Goal: Task Accomplishment & Management: Manage account settings

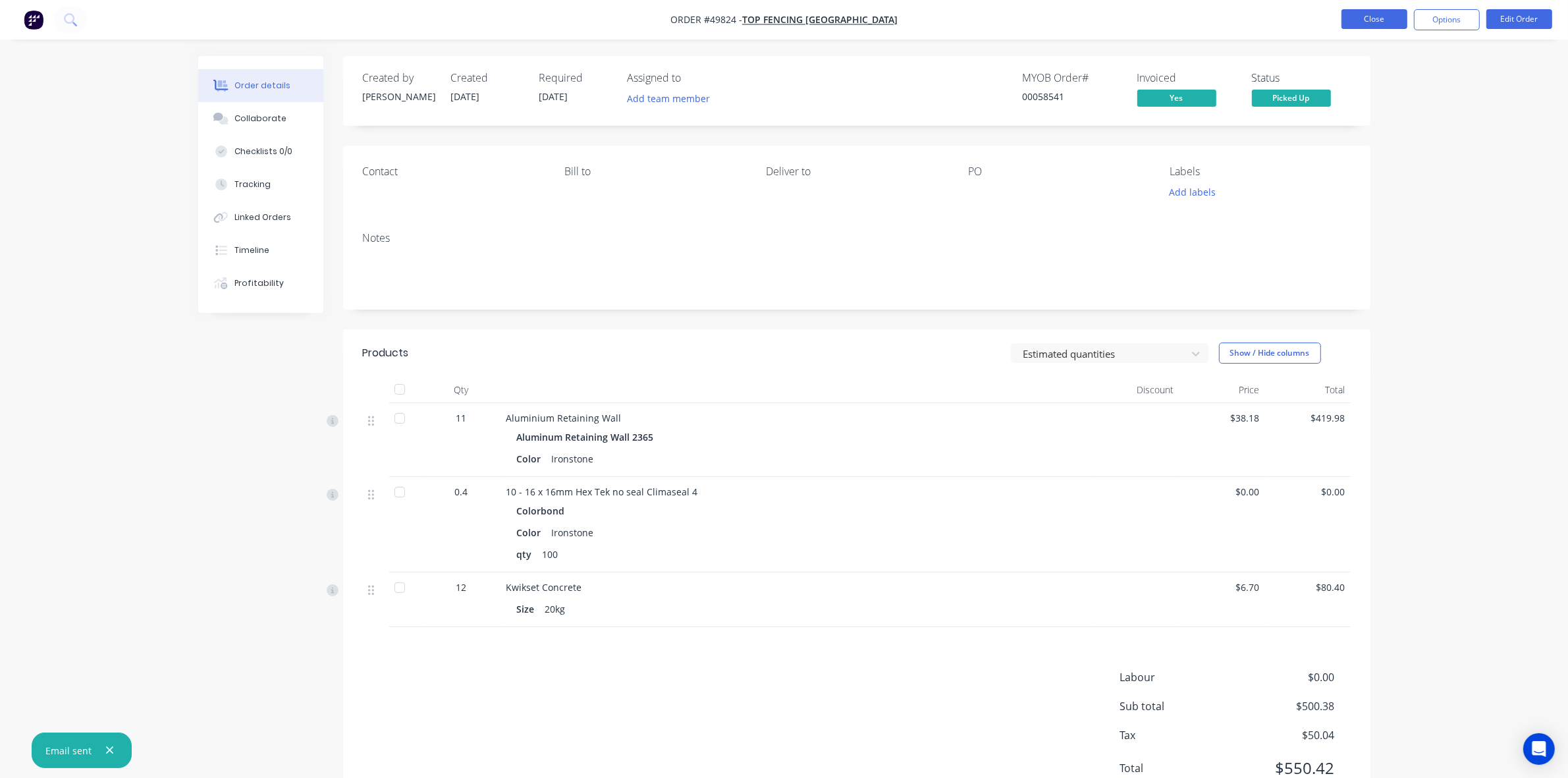
click at [1391, 21] on button "Close" at bounding box center [1374, 19] width 66 height 20
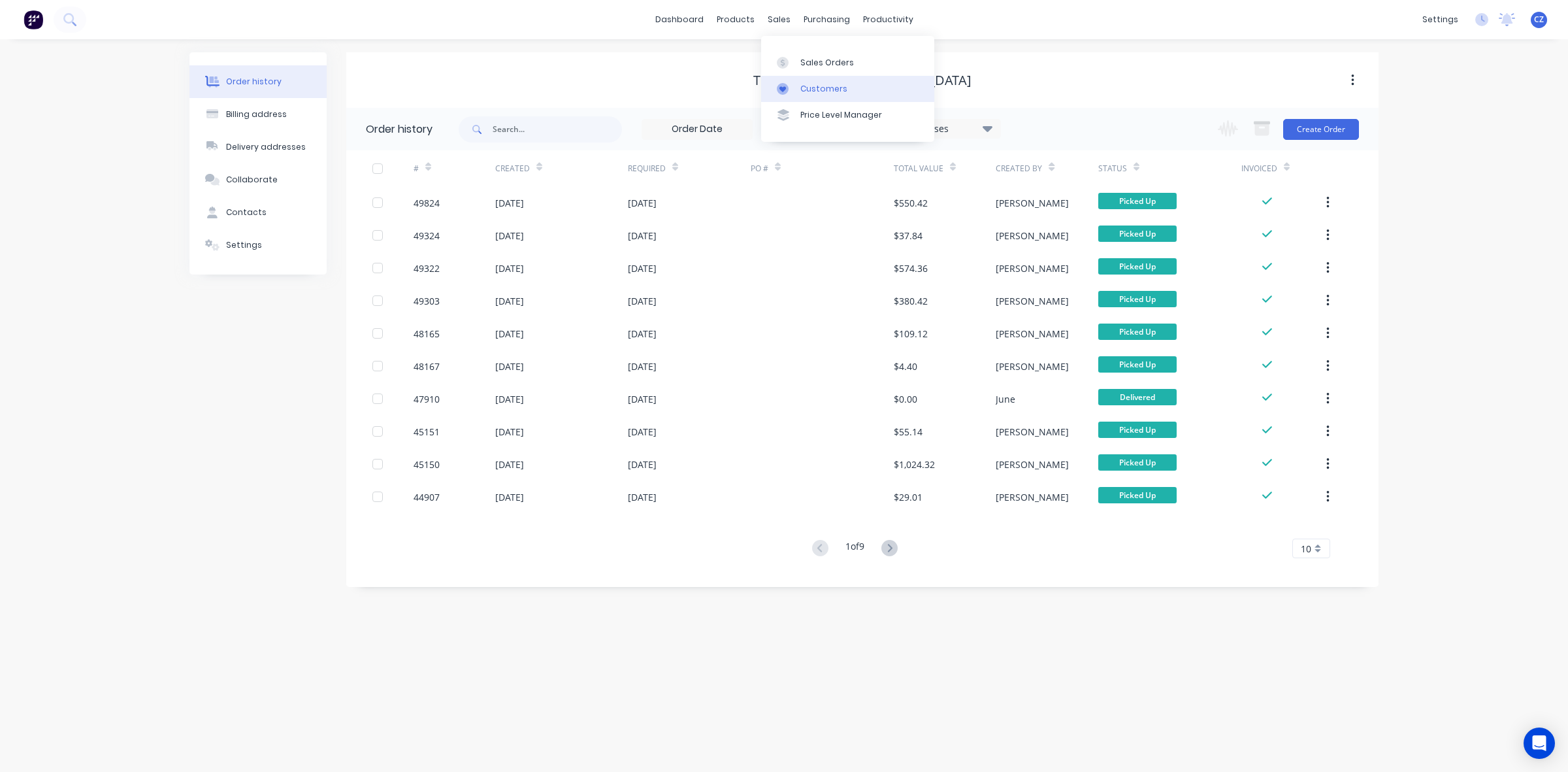
click at [801, 83] on div "Customers" at bounding box center [824, 88] width 47 height 11
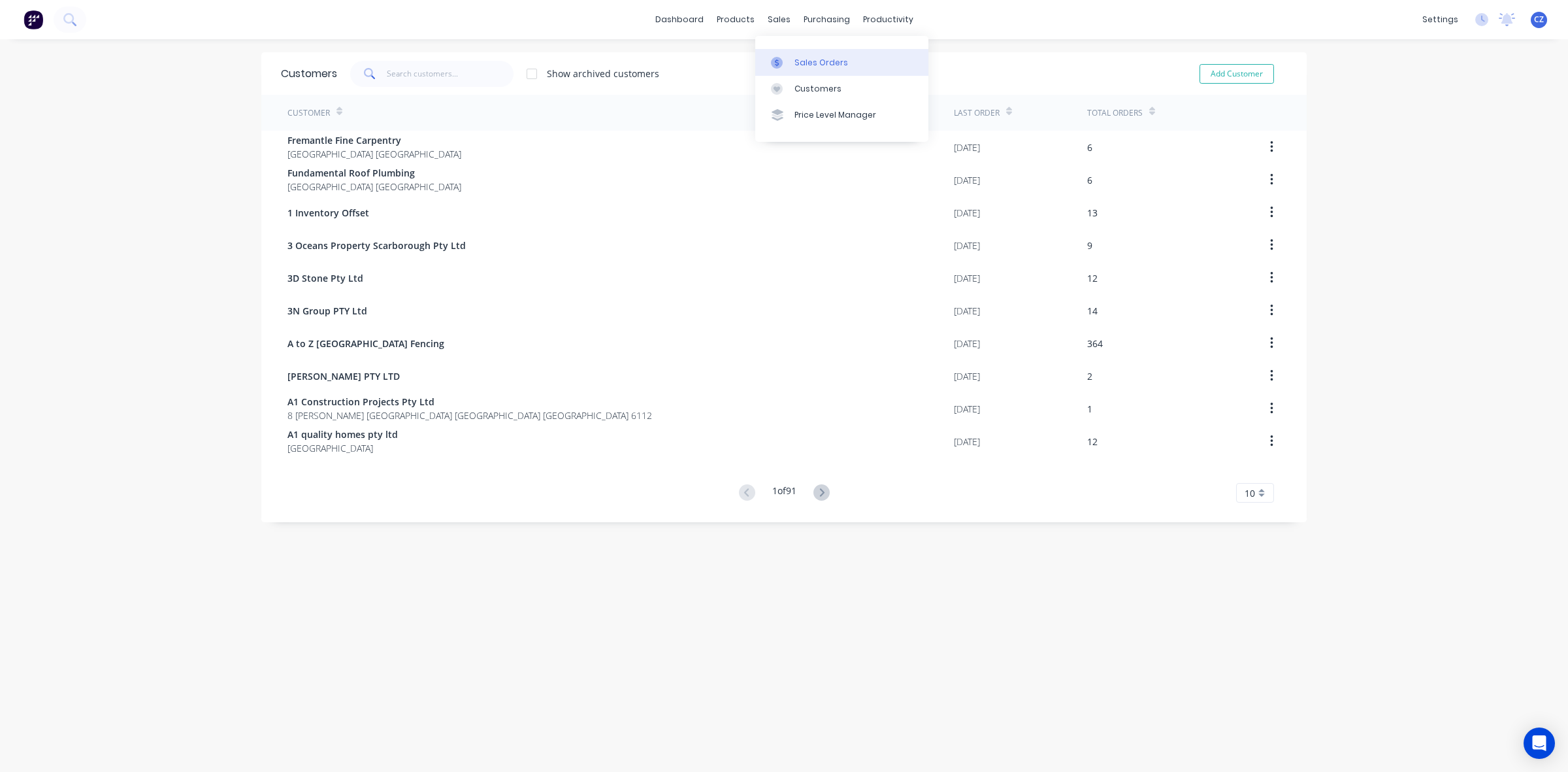
click at [789, 66] on div at bounding box center [781, 62] width 20 height 11
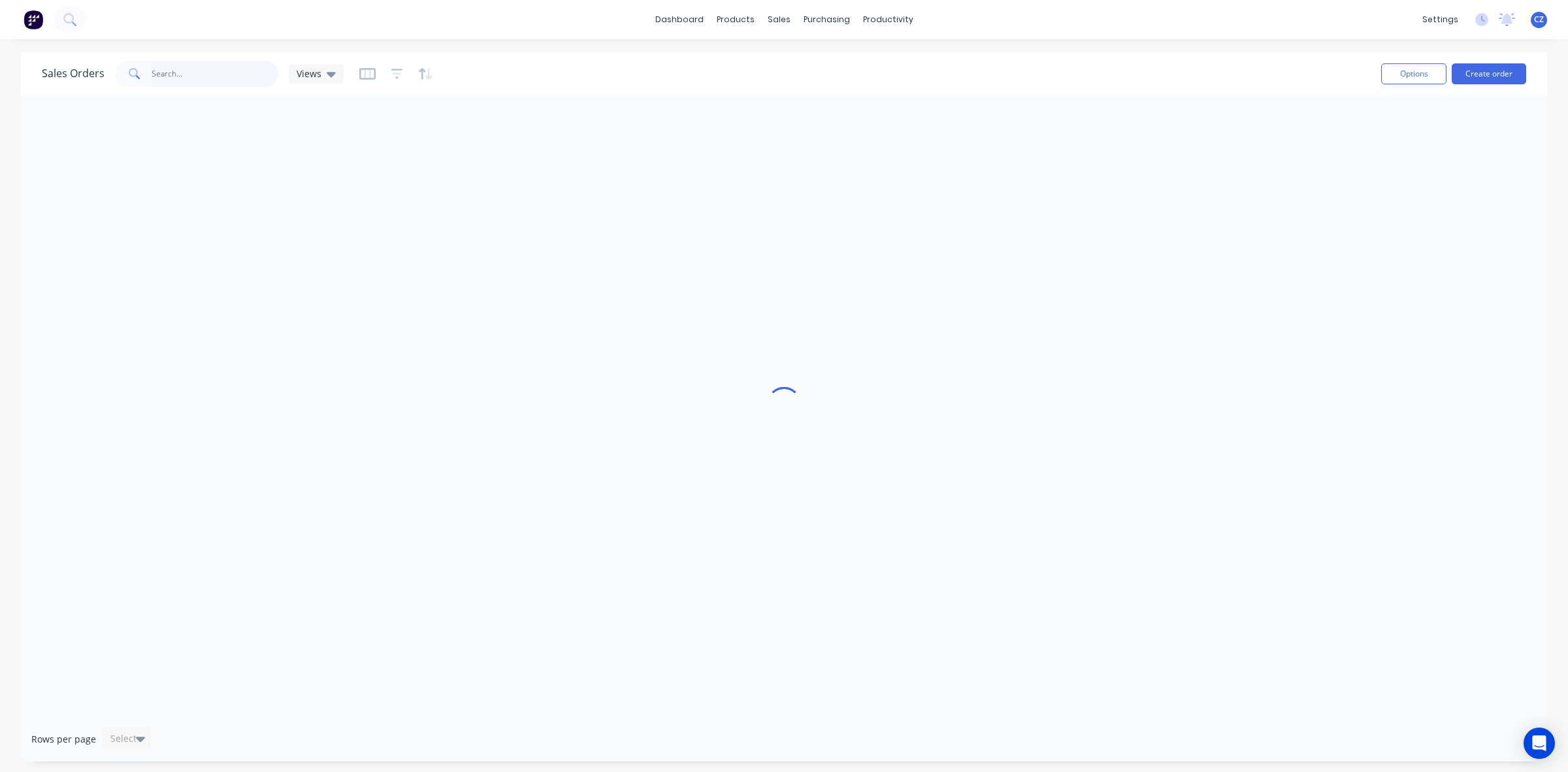
click at [197, 70] on input "text" at bounding box center [216, 74] width 128 height 26
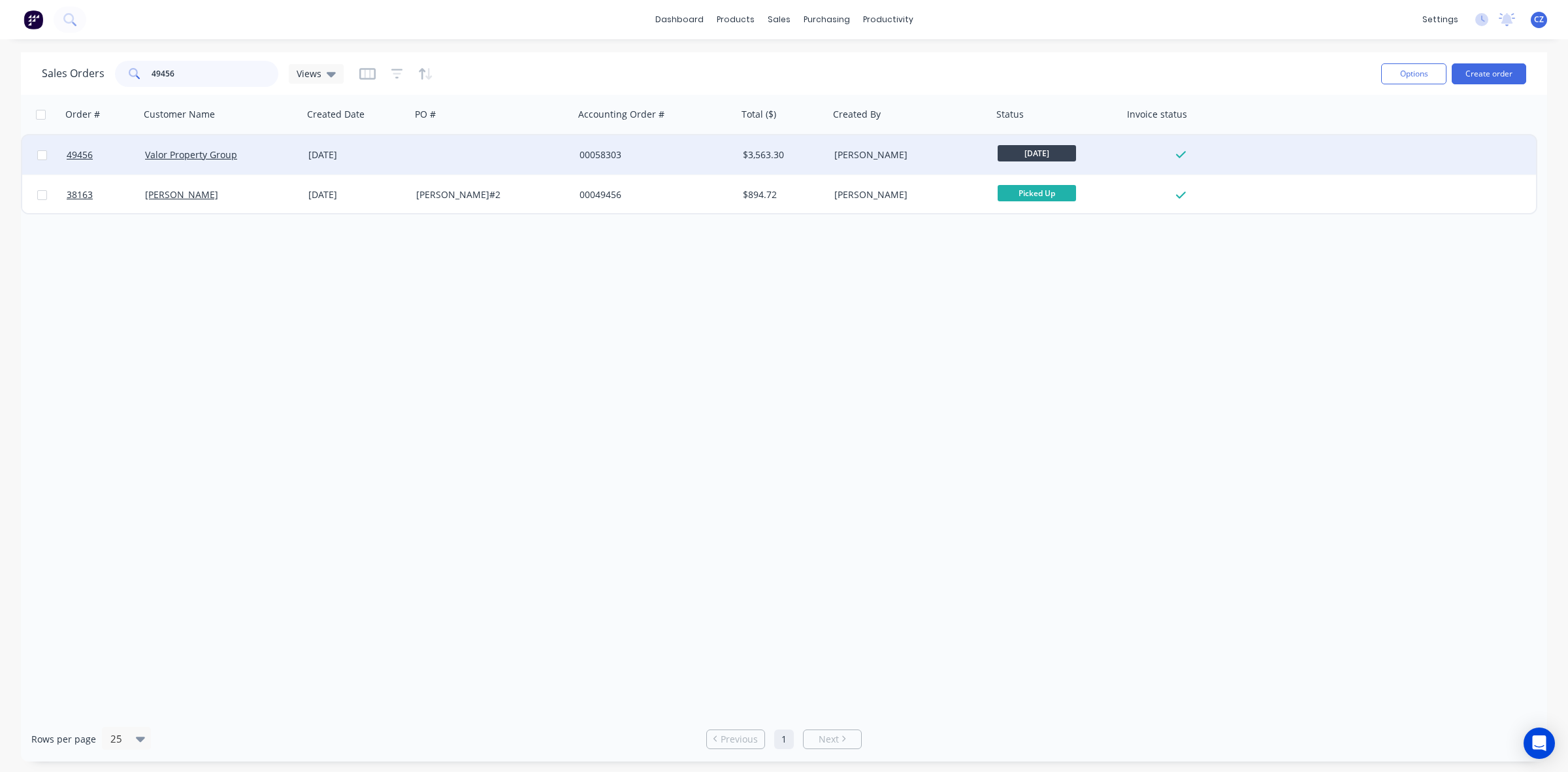
type input "49456"
click at [530, 153] on div at bounding box center [493, 155] width 163 height 39
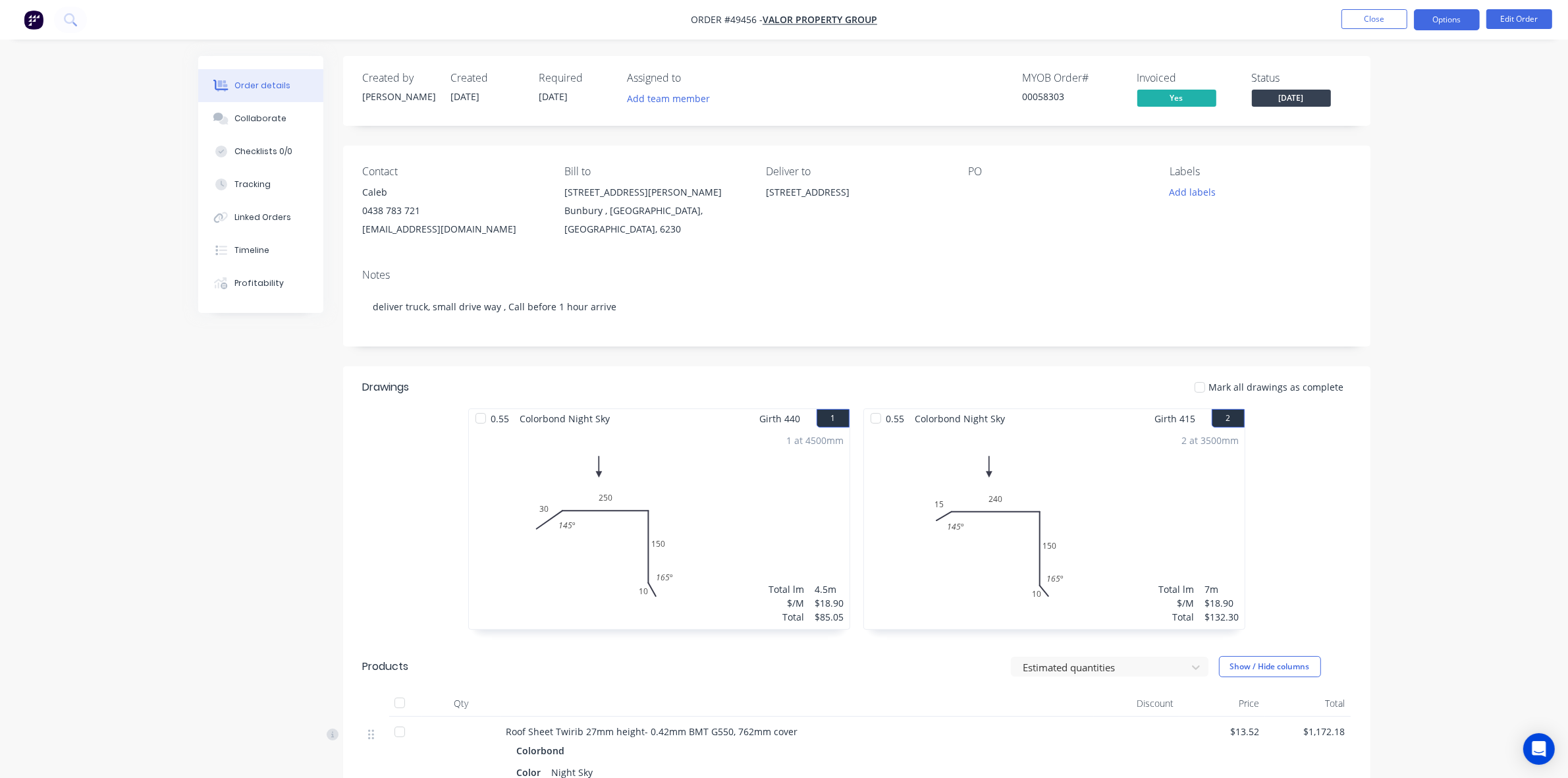
click at [1469, 17] on button "Options" at bounding box center [1446, 20] width 66 height 21
click at [1390, 245] on div "Purchase Products" at bounding box center [1407, 238] width 121 height 19
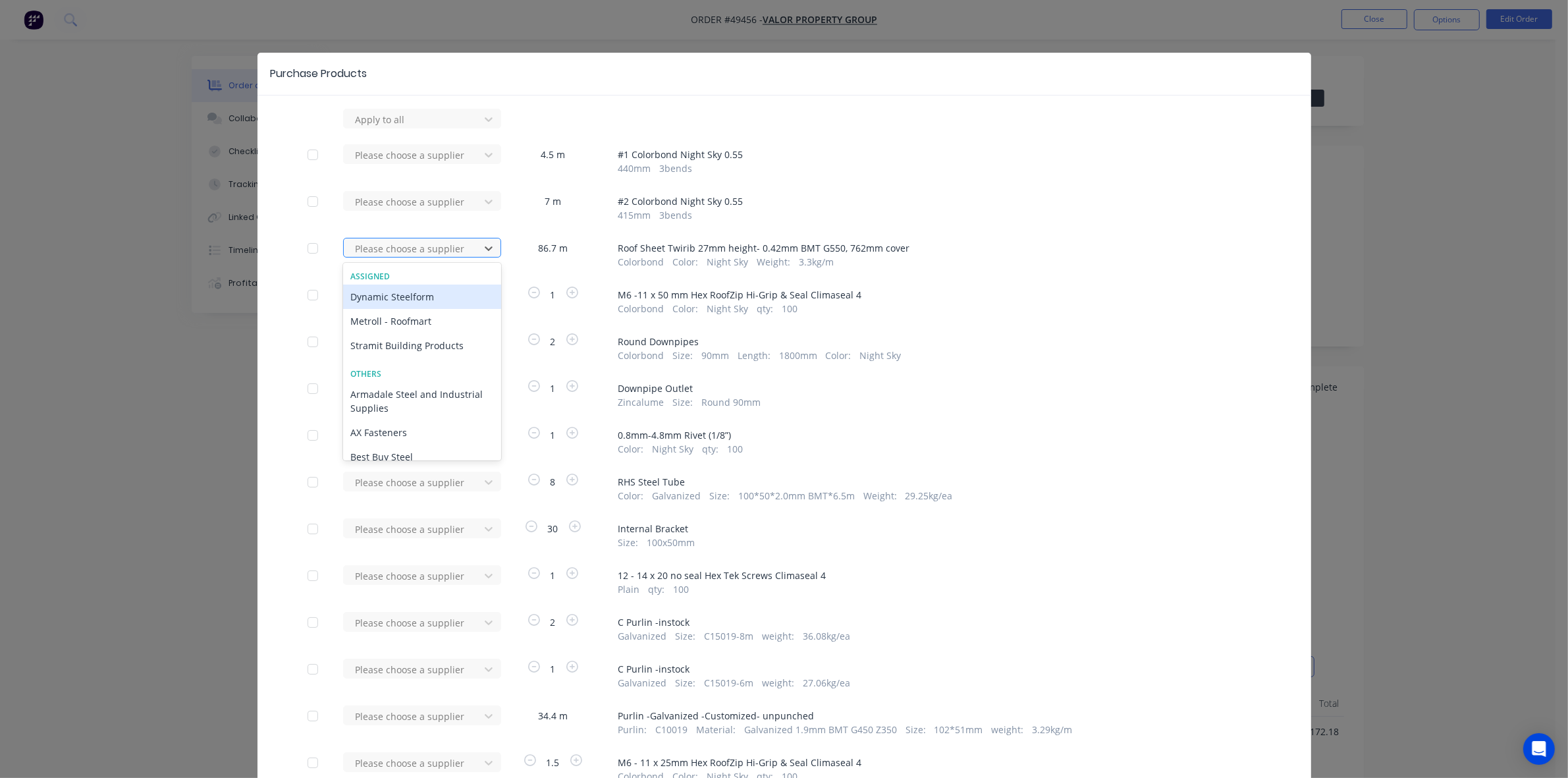
click at [435, 245] on div at bounding box center [413, 249] width 119 height 17
click at [1225, 329] on div "Apply to all Please choose a supplier 4.5 m # 1 Colorbond Night Sky 0.55 440 mm…" at bounding box center [784, 510] width 1053 height 803
click at [419, 339] on div at bounding box center [413, 342] width 119 height 17
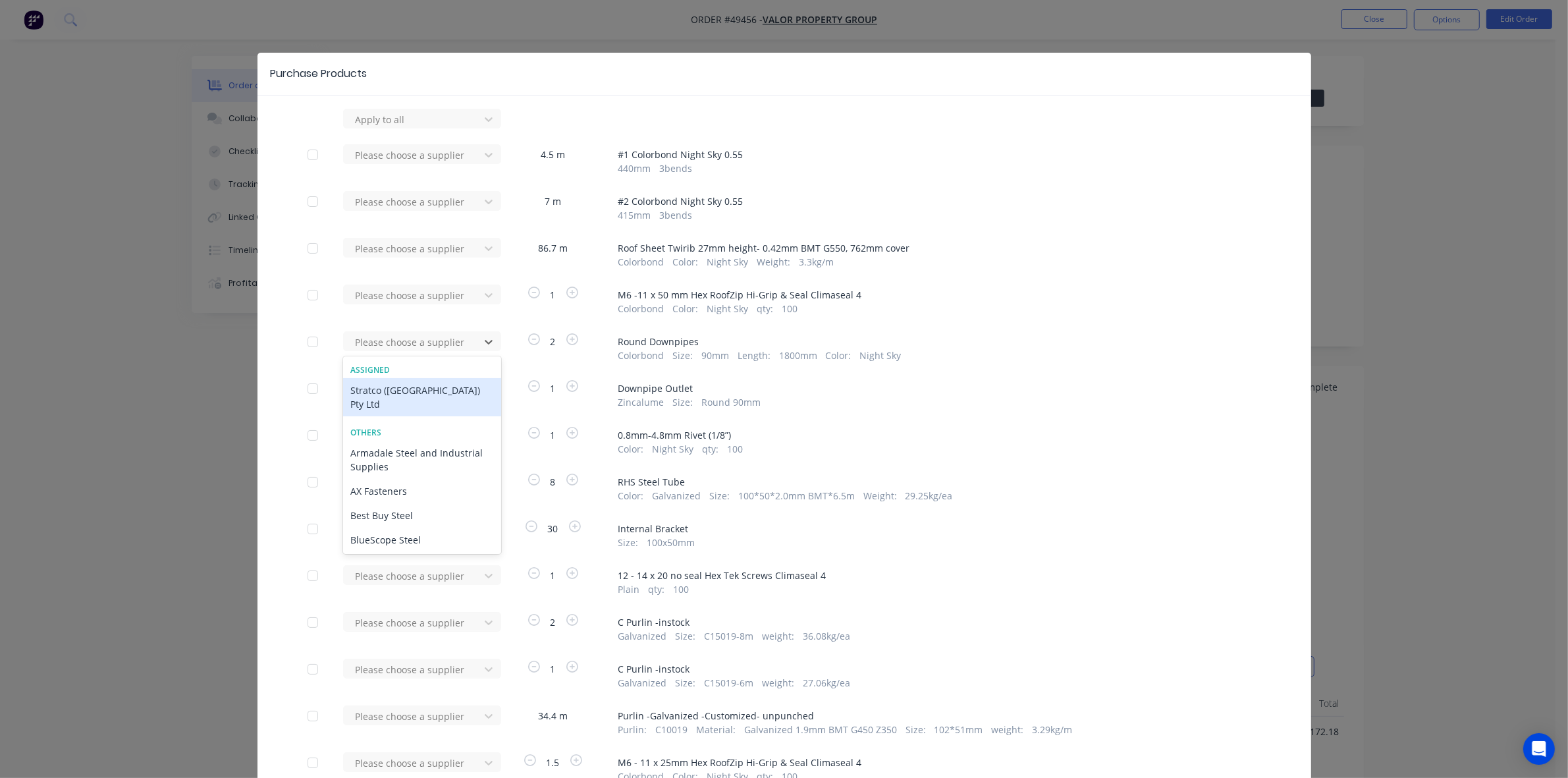
click at [394, 392] on div "Stratco (WA) Pty Ltd" at bounding box center [422, 397] width 158 height 38
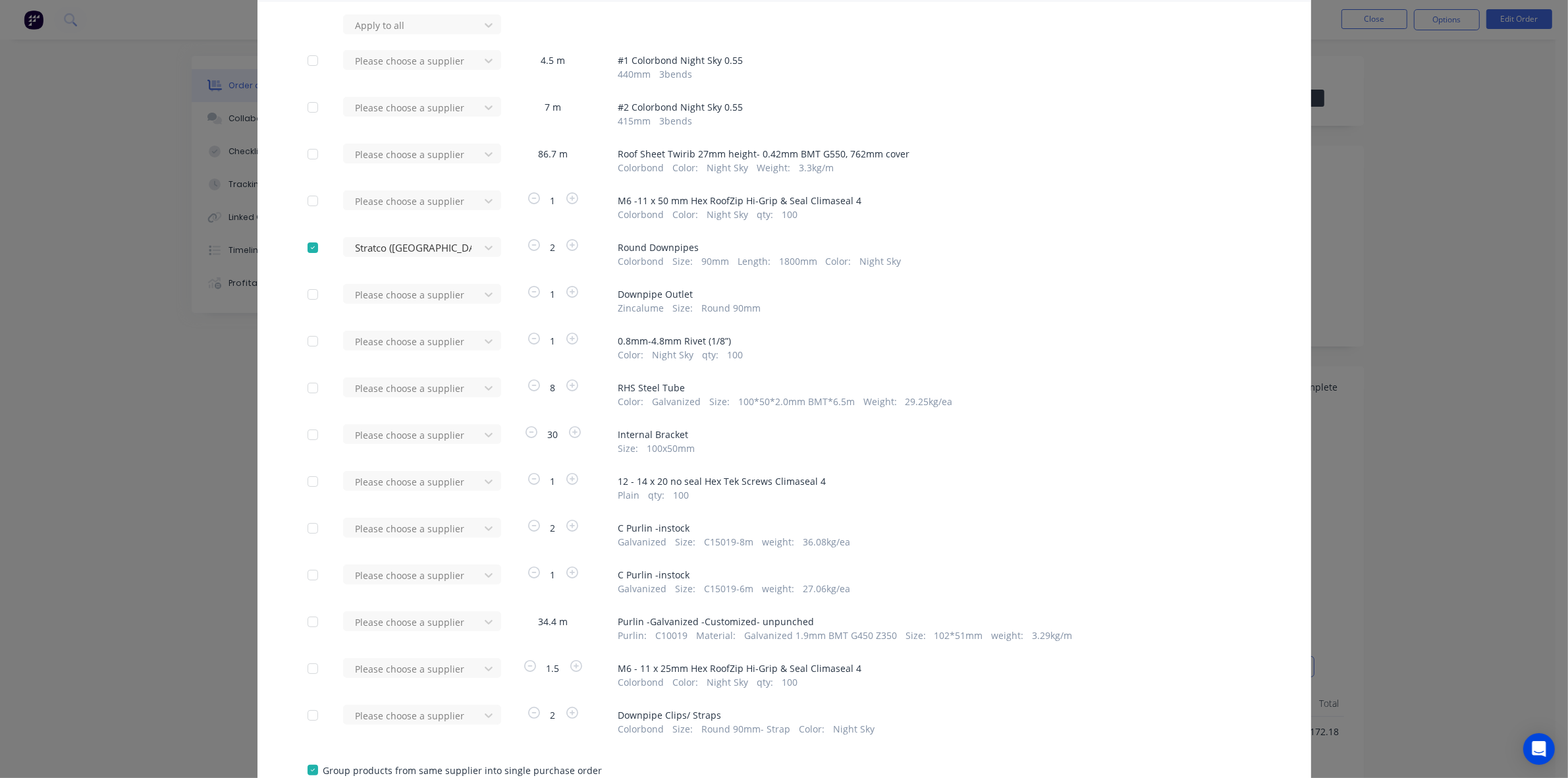
scroll to position [192, 0]
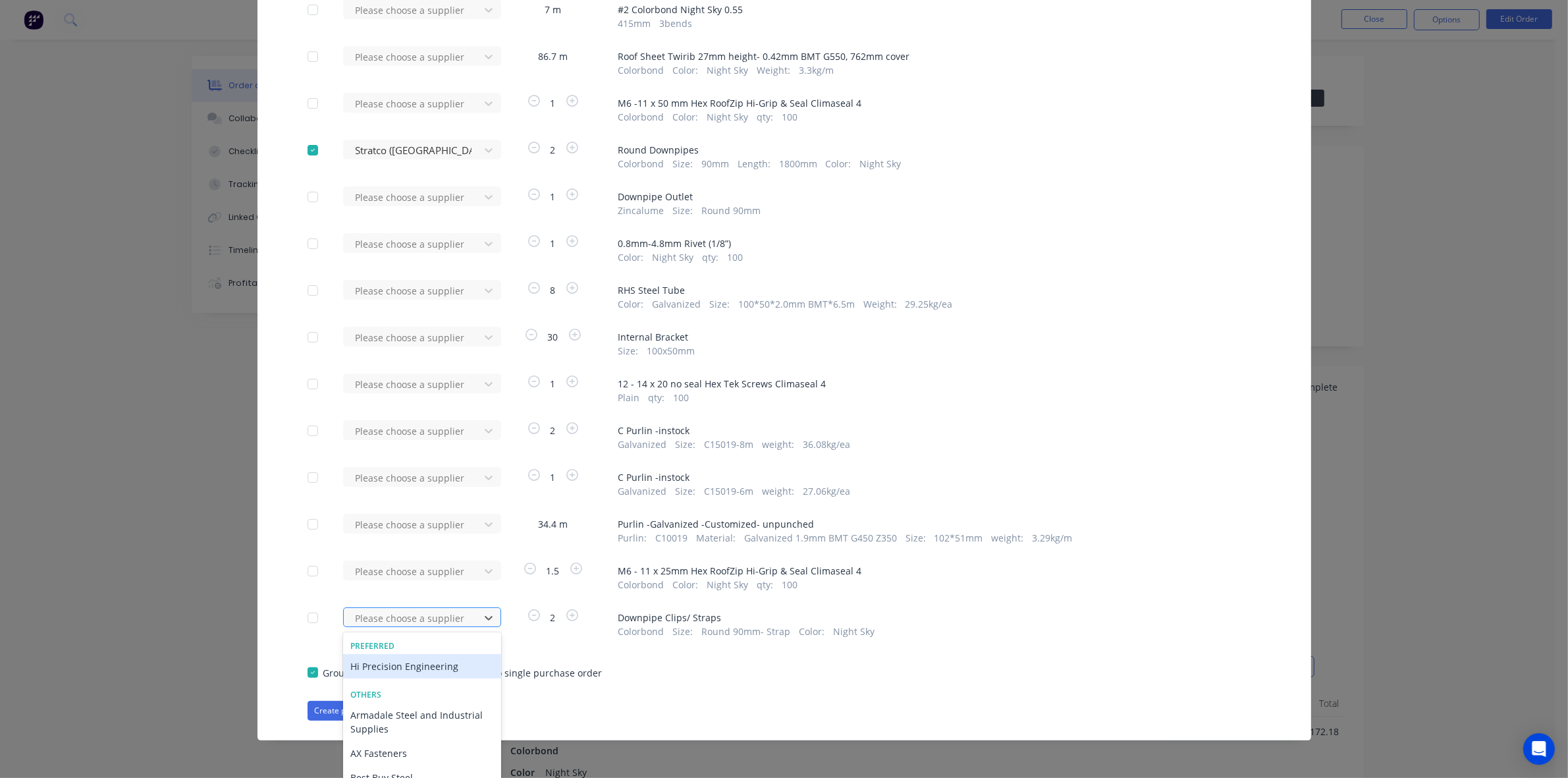
click at [438, 620] on div "34 results available. Use Up and Down to choose options, press Enter to select …" at bounding box center [415, 617] width 145 height 20
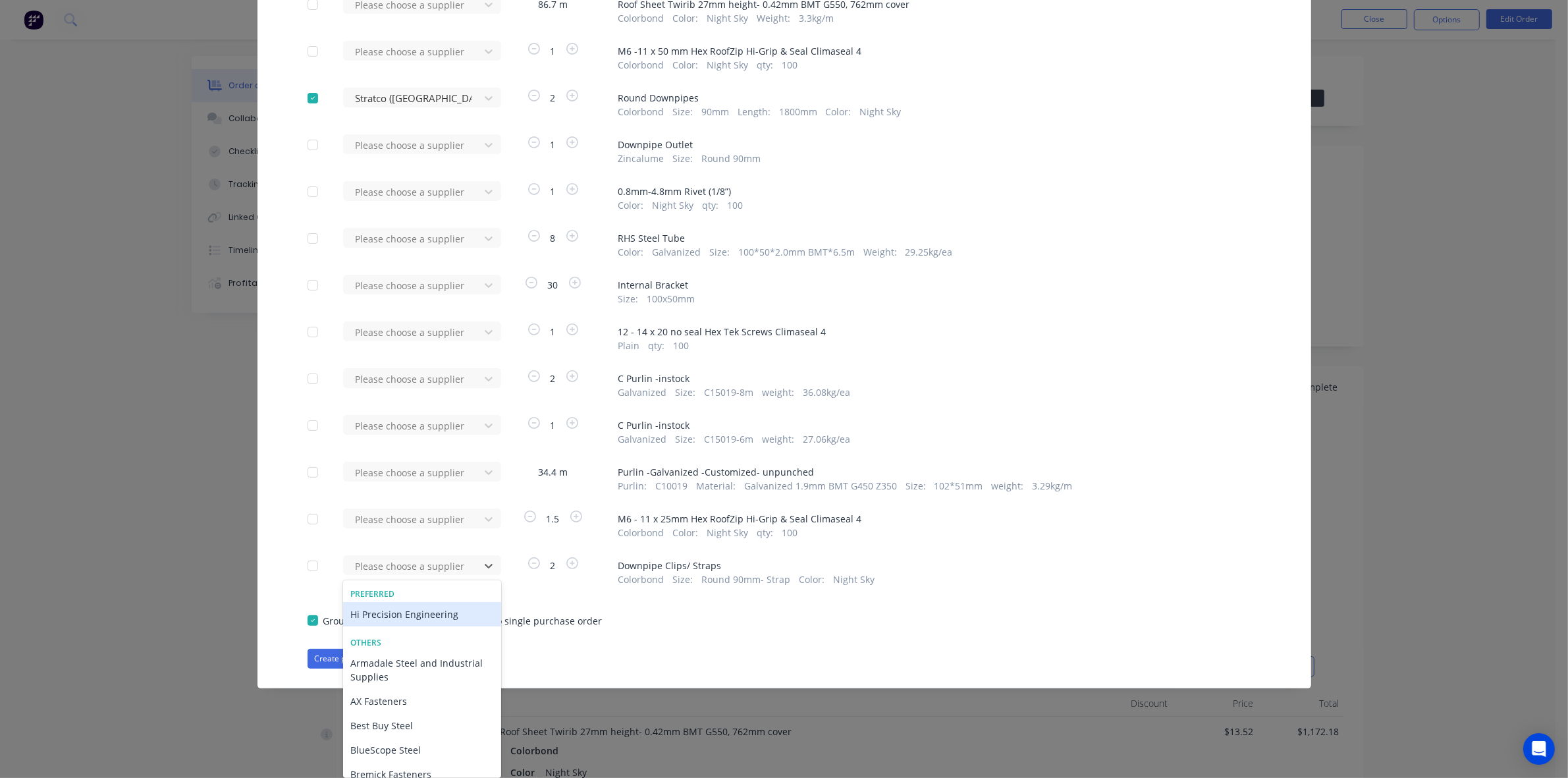
click at [890, 636] on div "Apply to all Please choose a supplier 4.5 m # 1 Colorbond Night Sky 0.55 440 mm…" at bounding box center [784, 267] width 1053 height 803
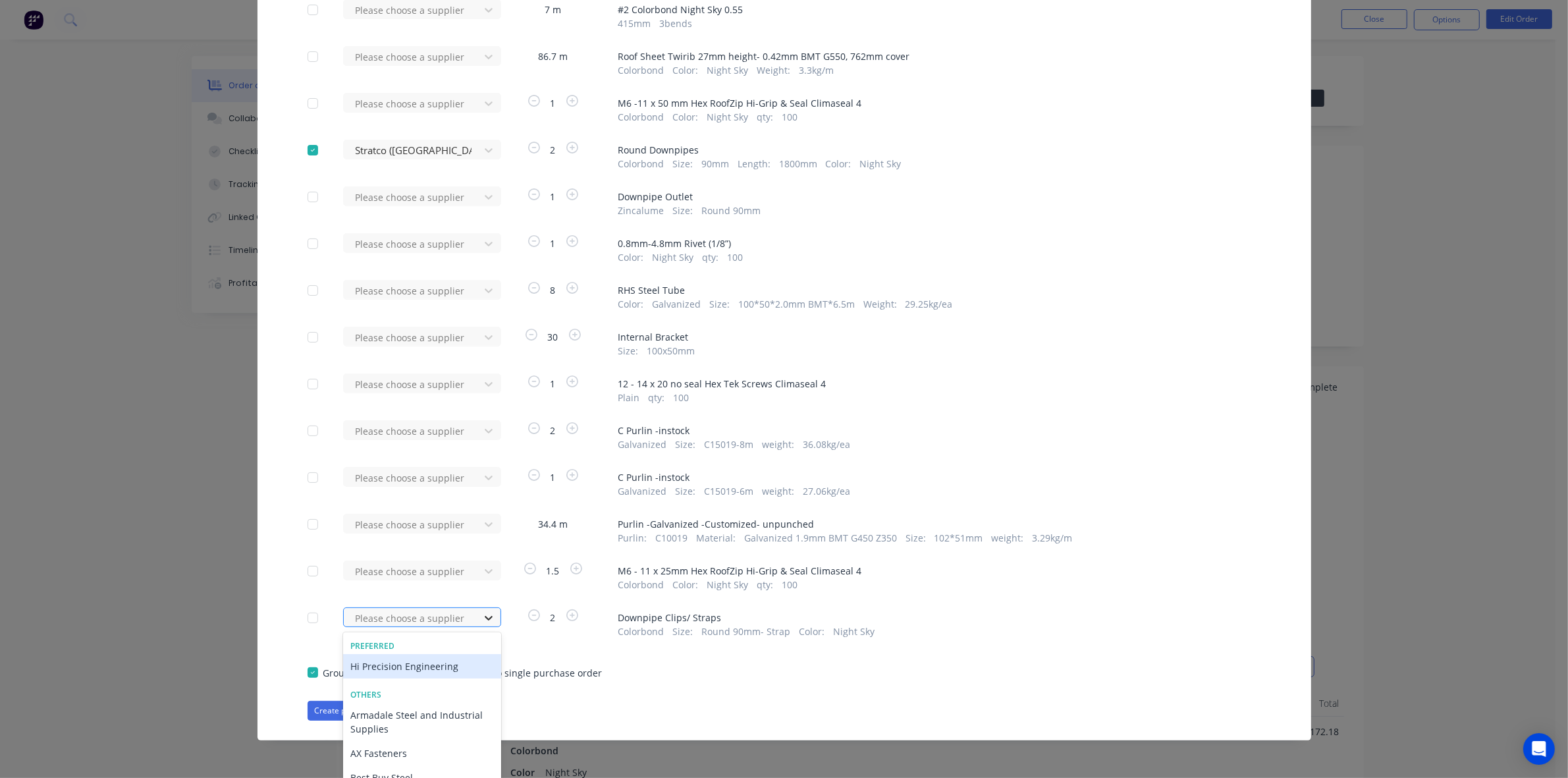
click at [475, 614] on div "34 results available. Use Up and Down to choose options, press Enter to select …" at bounding box center [415, 617] width 145 height 20
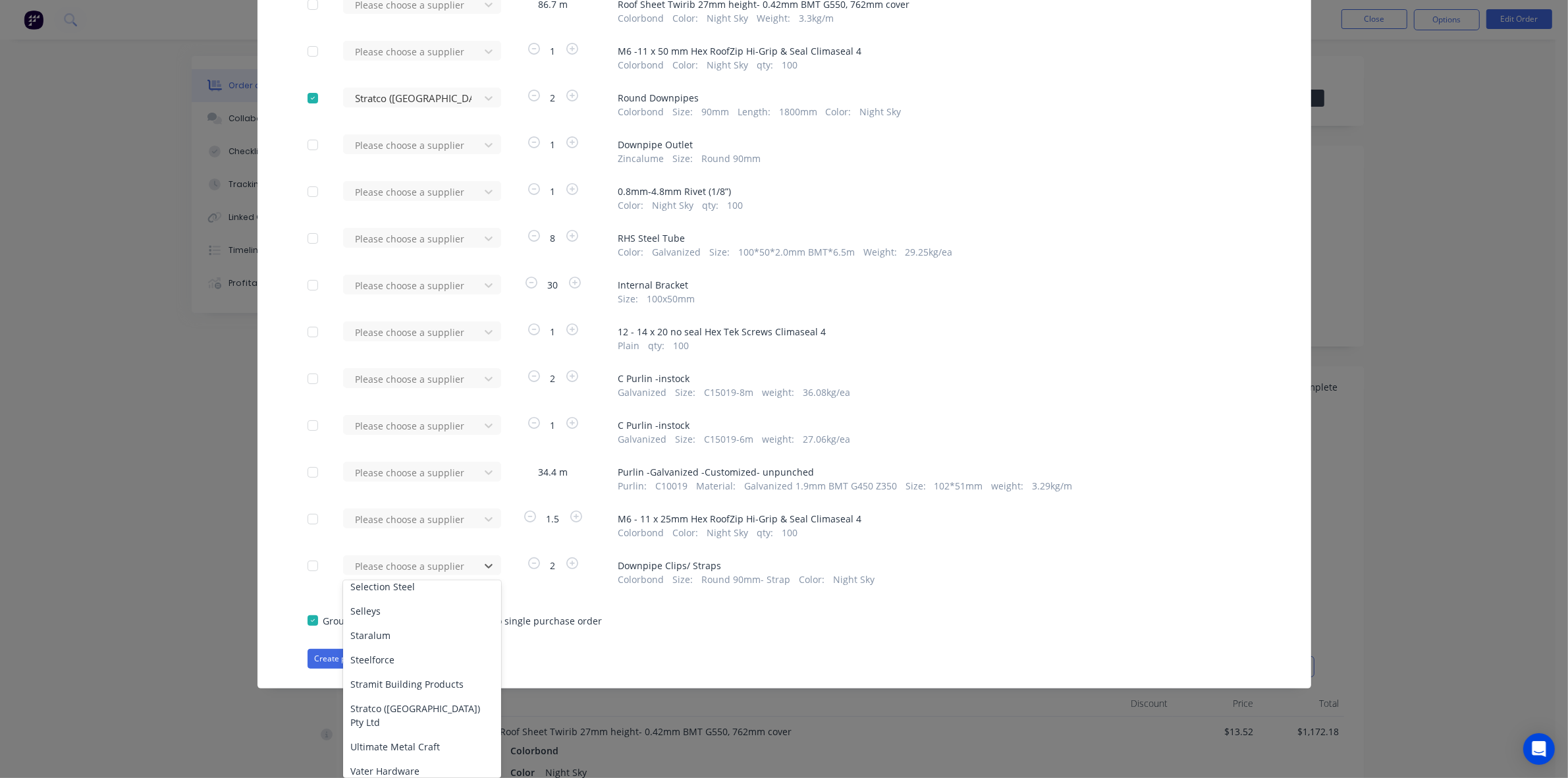
scroll to position [659, 0]
click at [402, 692] on div "Stratco ([GEOGRAPHIC_DATA]) Pty Ltd" at bounding box center [422, 711] width 158 height 38
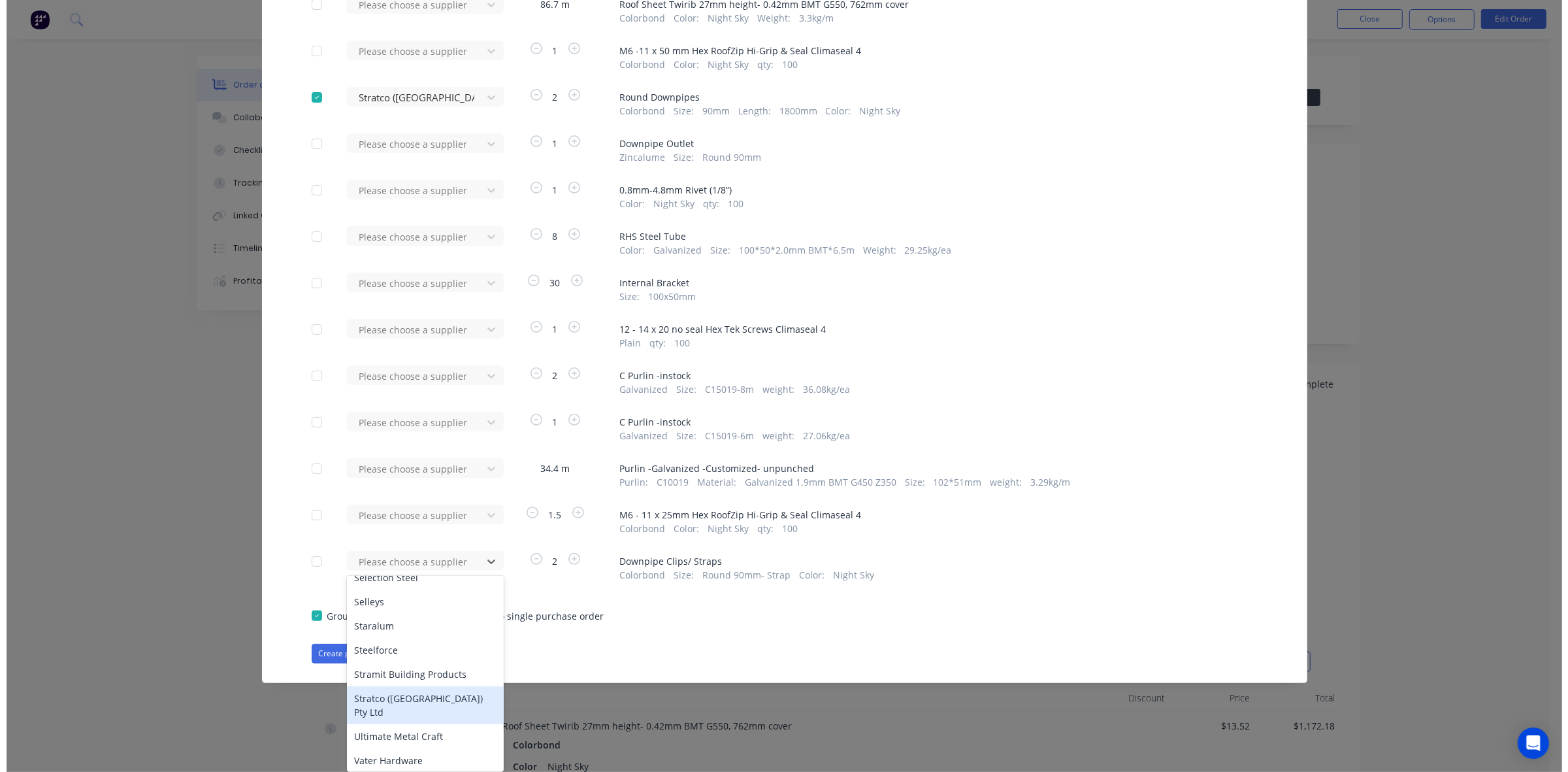
scroll to position [191, 0]
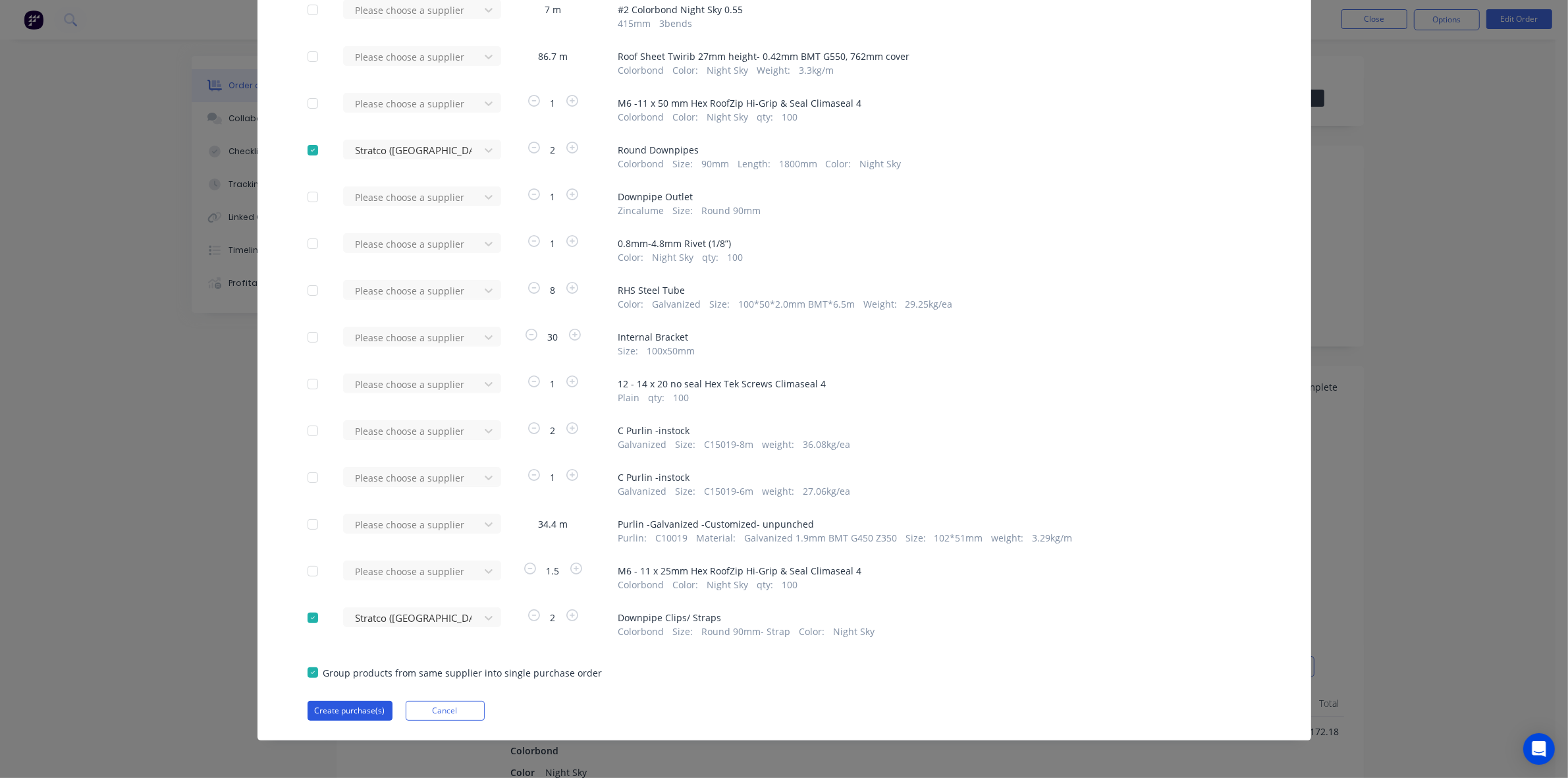
click at [338, 708] on button "Create purchase(s)" at bounding box center [350, 711] width 85 height 20
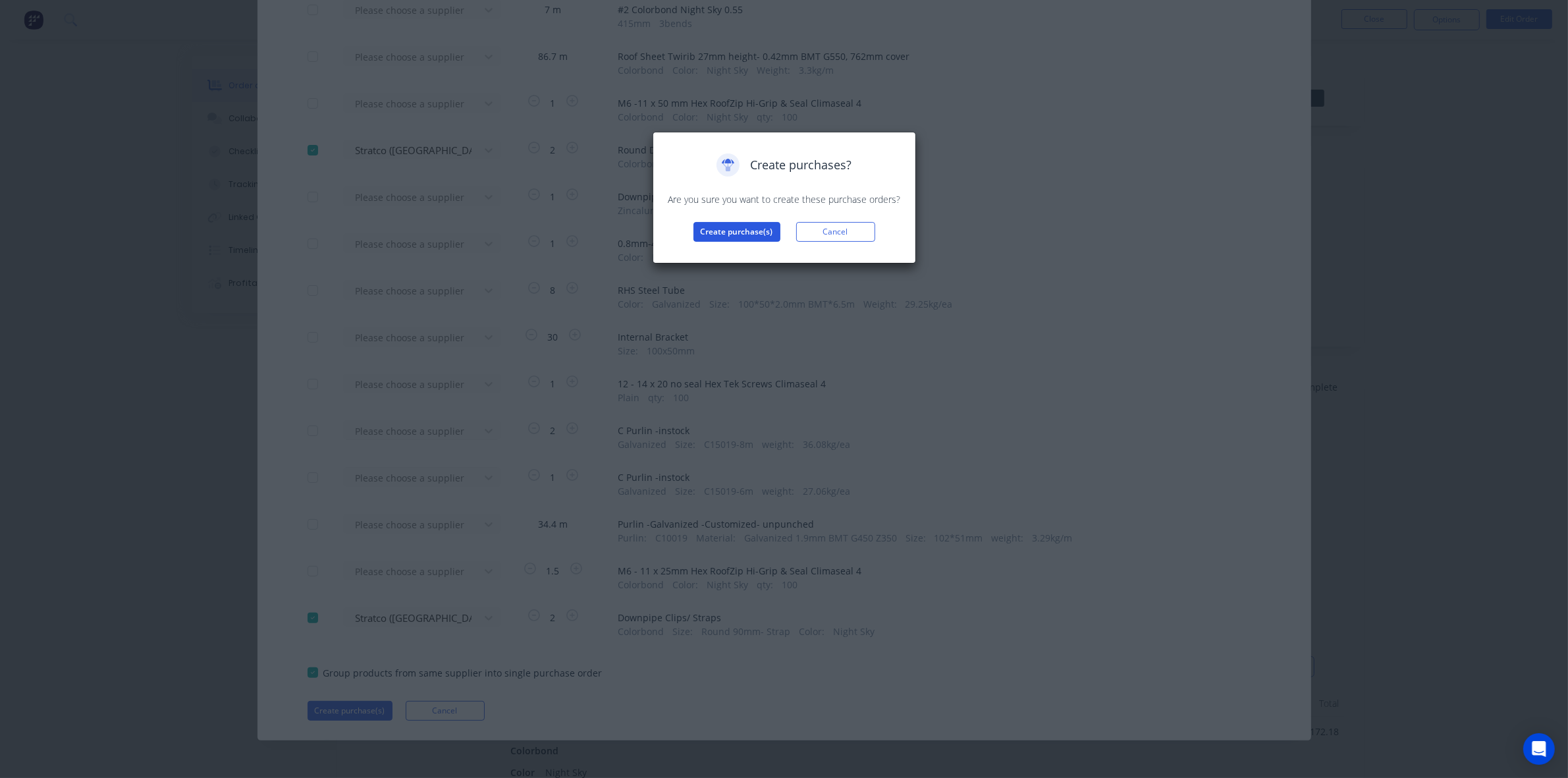
click at [748, 226] on button "Create purchase(s)" at bounding box center [737, 232] width 87 height 20
click at [740, 244] on button "View purchase(s)" at bounding box center [737, 253] width 79 height 20
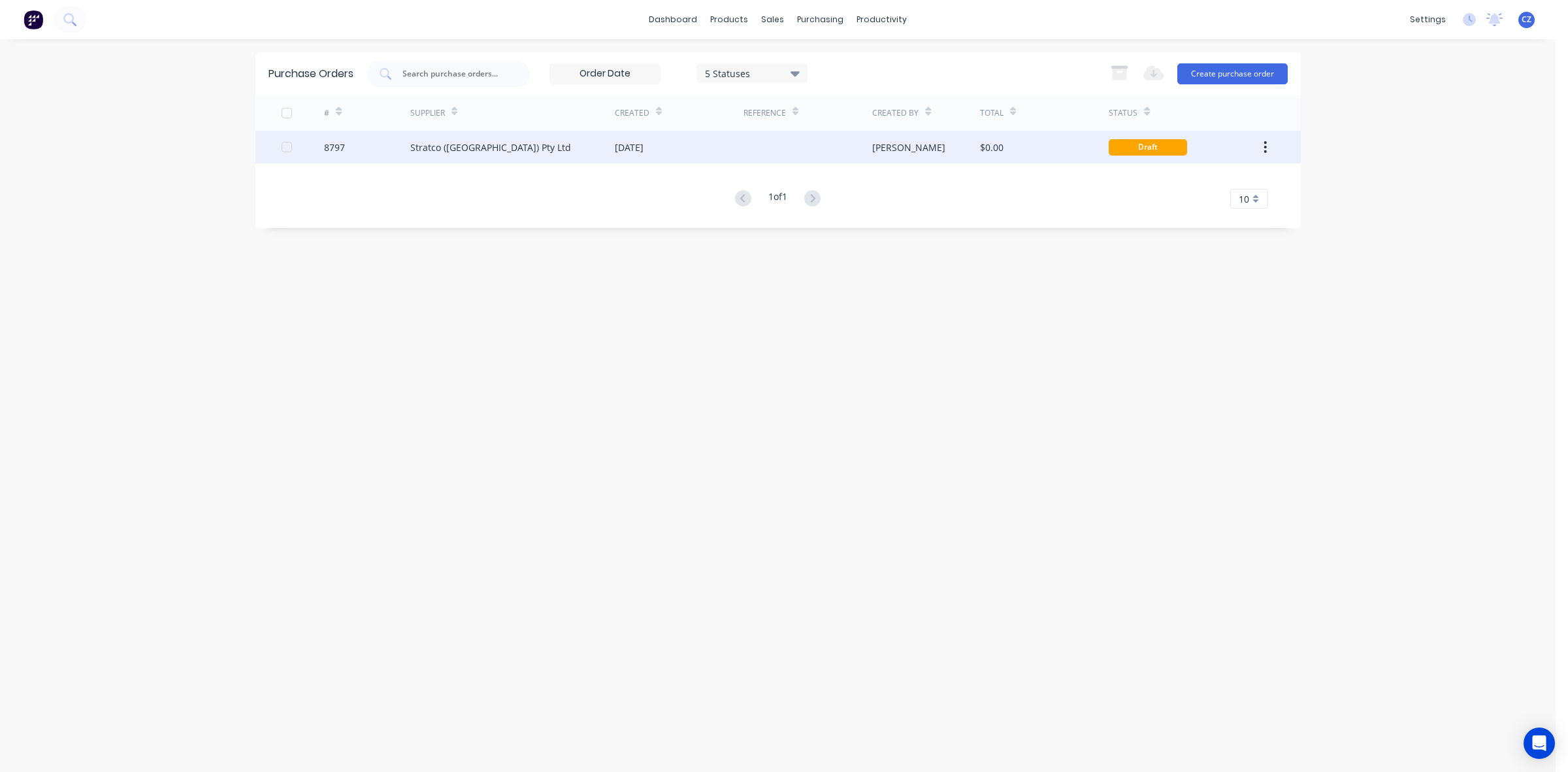
click at [956, 140] on div "[PERSON_NAME]" at bounding box center [926, 147] width 108 height 33
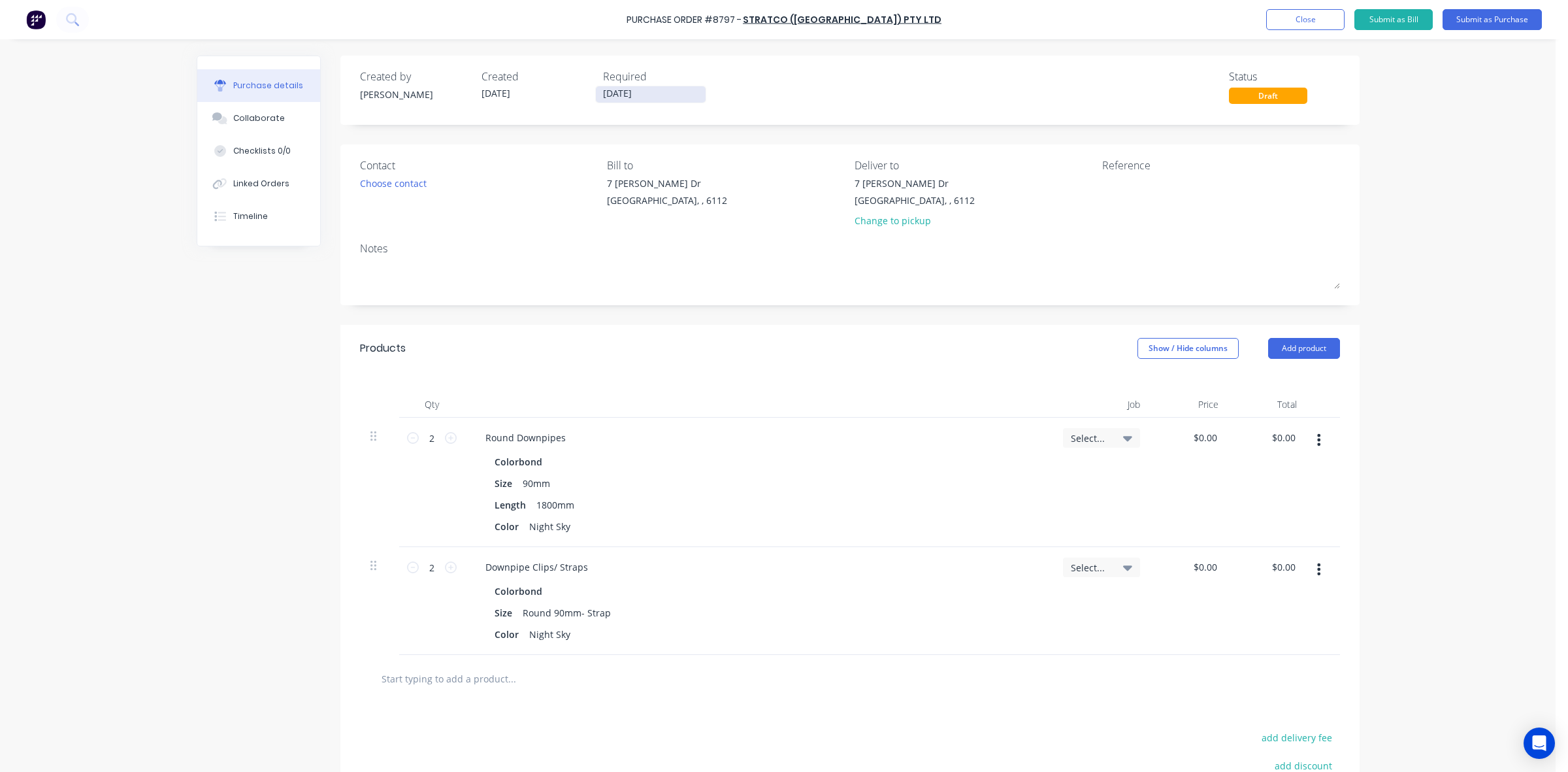
click at [625, 93] on input "[DATE]" at bounding box center [650, 95] width 110 height 17
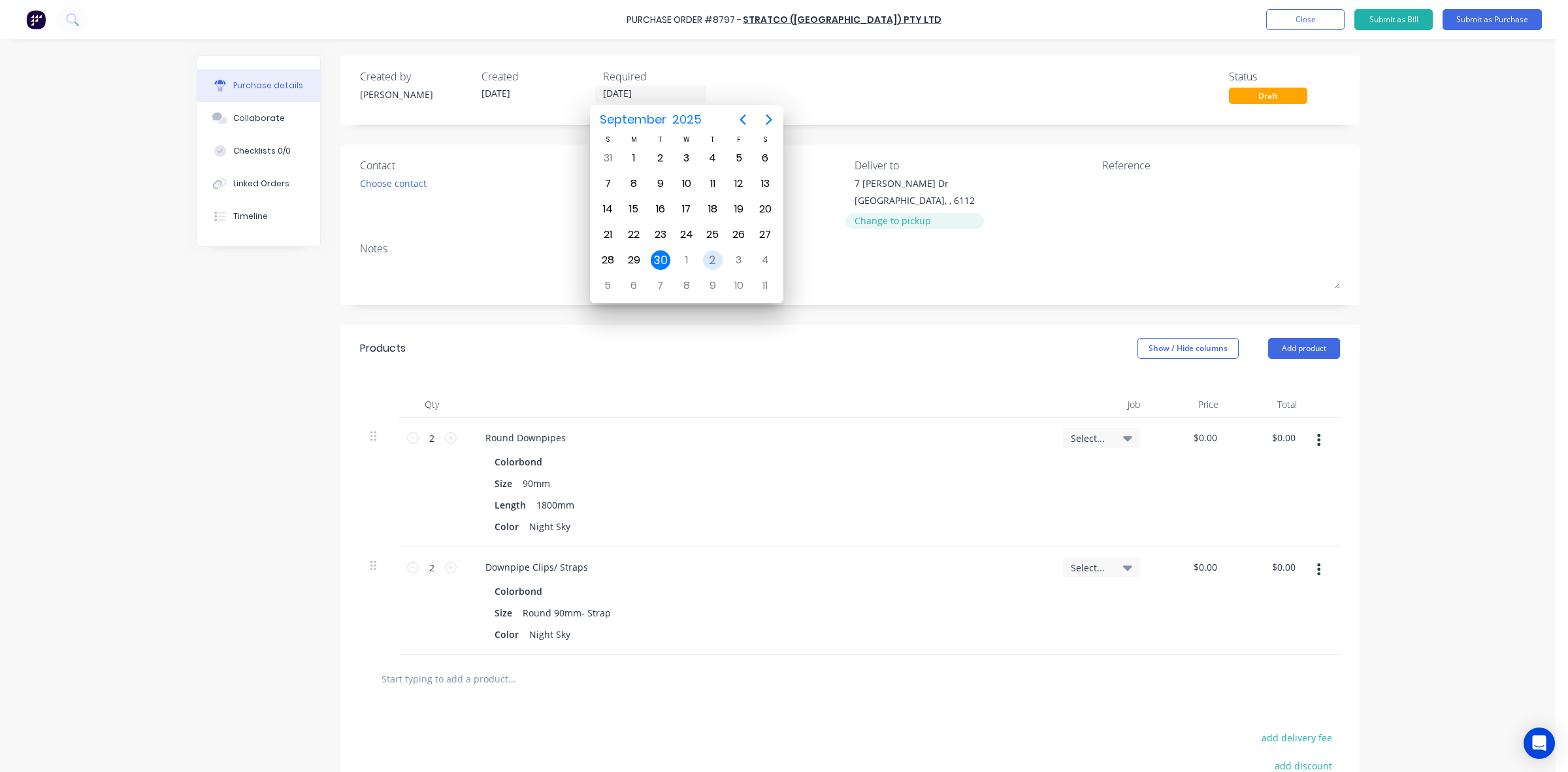
drag, startPoint x: 716, startPoint y: 254, endPoint x: 854, endPoint y: 225, distance: 141.0
click at [717, 253] on div "2" at bounding box center [713, 260] width 20 height 20
type input "02/10/25"
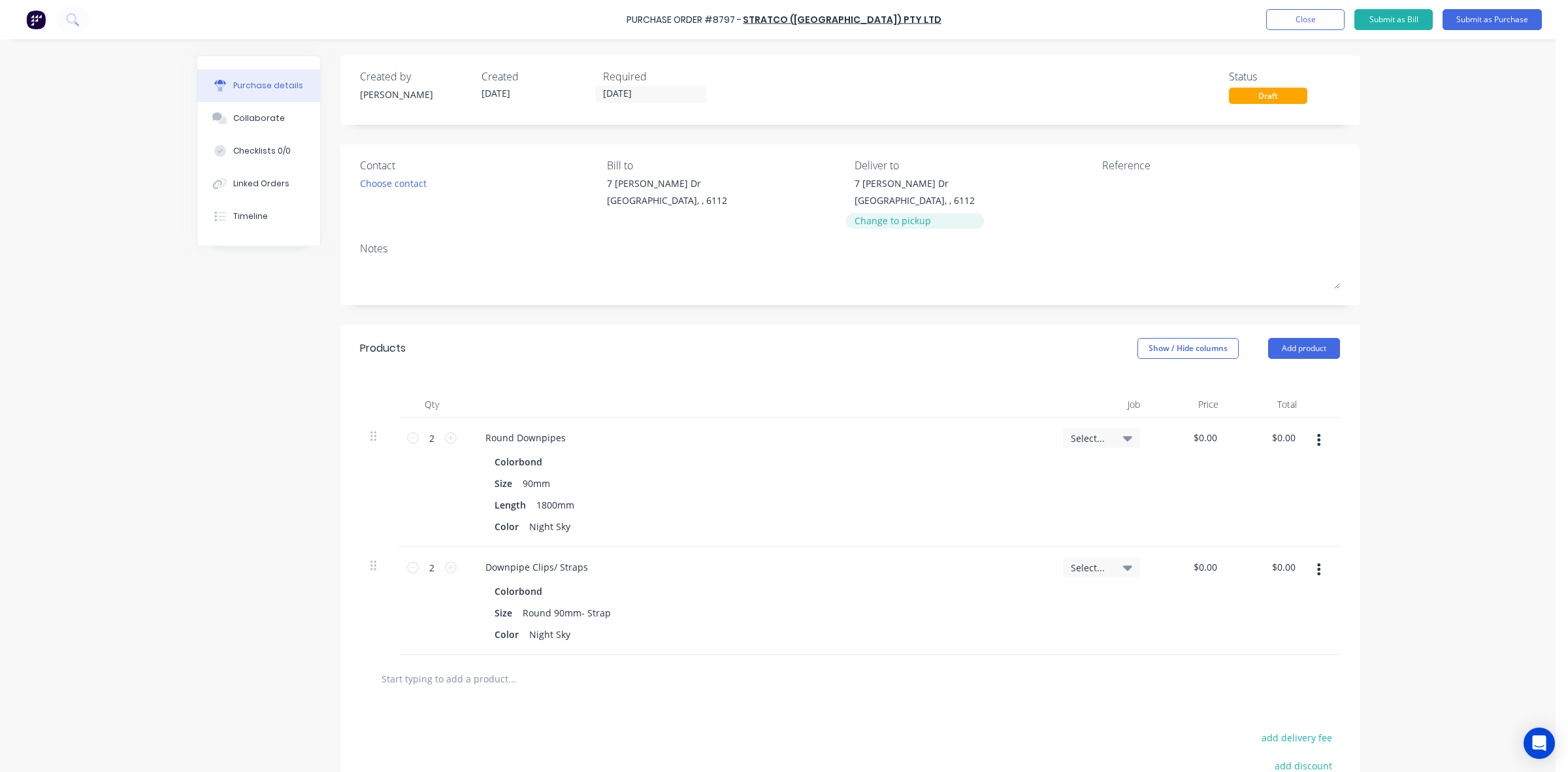
click at [890, 220] on div "Change to pickup" at bounding box center [915, 221] width 120 height 14
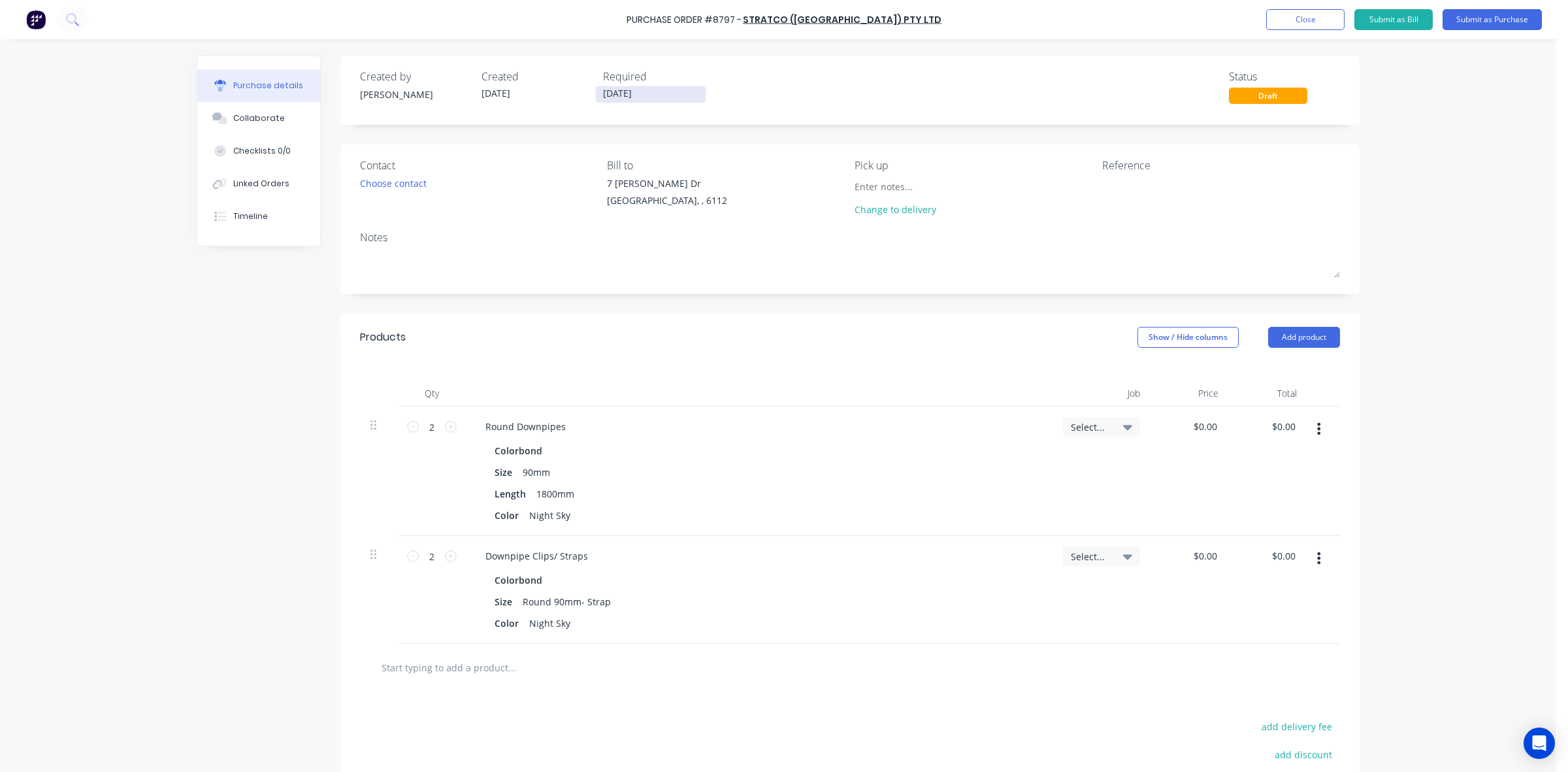
click at [606, 89] on input "02/10/25" at bounding box center [650, 95] width 110 height 17
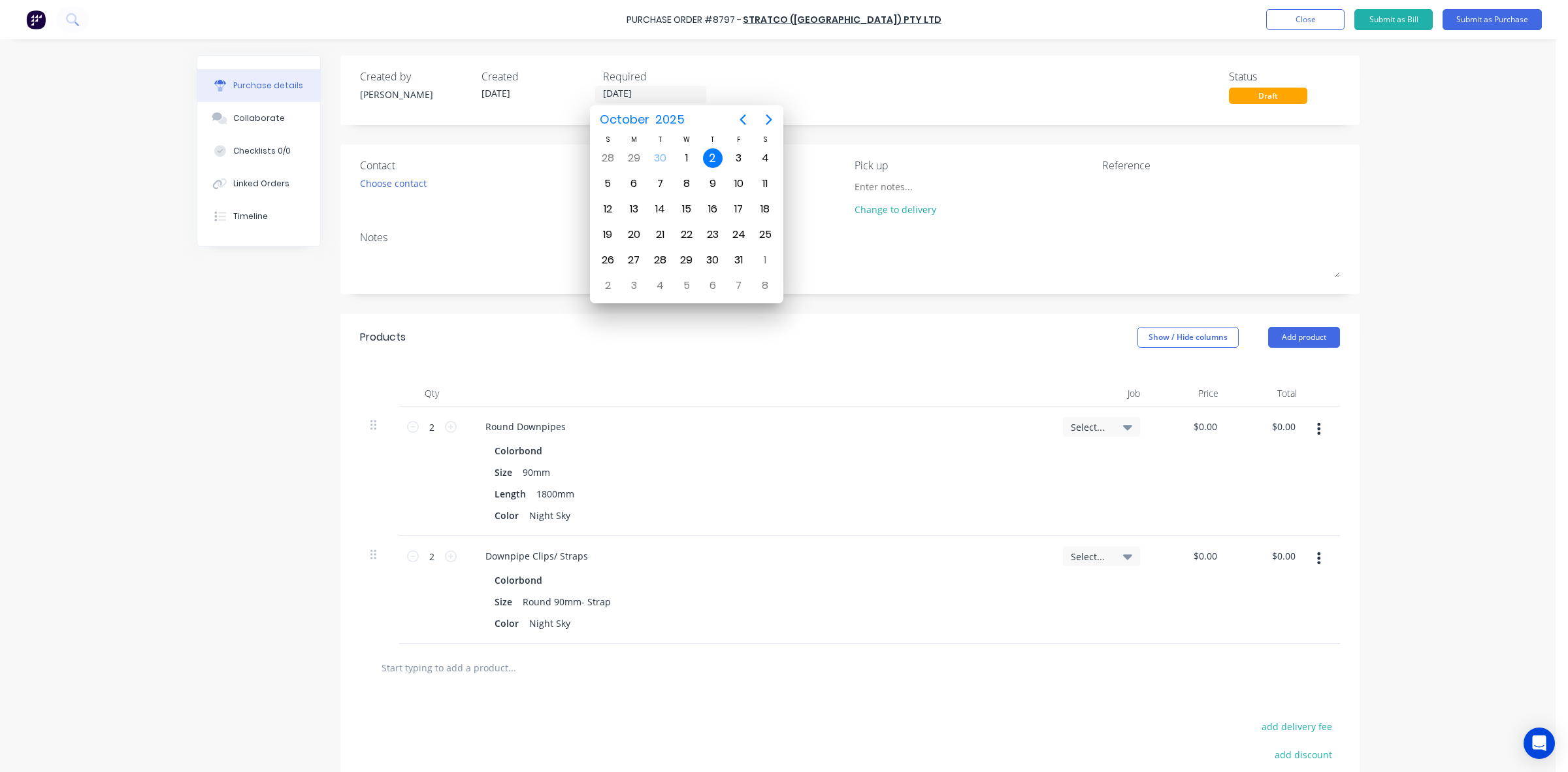
click at [946, 152] on div "Contact Choose contact Bill to 7 Cartwright Dr Forrestdale, , 6112 Pick up Chan…" at bounding box center [850, 219] width 1019 height 150
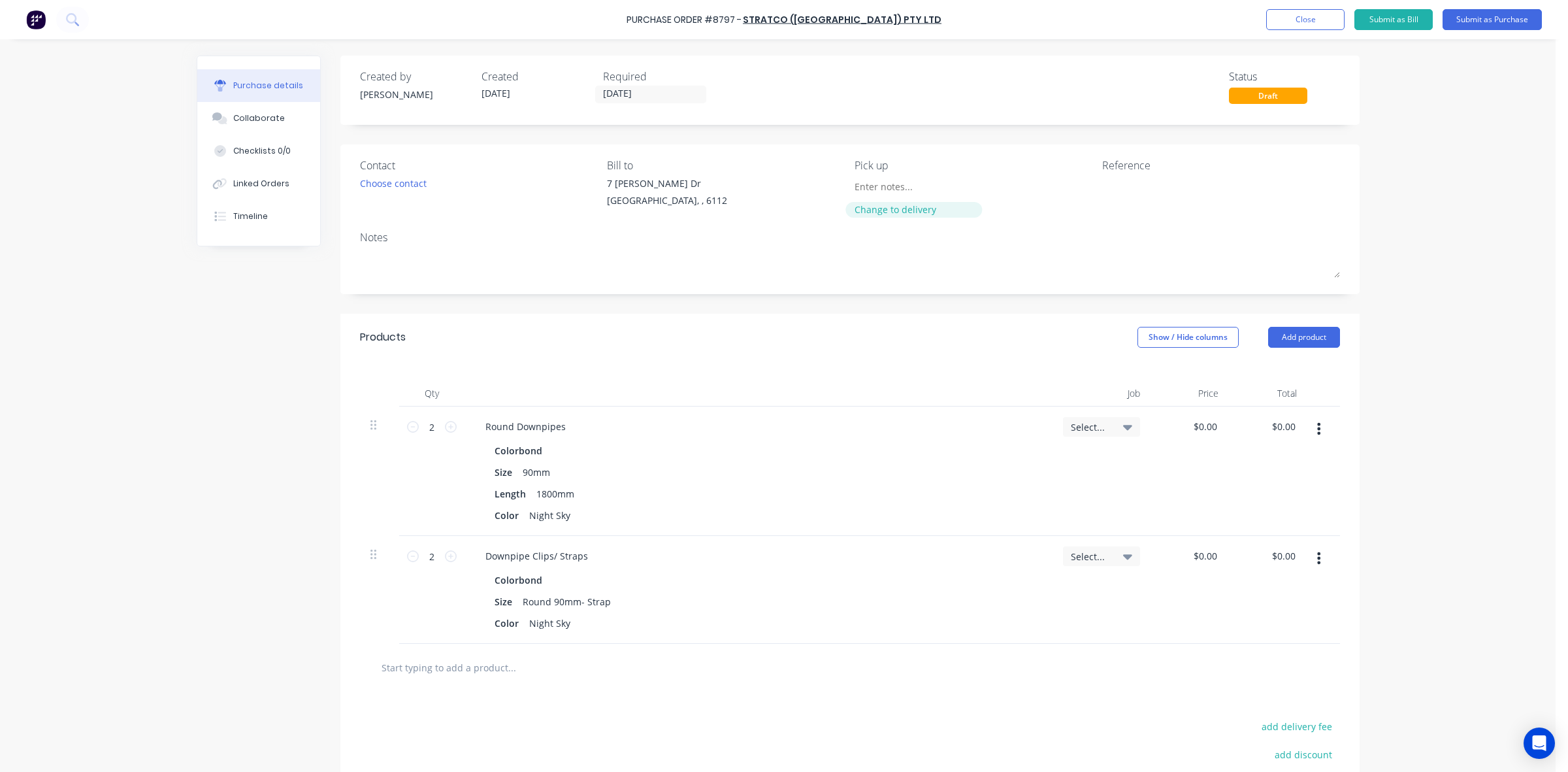
click at [902, 211] on div "Change to delivery" at bounding box center [914, 210] width 119 height 14
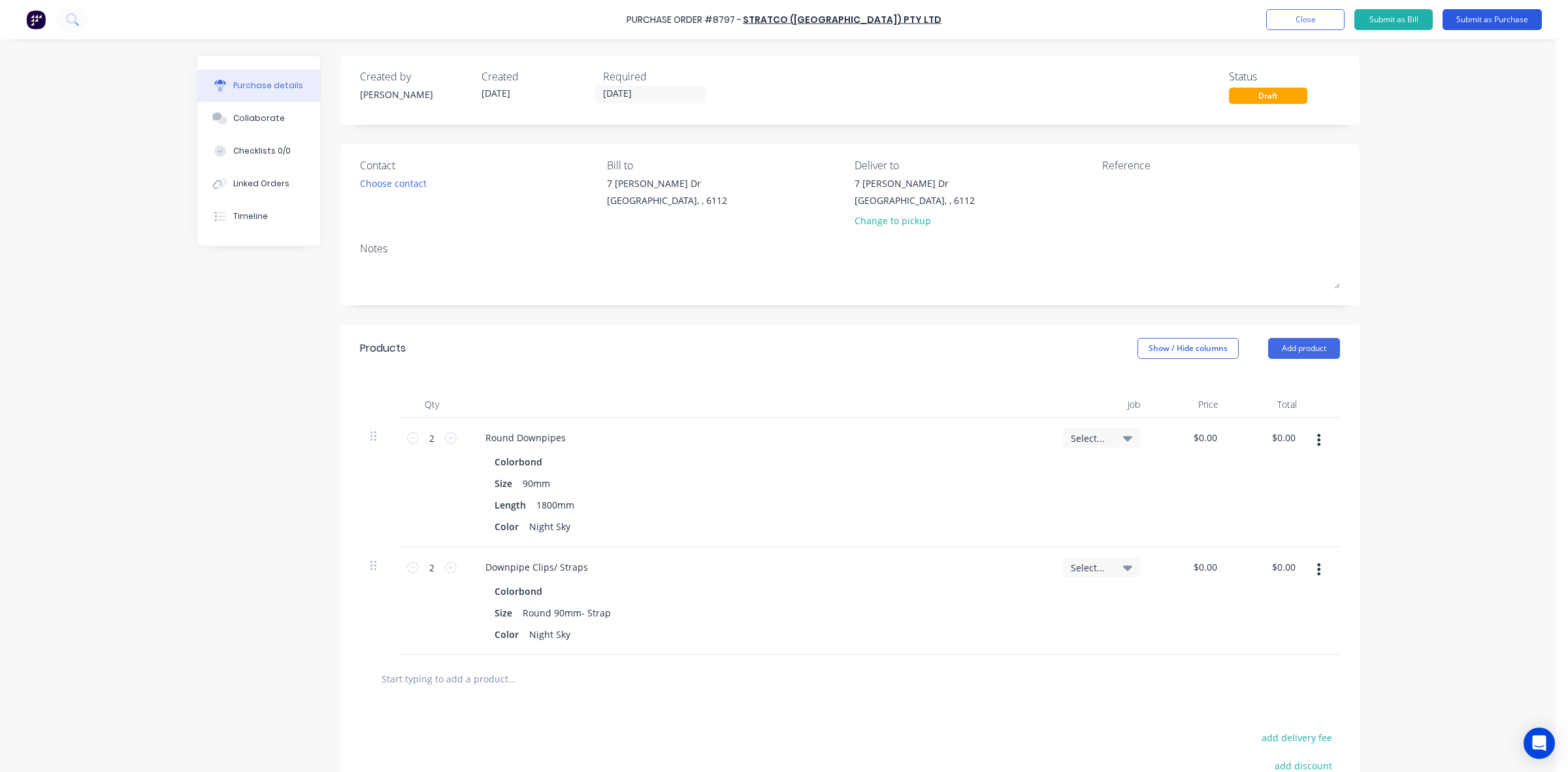
click at [1490, 18] on button "Submit as Purchase" at bounding box center [1492, 20] width 99 height 21
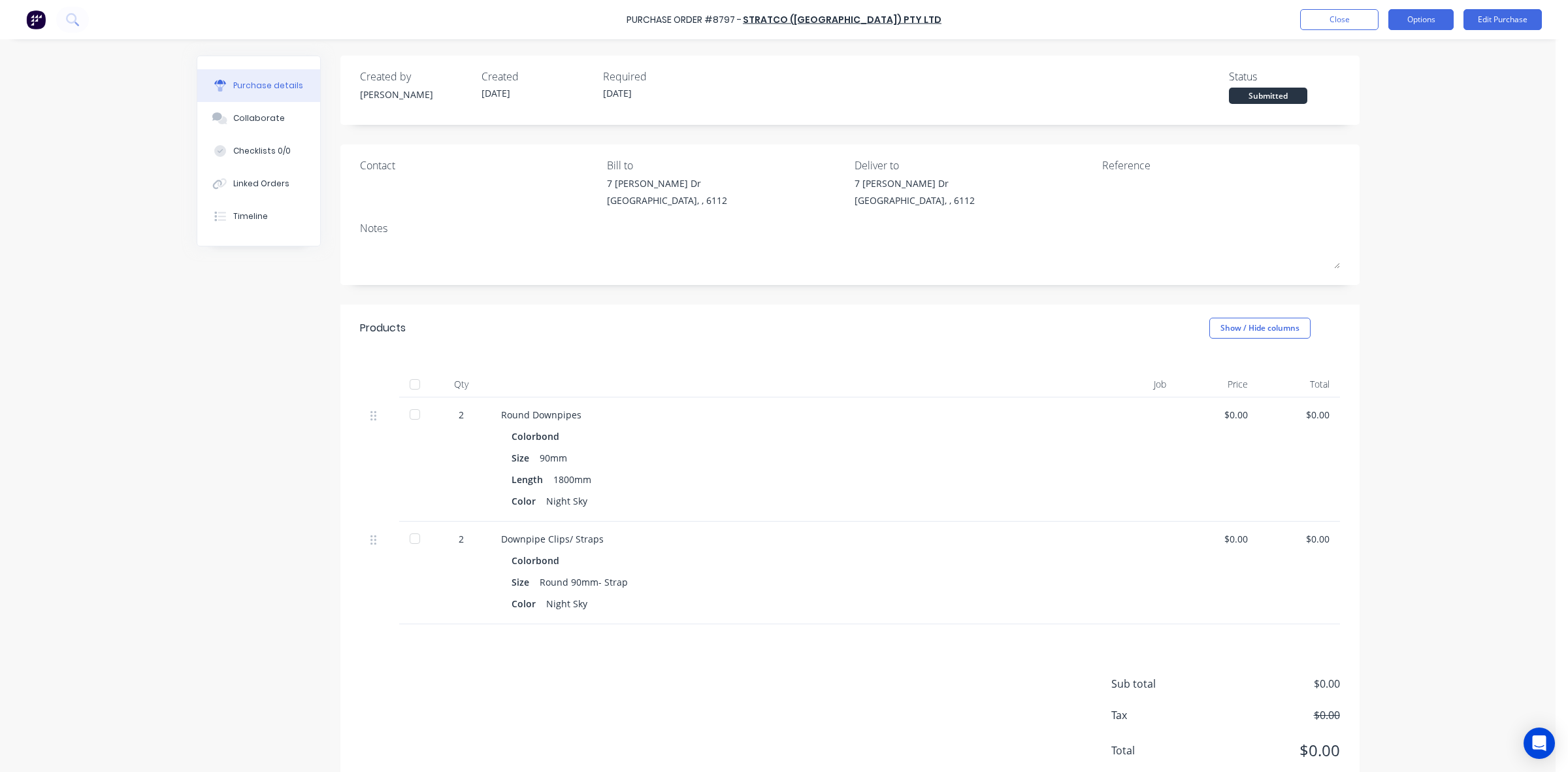
click at [1418, 15] on button "Options" at bounding box center [1421, 20] width 65 height 21
click at [1390, 56] on div "Print / Email" at bounding box center [1391, 53] width 101 height 19
click at [1381, 110] on div "Without pricing" at bounding box center [1391, 106] width 101 height 19
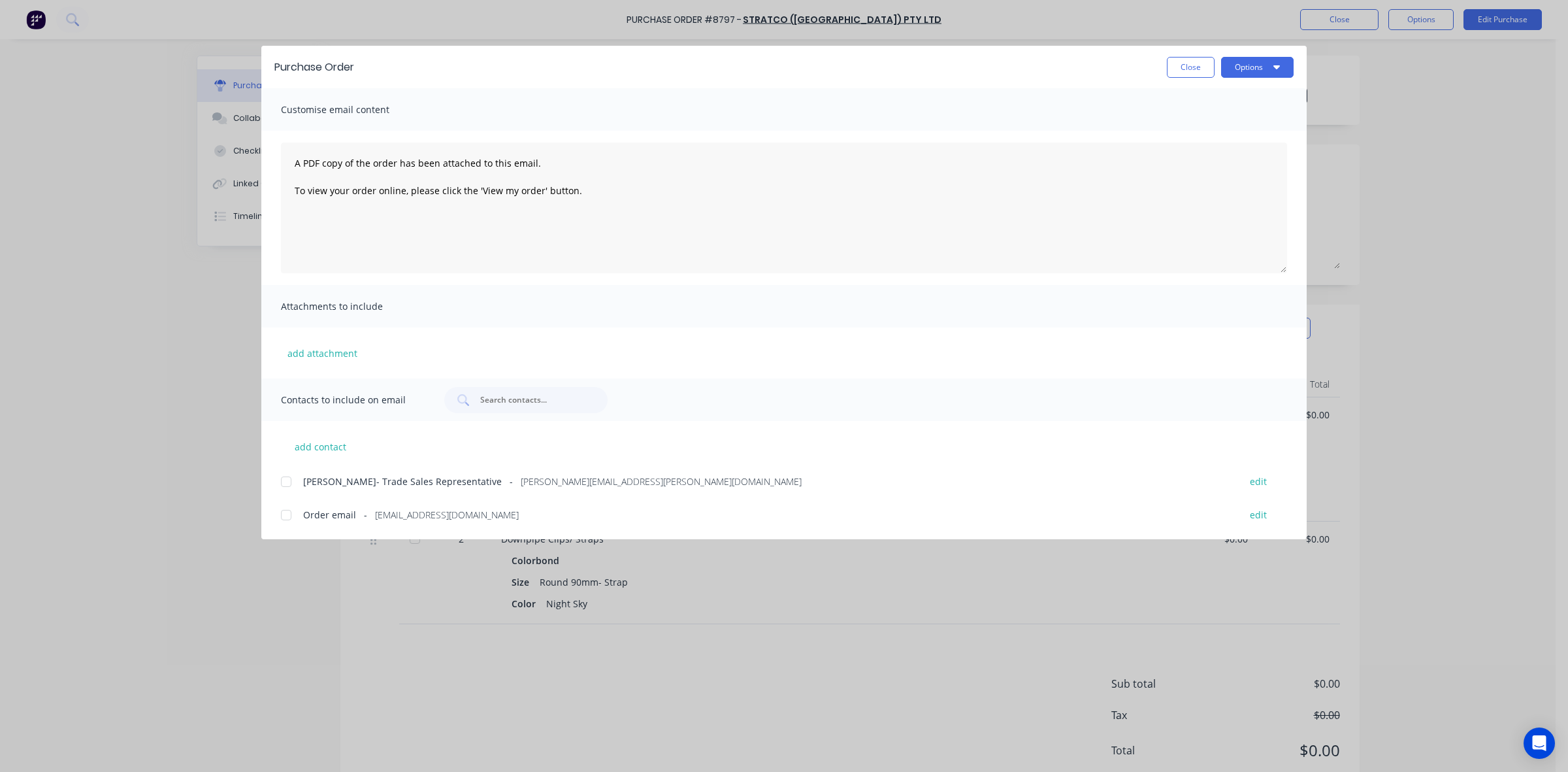
click at [279, 514] on div at bounding box center [286, 515] width 26 height 26
click at [1259, 66] on button "Options" at bounding box center [1258, 68] width 73 height 21
click at [1236, 153] on div "Email" at bounding box center [1232, 153] width 101 height 19
click at [1194, 64] on button "Close" at bounding box center [1191, 68] width 48 height 21
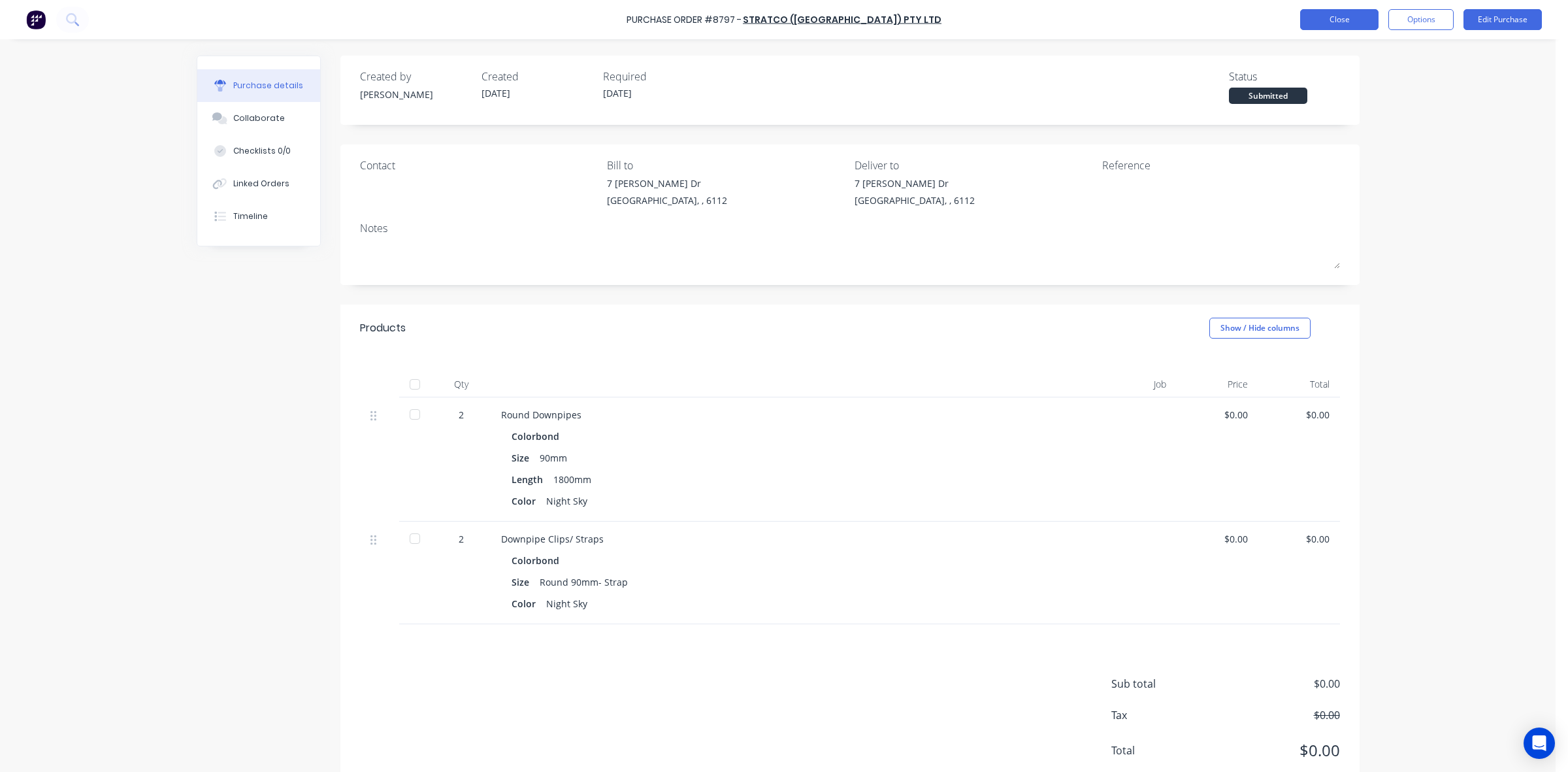
click at [1344, 21] on button "Close" at bounding box center [1339, 20] width 78 height 21
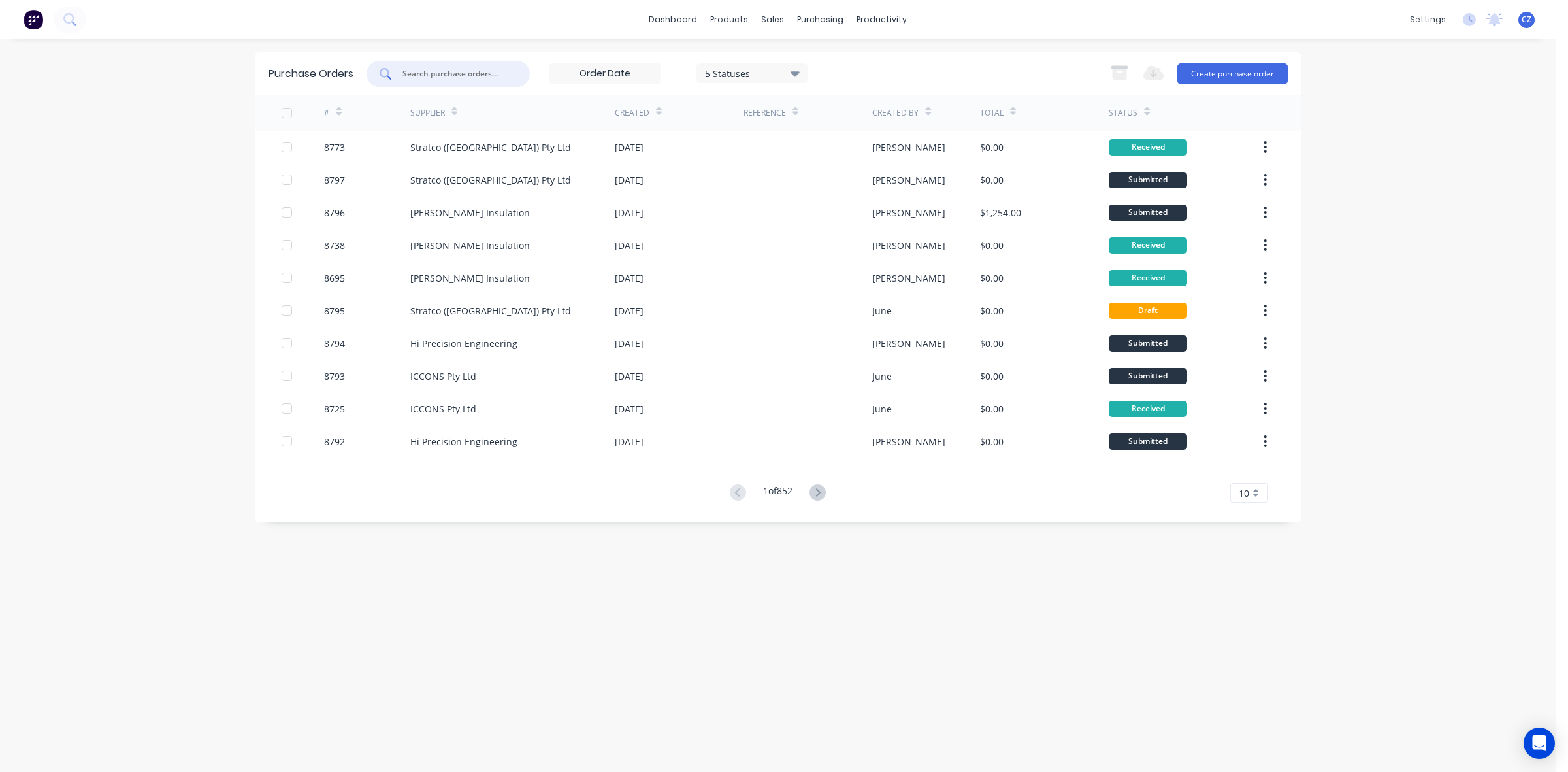
click at [455, 70] on input "text" at bounding box center [455, 74] width 109 height 13
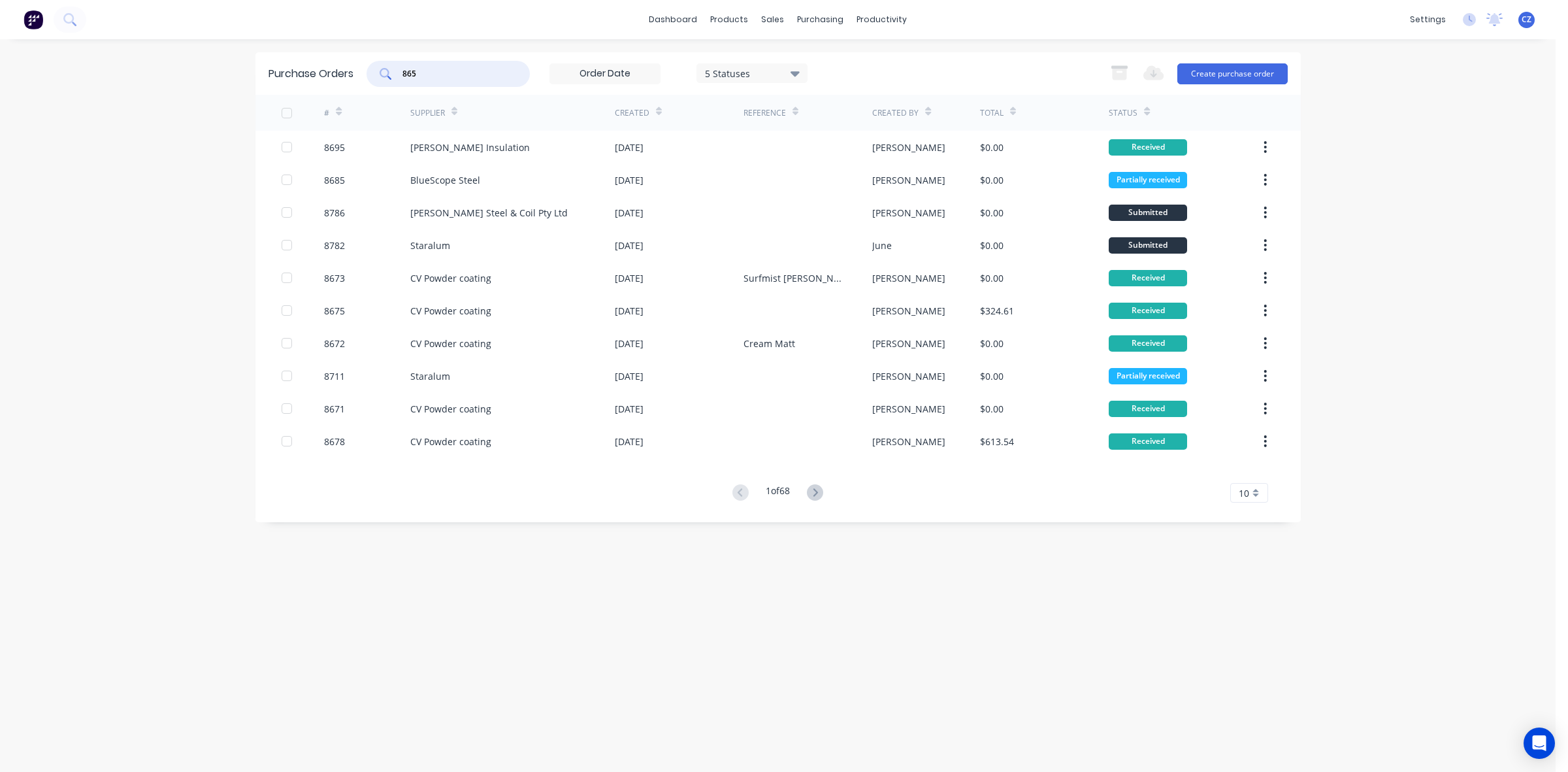
type input "8650"
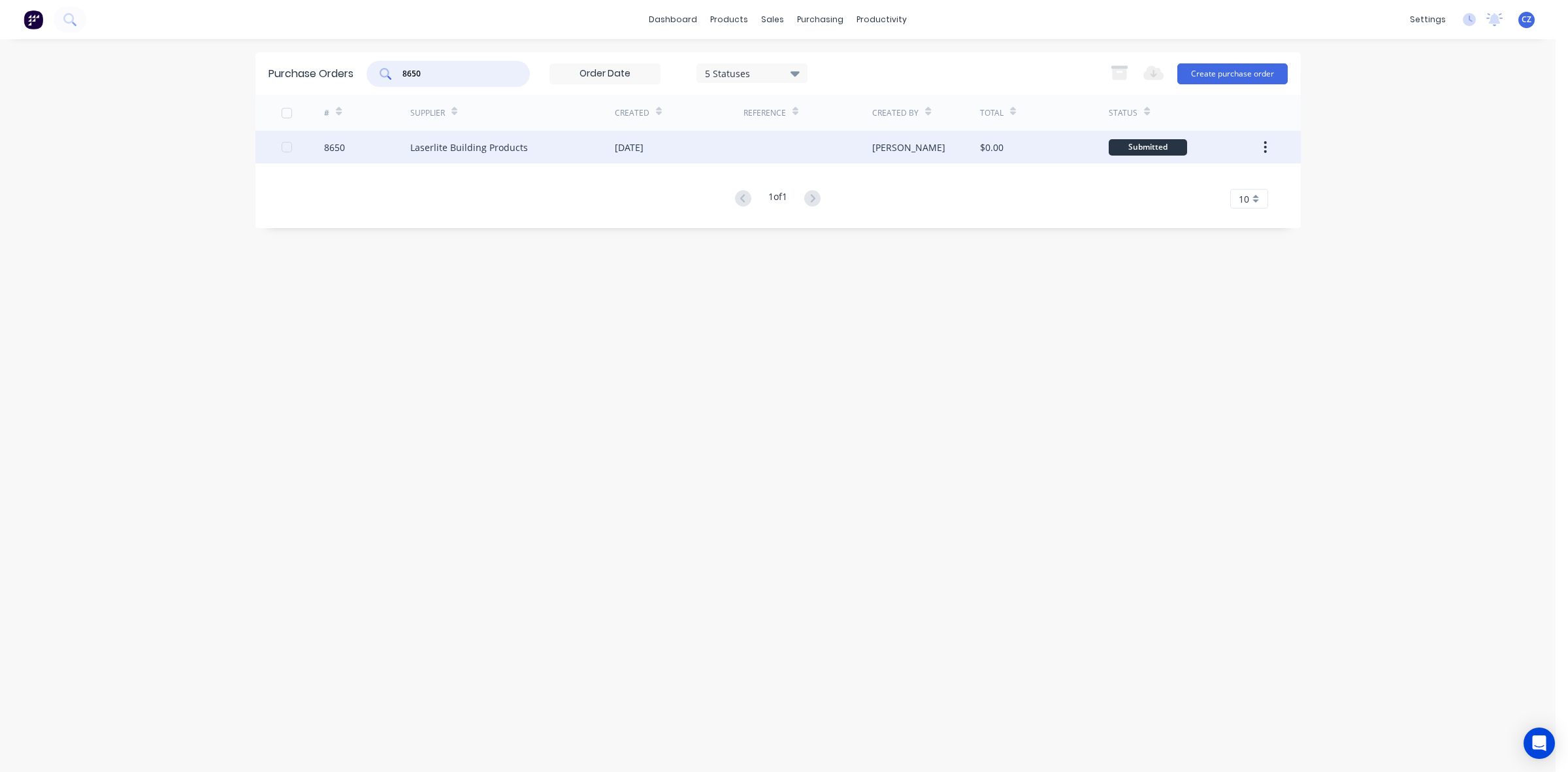
click at [710, 149] on div "10 Sep 2025" at bounding box center [679, 147] width 129 height 33
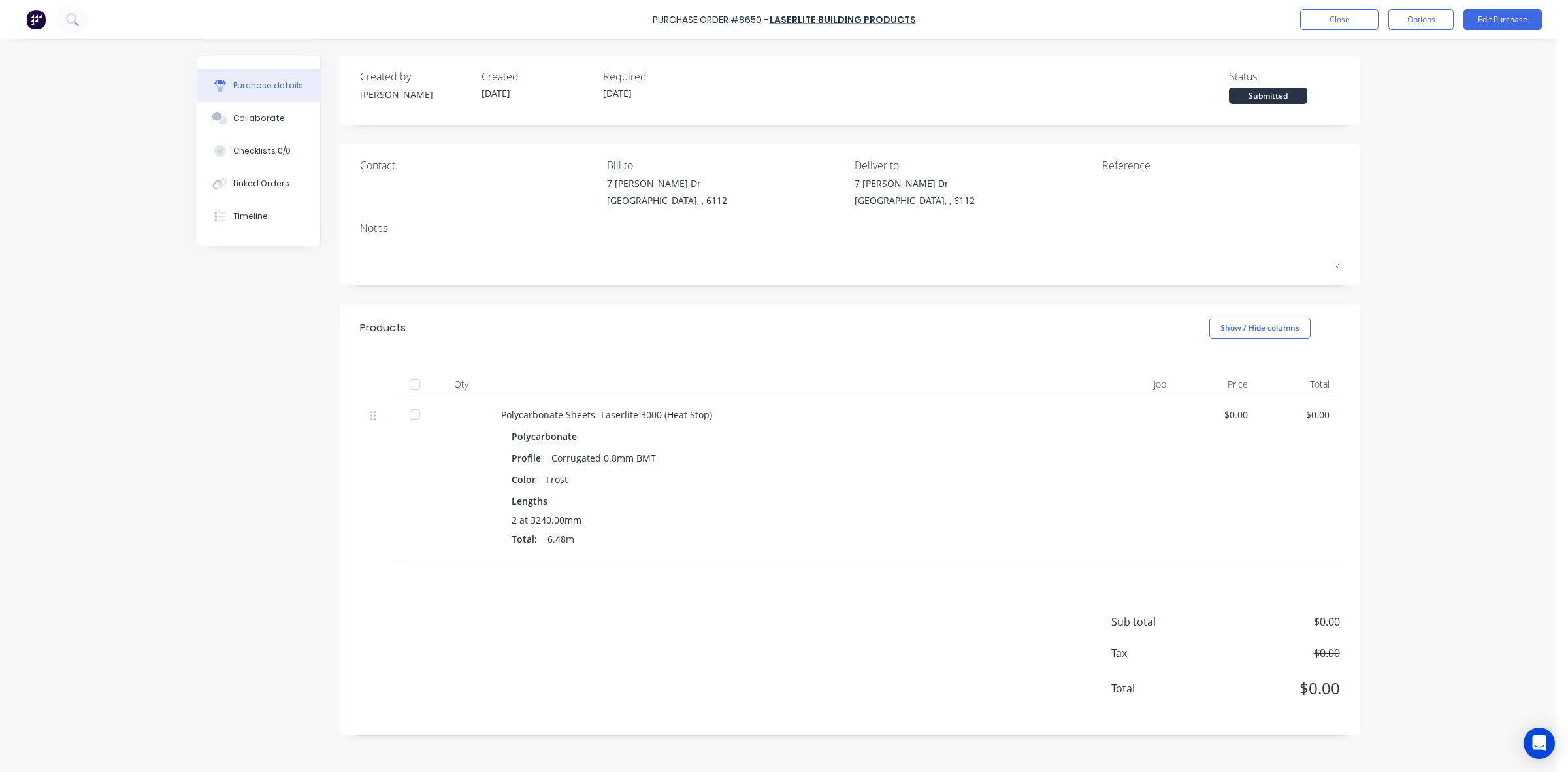
click at [731, 438] on div "Polycarbonate" at bounding box center [785, 436] width 546 height 19
click at [279, 188] on div "Linked Orders" at bounding box center [261, 183] width 56 height 11
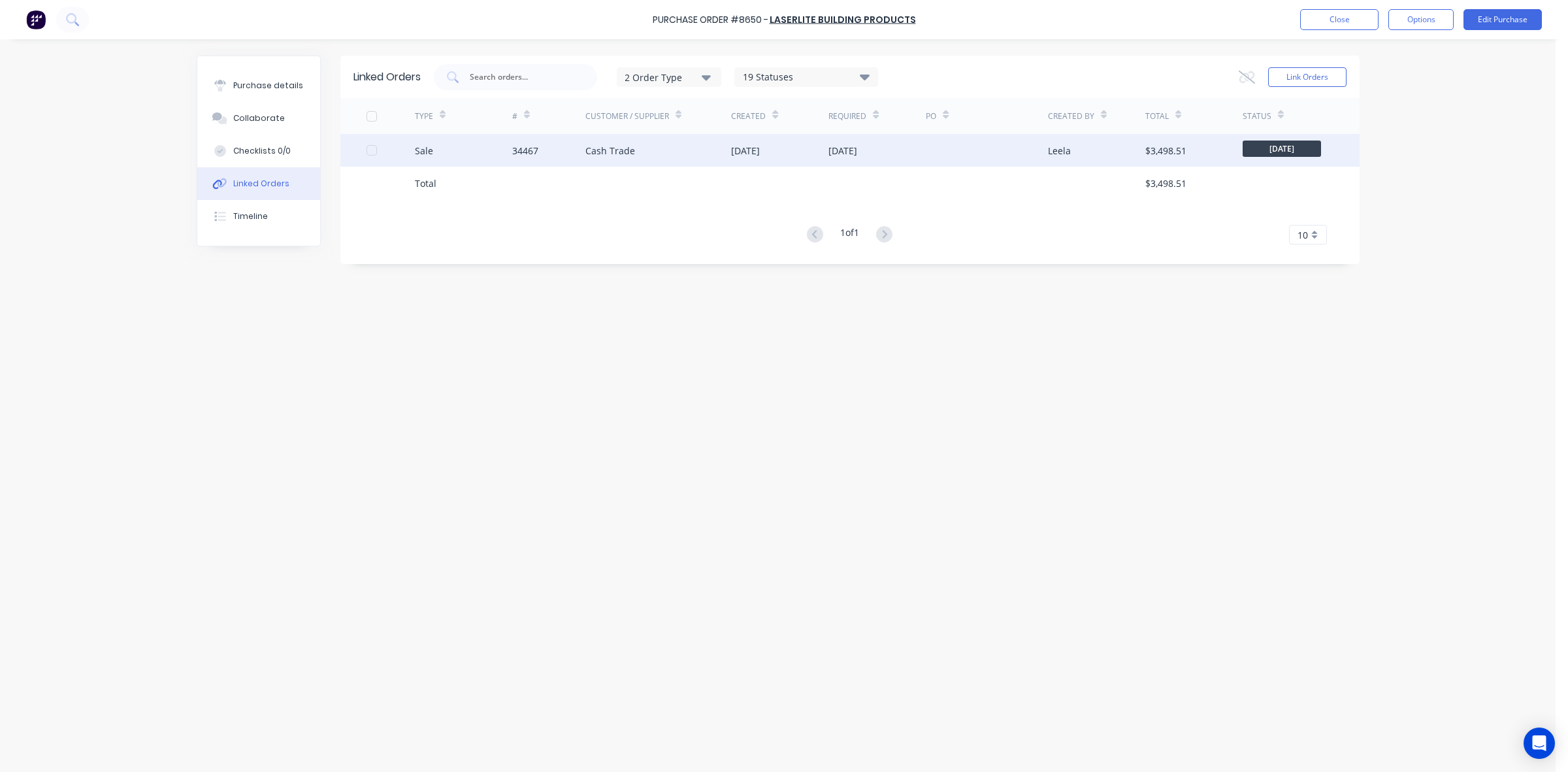
click at [926, 158] on div at bounding box center [987, 150] width 121 height 33
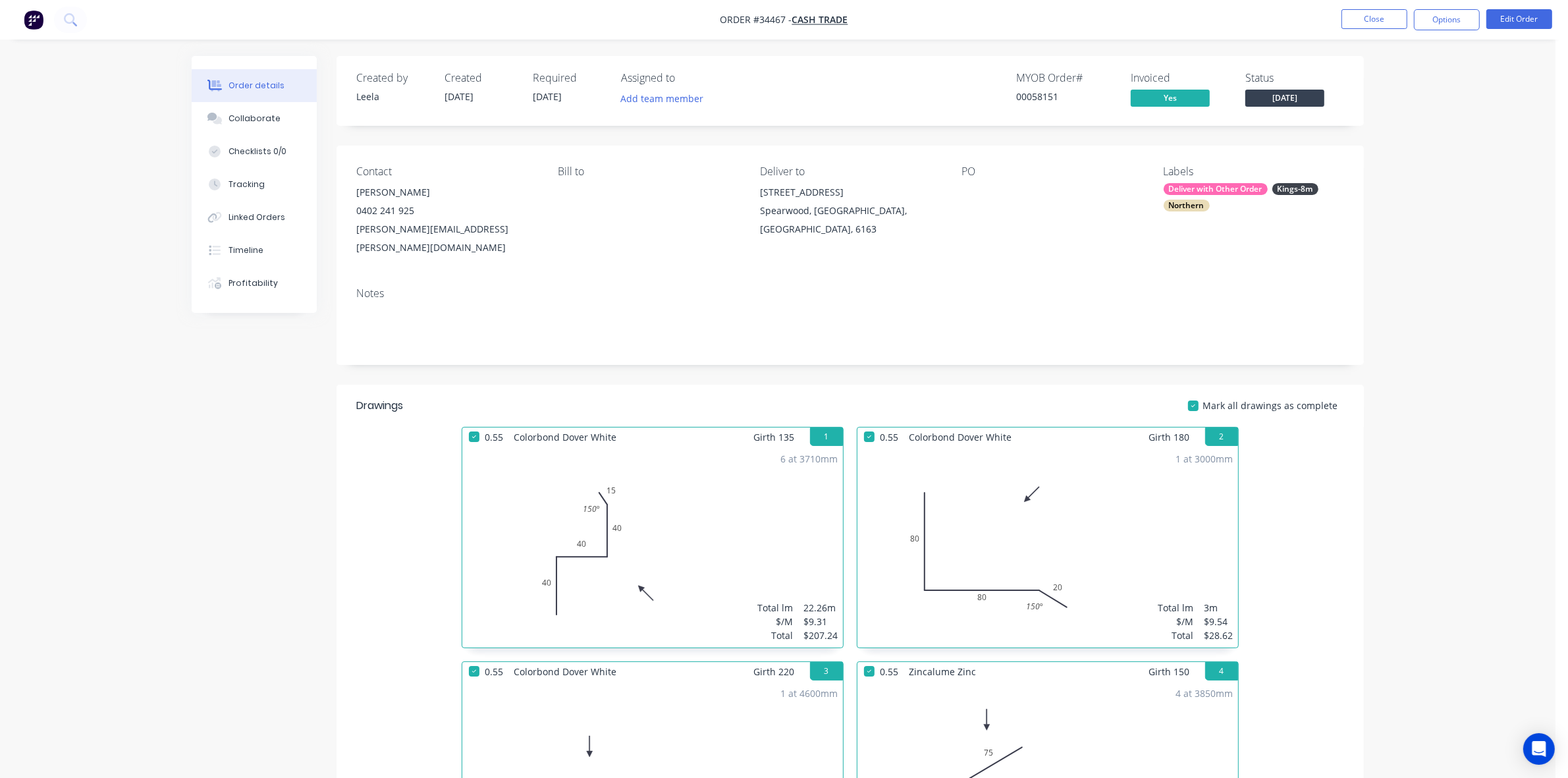
click at [1383, 8] on nav "Order #34467 - Cash Trade Close Options Edit Order" at bounding box center [784, 20] width 1568 height 40
click at [1371, 15] on button "Close" at bounding box center [1374, 19] width 66 height 20
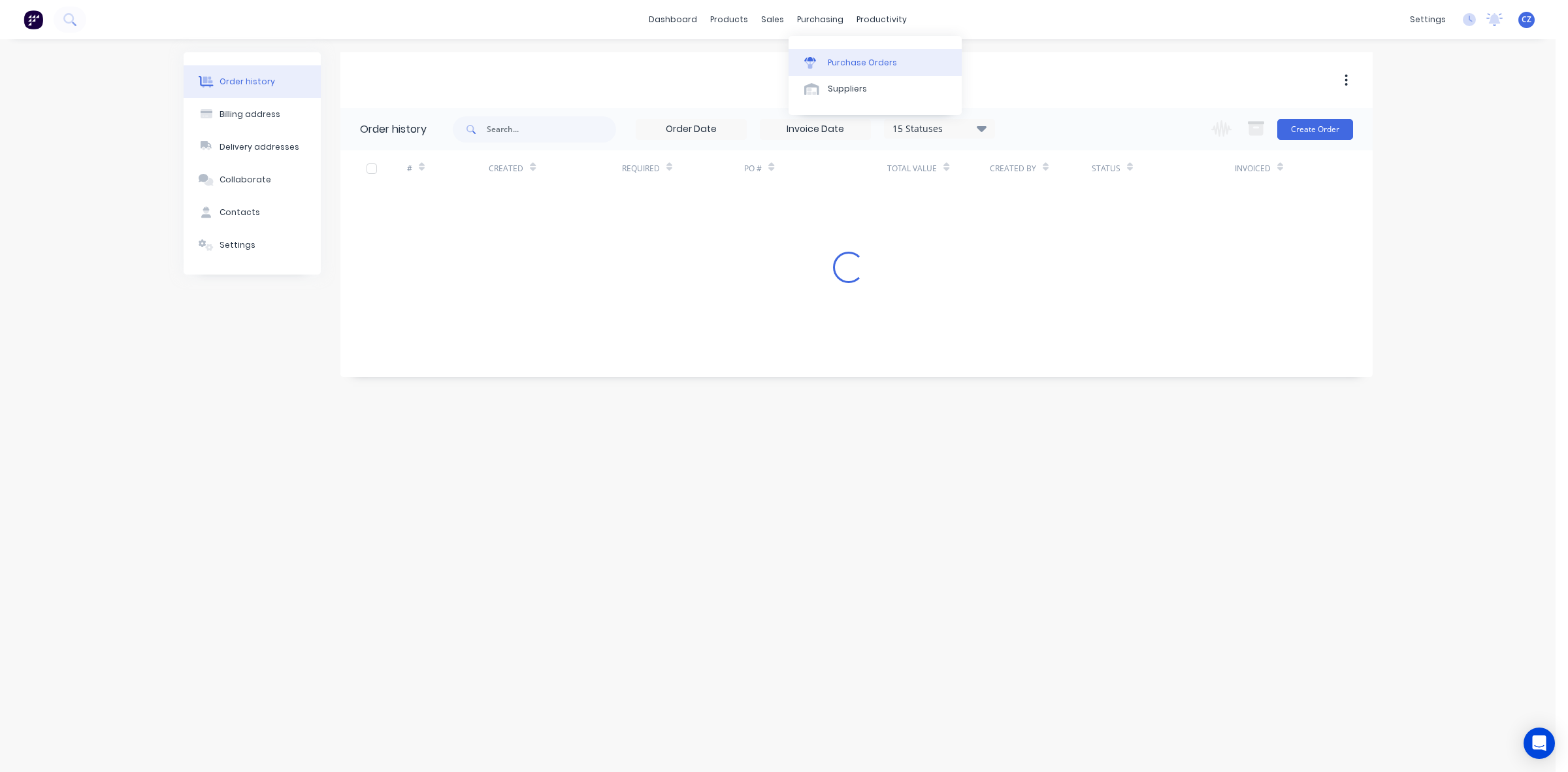
click at [797, 59] on link "Purchase Orders" at bounding box center [875, 62] width 173 height 26
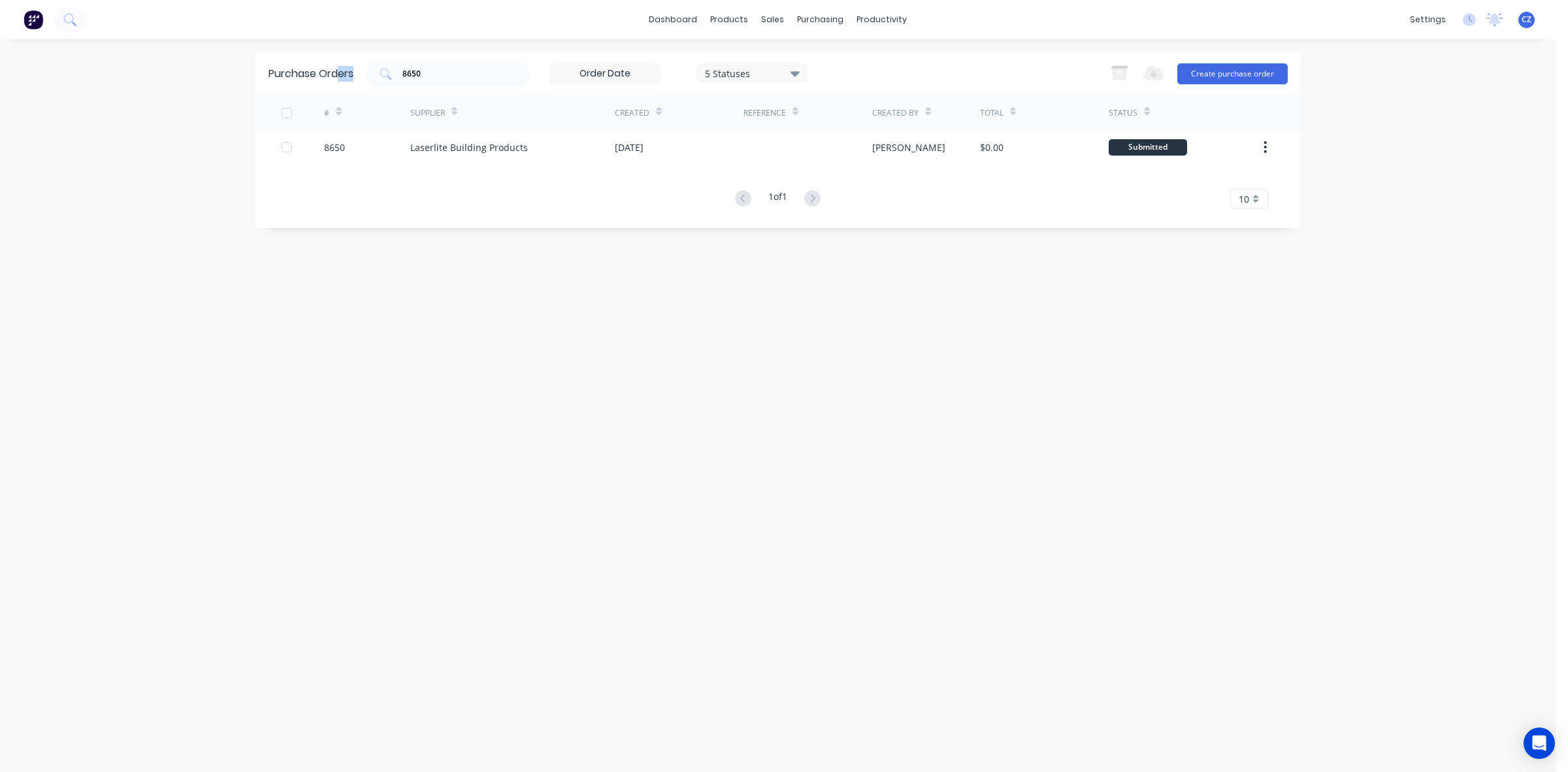
drag, startPoint x: 471, startPoint y: 80, endPoint x: 328, endPoint y: 82, distance: 143.0
click at [328, 82] on div "Purchase Orders 8650 5 Statuses 5 Statuses Export to Excel (XLSX) Create purcha…" at bounding box center [778, 74] width 1045 height 43
drag, startPoint x: 498, startPoint y: 87, endPoint x: 491, endPoint y: 76, distance: 13.0
click at [497, 87] on div "Purchase Orders 8650 5 Statuses 5 Statuses Export to Excel (XLSX) Create purcha…" at bounding box center [778, 74] width 1045 height 43
click at [481, 71] on input "8650" at bounding box center [455, 74] width 109 height 13
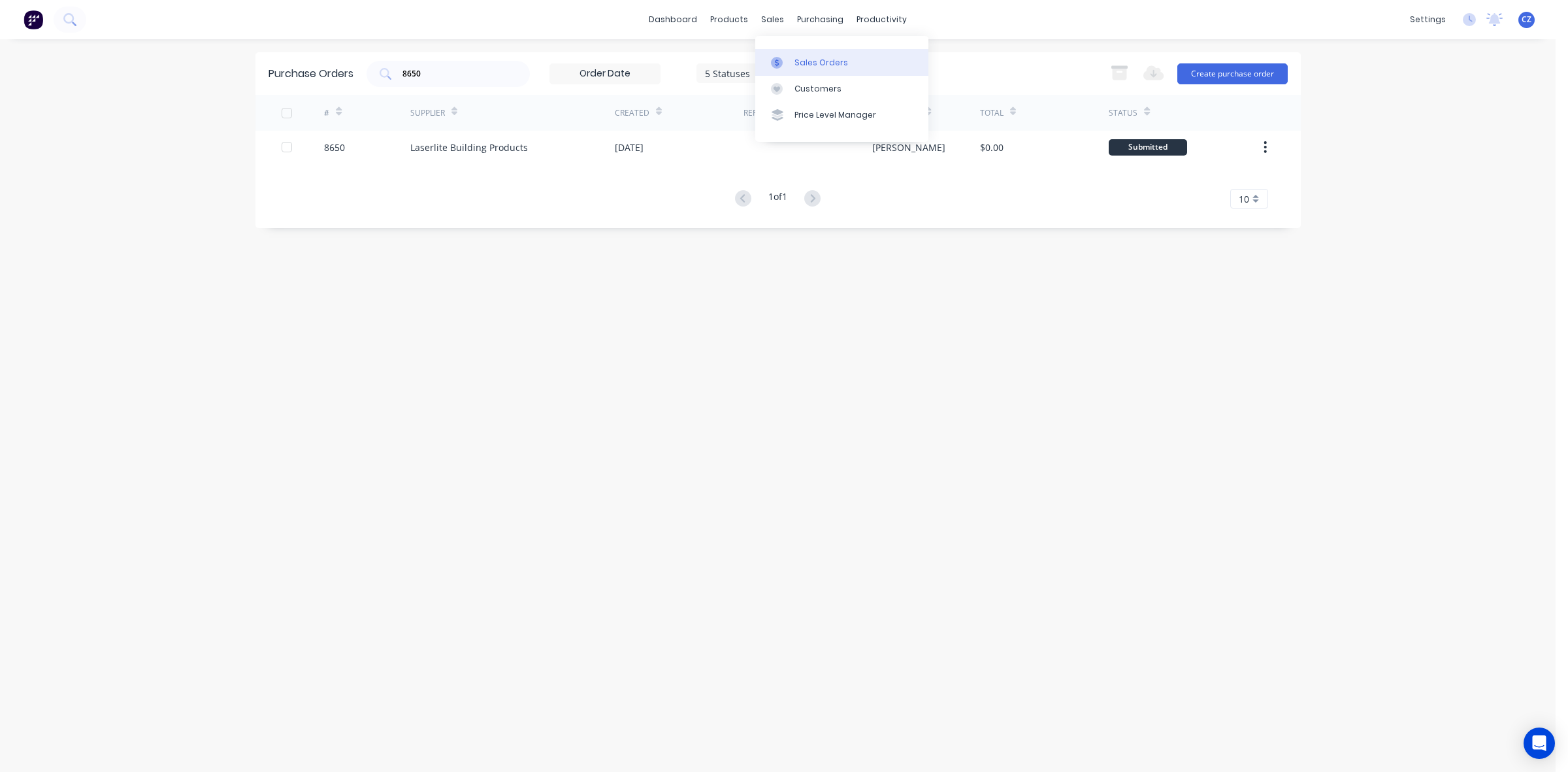
click at [795, 69] on link "Sales Orders" at bounding box center [842, 62] width 173 height 26
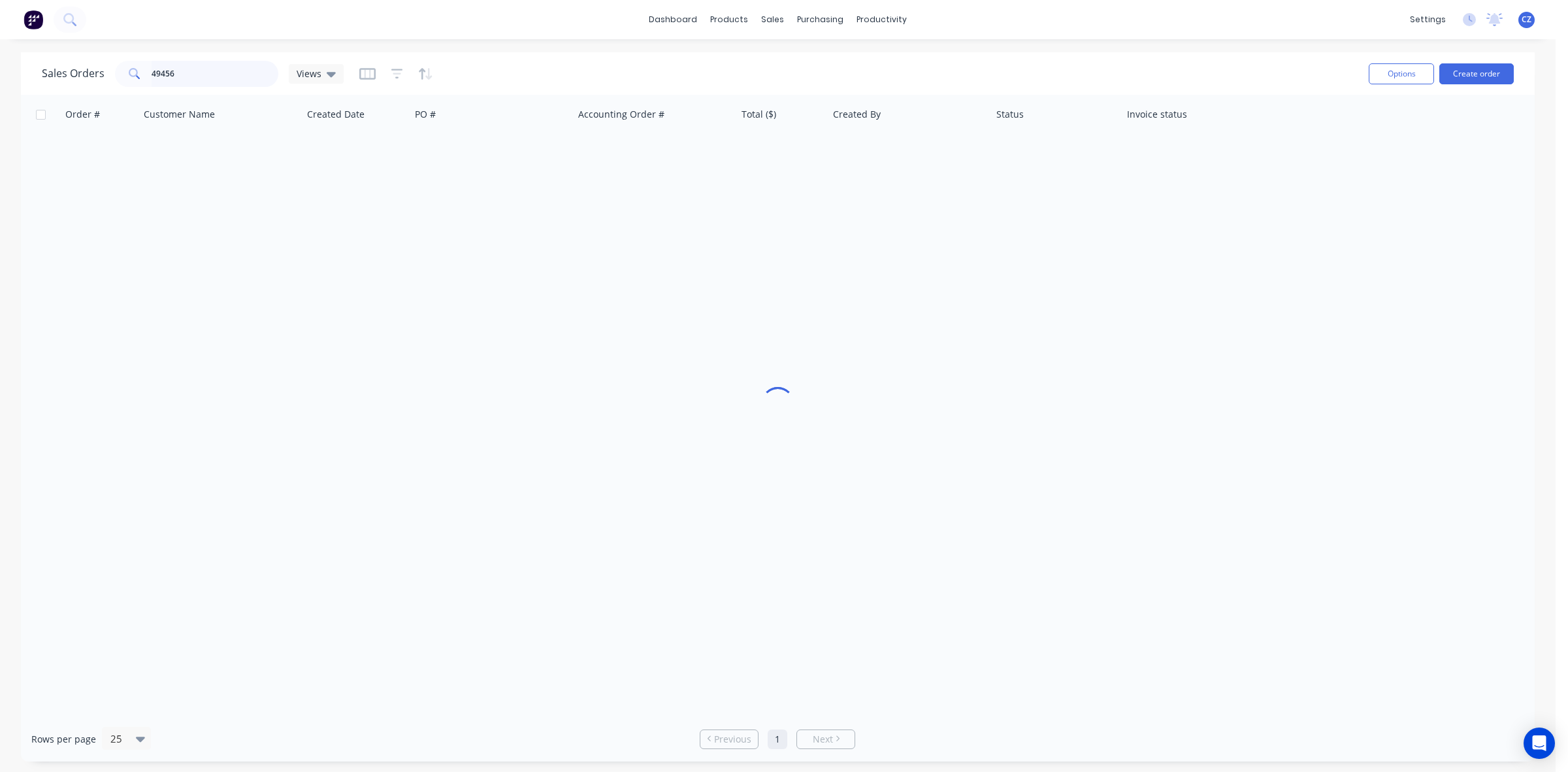
drag, startPoint x: 235, startPoint y: 69, endPoint x: 83, endPoint y: 70, distance: 152.0
click at [83, 70] on div "Sales Orders 49456 Views" at bounding box center [193, 74] width 302 height 26
paste input "692"
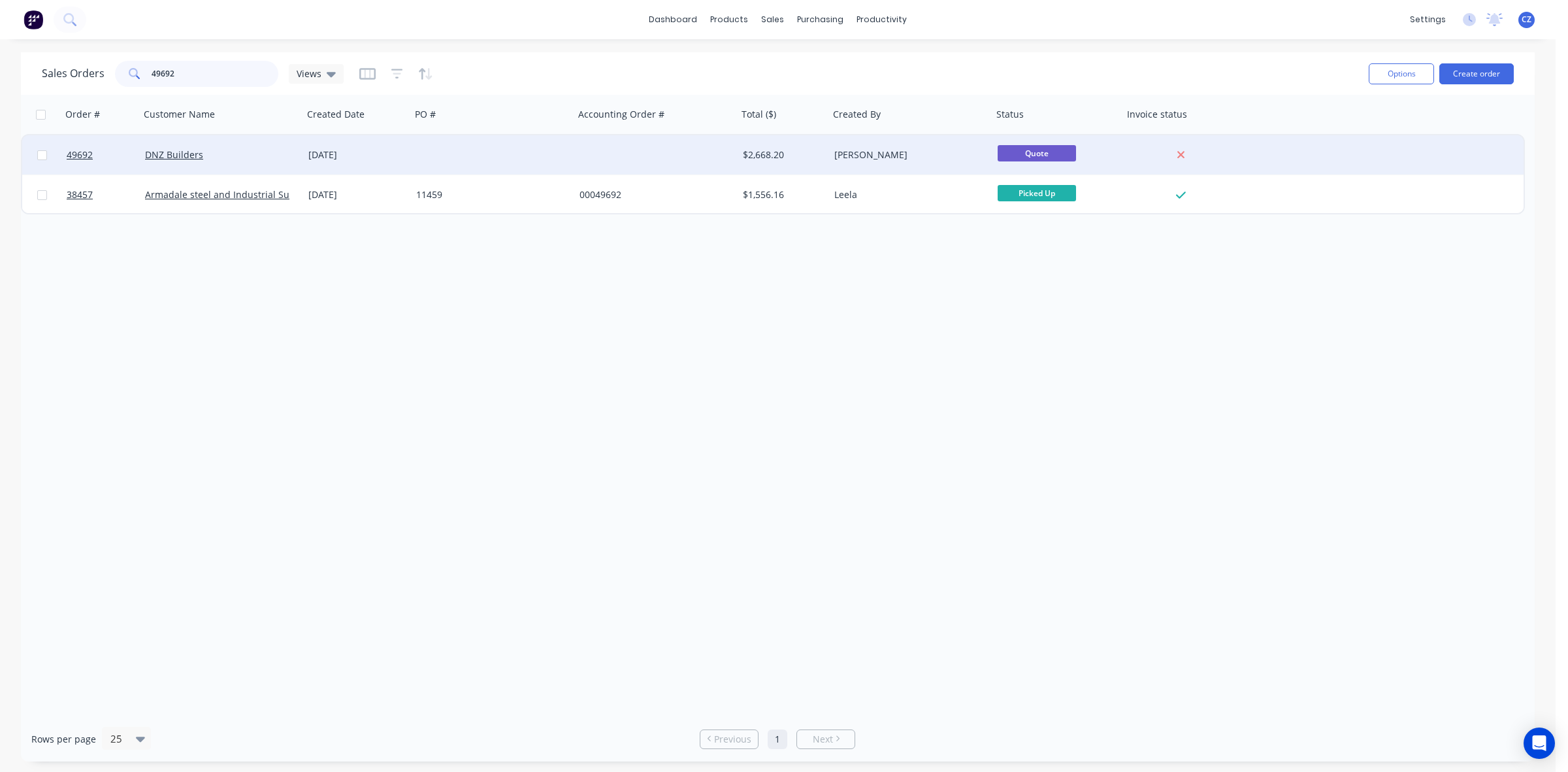
type input "49692"
click at [606, 161] on div at bounding box center [656, 155] width 163 height 39
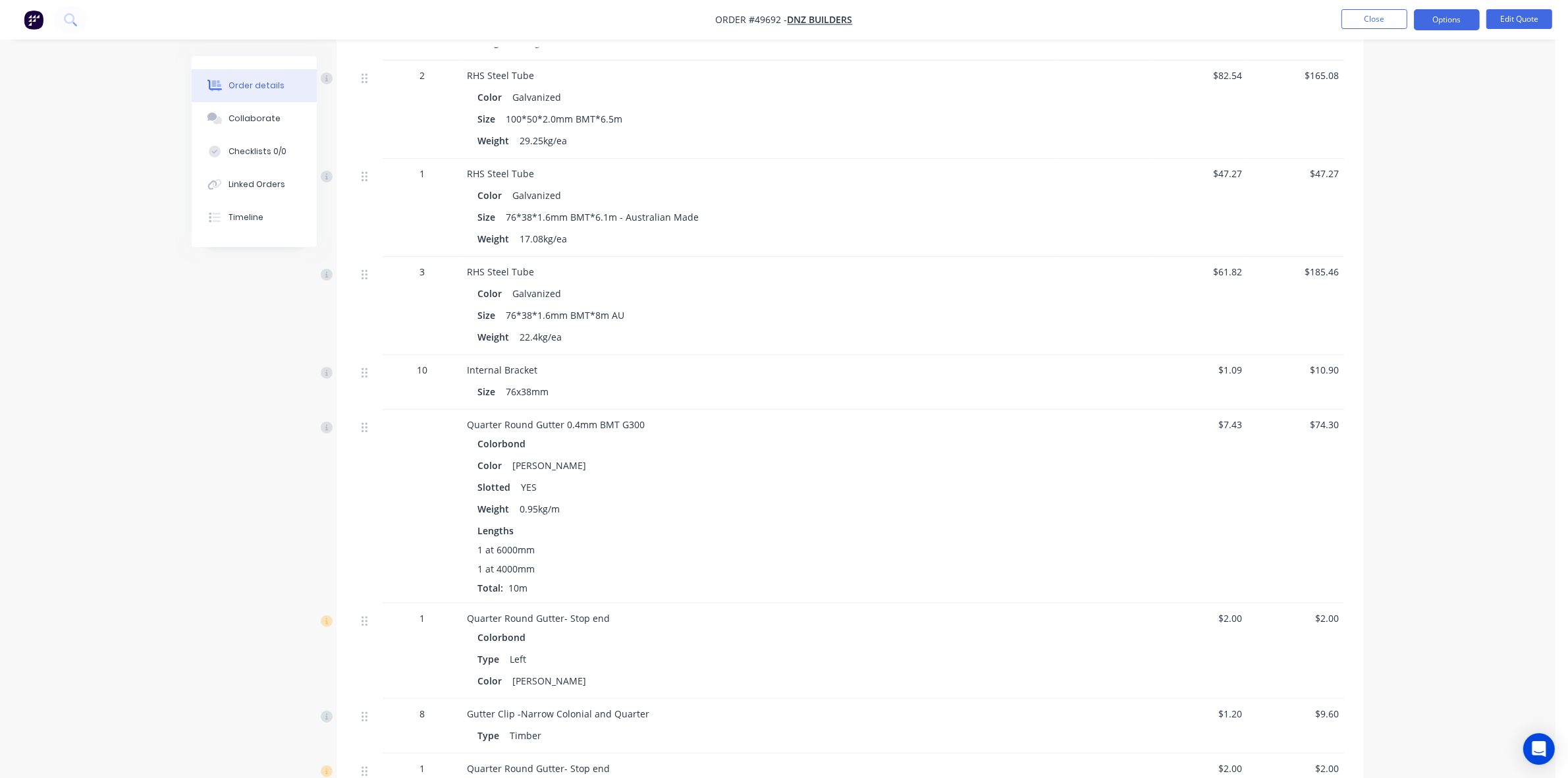
scroll to position [988, 0]
click at [1514, 21] on button "Edit Quote" at bounding box center [1519, 19] width 66 height 20
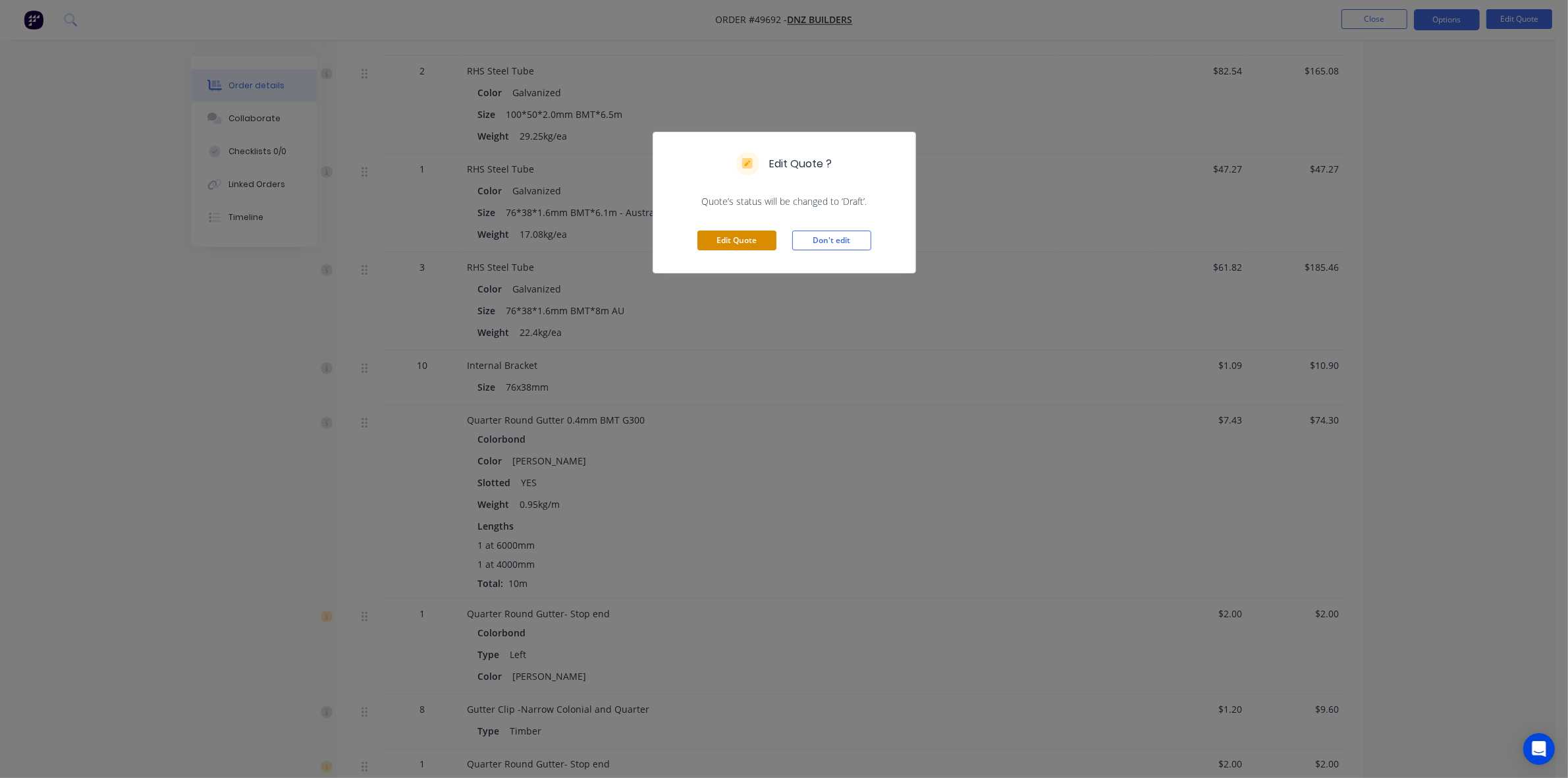
click at [716, 249] on button "Edit Quote" at bounding box center [737, 240] width 79 height 20
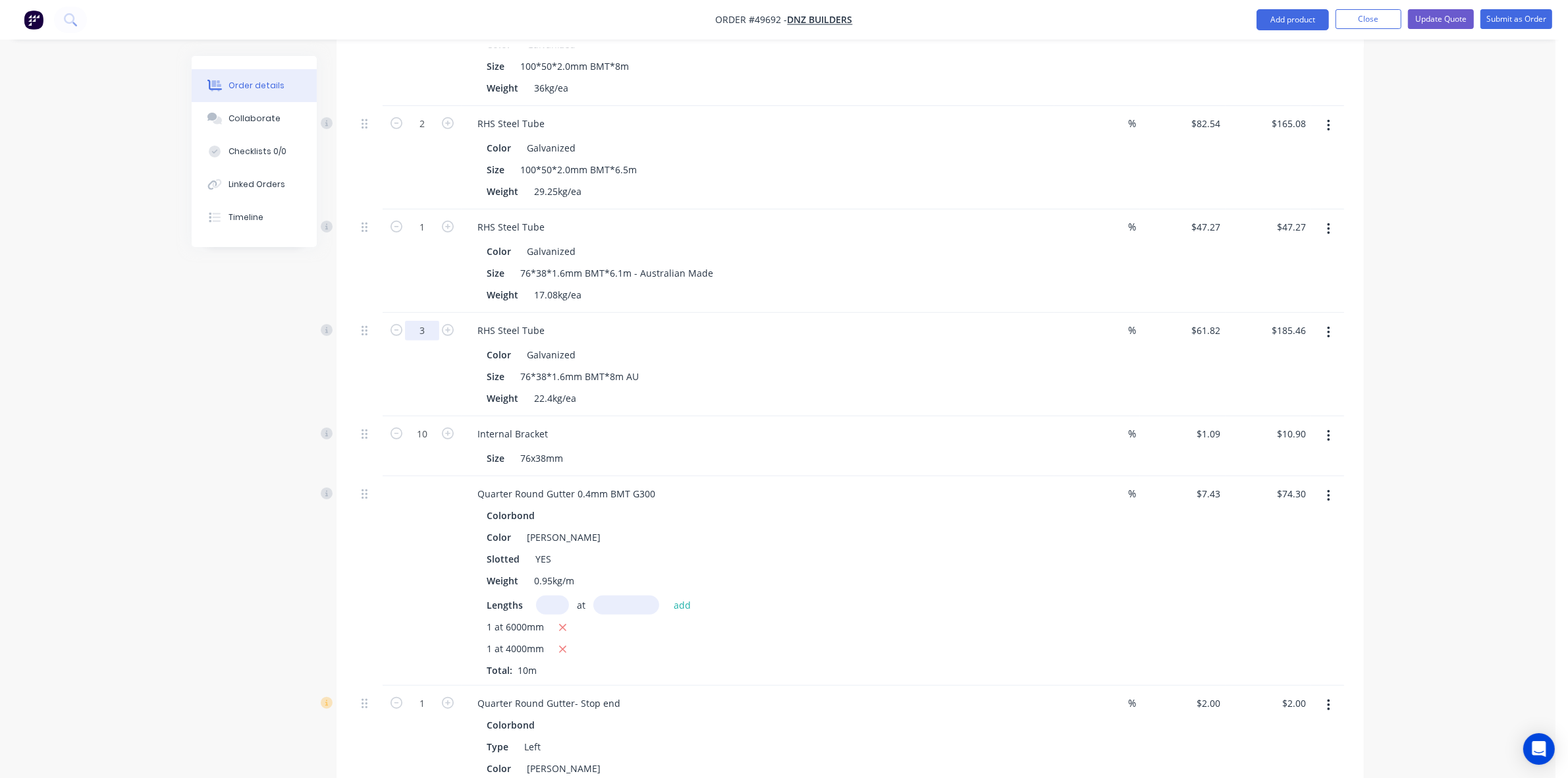
click at [431, 321] on input "3" at bounding box center [421, 330] width 34 height 20
type input "4"
type input "$247.28"
click at [902, 389] on div "Weight 22.4kg/ea" at bounding box center [755, 398] width 548 height 19
click at [1332, 217] on button "button" at bounding box center [1329, 229] width 31 height 24
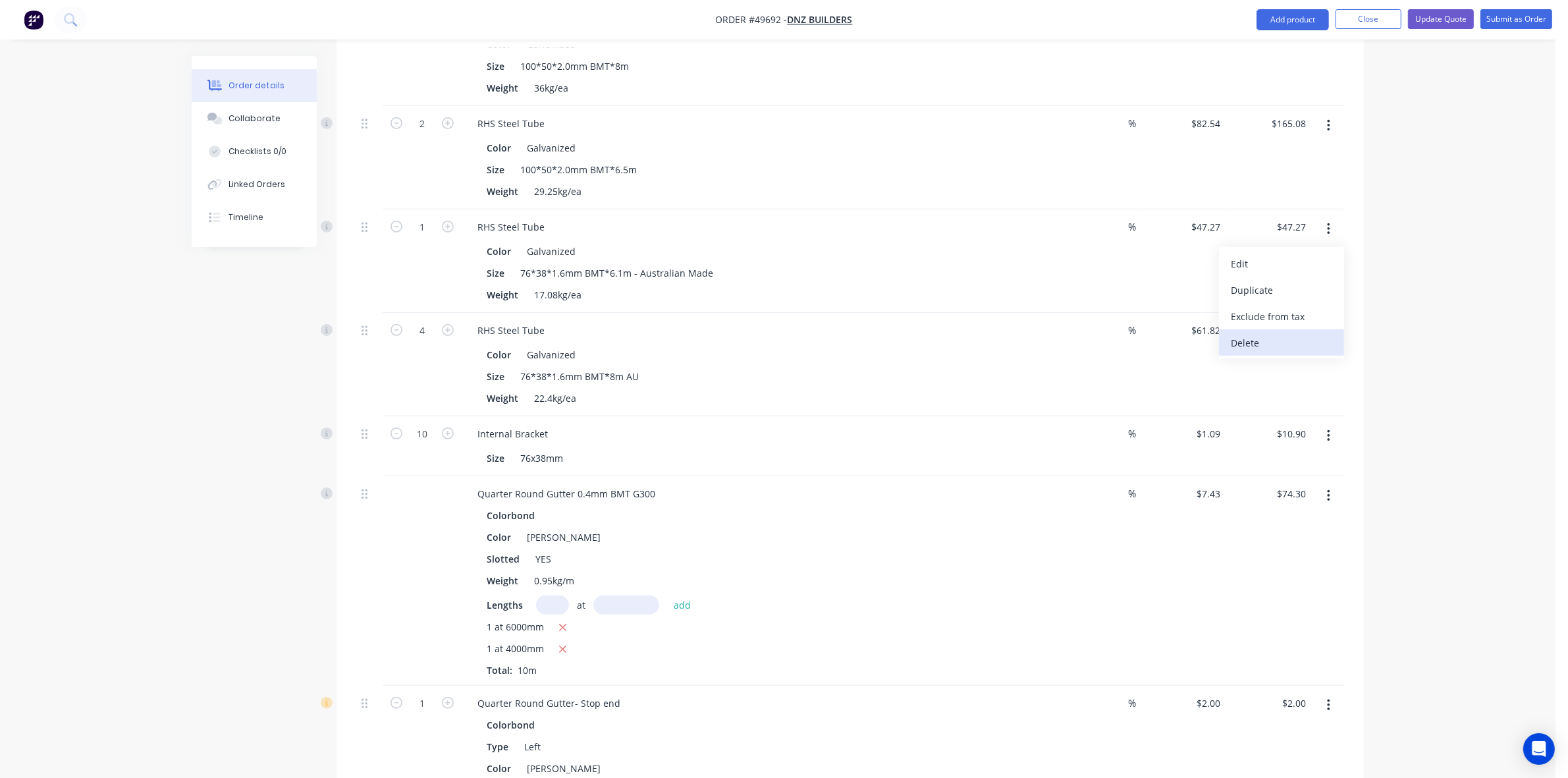
click at [1275, 334] on div "Delete" at bounding box center [1281, 343] width 102 height 19
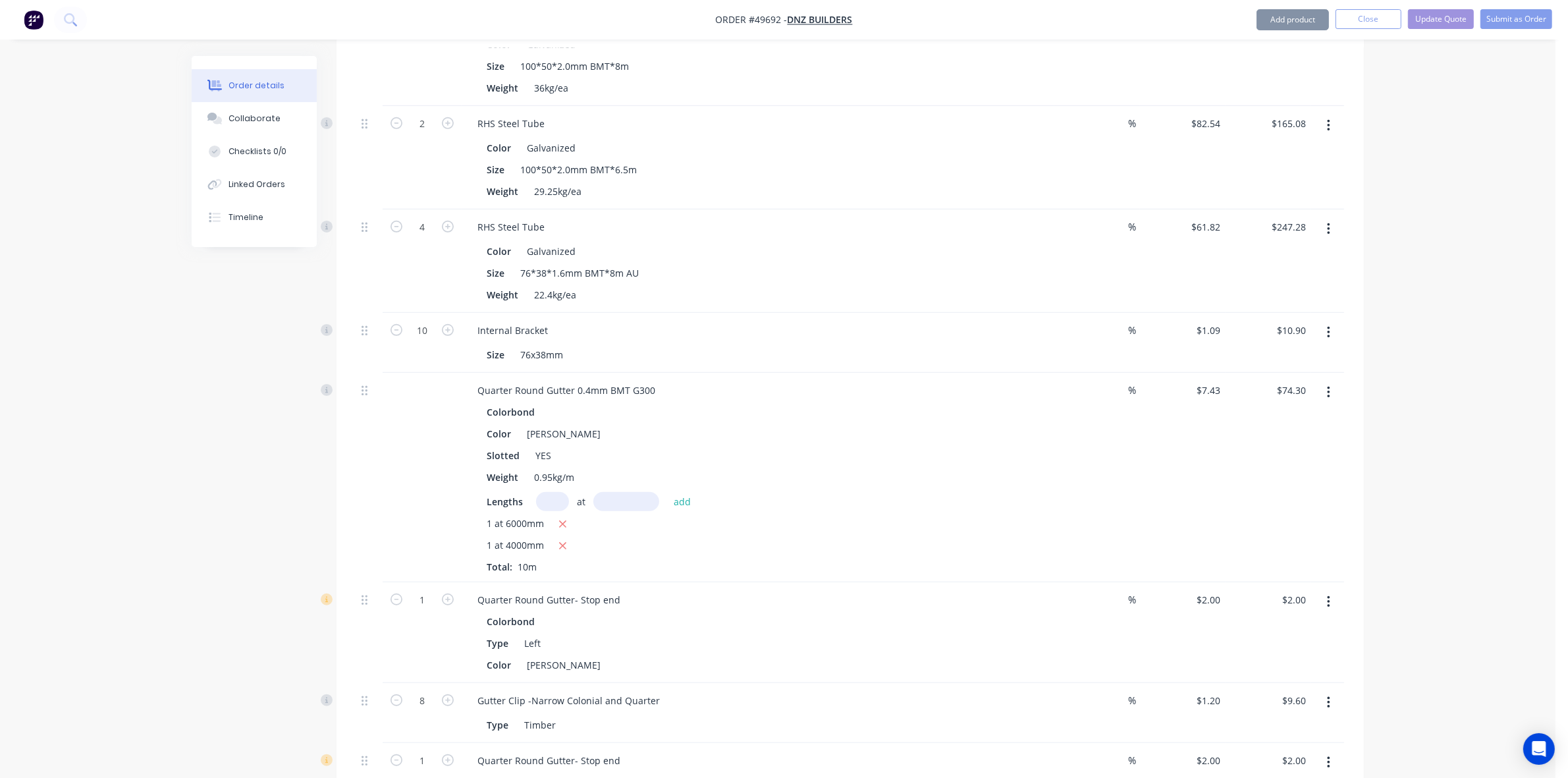
click at [1411, 287] on div "Order details Collaborate Checklists 0/0 Linked Orders Timeline Order details C…" at bounding box center [777, 338] width 1555 height 2652
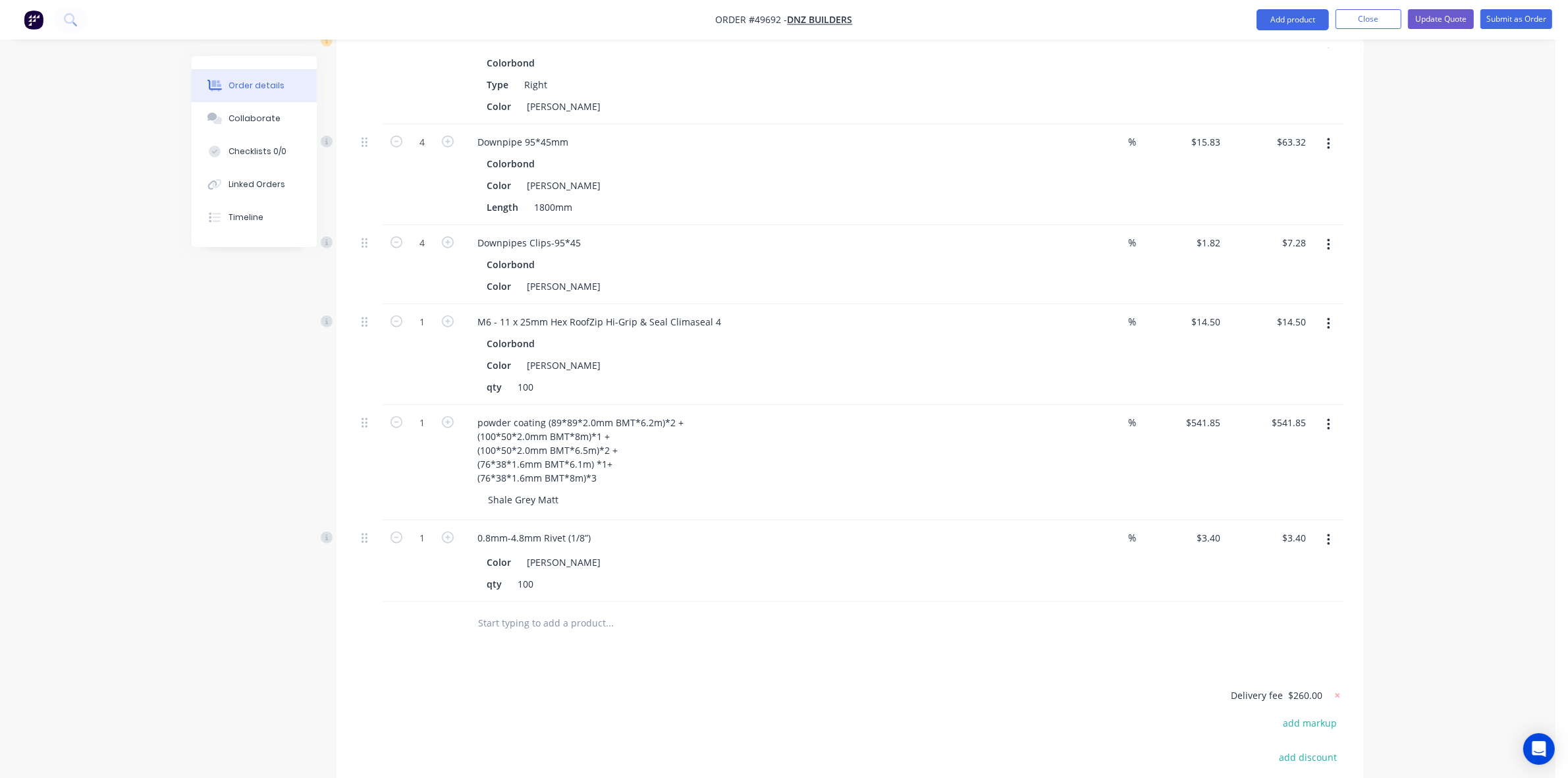
scroll to position [1729, 0]
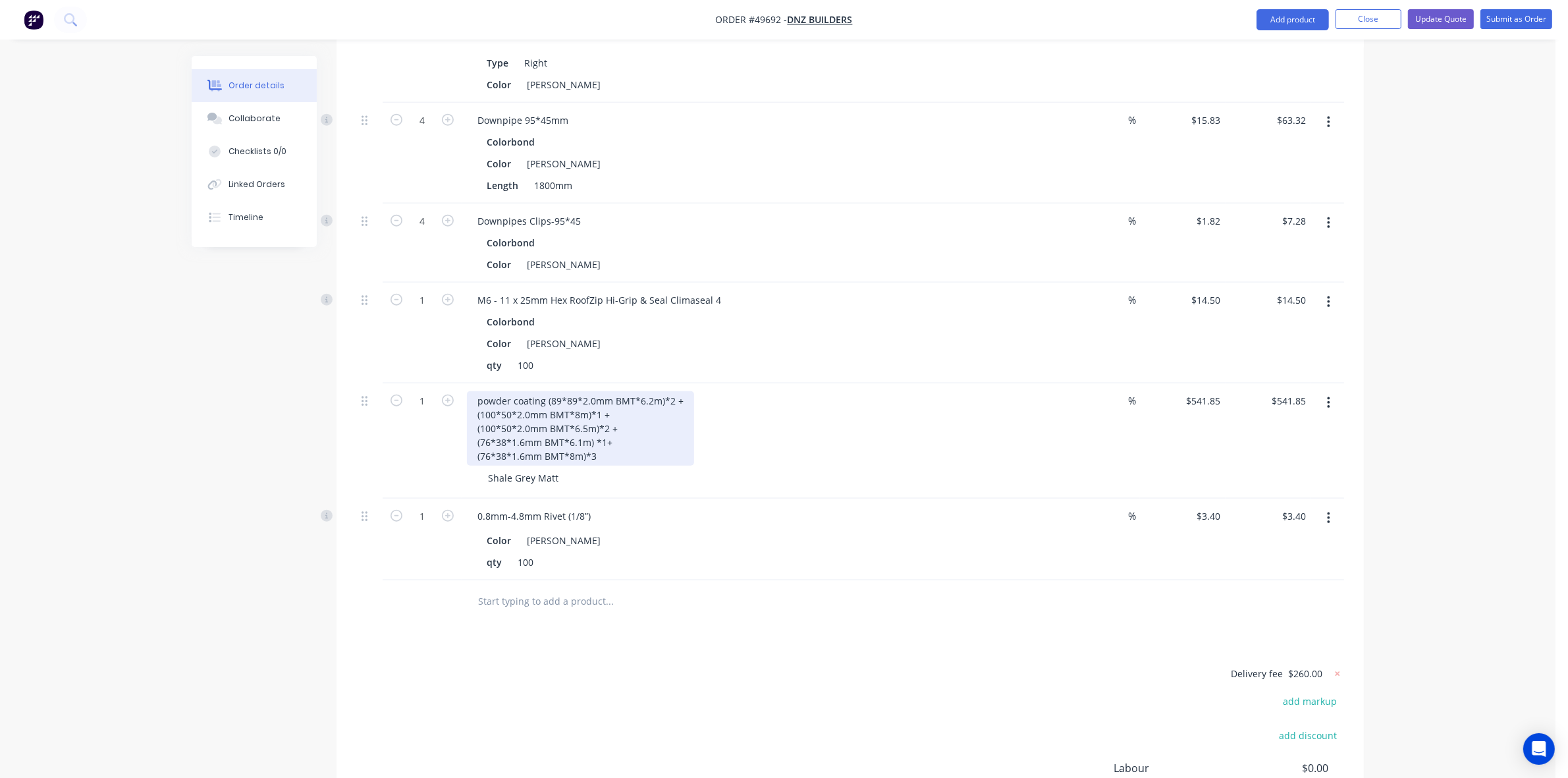
drag, startPoint x: 608, startPoint y: 425, endPoint x: 690, endPoint y: 425, distance: 82.0
click at [610, 425] on div "powder coating (89*89*2.0mm BMT*6.2m)*2 + (100*50*2.0mm BMT*8m)*1 + (100*50*2.0…" at bounding box center [580, 428] width 227 height 74
drag, startPoint x: 642, startPoint y: 425, endPoint x: 469, endPoint y: 422, distance: 173.0
click at [469, 422] on div "powder coating (89*89*2.0mm BMT*6.2m)*2 + (100*50*2.0mm BMT*8m)*1 + (100*50*2.0…" at bounding box center [580, 428] width 227 height 74
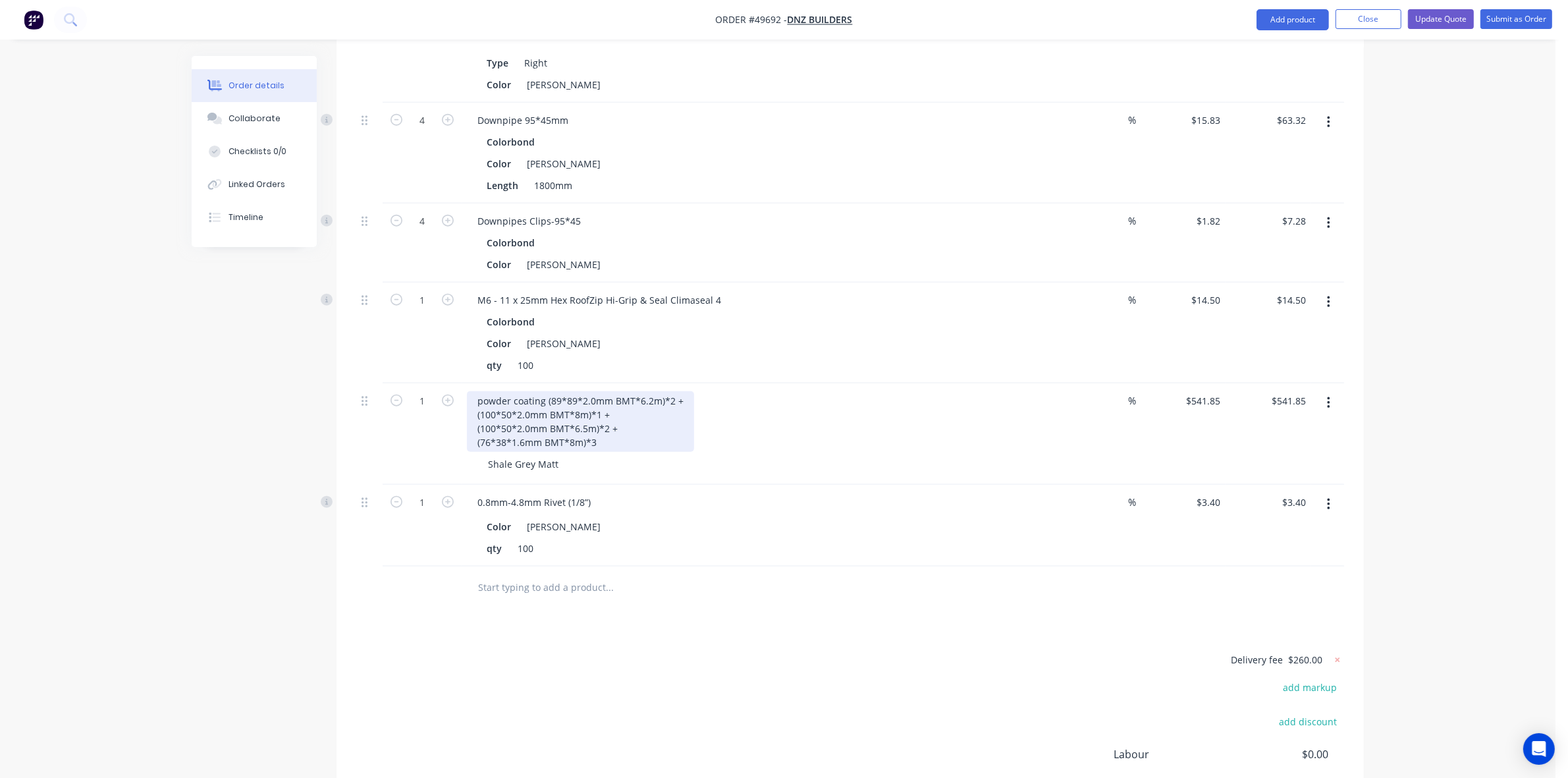
click at [599, 422] on div "powder coating (89*89*2.0mm BMT*6.2m)*2 + (100*50*2.0mm BMT*8m)*1 + (100*50*2.0…" at bounding box center [580, 421] width 227 height 60
click at [864, 520] on div "Color Shale Grey qty 100" at bounding box center [757, 535] width 582 height 44
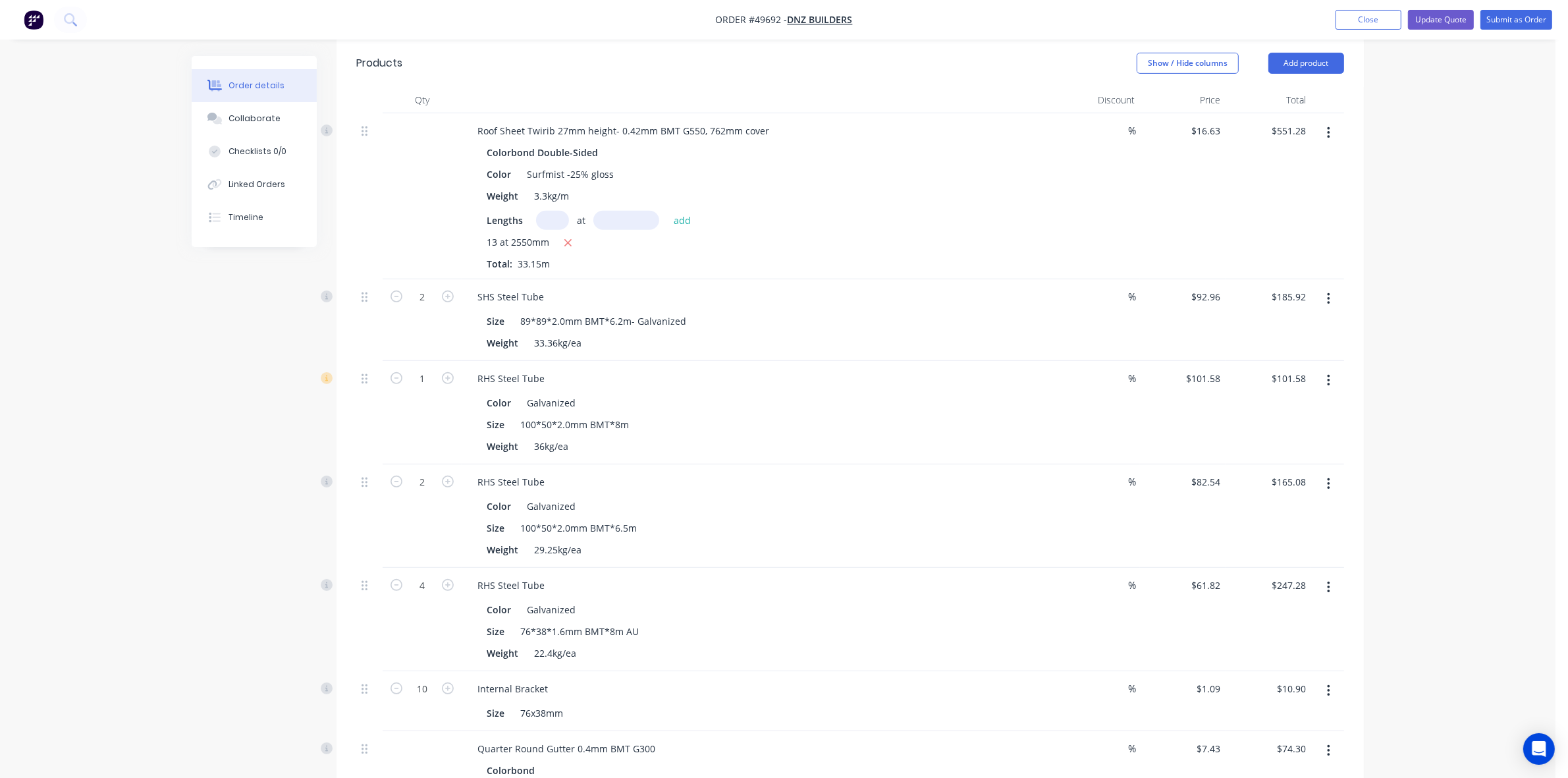
scroll to position [659, 0]
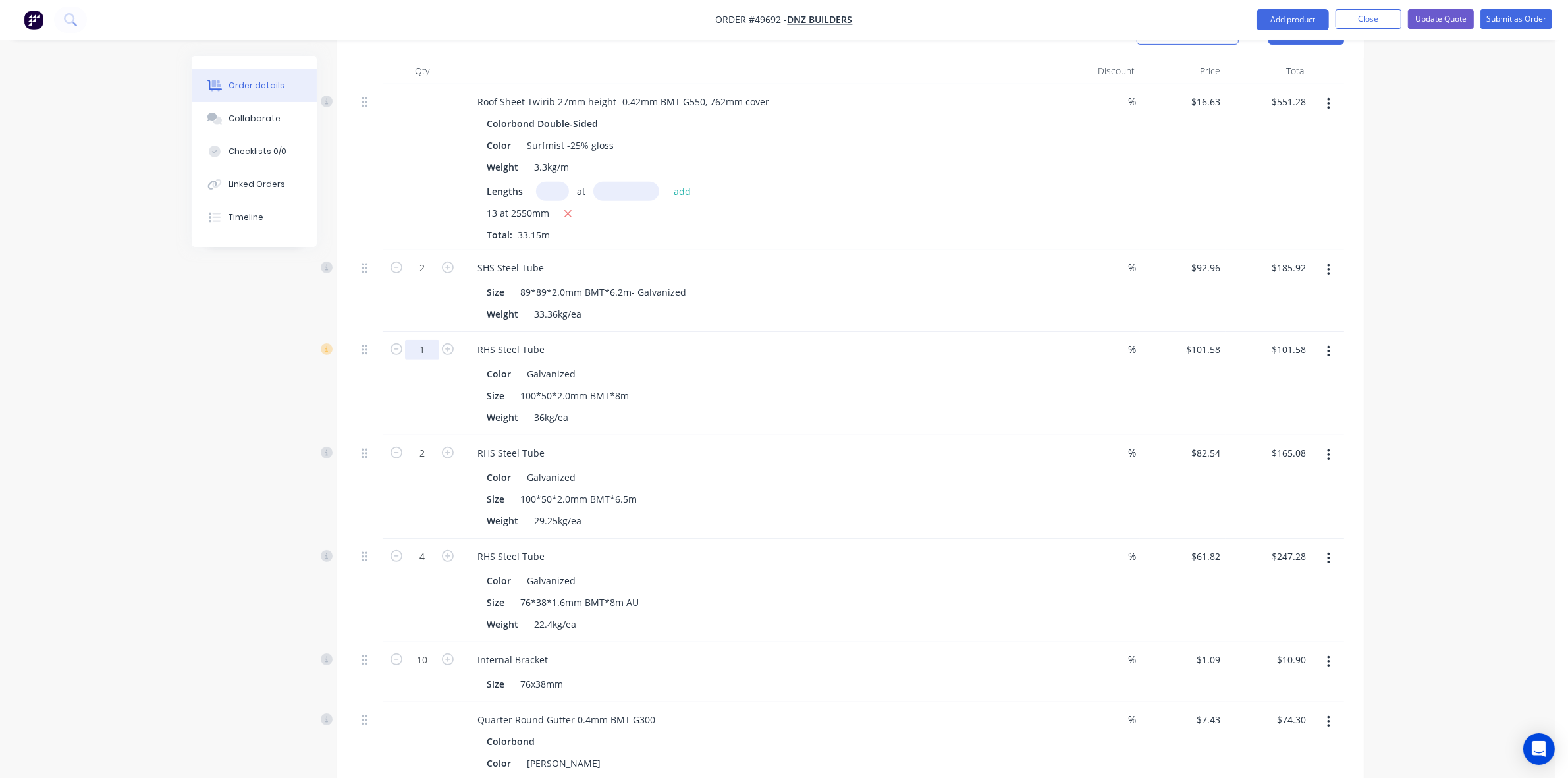
click at [423, 340] on input "1" at bounding box center [421, 350] width 34 height 20
type input "3"
type input "$304.74"
click at [831, 412] on div "RHS Steel Tube Color Galvanized Size 100*50*2.0mm BMT*8m Weight 36kg/ea" at bounding box center [758, 383] width 593 height 103
click at [1327, 448] on icon "button" at bounding box center [1329, 454] width 3 height 15
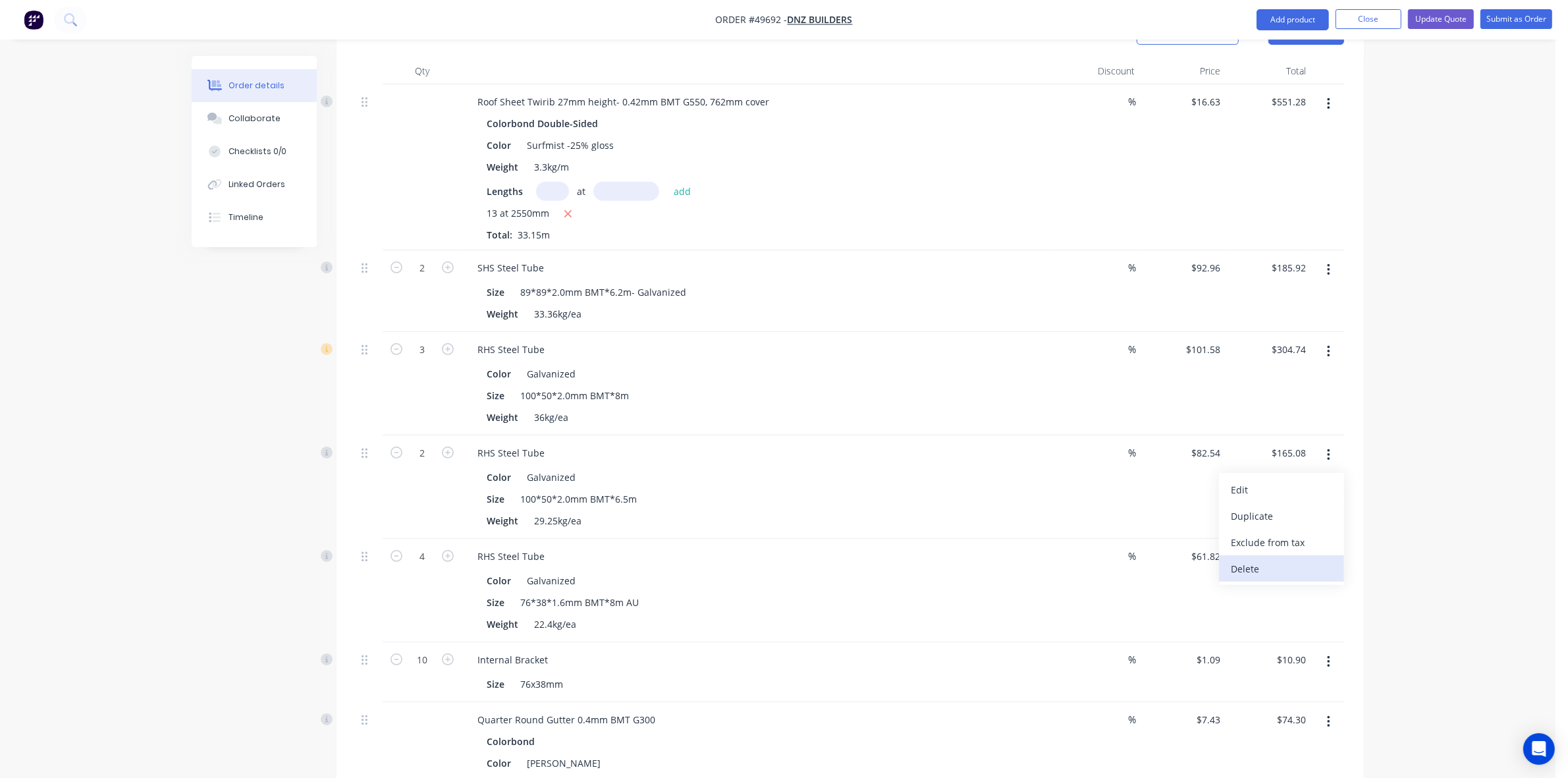
click at [1245, 559] on div "Delete" at bounding box center [1281, 568] width 102 height 19
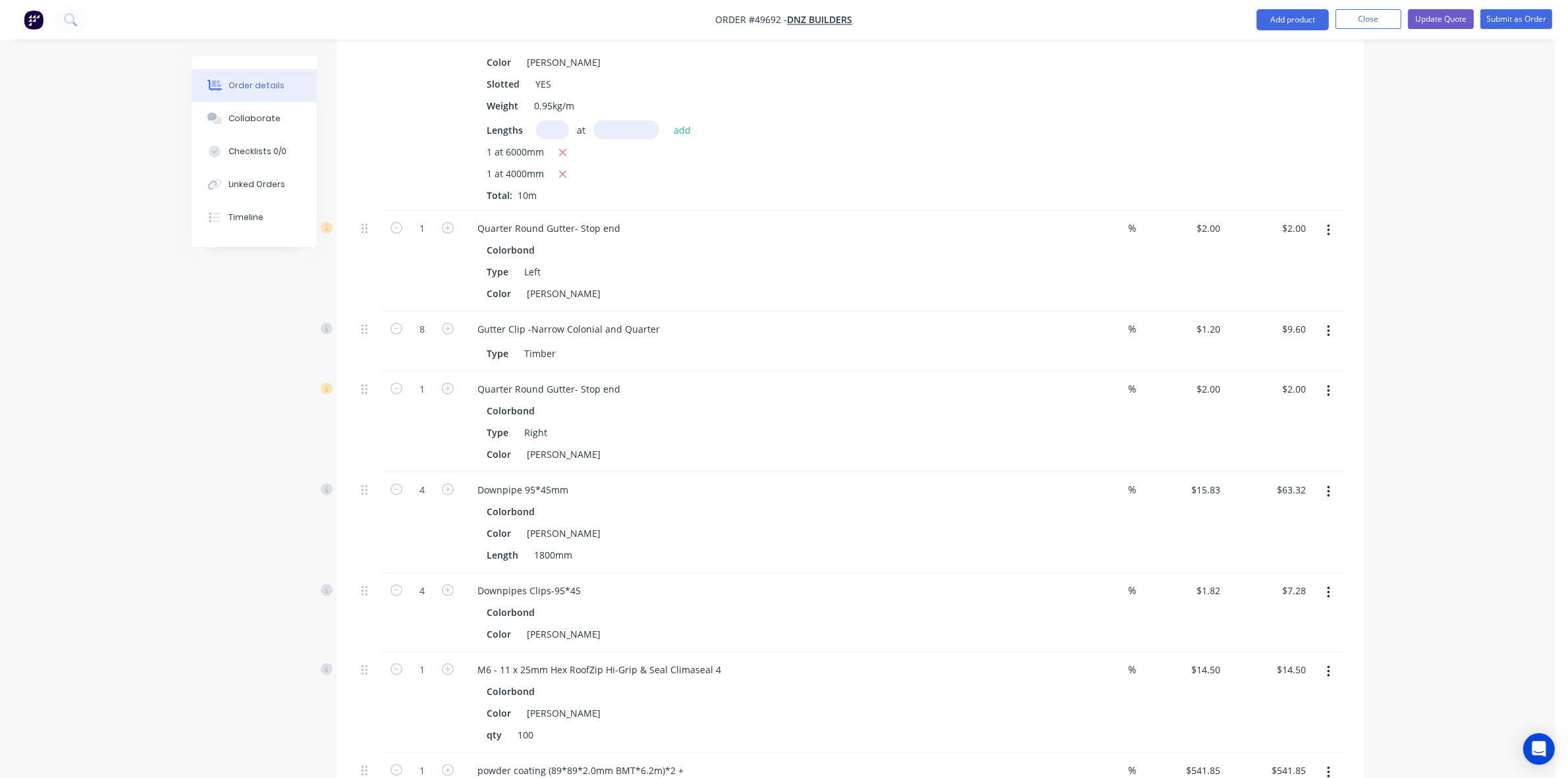
scroll to position [1564, 0]
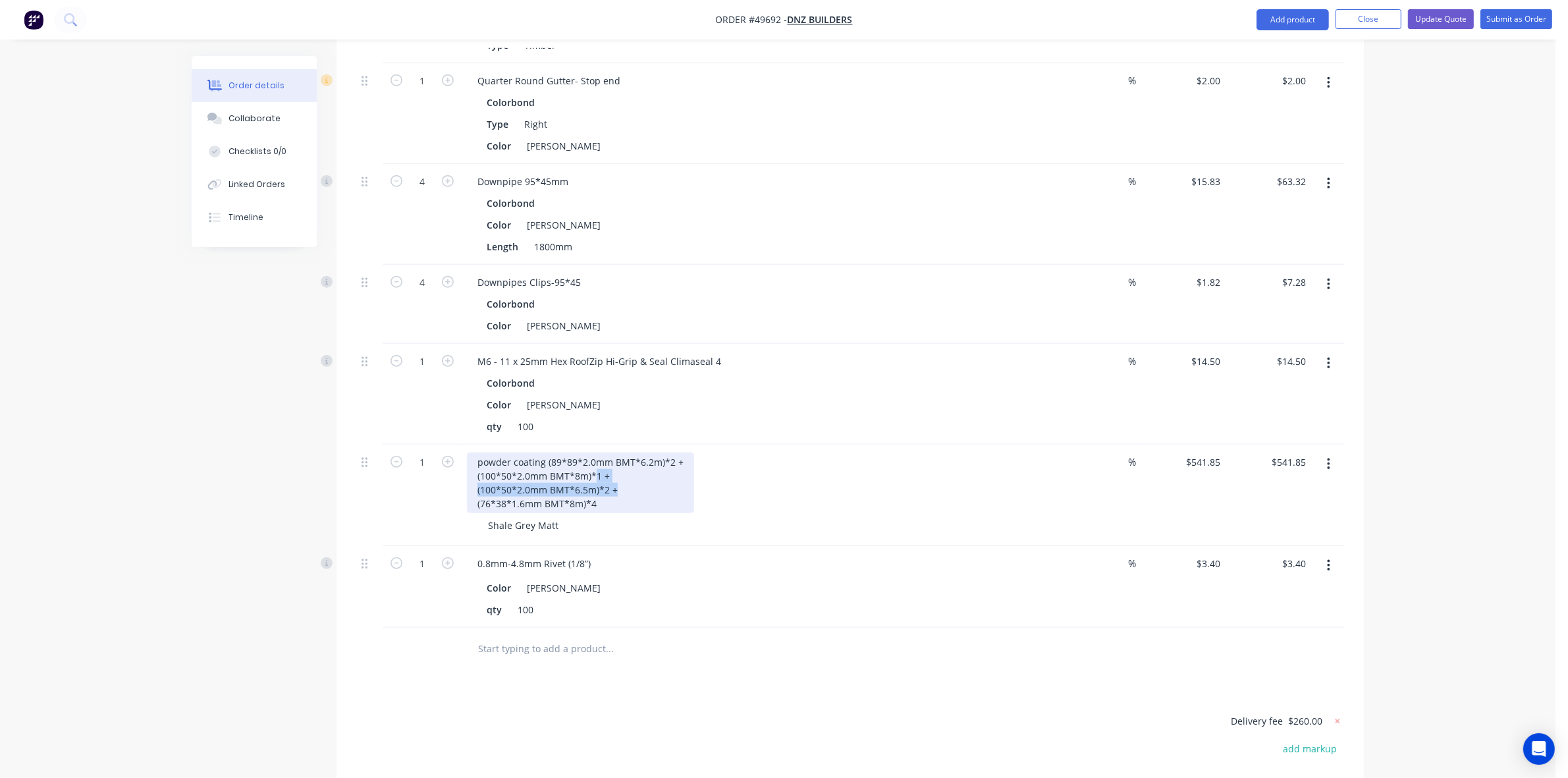
drag, startPoint x: 633, startPoint y: 471, endPoint x: 611, endPoint y: 462, distance: 23.8
click at [597, 456] on div "powder coating (89*89*2.0mm BMT*6.2m)*2 + (100*50*2.0mm BMT*8m)*1 + (100*50*2.0…" at bounding box center [580, 482] width 227 height 60
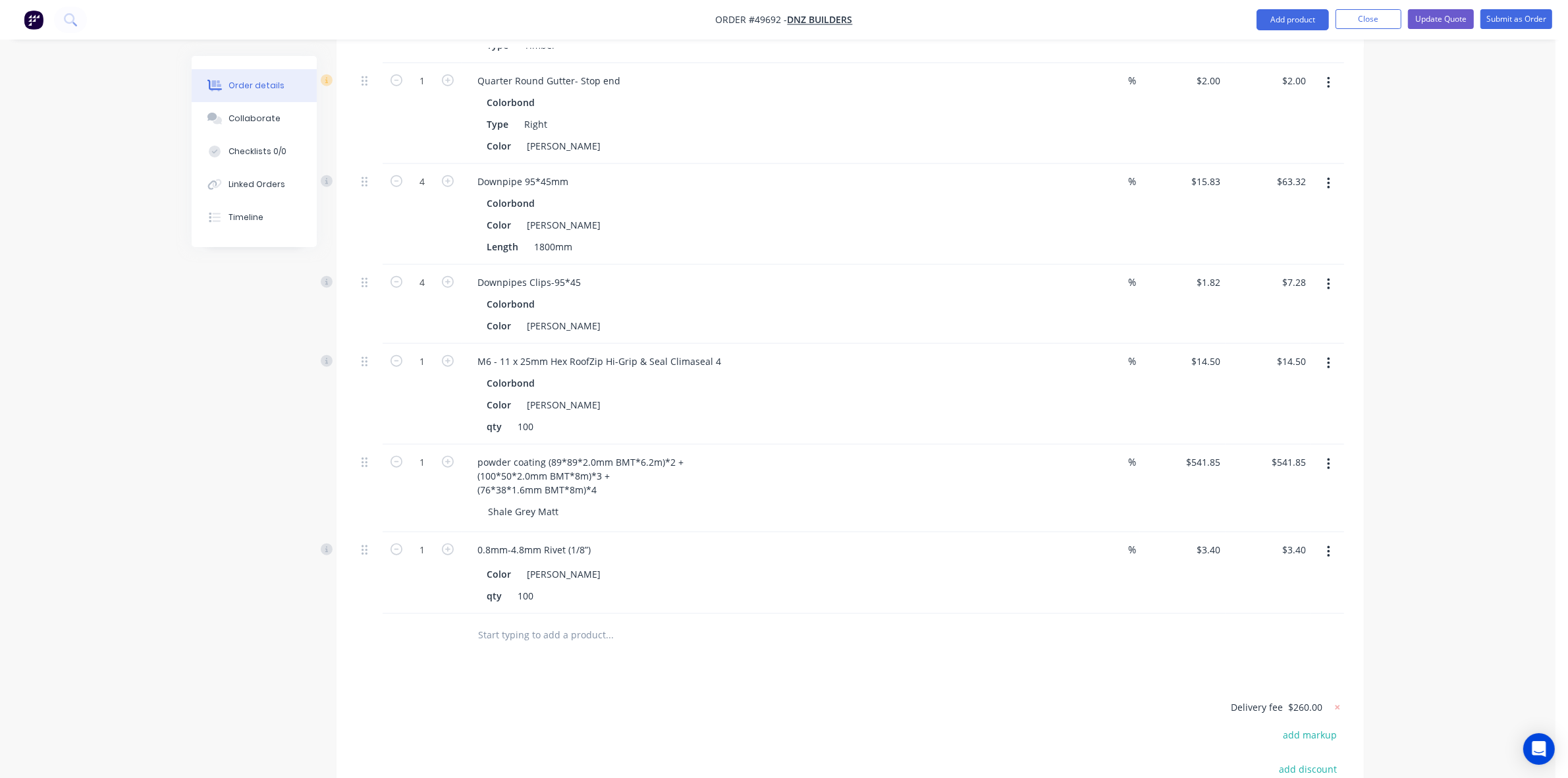
click at [883, 502] on div "Shale Grey Matt" at bounding box center [763, 511] width 571 height 19
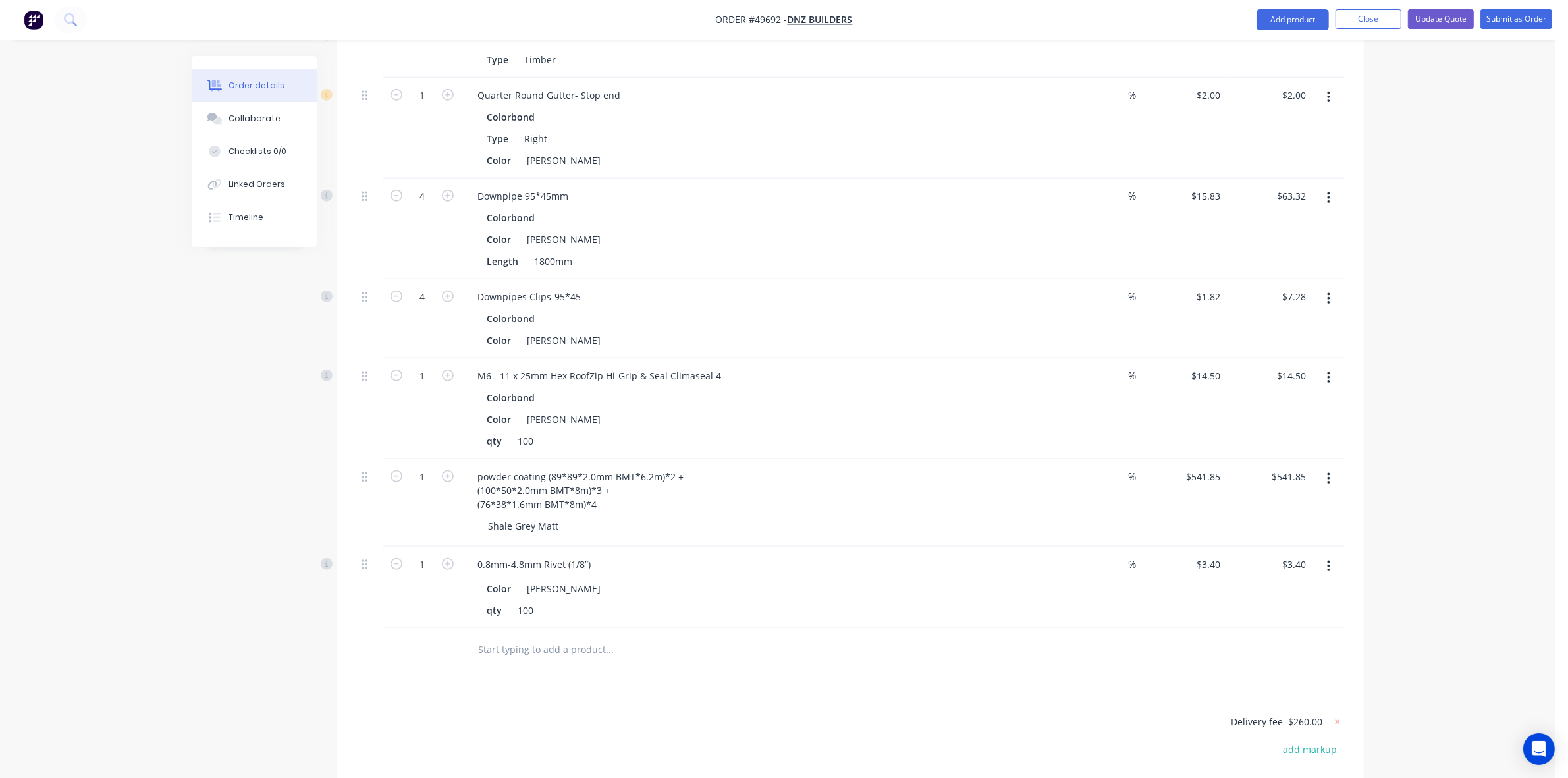
scroll to position [1727, 0]
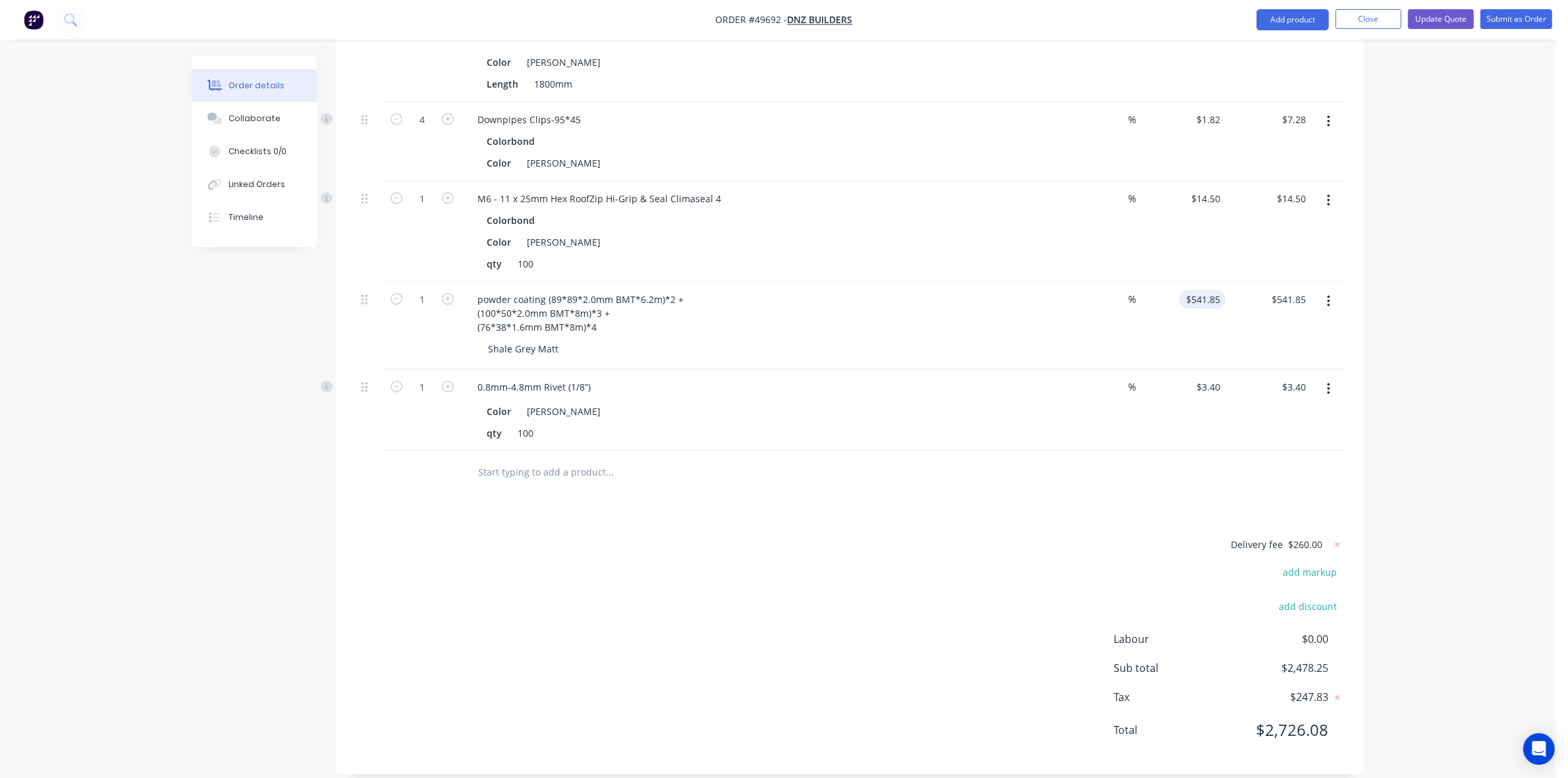
drag, startPoint x: 1209, startPoint y: 272, endPoint x: 1207, endPoint y: 280, distance: 8.2
click at [1207, 282] on div "$541.85 $541.85" at bounding box center [1183, 325] width 86 height 88
click at [1207, 290] on input "541.85" at bounding box center [1205, 299] width 41 height 19
type input "$592.765"
type input "$592.77"
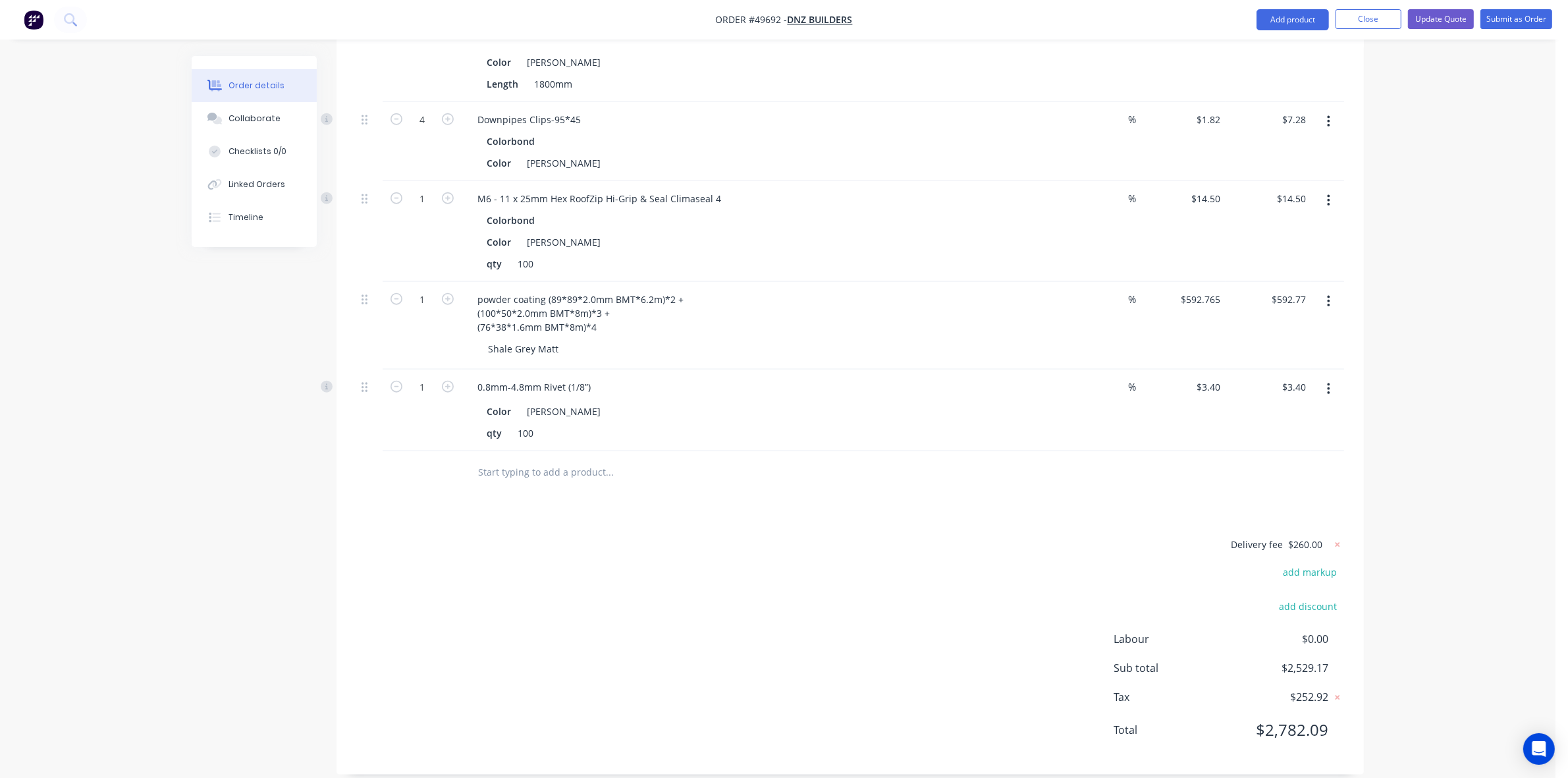
click at [1039, 377] on div "0.8mm-4.8mm Rivet (1/8”)" at bounding box center [757, 386] width 582 height 19
drag, startPoint x: 835, startPoint y: 479, endPoint x: 841, endPoint y: 484, distance: 7.8
click at [1446, 17] on button "Update Quote" at bounding box center [1441, 19] width 66 height 20
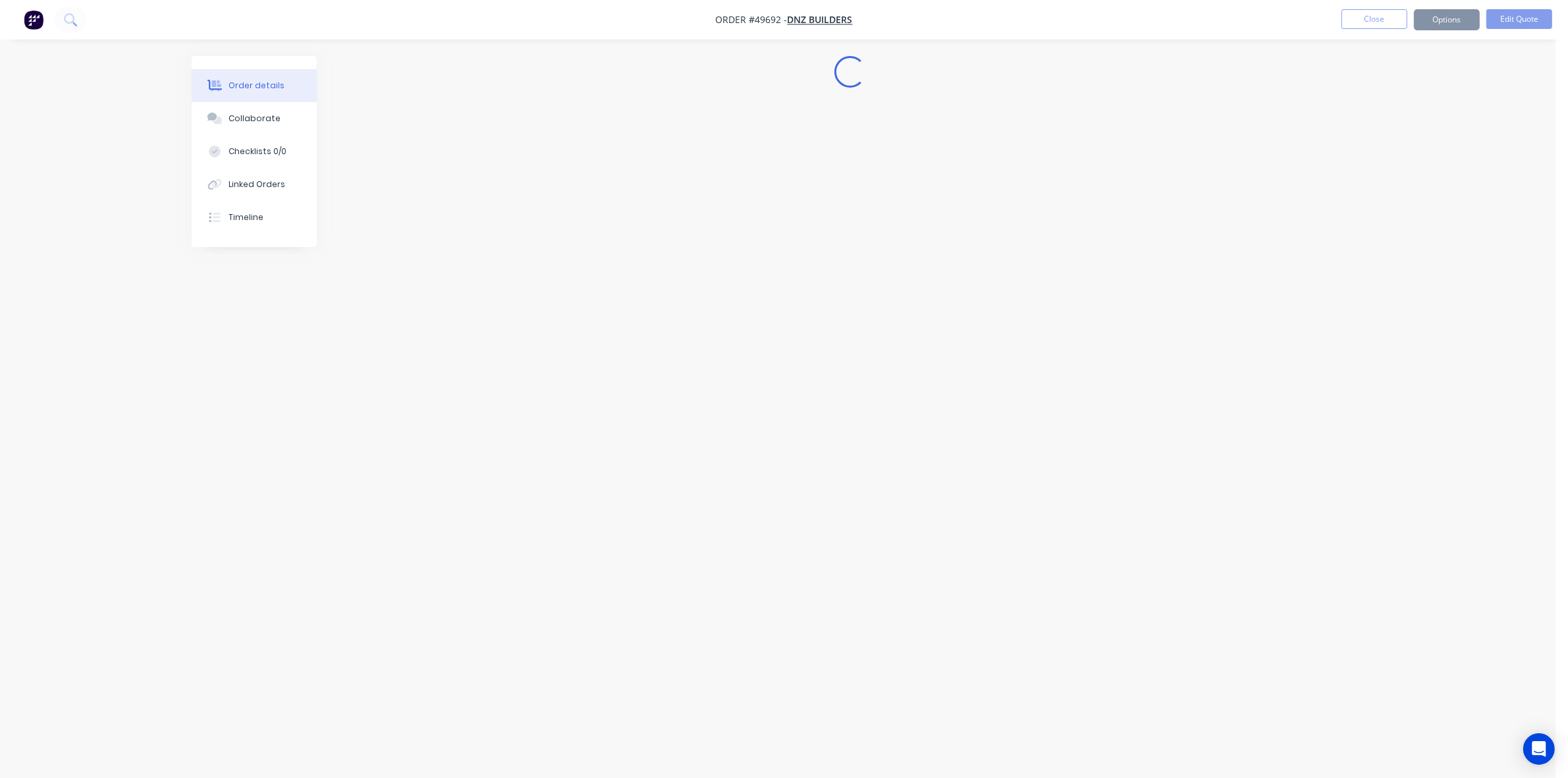
scroll to position [0, 0]
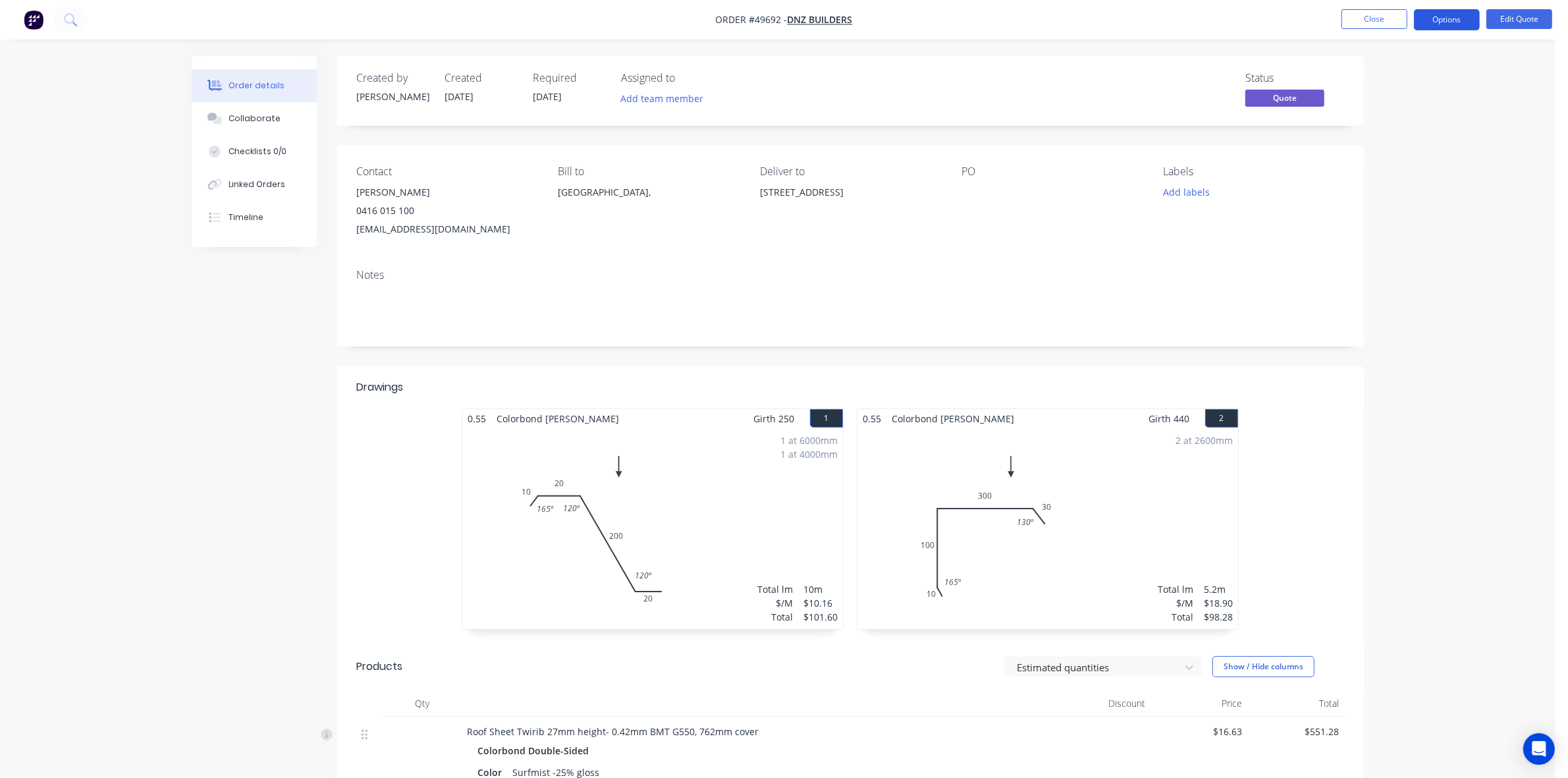
click at [1444, 11] on button "Options" at bounding box center [1446, 20] width 66 height 21
click at [1418, 73] on div "Quote" at bounding box center [1407, 80] width 121 height 19
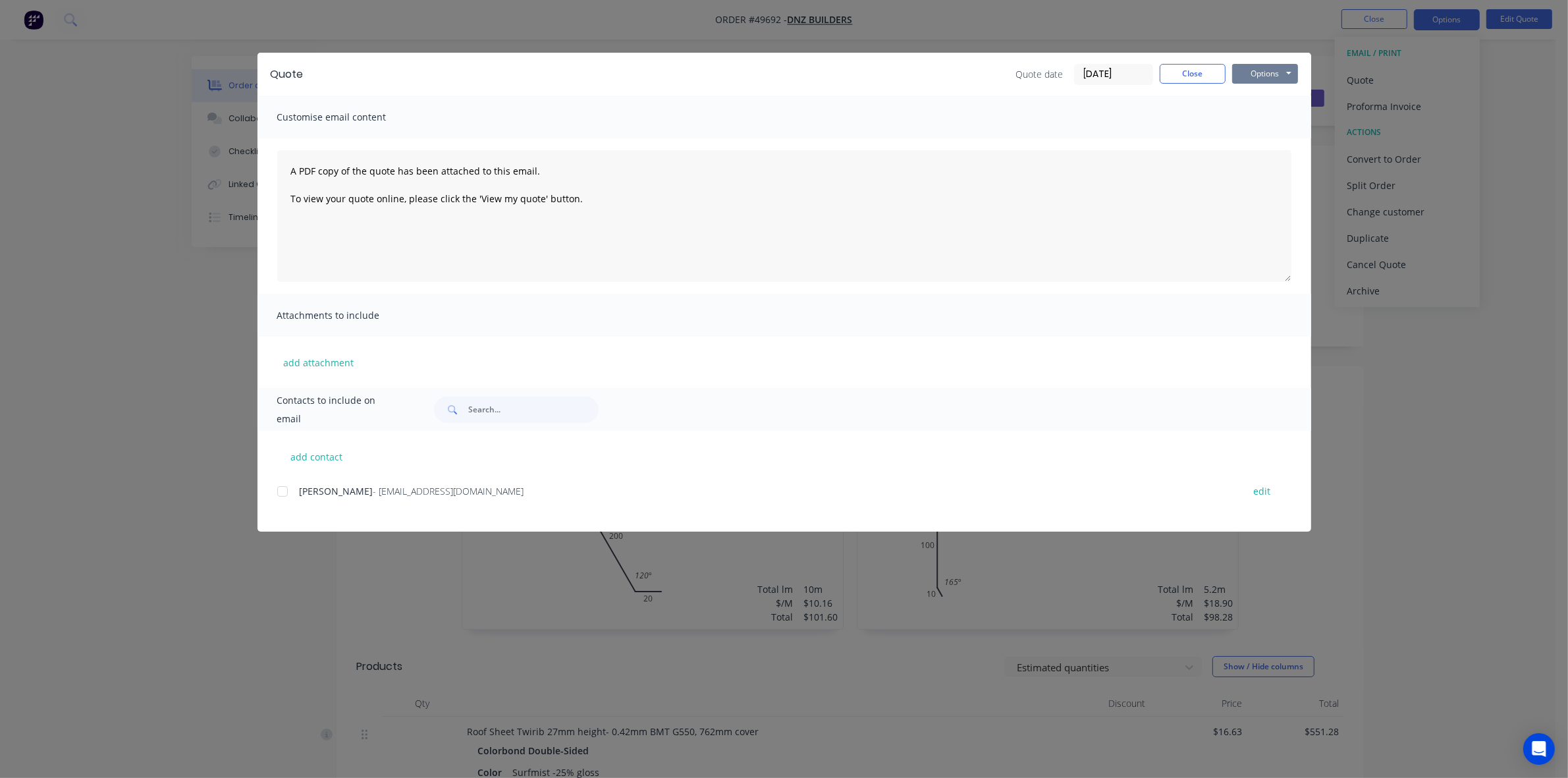
click at [1271, 74] on button "Options" at bounding box center [1265, 74] width 66 height 20
click at [1263, 99] on button "Preview" at bounding box center [1274, 98] width 84 height 21
click at [1172, 73] on button "Close" at bounding box center [1192, 74] width 66 height 20
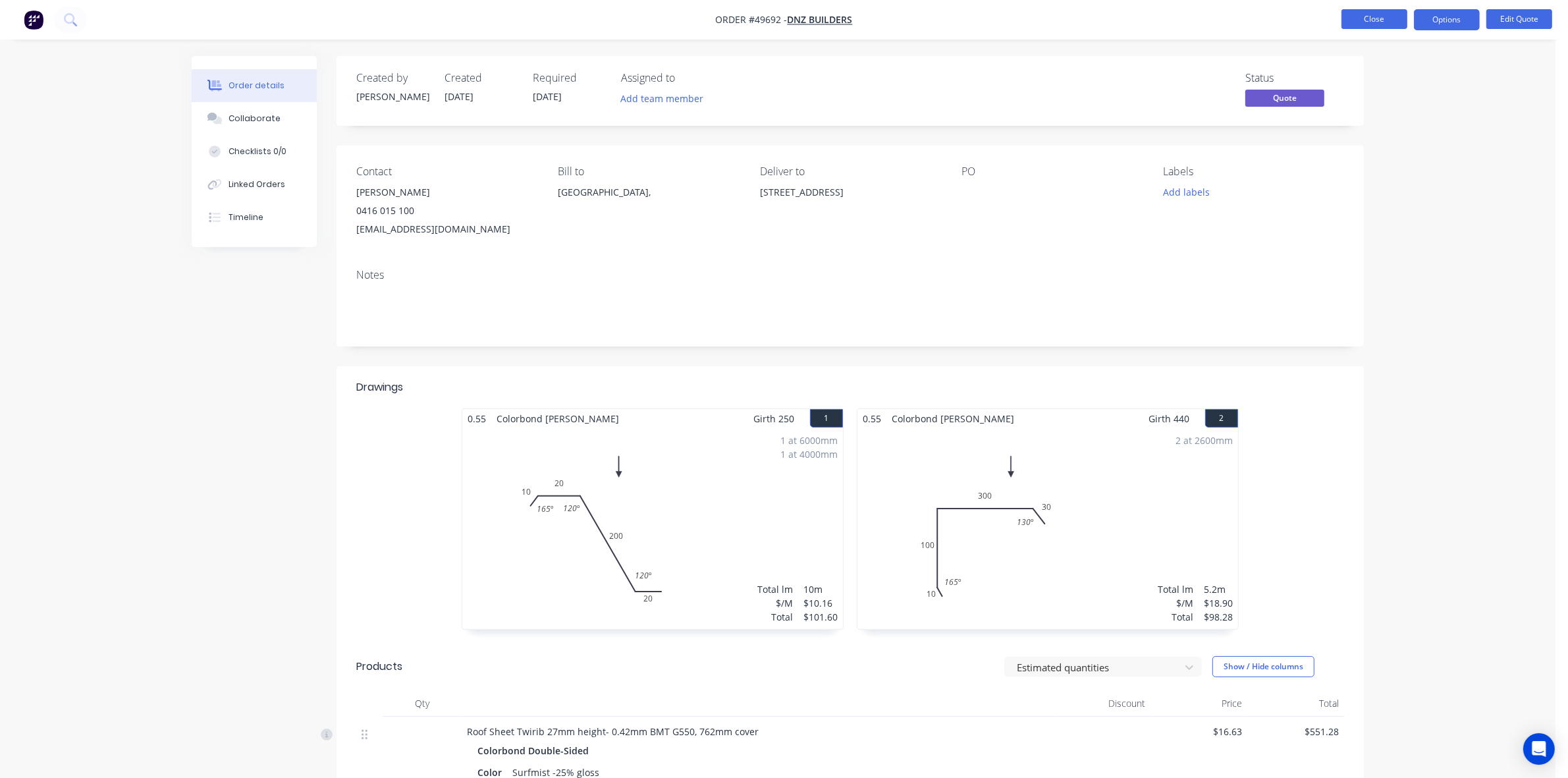
click at [1375, 18] on button "Close" at bounding box center [1374, 19] width 66 height 20
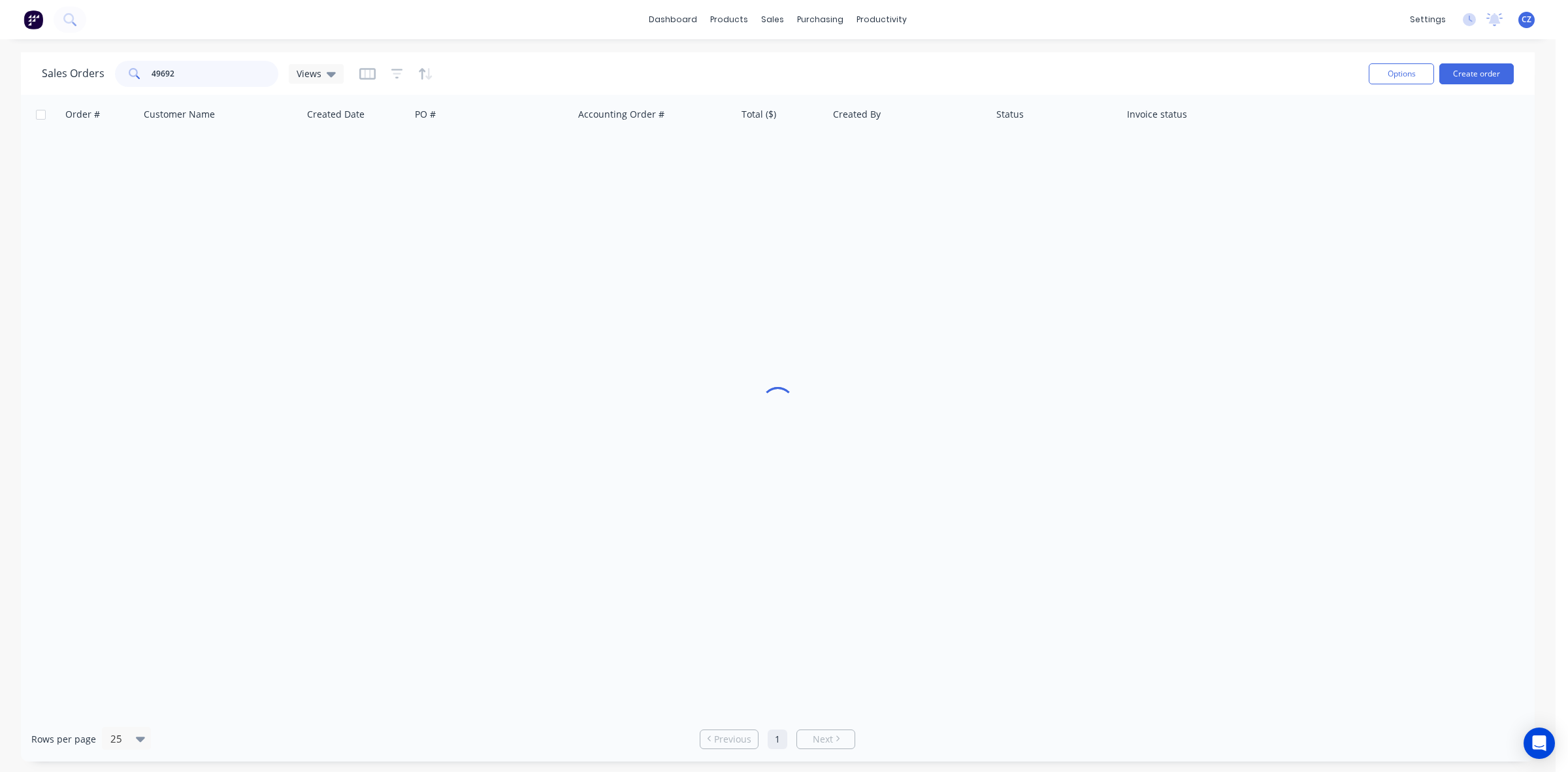
click at [216, 73] on input "49692" at bounding box center [216, 74] width 128 height 26
type input "49695"
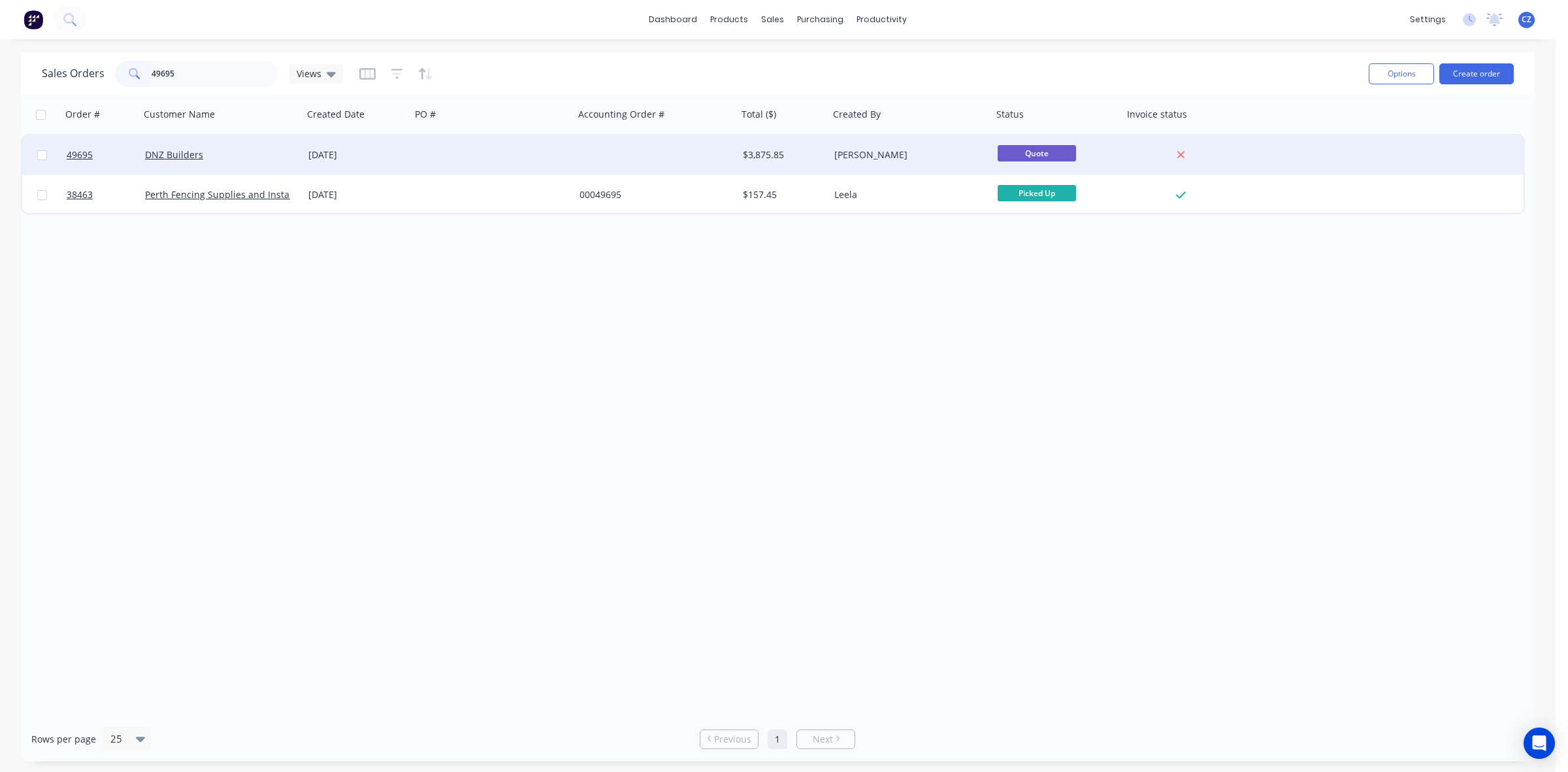
click at [238, 161] on div "DNZ Builders" at bounding box center [221, 155] width 163 height 39
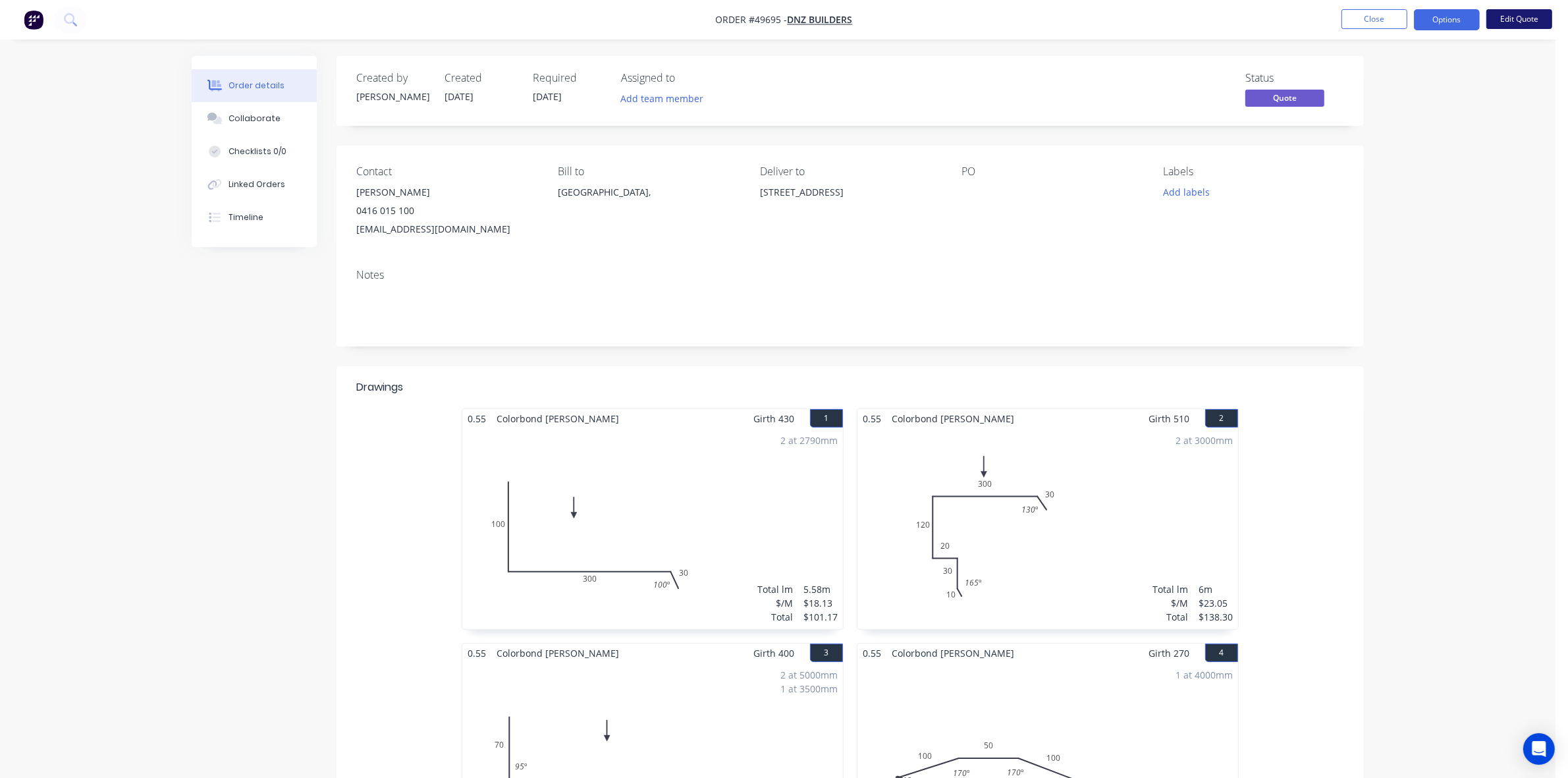
click at [1526, 17] on button "Edit Quote" at bounding box center [1519, 19] width 66 height 20
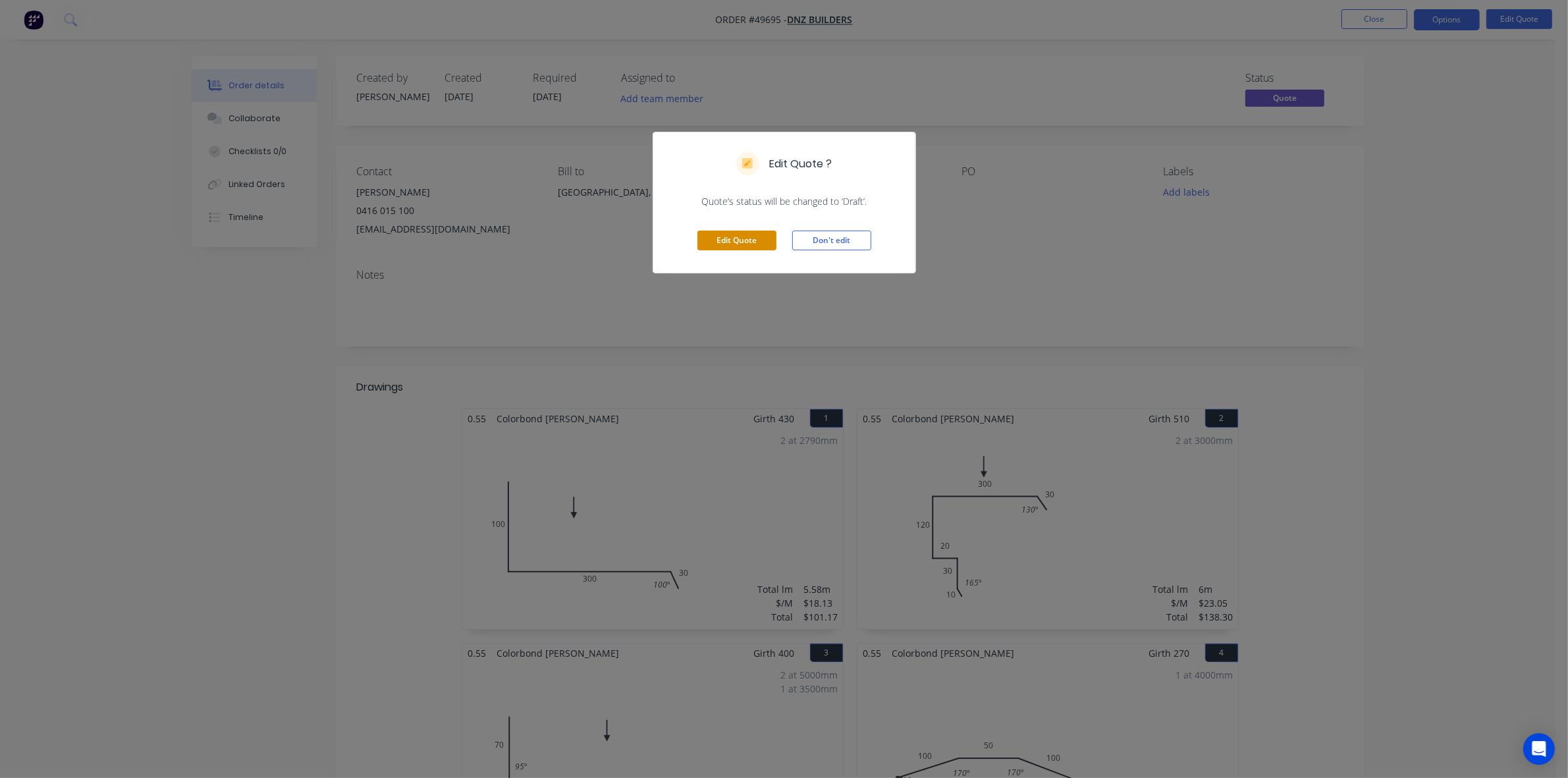
click at [721, 244] on button "Edit Quote" at bounding box center [737, 240] width 79 height 20
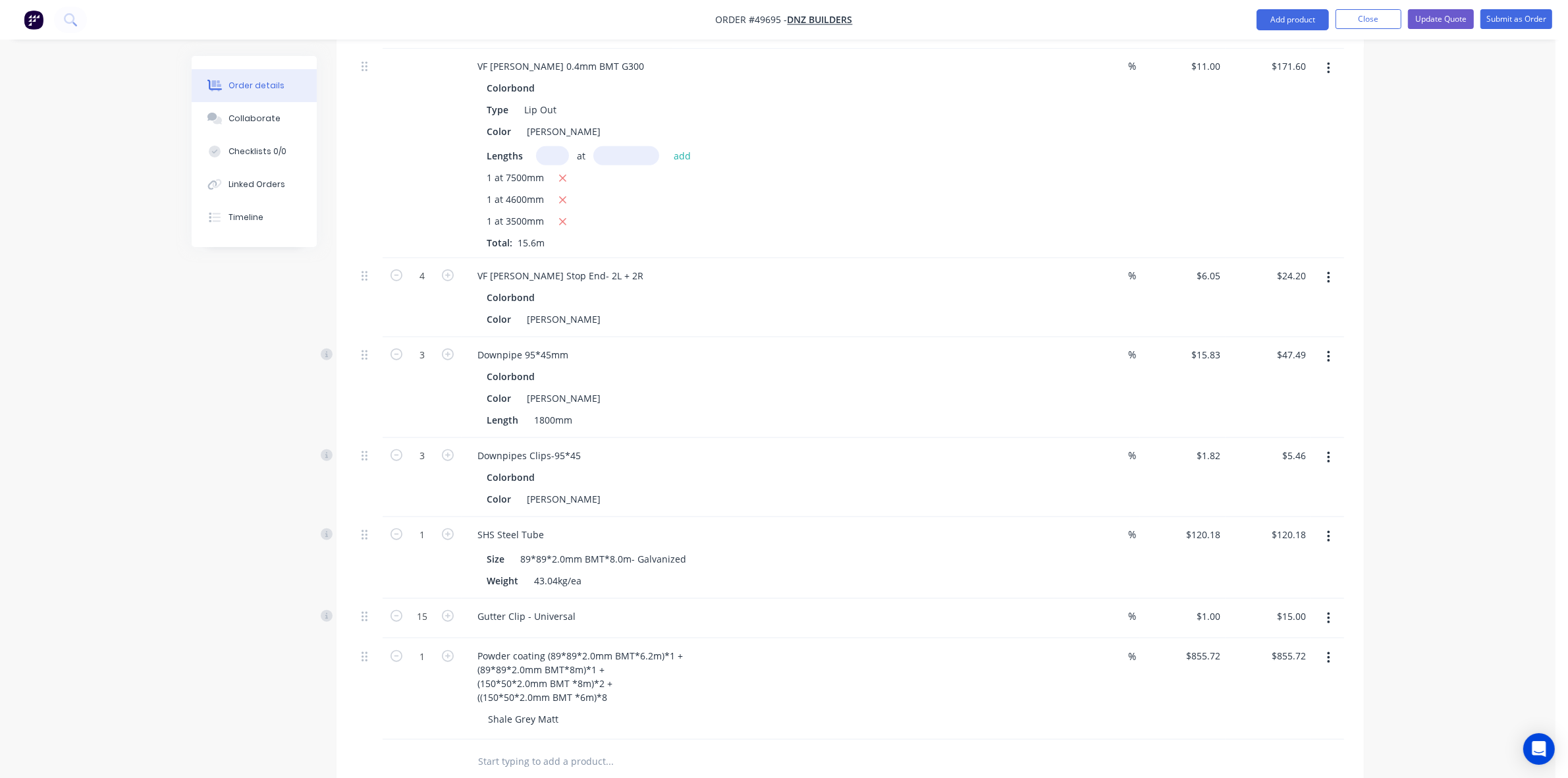
scroll to position [1317, 0]
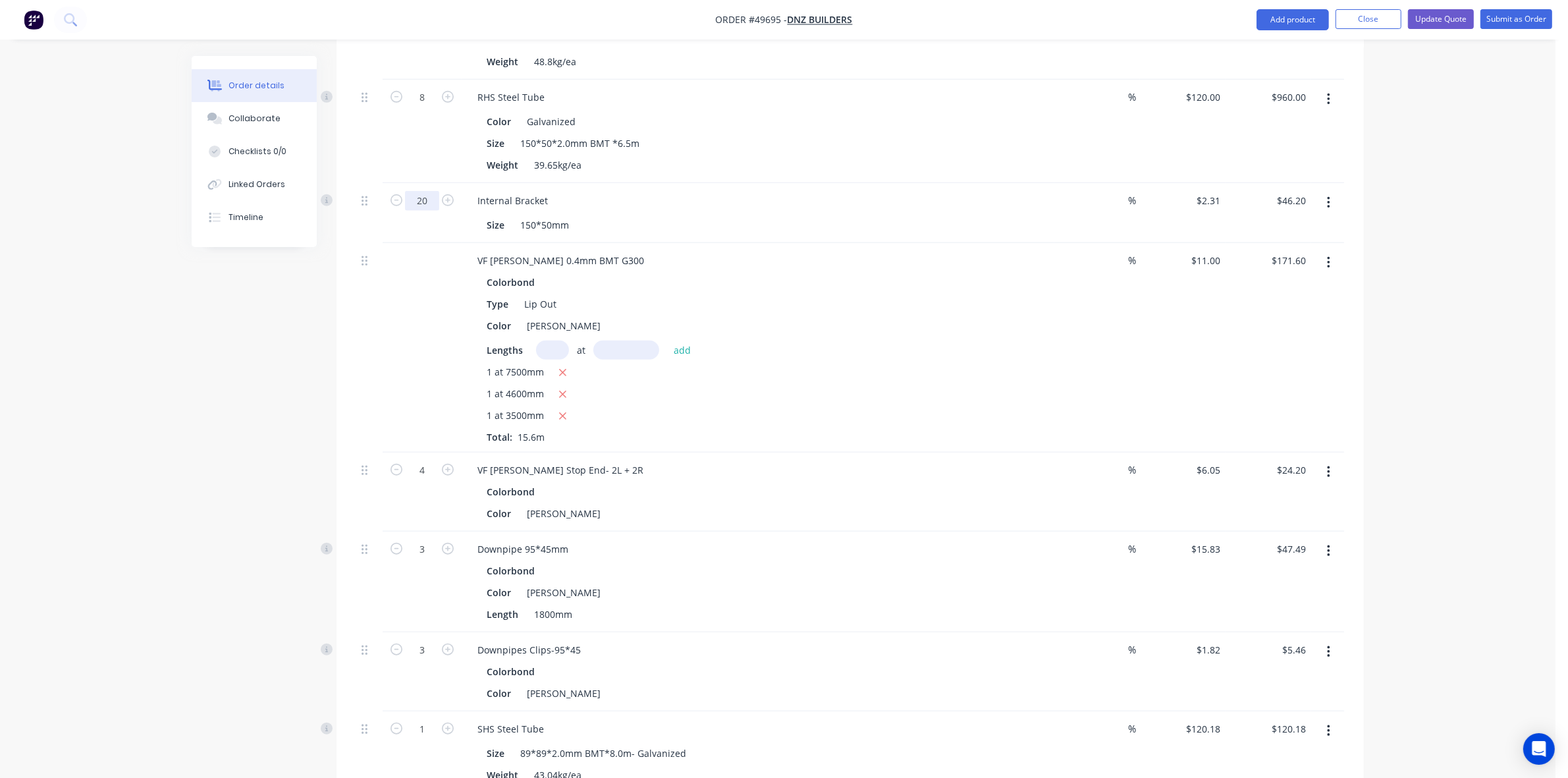
click at [421, 191] on input "20" at bounding box center [421, 201] width 34 height 20
type input "30"
type input "$69.30"
drag, startPoint x: 812, startPoint y: 286, endPoint x: 820, endPoint y: 285, distance: 8.1
click at [812, 295] on div "Type Lip Out" at bounding box center [755, 304] width 548 height 19
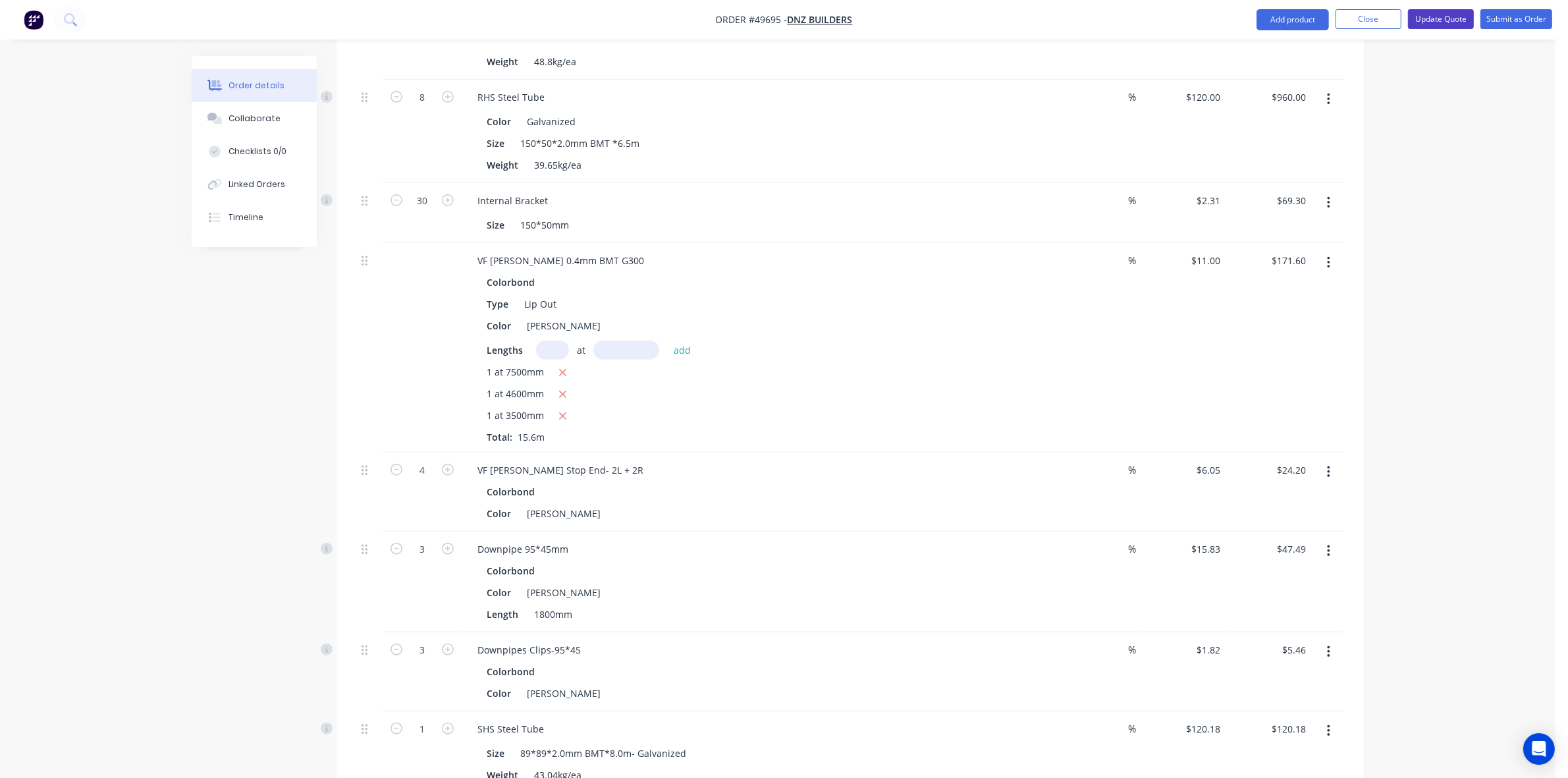
click at [1466, 14] on button "Update Quote" at bounding box center [1441, 19] width 66 height 20
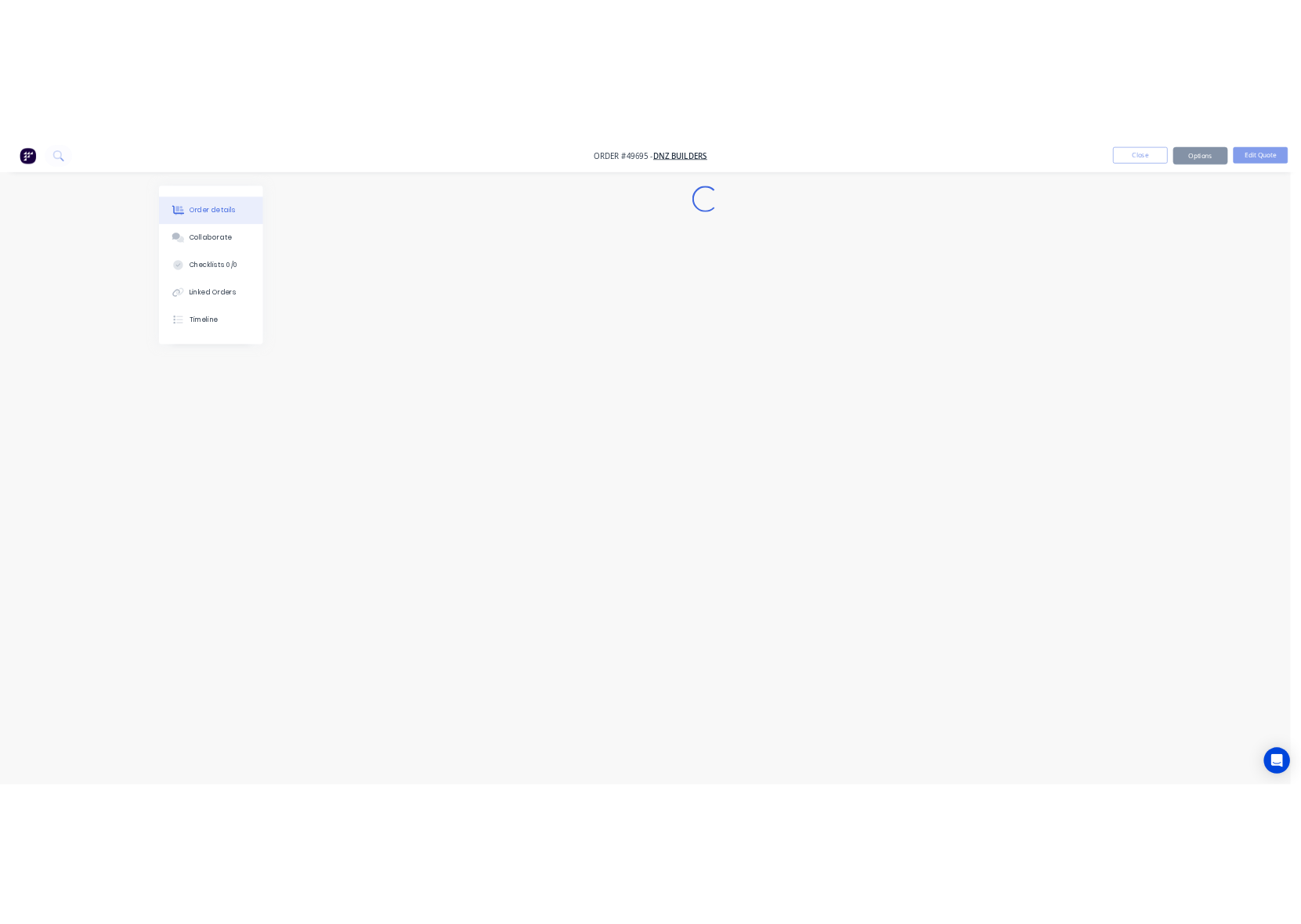
scroll to position [0, 0]
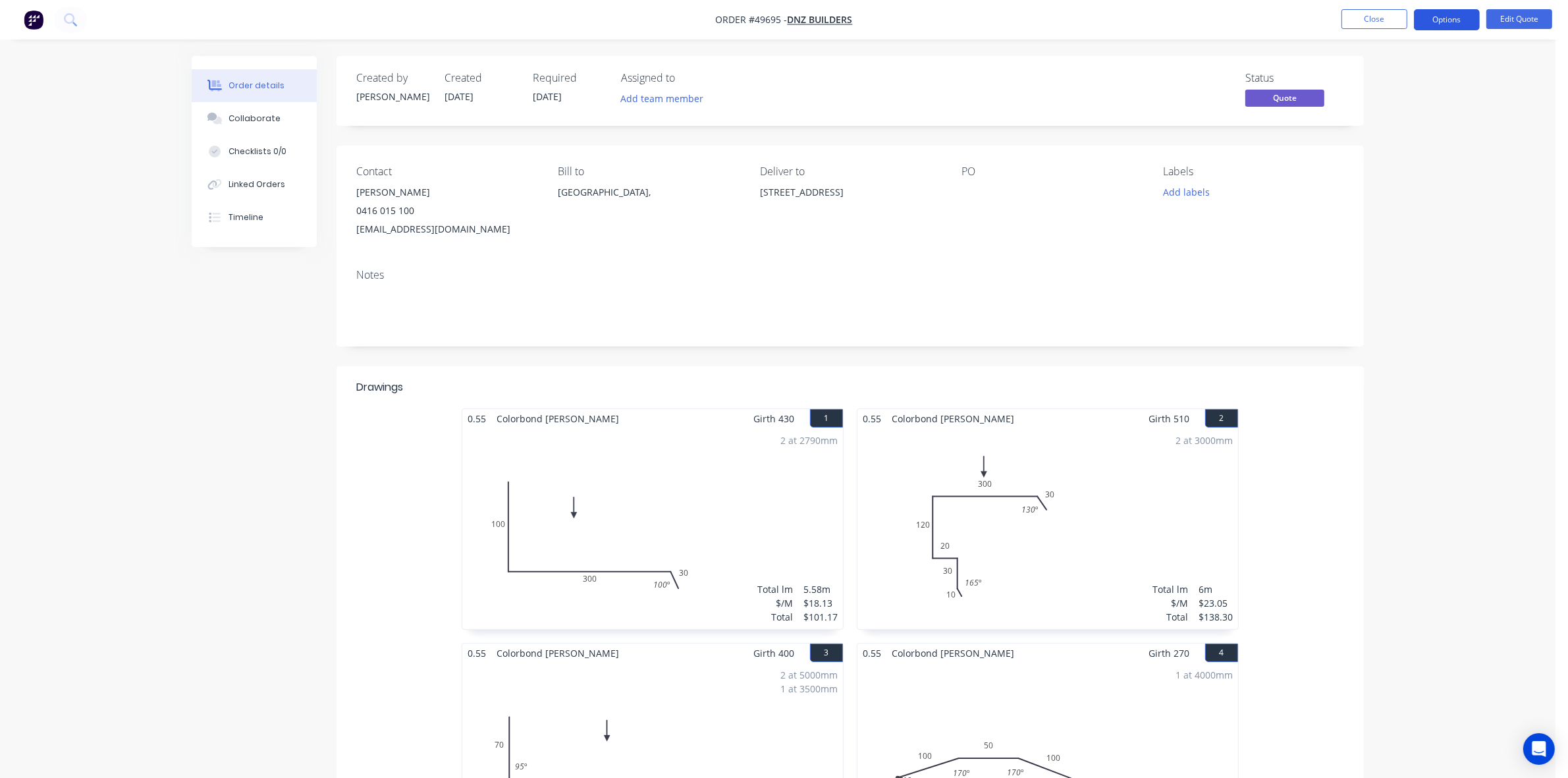
click at [1460, 20] on button "Options" at bounding box center [1446, 20] width 66 height 21
click at [1361, 78] on div "Quote" at bounding box center [1407, 80] width 121 height 19
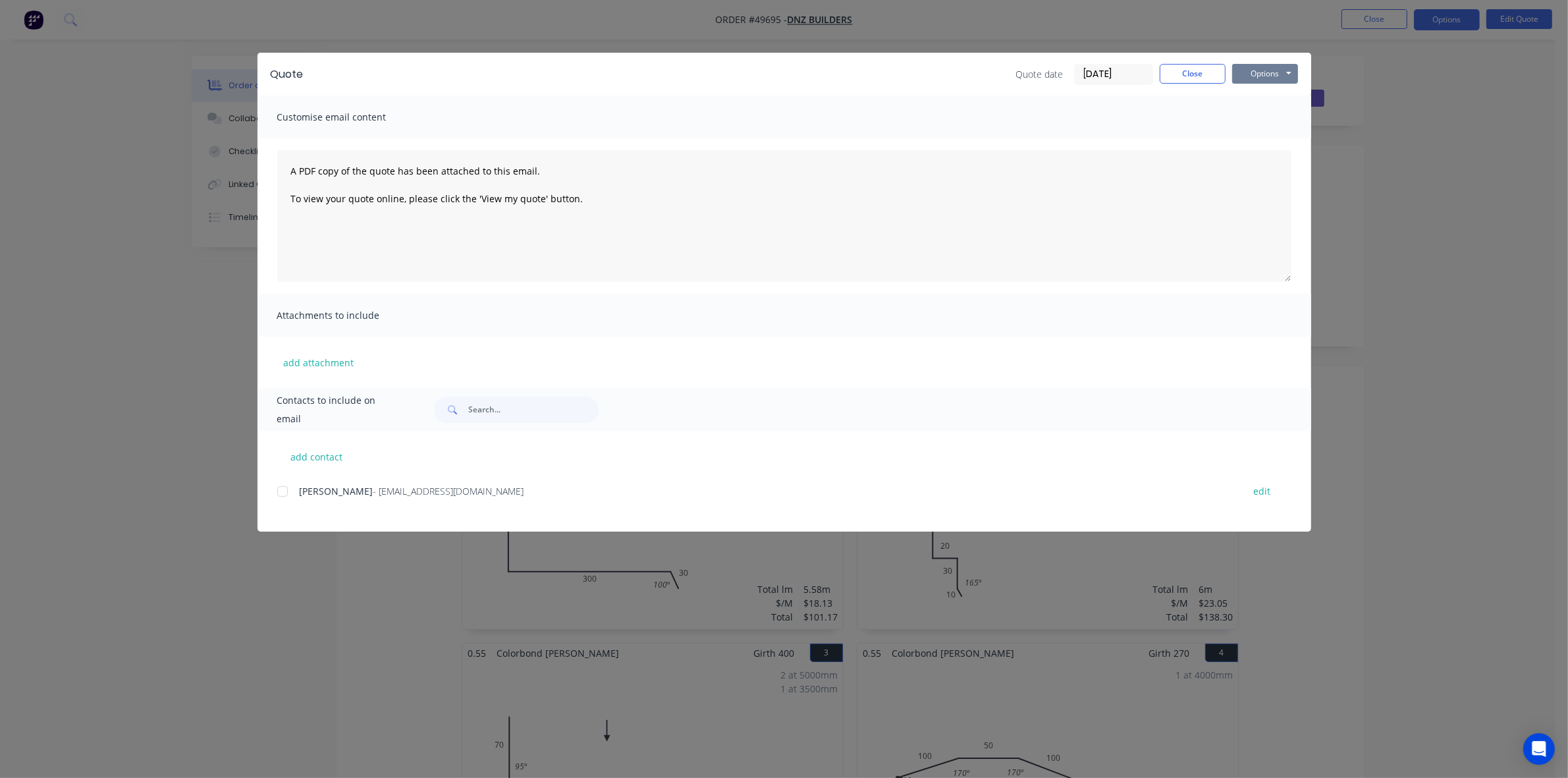
drag, startPoint x: 1256, startPoint y: 70, endPoint x: 1256, endPoint y: 84, distance: 14.0
click at [1256, 71] on button "Options" at bounding box center [1265, 74] width 66 height 20
drag, startPoint x: 1258, startPoint y: 111, endPoint x: 1275, endPoint y: 93, distance: 24.8
click at [1275, 93] on div "Preview Print Email" at bounding box center [1274, 119] width 84 height 65
click at [1275, 93] on button "Preview" at bounding box center [1274, 98] width 84 height 21
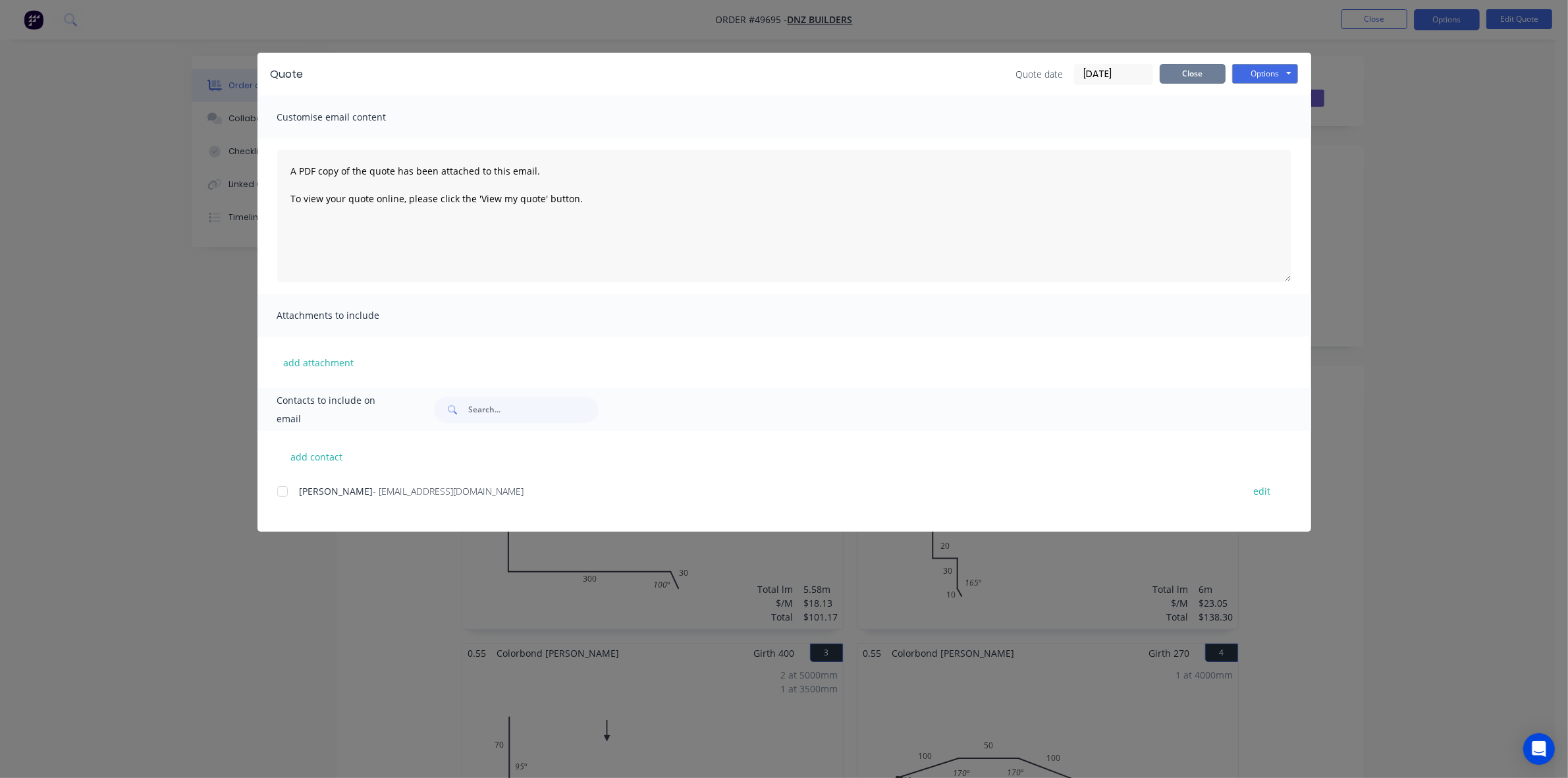
drag, startPoint x: 1196, startPoint y: 76, endPoint x: 1116, endPoint y: 83, distance: 80.3
click at [1196, 76] on button "Close" at bounding box center [1192, 74] width 66 height 20
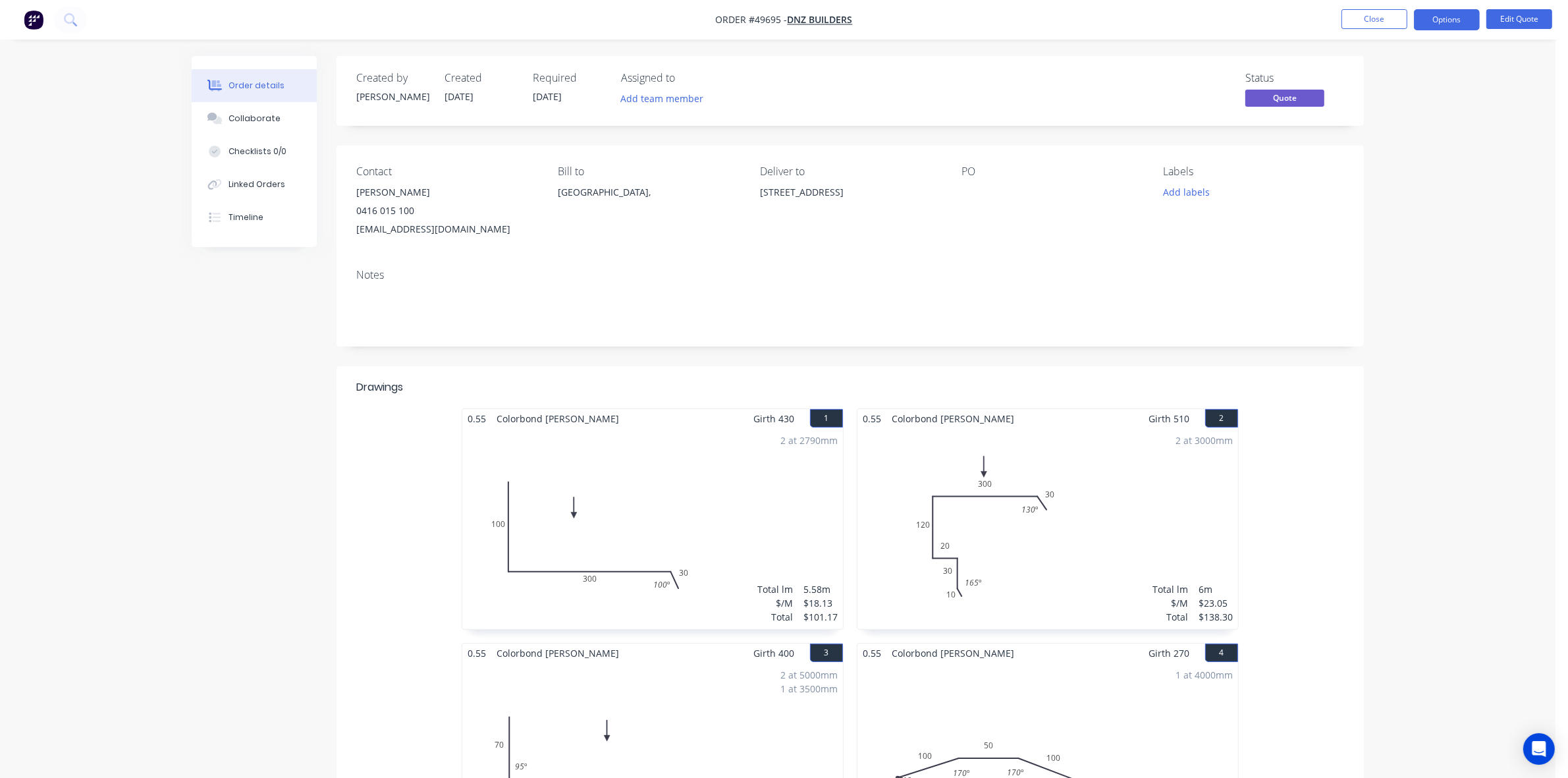
click at [1401, 17] on button "Close" at bounding box center [1374, 19] width 66 height 20
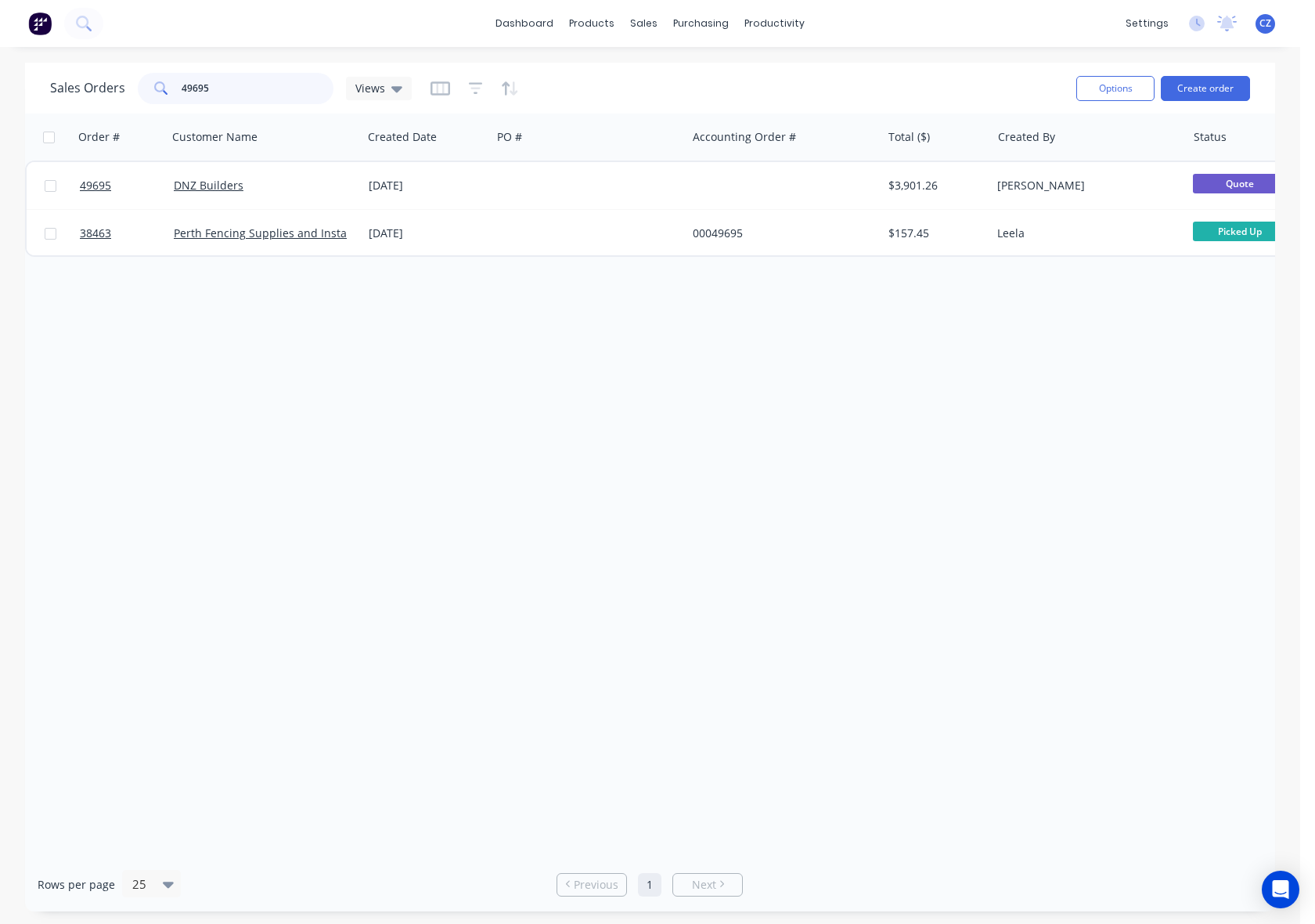
drag, startPoint x: 250, startPoint y: 90, endPoint x: -59, endPoint y: 112, distance: 309.8
click at [0, 112] on html "dashboard products sales purchasing productivity dashboard products Product Cat…" at bounding box center [658, 462] width 1315 height 924
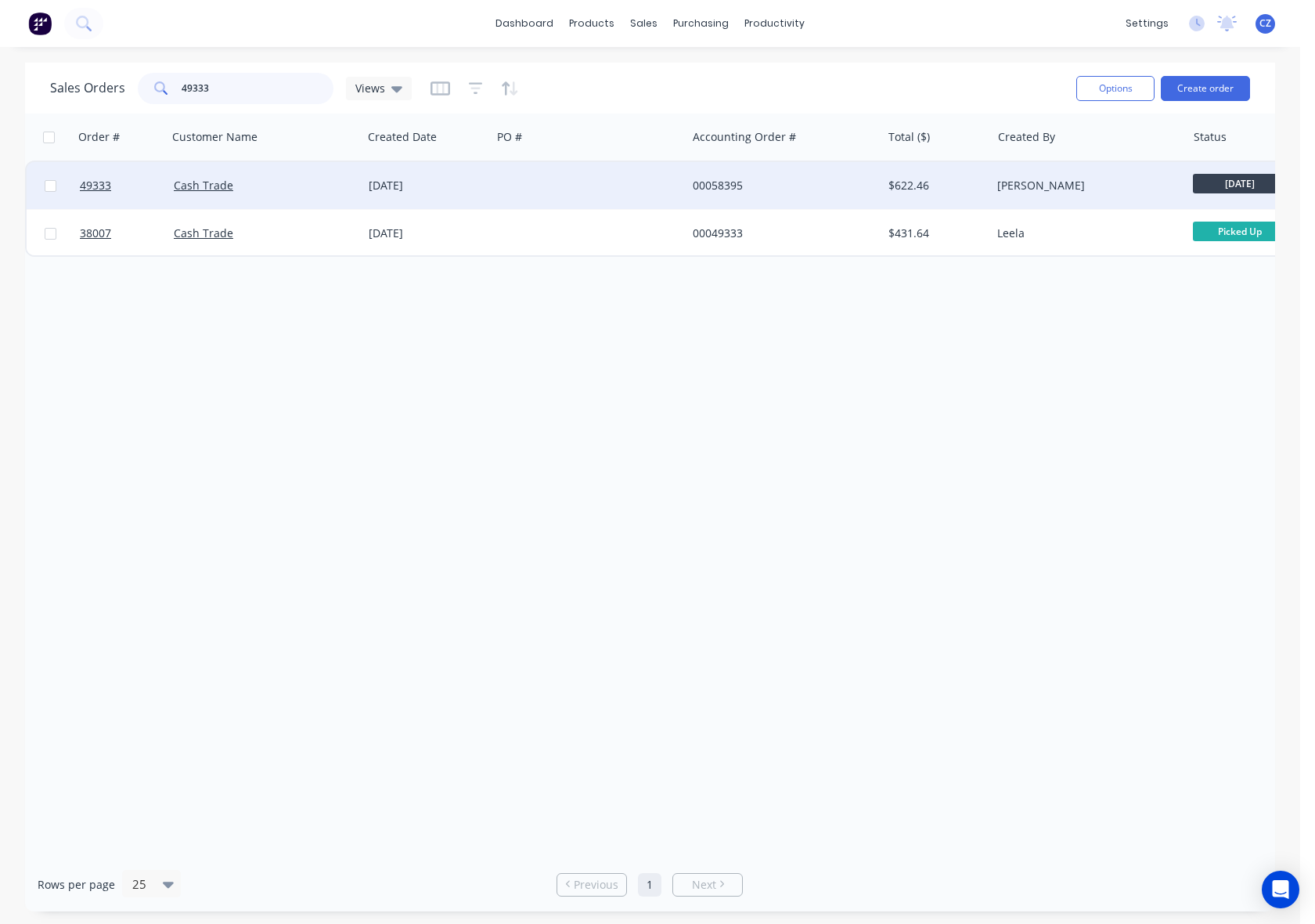
type input "49333"
click at [527, 172] on div at bounding box center [589, 186] width 195 height 47
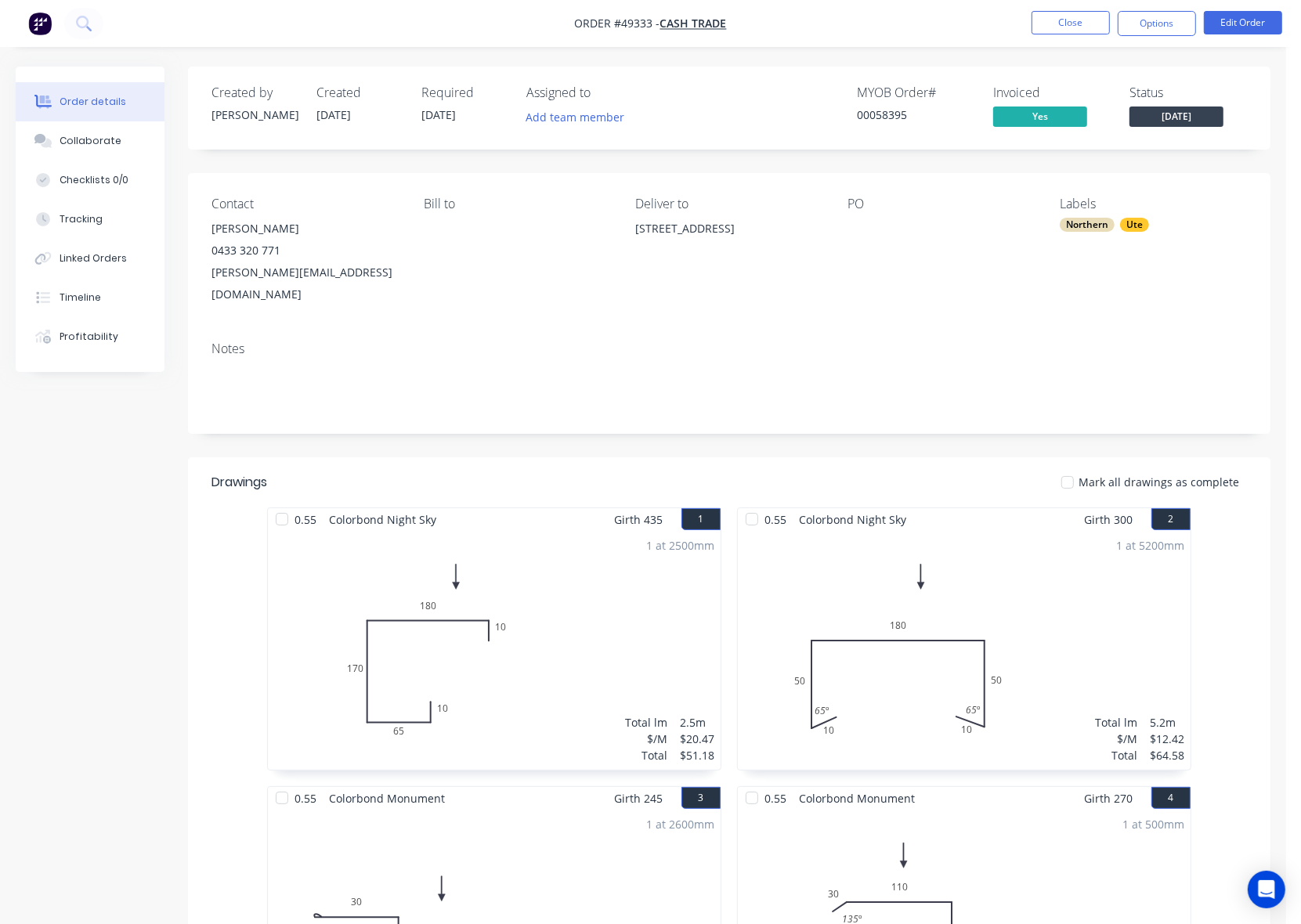
click at [687, 396] on div "Notes" at bounding box center [730, 381] width 1083 height 105
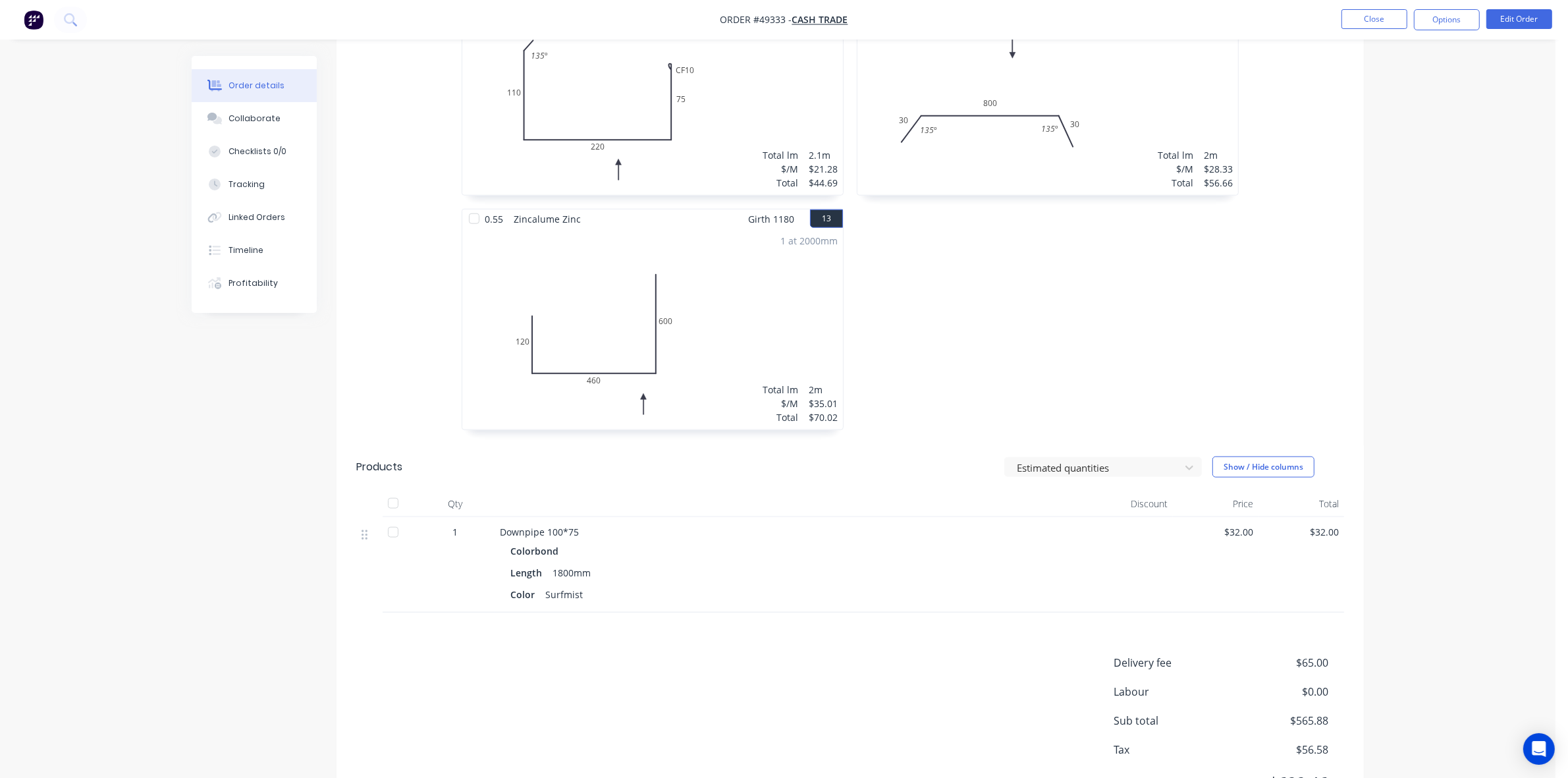
scroll to position [1595, 0]
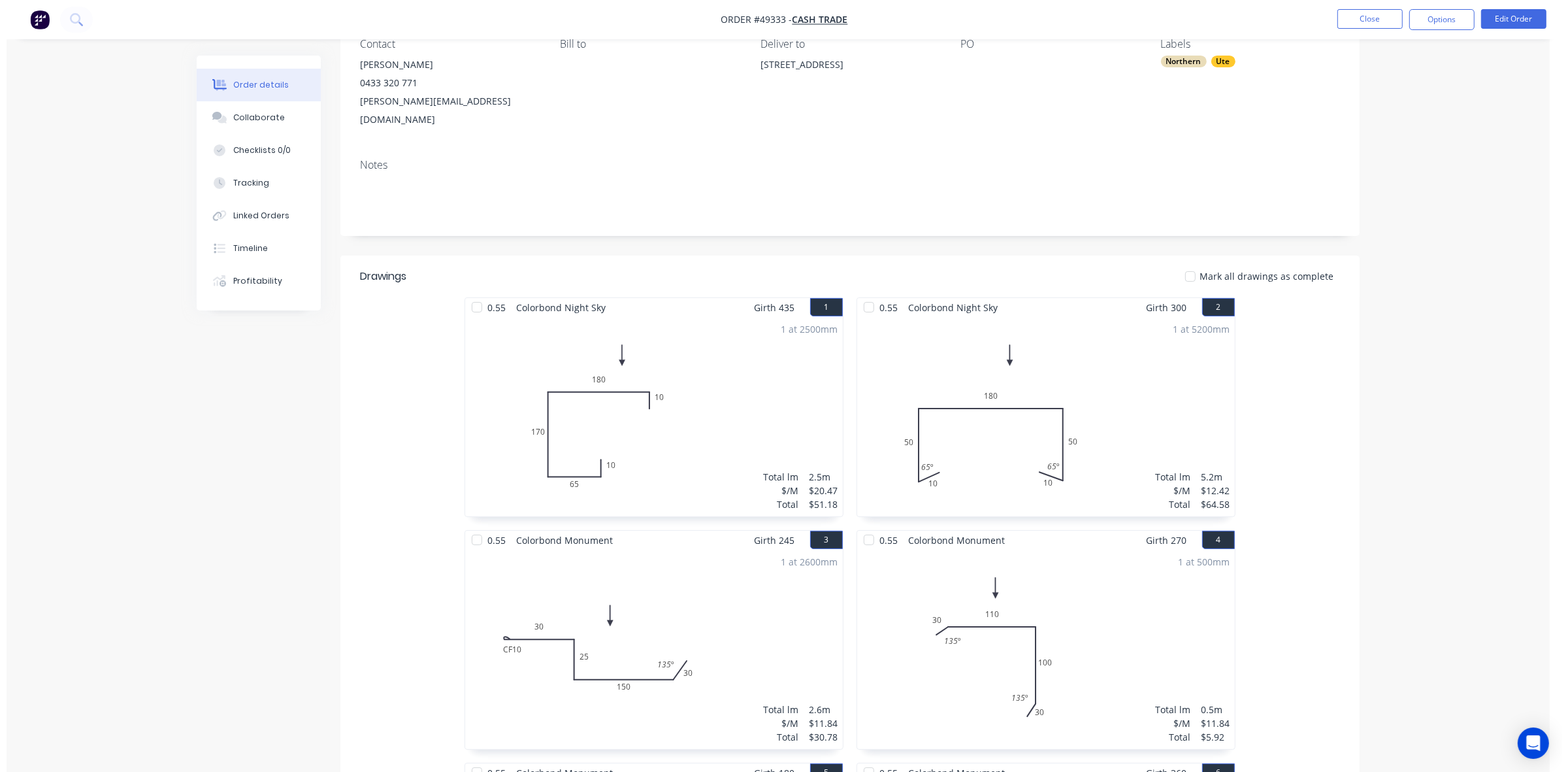
scroll to position [0, 0]
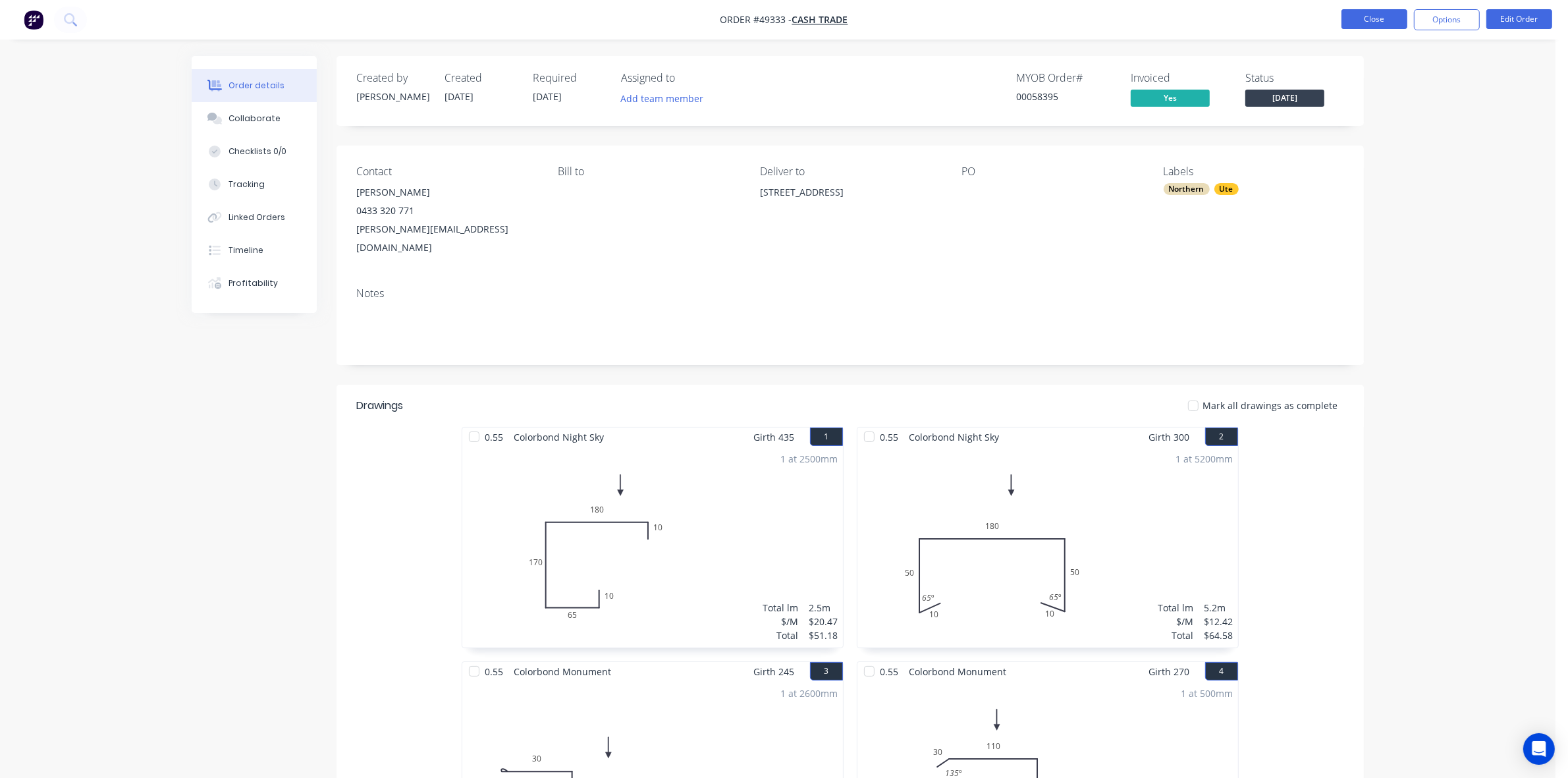
click at [1383, 18] on button "Close" at bounding box center [1374, 19] width 66 height 20
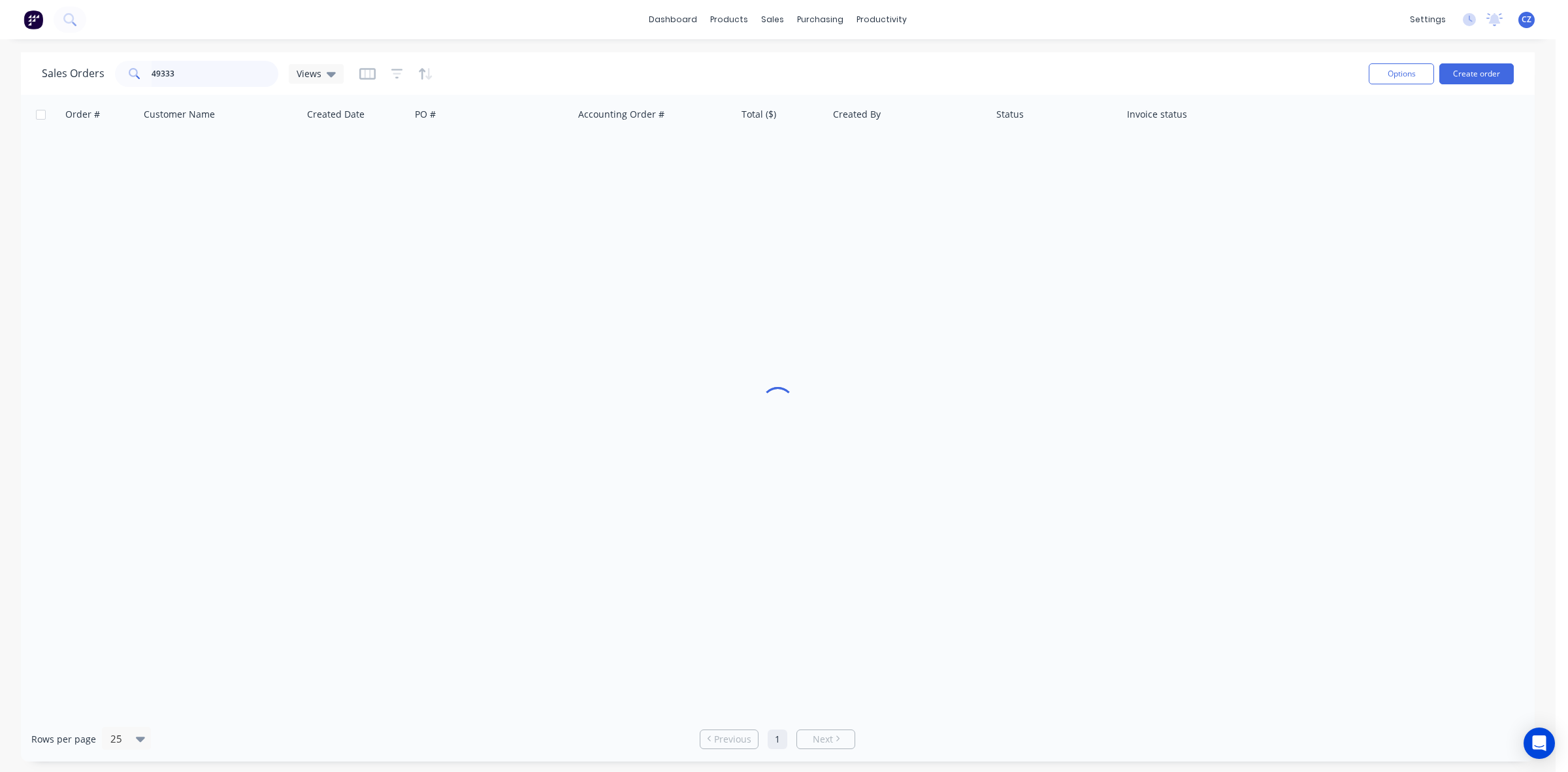
click at [219, 65] on input "49333" at bounding box center [216, 74] width 128 height 26
click at [824, 53] on link "Purchase Orders" at bounding box center [875, 62] width 173 height 26
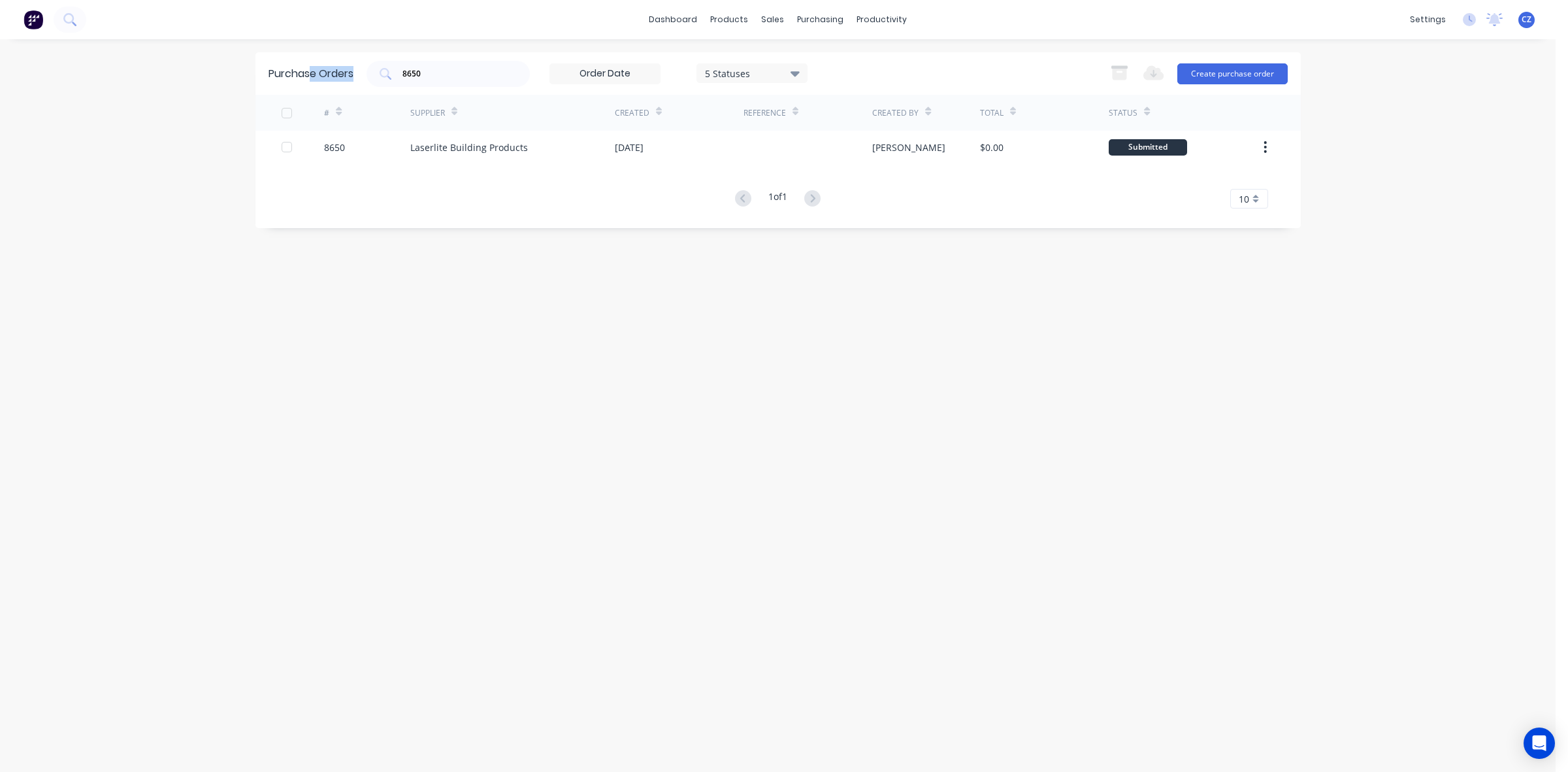
drag, startPoint x: 498, startPoint y: 75, endPoint x: 307, endPoint y: 73, distance: 191.0
click at [307, 73] on div "Purchase Orders 8650 5 Statuses 5 Statuses Export to Excel (XLSX) Create purcha…" at bounding box center [778, 74] width 1045 height 43
click at [454, 76] on input "8650" at bounding box center [455, 74] width 109 height 13
click at [338, 87] on div "Purchase Orders 8650 5 Statuses 5 Statuses Export to Excel (XLSX) Create purcha…" at bounding box center [778, 74] width 1045 height 43
type input "cv"
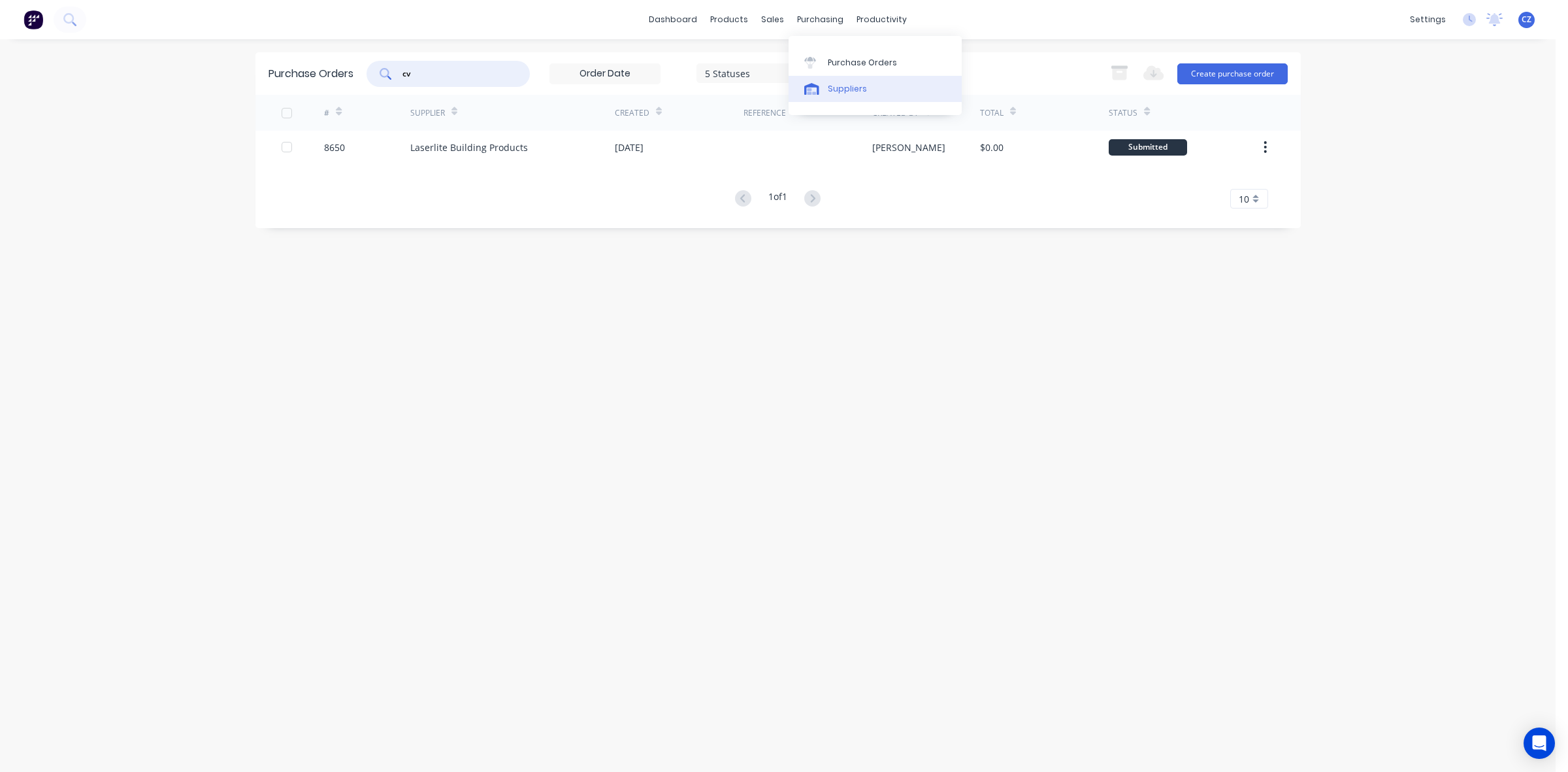
click at [827, 80] on link "Suppliers" at bounding box center [875, 89] width 173 height 26
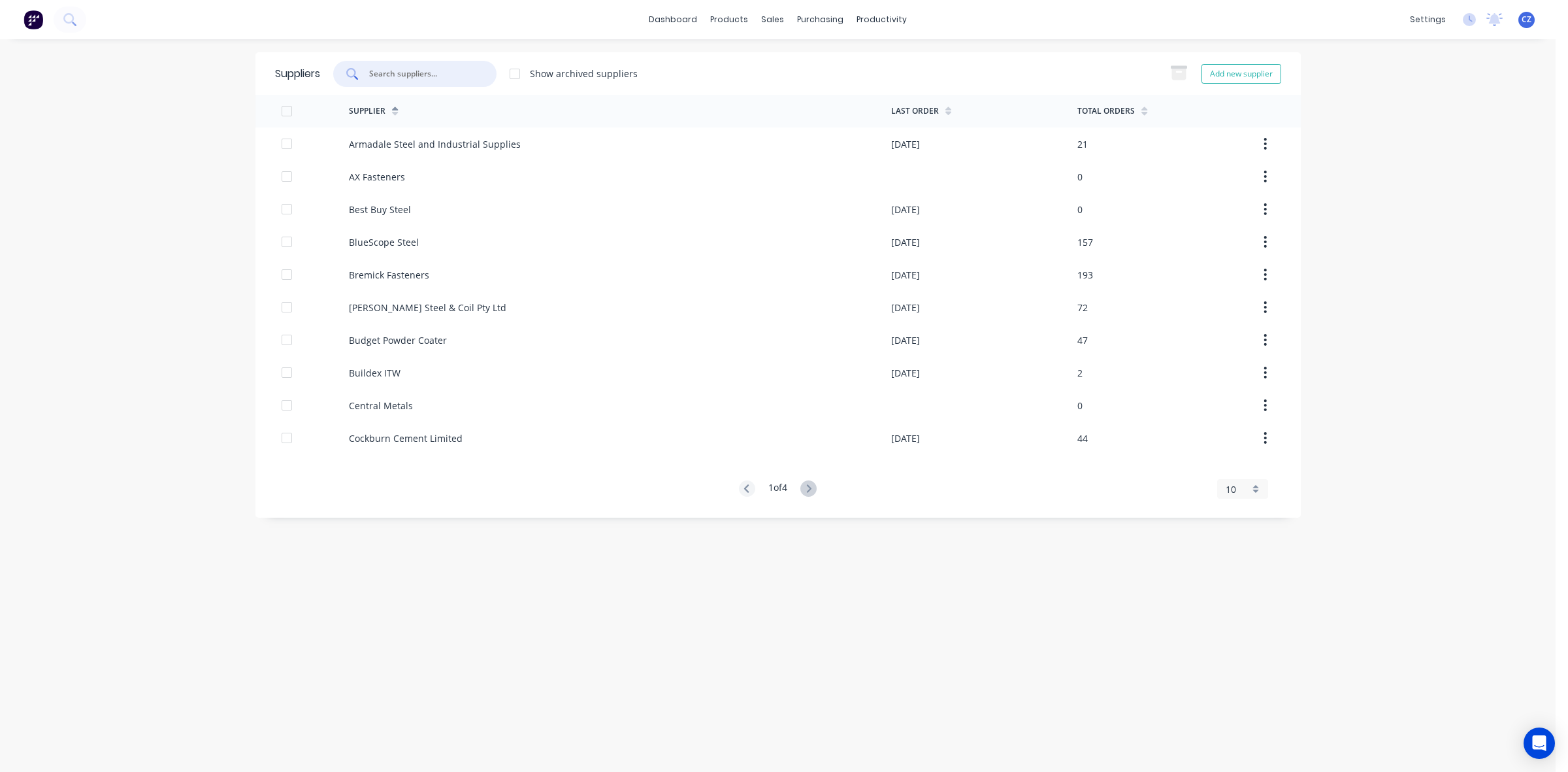
click at [468, 68] on input "text" at bounding box center [422, 74] width 109 height 13
type input "cv"
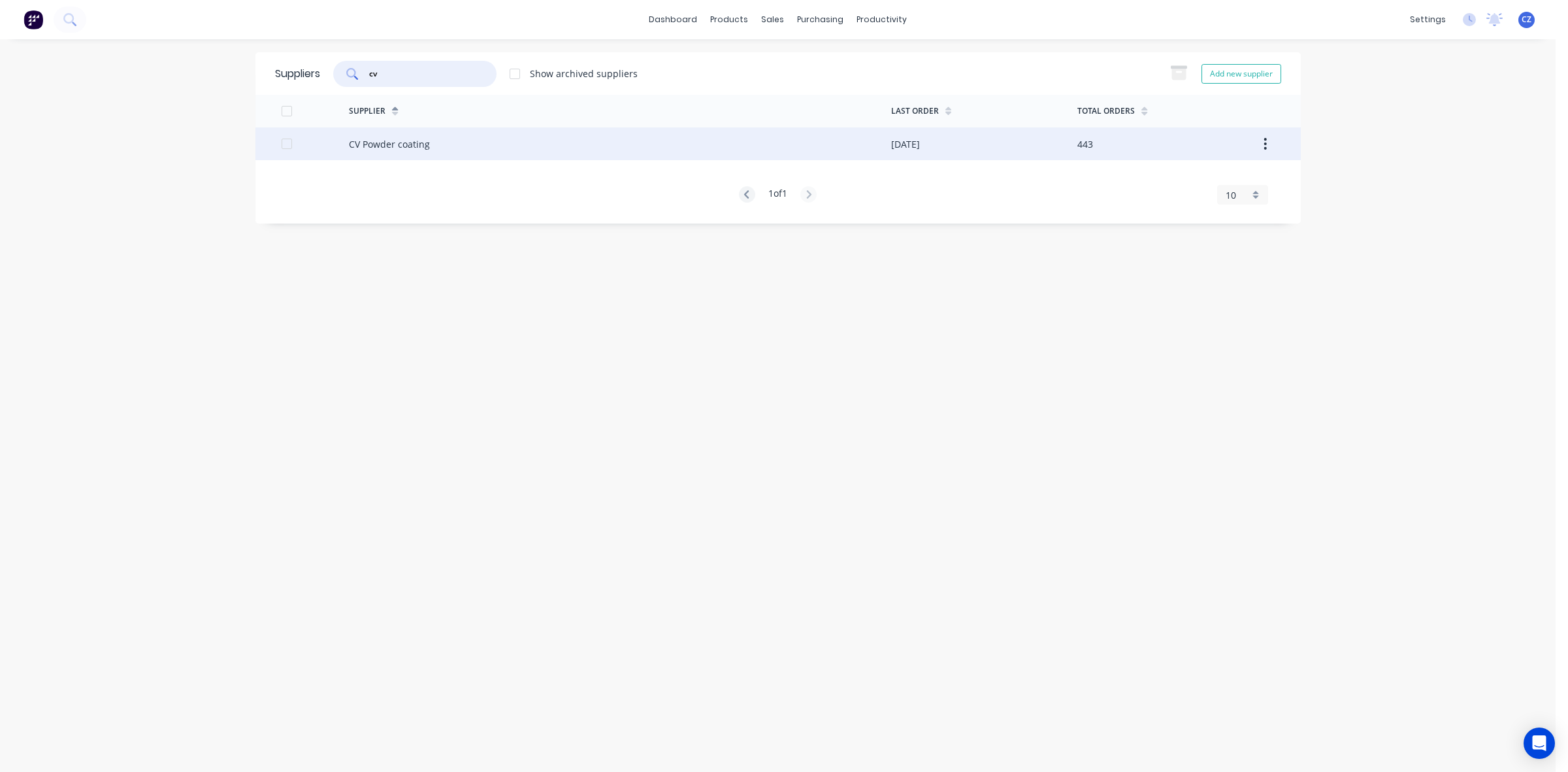
click at [506, 159] on div "Supplier Last Order Total Orders CV Powder coating 26/09/25 443 1 of 1 10 5 10 …" at bounding box center [778, 150] width 1045 height 109
click at [507, 152] on div "CV Powder coating" at bounding box center [620, 143] width 543 height 33
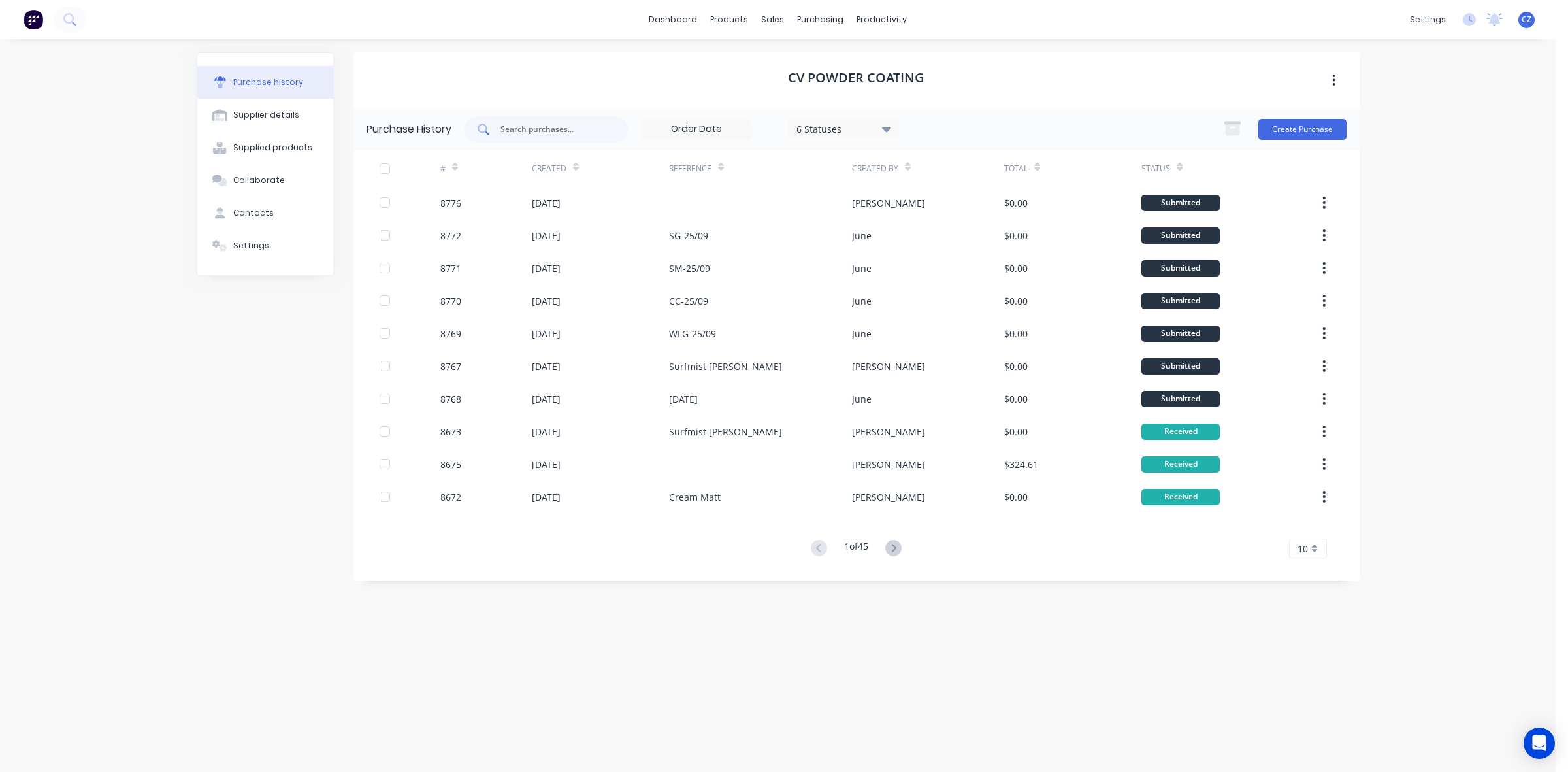
click at [587, 129] on input "text" at bounding box center [553, 129] width 109 height 13
paste input "8740"
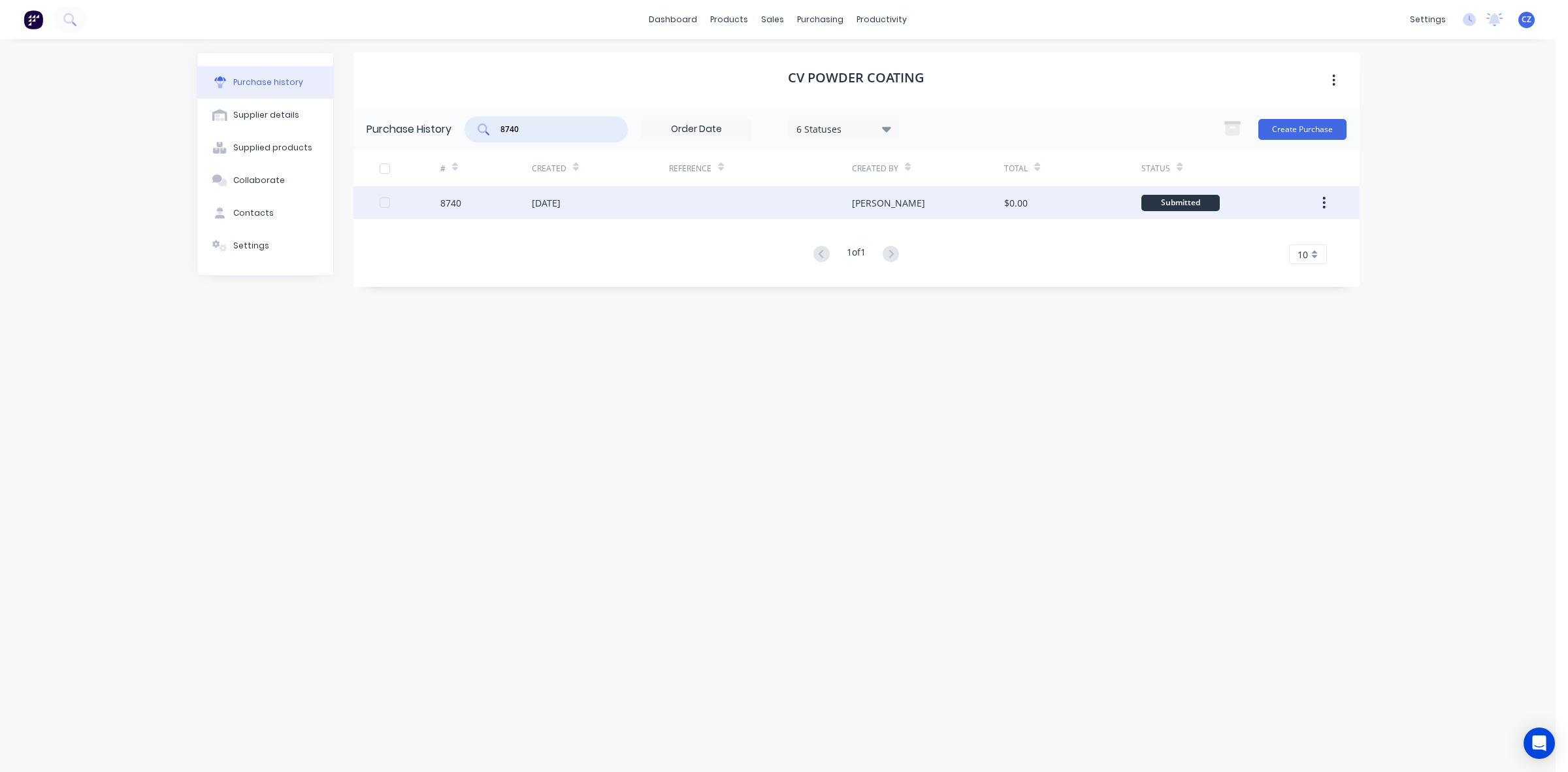
type input "8740"
click at [919, 209] on div "Jessica" at bounding box center [928, 202] width 153 height 33
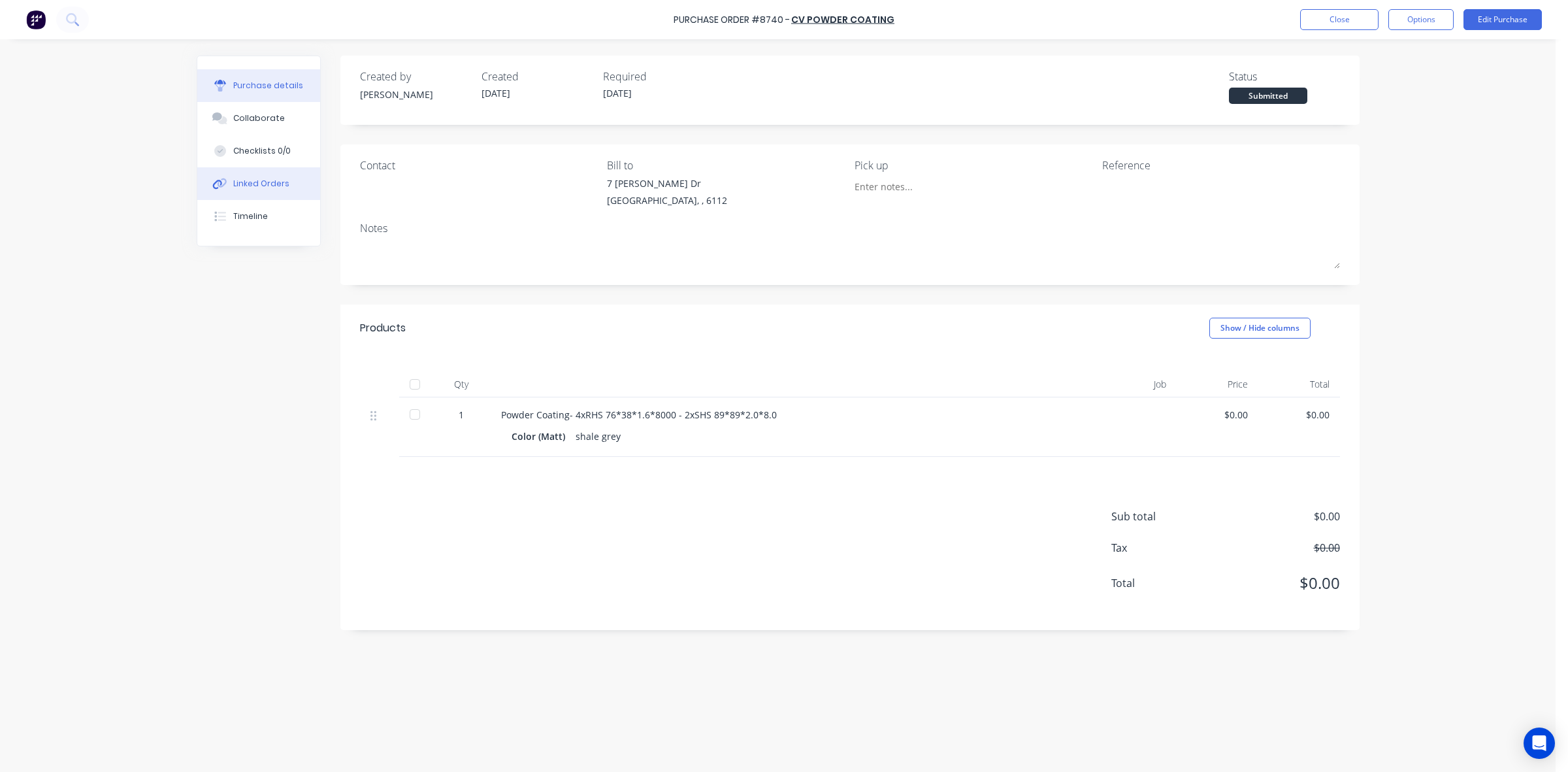
click at [237, 187] on div "Linked Orders" at bounding box center [261, 183] width 56 height 11
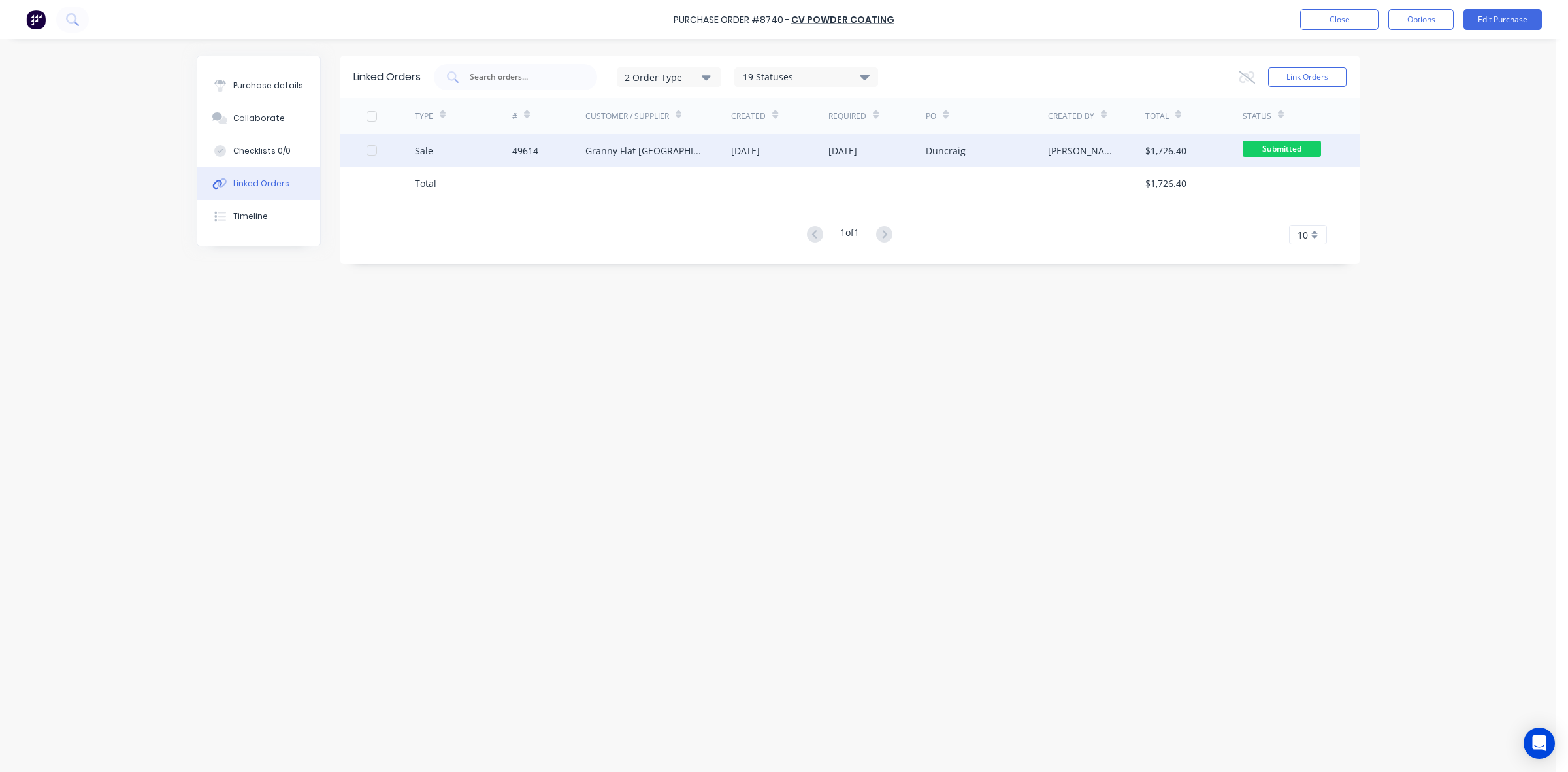
click at [562, 164] on div "49614" at bounding box center [549, 150] width 73 height 33
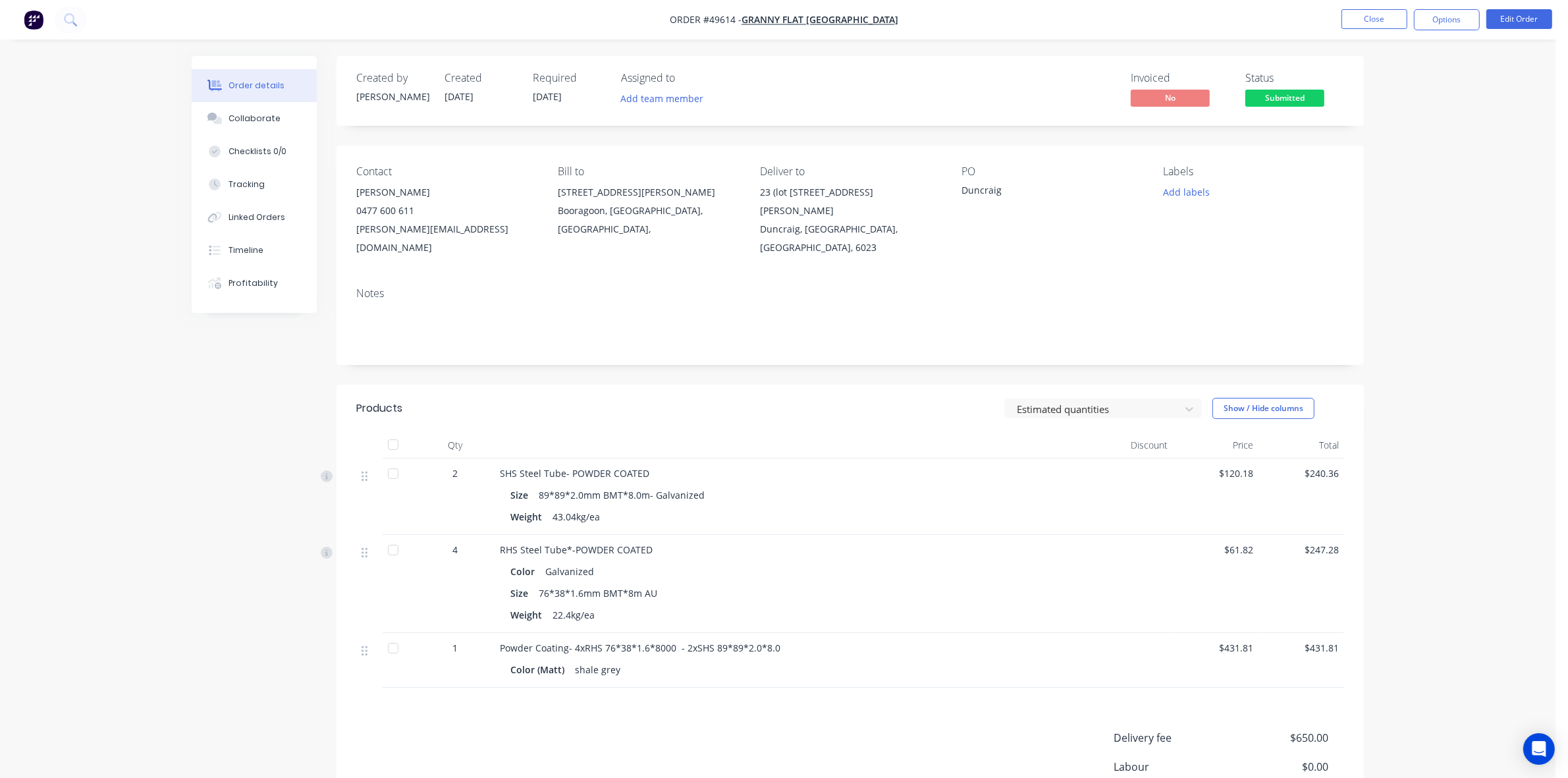
click at [385, 461] on div at bounding box center [393, 474] width 26 height 26
drag, startPoint x: 389, startPoint y: 531, endPoint x: 507, endPoint y: 417, distance: 164.1
click at [392, 537] on div at bounding box center [393, 550] width 26 height 26
click at [521, 398] on div "Products" at bounding box center [461, 409] width 210 height 21
click at [1396, 15] on button "Close" at bounding box center [1374, 19] width 66 height 20
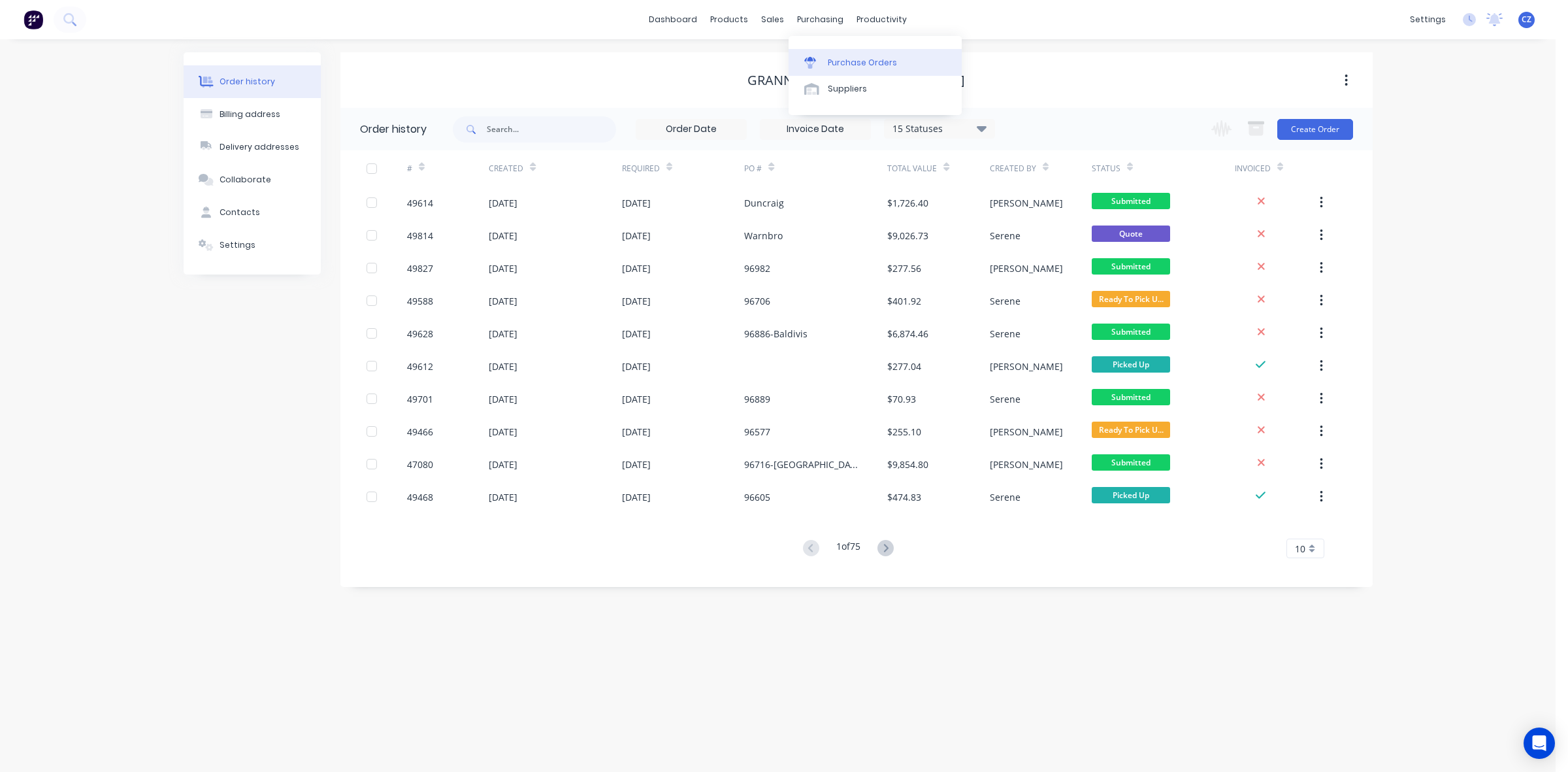
click at [821, 53] on link "Purchase Orders" at bounding box center [875, 62] width 173 height 26
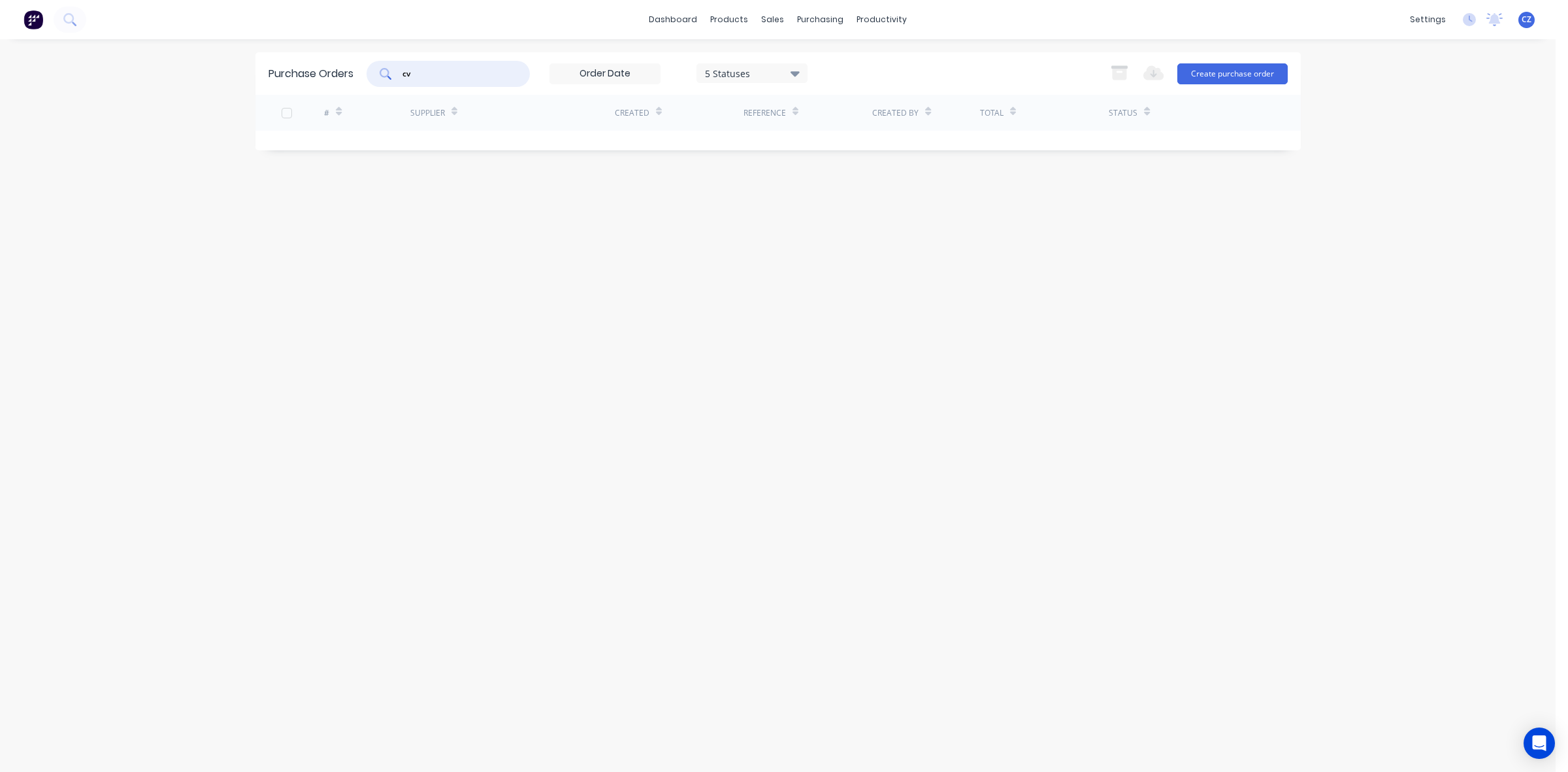
drag, startPoint x: 436, startPoint y: 74, endPoint x: 313, endPoint y: 77, distance: 123.0
click at [313, 75] on div "Purchase Orders cv 5 Statuses 5 Statuses Export to Excel (XLSX) Create purchase…" at bounding box center [778, 74] width 1045 height 43
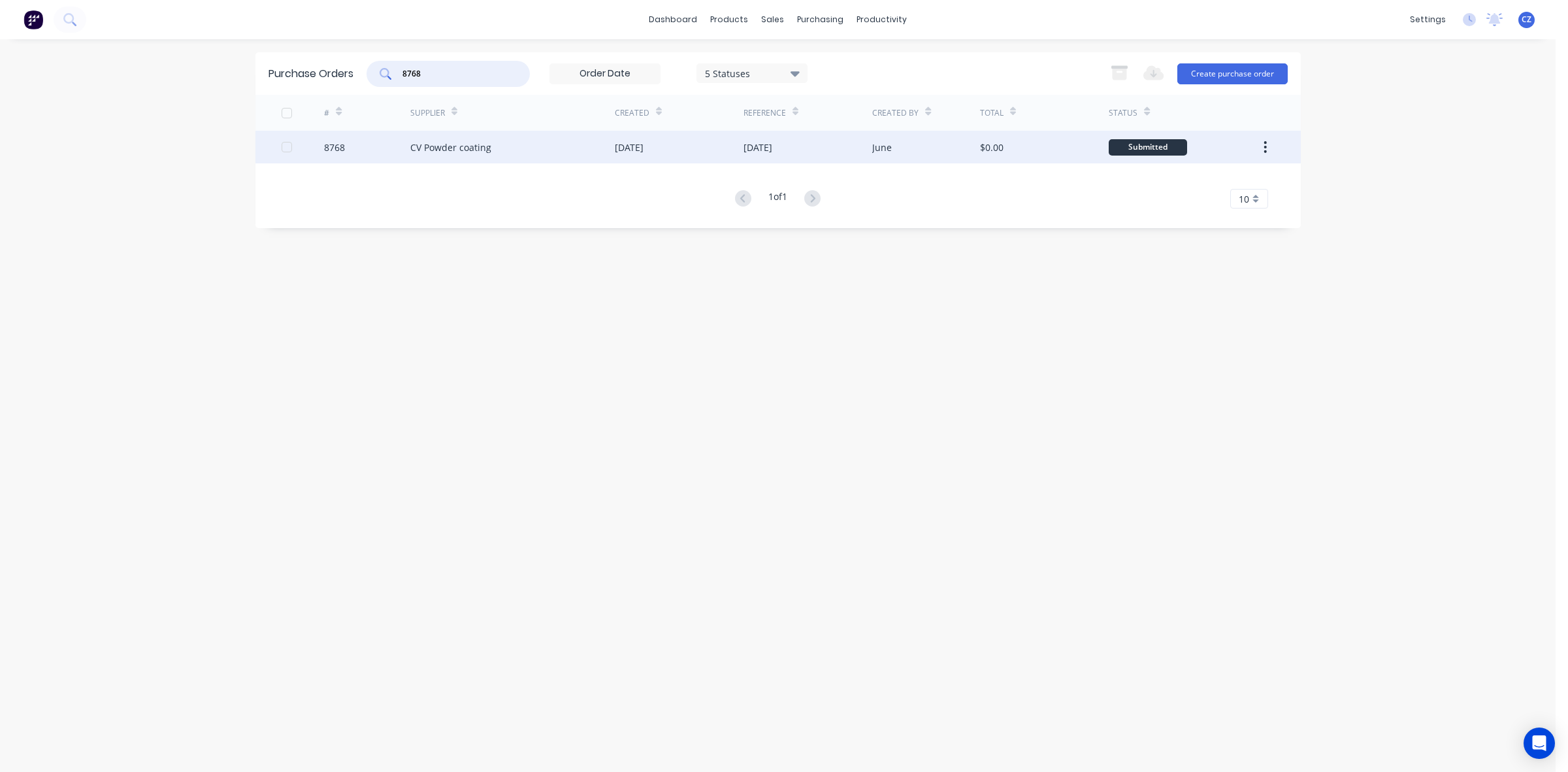
type input "8768"
click at [704, 148] on div "[DATE]" at bounding box center [679, 147] width 129 height 33
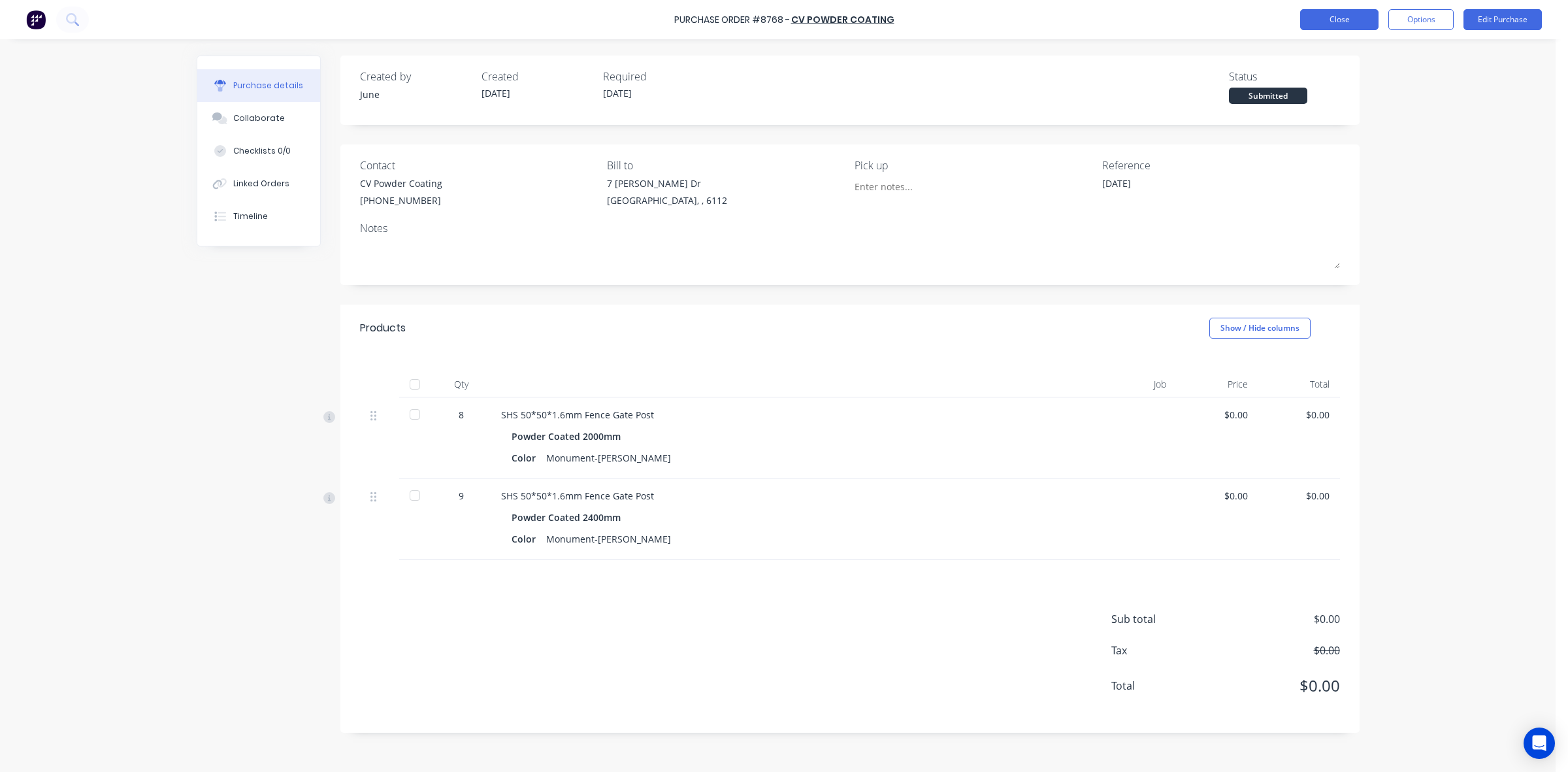
click at [1360, 17] on button "Close" at bounding box center [1339, 20] width 78 height 21
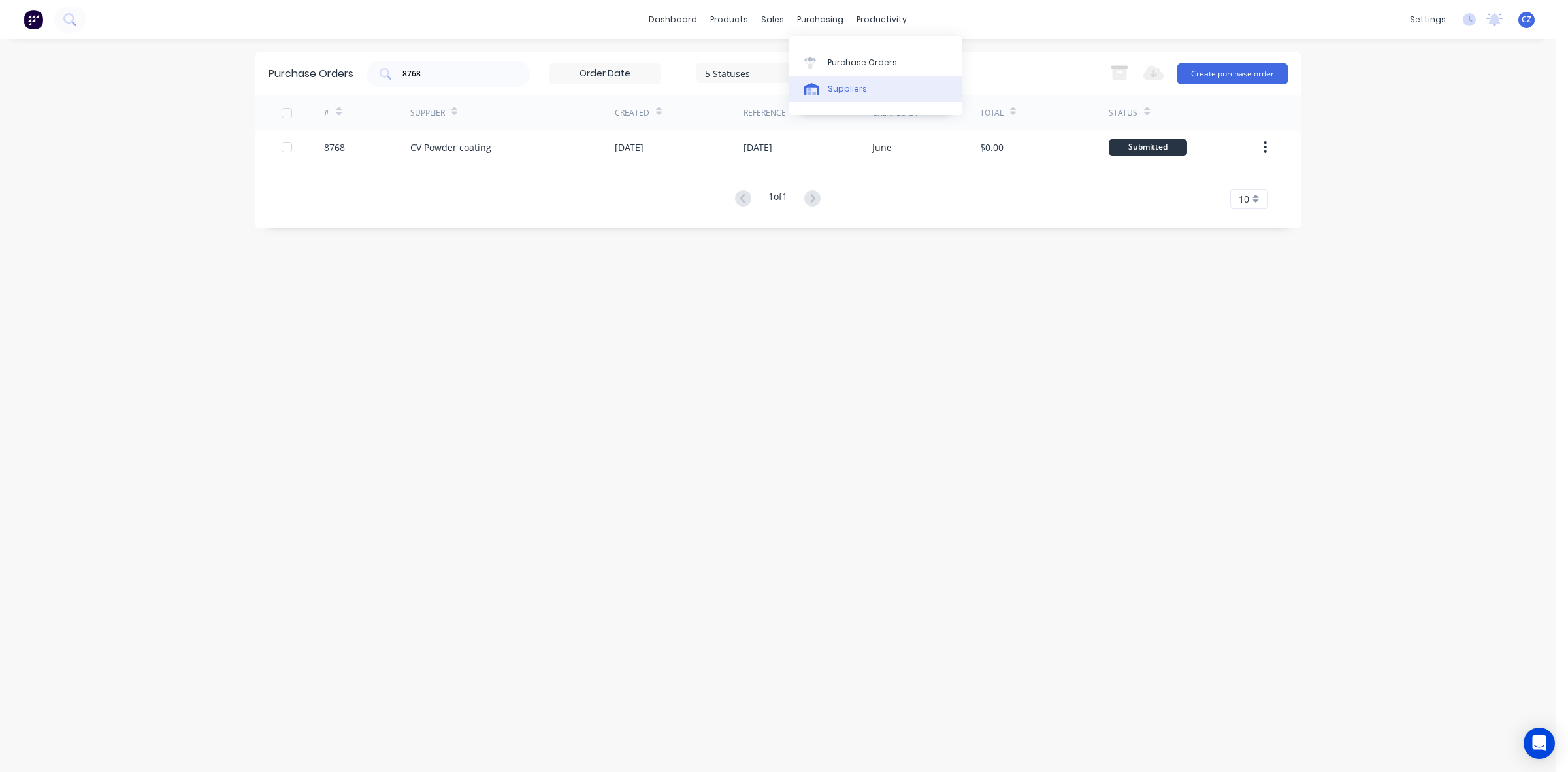
click at [838, 80] on link "Suppliers" at bounding box center [875, 89] width 173 height 26
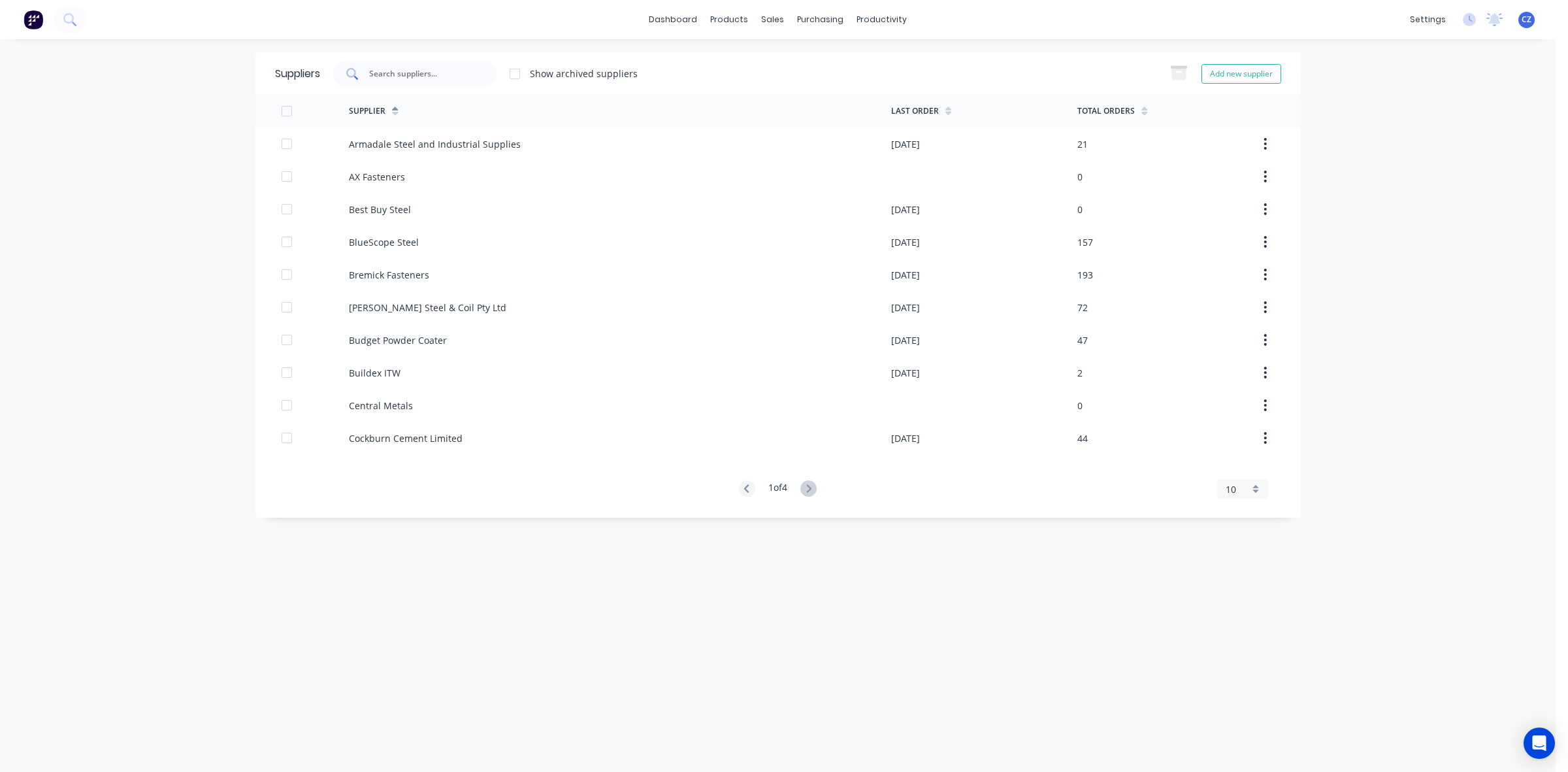
click at [452, 68] on input "text" at bounding box center [422, 74] width 109 height 13
type input "cv"
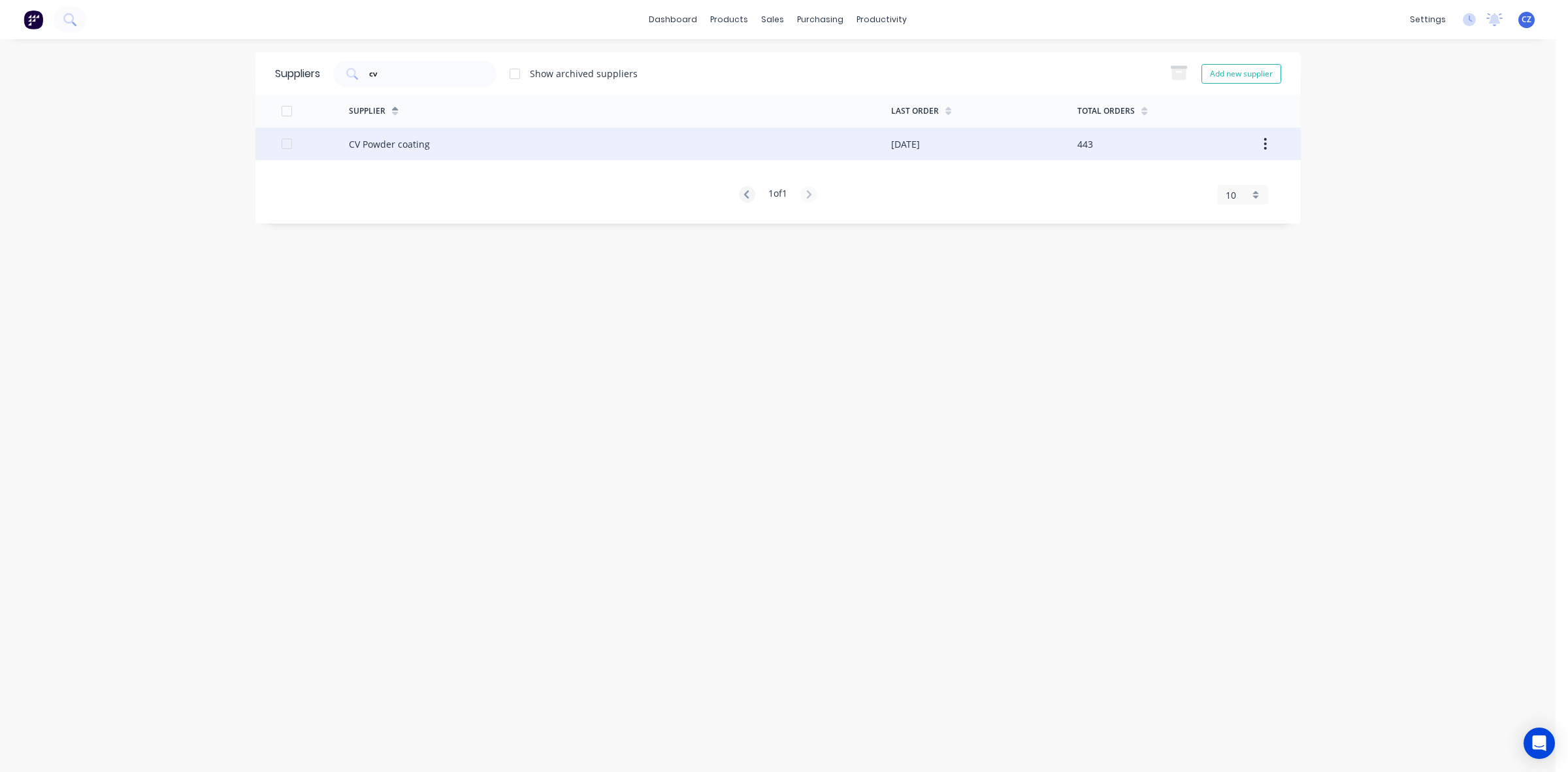
drag, startPoint x: 455, startPoint y: 178, endPoint x: 462, endPoint y: 158, distance: 21.2
click at [455, 175] on div "Supplier Last Order Total Orders CV Powder coating 26/09/25 443 1 of 1 10 5 10 …" at bounding box center [778, 150] width 1045 height 109
click at [464, 158] on div "CV Powder coating" at bounding box center [620, 143] width 543 height 33
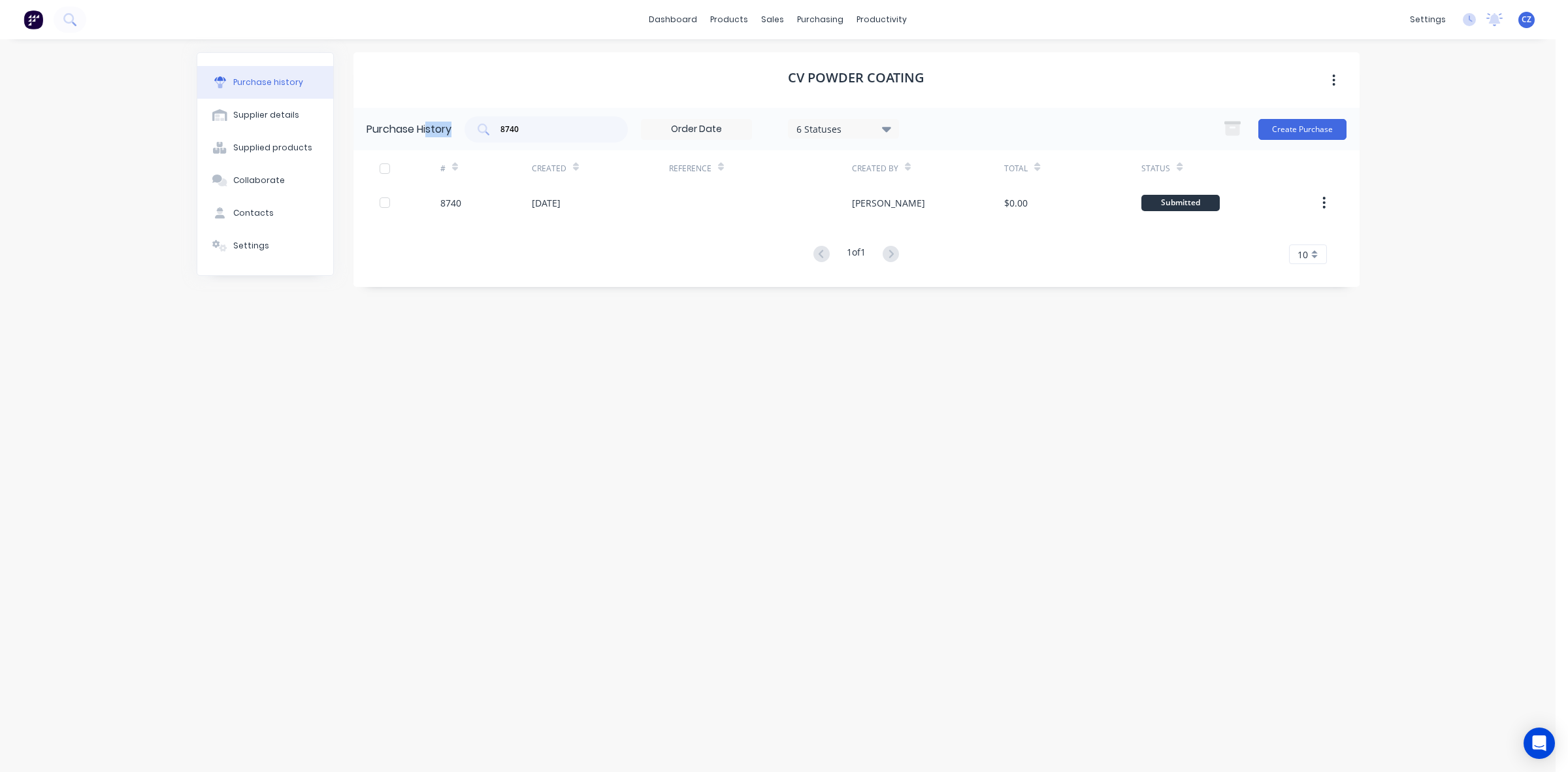
click at [429, 124] on div "Purchase History 8740 6 Statuses 6 Statuses Create Purchase" at bounding box center [857, 129] width 1006 height 43
click at [563, 131] on input "8740" at bounding box center [553, 129] width 109 height 13
drag, startPoint x: 563, startPoint y: 128, endPoint x: 510, endPoint y: 128, distance: 53.0
click at [510, 128] on input "8740" at bounding box center [553, 129] width 109 height 13
type input "8"
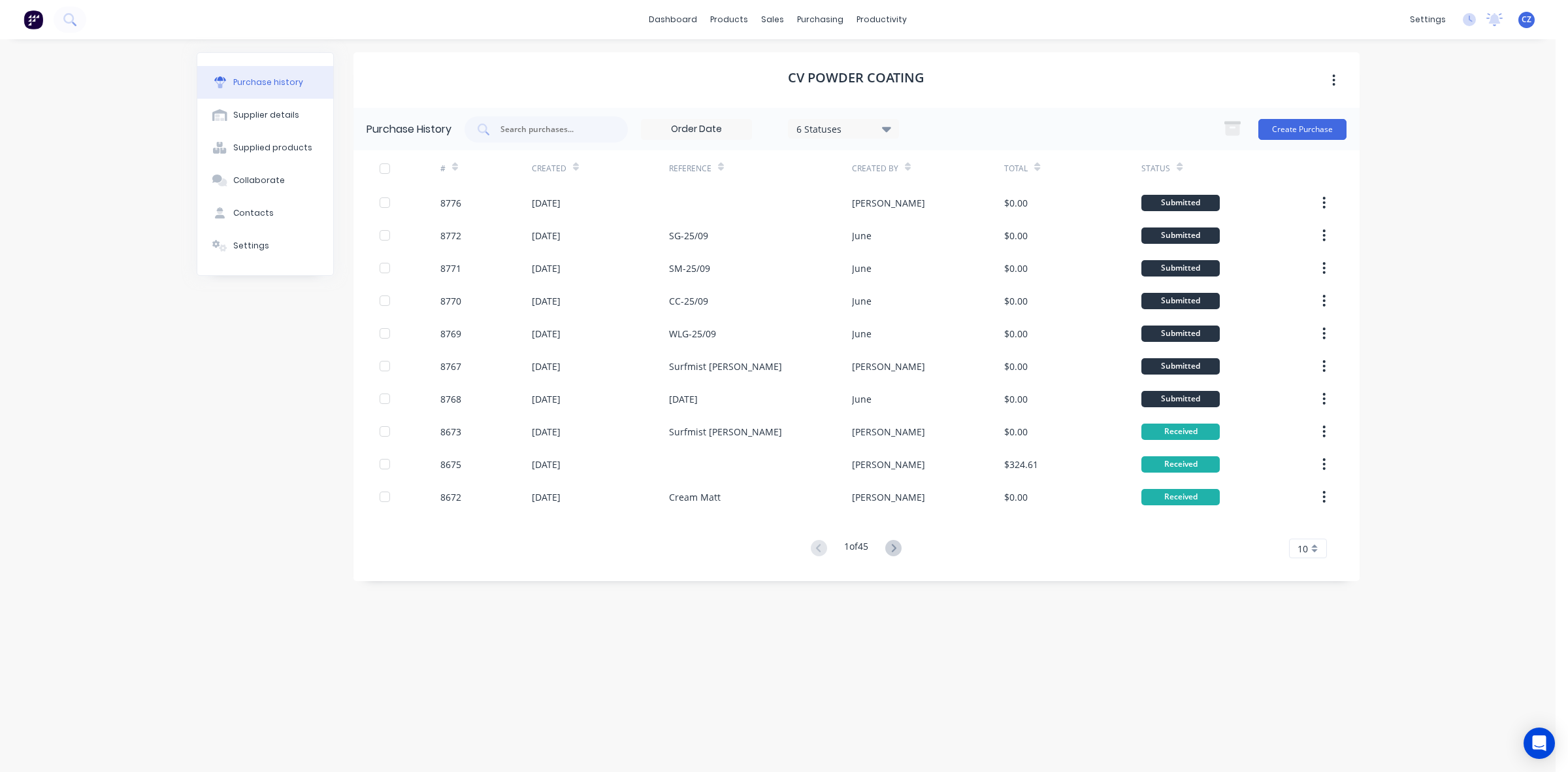
click at [886, 549] on button at bounding box center [893, 548] width 24 height 19
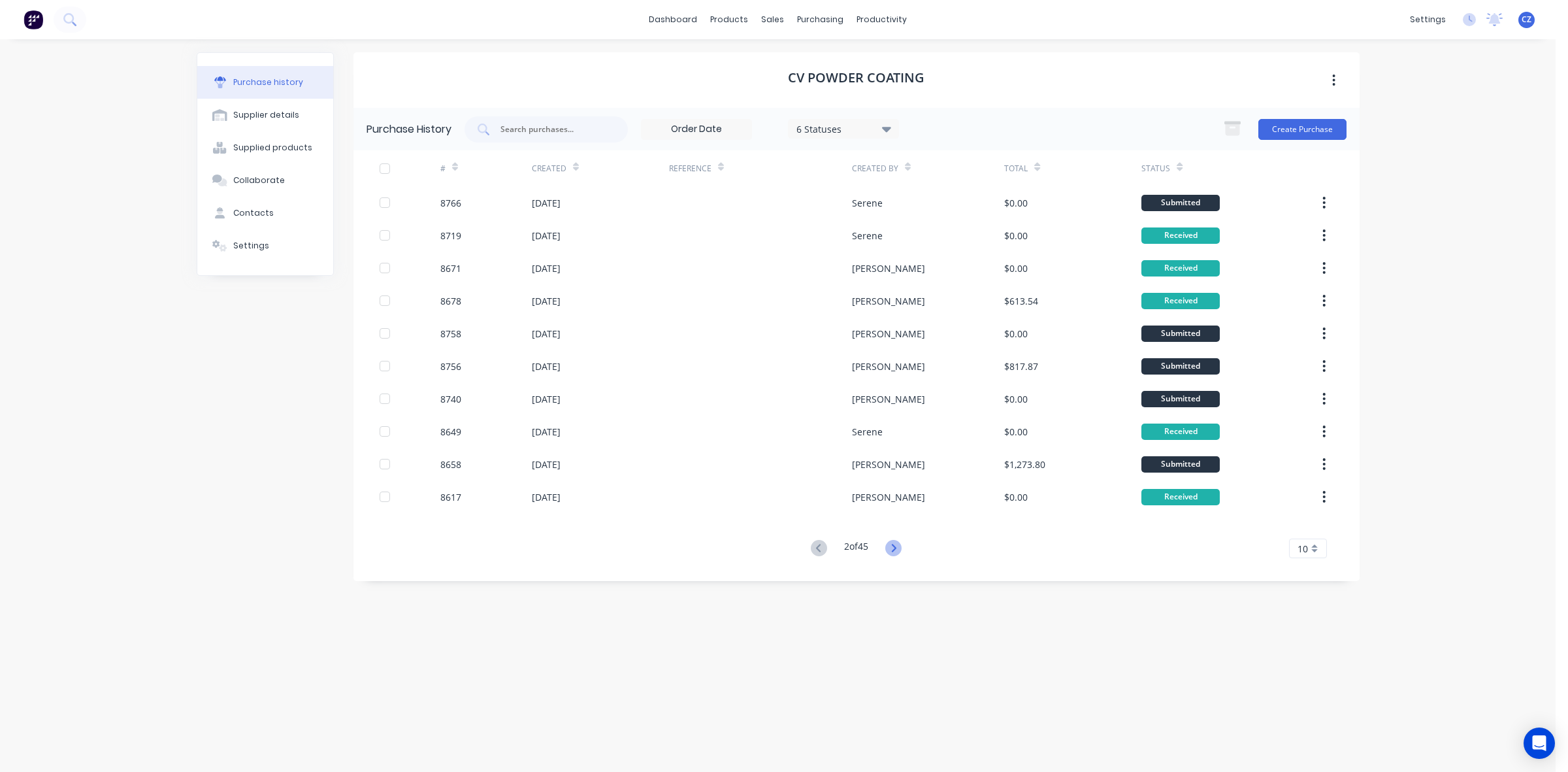
click at [895, 547] on icon at bounding box center [894, 548] width 17 height 17
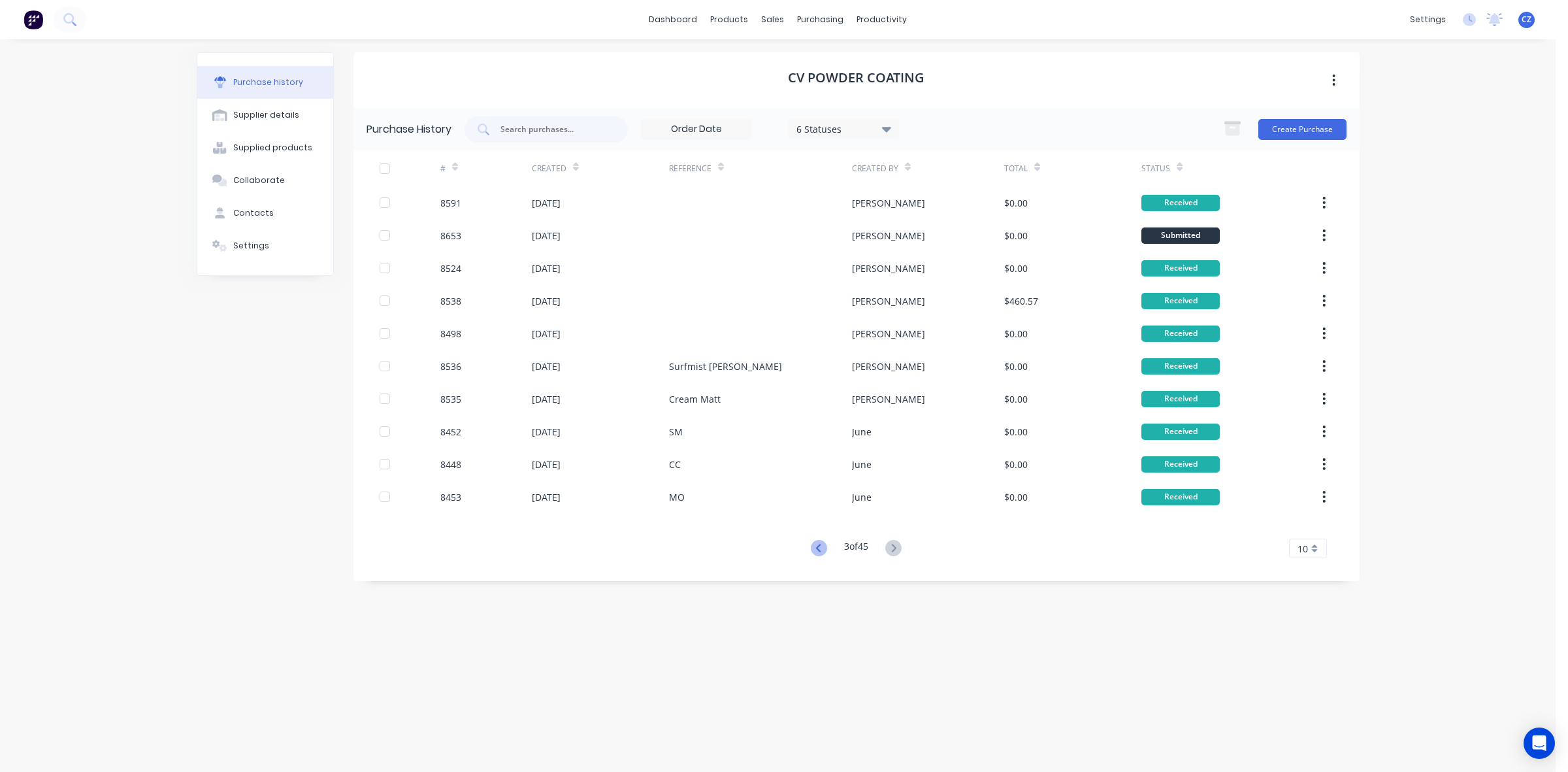
click at [817, 550] on icon at bounding box center [819, 548] width 17 height 17
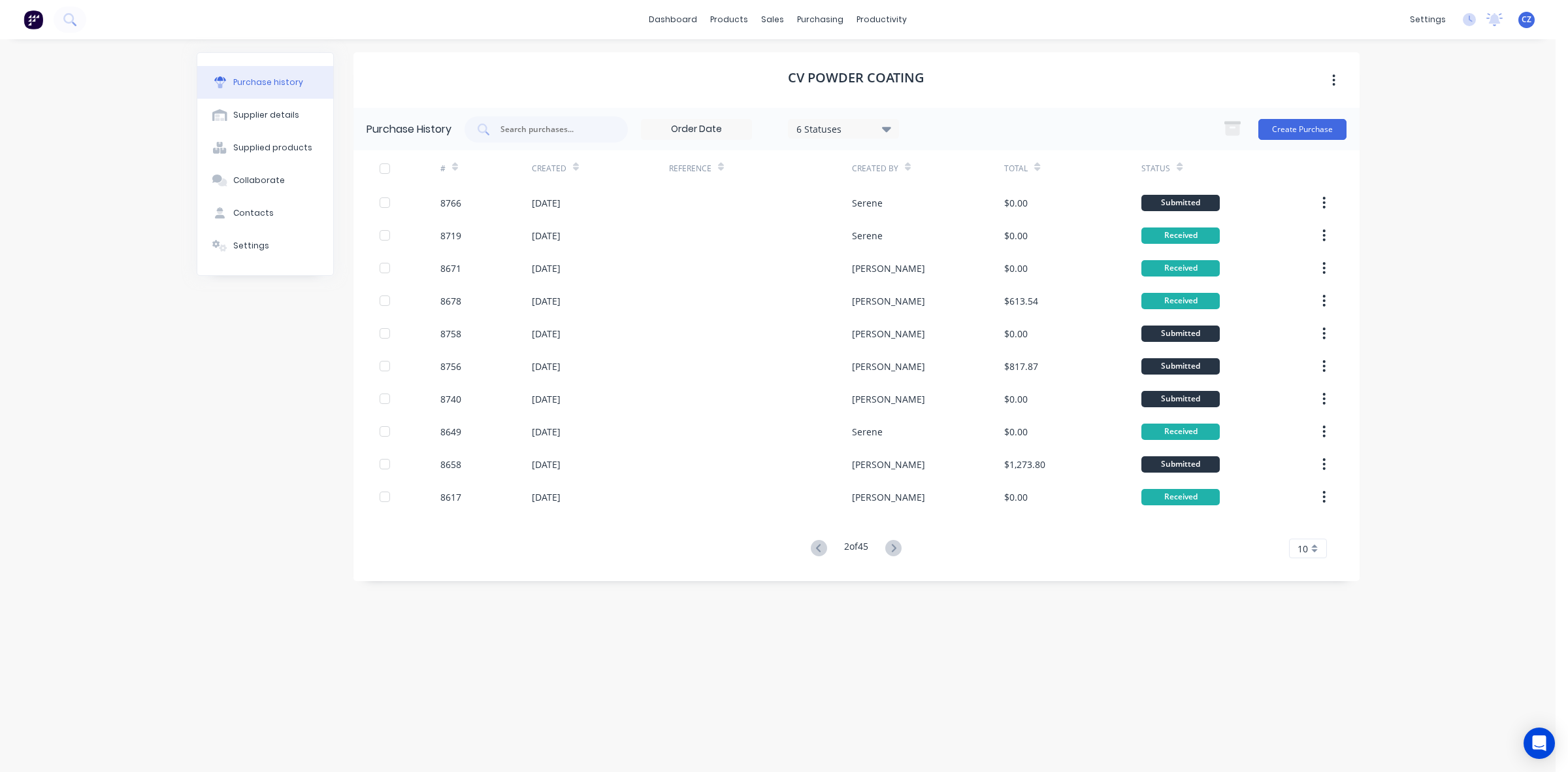
click at [817, 550] on icon at bounding box center [819, 548] width 17 height 17
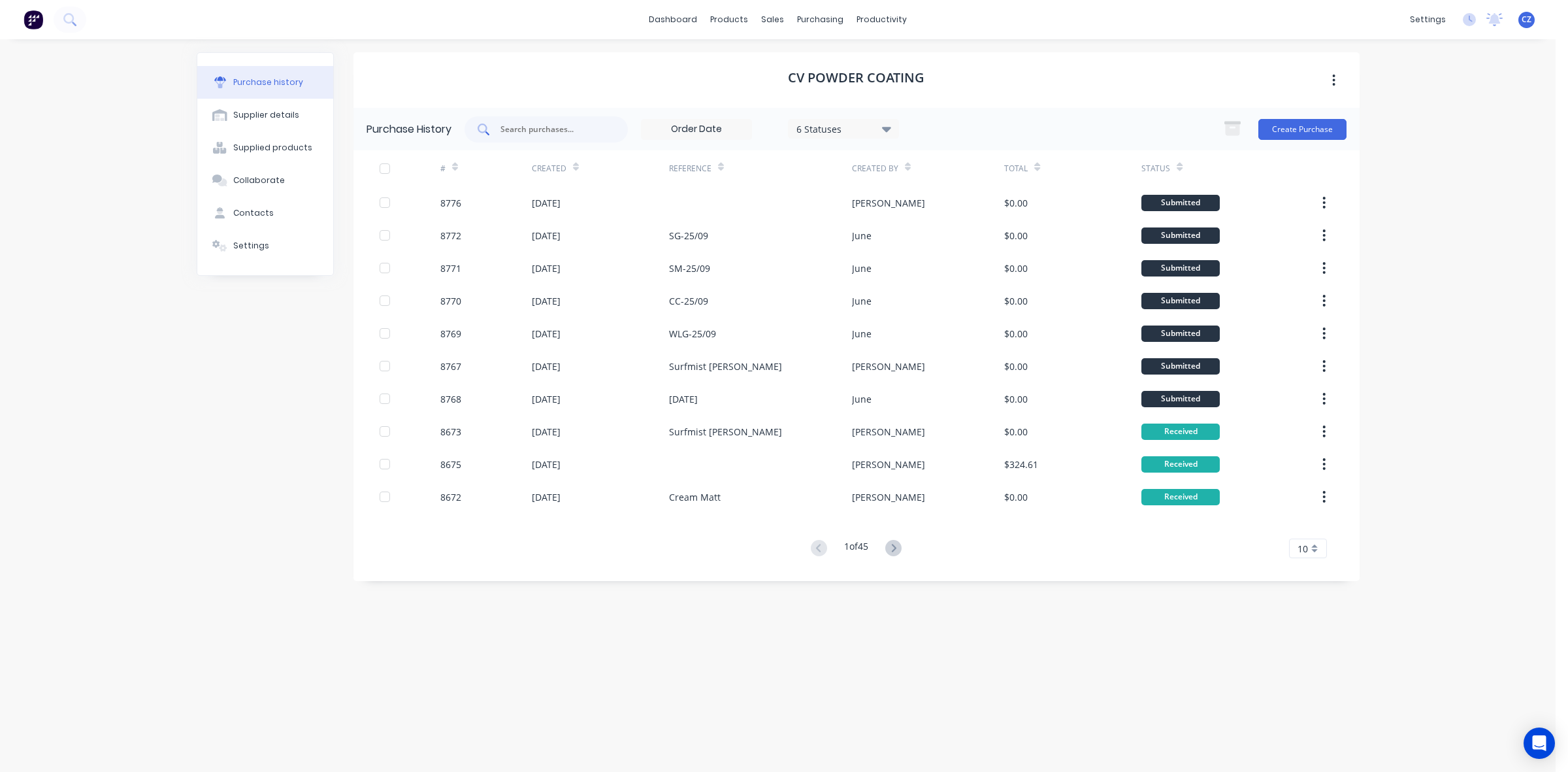
click at [528, 116] on div at bounding box center [546, 129] width 163 height 26
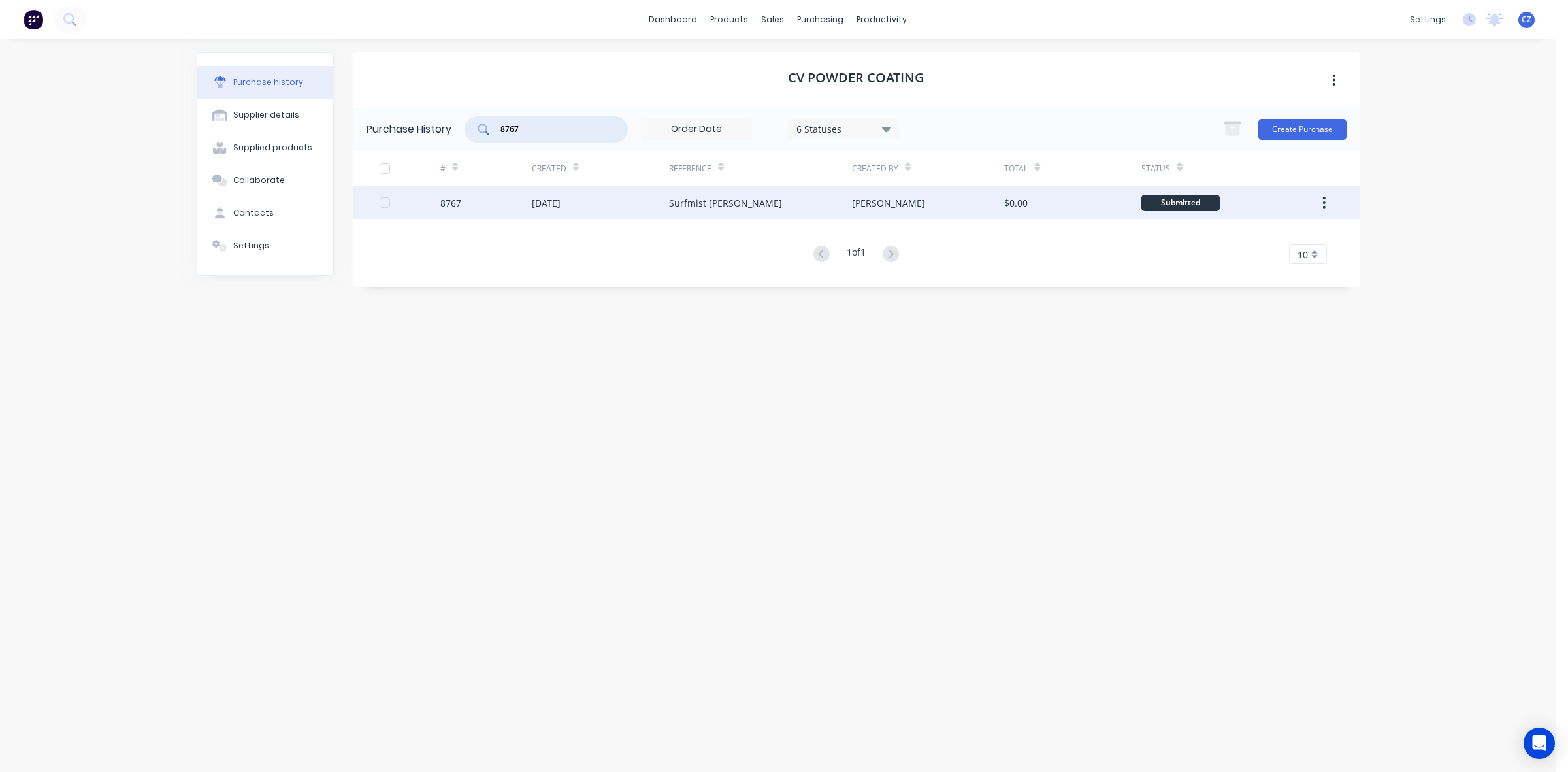
type input "8767"
click at [713, 186] on div "Surfmist Matt" at bounding box center [760, 202] width 183 height 33
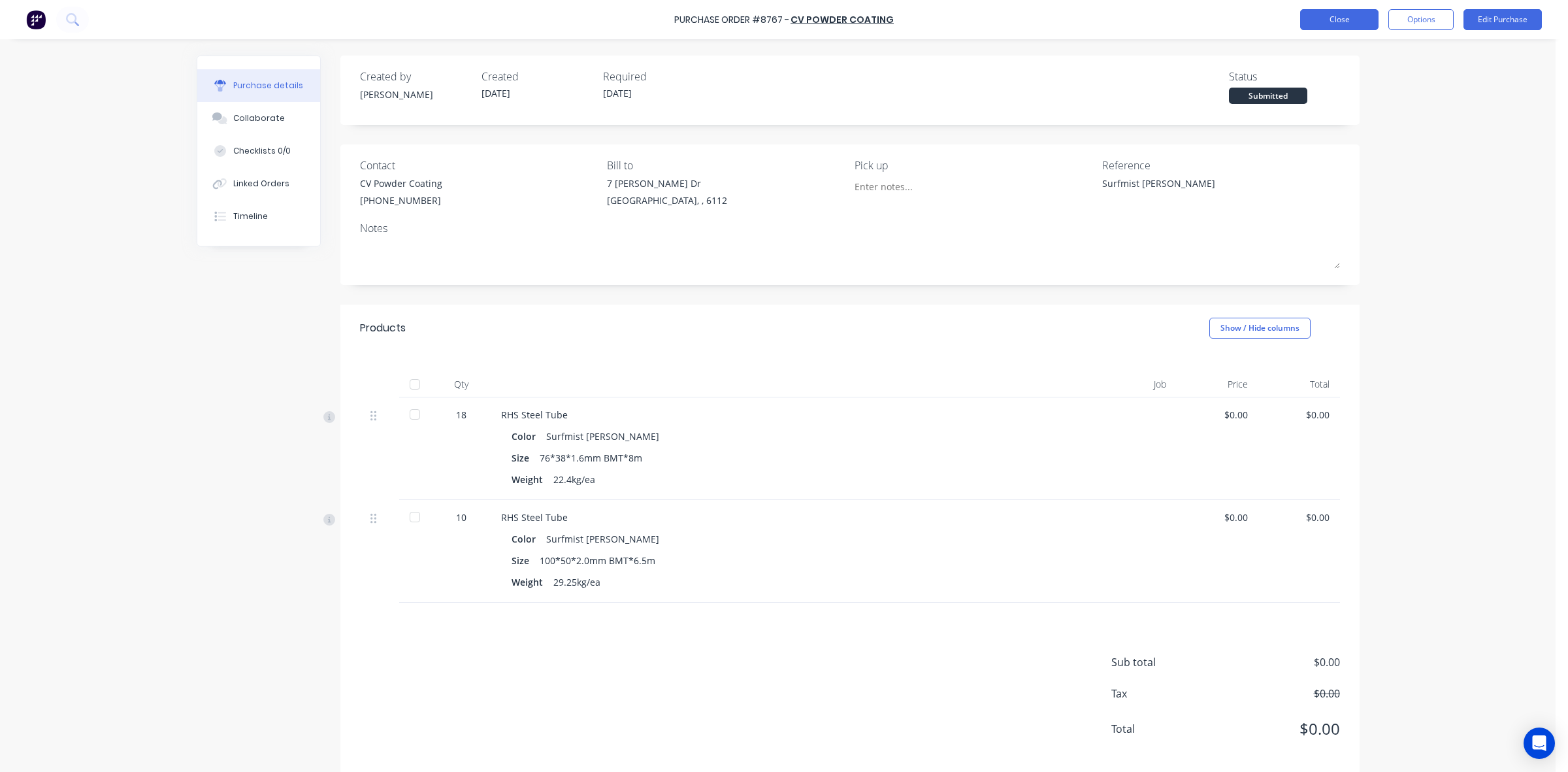
click at [1333, 21] on button "Close" at bounding box center [1339, 20] width 78 height 21
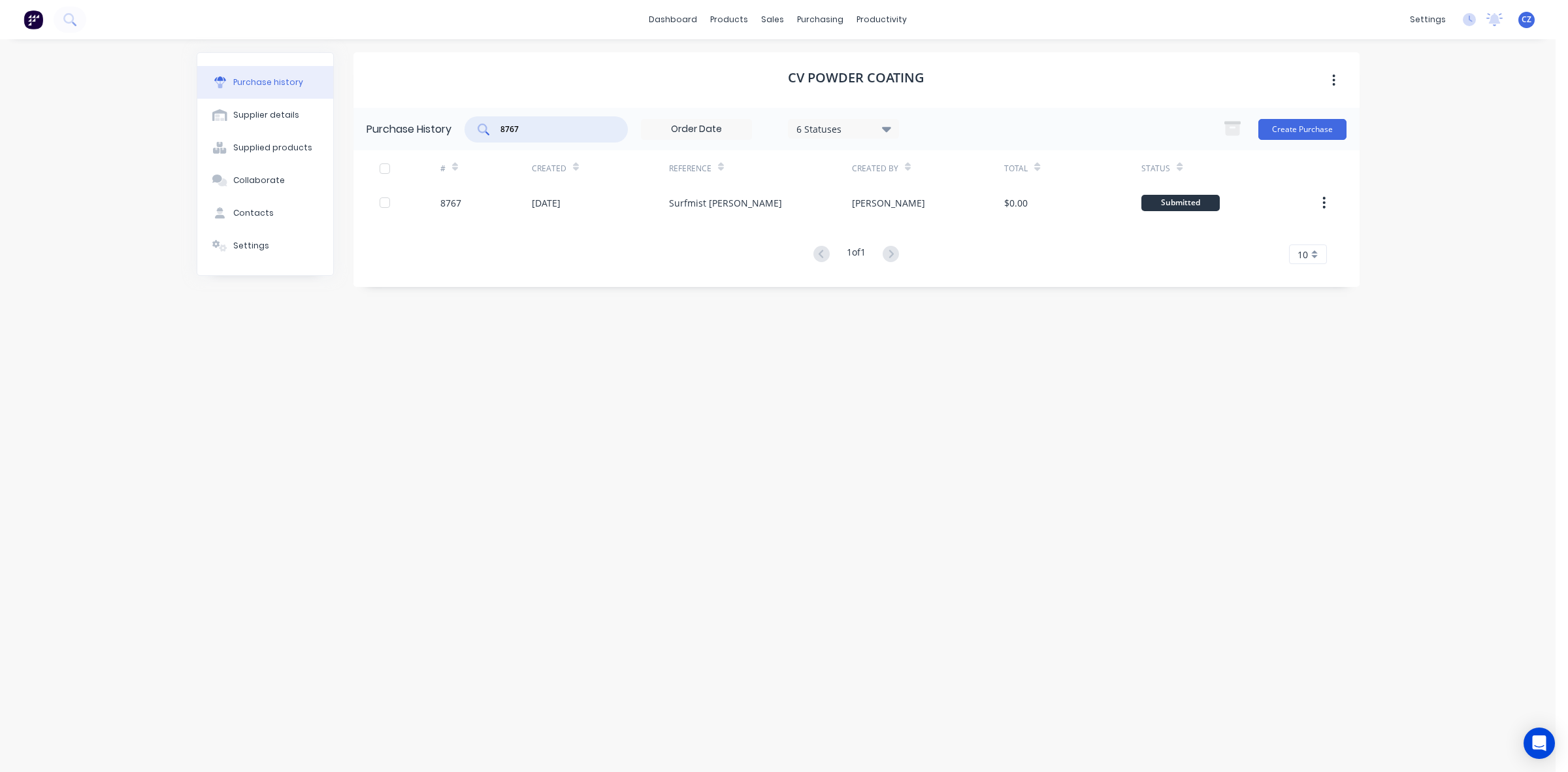
drag, startPoint x: 534, startPoint y: 133, endPoint x: 400, endPoint y: 141, distance: 134.2
click at [401, 141] on div "Purchase History 8767 6 Statuses 6 Statuses Create Purchase" at bounding box center [857, 129] width 1006 height 43
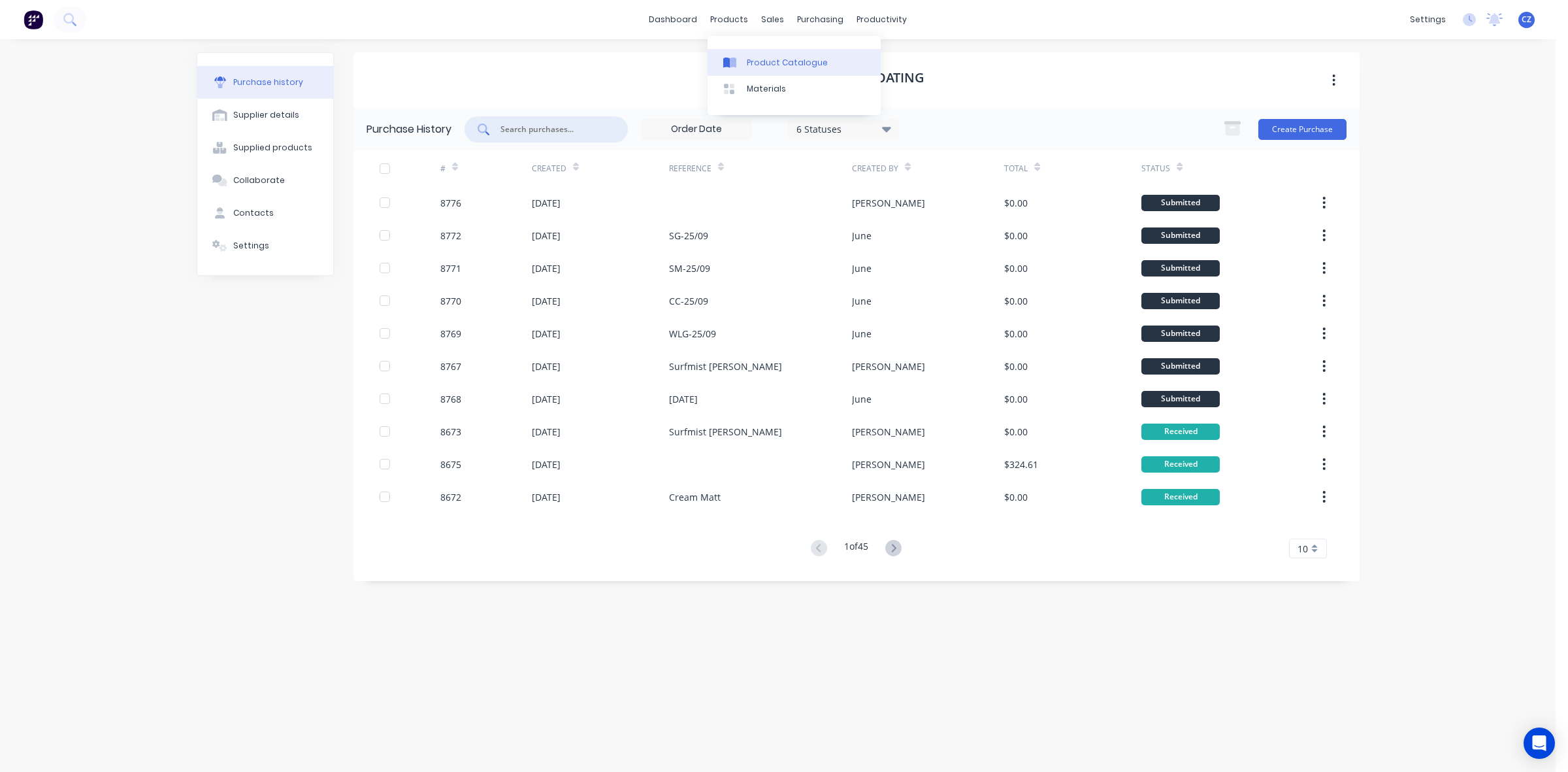
click at [748, 54] on link "Product Catalogue" at bounding box center [794, 62] width 173 height 26
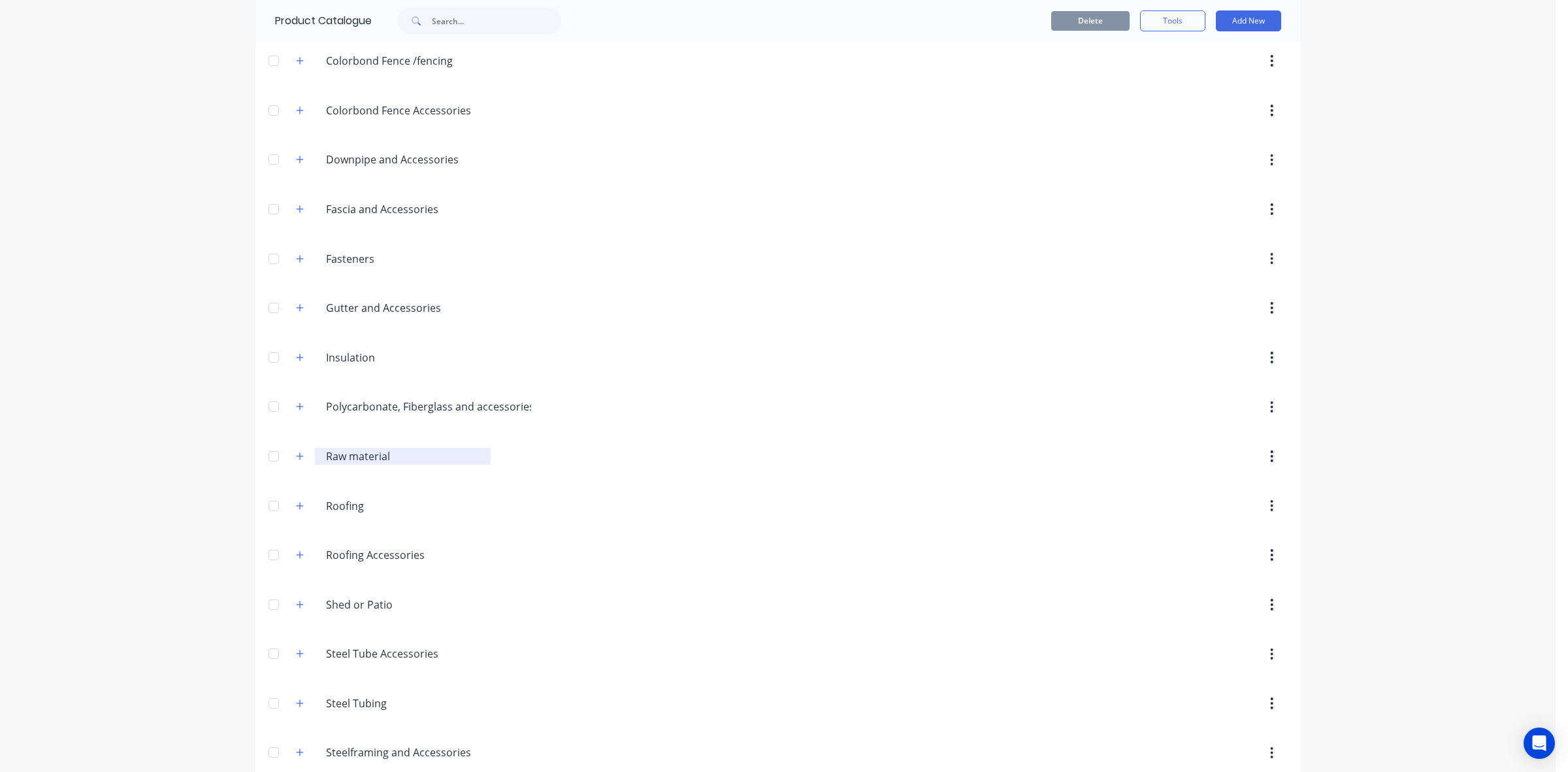
scroll to position [364, 0]
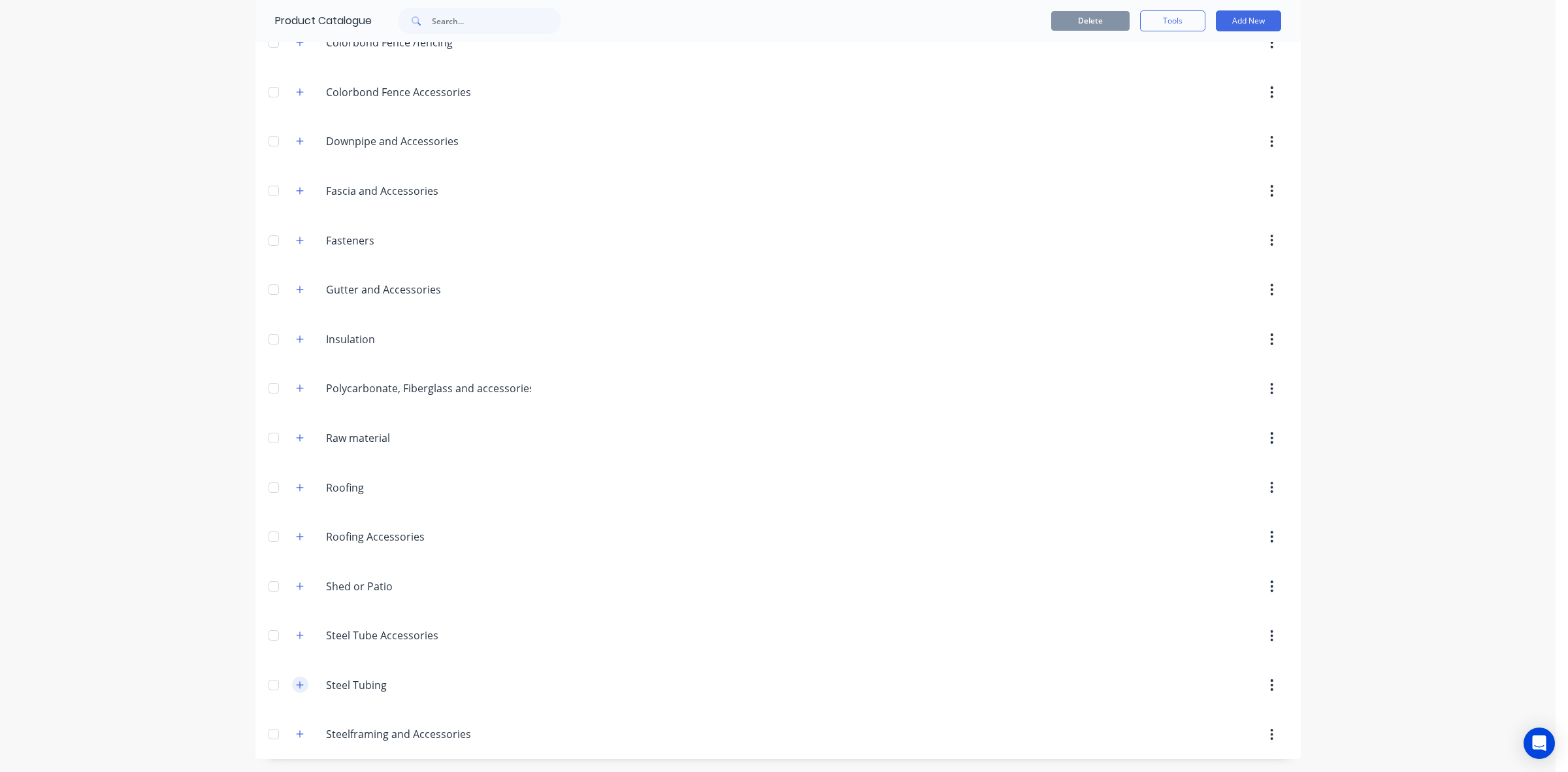
click at [298, 689] on button "button" at bounding box center [301, 685] width 17 height 17
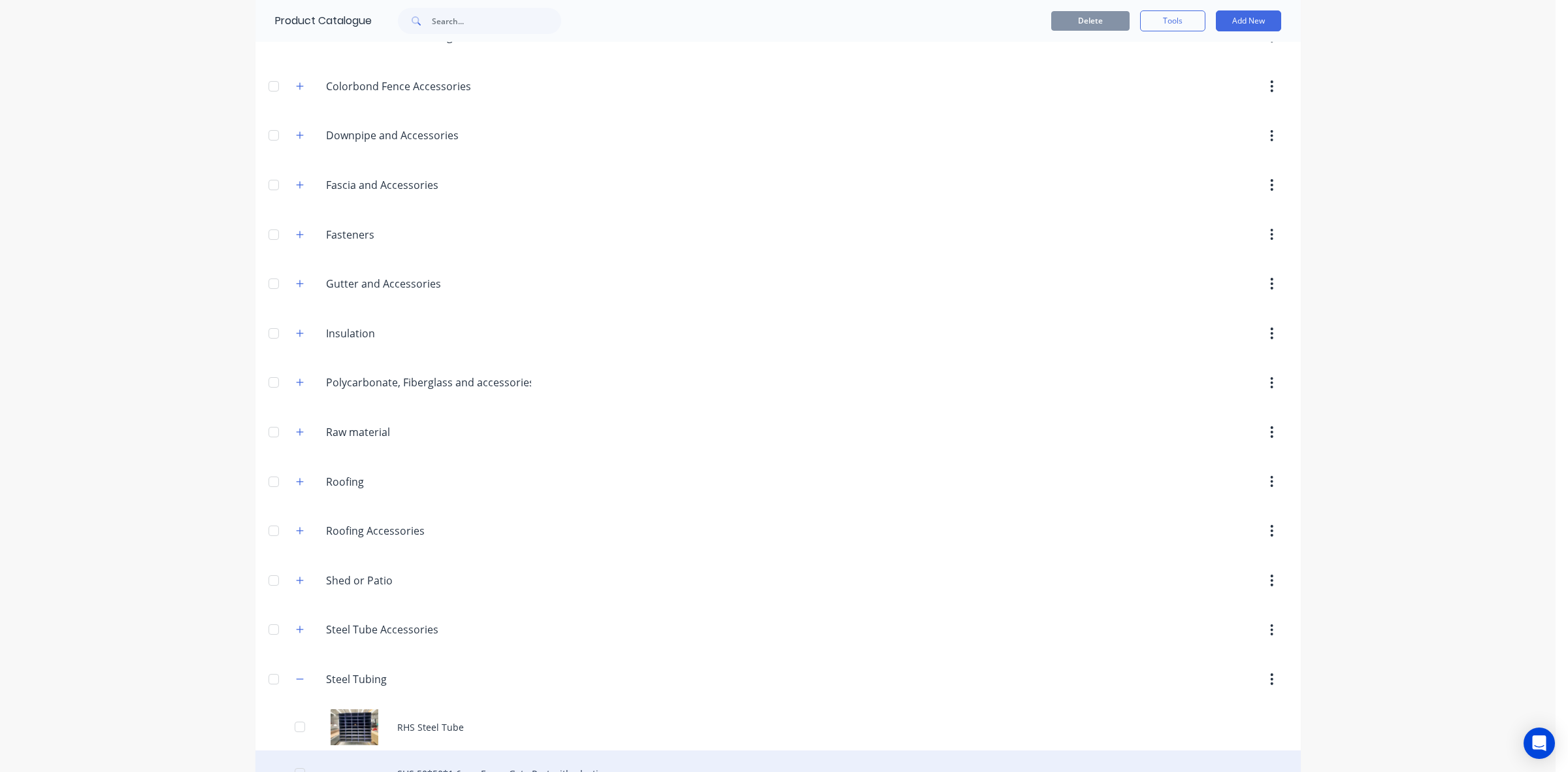
scroll to position [504, 0]
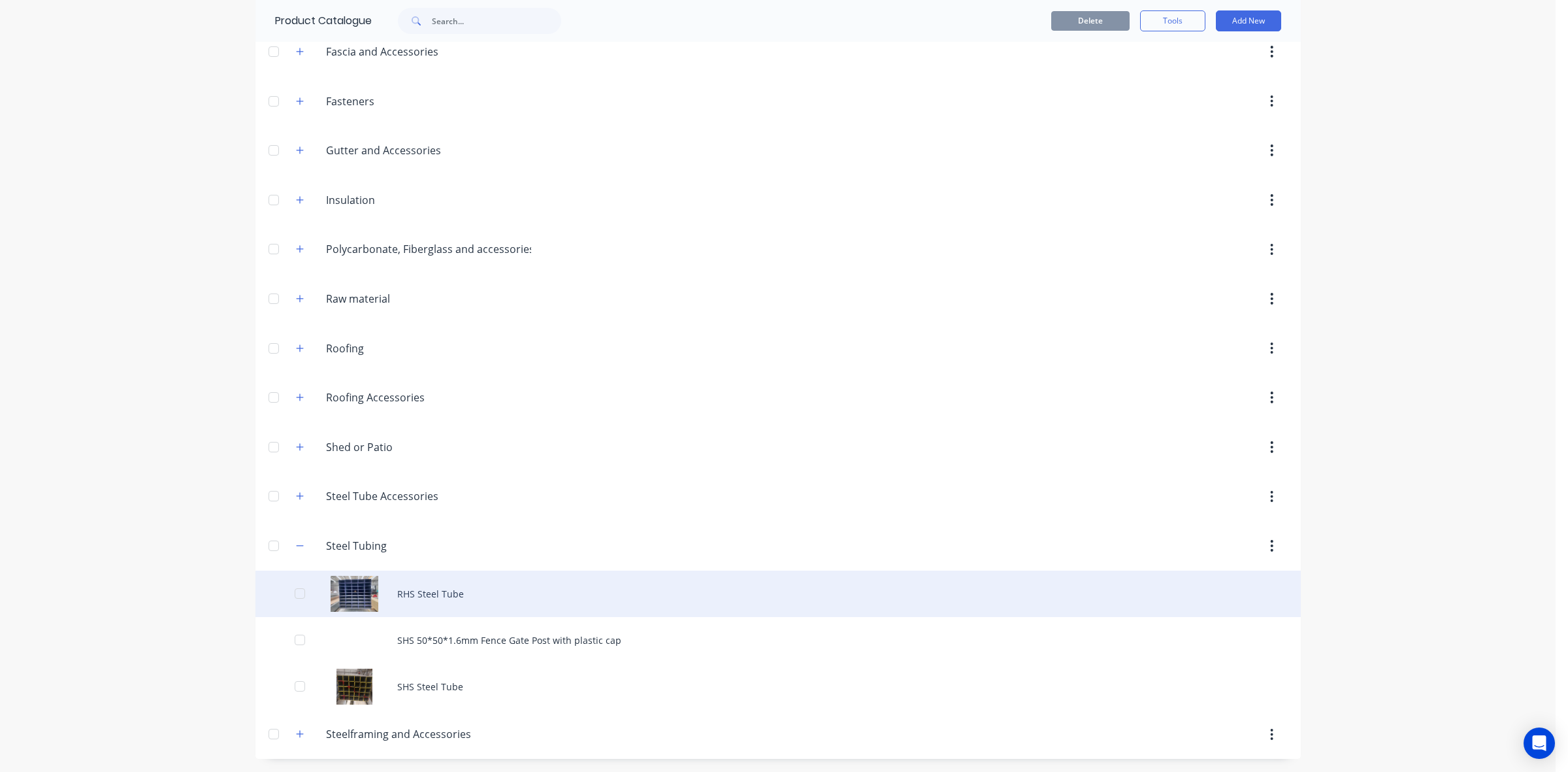
click at [534, 599] on div "RHS Steel Tube" at bounding box center [778, 594] width 1045 height 46
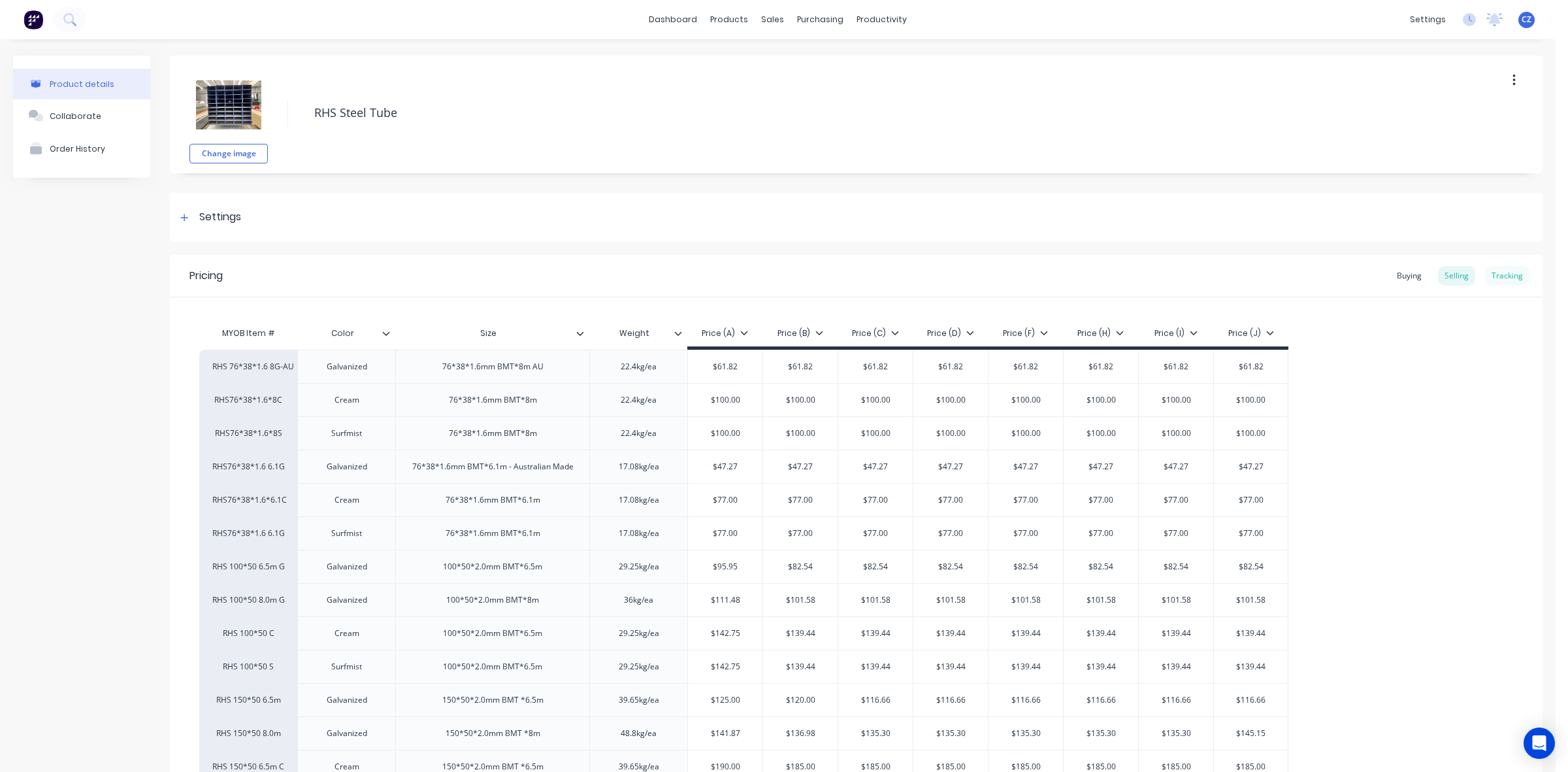
click at [1488, 275] on div "Tracking" at bounding box center [1507, 276] width 45 height 20
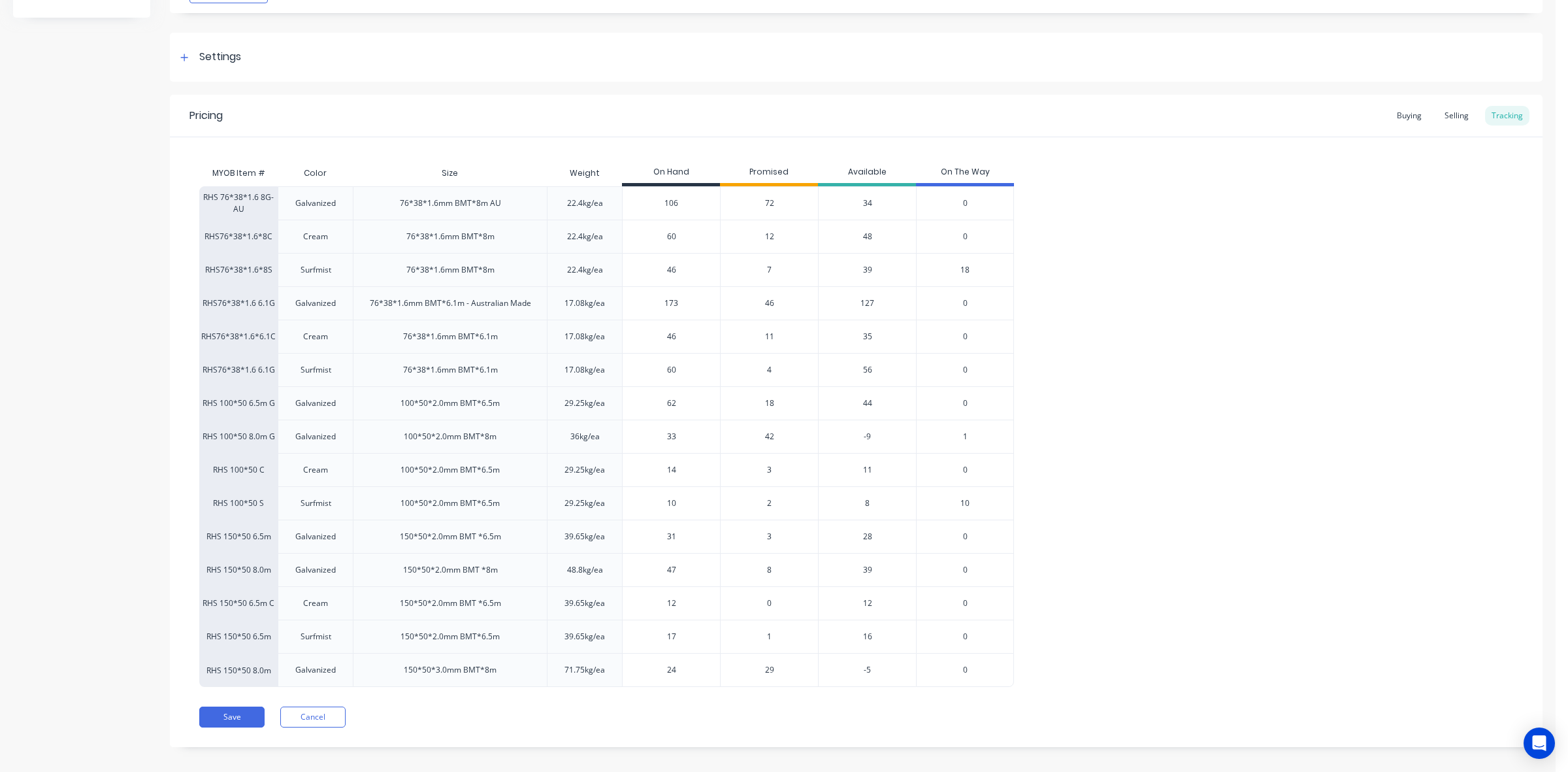
scroll to position [163, 0]
click at [338, 712] on button "Cancel" at bounding box center [313, 714] width 65 height 21
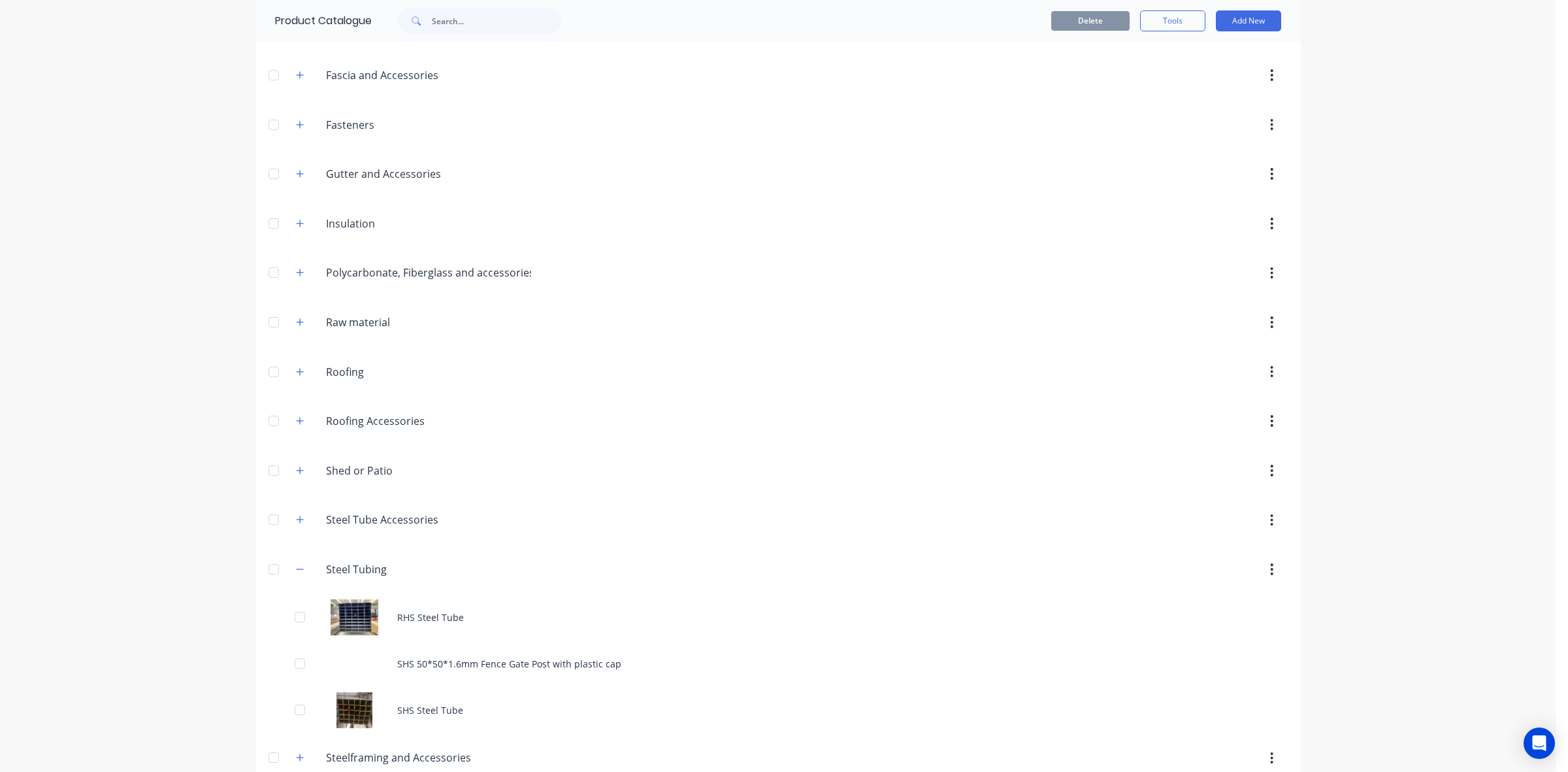
scroll to position [504, 0]
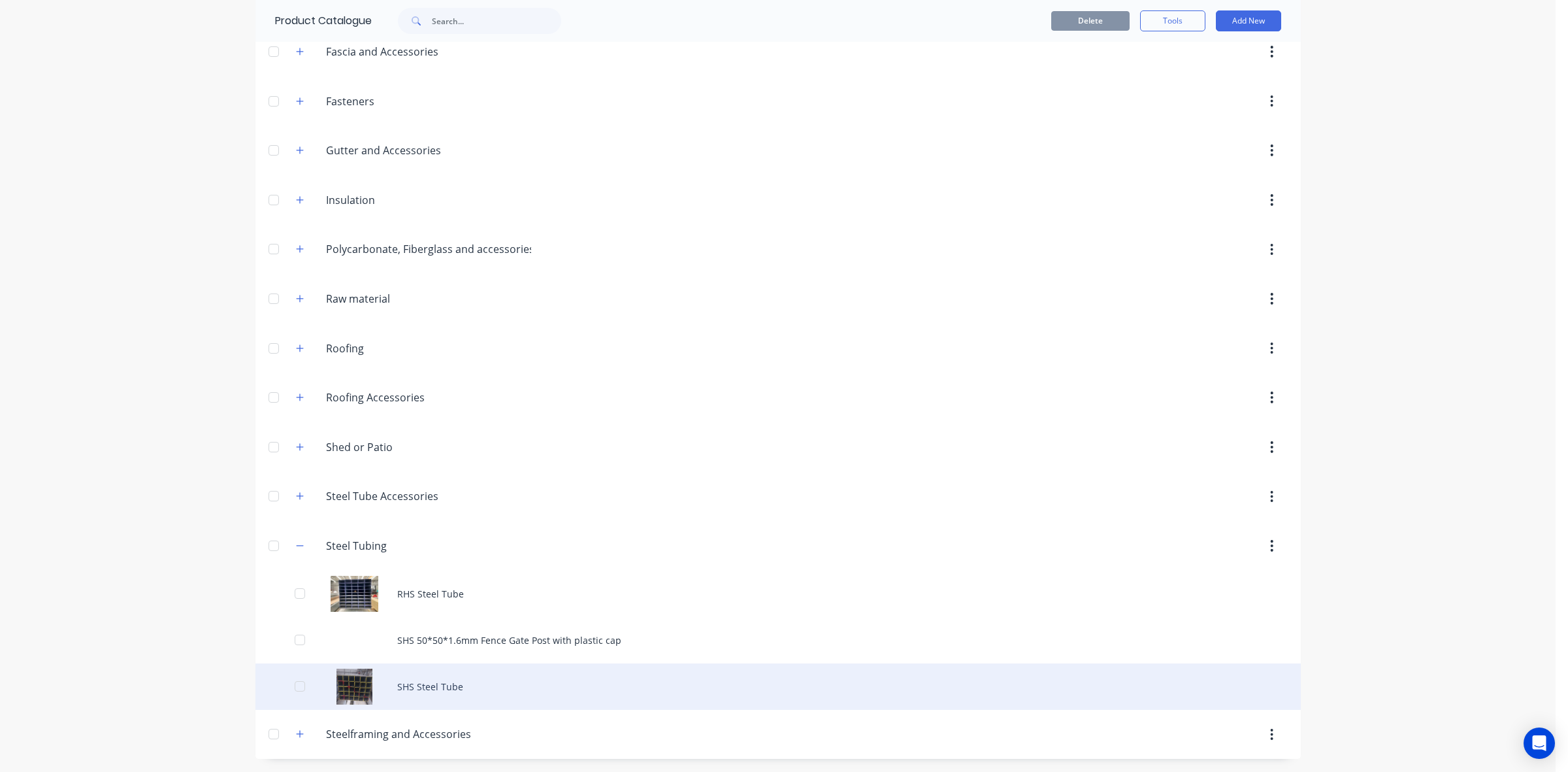
click at [476, 694] on div "SHS Steel Tube" at bounding box center [778, 686] width 1045 height 46
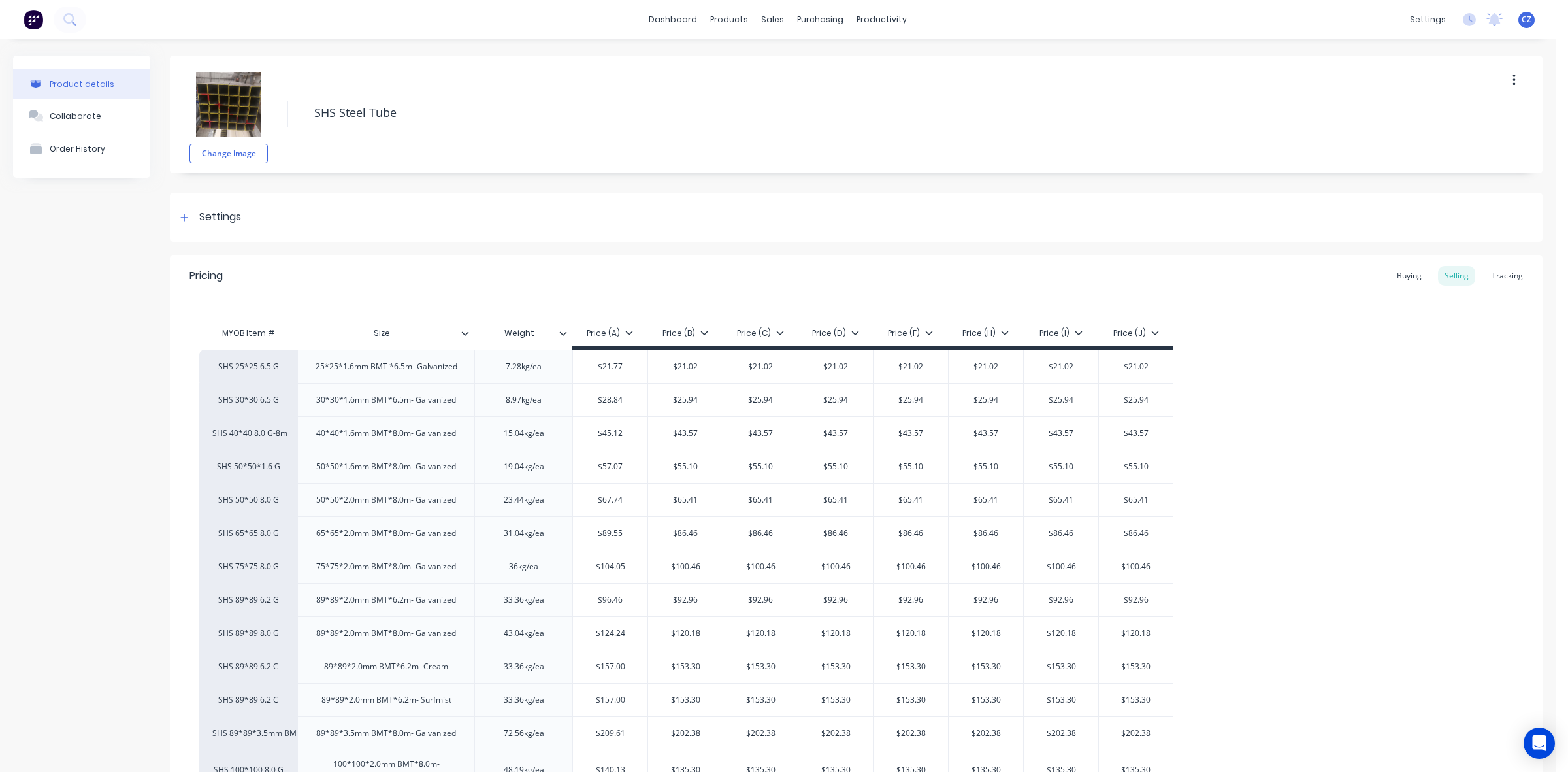
click at [1506, 288] on div "Pricing Buying Selling Tracking" at bounding box center [856, 276] width 1373 height 43
click at [1504, 279] on div "Tracking" at bounding box center [1507, 276] width 45 height 20
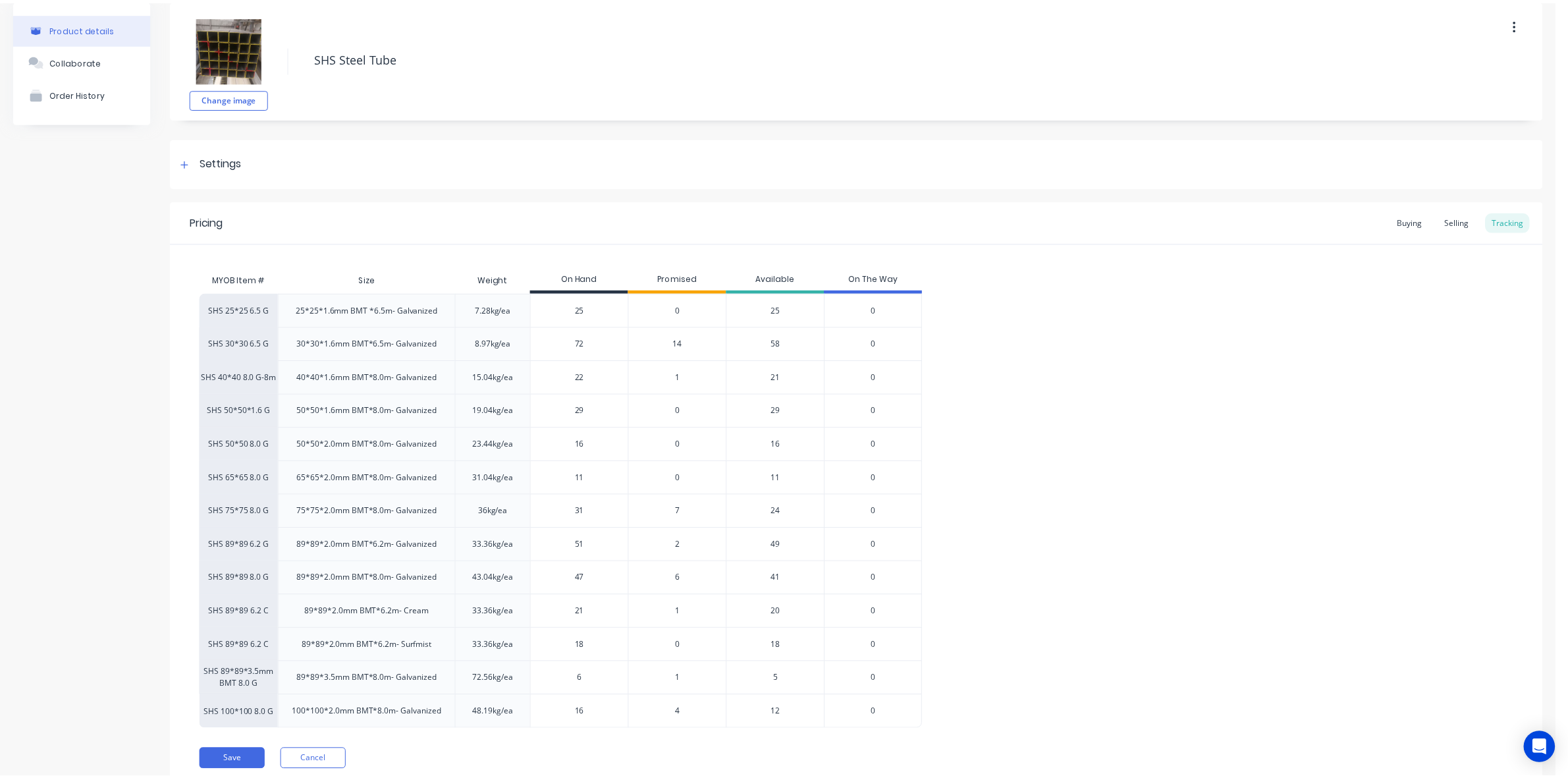
scroll to position [107, 0]
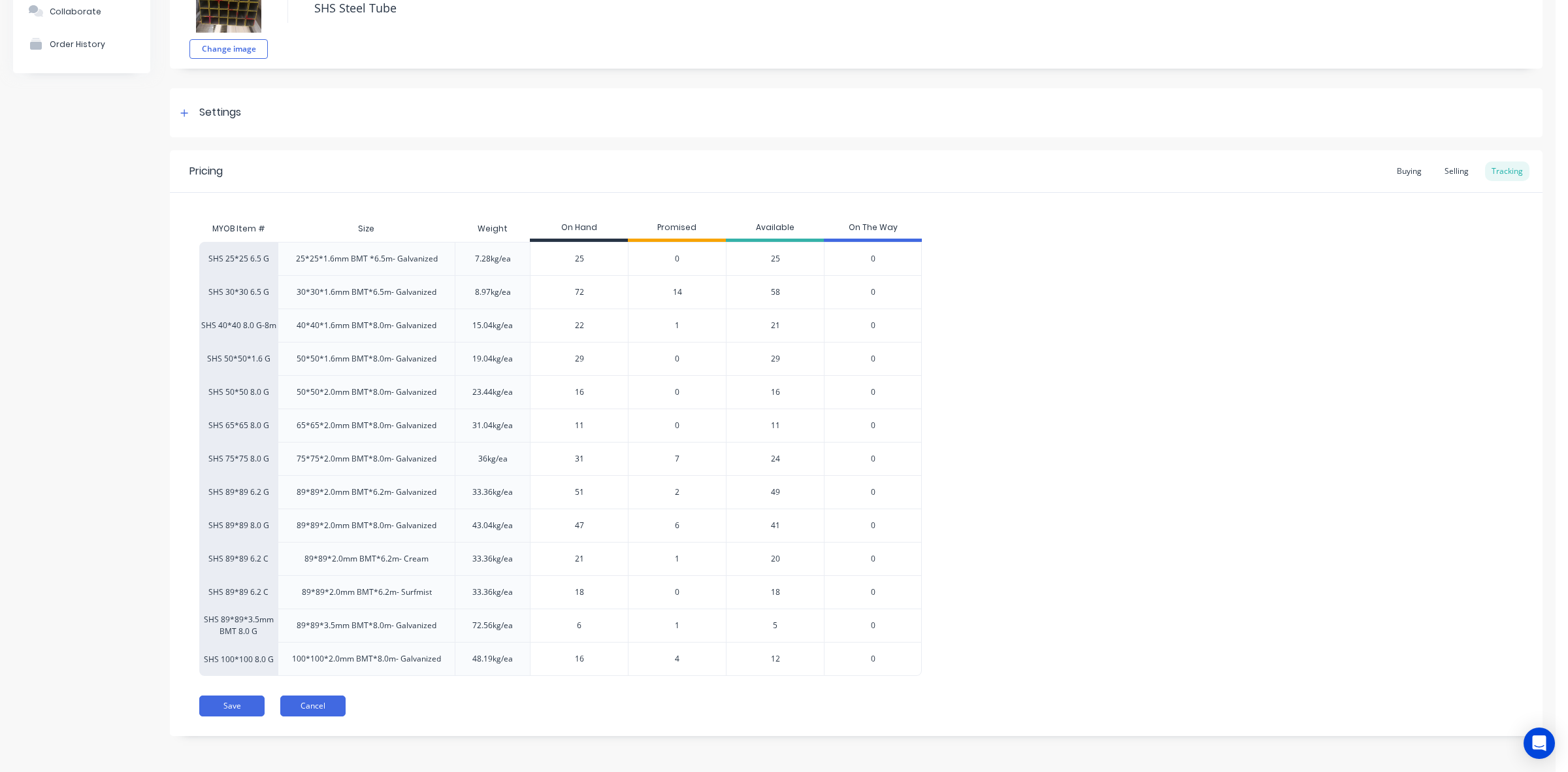
click at [327, 714] on button "Cancel" at bounding box center [313, 706] width 65 height 21
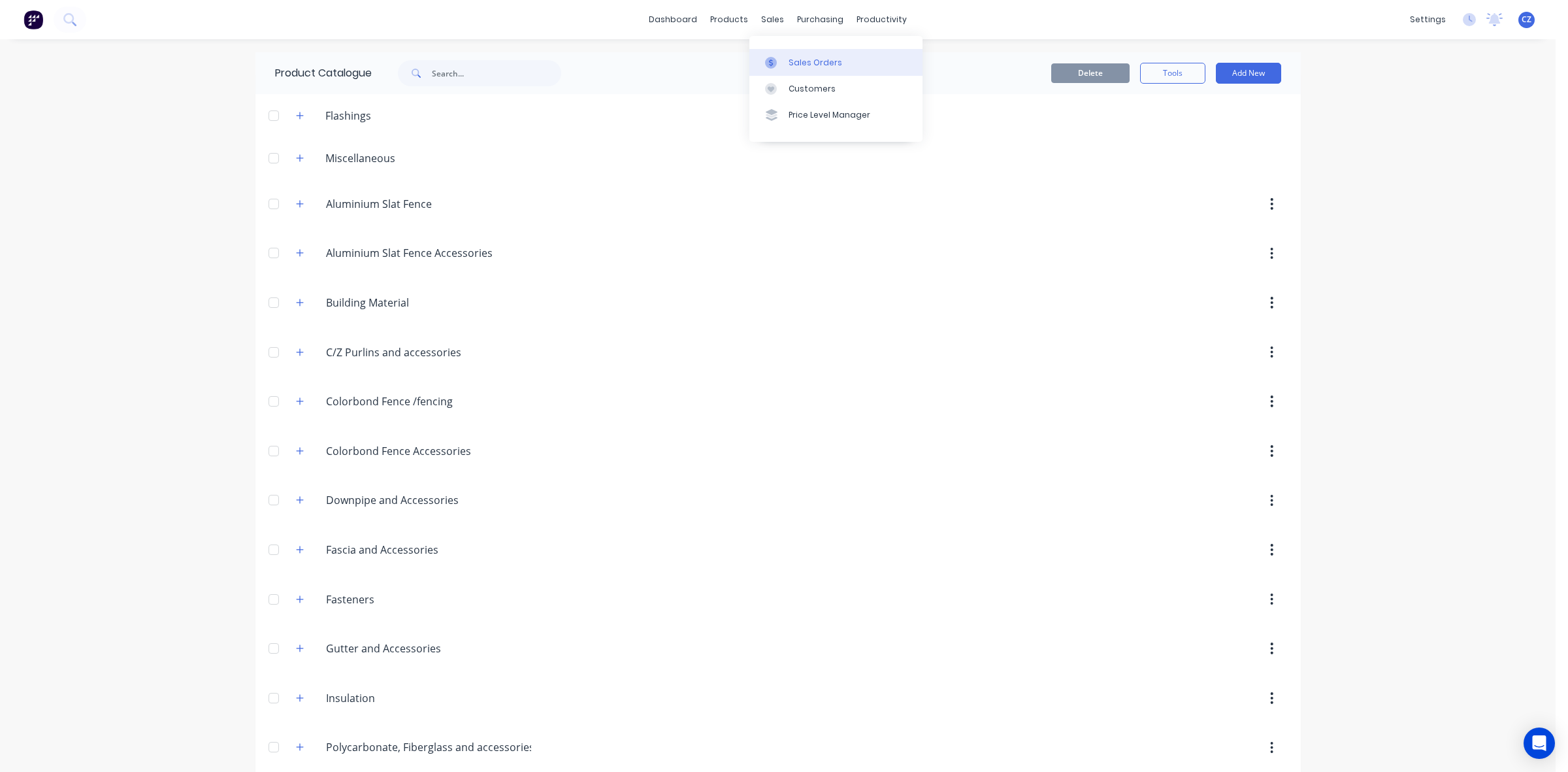
click at [770, 57] on icon at bounding box center [770, 62] width 11 height 11
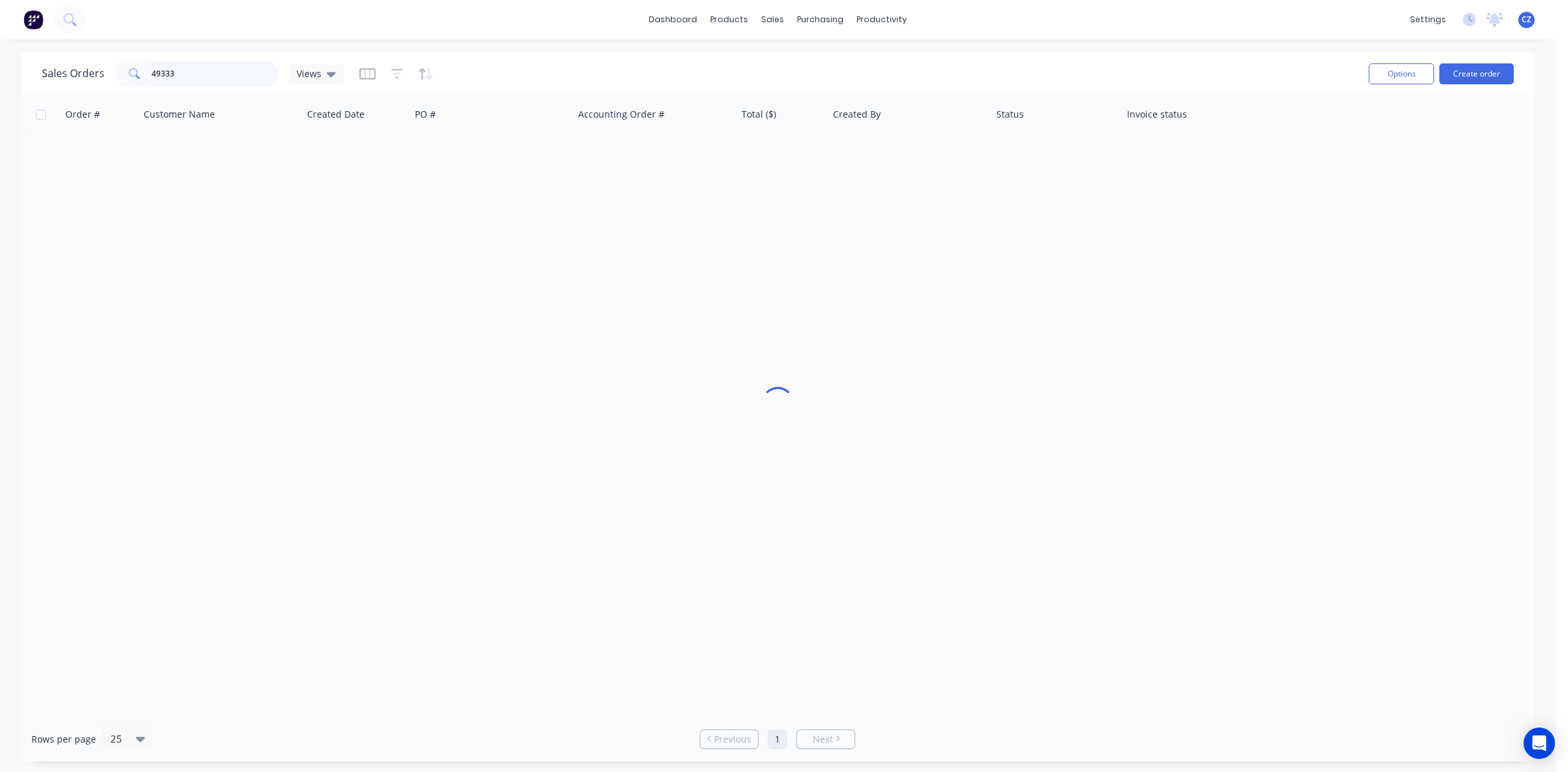
drag, startPoint x: 184, startPoint y: 67, endPoint x: 26, endPoint y: 87, distance: 159.3
click at [26, 87] on div "Sales Orders 49333 Views Options Create order" at bounding box center [778, 74] width 1514 height 43
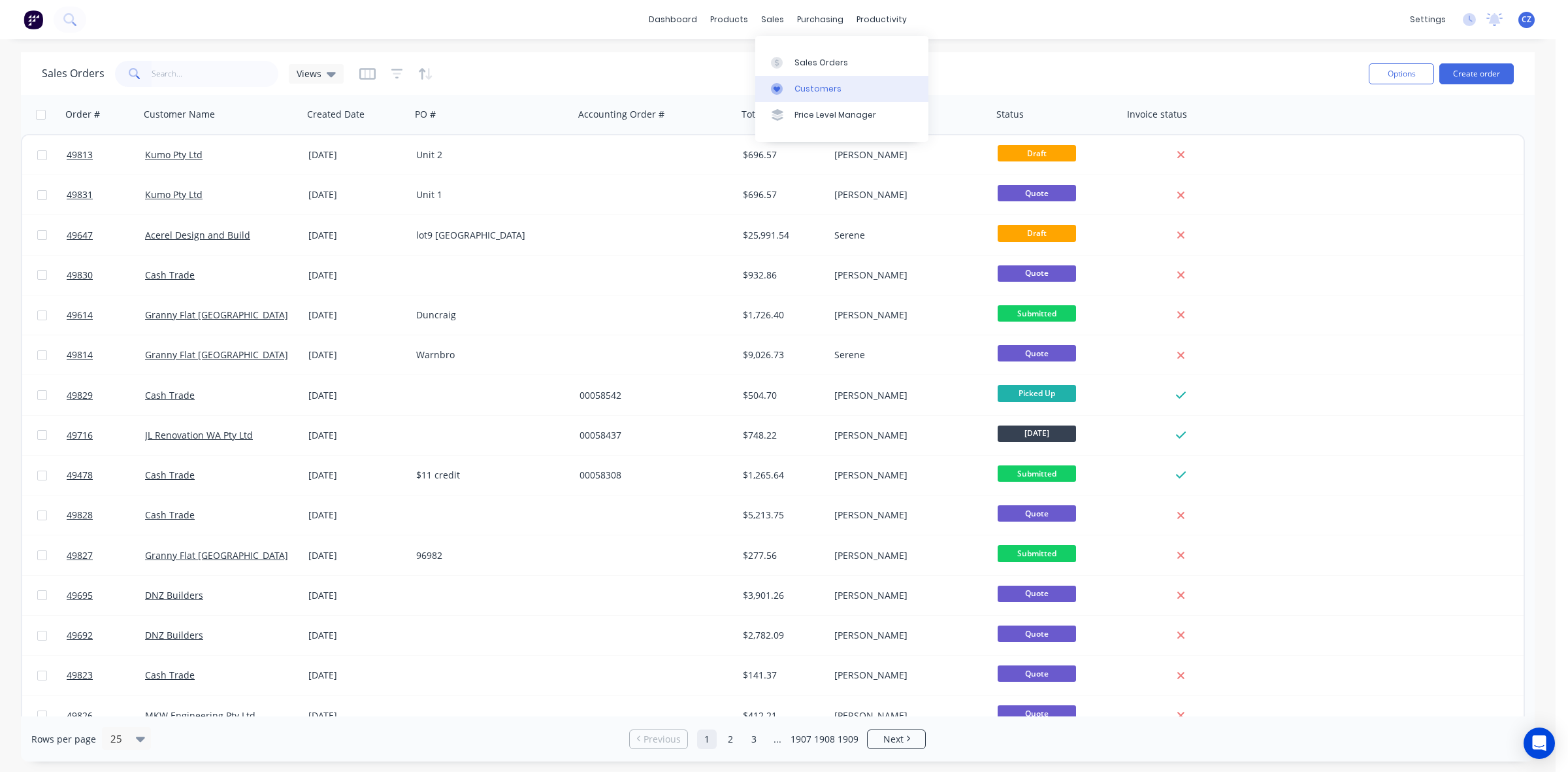
click at [797, 86] on div "Customers" at bounding box center [818, 88] width 47 height 11
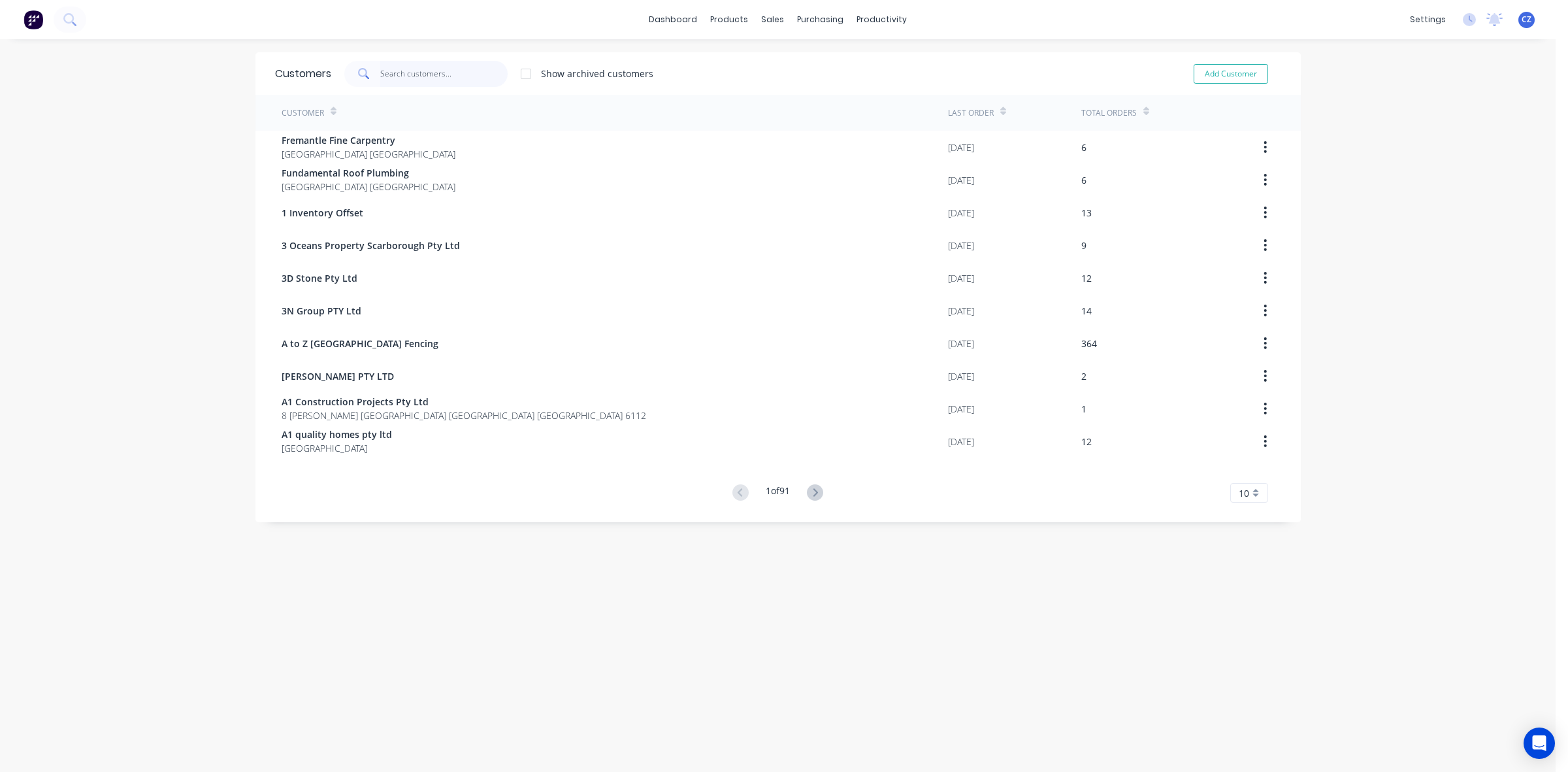
click at [420, 77] on input "text" at bounding box center [444, 74] width 128 height 26
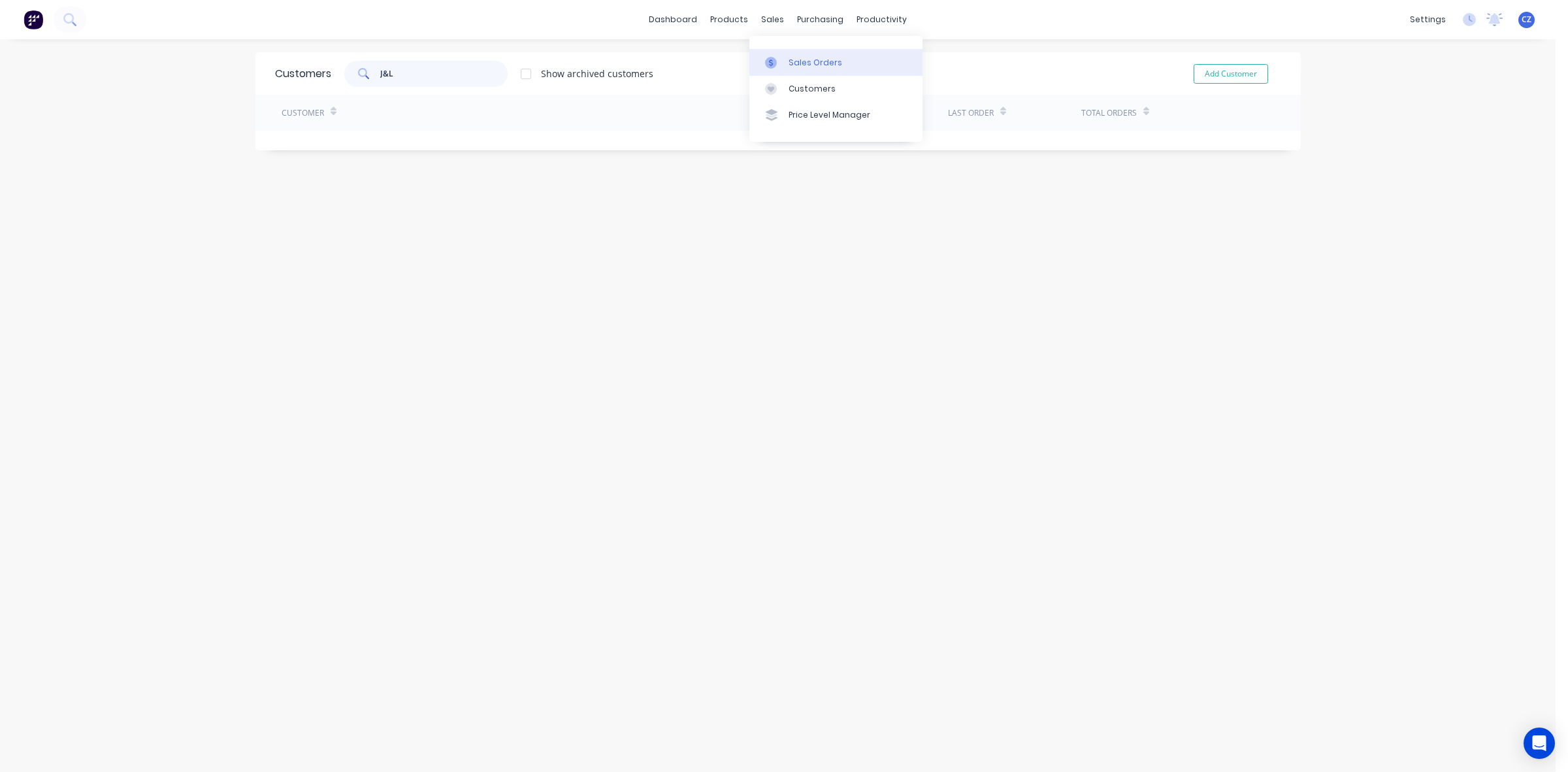
type input "J&L"
click at [779, 58] on div at bounding box center [775, 62] width 20 height 11
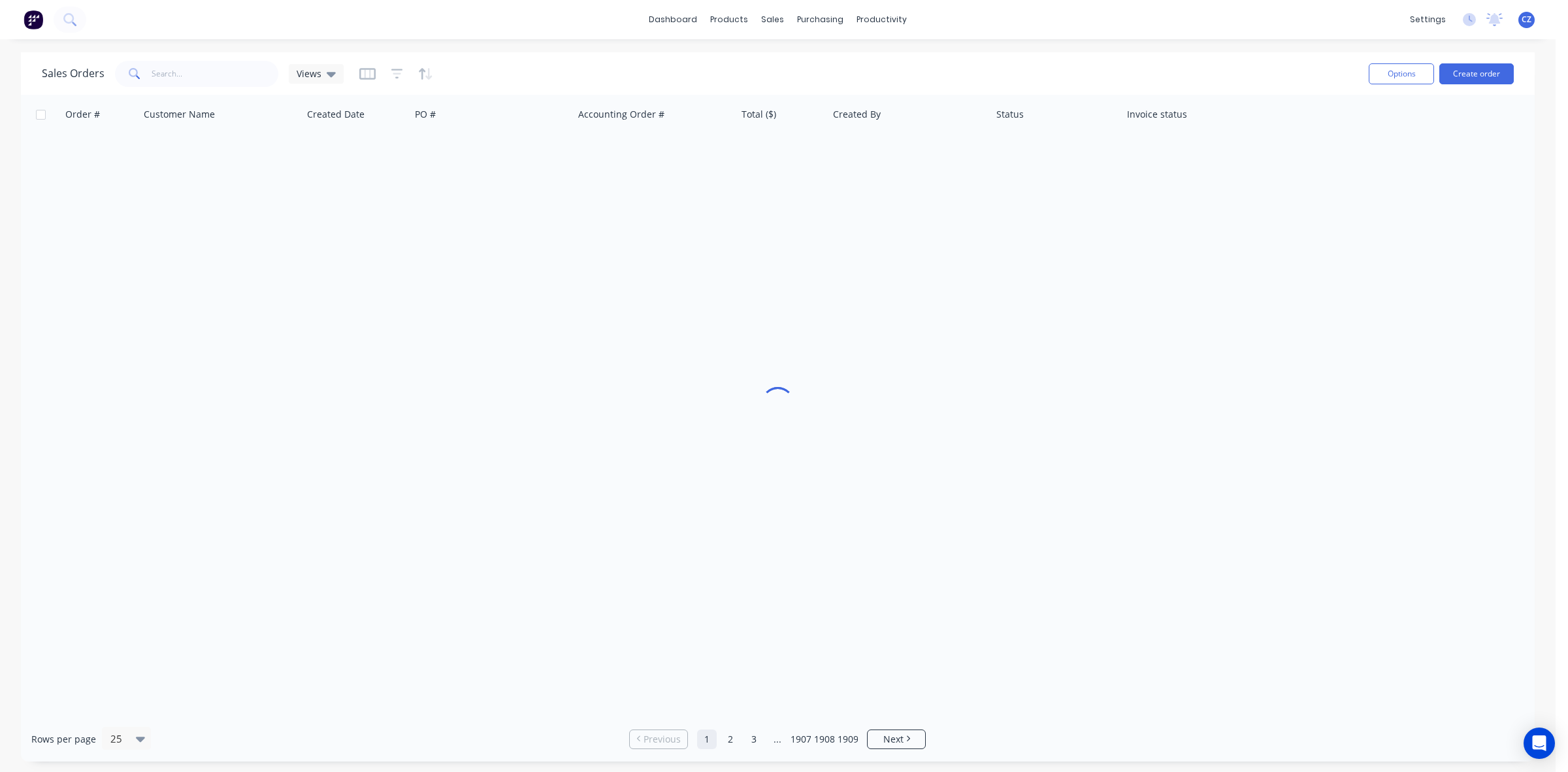
click at [143, 75] on span at bounding box center [134, 74] width 36 height 26
click at [177, 66] on input "text" at bounding box center [216, 74] width 128 height 26
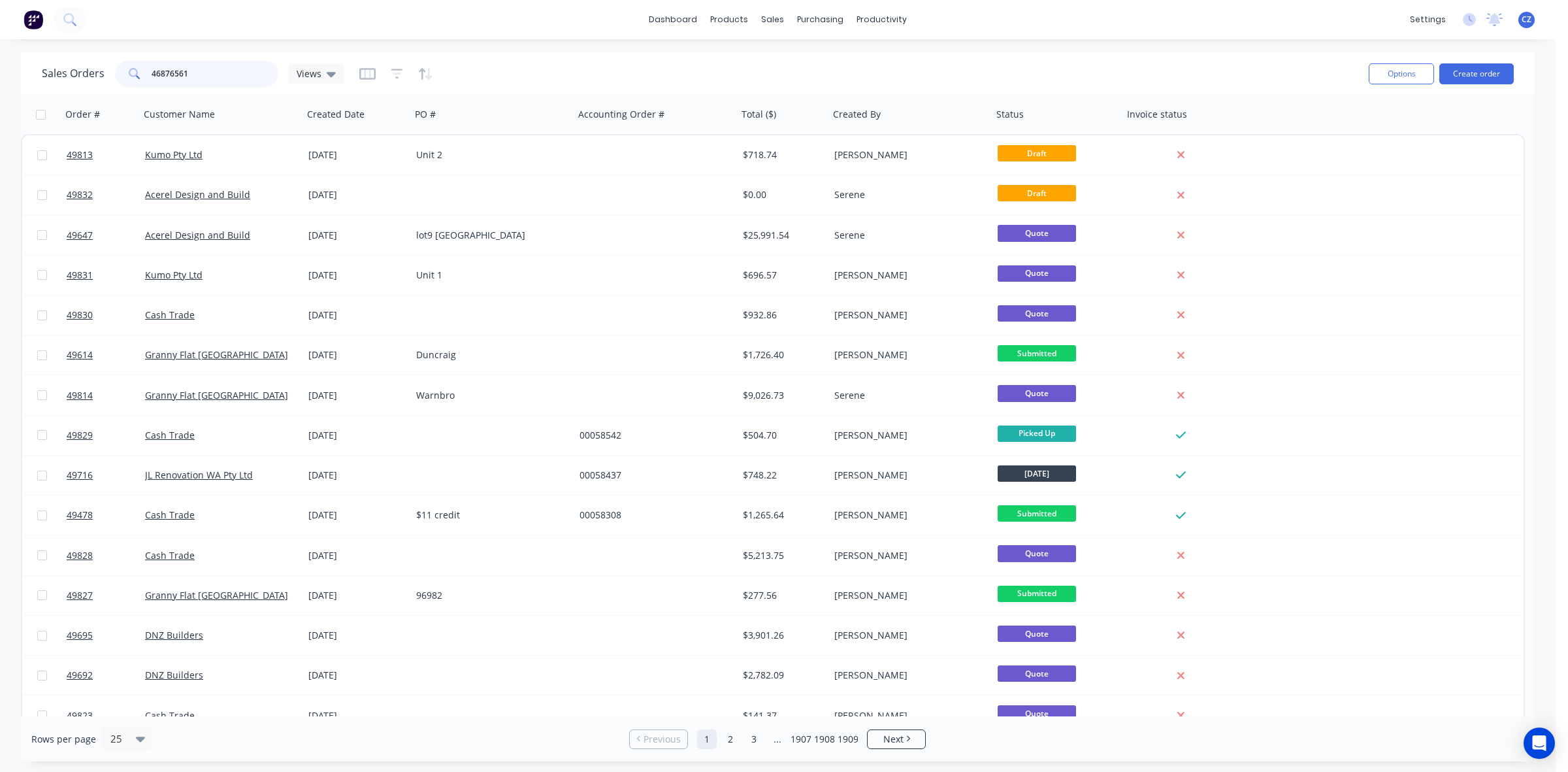
type input "468765615"
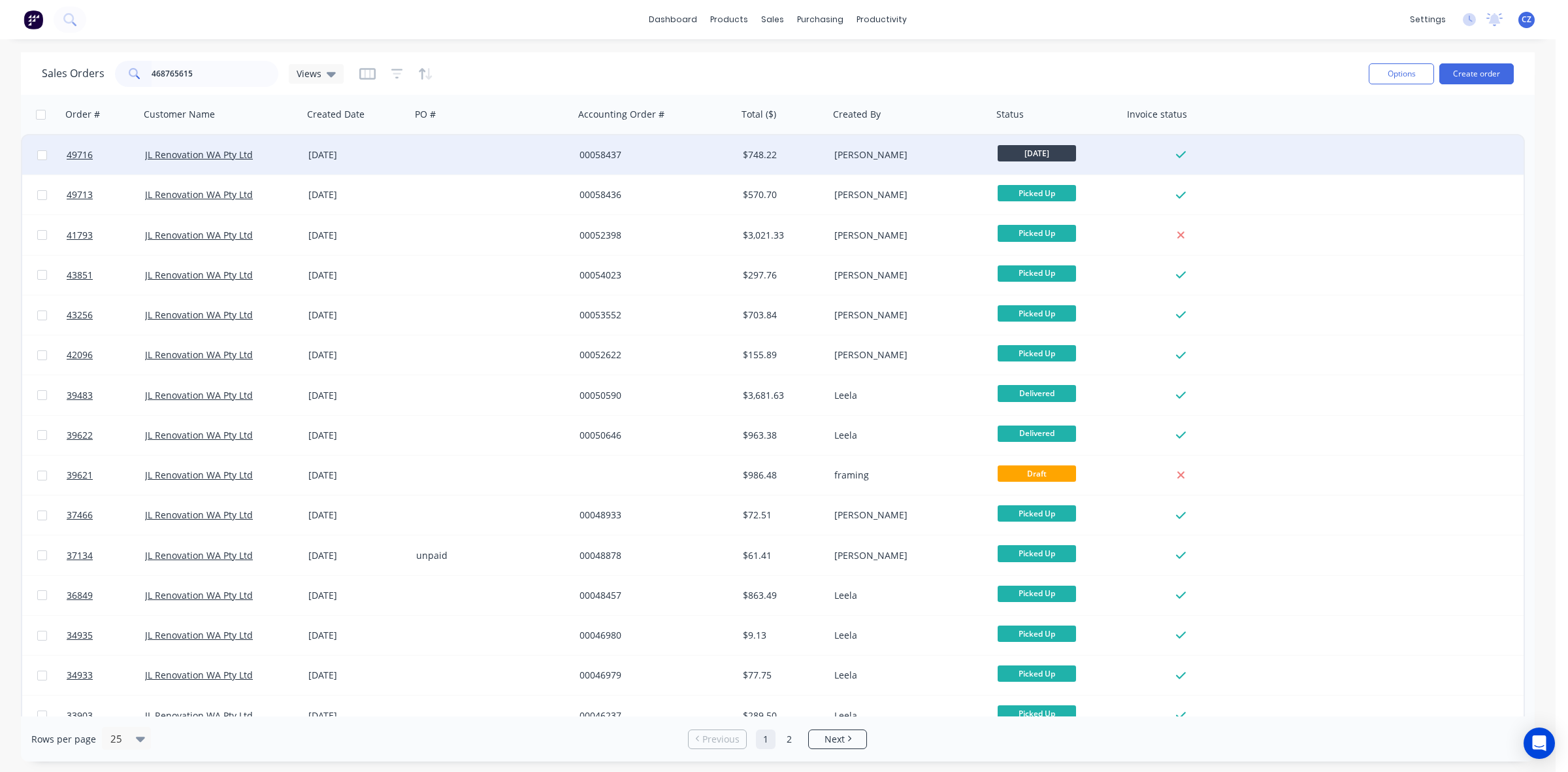
click at [496, 149] on div at bounding box center [493, 155] width 163 height 39
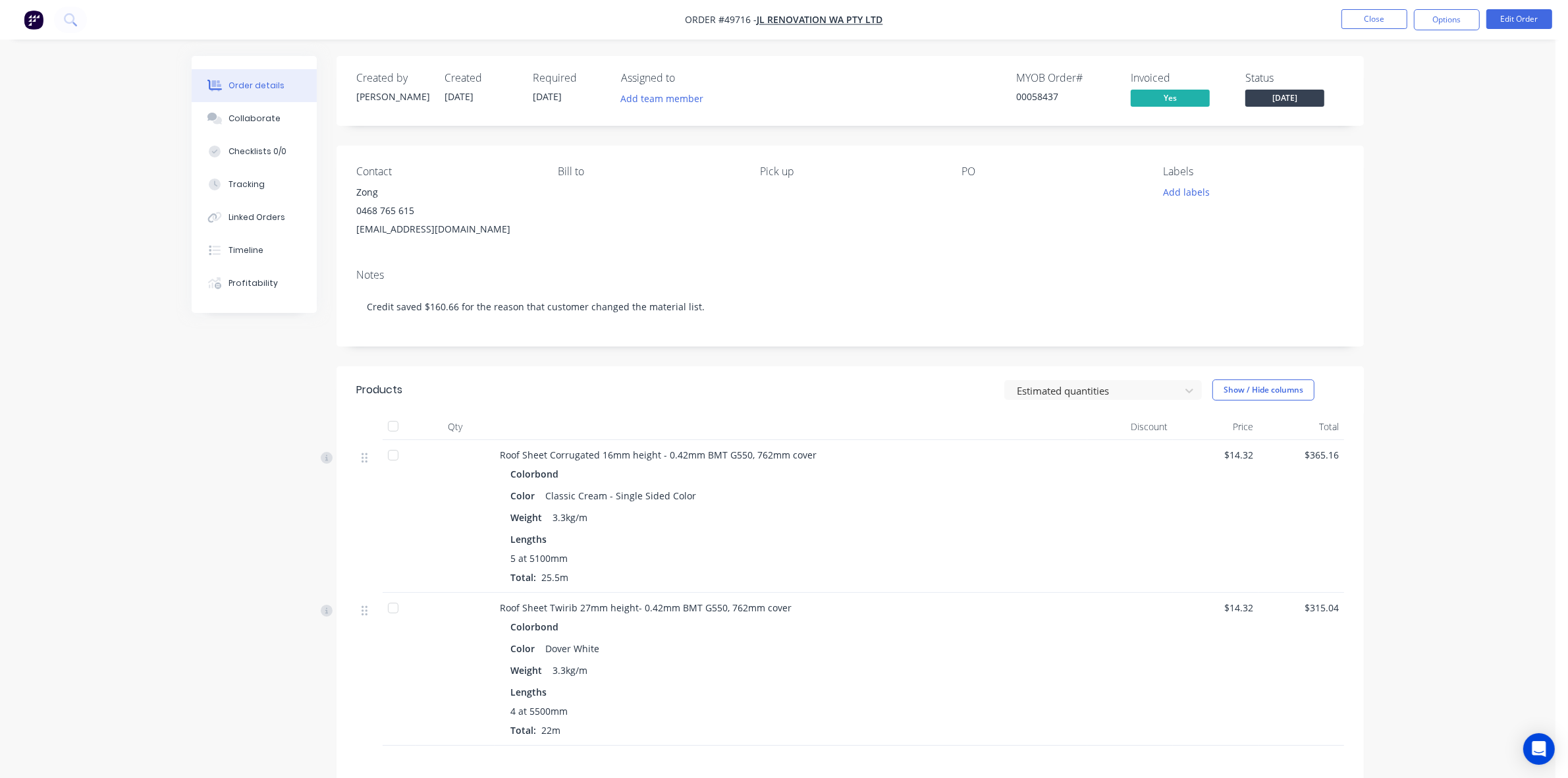
click at [838, 539] on div "Lengths" at bounding box center [790, 539] width 561 height 14
click at [934, 614] on div "Roof Sheet Twirib 27mm height- 0.42mm BMT G550, 762mm cover" at bounding box center [790, 607] width 582 height 14
click at [1394, 21] on button "Close" at bounding box center [1374, 19] width 66 height 20
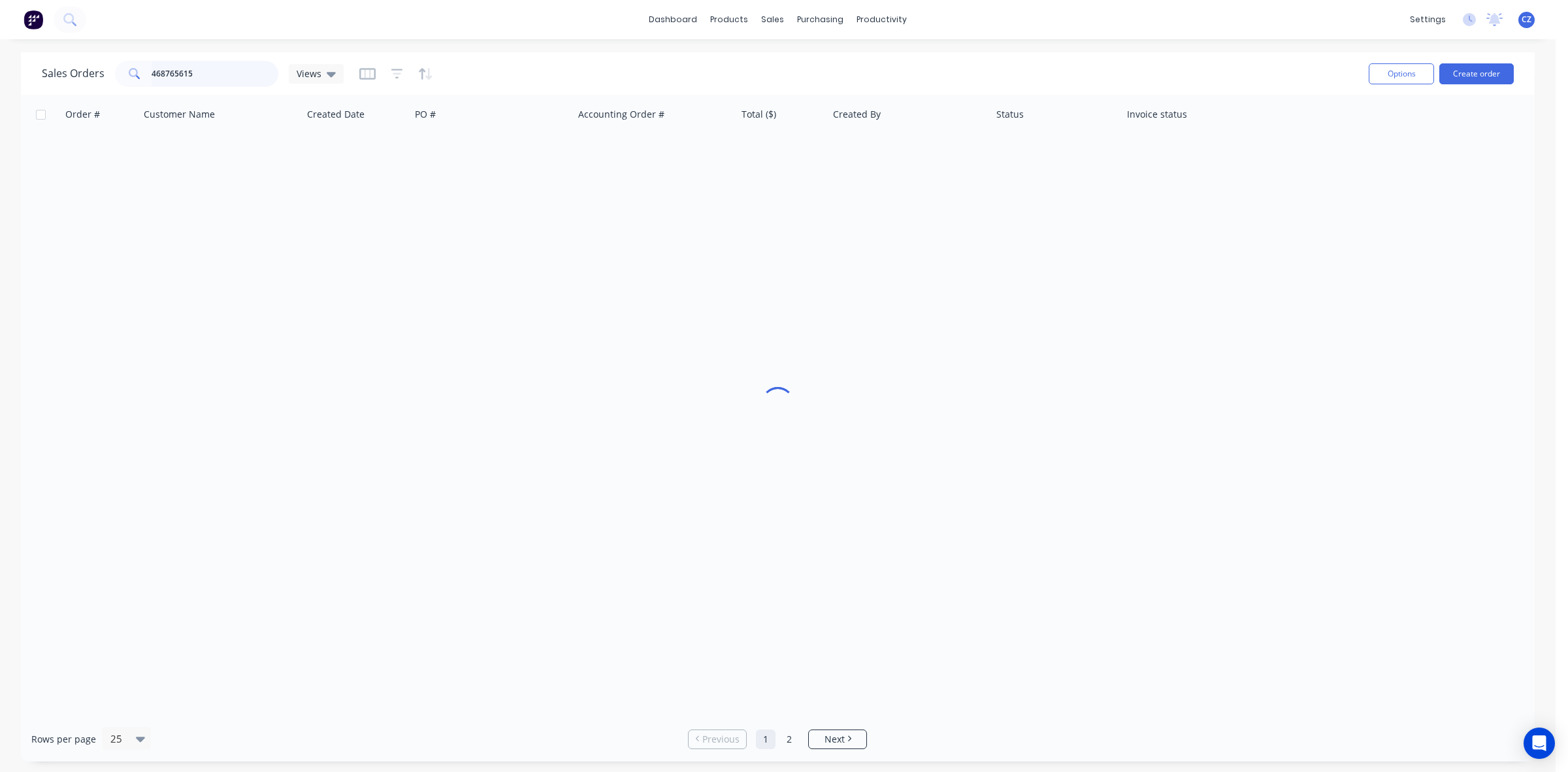
drag, startPoint x: 233, startPoint y: 77, endPoint x: 93, endPoint y: 64, distance: 140.6
click at [93, 64] on div "Sales Orders 468765615 Views" at bounding box center [193, 74] width 302 height 26
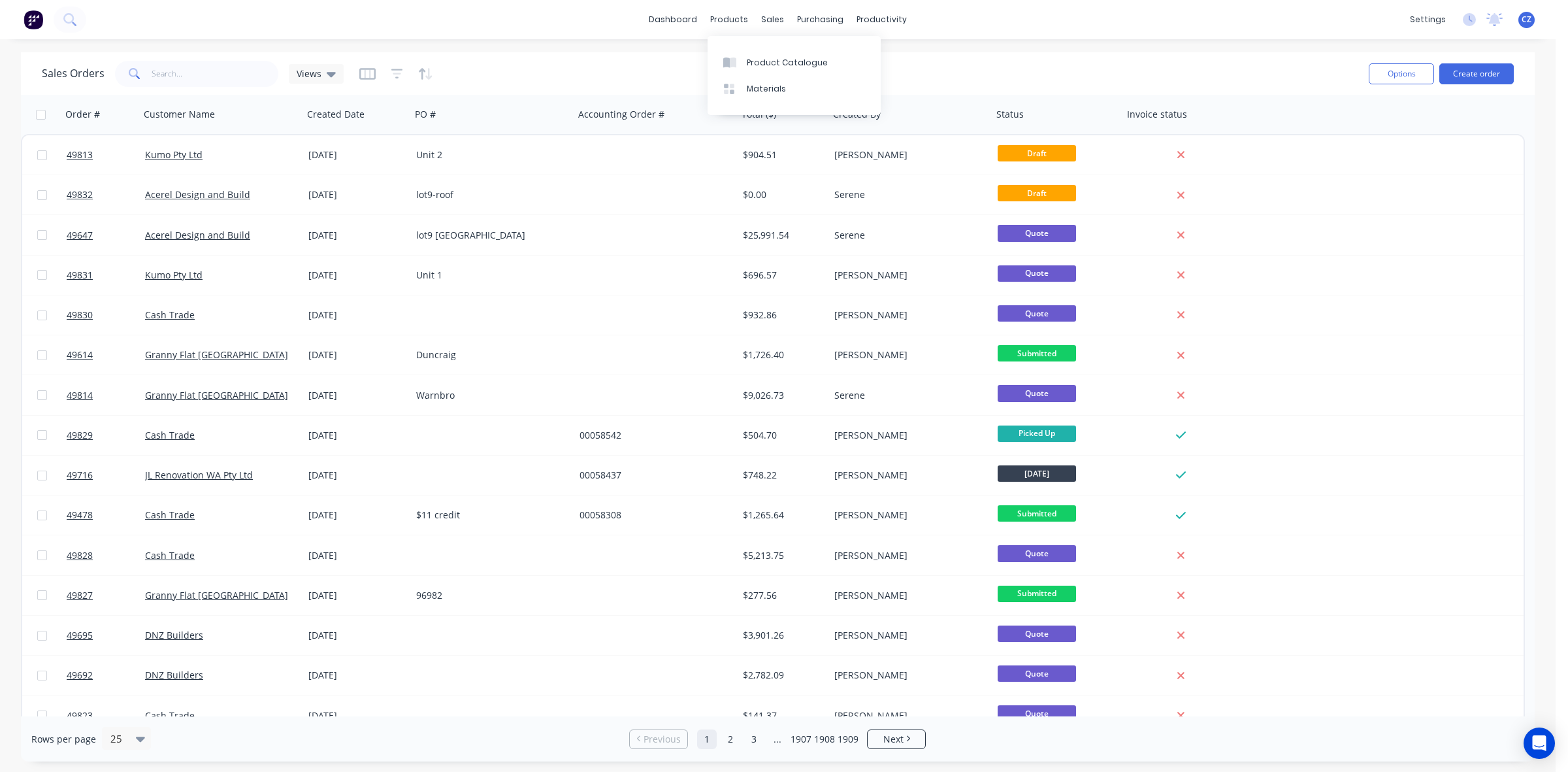
click at [651, 3] on div "dashboard products sales purchasing productivity dashboard products Product Cat…" at bounding box center [778, 20] width 1556 height 39
click at [735, 61] on icon at bounding box center [733, 63] width 7 height 11
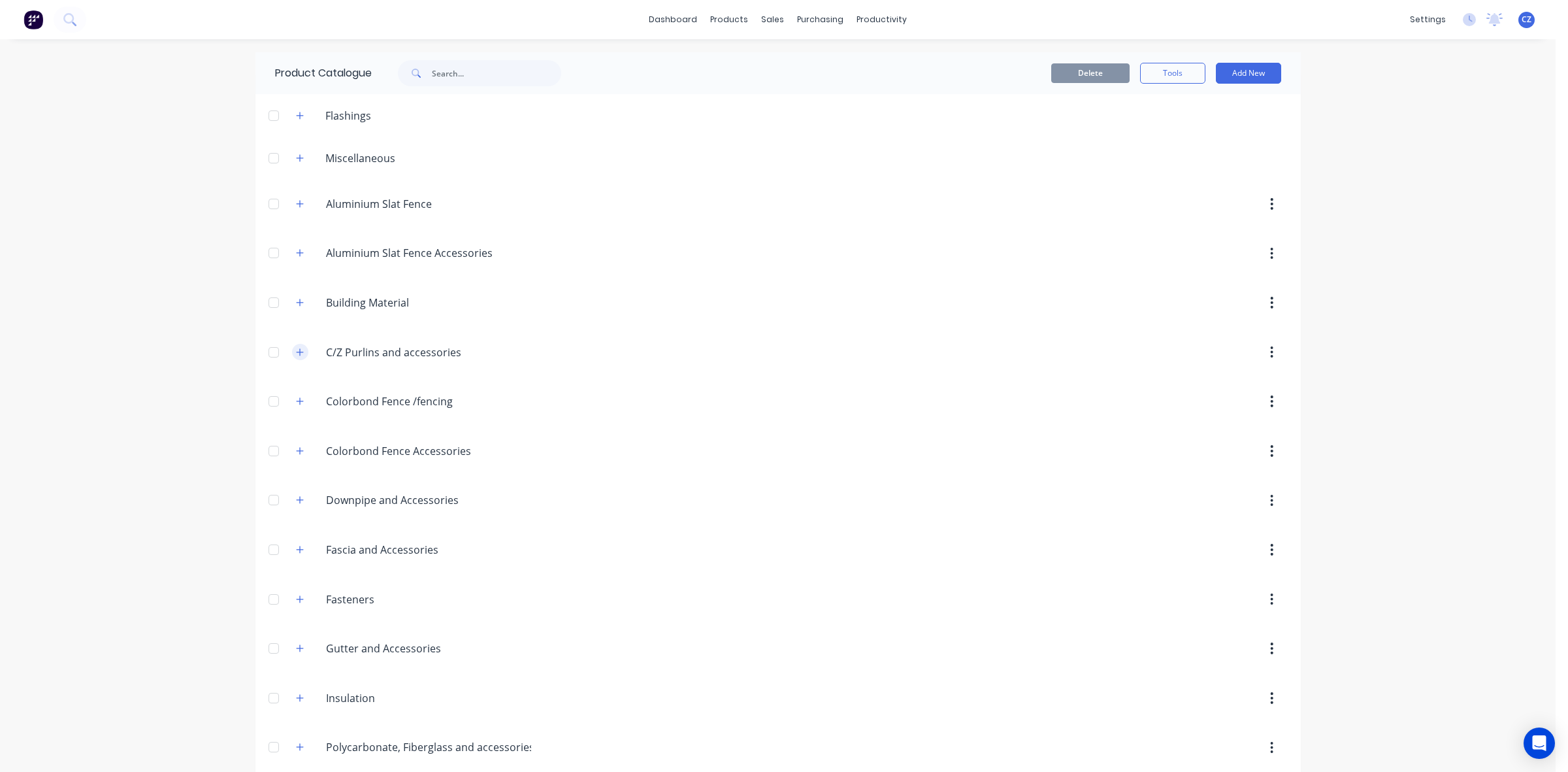
click at [296, 354] on icon "button" at bounding box center [300, 352] width 8 height 9
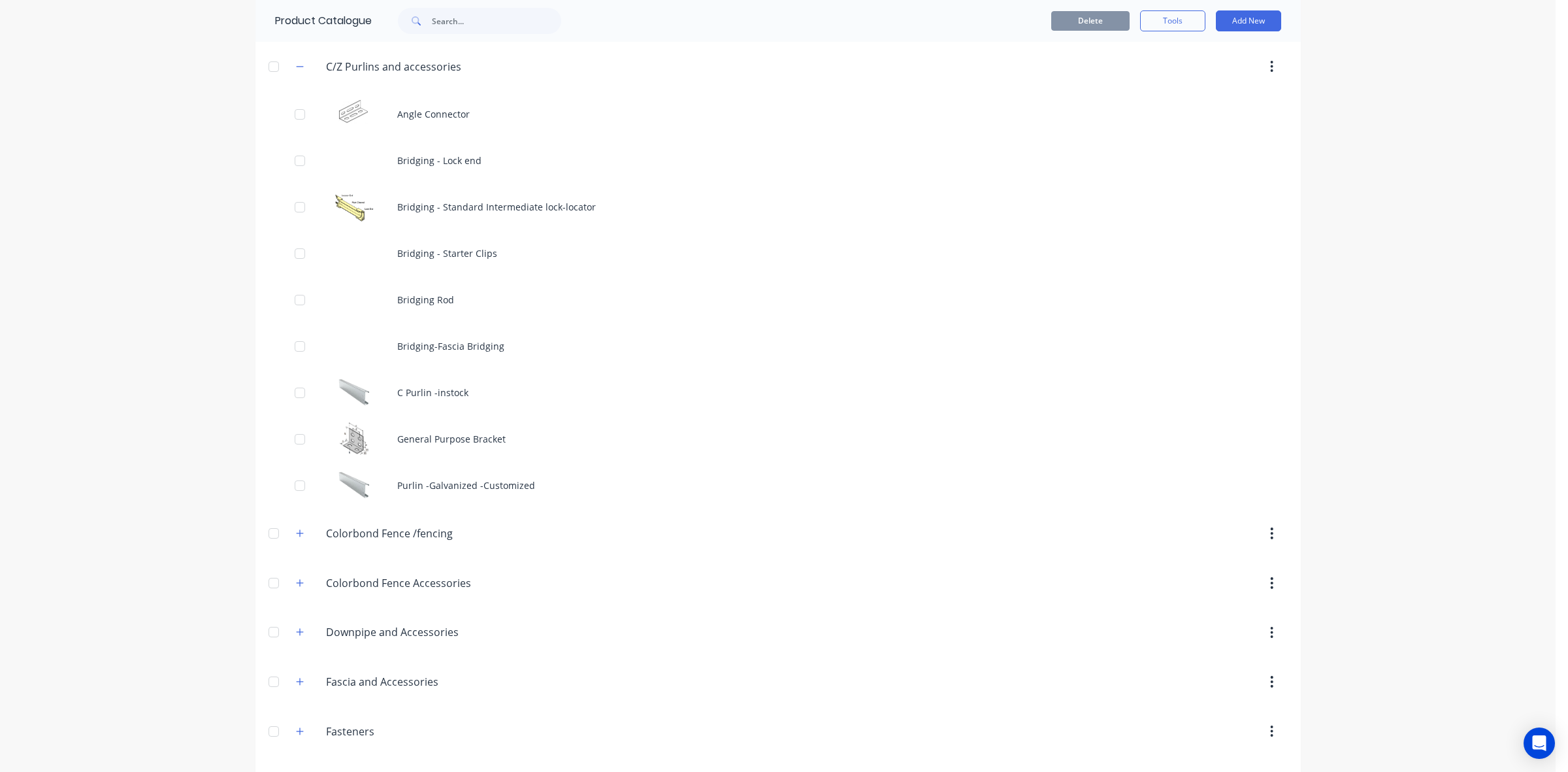
scroll to position [654, 0]
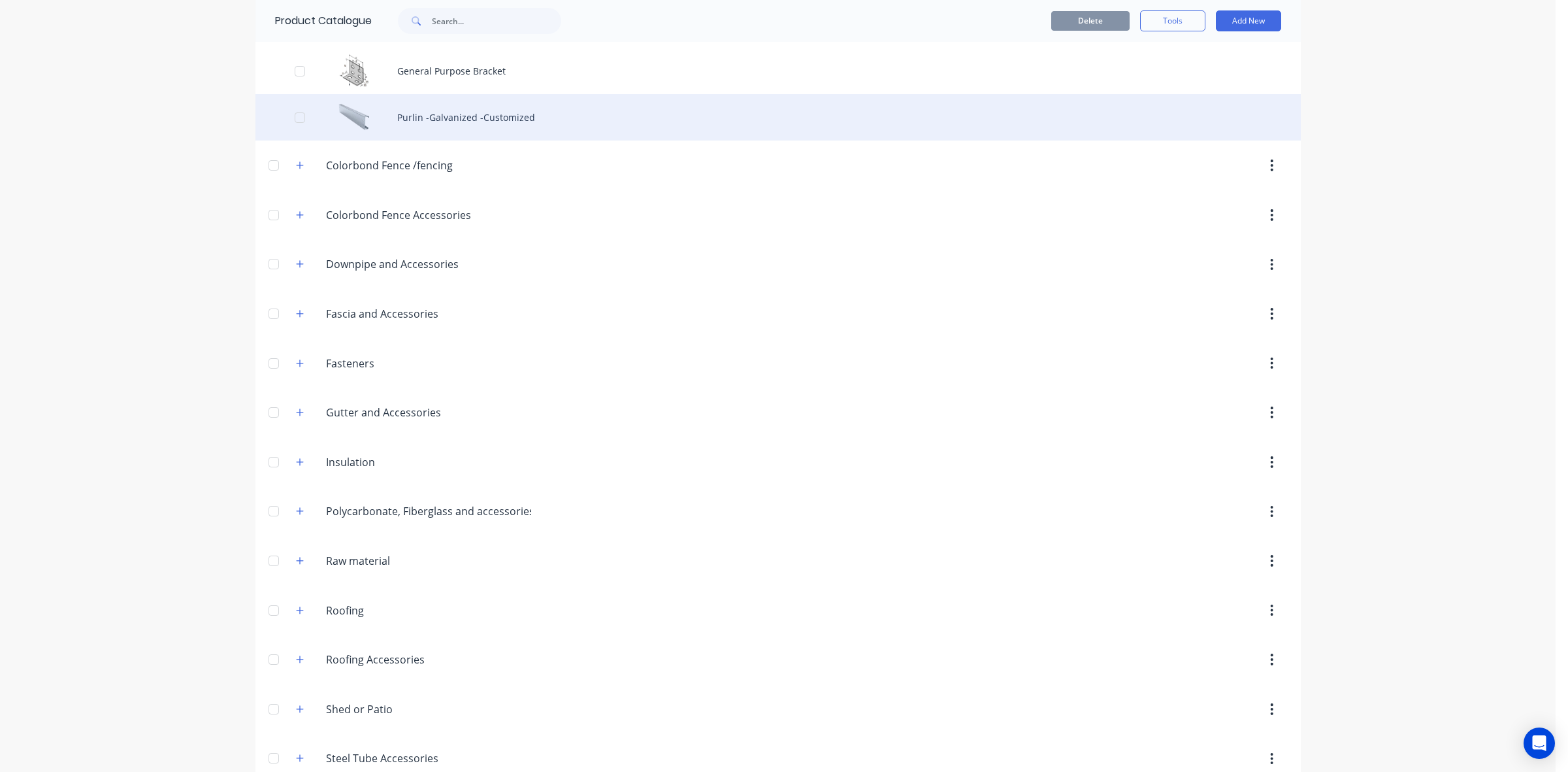
click at [431, 135] on div "Purlin -Galvanized -Customized" at bounding box center [778, 117] width 1045 height 46
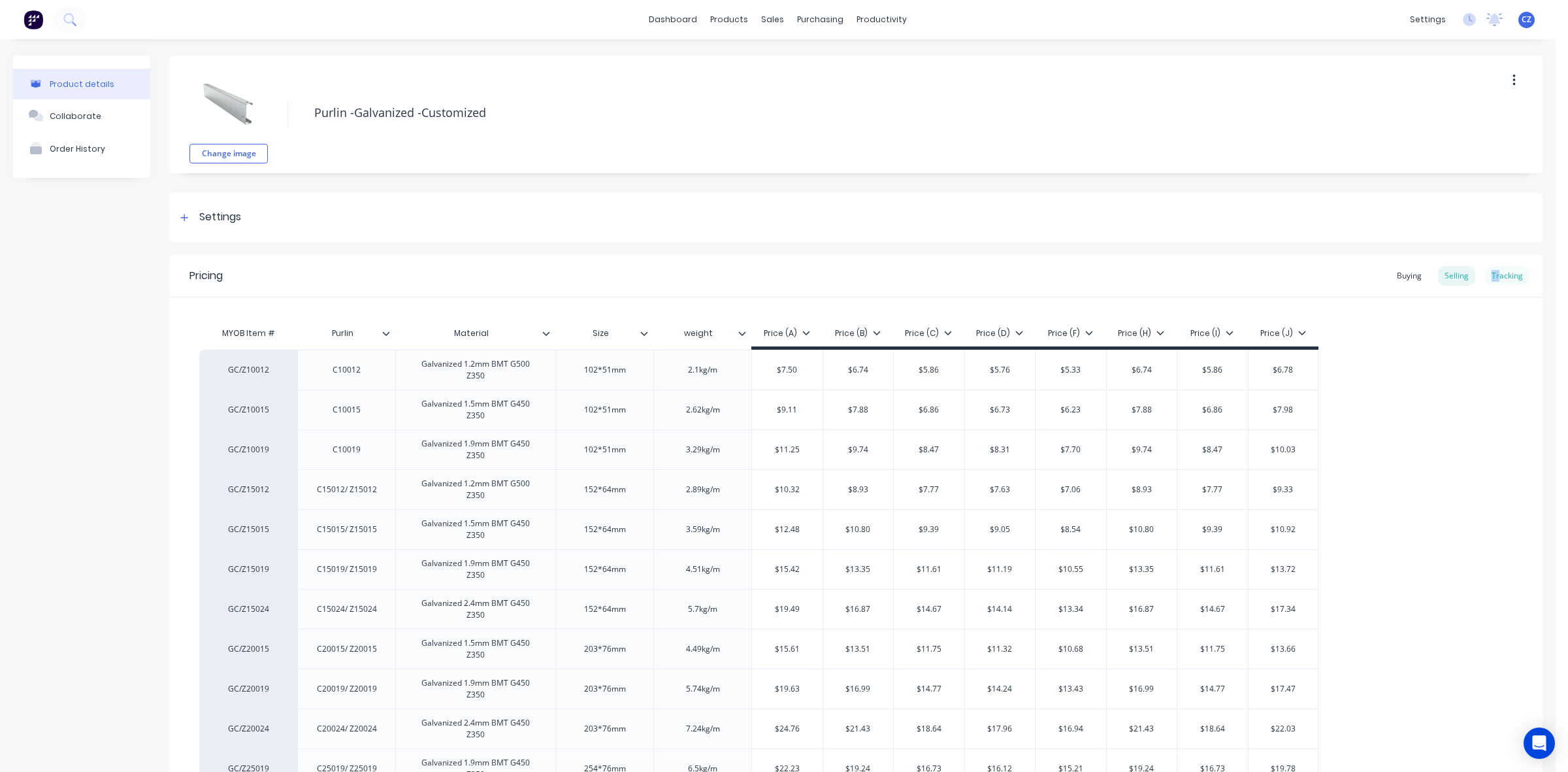
click at [1487, 279] on div "Tracking" at bounding box center [1507, 276] width 45 height 20
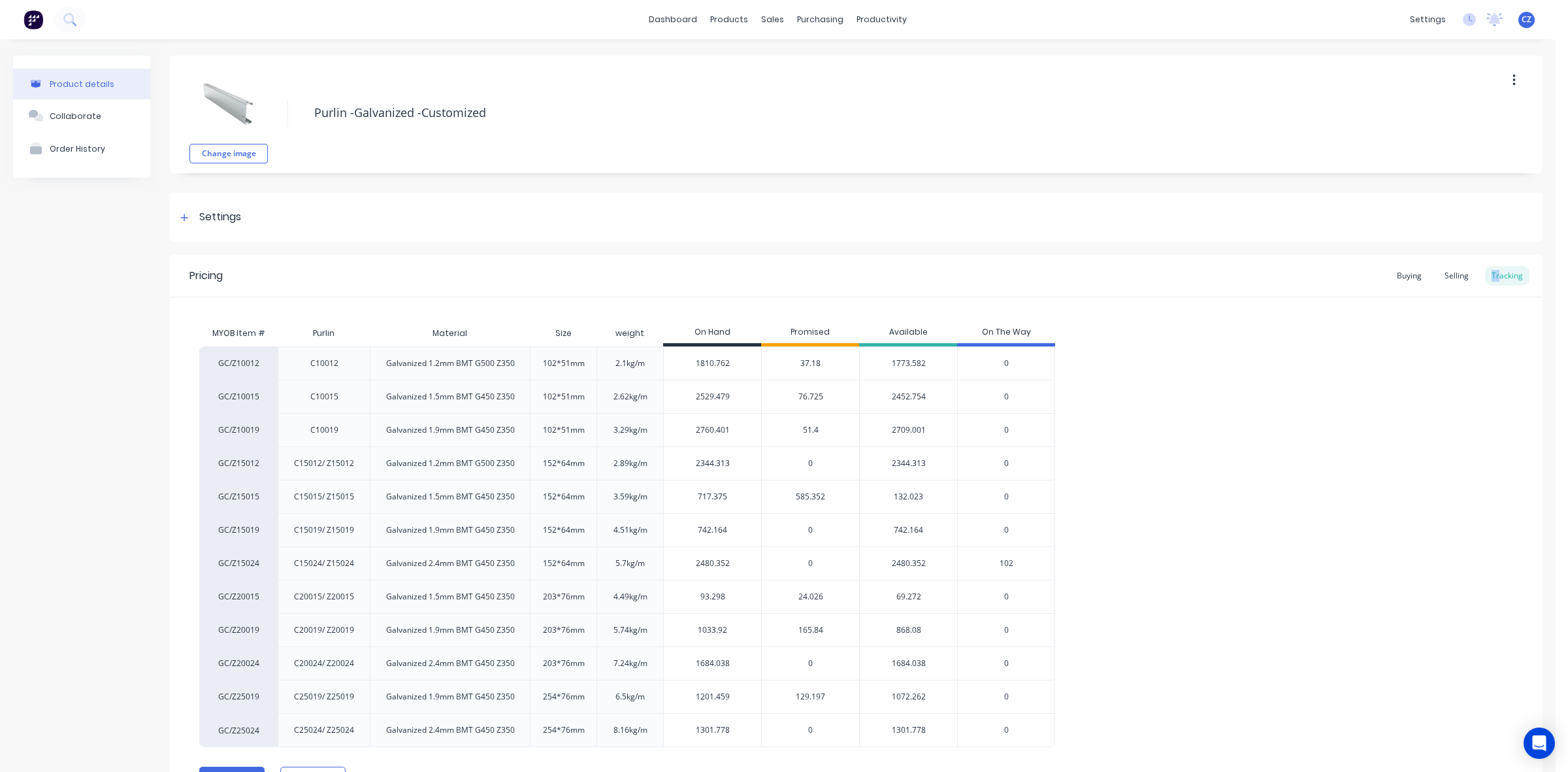
scroll to position [73, 0]
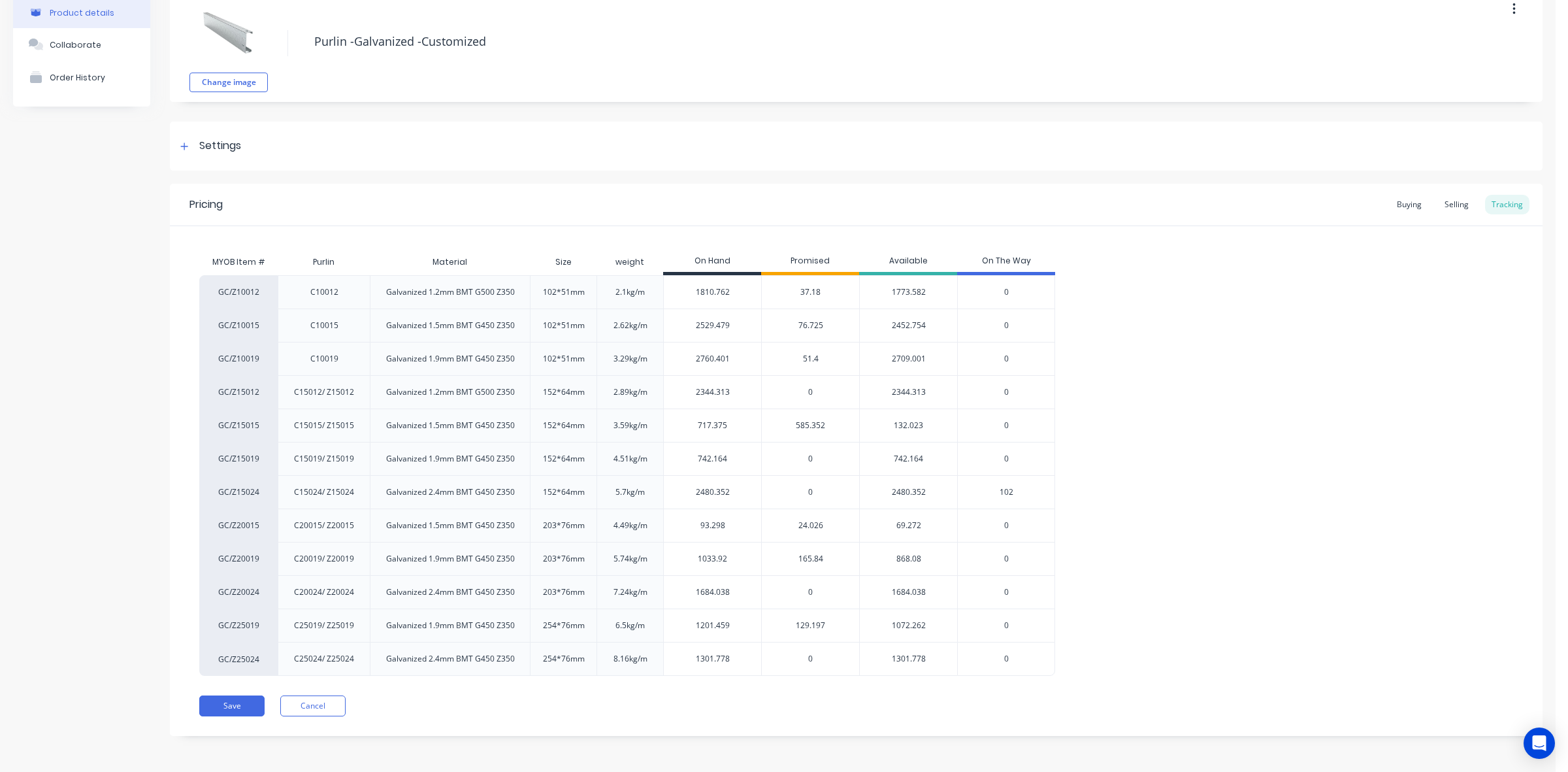
click at [817, 629] on span "129.197" at bounding box center [811, 625] width 30 height 11
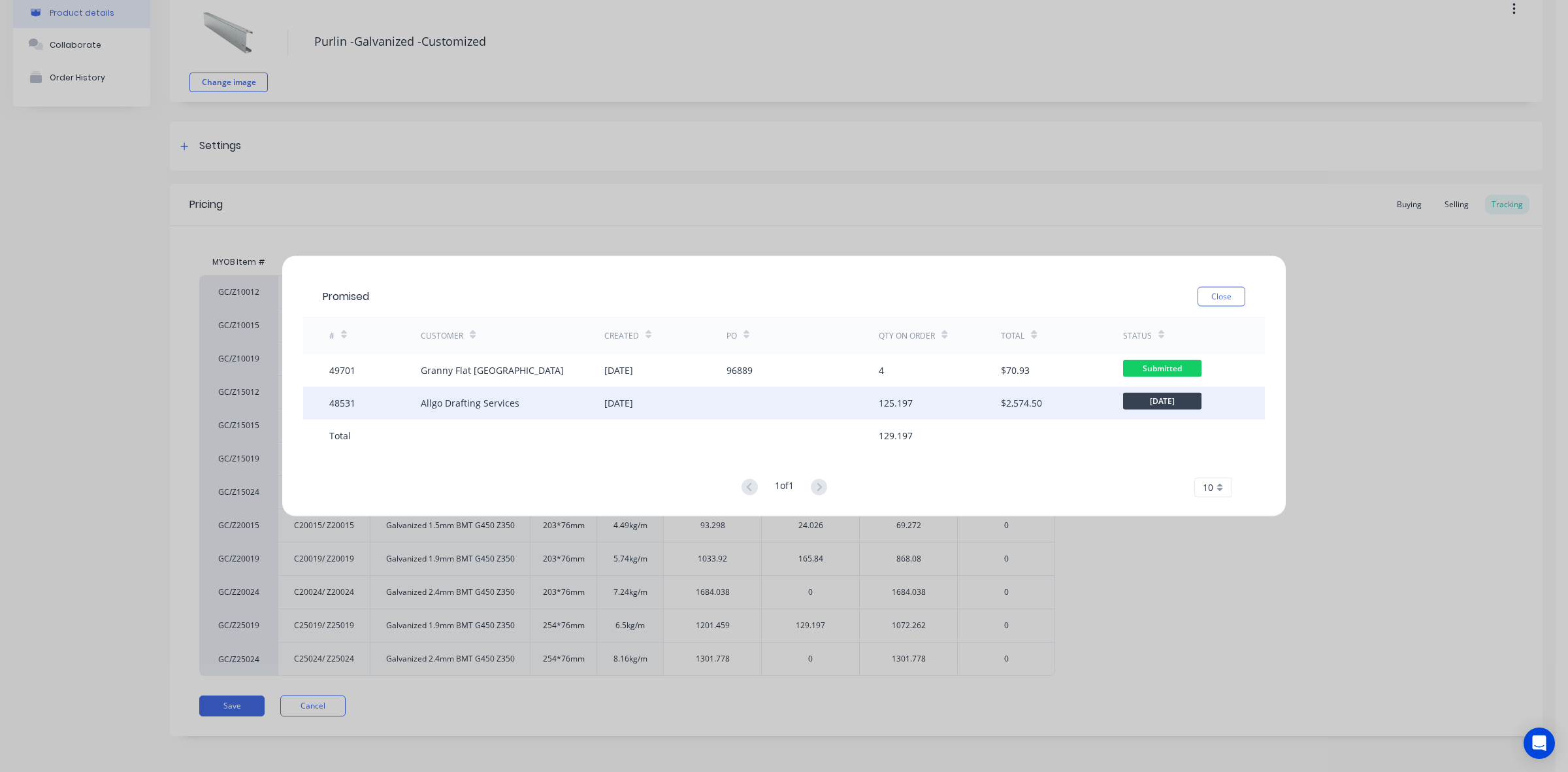
click at [839, 399] on div at bounding box center [802, 402] width 153 height 33
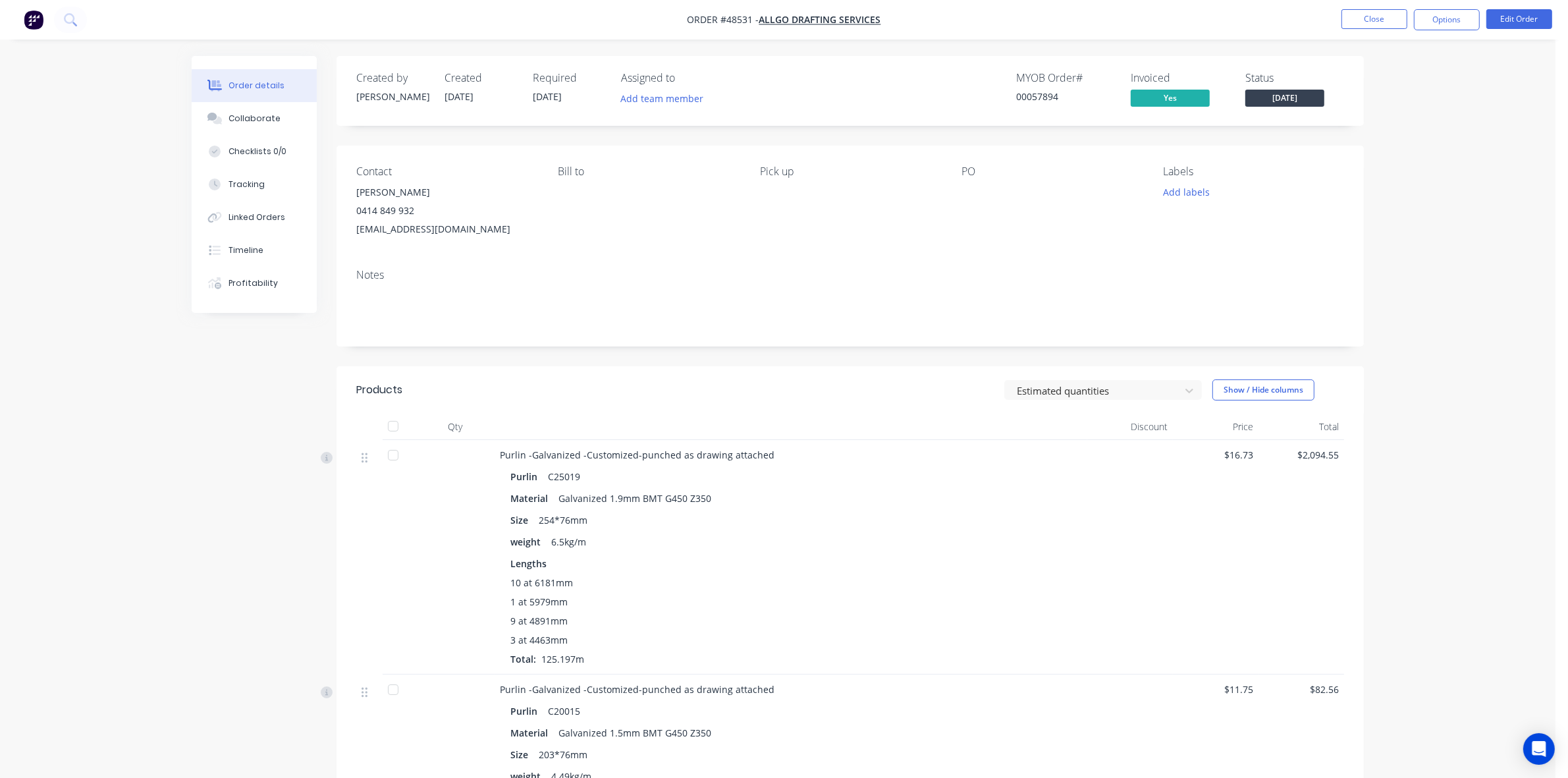
drag, startPoint x: 870, startPoint y: 515, endPoint x: 884, endPoint y: 429, distance: 87.1
click at [870, 513] on div "Size 254*76mm" at bounding box center [790, 519] width 561 height 19
click at [1381, 11] on button "Close" at bounding box center [1374, 19] width 66 height 20
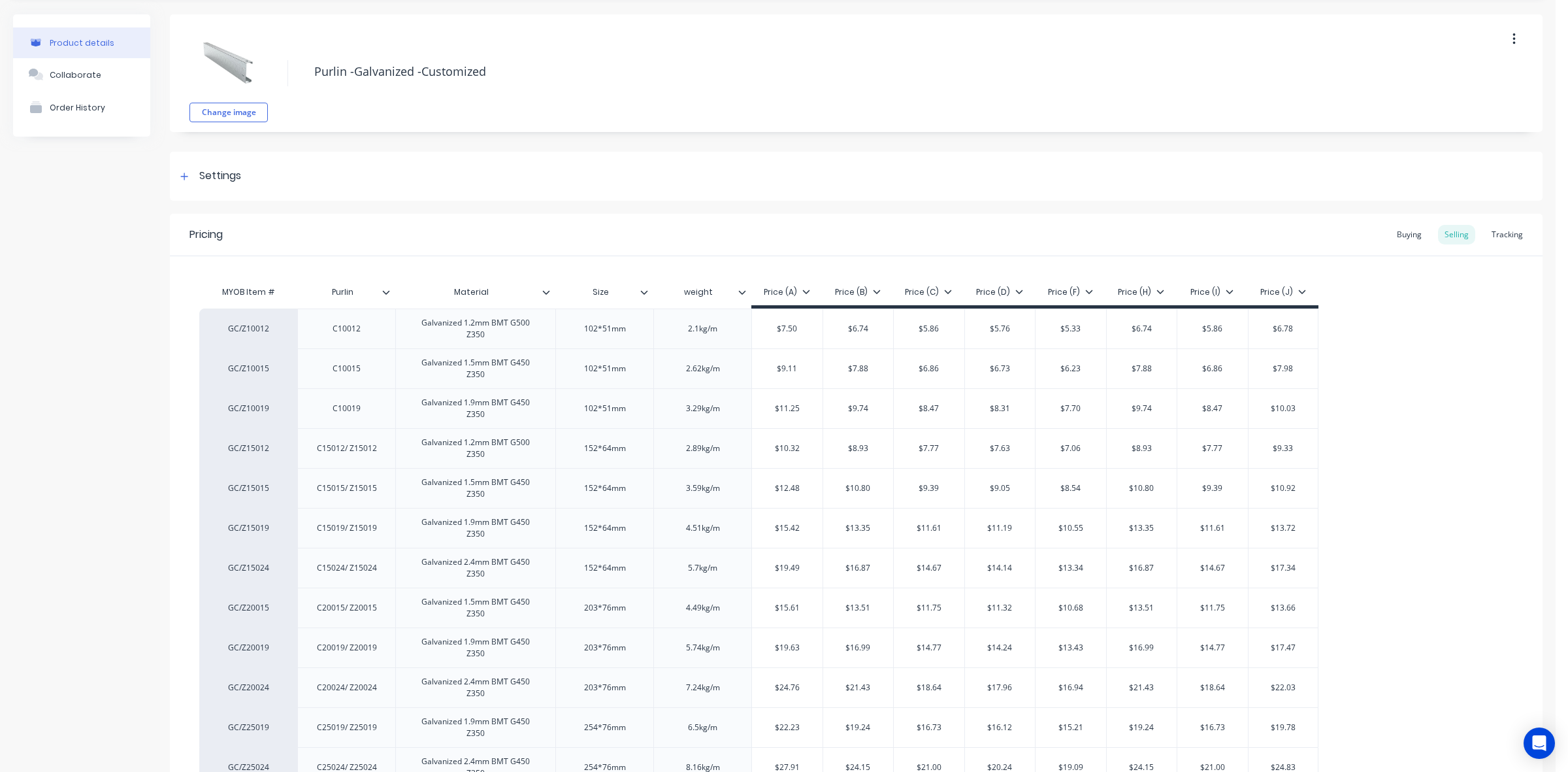
scroll to position [110, 0]
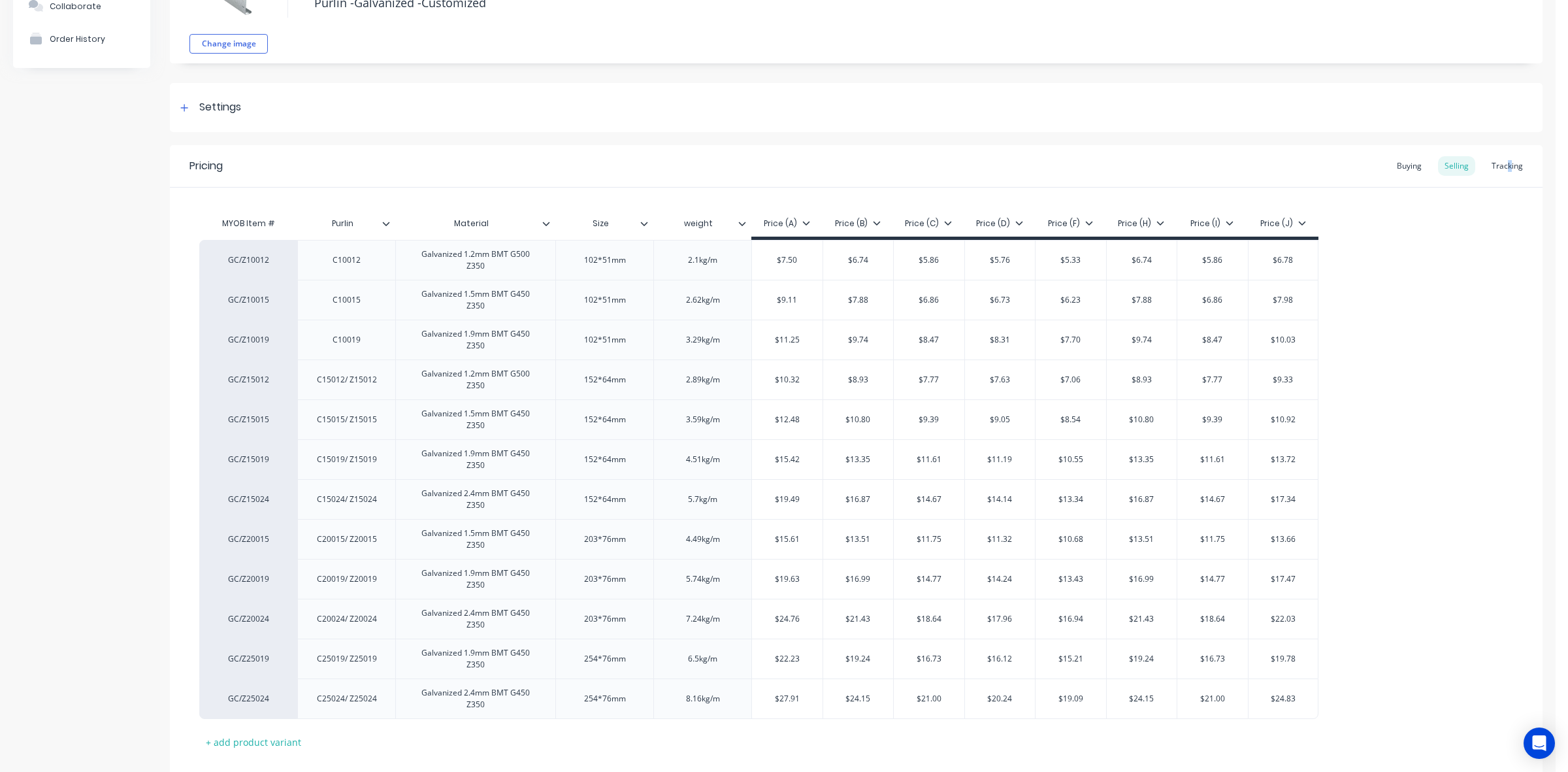
click at [1498, 168] on div "Tracking" at bounding box center [1507, 166] width 45 height 20
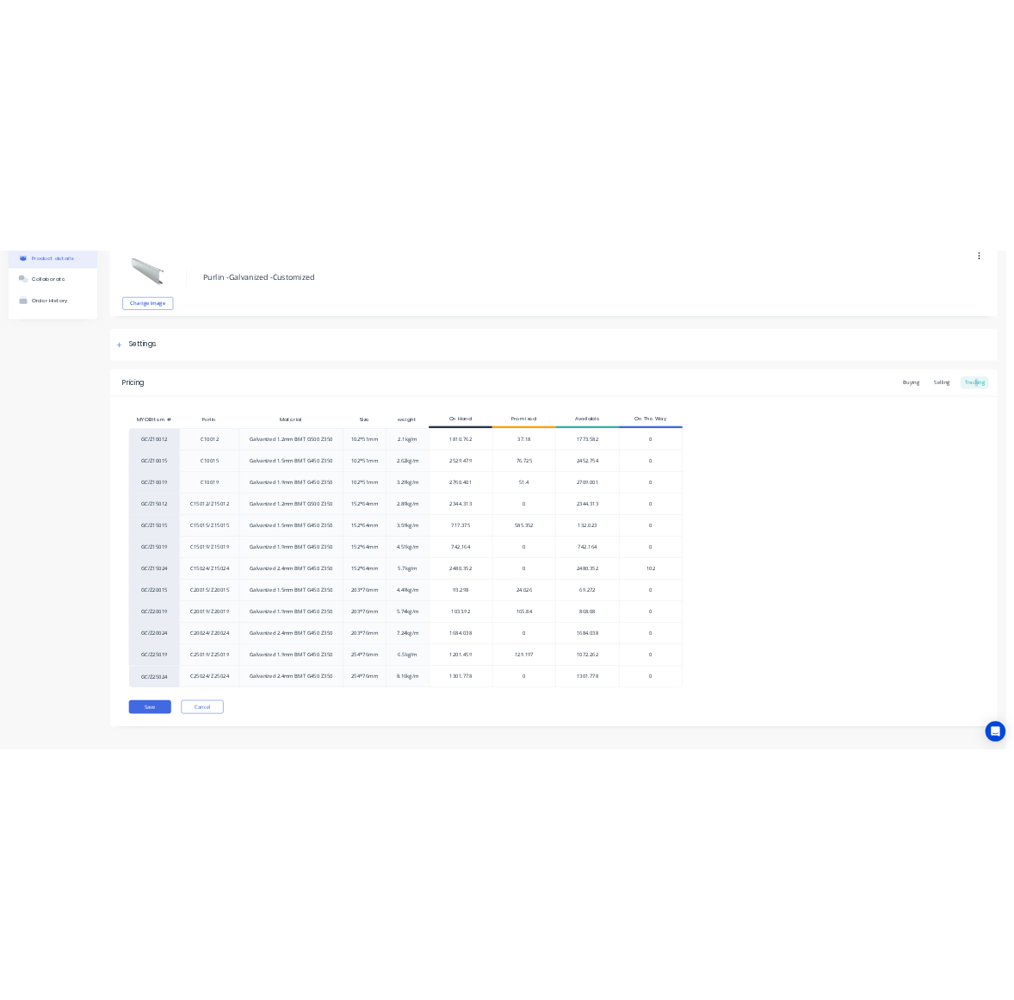
scroll to position [96, 0]
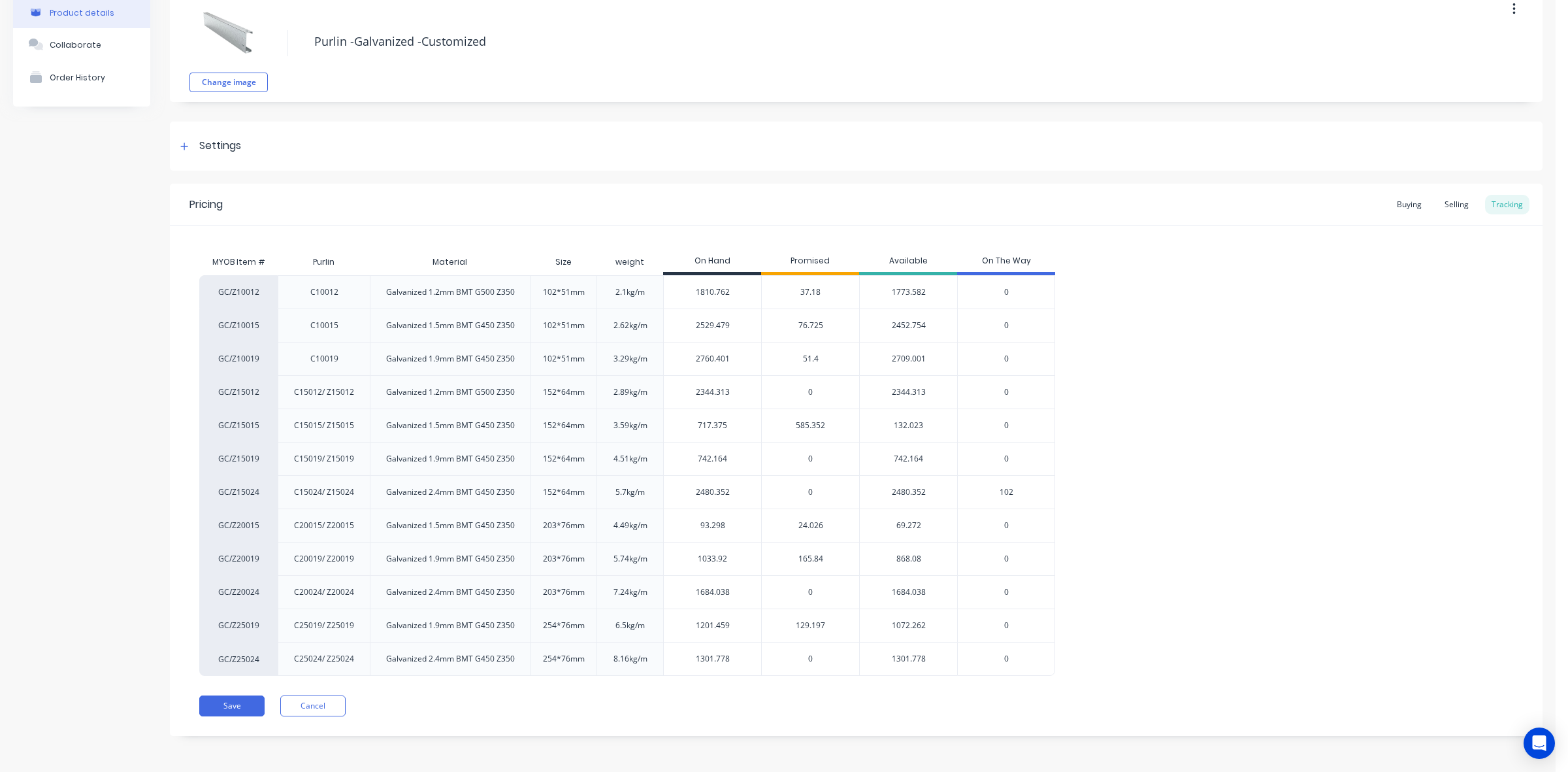
click at [716, 702] on div "Save Cancel" at bounding box center [871, 706] width 1343 height 21
click at [291, 710] on button "Cancel" at bounding box center [313, 706] width 65 height 21
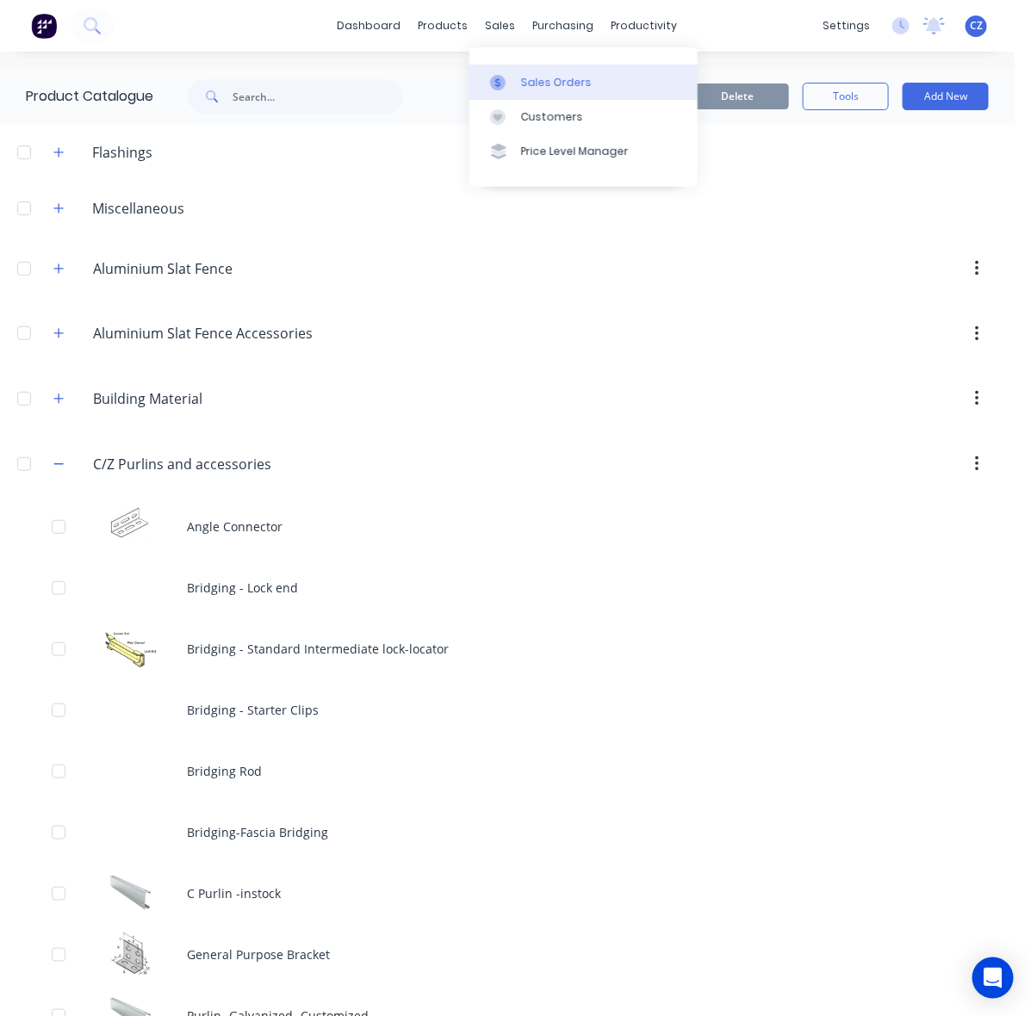
click at [514, 71] on link "Sales Orders" at bounding box center [583, 82] width 228 height 34
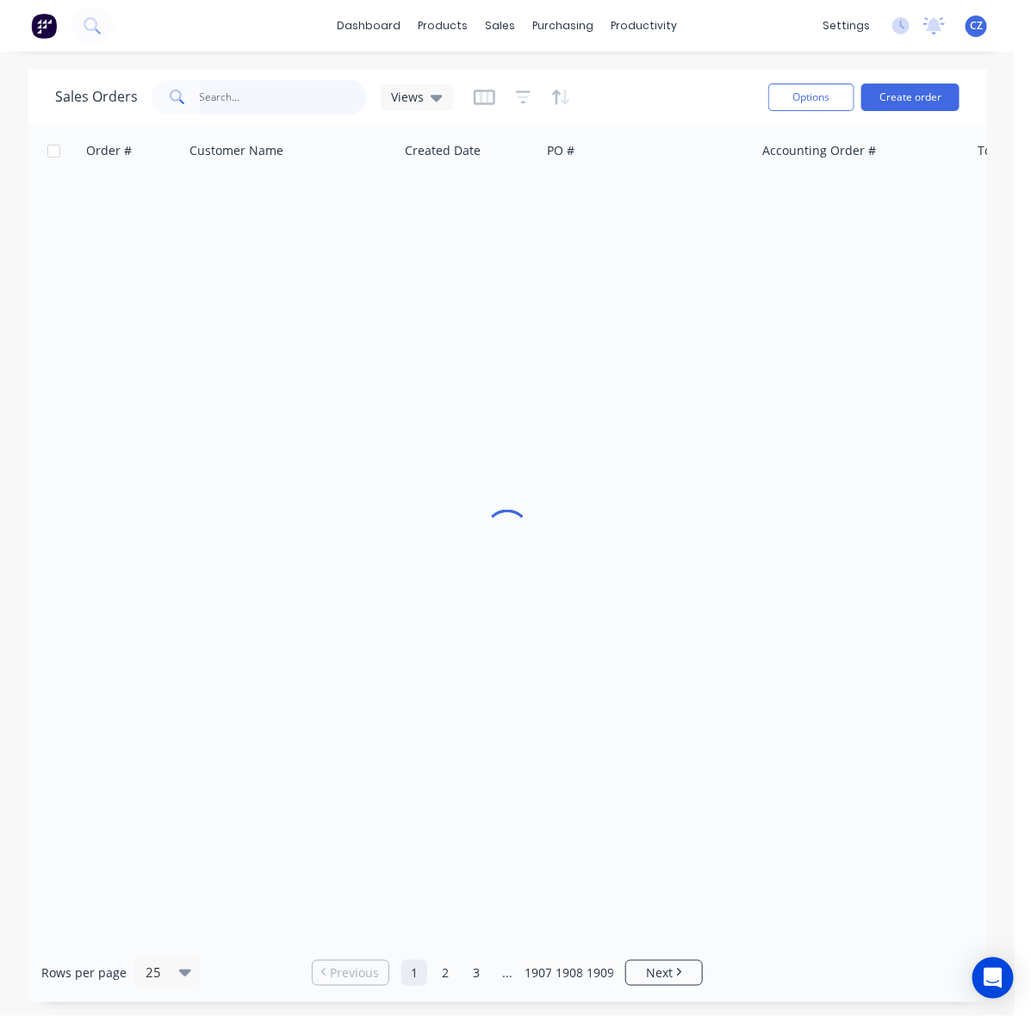
click at [230, 97] on input "text" at bounding box center [284, 97] width 168 height 34
paste input "joel.day1@gmail.com"
type input "joel.day1@gmail.com"
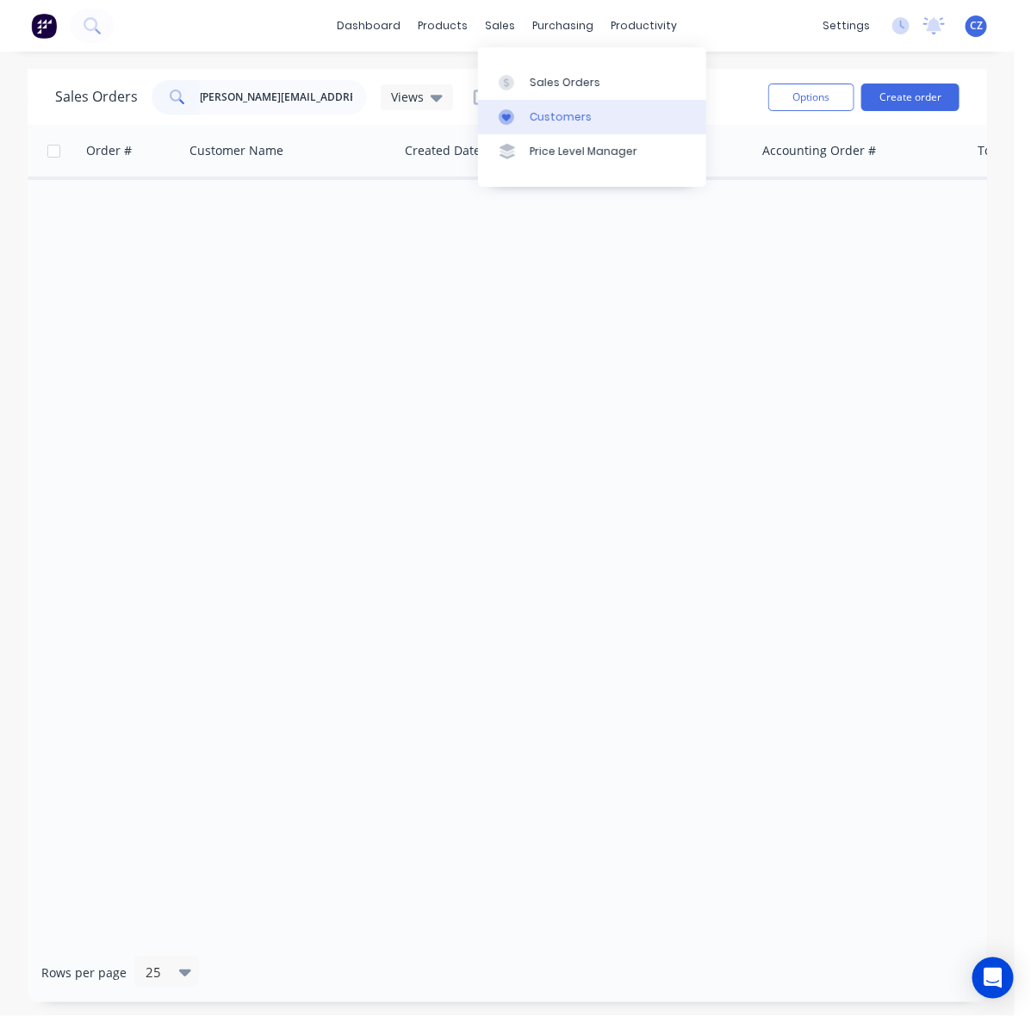
click at [541, 121] on div "Customers" at bounding box center [560, 116] width 62 height 15
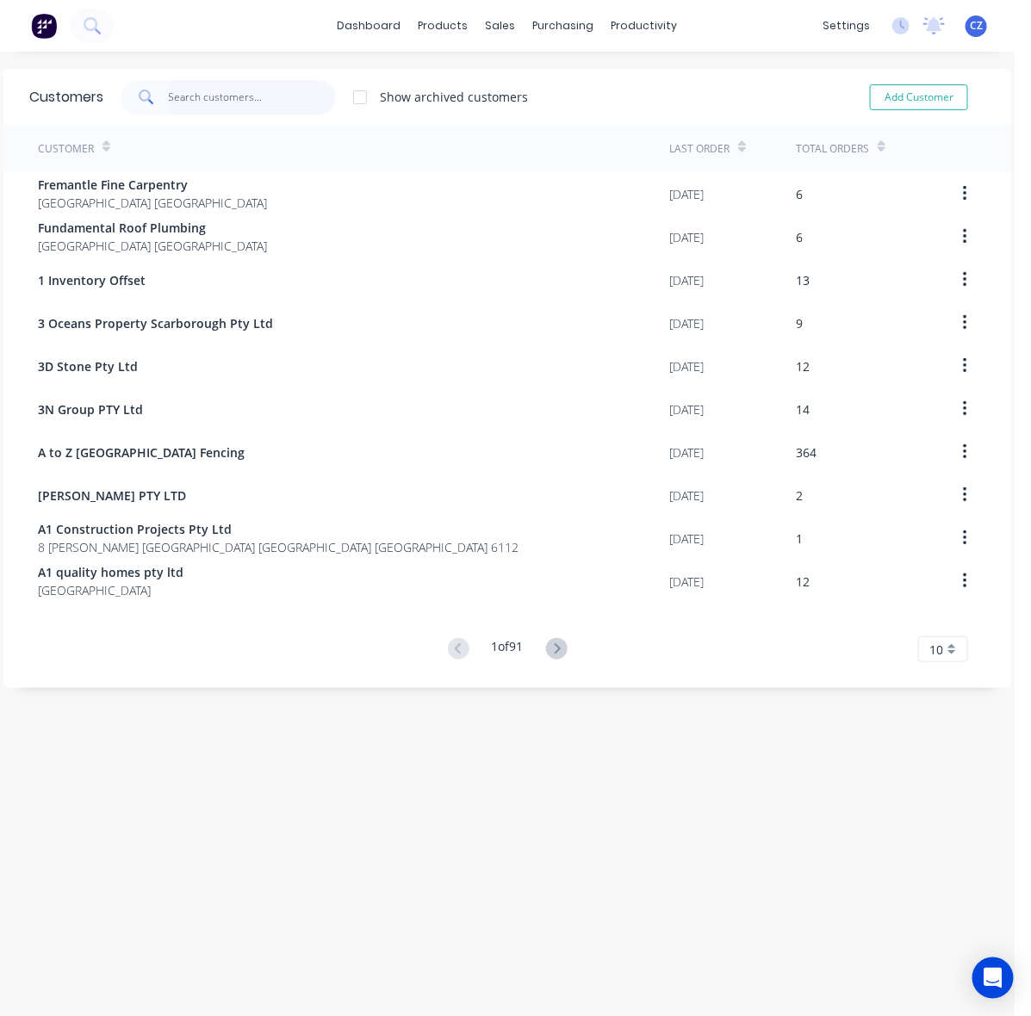
click at [254, 102] on input "text" at bounding box center [253, 97] width 168 height 34
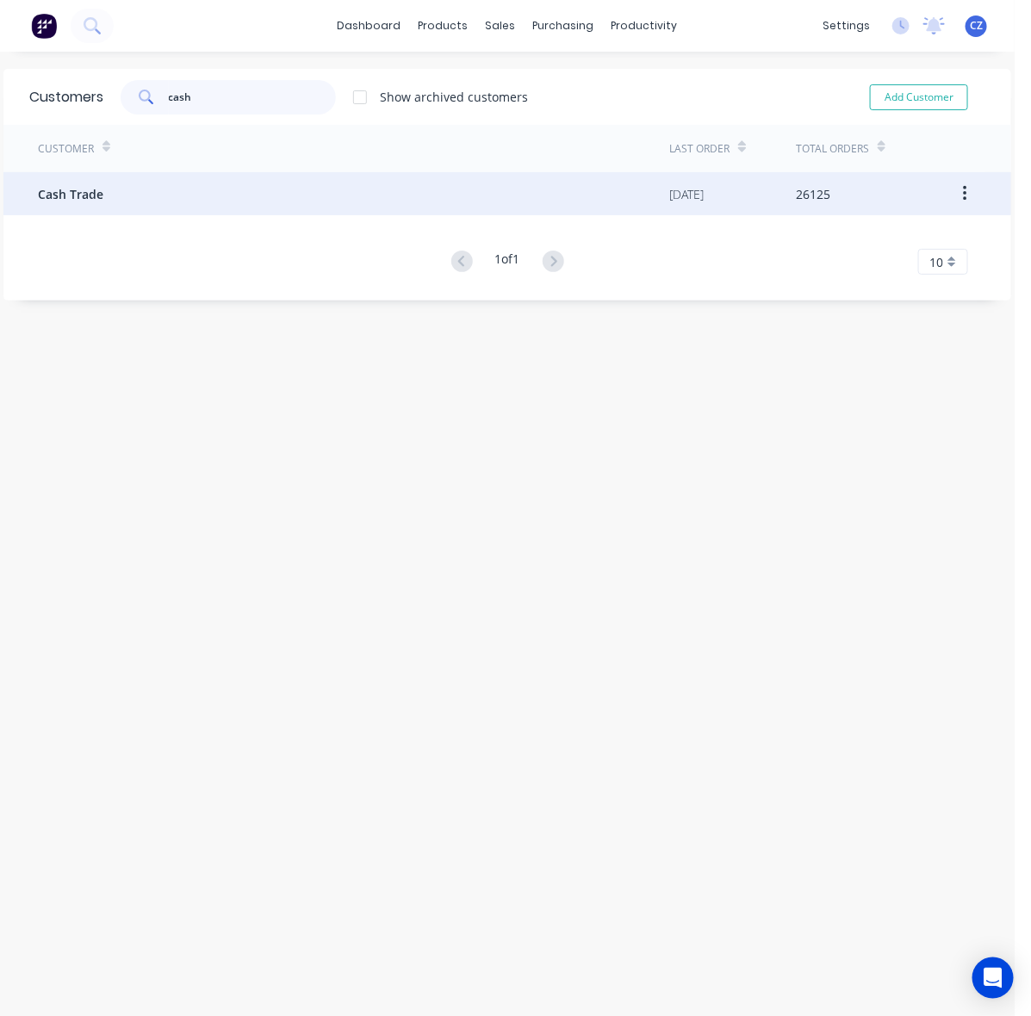
type input "cash"
click at [147, 213] on div "Cash Trade" at bounding box center [353, 193] width 631 height 43
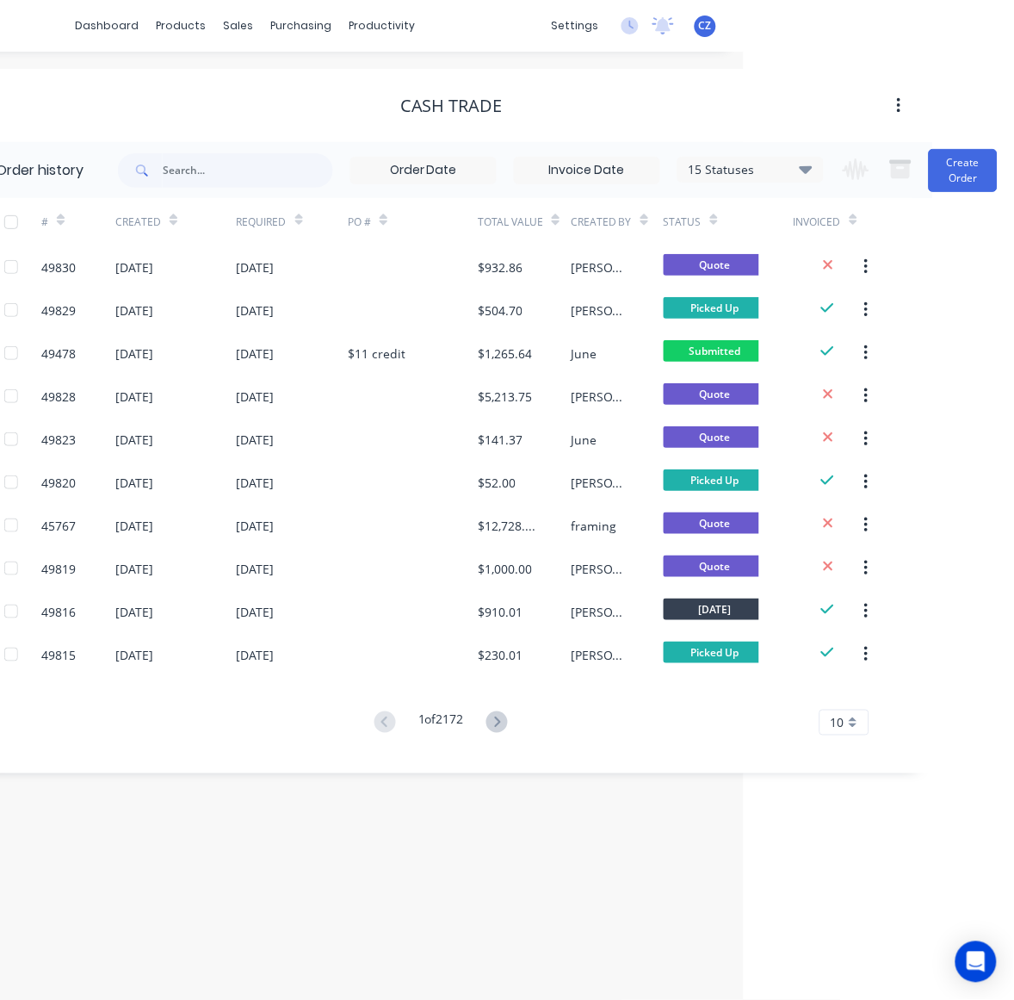
scroll to position [0, 263]
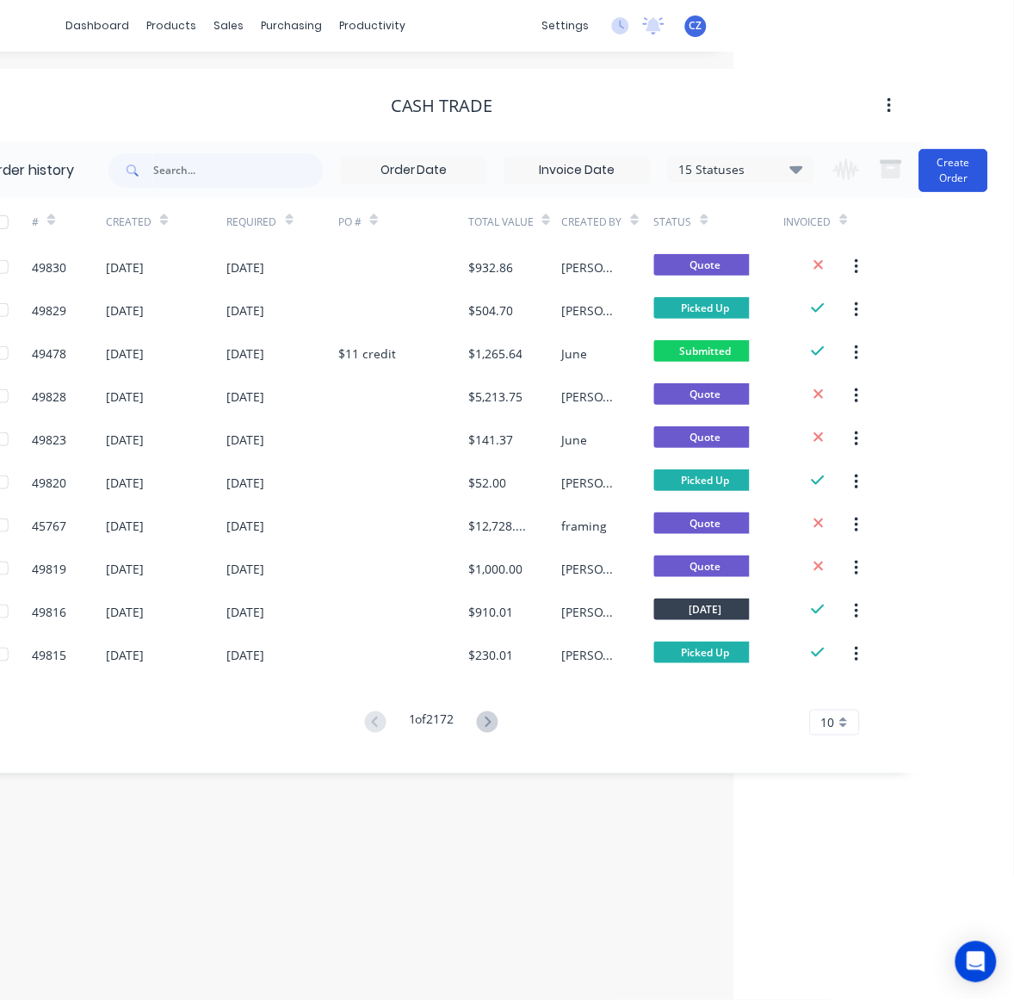
click at [941, 156] on button "Create Order" at bounding box center [953, 170] width 69 height 43
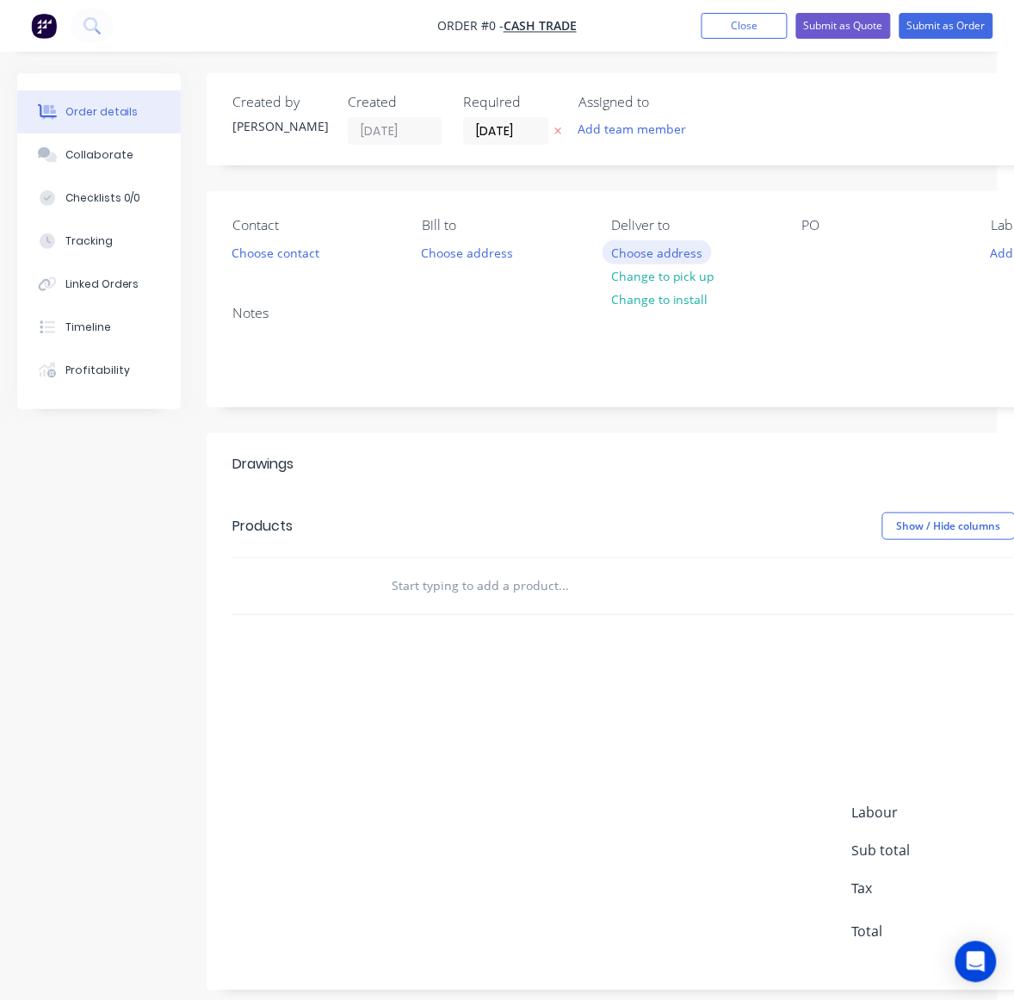
click at [655, 251] on button "Choose address" at bounding box center [658, 251] width 110 height 23
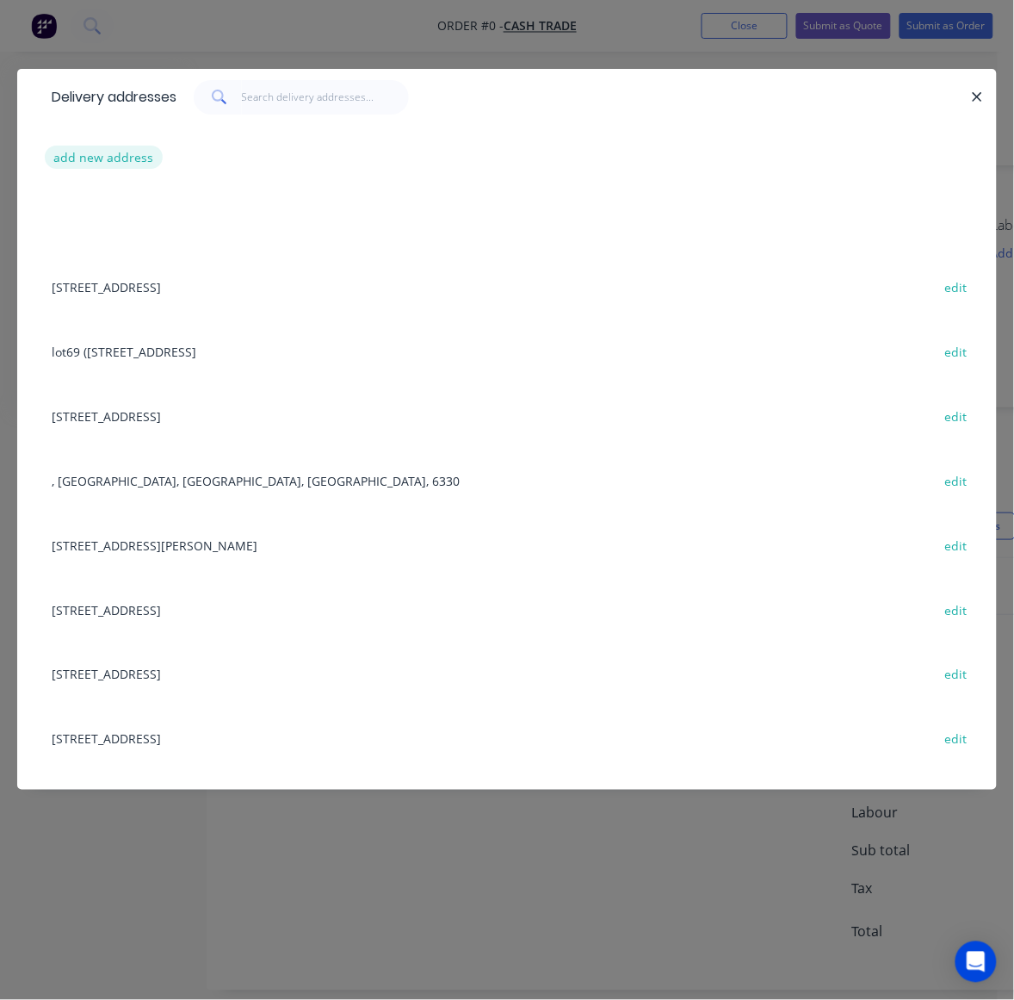
click at [105, 157] on button "add new address" at bounding box center [104, 156] width 118 height 23
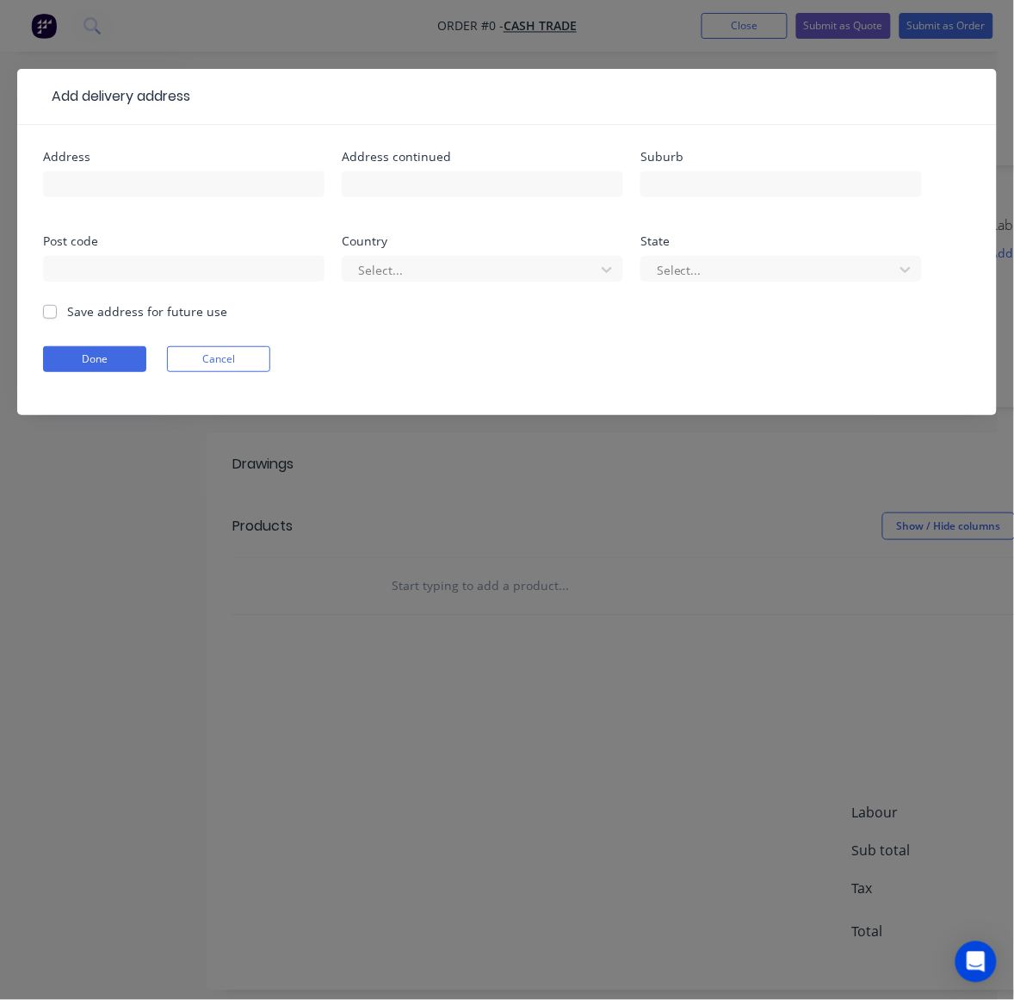
click at [99, 202] on div at bounding box center [184, 192] width 282 height 51
click at [105, 185] on input "text" at bounding box center [184, 184] width 282 height 26
click at [69, 349] on button "Done" at bounding box center [94, 359] width 103 height 26
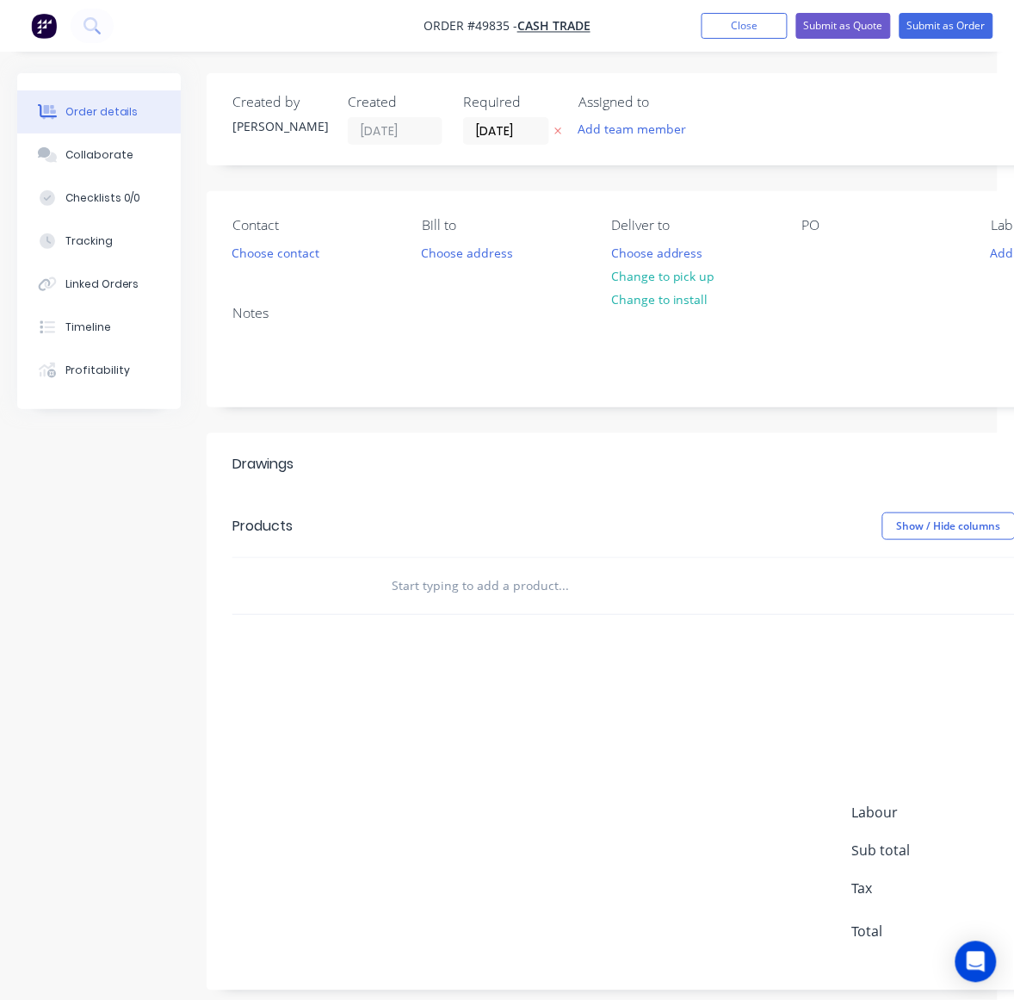
drag, startPoint x: 254, startPoint y: 211, endPoint x: 254, endPoint y: 238, distance: 26.7
click at [254, 220] on div "Contact Choose contact Bill to Choose address Deliver to Choose address Change …" at bounding box center [693, 241] width 973 height 100
click at [254, 241] on button "Choose contact" at bounding box center [276, 251] width 106 height 23
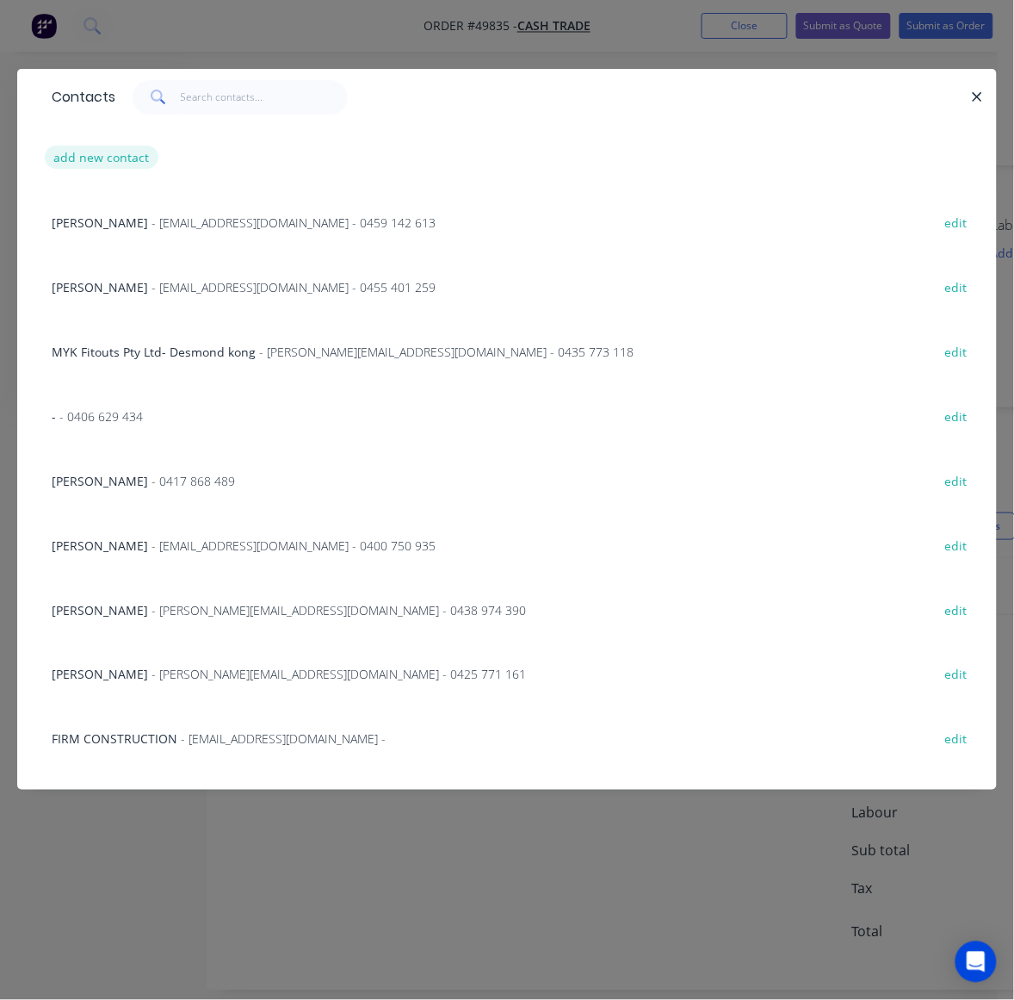
click at [106, 160] on button "add new contact" at bounding box center [102, 156] width 114 height 23
select select "AU"
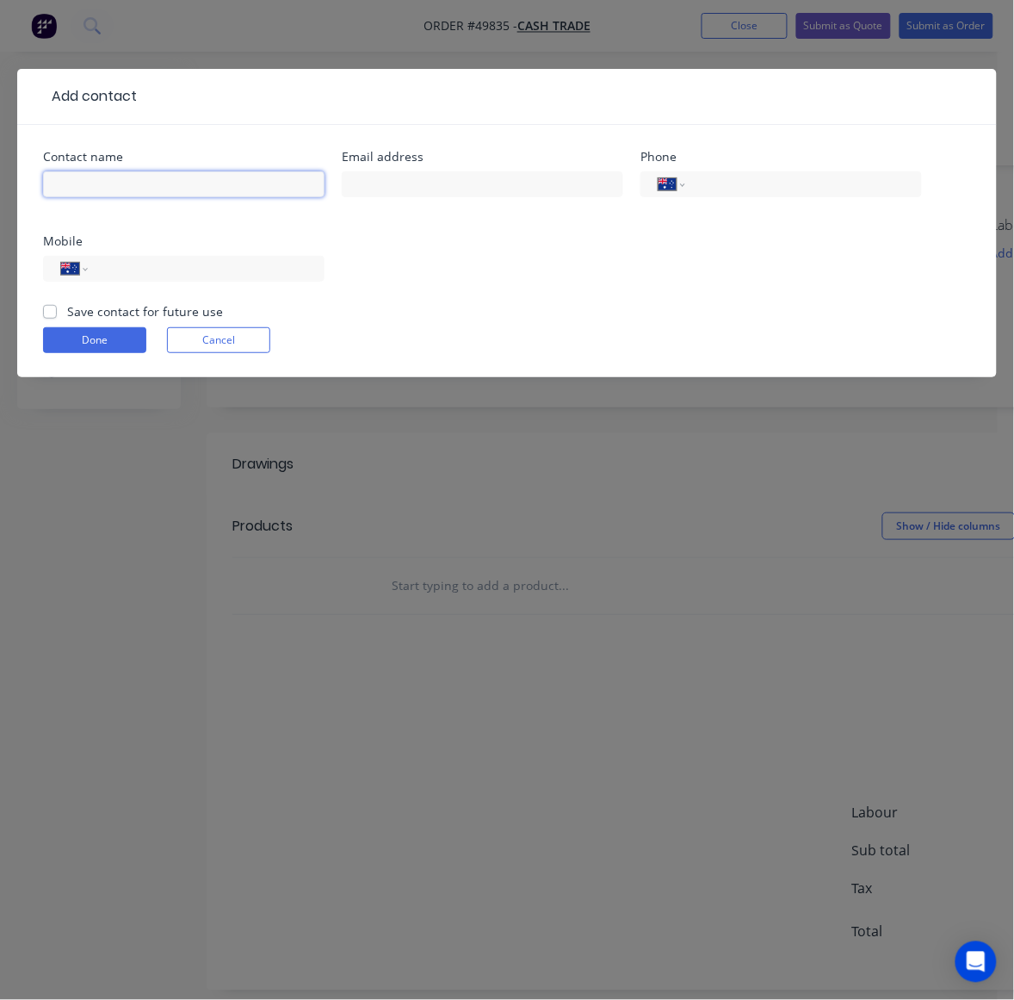
drag, startPoint x: 106, startPoint y: 160, endPoint x: 332, endPoint y: 176, distance: 227.0
click at [148, 189] on input "text" at bounding box center [184, 184] width 282 height 26
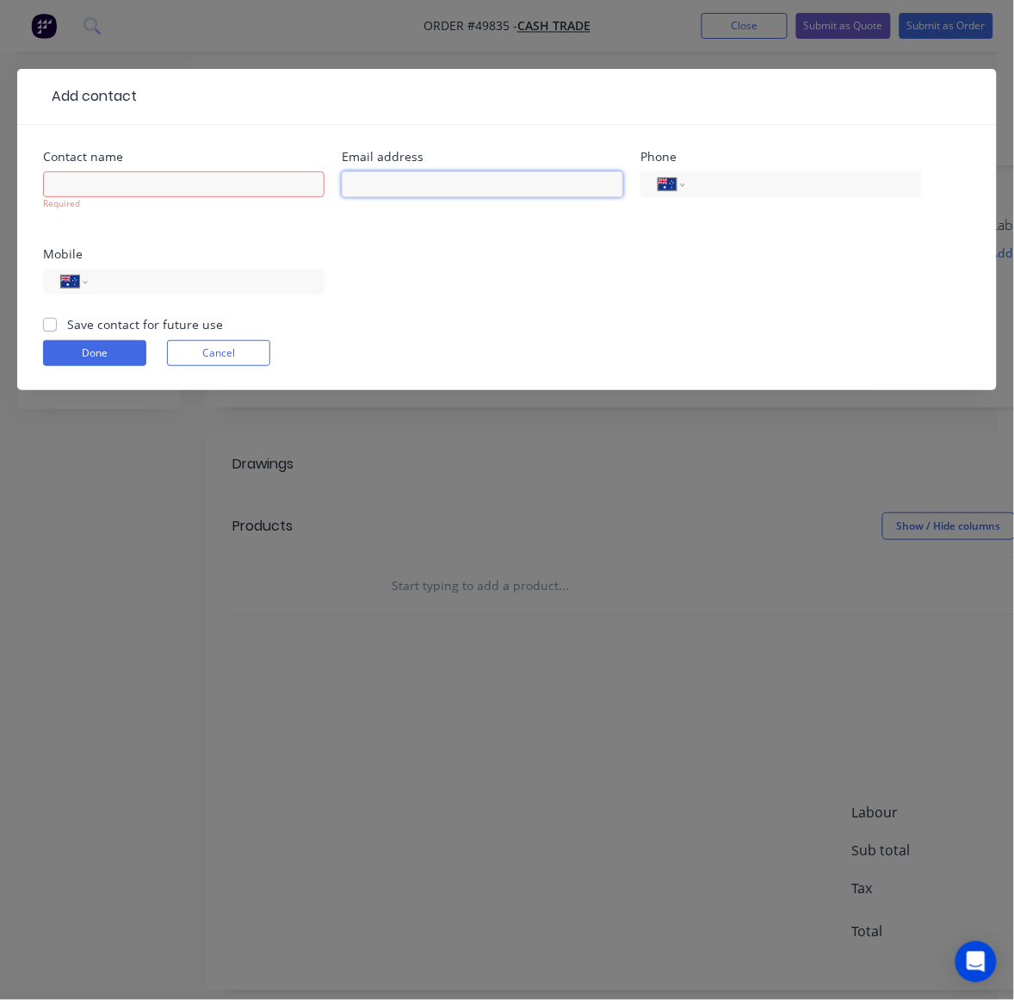
click at [388, 179] on input "text" at bounding box center [483, 184] width 282 height 26
paste input "joel.day1@gmail.com"
type input "joel.day1@gmail.com"
click at [187, 164] on div "Contact name Required" at bounding box center [184, 191] width 282 height 80
click at [177, 183] on input "text" at bounding box center [184, 184] width 282 height 26
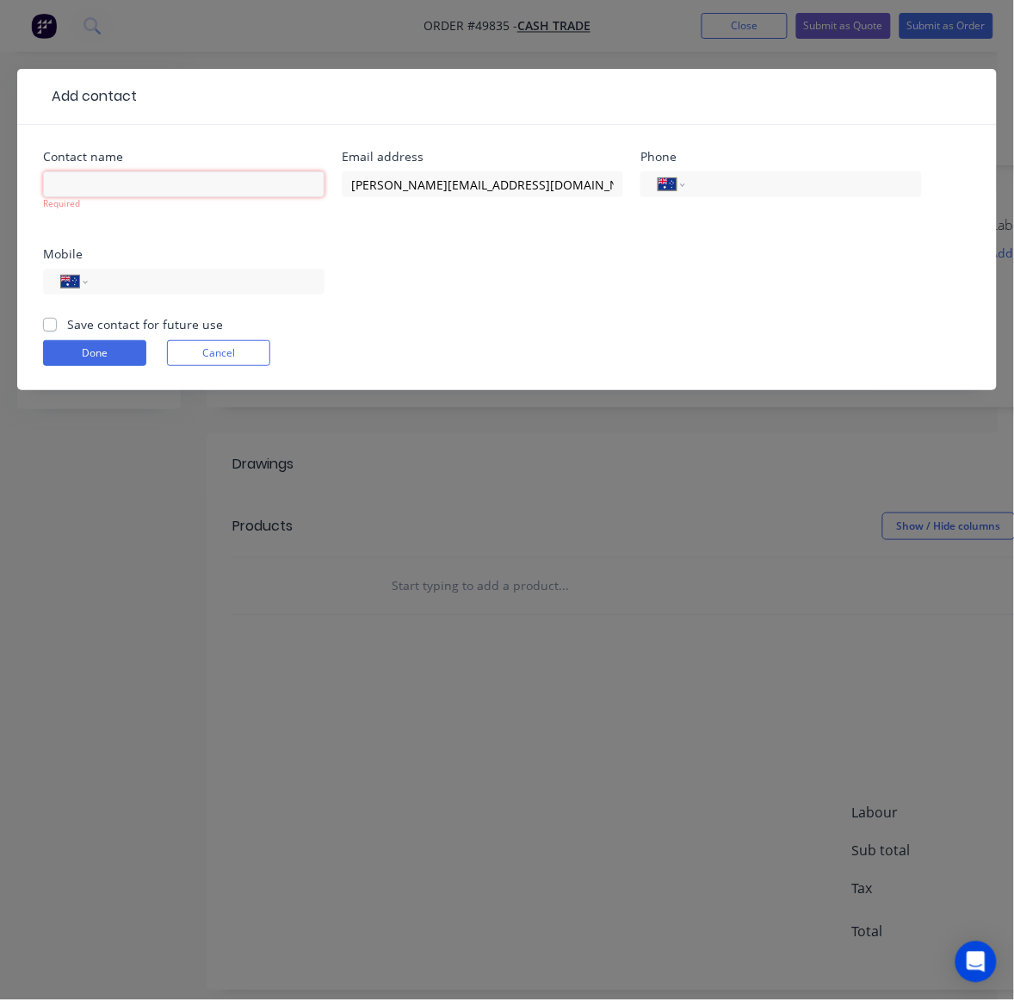
click at [145, 176] on input "text" at bounding box center [184, 184] width 282 height 26
paste input "joel day"
click at [58, 176] on input "joel day" at bounding box center [184, 184] width 282 height 26
type input "Joel day"
click at [398, 271] on div "Contact name Joel day Required Email address joel.day1@gmail.com Phone Internat…" at bounding box center [507, 233] width 928 height 164
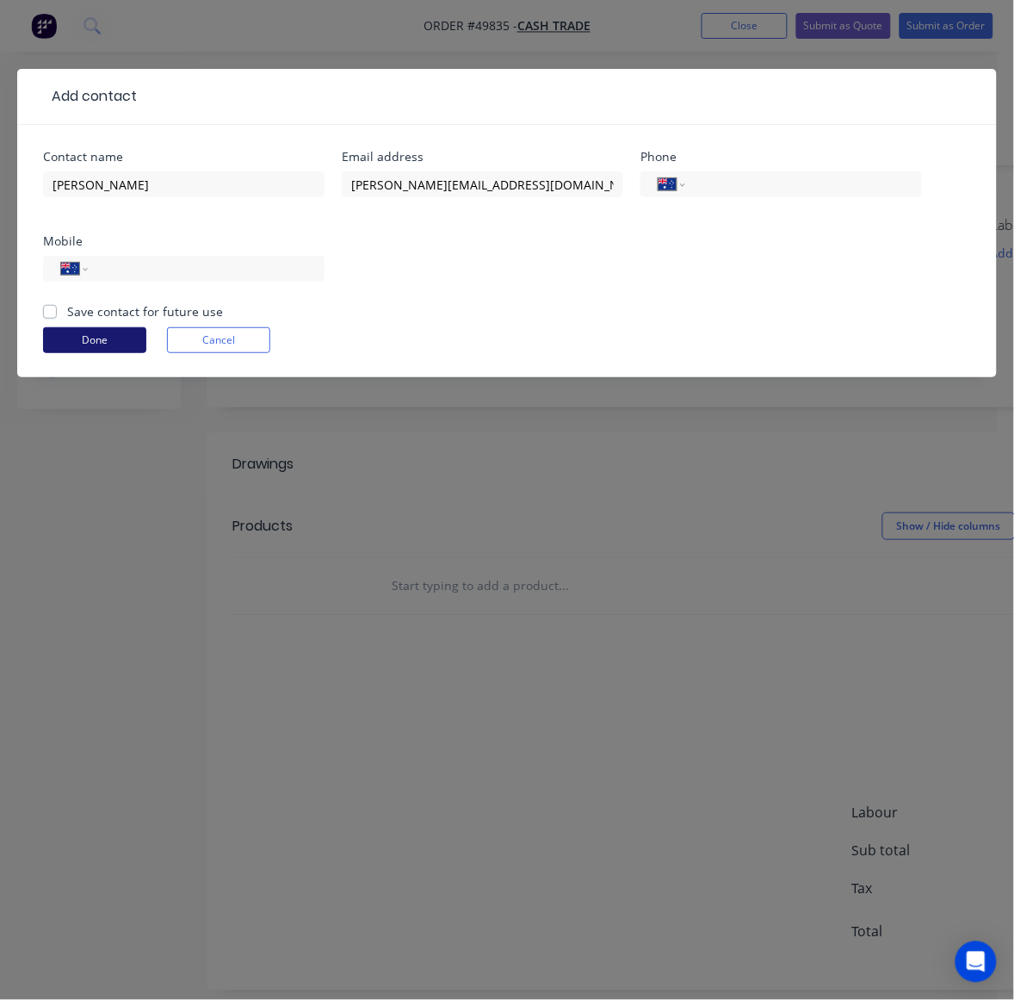
click at [116, 340] on button "Done" at bounding box center [94, 340] width 103 height 26
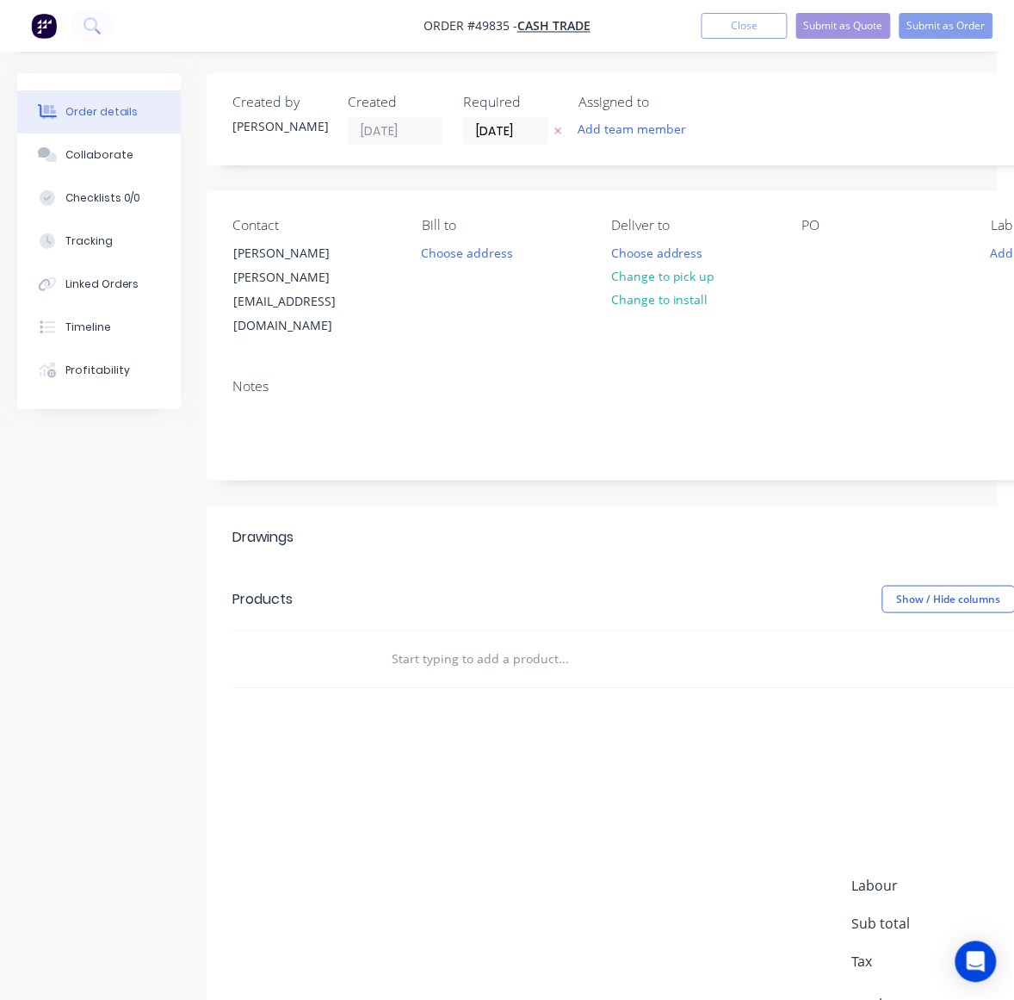
click at [470, 585] on div "Show / Hide columns Add product" at bounding box center [791, 599] width 726 height 28
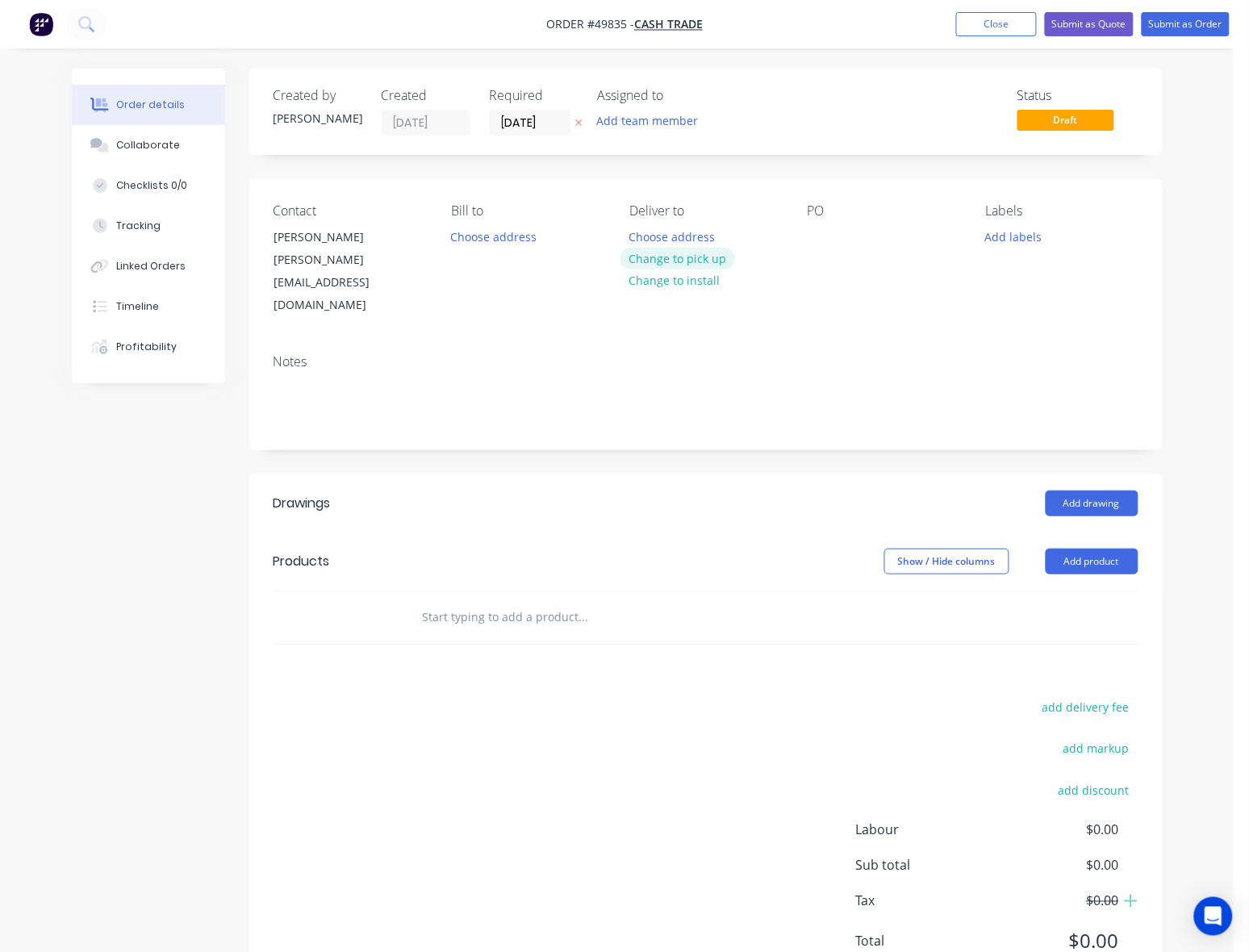
click at [702, 260] on button "Change to pick up" at bounding box center [677, 258] width 114 height 22
drag, startPoint x: 532, startPoint y: 557, endPoint x: 532, endPoint y: 541, distance: 16.0
click at [533, 591] on div at bounding box center [693, 617] width 581 height 52
drag, startPoint x: 1066, startPoint y: 522, endPoint x: 1067, endPoint y: 538, distance: 16.0
click at [1067, 548] on button "Add product" at bounding box center [1092, 561] width 93 height 26
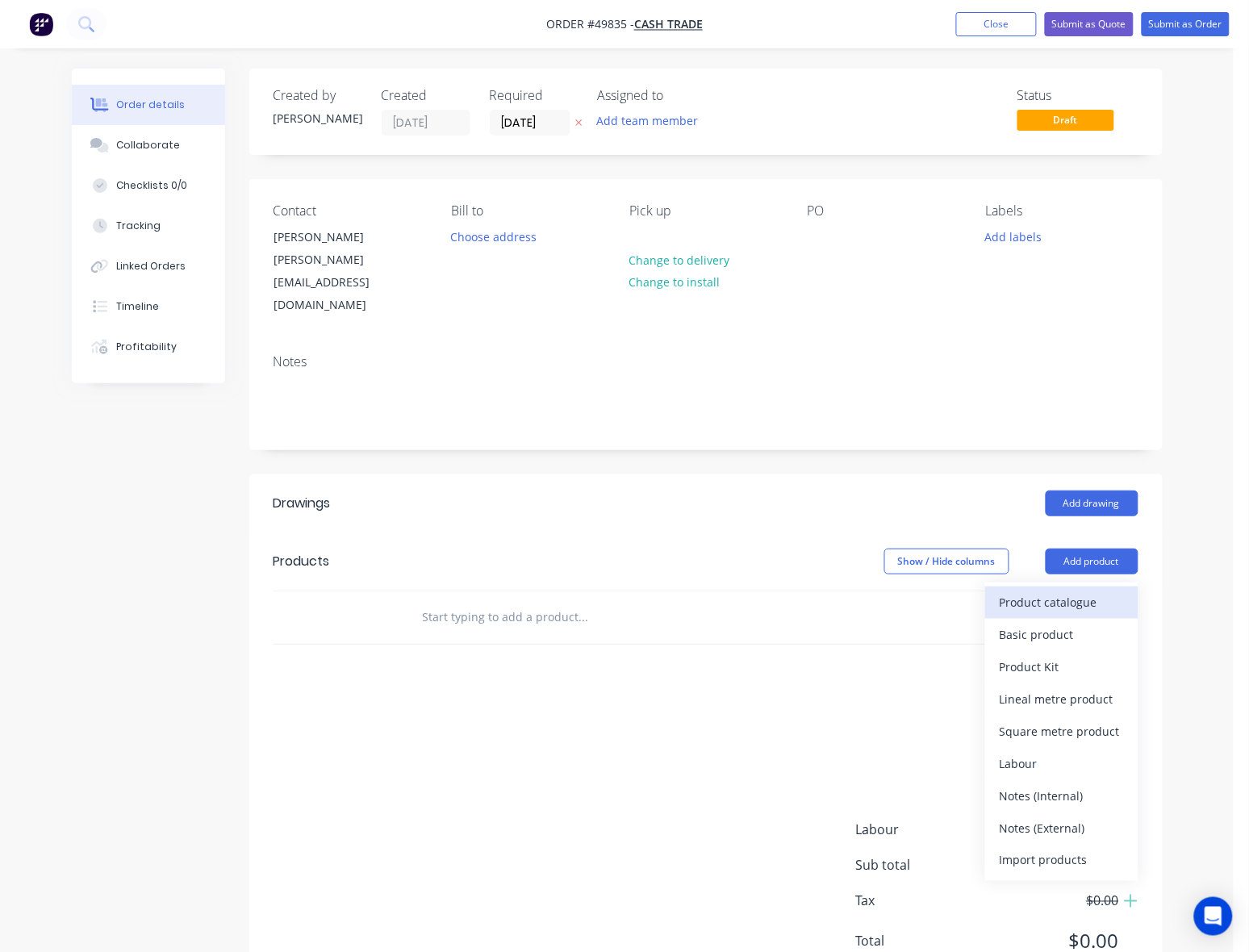
click at [1063, 590] on div "Product catalogue" at bounding box center [1062, 602] width 125 height 23
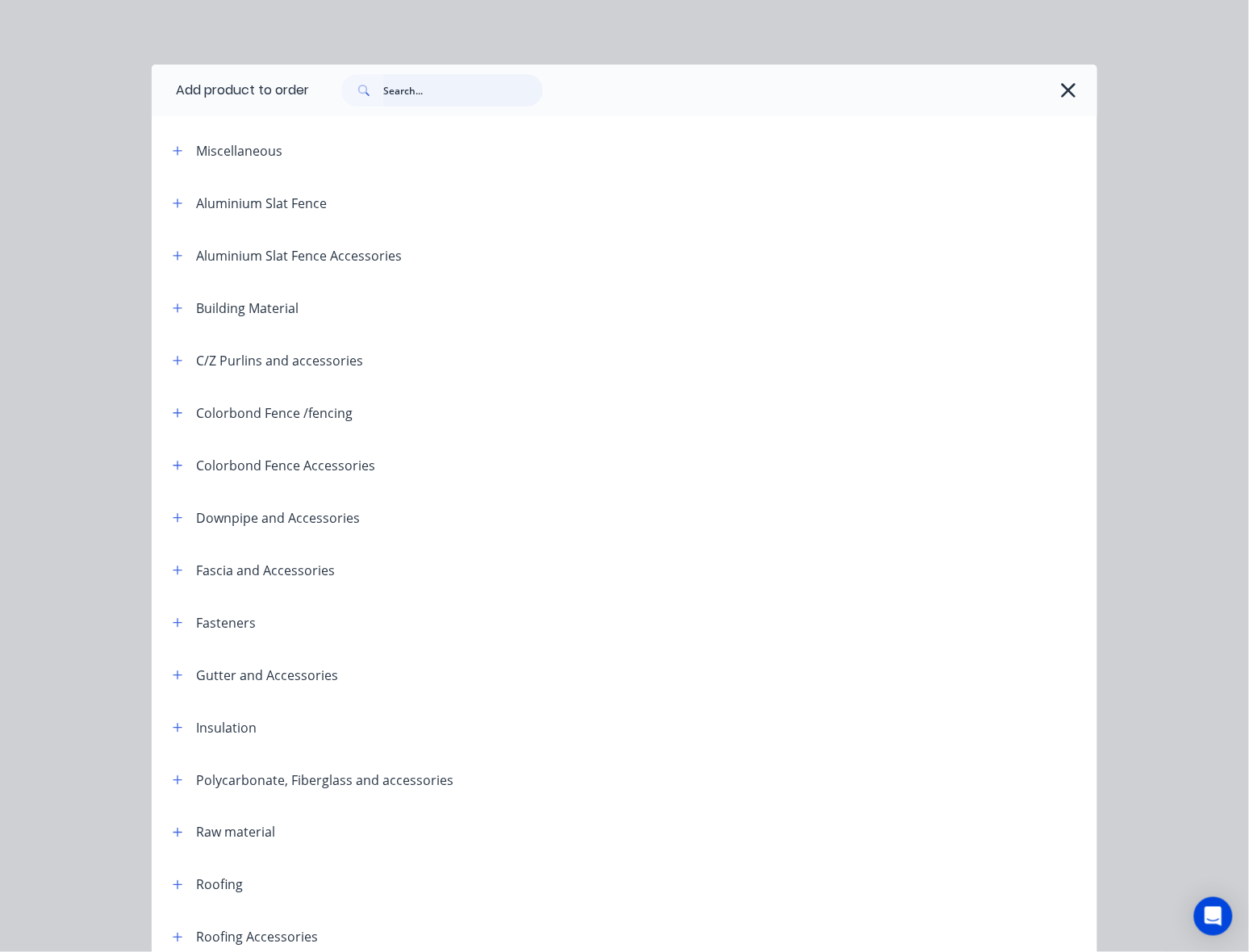
click at [472, 78] on input "text" at bounding box center [463, 90] width 159 height 32
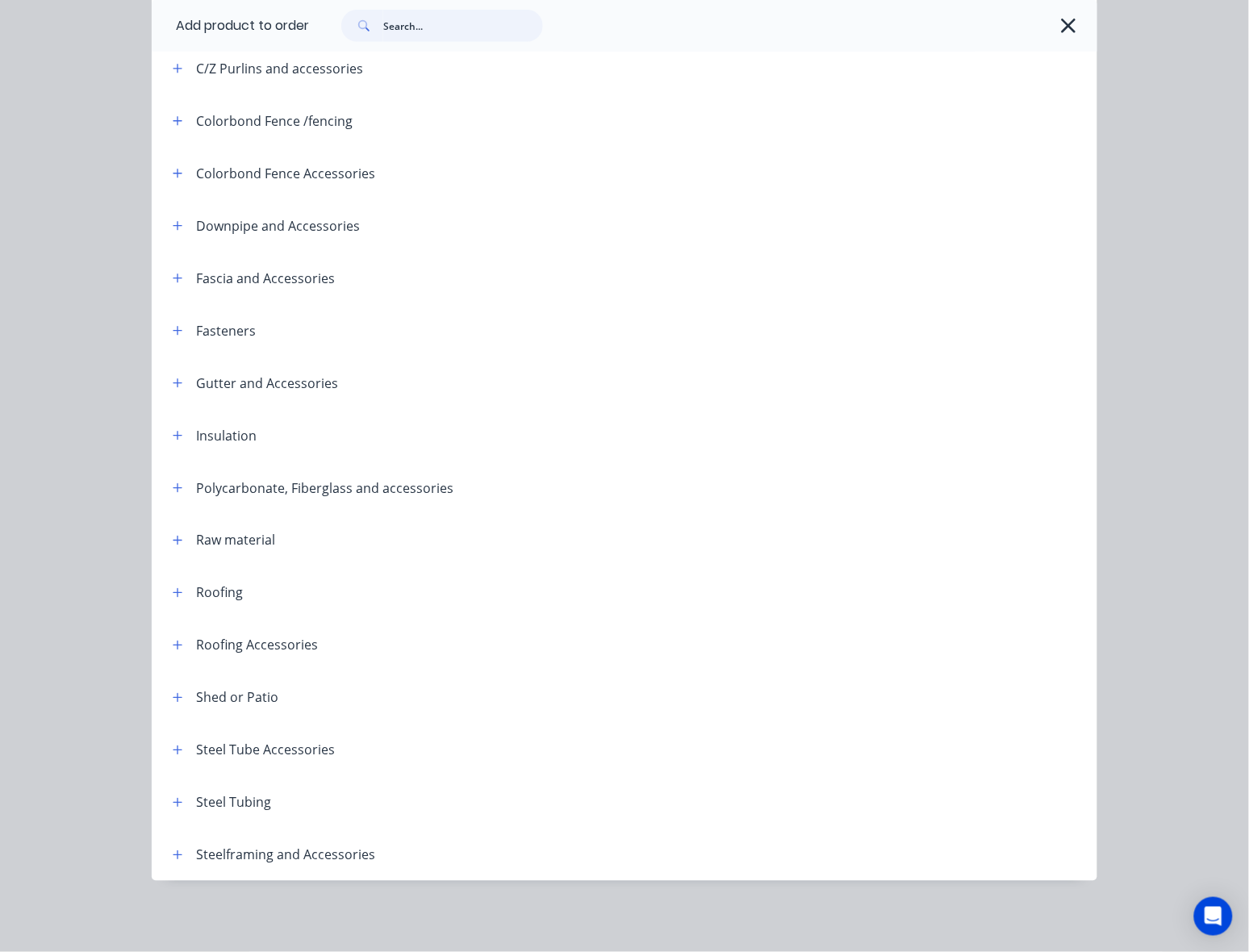
scroll to position [52, 0]
click at [172, 803] on icon "button" at bounding box center [177, 803] width 9 height 11
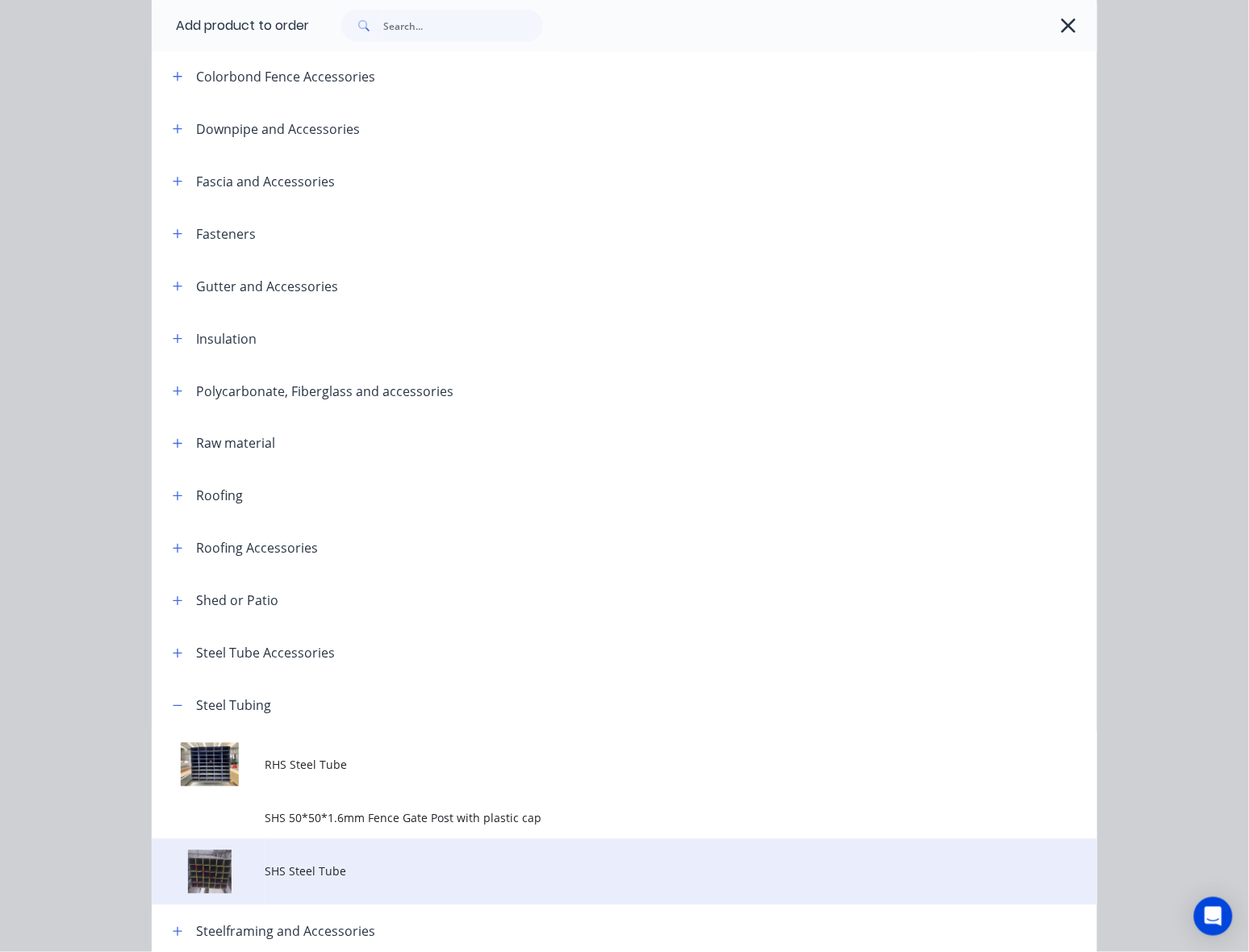
scroll to position [466, 0]
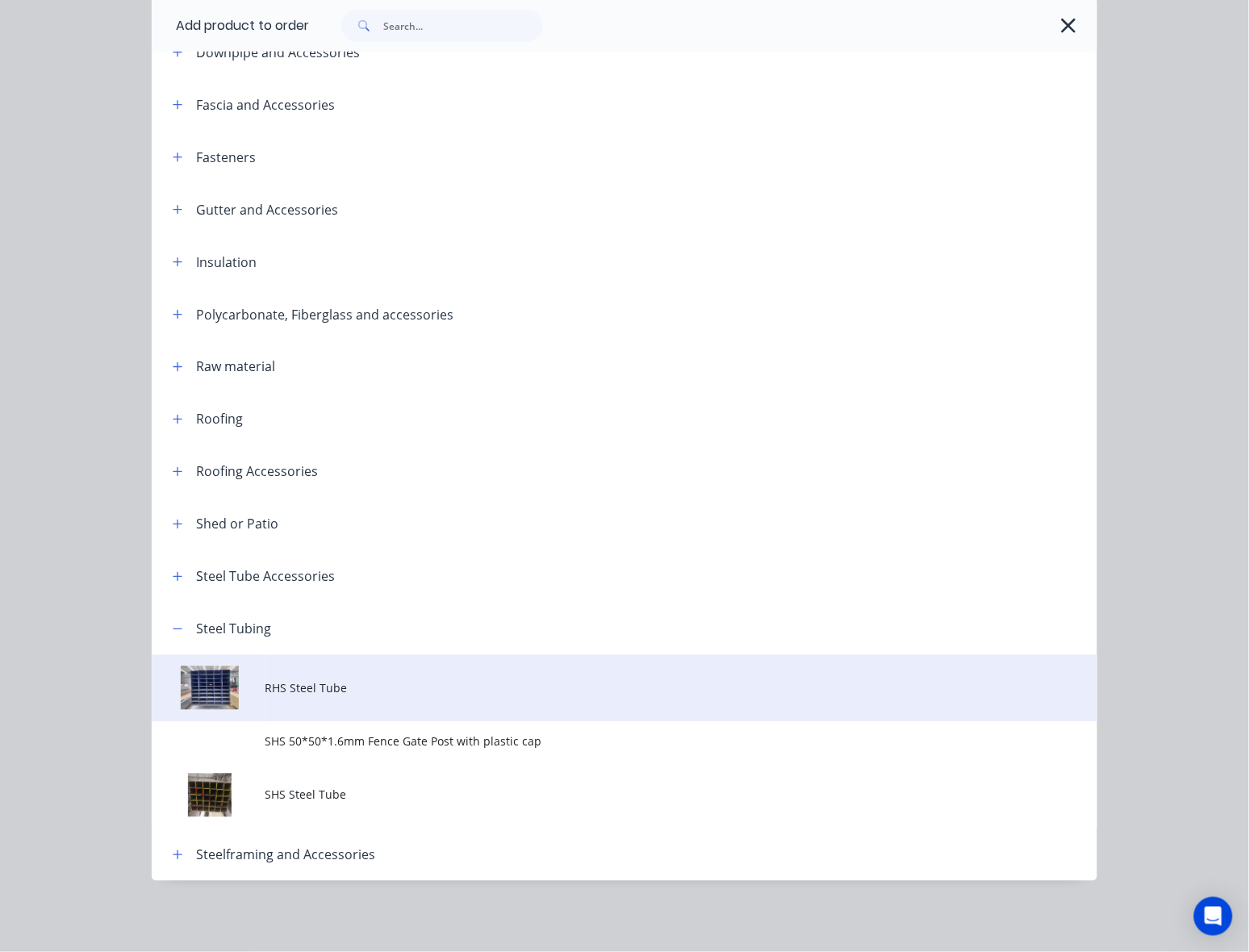
click at [345, 687] on span "RHS Steel Tube" at bounding box center [598, 689] width 665 height 17
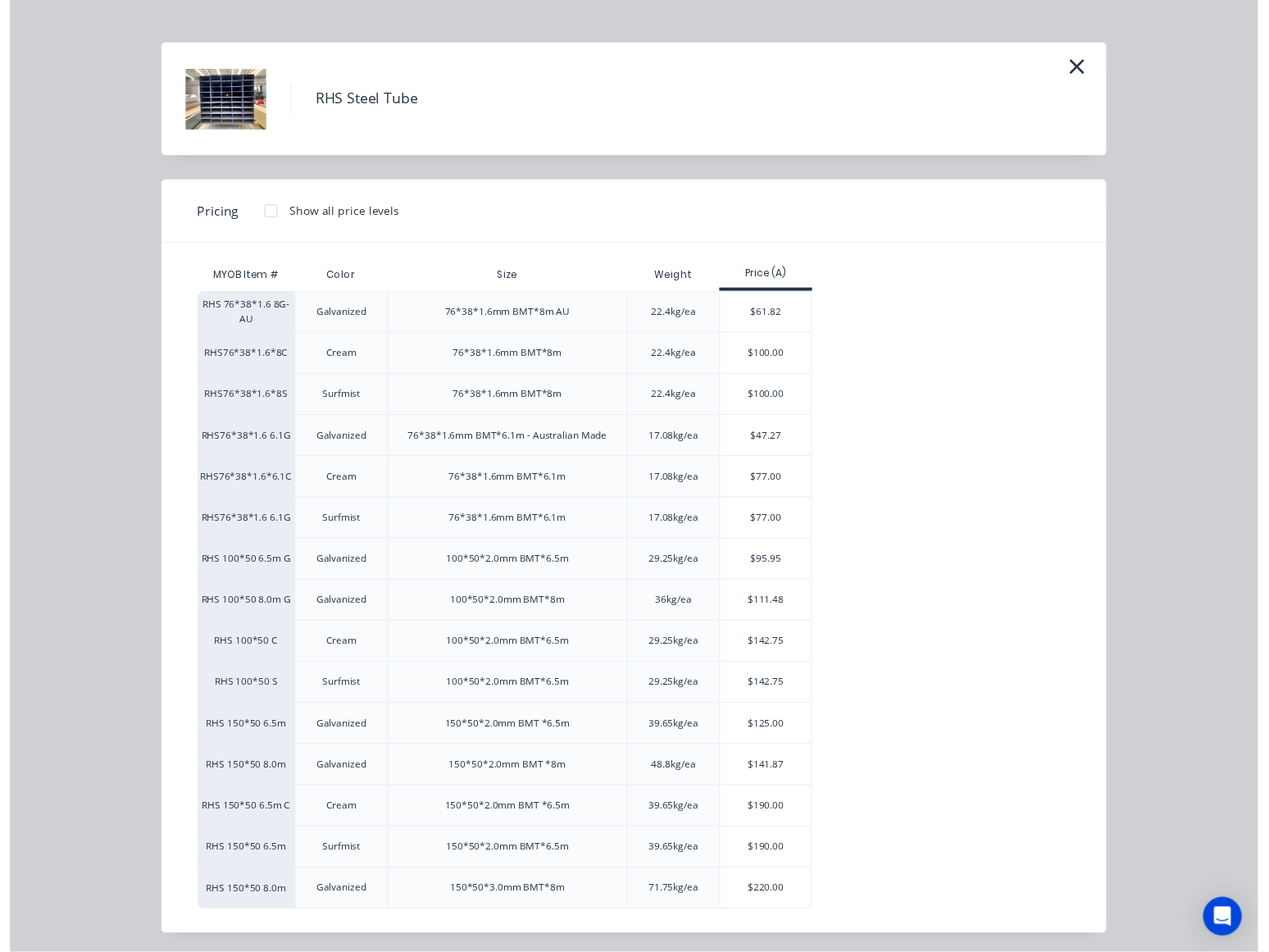
scroll to position [30, 0]
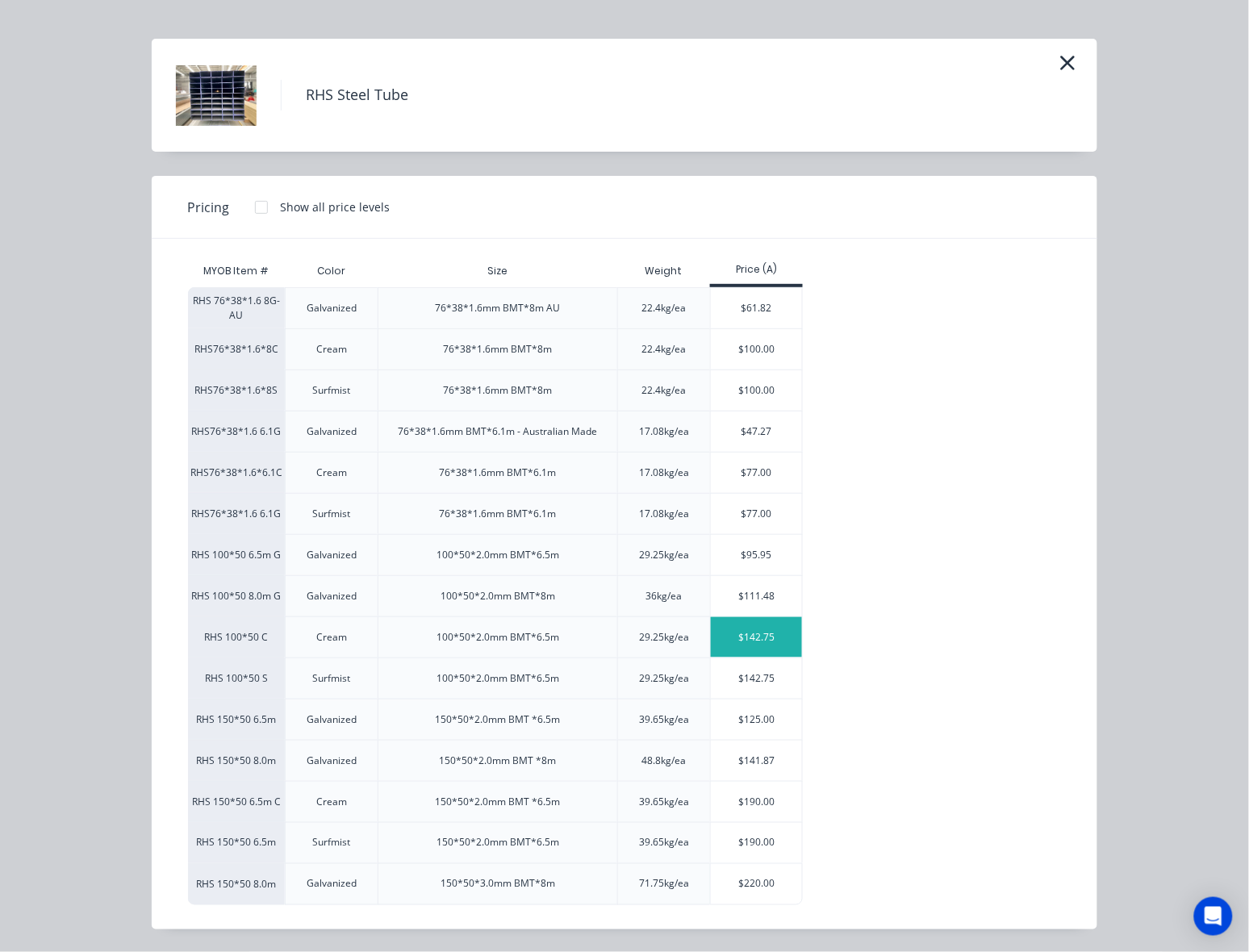
click at [746, 637] on div "$142.75" at bounding box center [755, 637] width 91 height 40
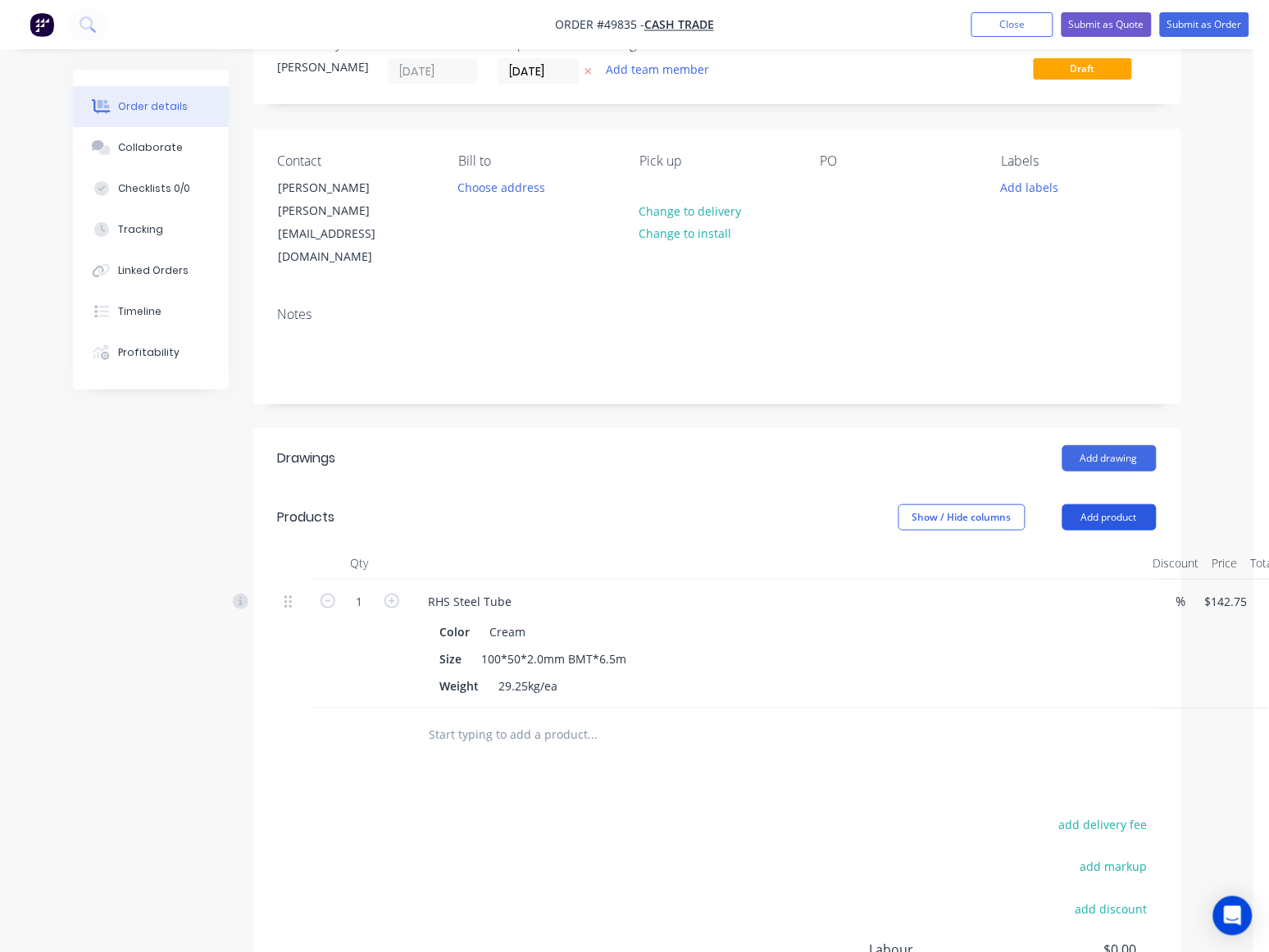
click at [1099, 504] on button "Add product" at bounding box center [1109, 517] width 94 height 27
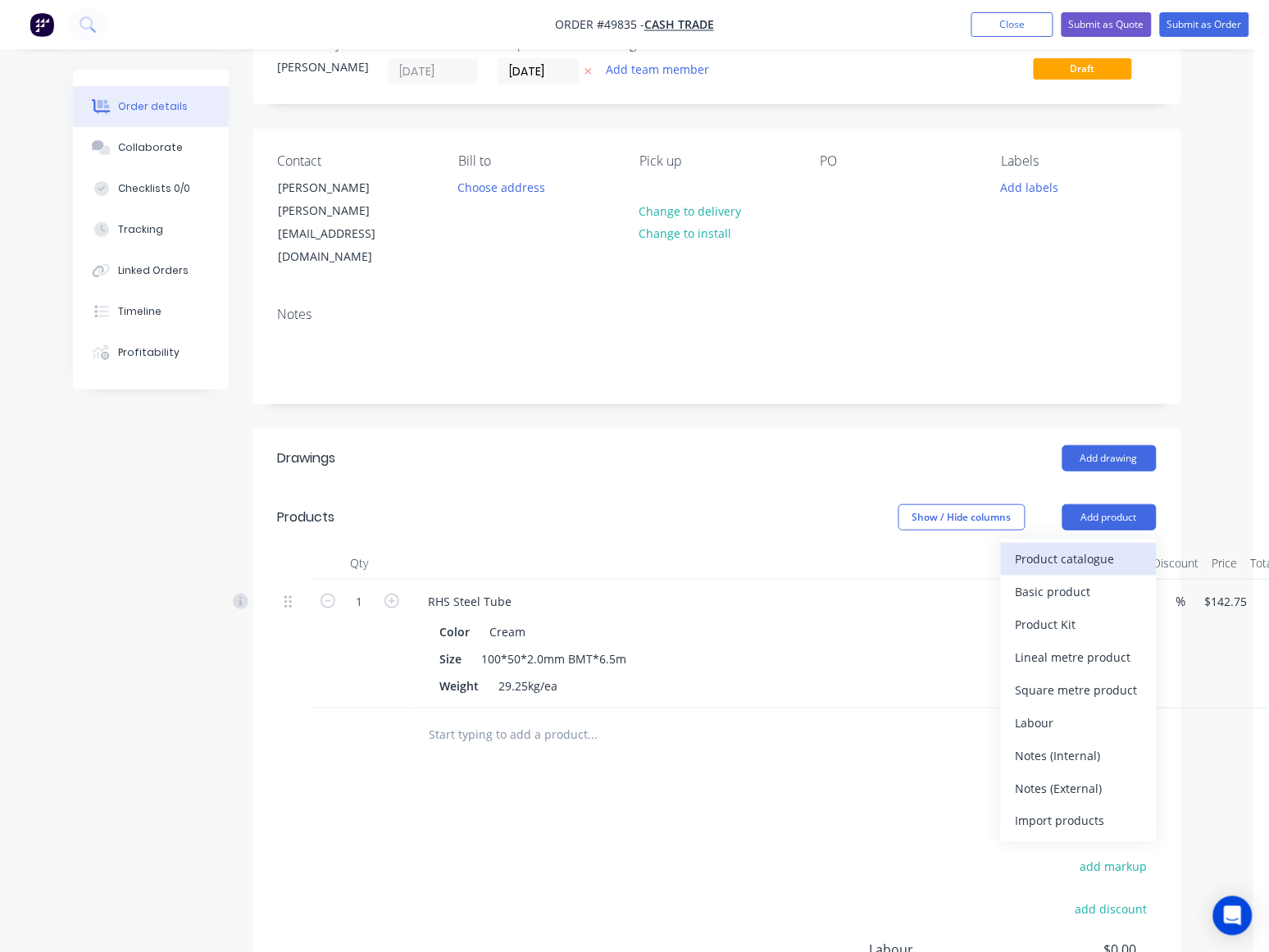
click at [1075, 546] on div "Product catalogue" at bounding box center [1079, 558] width 127 height 24
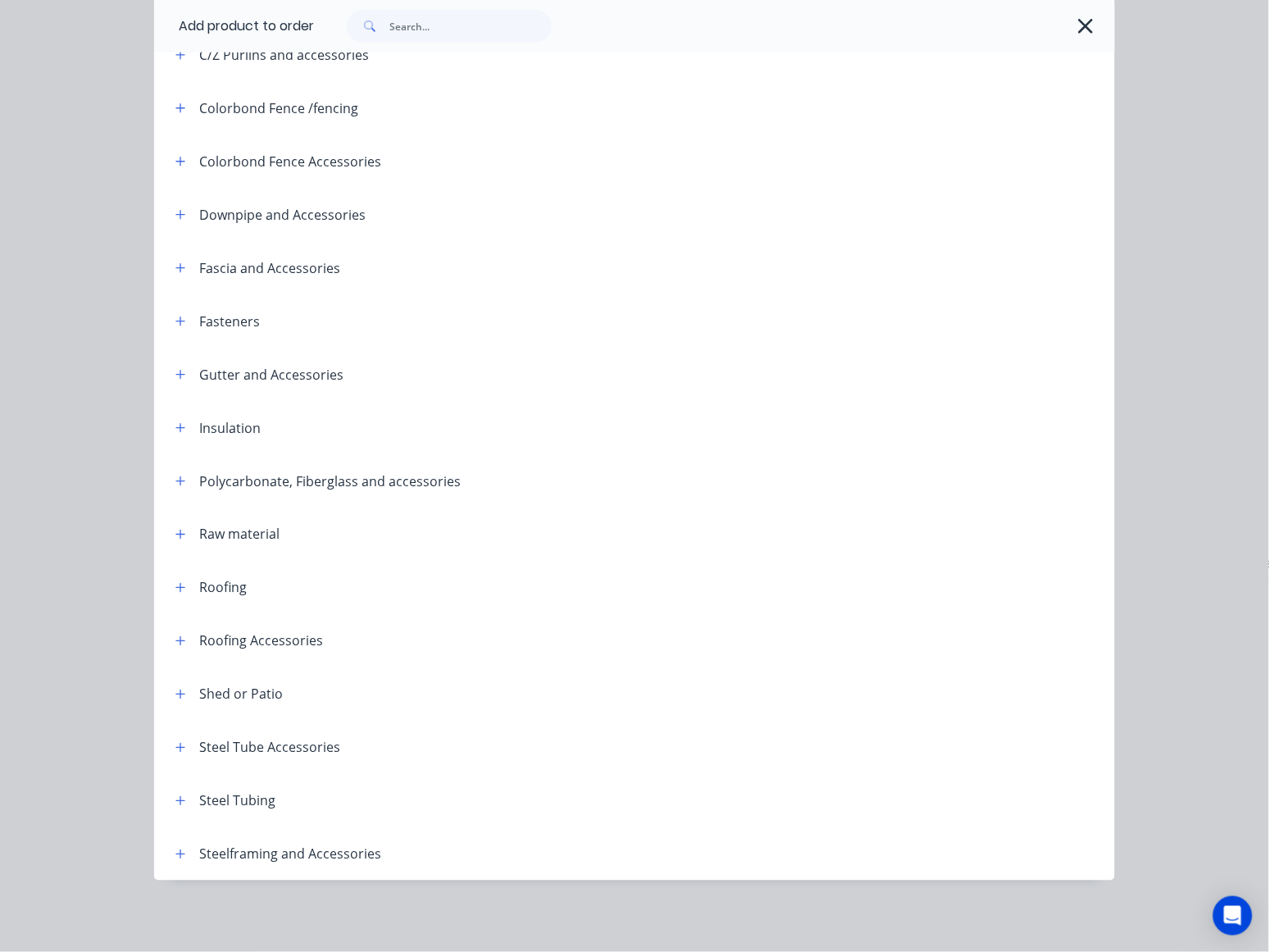
scroll to position [312, 0]
click at [175, 802] on icon "button" at bounding box center [180, 800] width 10 height 11
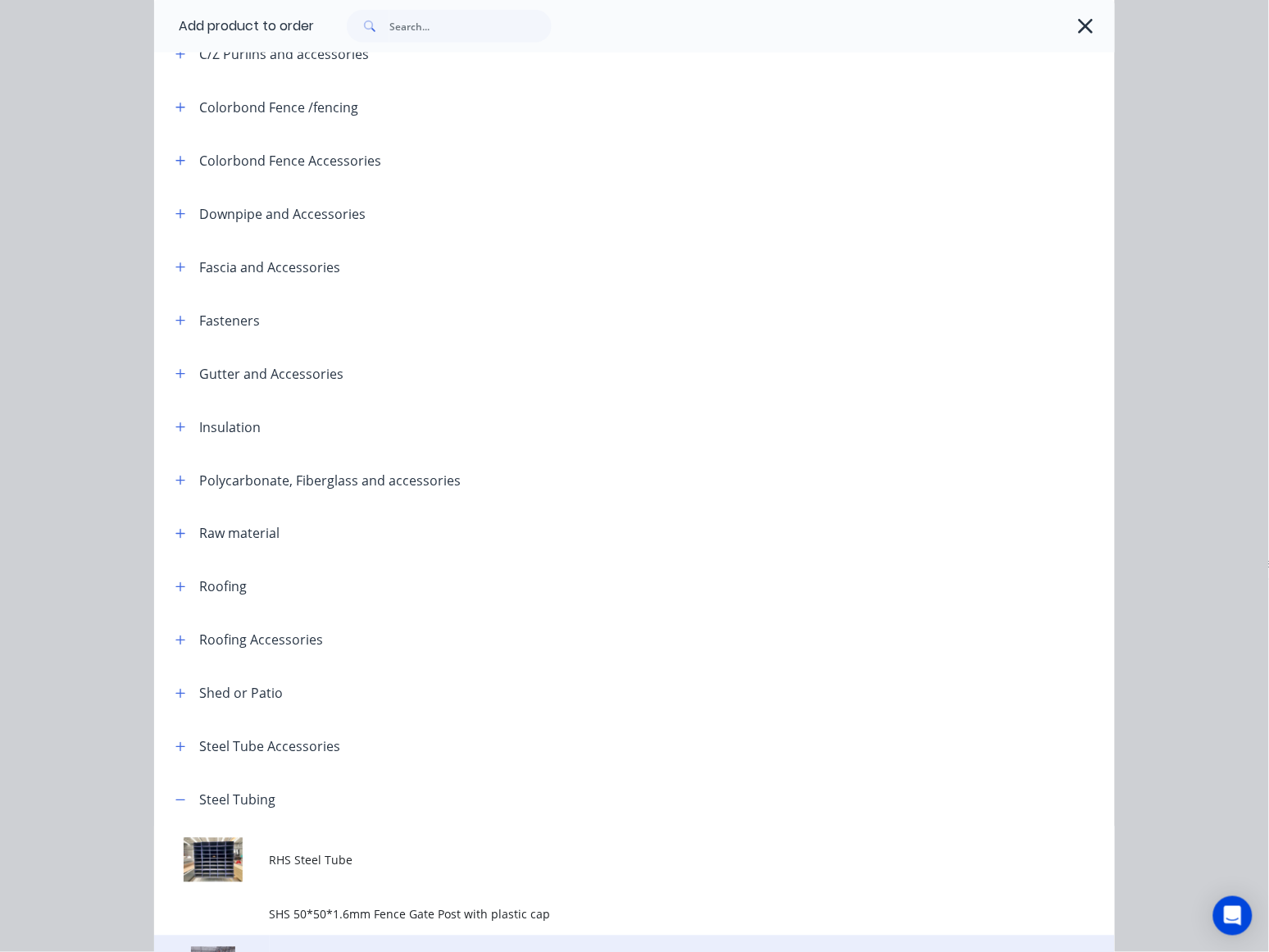
scroll to position [488, 0]
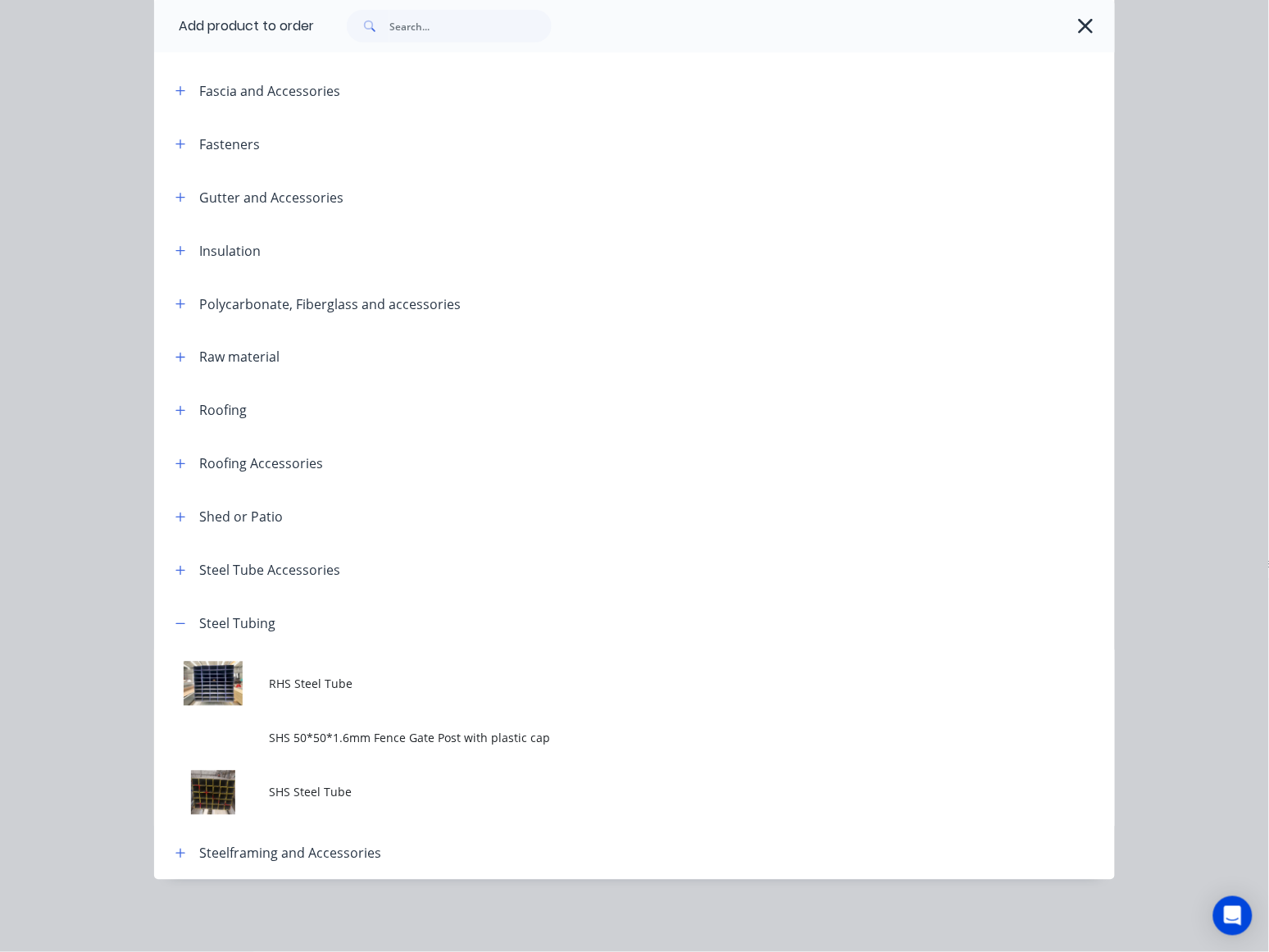
click at [387, 783] on td "SHS Steel Tube" at bounding box center [692, 792] width 845 height 68
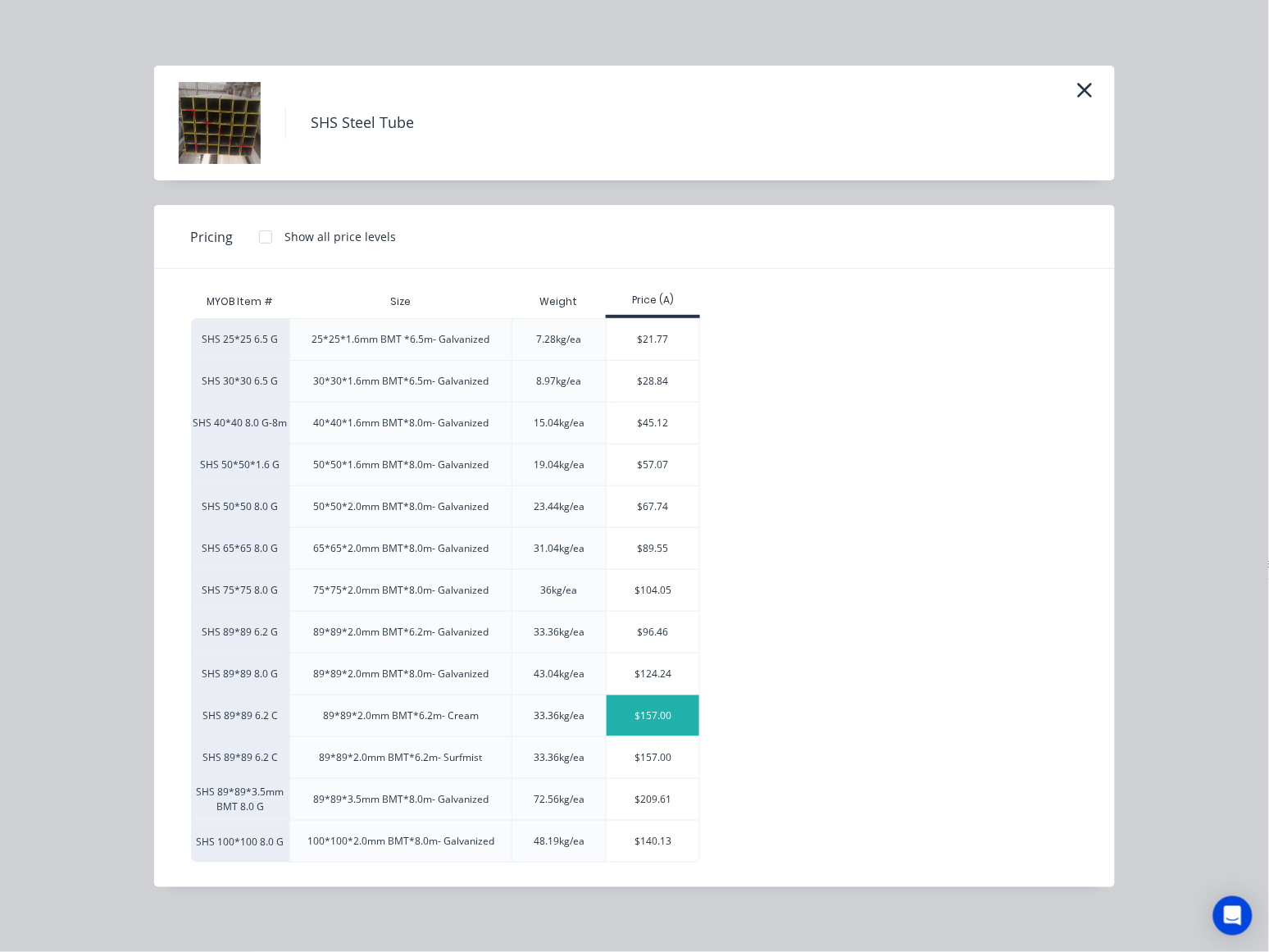
click at [648, 717] on div "$157.00" at bounding box center [652, 715] width 92 height 41
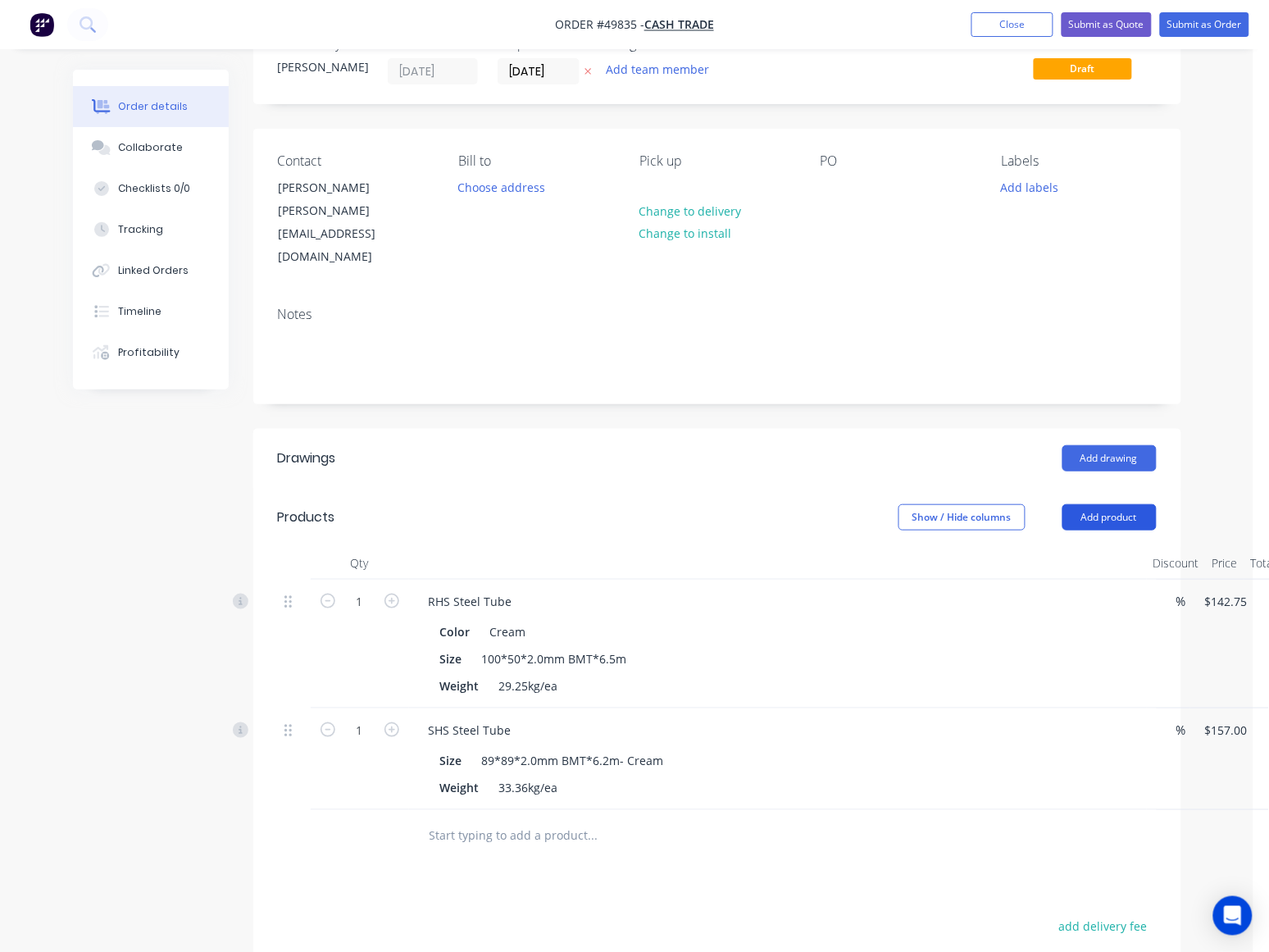
click at [1106, 504] on button "Add product" at bounding box center [1109, 517] width 94 height 27
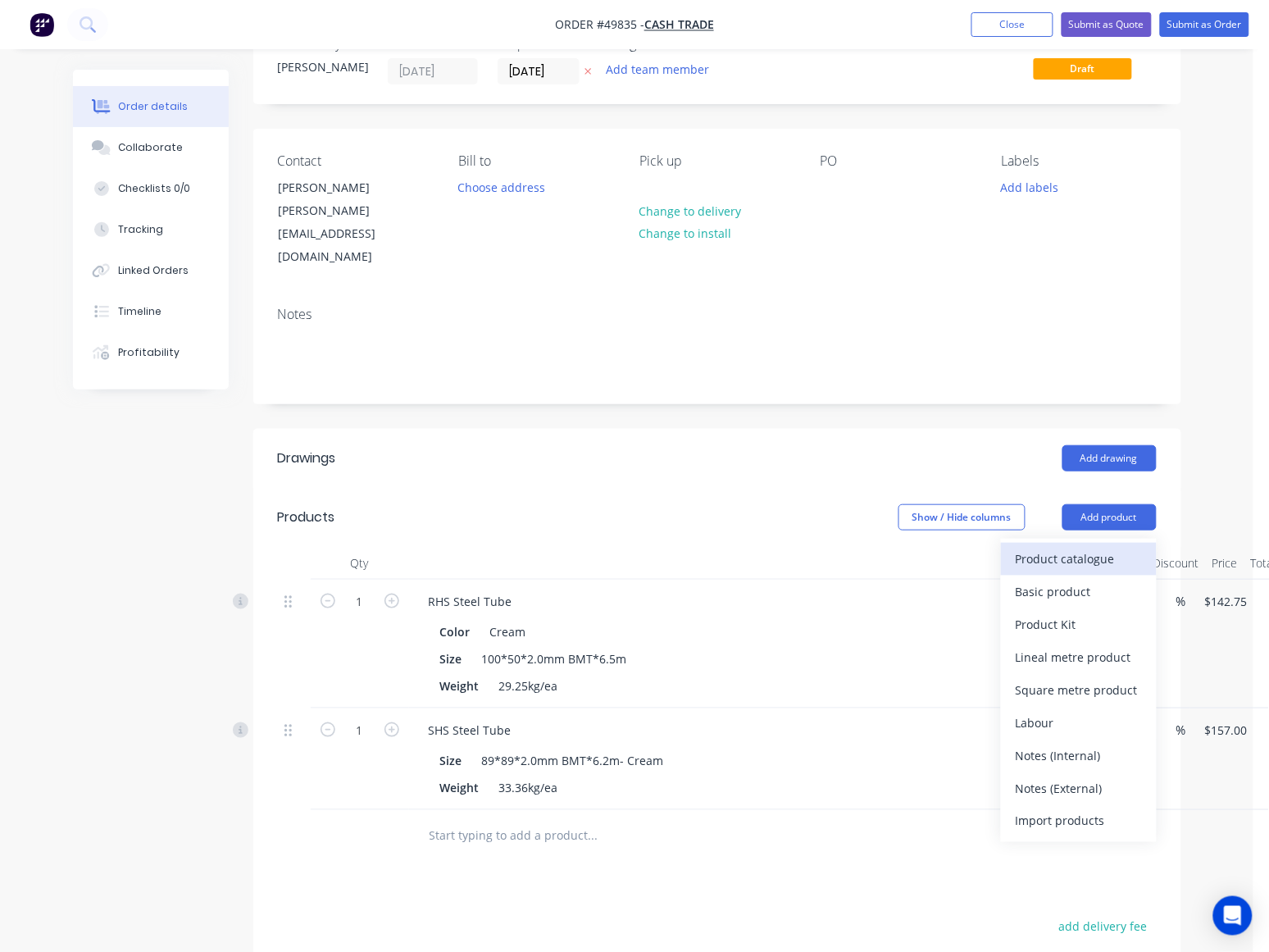
drag, startPoint x: 1051, startPoint y: 538, endPoint x: 1050, endPoint y: 506, distance: 32.0
click at [1050, 539] on div "Product catalogue Basic product Product Kit Lineal metre product Square metre p…" at bounding box center [1079, 690] width 156 height 304
click at [1050, 546] on div "Product catalogue" at bounding box center [1079, 558] width 127 height 24
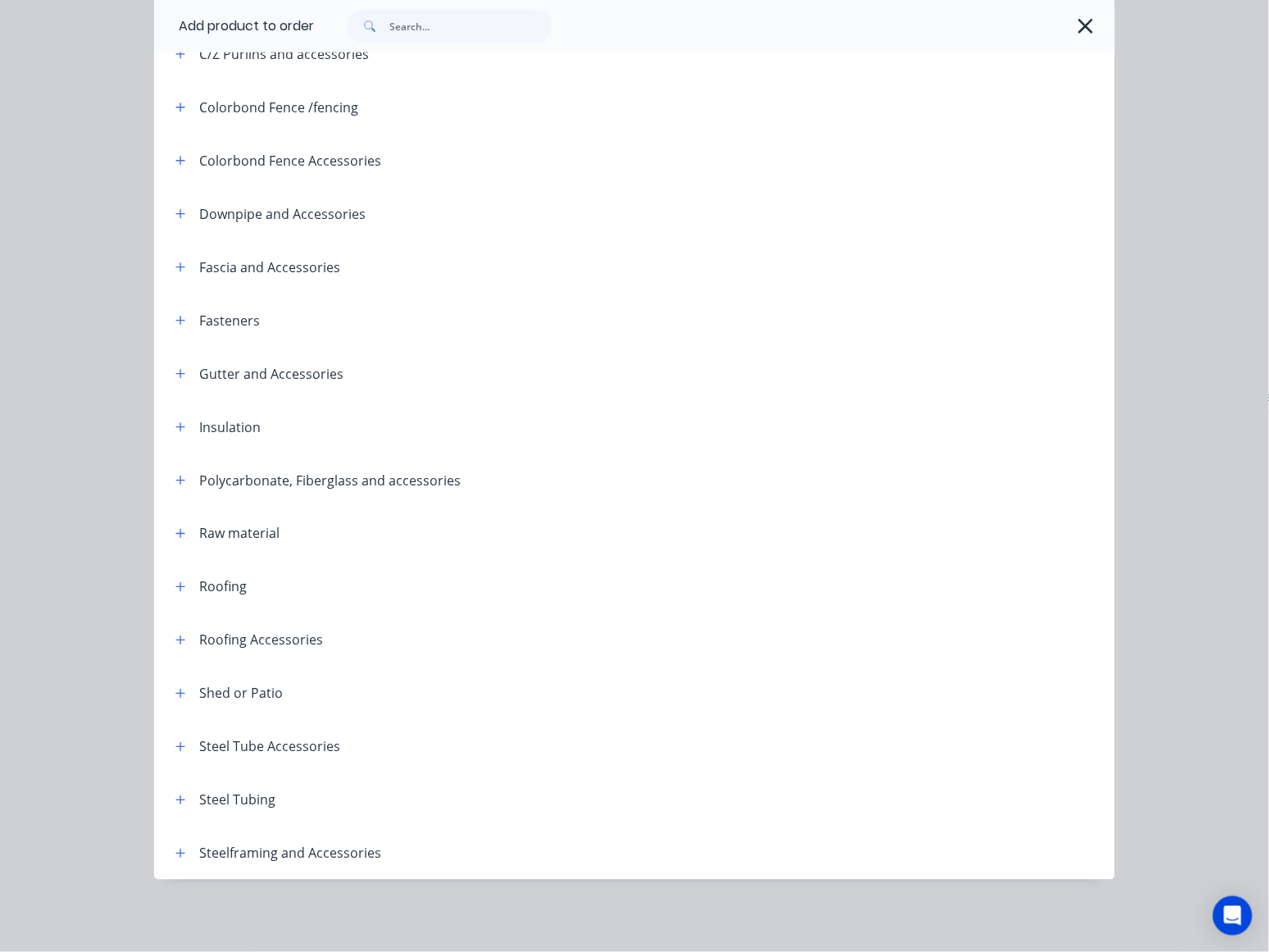
scroll to position [329, 0]
click at [175, 800] on icon "button" at bounding box center [180, 800] width 10 height 11
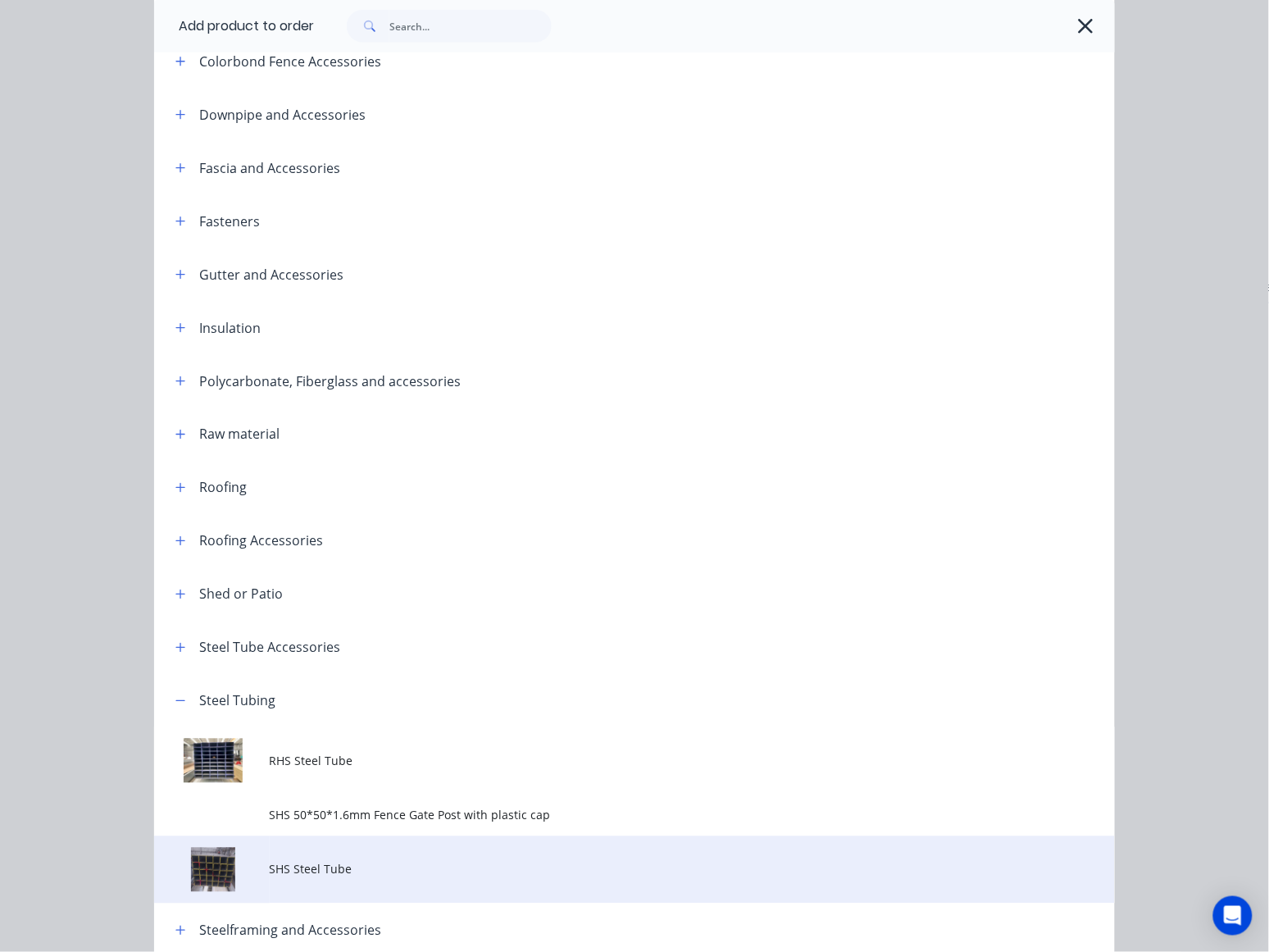
scroll to position [488, 0]
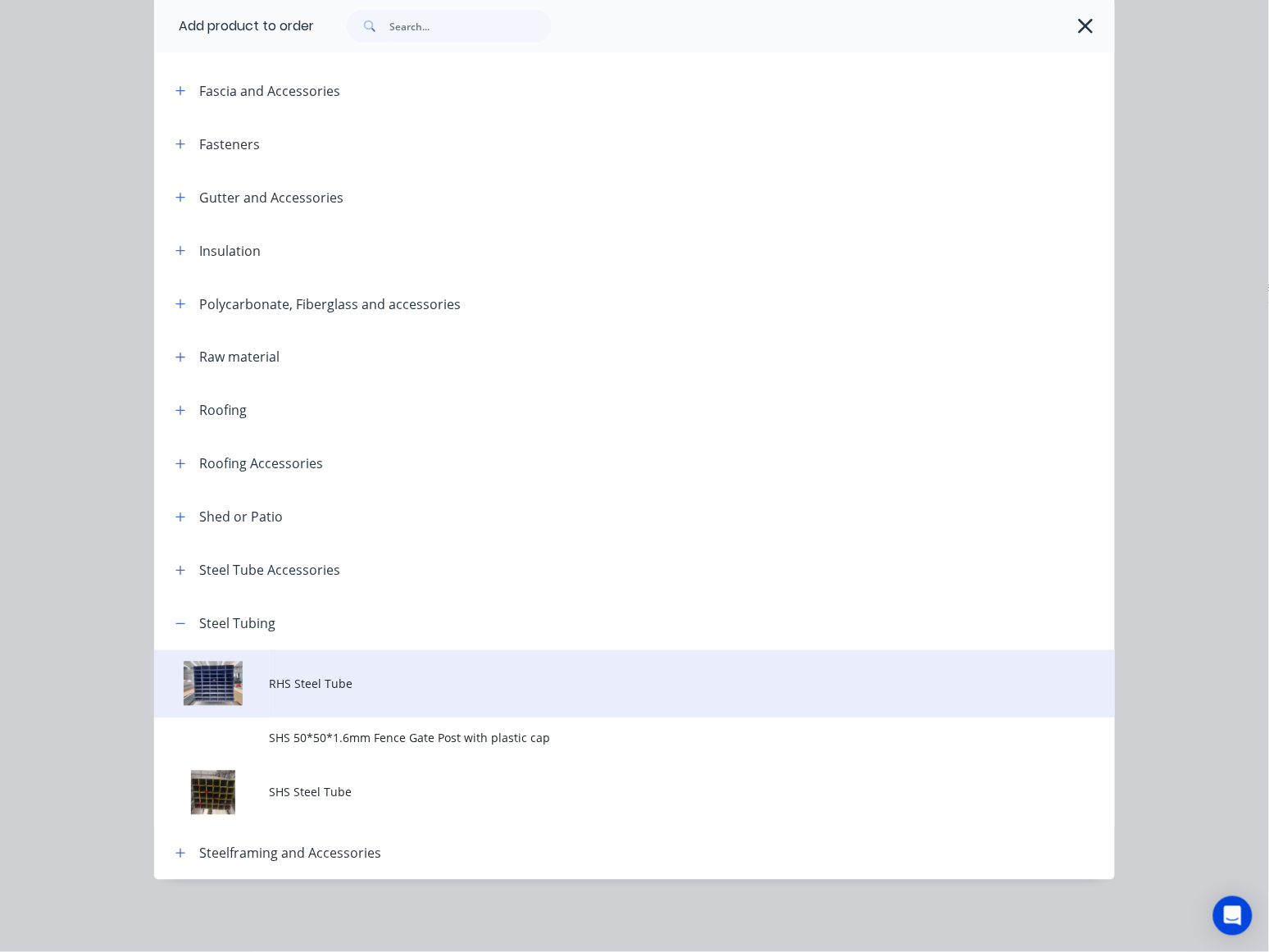
click at [325, 679] on span "RHS Steel Tube" at bounding box center [607, 684] width 676 height 17
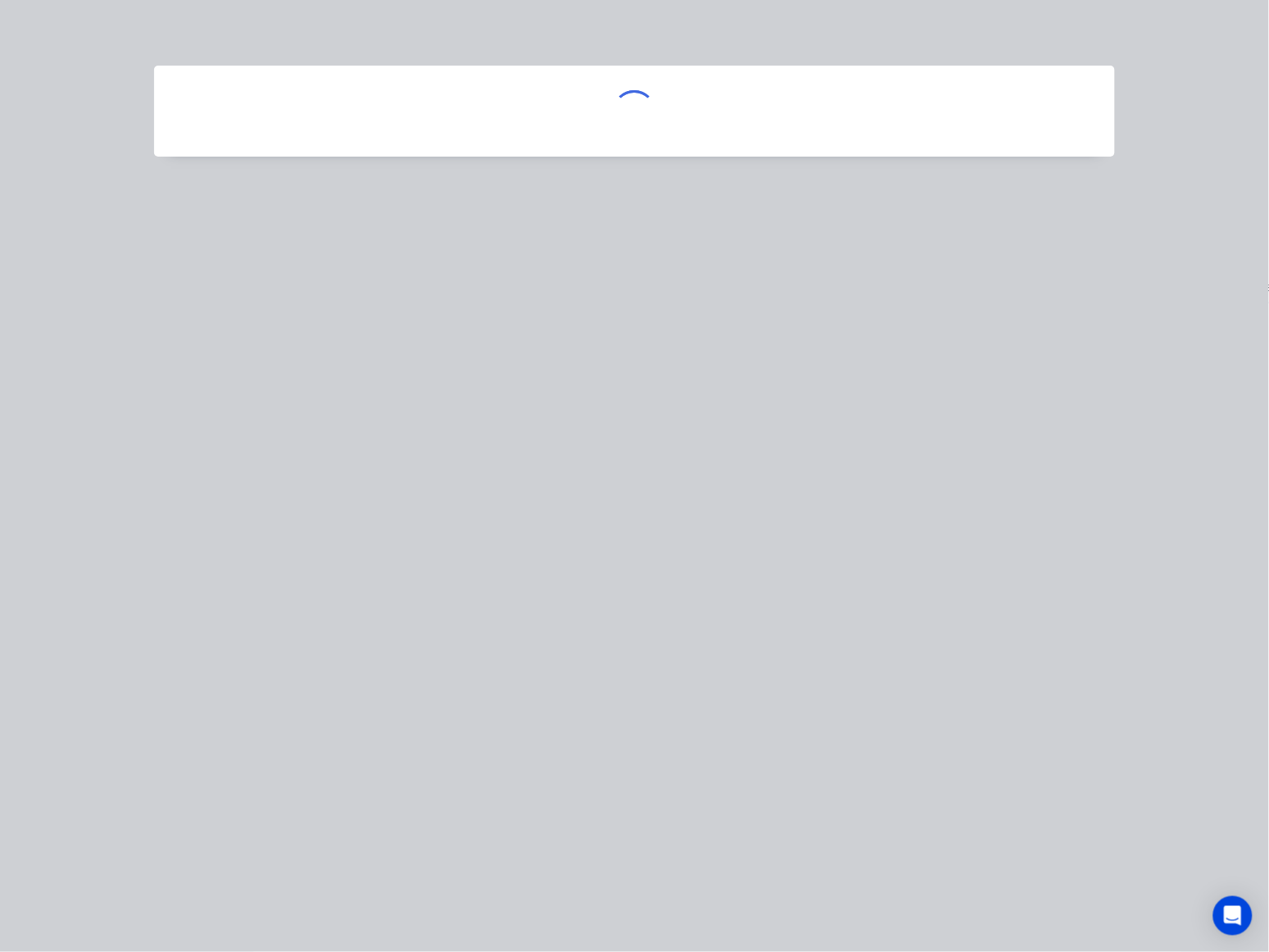
scroll to position [0, 0]
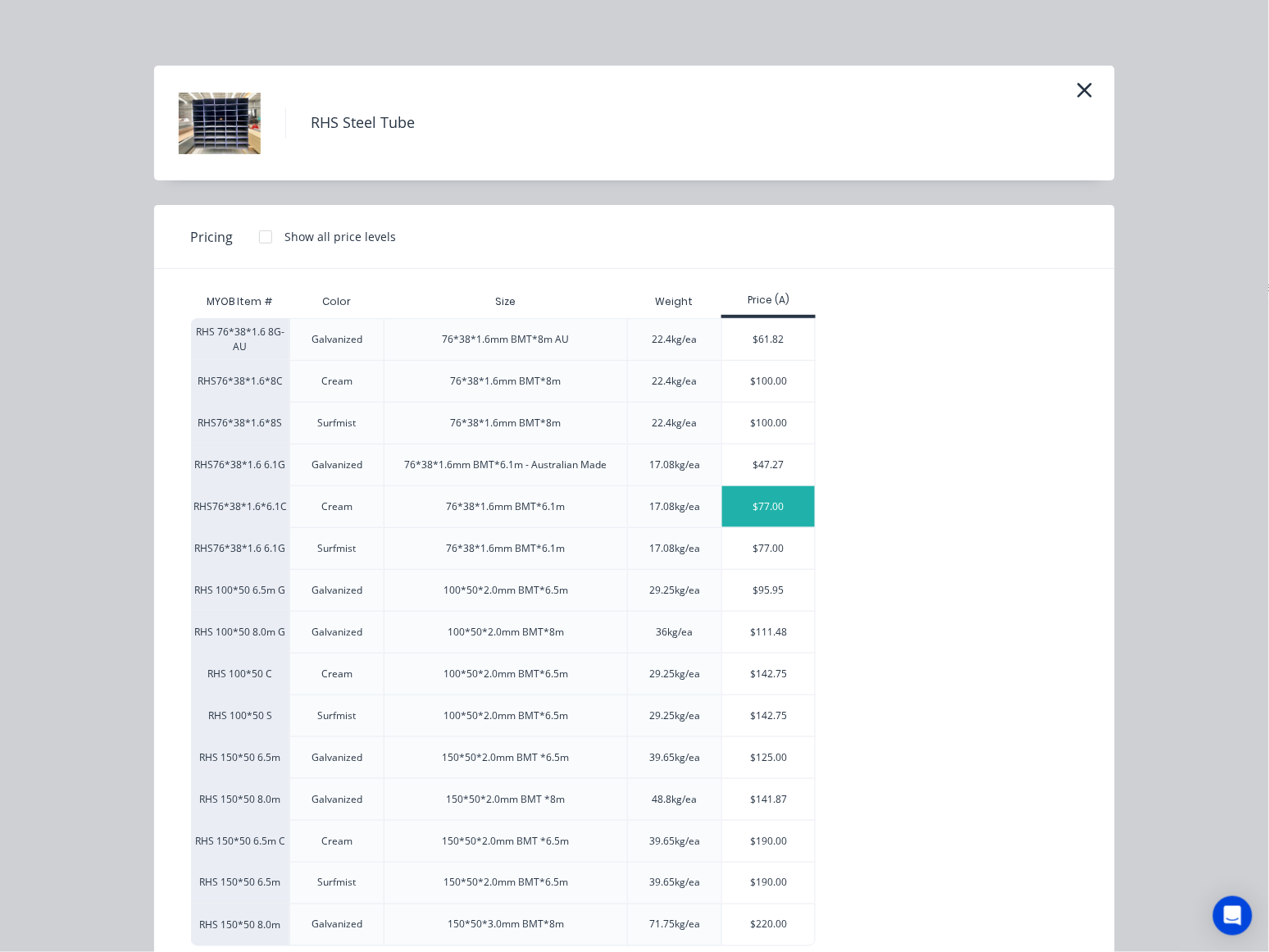
click at [744, 515] on div "$77.00" at bounding box center [767, 506] width 92 height 41
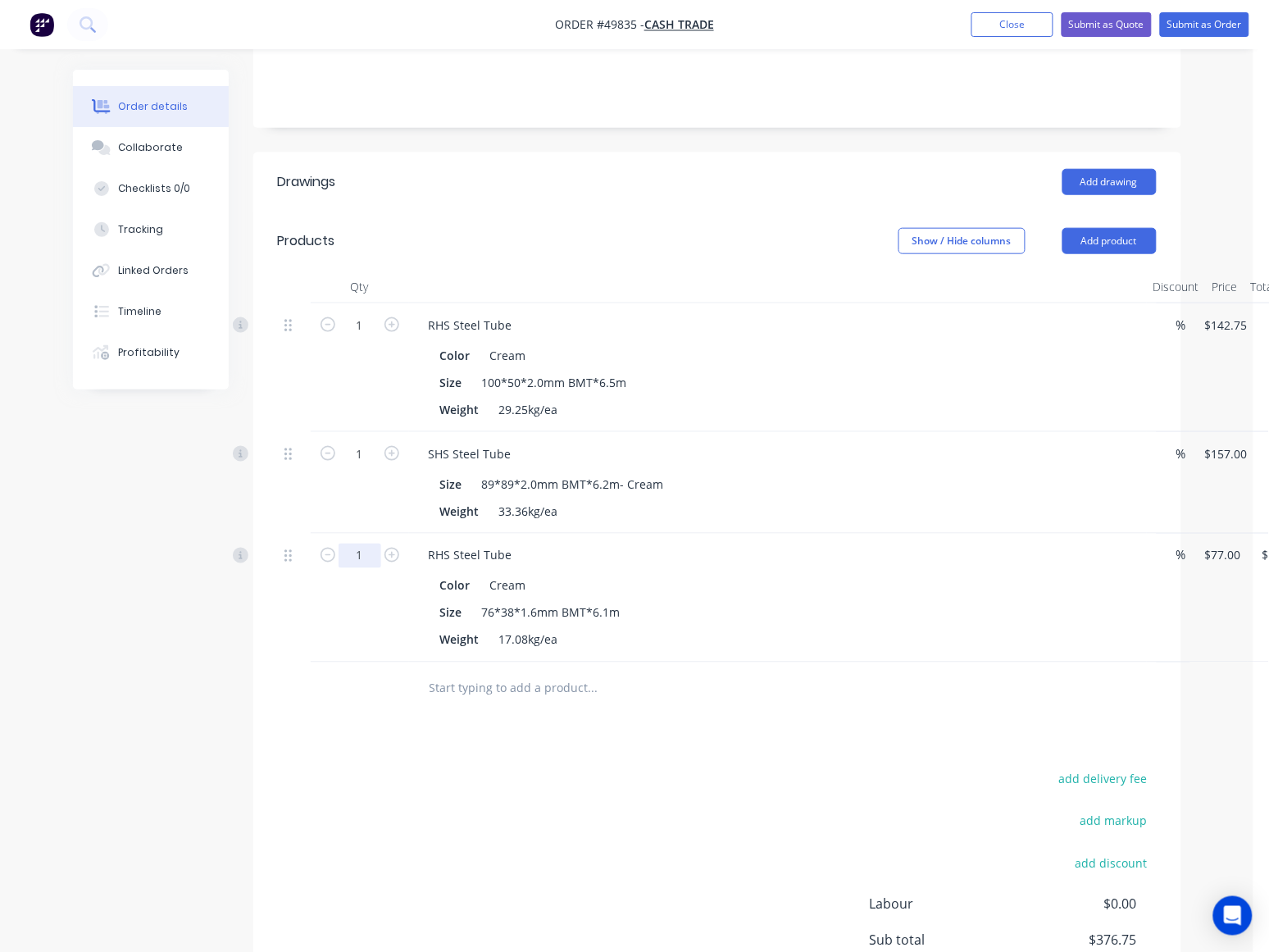
click at [373, 544] on input "1" at bounding box center [360, 556] width 43 height 25
type input "3"
type input "$231.00"
click at [823, 663] on div at bounding box center [704, 689] width 590 height 53
click at [1127, 228] on button "Add product" at bounding box center [1109, 241] width 94 height 27
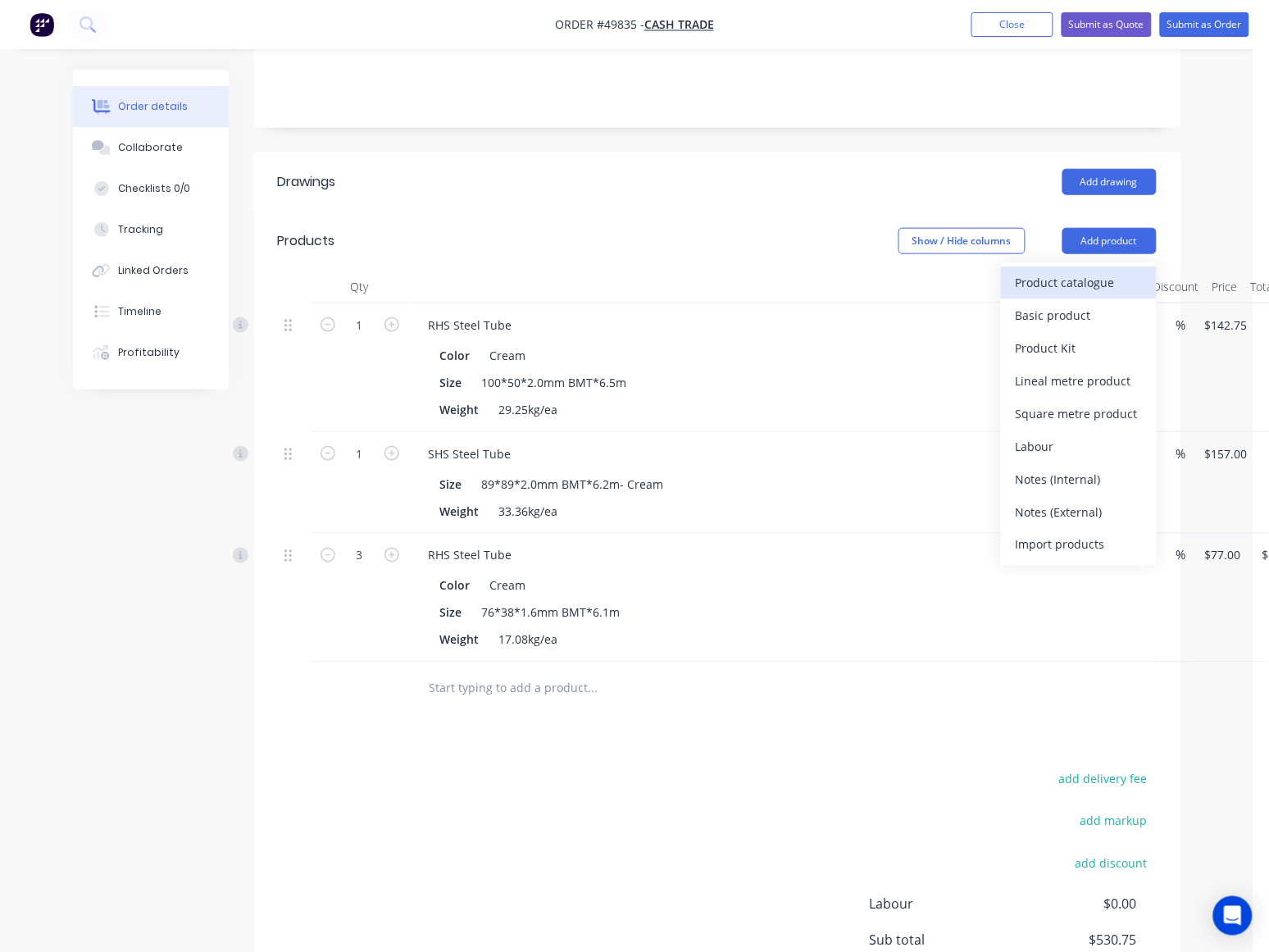
click at [1082, 270] on div "Product catalogue" at bounding box center [1079, 282] width 127 height 24
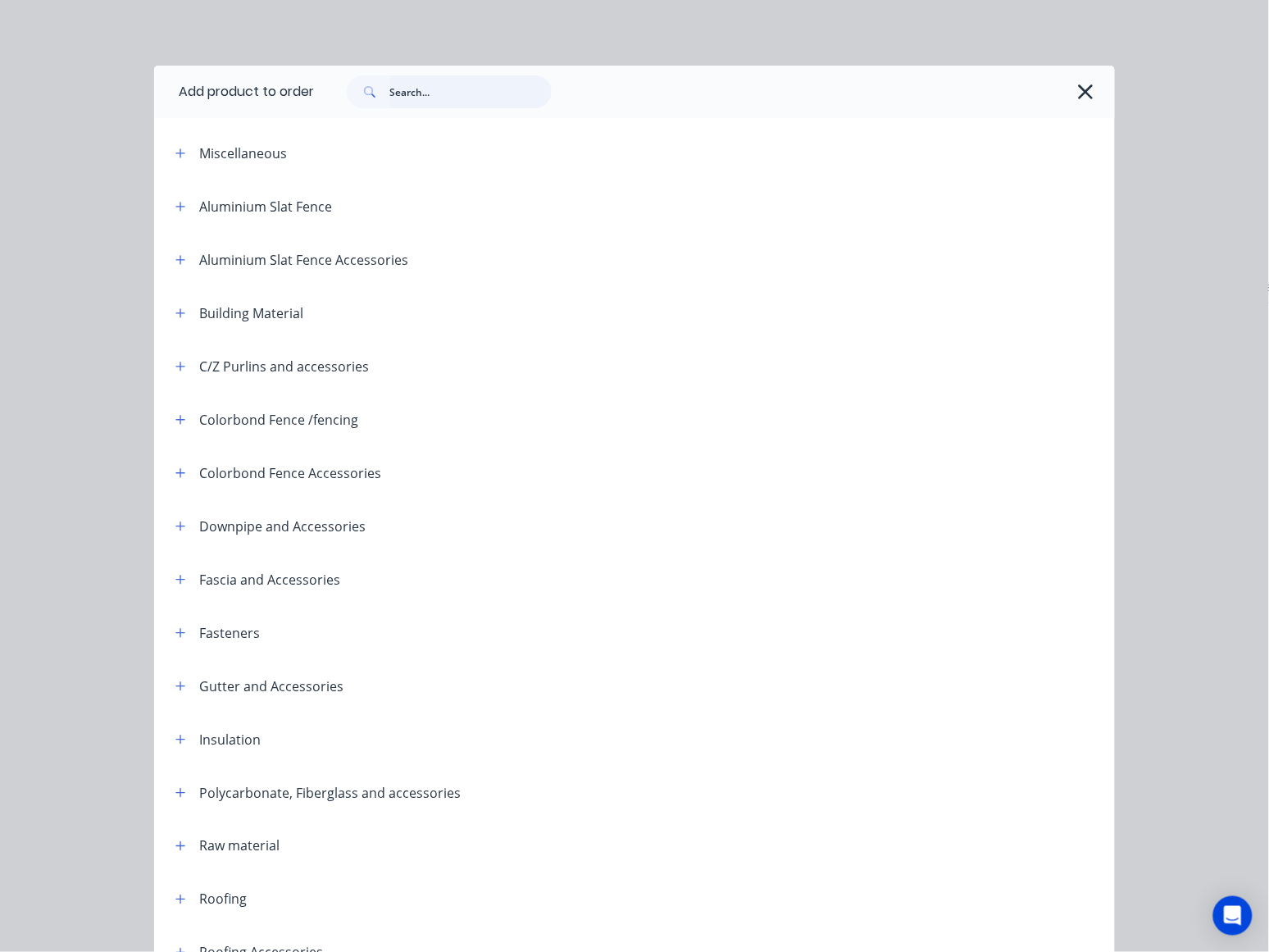
click at [436, 90] on input "text" at bounding box center [470, 91] width 162 height 32
type input "inter"
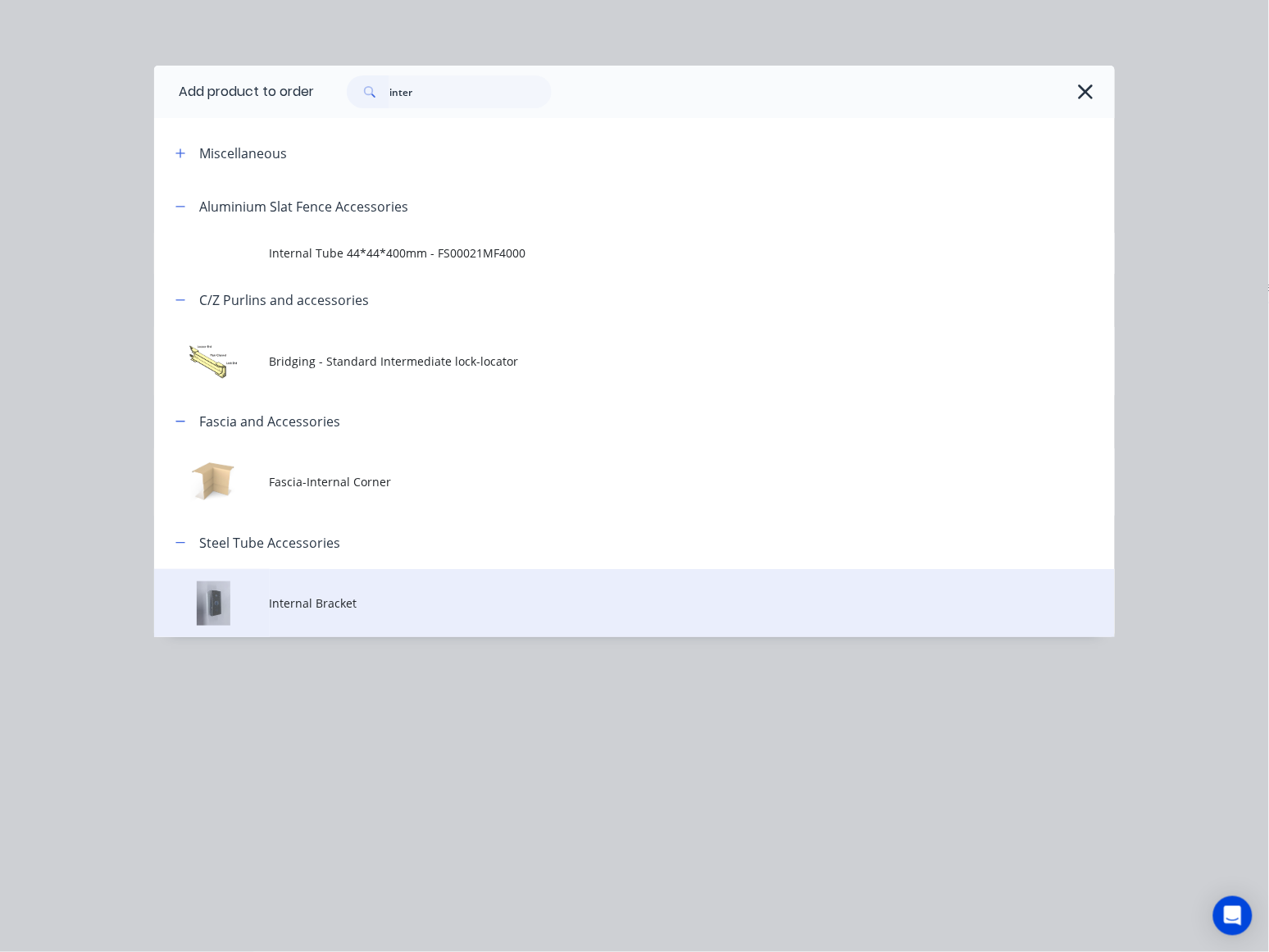
click at [452, 608] on span "Internal Bracket" at bounding box center [607, 603] width 676 height 17
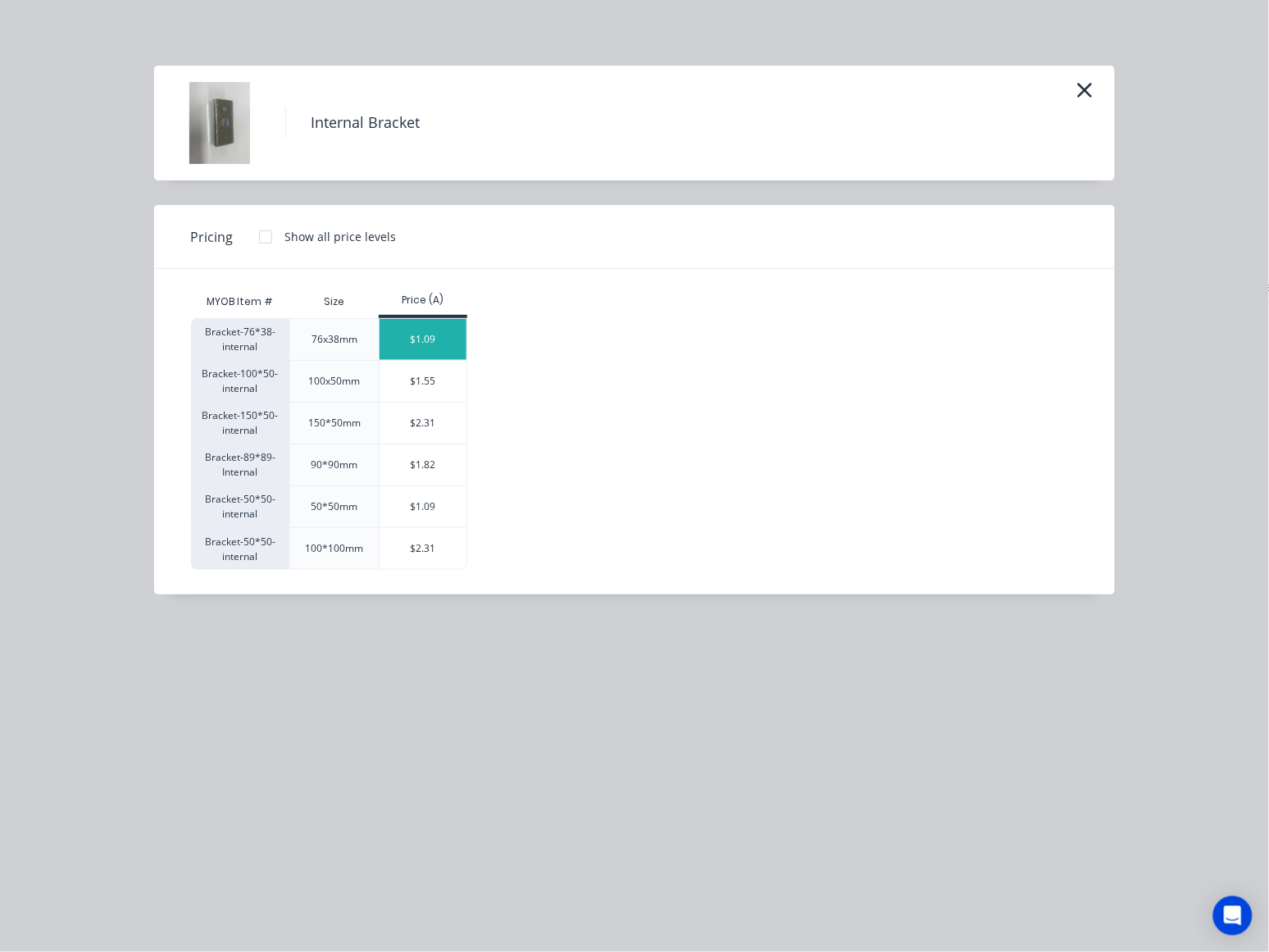
click at [443, 329] on div "$1.09" at bounding box center [424, 339] width 88 height 41
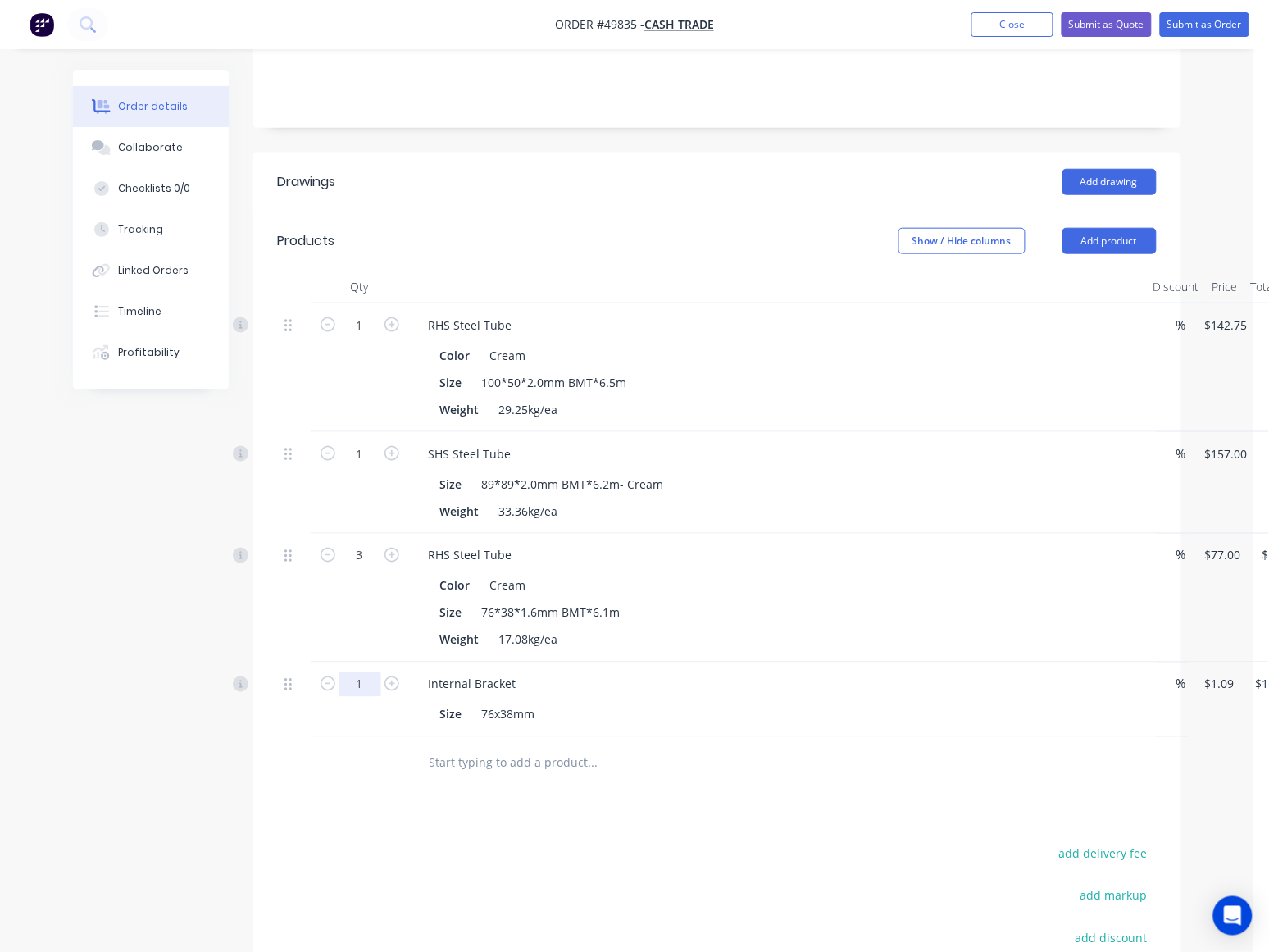
click at [359, 672] on input "1" at bounding box center [360, 684] width 43 height 25
type input "10"
type input "$10.90"
click at [747, 764] on div "Drawings Add drawing Products Show / Hide columns Add product Qty Discount Pric…" at bounding box center [717, 649] width 928 height 995
click at [1083, 228] on button "Add product" at bounding box center [1109, 241] width 94 height 27
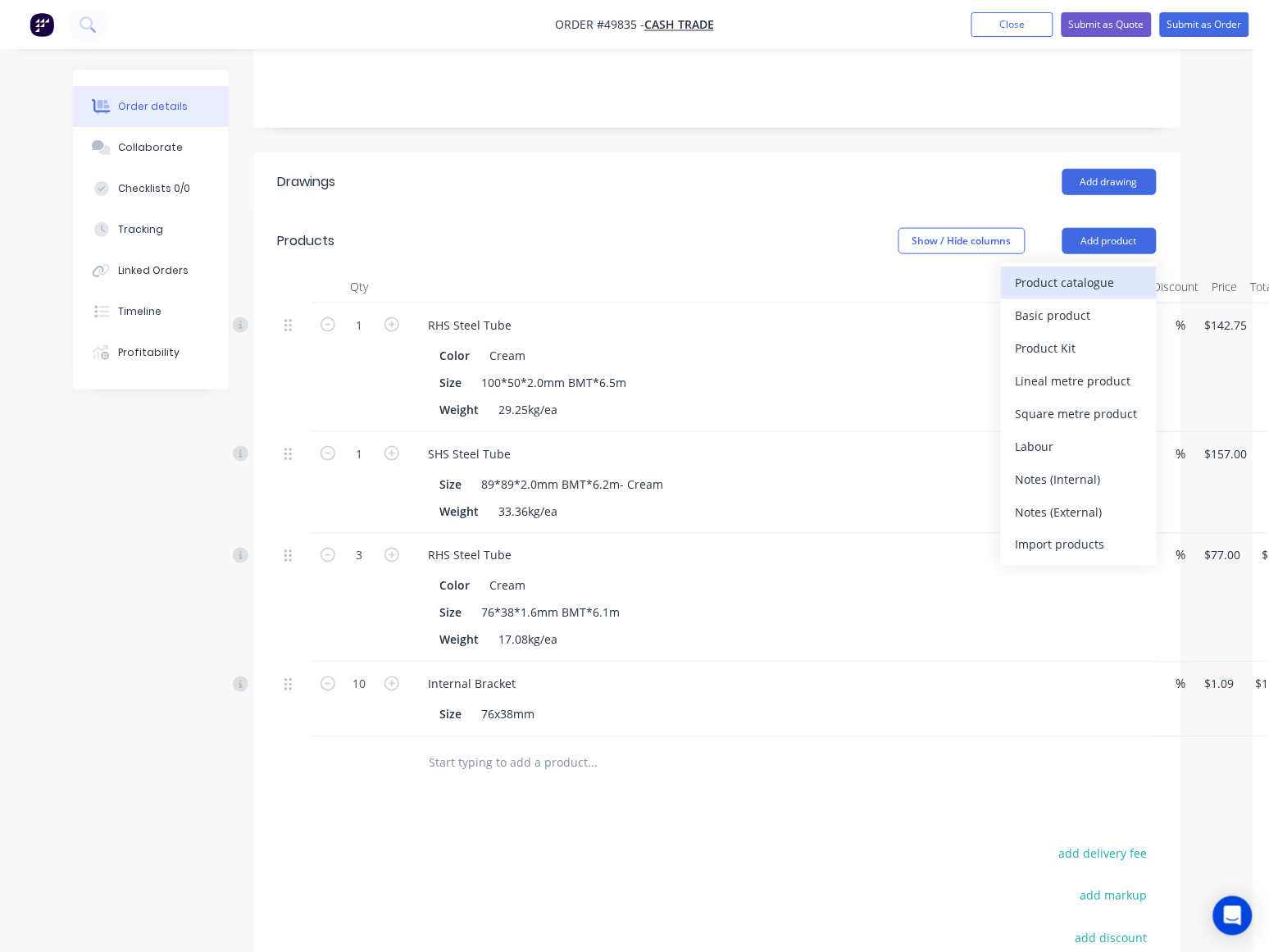
click at [1074, 270] on div "Product catalogue" at bounding box center [1079, 282] width 127 height 24
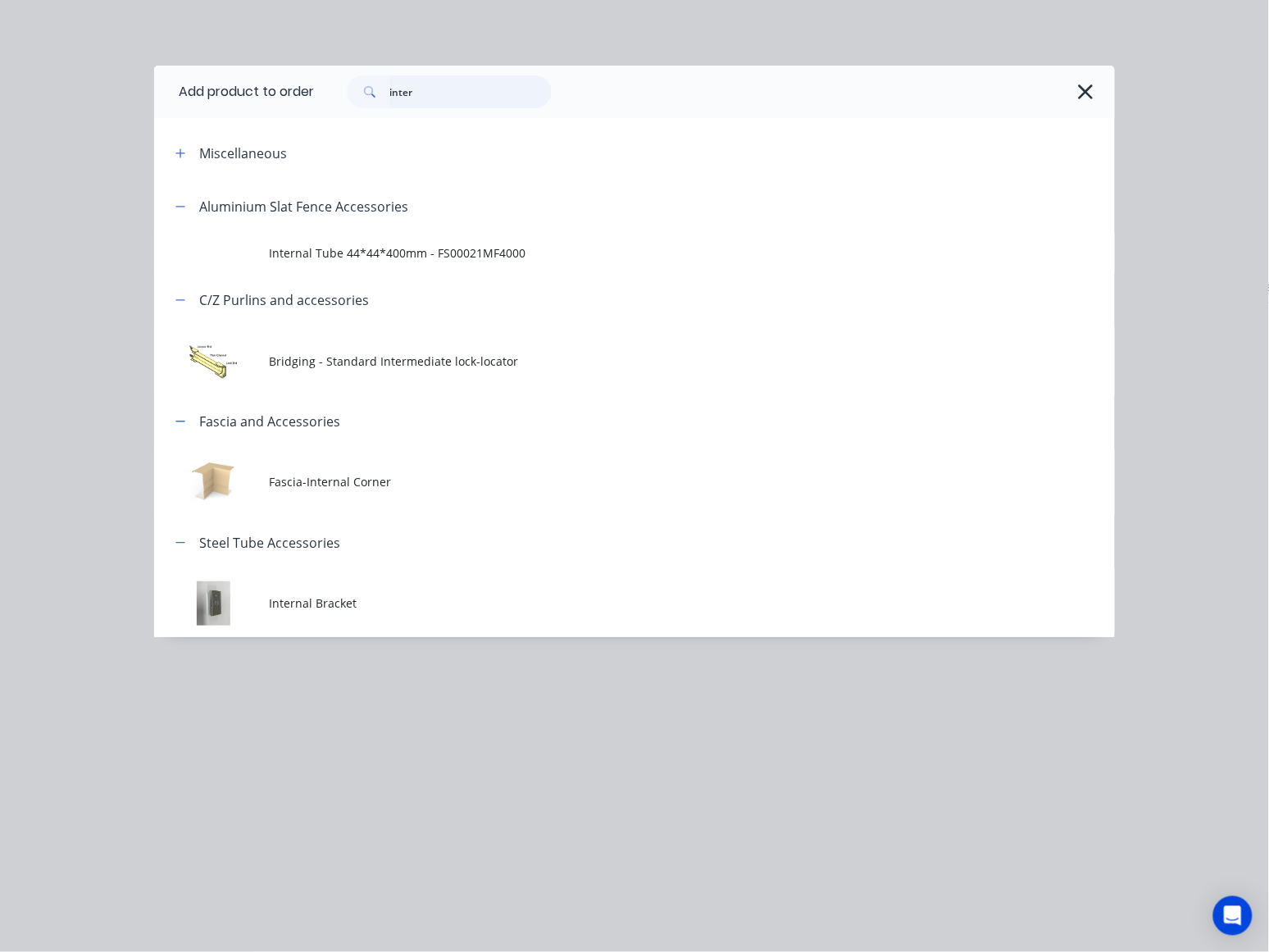
drag, startPoint x: 469, startPoint y: 89, endPoint x: 187, endPoint y: 89, distance: 282.0
click at [187, 89] on header "Add product to order inter" at bounding box center [634, 91] width 961 height 52
type input "sheet"
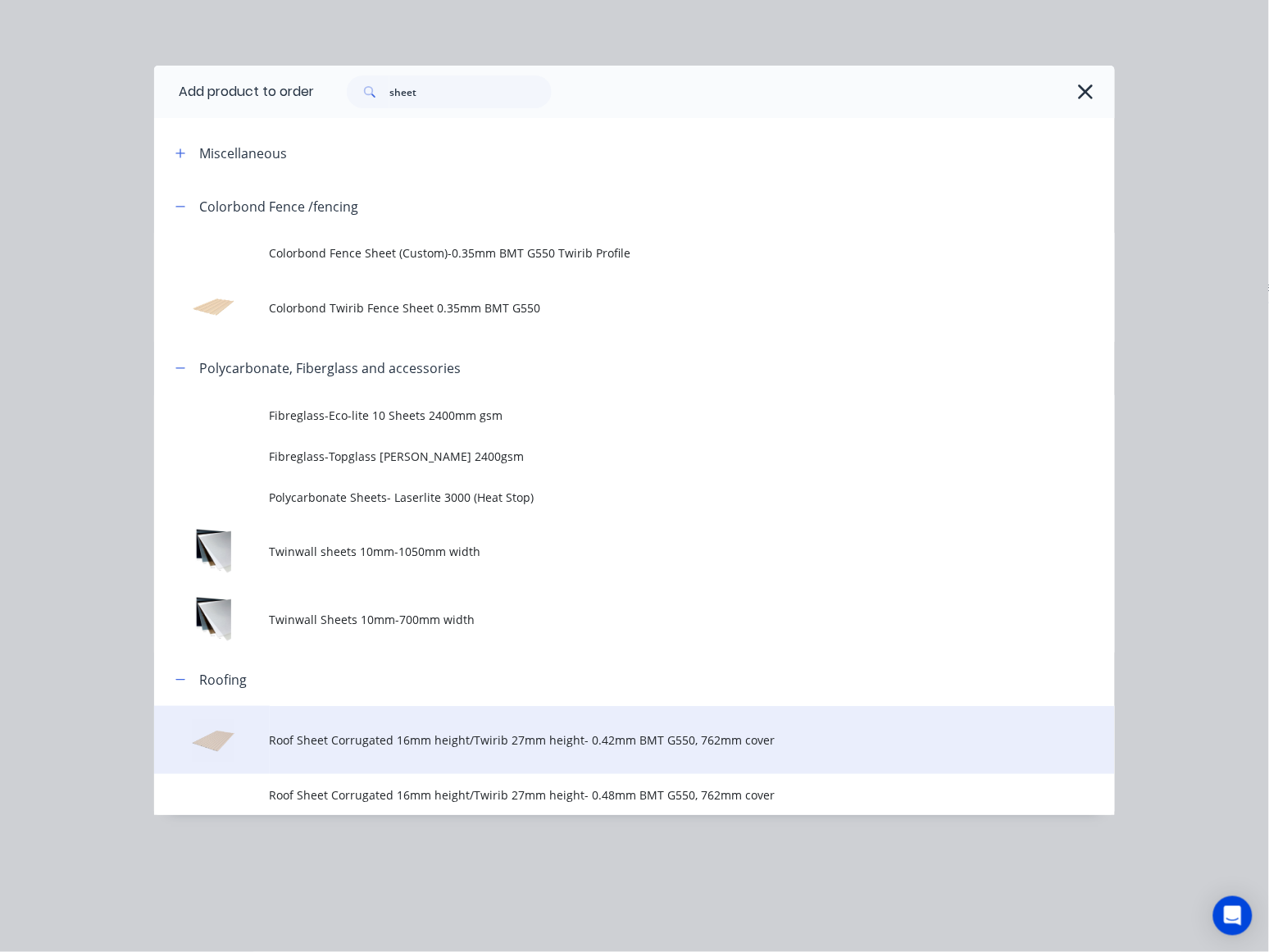
click at [530, 759] on td "Roof Sheet Corrugated 16mm height/Twirib 27mm height- 0.42mm BMT G550, 762mm co…" at bounding box center [692, 739] width 845 height 68
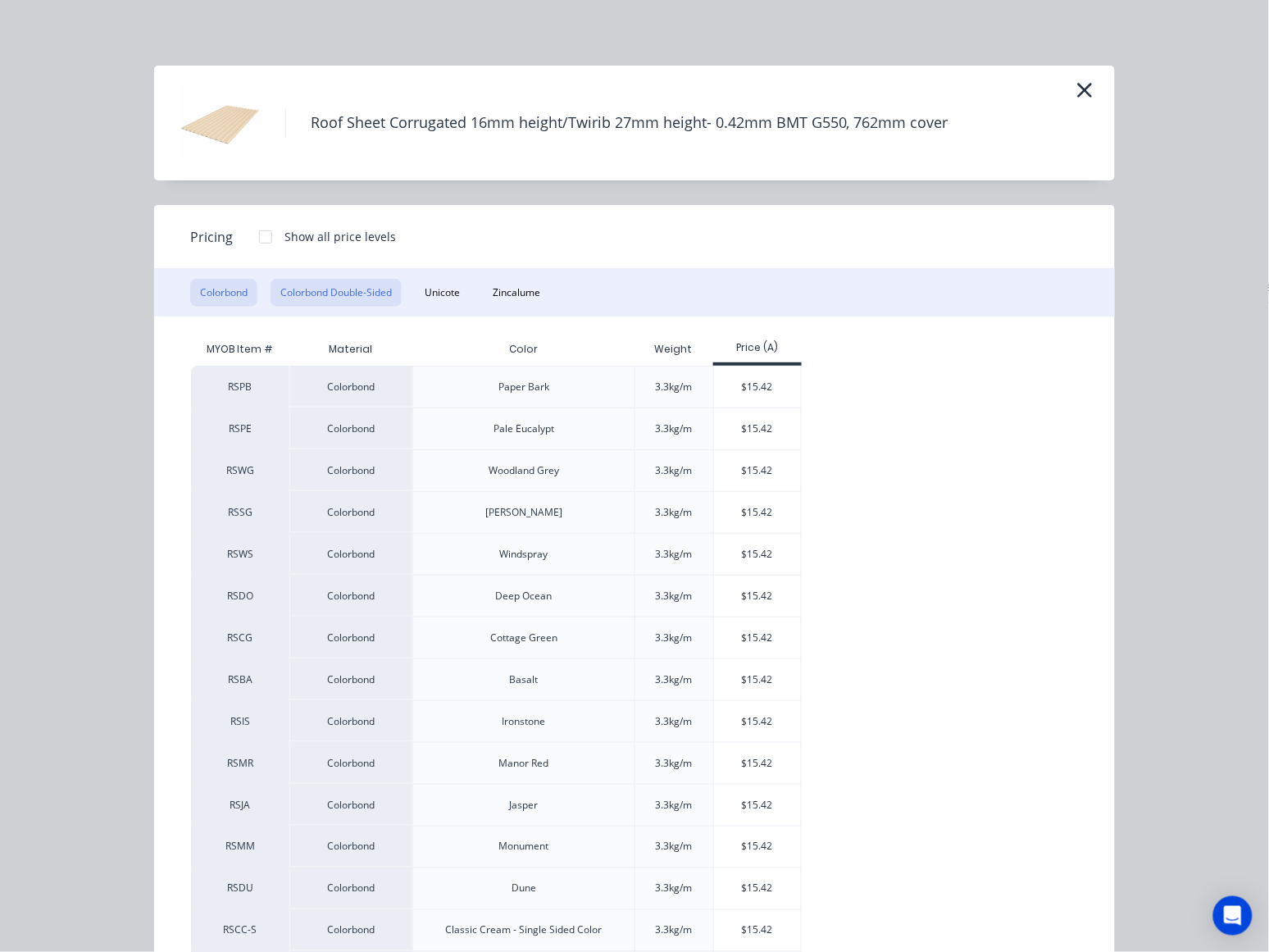
click at [321, 286] on button "Colorbond Double-Sided" at bounding box center [336, 292] width 131 height 28
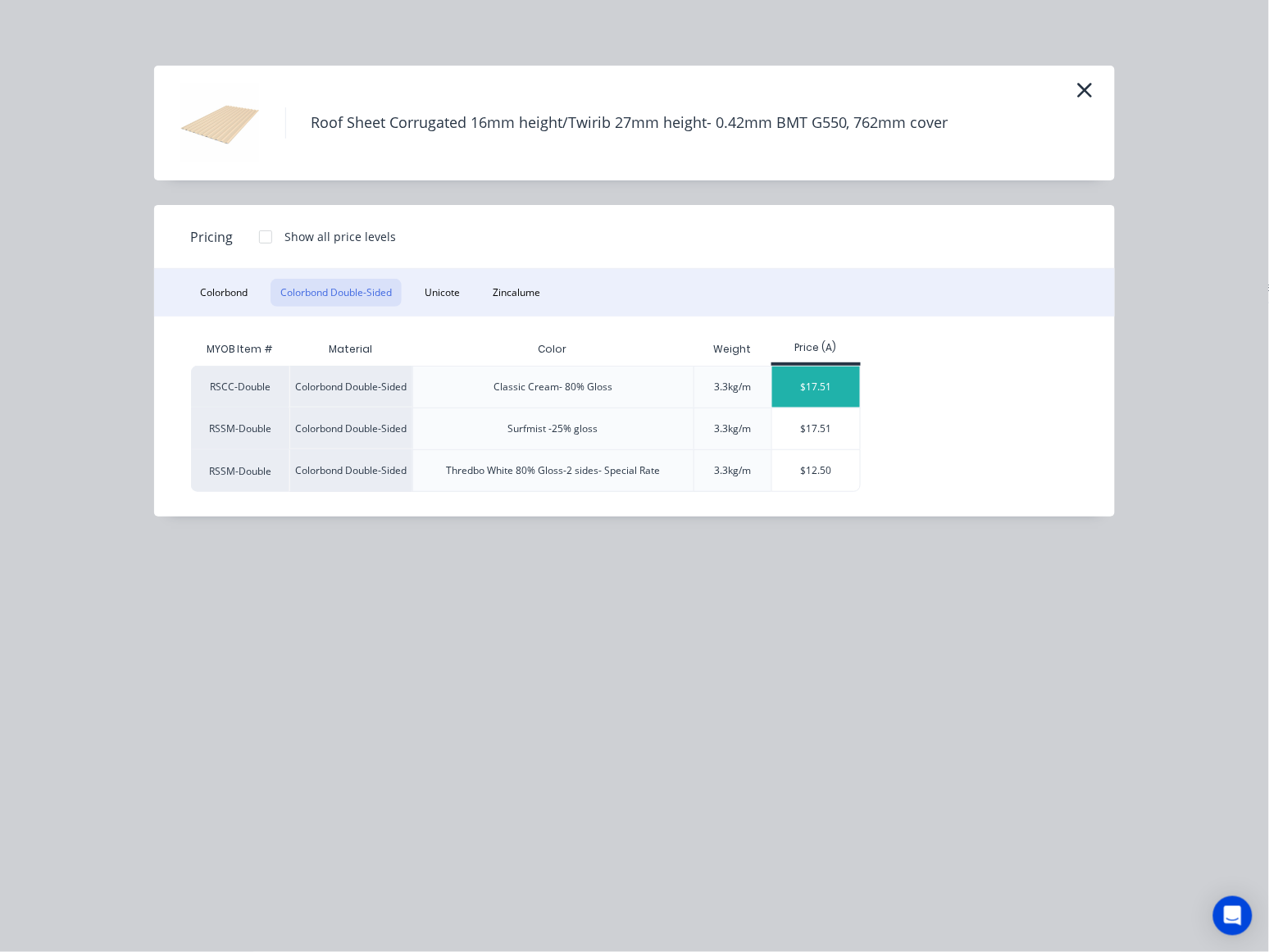
click at [830, 386] on div "$17.51" at bounding box center [816, 387] width 88 height 41
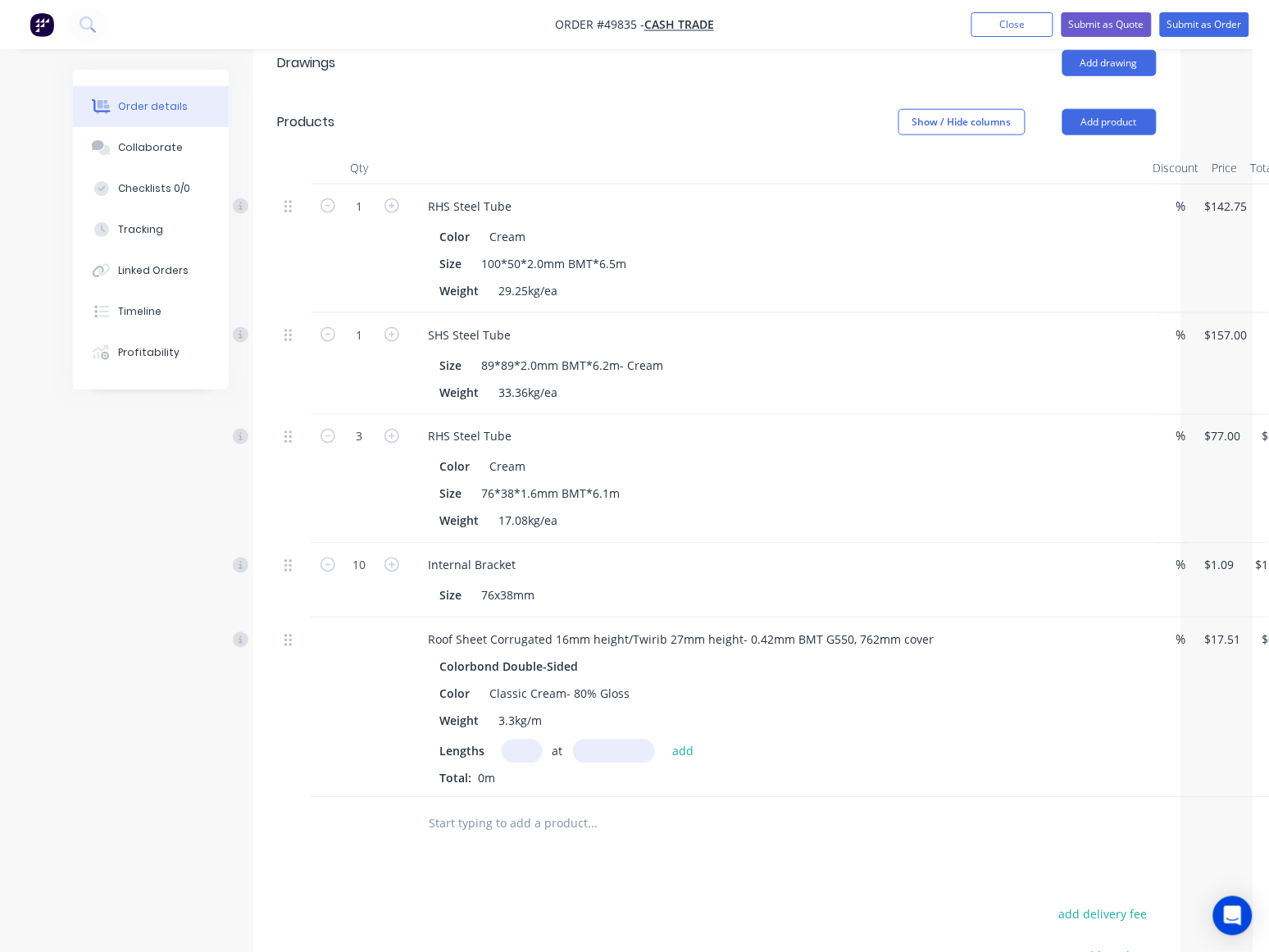
scroll to position [637, 0]
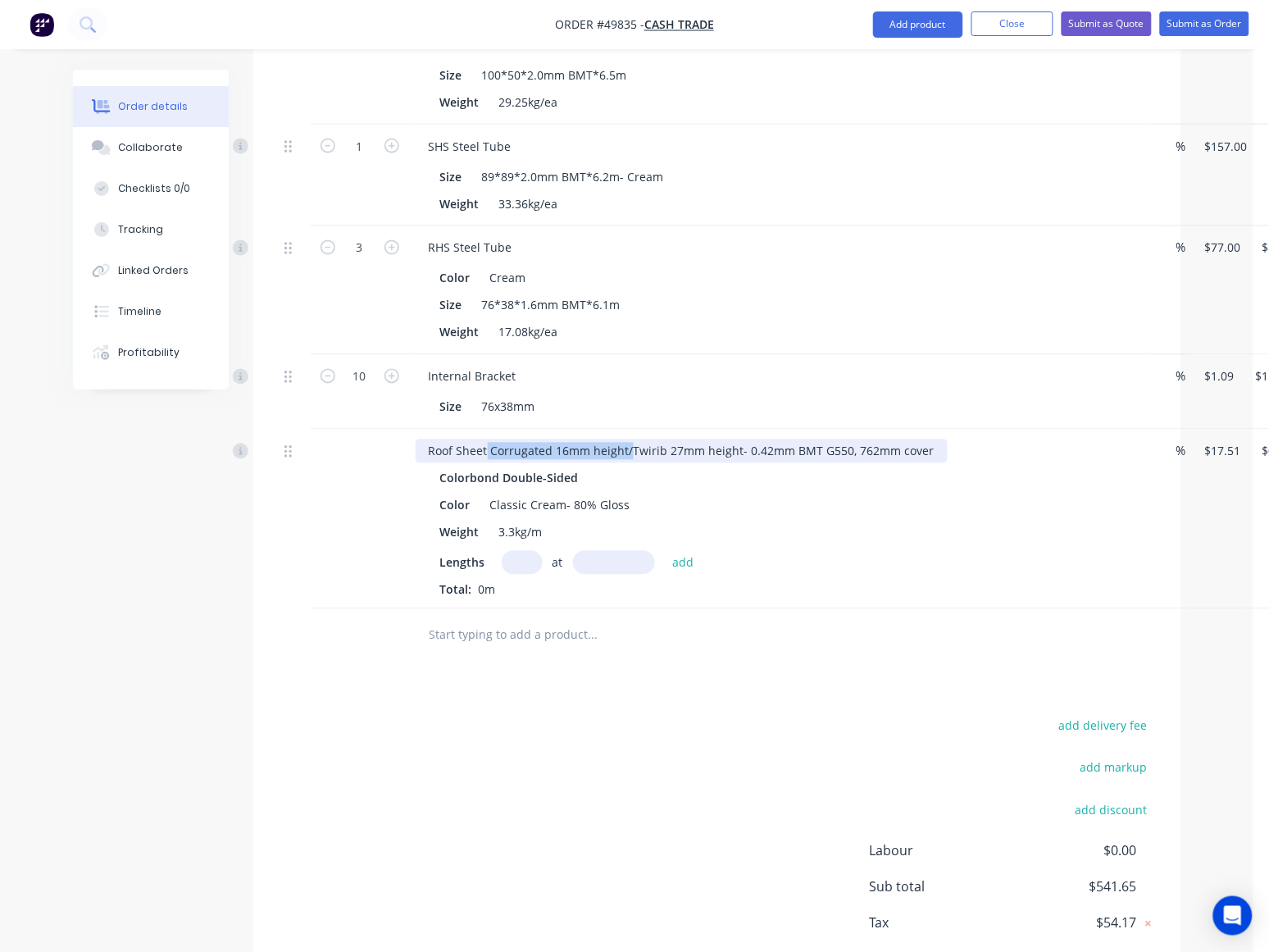
drag, startPoint x: 631, startPoint y: 407, endPoint x: 487, endPoint y: 408, distance: 144.0
click at [487, 439] on div "Roof Sheet Corrugated 16mm height/Twirib 27mm height- 0.42mm BMT G550, 762mm co…" at bounding box center [681, 450] width 532 height 24
click at [513, 551] on input "text" at bounding box center [522, 563] width 41 height 24
type input "7"
type input "2200"
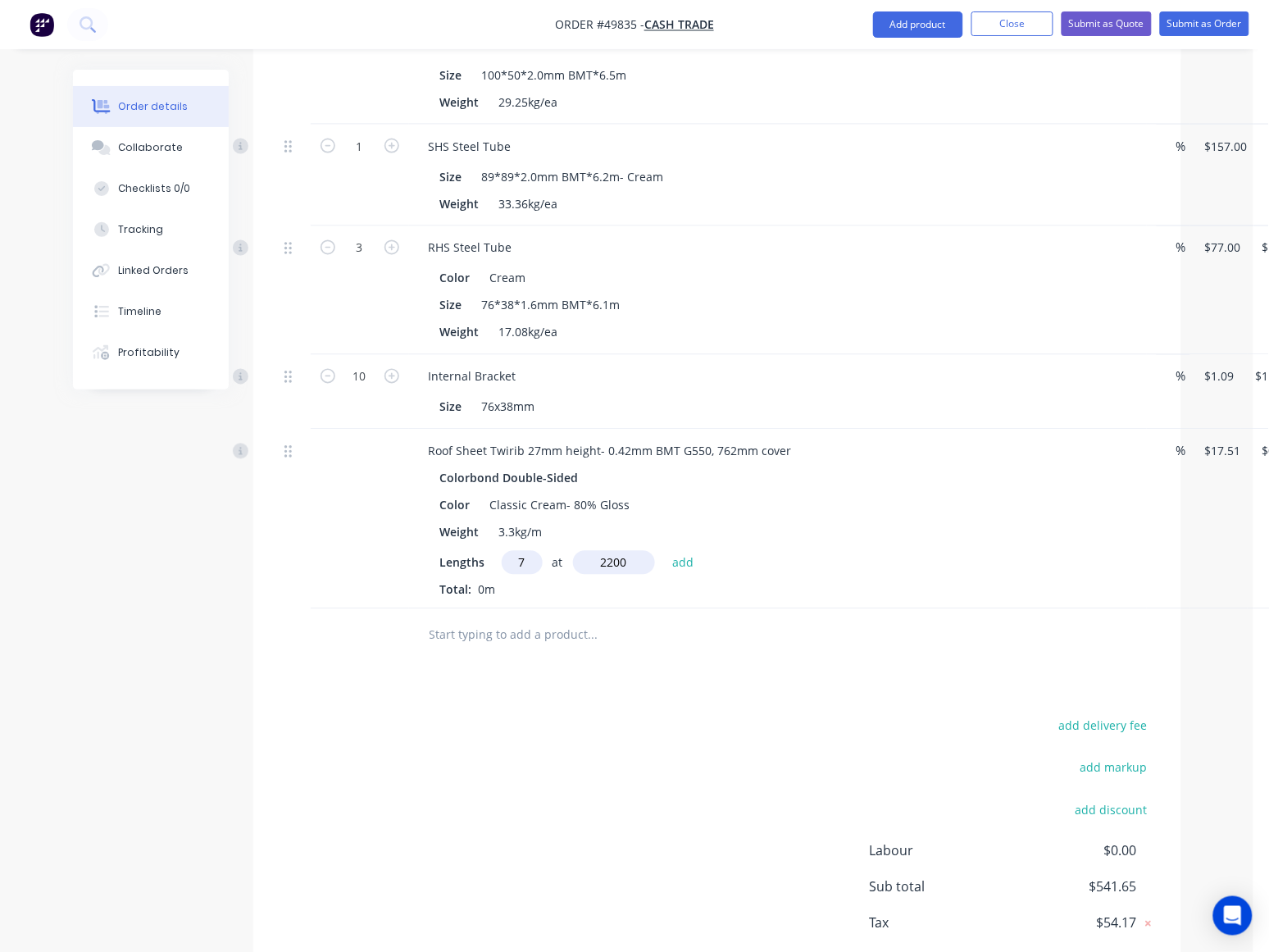
click at [664, 551] on button "add" at bounding box center [684, 562] width 38 height 22
type input "$269.65"
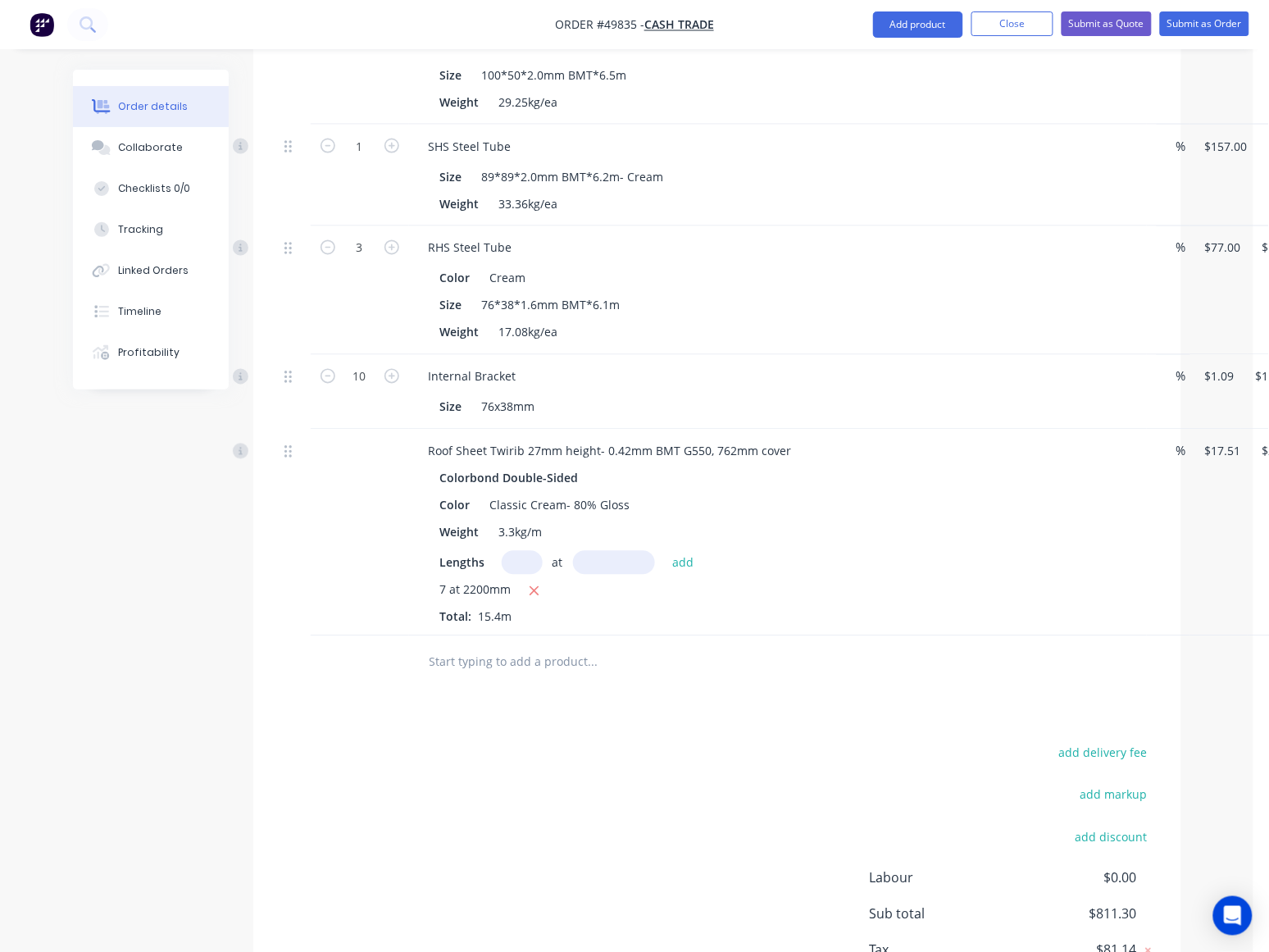
click at [620, 656] on div "Drawings Add drawing Products Show / Hide columns Add product Qty Discount Pric…" at bounding box center [717, 446] width 928 height 1201
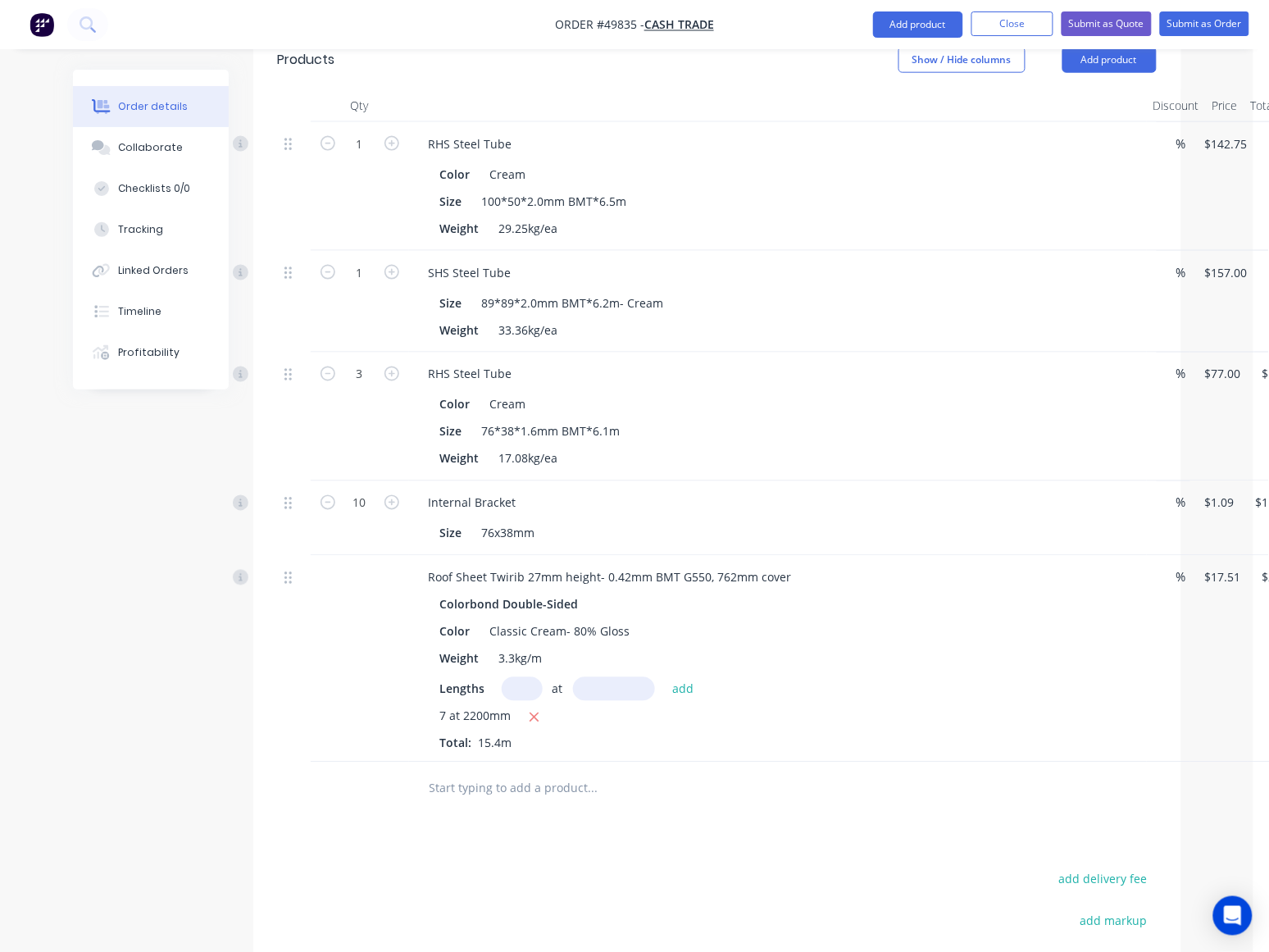
scroll to position [510, 90]
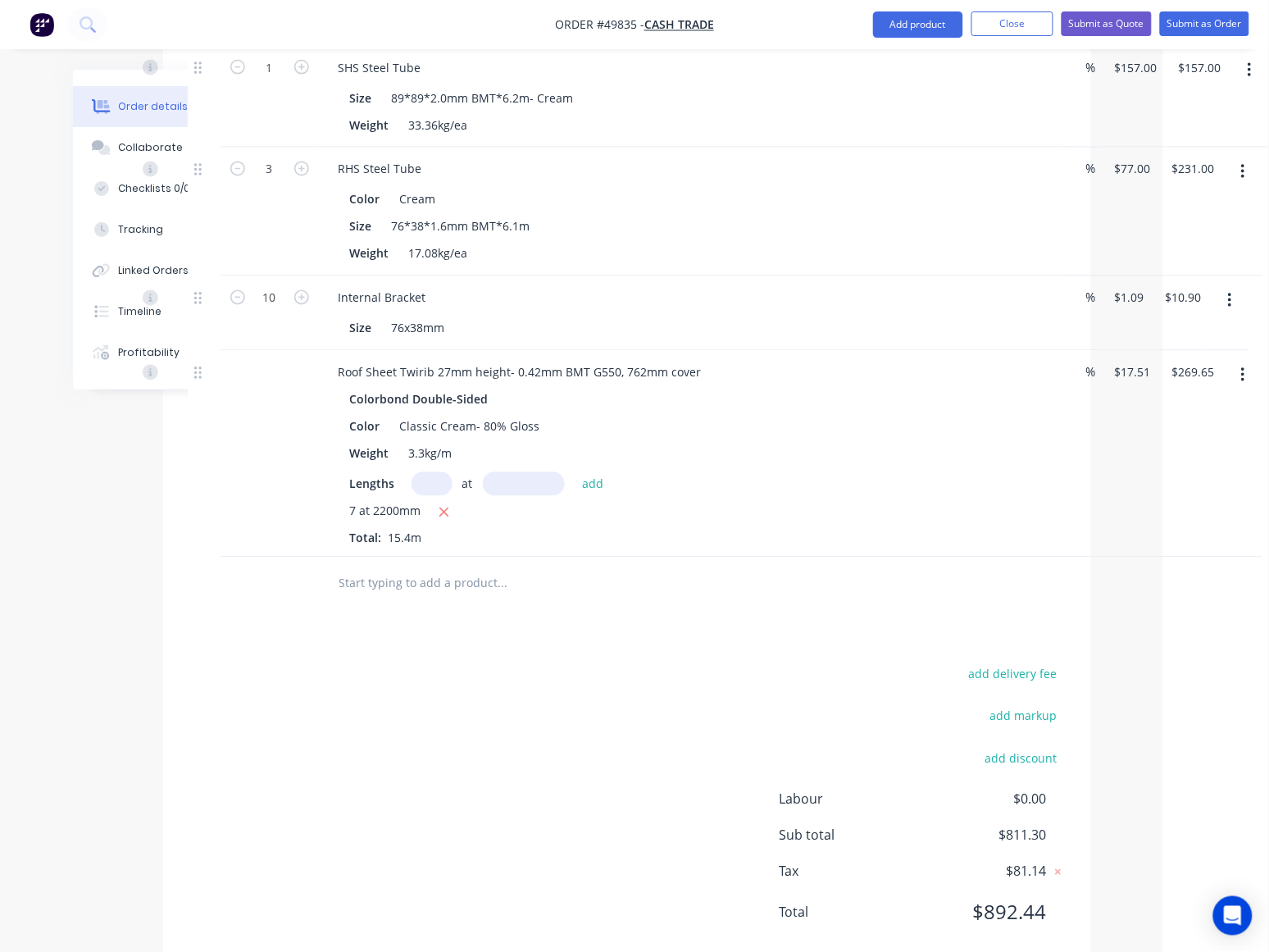
click at [544, 683] on div "add delivery fee add markup add discount Labour $0.00 Sub total $811.30 Tax $81…" at bounding box center [626, 803] width 879 height 280
click at [714, 740] on div "add delivery fee add markup add discount Labour $0.00 Sub total $811.30 Tax $81…" at bounding box center [626, 803] width 879 height 280
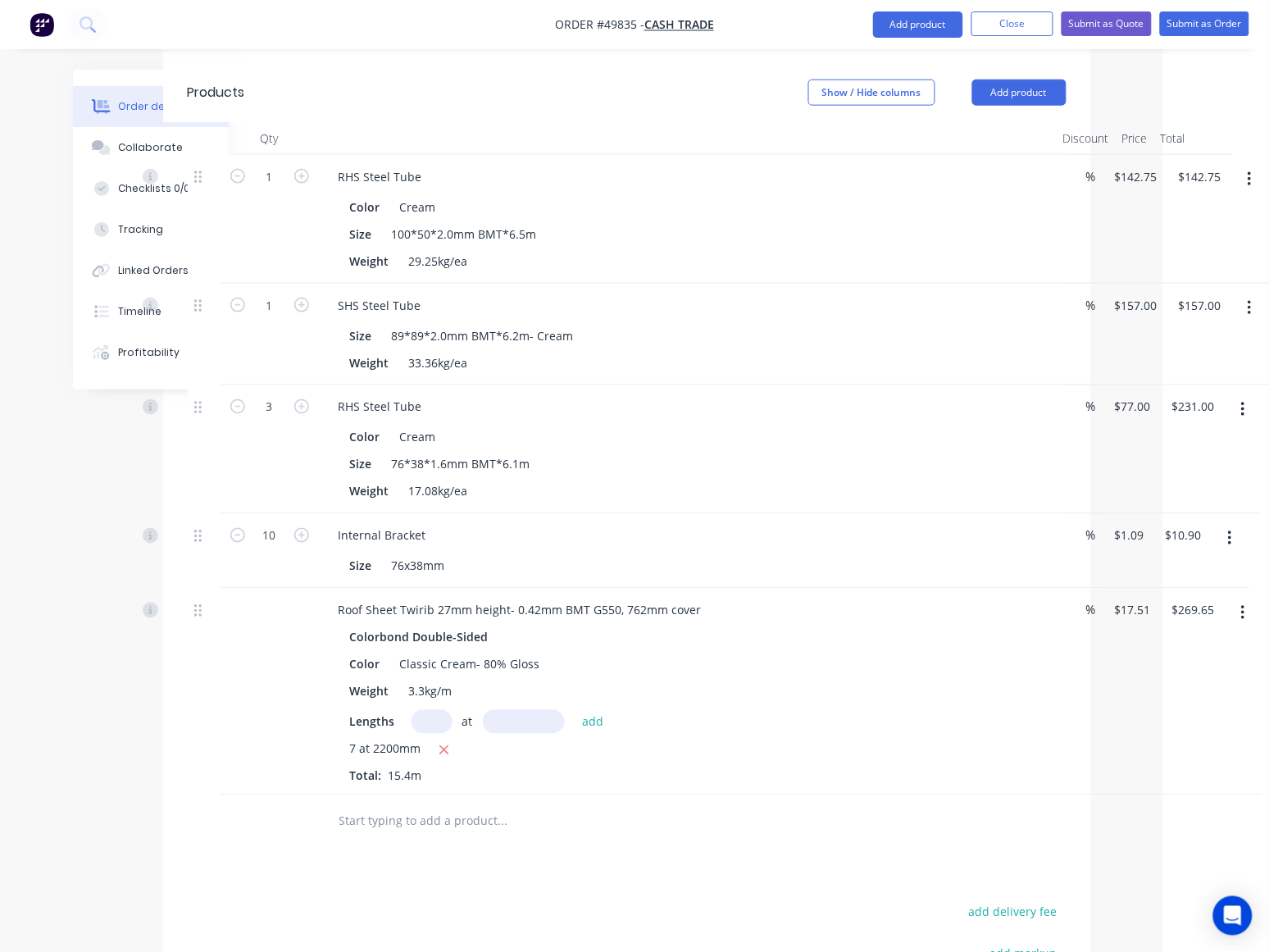
scroll to position [510, 90]
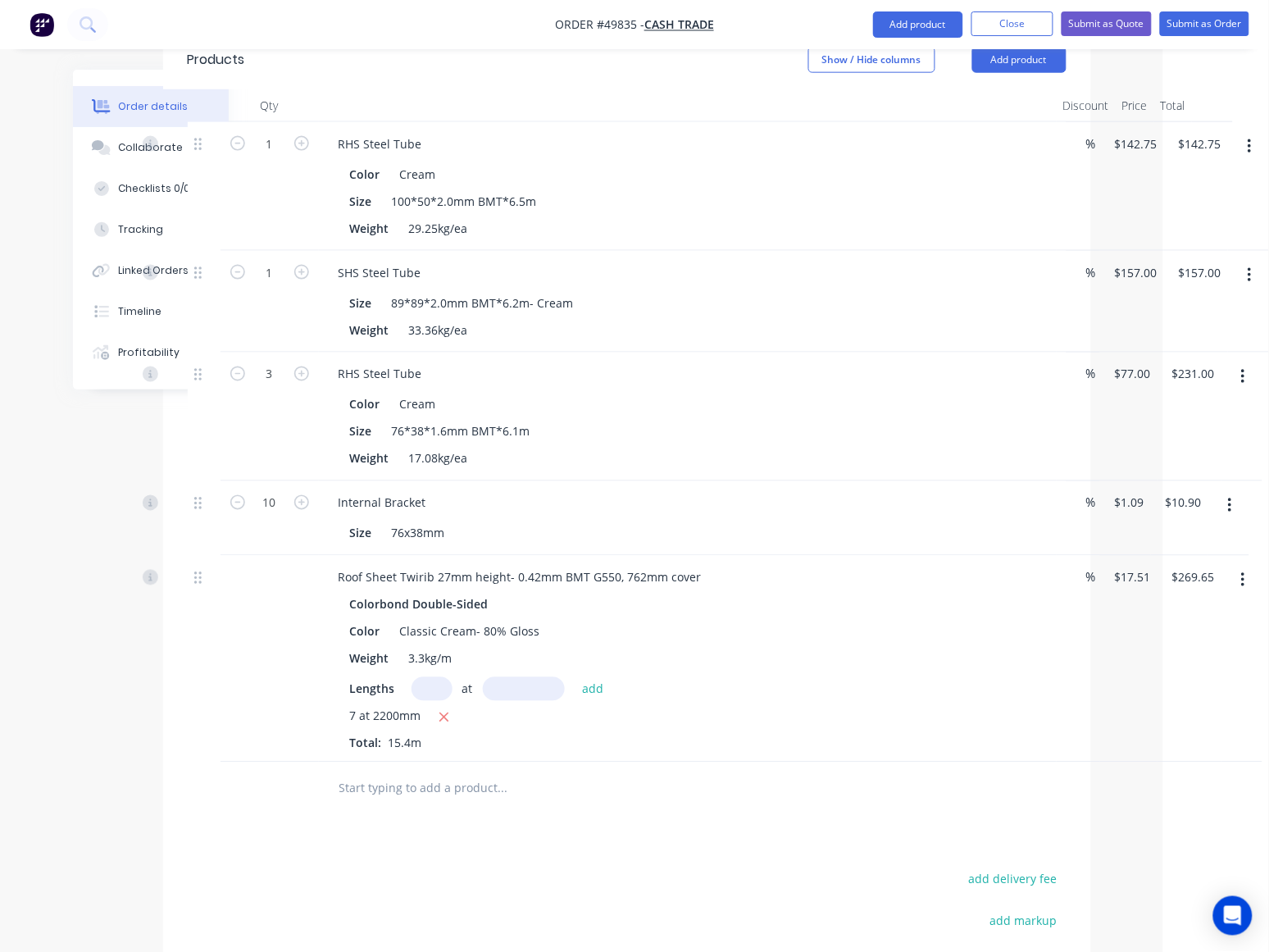
click at [816, 811] on div "Drawings Add drawing Products Show / Hide columns Add product Qty Discount Pric…" at bounding box center [626, 572] width 928 height 1201
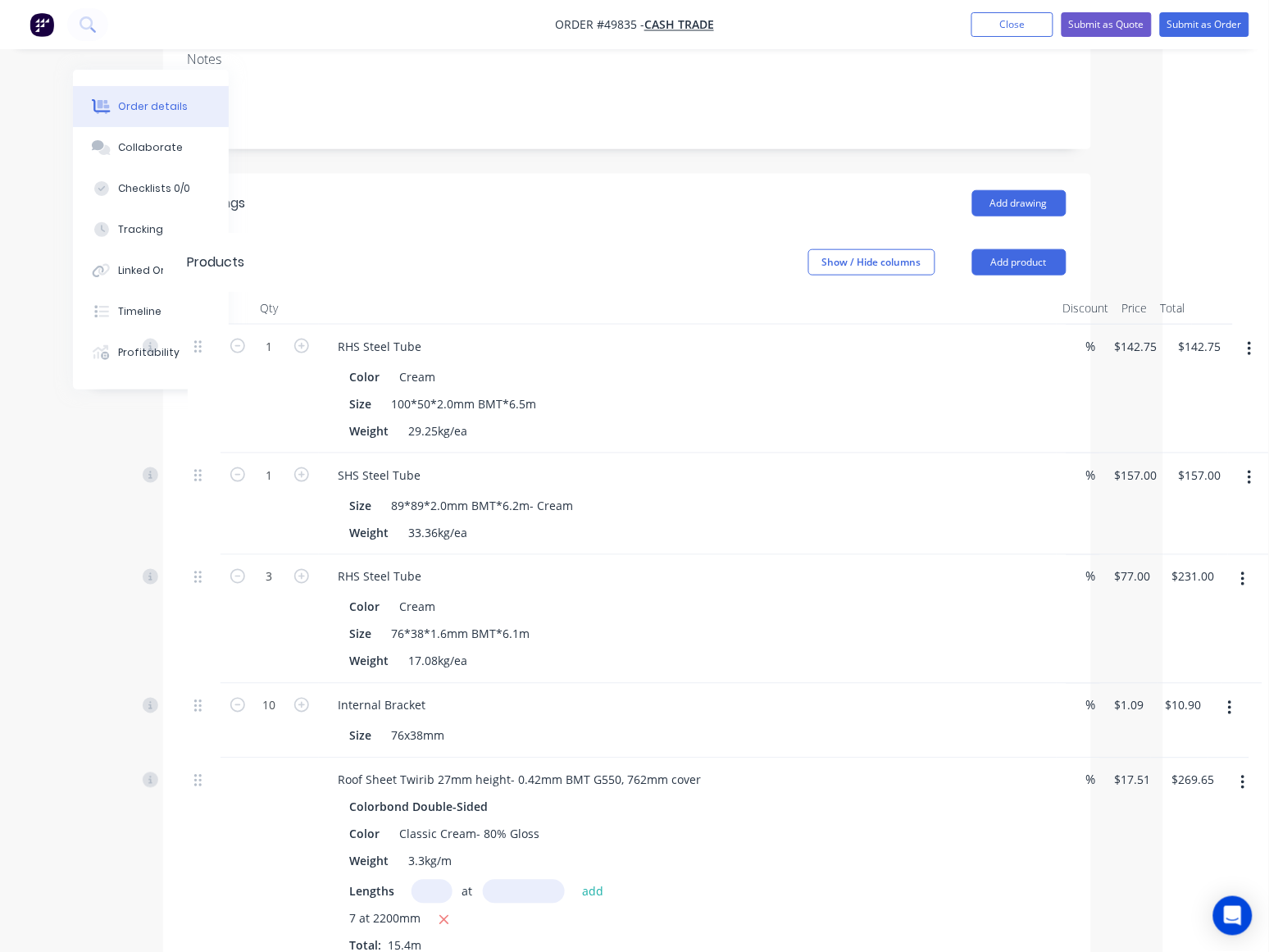
scroll to position [306, 90]
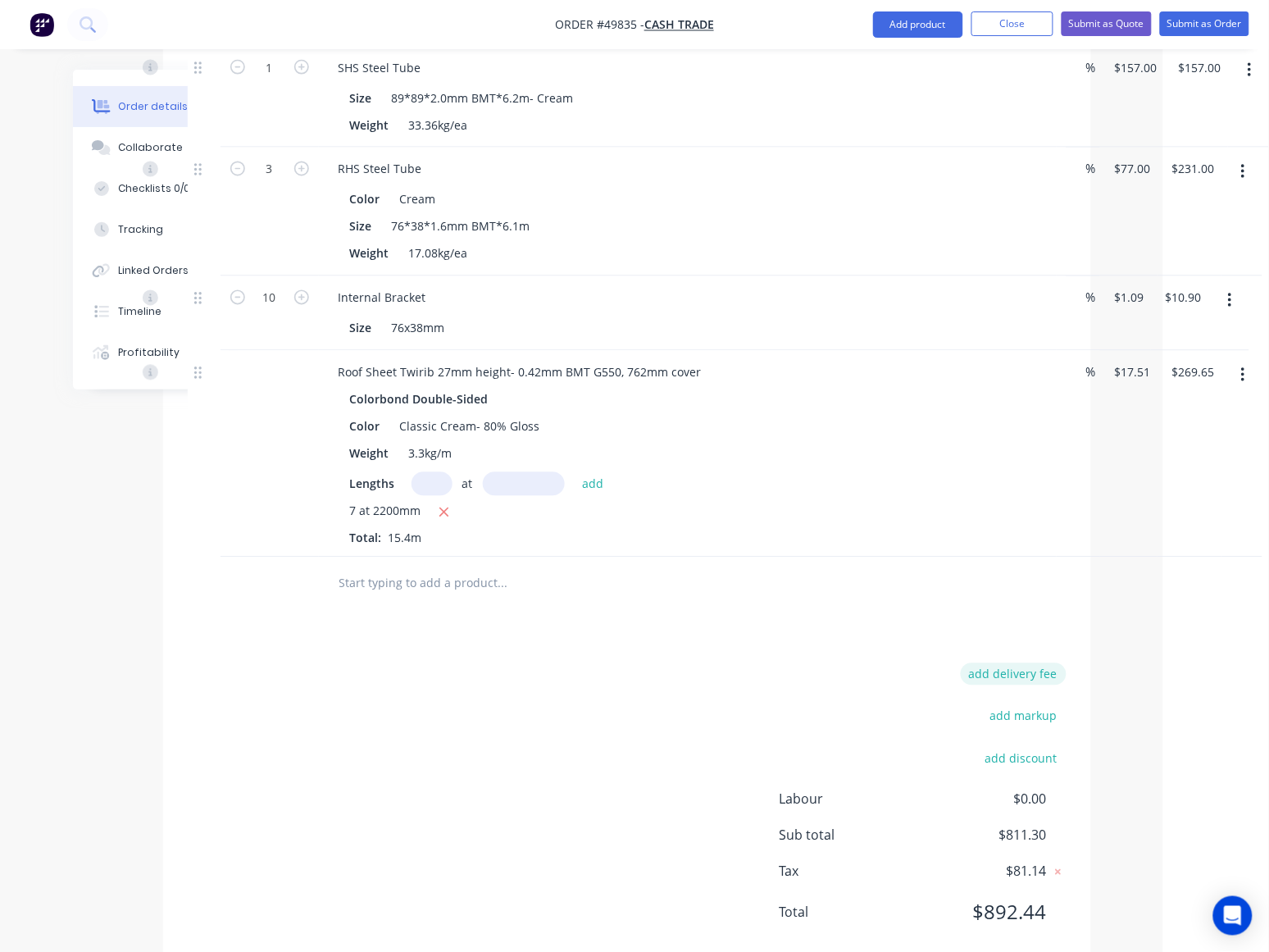
click at [992, 663] on button "add delivery fee" at bounding box center [1013, 673] width 106 height 22
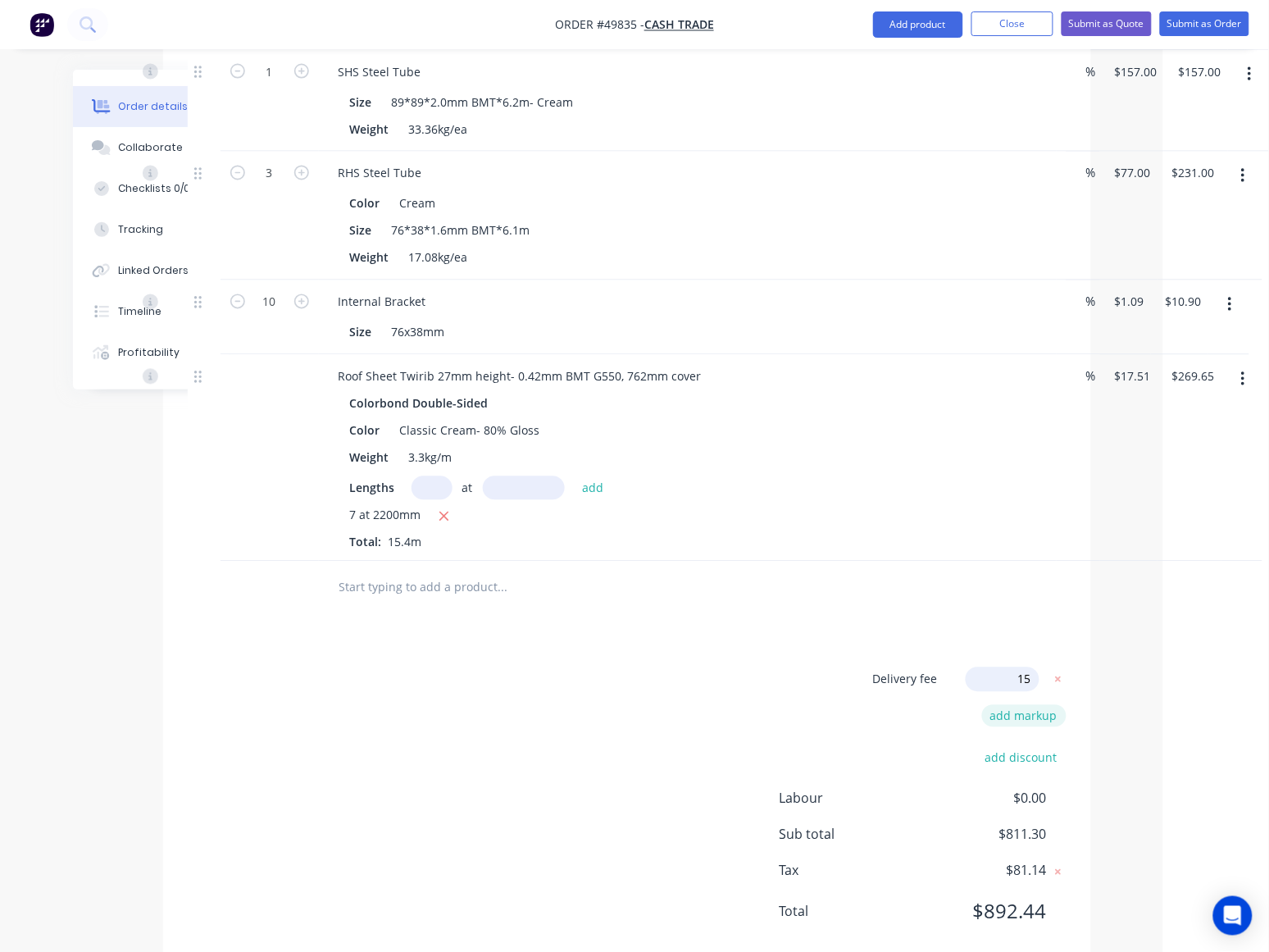
type input "150"
click input "submit" at bounding box center [0, 0] width 0 height 0
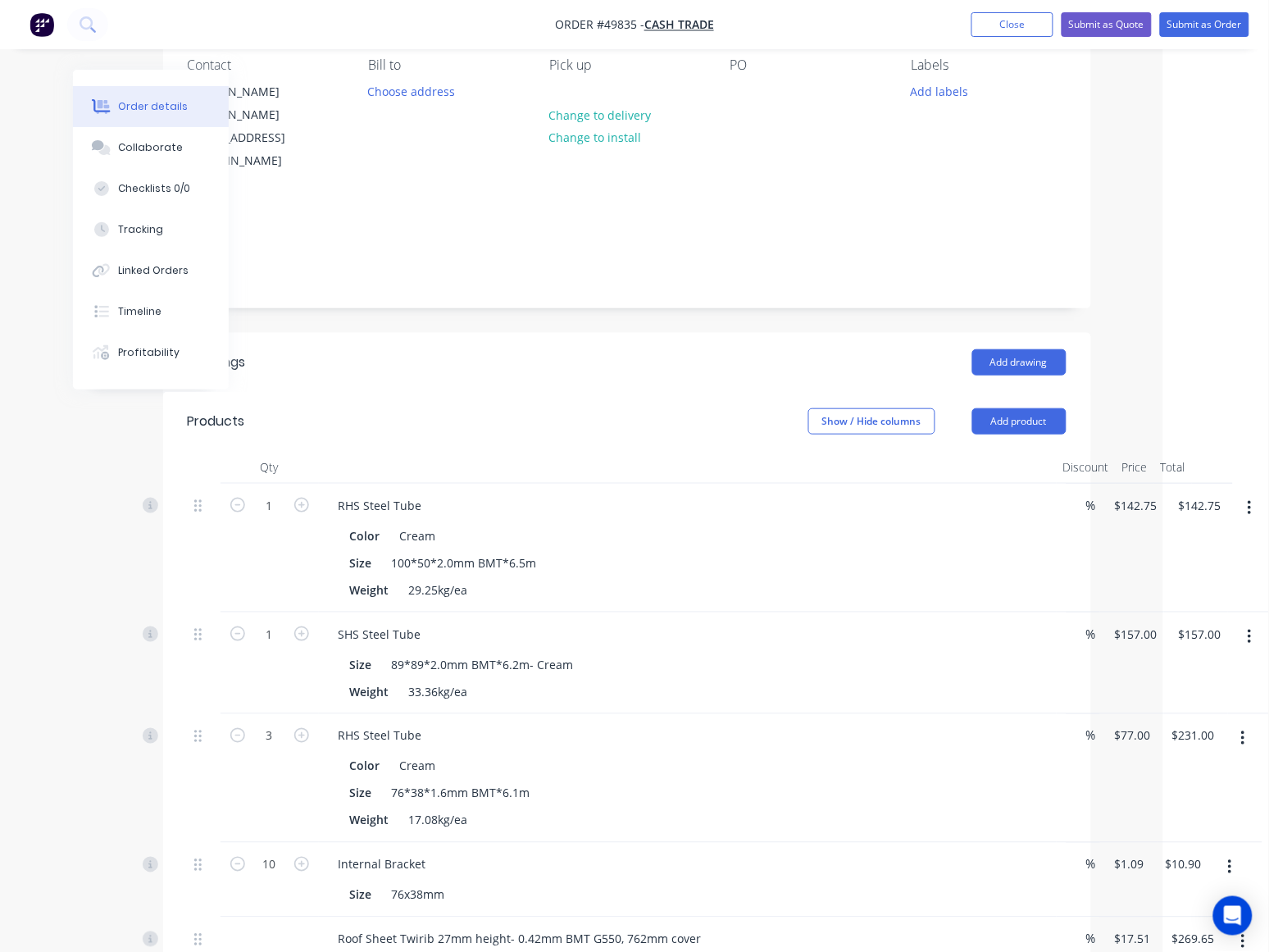
scroll to position [0, 90]
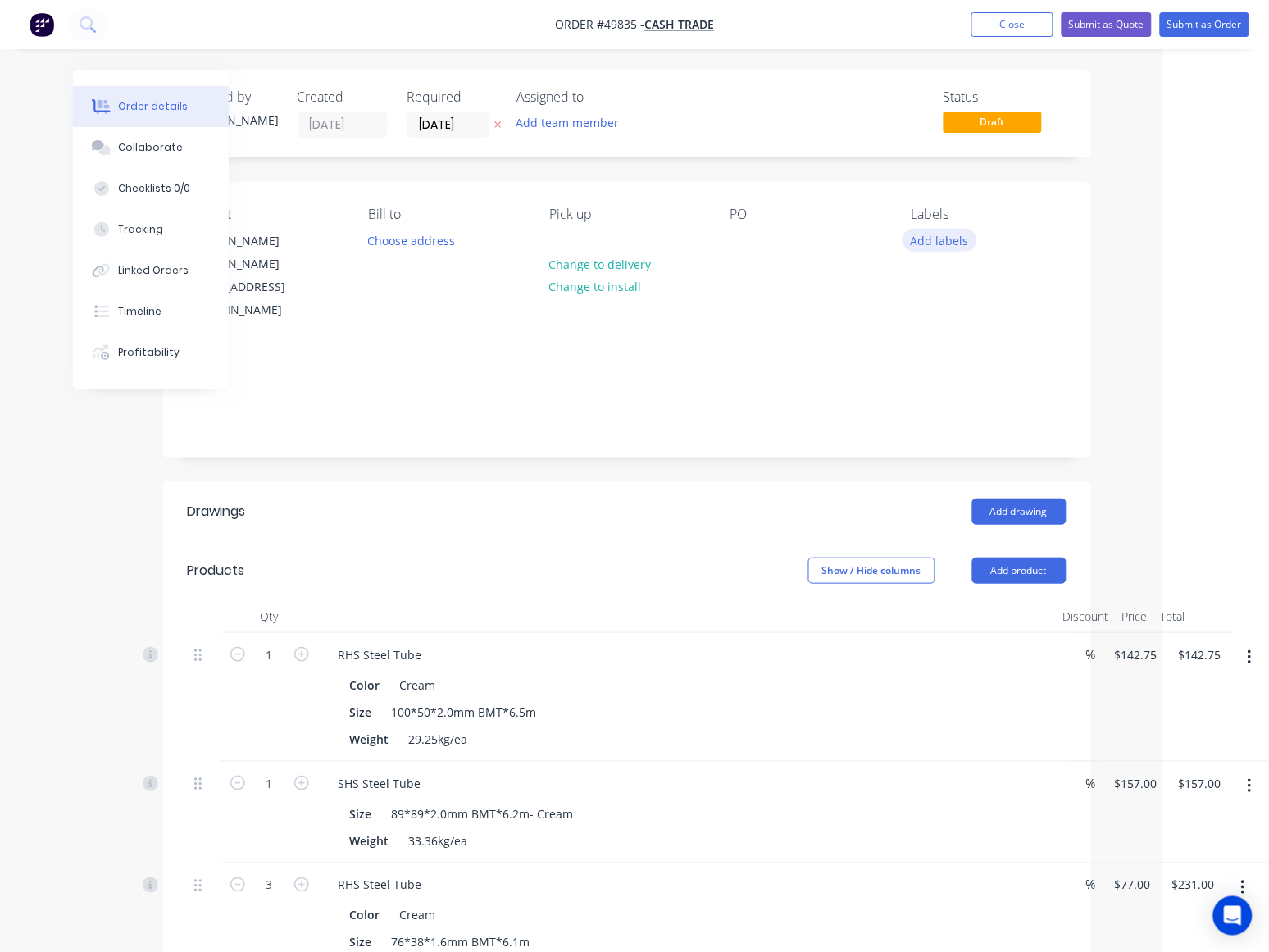
click at [936, 250] on button "Add labels" at bounding box center [940, 239] width 75 height 22
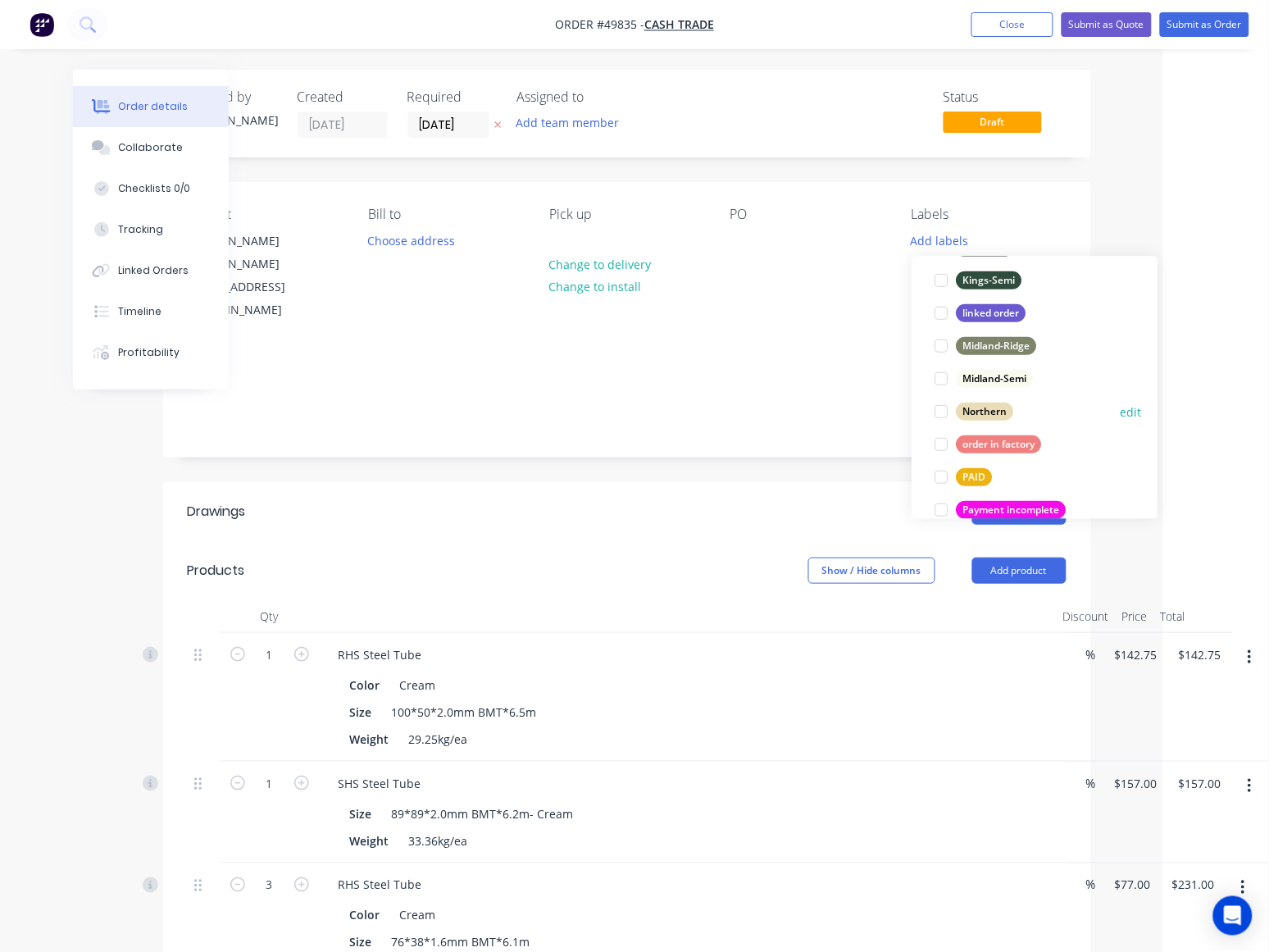
scroll to position [459, 0]
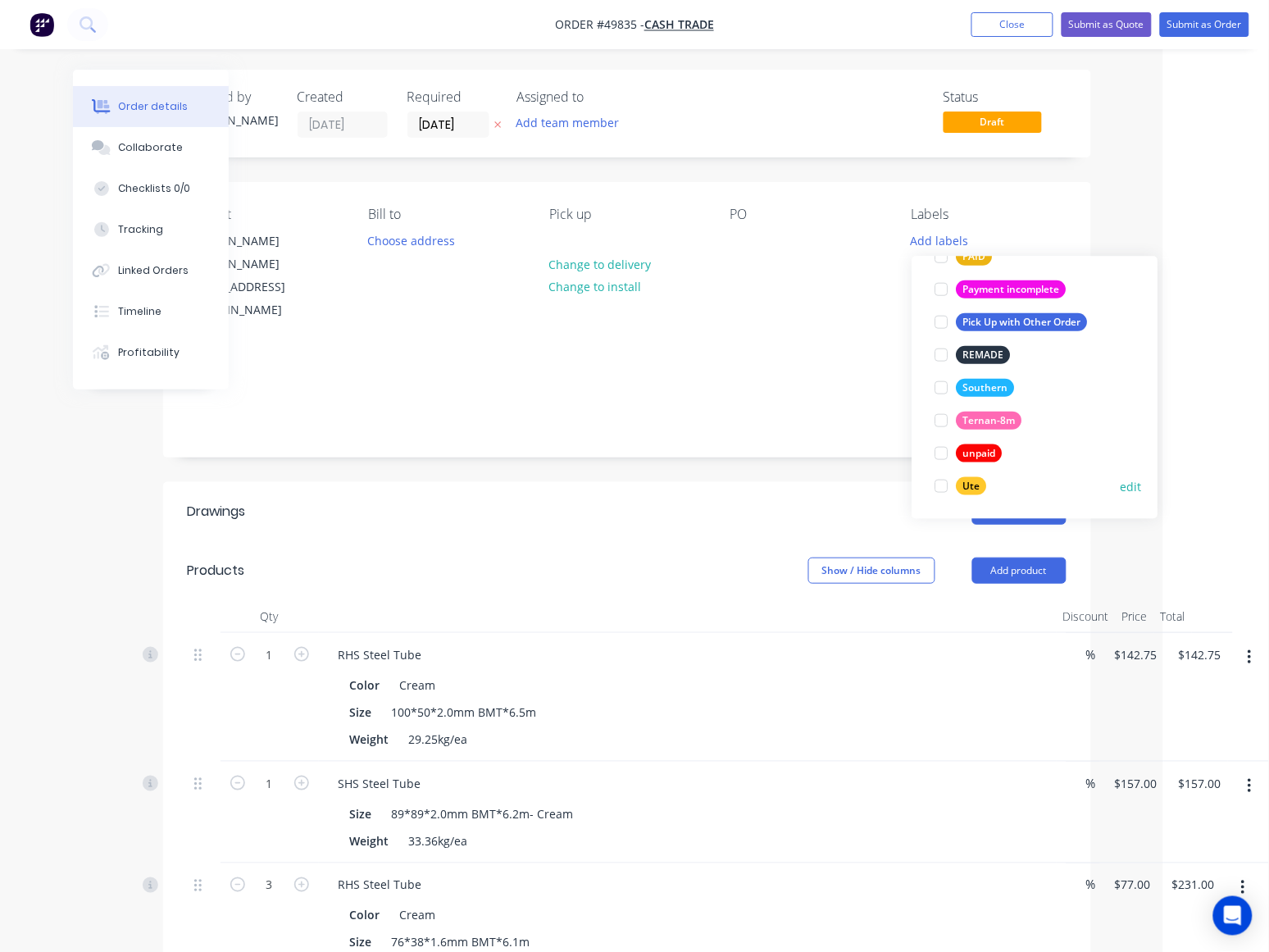
click at [933, 486] on div at bounding box center [942, 486] width 32 height 32
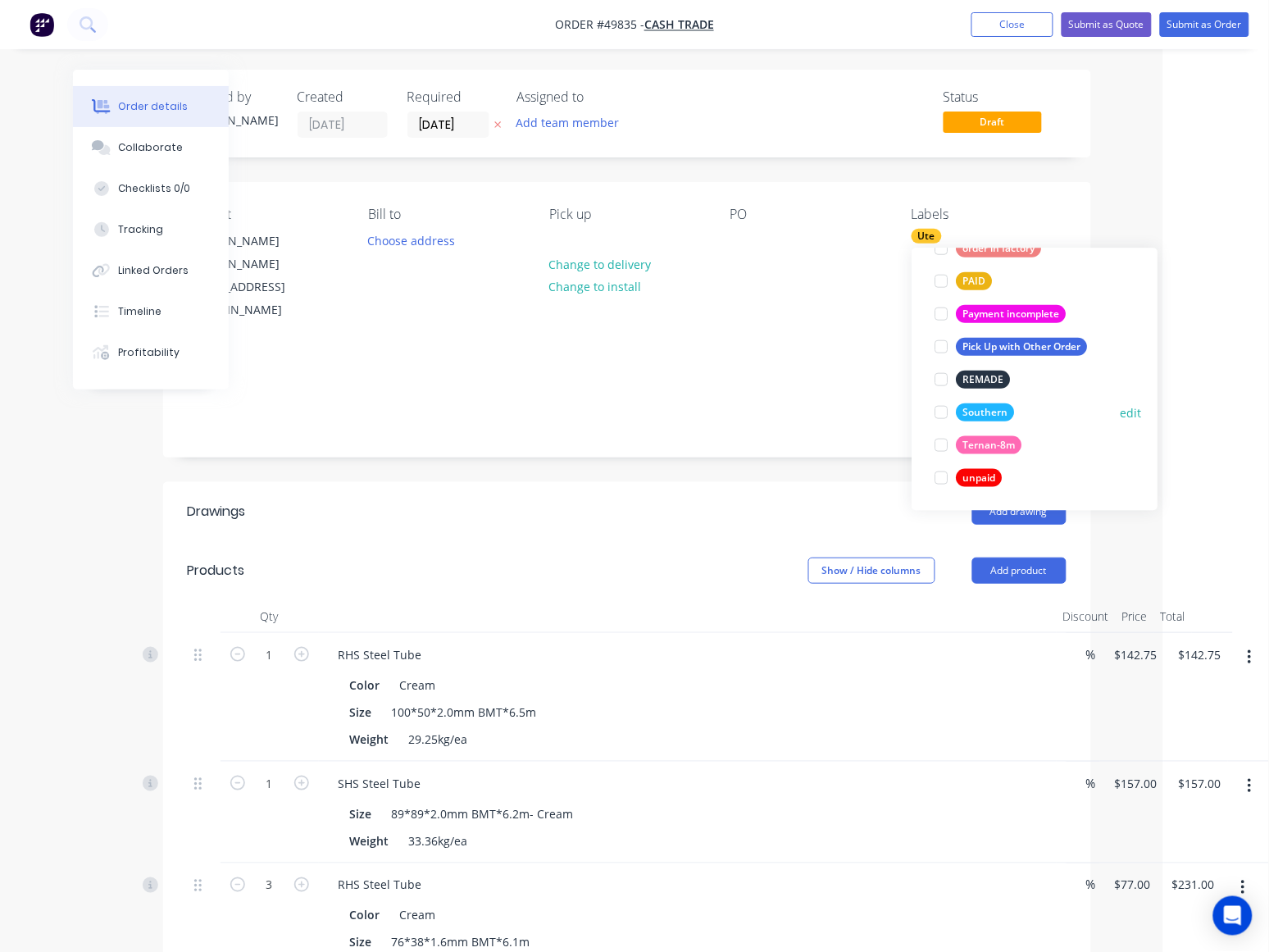
click at [935, 408] on div at bounding box center [942, 412] width 32 height 32
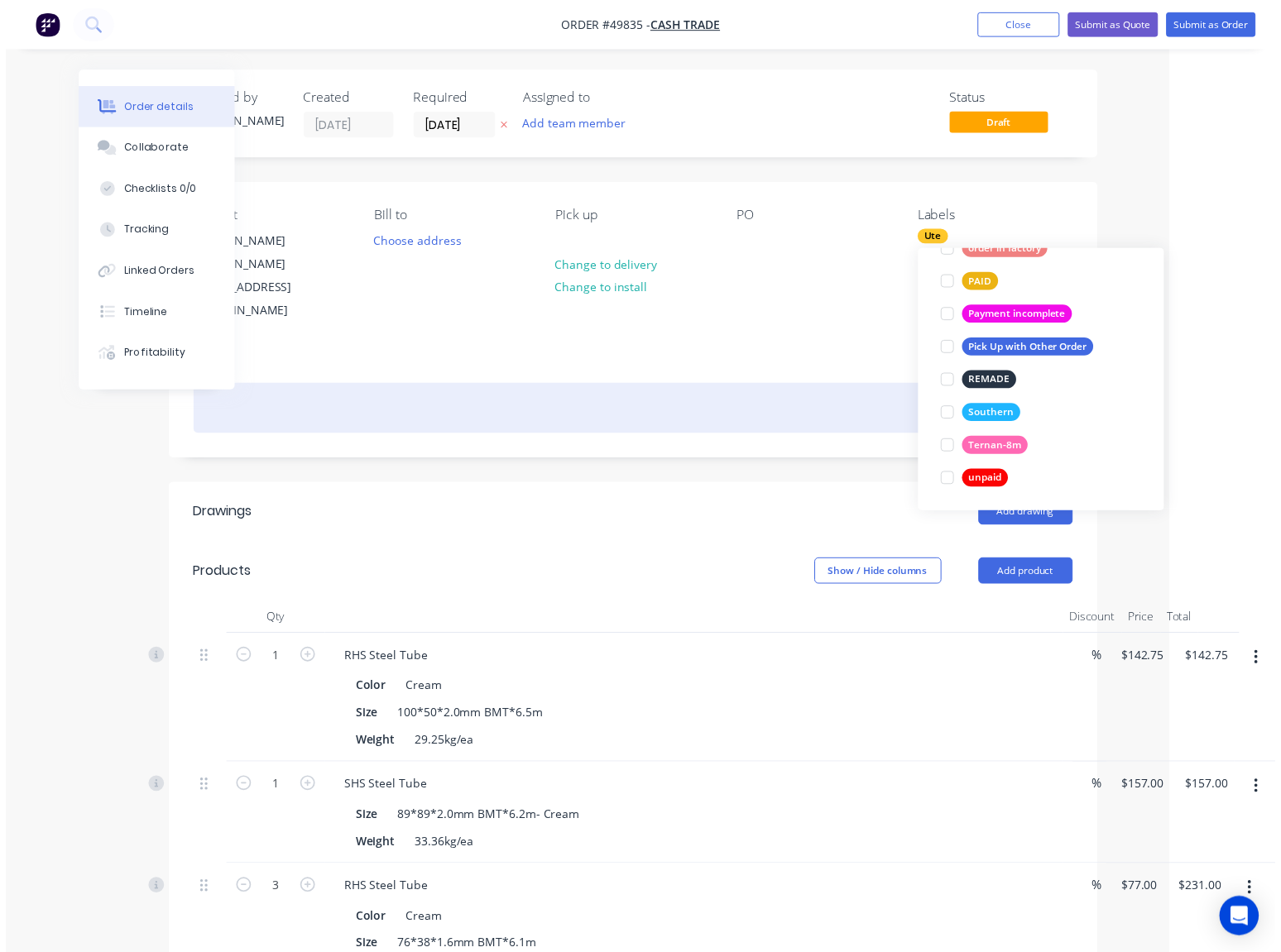
scroll to position [0, 0]
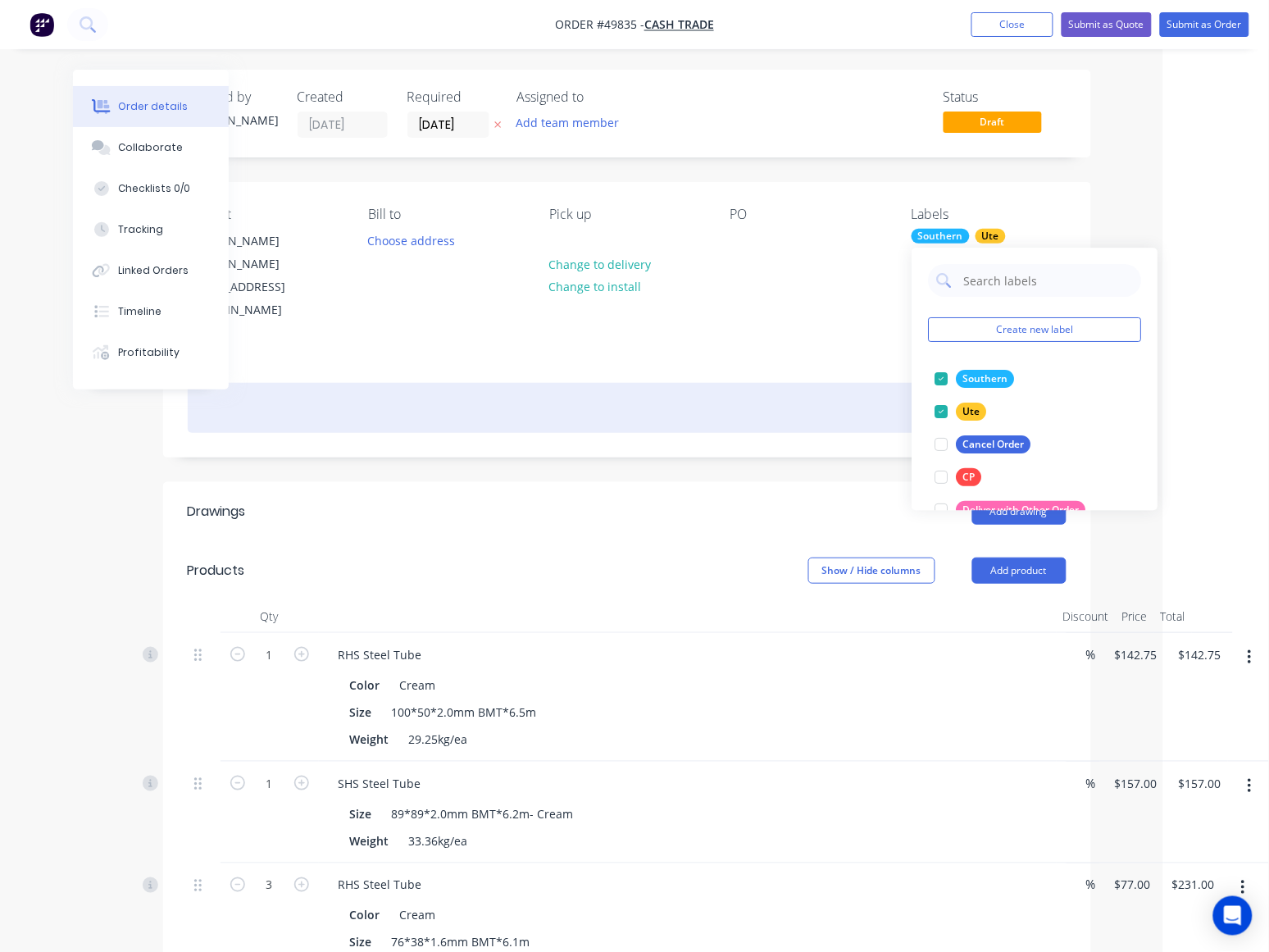
drag, startPoint x: 660, startPoint y: 387, endPoint x: 688, endPoint y: 309, distance: 82.9
click at [664, 383] on div at bounding box center [626, 407] width 879 height 50
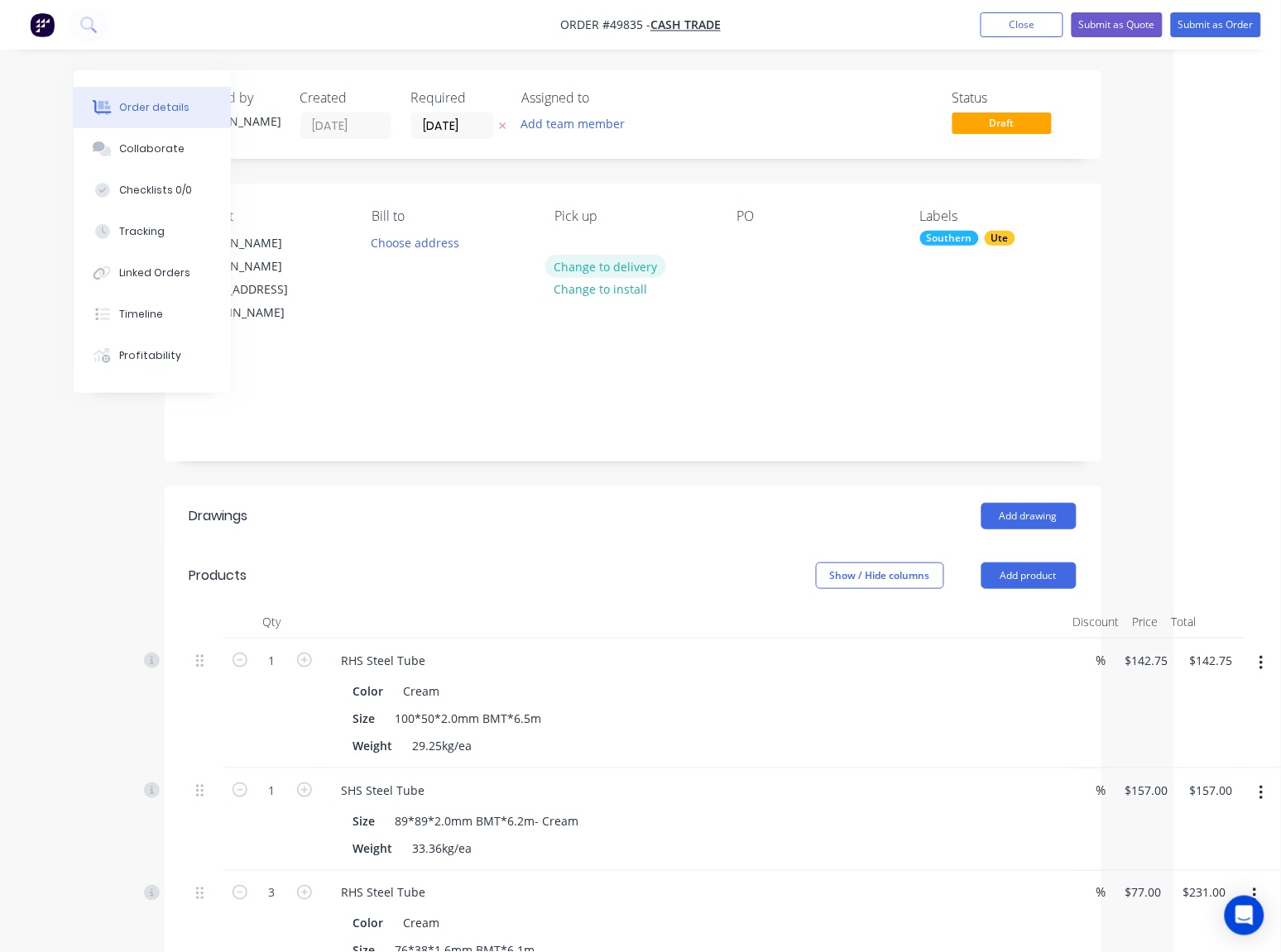
click at [622, 260] on button "Change to delivery" at bounding box center [605, 265] width 121 height 22
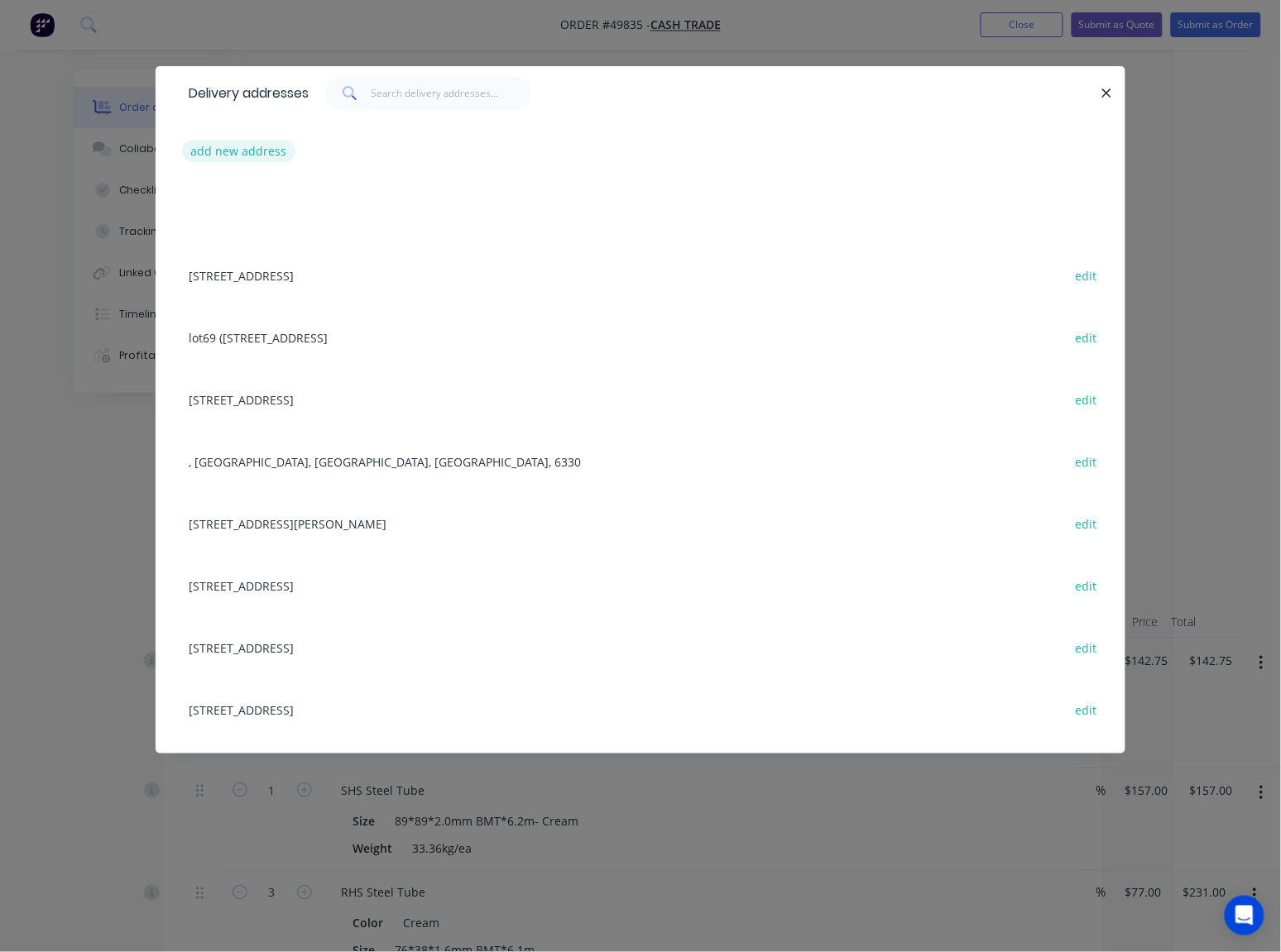
click at [244, 154] on button "add new address" at bounding box center [238, 150] width 113 height 22
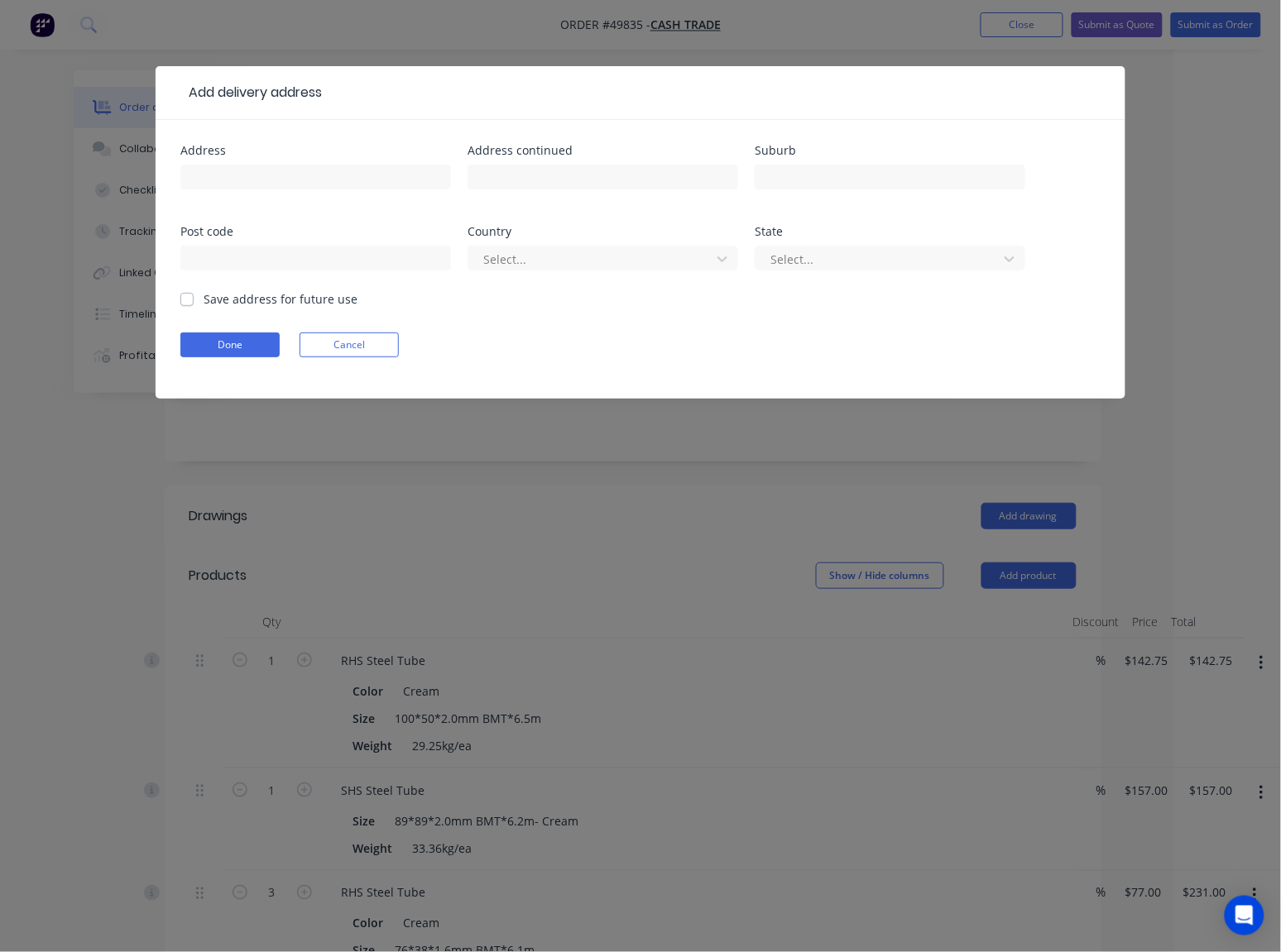
click at [221, 197] on div at bounding box center [316, 184] width 271 height 49
click at [221, 187] on input "text" at bounding box center [316, 177] width 271 height 25
paste input "8 Sandford Cres, Halls Head WA 6210"
type input "8 Sandford Cres, Halls Head WA 6210"
click at [200, 354] on button "Done" at bounding box center [230, 345] width 99 height 25
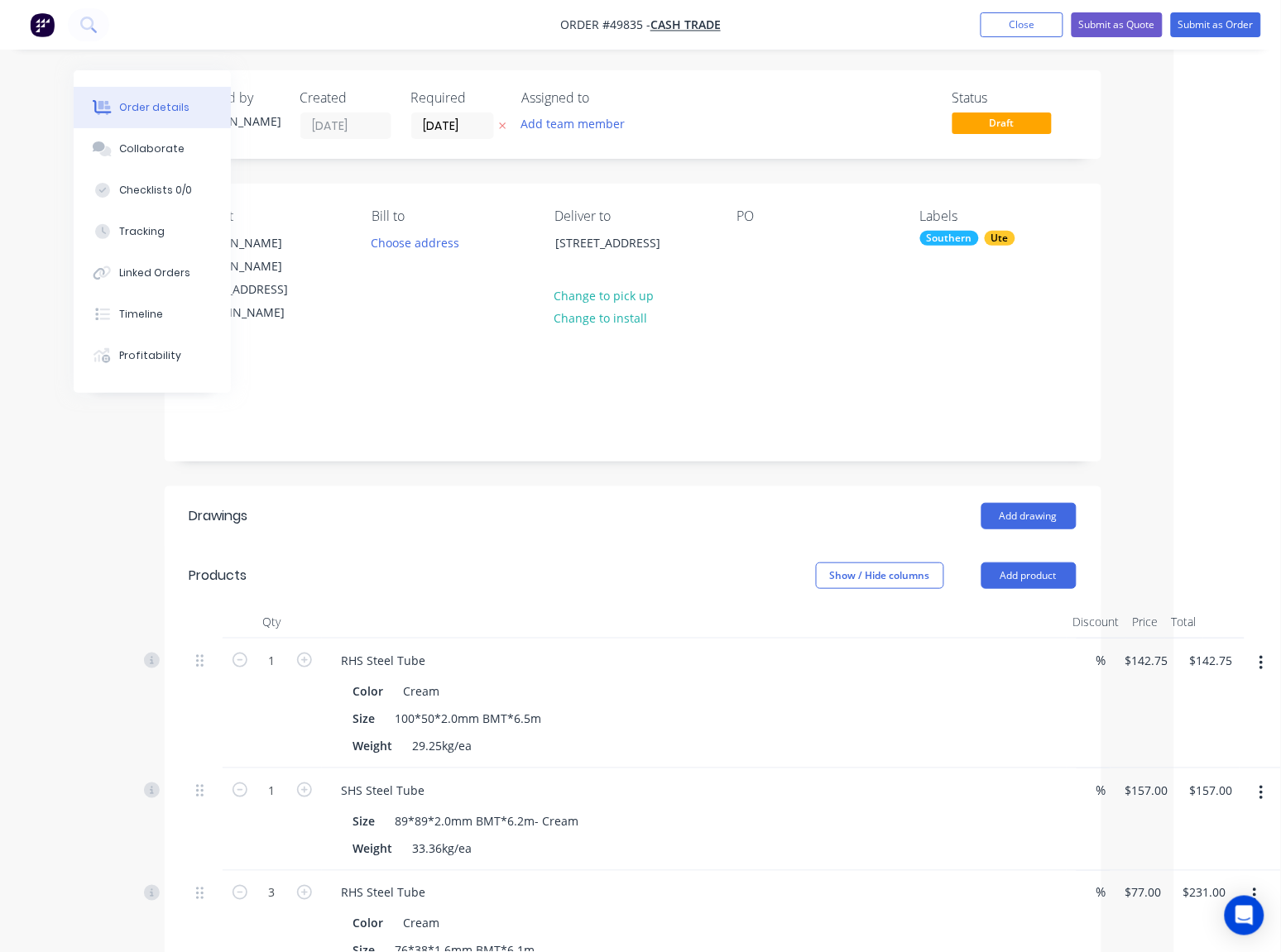
click at [535, 436] on div "Created by Cathy Created 30/09/25 Required 30/09/25 Assigned to Add team member…" at bounding box center [632, 880] width 937 height 1621
click at [1118, 37] on button "Submit as Quote" at bounding box center [1117, 25] width 91 height 25
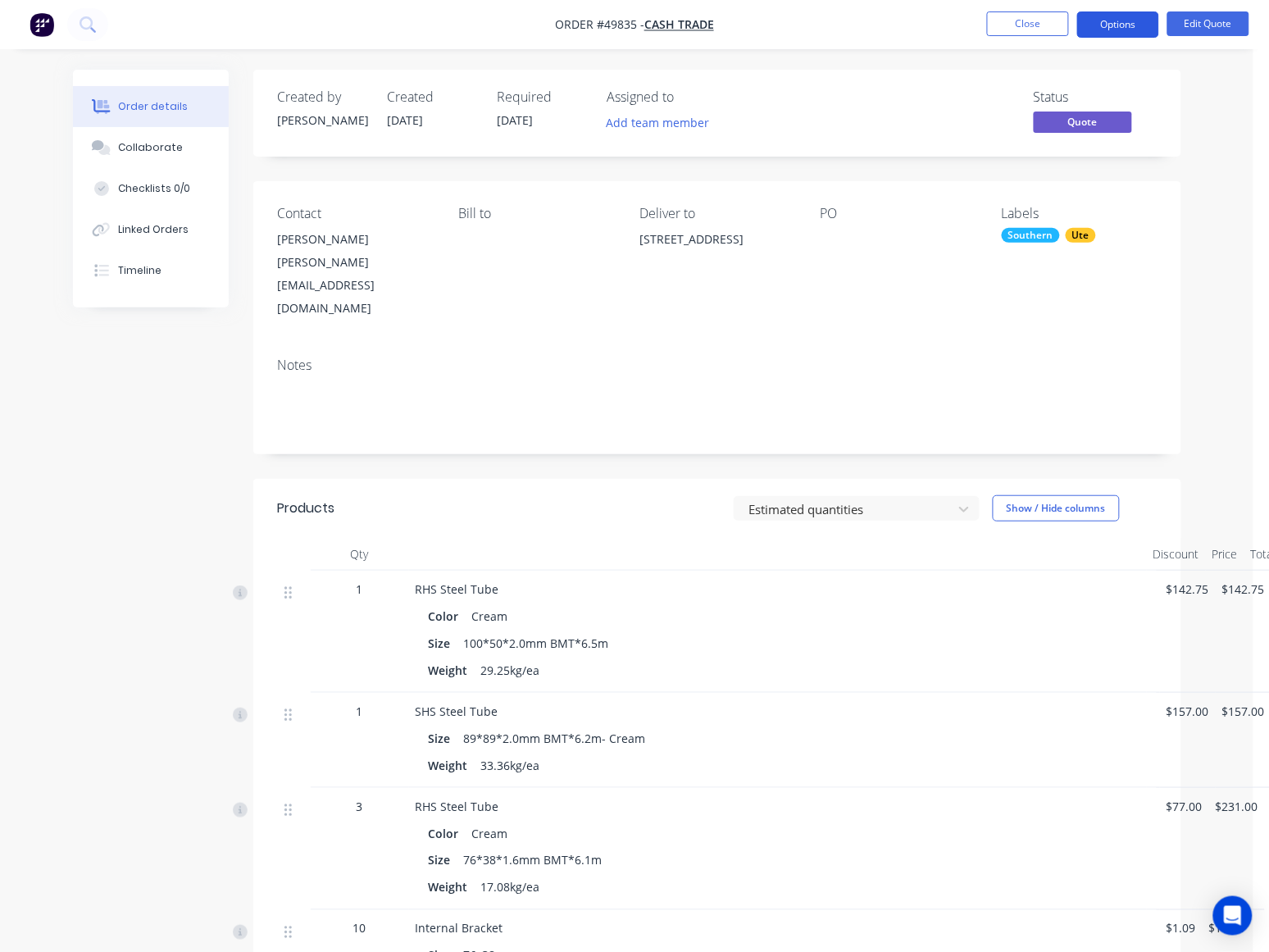
click at [1120, 30] on button "Options" at bounding box center [1118, 25] width 82 height 27
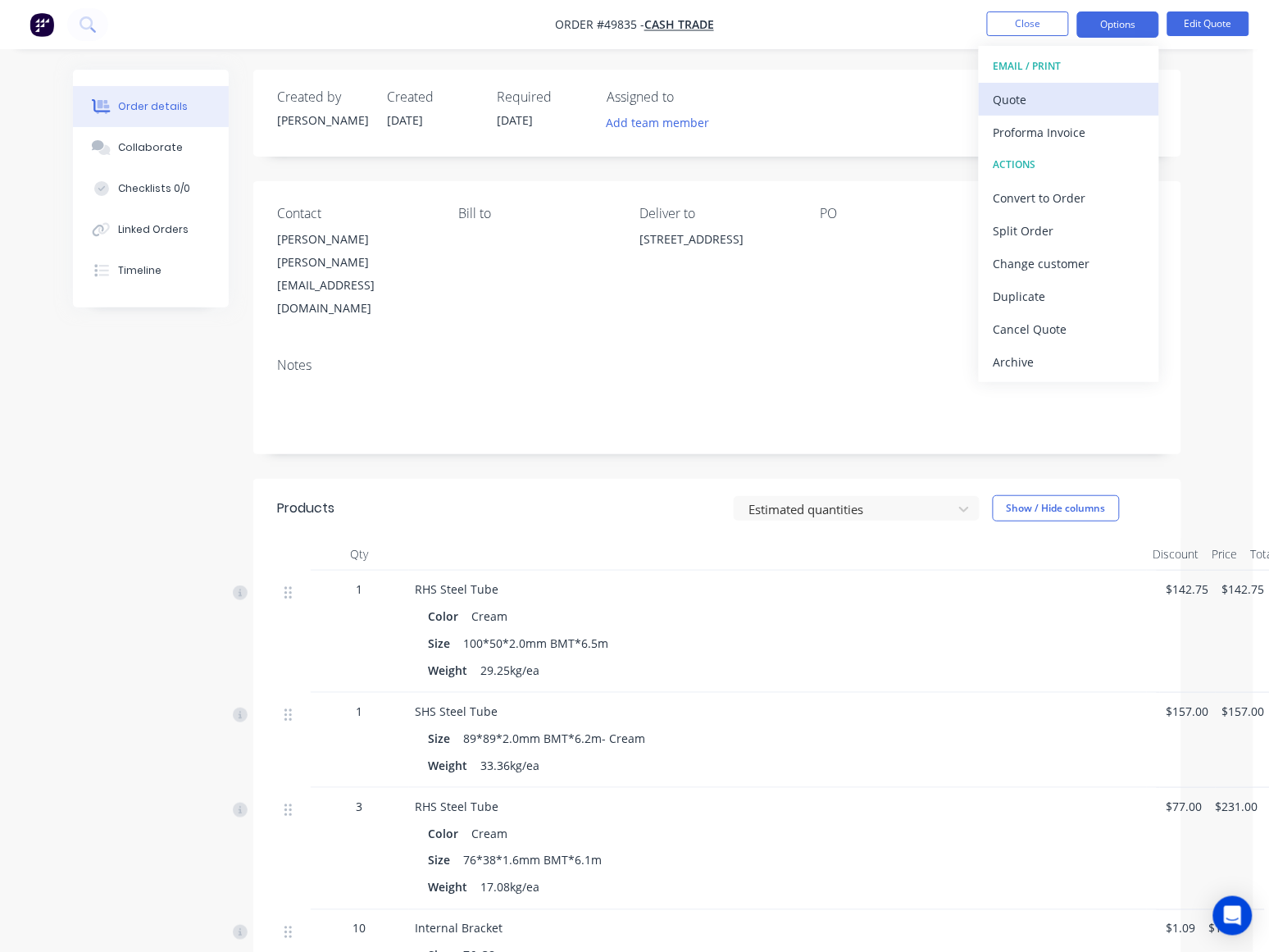
click at [1074, 95] on div "Quote" at bounding box center [1068, 99] width 150 height 24
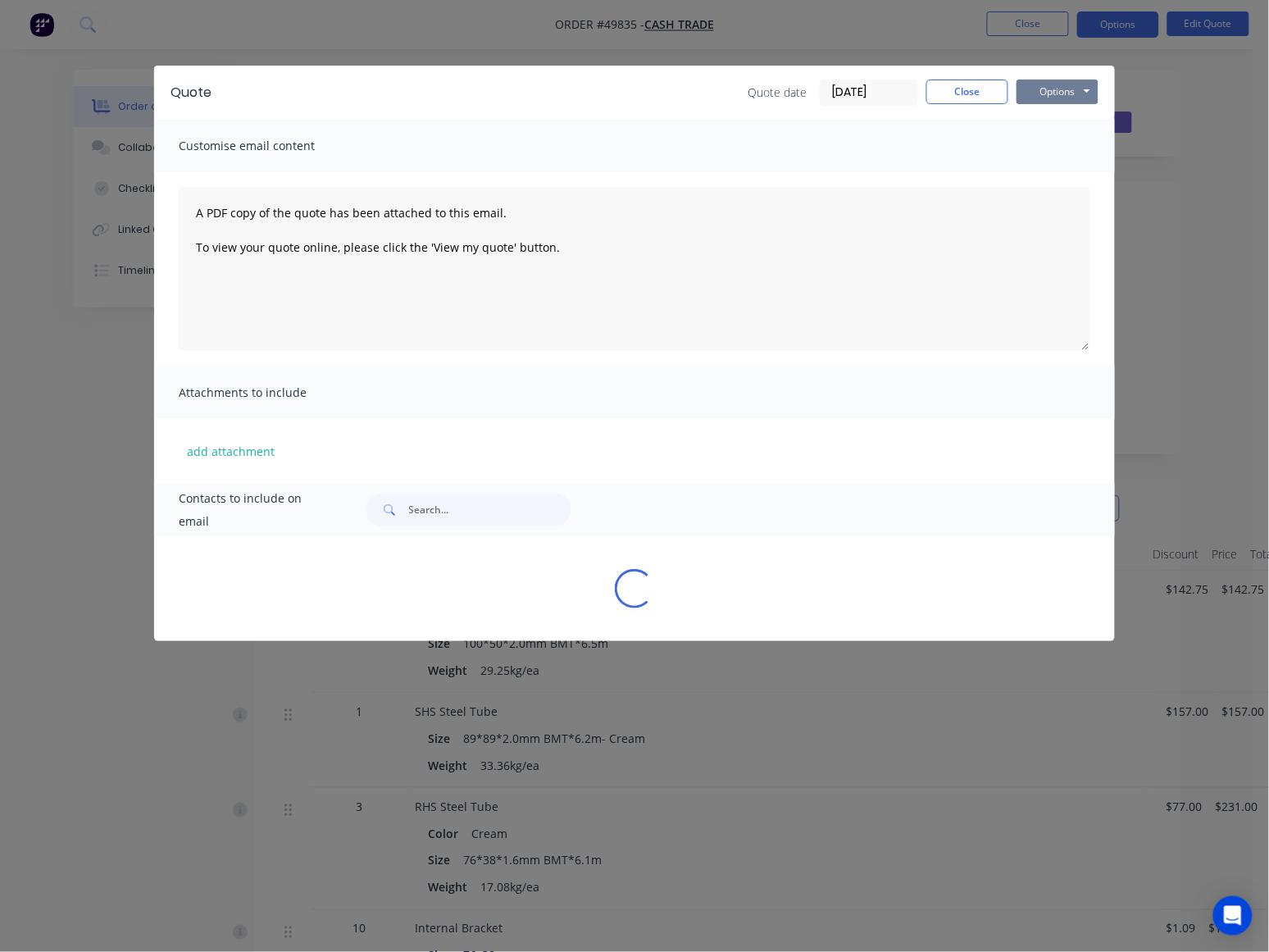
click at [1074, 83] on button "Options" at bounding box center [1058, 92] width 82 height 25
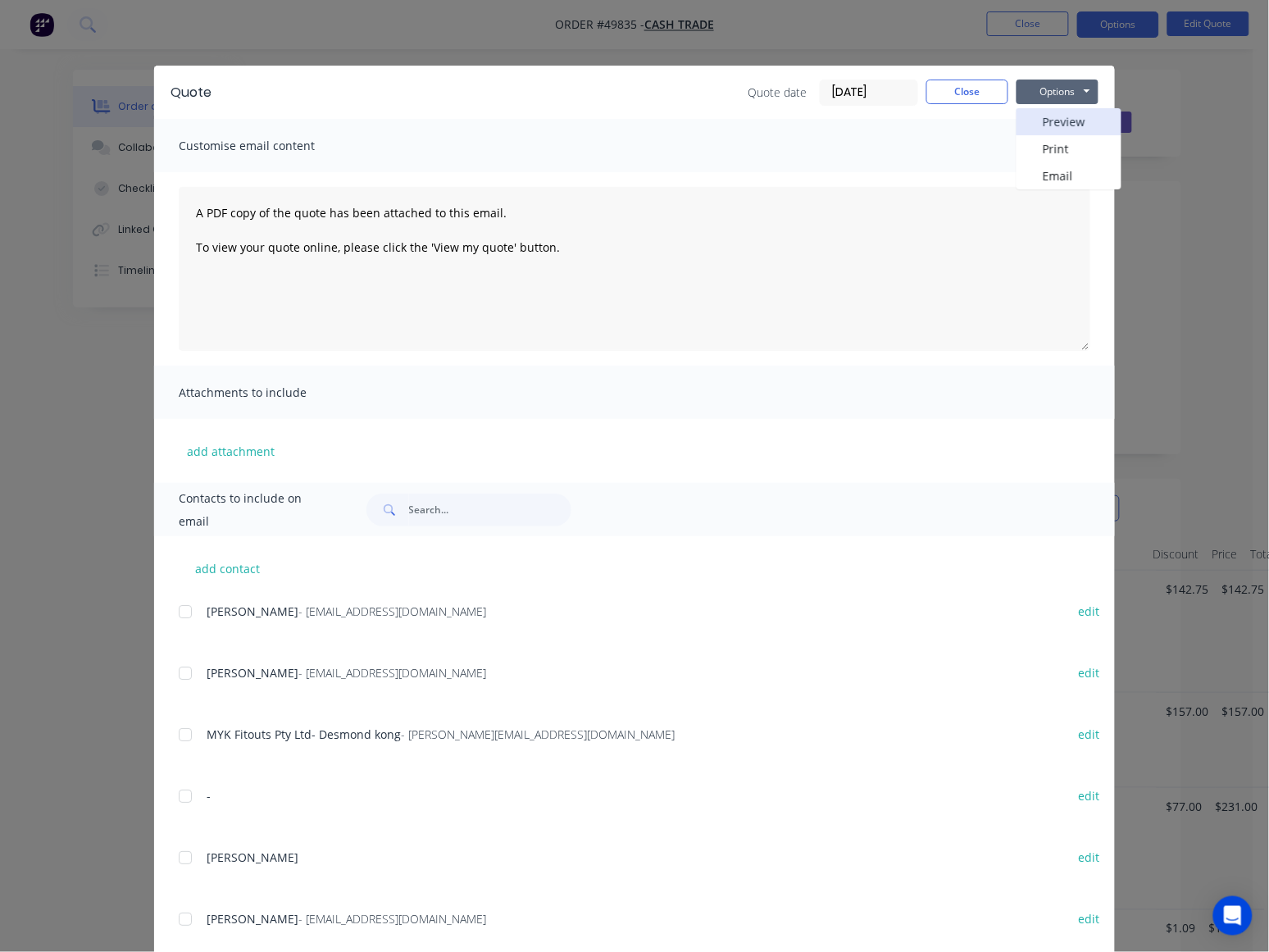
click at [1052, 116] on button "Preview" at bounding box center [1069, 122] width 105 height 27
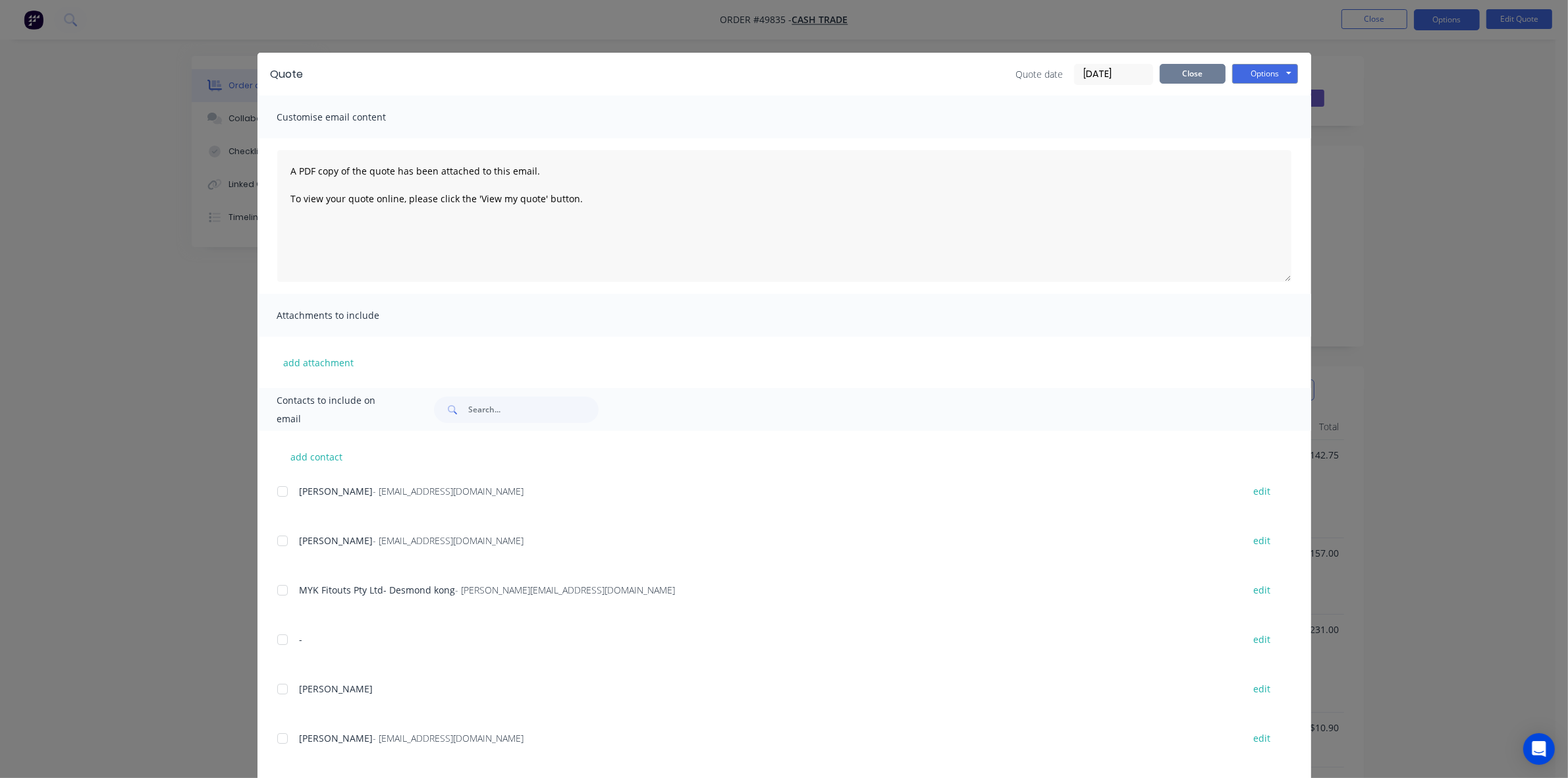
drag, startPoint x: 1136, startPoint y: 89, endPoint x: 1166, endPoint y: 77, distance: 32.3
click at [1144, 83] on div "Quote Quote date 30/09/25 Close Options Preview Print Email" at bounding box center [784, 74] width 1053 height 43
click at [1166, 77] on button "Close" at bounding box center [1192, 74] width 66 height 20
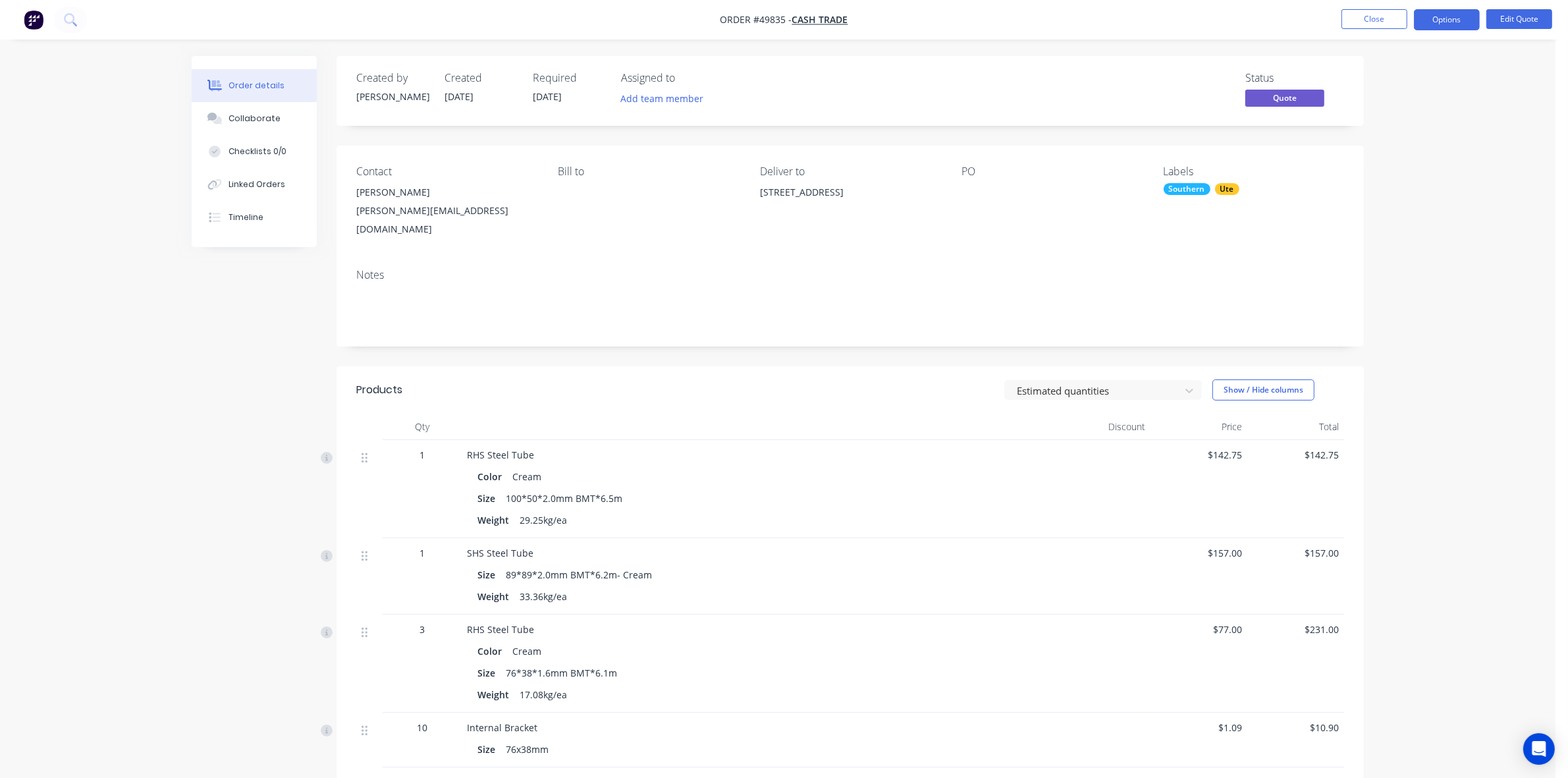
click at [623, 418] on div at bounding box center [758, 427] width 593 height 26
click at [1380, 23] on button "Close" at bounding box center [1374, 19] width 66 height 20
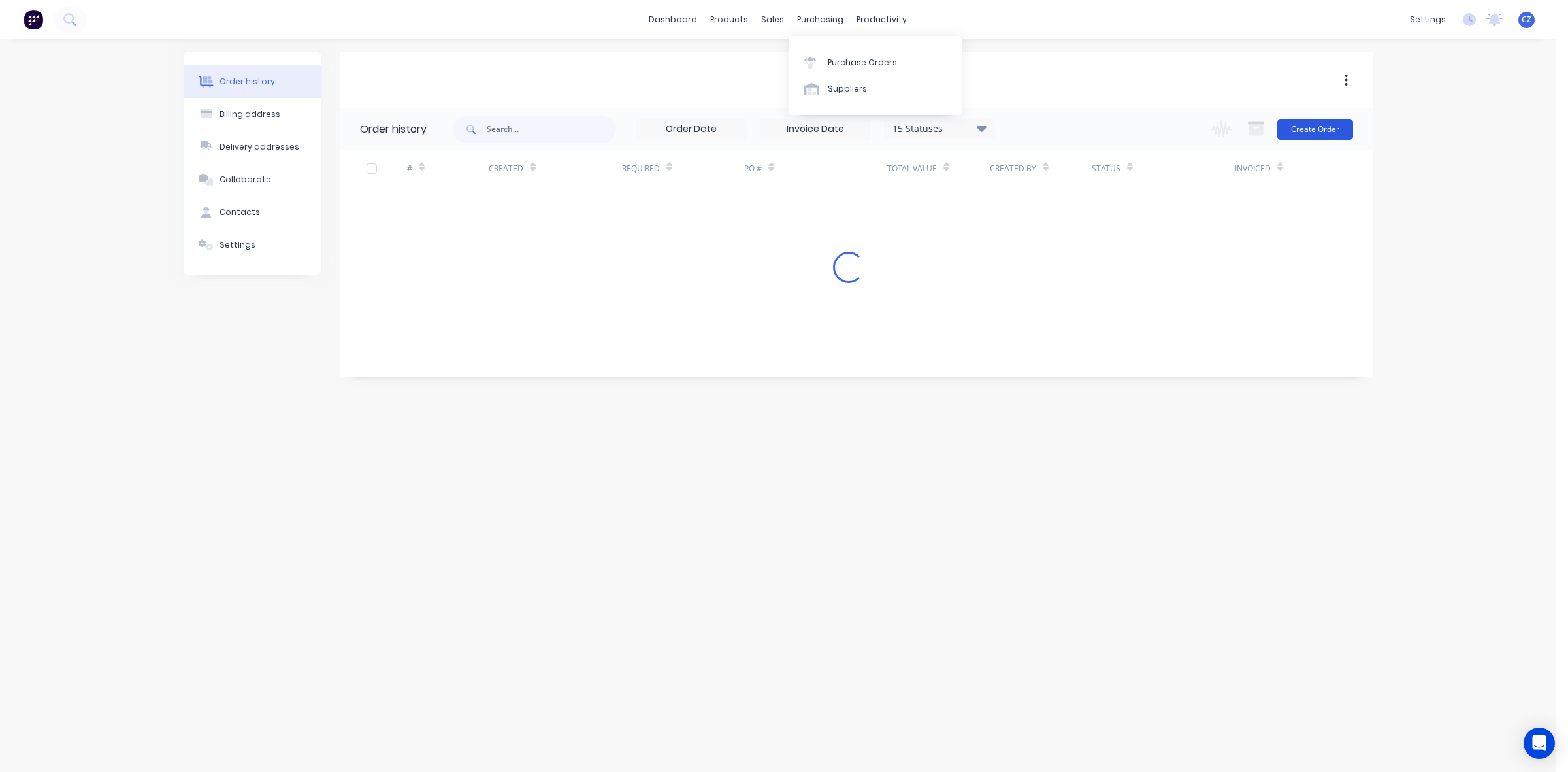
click at [1321, 131] on button "Create Order" at bounding box center [1315, 130] width 76 height 21
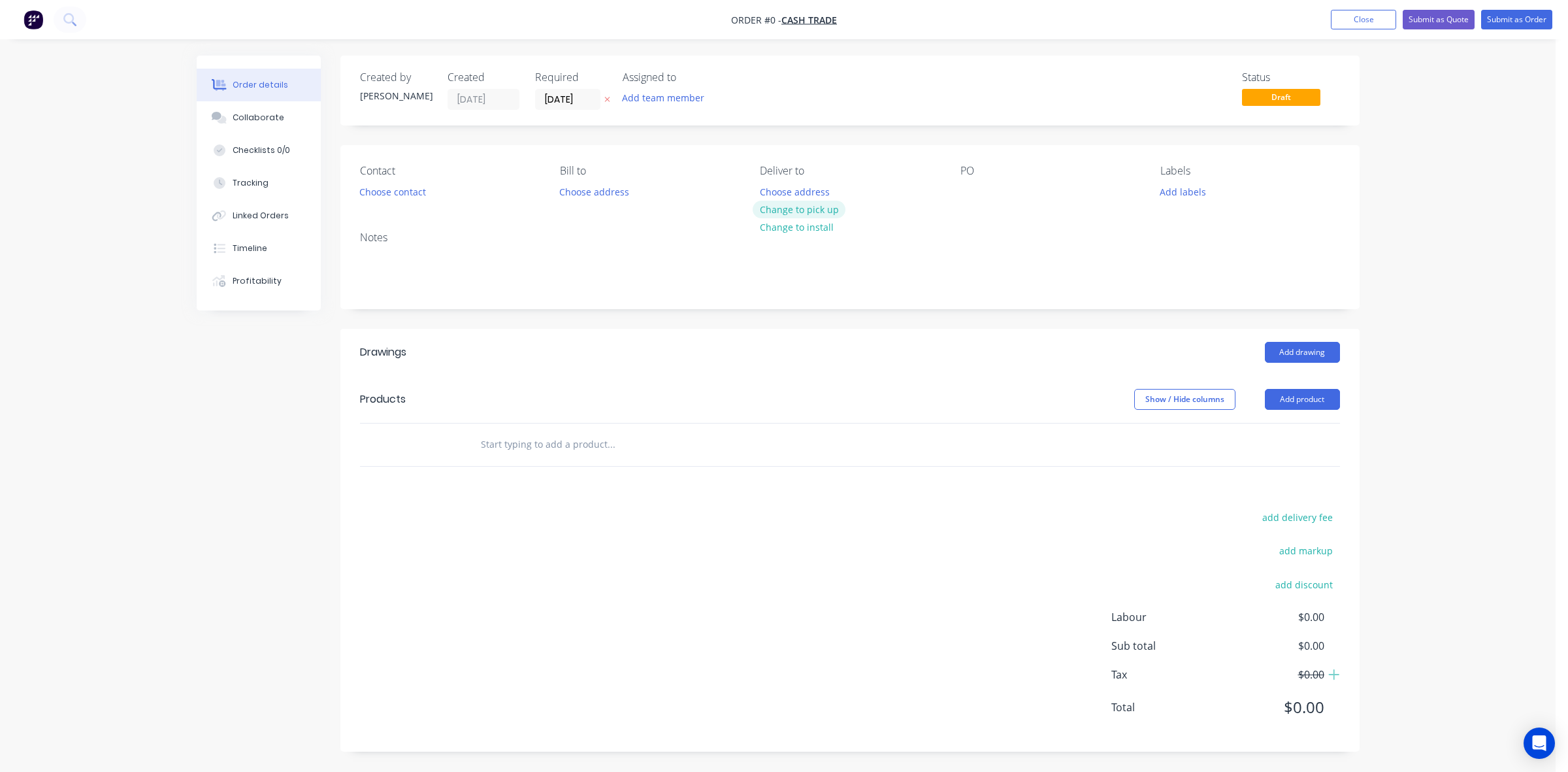
click at [811, 204] on button "Change to pick up" at bounding box center [799, 209] width 93 height 17
click at [782, 303] on div "Creating draft order... Loading..." at bounding box center [981, 441] width 1568 height 772
click at [1297, 391] on button "Add product" at bounding box center [1302, 399] width 75 height 21
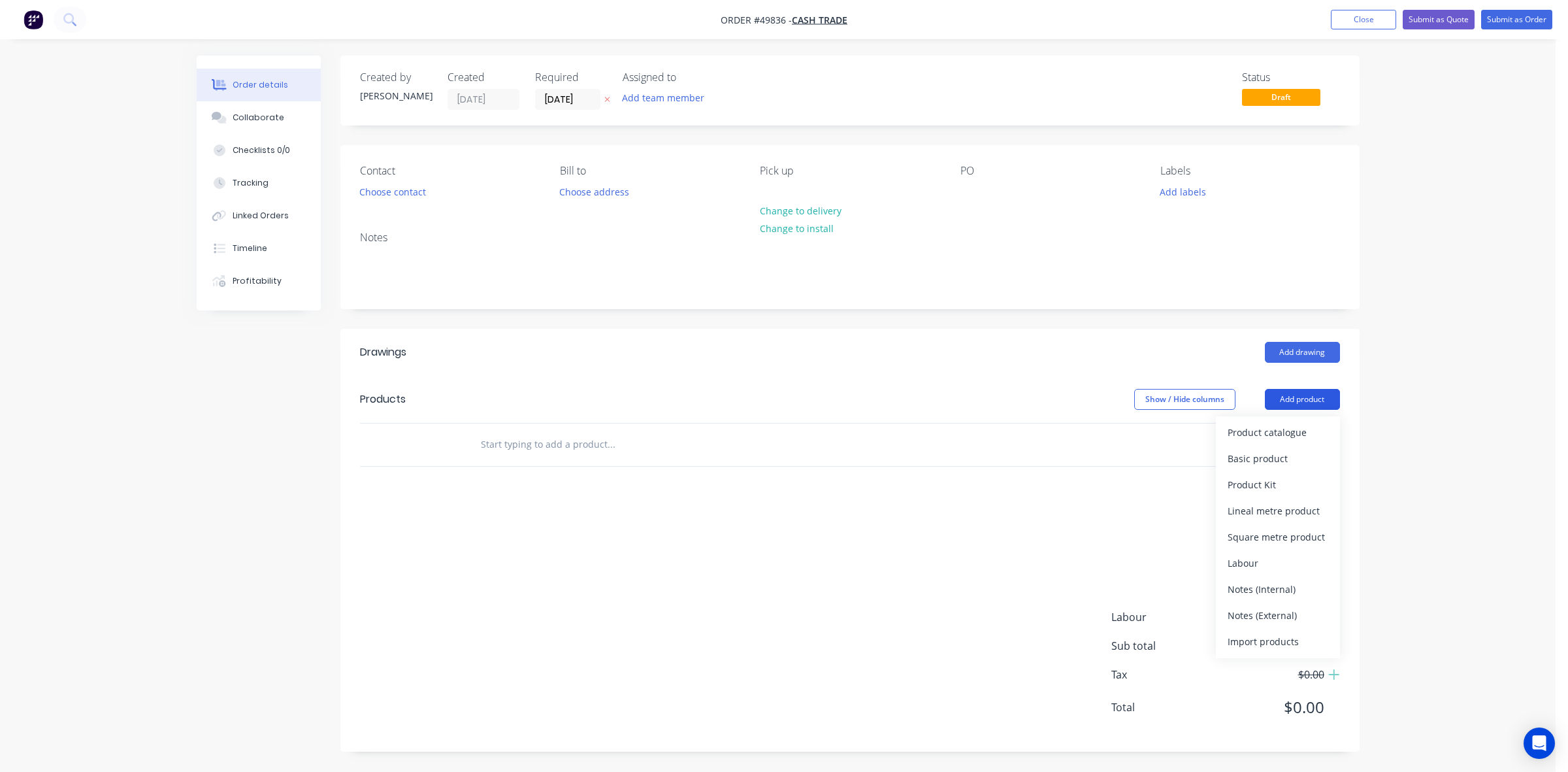
click at [1289, 446] on button "Basic product" at bounding box center [1278, 458] width 124 height 26
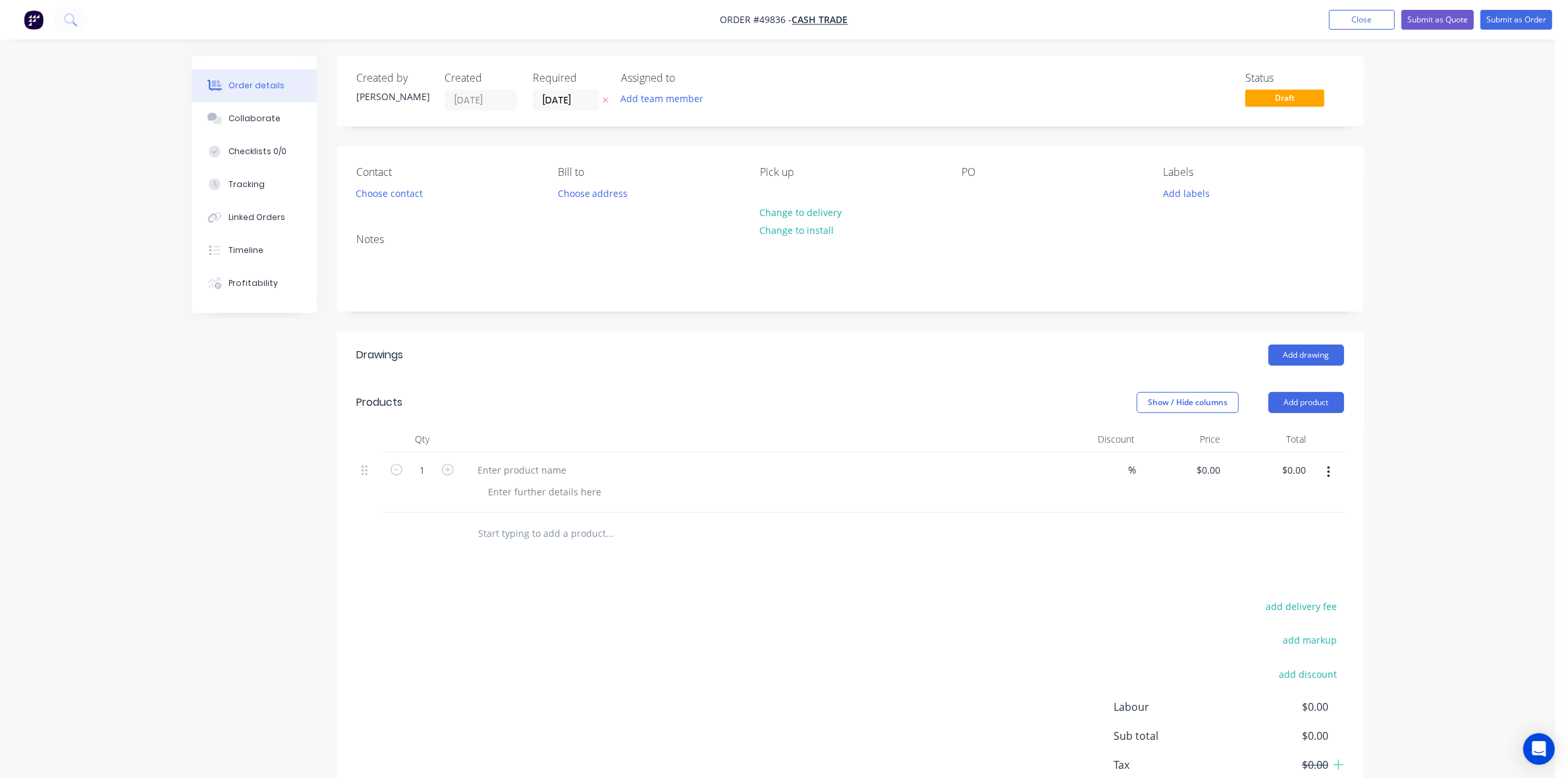
drag, startPoint x: 1333, startPoint y: 472, endPoint x: 1329, endPoint y: 489, distance: 17.5
click at [1332, 472] on button "button" at bounding box center [1329, 472] width 31 height 24
drag, startPoint x: 1294, startPoint y: 588, endPoint x: 1317, endPoint y: 435, distance: 154.7
click at [1294, 584] on div "Delete" at bounding box center [1281, 585] width 102 height 19
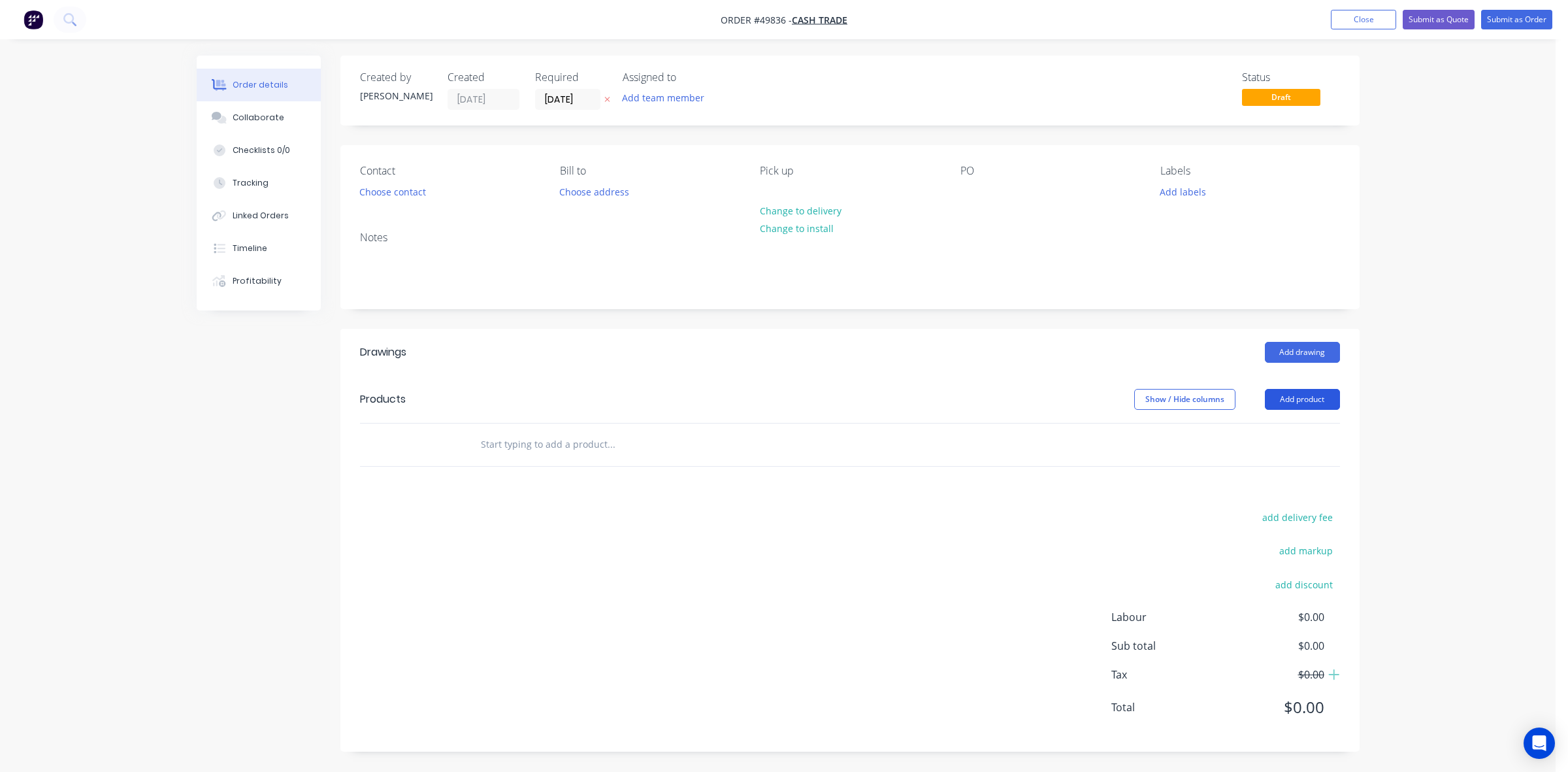
click at [1305, 401] on button "Add product" at bounding box center [1302, 399] width 75 height 21
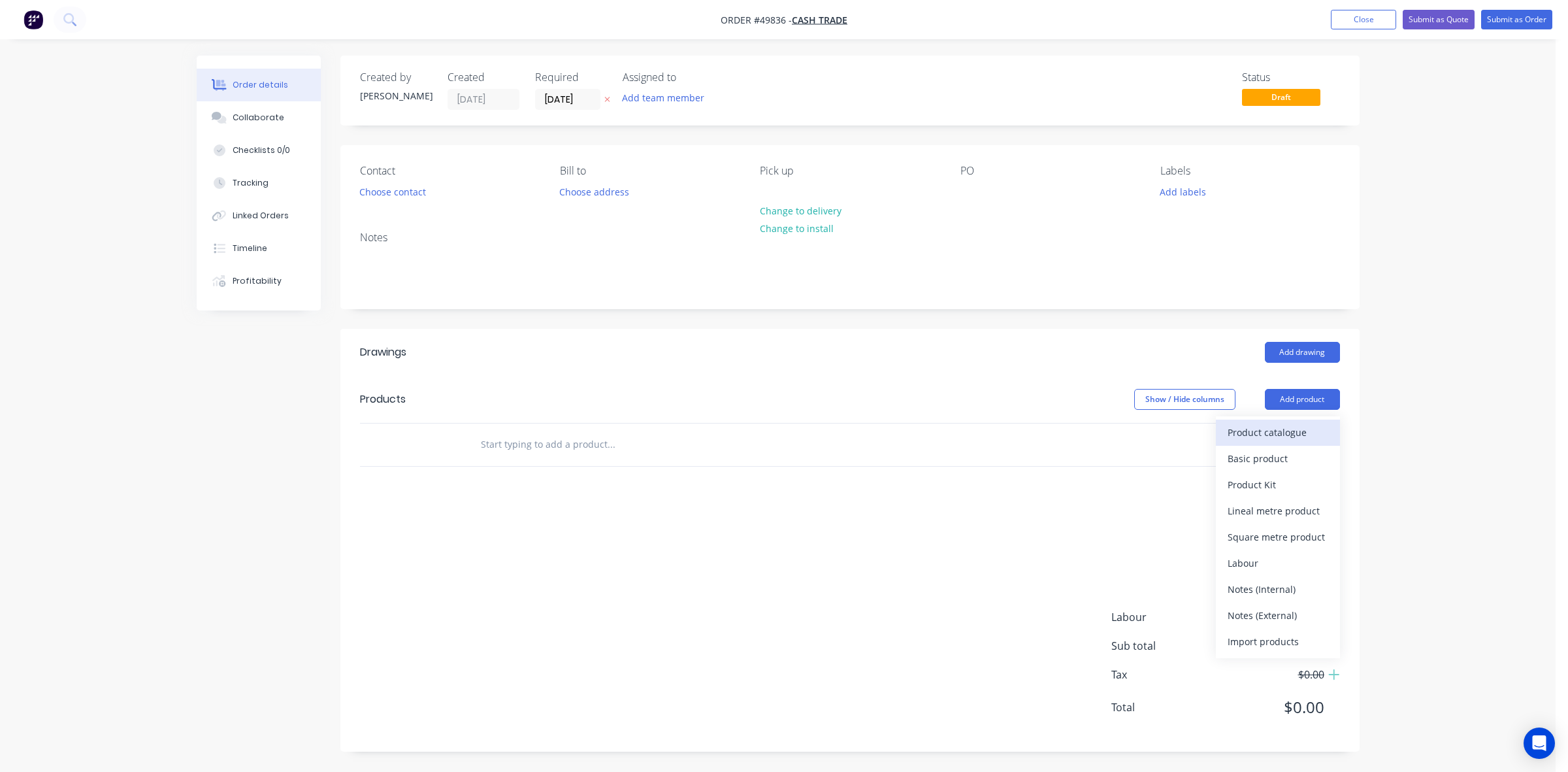
click at [1280, 427] on div "Product catalogue" at bounding box center [1278, 432] width 101 height 19
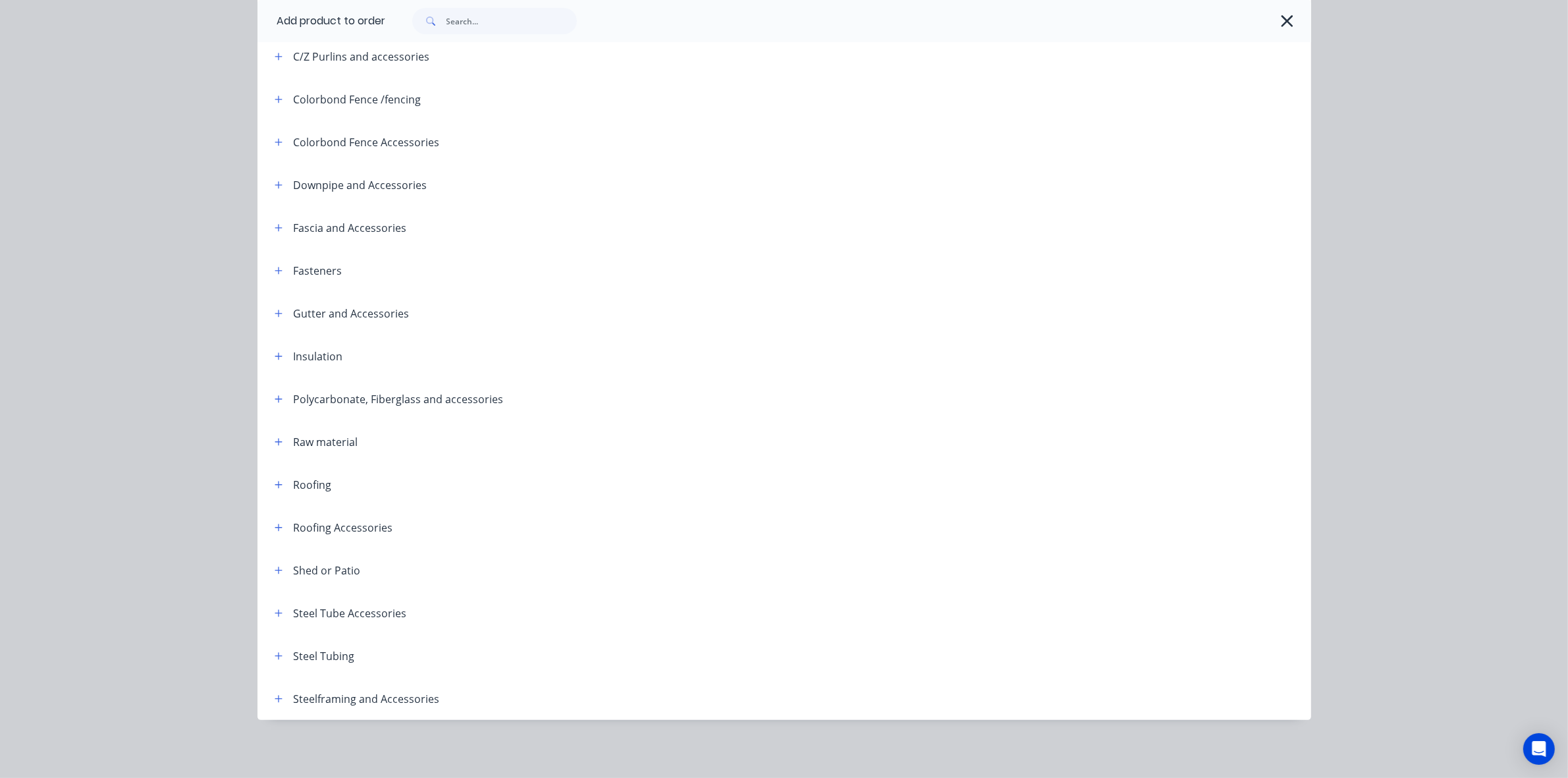
scroll to position [18, 0]
click at [275, 659] on icon "button" at bounding box center [278, 656] width 8 height 9
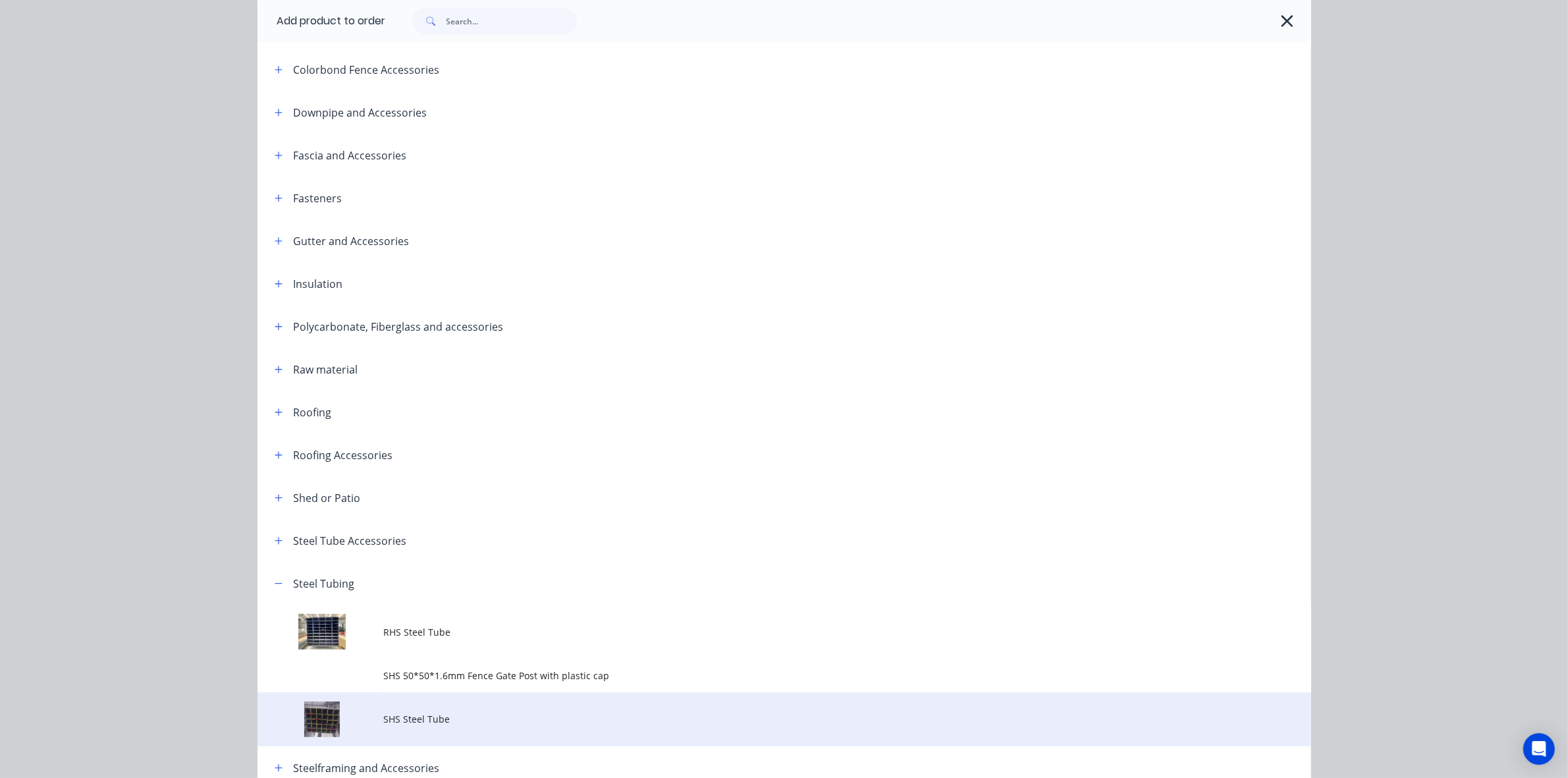
scroll to position [379, 0]
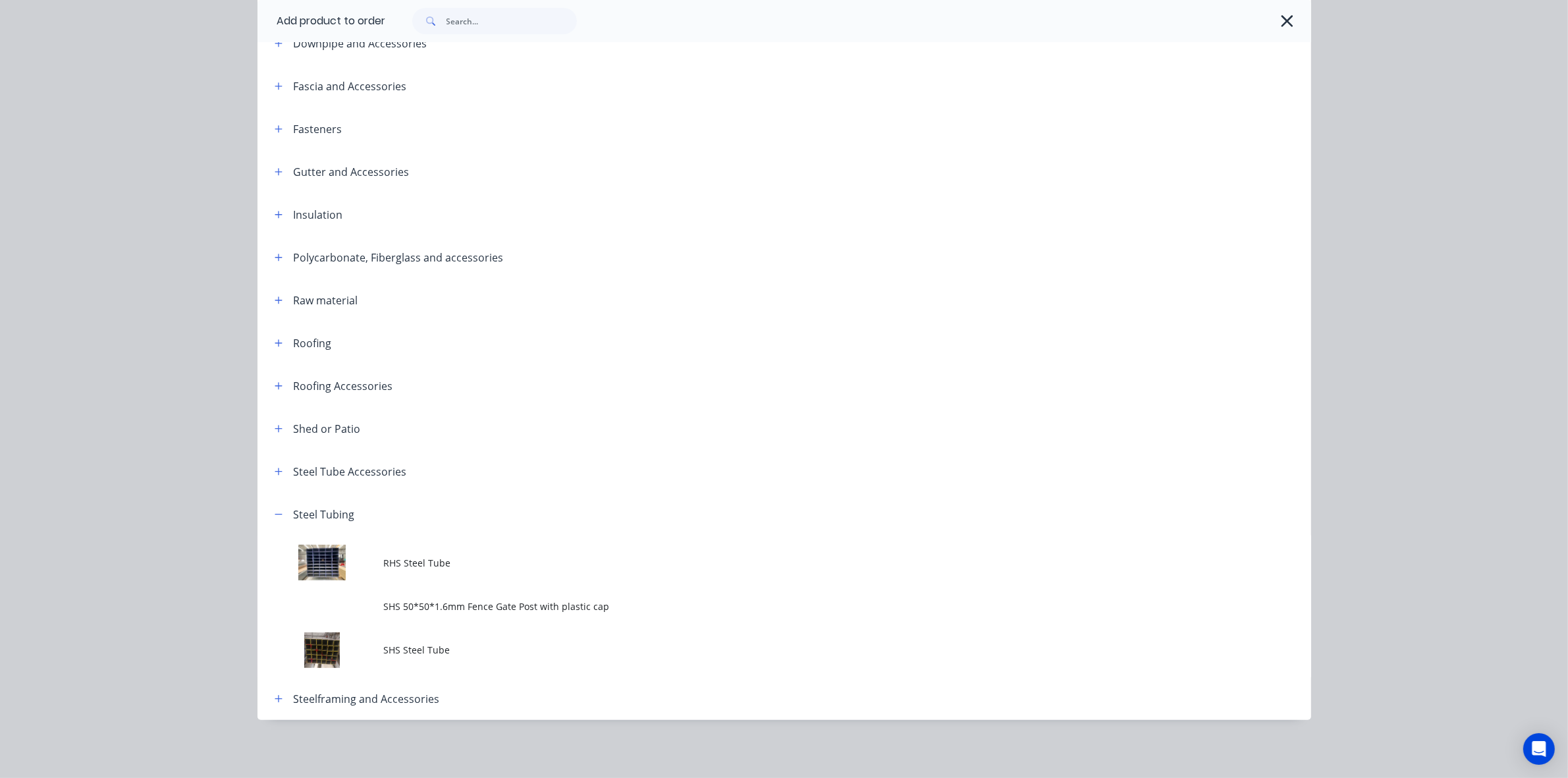
click at [474, 568] on span "RHS Steel Tube" at bounding box center [754, 563] width 741 height 14
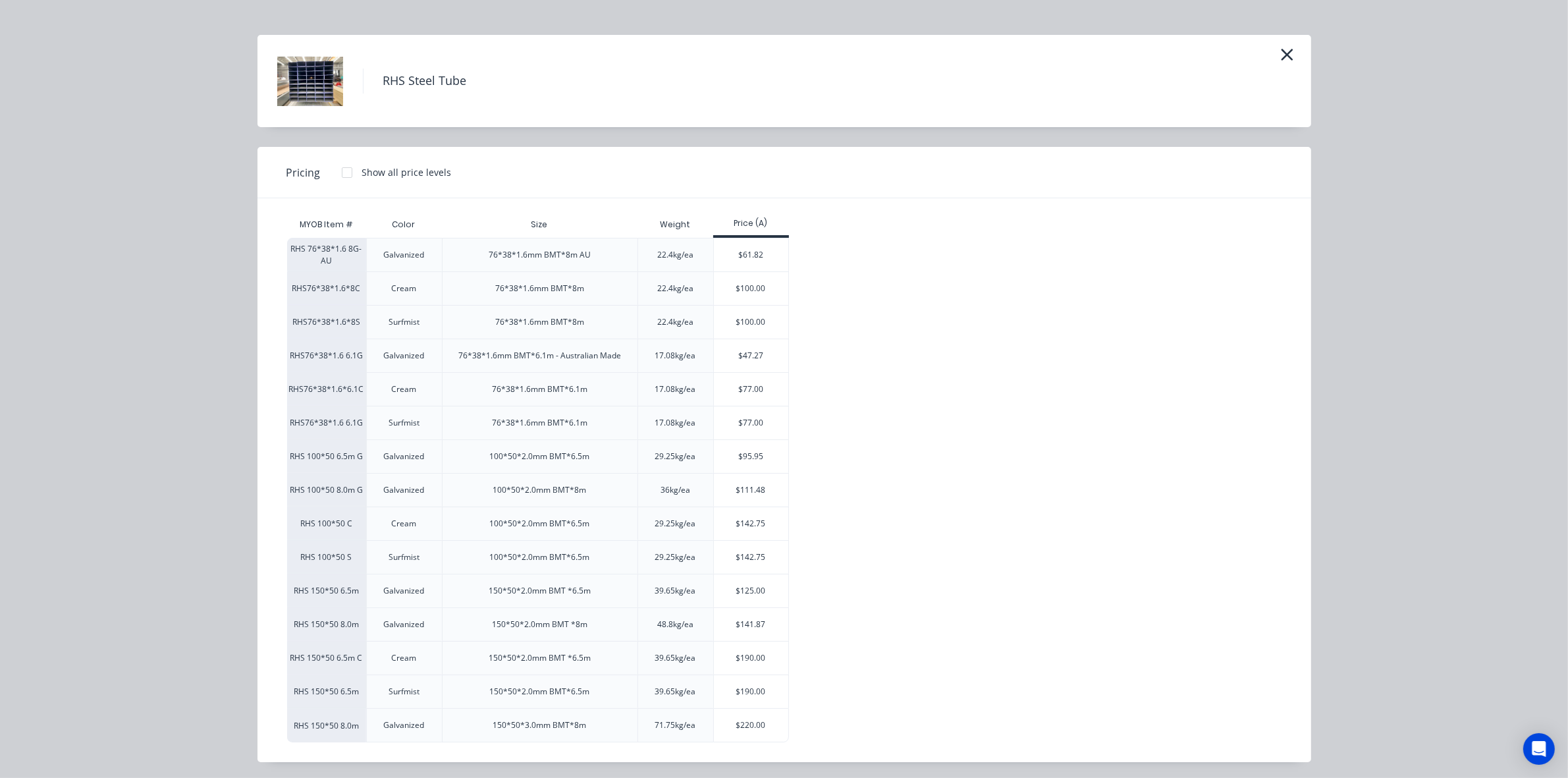
scroll to position [23, 0]
click at [759, 528] on div "$142.75" at bounding box center [750, 520] width 74 height 33
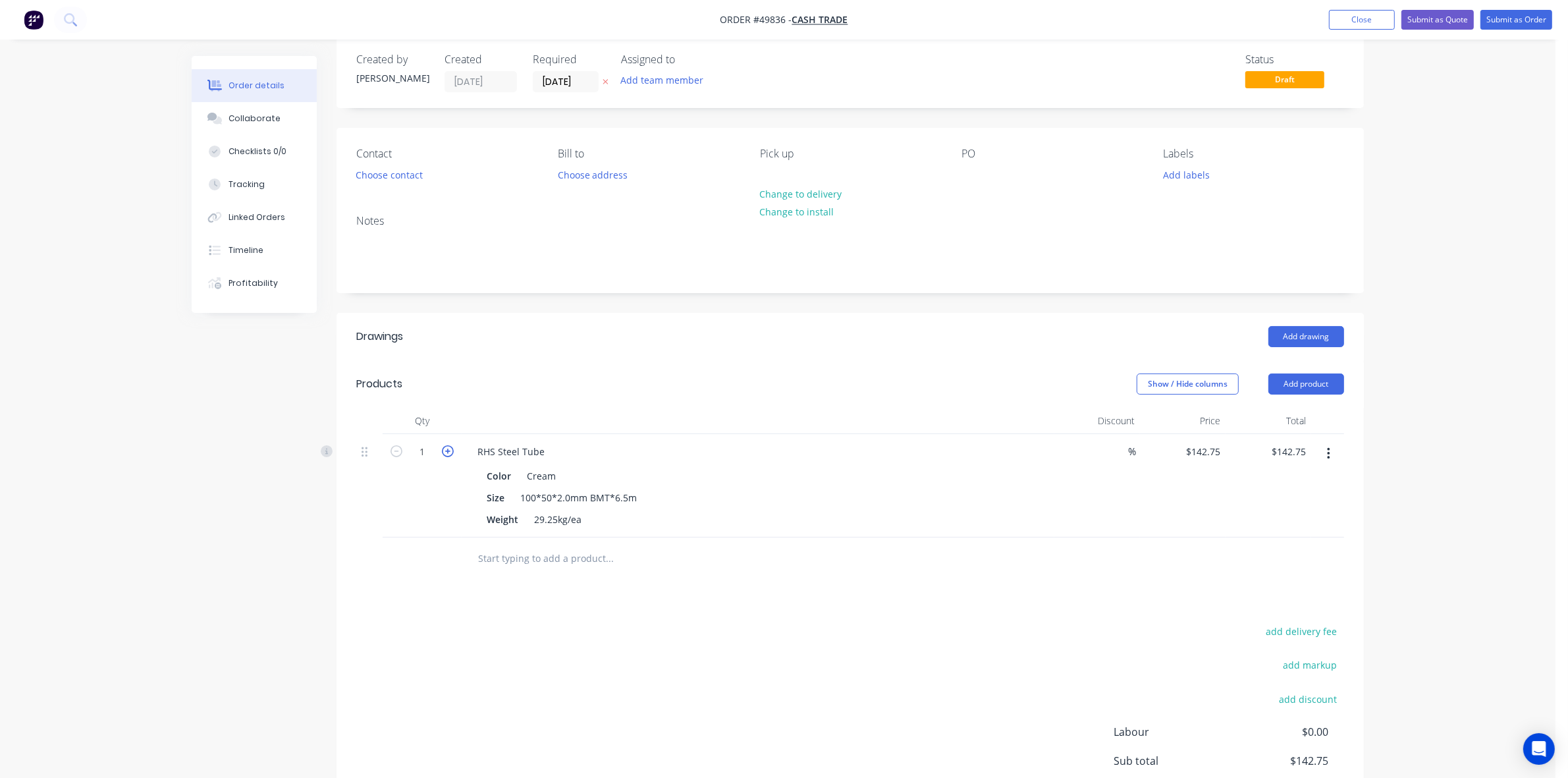
click at [443, 448] on icon "button" at bounding box center [447, 451] width 11 height 11
type input "2"
type input "$285.50"
click at [508, 363] on header "Products Show / Hide columns Add product" at bounding box center [850, 384] width 1027 height 47
click at [538, 333] on div "Drawings" at bounding box center [461, 337] width 210 height 21
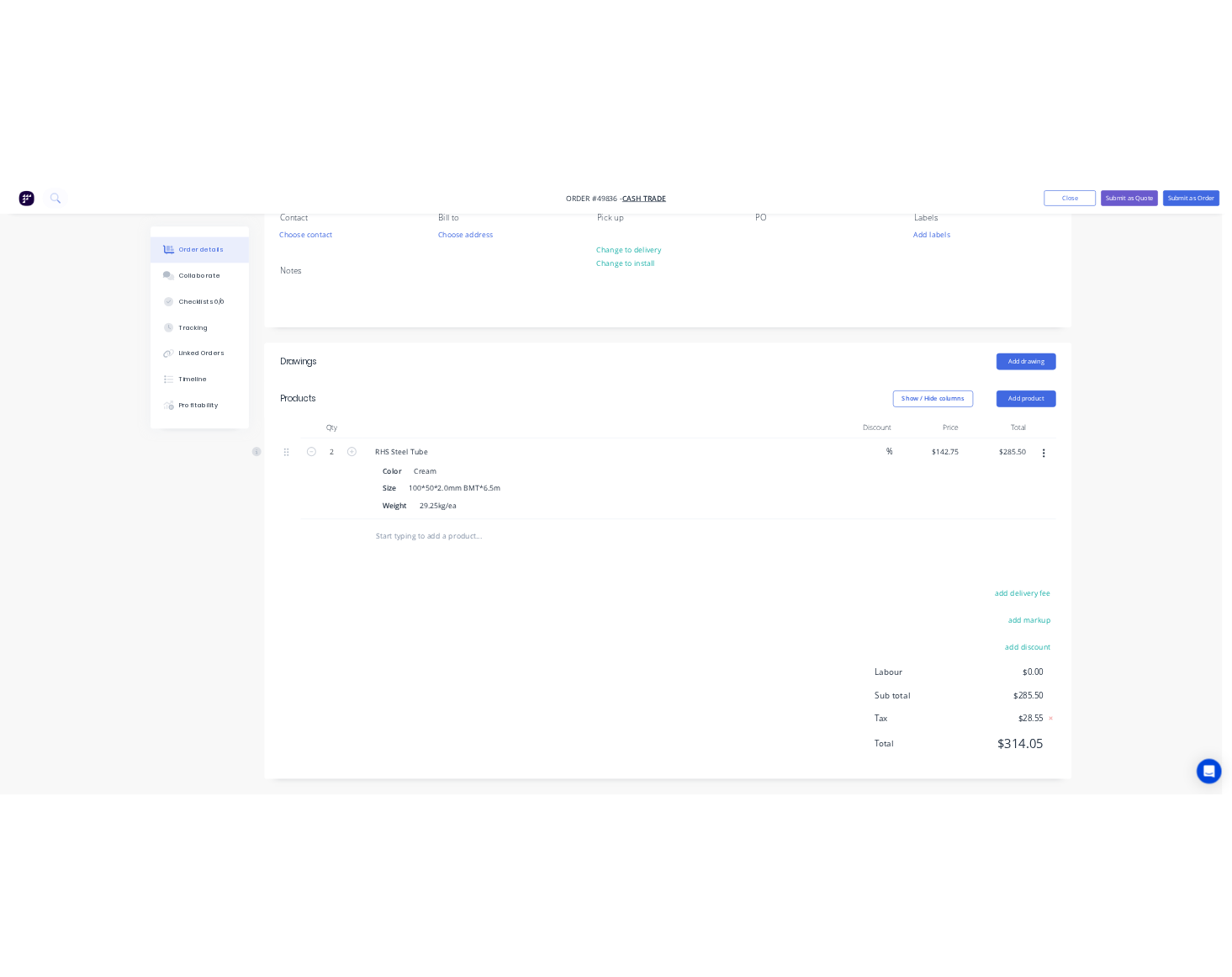
scroll to position [0, 0]
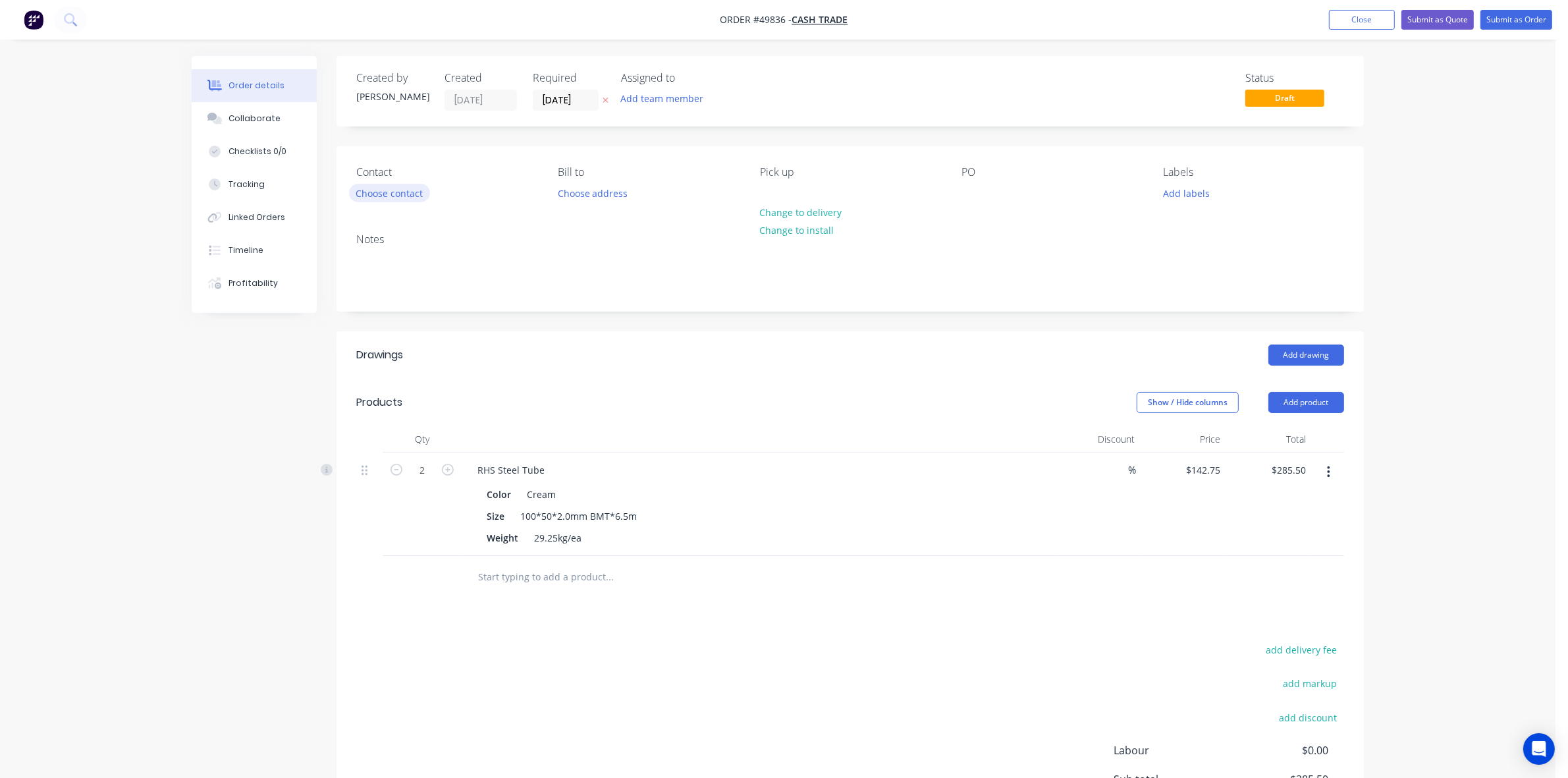
click at [415, 187] on button "Choose contact" at bounding box center [389, 192] width 81 height 18
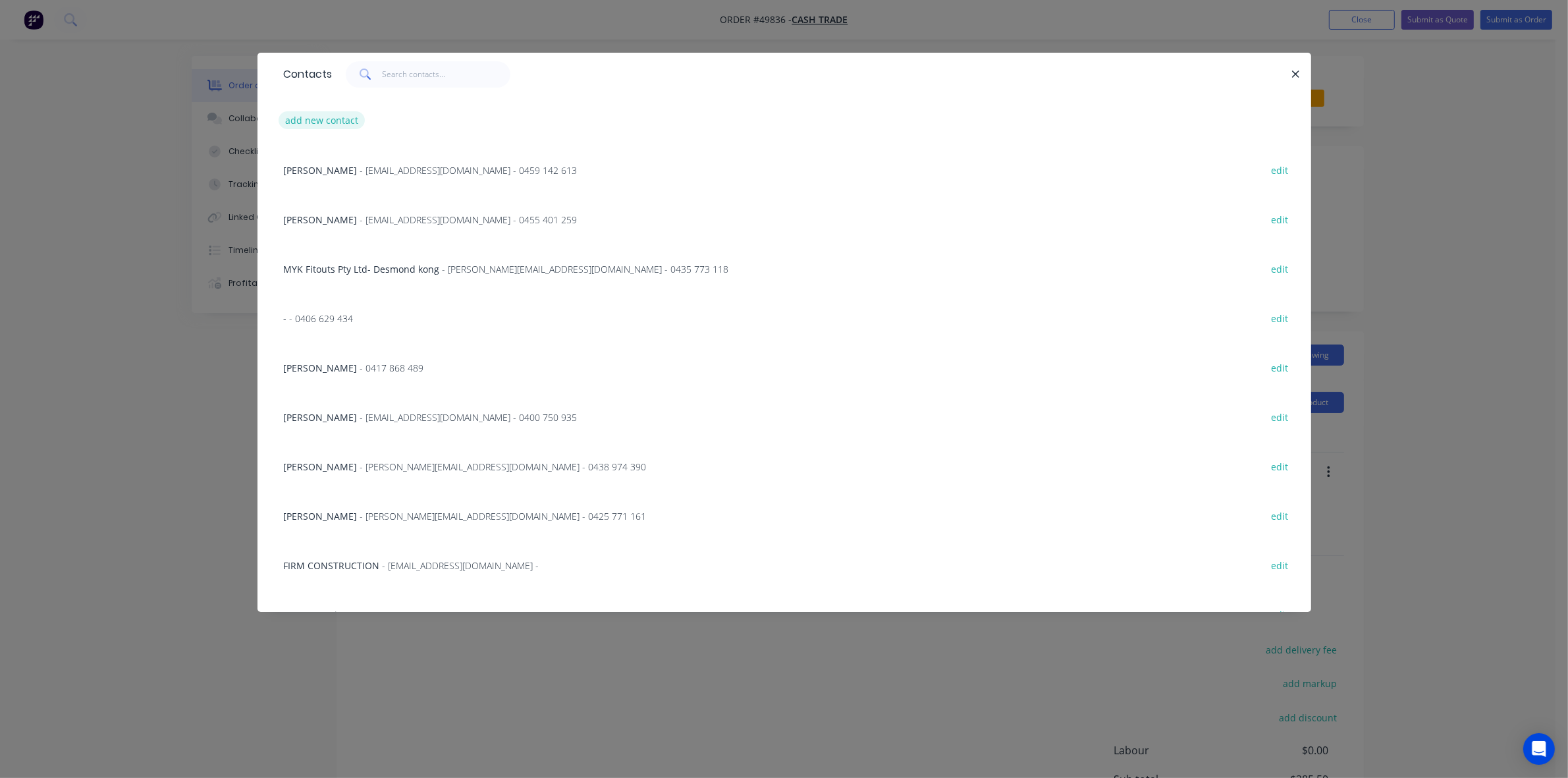
click at [350, 122] on button "add new contact" at bounding box center [322, 119] width 87 height 18
select select "AU"
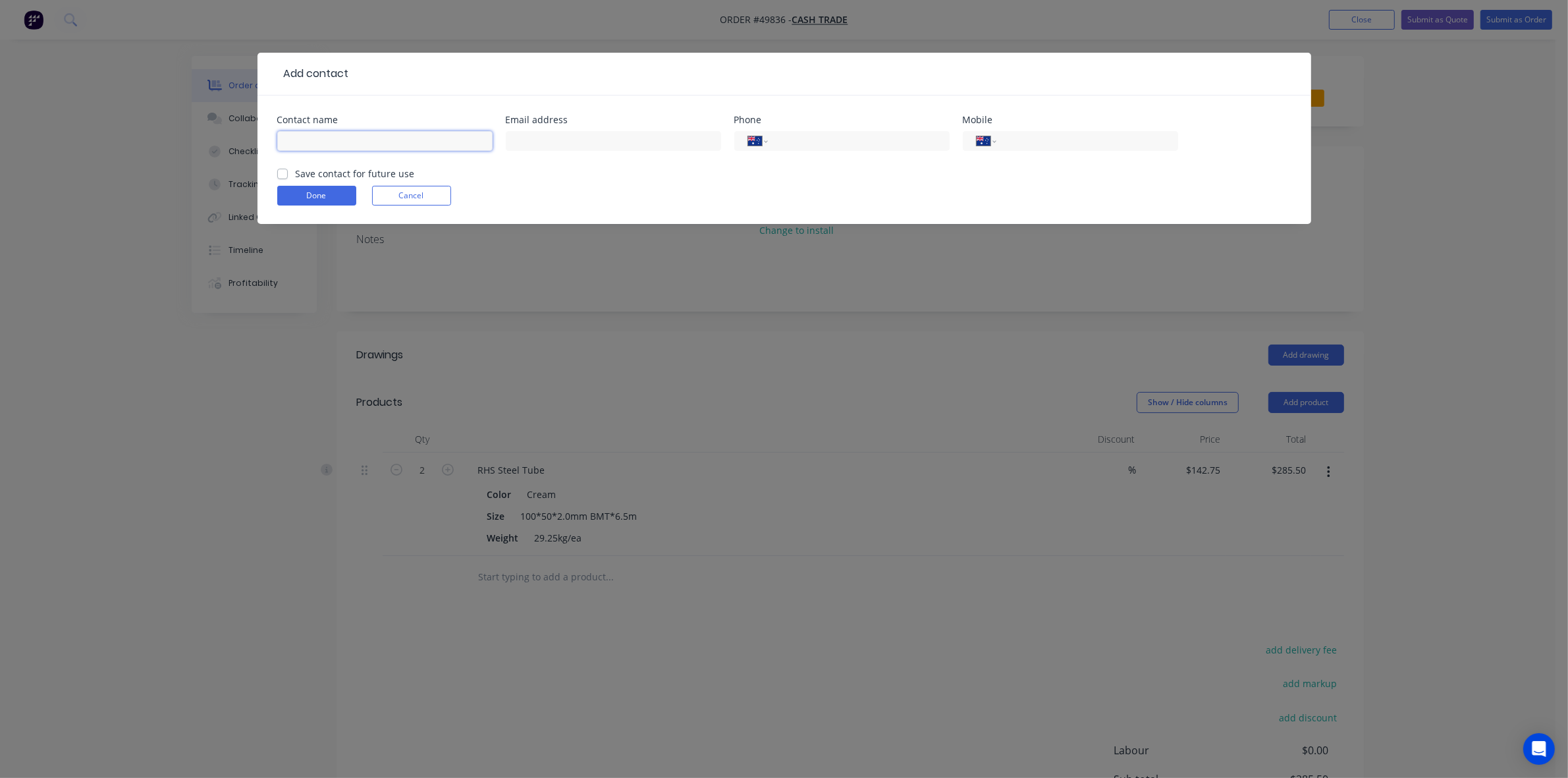
click at [372, 144] on input "text" at bounding box center [385, 141] width 216 height 20
type input "David"
click at [1082, 134] on input "tel" at bounding box center [1085, 142] width 158 height 15
type input "0458 896 318"
click at [318, 187] on button "Done" at bounding box center [316, 196] width 79 height 20
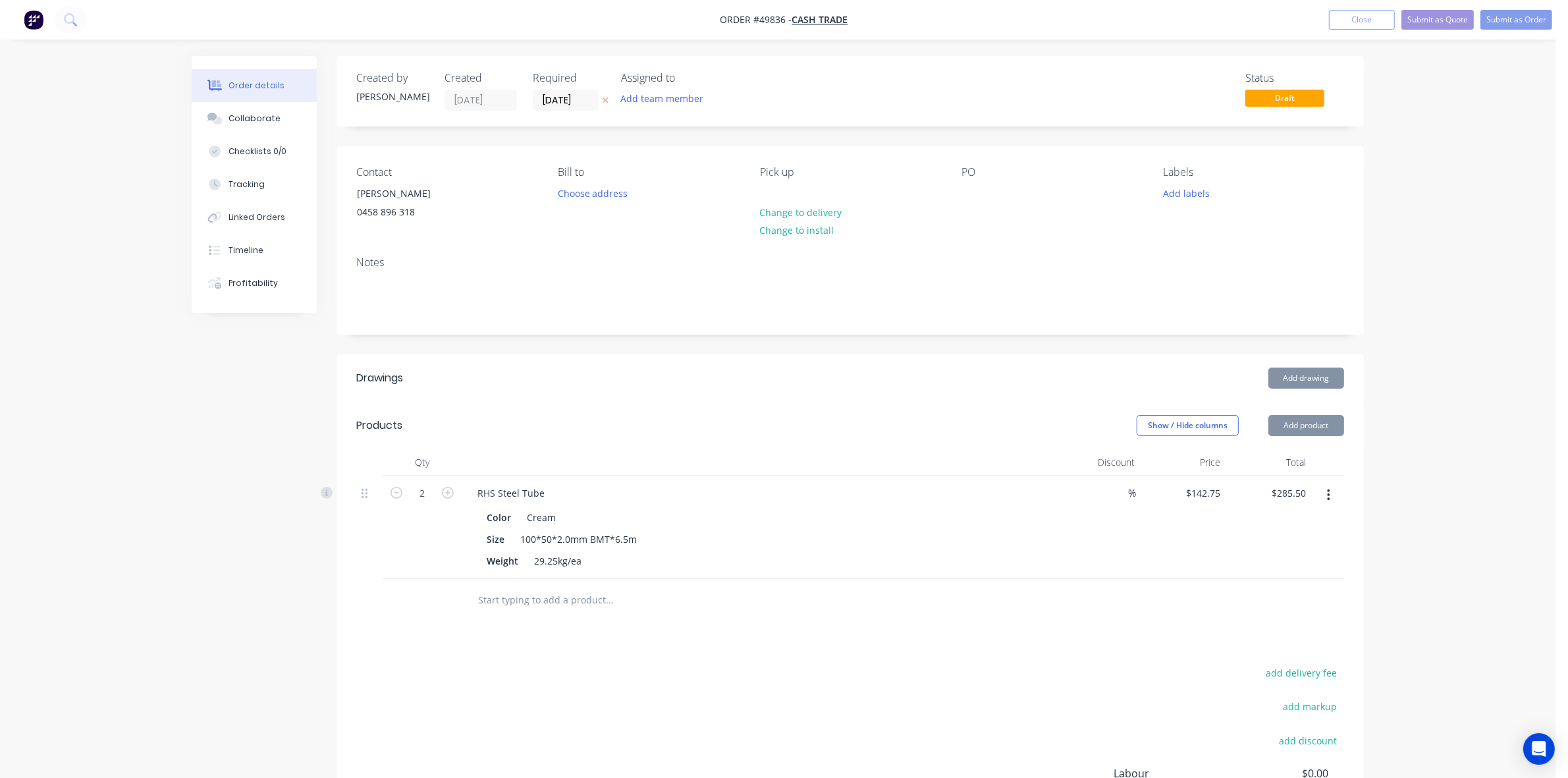
click at [726, 380] on div "Add drawing" at bounding box center [955, 378] width 778 height 21
click at [1410, 20] on button "Submit as Quote" at bounding box center [1437, 20] width 73 height 20
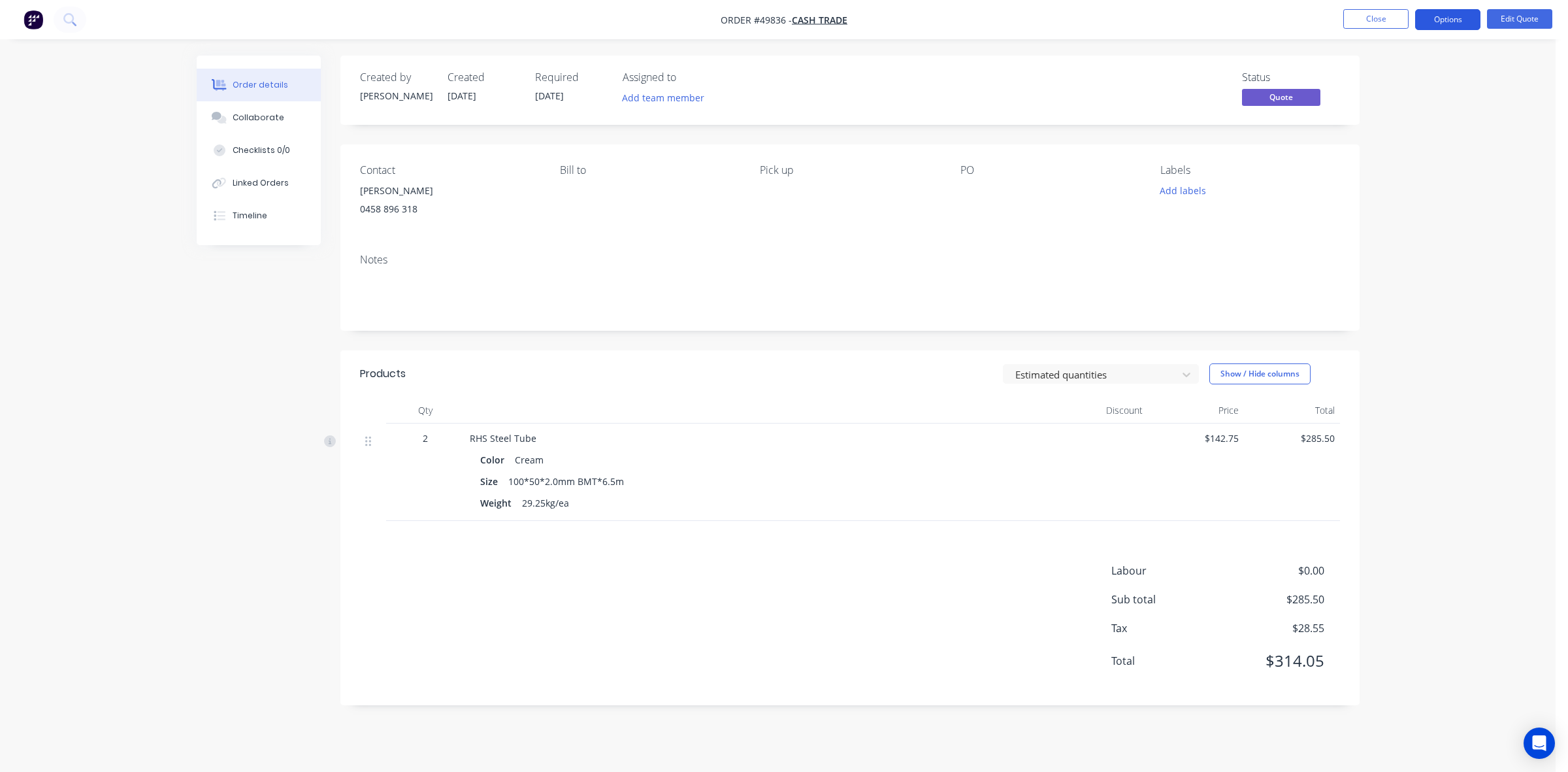
click at [1444, 17] on button "Options" at bounding box center [1448, 20] width 65 height 21
click at [1393, 74] on div "Quote" at bounding box center [1409, 79] width 120 height 19
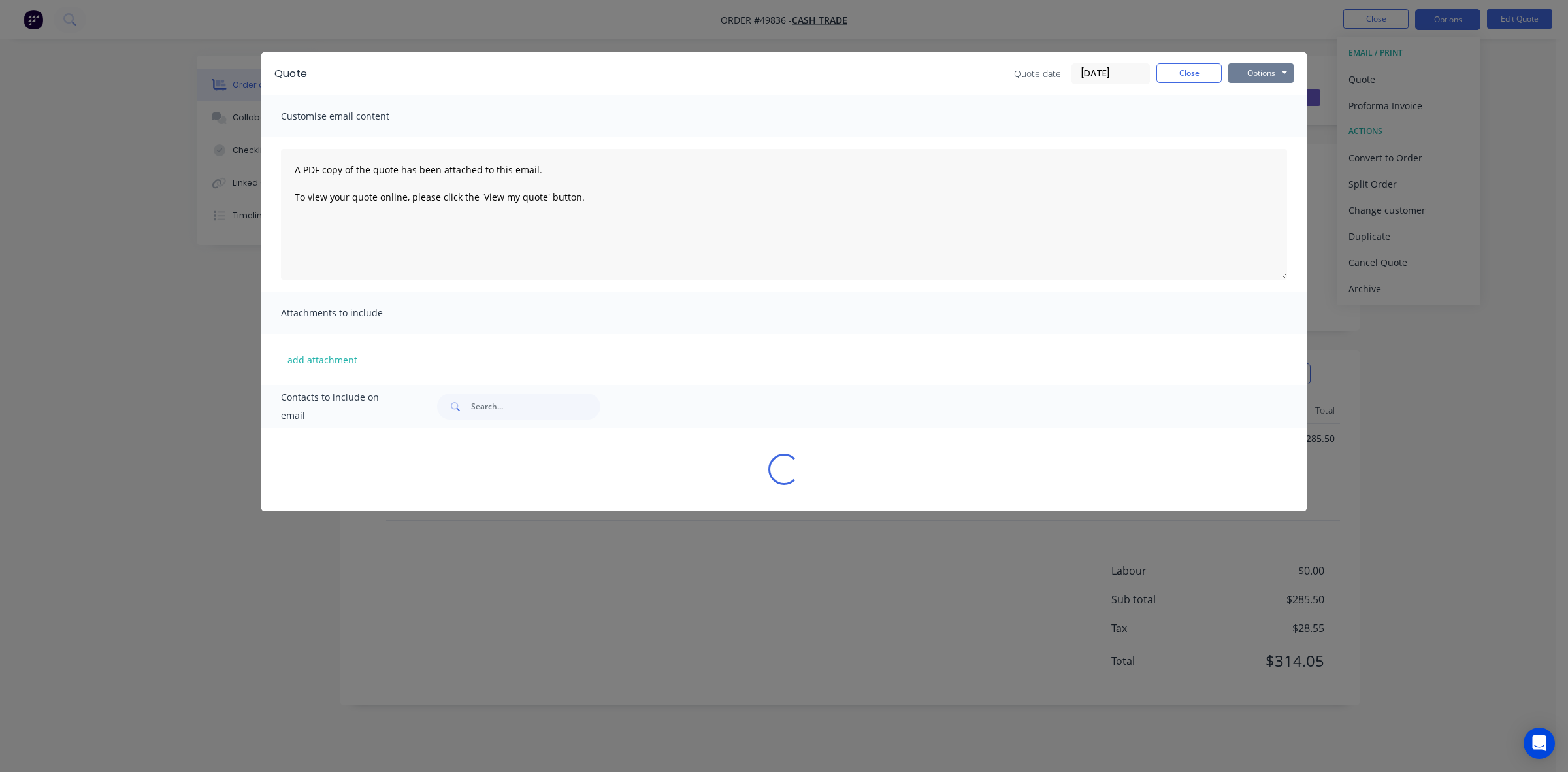
click at [1276, 70] on button "Options" at bounding box center [1261, 74] width 65 height 20
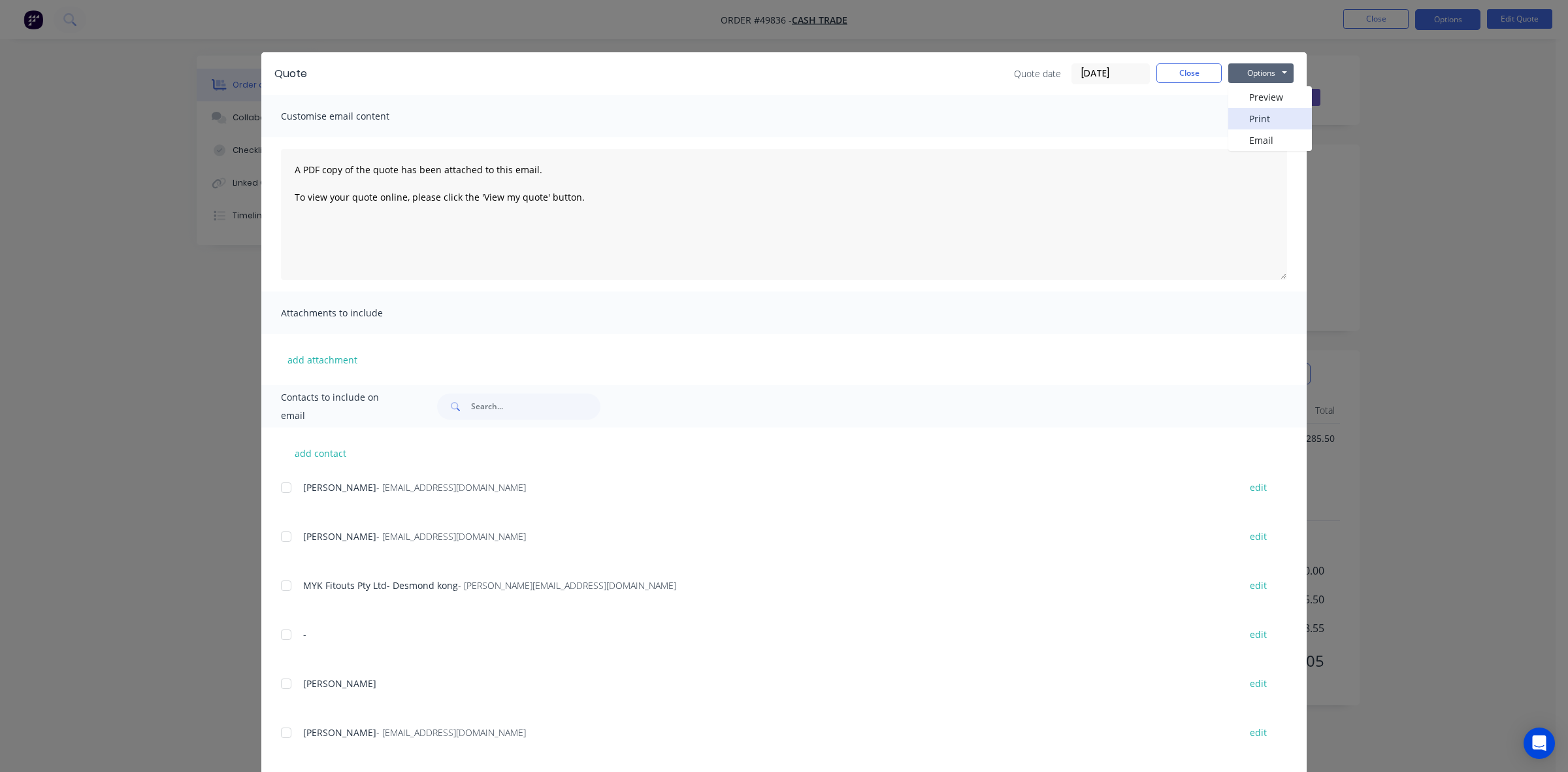
click at [1261, 120] on button "Print" at bounding box center [1270, 118] width 83 height 21
drag, startPoint x: 1191, startPoint y: 72, endPoint x: 1478, endPoint y: 145, distance: 296.1
click at [1195, 72] on button "Close" at bounding box center [1189, 74] width 65 height 20
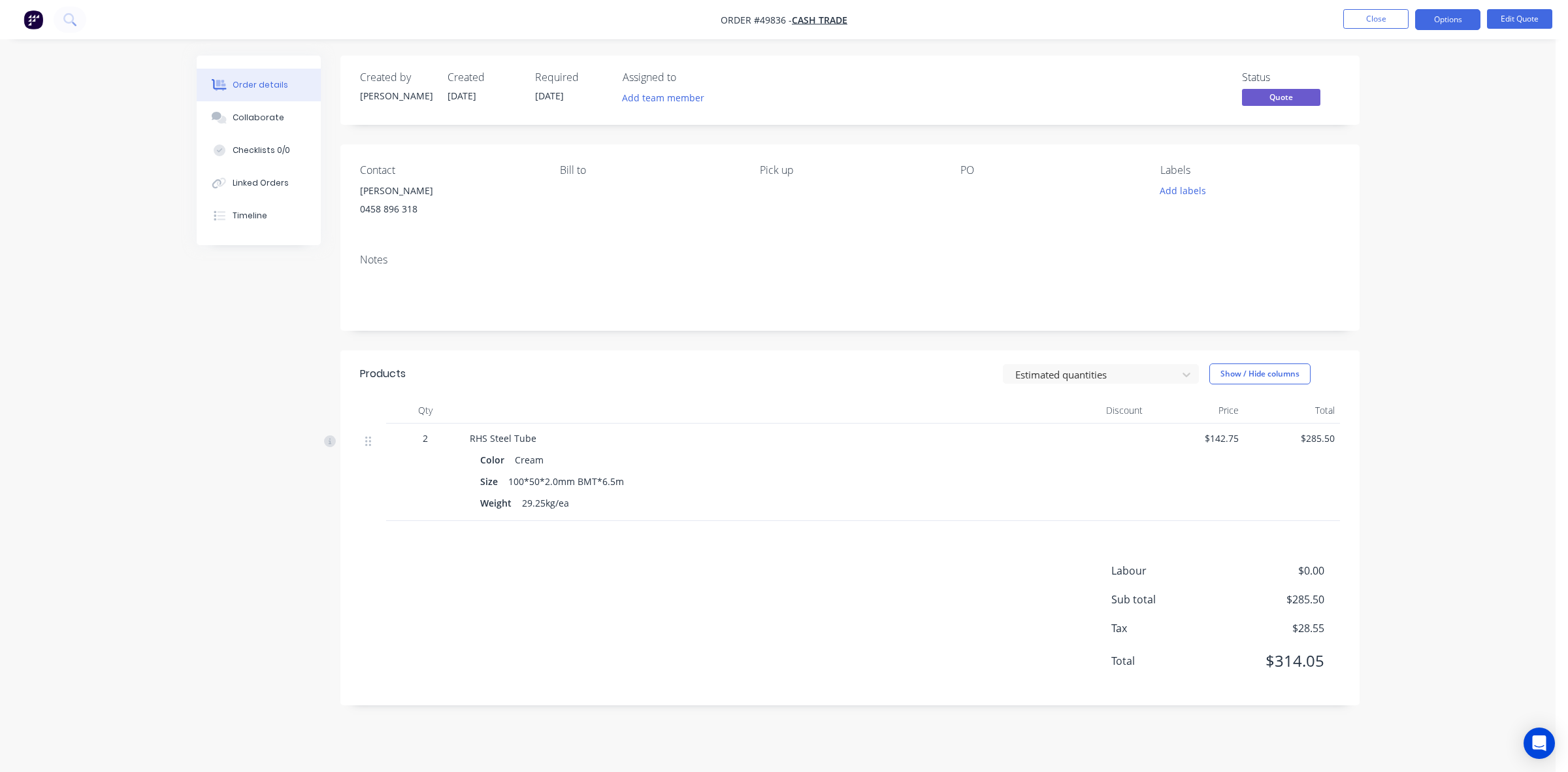
drag, startPoint x: 1485, startPoint y: 147, endPoint x: 1481, endPoint y: 68, distance: 79.1
click at [1487, 139] on div "Order details Collaborate Checklists 0/0 Linked Orders Timeline Order details C…" at bounding box center [778, 386] width 1556 height 772
click at [1467, 23] on button "Options" at bounding box center [1448, 20] width 65 height 21
click at [1402, 162] on div "Convert to Order" at bounding box center [1409, 157] width 120 height 19
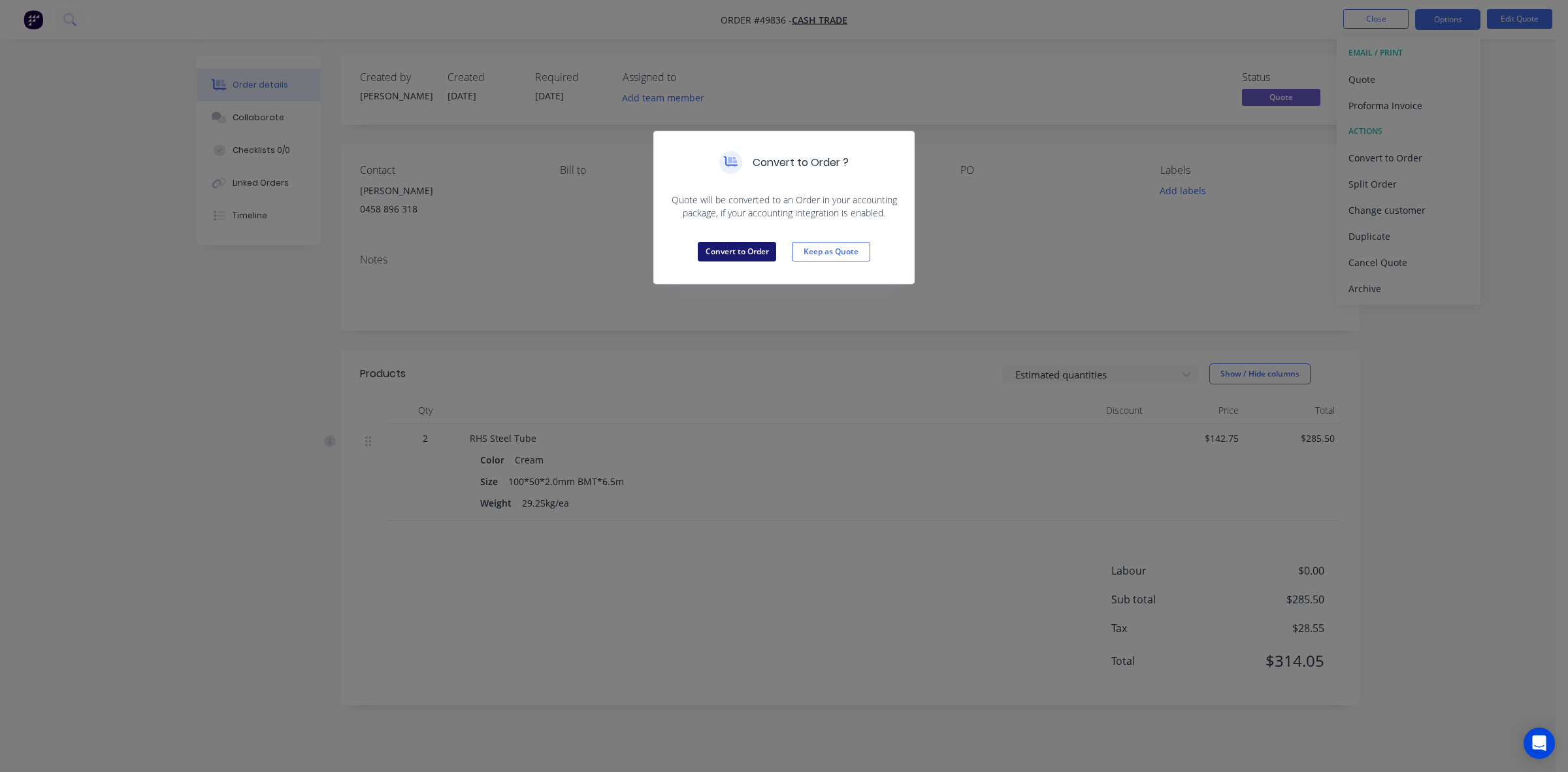
click at [751, 246] on button "Convert to Order" at bounding box center [736, 252] width 78 height 20
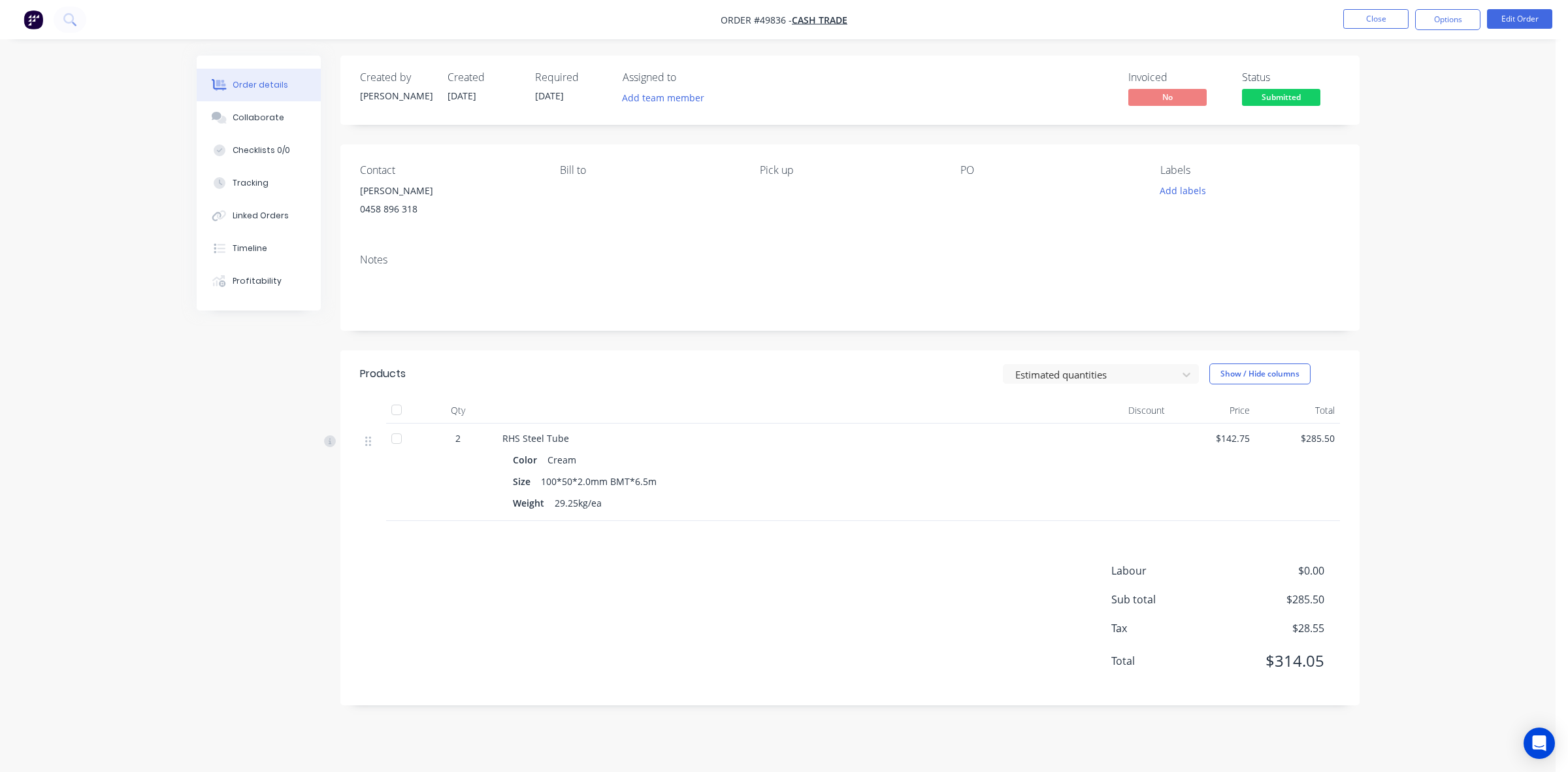
click at [927, 472] on div "Size 100*50*2.0mm BMT*6.5m" at bounding box center [791, 481] width 556 height 19
click at [1454, 27] on button "Options" at bounding box center [1448, 20] width 65 height 21
click at [1418, 177] on div "Delivery Docket" at bounding box center [1409, 184] width 120 height 19
click at [1387, 66] on button "Back" at bounding box center [1408, 79] width 143 height 26
click at [1375, 77] on div "Invoice" at bounding box center [1409, 79] width 120 height 19
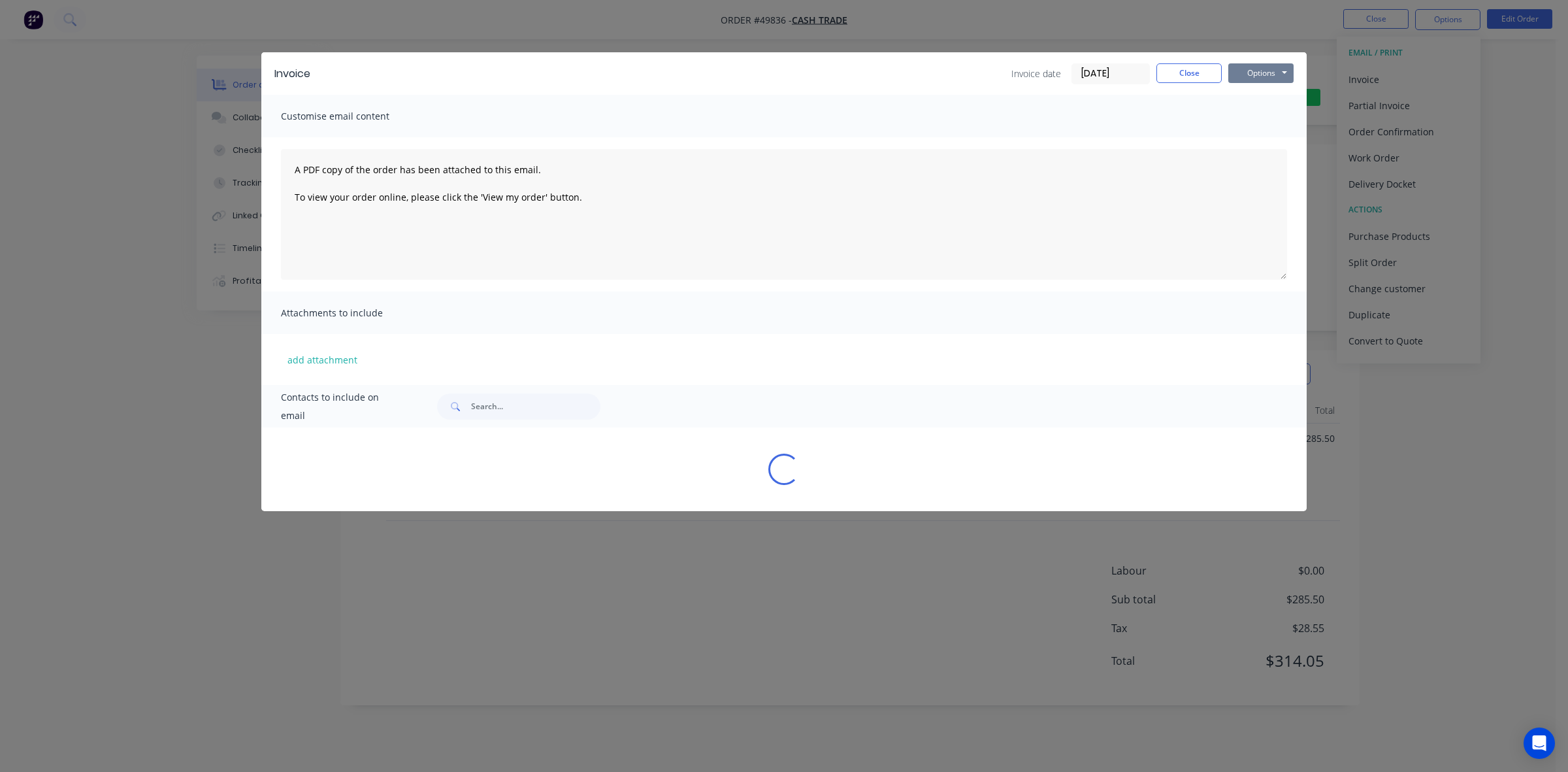
click at [1274, 74] on button "Options" at bounding box center [1261, 74] width 65 height 20
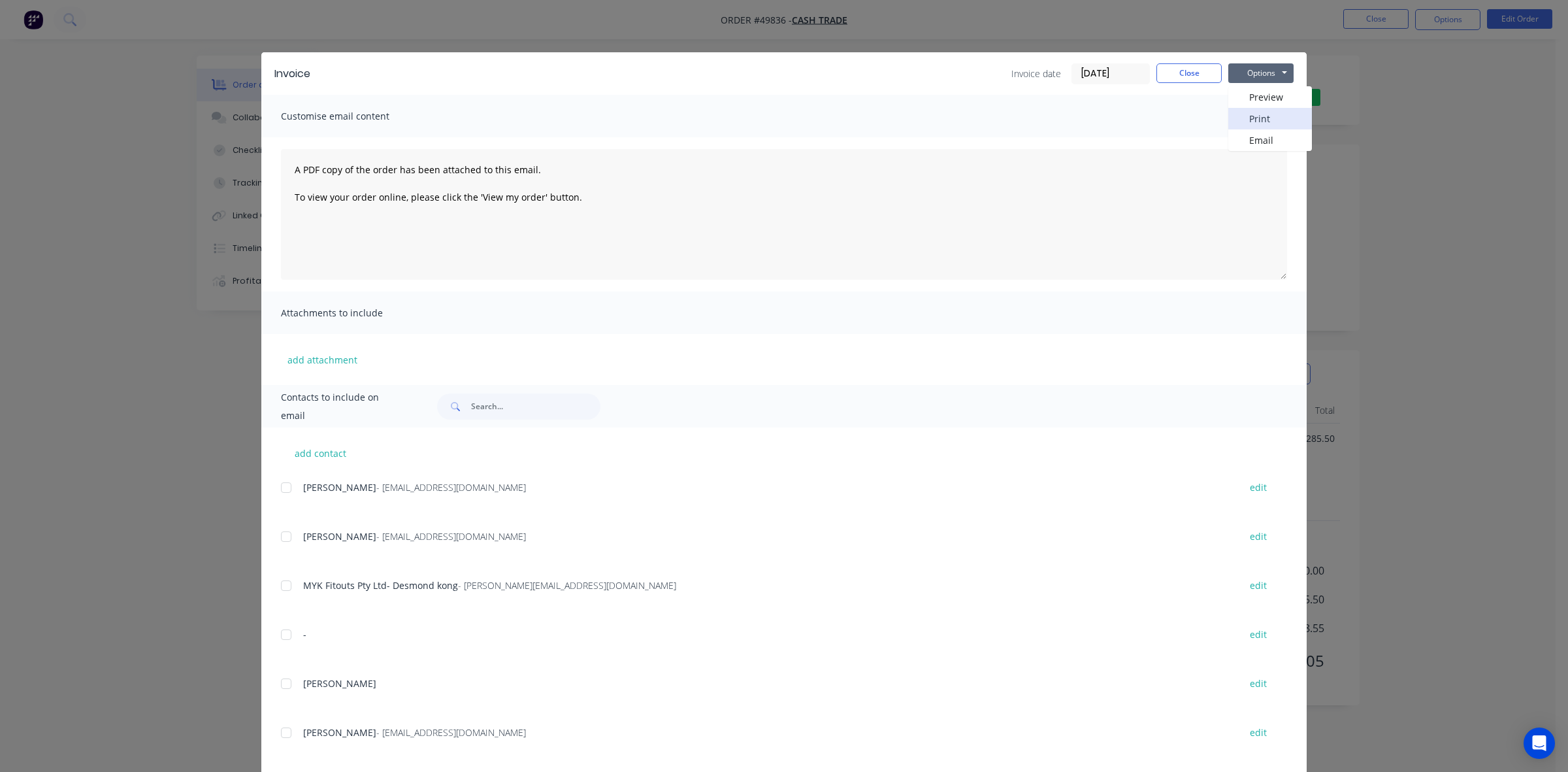
click at [1263, 121] on button "Print" at bounding box center [1270, 118] width 83 height 21
click at [1187, 75] on button "Close" at bounding box center [1189, 74] width 65 height 20
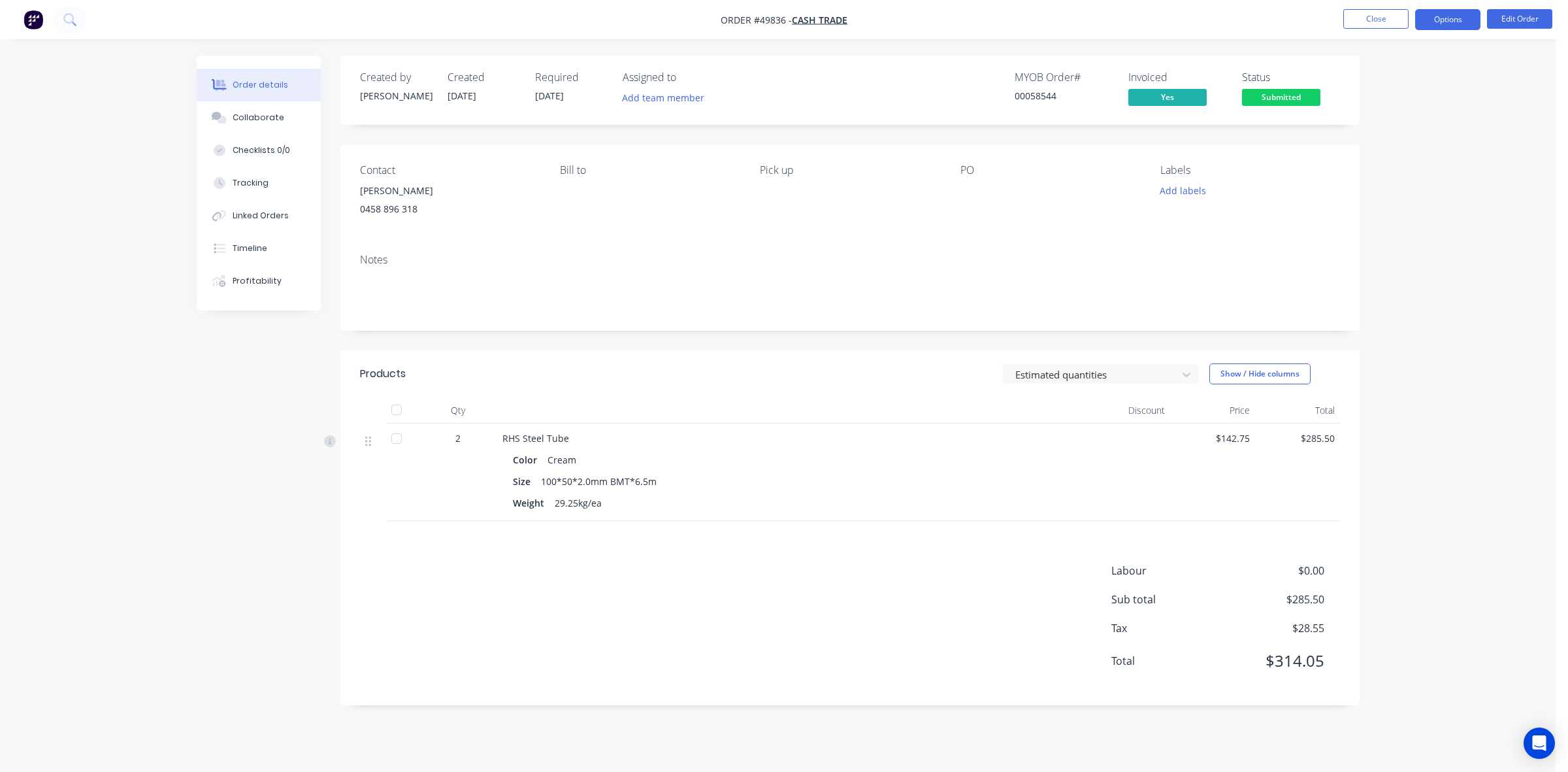
click at [1440, 21] on button "Options" at bounding box center [1448, 20] width 65 height 21
click at [1383, 188] on div "Delivery Docket" at bounding box center [1409, 184] width 120 height 19
click at [1384, 140] on div "Without pricing" at bounding box center [1409, 131] width 120 height 19
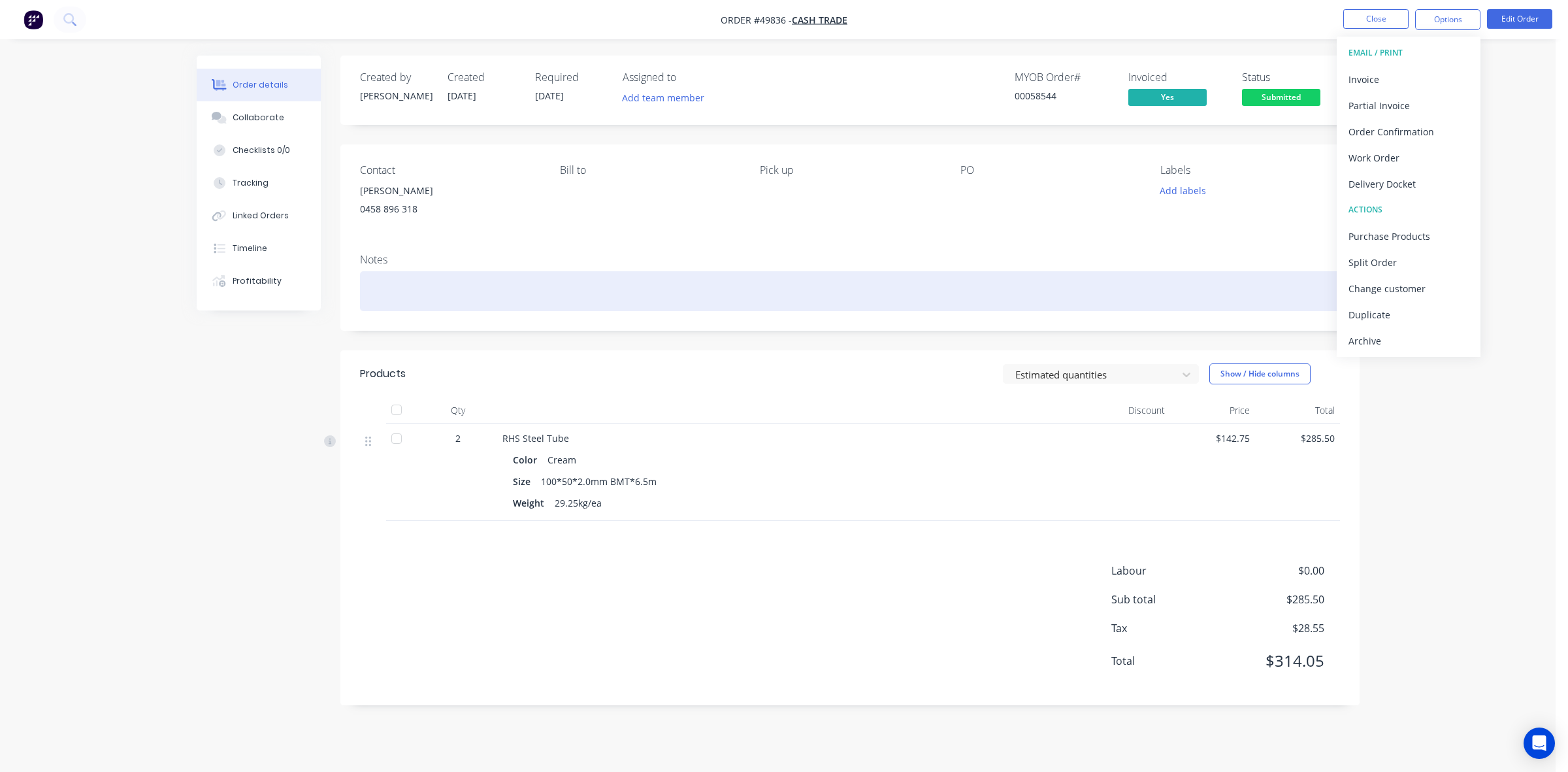
drag, startPoint x: 1020, startPoint y: 281, endPoint x: 1459, endPoint y: 446, distance: 469.0
click at [1025, 281] on div at bounding box center [849, 291] width 980 height 40
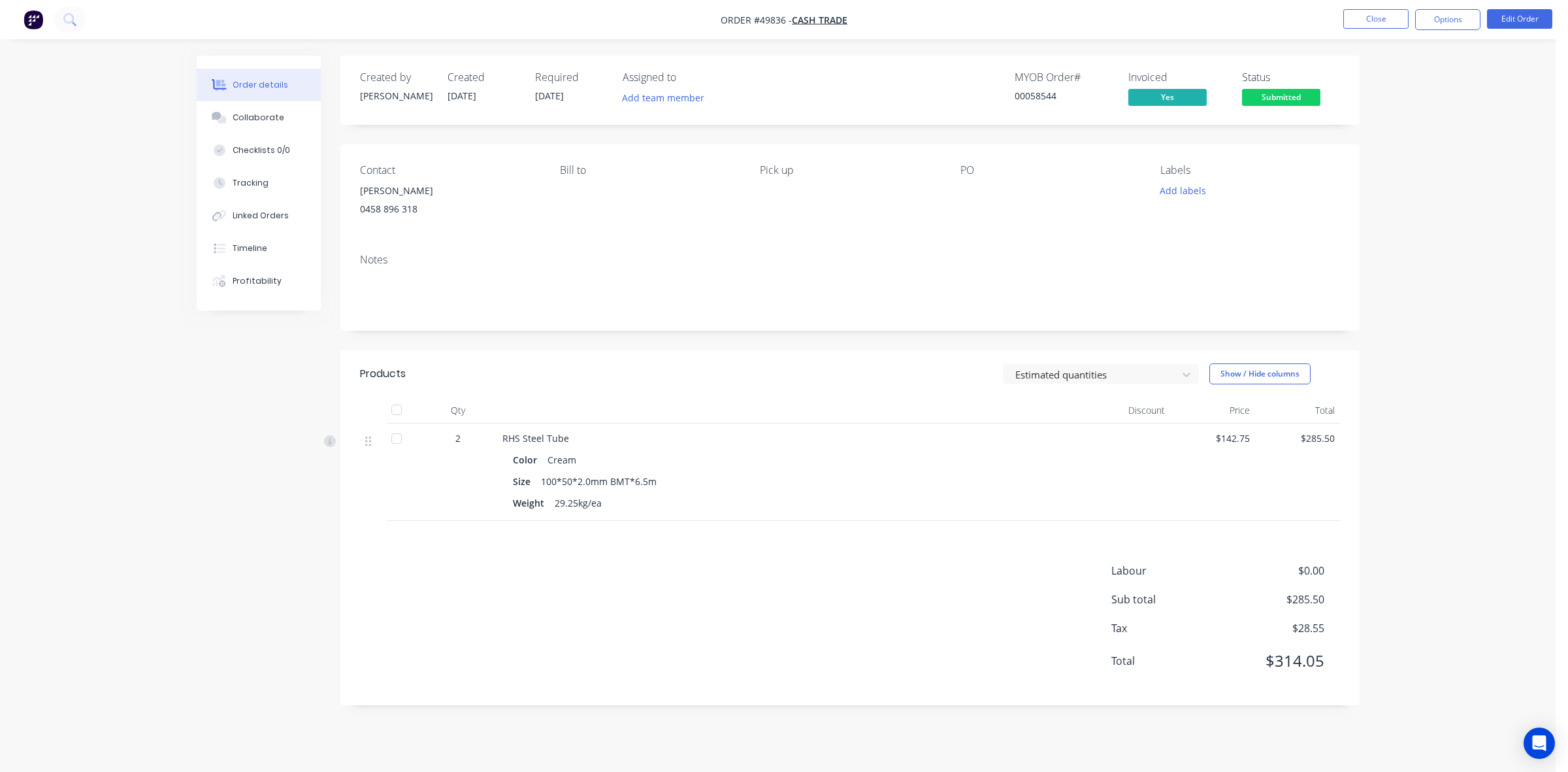
click at [1270, 90] on span "Submitted" at bounding box center [1281, 97] width 78 height 17
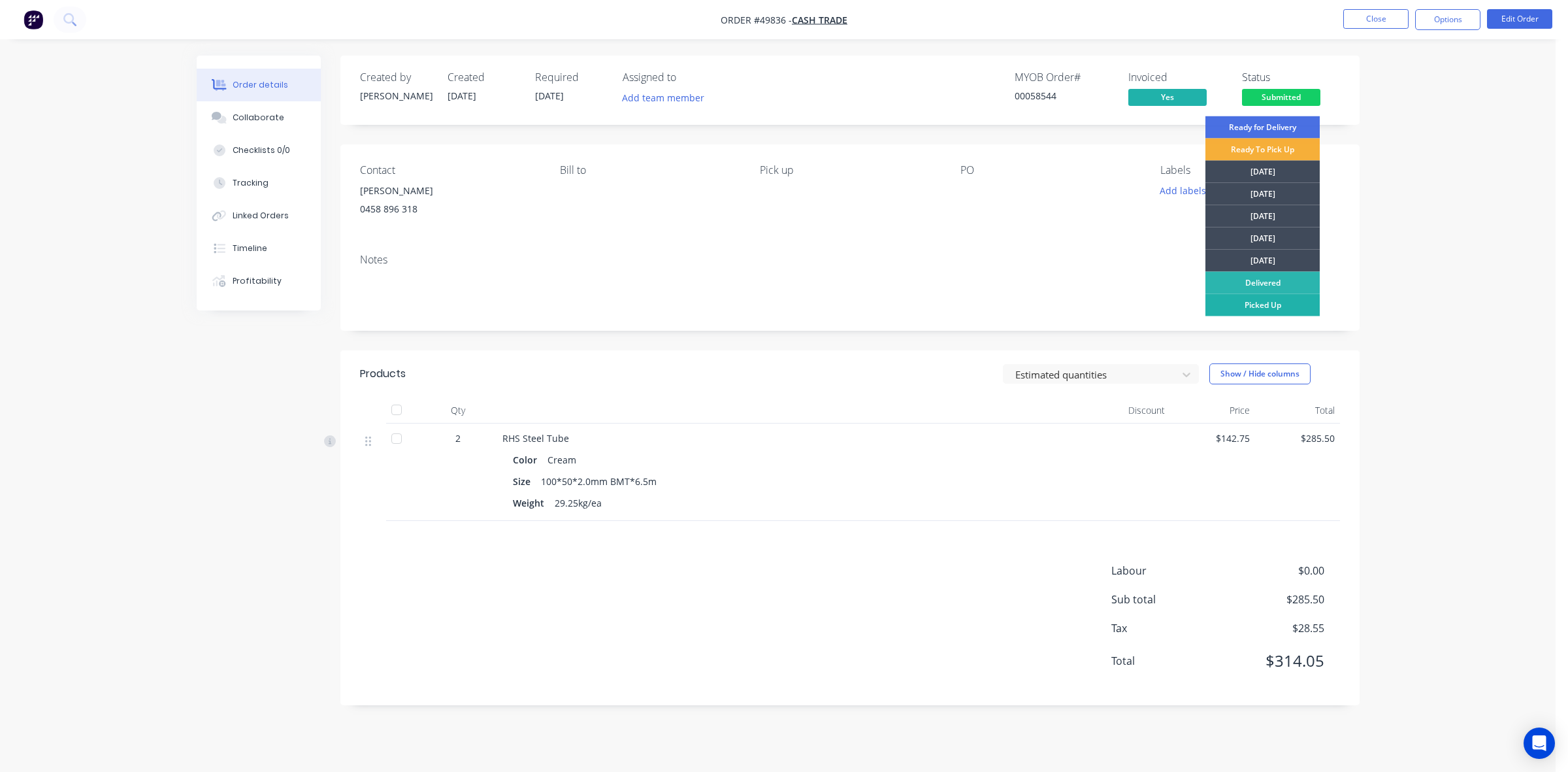
click at [1260, 304] on div "Picked Up" at bounding box center [1262, 304] width 115 height 22
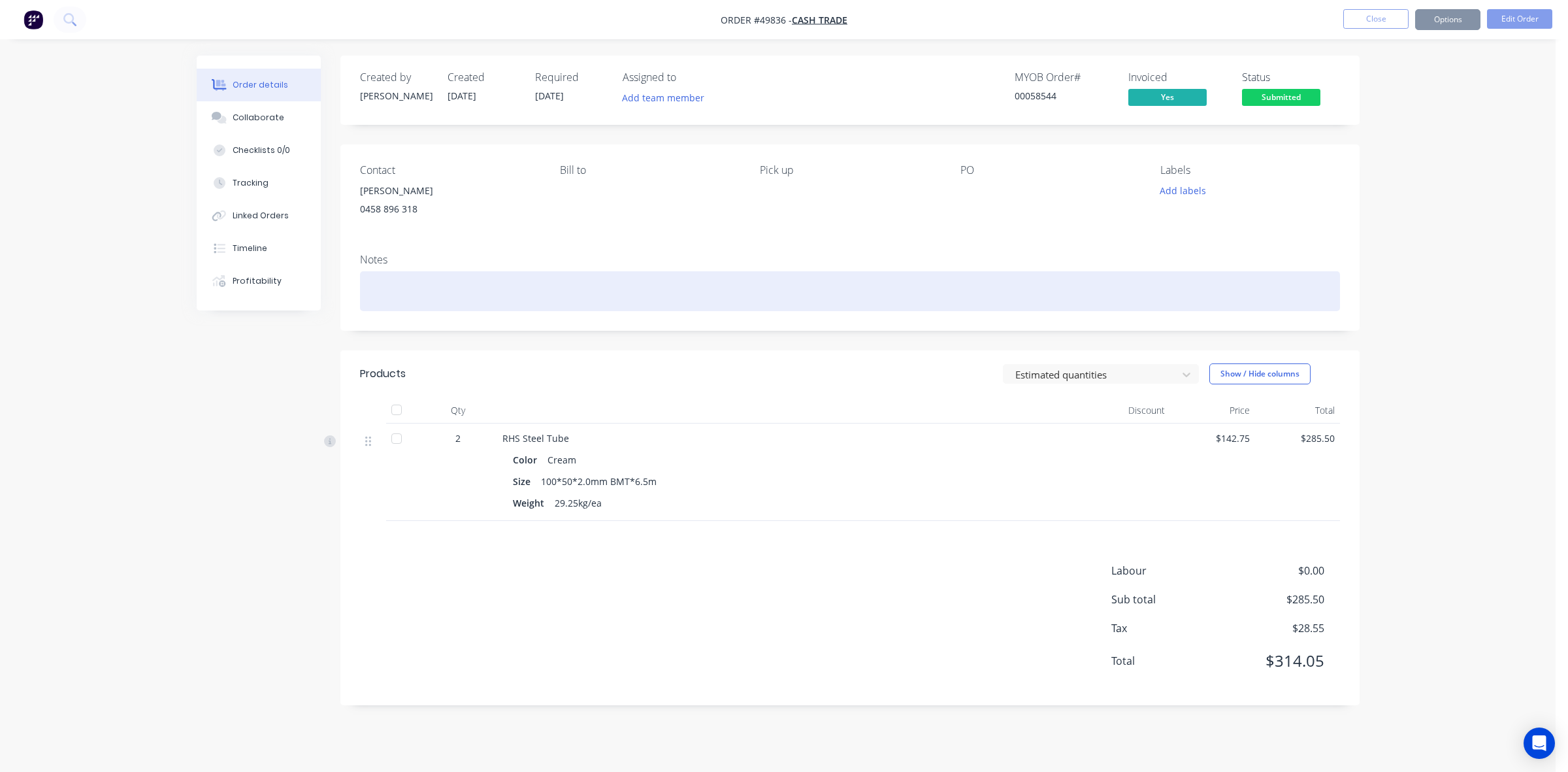
click at [899, 298] on div at bounding box center [849, 291] width 980 height 40
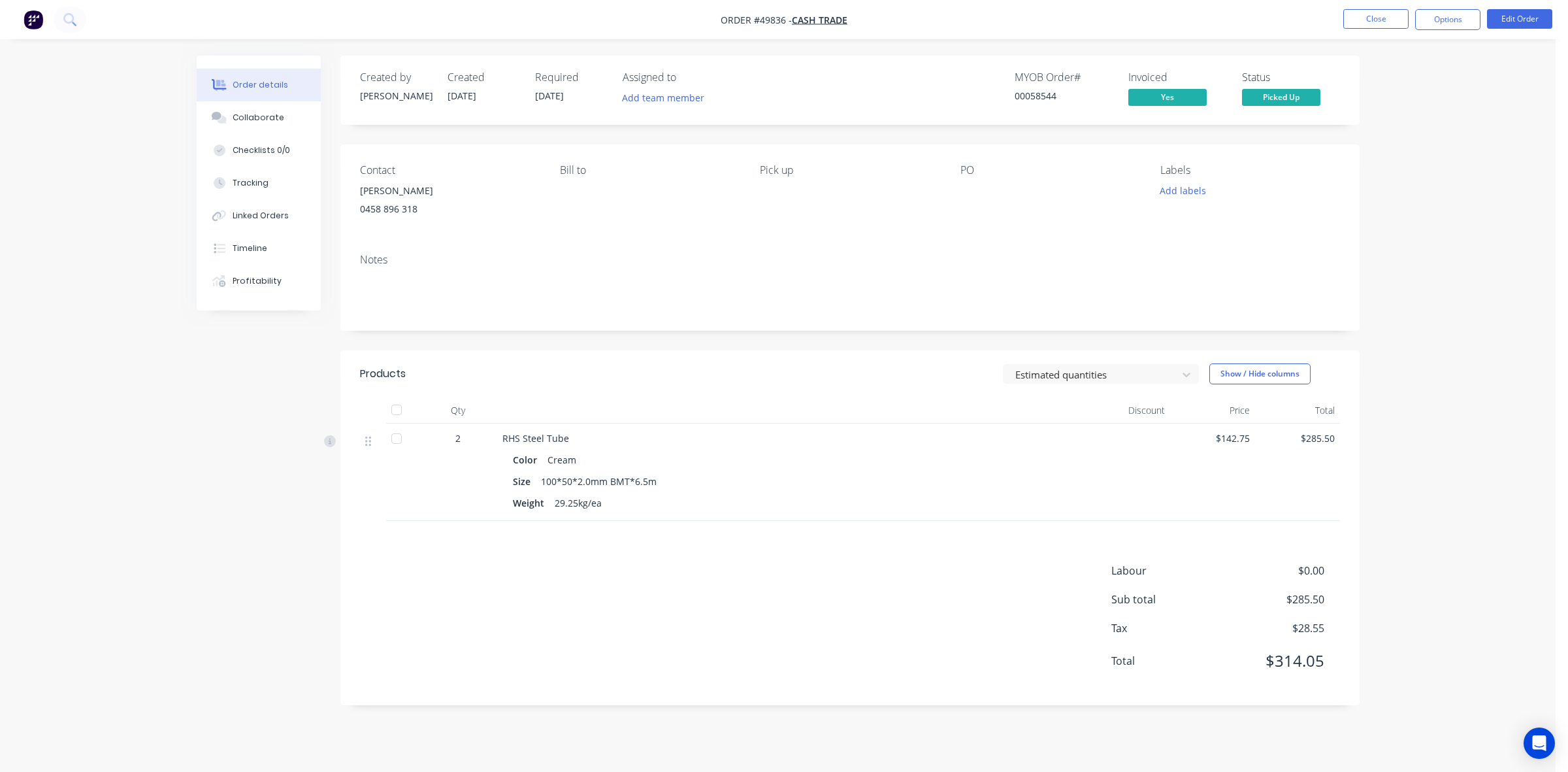
click at [1057, 572] on div "Labour $0.00 Sub total $285.50 Tax $28.55 Total $314.05" at bounding box center [849, 624] width 980 height 123
click at [249, 213] on div "Linked Orders" at bounding box center [260, 215] width 56 height 11
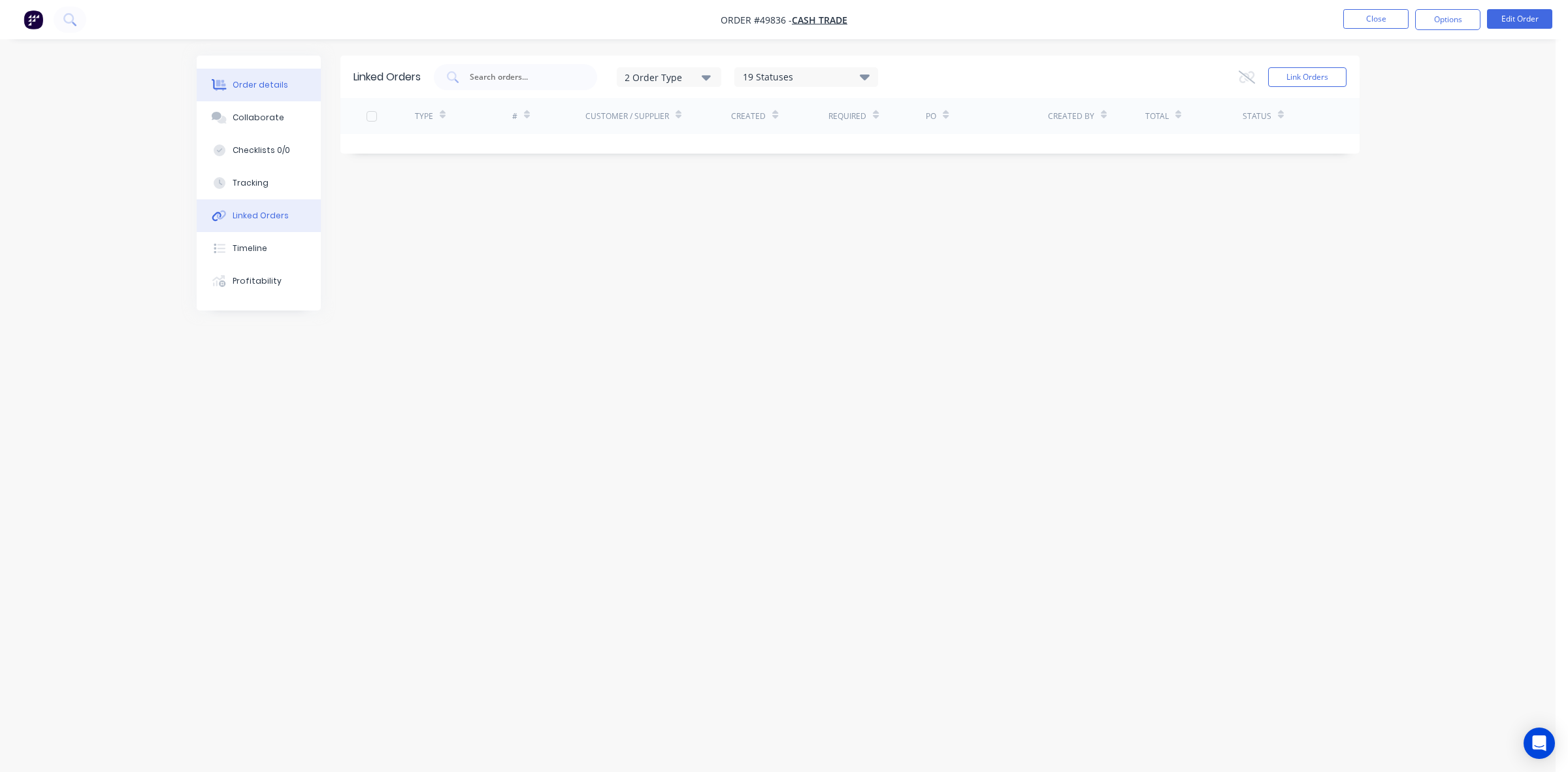
click at [253, 87] on div "Order details" at bounding box center [260, 84] width 55 height 11
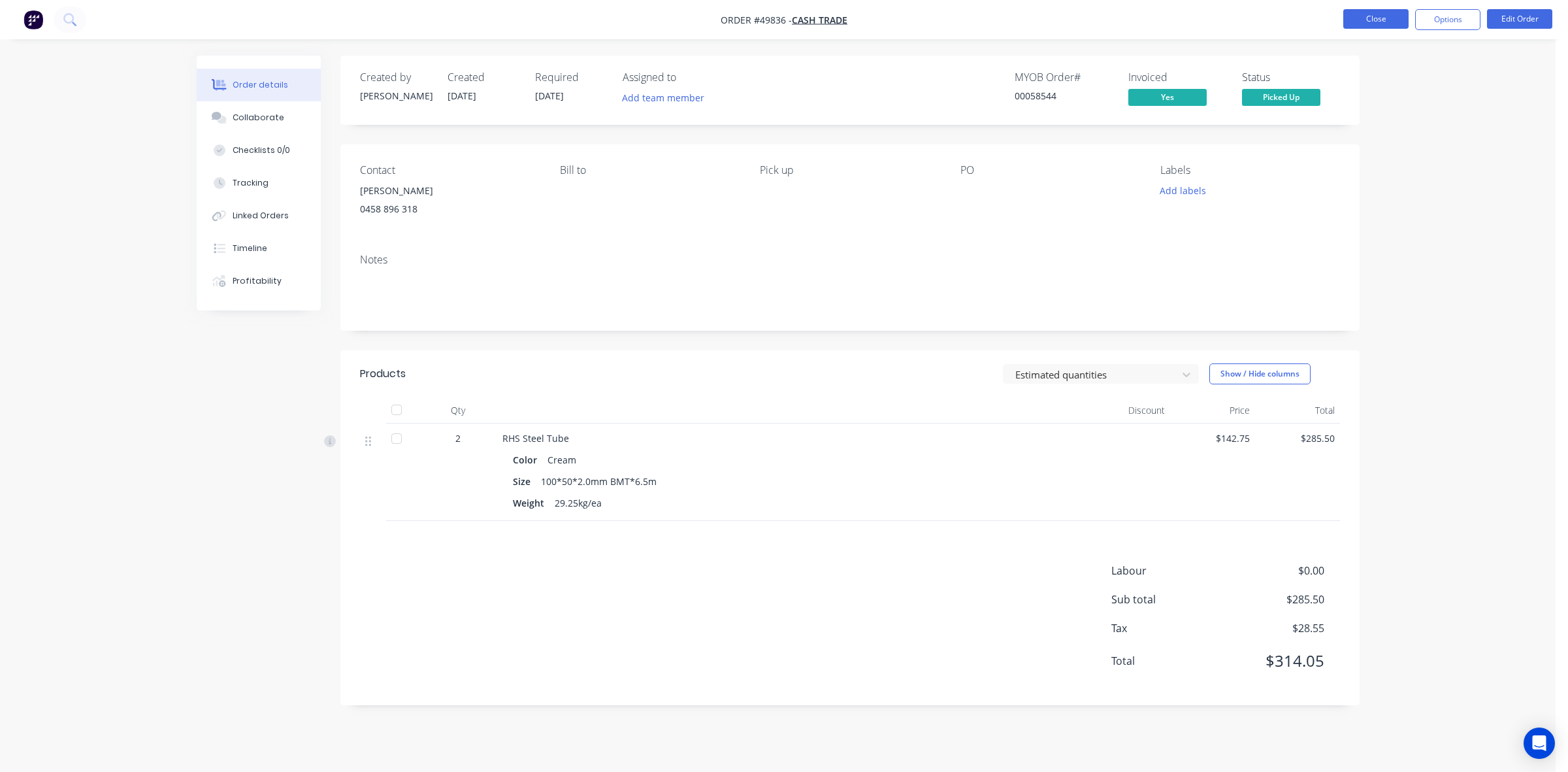
click at [1360, 21] on button "Close" at bounding box center [1376, 19] width 65 height 20
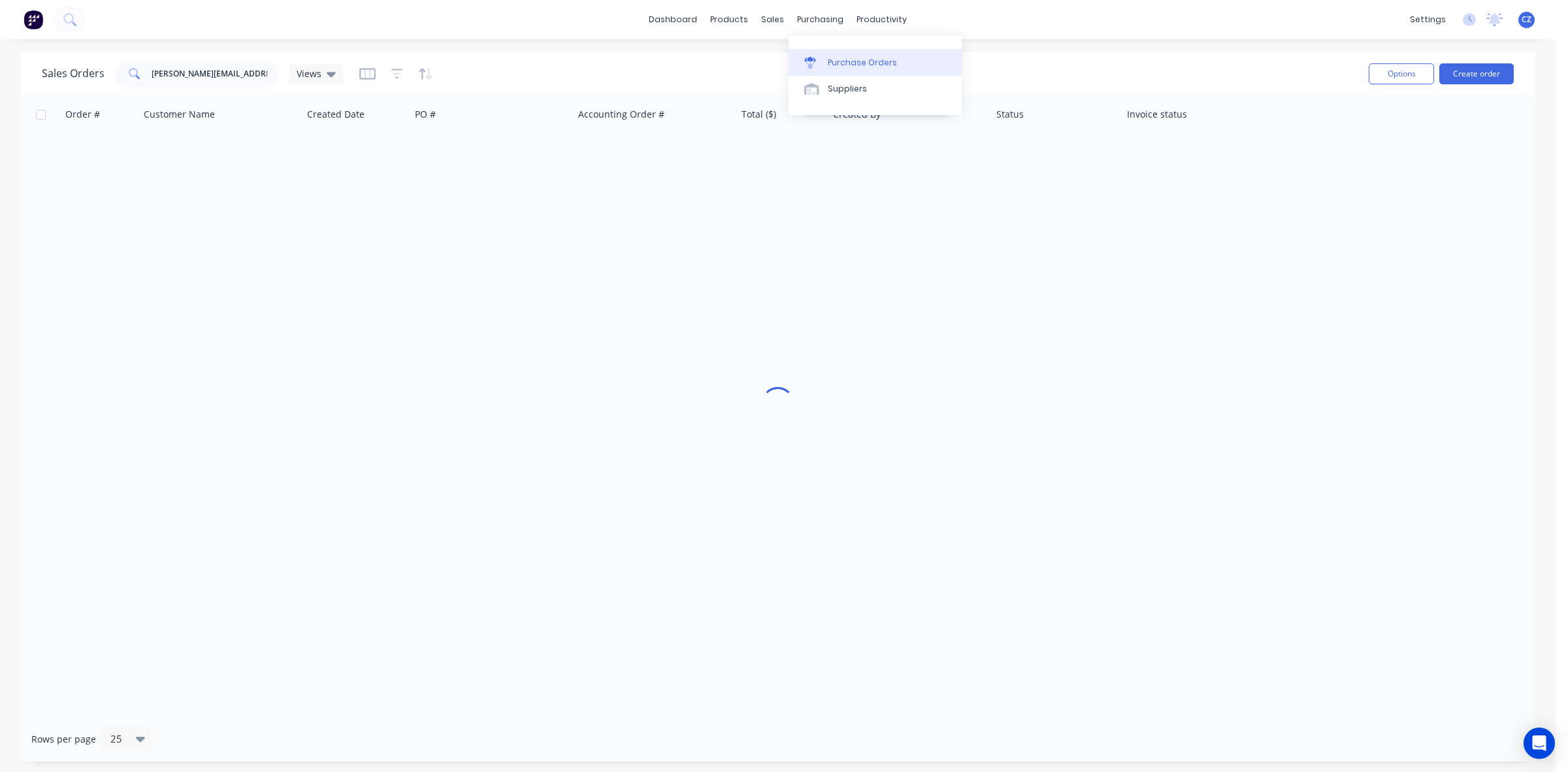
click at [828, 62] on div "Purchase Orders" at bounding box center [862, 62] width 69 height 11
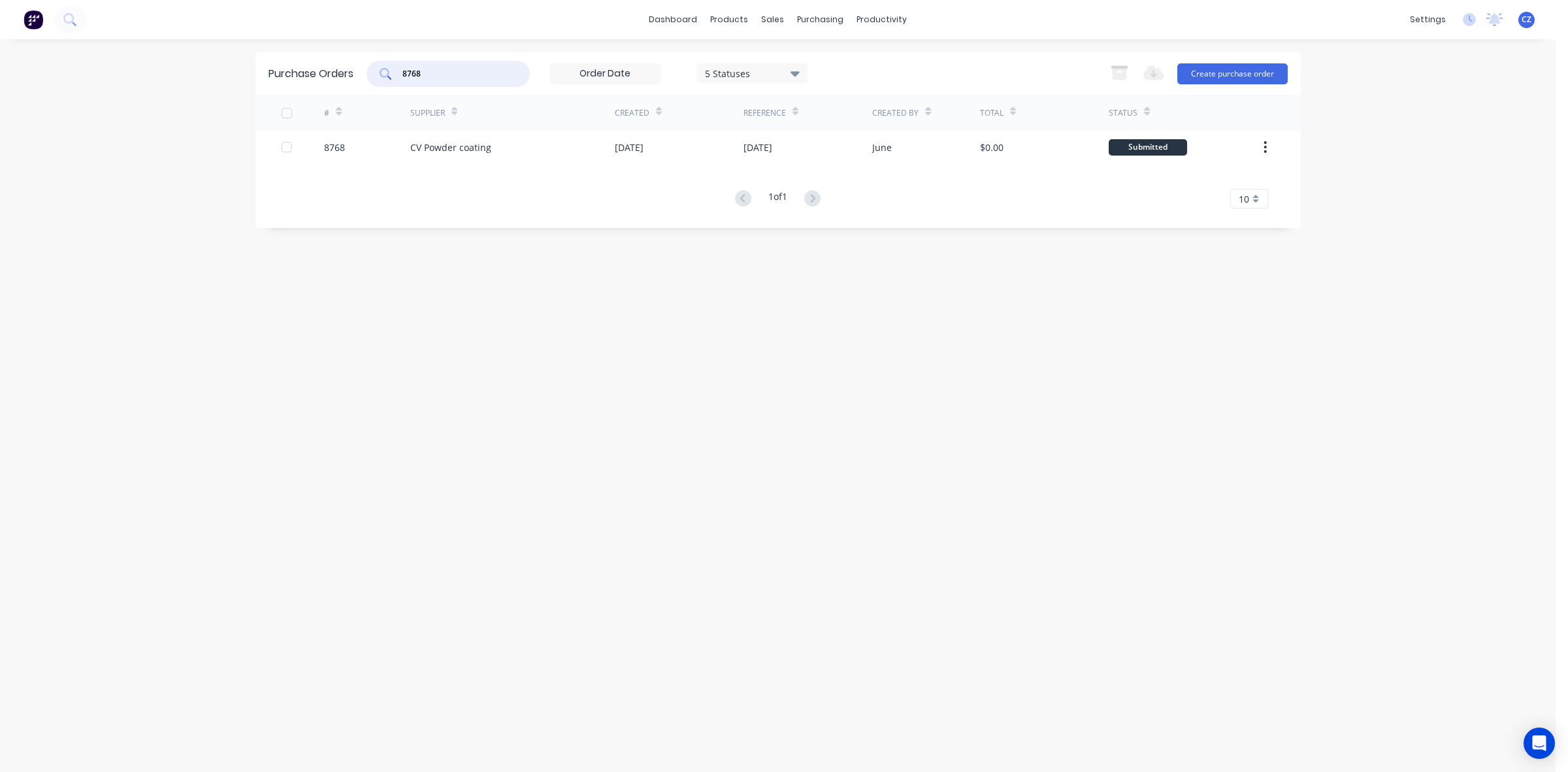
drag, startPoint x: 439, startPoint y: 77, endPoint x: 376, endPoint y: 77, distance: 63.0
click at [376, 77] on div "8768" at bounding box center [448, 74] width 163 height 26
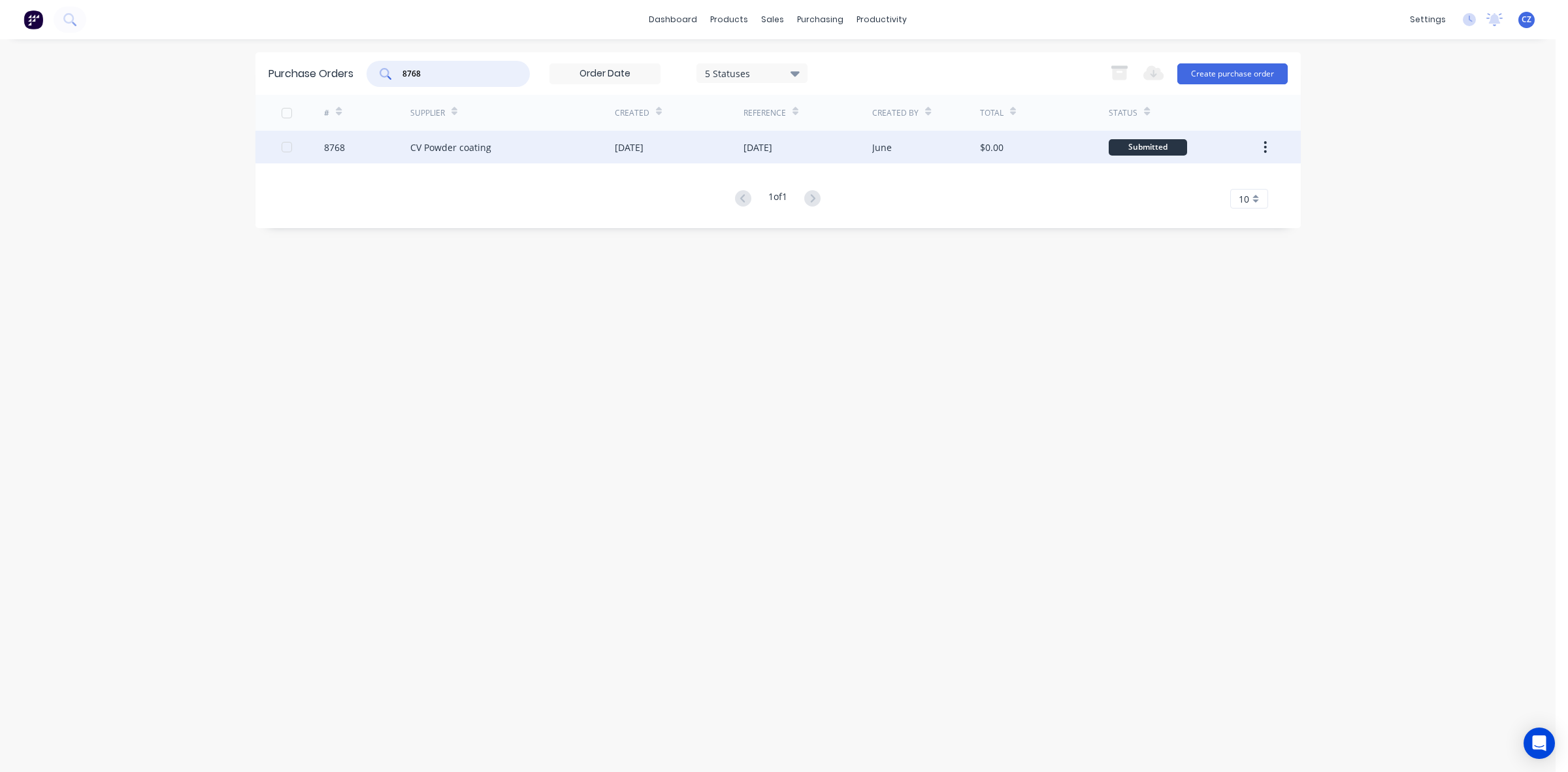
paste input "82"
type input "8782"
click at [656, 132] on div "26 Sep 2025" at bounding box center [679, 147] width 129 height 33
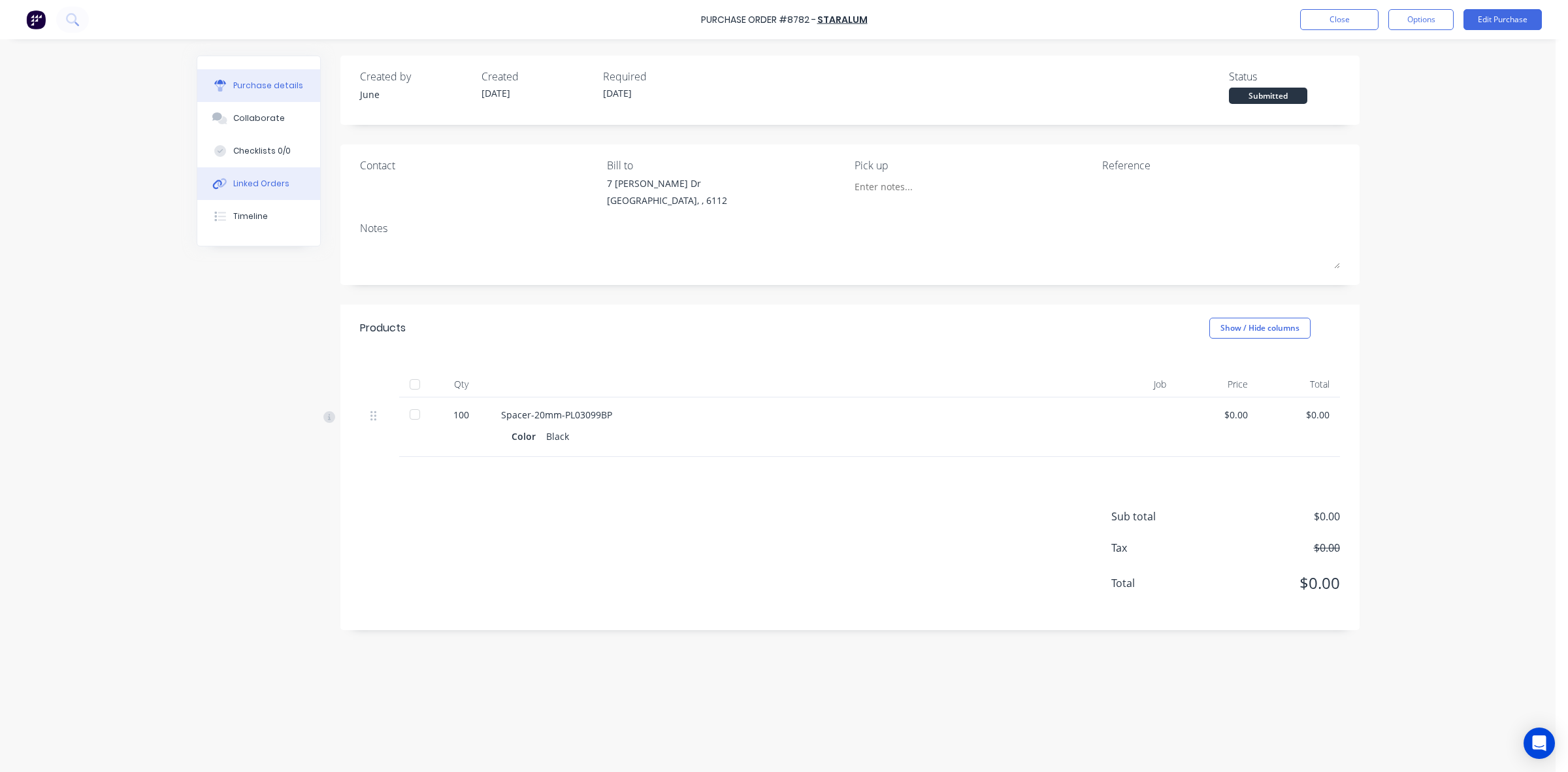
click at [266, 187] on div "Linked Orders" at bounding box center [261, 183] width 56 height 11
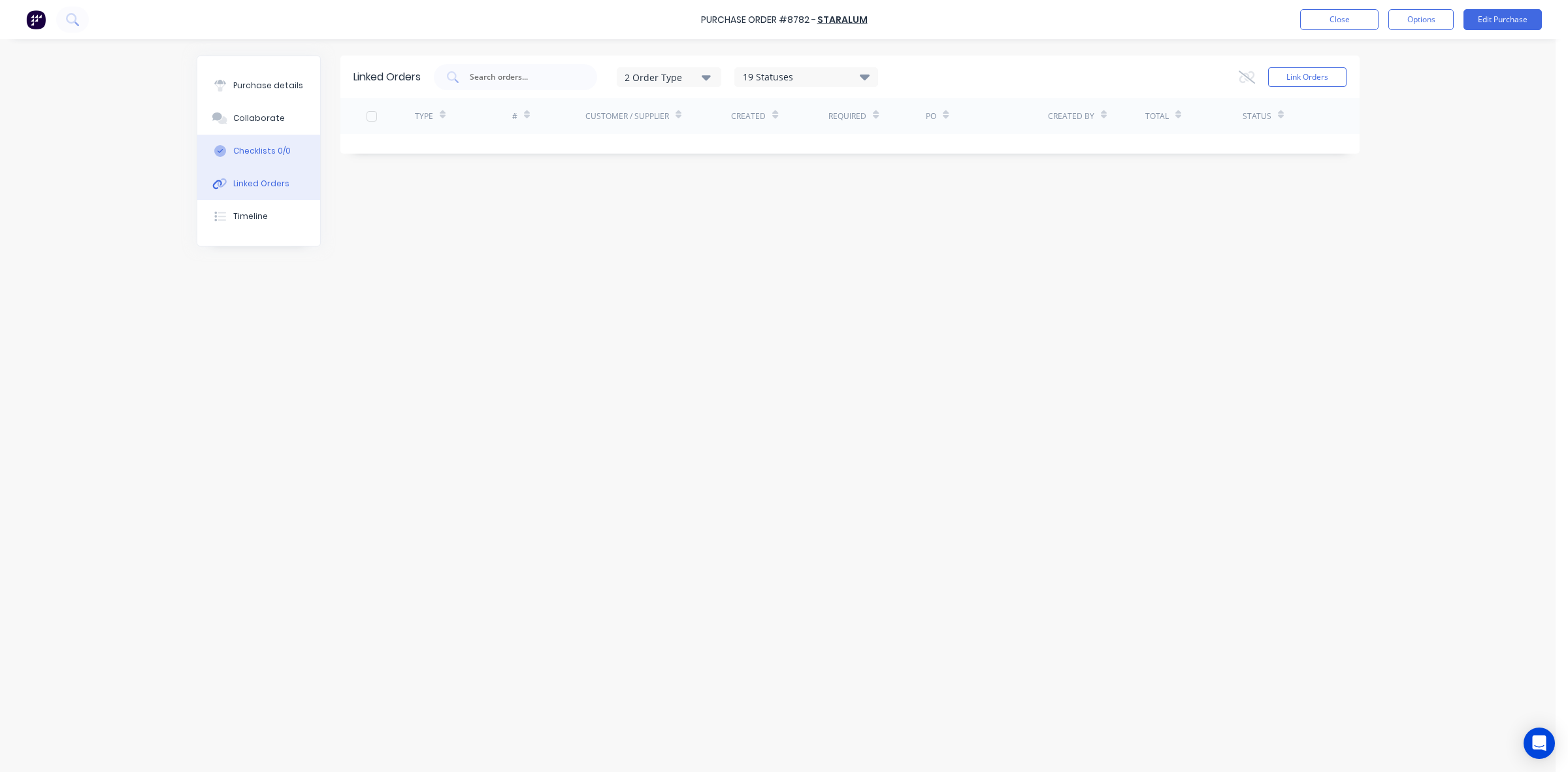
click at [255, 149] on div "Checklists 0/0" at bounding box center [262, 150] width 58 height 11
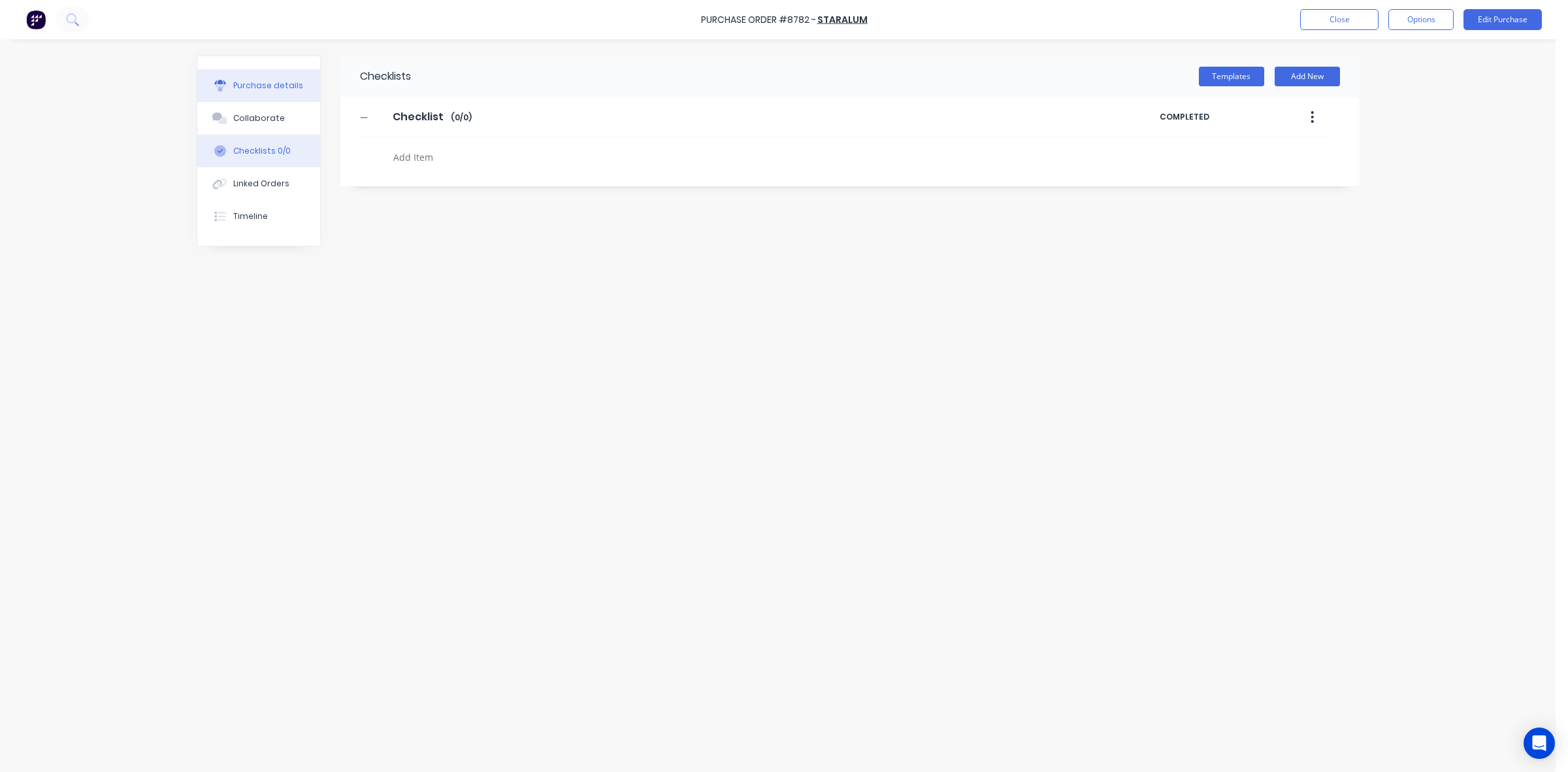
click at [249, 85] on div "Purchase details" at bounding box center [268, 85] width 70 height 11
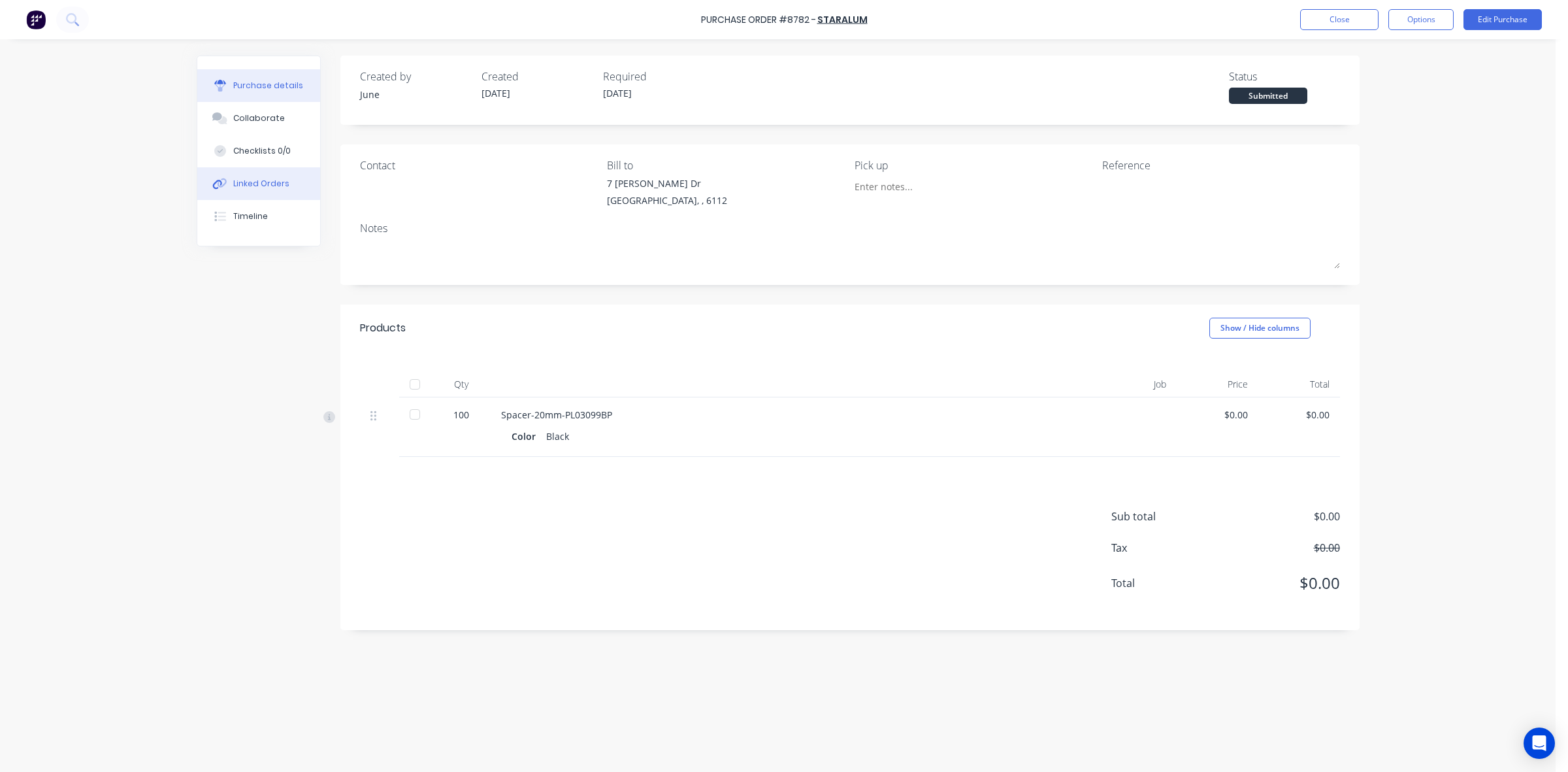
click at [258, 188] on div "Linked Orders" at bounding box center [261, 183] width 56 height 11
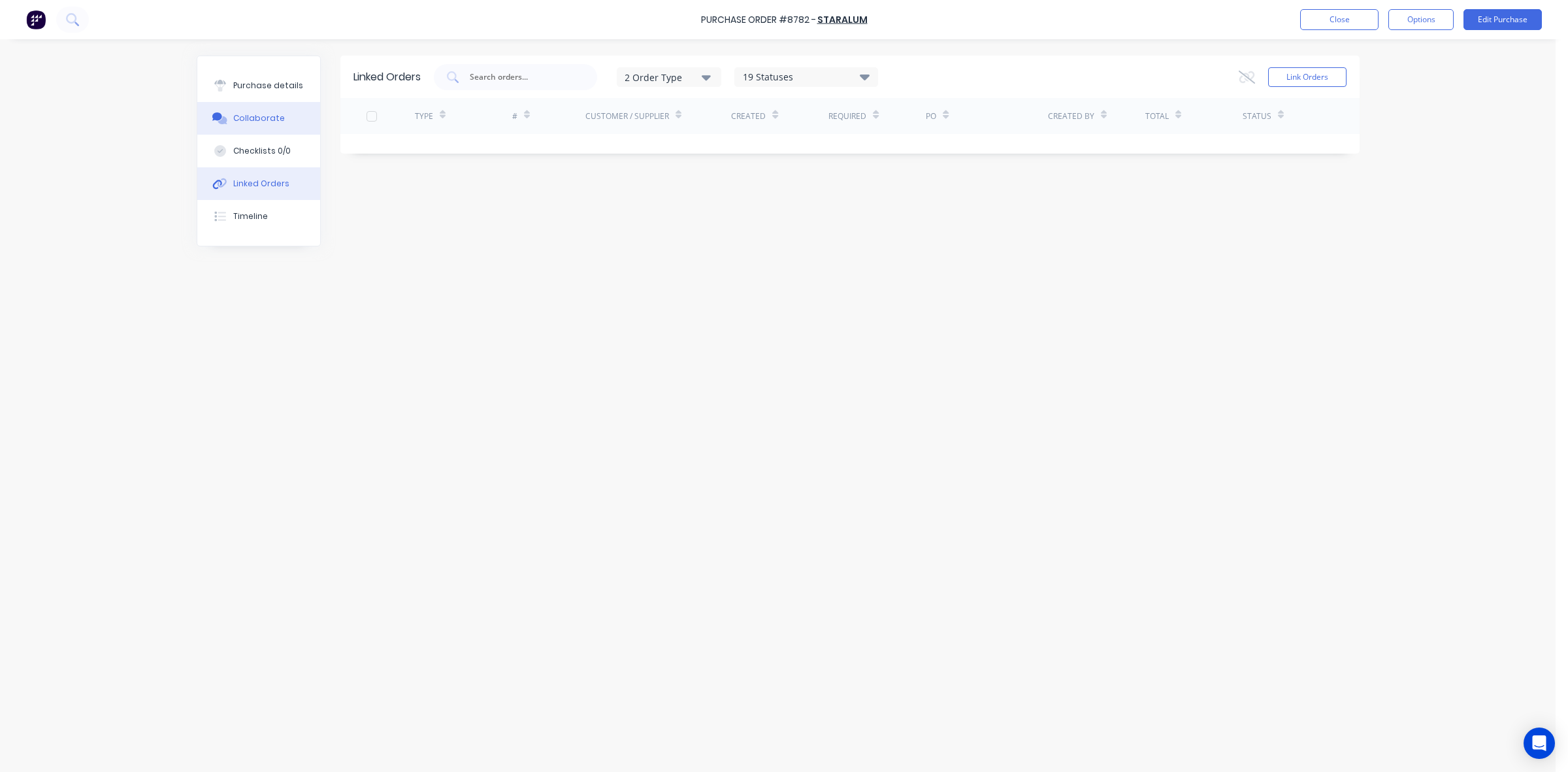
drag, startPoint x: 259, startPoint y: 148, endPoint x: 258, endPoint y: 122, distance: 26.0
click at [259, 147] on div "Checklists 0/0" at bounding box center [262, 150] width 58 height 11
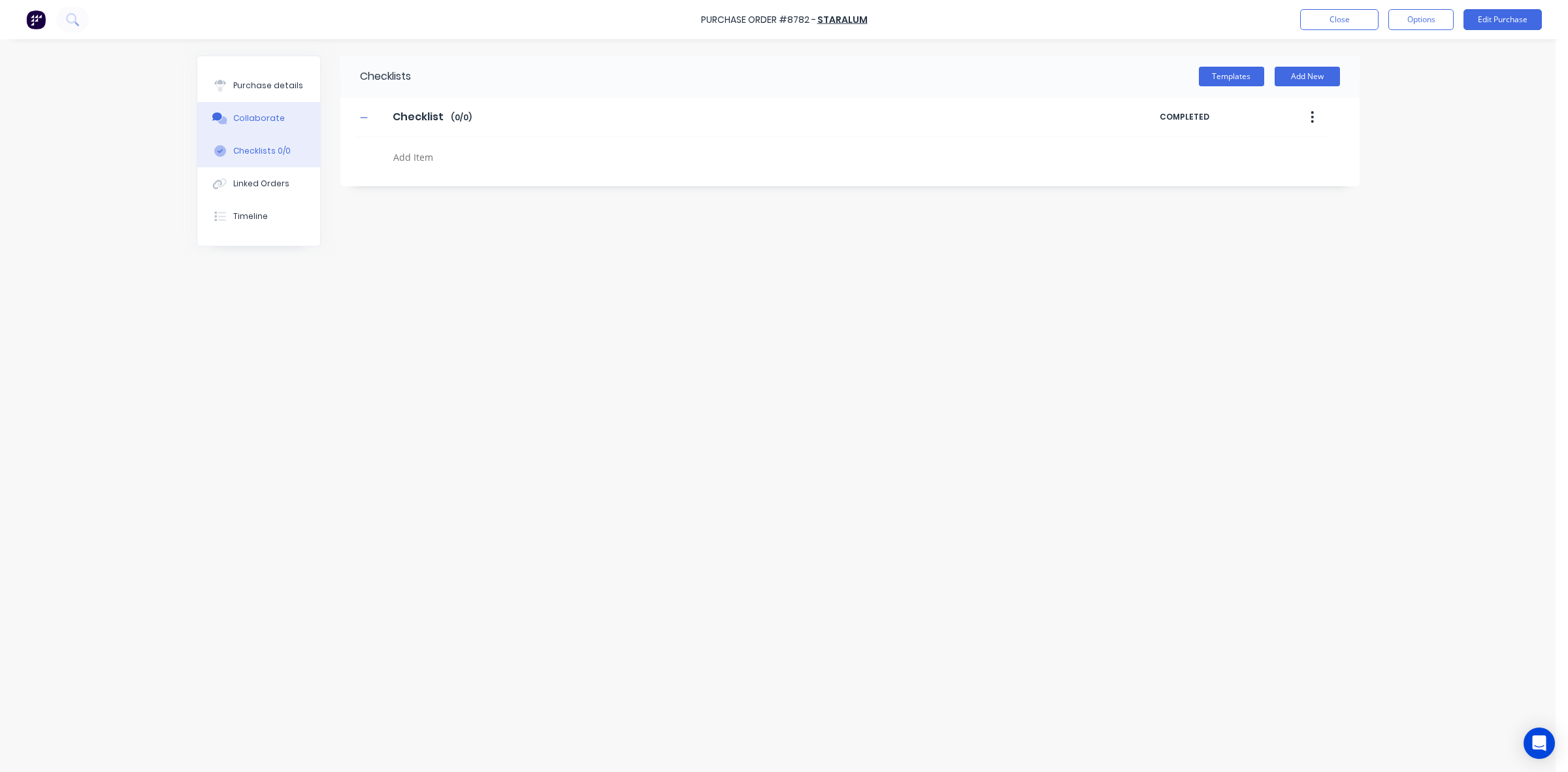
click at [258, 123] on div "Collaborate" at bounding box center [259, 118] width 52 height 11
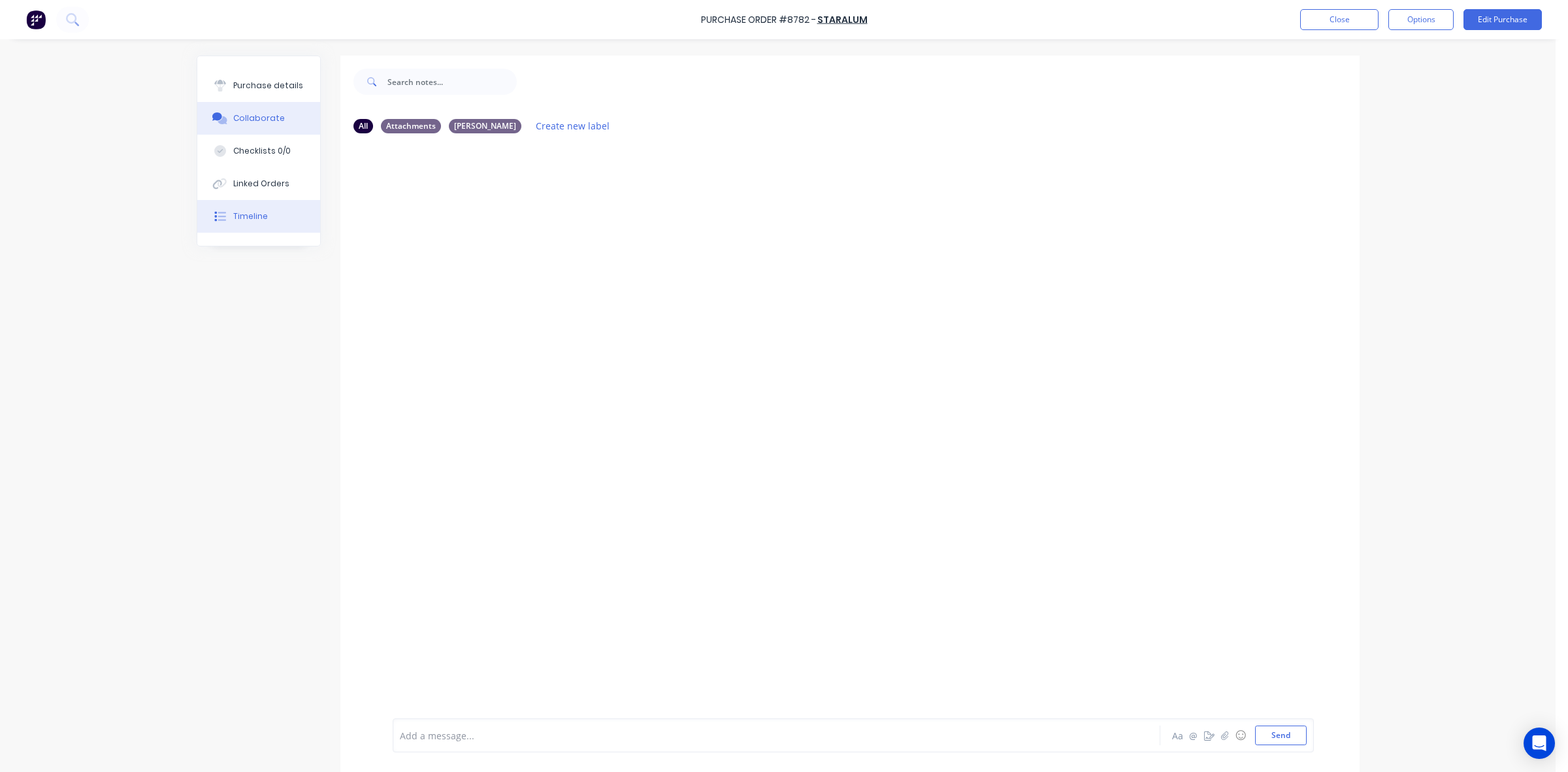
click at [268, 210] on button "Timeline" at bounding box center [259, 216] width 123 height 33
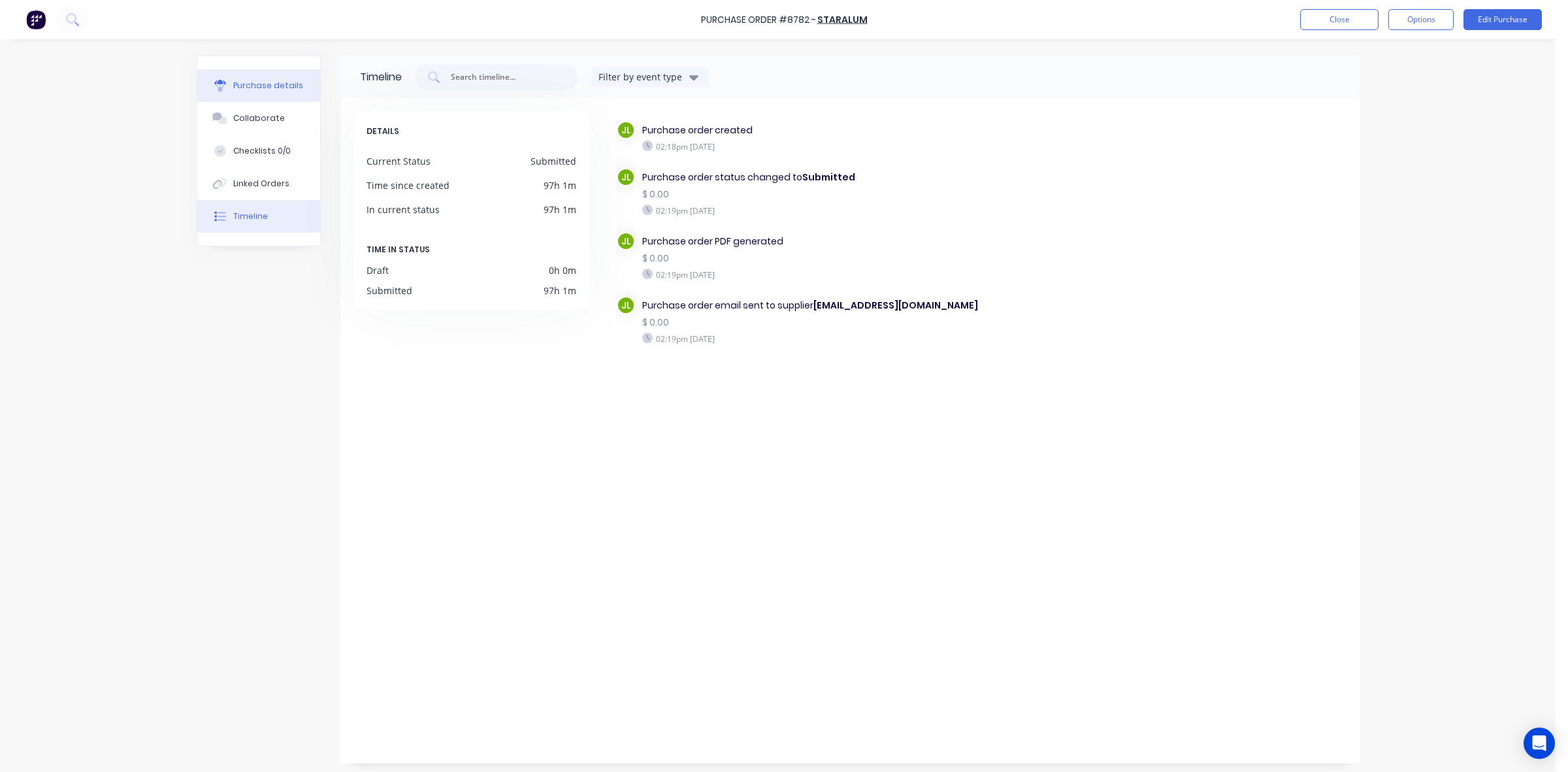
click at [247, 74] on button "Purchase details" at bounding box center [259, 85] width 123 height 33
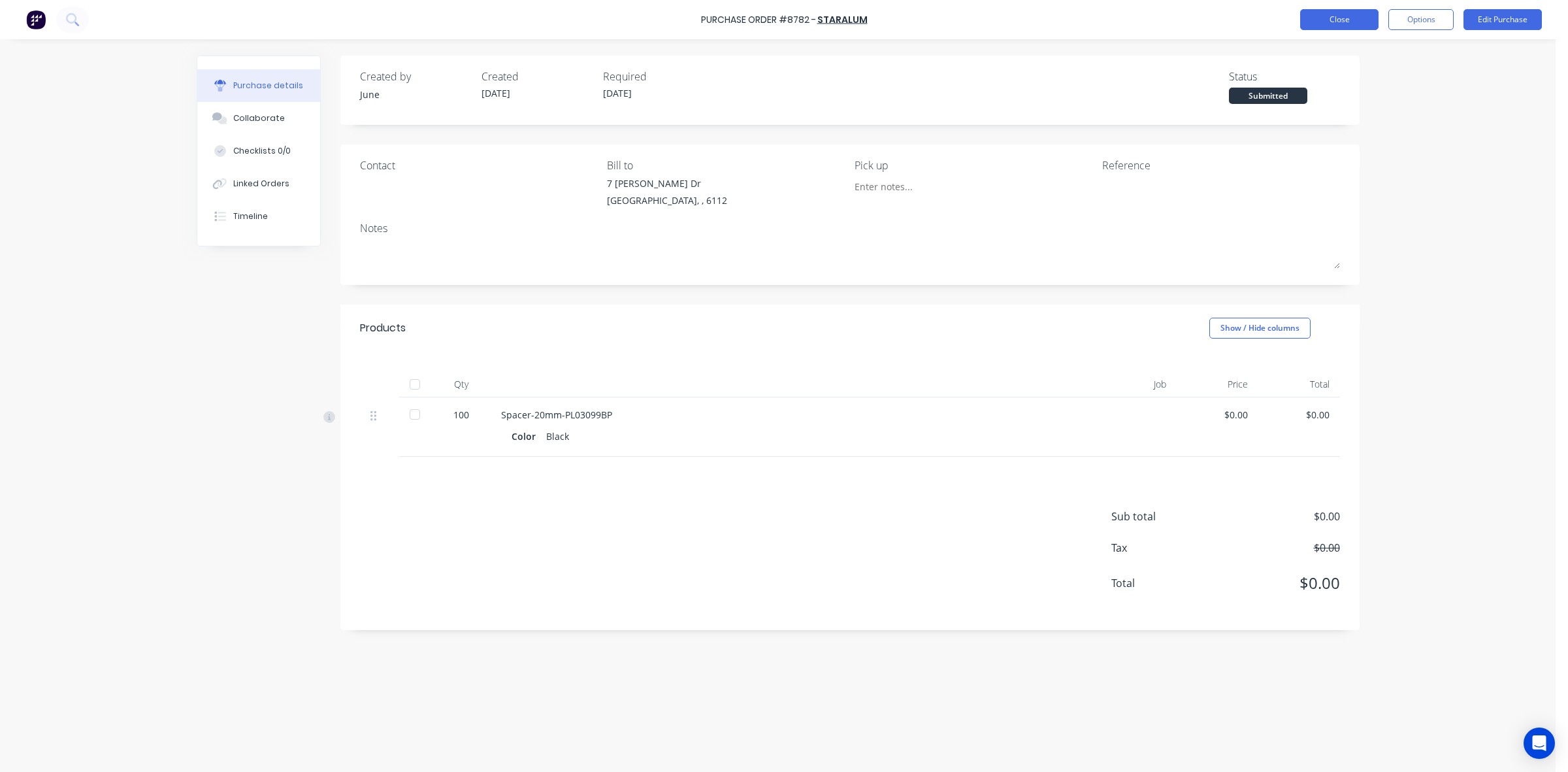
click at [1322, 25] on button "Close" at bounding box center [1339, 20] width 78 height 21
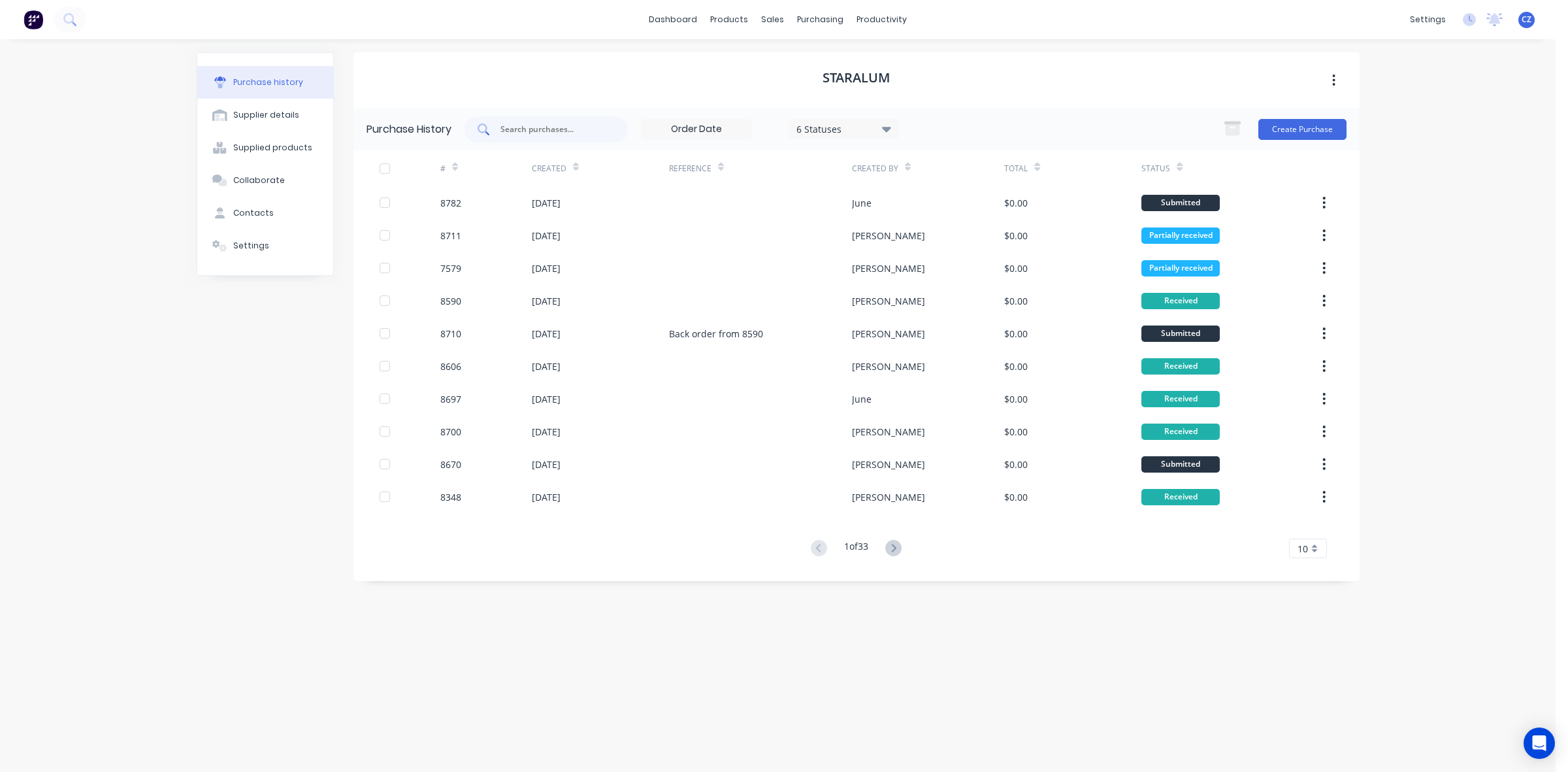
click at [547, 137] on div at bounding box center [546, 129] width 163 height 26
type input "8796"
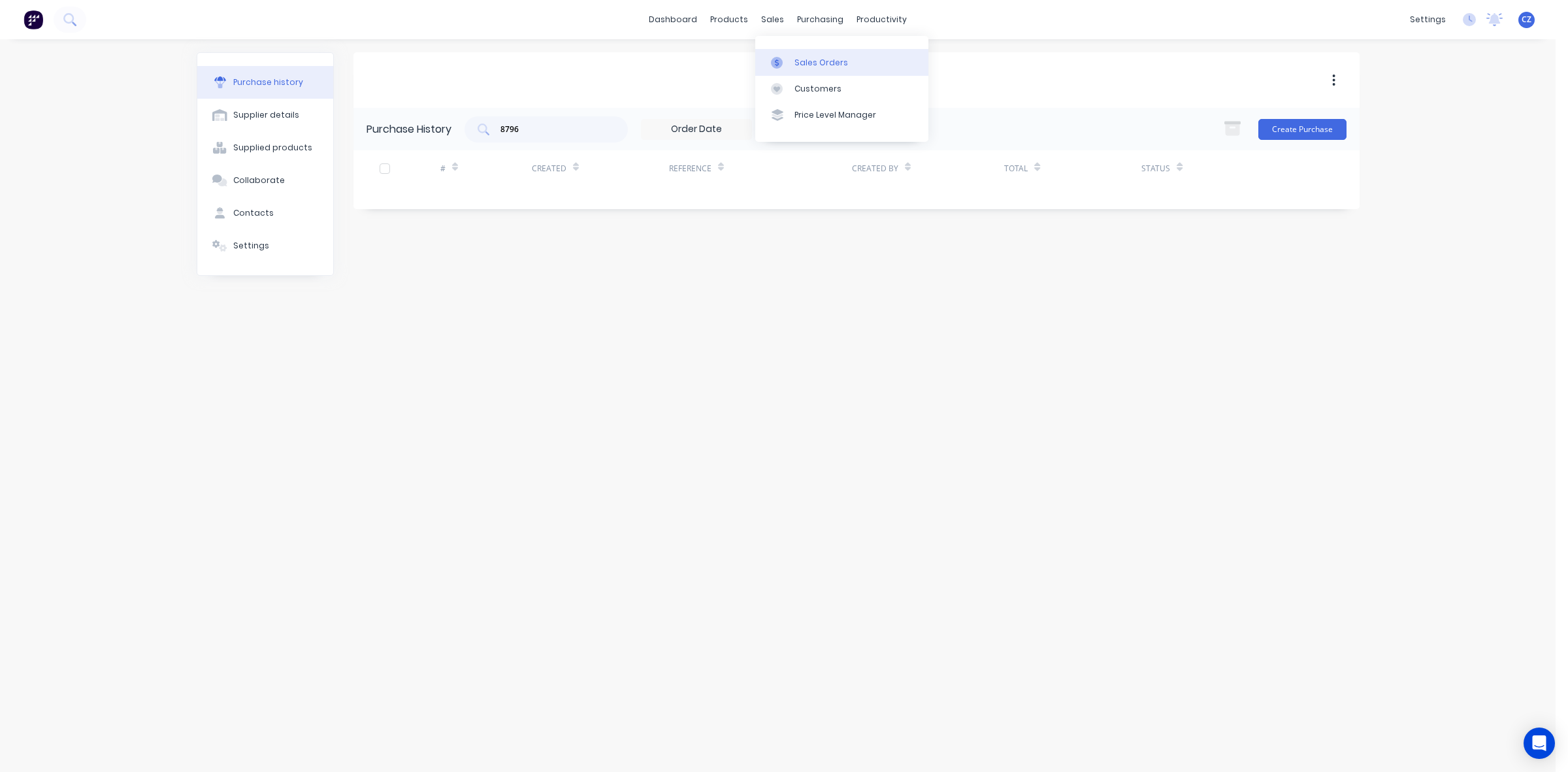
click at [789, 57] on link "Sales Orders" at bounding box center [842, 62] width 173 height 26
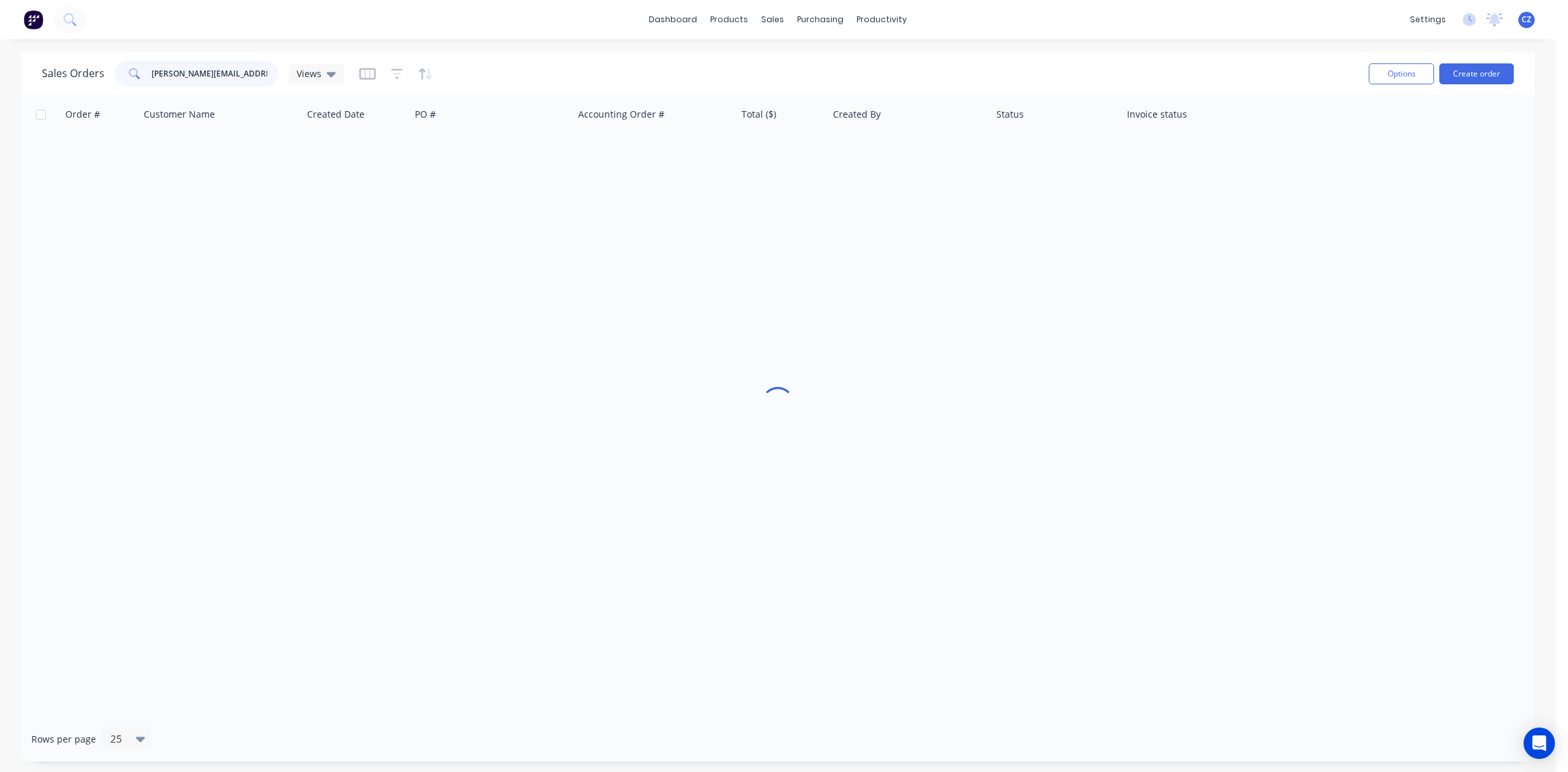
click at [201, 75] on input "joel.day1@gmail.com" at bounding box center [216, 74] width 128 height 26
drag, startPoint x: 252, startPoint y: 73, endPoint x: 697, endPoint y: 33, distance: 446.8
click at [250, 74] on input "joel.day1@gmail.com" at bounding box center [216, 74] width 128 height 26
click at [832, 59] on div "Purchase Orders" at bounding box center [862, 62] width 69 height 11
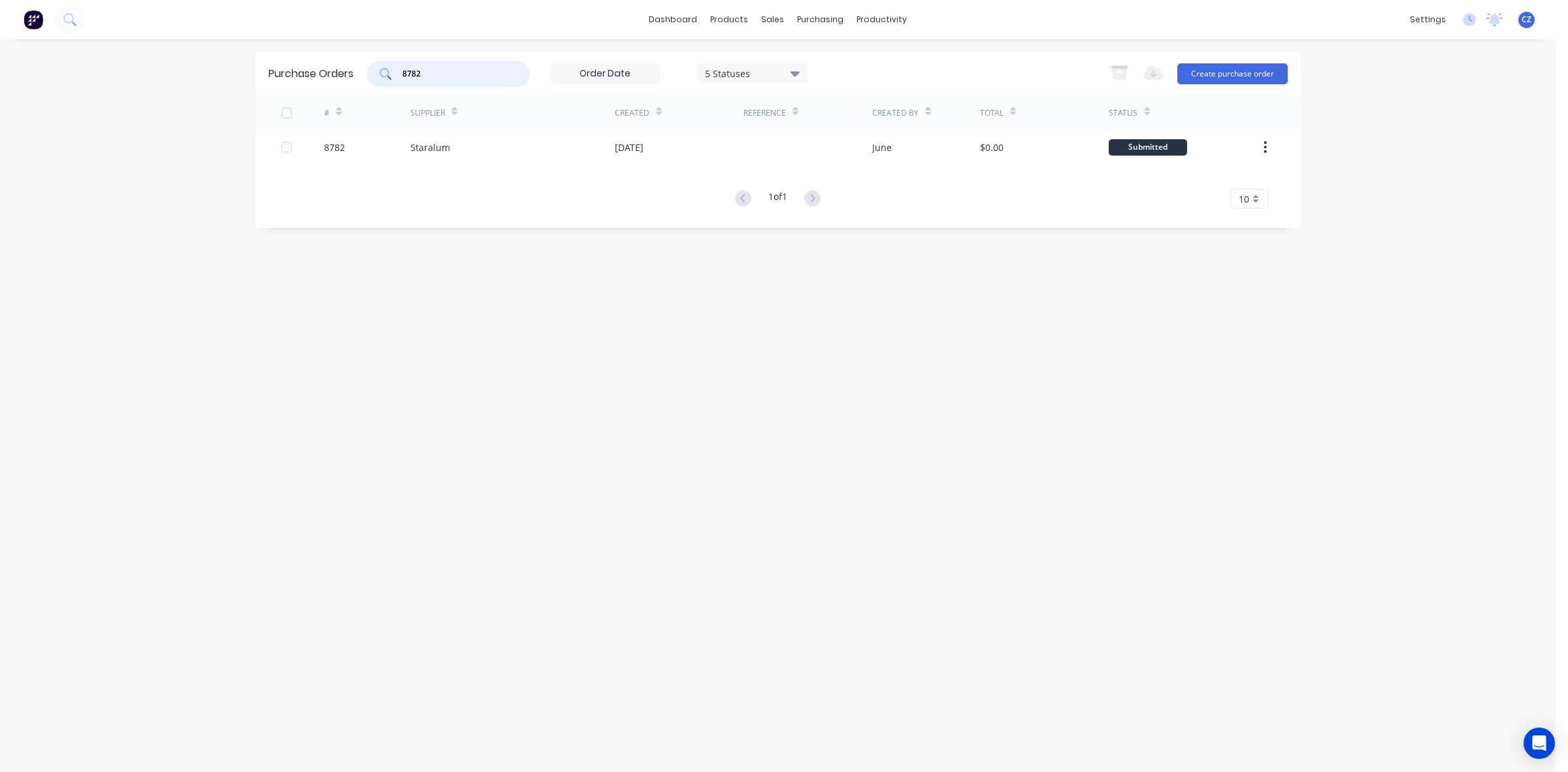
drag, startPoint x: 498, startPoint y: 68, endPoint x: 341, endPoint y: 80, distance: 157.5
click at [341, 80] on div "Purchase Orders 8782 5 Statuses 5 Statuses Export to Excel (XLSX) Create purcha…" at bounding box center [778, 74] width 1045 height 43
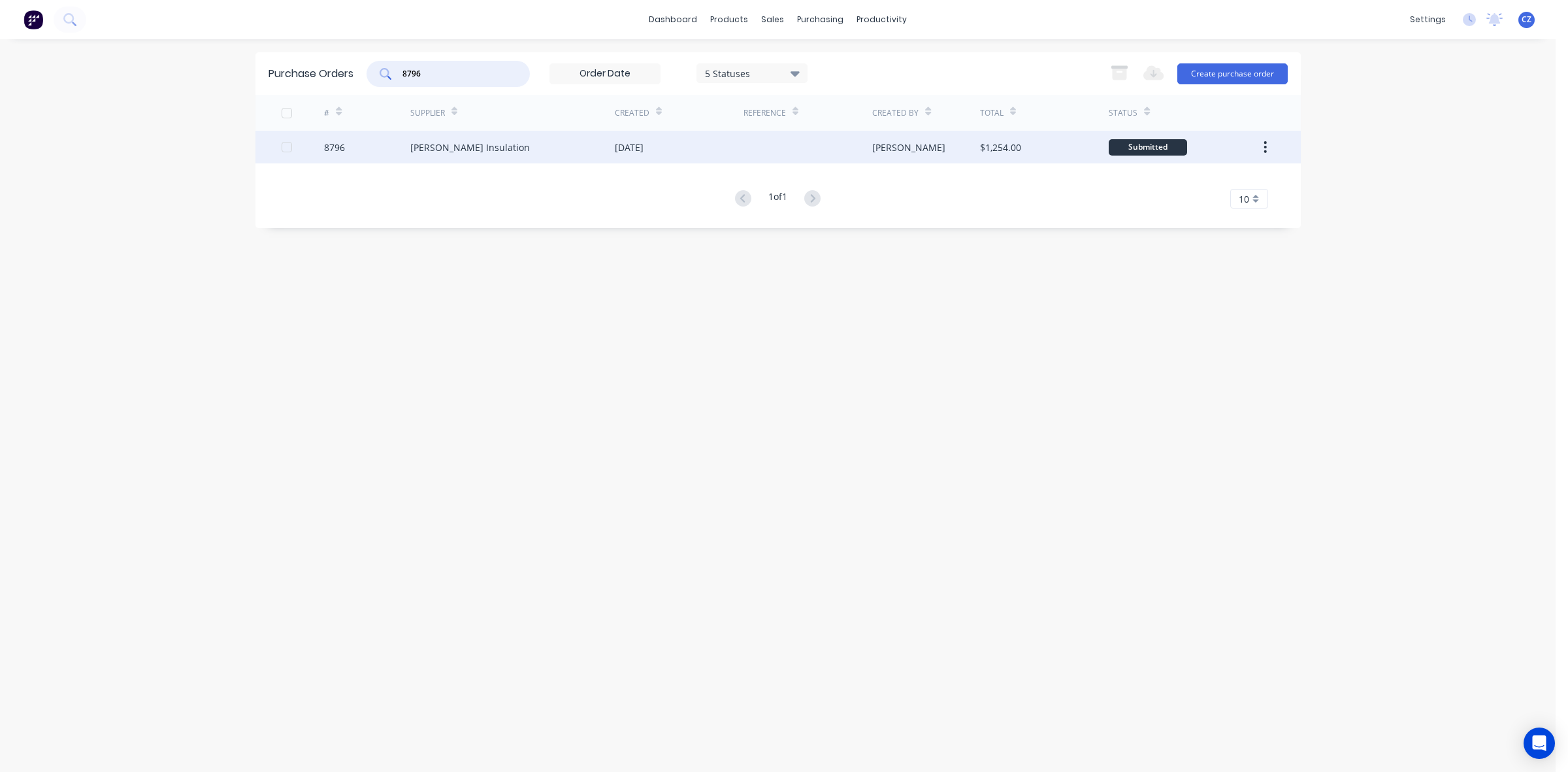
type input "8796"
click at [734, 157] on div "30 Sep 2025" at bounding box center [679, 147] width 129 height 33
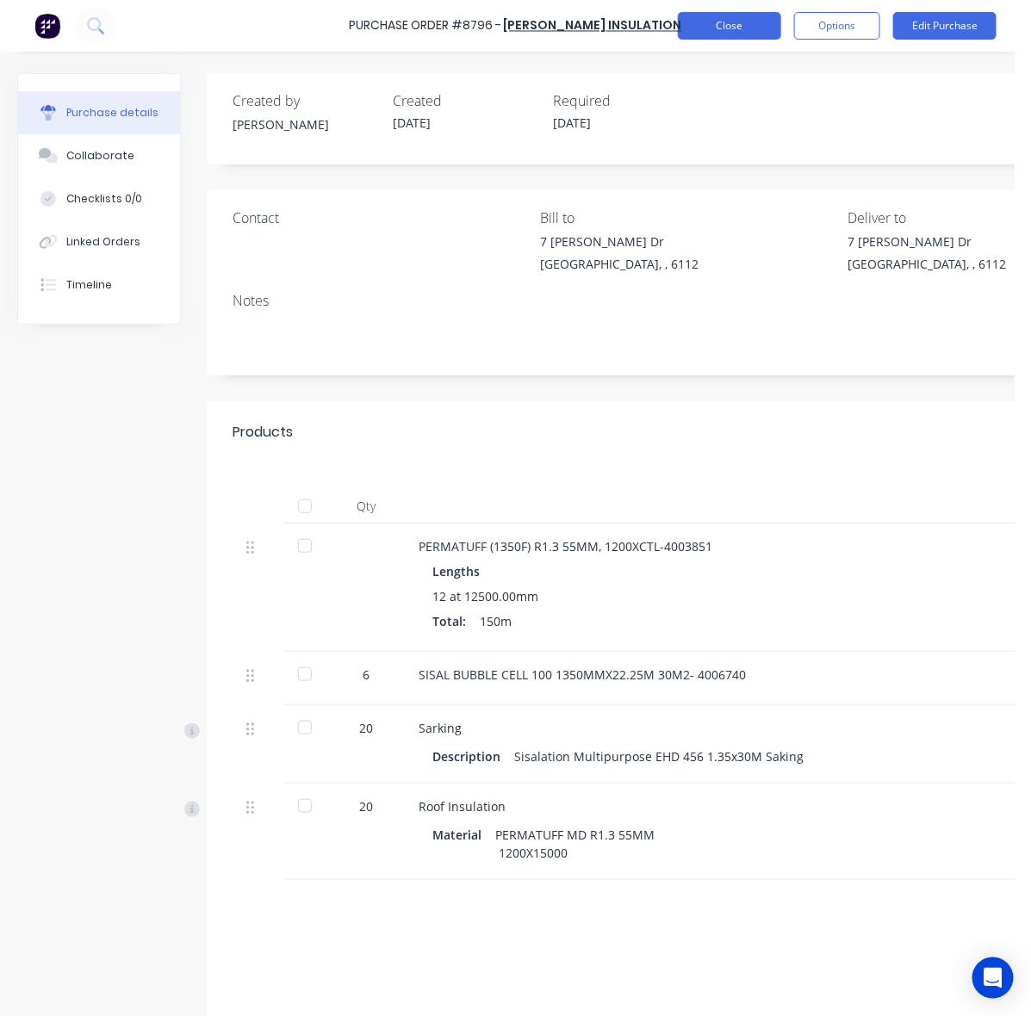
click at [753, 18] on button "Close" at bounding box center [729, 26] width 103 height 28
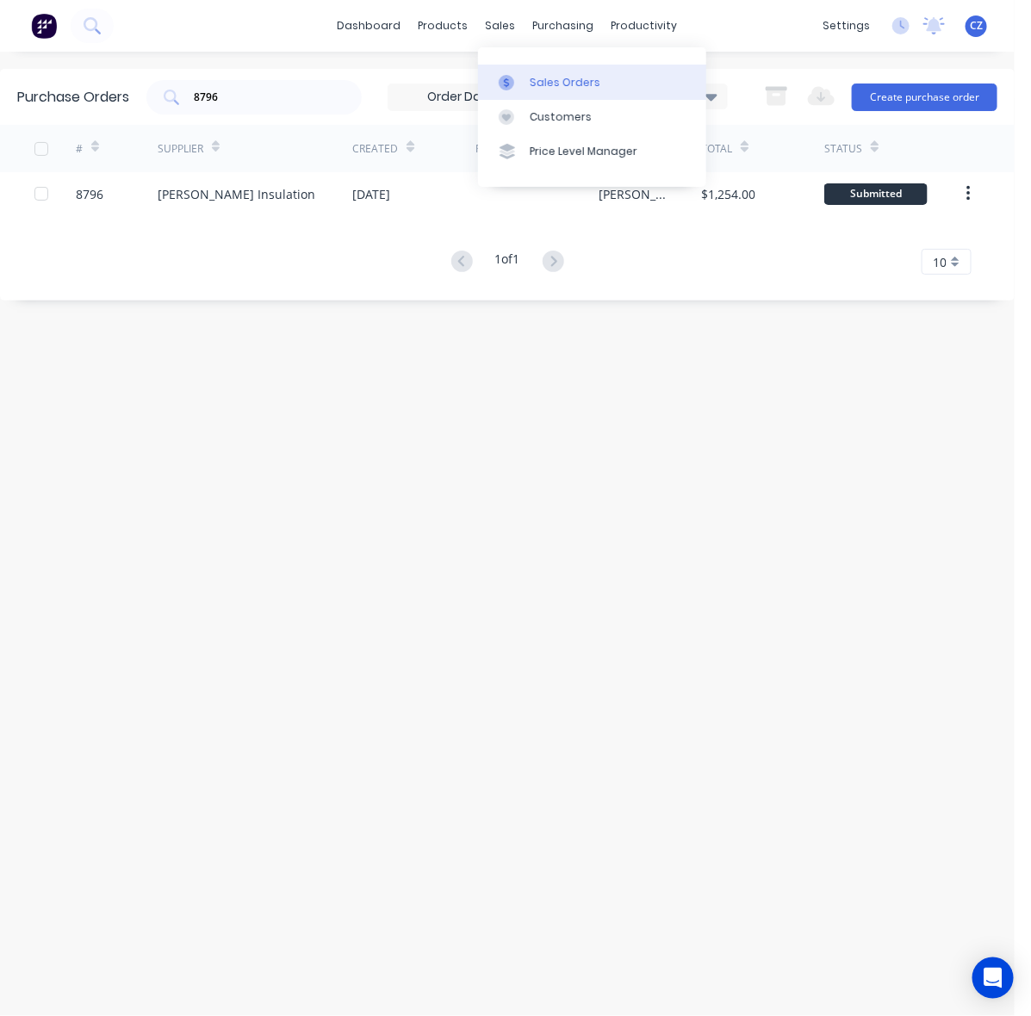
click at [518, 71] on link "Sales Orders" at bounding box center [592, 82] width 228 height 34
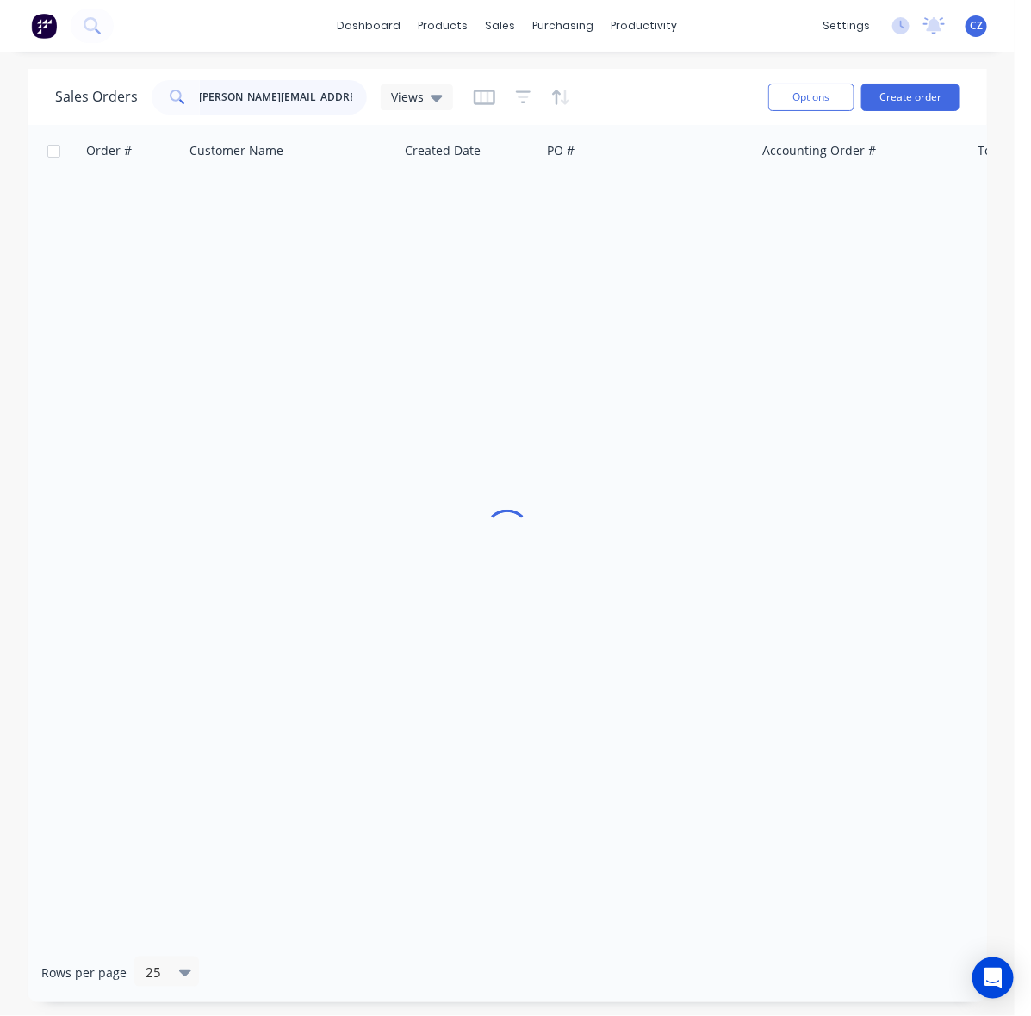
drag, startPoint x: 301, startPoint y: 104, endPoint x: 310, endPoint y: 103, distance: 8.7
click at [306, 103] on input "joel.day1@gmail.com" at bounding box center [284, 97] width 168 height 34
drag, startPoint x: 329, startPoint y: 100, endPoint x: 147, endPoint y: 106, distance: 181.8
click at [147, 106] on div "Sales Orders joel.day1@gmail.com Views" at bounding box center [254, 97] width 398 height 34
paste input "49738"
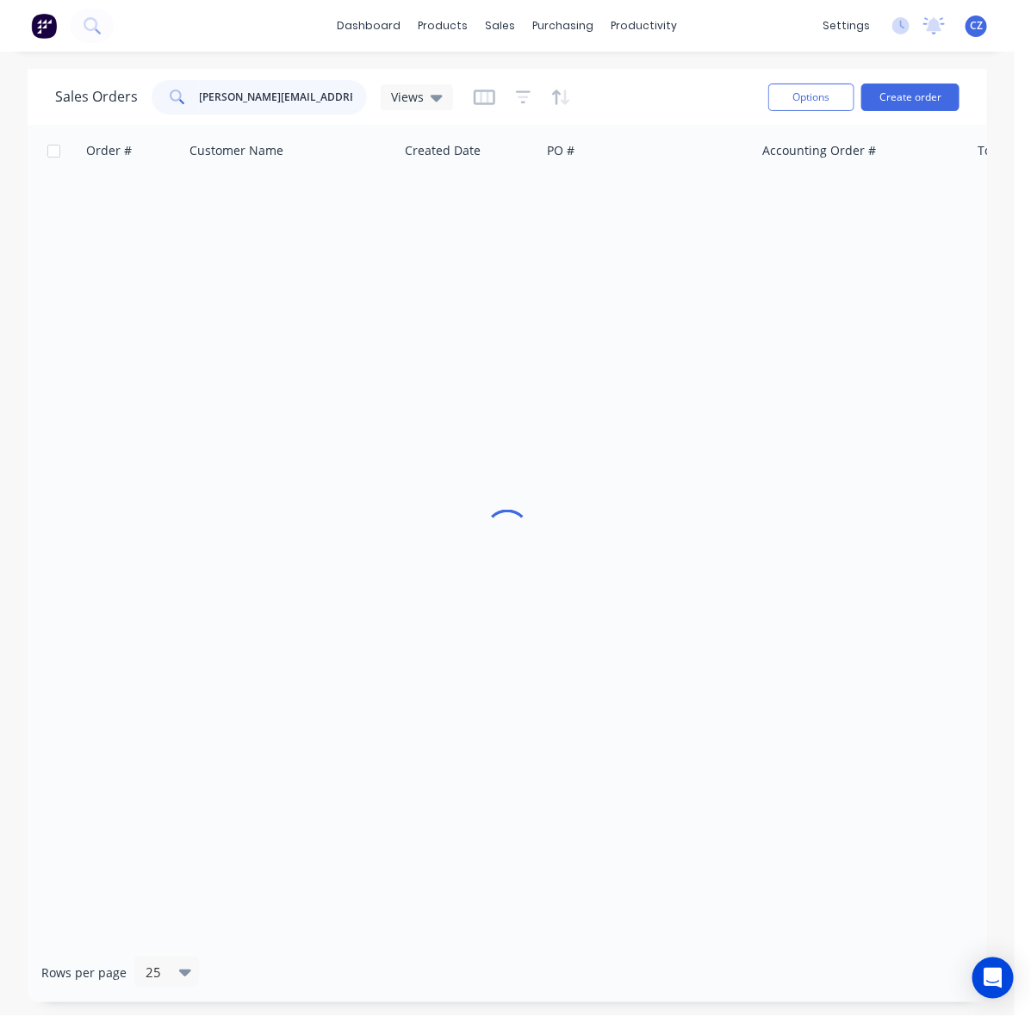
type input "49738"
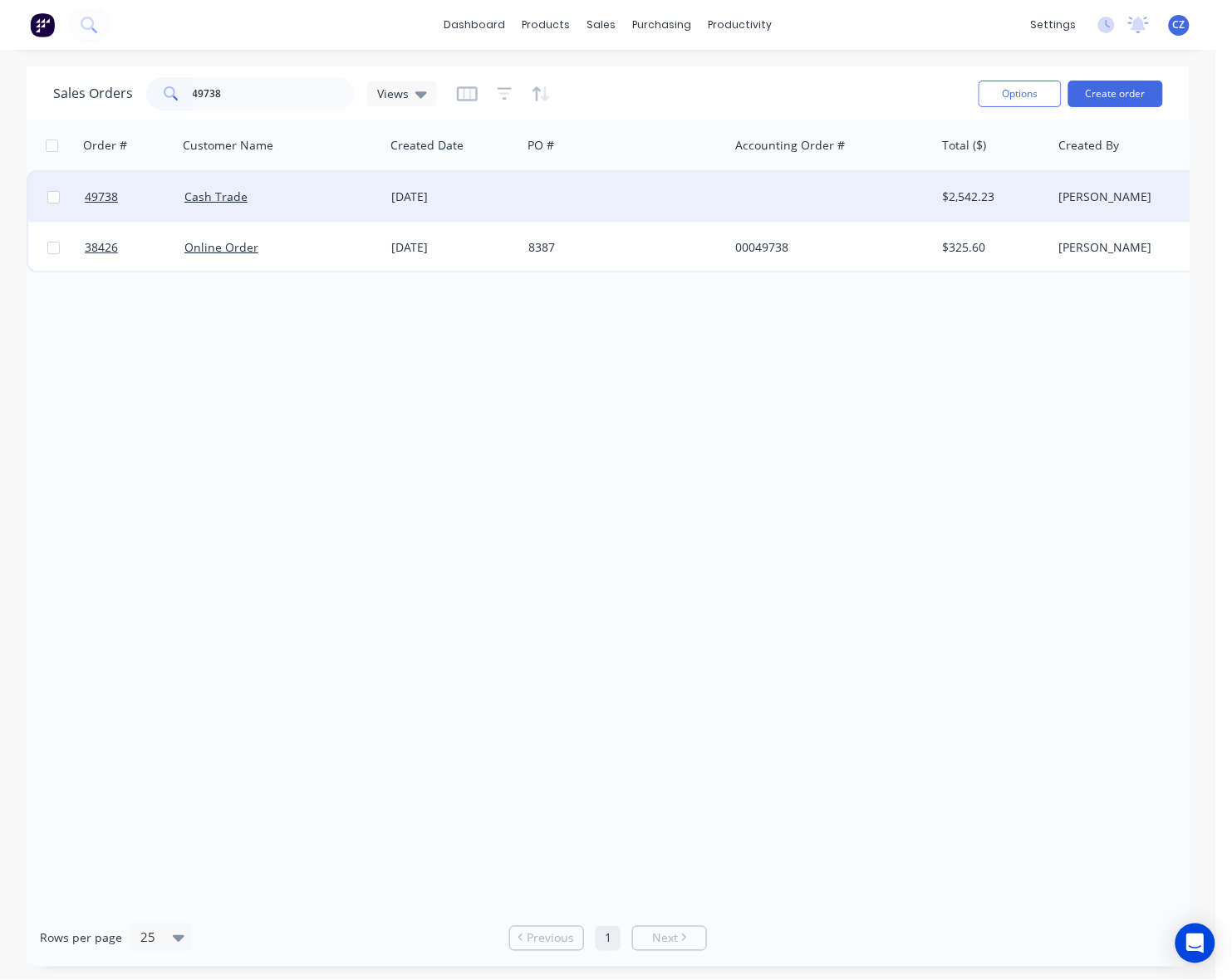
click at [349, 193] on div "Cash Trade" at bounding box center [276, 196] width 184 height 16
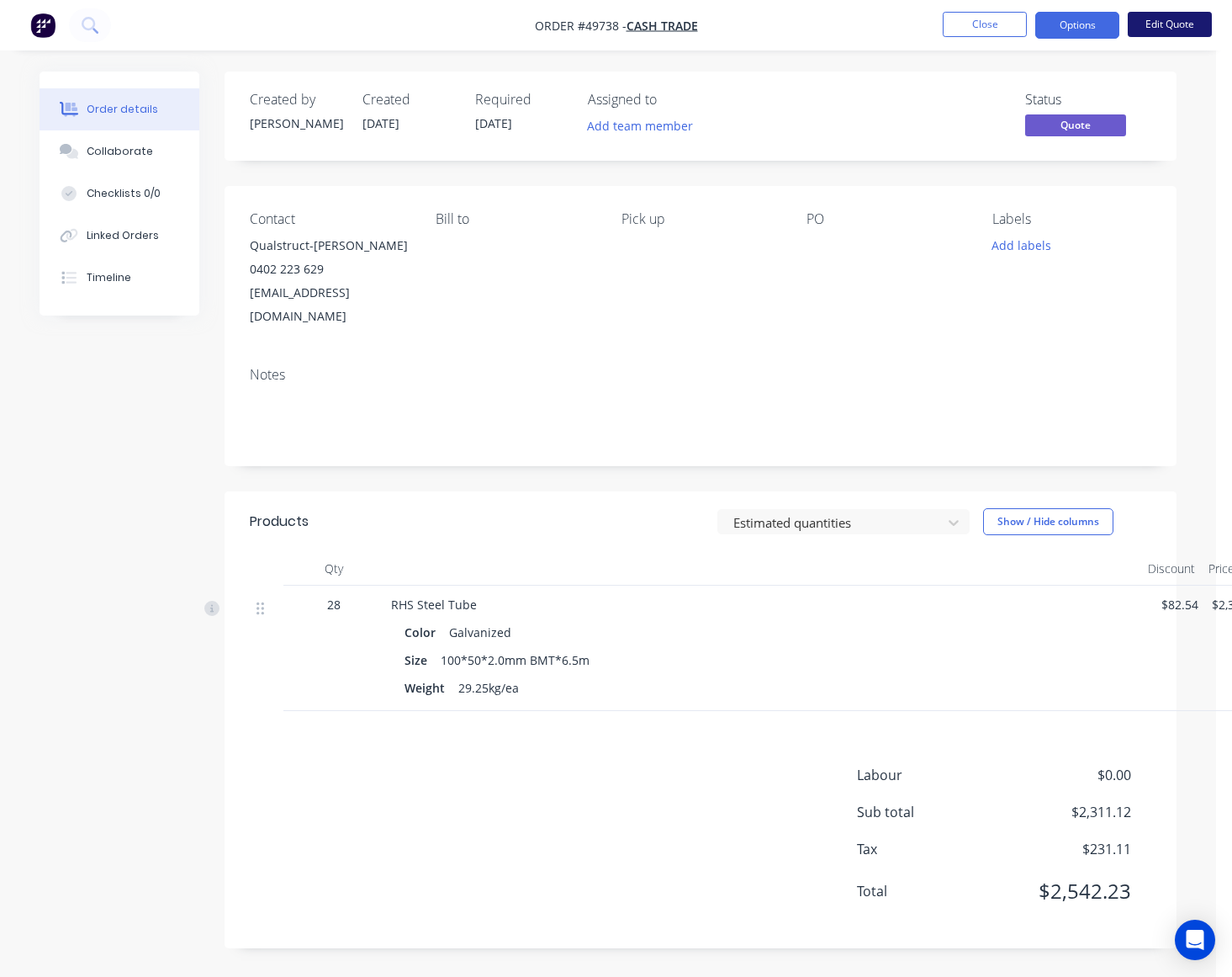
click at [1194, 22] on button "Edit Quote" at bounding box center [1169, 24] width 84 height 25
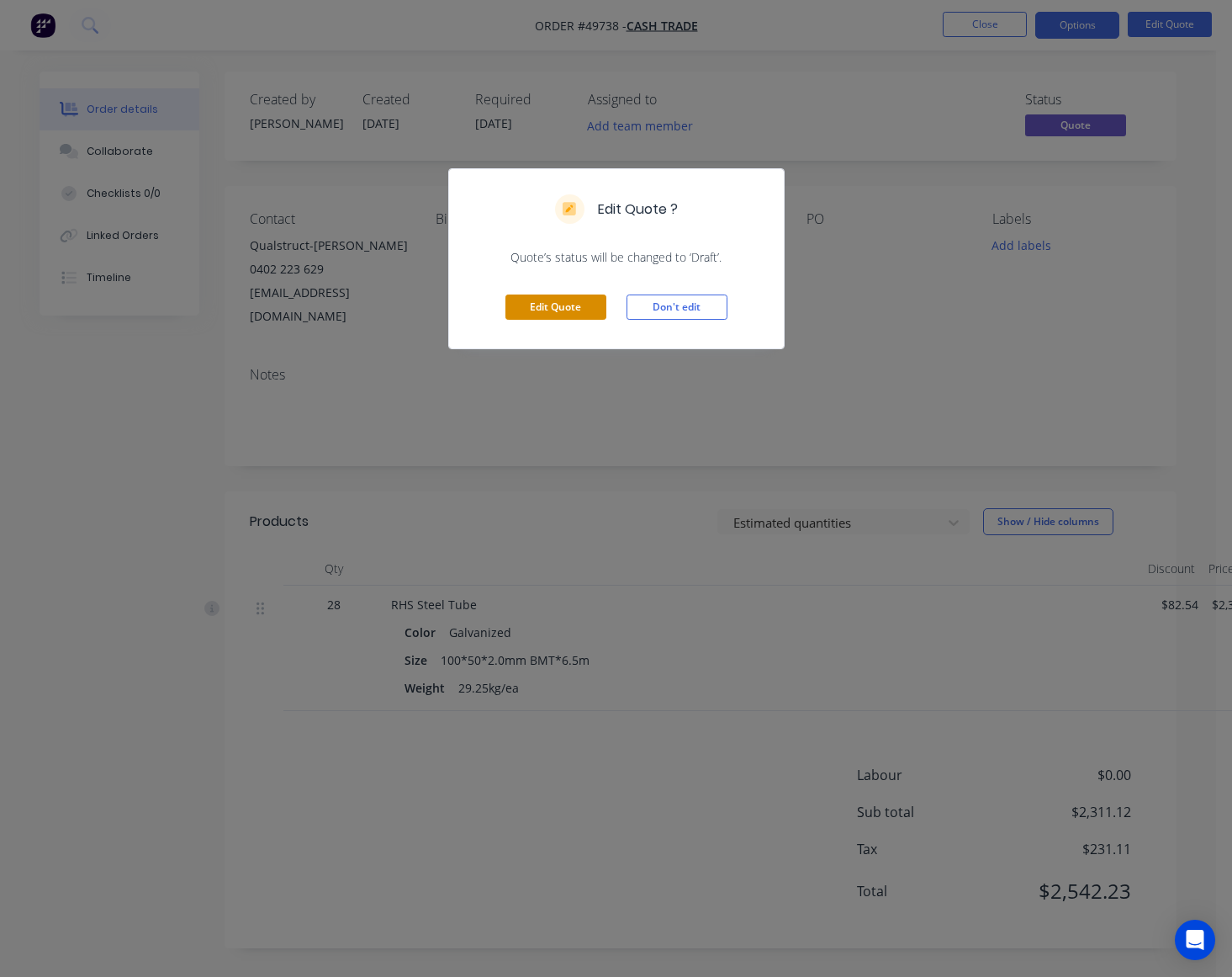
click at [556, 318] on button "Edit Quote" at bounding box center [555, 307] width 101 height 25
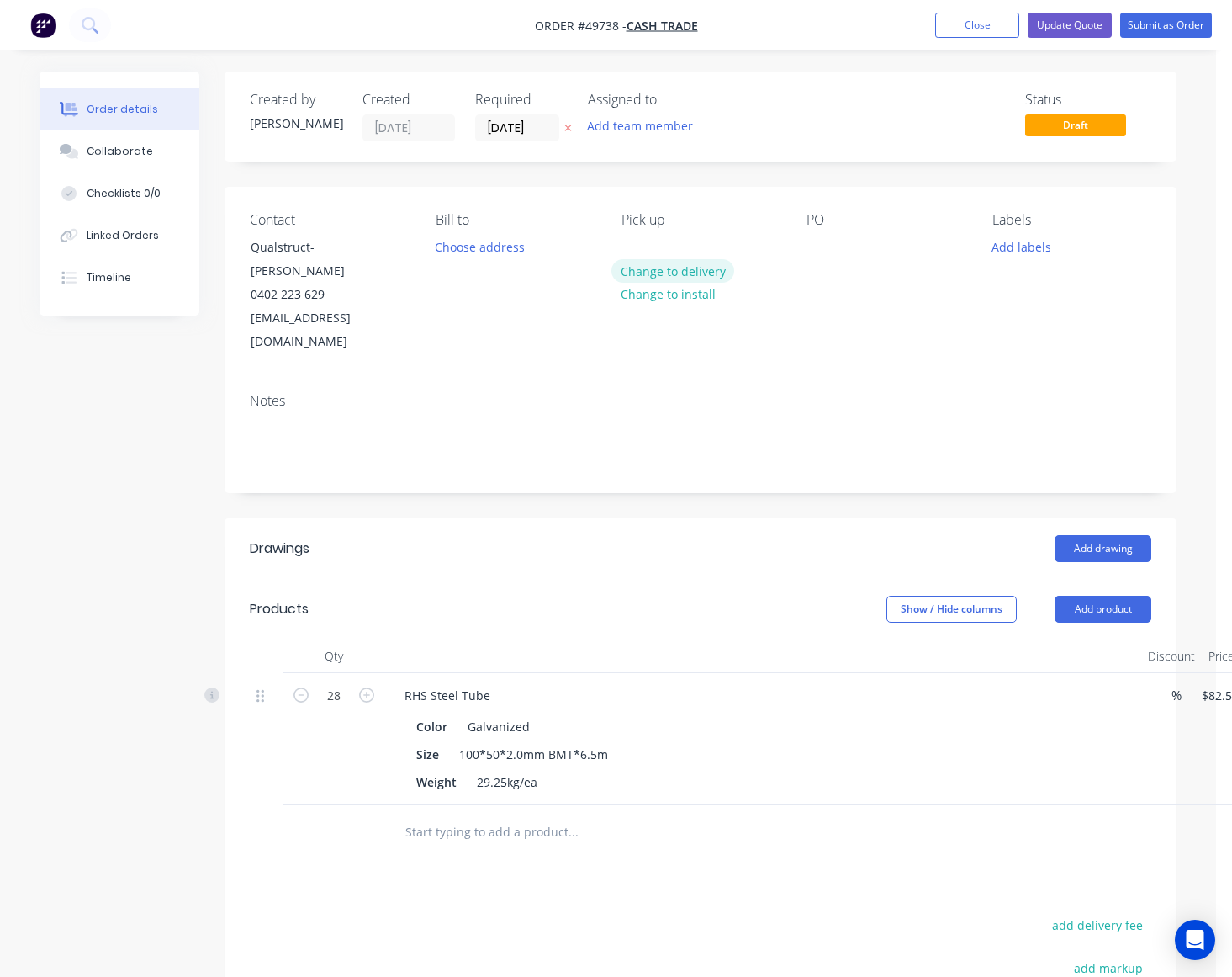
click at [673, 277] on button "Change to delivery" at bounding box center [673, 270] width 123 height 22
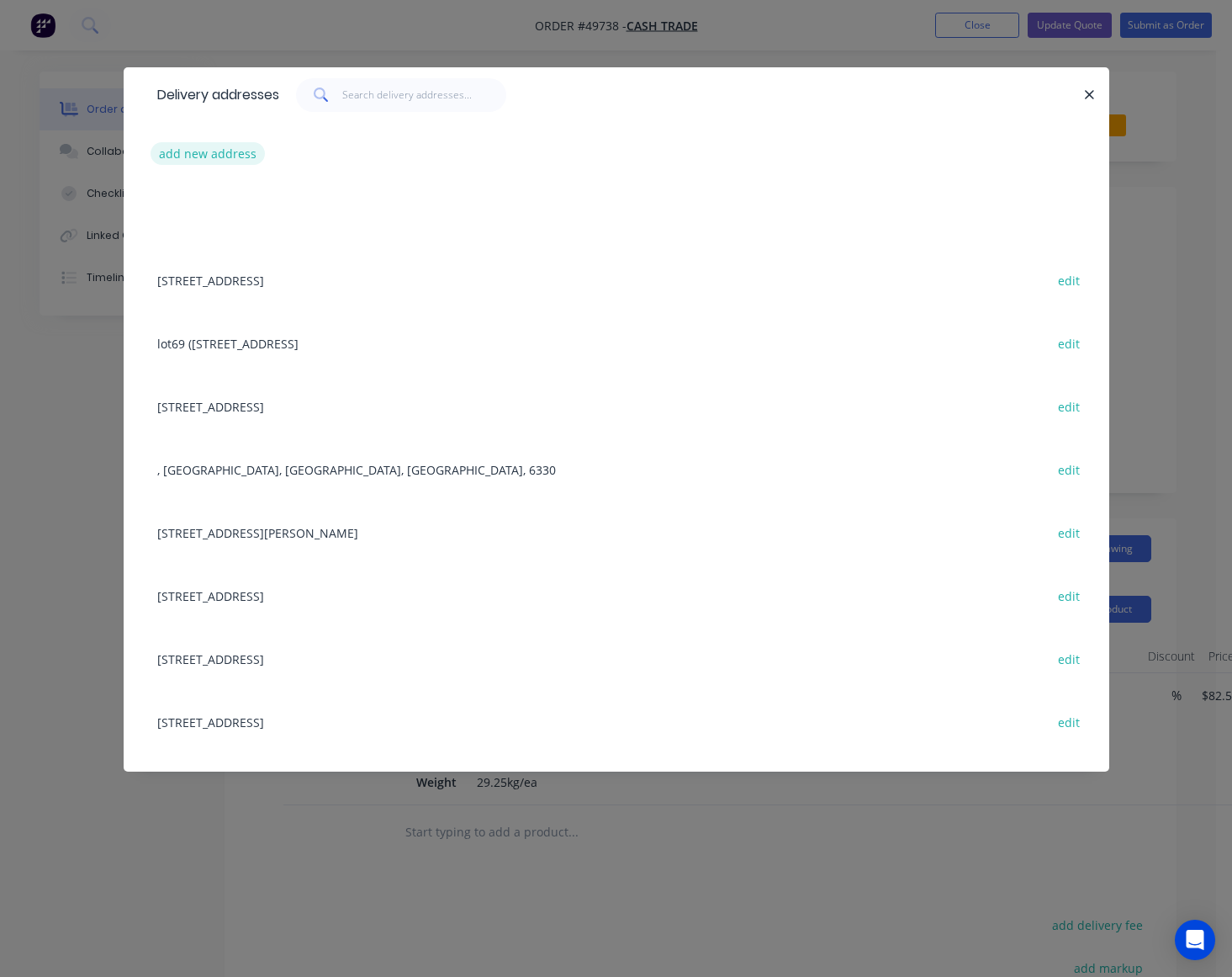
click at [221, 144] on button "add new address" at bounding box center [208, 152] width 115 height 22
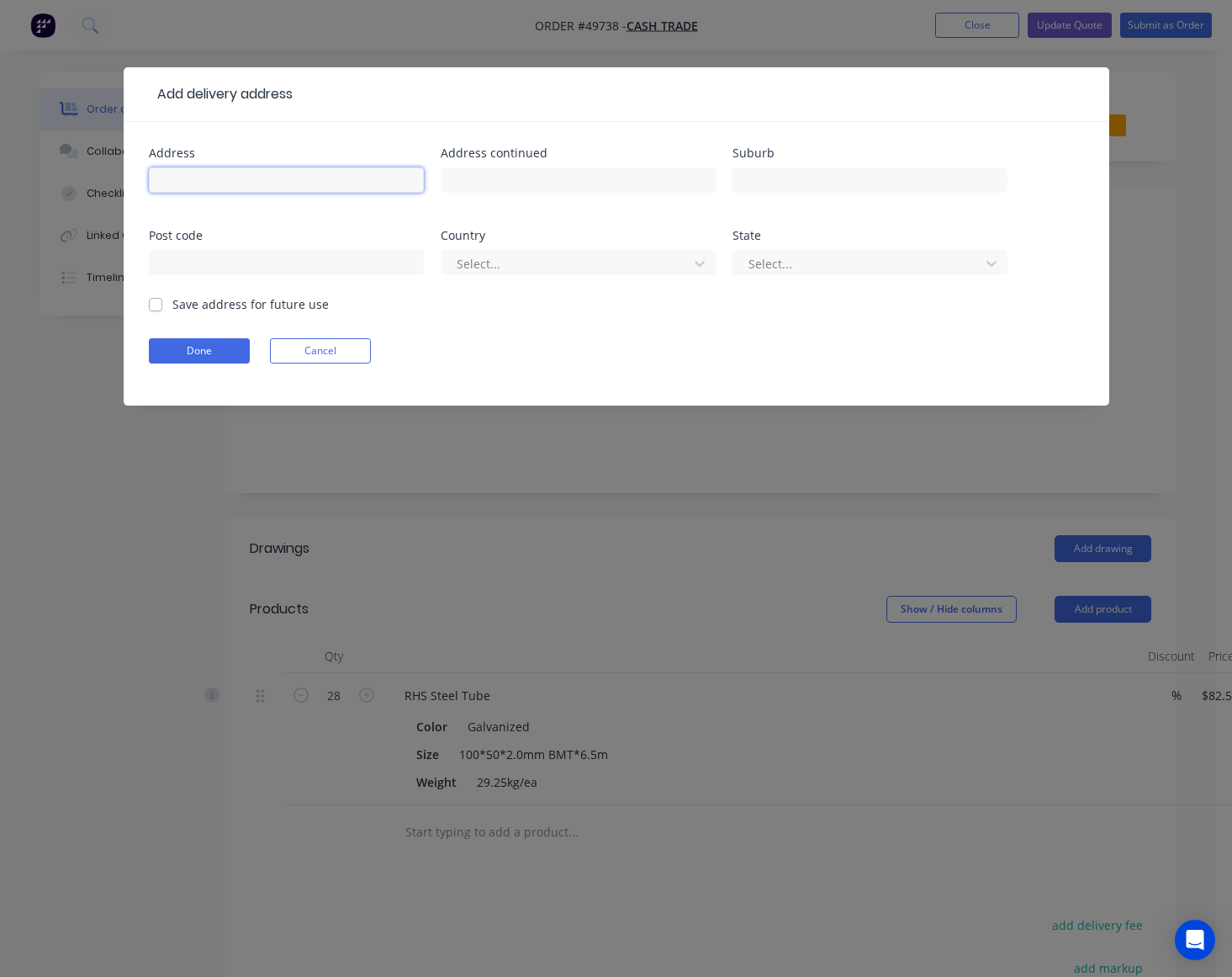
click at [202, 175] on input "text" at bounding box center [286, 180] width 276 height 25
paste input "5 Exchange Pl, East Rockingham WA 6168"
type input "5 Exchange Pl, East Rockingham WA 6168"
click at [202, 352] on button "Done" at bounding box center [198, 351] width 101 height 25
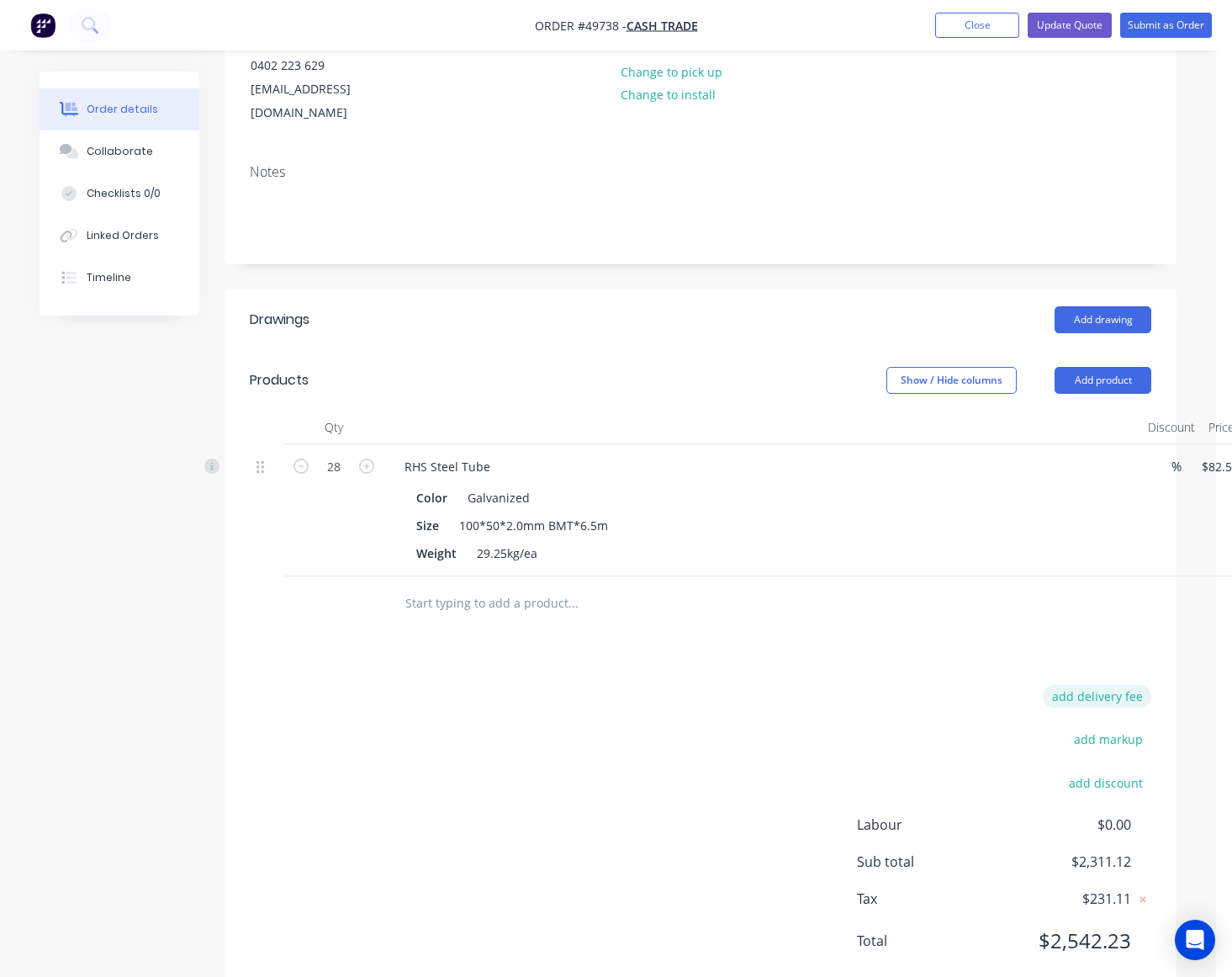
click at [1095, 685] on button "add delivery fee" at bounding box center [1097, 696] width 108 height 22
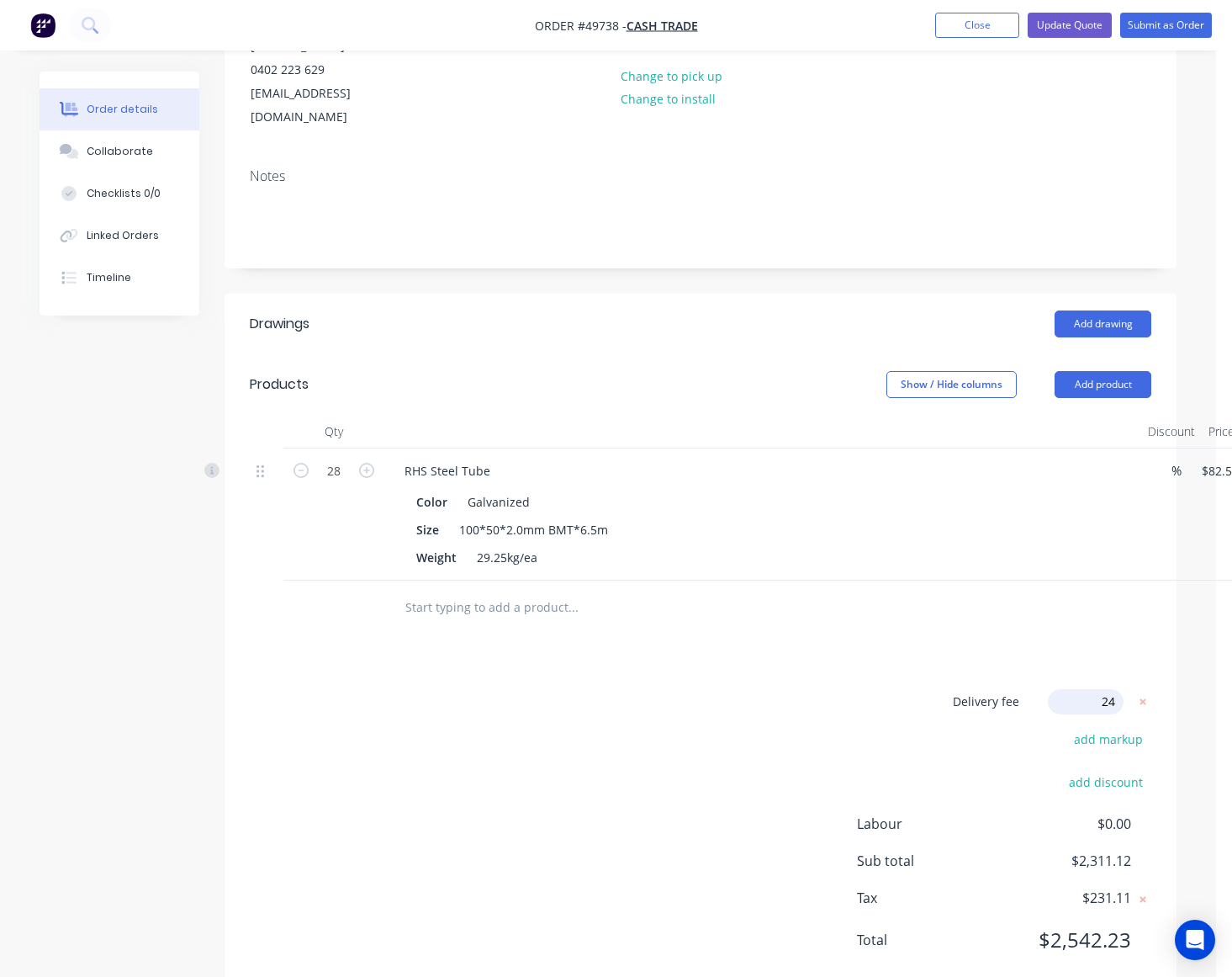
type input "240"
click input "submit" at bounding box center [0, 0] width 0 height 0
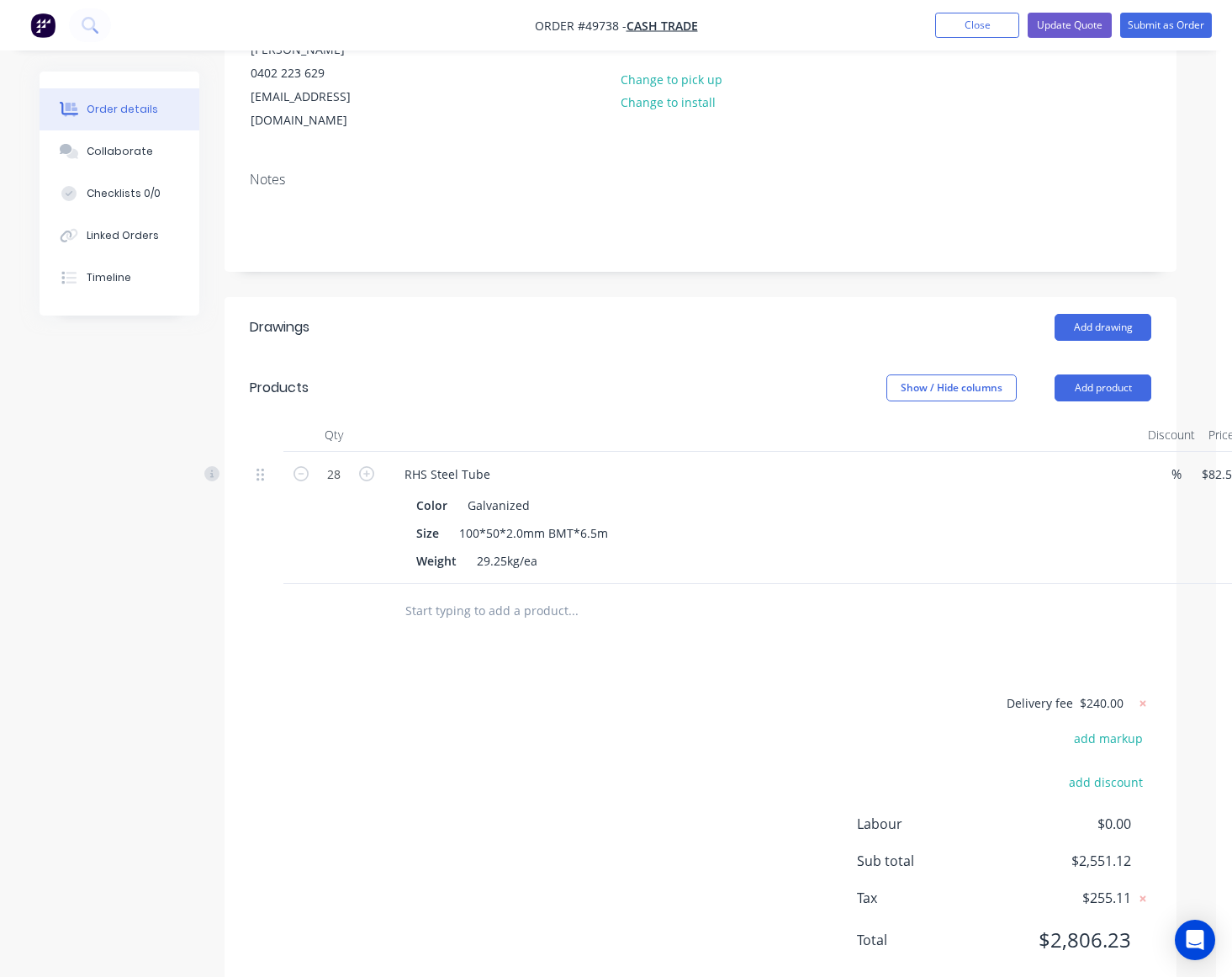
click at [812, 693] on div "Delivery fee $240.00 add markup add discount Labour $0.00 Sub total $2,551.12 T…" at bounding box center [701, 832] width 902 height 279
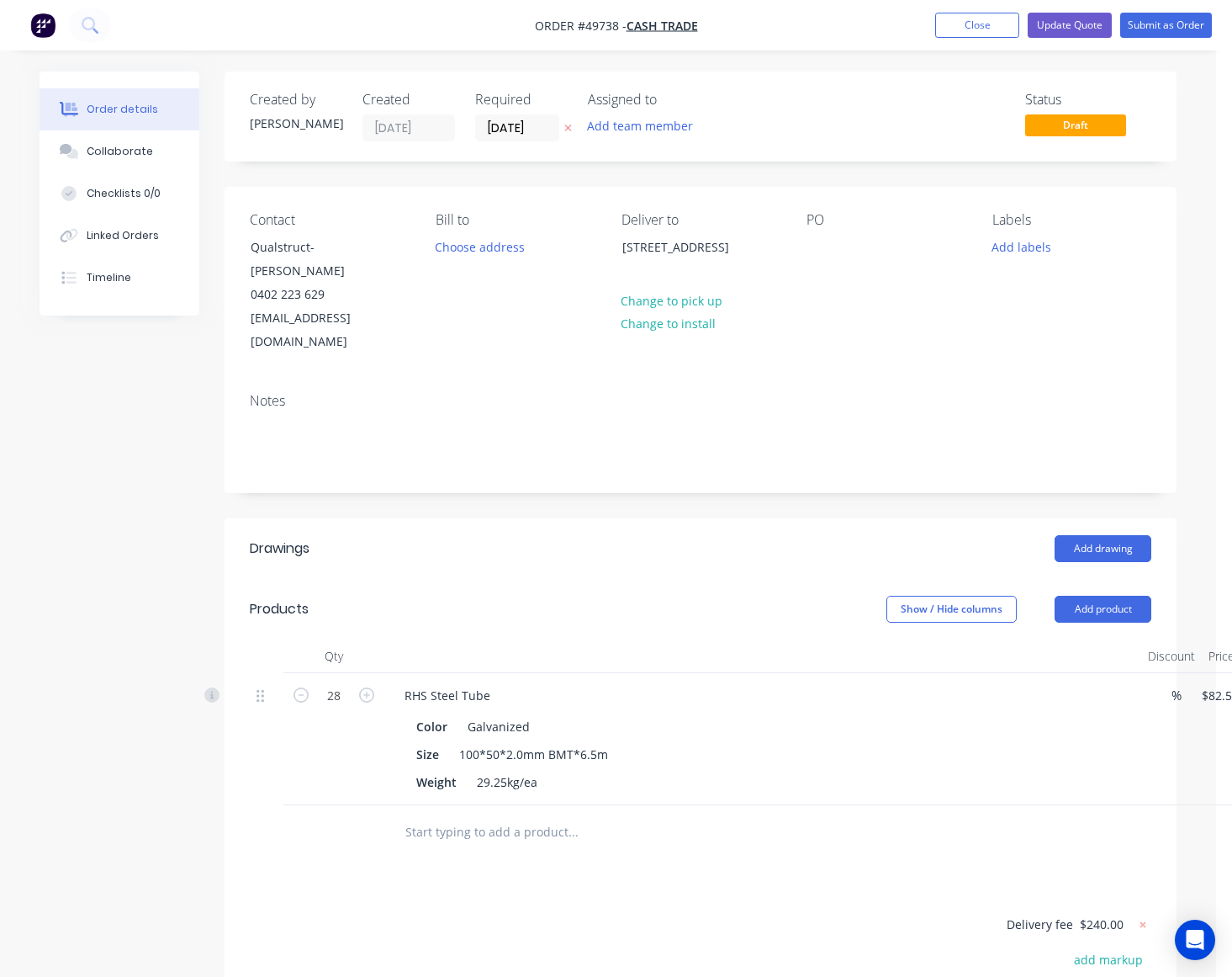
click at [1079, 10] on nav "Order #49738 - Cash Trade Add product Close Update Quote Submit as Order" at bounding box center [616, 25] width 1232 height 51
click at [1064, 26] on button "Update Quote" at bounding box center [1070, 25] width 84 height 25
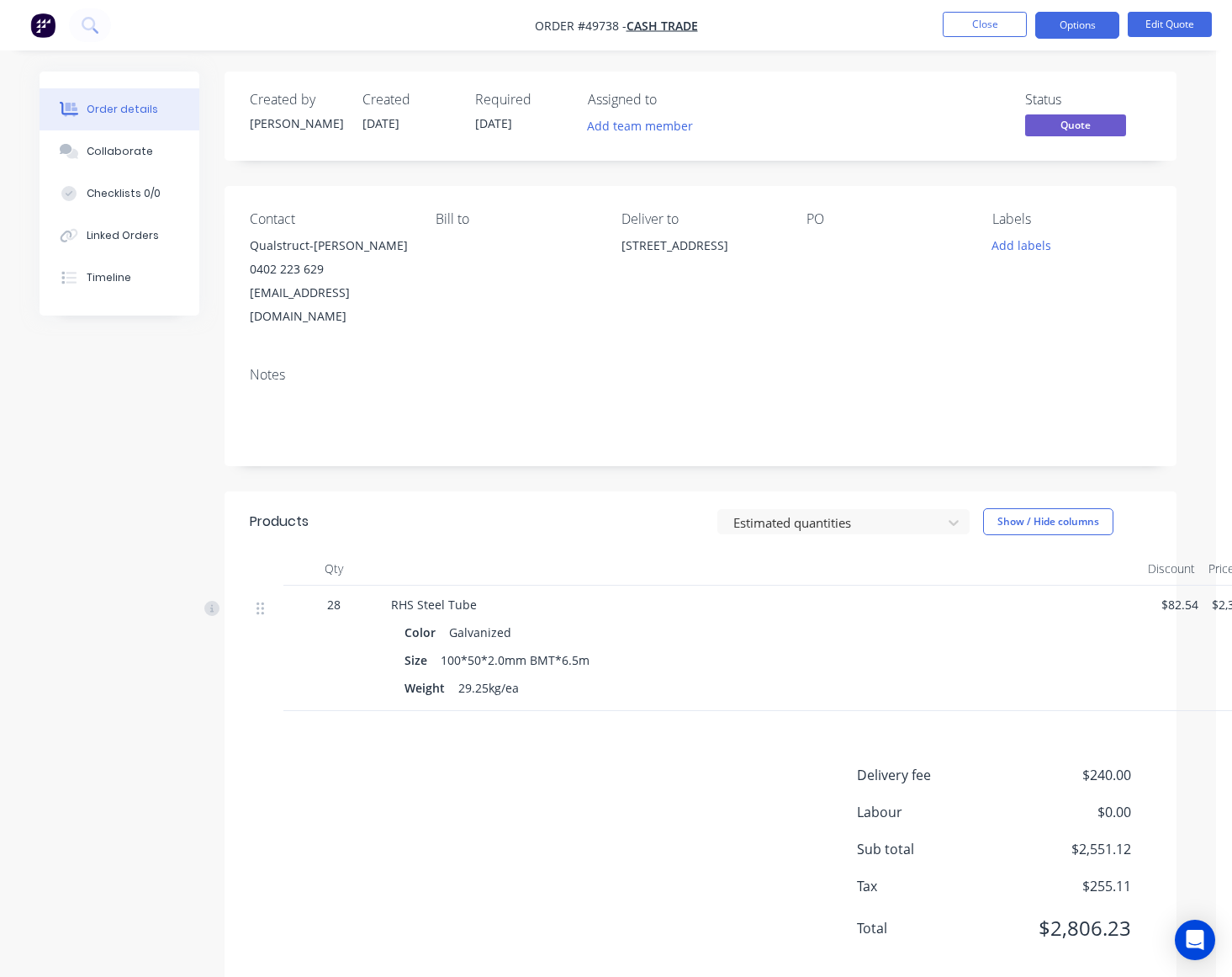
click at [695, 527] on header "Products Estimated quantities Show / Hide columns" at bounding box center [701, 522] width 953 height 61
click at [1067, 18] on button "Options" at bounding box center [1078, 25] width 84 height 27
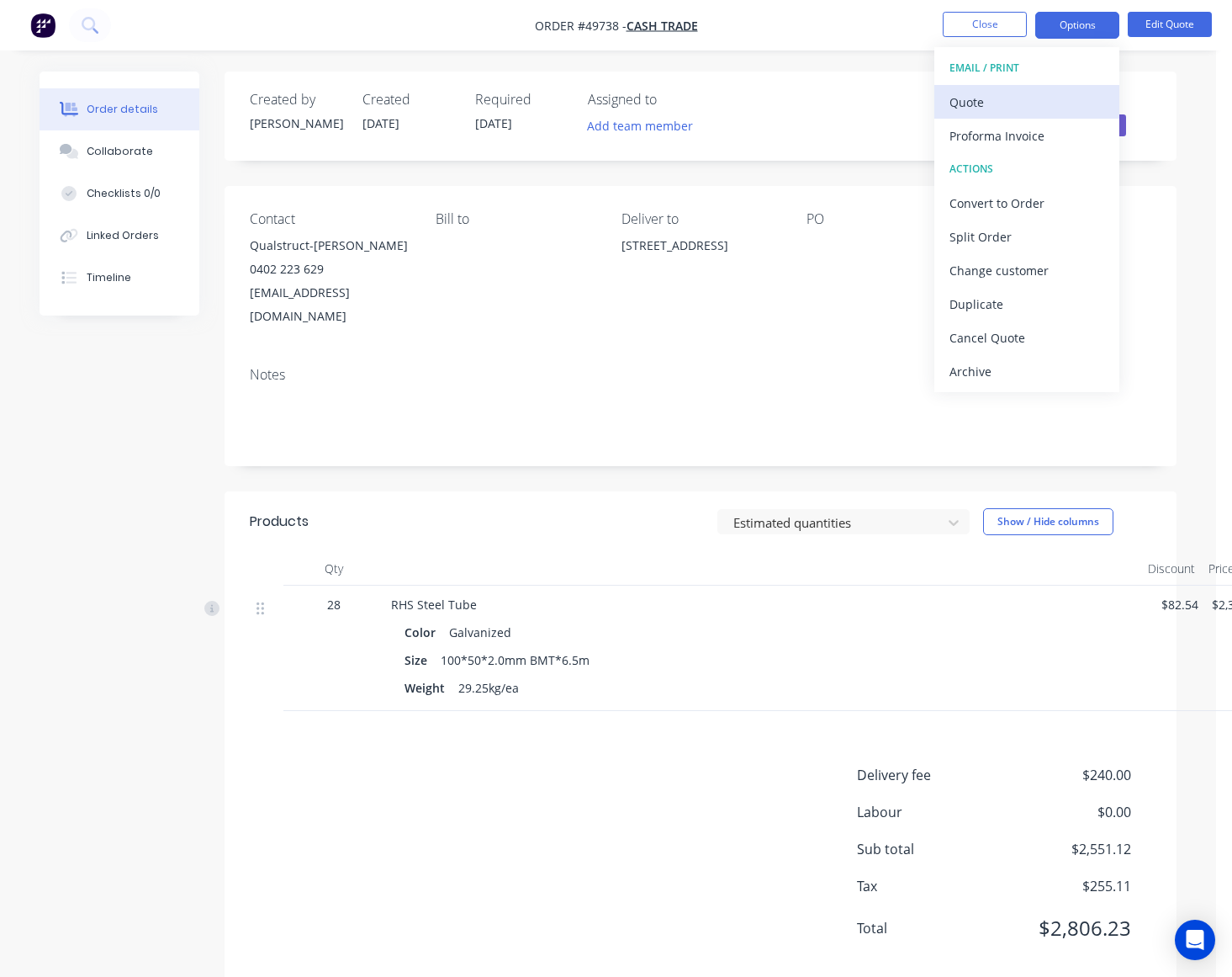
click at [1049, 94] on div "Quote" at bounding box center [1027, 102] width 154 height 24
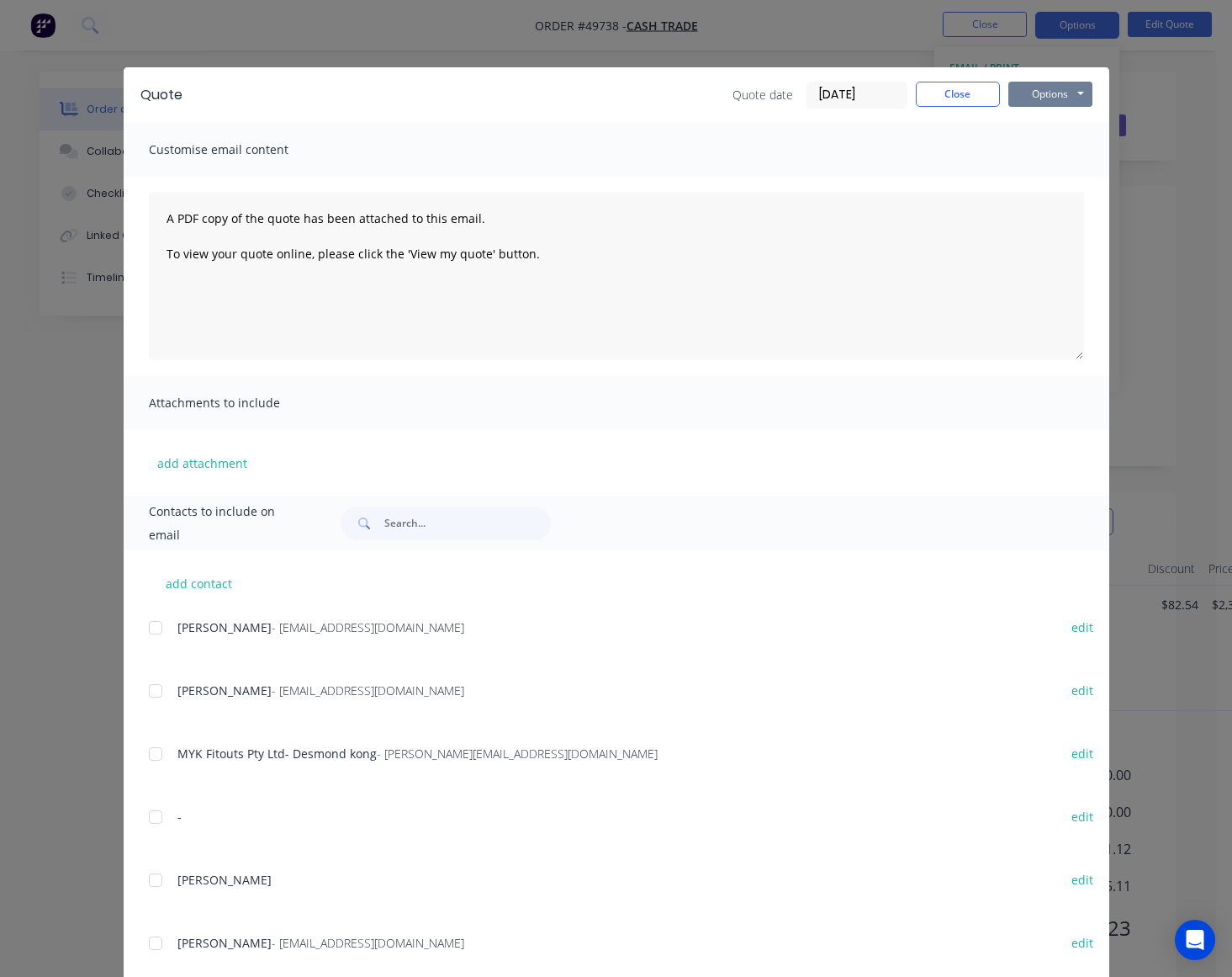
click at [1049, 95] on button "Options" at bounding box center [1050, 95] width 84 height 25
click at [1045, 127] on button "Preview" at bounding box center [1062, 125] width 107 height 27
click at [948, 100] on button "Close" at bounding box center [958, 95] width 84 height 25
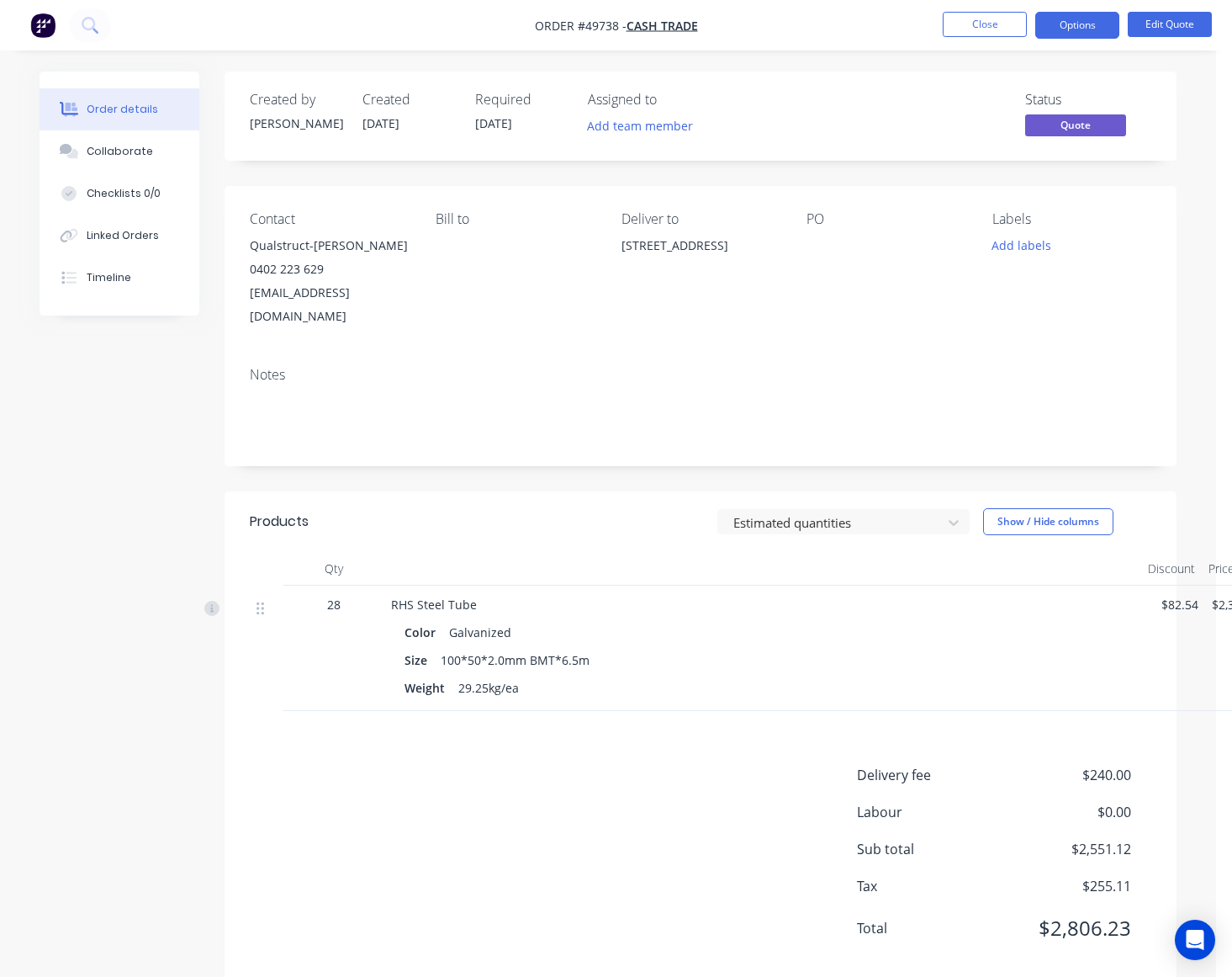
drag, startPoint x: 626, startPoint y: 245, endPoint x: 761, endPoint y: 291, distance: 142.6
click at [761, 291] on div "Contact Qualstruct-Rob Lyons 0402 223 629 rob@qualstruct.com.au Bill to Deliver…" at bounding box center [701, 269] width 953 height 167
copy div "5 Exchange Pl, East Rockingham WA 6168"
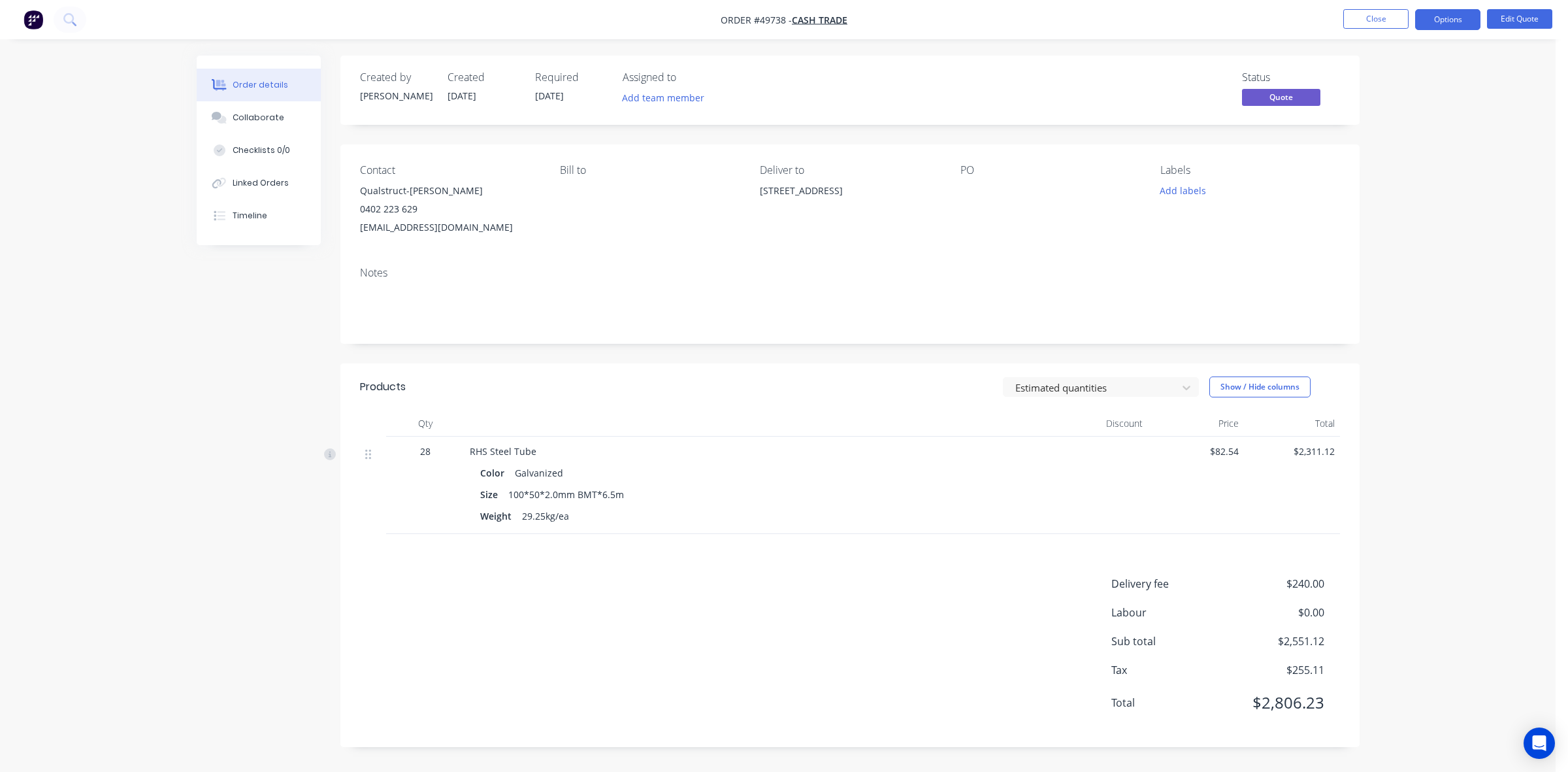
drag, startPoint x: 987, startPoint y: 502, endPoint x: 1002, endPoint y: 282, distance: 220.5
click at [988, 500] on div "Size 100*50*2.0mm BMT*6.5m" at bounding box center [758, 494] width 556 height 19
drag, startPoint x: 726, startPoint y: 439, endPoint x: 727, endPoint y: 429, distance: 10.0
click at [726, 439] on div "RHS Steel Tube Color Galvanized Size 100*50*2.0mm BMT*6.5m Weight 29.25kg/ea" at bounding box center [758, 485] width 588 height 97
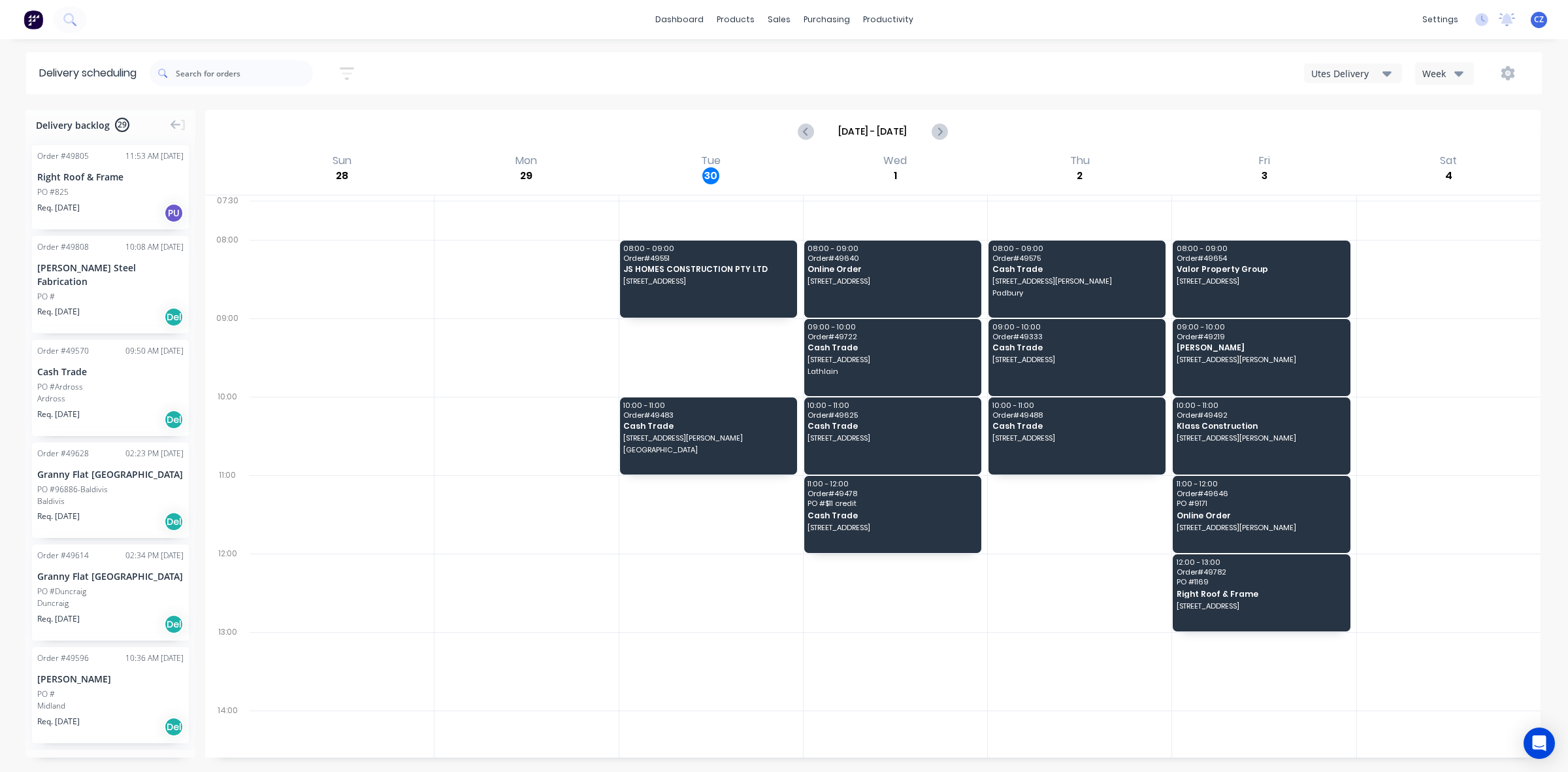
click at [1343, 74] on div "Utes Delivery" at bounding box center [1347, 74] width 71 height 14
click at [1341, 115] on div "Semi-Truck with Hiab" at bounding box center [1369, 107] width 129 height 26
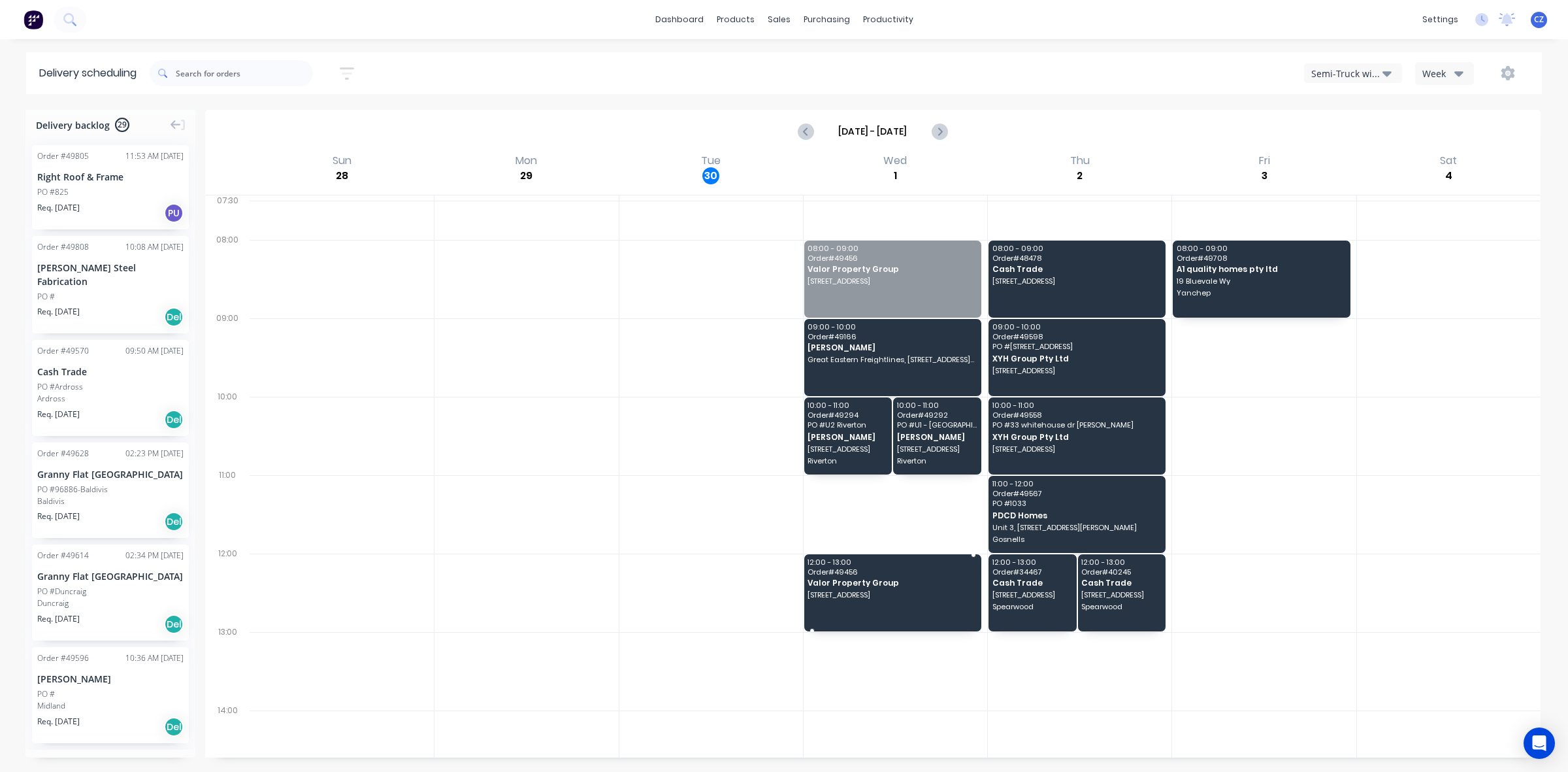
drag, startPoint x: 909, startPoint y: 263, endPoint x: 883, endPoint y: 585, distance: 323.0
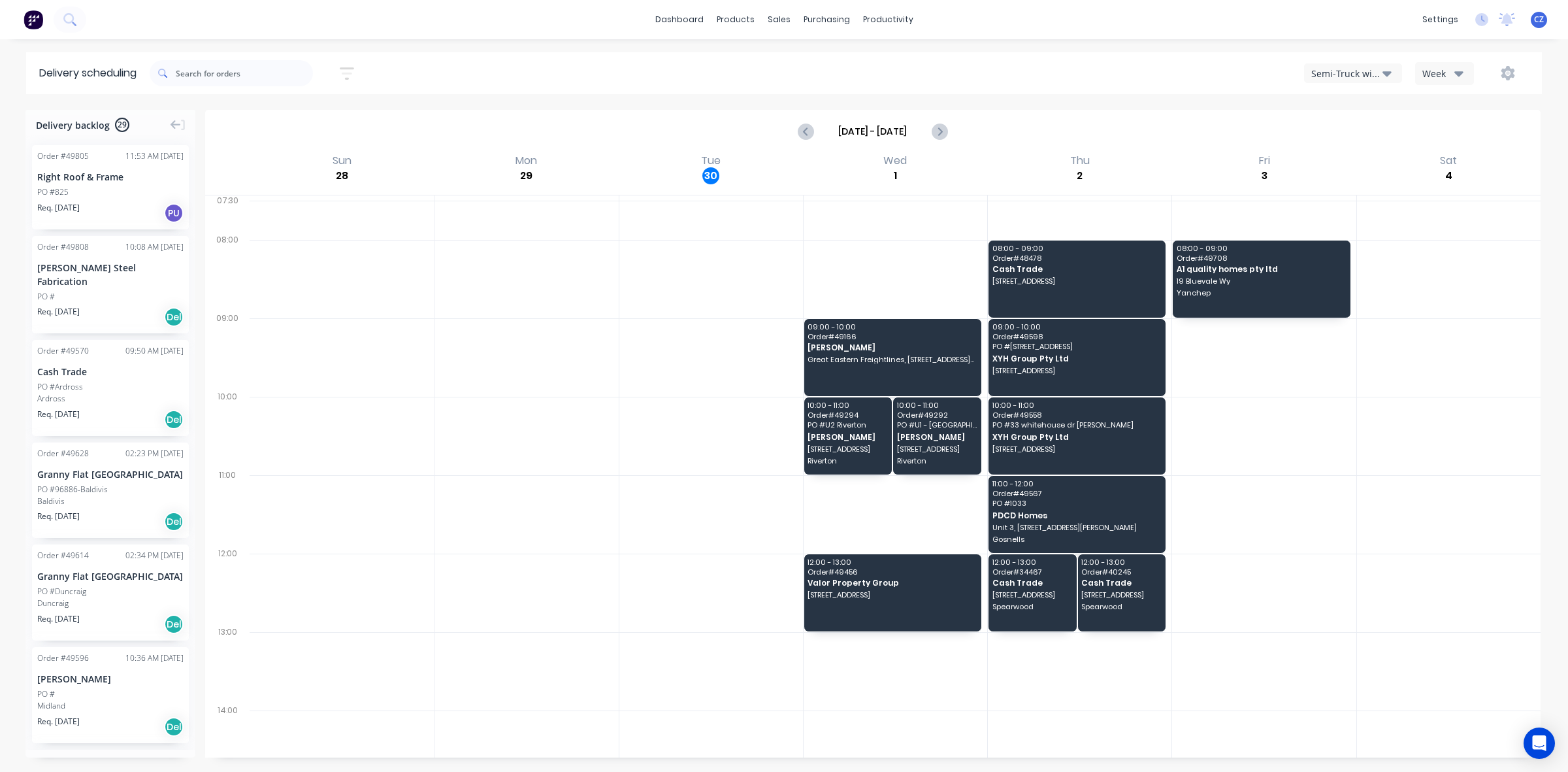
click at [631, 625] on div at bounding box center [711, 592] width 184 height 78
click at [837, 632] on div "12:00 - 13:00 Order # 49456 Valor Property Group 957 Beaufort St, Inglewood WA …" at bounding box center [893, 592] width 178 height 78
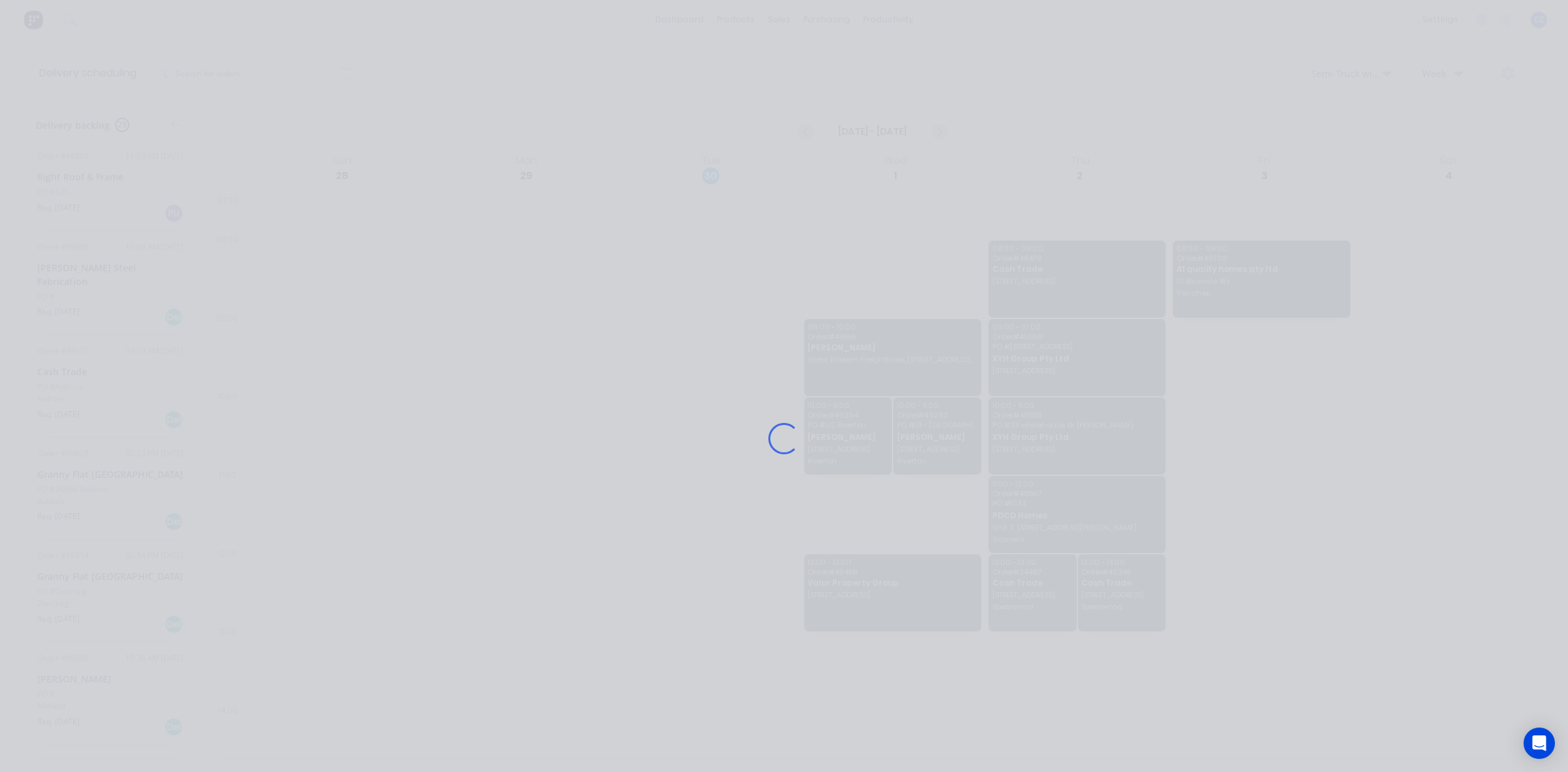
click at [838, 608] on div "Loading..." at bounding box center [783, 438] width 1045 height 772
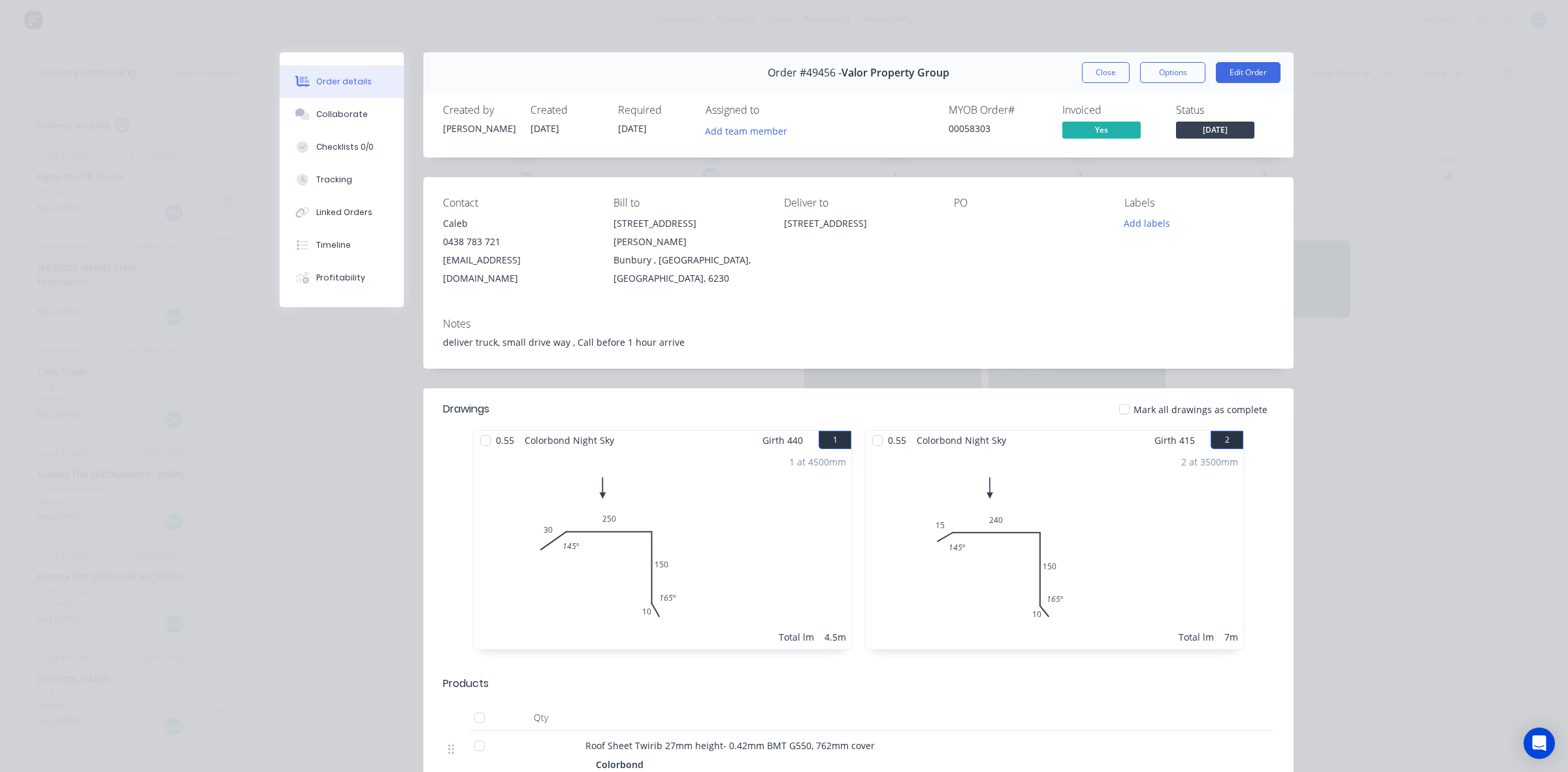
drag, startPoint x: 817, startPoint y: 240, endPoint x: 770, endPoint y: 219, distance: 51.5
click at [770, 219] on div "Contact Caleb 0438 783 721 caleb@valorpropertygroup.com.au Bill to 26 Spencer S…" at bounding box center [858, 241] width 871 height 130
copy div "[STREET_ADDRESS]"
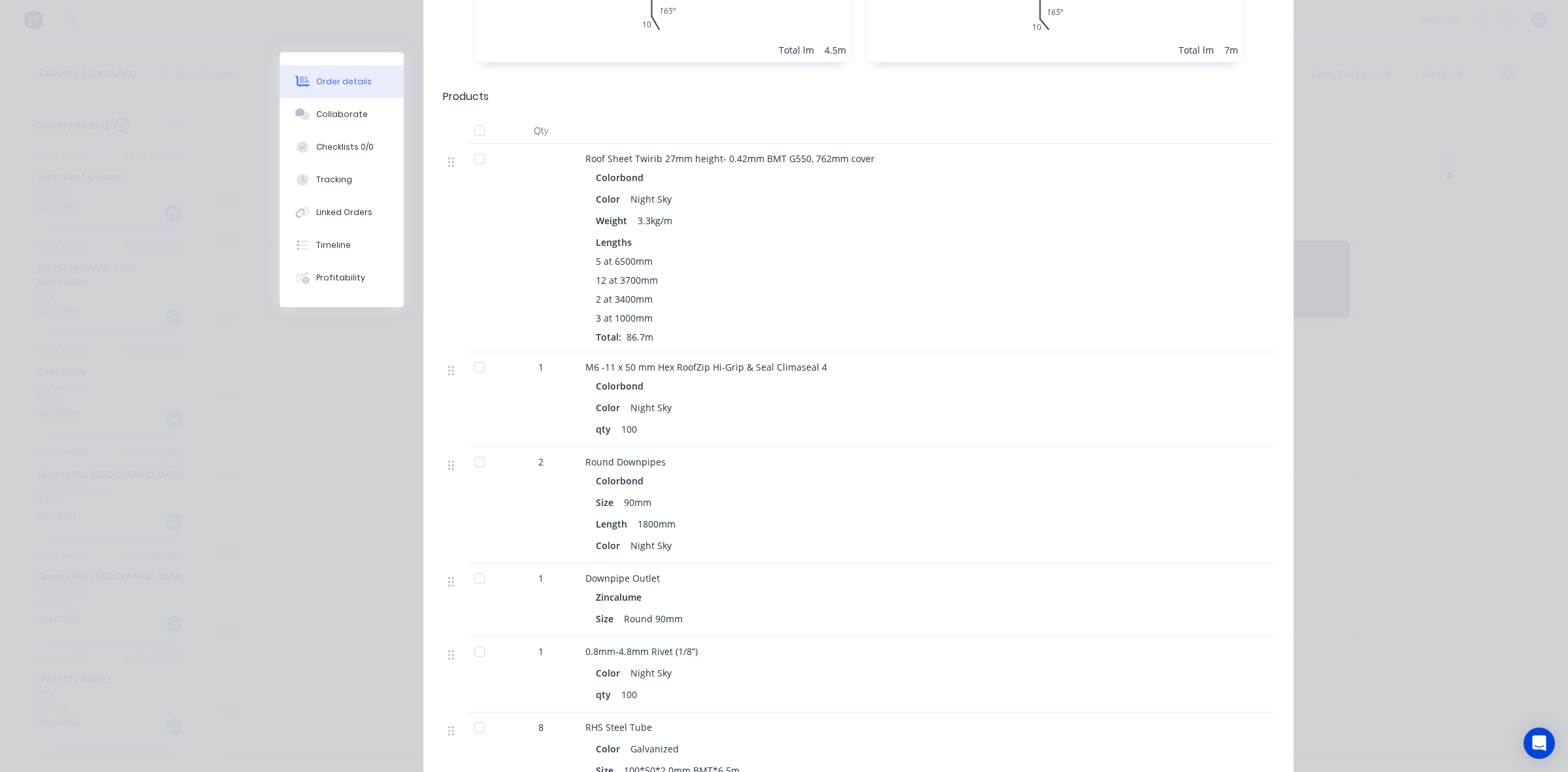
scroll to position [654, 0]
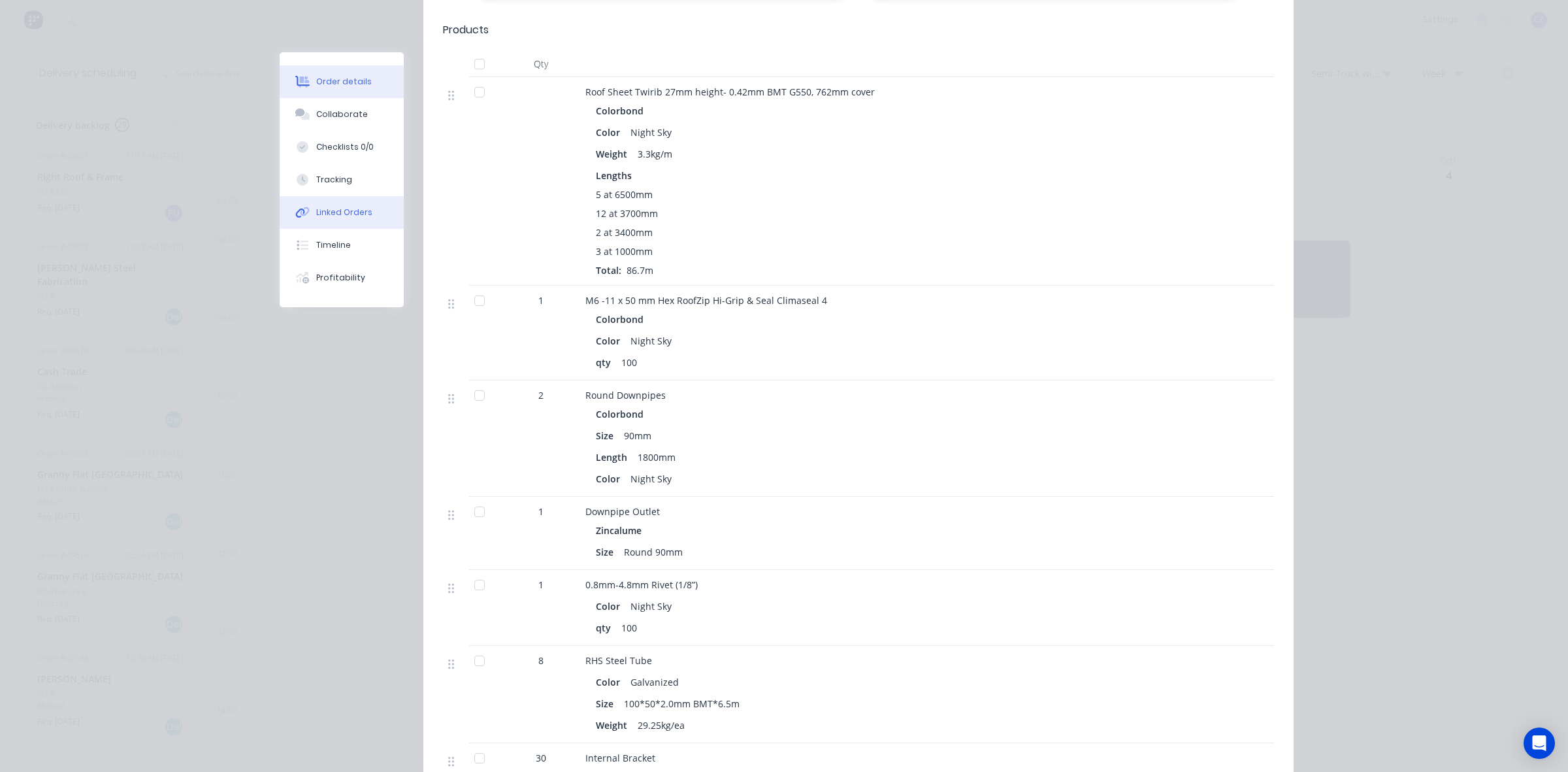
click at [351, 211] on div "Linked Orders" at bounding box center [345, 212] width 56 height 11
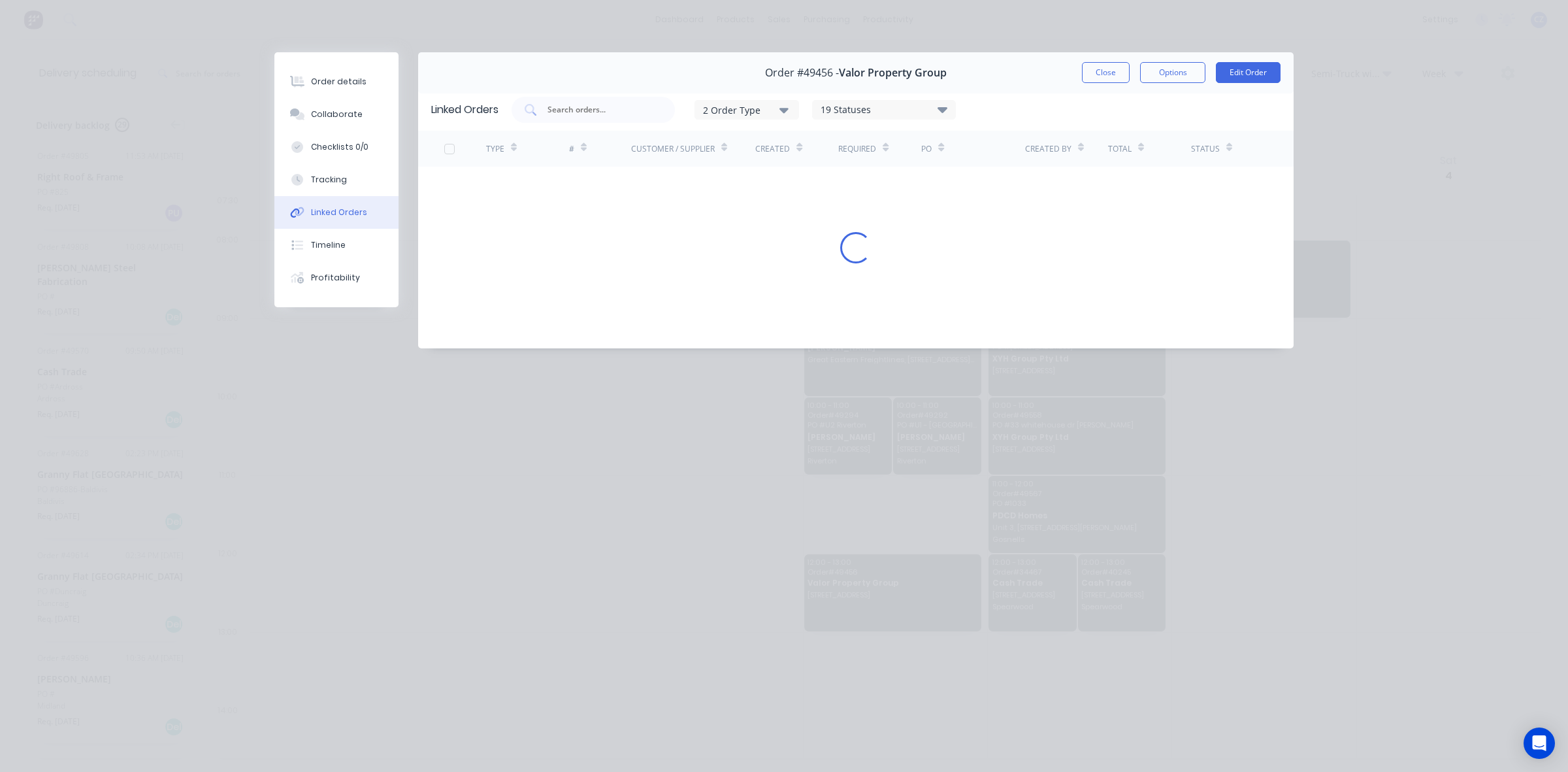
scroll to position [0, 0]
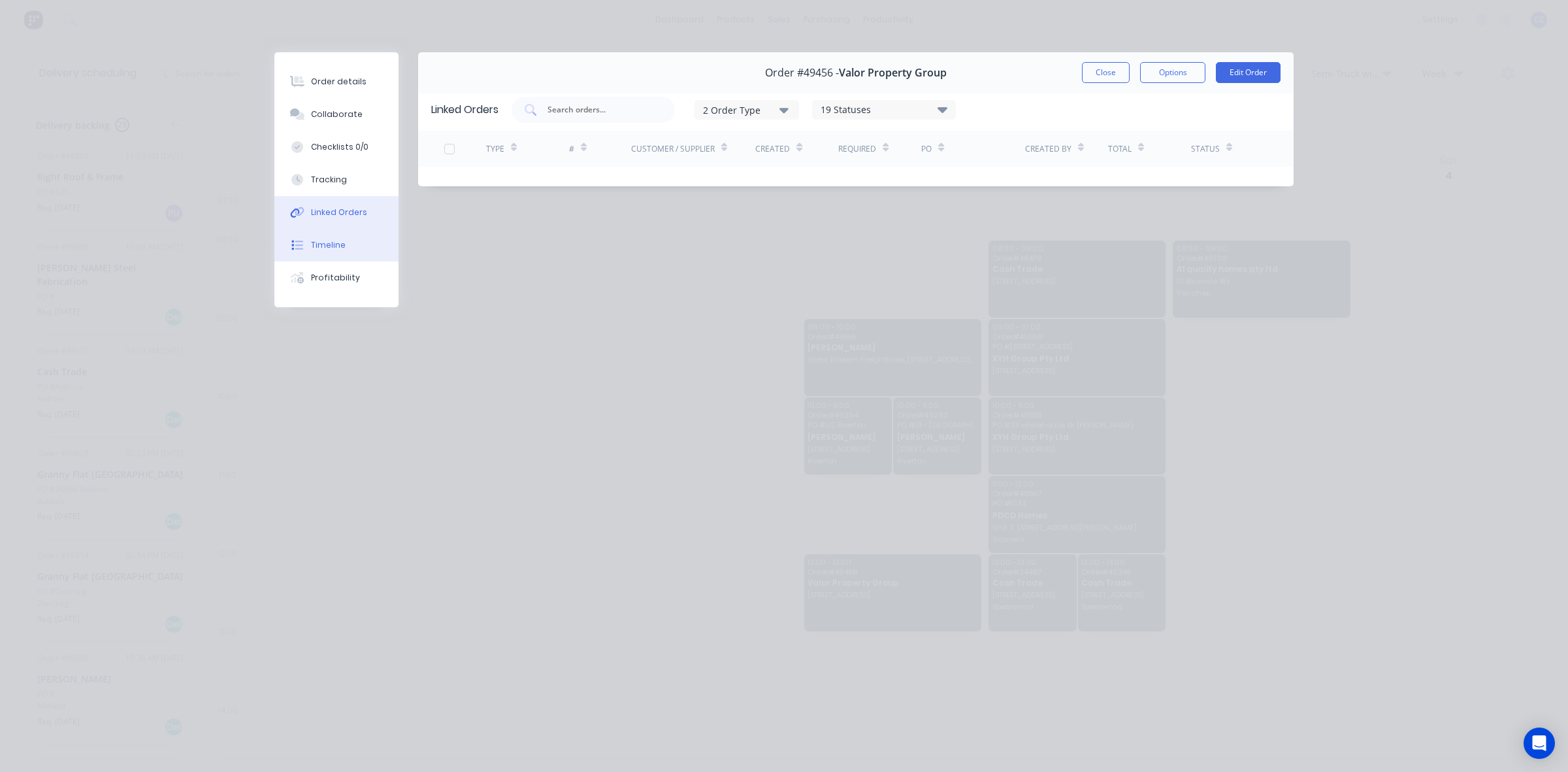
click at [345, 255] on button "Timeline" at bounding box center [337, 244] width 124 height 33
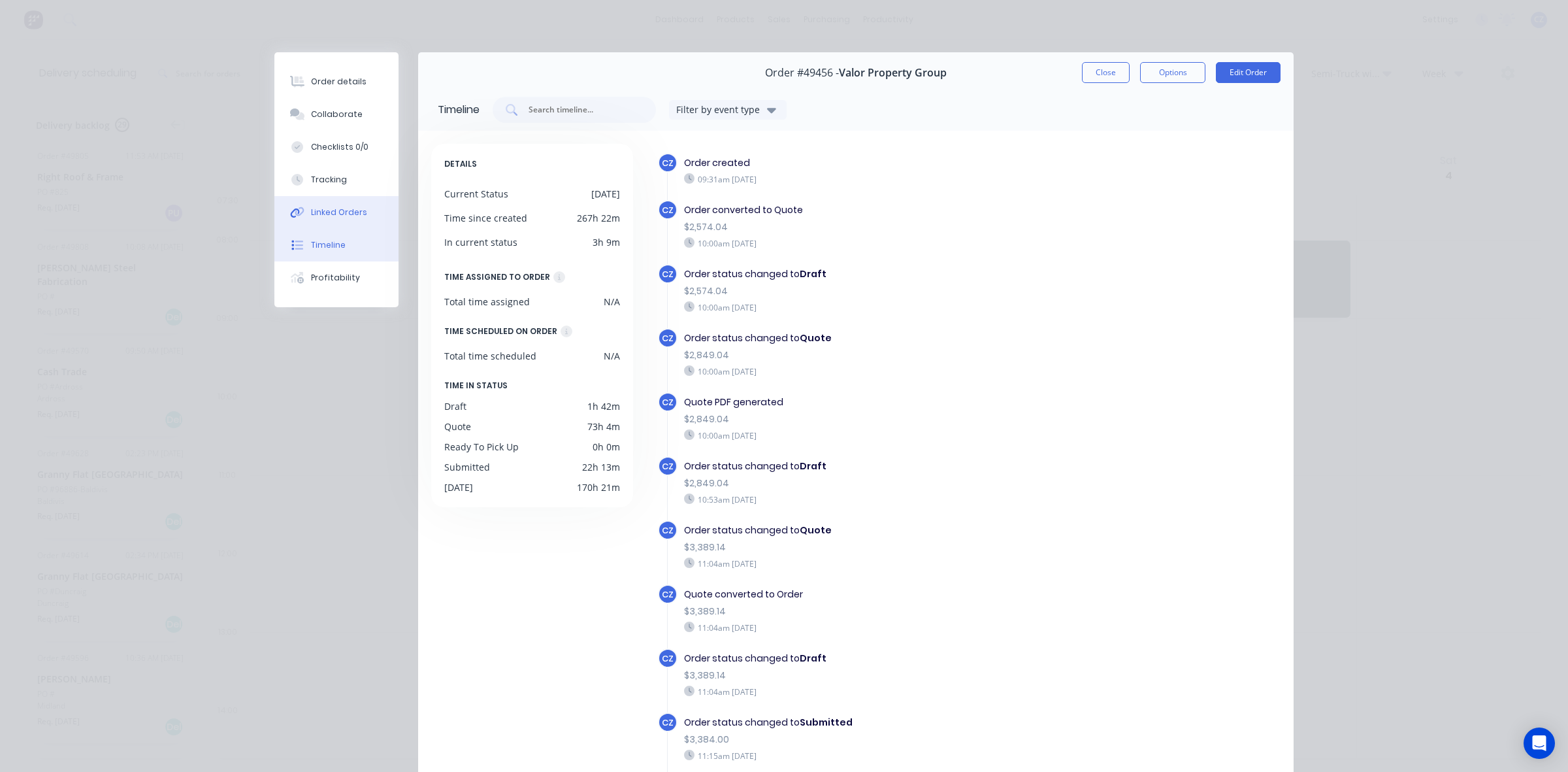
click at [321, 204] on button "Linked Orders" at bounding box center [337, 212] width 124 height 33
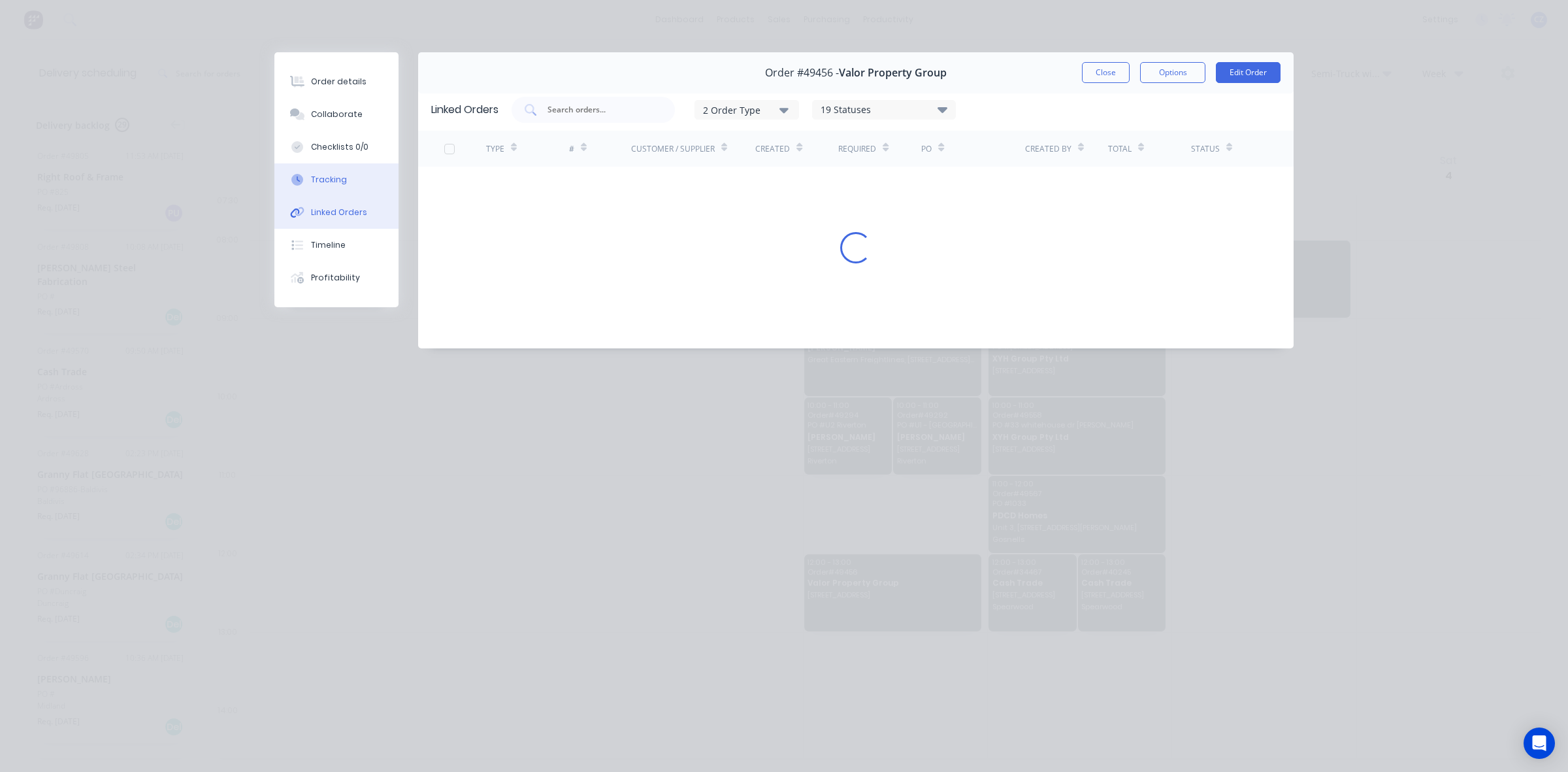
click at [313, 177] on div "Tracking" at bounding box center [329, 179] width 36 height 11
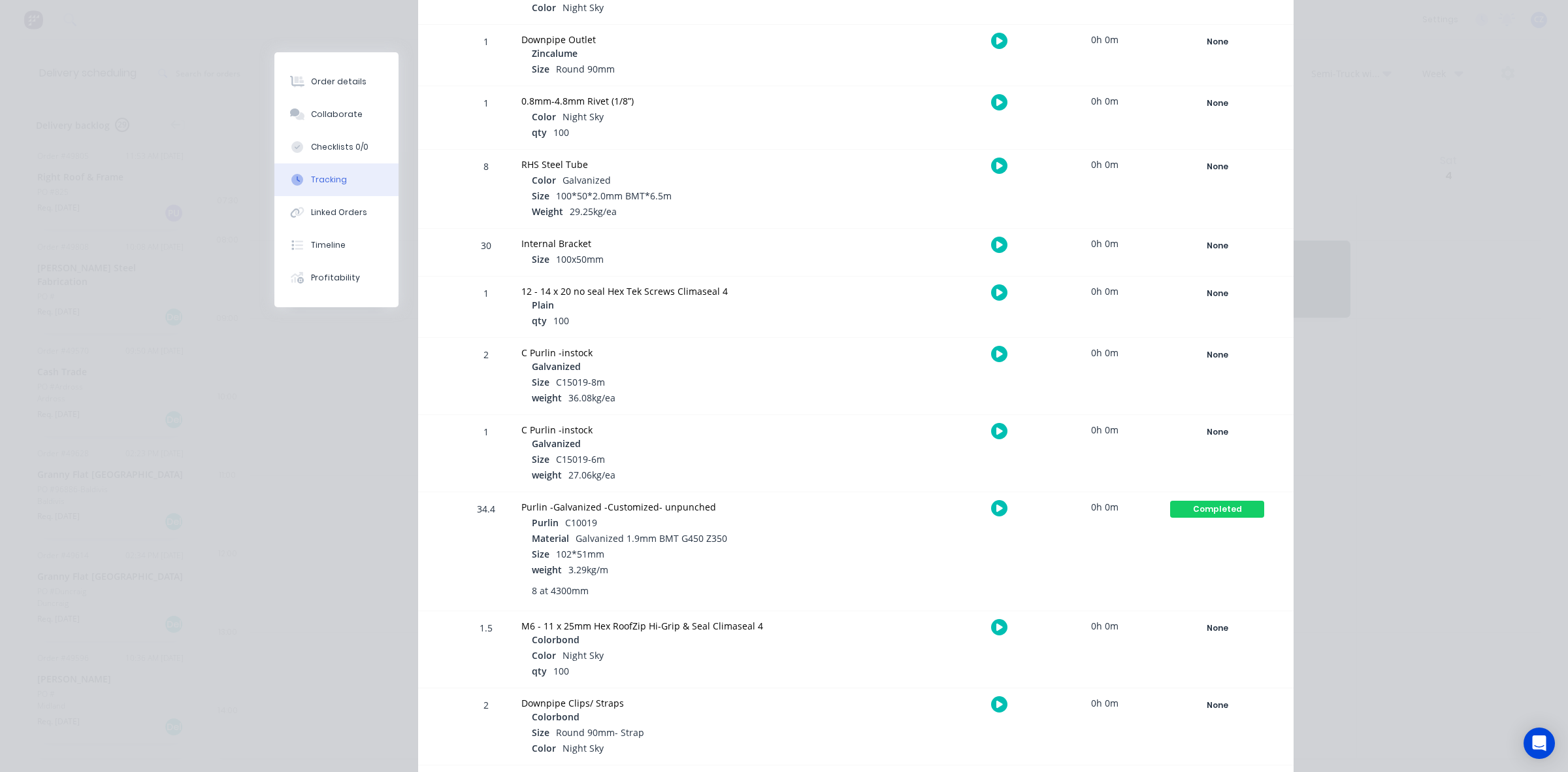
scroll to position [899, 0]
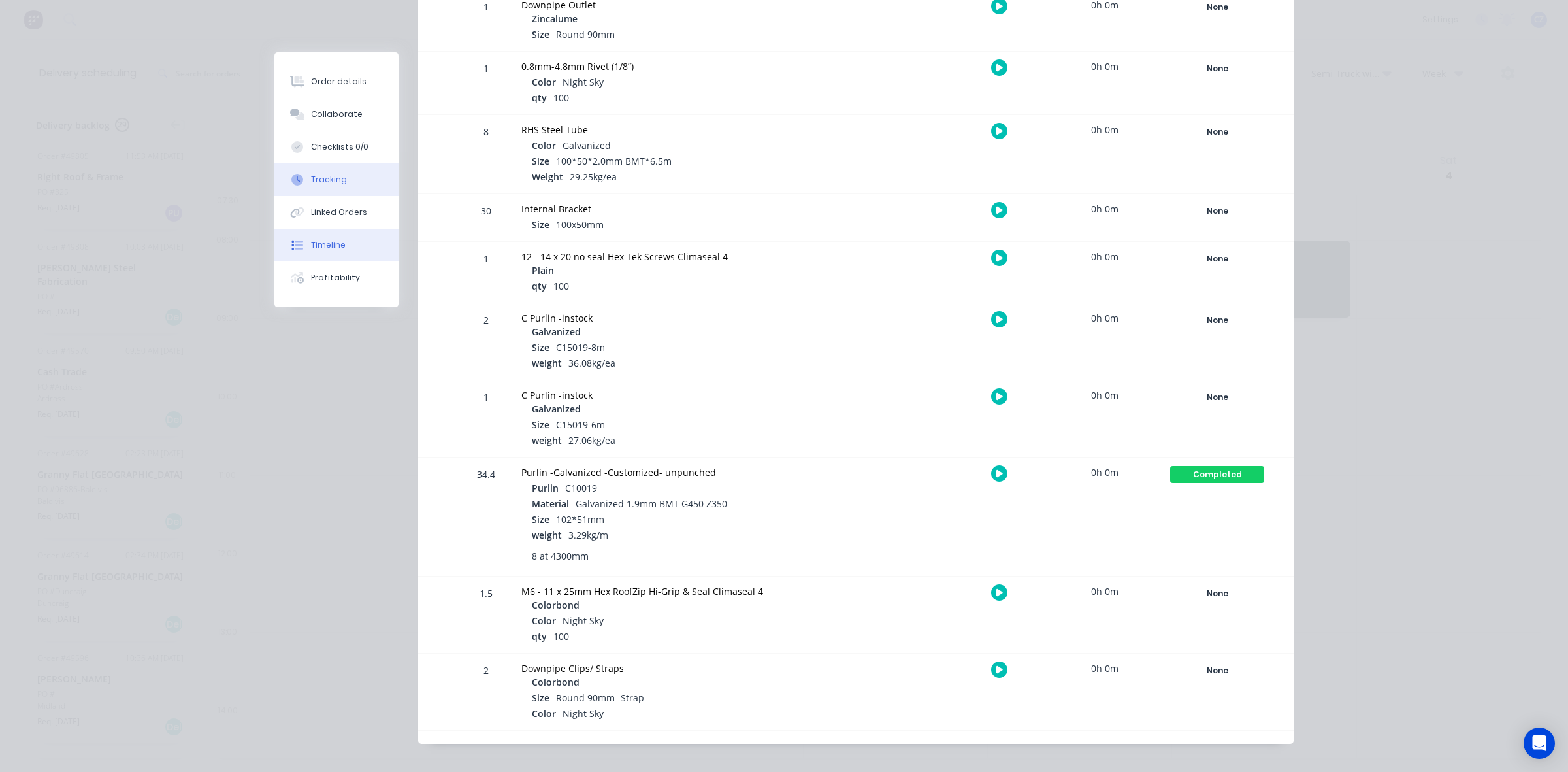
click at [292, 237] on button "Timeline" at bounding box center [337, 244] width 124 height 33
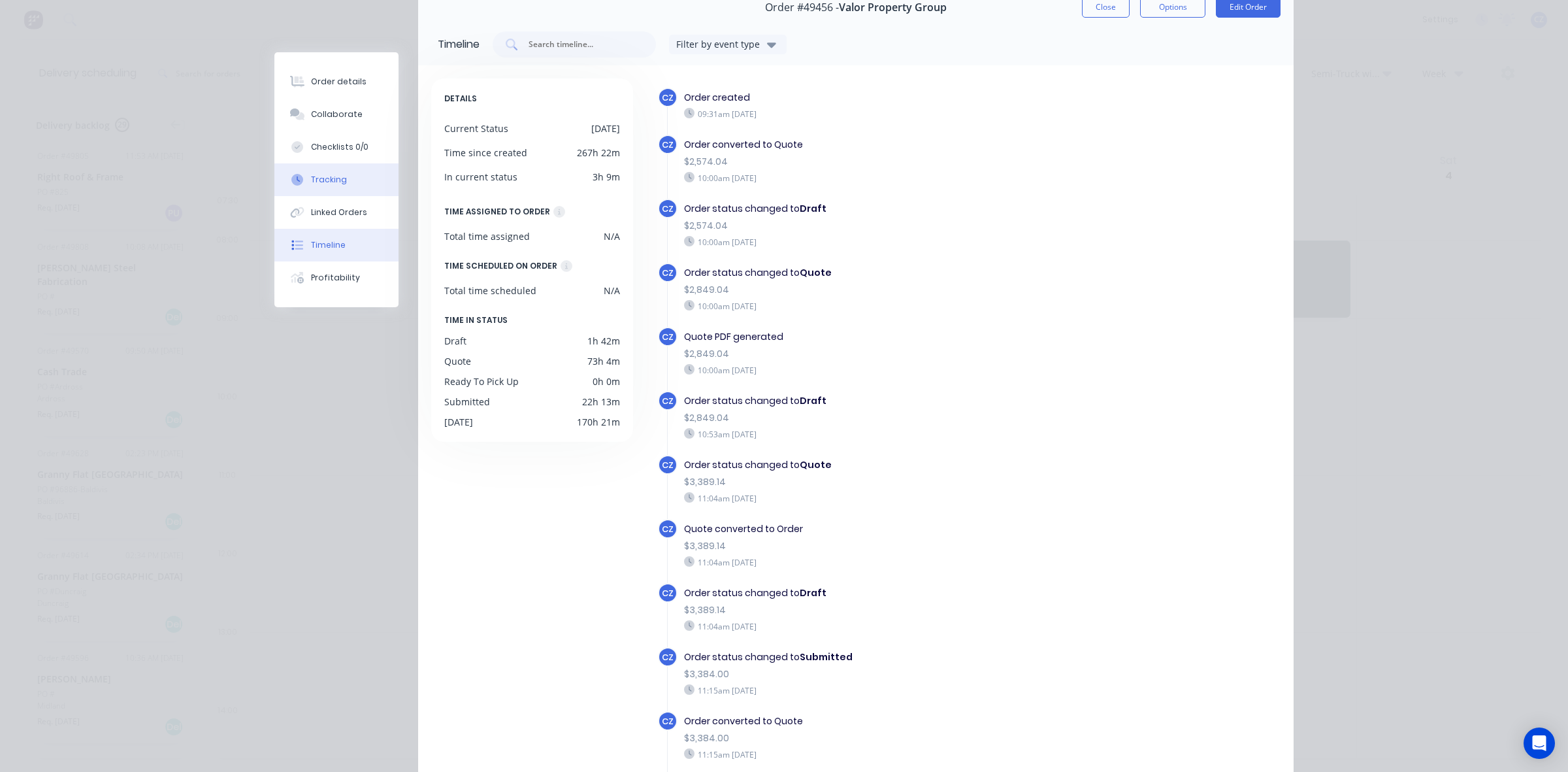
click at [338, 194] on button "Tracking" at bounding box center [337, 179] width 124 height 33
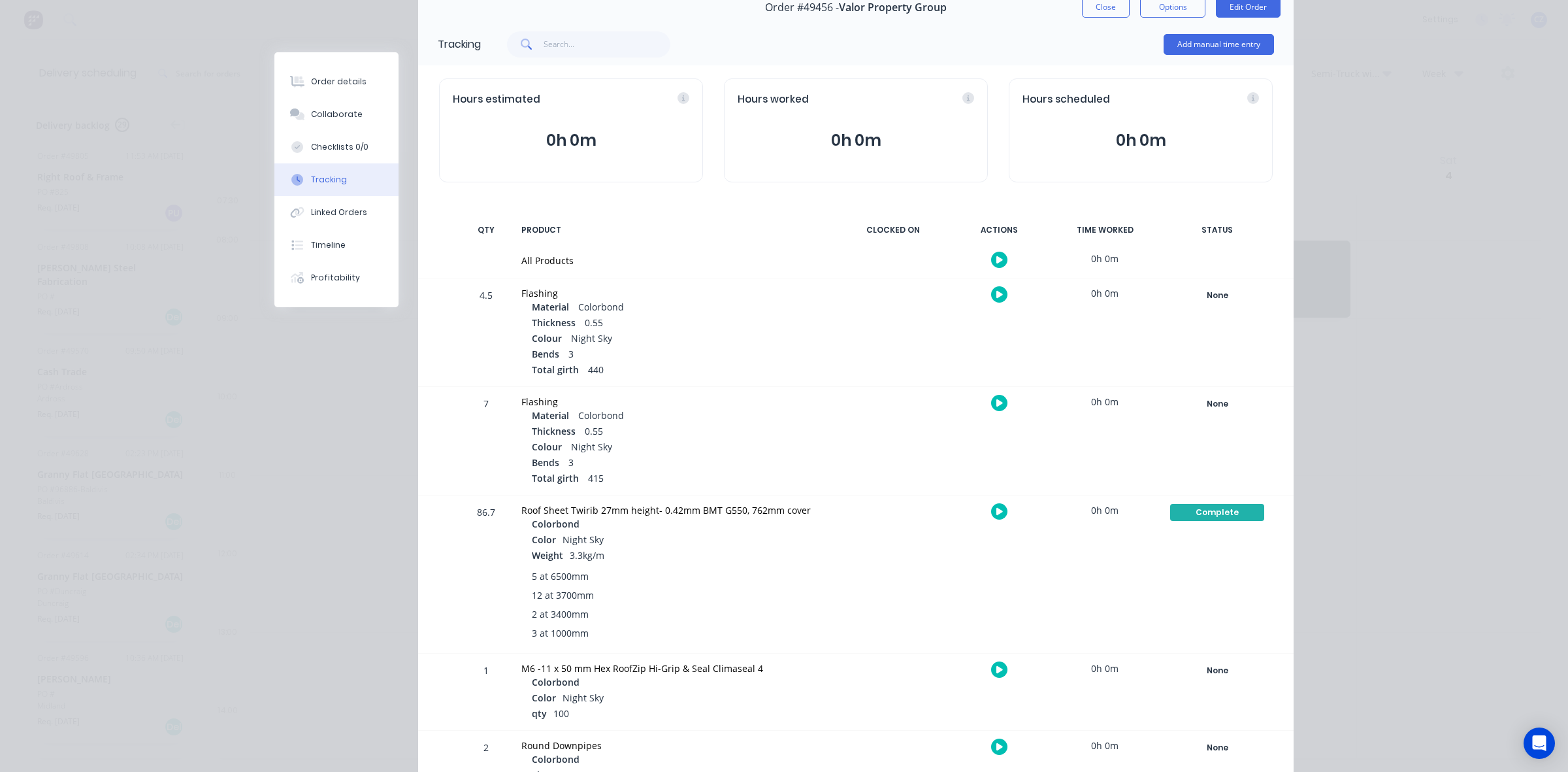
scroll to position [0, 0]
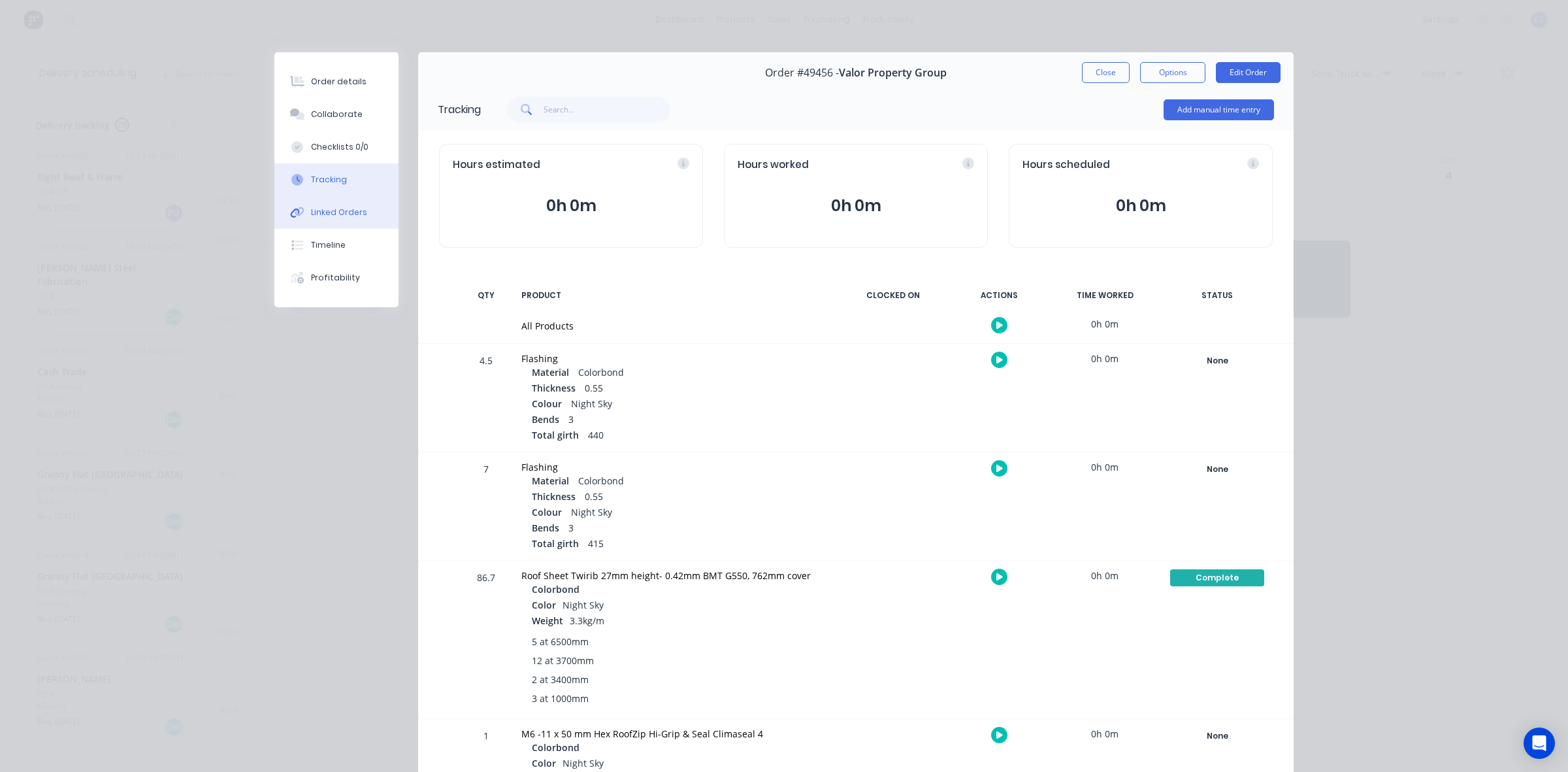
click at [335, 217] on div "Linked Orders" at bounding box center [339, 212] width 56 height 11
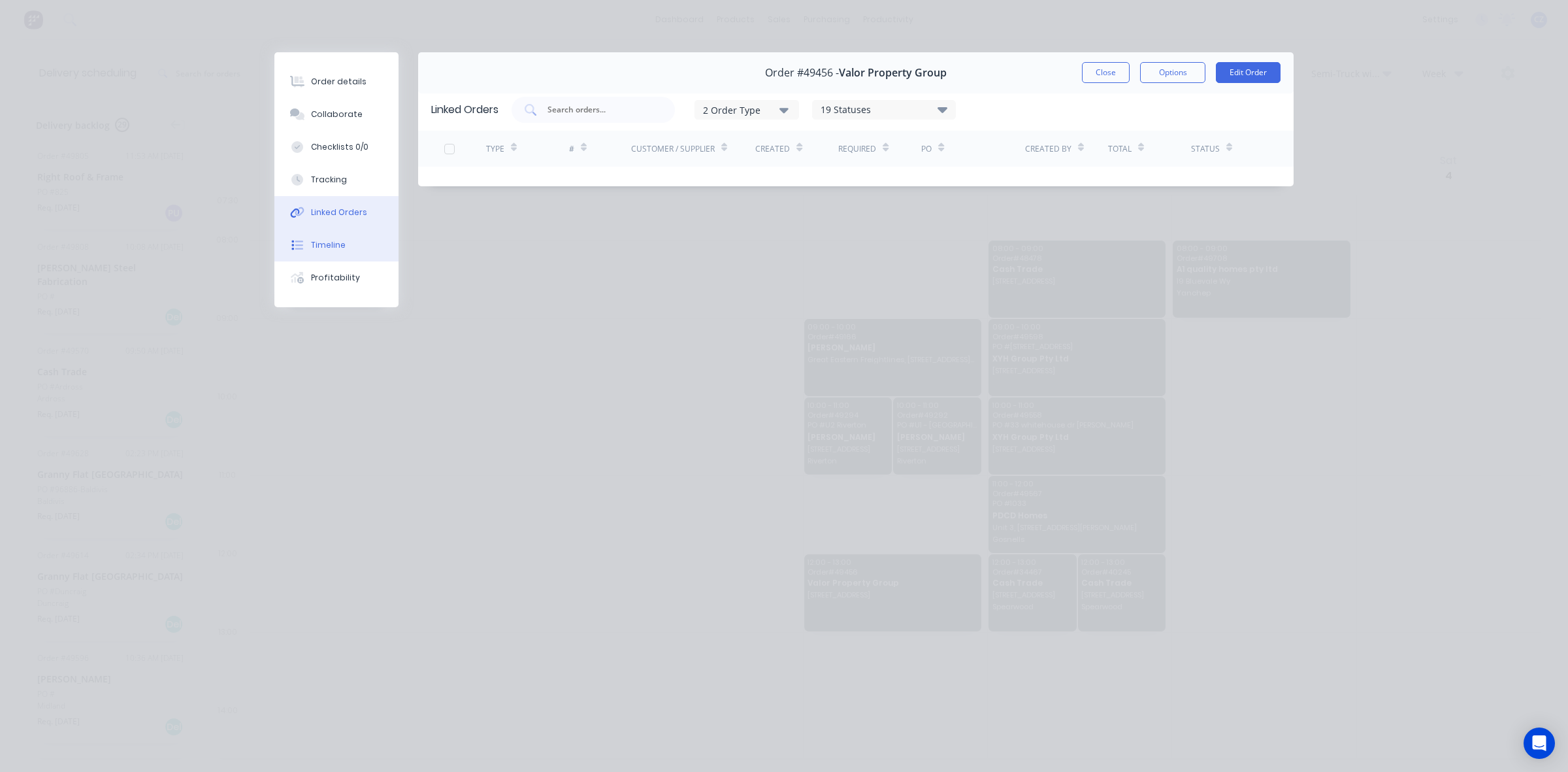
click at [325, 245] on div "Timeline" at bounding box center [329, 244] width 35 height 11
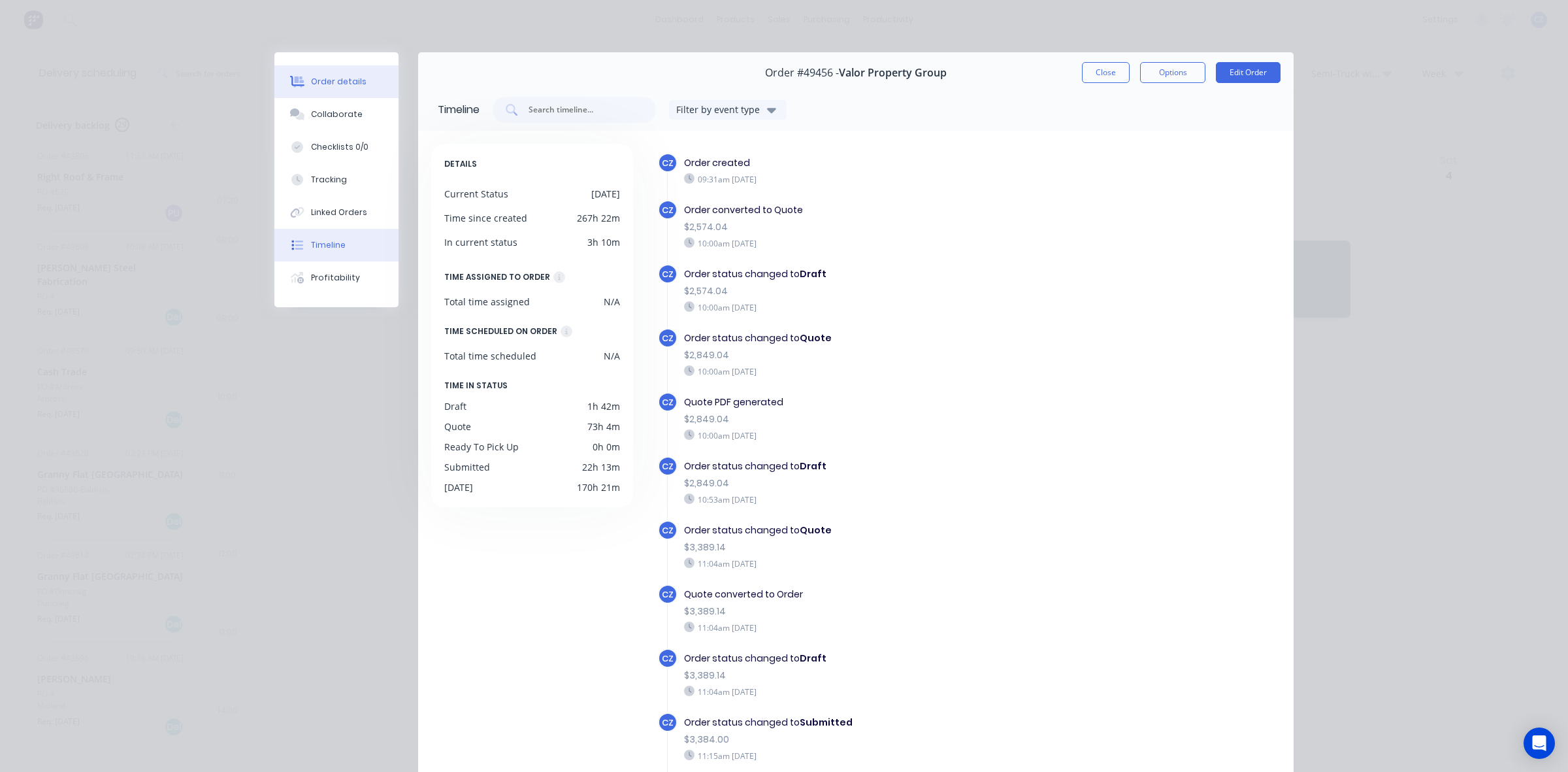
drag, startPoint x: 330, startPoint y: 60, endPoint x: 313, endPoint y: 82, distance: 27.8
click at [328, 61] on div "Order details Collaborate Checklists 0/0 Tracking Linked Orders Timeline Profit…" at bounding box center [337, 180] width 124 height 255
drag, startPoint x: 313, startPoint y: 82, endPoint x: 346, endPoint y: 99, distance: 37.1
click at [313, 82] on div "Order details" at bounding box center [338, 81] width 55 height 11
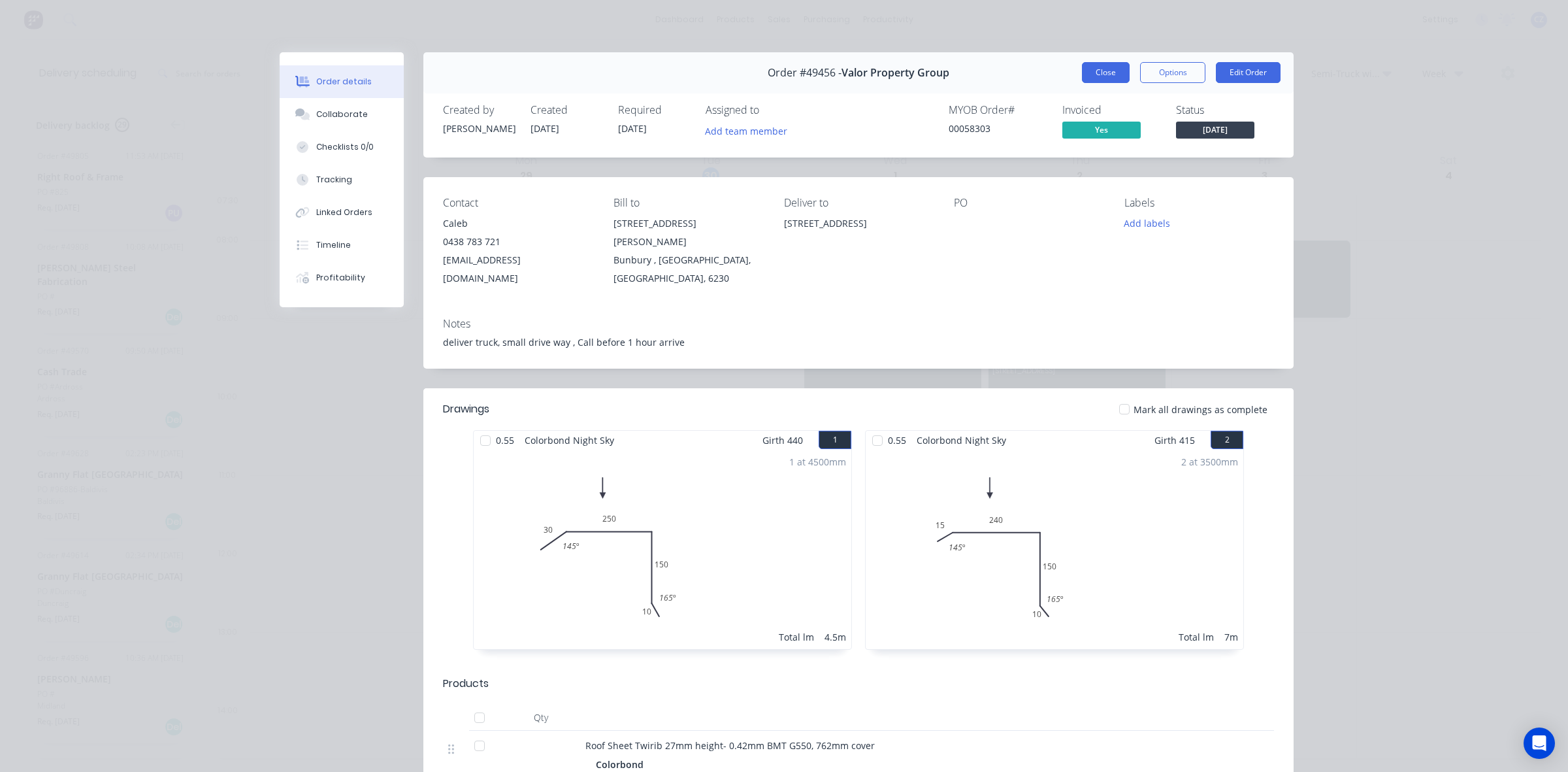
click at [1102, 68] on button "Close" at bounding box center [1106, 73] width 48 height 21
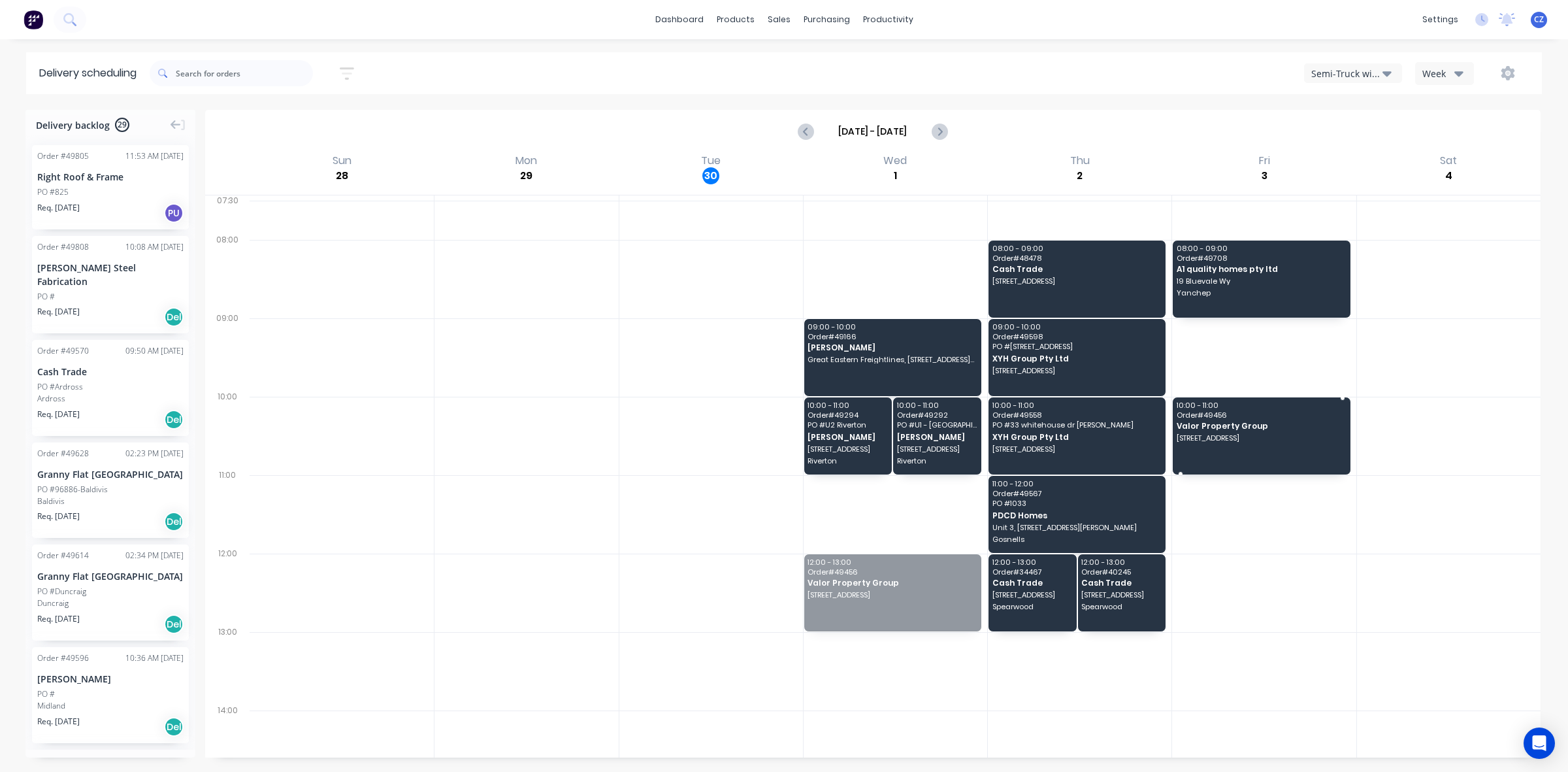
drag, startPoint x: 852, startPoint y: 603, endPoint x: 1227, endPoint y: 440, distance: 408.9
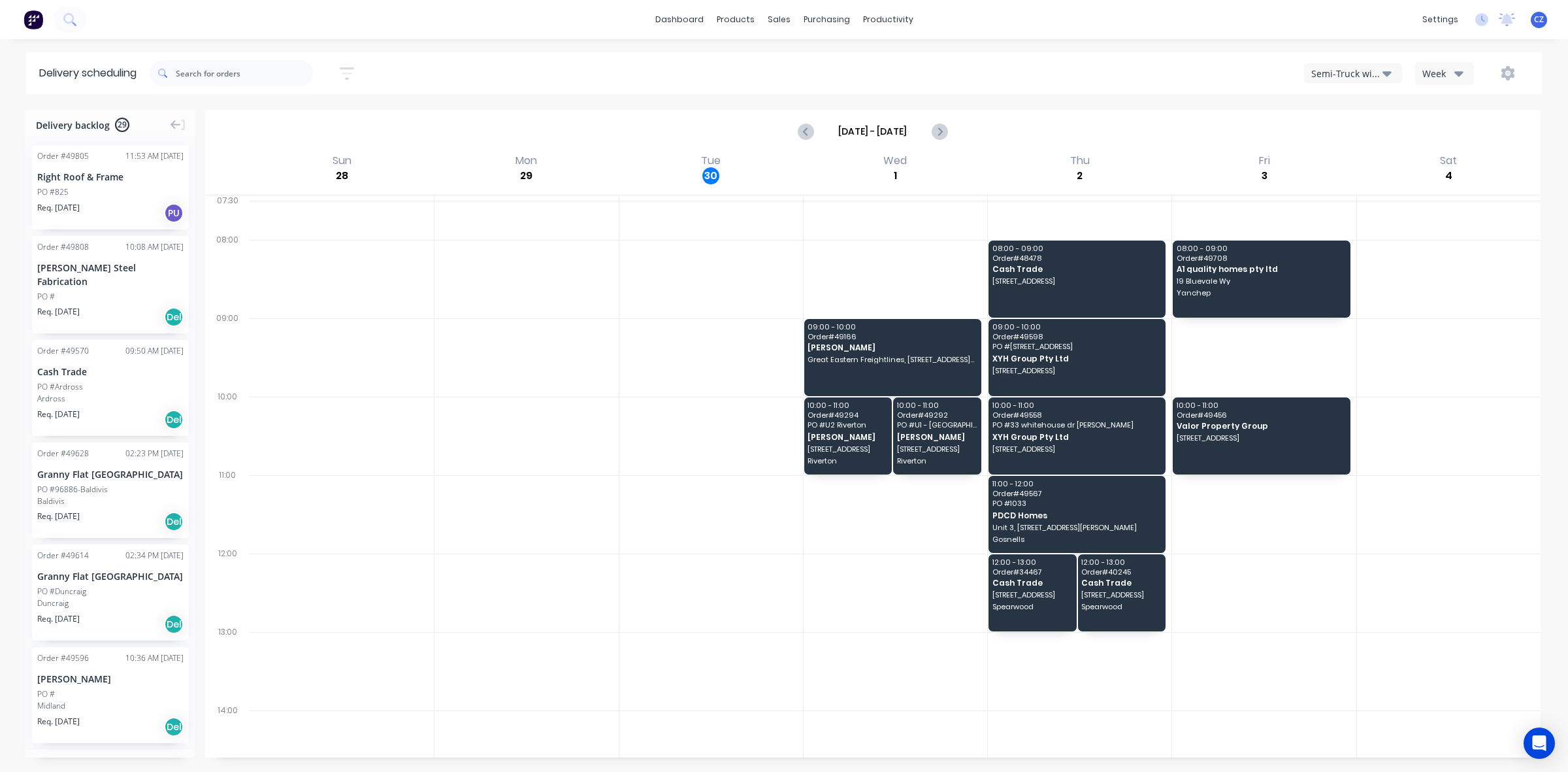
click at [1174, 615] on div at bounding box center [1264, 592] width 184 height 78
click at [454, 276] on div at bounding box center [527, 279] width 184 height 78
click at [940, 132] on icon "Next page" at bounding box center [940, 131] width 6 height 11
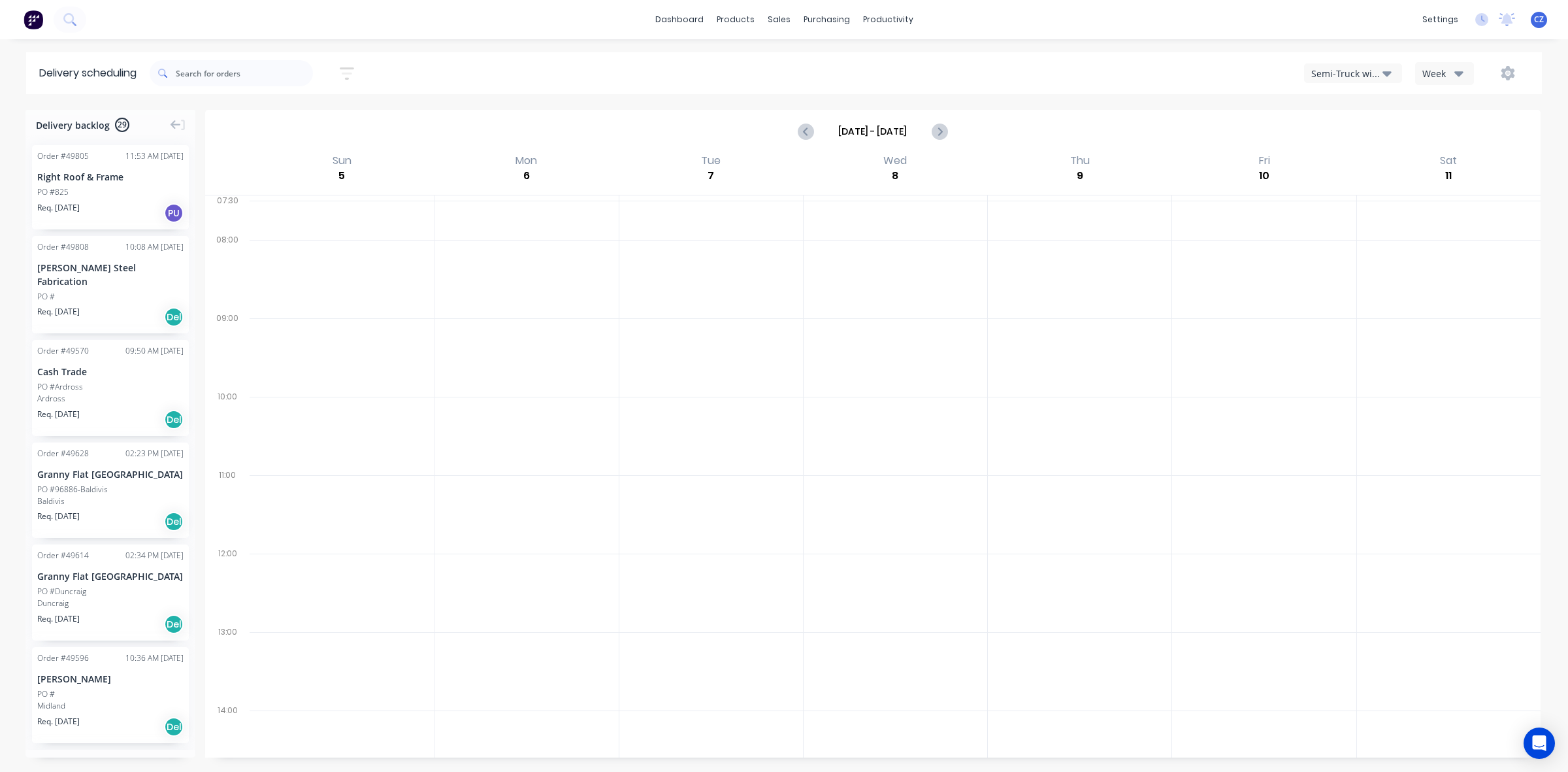
click at [1353, 79] on div "Semi-Truck with Hiab" at bounding box center [1347, 74] width 71 height 14
click at [60, 193] on div "PO #825" at bounding box center [52, 191] width 31 height 11
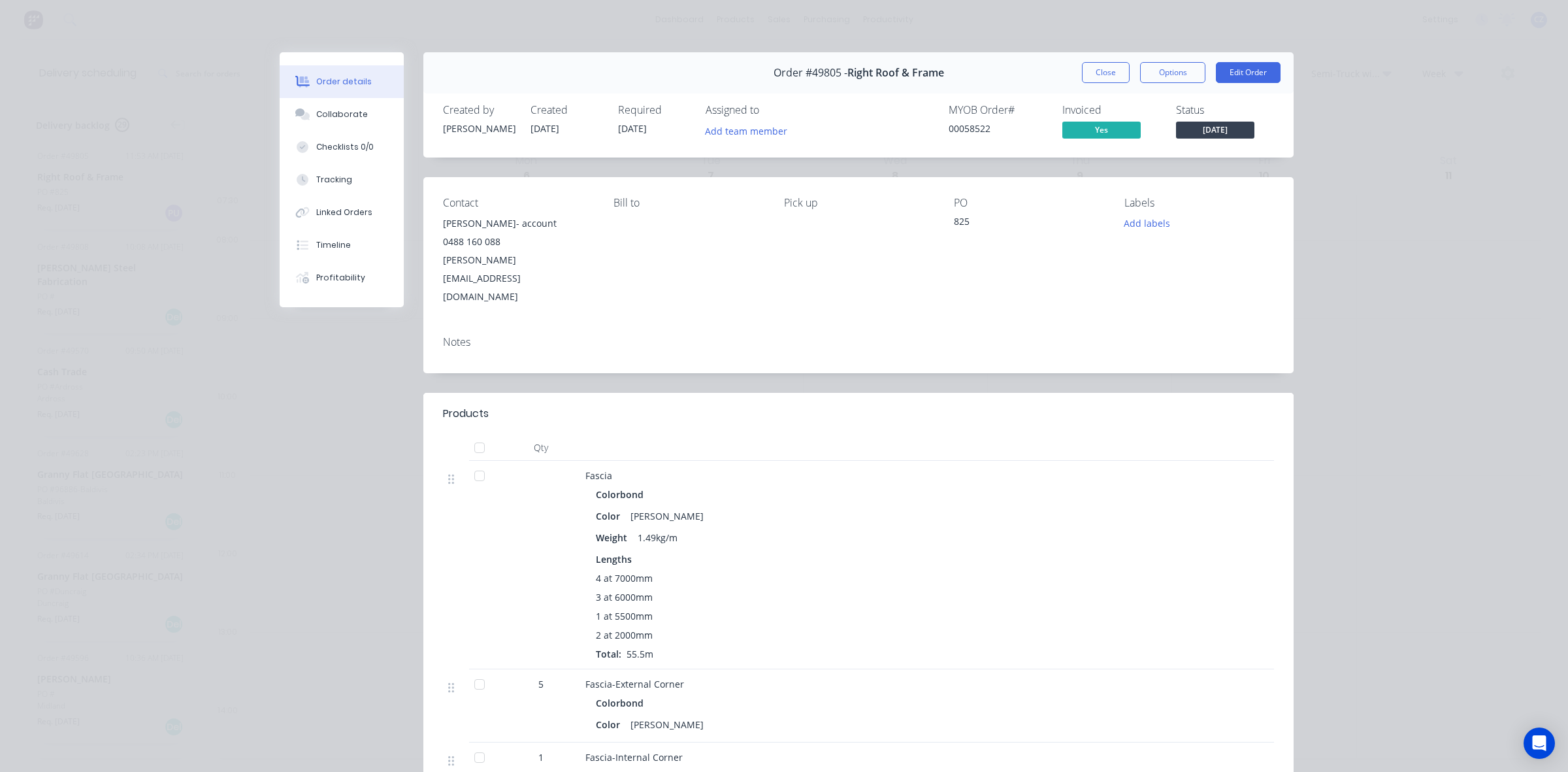
drag, startPoint x: 586, startPoint y: 314, endPoint x: 622, endPoint y: 282, distance: 48.2
click at [594, 326] on div "Notes" at bounding box center [858, 349] width 871 height 48
click at [1110, 68] on button "Close" at bounding box center [1106, 73] width 48 height 21
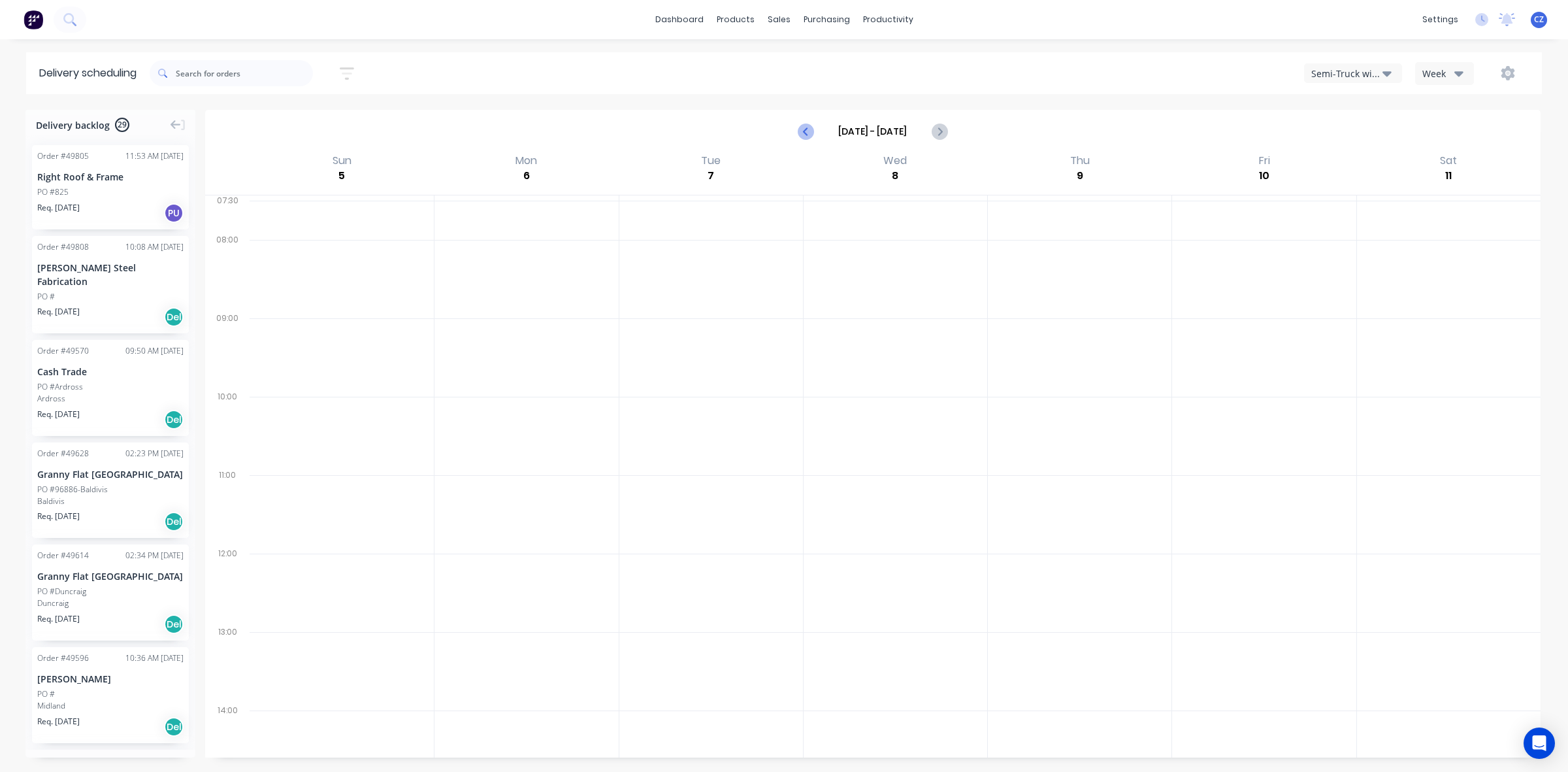
click at [809, 126] on icon "Previous page" at bounding box center [806, 131] width 16 height 16
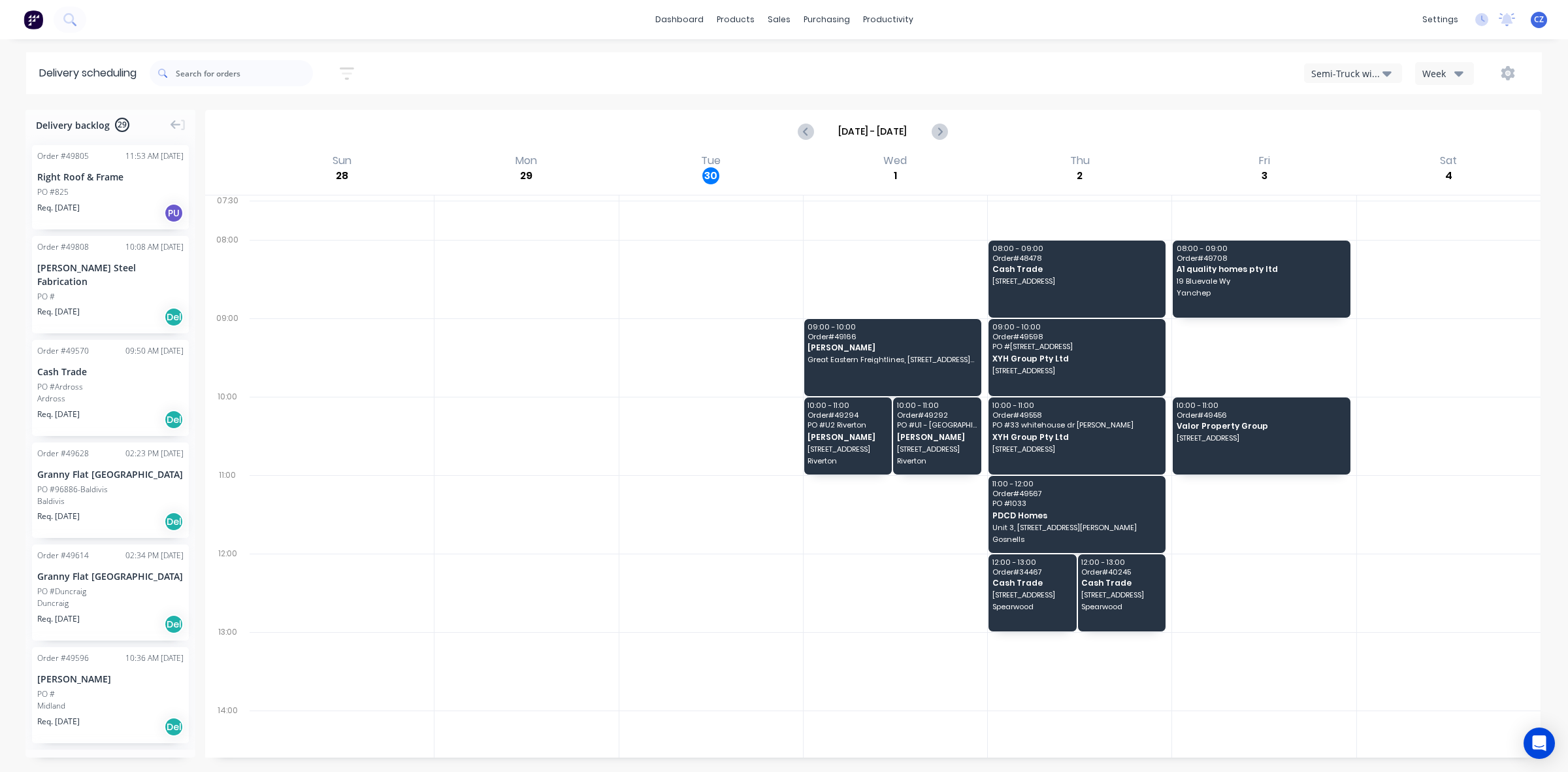
click at [1375, 547] on div at bounding box center [1449, 514] width 184 height 78
click at [914, 367] on div "09:00 - 10:00 Order # 49166 Nick Walsh Great Eastern Freightlines, 18 Harrison …" at bounding box center [893, 358] width 177 height 77
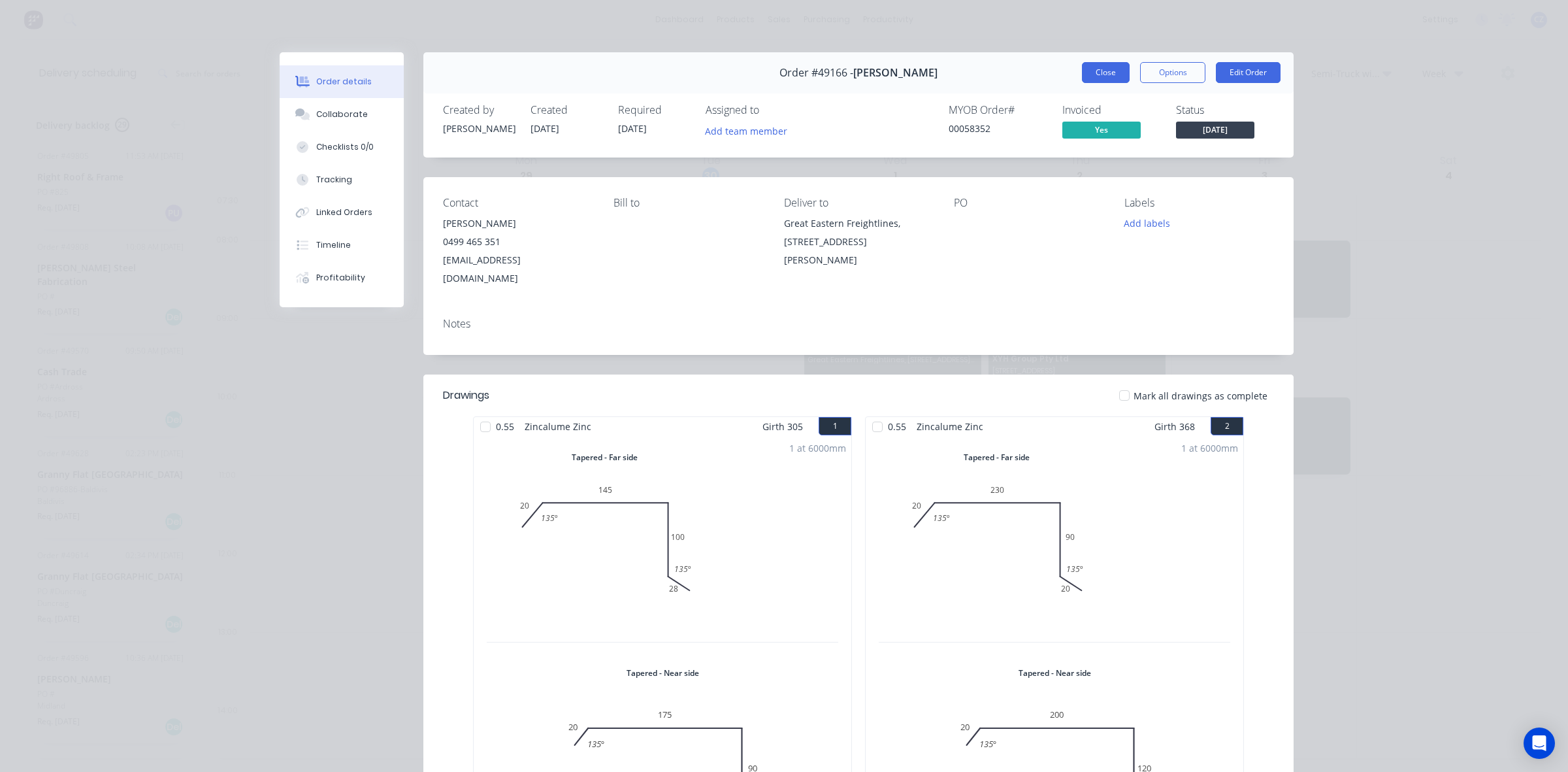
click at [1088, 64] on button "Close" at bounding box center [1106, 73] width 48 height 21
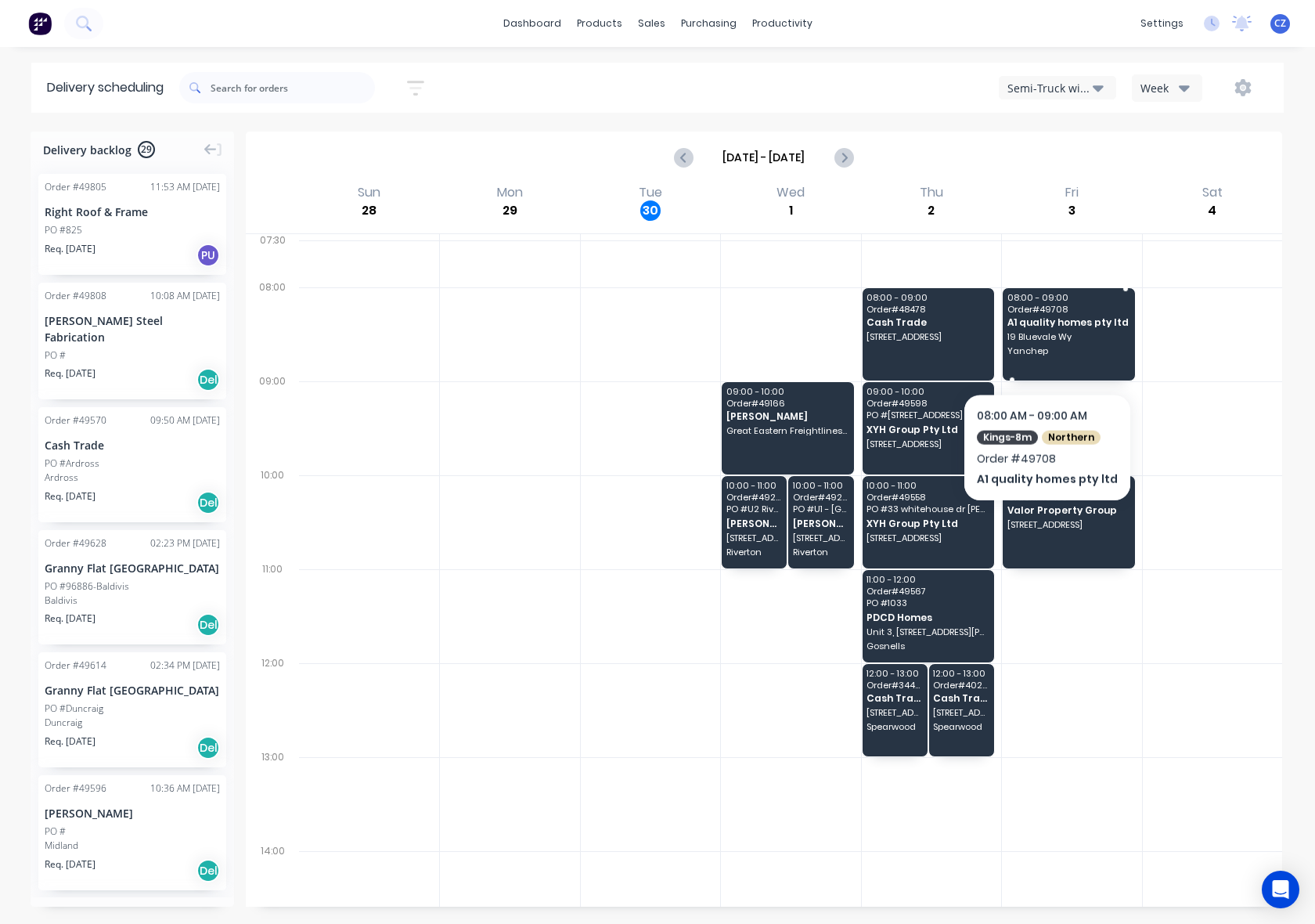
click at [1044, 352] on span "Yanchep" at bounding box center [1069, 351] width 122 height 9
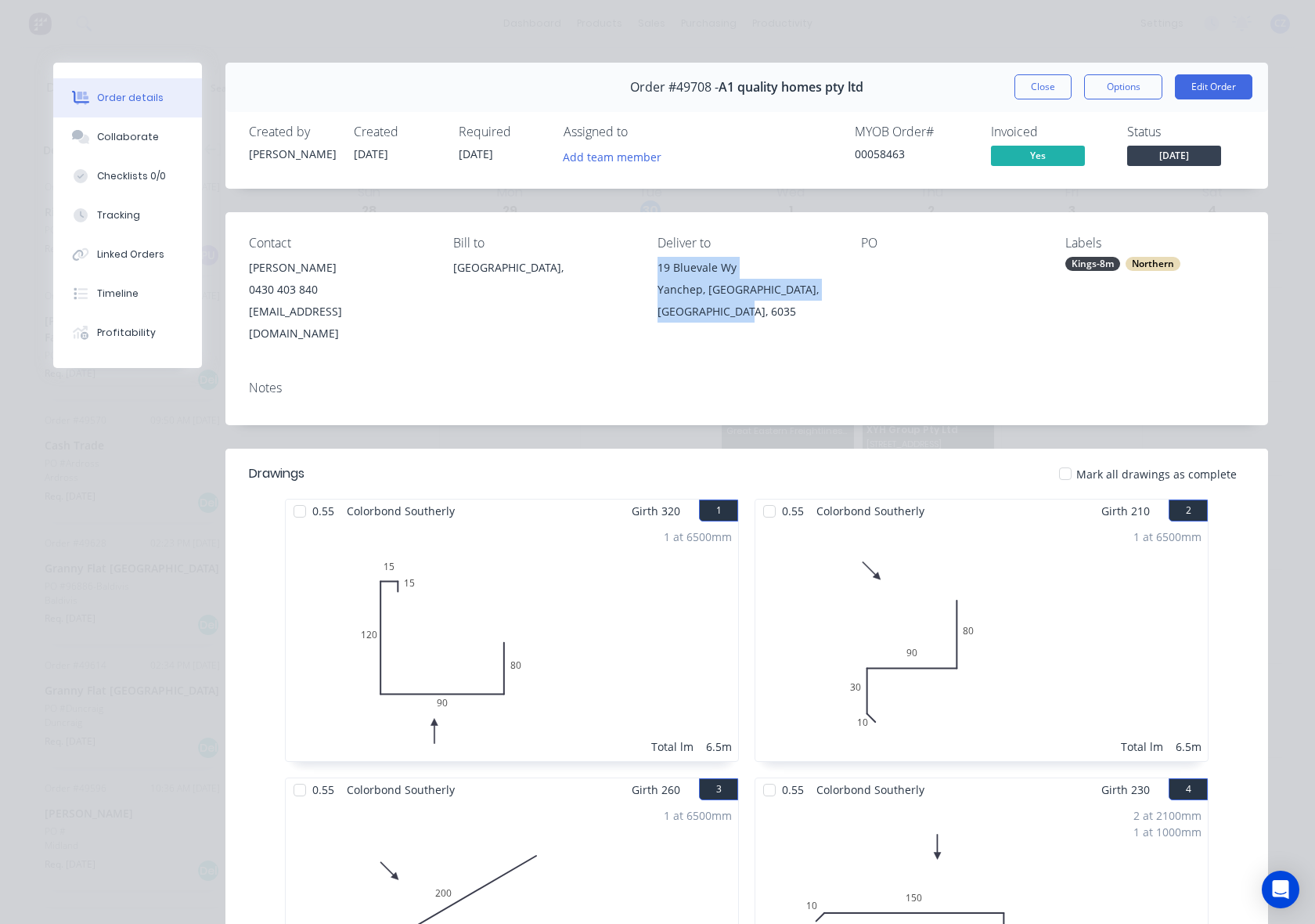
drag, startPoint x: 642, startPoint y: 262, endPoint x: 751, endPoint y: 330, distance: 128.5
click at [751, 330] on div "Contact Garry Singh 0430 403 840 a1qualityhomes786@gmail.com Bill to Australia,…" at bounding box center [747, 289] width 1043 height 156
copy div "19 Bluevale Wy Yanchep, Western Australia, Australia, 6035"
click at [1033, 94] on button "Close" at bounding box center [1043, 87] width 57 height 25
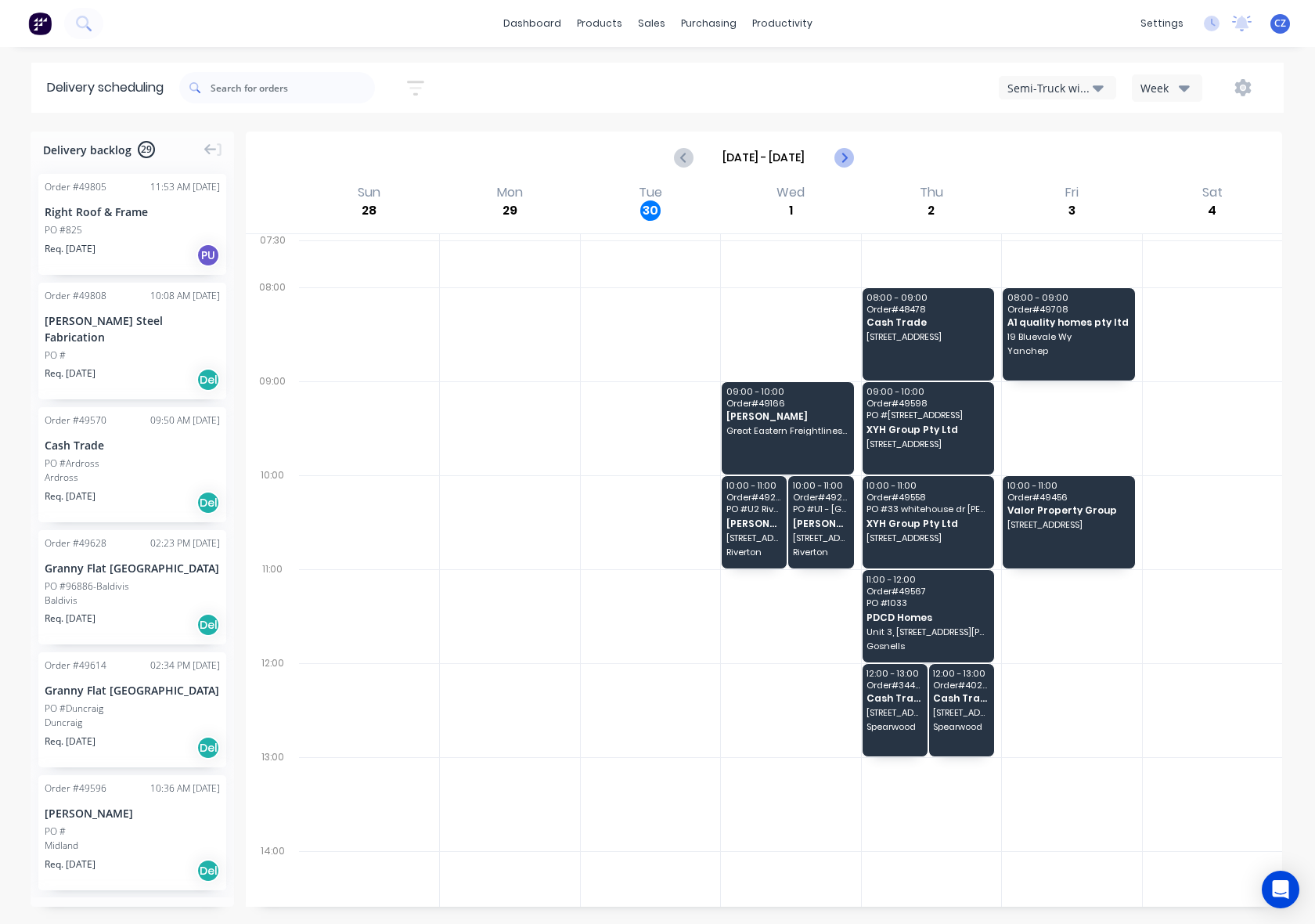
click at [848, 145] on button "Next page" at bounding box center [843, 157] width 31 height 31
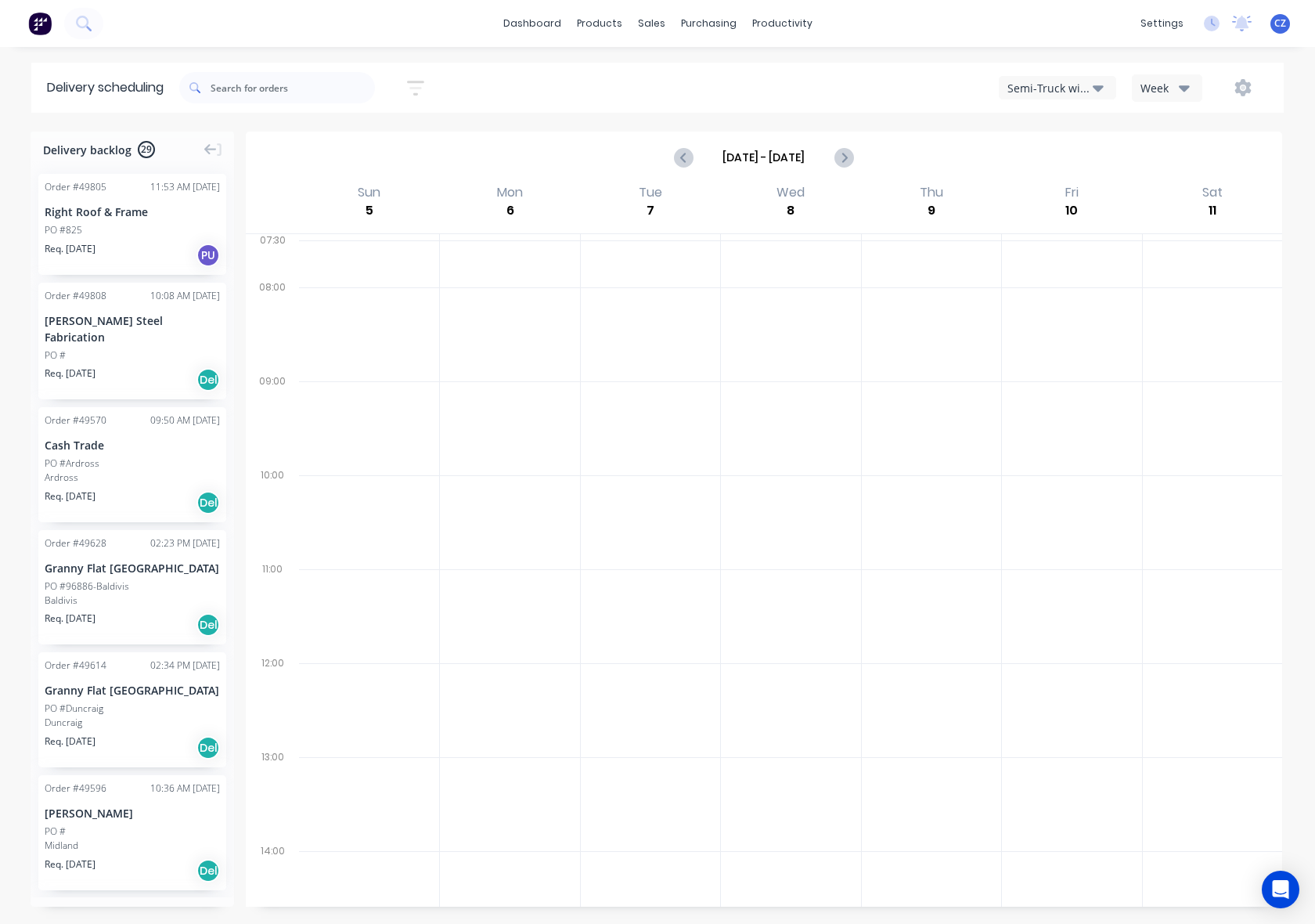
click at [873, 116] on div "Delivery scheduling Sort by Most recent Created date Required date Order number…" at bounding box center [658, 493] width 1315 height 861
click at [830, 67] on div "Sort by Most recent Created date Required date Order number Customer name Most …" at bounding box center [731, 87] width 1105 height 44
click at [1028, 84] on div "Semi-Truck with Hiab" at bounding box center [1050, 88] width 85 height 16
click at [1061, 145] on div "Steelframing Truck" at bounding box center [1077, 159] width 155 height 31
click at [1061, 98] on button "Steelframing Truck" at bounding box center [1058, 88] width 117 height 24
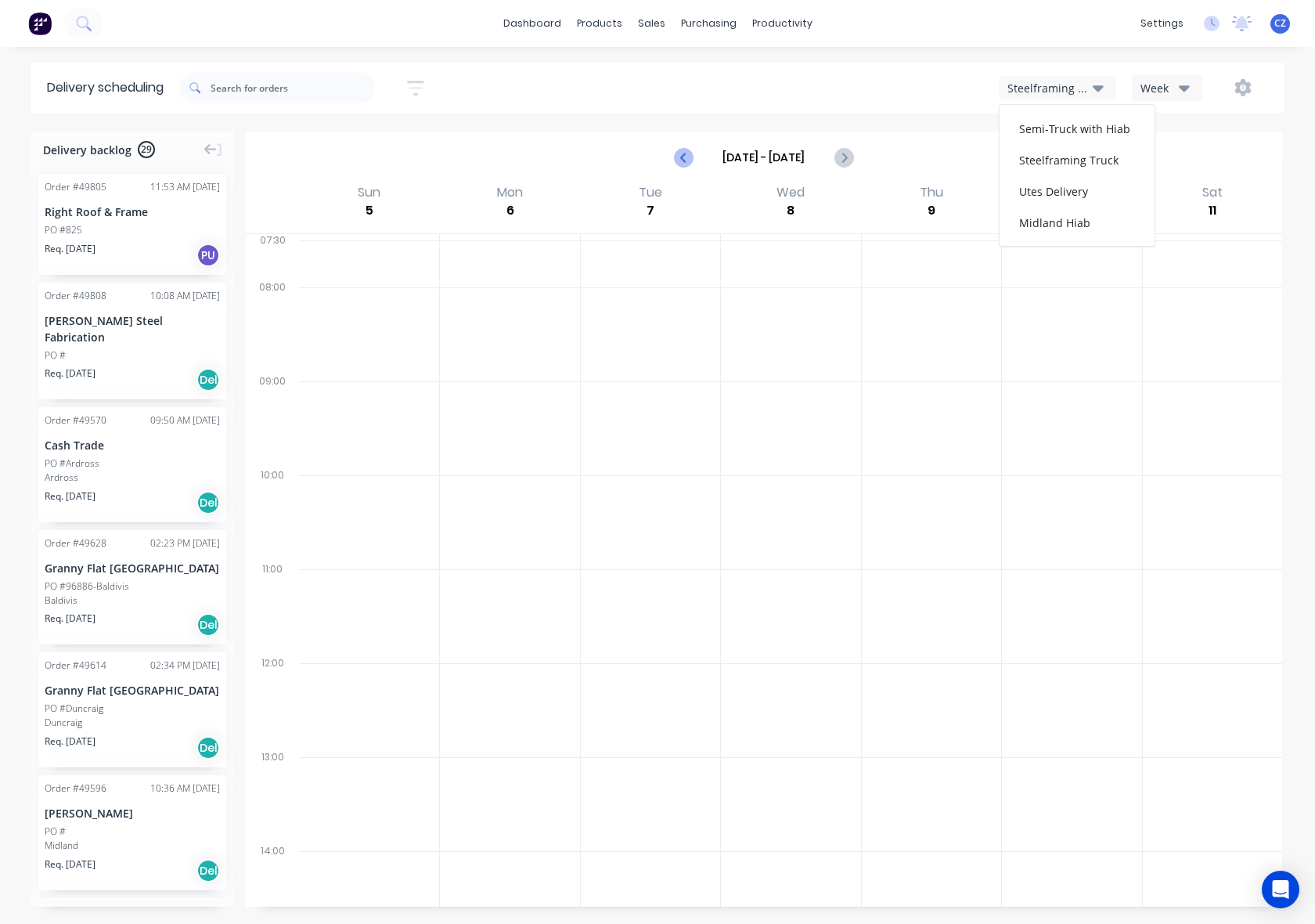
drag, startPoint x: 885, startPoint y: 126, endPoint x: 695, endPoint y: 149, distance: 191.4
click at [881, 126] on div "Delivery scheduling Sort by Most recent Created date Required date Order number…" at bounding box center [658, 493] width 1315 height 861
click at [681, 150] on icon "Previous page" at bounding box center [684, 157] width 19 height 19
click at [688, 158] on icon "Previous page" at bounding box center [684, 157] width 19 height 19
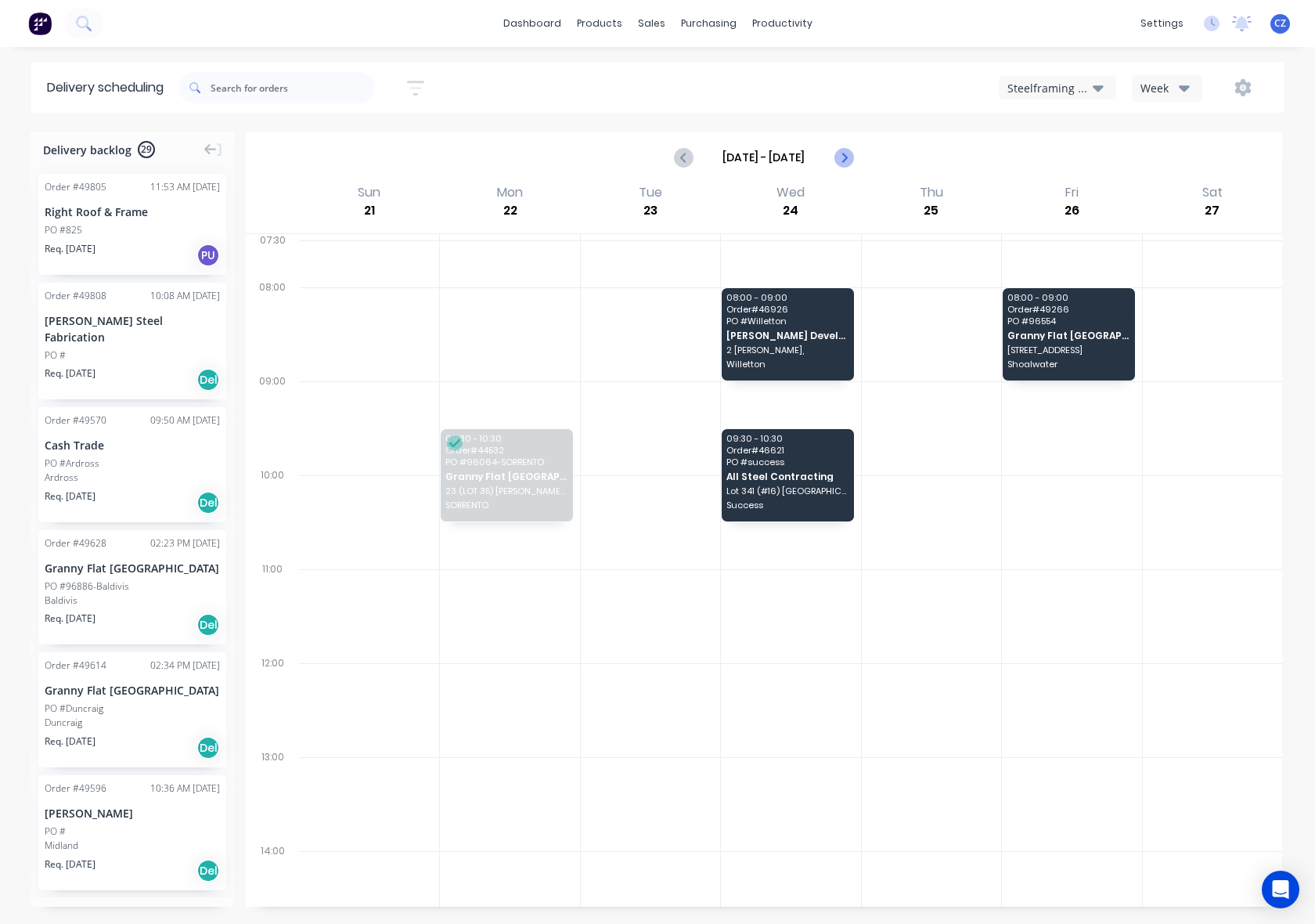
click at [851, 151] on icon "Next page" at bounding box center [843, 157] width 19 height 19
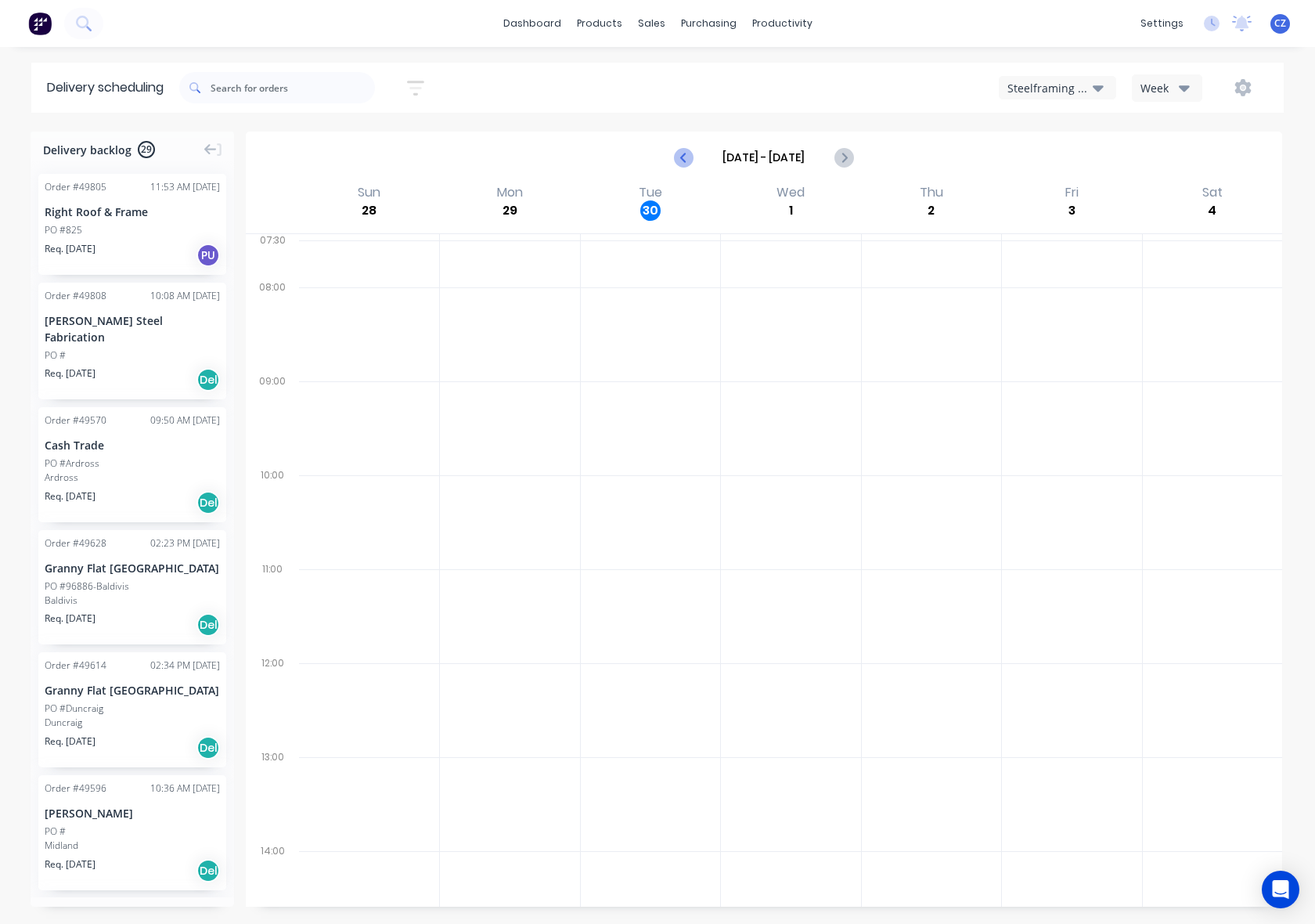
click at [689, 160] on icon "Previous page" at bounding box center [684, 157] width 19 height 19
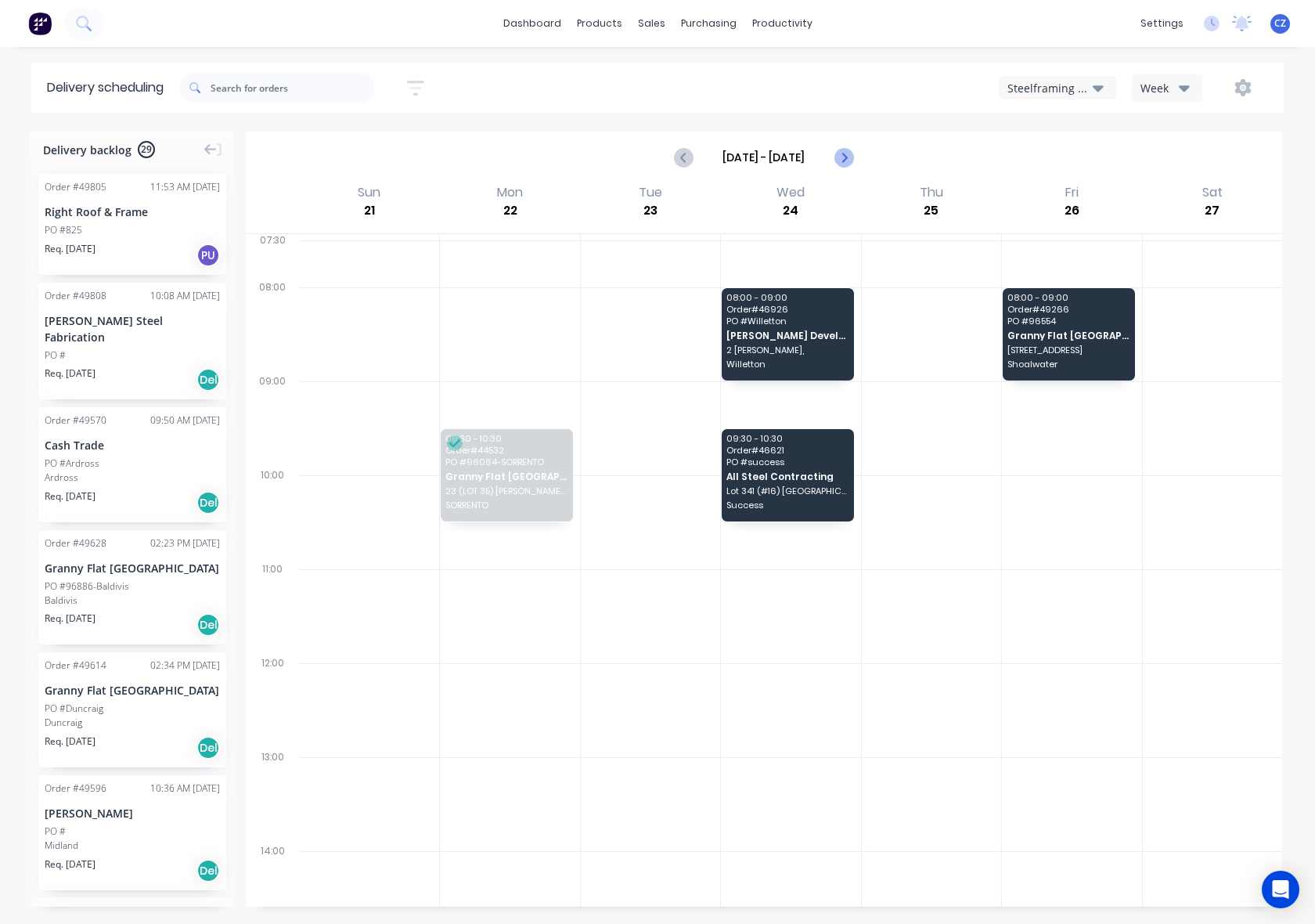
click at [838, 146] on button "Next page" at bounding box center [843, 157] width 31 height 31
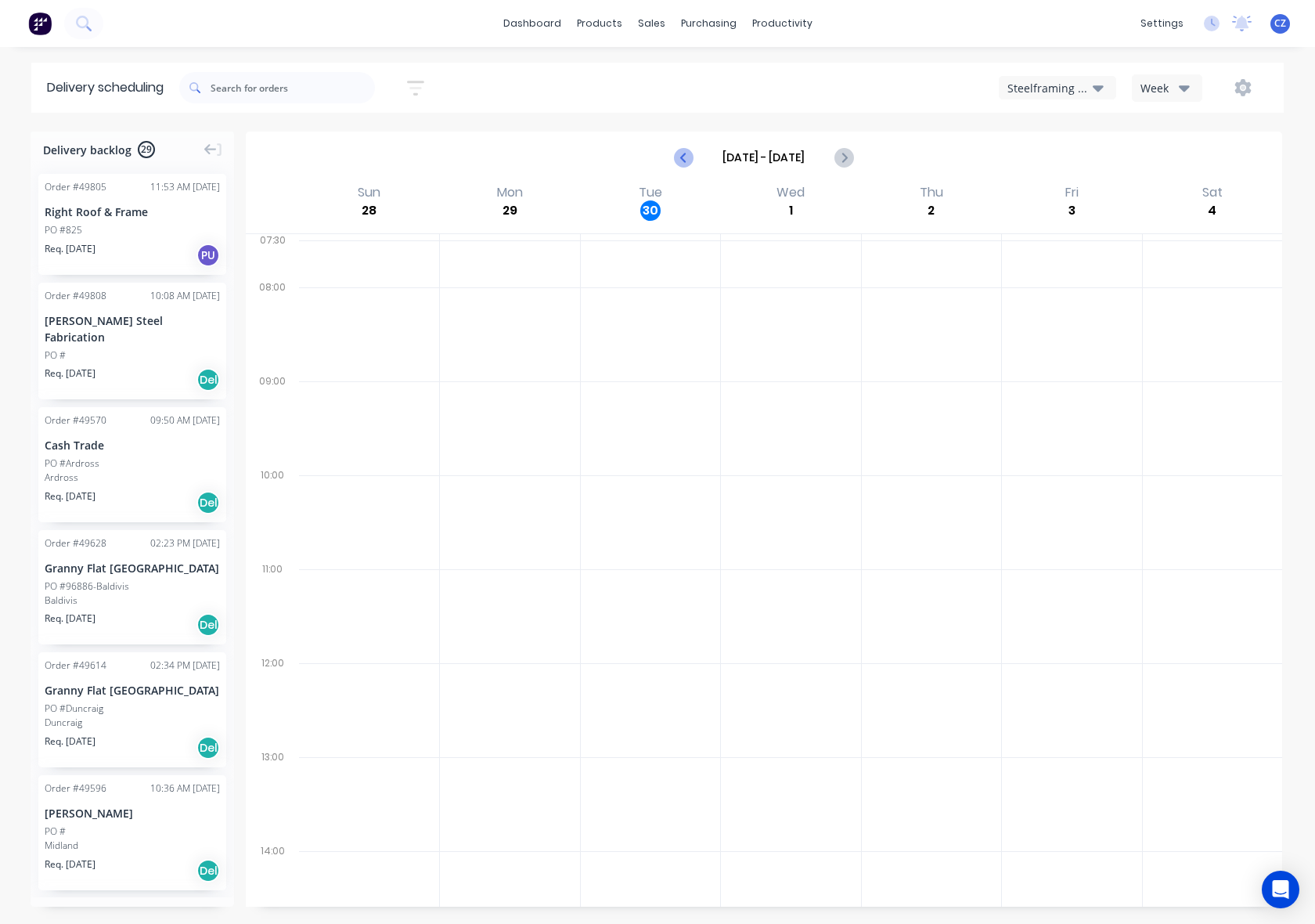
click at [688, 146] on button "Previous page" at bounding box center [684, 157] width 31 height 31
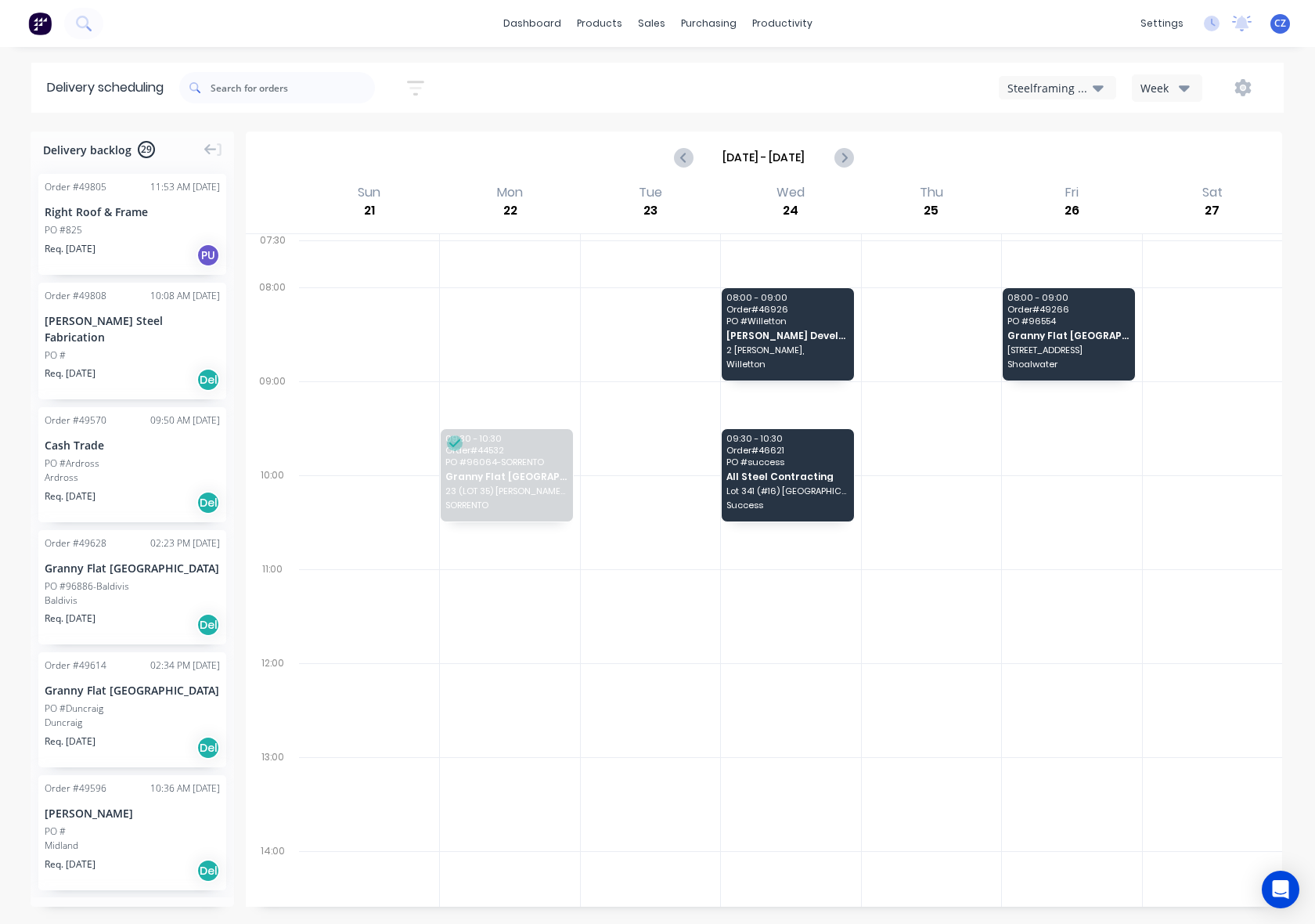
click at [858, 157] on div "Sep 21 - Sep 27" at bounding box center [764, 156] width 1033 height 48
click at [848, 155] on icon "Next page" at bounding box center [843, 157] width 19 height 19
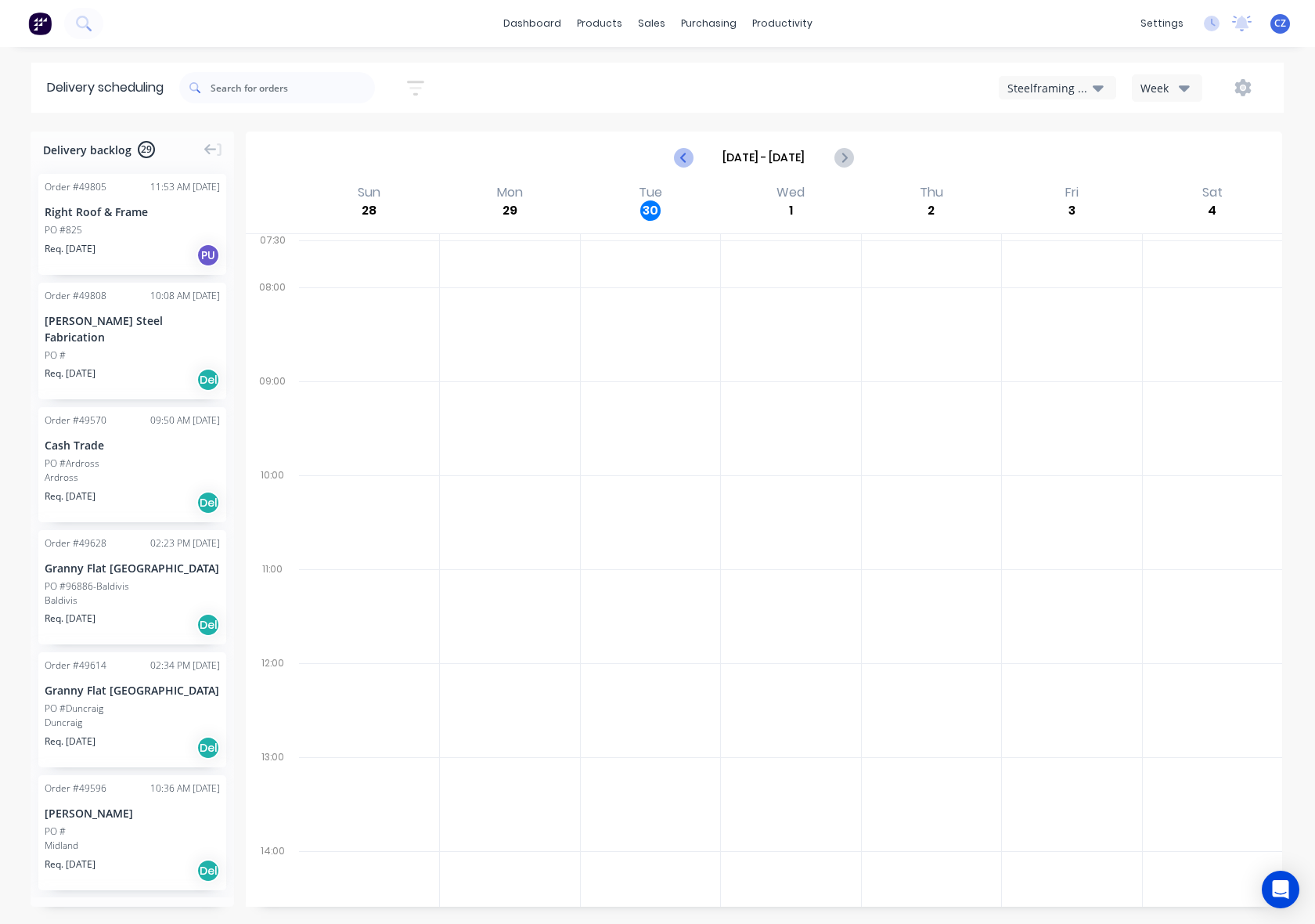
click at [688, 150] on icon "Previous page" at bounding box center [684, 157] width 19 height 19
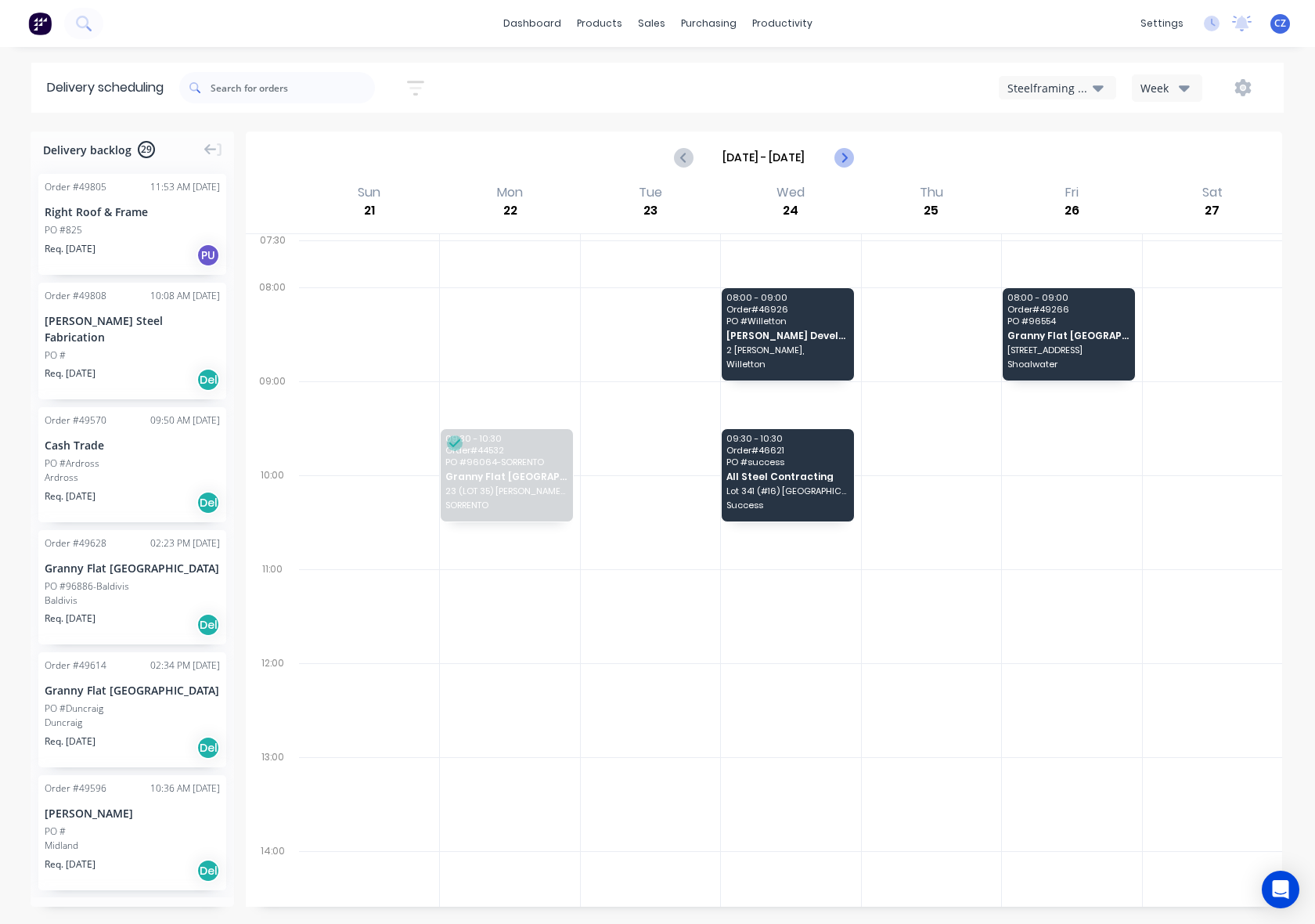
click at [851, 166] on icon "Next page" at bounding box center [843, 157] width 19 height 19
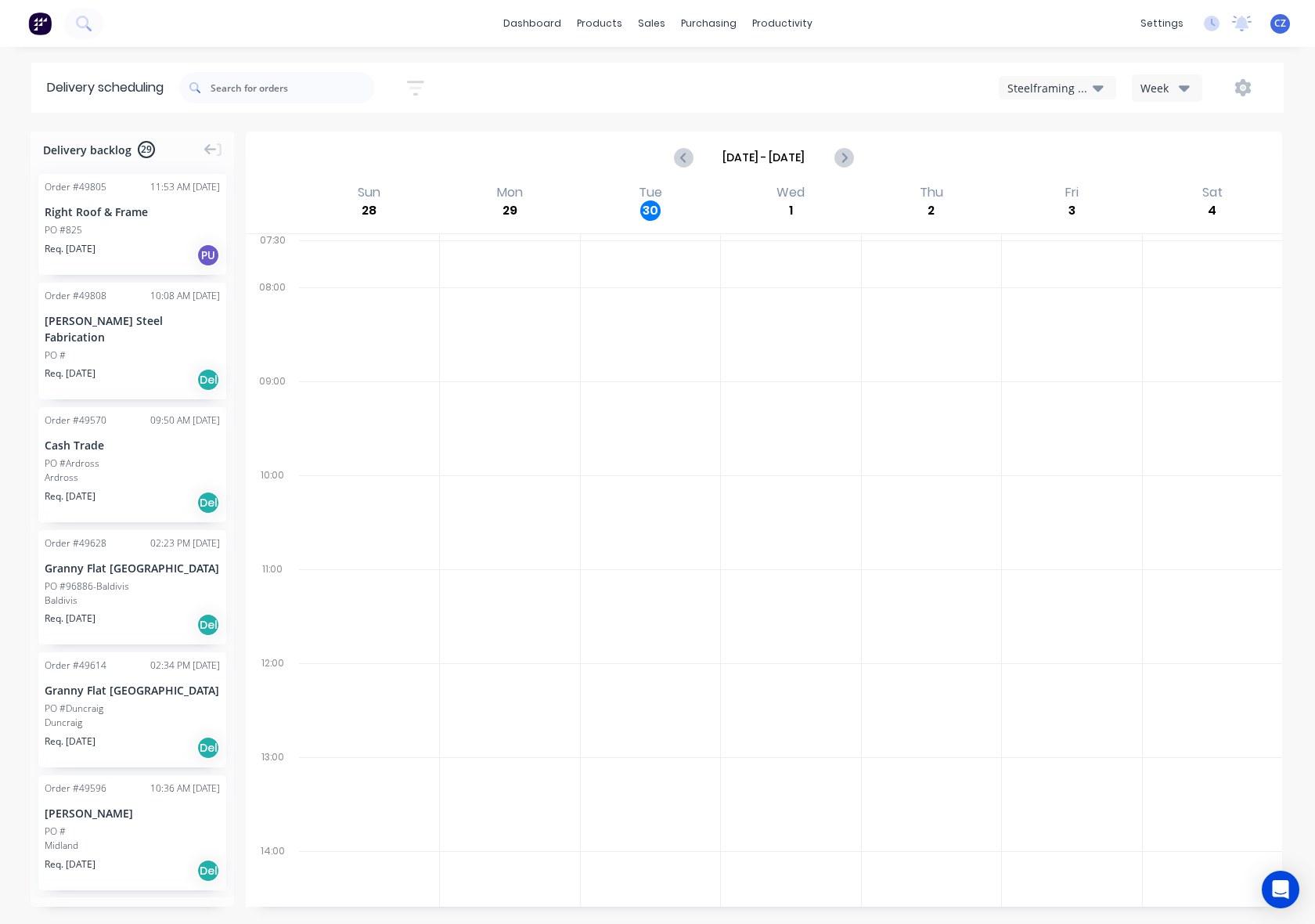
click at [715, 318] on div at bounding box center [790, 686] width 983 height 905
click at [846, 158] on icon "Next page" at bounding box center [844, 157] width 7 height 13
click at [690, 621] on div at bounding box center [650, 616] width 139 height 94
drag, startPoint x: 668, startPoint y: 149, endPoint x: 675, endPoint y: 153, distance: 8.1
click at [669, 149] on div "[DATE] - [DATE]" at bounding box center [764, 156] width 1033 height 48
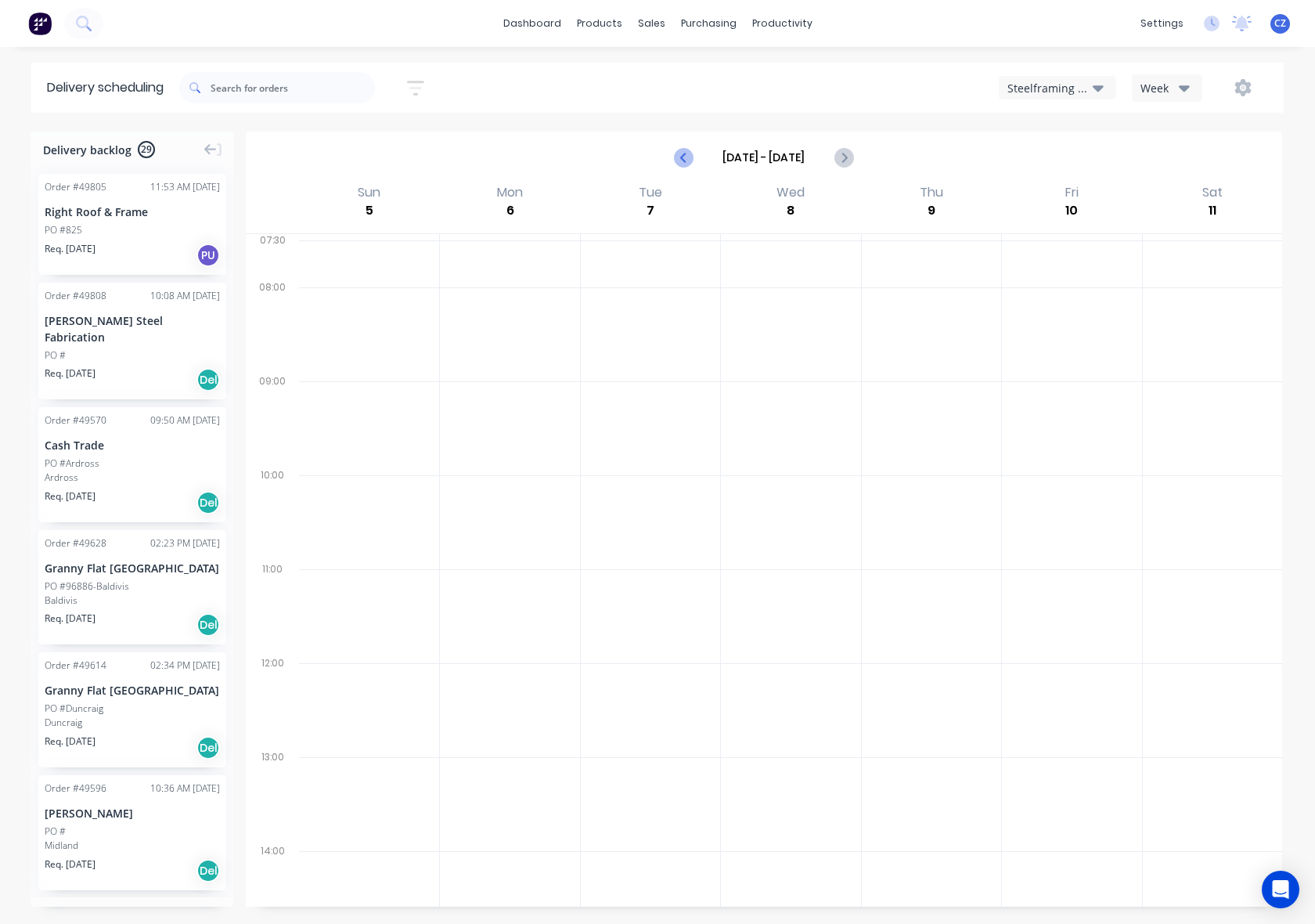
click at [689, 158] on icon "Previous page" at bounding box center [684, 157] width 19 height 19
type input "[DATE] - [DATE]"
click at [1047, 92] on div "Steelframing Truck" at bounding box center [1050, 88] width 85 height 16
click at [1061, 126] on div "Semi-Truck with Hiab" at bounding box center [1077, 128] width 155 height 31
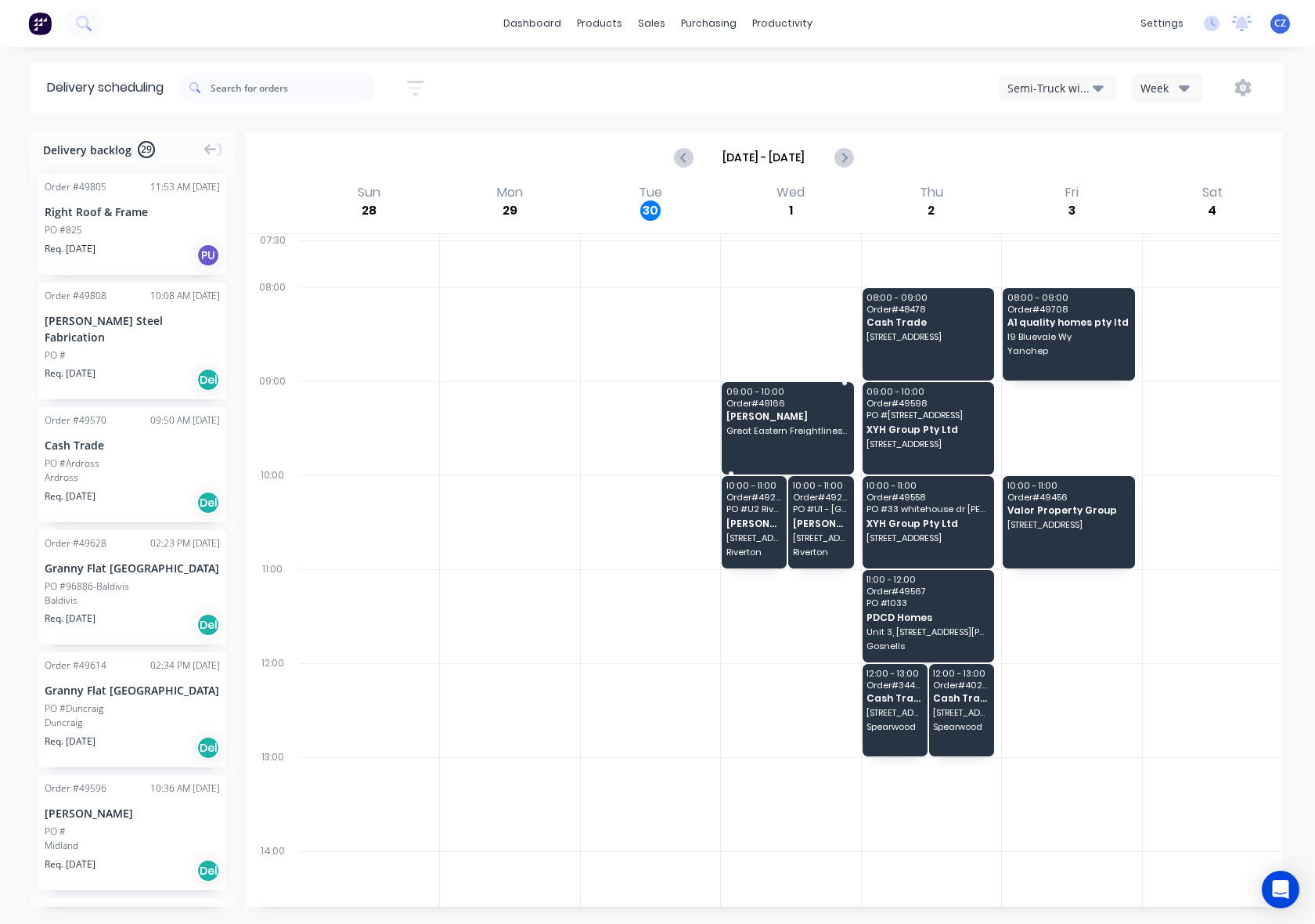
click at [802, 415] on span "[PERSON_NAME]" at bounding box center [788, 416] width 122 height 10
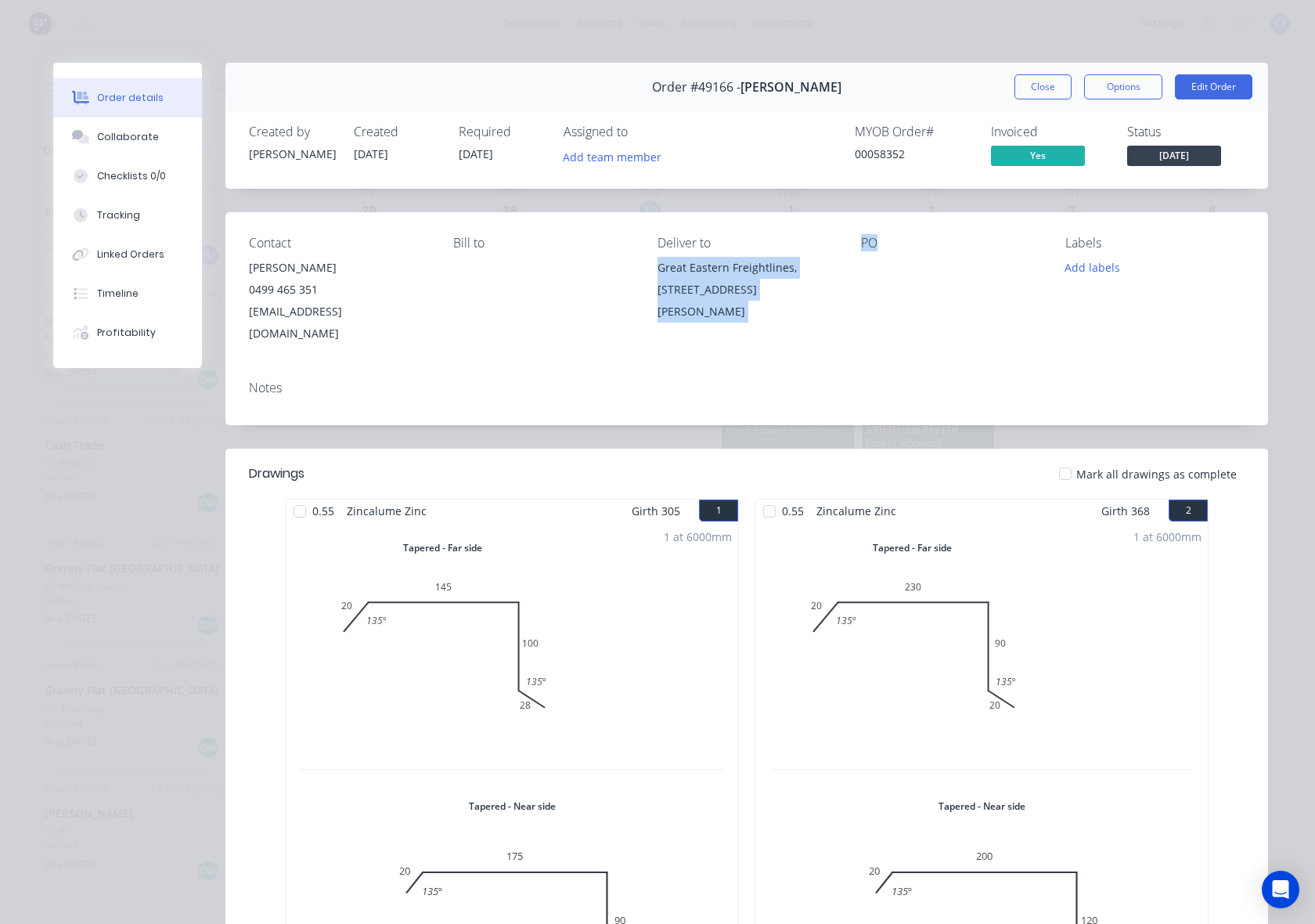
drag, startPoint x: 648, startPoint y: 267, endPoint x: 852, endPoint y: 282, distance: 204.6
click at [852, 282] on div "Contact Nick Walsh 0499 465 351 nick.mrbuilder@gmail.com Bill to Deliver to Gre…" at bounding box center [747, 289] width 1043 height 156
click at [838, 298] on div "Contact Nick Walsh 0499 465 351 nick.mrbuilder@gmail.com Bill to Deliver to Gre…" at bounding box center [747, 289] width 1043 height 156
drag, startPoint x: 651, startPoint y: 267, endPoint x: 832, endPoint y: 296, distance: 183.3
click at [832, 296] on div "Contact Nick Walsh 0499 465 351 nick.mrbuilder@gmail.com Bill to Deliver to Gre…" at bounding box center [747, 289] width 1043 height 156
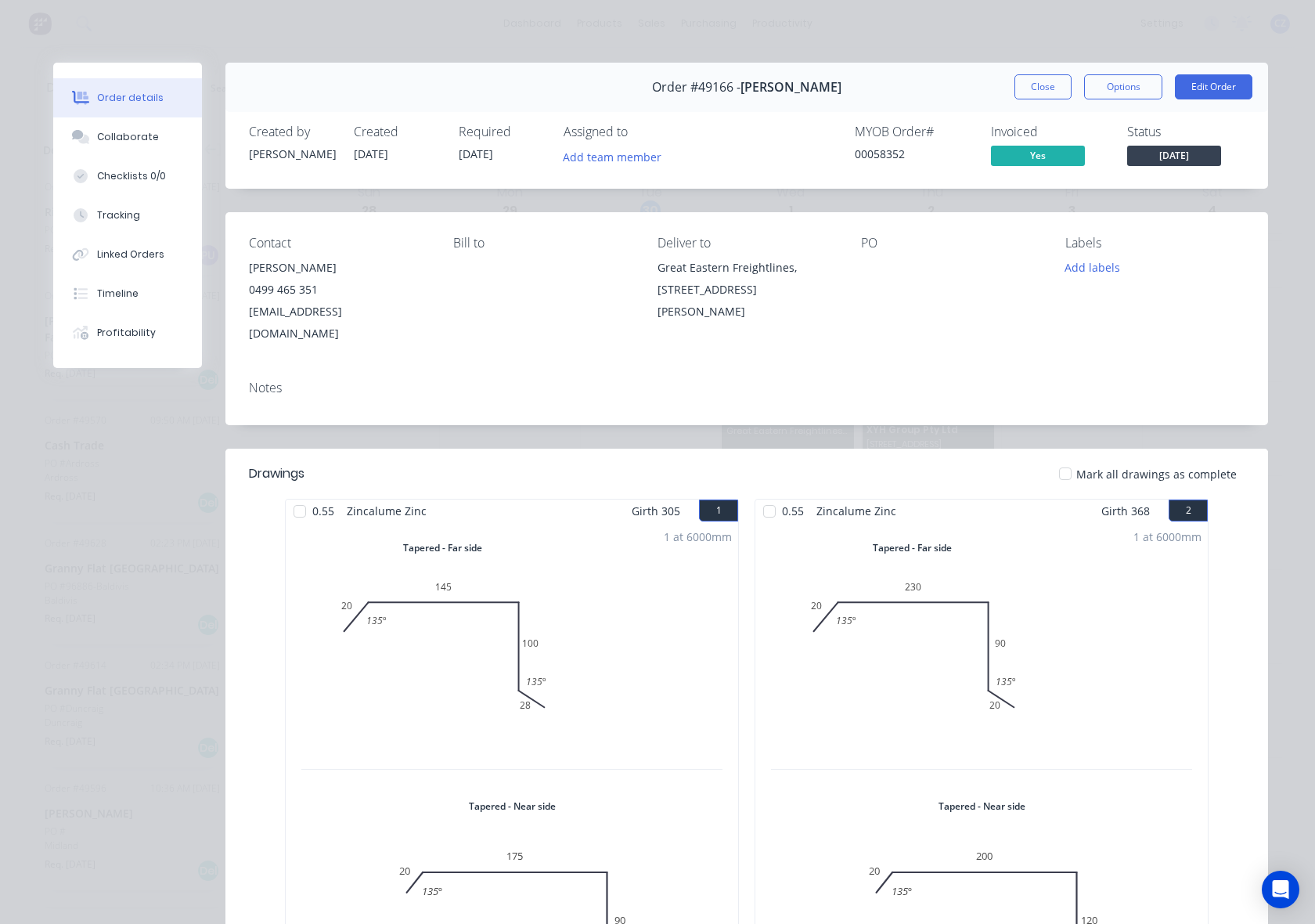
copy div "Great Eastern Freightlines, 18 Harrison Rd, Forrestfield WA 6058"
click at [1014, 107] on div "Order #49166 - Nick Walsh Close Options Edit Order" at bounding box center [747, 87] width 1043 height 49
click at [1016, 96] on button "Close" at bounding box center [1043, 87] width 57 height 25
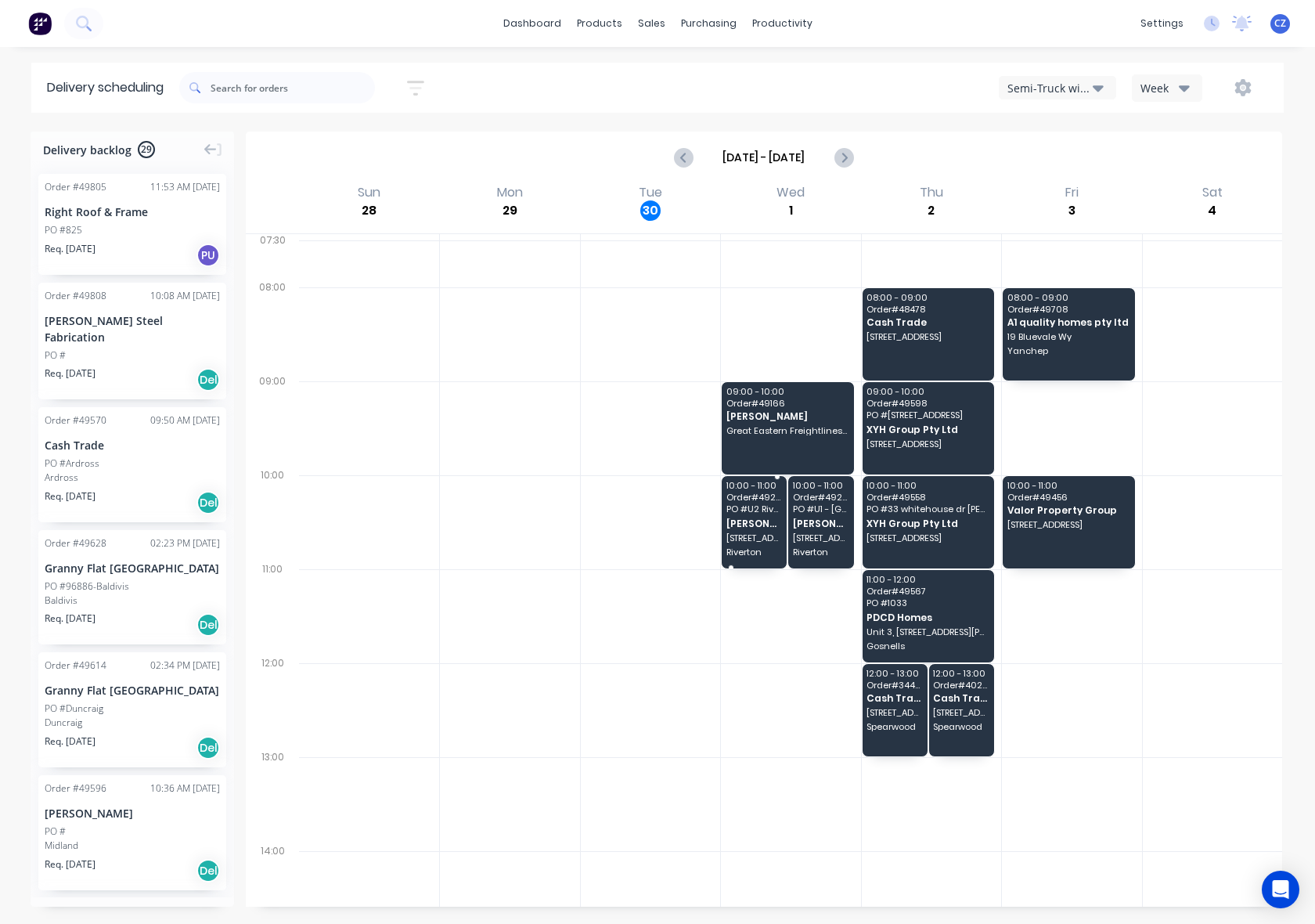
click at [735, 534] on span "460 Riverton Dr," at bounding box center [754, 537] width 55 height 9
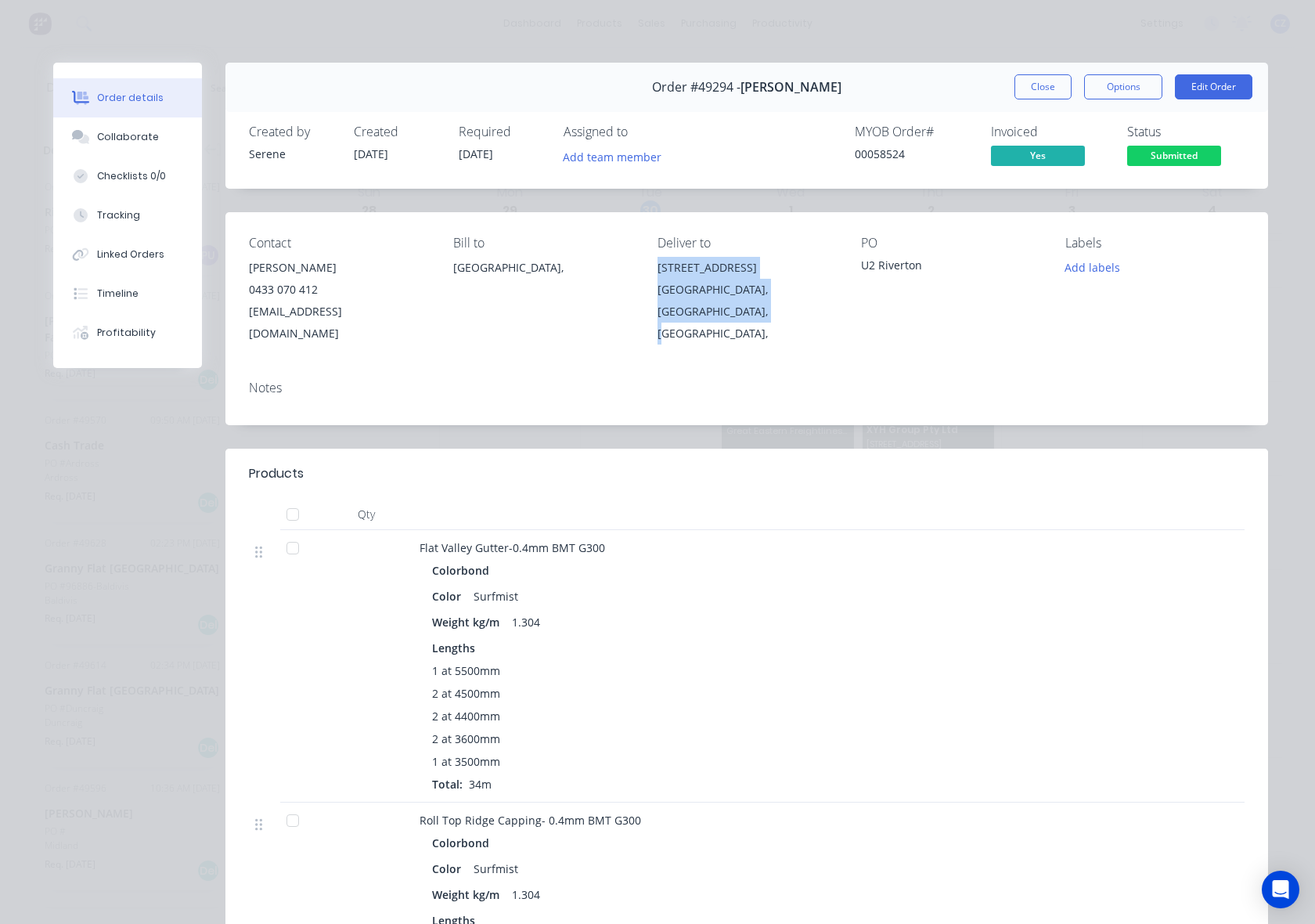
drag, startPoint x: 648, startPoint y: 266, endPoint x: 733, endPoint y: 306, distance: 93.9
click at [733, 306] on div "Contact Chris Gu 0433 070 412 account@speedframewa.com.au Bill to Australia, De…" at bounding box center [747, 289] width 1043 height 156
copy div "460 Riverton Dr, Riverton, Western Australia, Australia,"
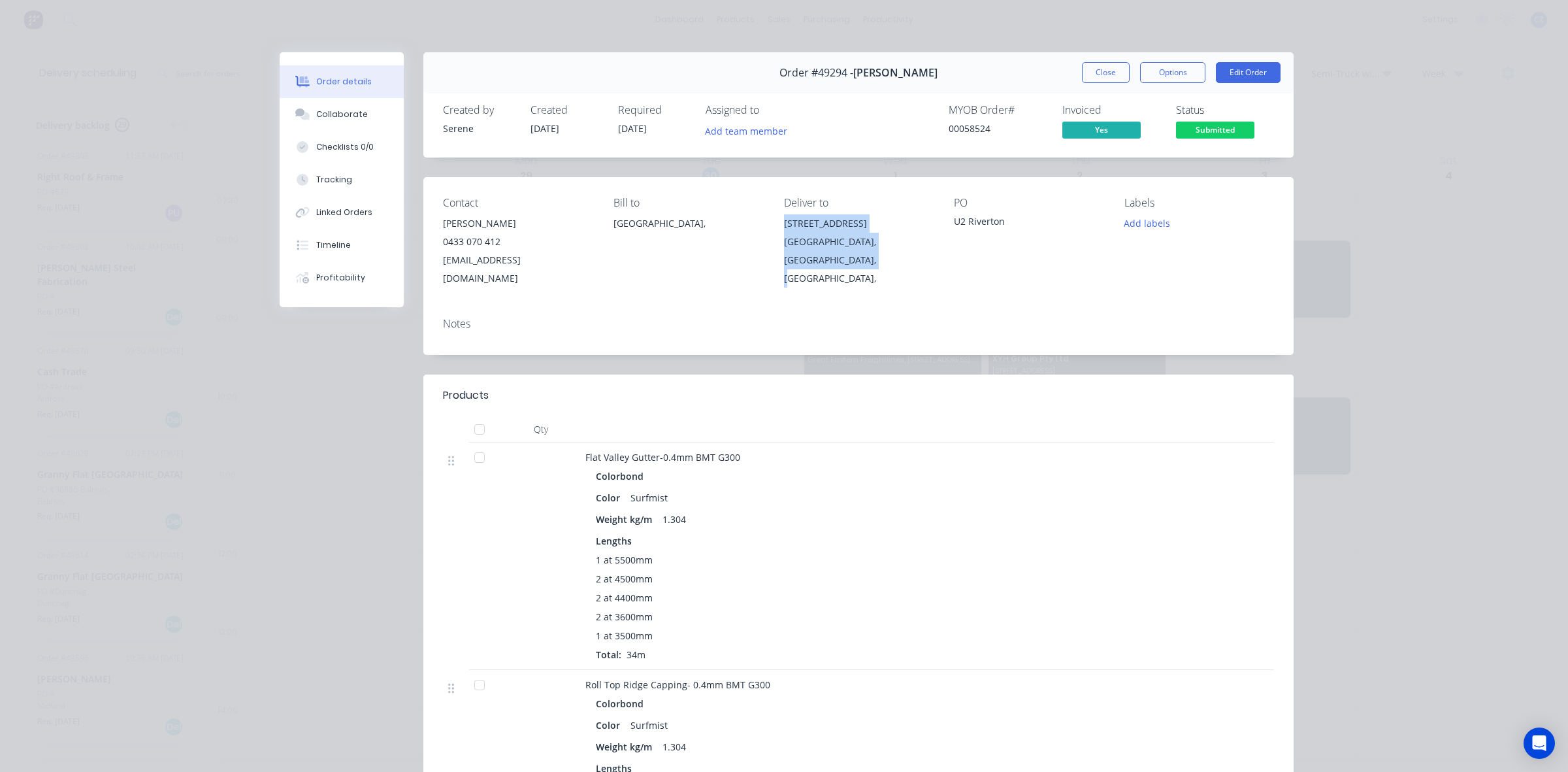
drag, startPoint x: 1079, startPoint y: 64, endPoint x: 1107, endPoint y: 54, distance: 29.7
click at [1086, 64] on button "Close" at bounding box center [1106, 73] width 48 height 21
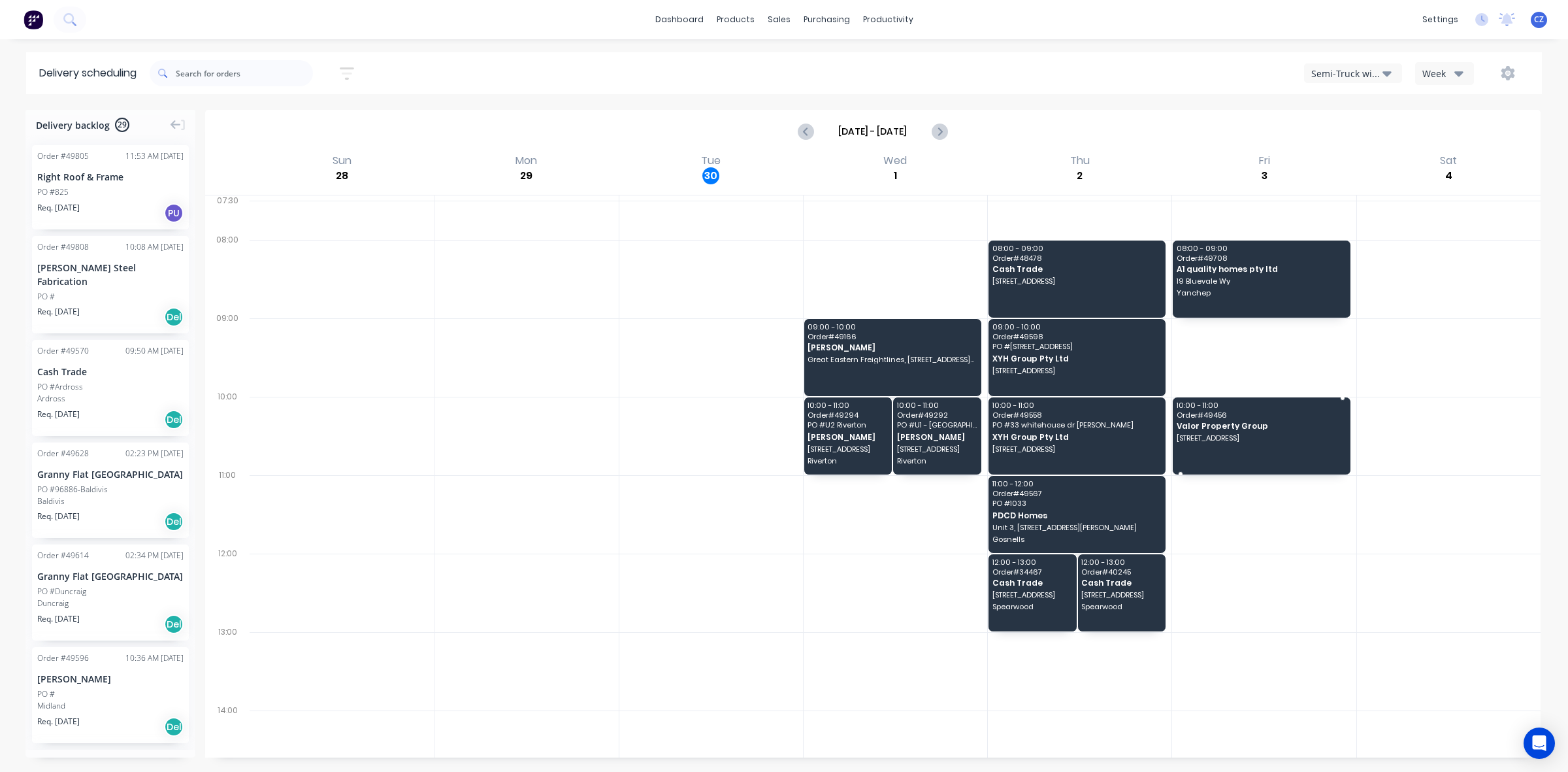
click at [1242, 431] on div "10:00 - 11:00 Order # 49456 Valor Property Group [STREET_ADDRESS]" at bounding box center [1261, 436] width 177 height 77
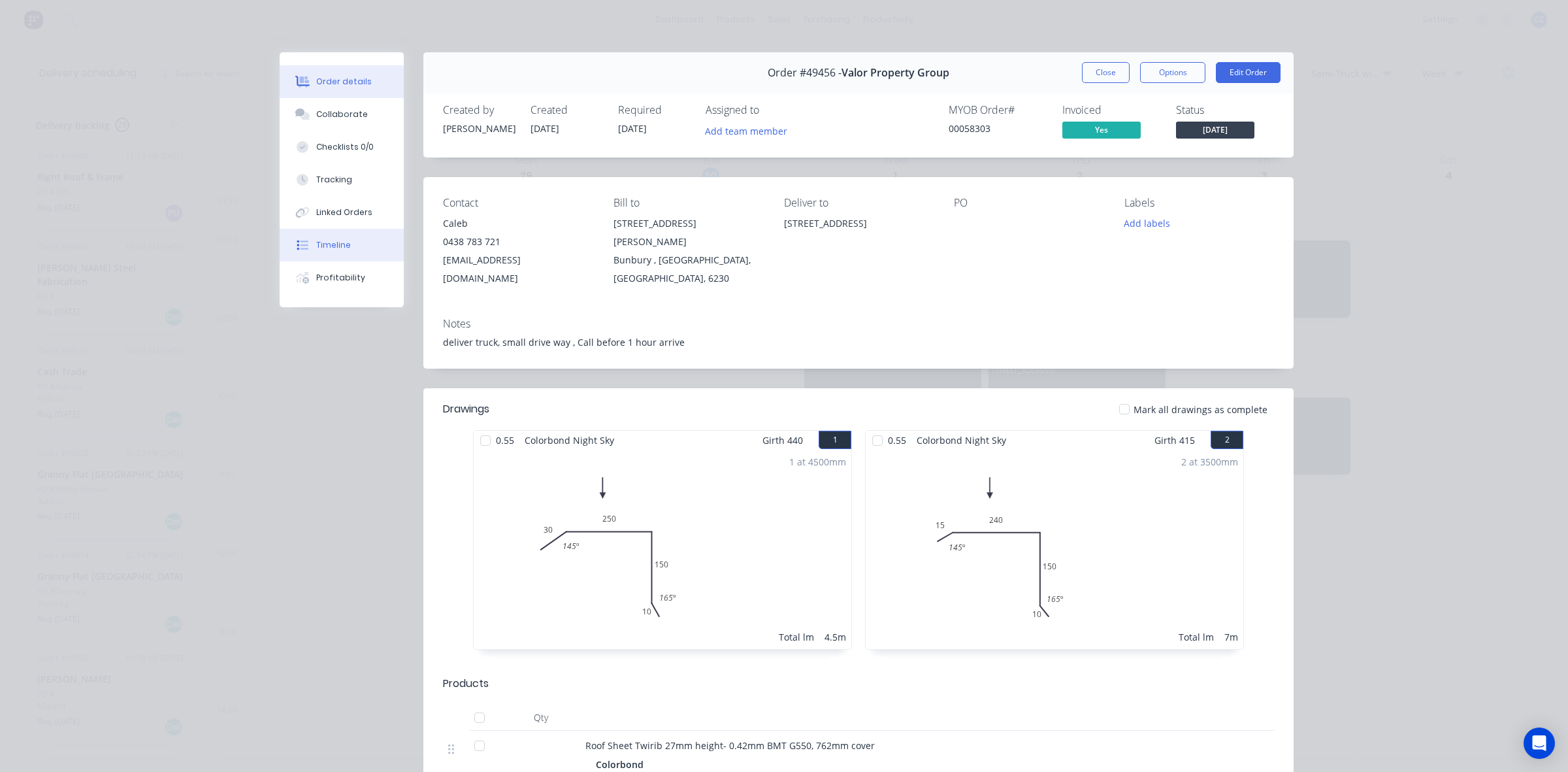
click at [337, 242] on div "Timeline" at bounding box center [334, 244] width 35 height 11
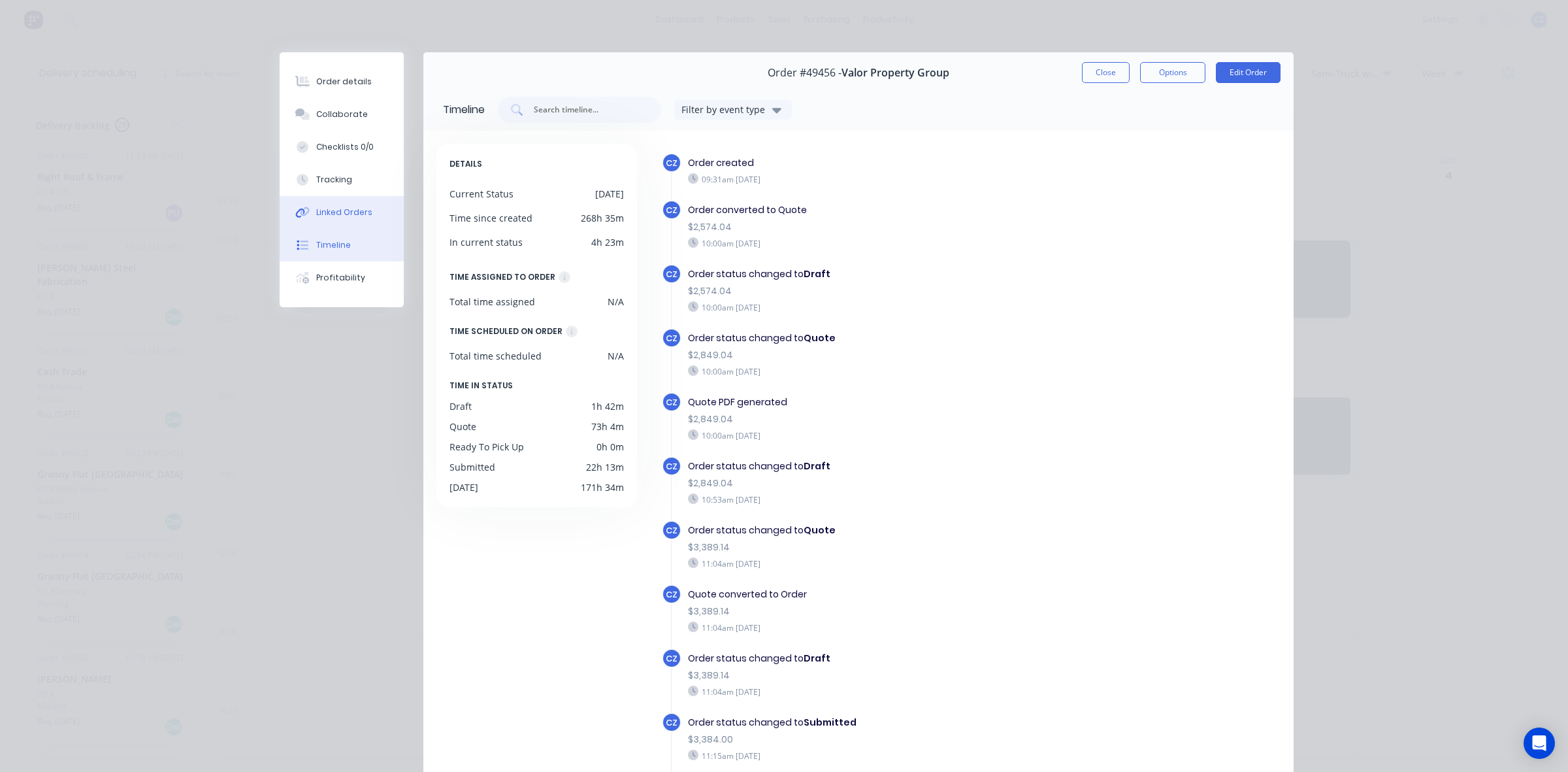
click at [331, 217] on div "Linked Orders" at bounding box center [345, 212] width 56 height 11
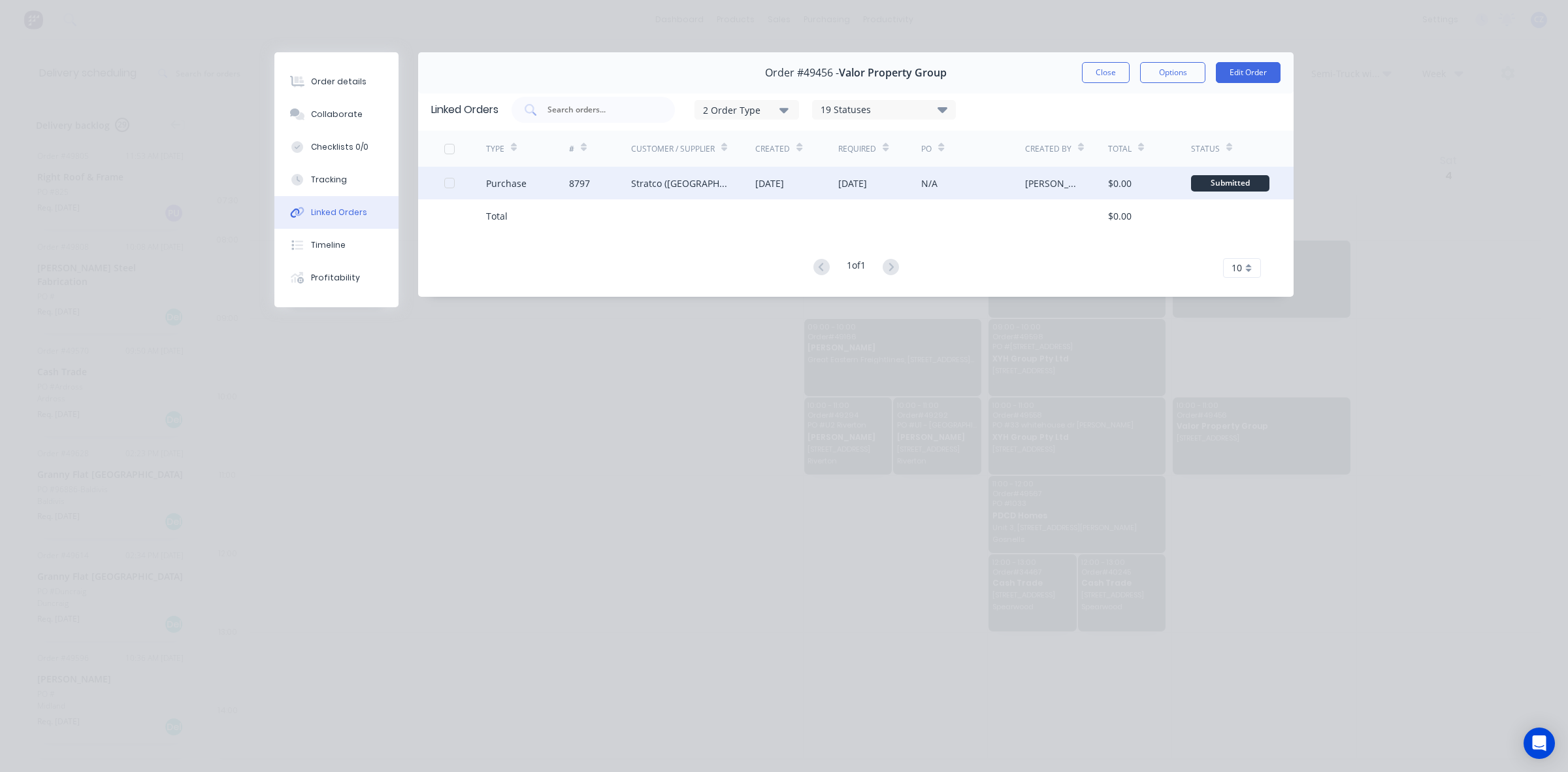
click at [844, 186] on div "02 Oct 2025" at bounding box center [853, 183] width 29 height 14
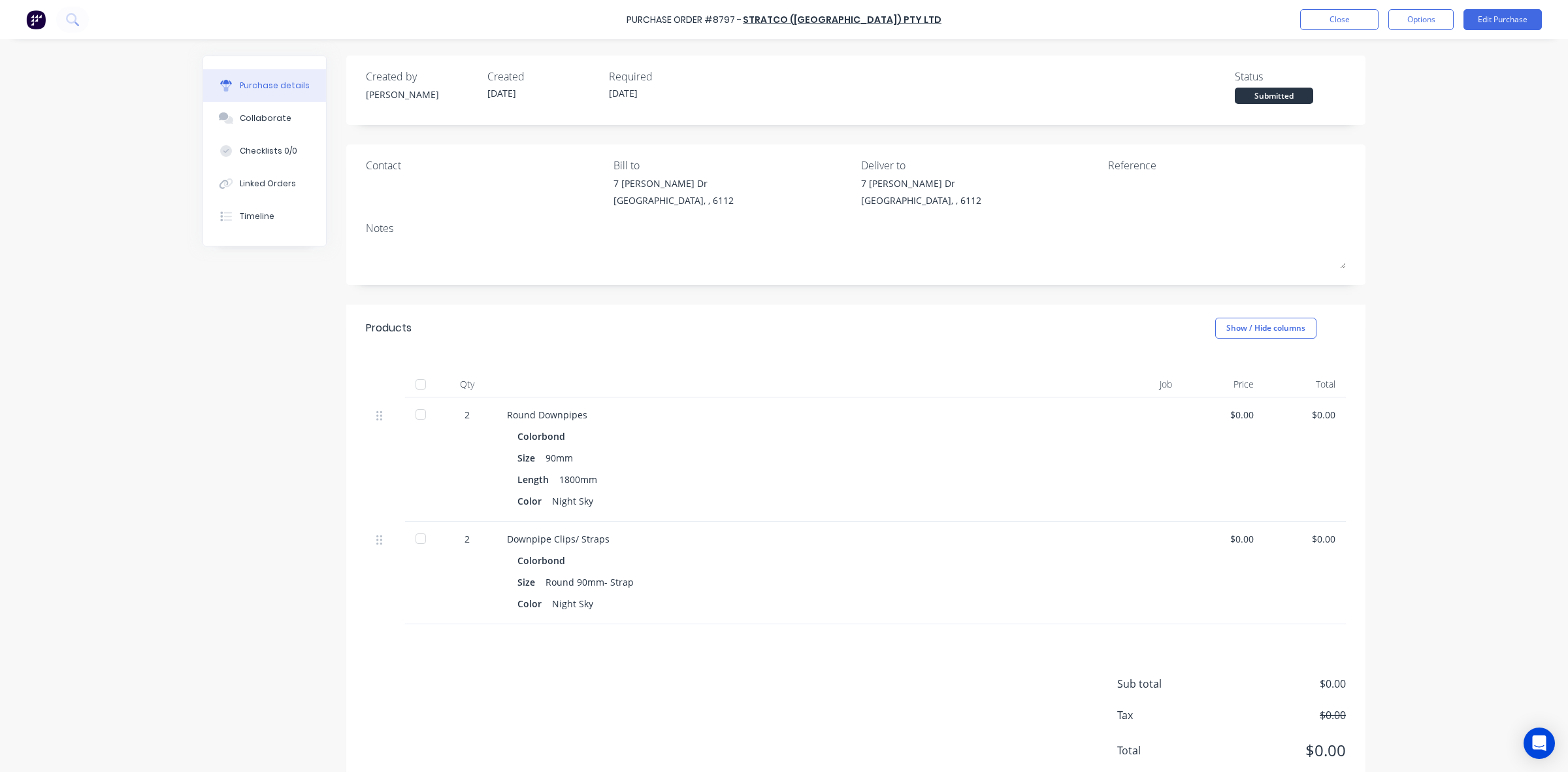
click at [276, 71] on button "Purchase details" at bounding box center [265, 85] width 123 height 33
click at [1324, 20] on button "Close" at bounding box center [1339, 20] width 78 height 21
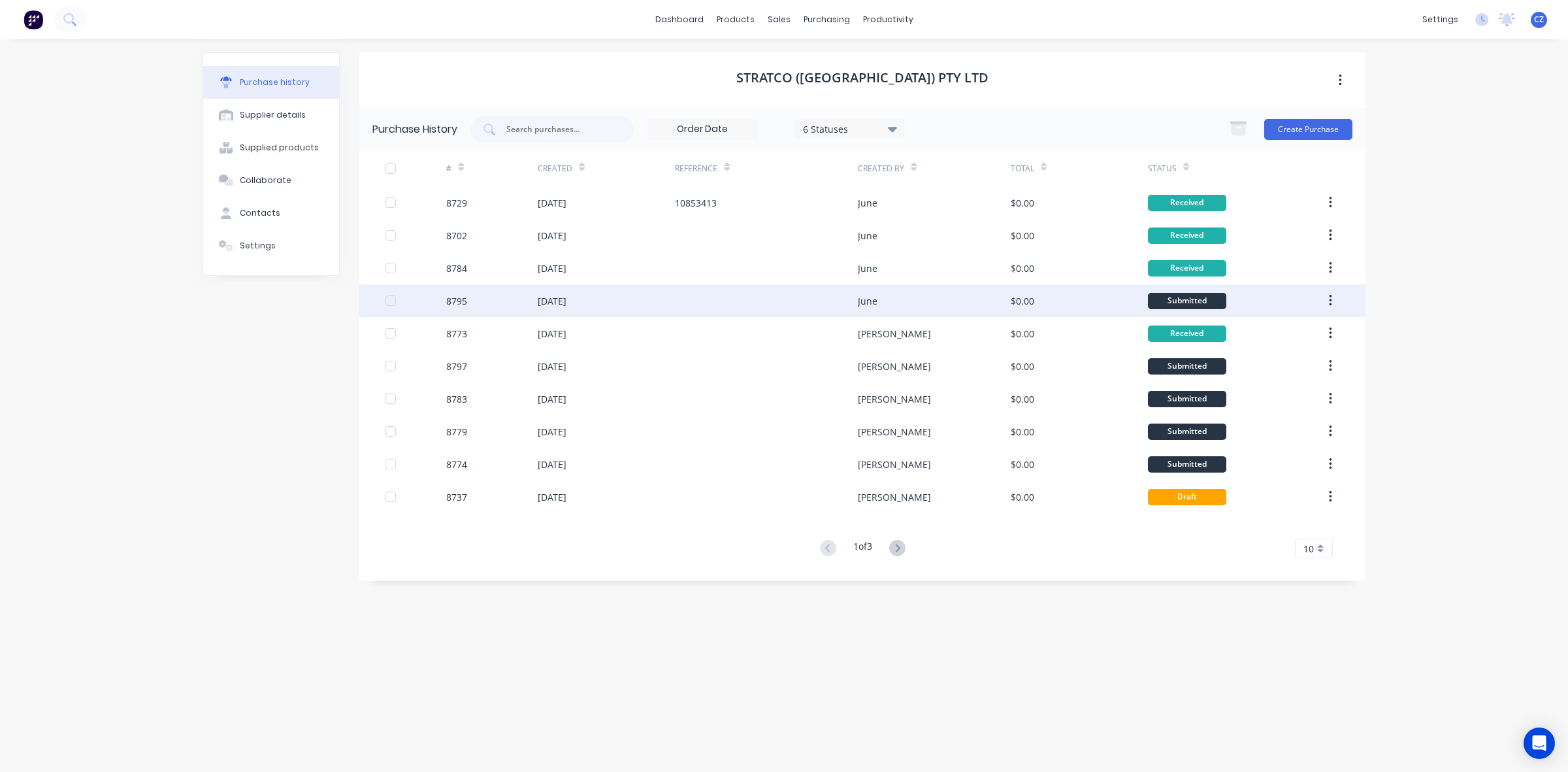
click at [776, 295] on div at bounding box center [766, 300] width 183 height 33
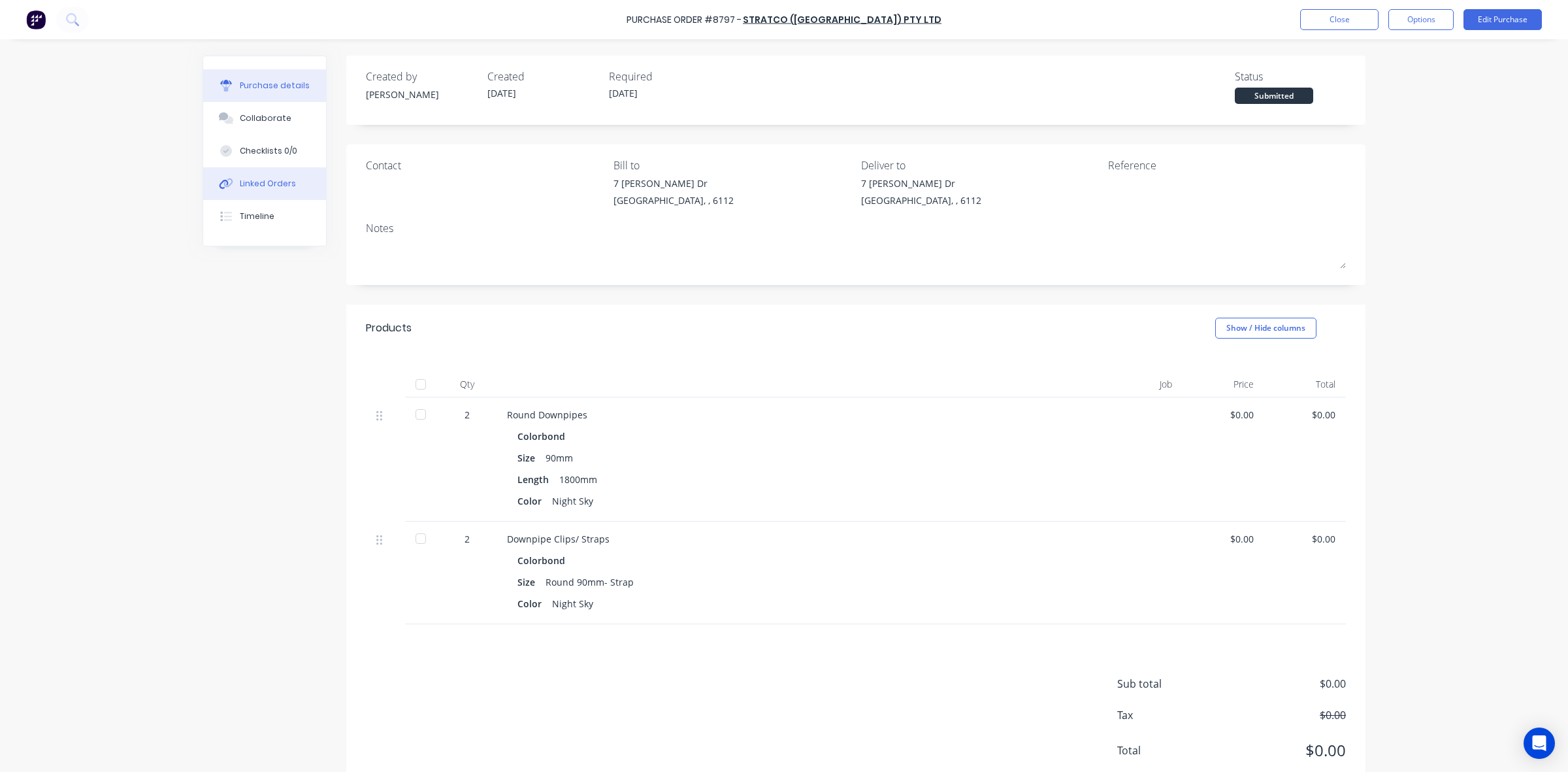
click at [269, 187] on div "Linked Orders" at bounding box center [268, 183] width 56 height 11
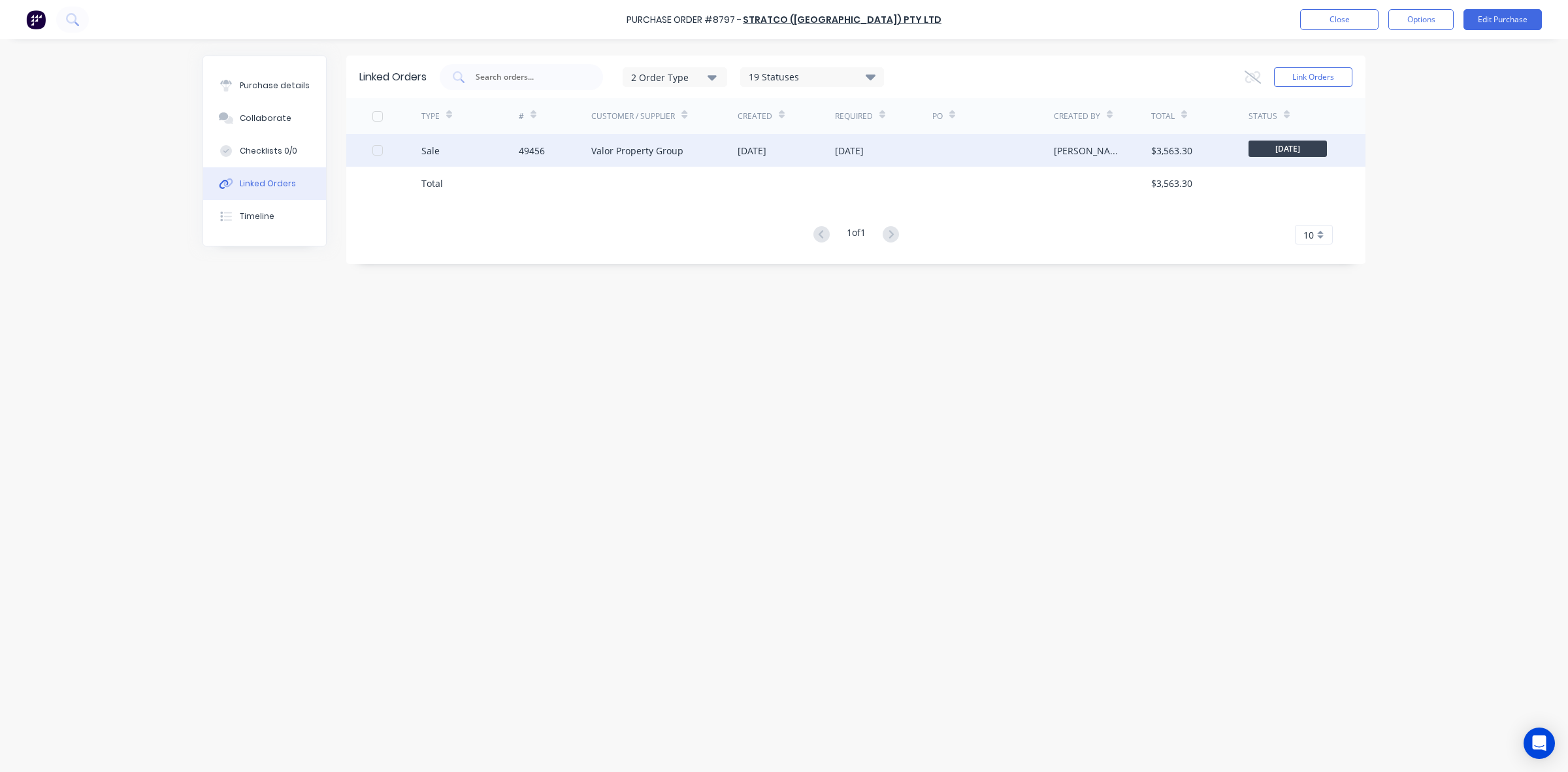
click at [732, 165] on div "Valor Property Group" at bounding box center [664, 150] width 146 height 33
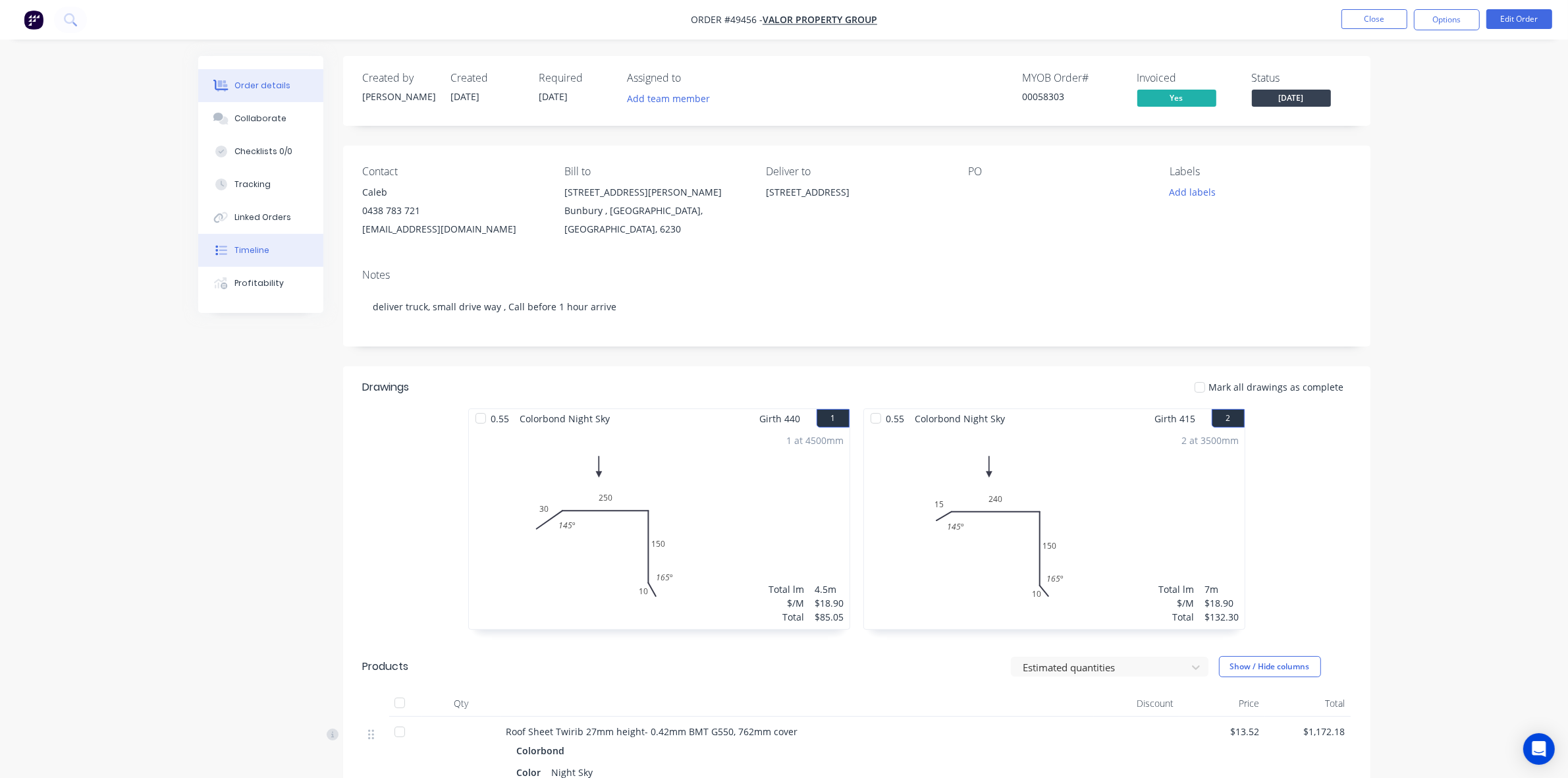
click at [252, 243] on button "Timeline" at bounding box center [261, 250] width 125 height 33
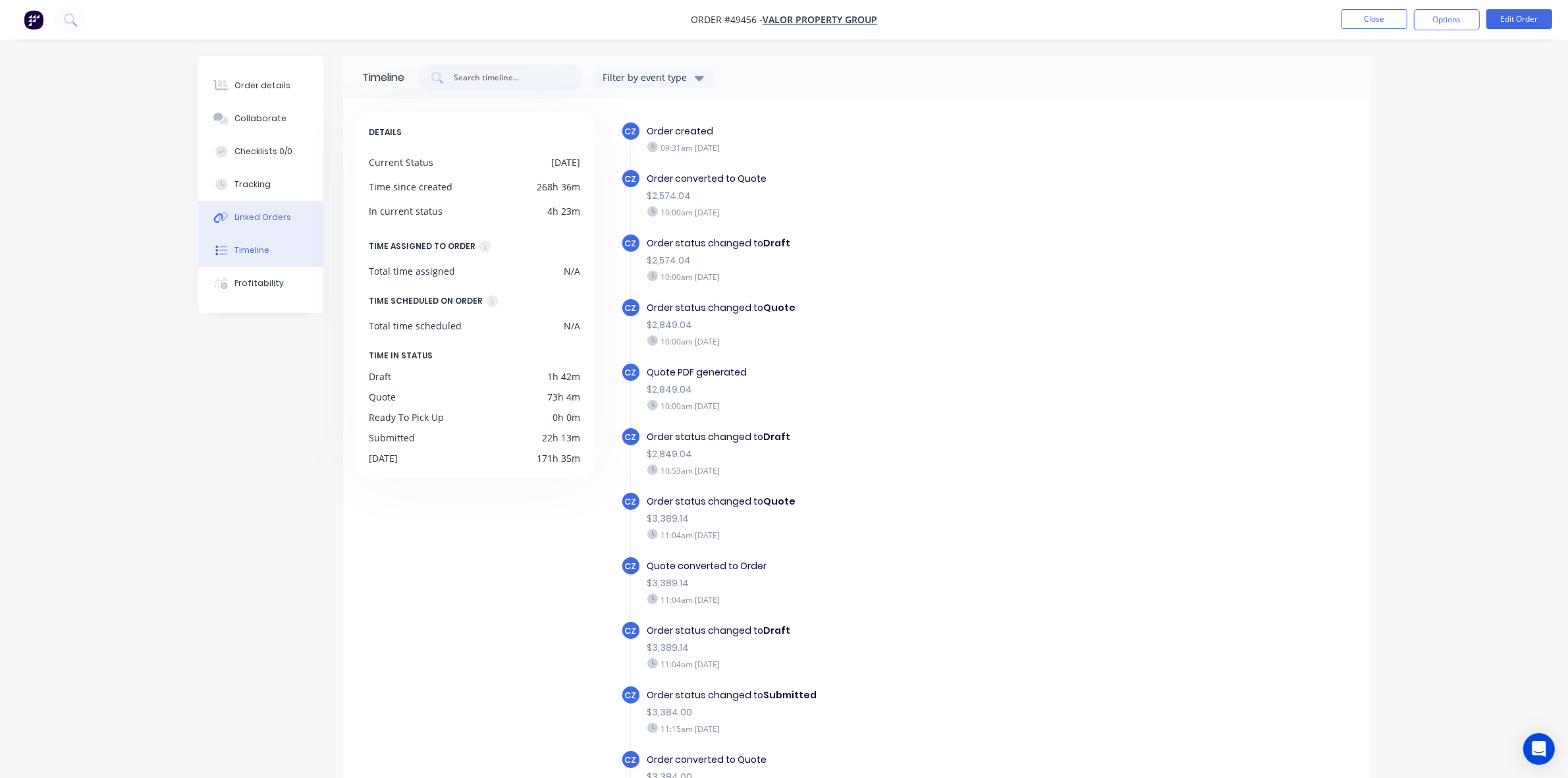
click at [249, 216] on div "Linked Orders" at bounding box center [262, 216] width 57 height 11
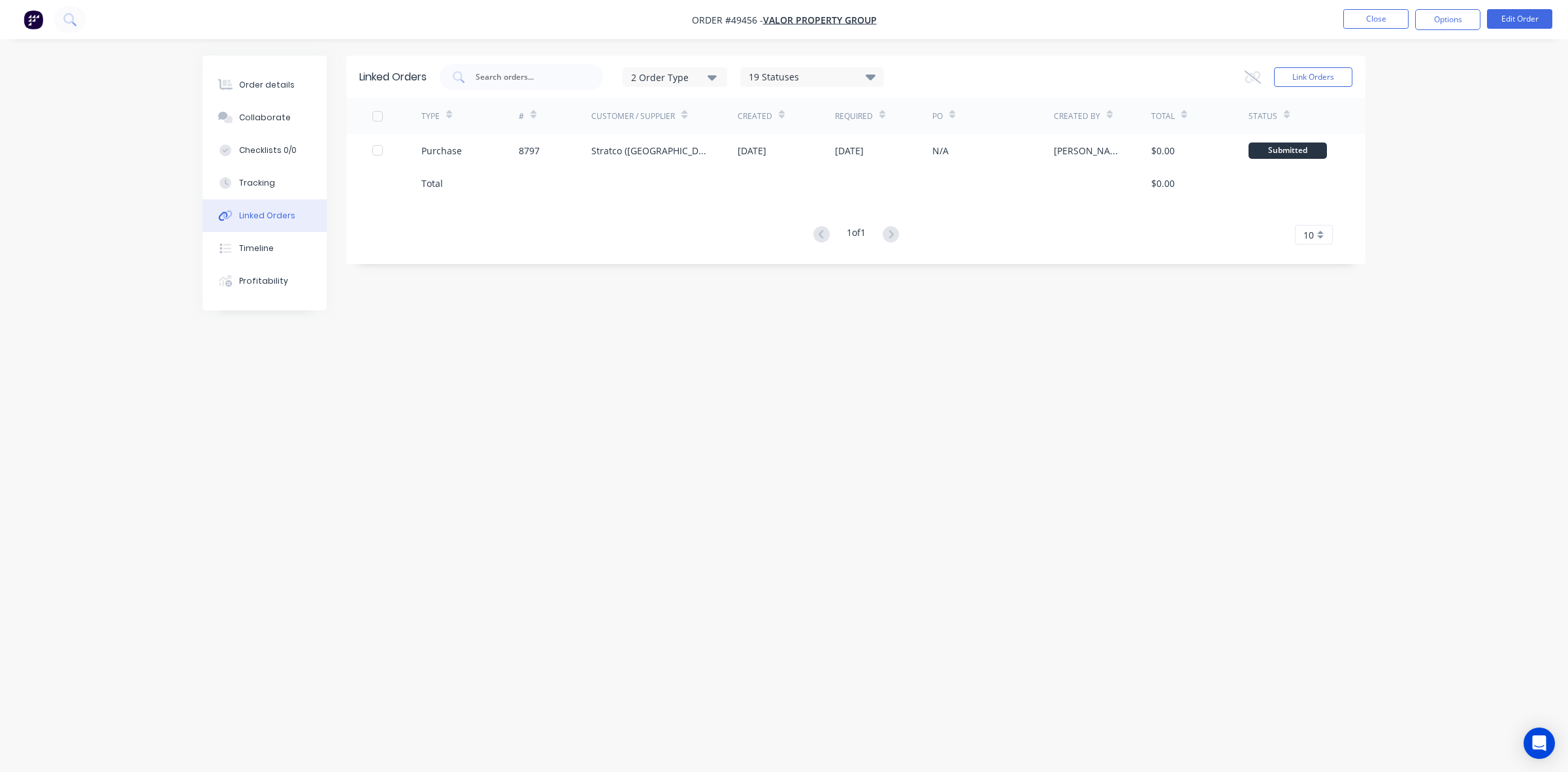
click at [562, 170] on div at bounding box center [556, 183] width 73 height 33
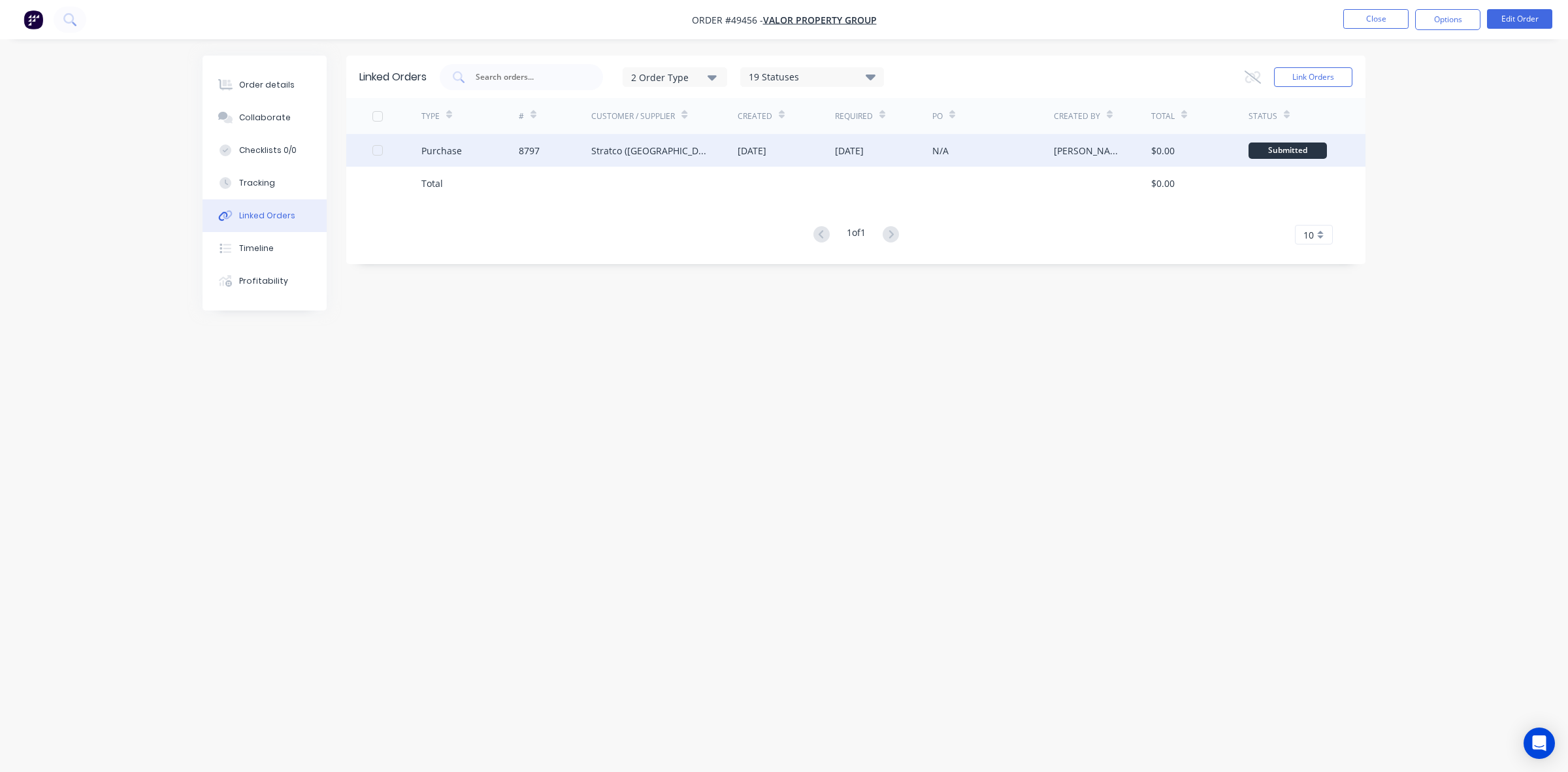
click at [574, 158] on div "8797" at bounding box center [556, 150] width 73 height 33
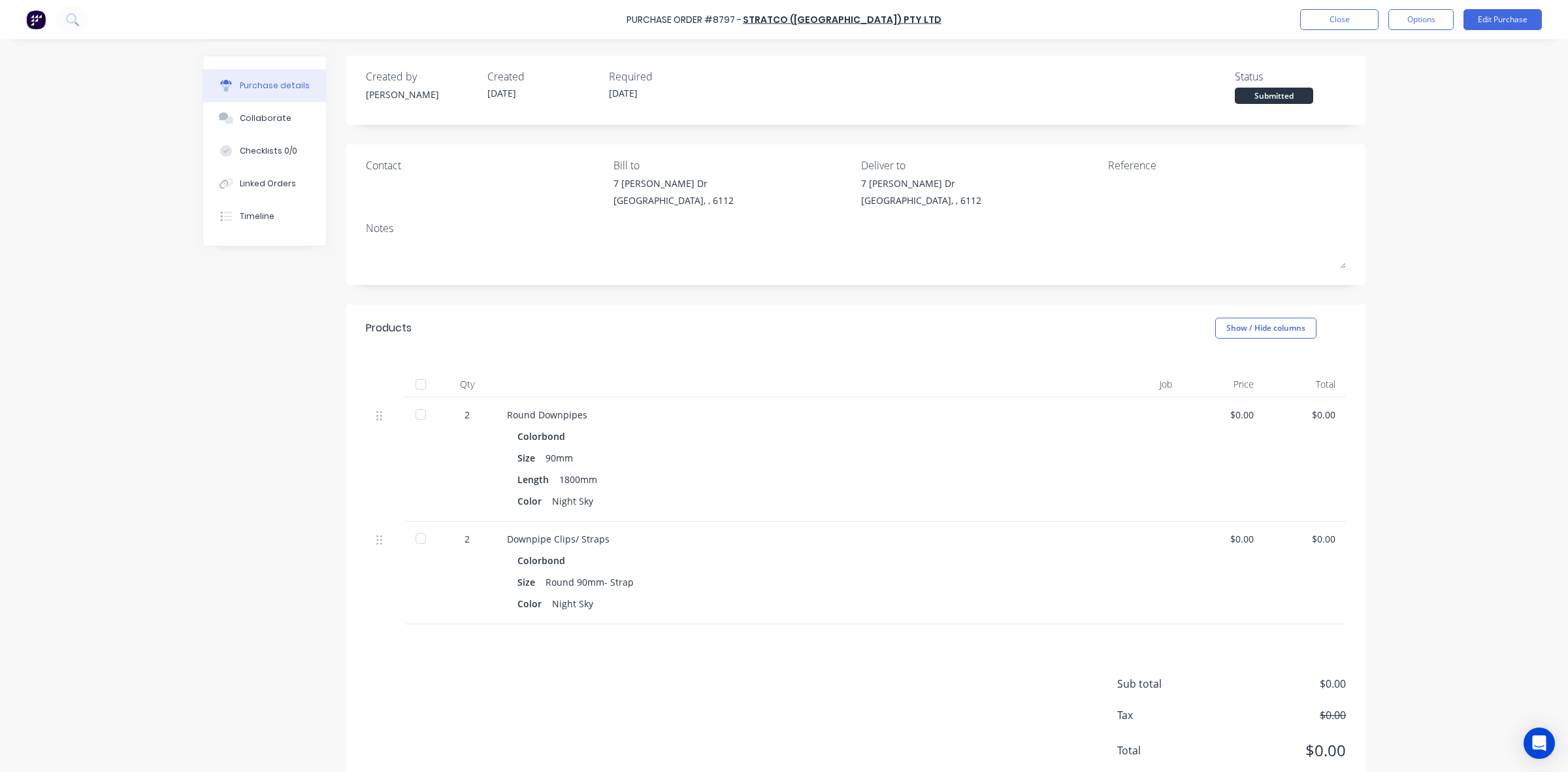
drag, startPoint x: 260, startPoint y: 181, endPoint x: 341, endPoint y: 157, distance: 84.5
click at [265, 178] on div "Linked Orders" at bounding box center [268, 183] width 56 height 11
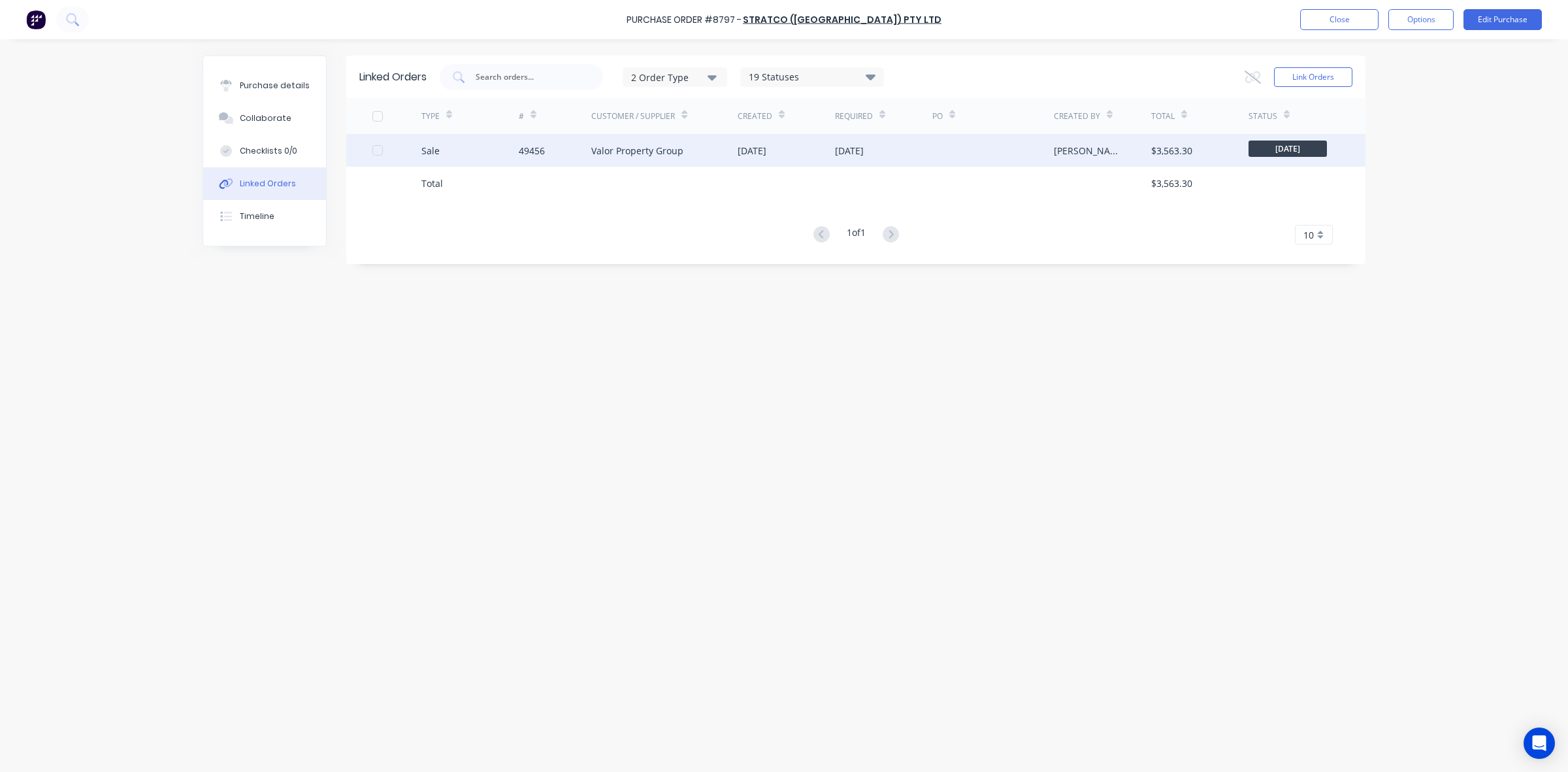
click at [602, 154] on div "Valor Property Group" at bounding box center [637, 150] width 92 height 14
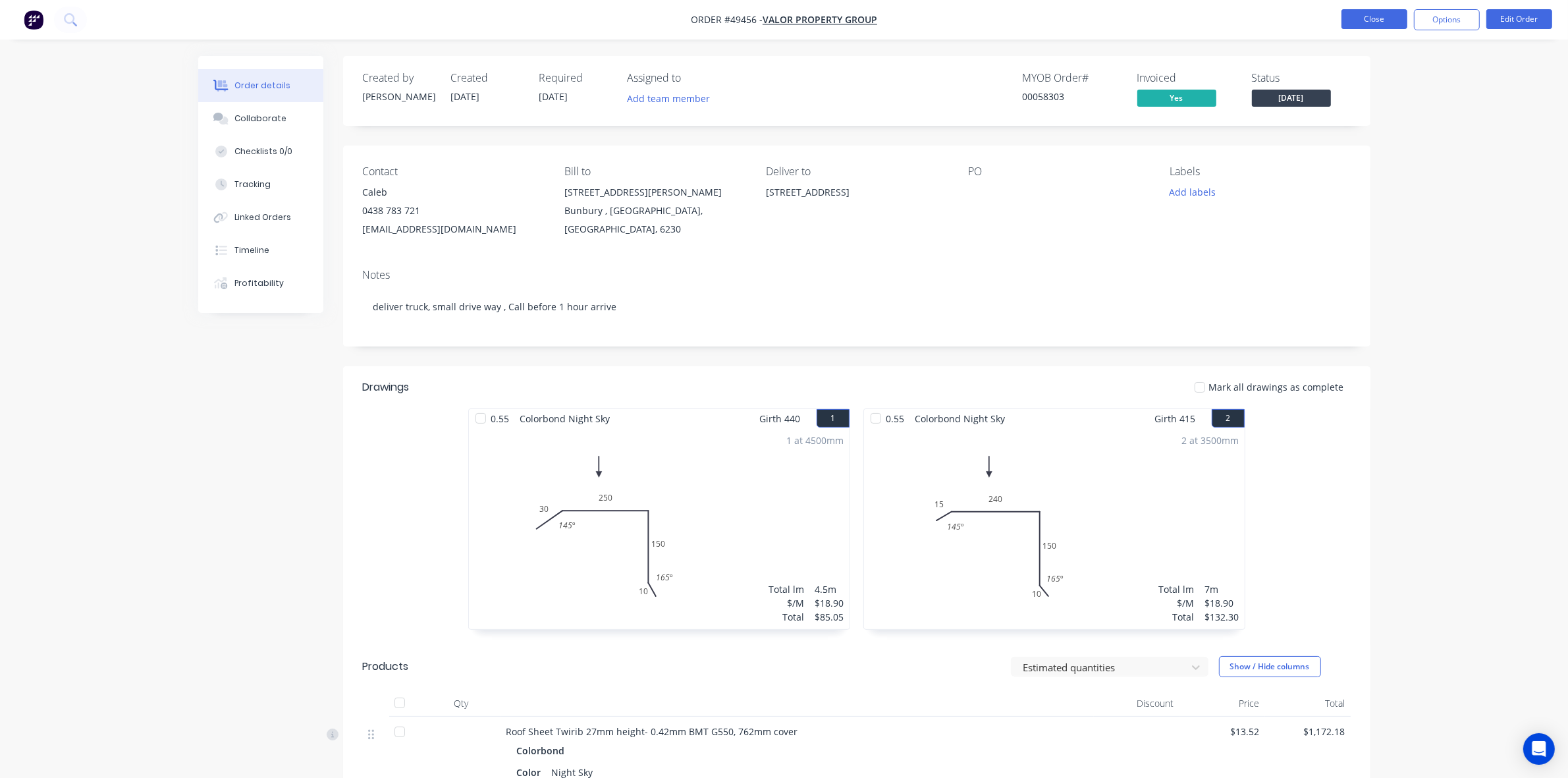
click at [1348, 24] on button "Close" at bounding box center [1374, 19] width 66 height 20
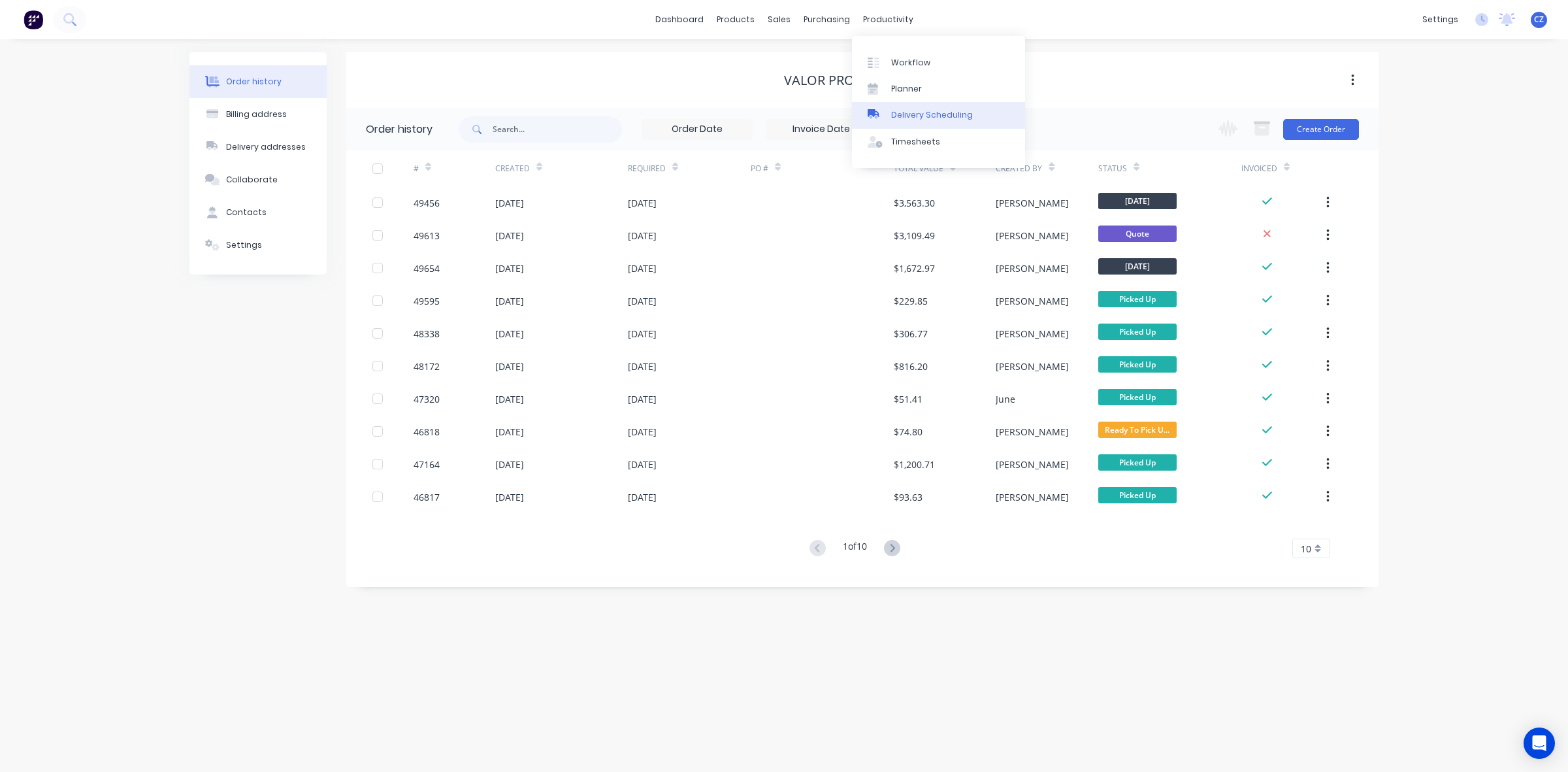
click at [903, 123] on link "Delivery Scheduling" at bounding box center [939, 115] width 173 height 26
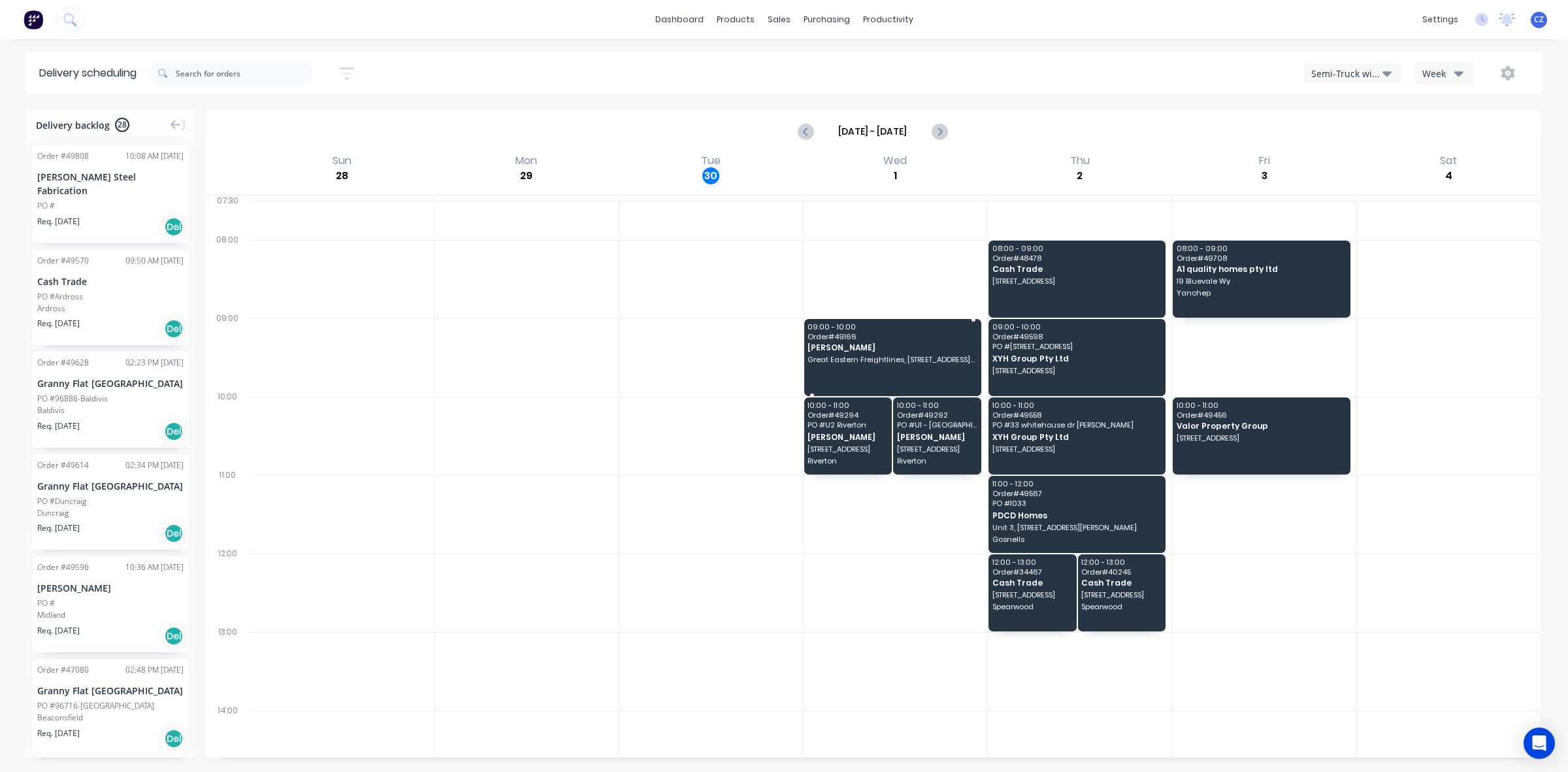
click at [836, 357] on span "Great Eastern Freightlines, [STREET_ADDRESS][PERSON_NAME]" at bounding box center [891, 359] width 168 height 8
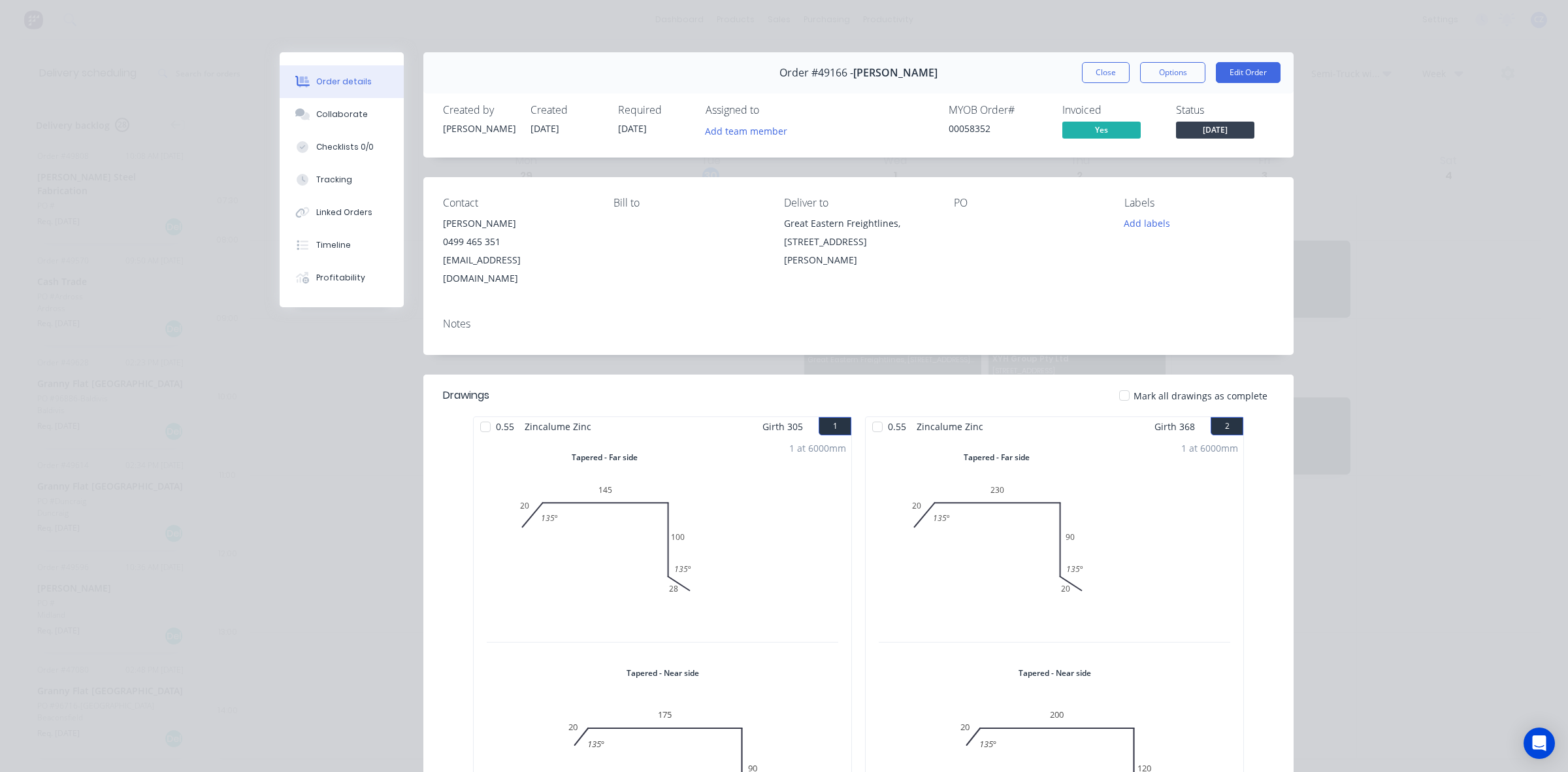
drag, startPoint x: 777, startPoint y: 225, endPoint x: 925, endPoint y: 244, distance: 149.2
click at [925, 244] on div "Great Eastern Freightlines, [STREET_ADDRESS][PERSON_NAME]" at bounding box center [858, 241] width 150 height 55
drag, startPoint x: 679, startPoint y: 273, endPoint x: 480, endPoint y: 223, distance: 205.2
click at [679, 273] on div "Contact Nick Walsh 0499 465 351 nick.mrbuilder@gmail.com Bill to Deliver to Gre…" at bounding box center [858, 241] width 871 height 130
drag, startPoint x: 436, startPoint y: 219, endPoint x: 500, endPoint y: 239, distance: 67.1
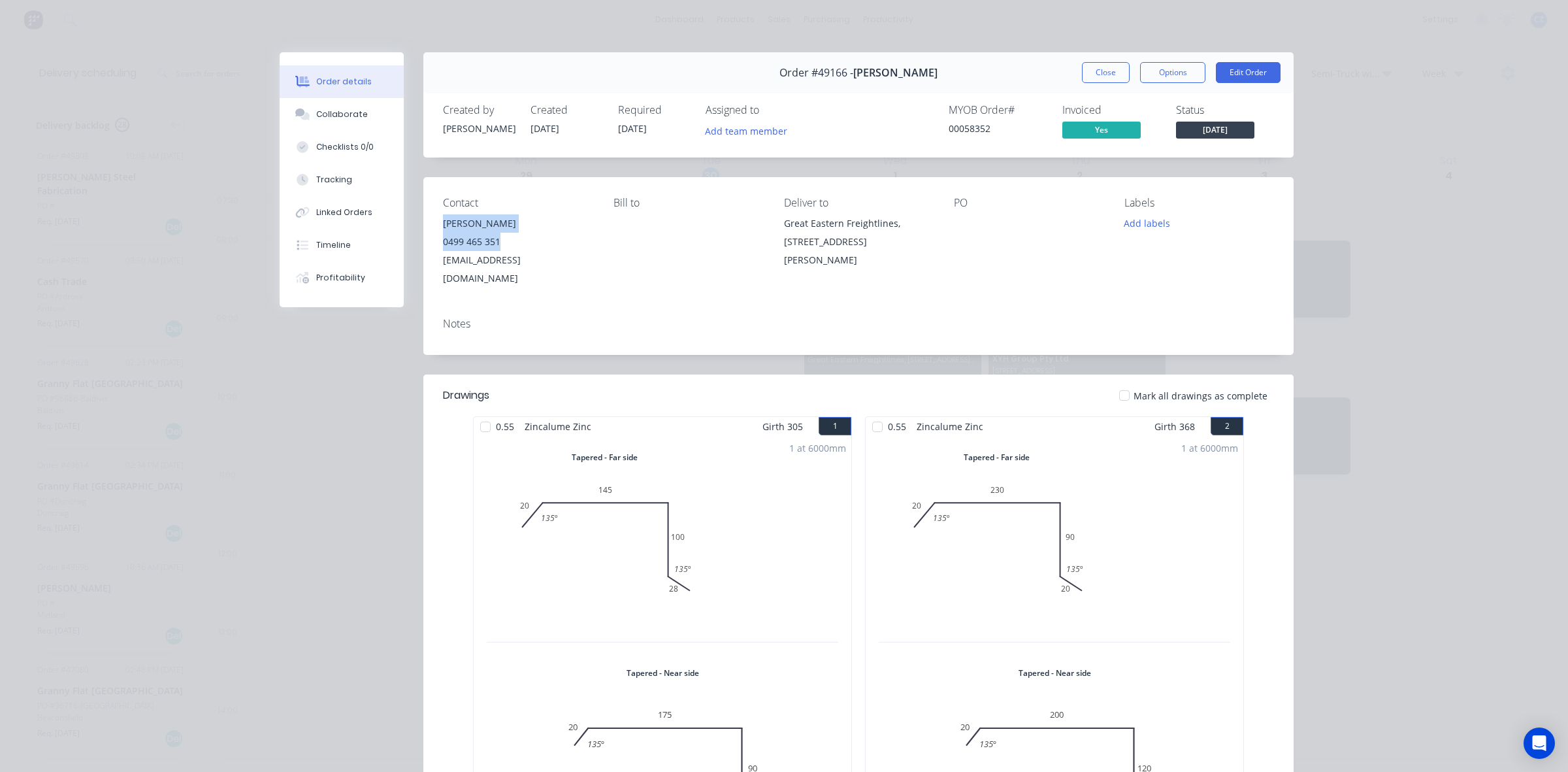
click at [500, 239] on div "Nick Walsh 0499 465 351 nick.mrbuilder@gmail.com" at bounding box center [518, 251] width 150 height 73
copy div "Nick Walsh 0499 465 351"
click at [1092, 74] on button "Close" at bounding box center [1106, 73] width 48 height 21
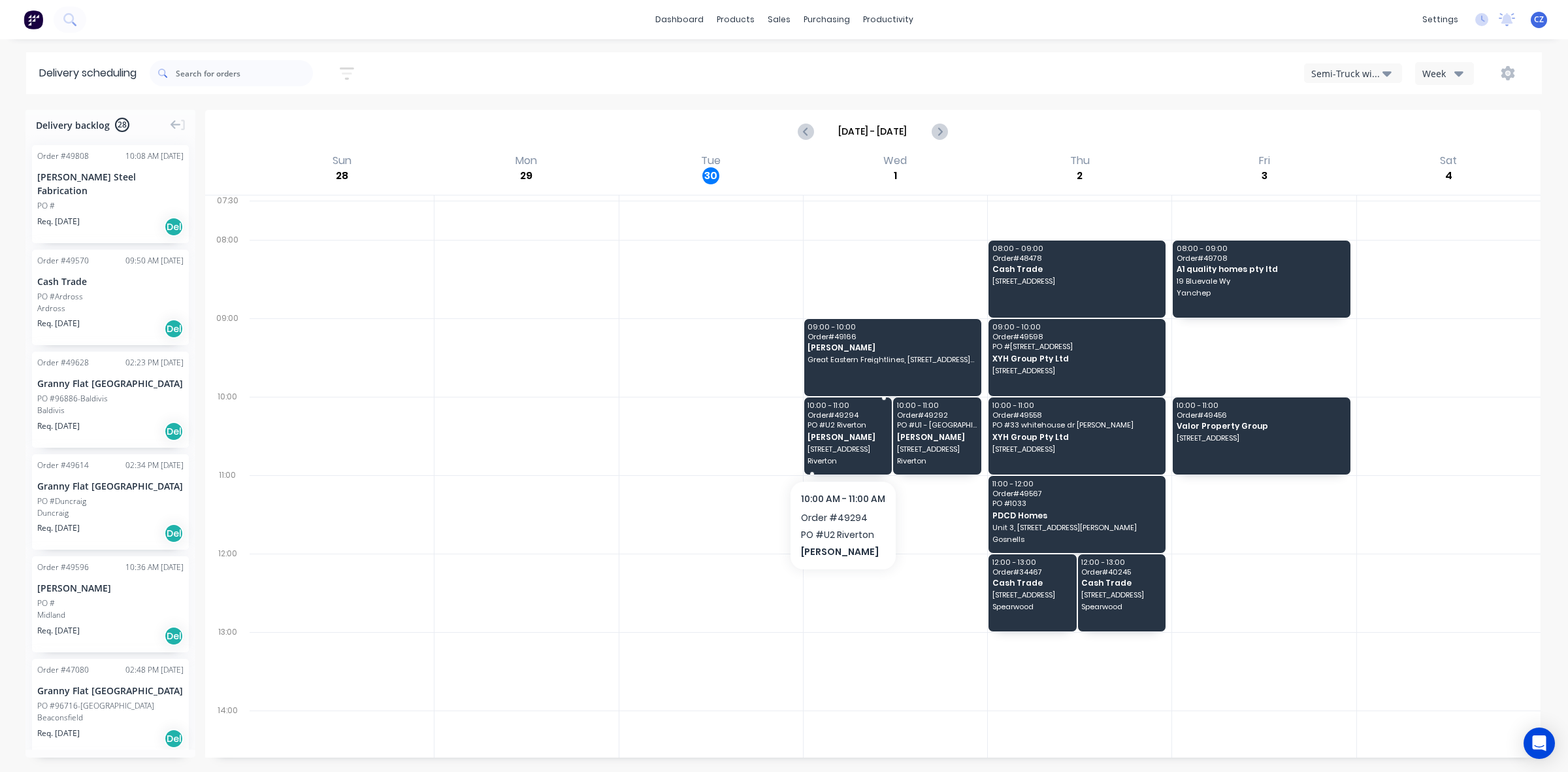
click at [808, 439] on span "[PERSON_NAME]" at bounding box center [847, 436] width 80 height 8
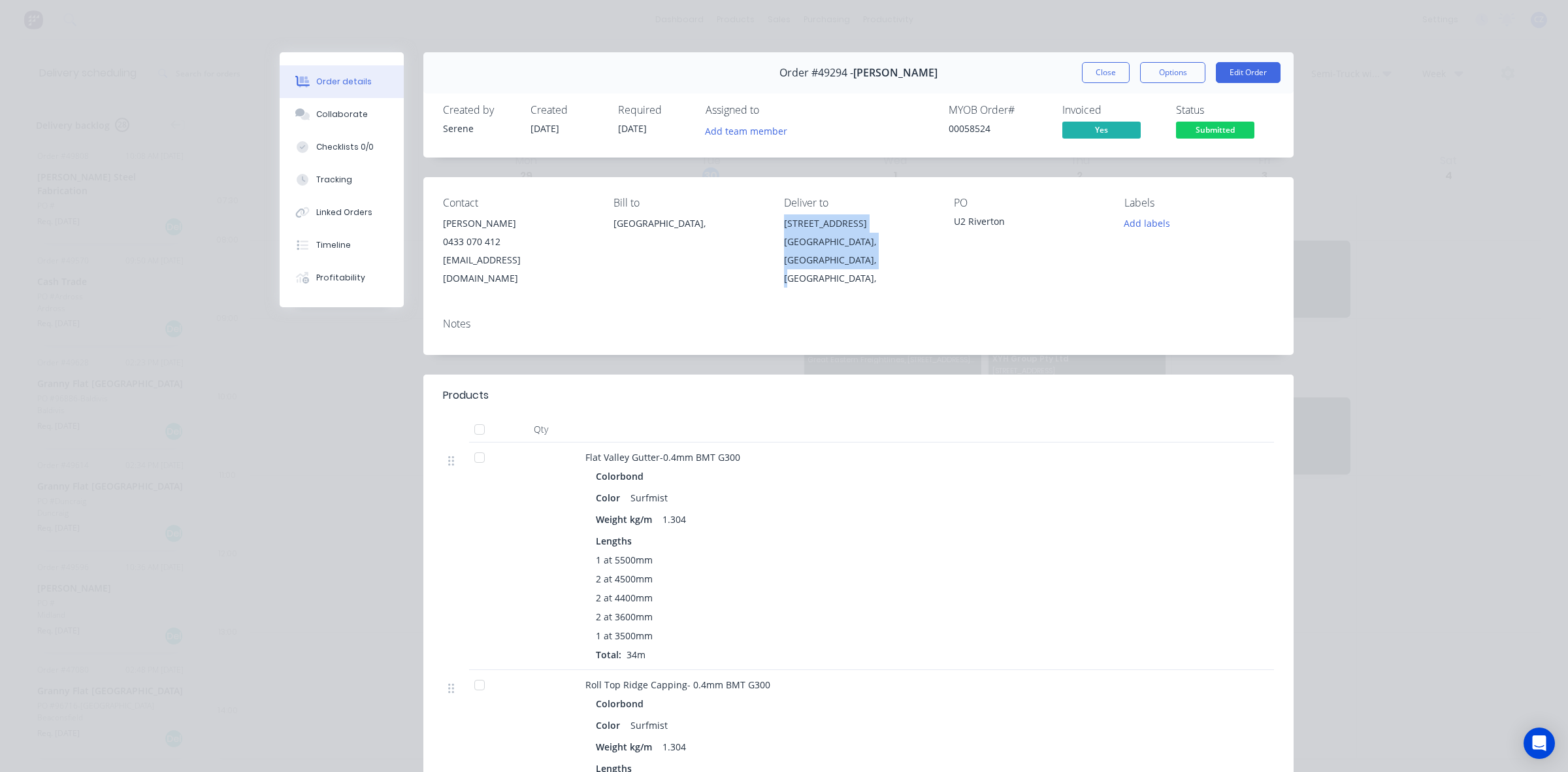
drag, startPoint x: 789, startPoint y: 231, endPoint x: 876, endPoint y: 172, distance: 105.1
click at [834, 256] on div "Contact Chris Gu 0433 070 412 account@speedframewa.com.au Bill to Australia, De…" at bounding box center [858, 241] width 871 height 130
click at [1085, 66] on button "Close" at bounding box center [1106, 73] width 48 height 21
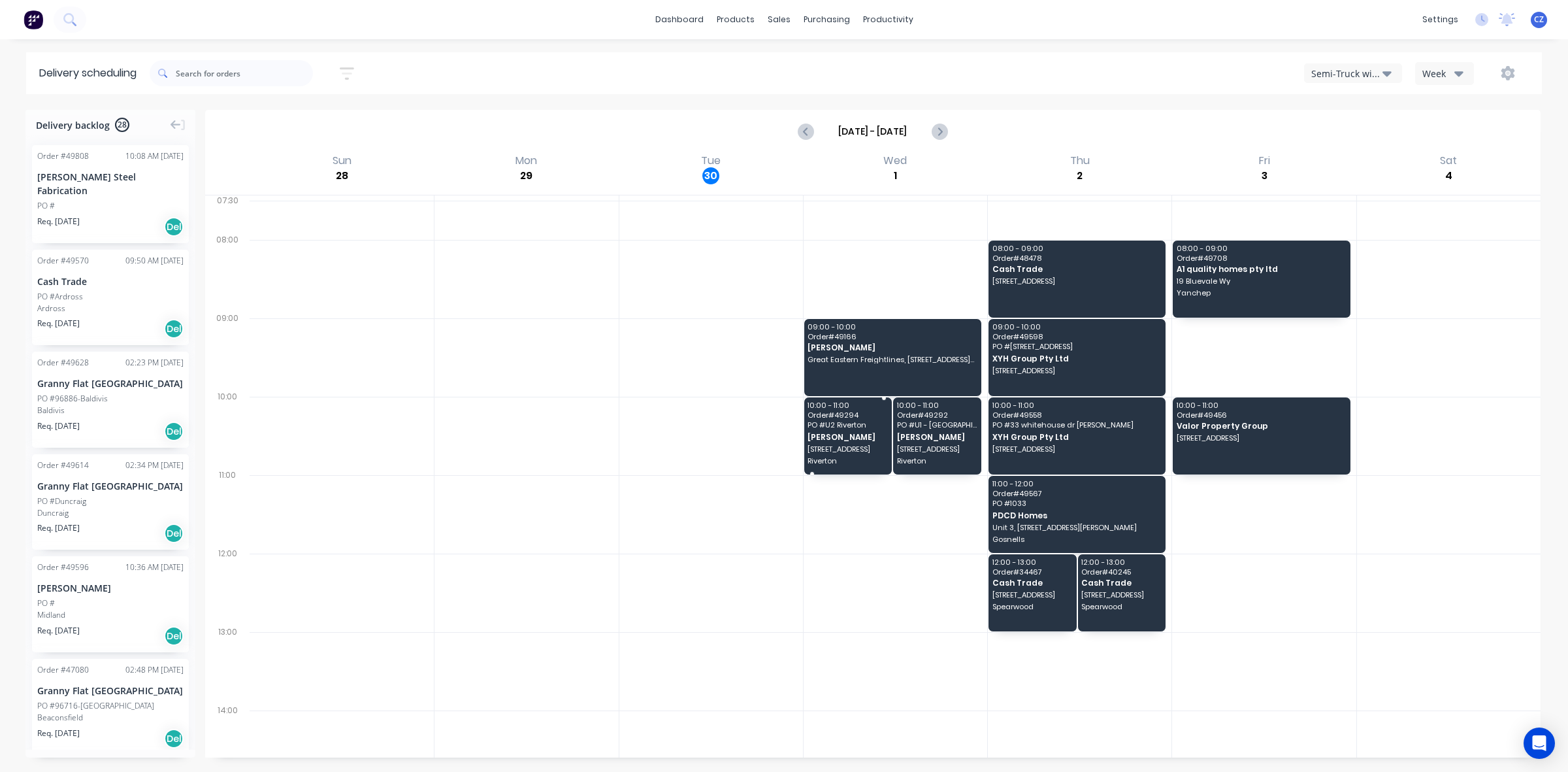
click at [867, 430] on div "10:00 - 11:00 Order # 49294 PO # U2 Riverton Chris Gu 460 Riverton Dr, Riverton" at bounding box center [849, 436] width 88 height 77
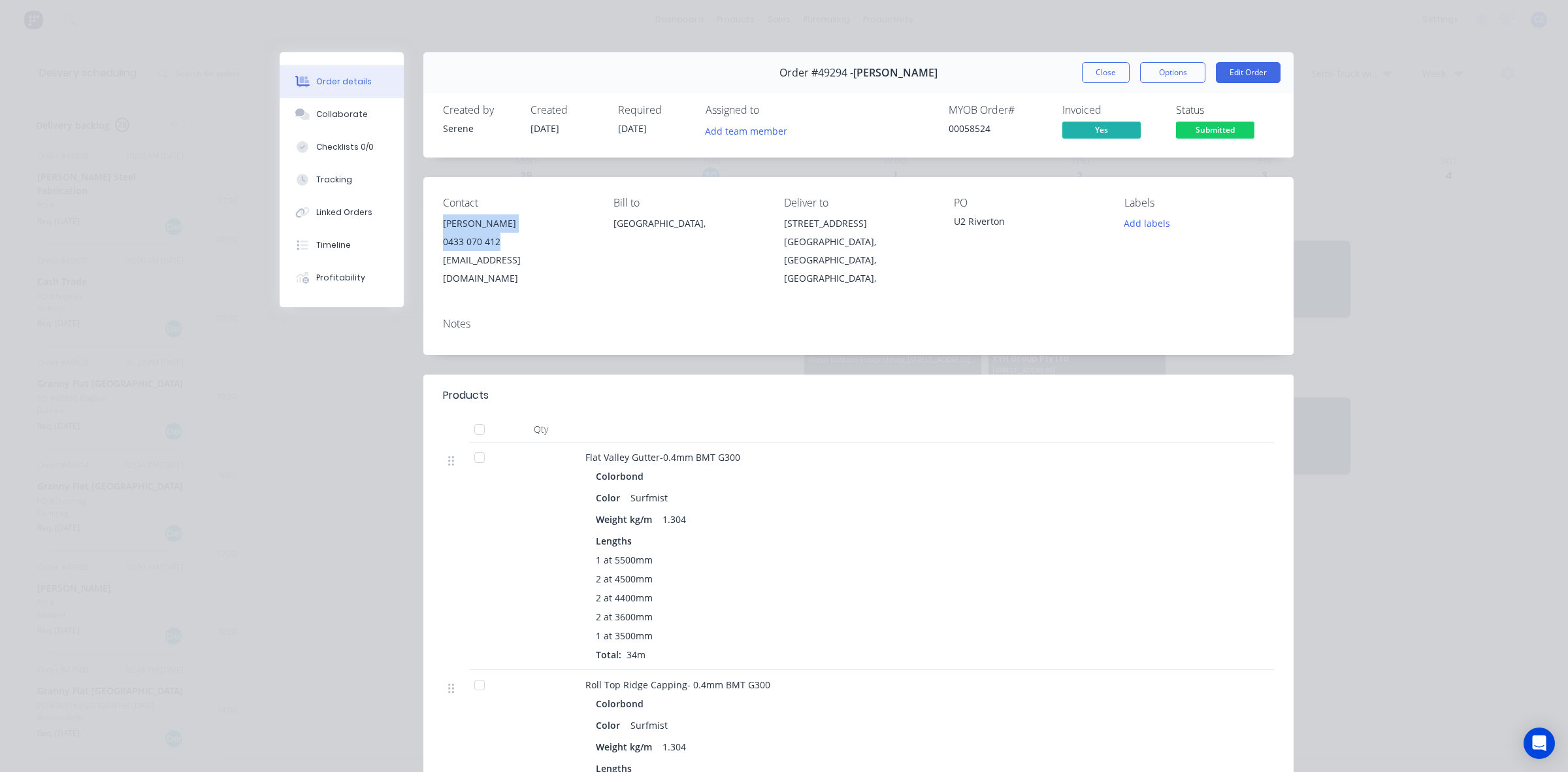
drag, startPoint x: 432, startPoint y: 222, endPoint x: 523, endPoint y: 242, distance: 93.2
click at [523, 242] on div "Contact Chris Gu 0433 070 412 account@speedframewa.com.au Bill to Australia, De…" at bounding box center [858, 241] width 871 height 130
copy div "Chris Gu 0433 070 412"
click at [1111, 75] on button "Close" at bounding box center [1106, 73] width 48 height 21
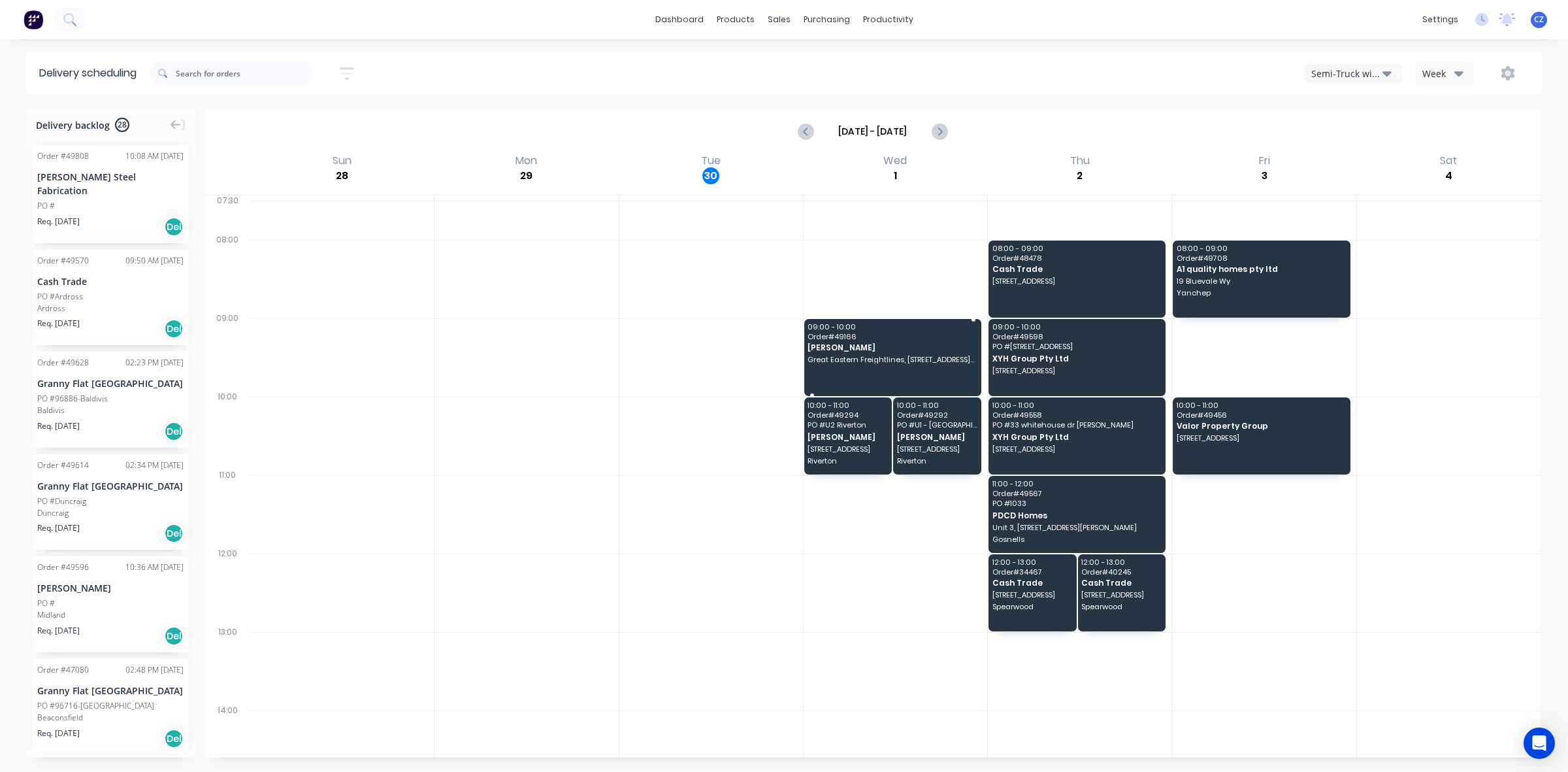
click at [899, 348] on span "Nick Walsh" at bounding box center [891, 347] width 168 height 8
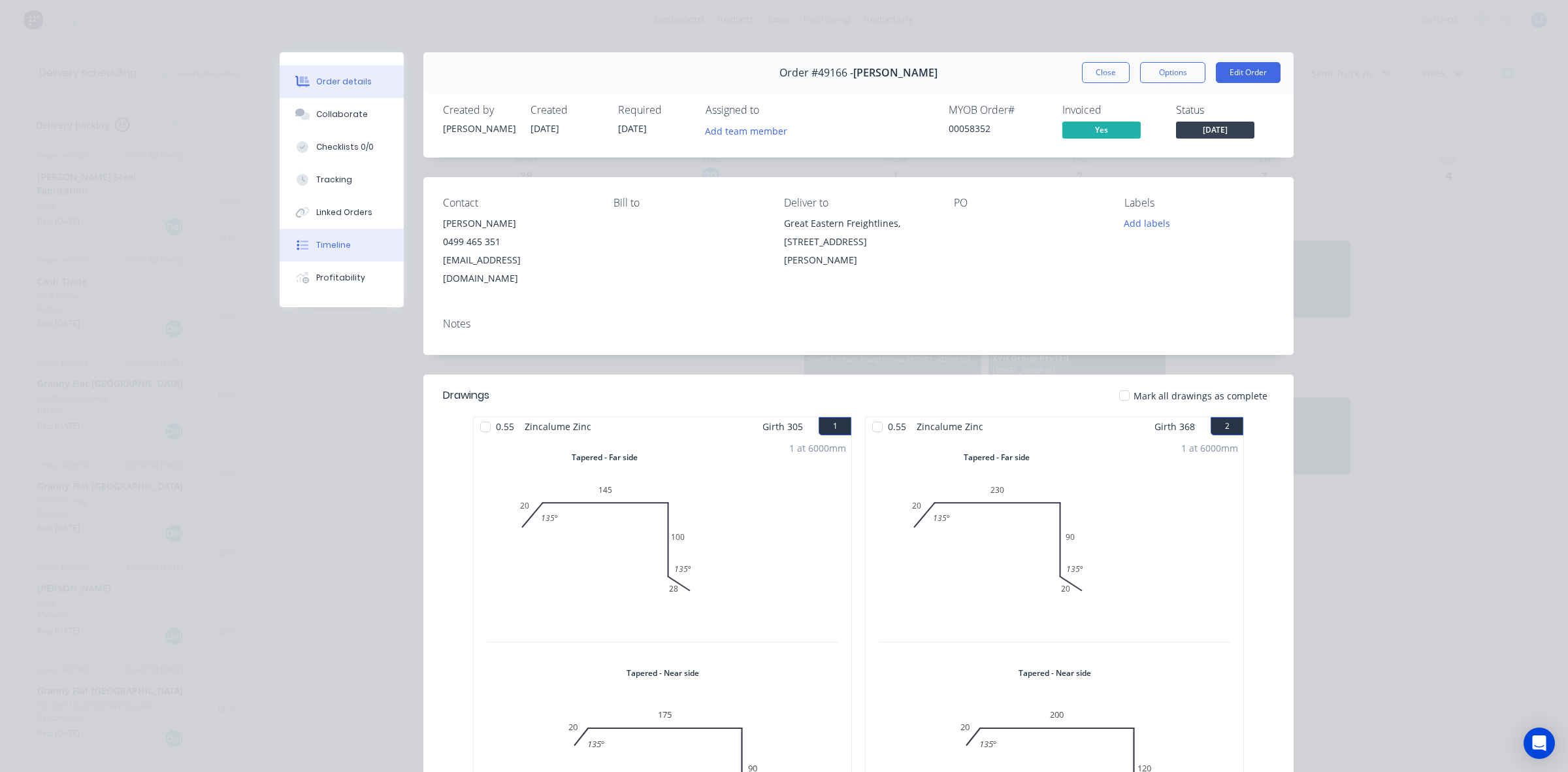
click at [357, 244] on button "Timeline" at bounding box center [342, 244] width 124 height 33
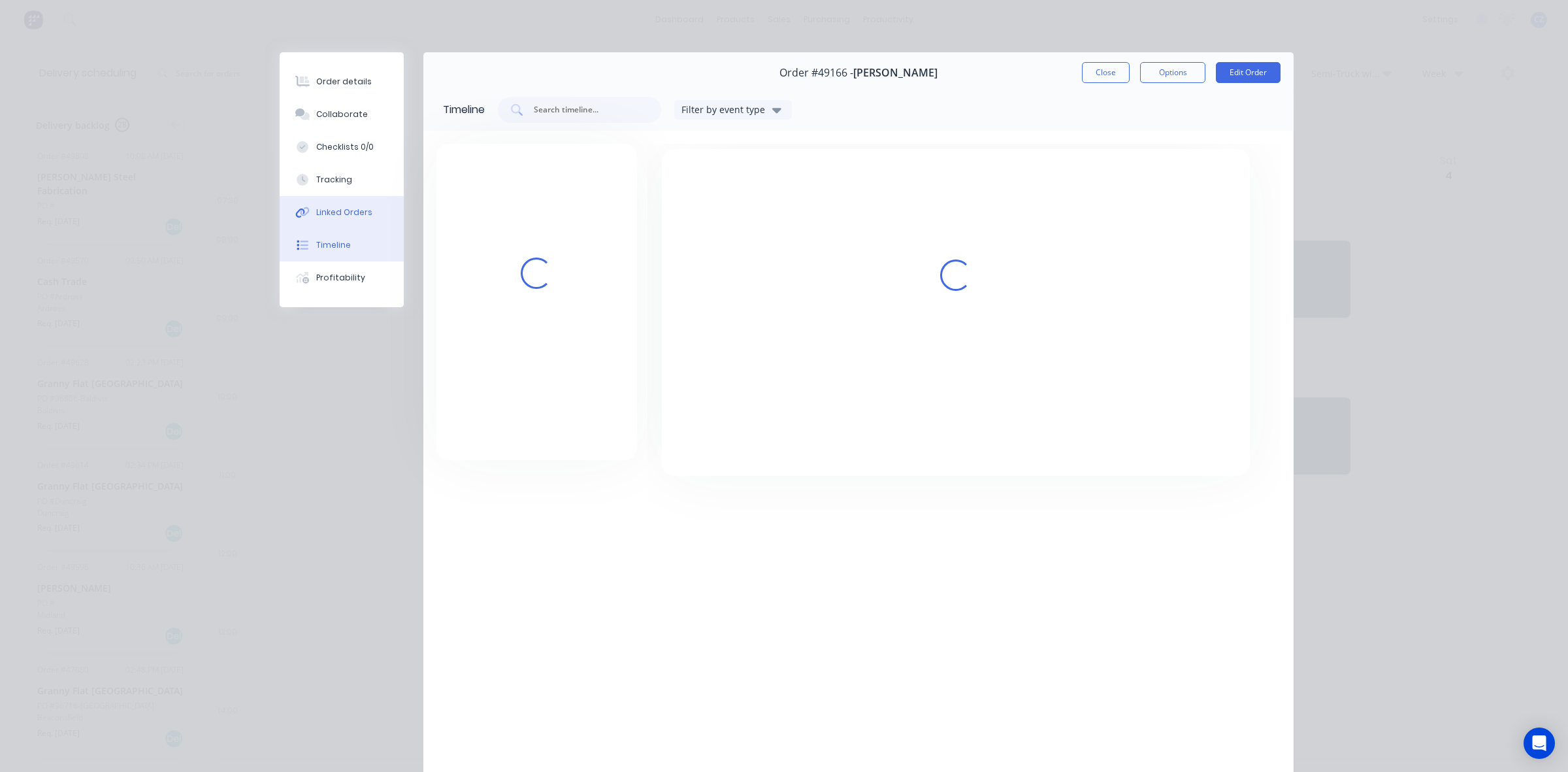
click at [347, 213] on div "Linked Orders" at bounding box center [345, 212] width 56 height 11
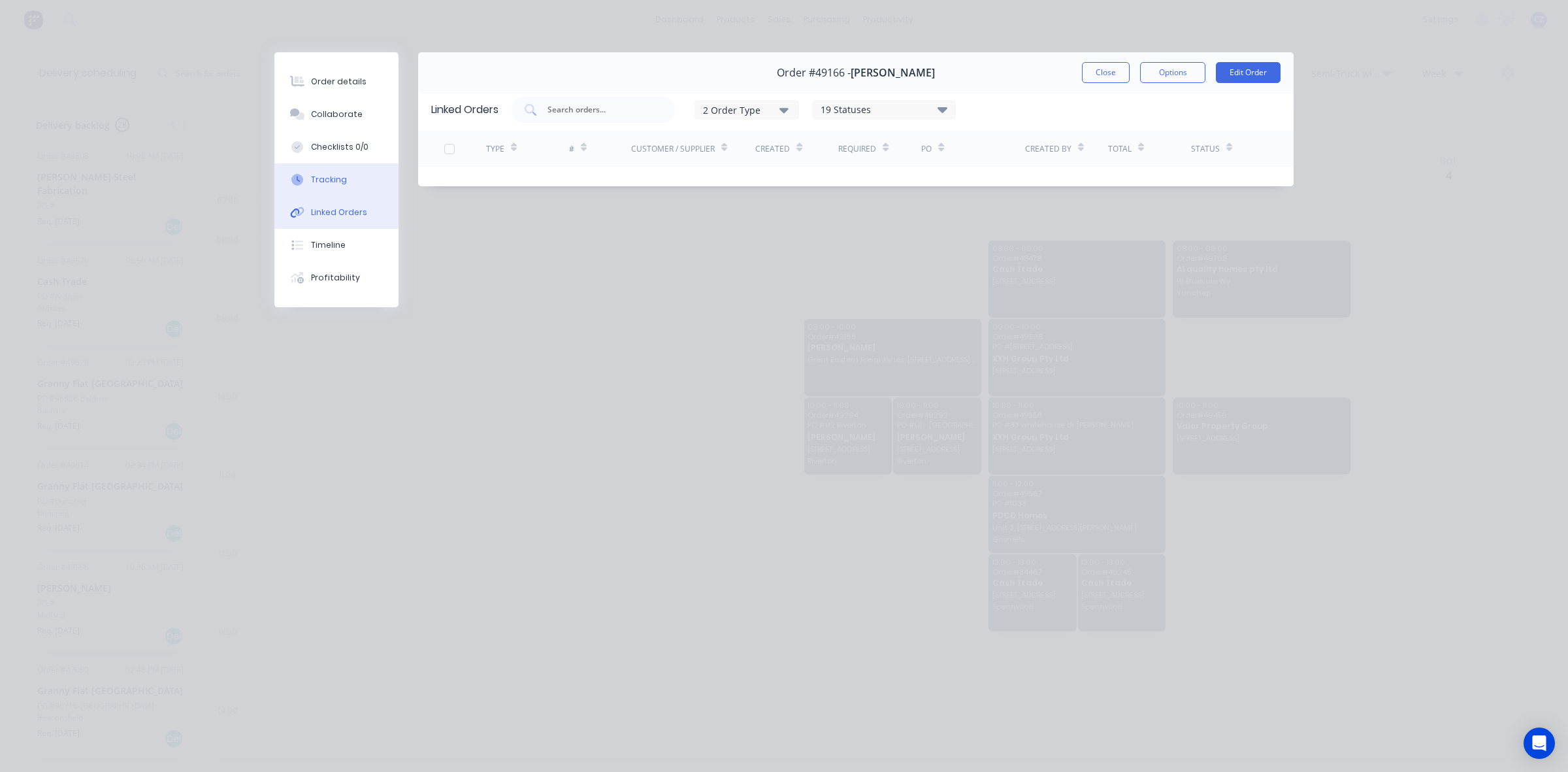
click at [344, 180] on div "Tracking" at bounding box center [329, 179] width 36 height 11
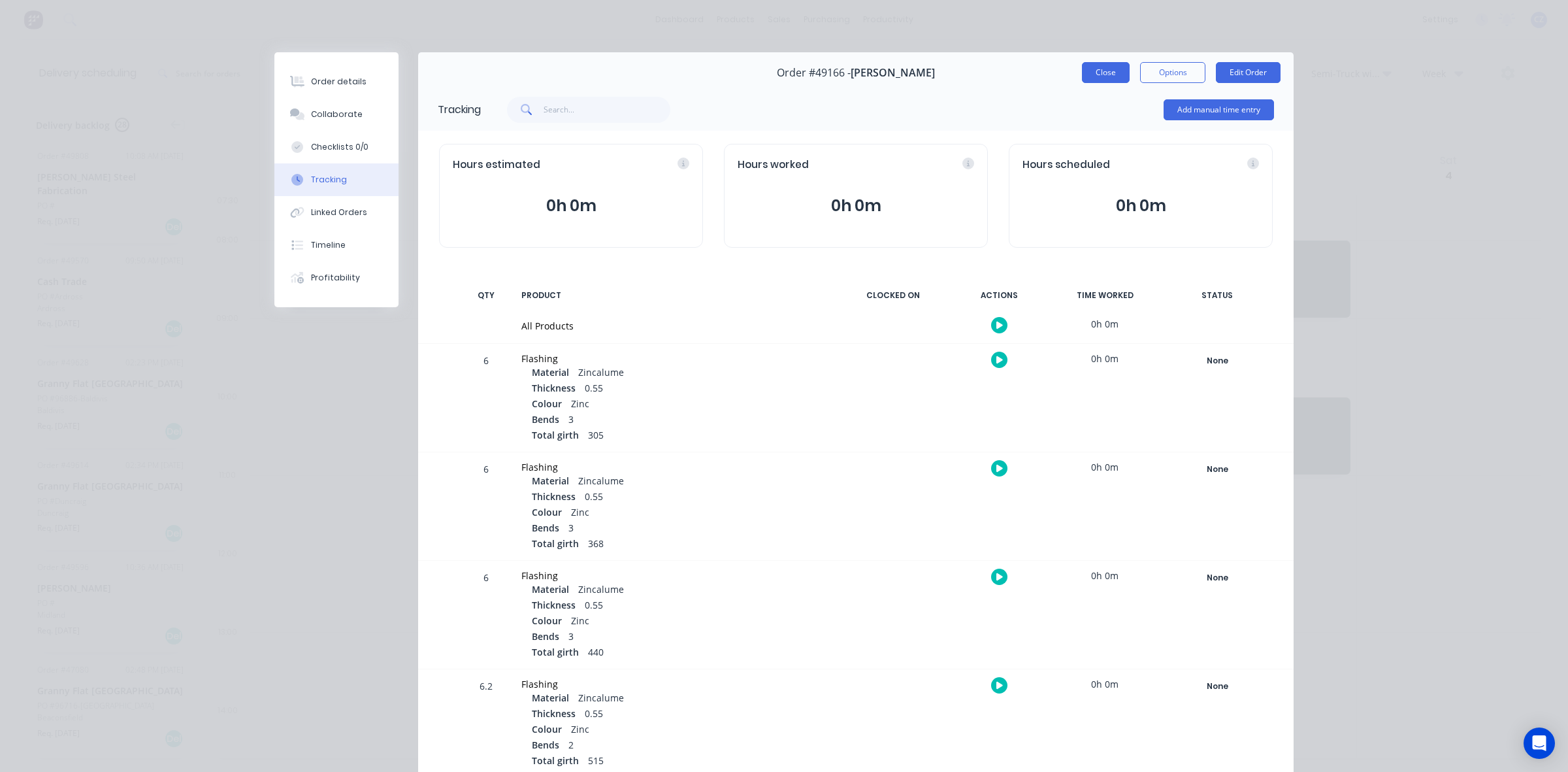
click at [1097, 77] on button "Close" at bounding box center [1106, 73] width 48 height 21
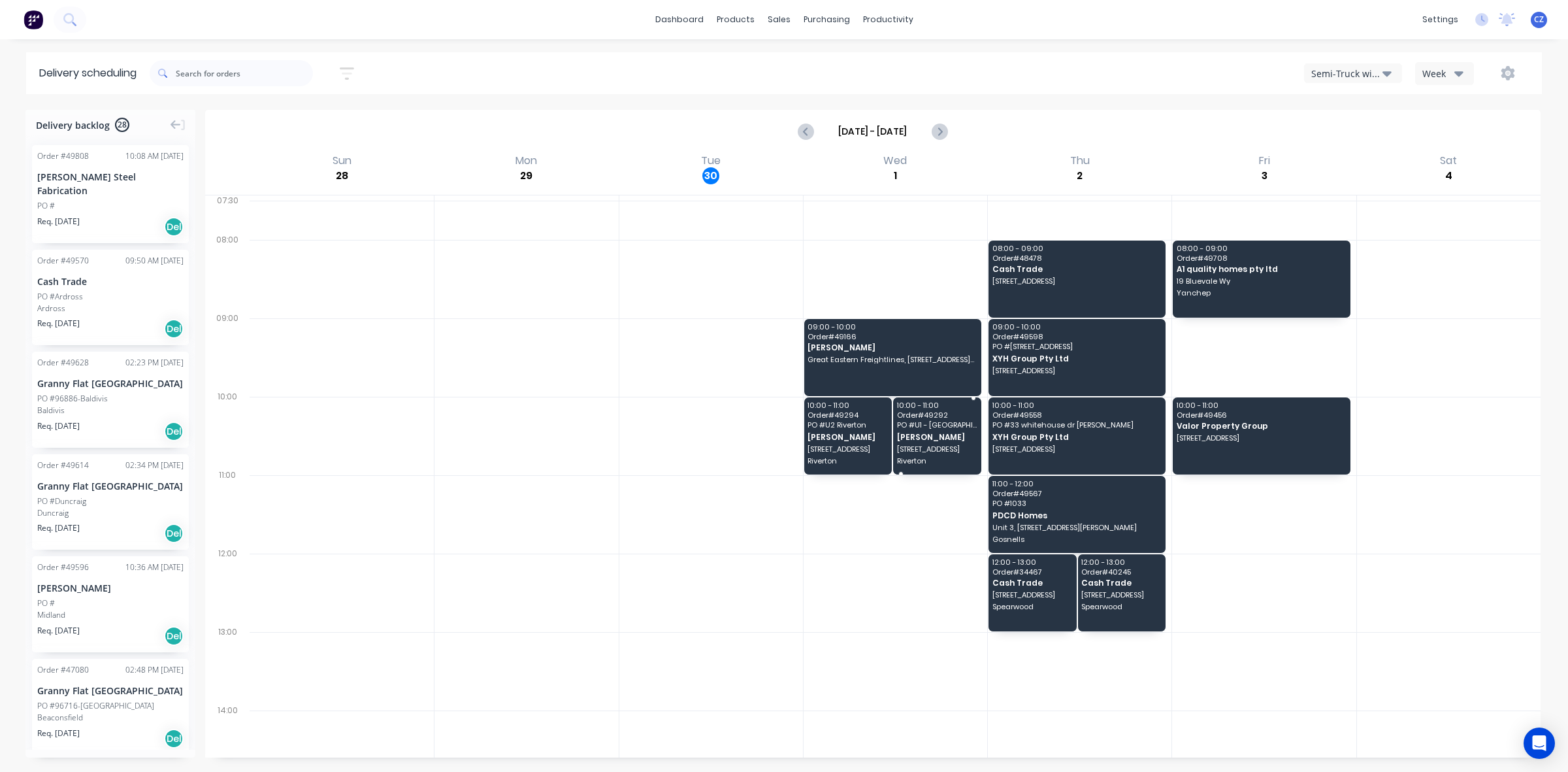
click at [920, 428] on span "PO # U1 - Riverton" at bounding box center [937, 424] width 80 height 8
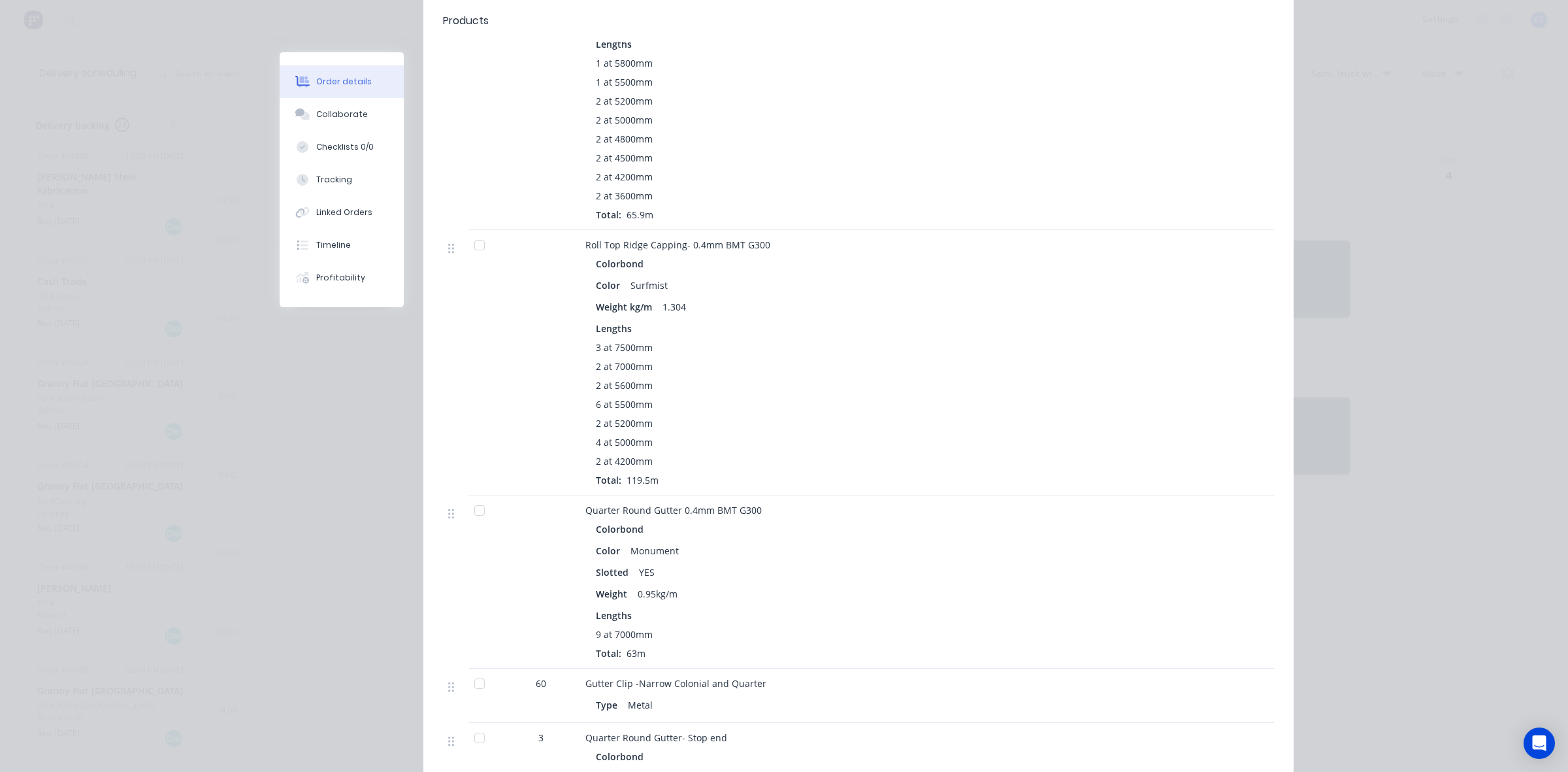
scroll to position [654, 0]
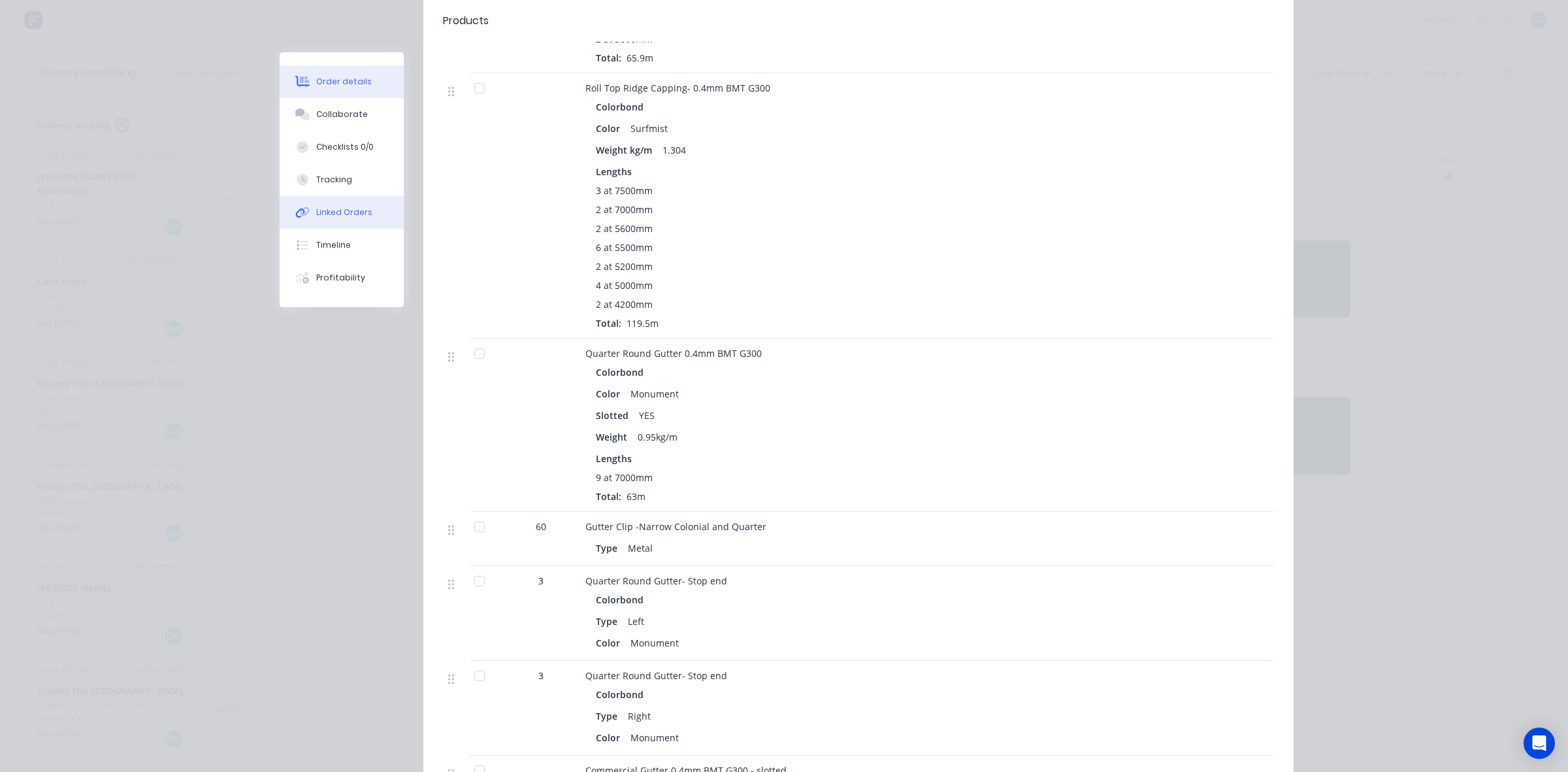
click at [351, 219] on button "Linked Orders" at bounding box center [342, 212] width 124 height 33
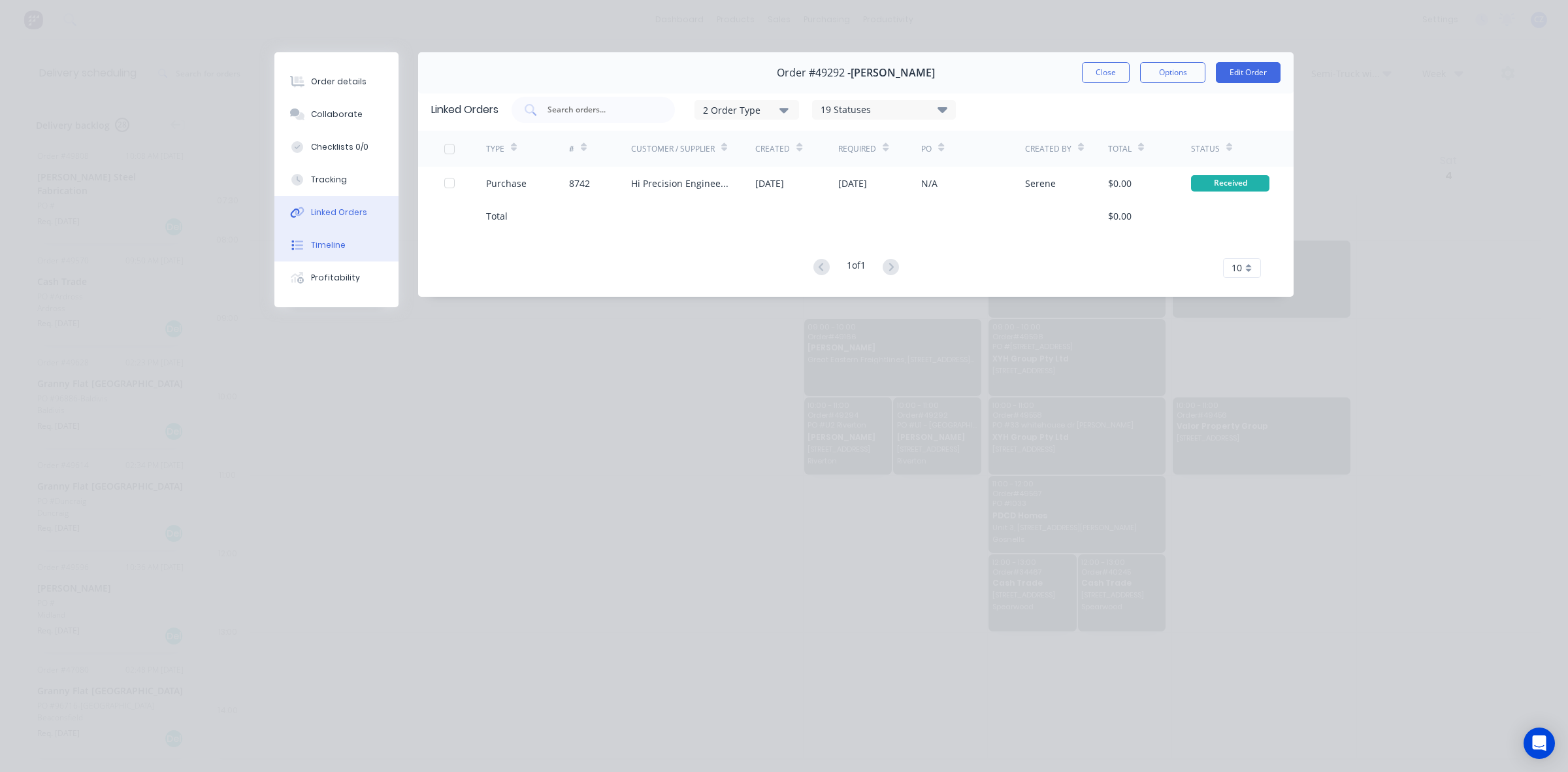
click at [360, 256] on button "Timeline" at bounding box center [337, 244] width 124 height 33
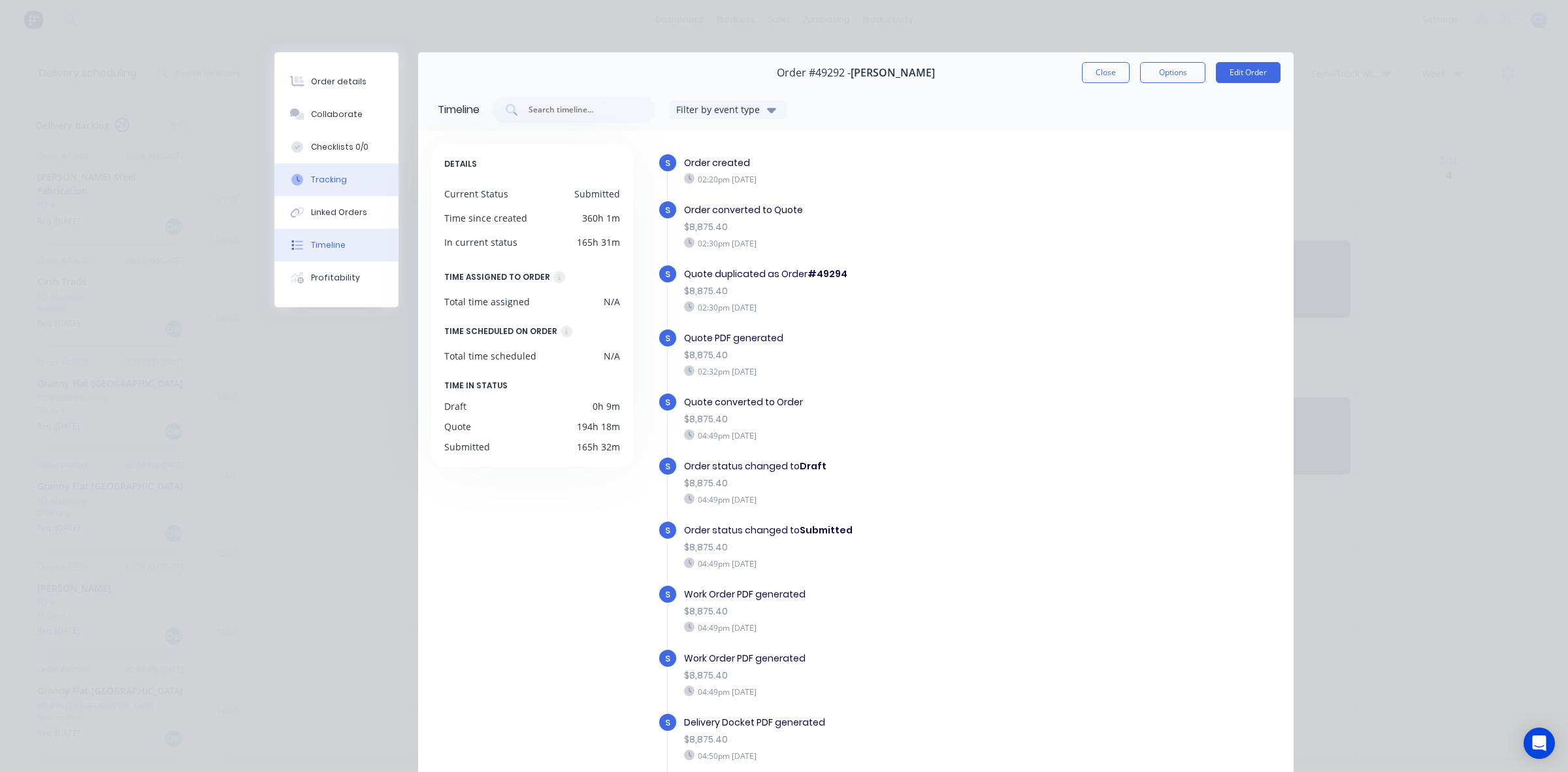
click at [321, 187] on button "Tracking" at bounding box center [337, 179] width 124 height 33
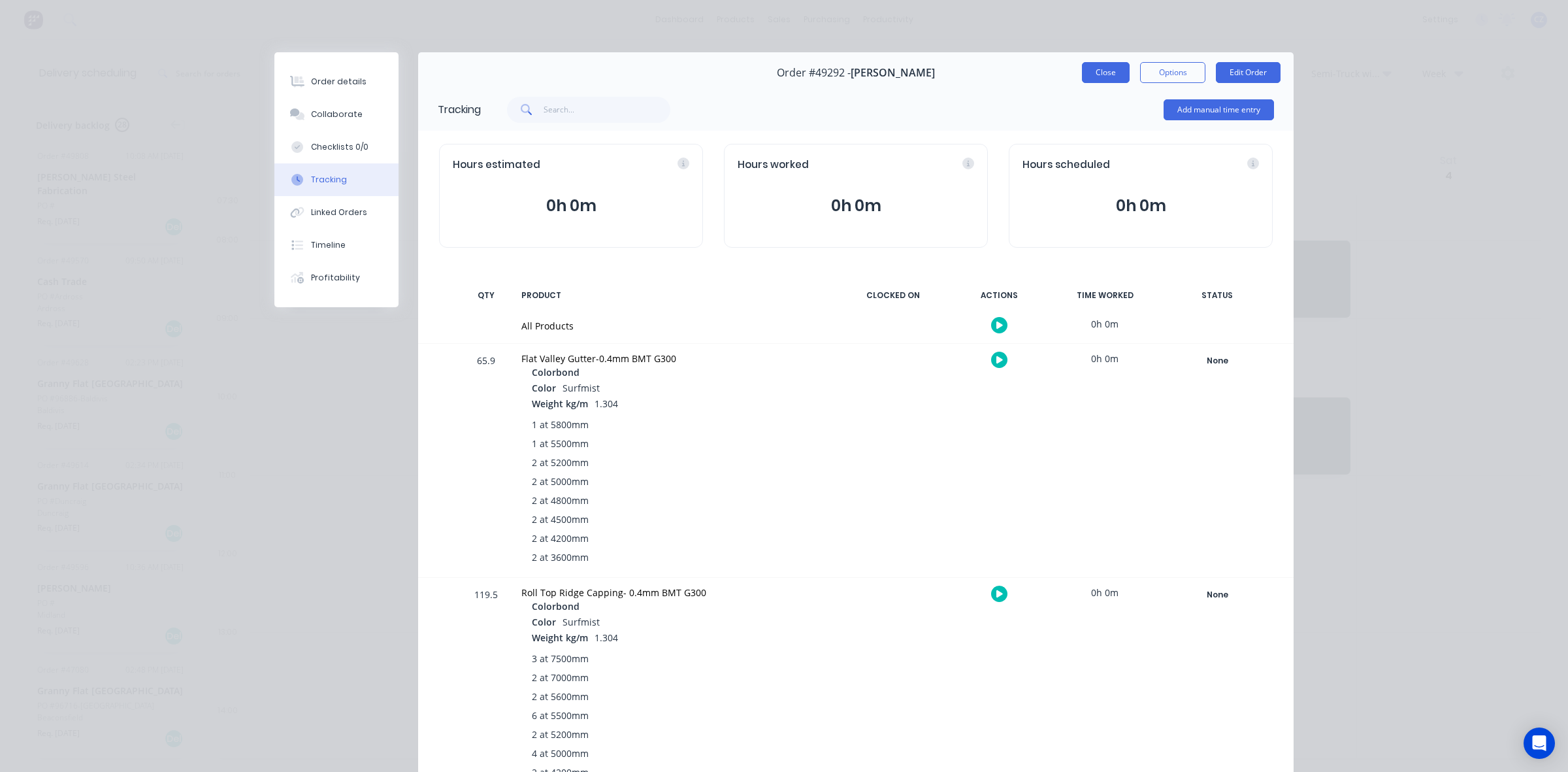
click at [1090, 65] on button "Close" at bounding box center [1106, 73] width 48 height 21
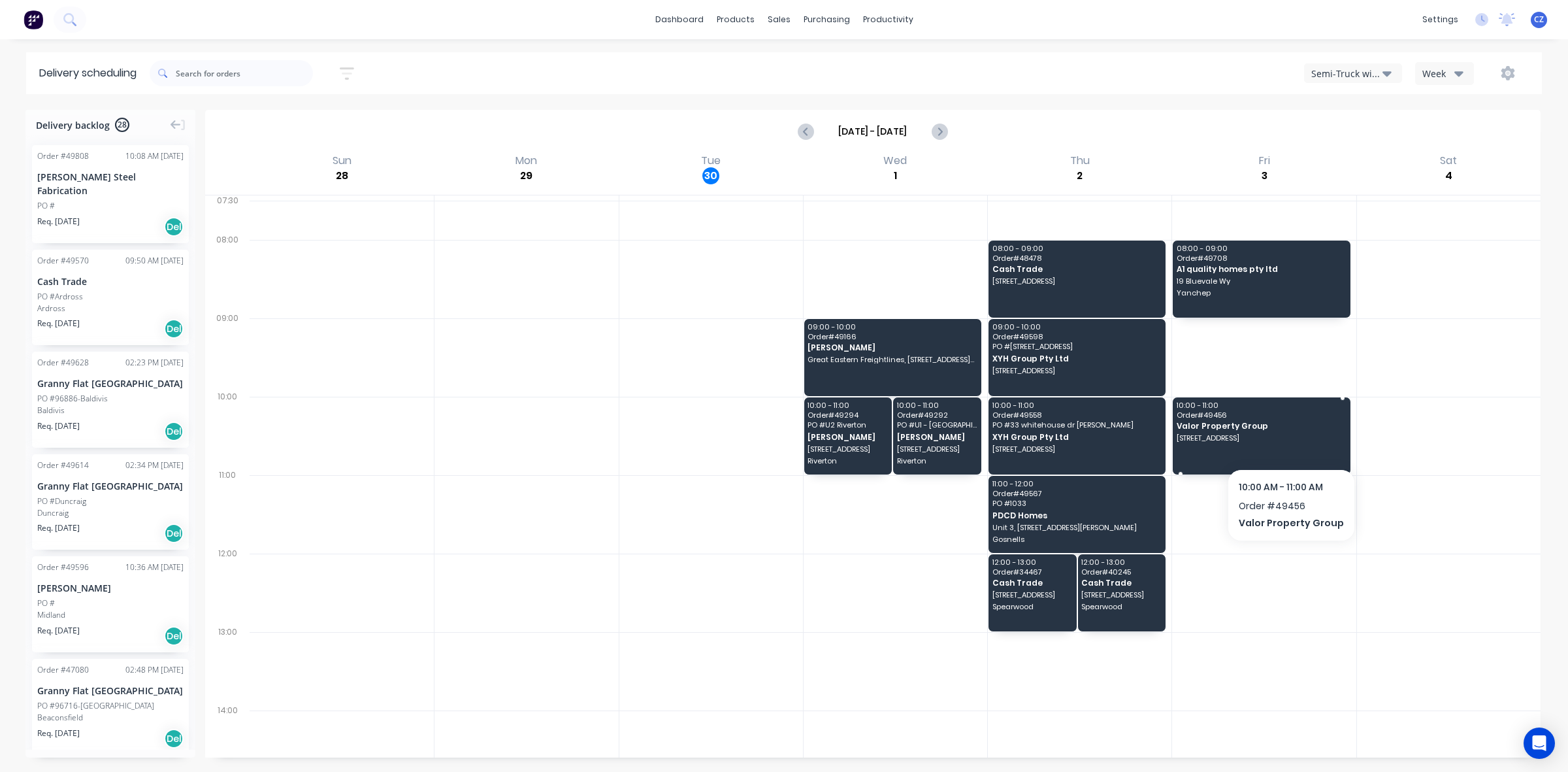
click at [1288, 440] on span "957 Beaufort St, Inglewood WA 6052" at bounding box center [1261, 438] width 168 height 8
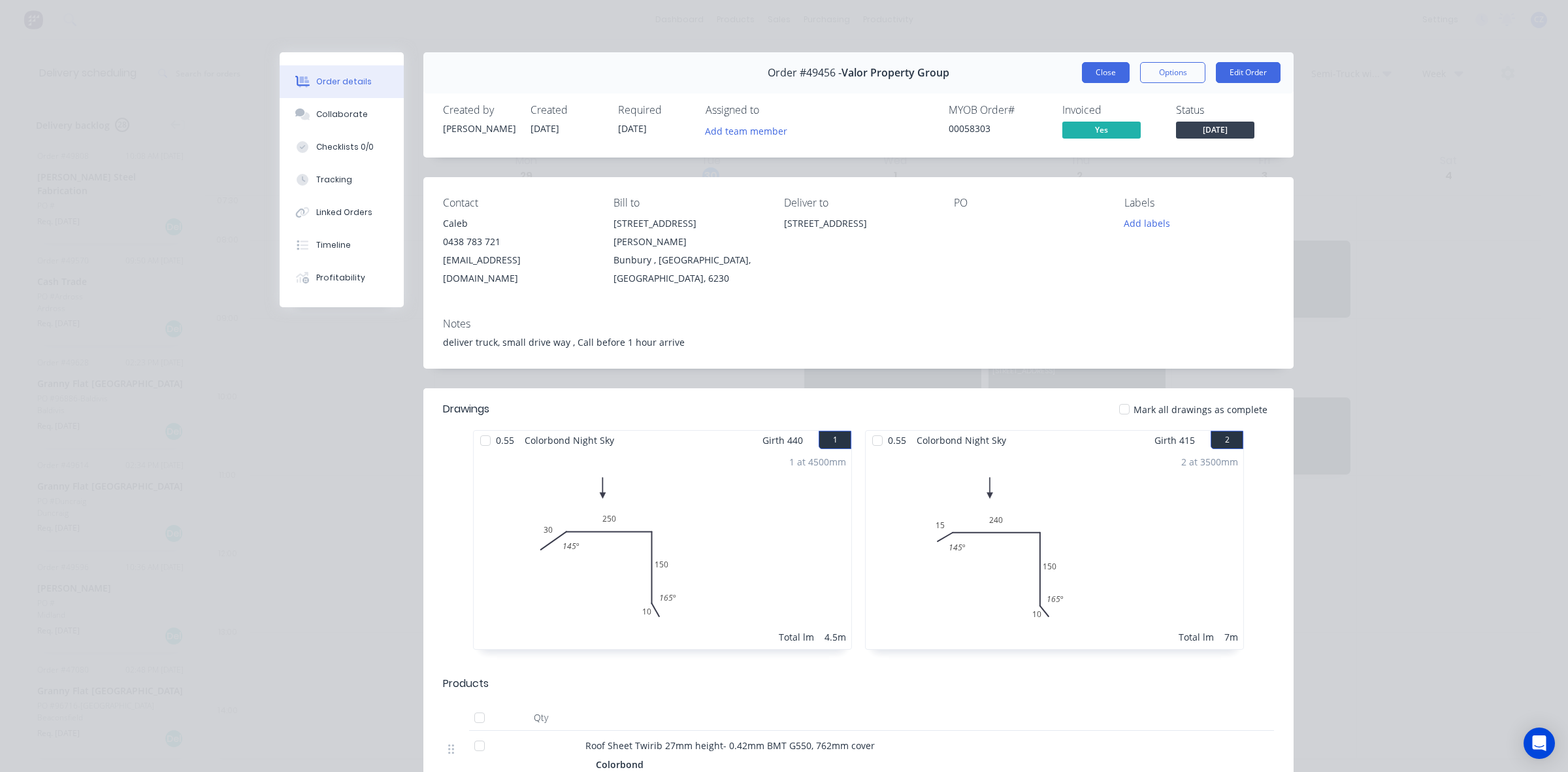
click at [1102, 73] on button "Close" at bounding box center [1106, 73] width 48 height 21
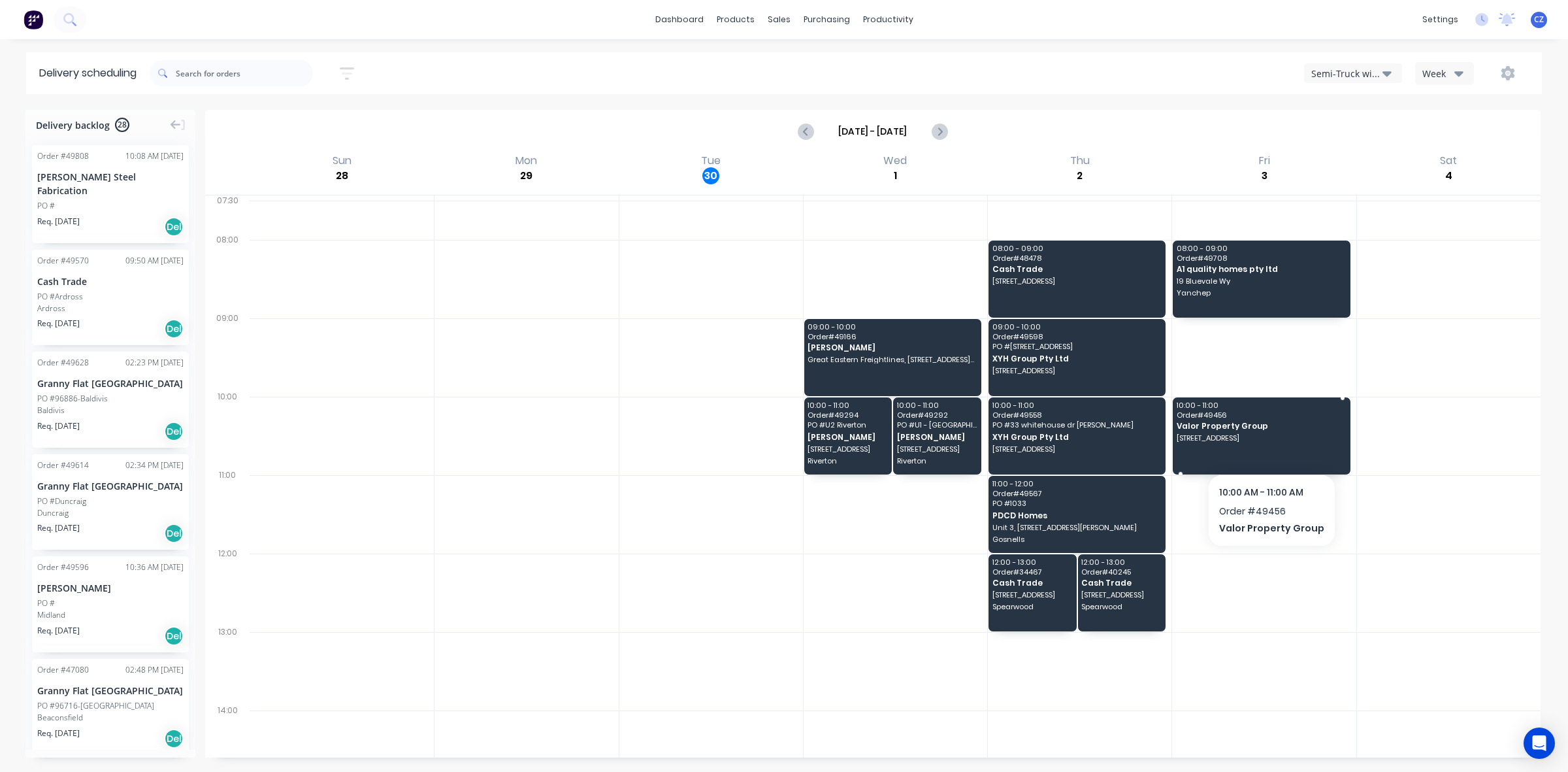
click at [1268, 445] on div "10:00 - 11:00 Order # 49456 Valor Property Group 957 Beaufort St, Inglewood WA …" at bounding box center [1261, 436] width 177 height 77
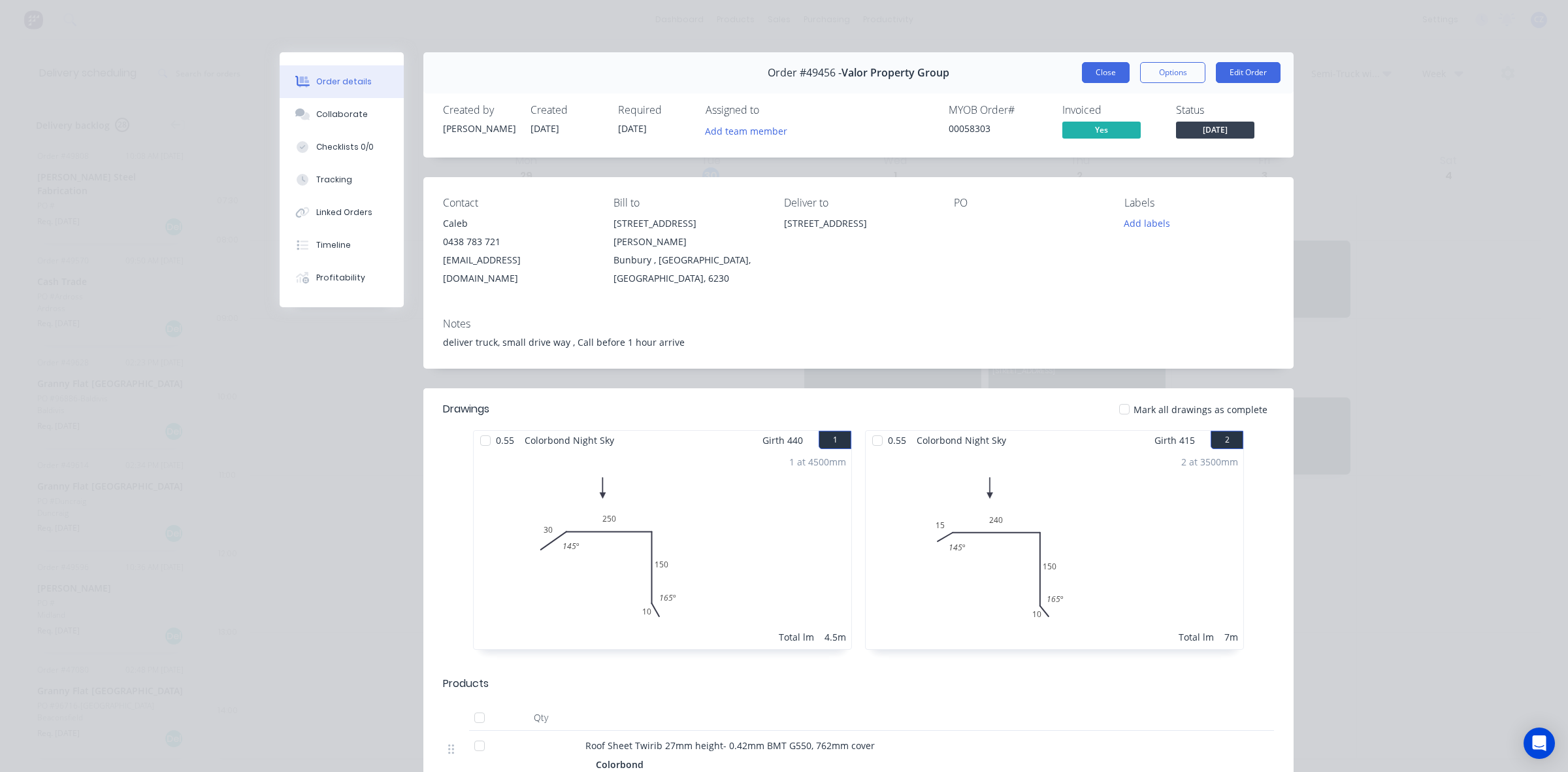
click at [1088, 68] on button "Close" at bounding box center [1106, 73] width 48 height 21
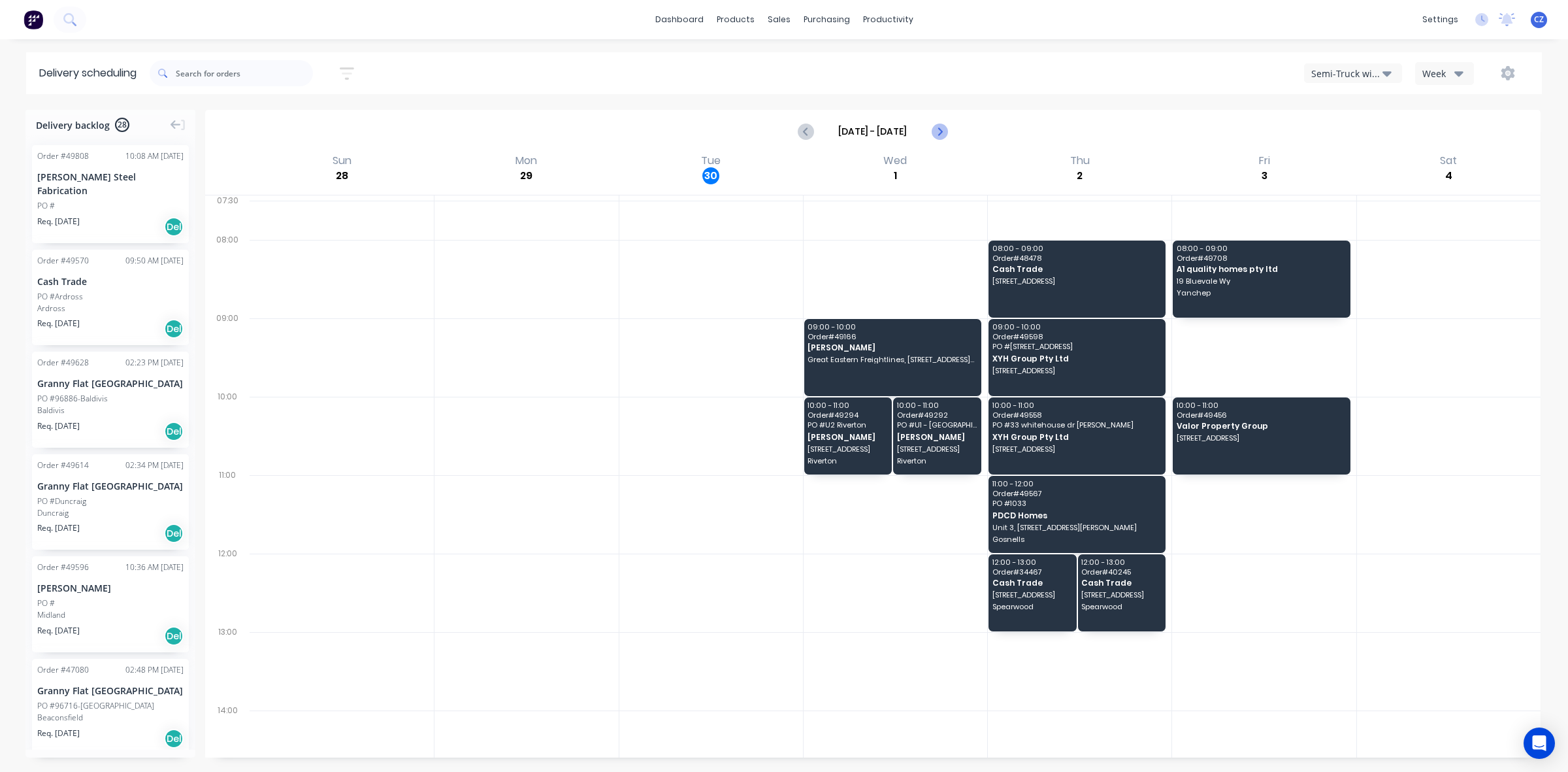
click at [946, 125] on icon "Next page" at bounding box center [939, 131] width 16 height 16
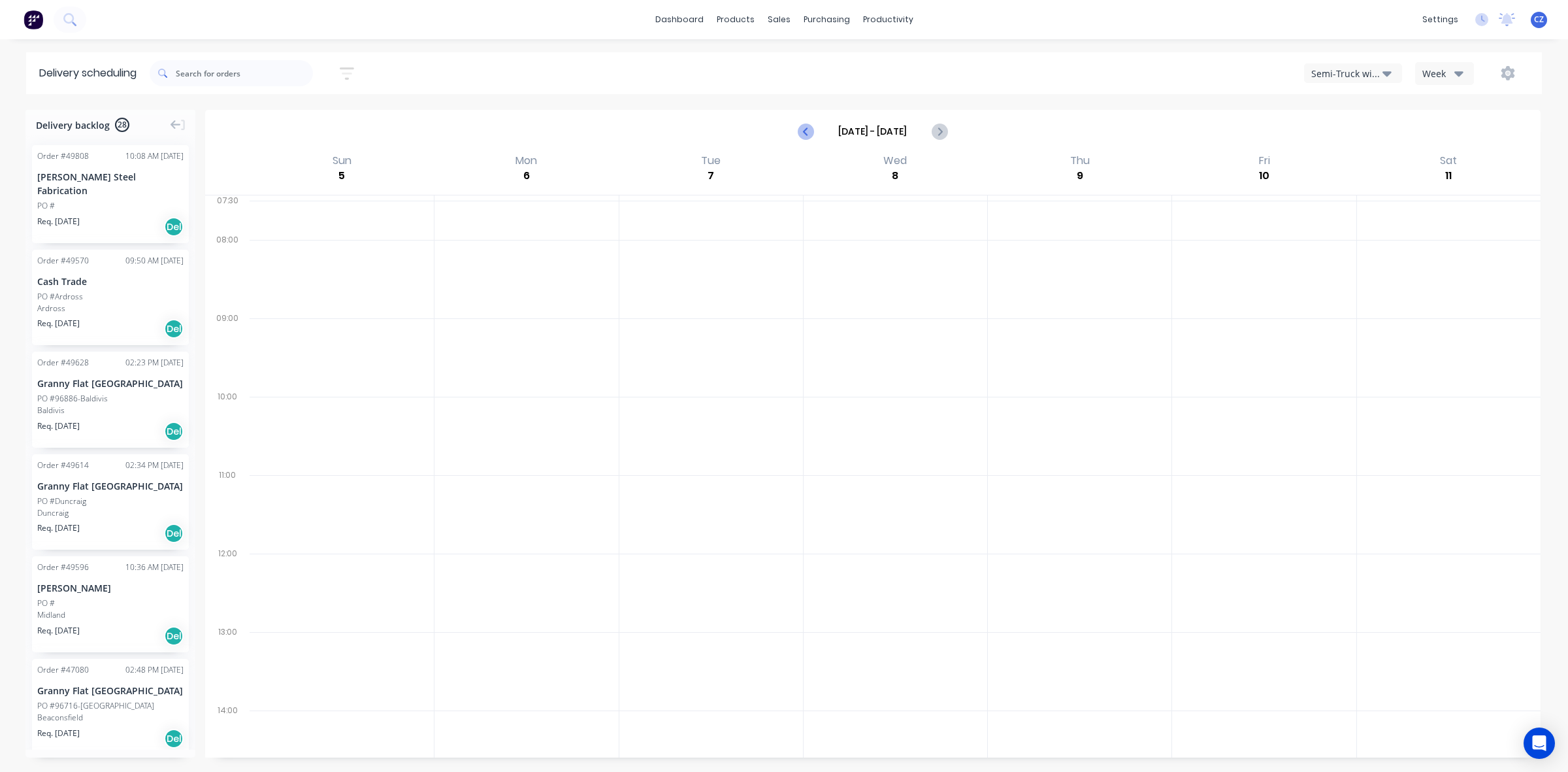
click at [809, 135] on icon "Previous page" at bounding box center [807, 131] width 6 height 11
type input "Sep 28 - Oct 4"
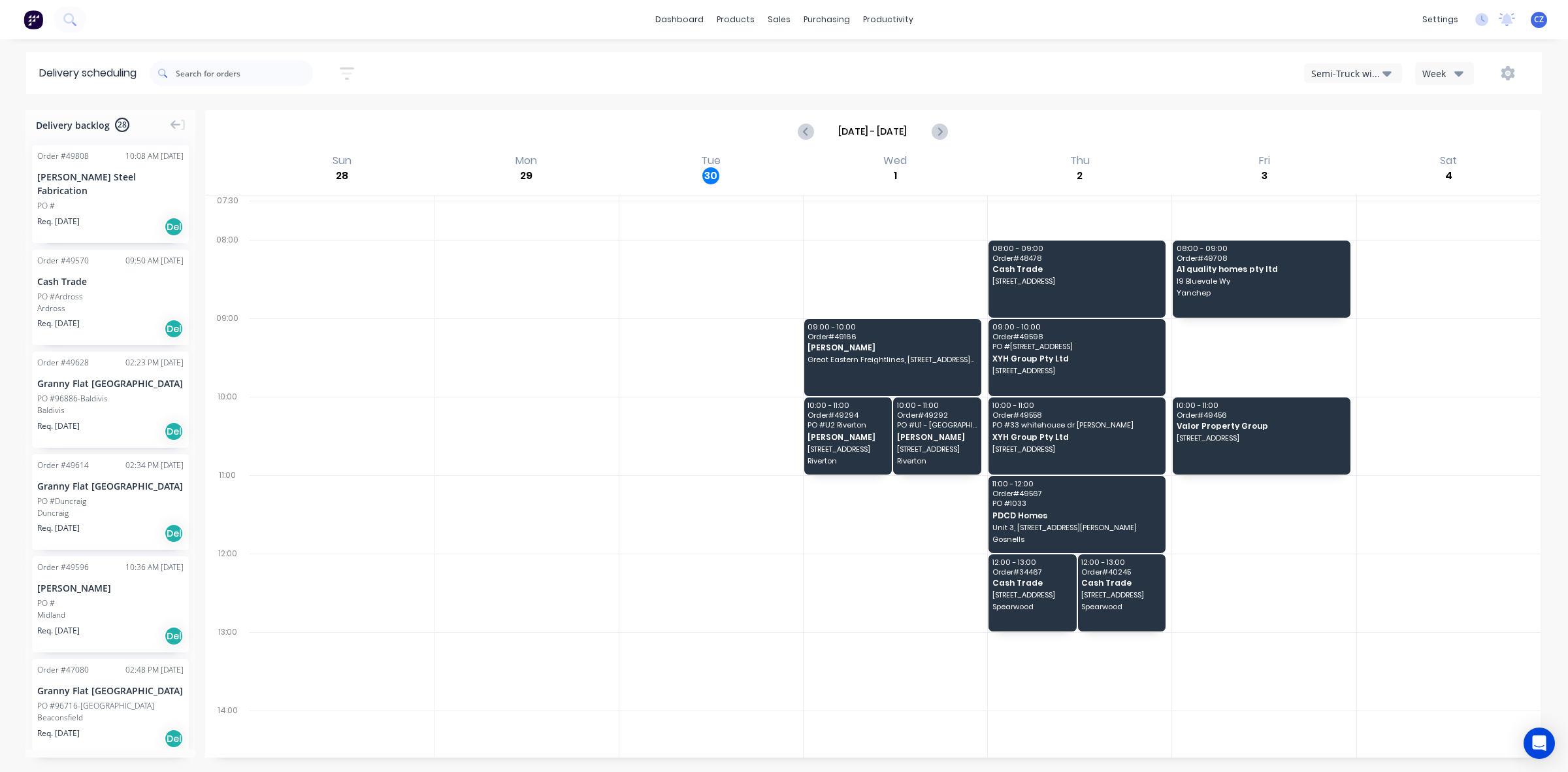
click at [1350, 69] on div "Semi-Truck with Hiab" at bounding box center [1347, 74] width 71 height 14
click at [1327, 157] on div "Utes Delivery" at bounding box center [1369, 159] width 129 height 26
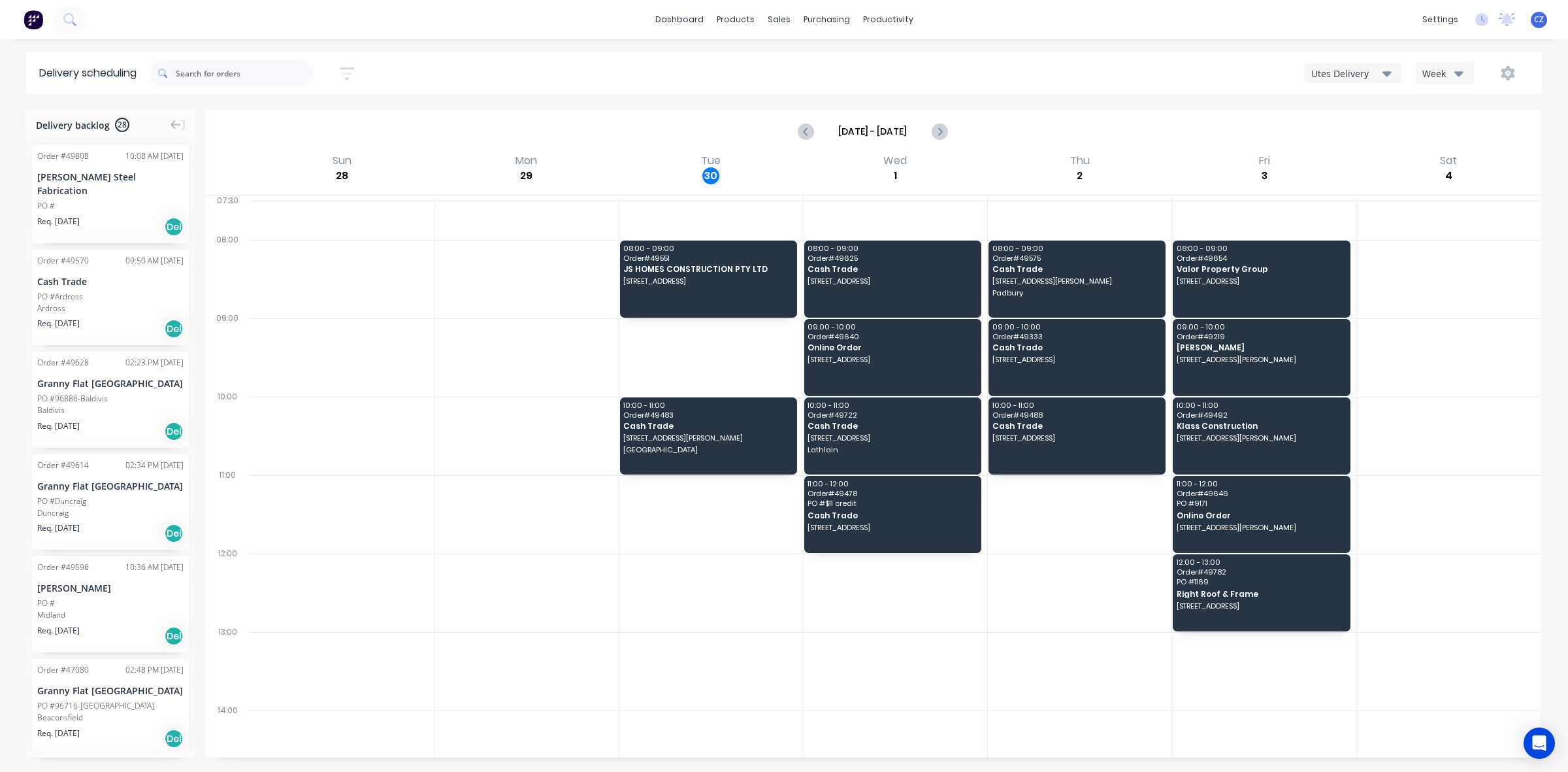
click at [1368, 73] on div "Utes Delivery" at bounding box center [1347, 74] width 71 height 14
click at [1355, 101] on div "Semi-Truck with Hiab" at bounding box center [1369, 107] width 129 height 26
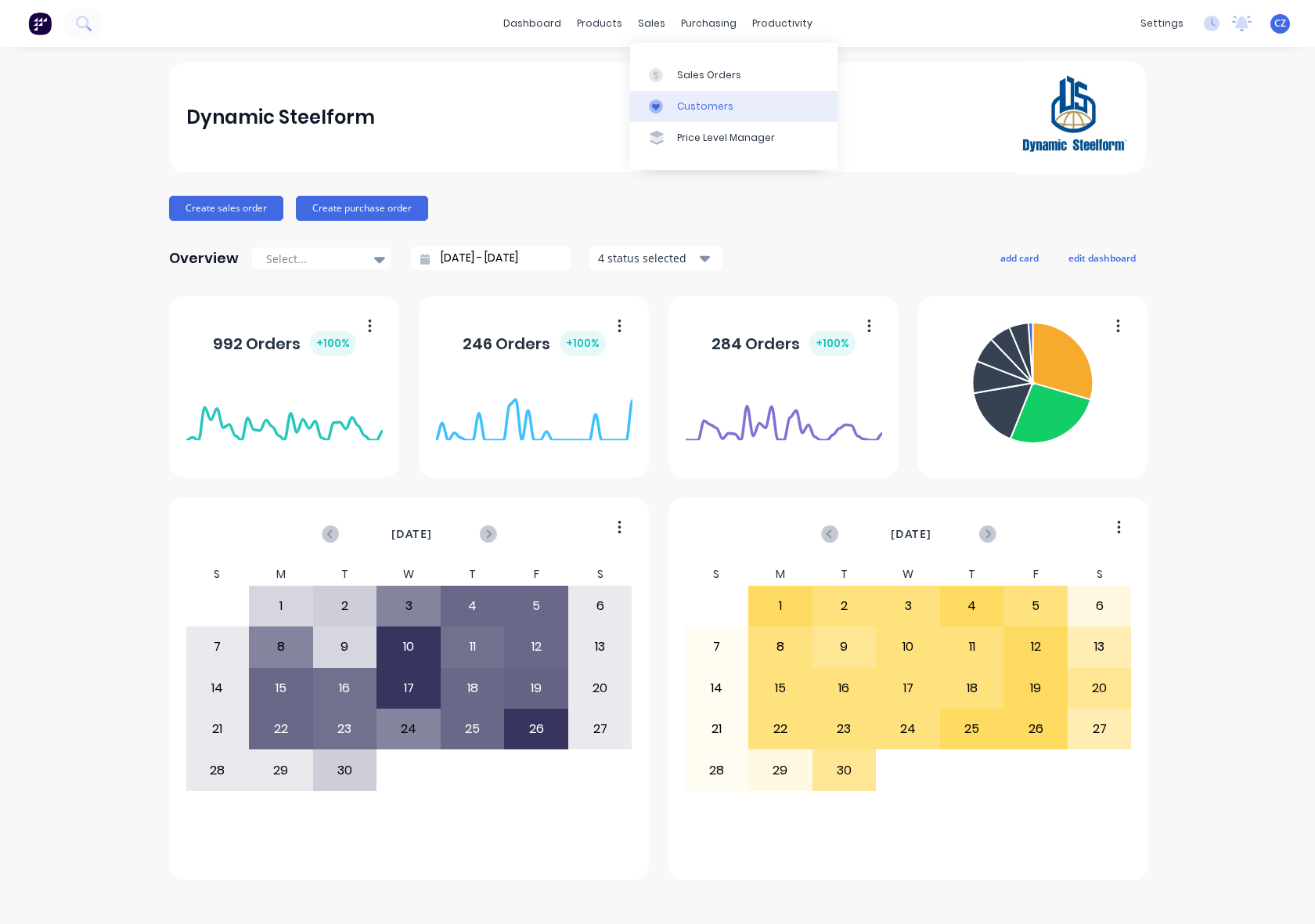
click at [686, 100] on div "Customers" at bounding box center [706, 105] width 56 height 14
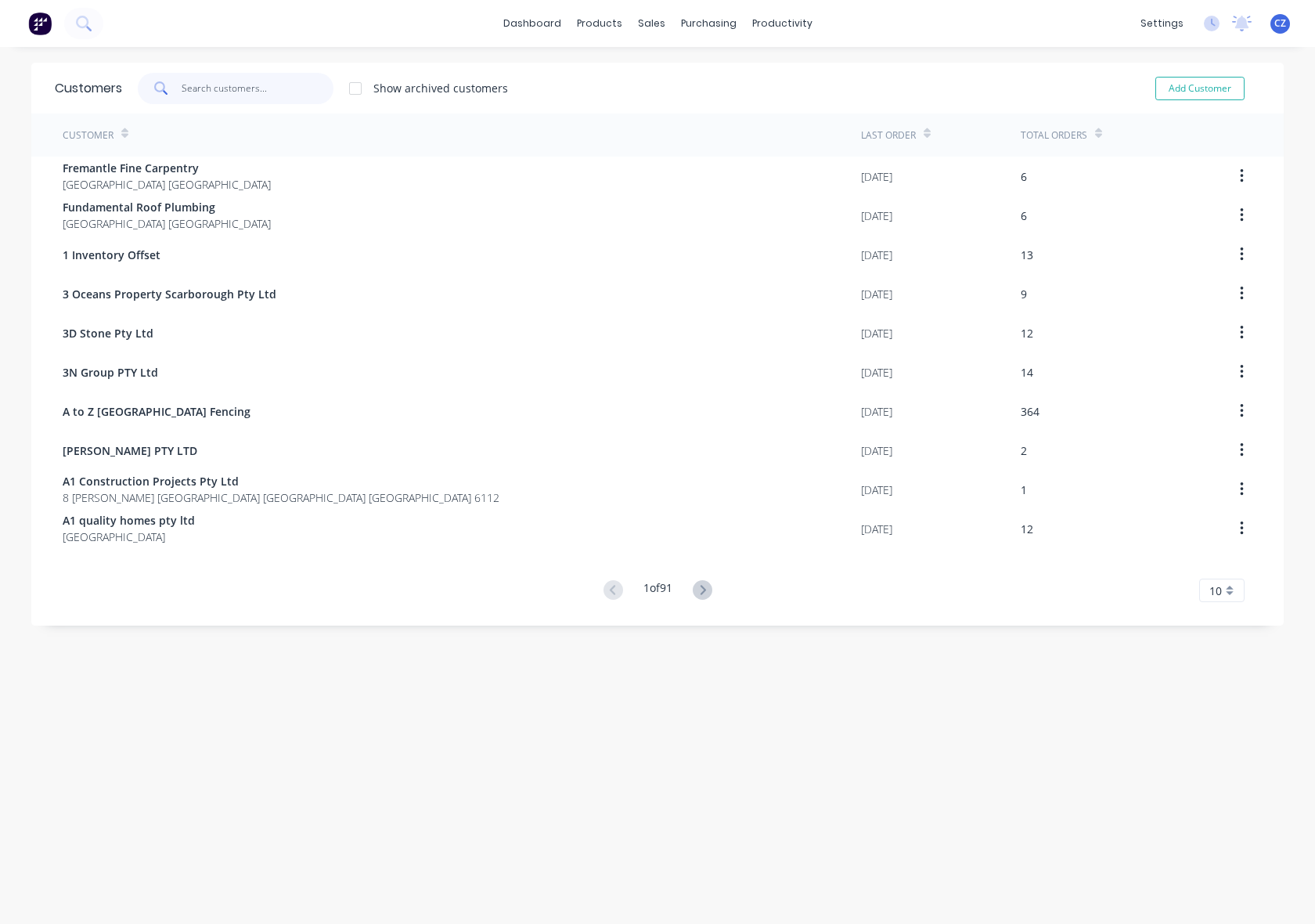
click at [223, 84] on input "text" at bounding box center [258, 88] width 153 height 31
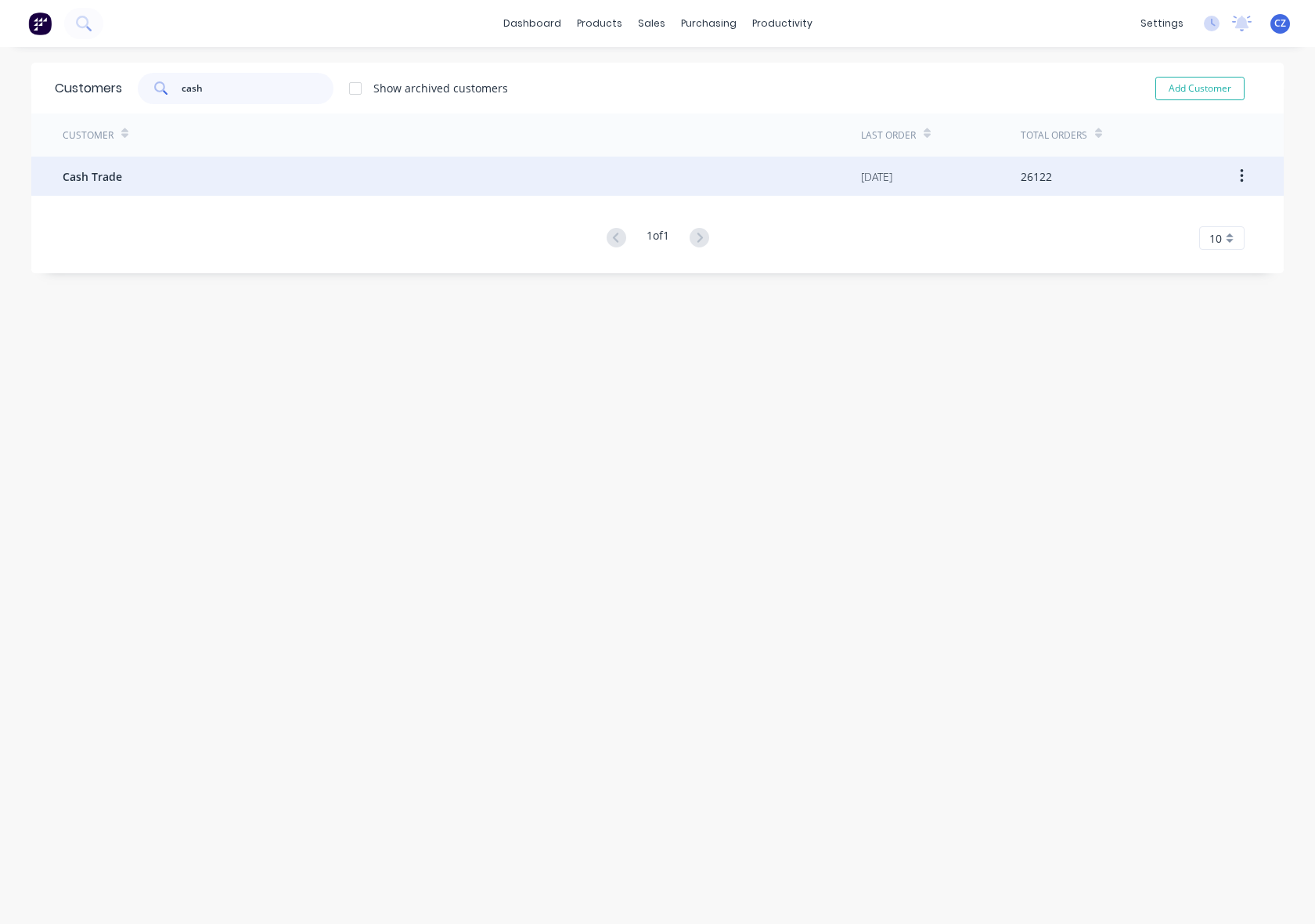
type input "cash"
click at [212, 172] on div "Cash Trade" at bounding box center [462, 176] width 798 height 39
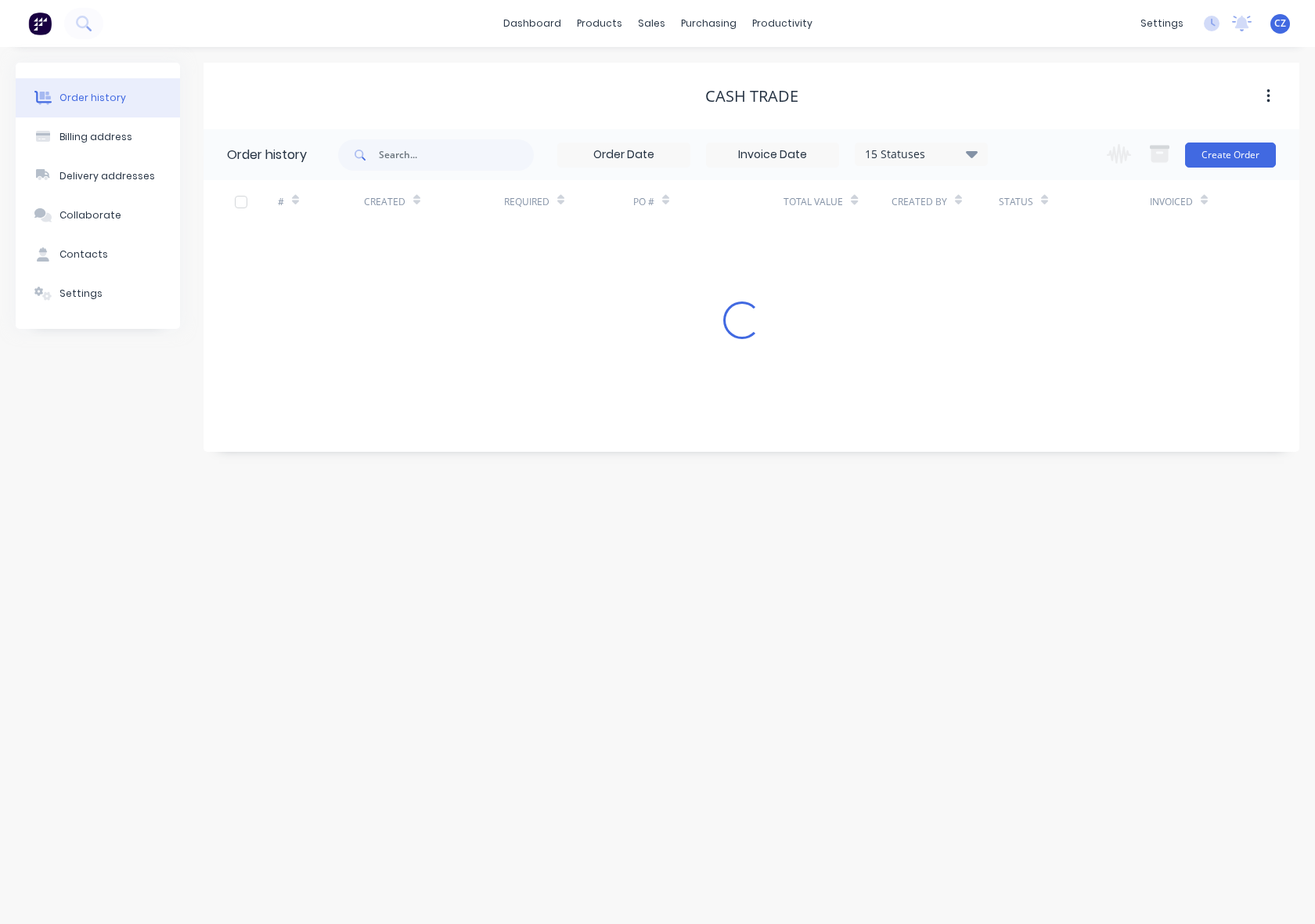
click at [1247, 131] on div "Change order status Submitted Ready for Delivery Ready To Pick Up Monday Tuesda…" at bounding box center [1187, 155] width 178 height 51
click at [1243, 138] on div "Change order status Submitted Ready for Delivery Ready To Pick Up Monday Tuesda…" at bounding box center [1187, 155] width 178 height 51
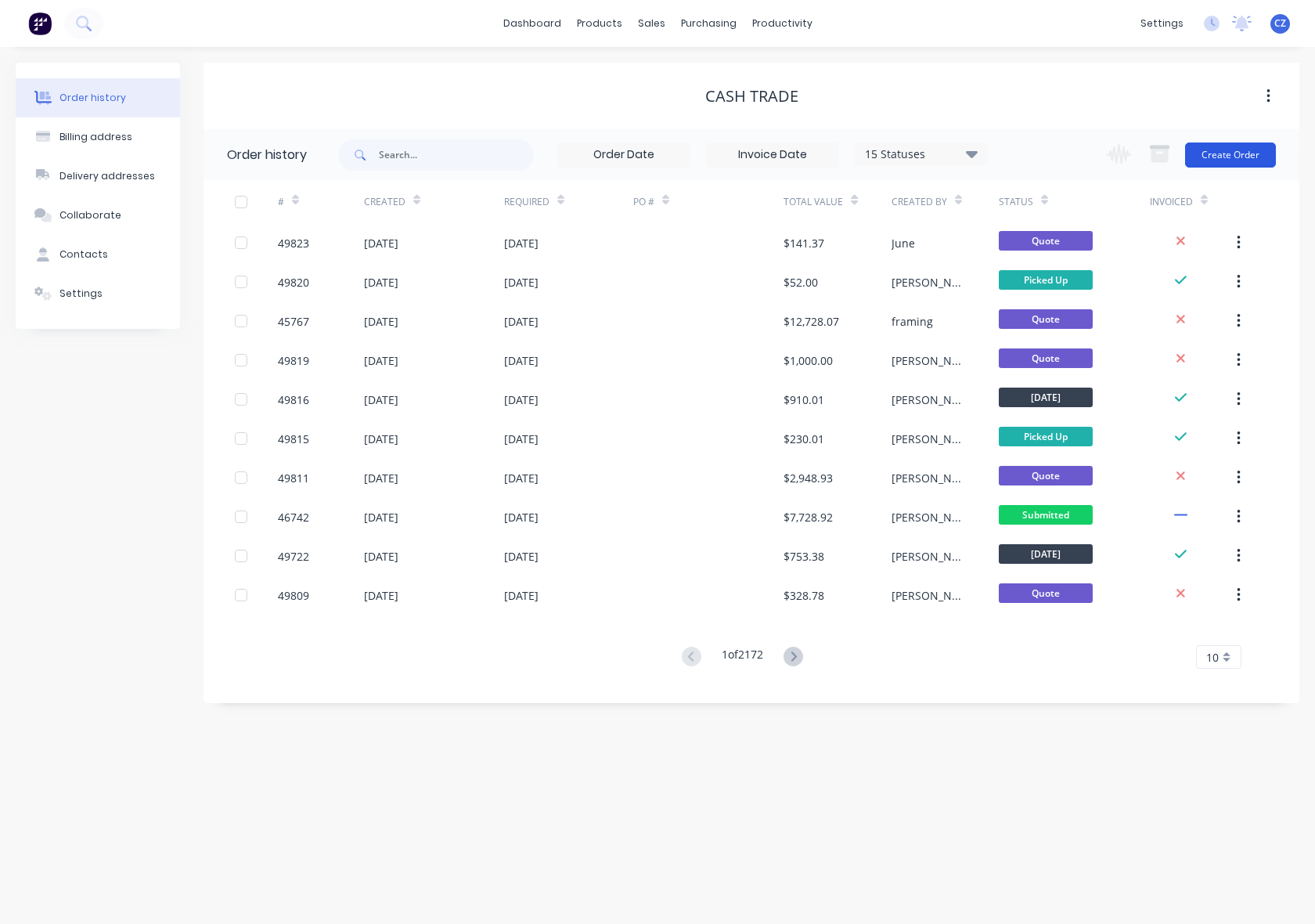
click at [1241, 146] on button "Create Order" at bounding box center [1230, 156] width 91 height 25
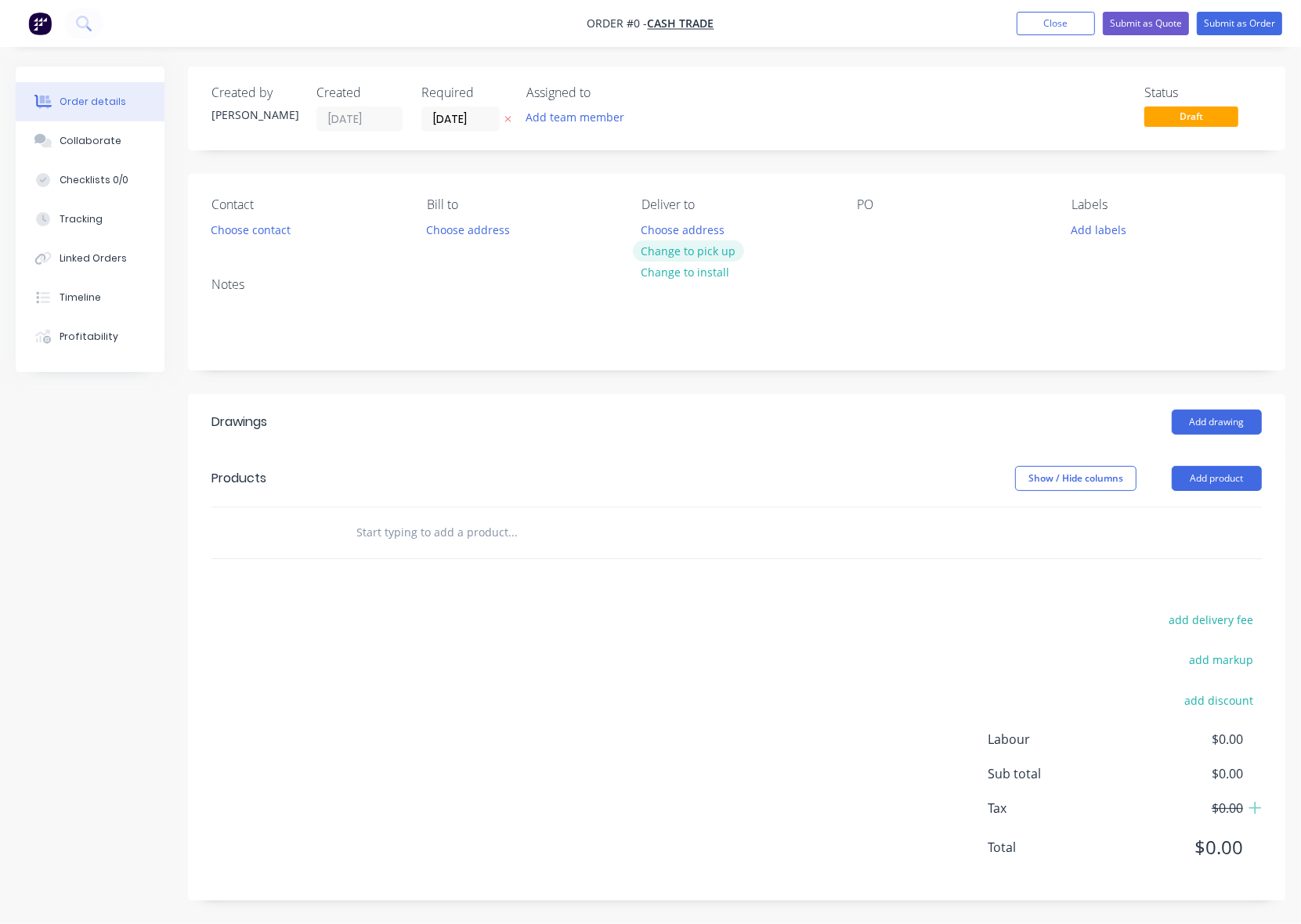
click at [727, 251] on button "Change to pick up" at bounding box center [689, 250] width 111 height 21
click at [222, 229] on button "Choose contact" at bounding box center [251, 228] width 96 height 21
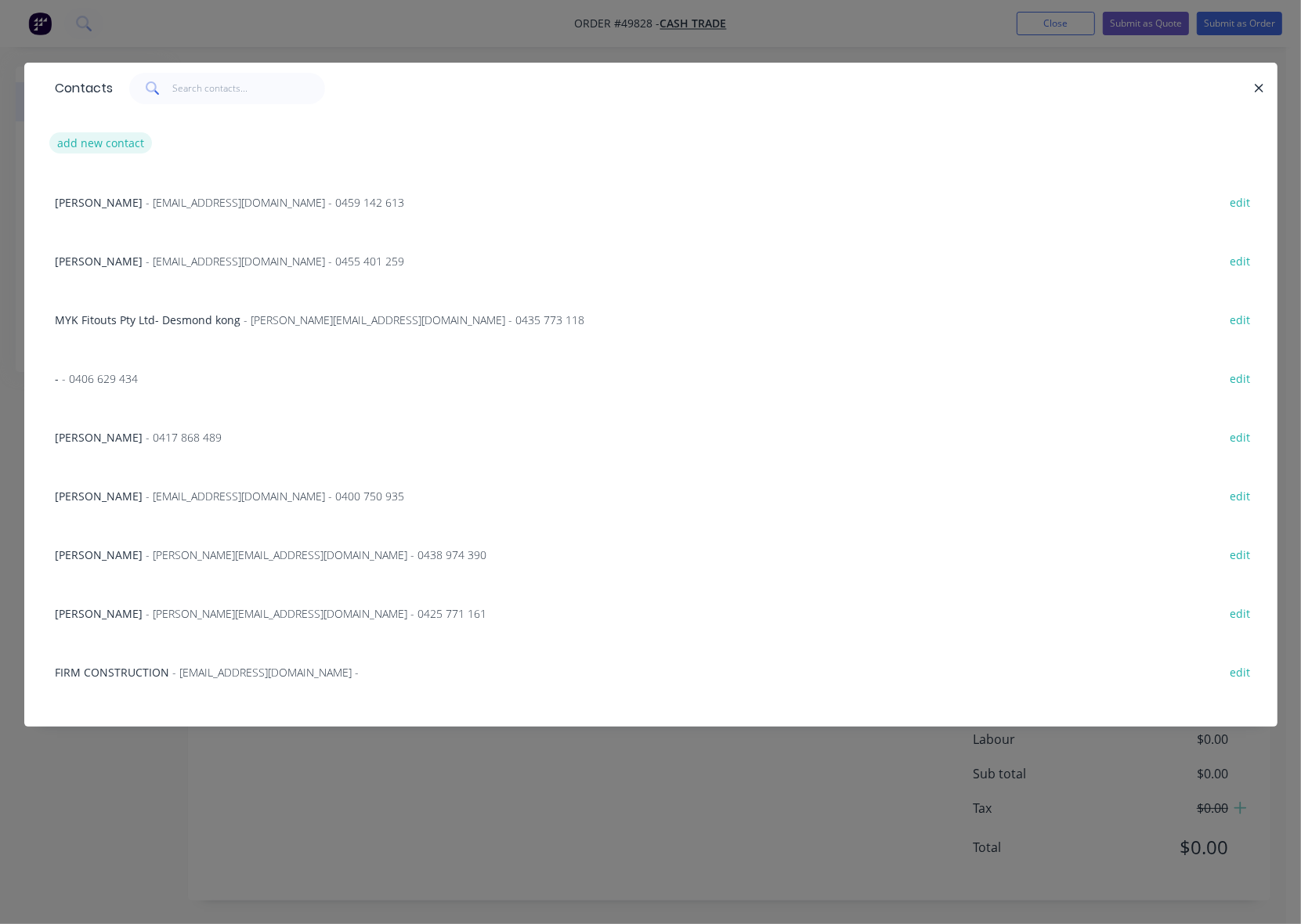
click at [131, 147] on button "add new contact" at bounding box center [101, 142] width 104 height 21
select select "AU"
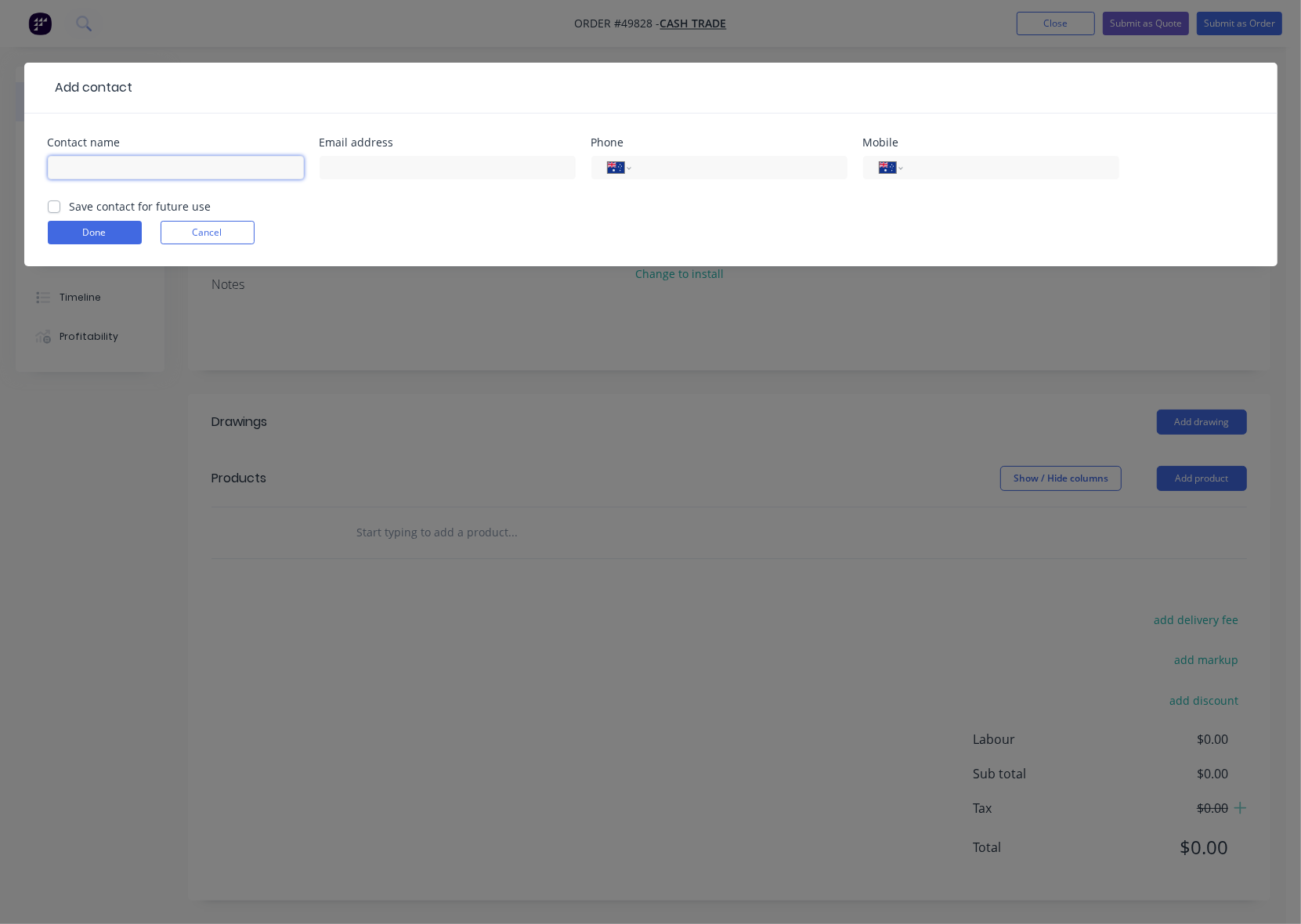
click at [217, 158] on input "text" at bounding box center [176, 167] width 257 height 24
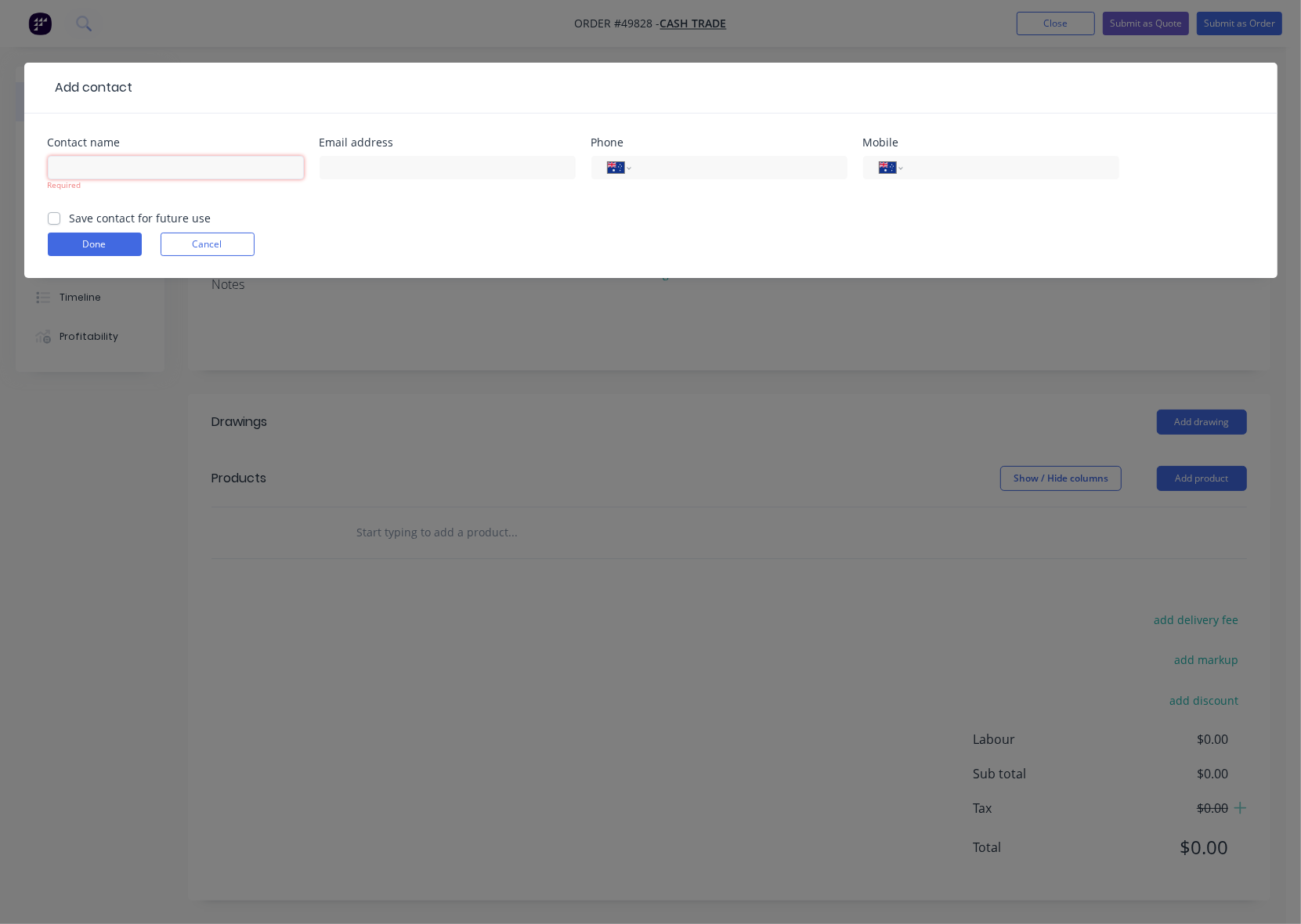
click at [144, 177] on input "text" at bounding box center [176, 167] width 257 height 24
paste input "Laura Neesham"
type input "Laura Neesham"
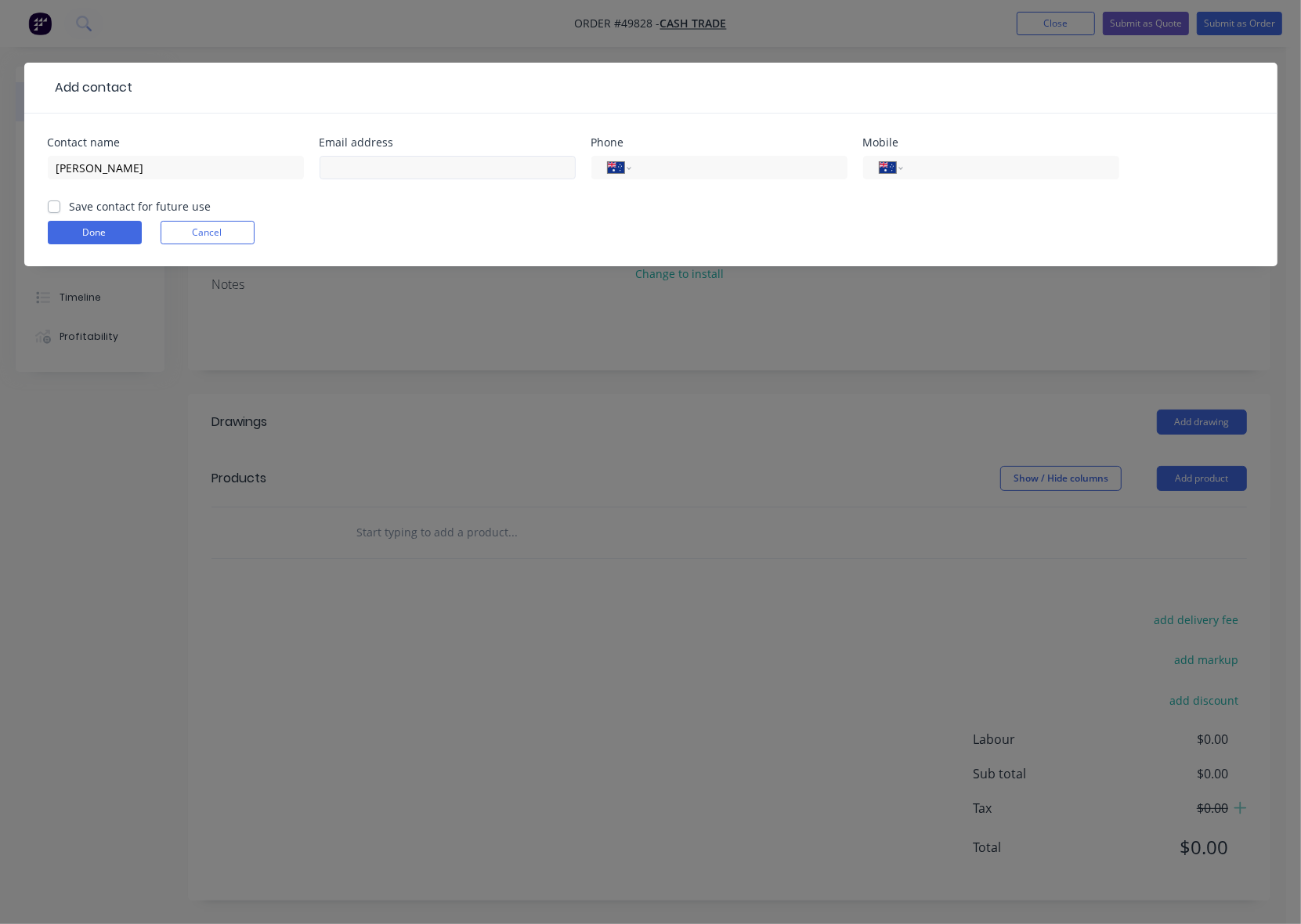
drag, startPoint x: 397, startPoint y: 183, endPoint x: 398, endPoint y: 175, distance: 8.1
click at [397, 181] on div at bounding box center [448, 175] width 257 height 46
click at [398, 175] on input "text" at bounding box center [448, 167] width 257 height 24
paste input "smile_its_laura@hotmail.com"
type input "smile_its_laura@hotmail.com"
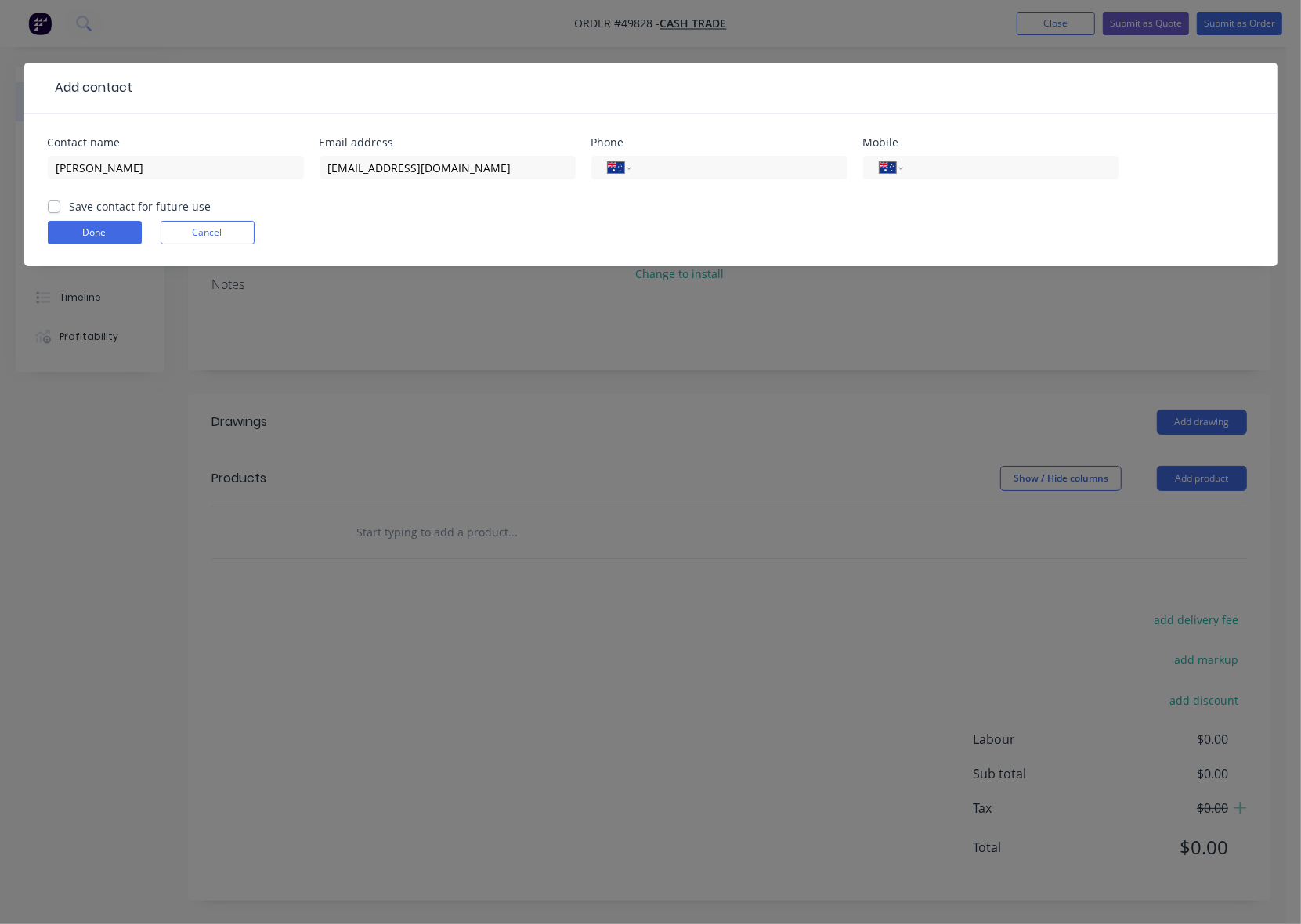
click at [612, 228] on div "Done Cancel" at bounding box center [651, 233] width 1206 height 24
click at [96, 228] on button "Done" at bounding box center [95, 233] width 94 height 24
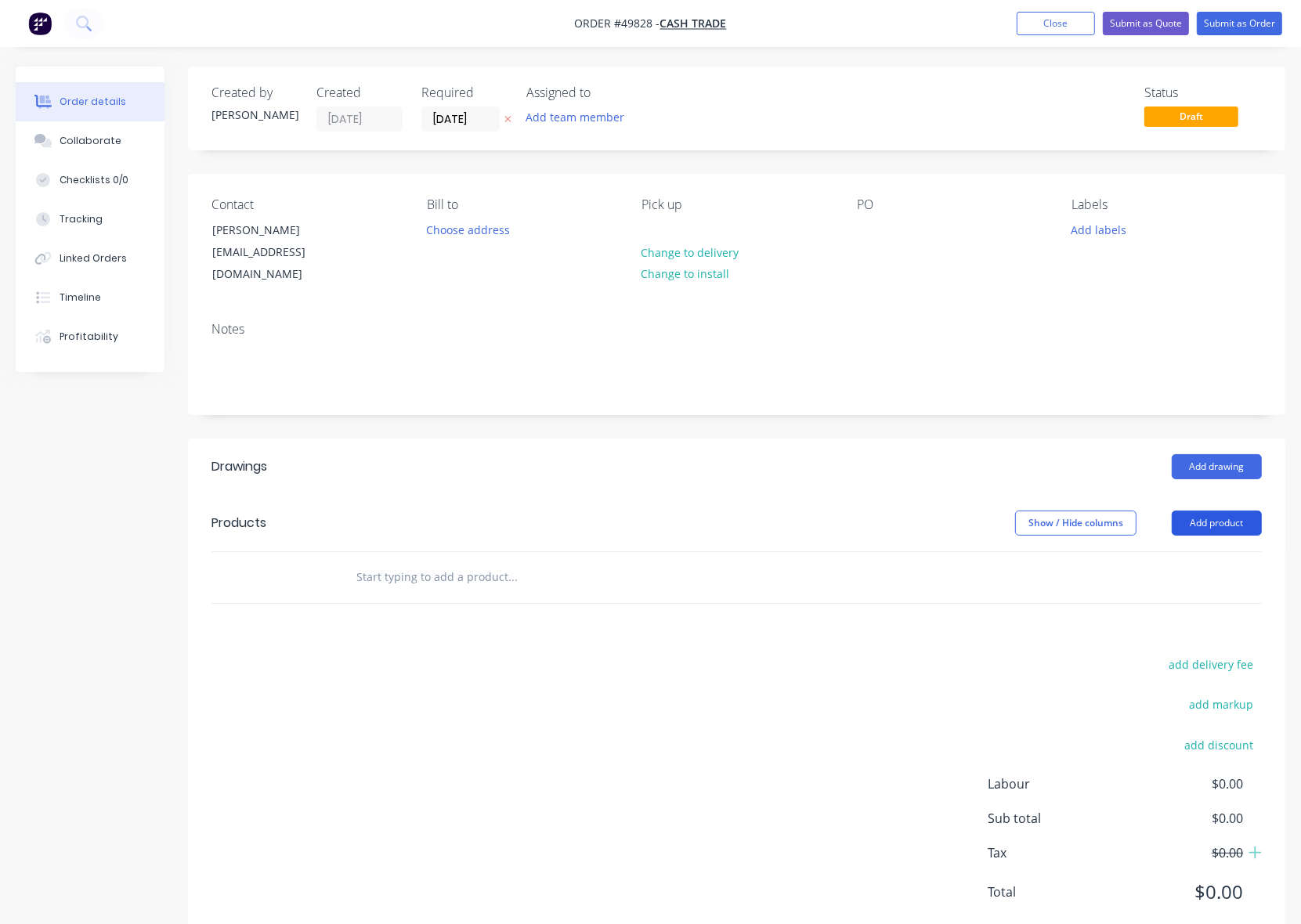
click at [1203, 510] on button "Add product" at bounding box center [1216, 523] width 90 height 25
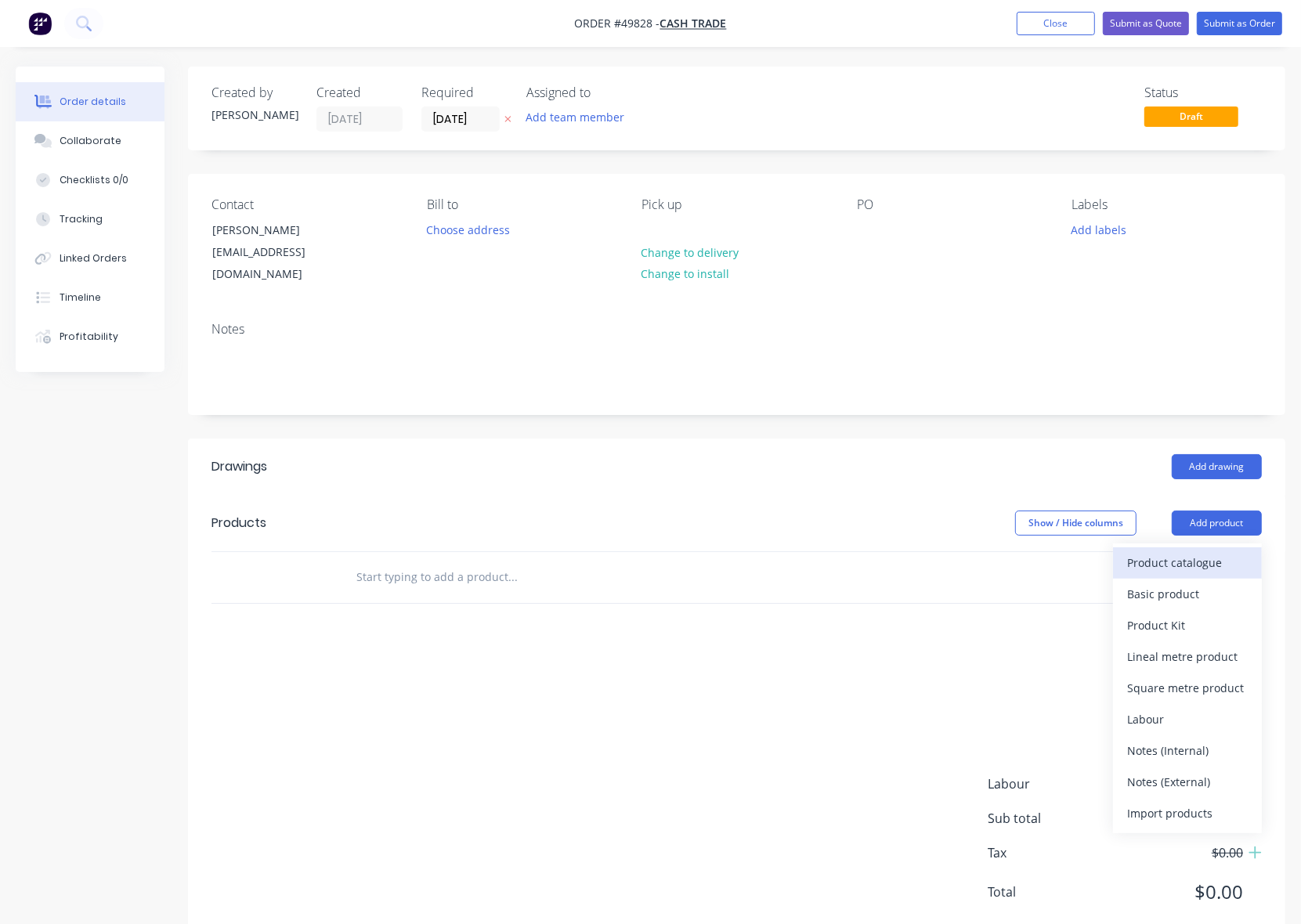
click at [1199, 551] on div "Product catalogue" at bounding box center [1187, 562] width 121 height 23
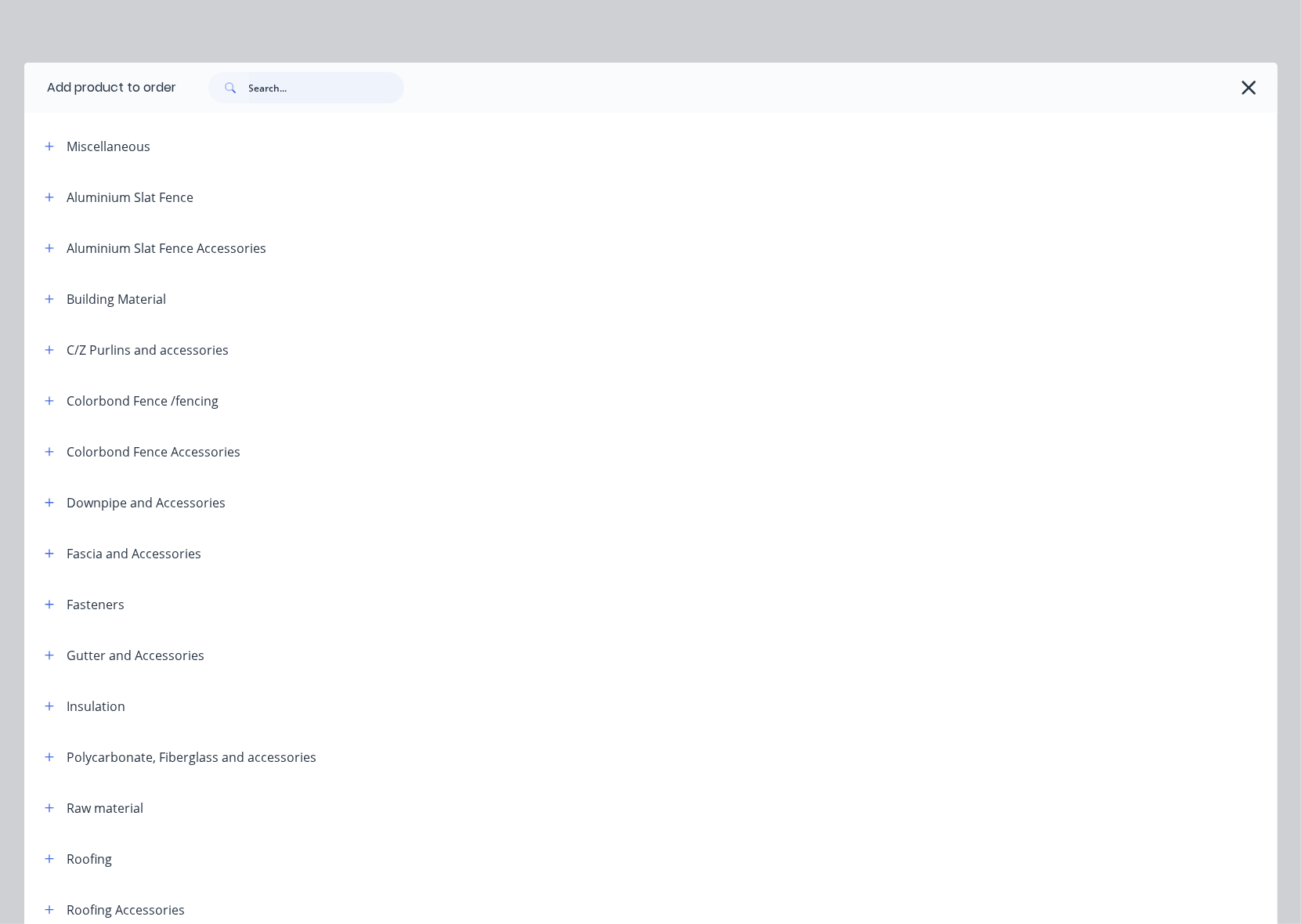
click at [323, 83] on input "text" at bounding box center [327, 87] width 155 height 31
click at [44, 355] on button "button" at bounding box center [50, 350] width 20 height 20
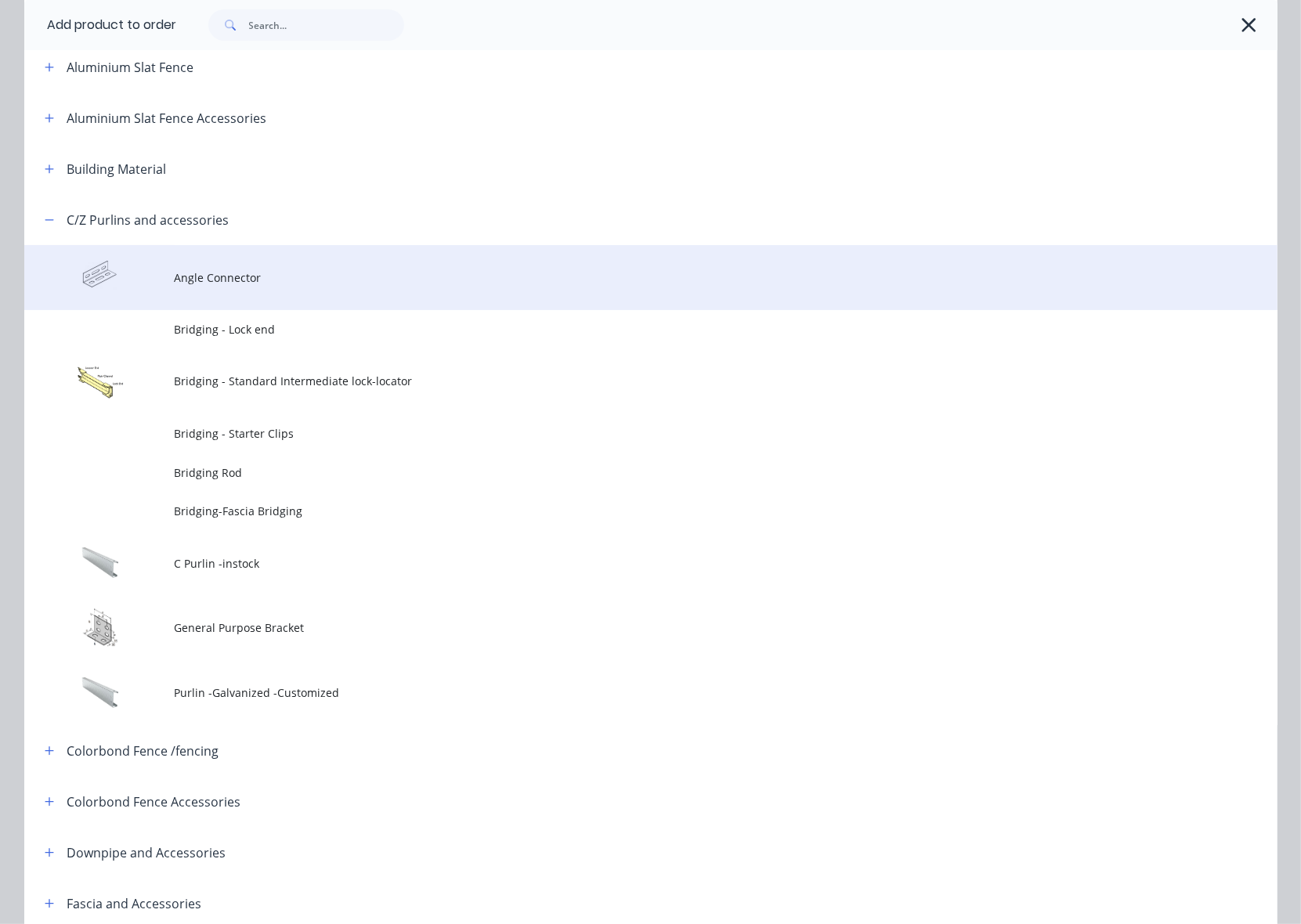
scroll to position [391, 0]
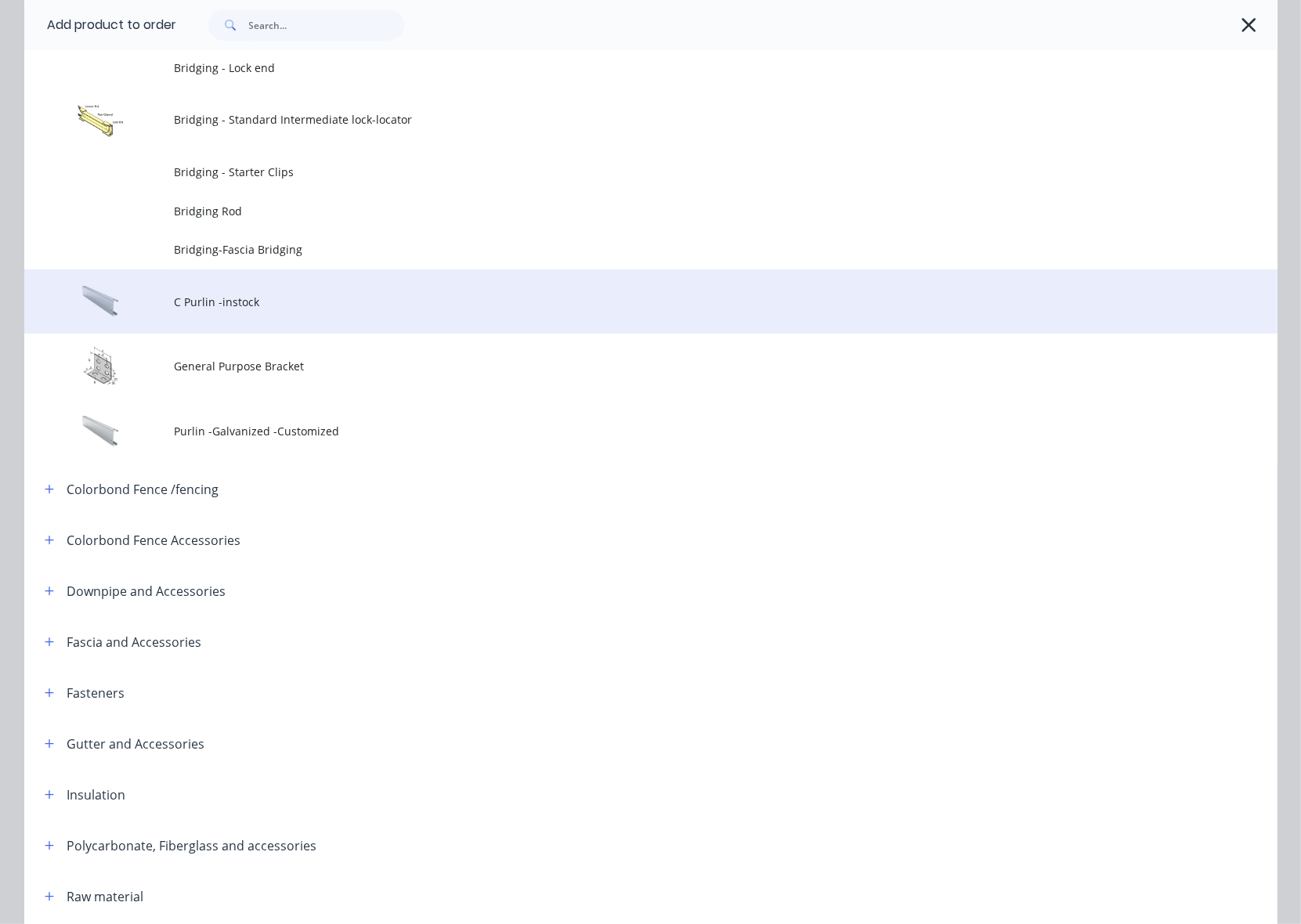
click at [329, 306] on span "C Purlin -instock" at bounding box center [615, 302] width 882 height 16
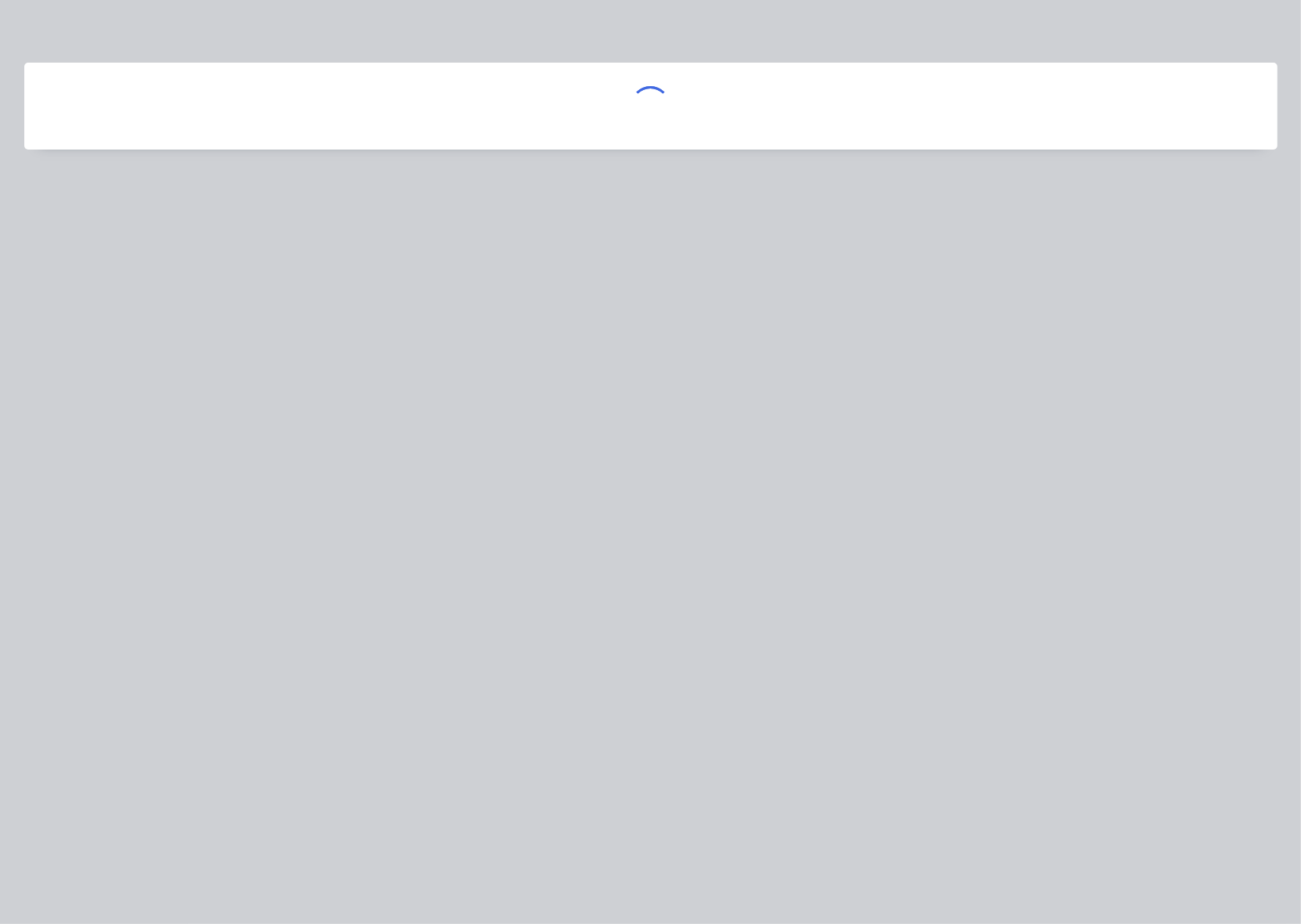
scroll to position [0, 0]
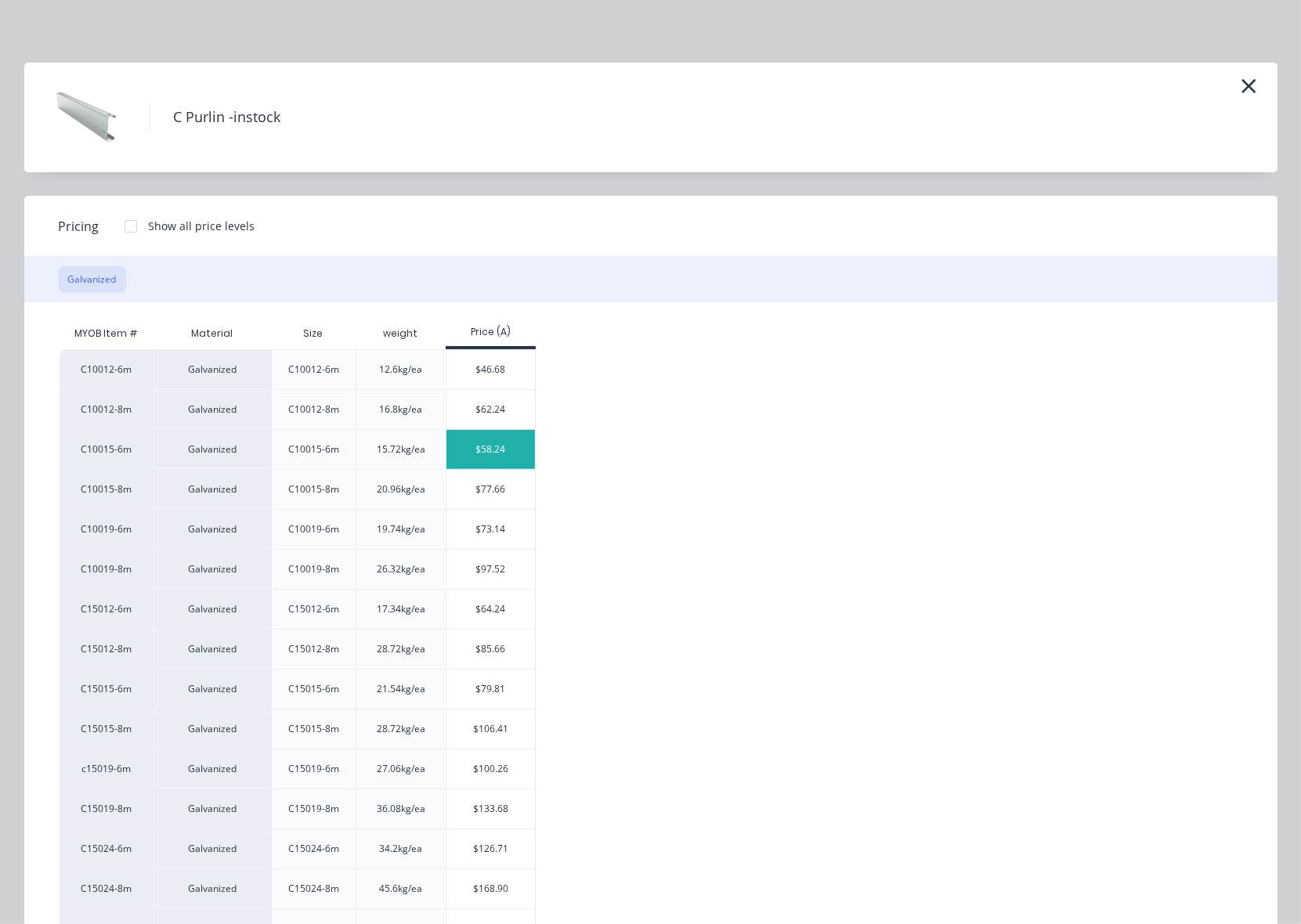
click at [478, 455] on div "$58.24" at bounding box center [490, 449] width 88 height 39
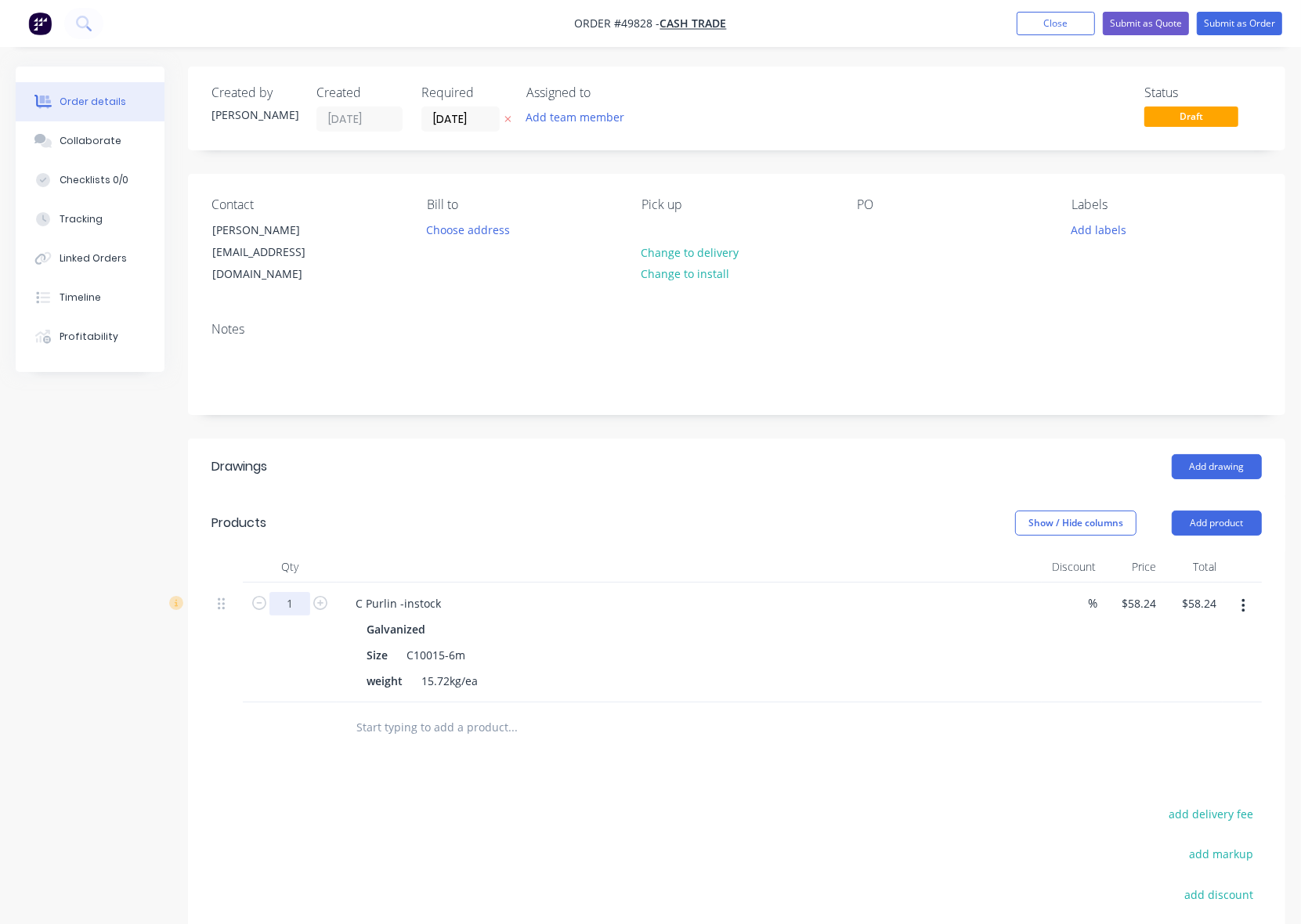
click at [301, 592] on input "1" at bounding box center [289, 604] width 41 height 24
type input "15"
type input "$873.60"
click at [583, 456] on div "Add drawing" at bounding box center [848, 467] width 827 height 25
click at [1212, 510] on button "Add product" at bounding box center [1216, 523] width 90 height 25
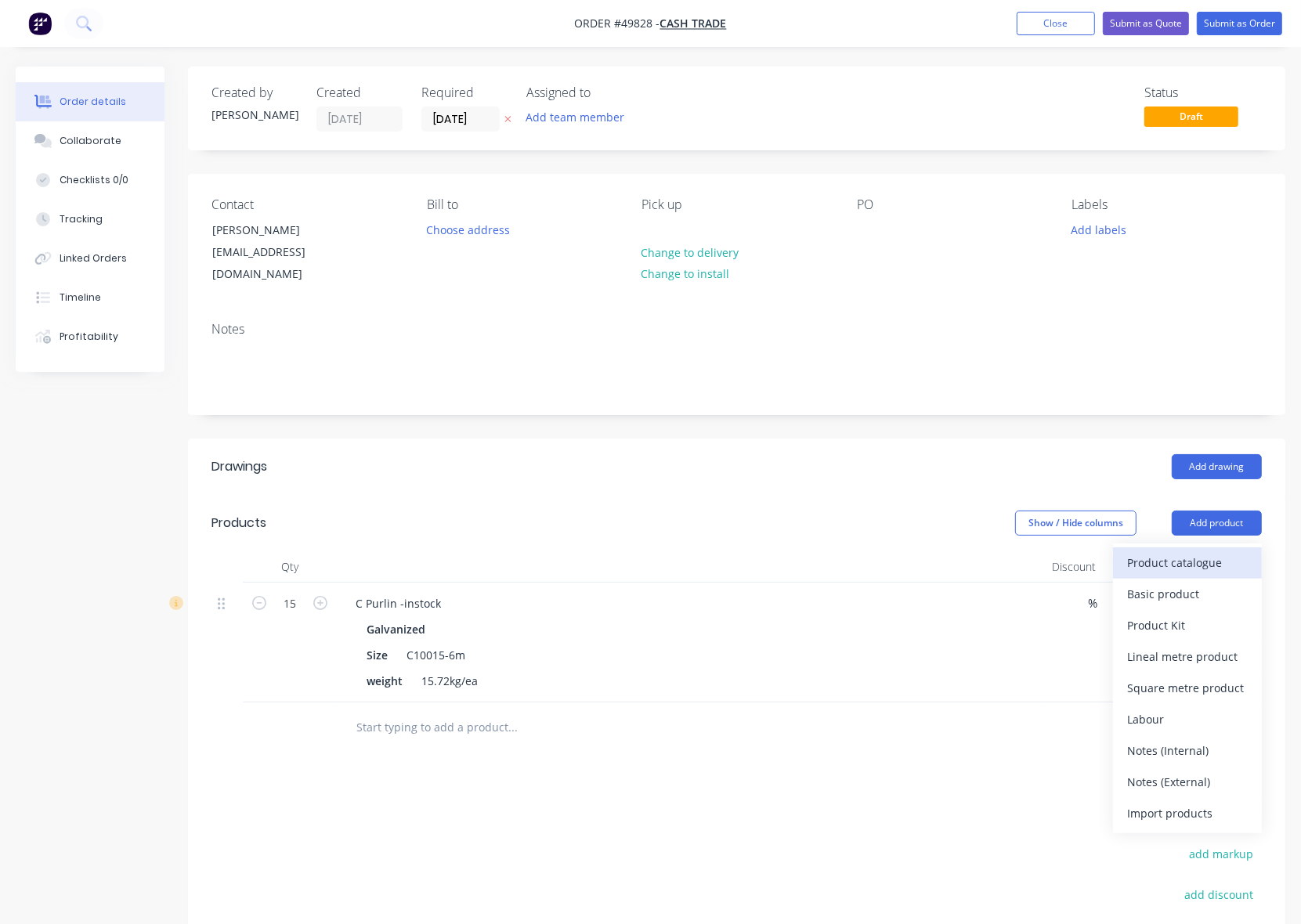
click at [1199, 551] on div "Product catalogue" at bounding box center [1187, 562] width 121 height 23
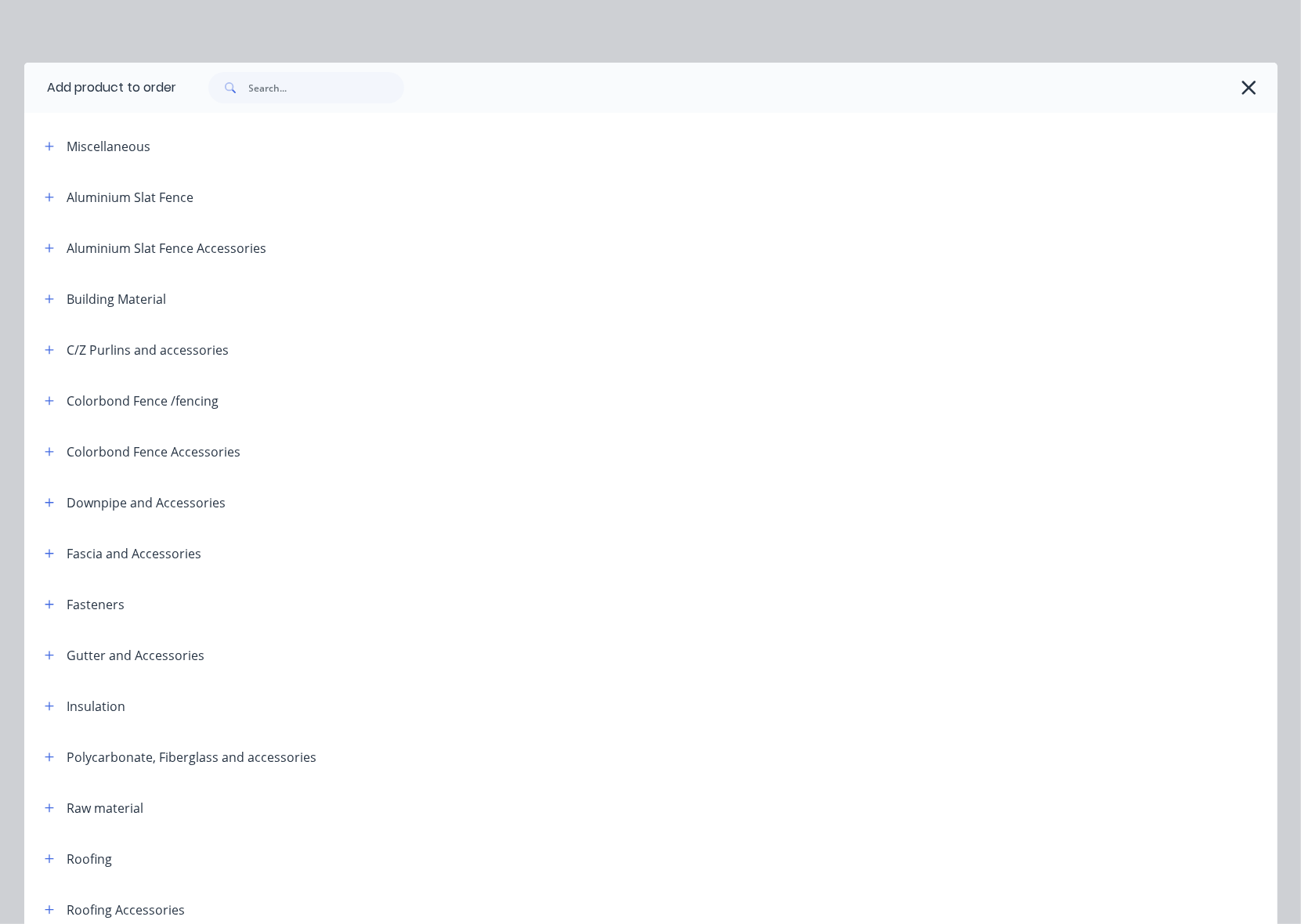
click at [40, 357] on span at bounding box center [50, 350] width 20 height 20
click at [45, 349] on icon "button" at bounding box center [48, 349] width 8 height 8
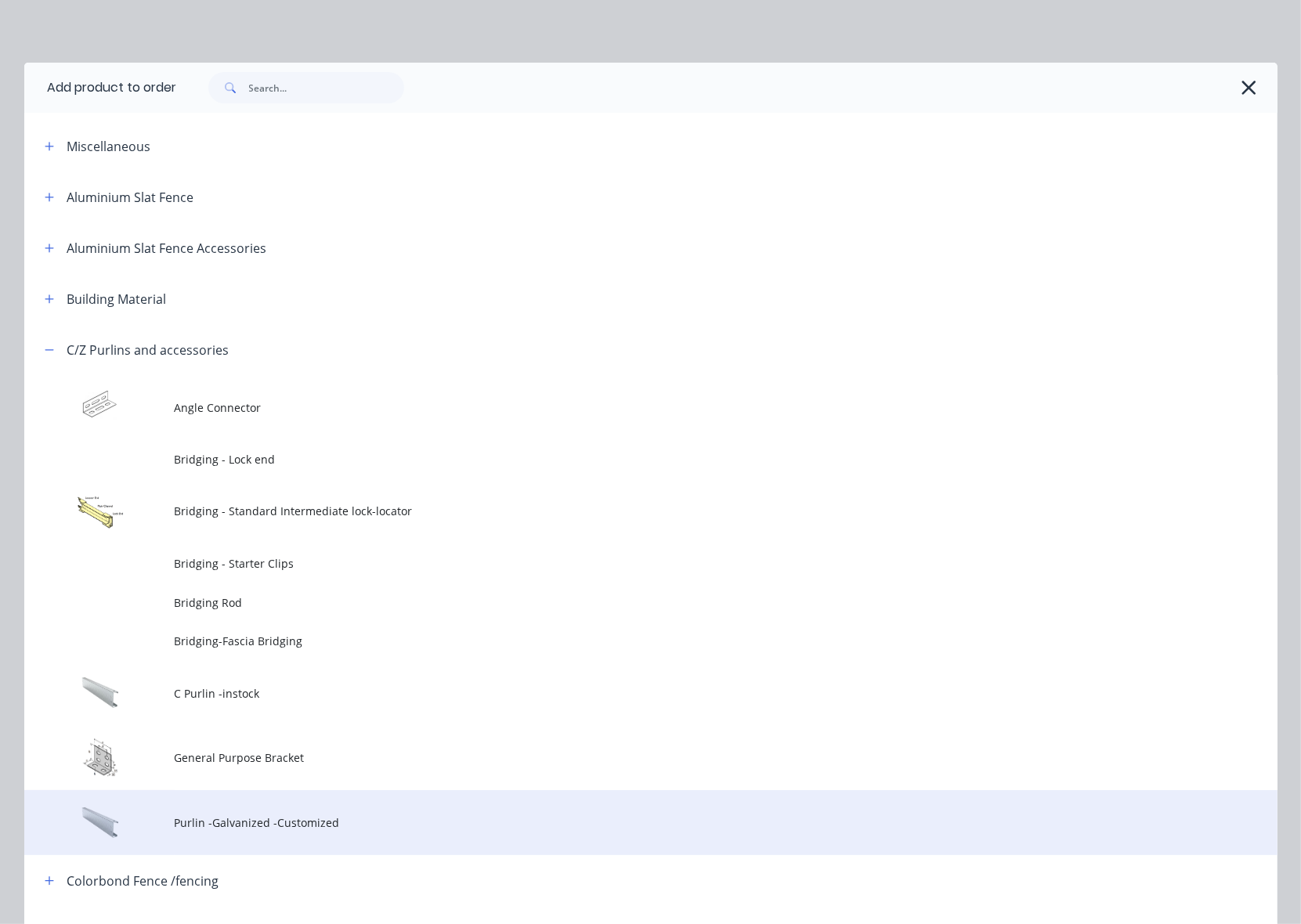
click at [160, 811] on td at bounding box center [99, 822] width 150 height 65
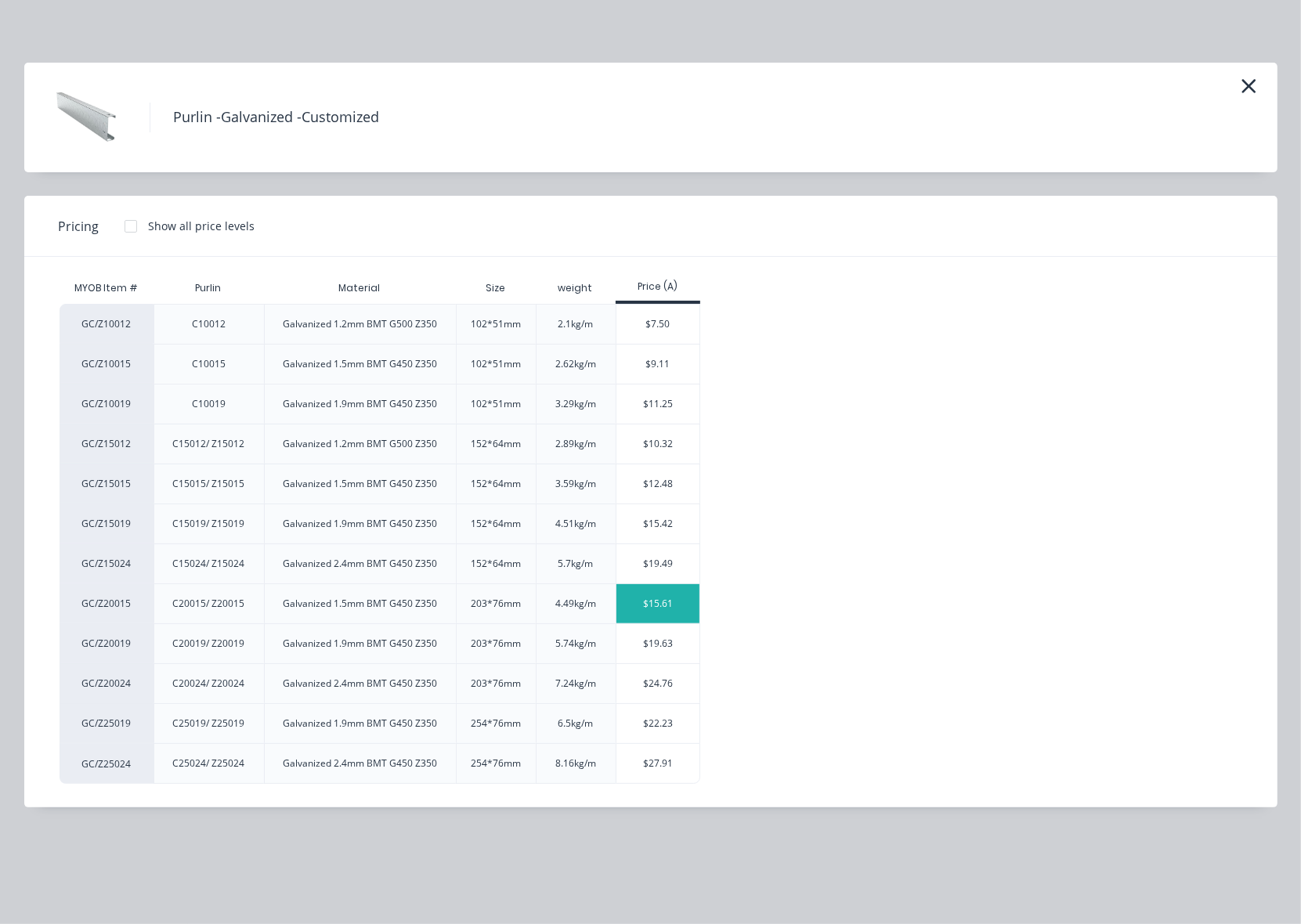
drag, startPoint x: 714, startPoint y: 613, endPoint x: 691, endPoint y: 612, distance: 23.0
click at [711, 613] on div "GC/Z10012 C10012 Galvanized 1.2mm BMT G500 Z350 102*51mm 2.1kg/m $7.50 GC/Z1001…" at bounding box center [639, 544] width 1159 height 480
click at [682, 611] on div "$15.61" at bounding box center [659, 603] width 84 height 39
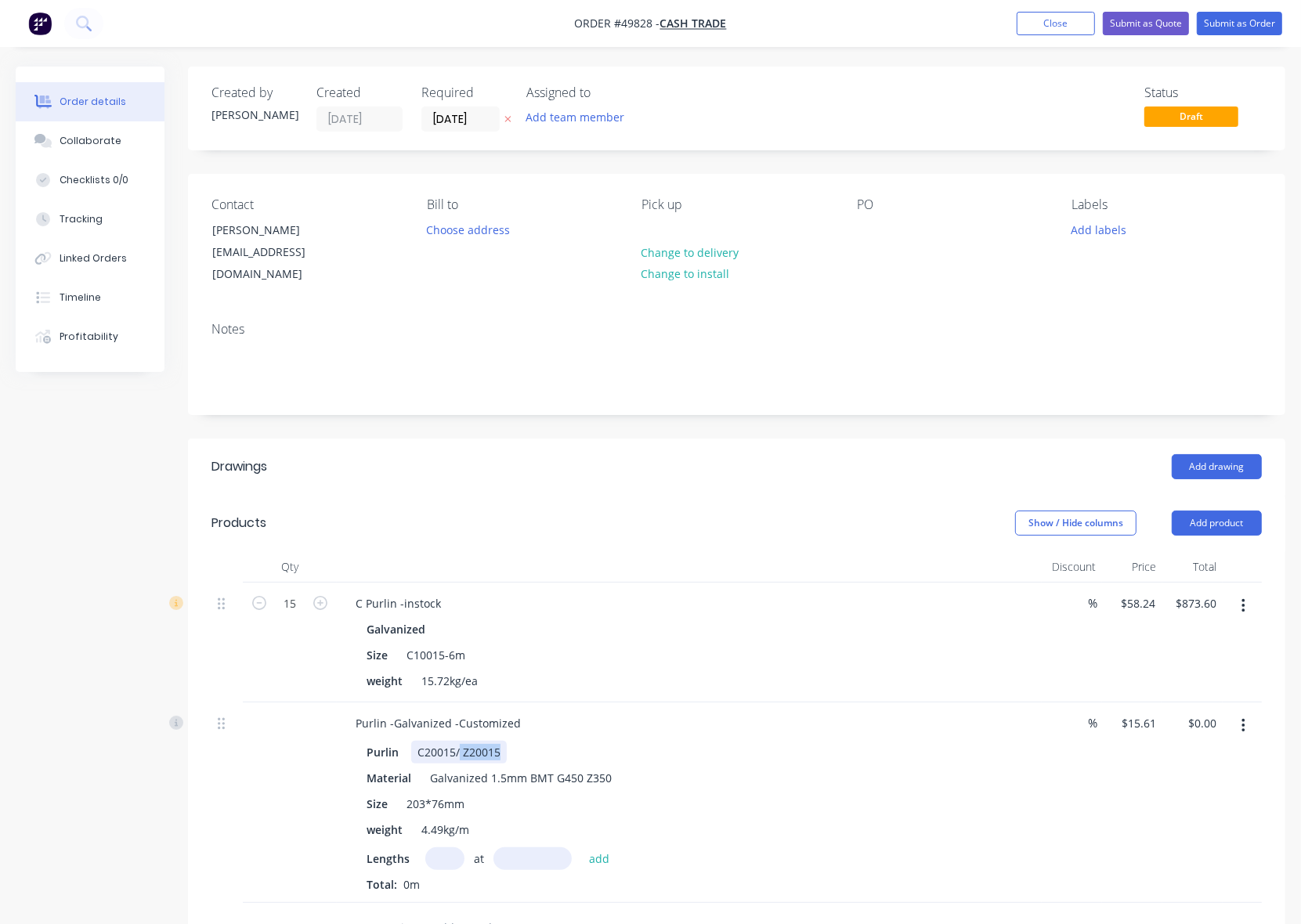
drag, startPoint x: 459, startPoint y: 737, endPoint x: 661, endPoint y: 735, distance: 202.0
click at [661, 740] on div "Purlin C20015/ Z20015" at bounding box center [686, 751] width 651 height 23
click at [453, 848] on input "text" at bounding box center [444, 859] width 39 height 23
type input "5"
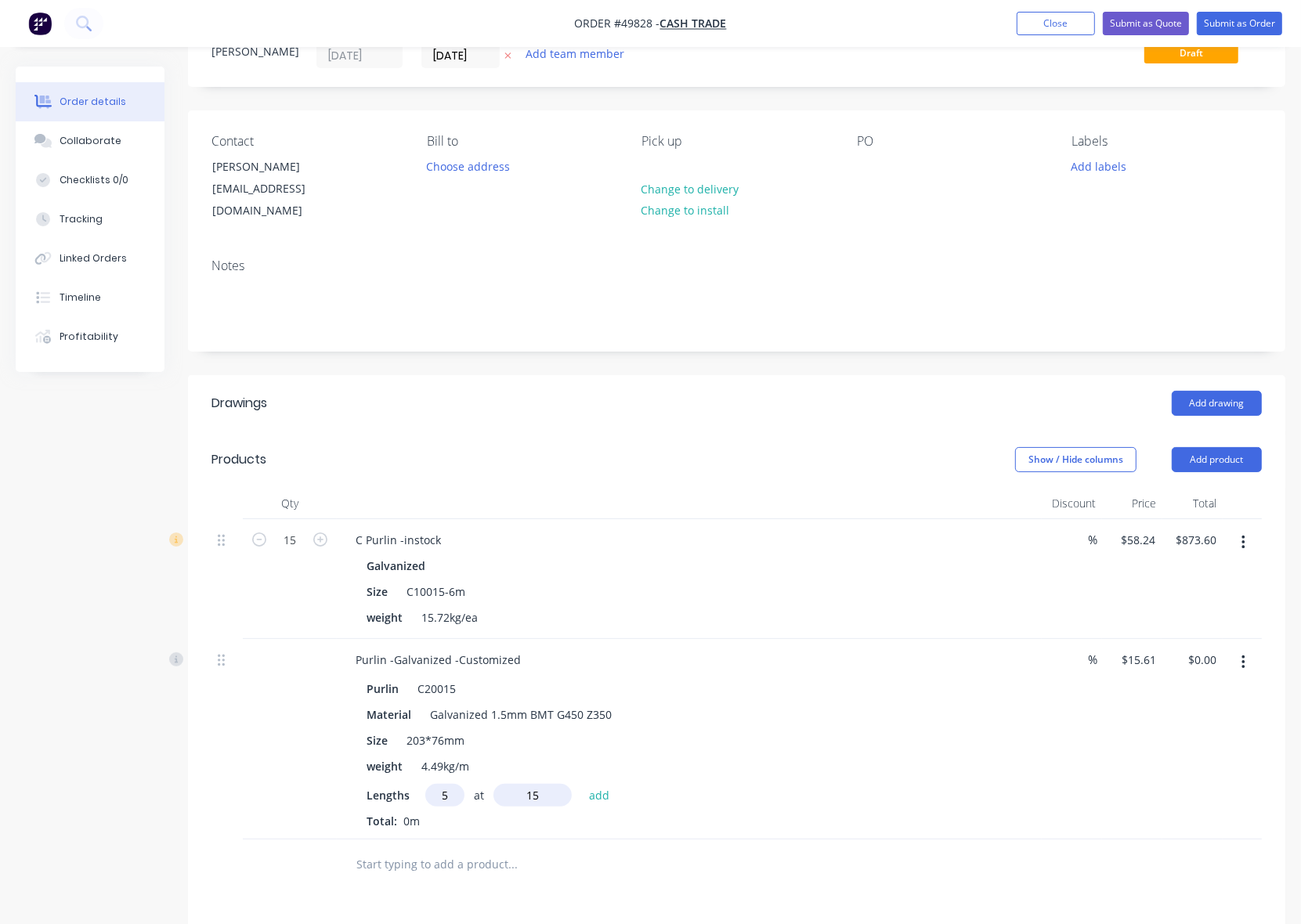
scroll to position [98, 0]
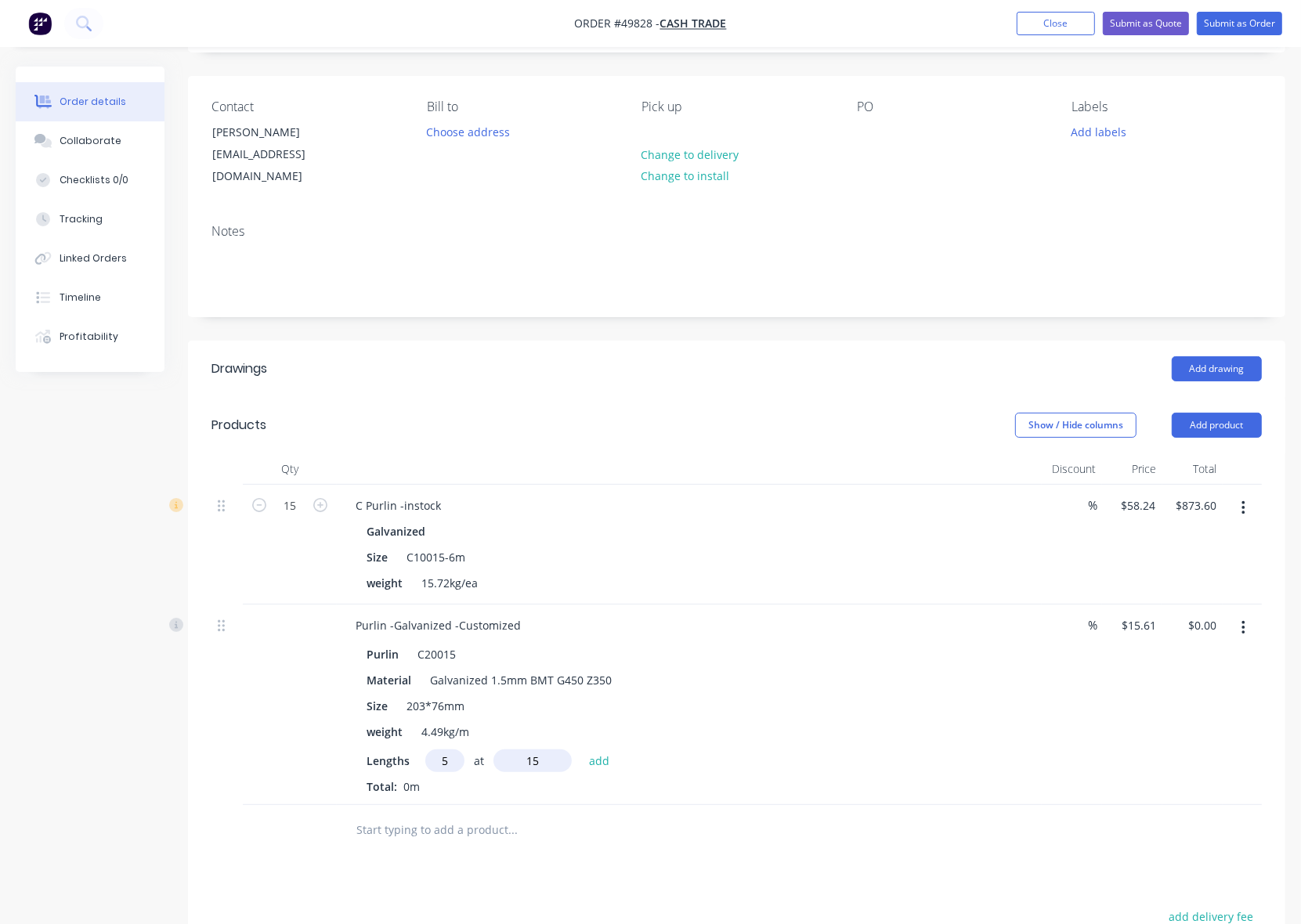
type input "15mm"
drag, startPoint x: 448, startPoint y: 745, endPoint x: 372, endPoint y: 746, distance: 76.0
click at [372, 749] on div "Lengths 5 at 15mm add" at bounding box center [689, 760] width 645 height 23
type input "15"
type input "5000"
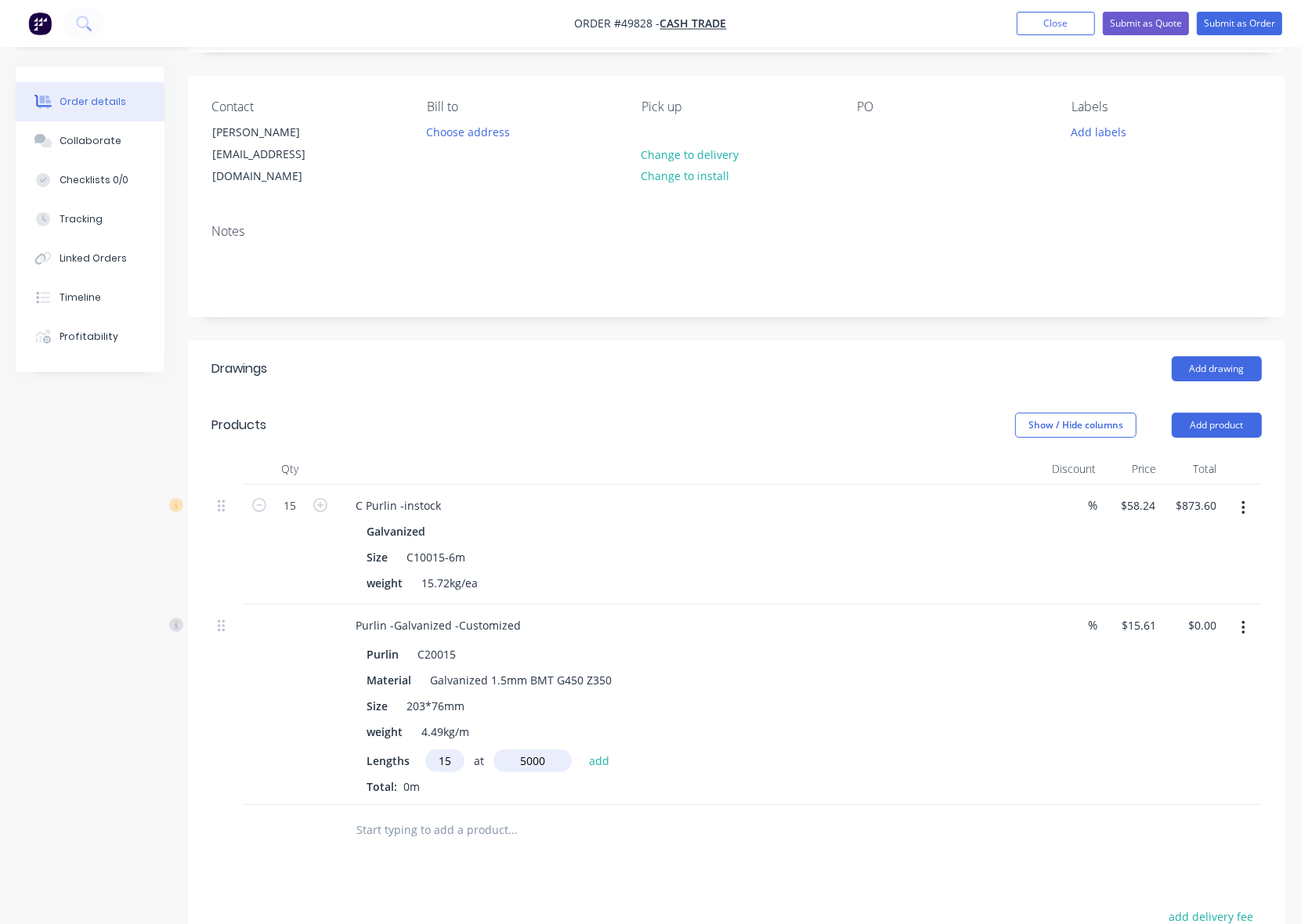
click at [581, 749] on button "add" at bounding box center [600, 759] width 36 height 21
type input "$1,170.75"
click at [730, 840] on div at bounding box center [578, 856] width 470 height 31
click at [1206, 397] on header "Products Show / Hide columns Add product" at bounding box center [737, 425] width 1097 height 56
click at [1203, 413] on button "Add product" at bounding box center [1216, 426] width 90 height 25
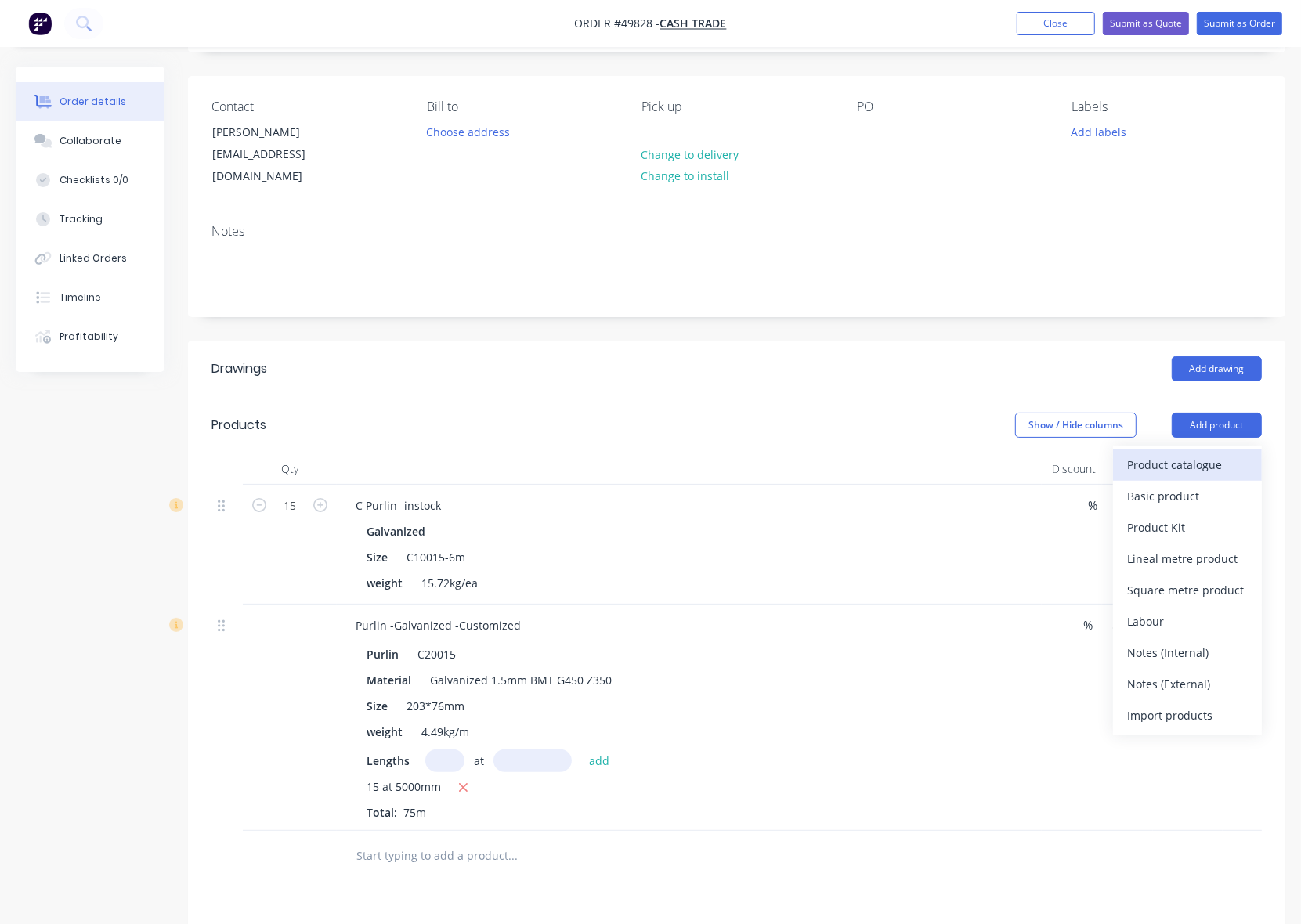
click at [1193, 453] on div "Product catalogue" at bounding box center [1187, 464] width 121 height 23
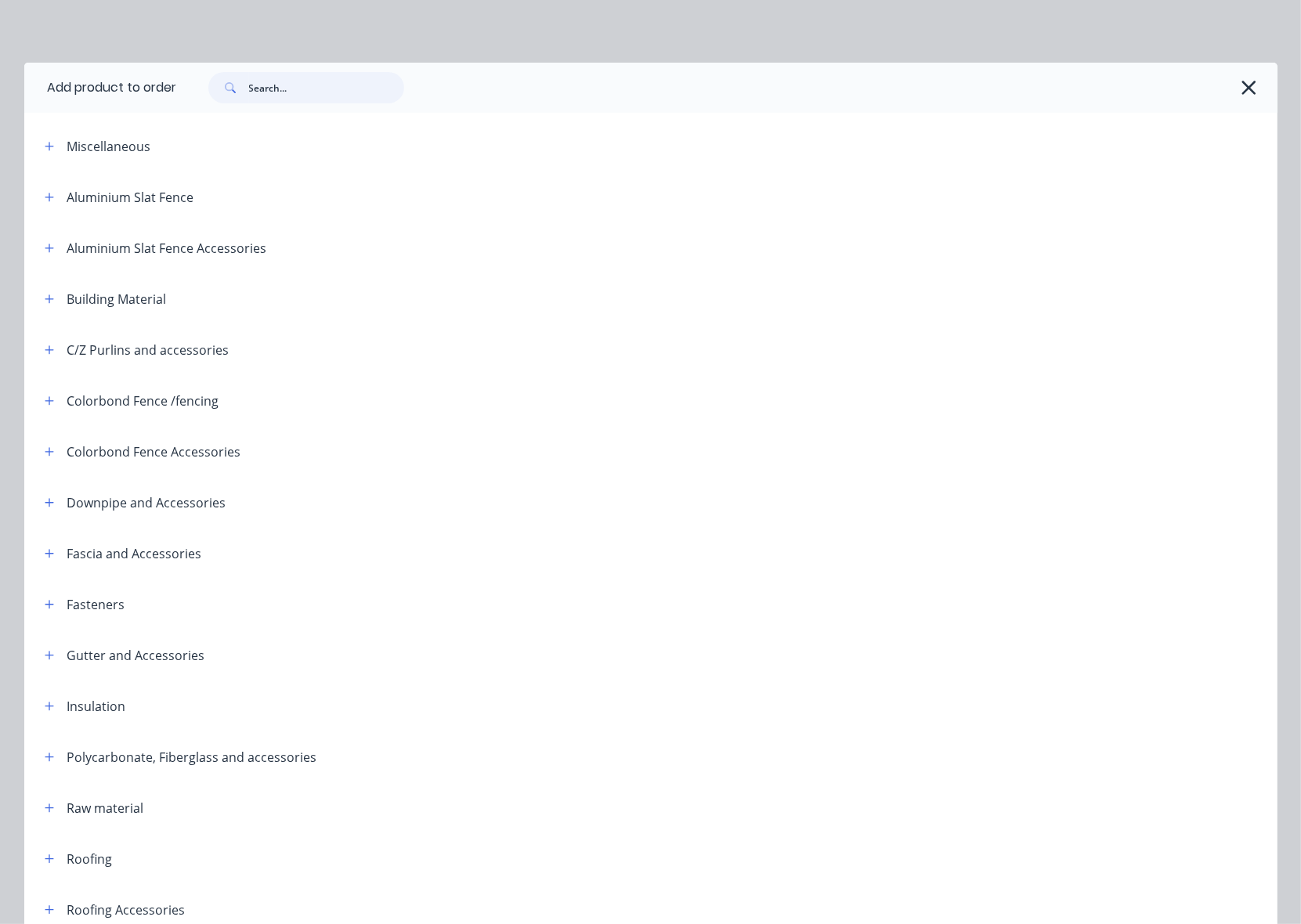
click at [300, 83] on input "text" at bounding box center [327, 87] width 155 height 31
type input "top"
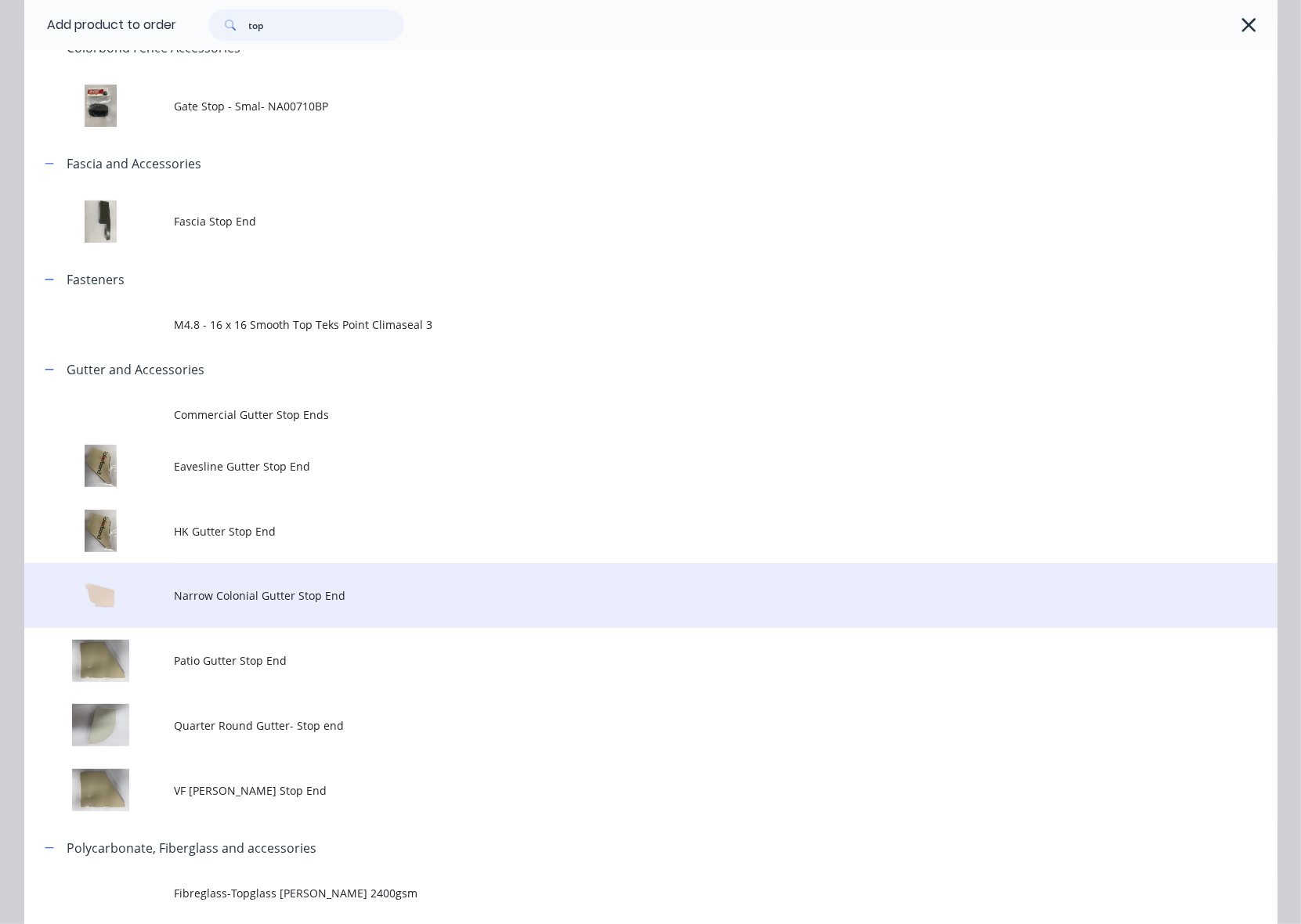
scroll to position [580, 0]
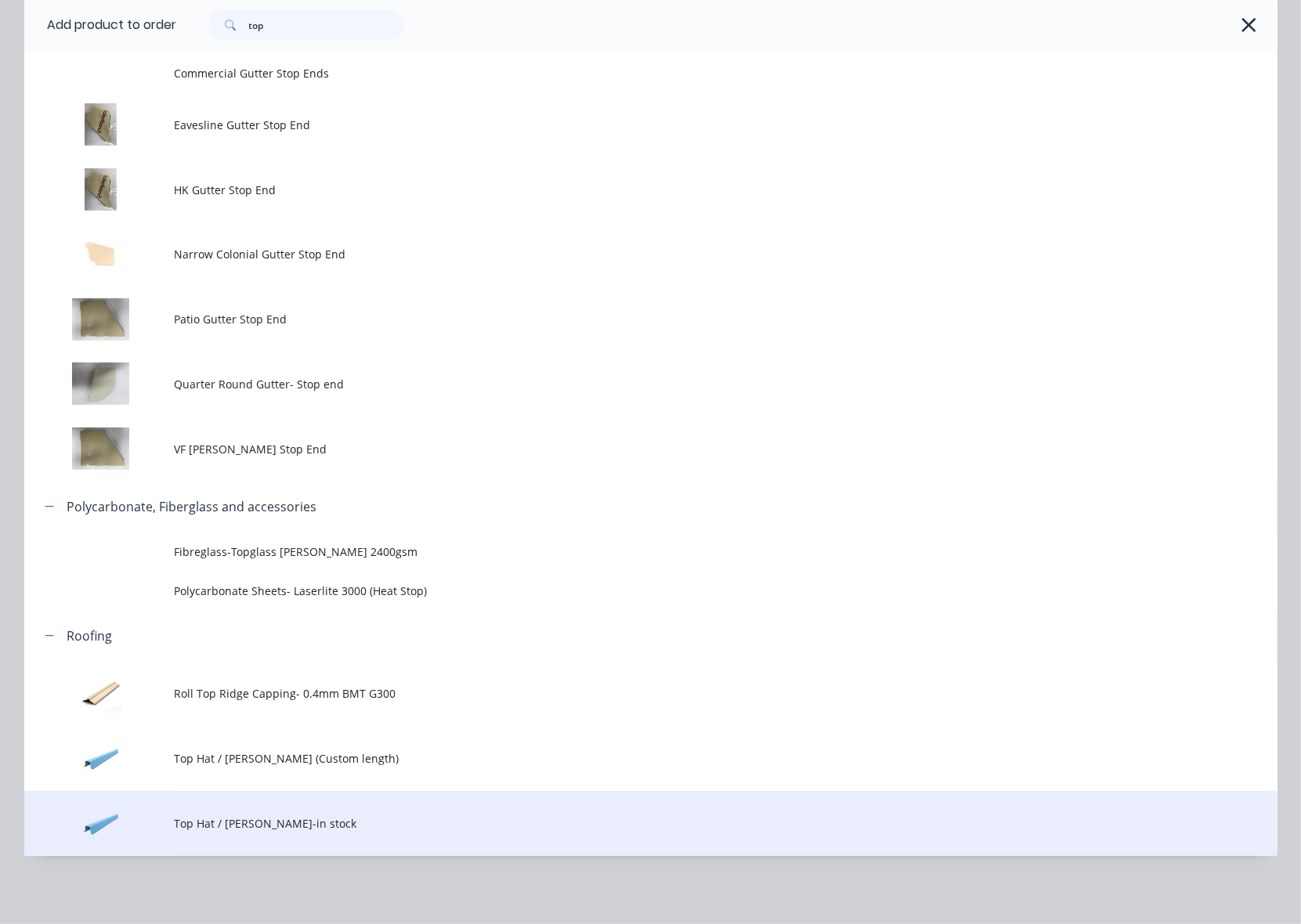
click at [384, 819] on span "Top Hat / Batten-in stock" at bounding box center [615, 823] width 882 height 16
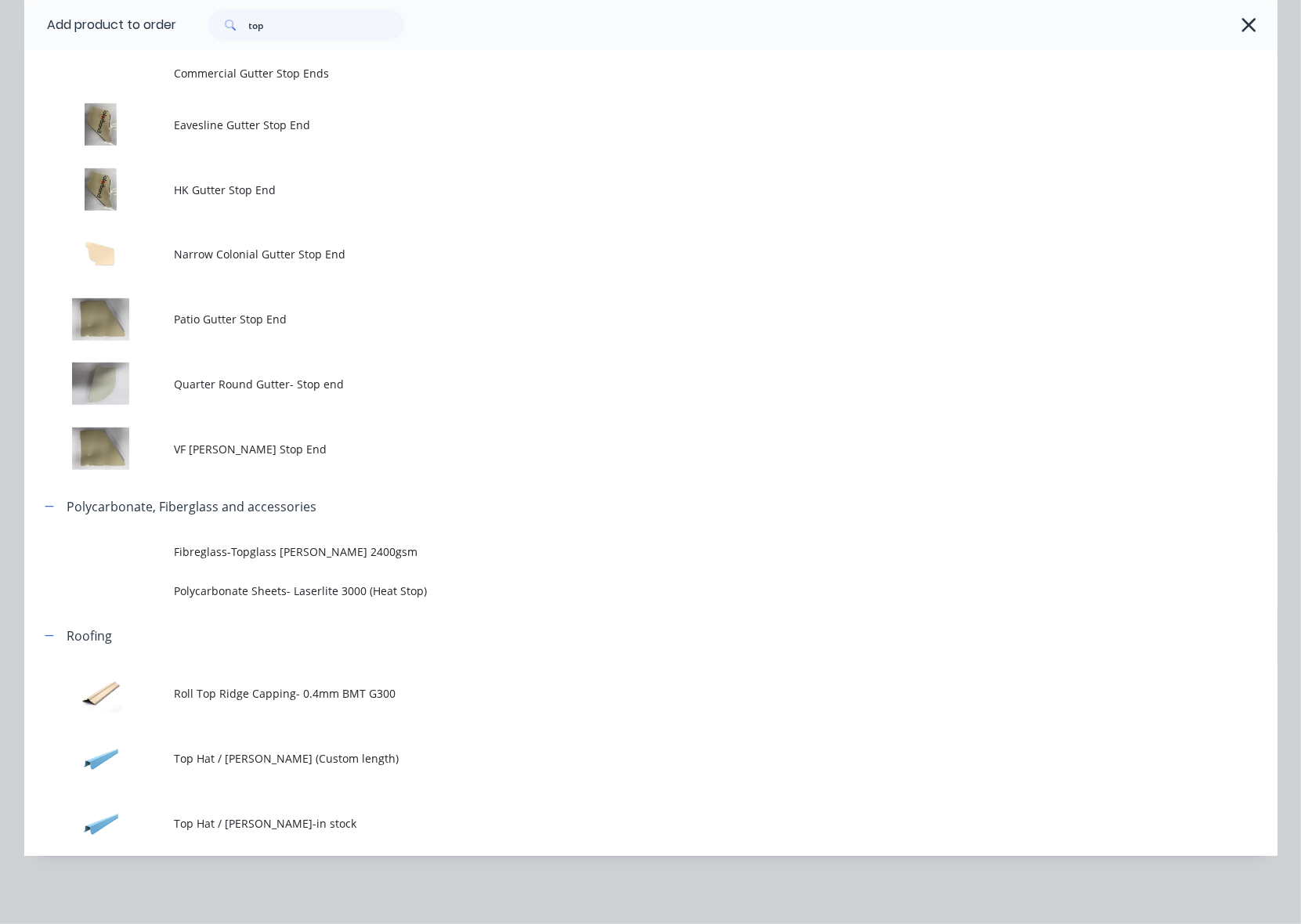
scroll to position [0, 0]
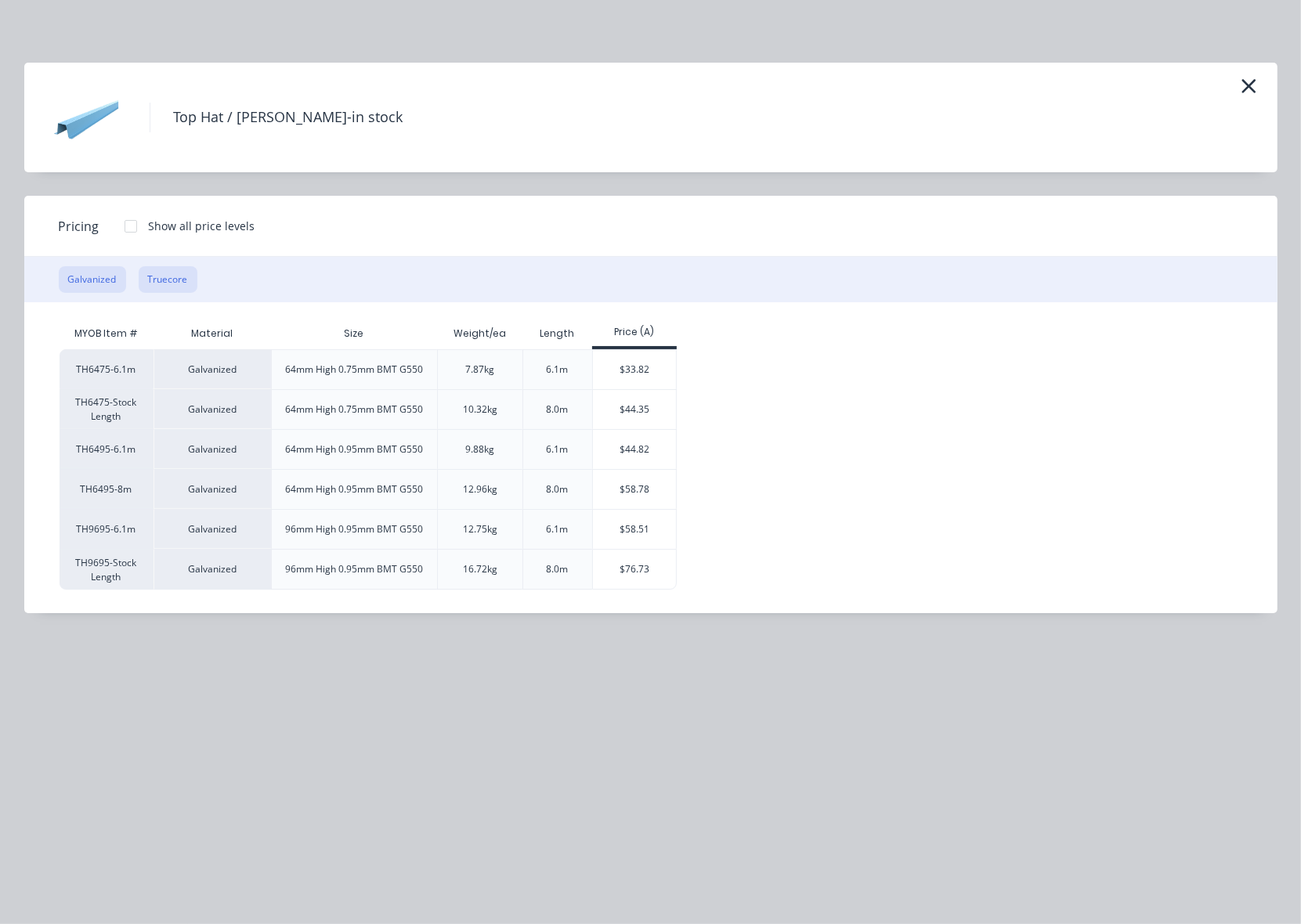
click at [185, 278] on button "Truecore" at bounding box center [167, 279] width 59 height 26
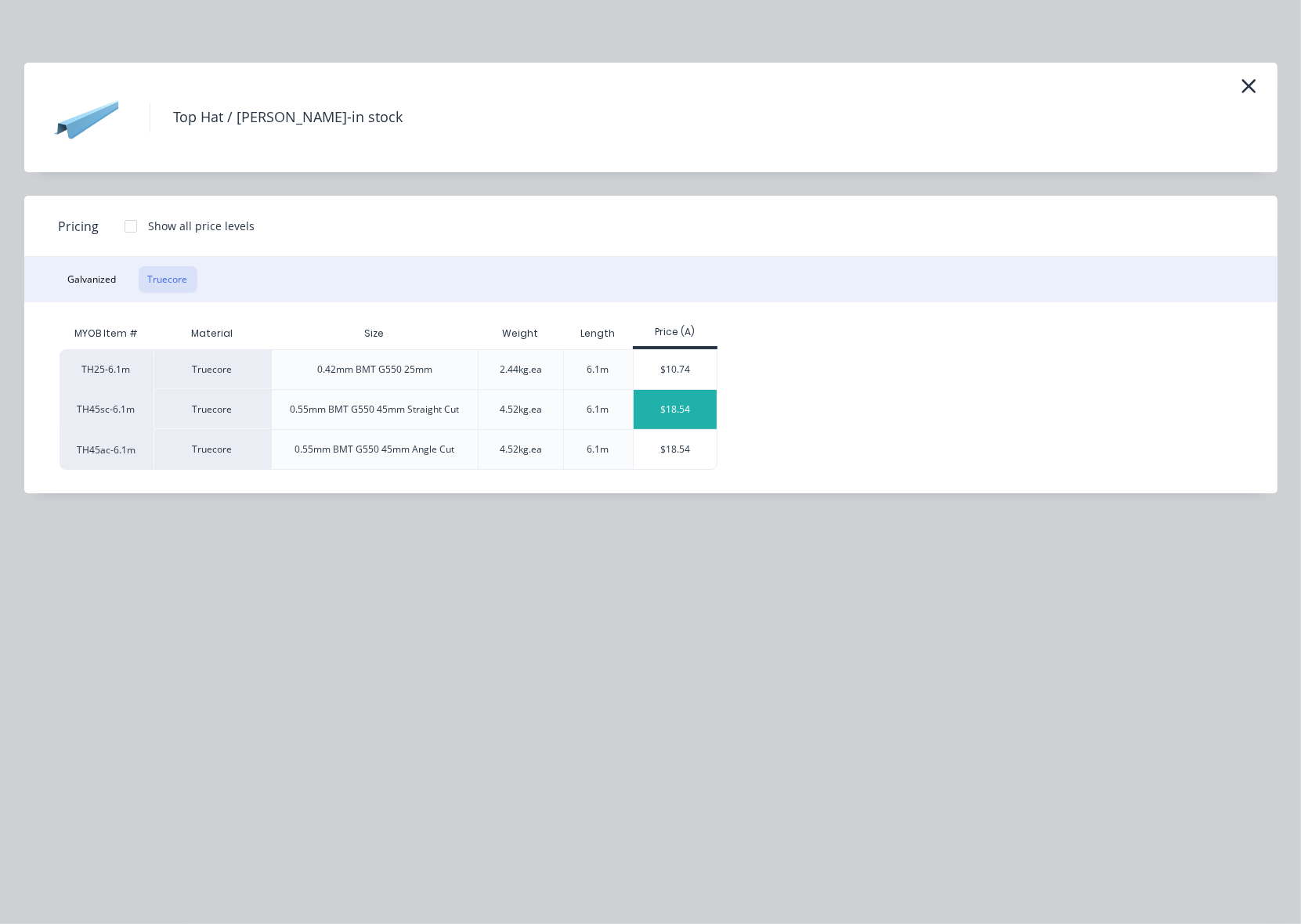
click at [654, 415] on div "$18.54" at bounding box center [675, 409] width 84 height 39
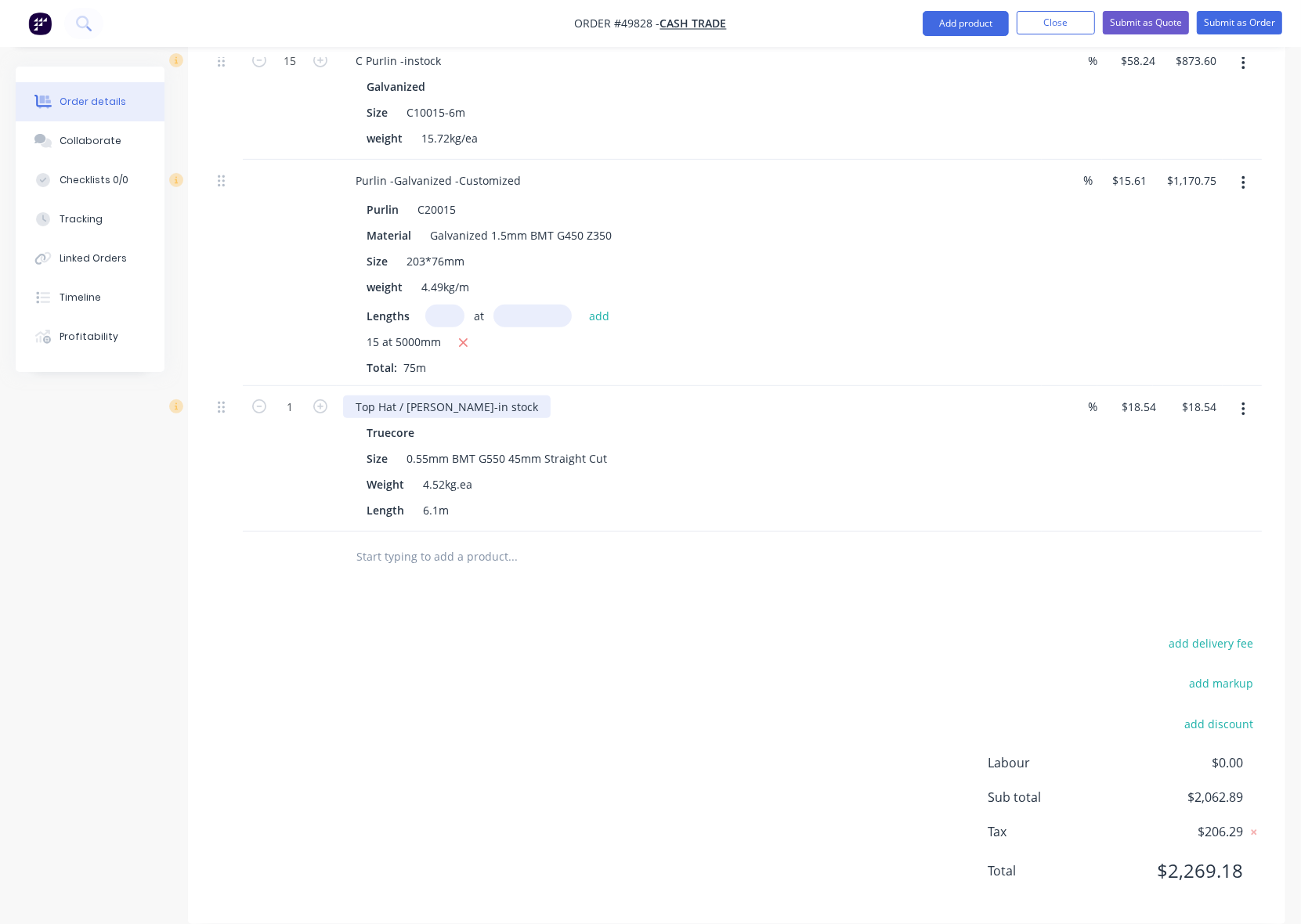
scroll to position [549, 0]
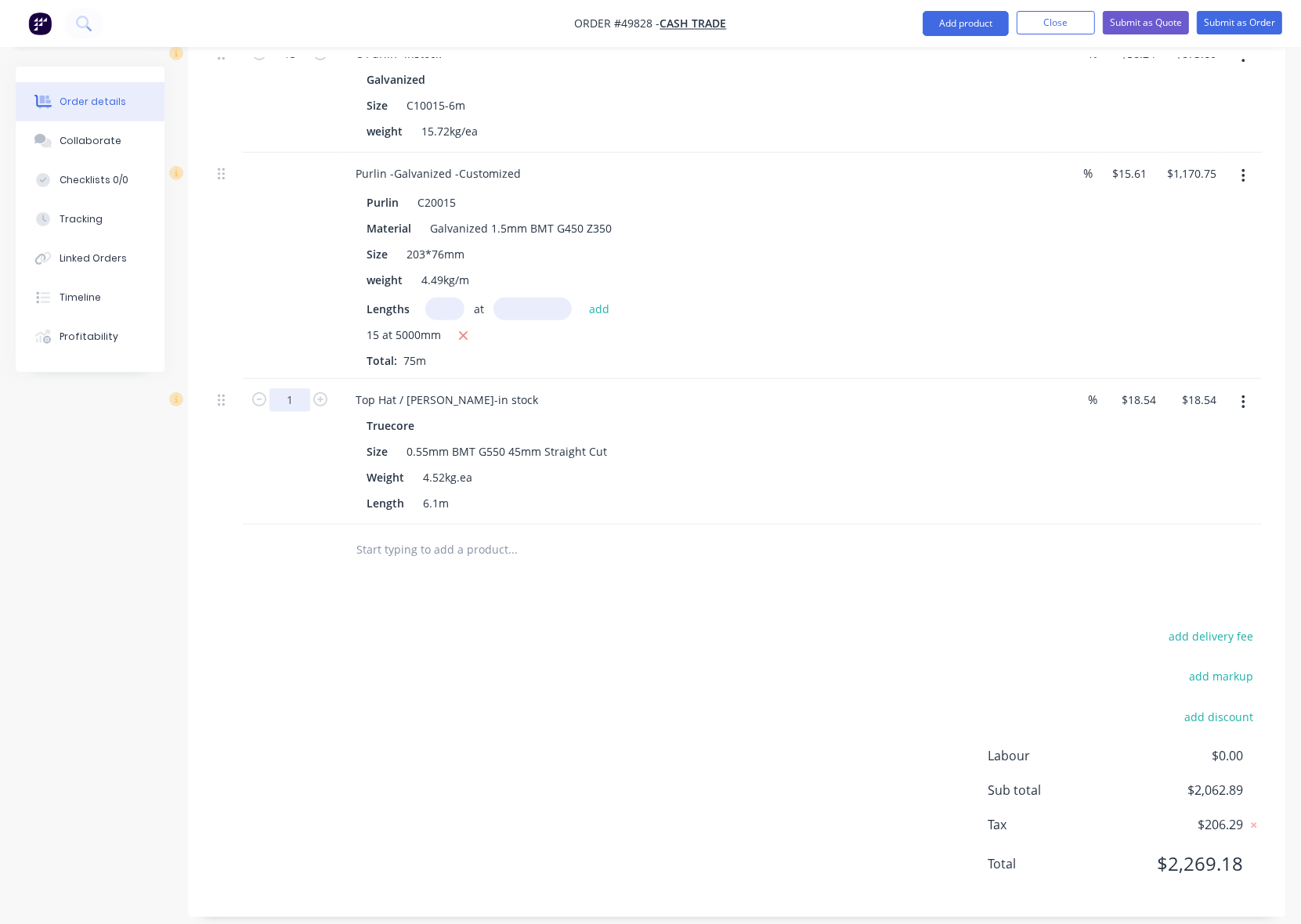
click at [304, 388] on input "1" at bounding box center [289, 400] width 41 height 24
type input "21"
type input "$389.34"
click at [535, 658] on div "add delivery fee add markup add discount Labour $0.00 Sub total $2,433.69 Tax $…" at bounding box center [736, 759] width 1050 height 267
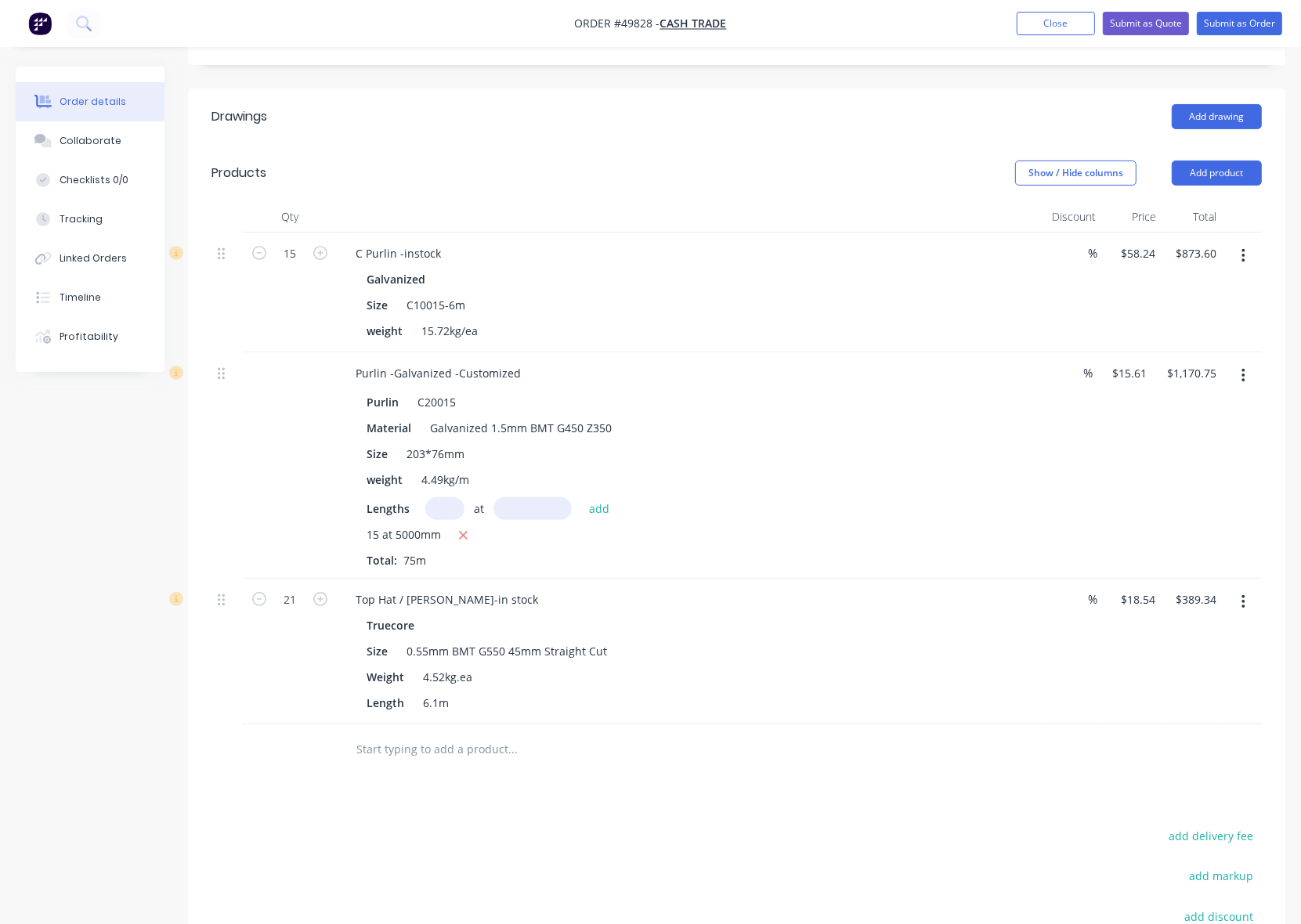
scroll to position [60, 0]
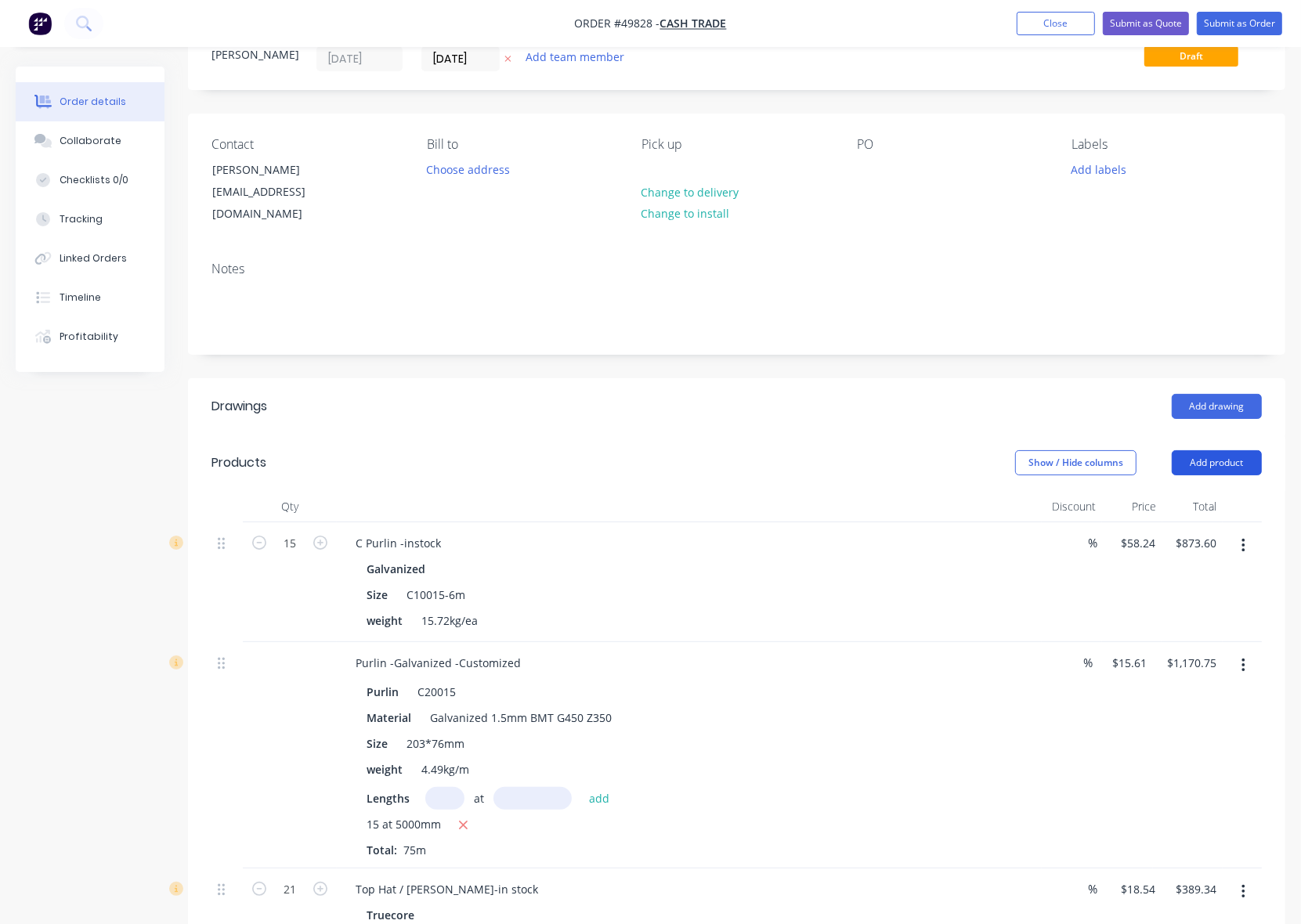
click at [1232, 450] on button "Add product" at bounding box center [1216, 463] width 90 height 25
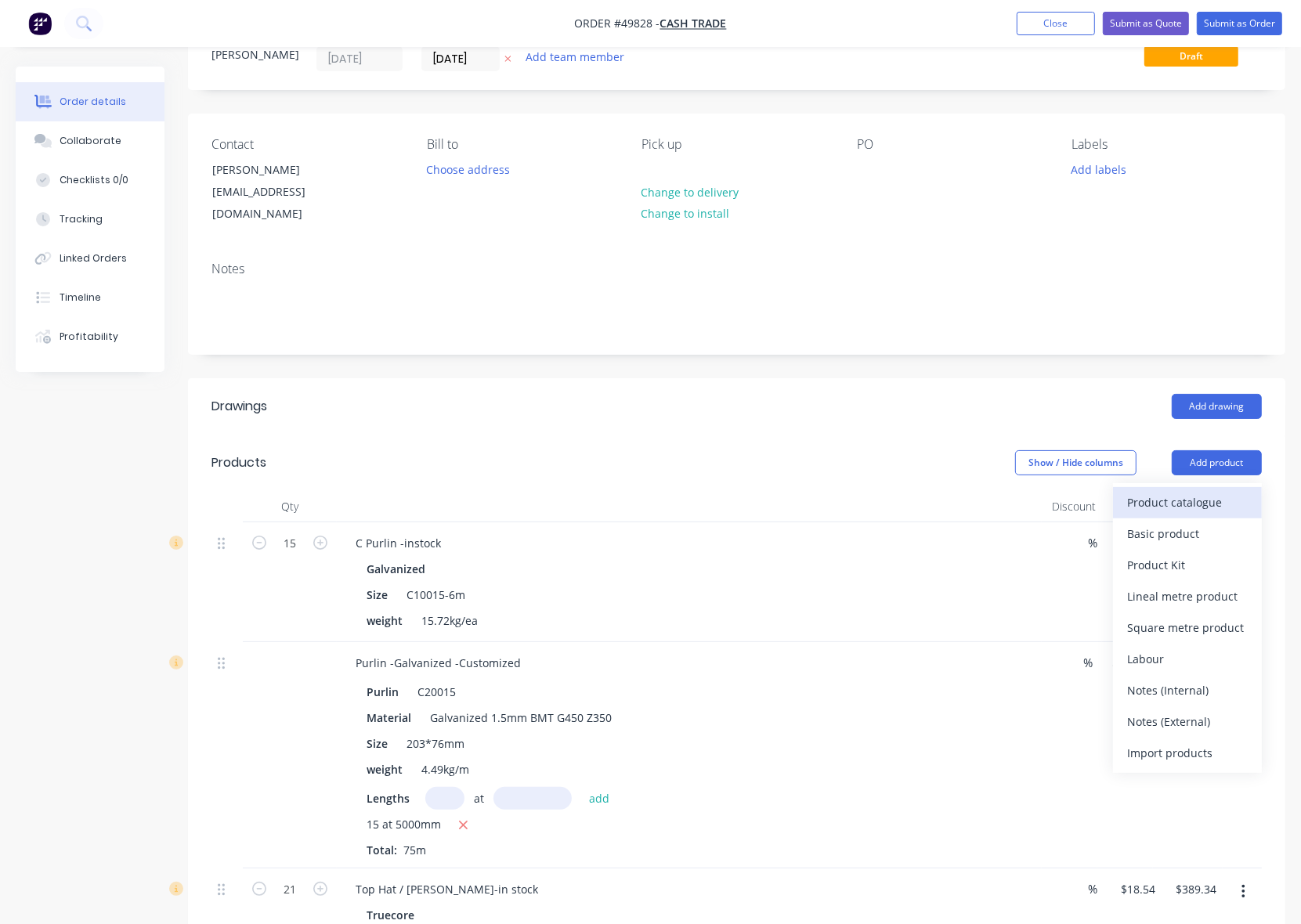
click at [1230, 487] on button "Product catalogue" at bounding box center [1187, 502] width 149 height 31
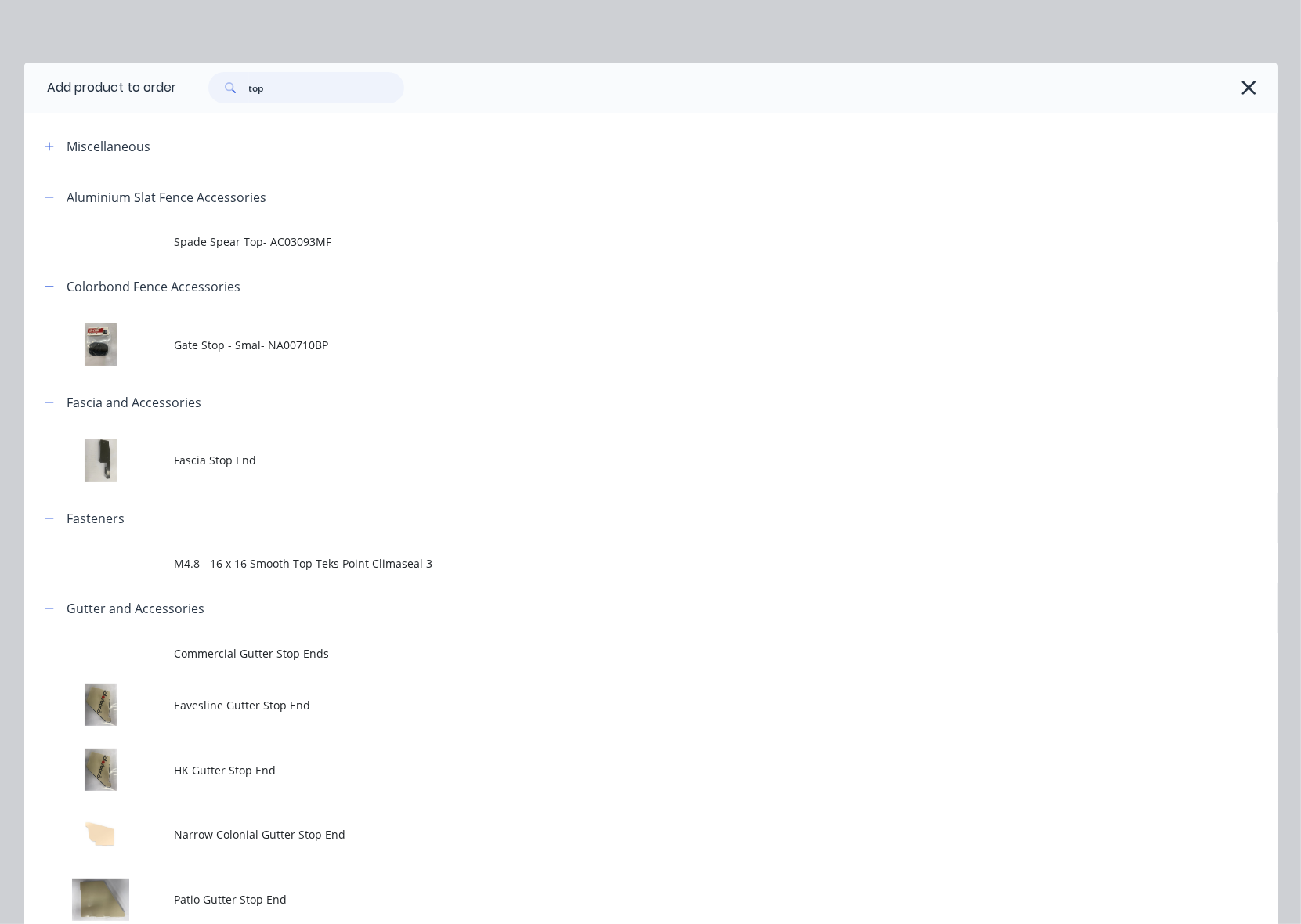
drag, startPoint x: 312, startPoint y: 92, endPoint x: 153, endPoint y: 81, distance: 159.4
click at [153, 81] on header "Add product to order top" at bounding box center [650, 87] width 1253 height 50
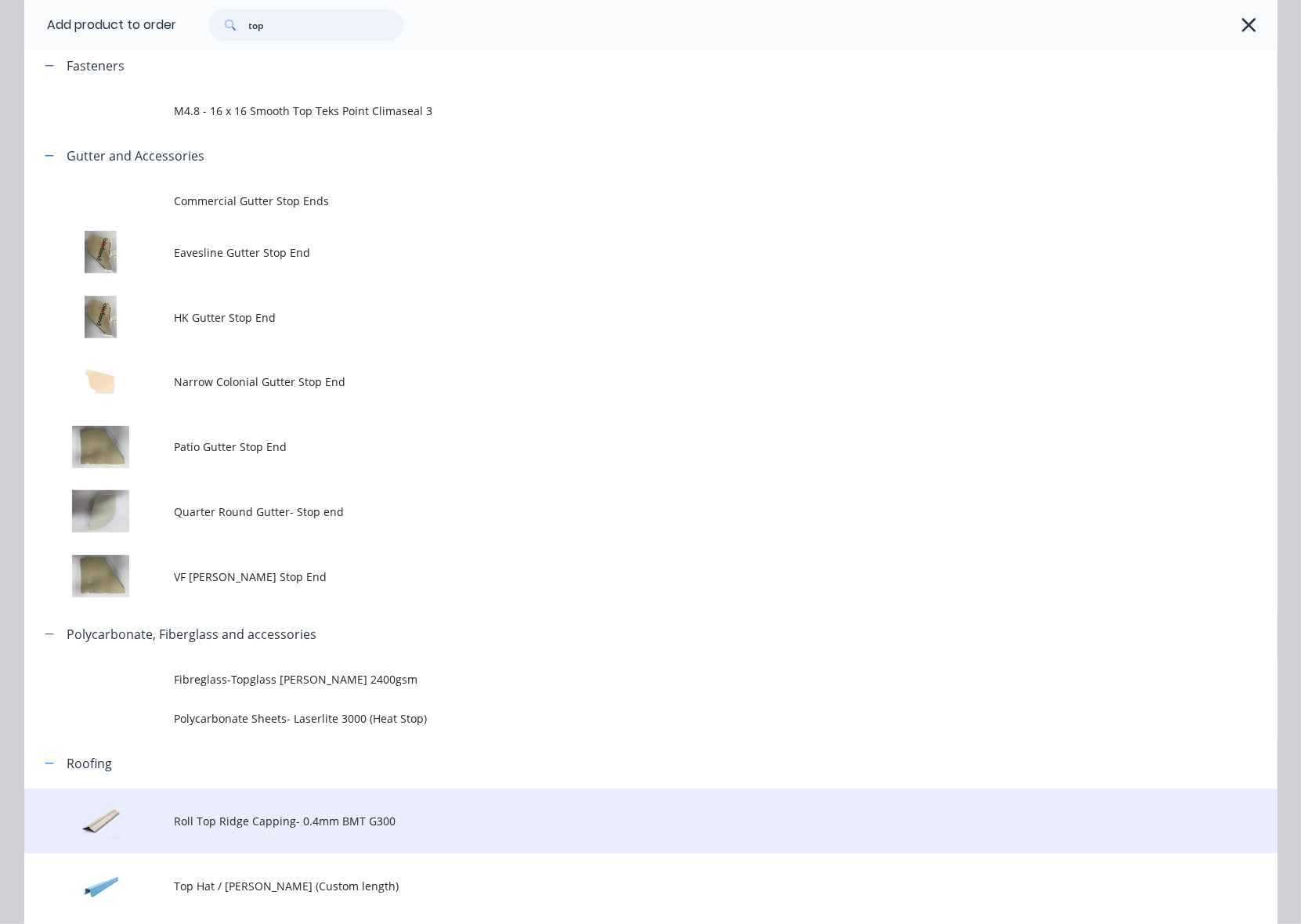
scroll to position [580, 0]
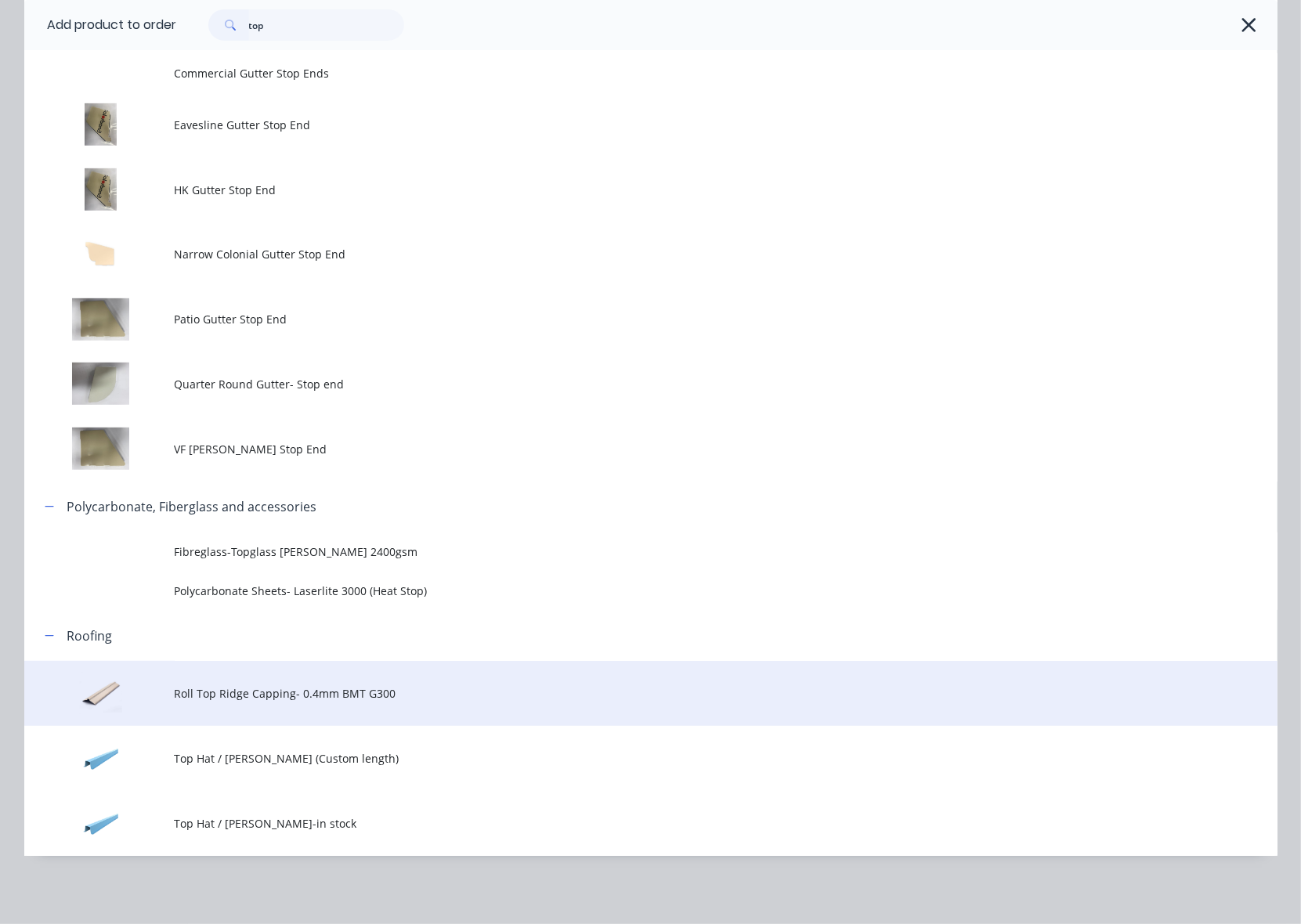
click at [532, 817] on span "Top Hat / Batten-in stock" at bounding box center [615, 823] width 882 height 16
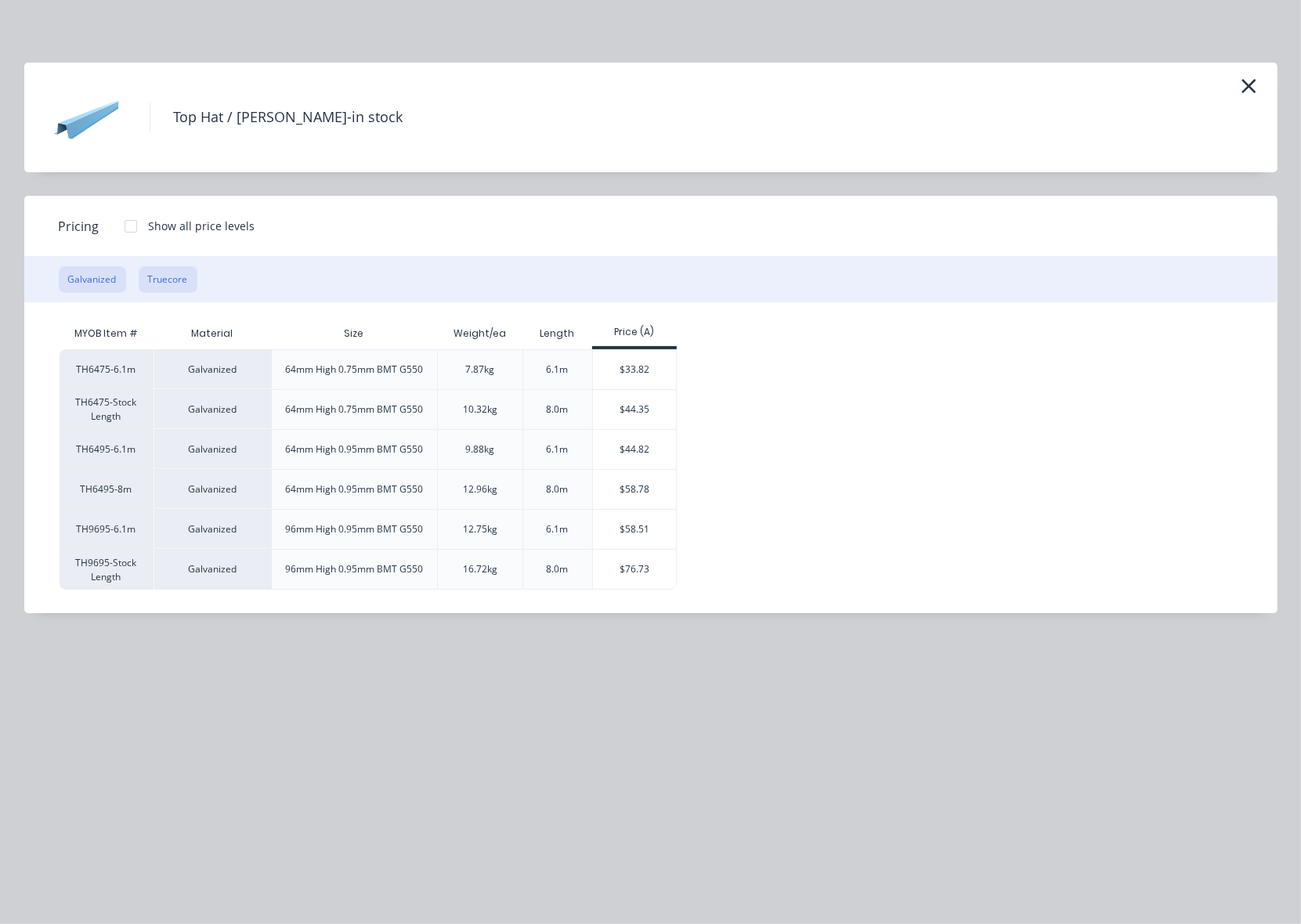
click at [149, 274] on button "Truecore" at bounding box center [167, 279] width 59 height 26
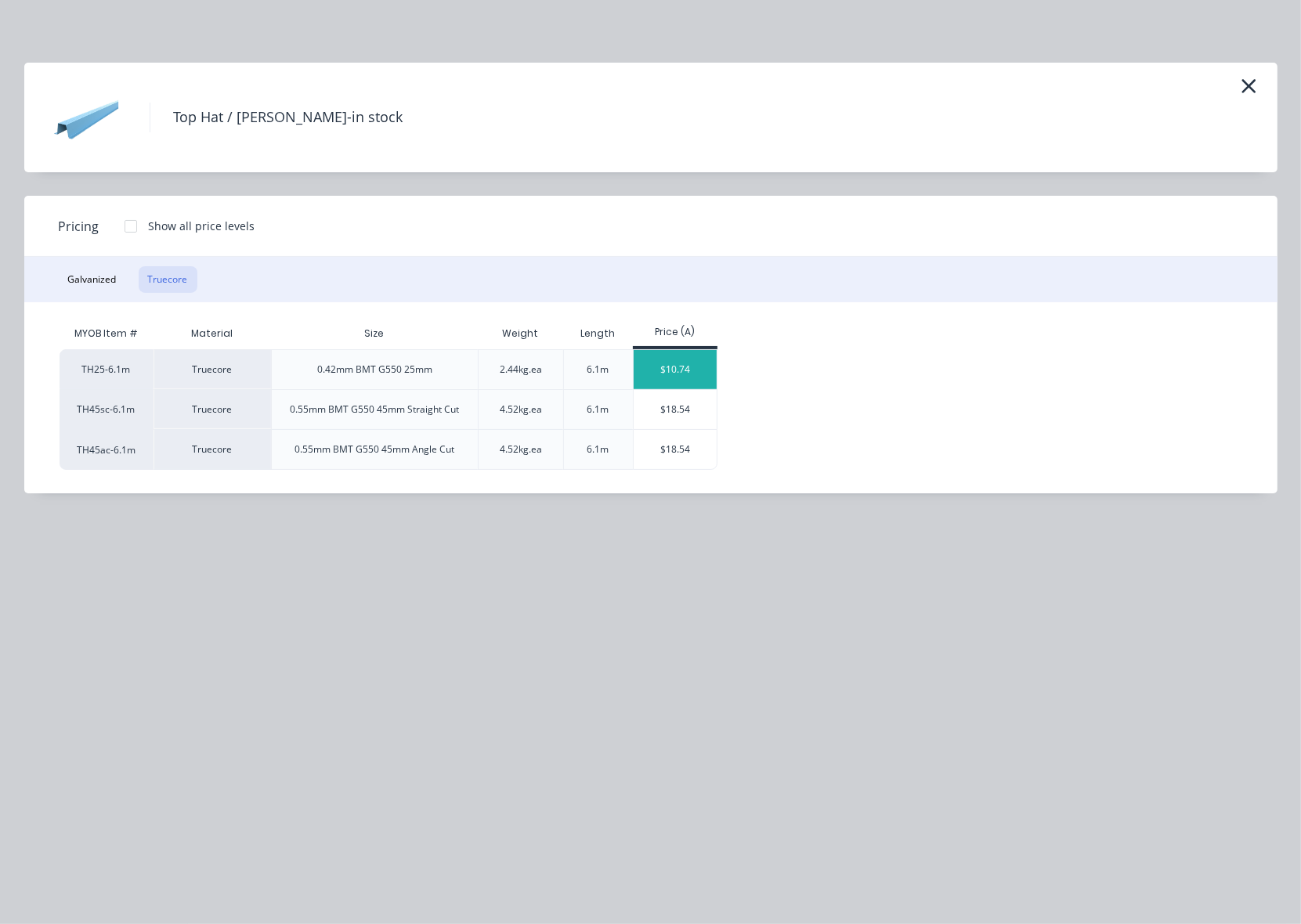
click at [684, 375] on div "$10.74" at bounding box center [675, 369] width 84 height 39
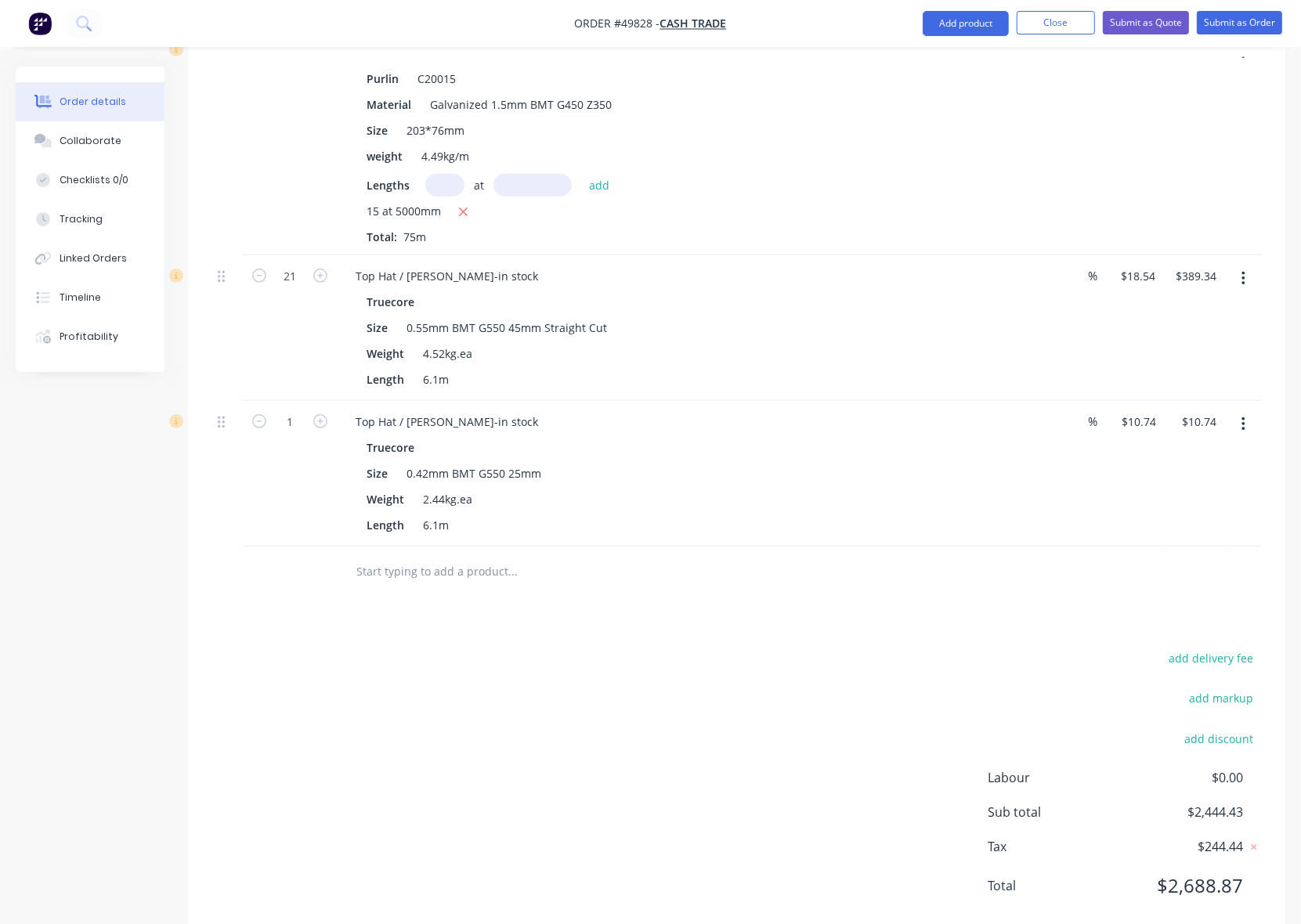
scroll to position [695, 0]
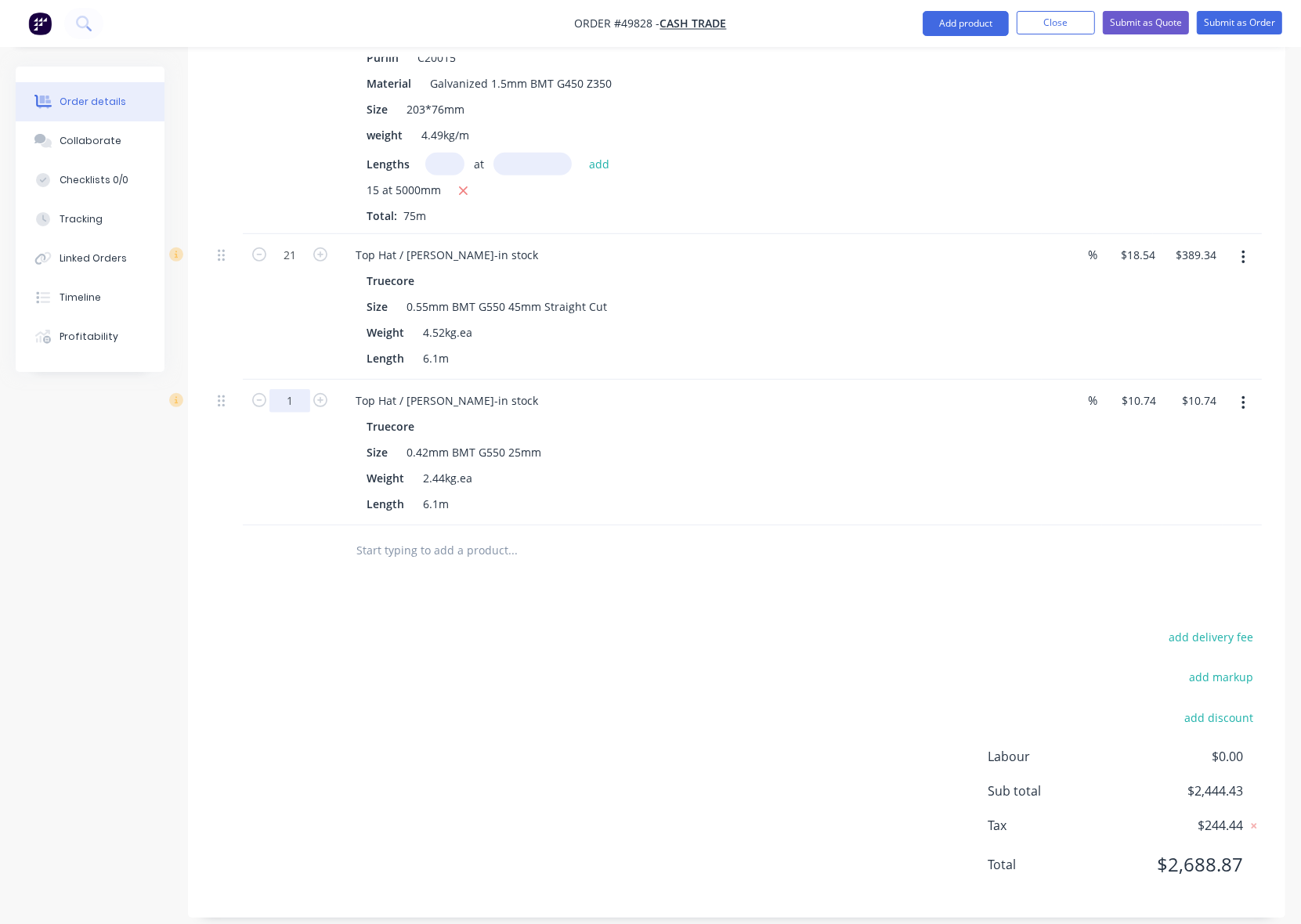
click at [298, 389] on input "1" at bounding box center [289, 401] width 41 height 24
type input "14"
type input "$150.36"
drag, startPoint x: 916, startPoint y: 608, endPoint x: 965, endPoint y: 566, distance: 64.5
click at [923, 599] on div "Drawings Add drawing Products Show / Hide columns Add product Qty Discount Pric…" at bounding box center [737, 330] width 1097 height 1174
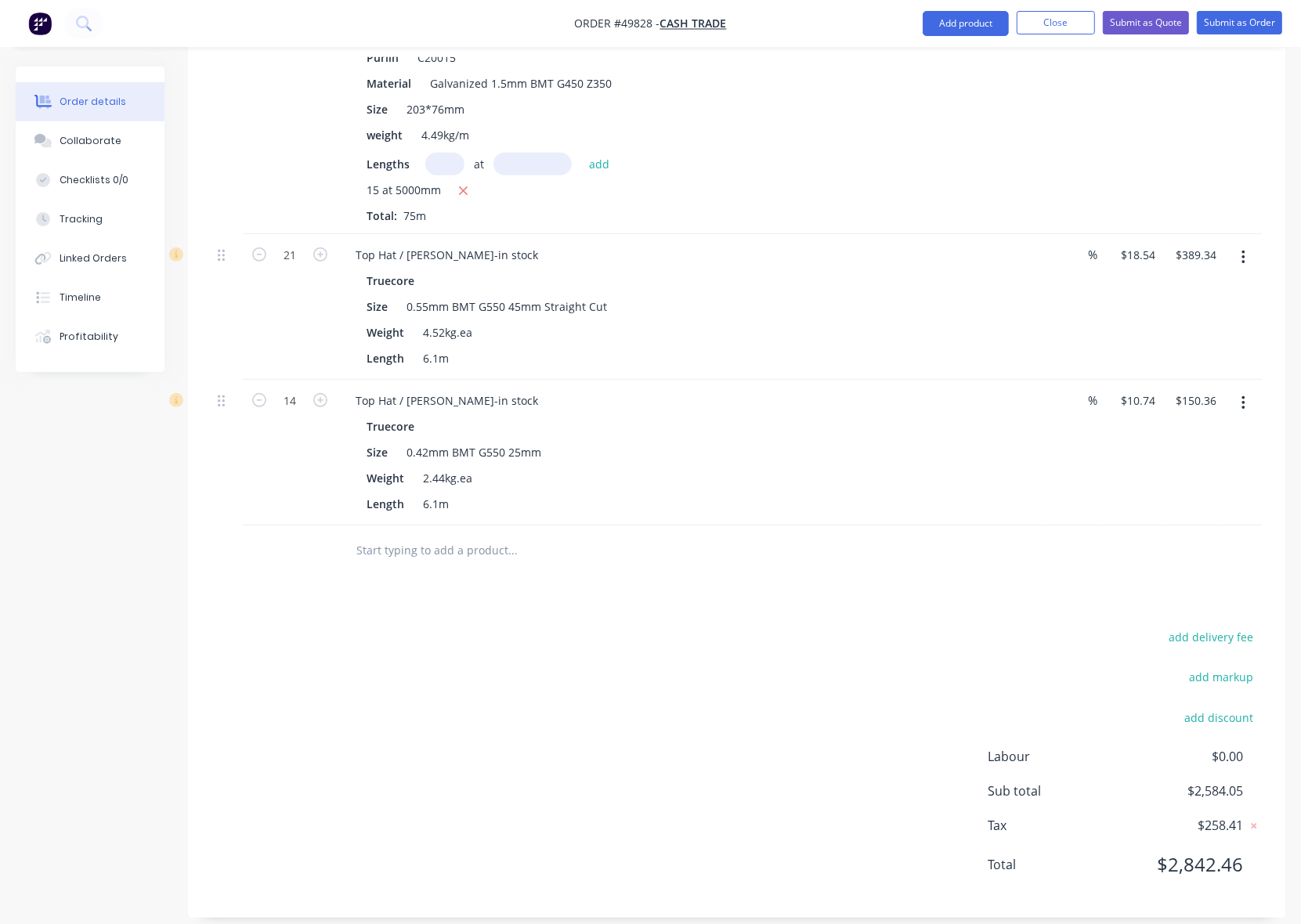
click at [853, 526] on div at bounding box center [619, 551] width 564 height 51
click at [840, 605] on div "Drawings Add drawing Products Show / Hide columns Add product Qty Discount Pric…" at bounding box center [737, 330] width 1097 height 1174
click at [711, 668] on div "add delivery fee add markup add discount Labour $0.00 Sub total $2,584.05 Tax $…" at bounding box center [736, 760] width 1050 height 267
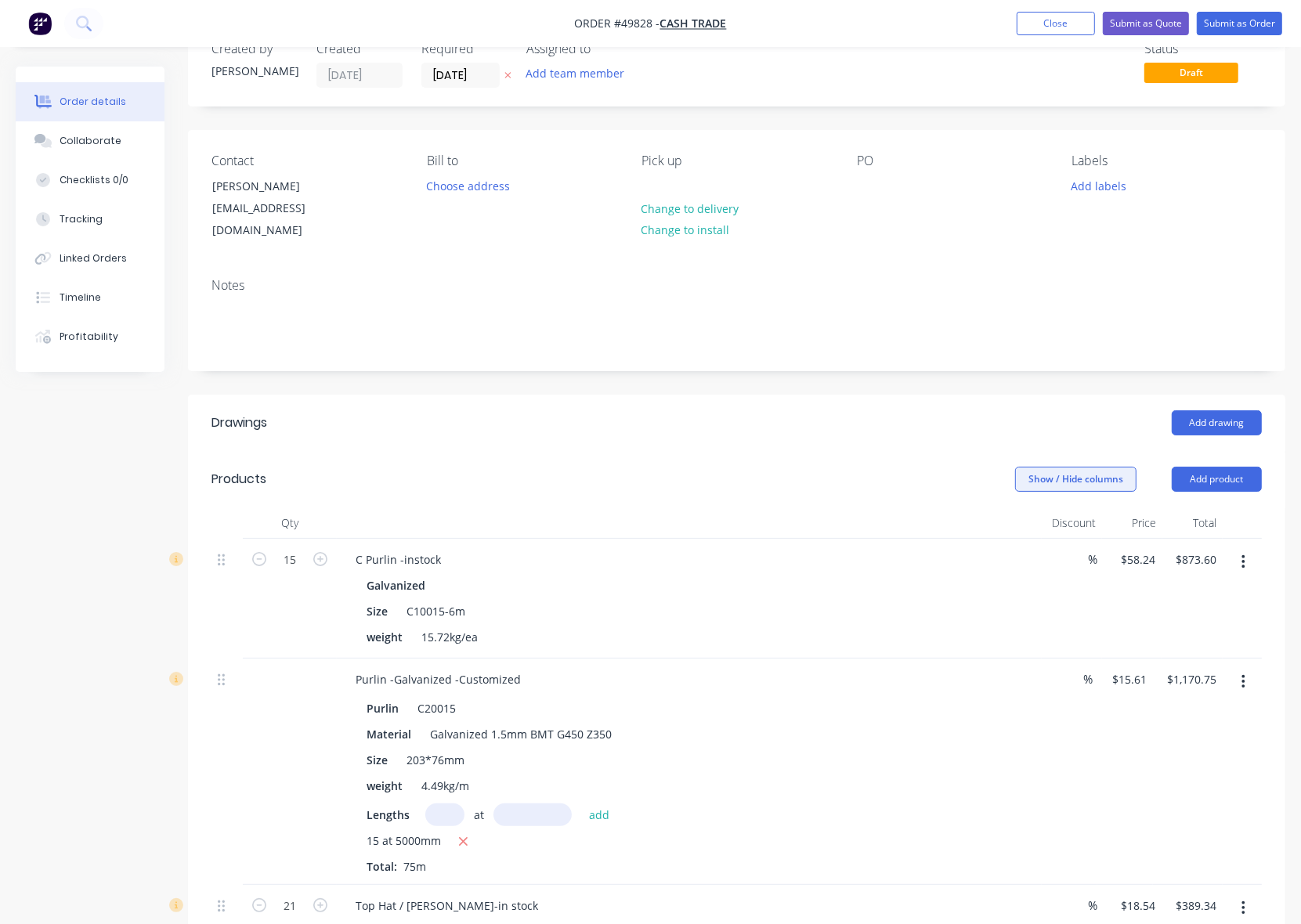
scroll to position [0, 0]
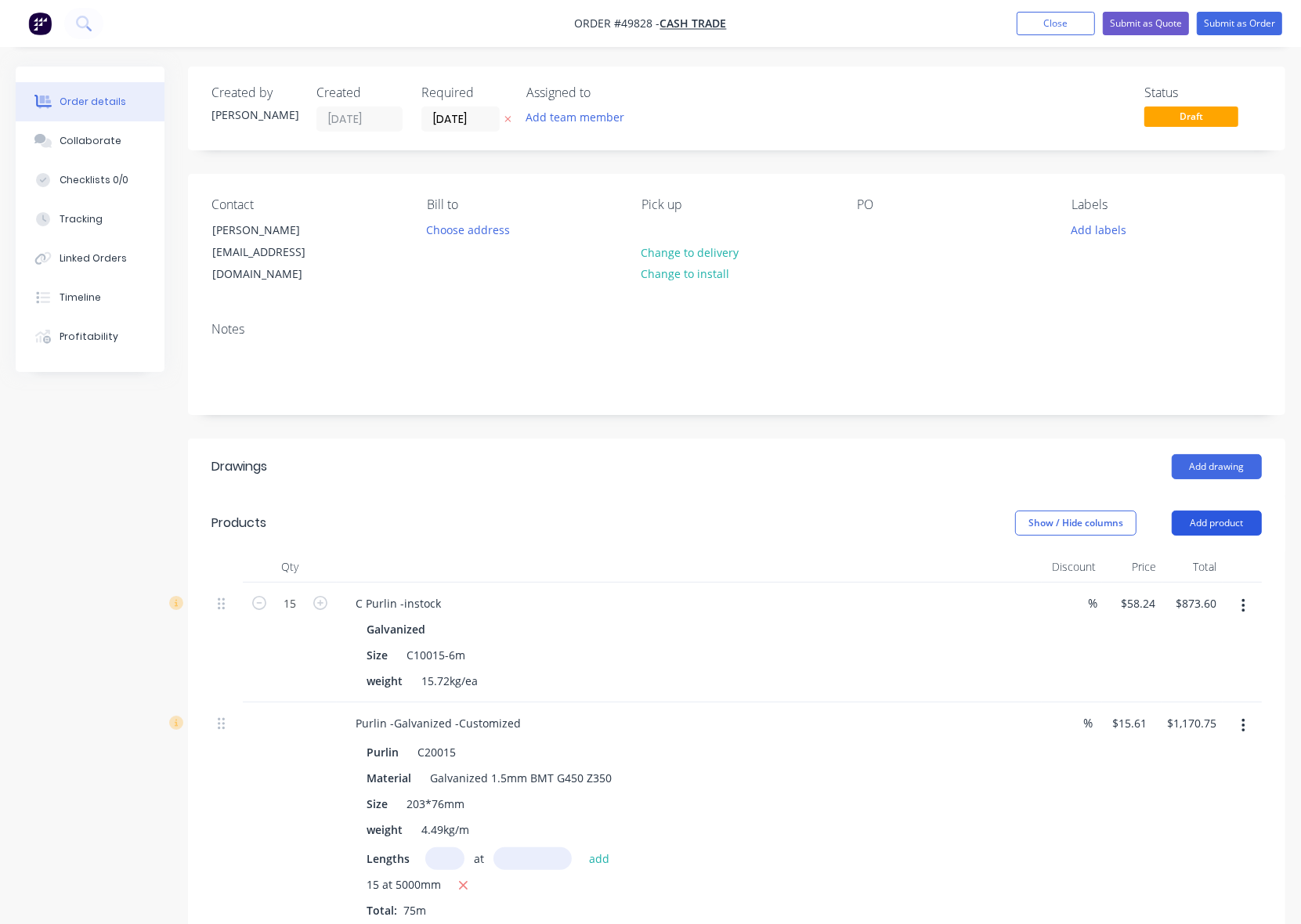
click at [1206, 513] on button "Add product" at bounding box center [1216, 523] width 90 height 25
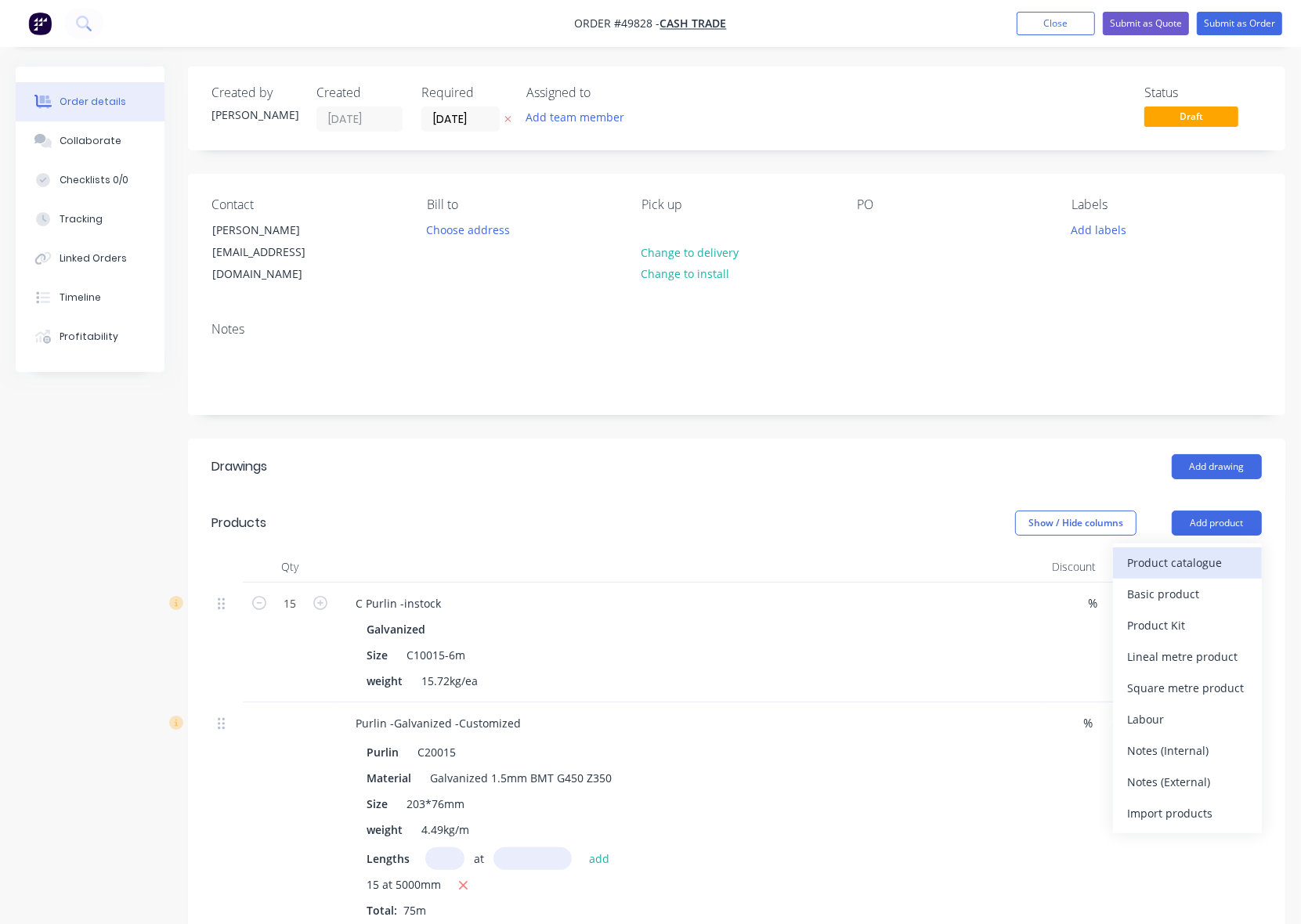
click at [1168, 553] on div "Product catalogue" at bounding box center [1187, 562] width 121 height 23
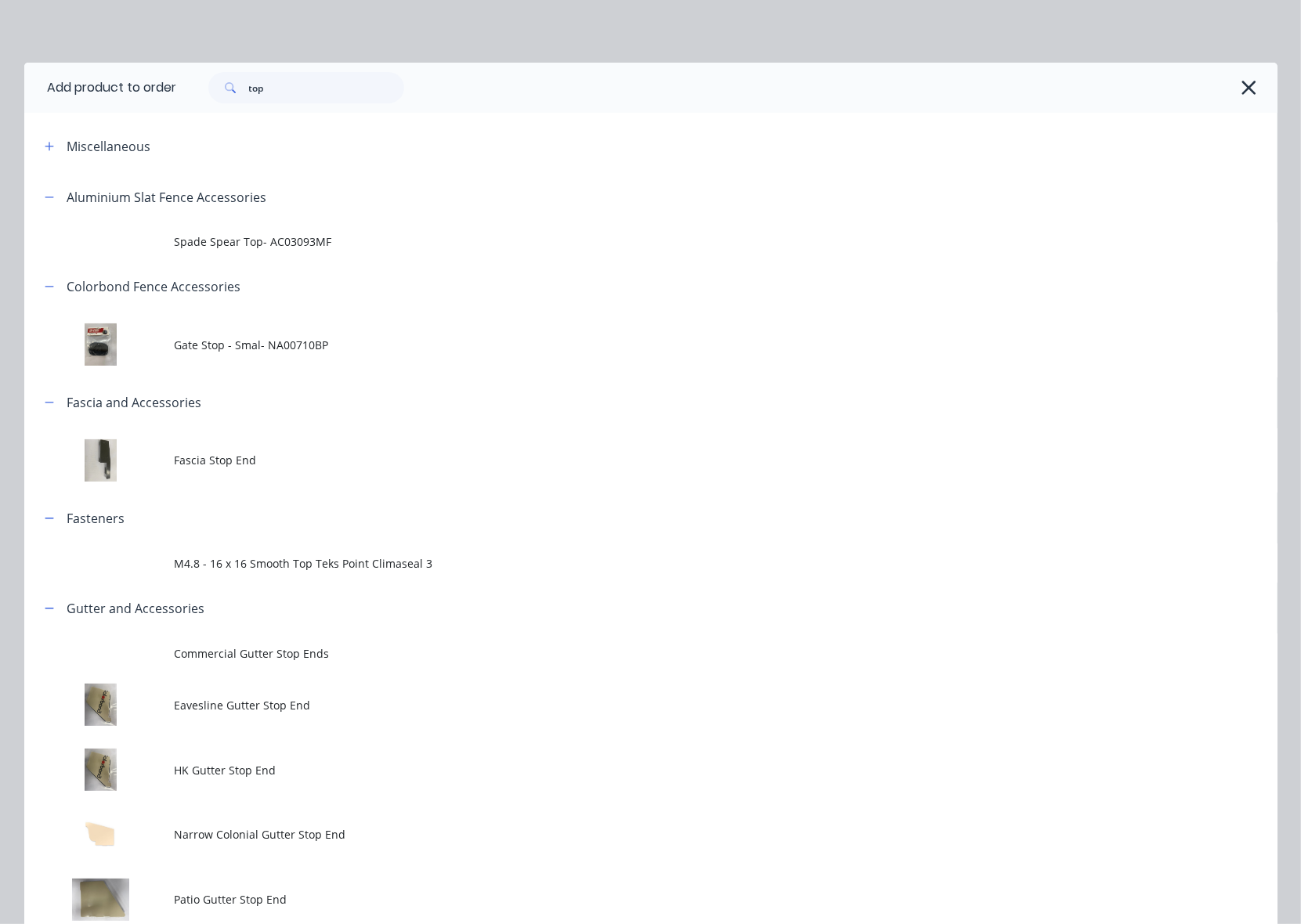
drag, startPoint x: 306, startPoint y: 76, endPoint x: 200, endPoint y: 81, distance: 106.1
click at [200, 81] on div "top" at bounding box center [728, 87] width 1101 height 50
drag, startPoint x: 322, startPoint y: 94, endPoint x: 193, endPoint y: 61, distance: 133.2
click at [200, 65] on div "top" at bounding box center [728, 87] width 1101 height 50
type input "sheet"
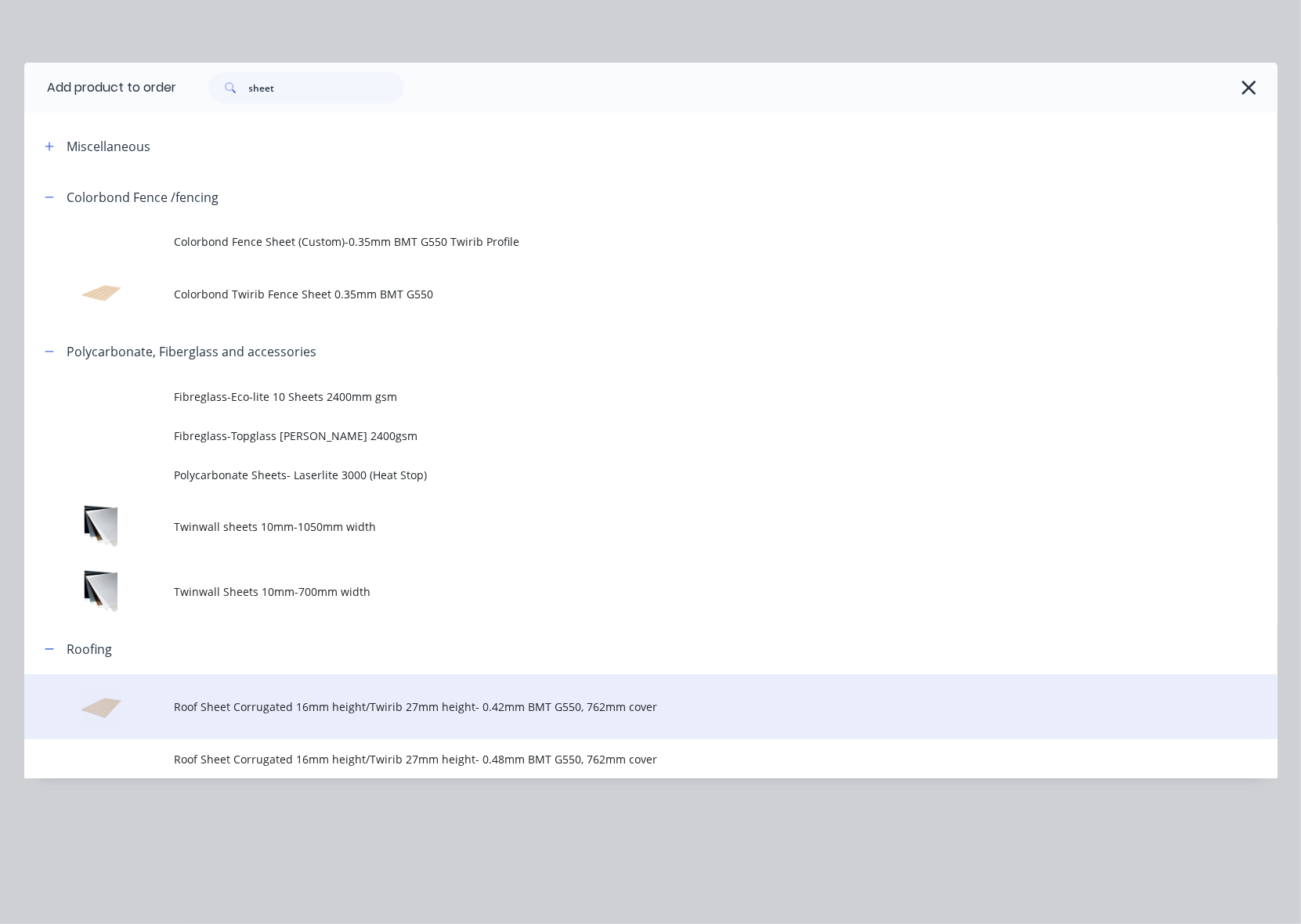
click at [417, 718] on td "Roof Sheet Corrugated 16mm height/Twirib 27mm height- 0.42mm BMT G550, 762mm co…" at bounding box center [726, 706] width 1103 height 65
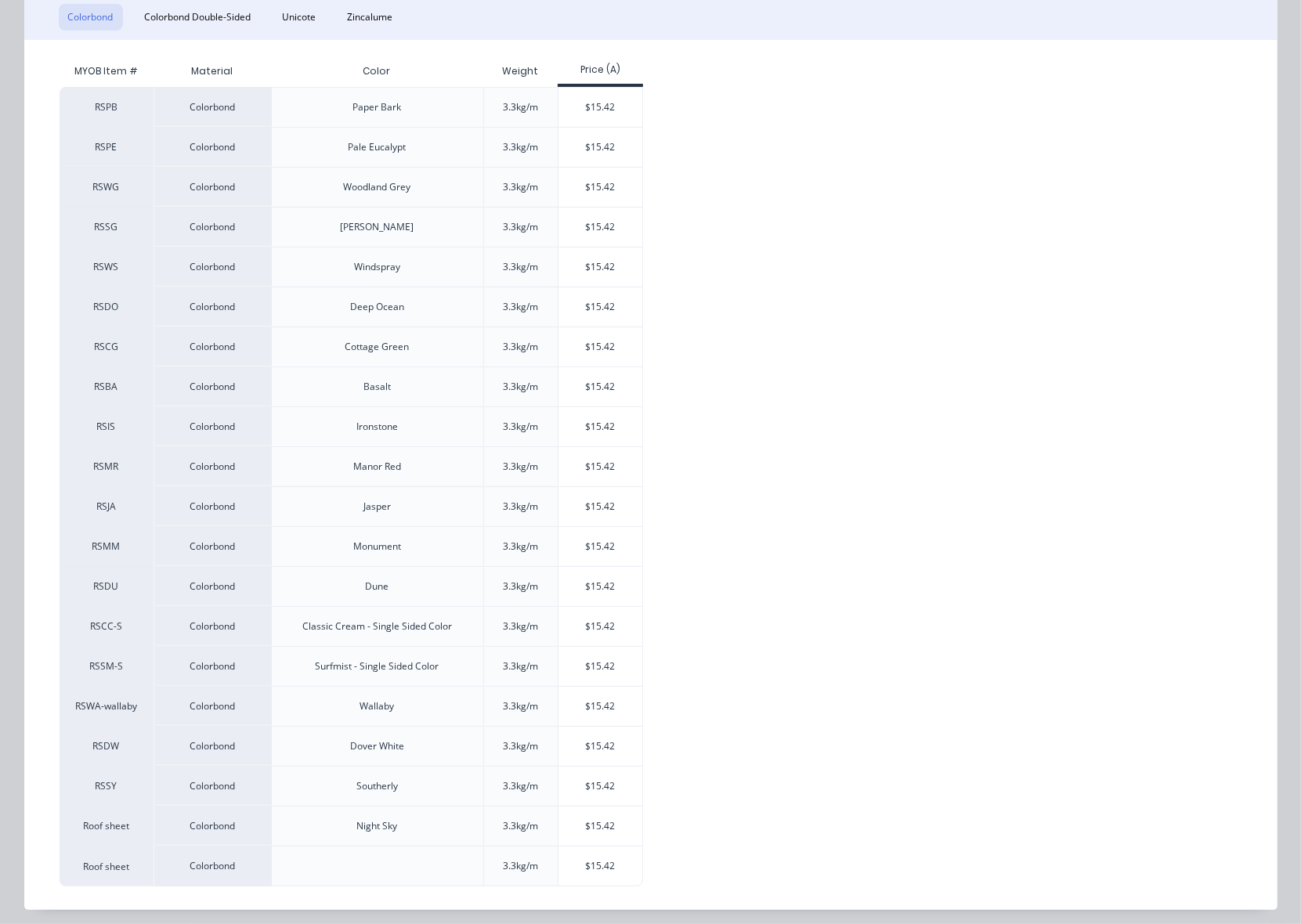
scroll to position [273, 0]
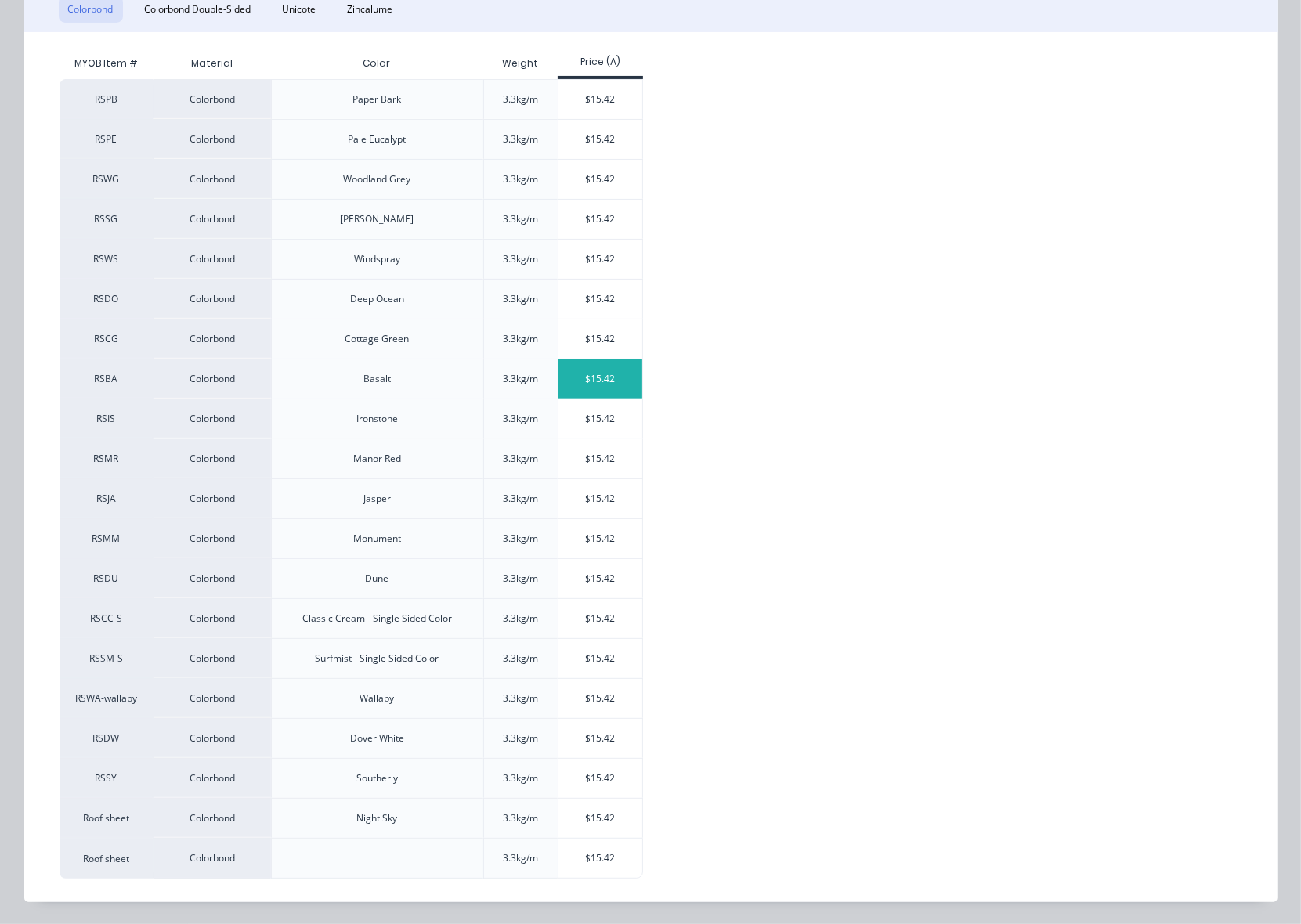
click at [589, 380] on div "$15.42" at bounding box center [600, 378] width 84 height 39
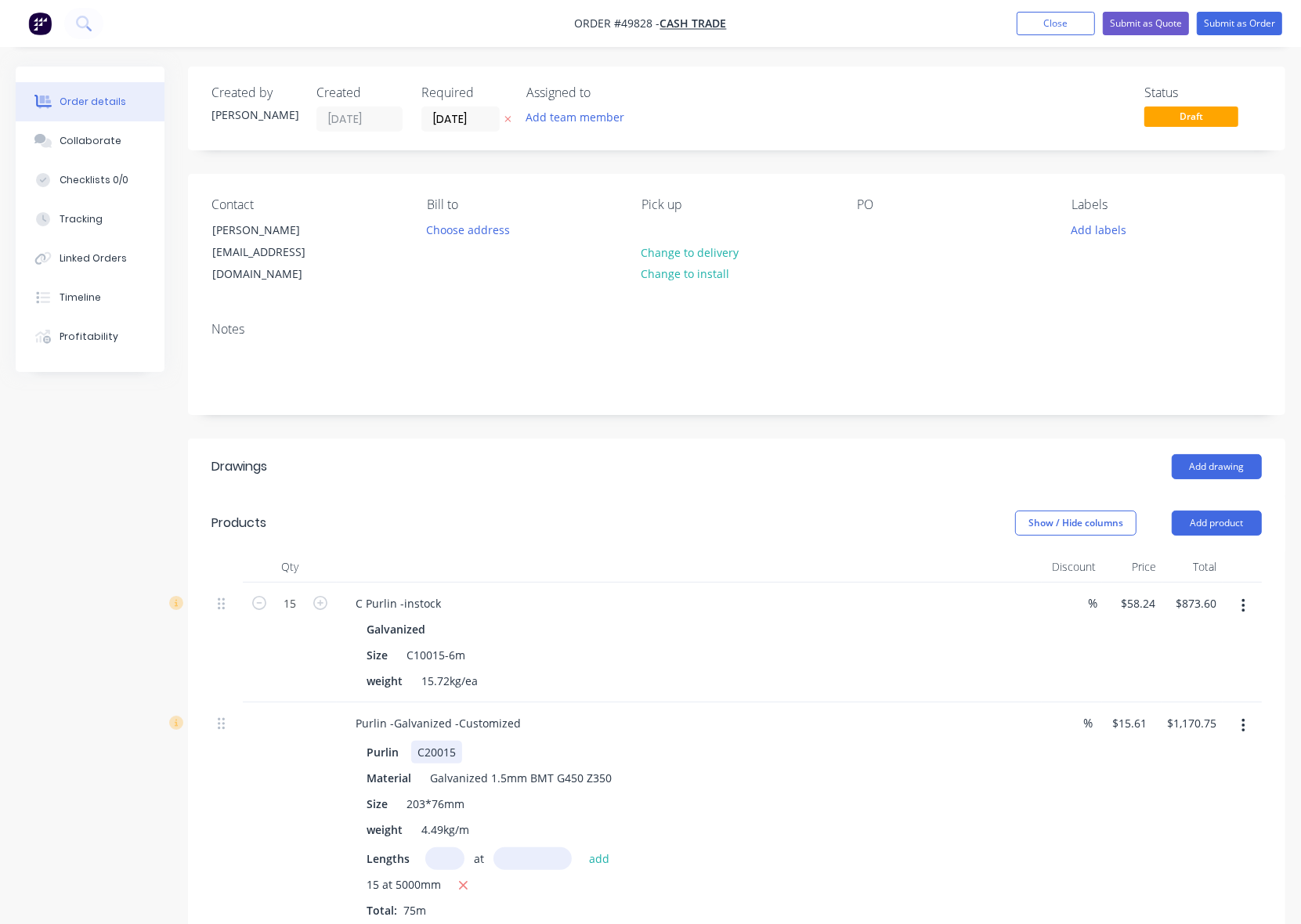
click at [803, 718] on div "Purlin -Galvanized -Customized Purlin C20015 Material Galvanized 1.5mm BMT G450…" at bounding box center [689, 815] width 705 height 226
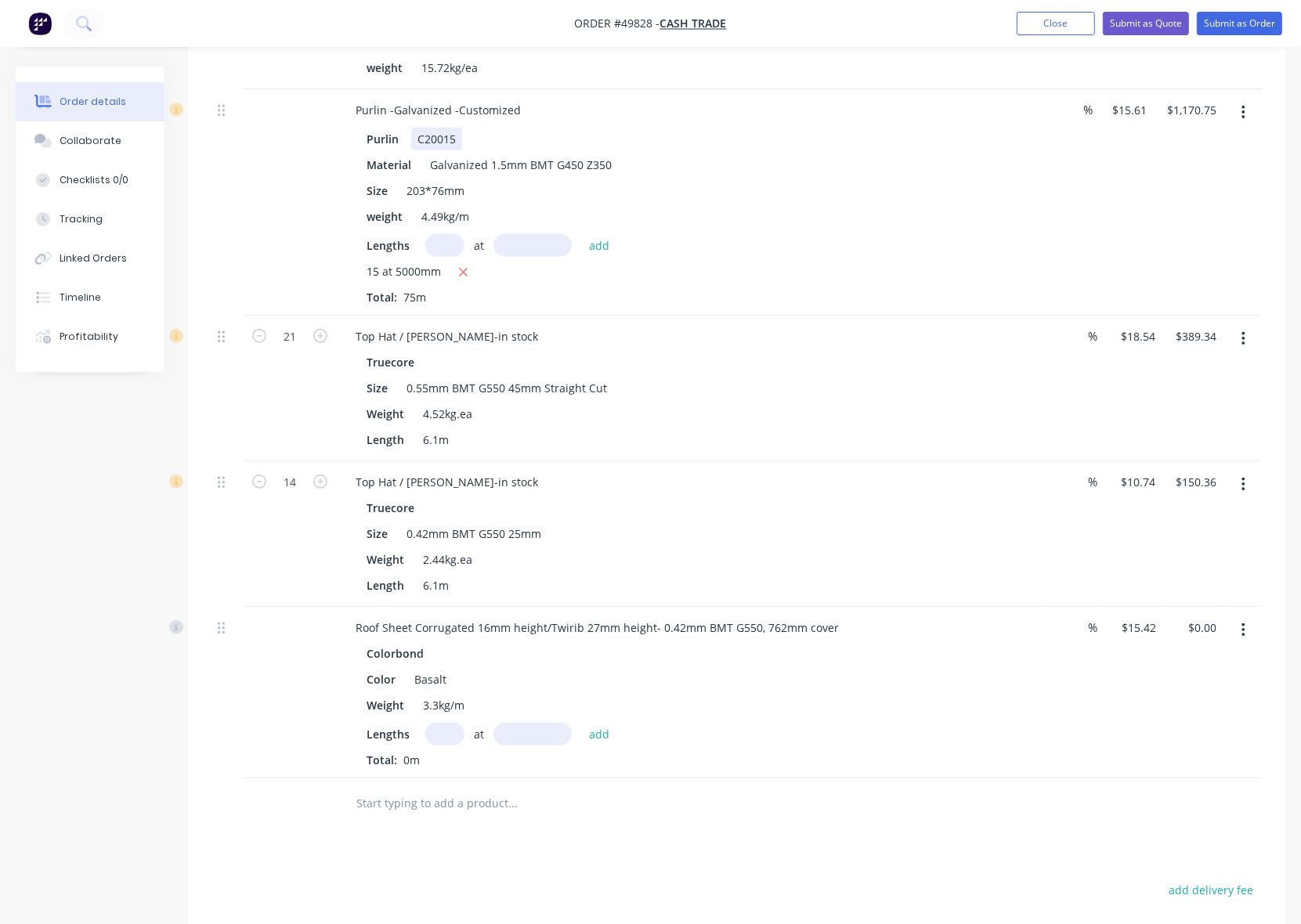
scroll to position [867, 0]
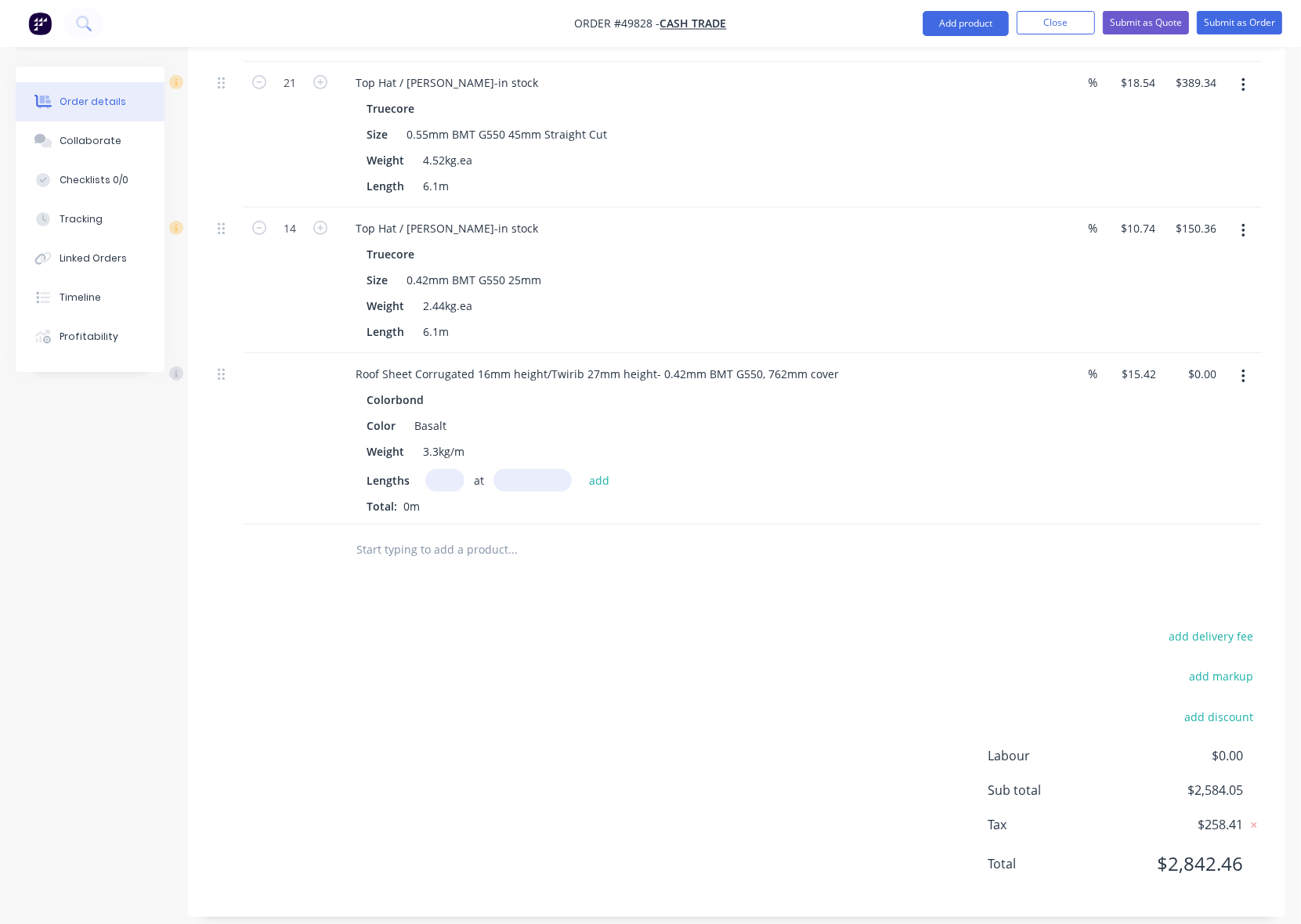
click at [454, 469] on input "text" at bounding box center [444, 480] width 39 height 23
type input "14"
click at [521, 474] on input "text" at bounding box center [532, 480] width 78 height 23
type input "6000"
click at [581, 469] on button "add" at bounding box center [600, 479] width 36 height 21
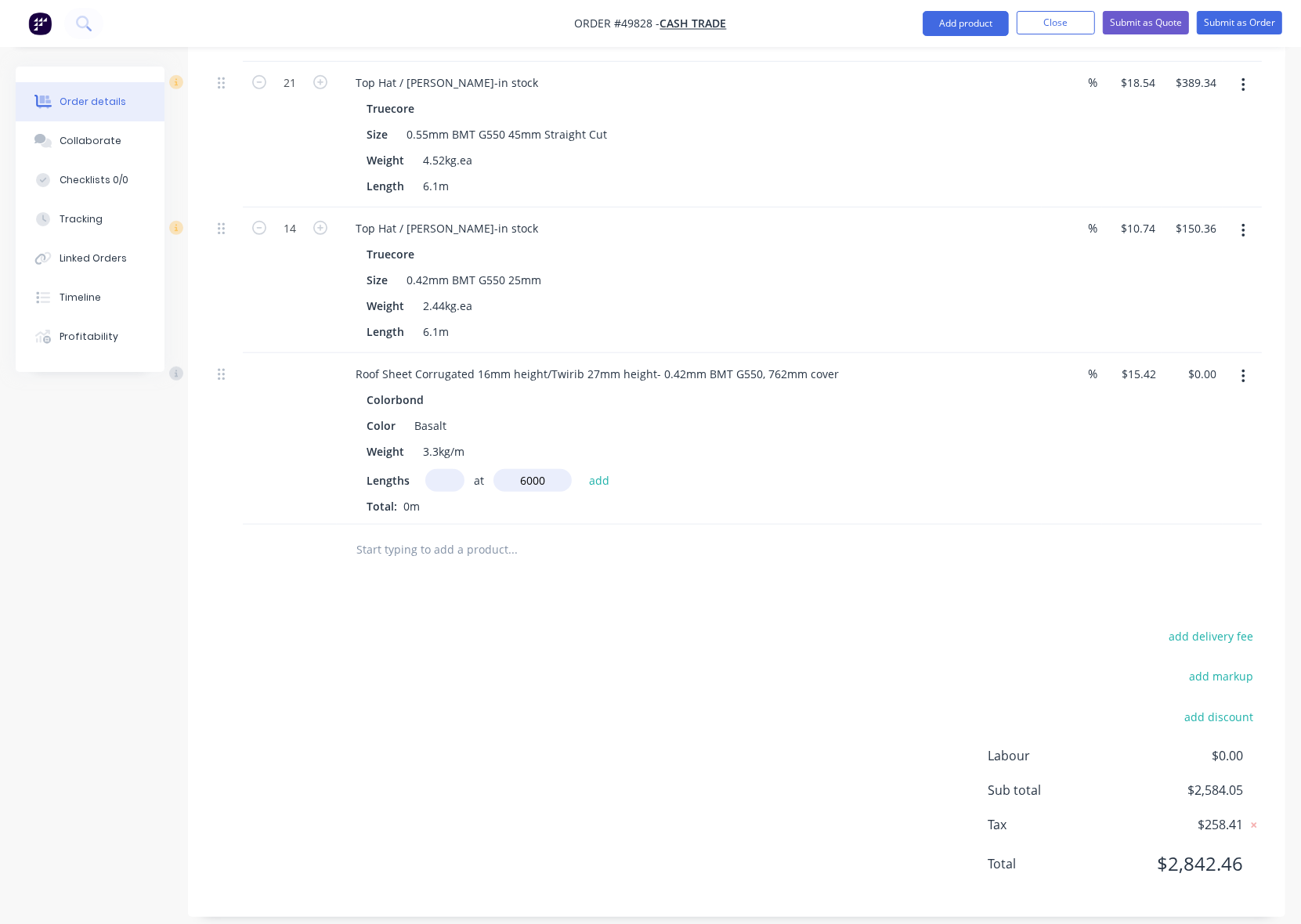
type input "$1,295.28"
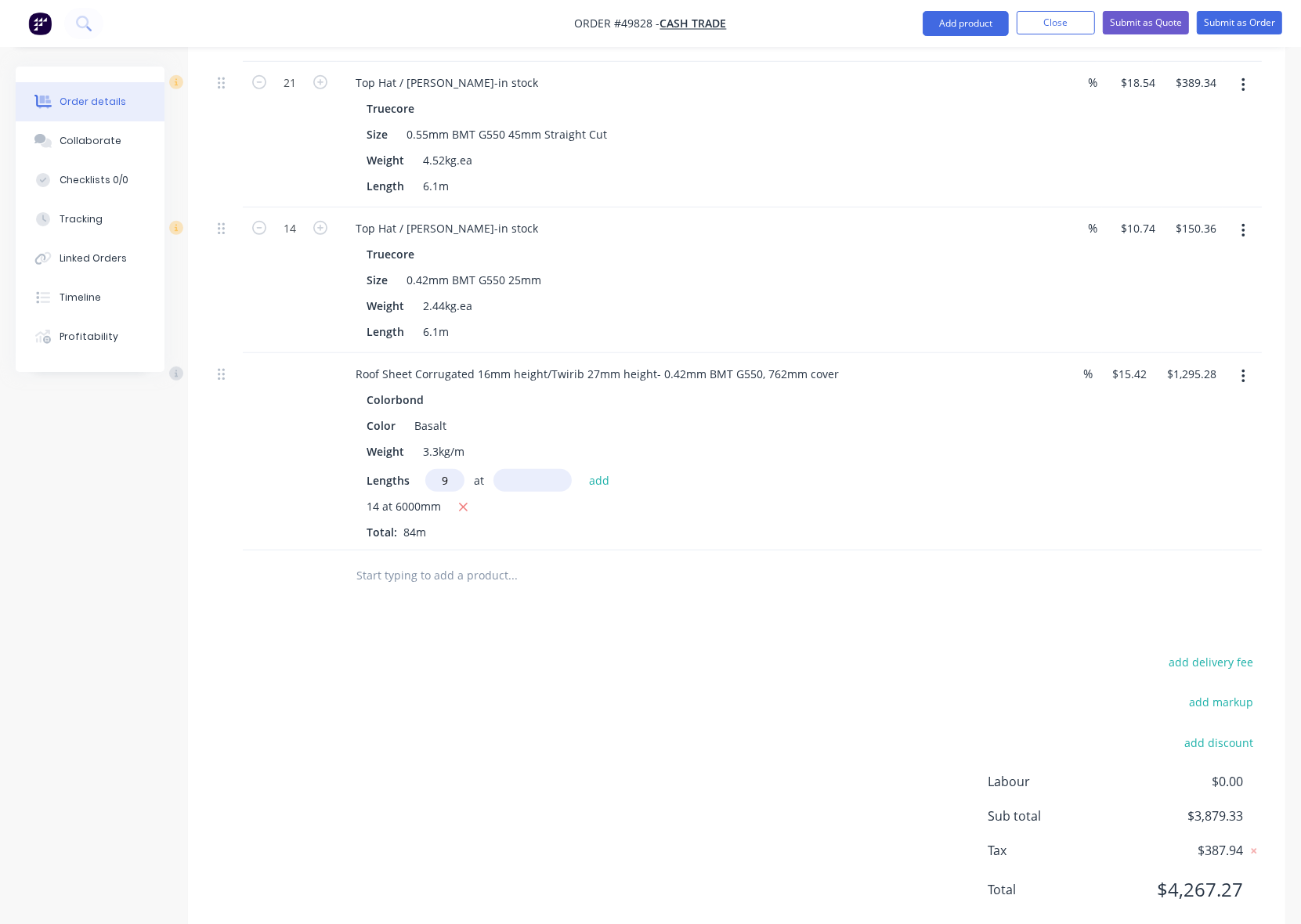
type input "9"
click at [514, 469] on input "text" at bounding box center [532, 480] width 78 height 23
type input "6200"
click at [581, 469] on button "add" at bounding box center [600, 479] width 36 height 21
type input "$2,155.72"
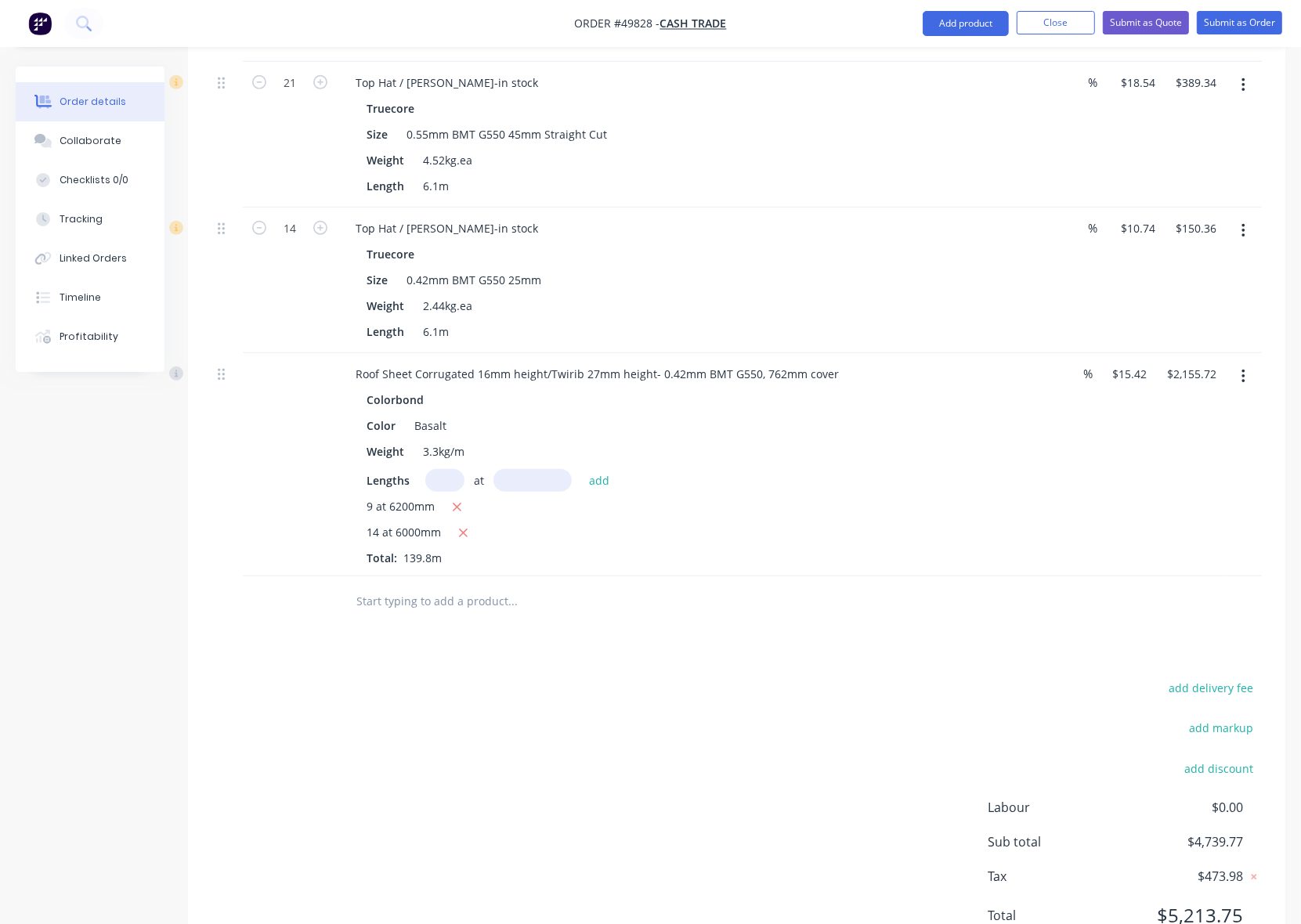
click at [576, 615] on div "Drawings Add drawing Products Show / Hide columns Add product Qty Discount Pric…" at bounding box center [737, 270] width 1097 height 1397
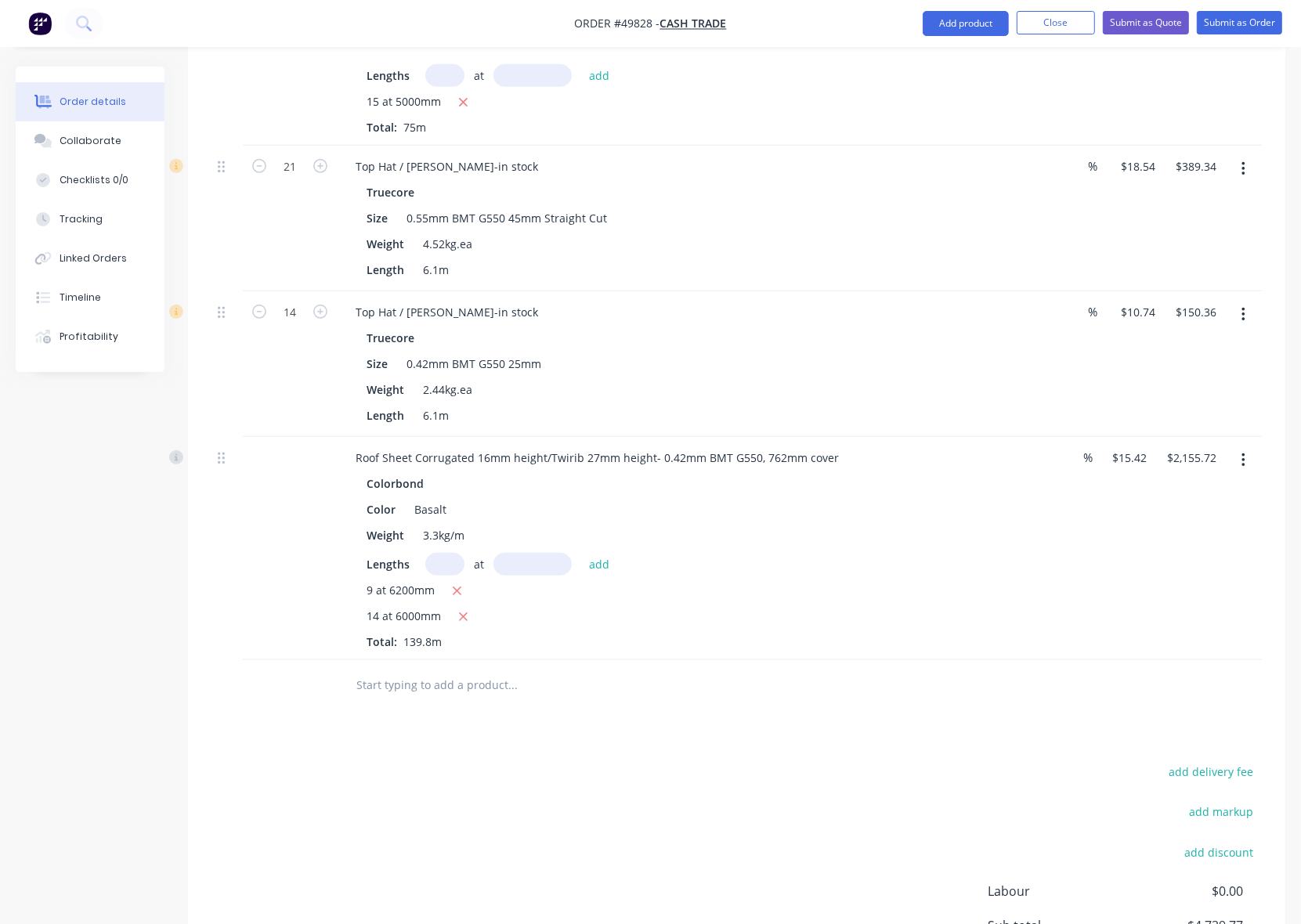
scroll to position [918, 0]
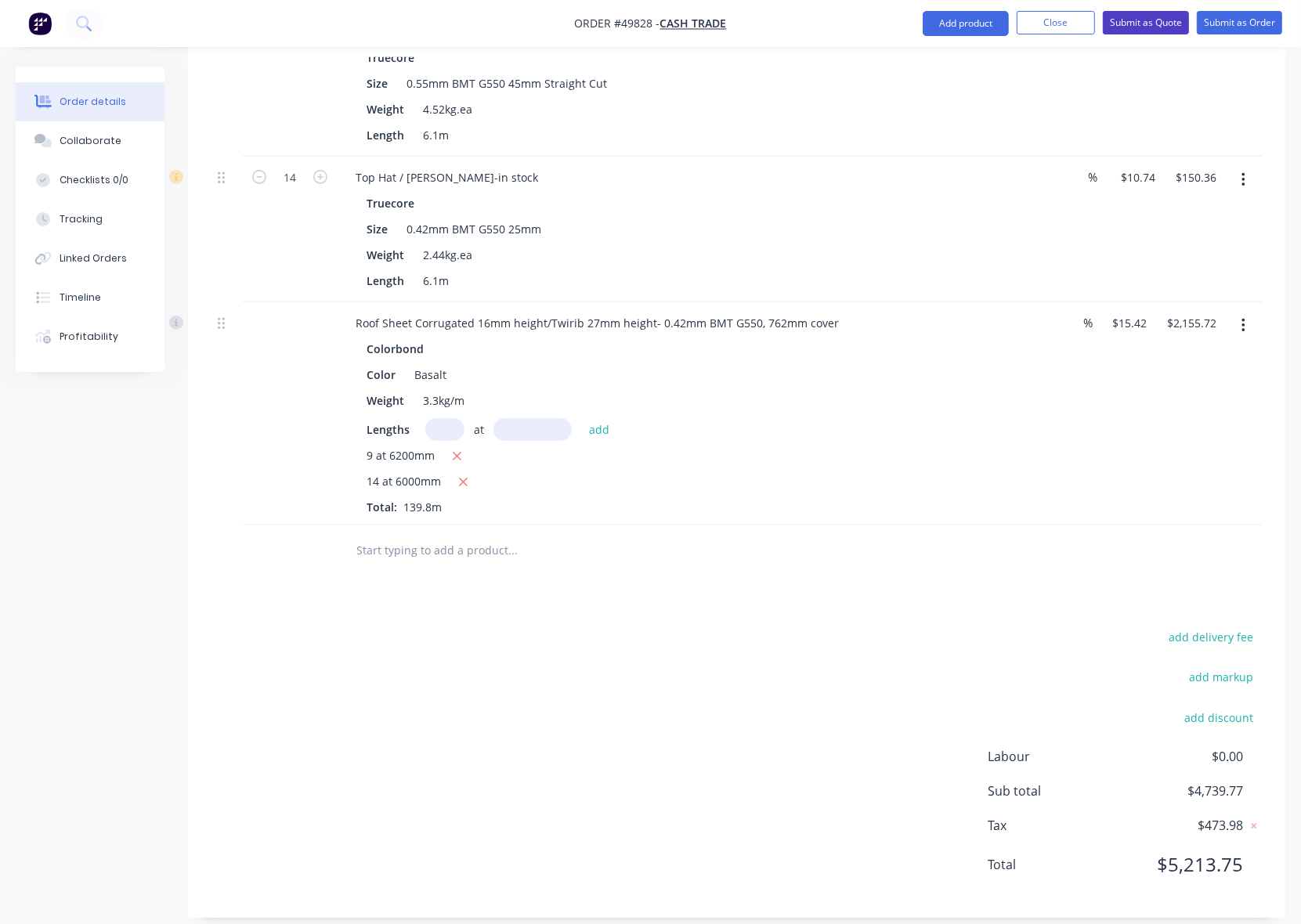
click at [1152, 21] on button "Submit as Quote" at bounding box center [1145, 23] width 86 height 24
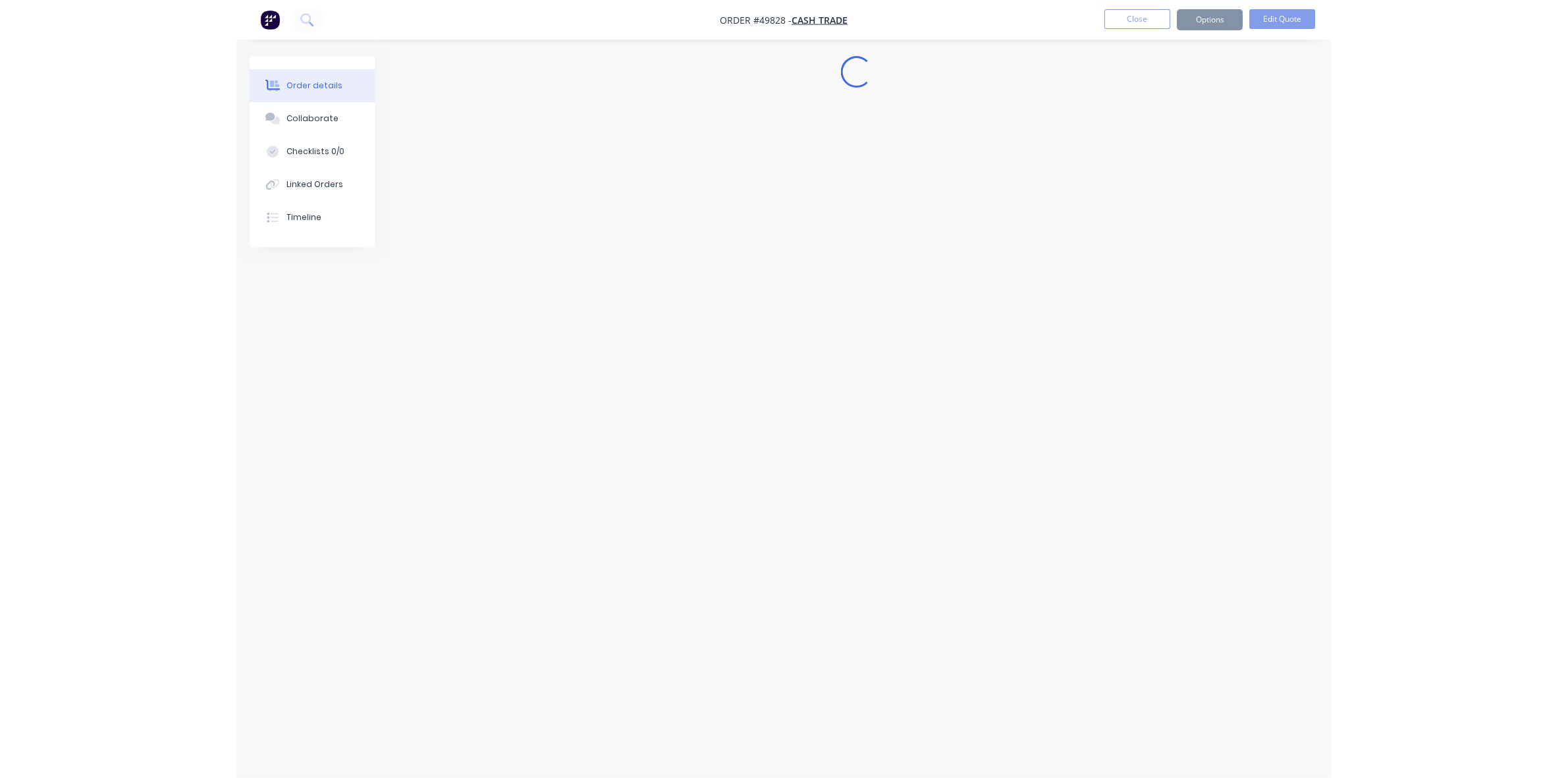
scroll to position [0, 0]
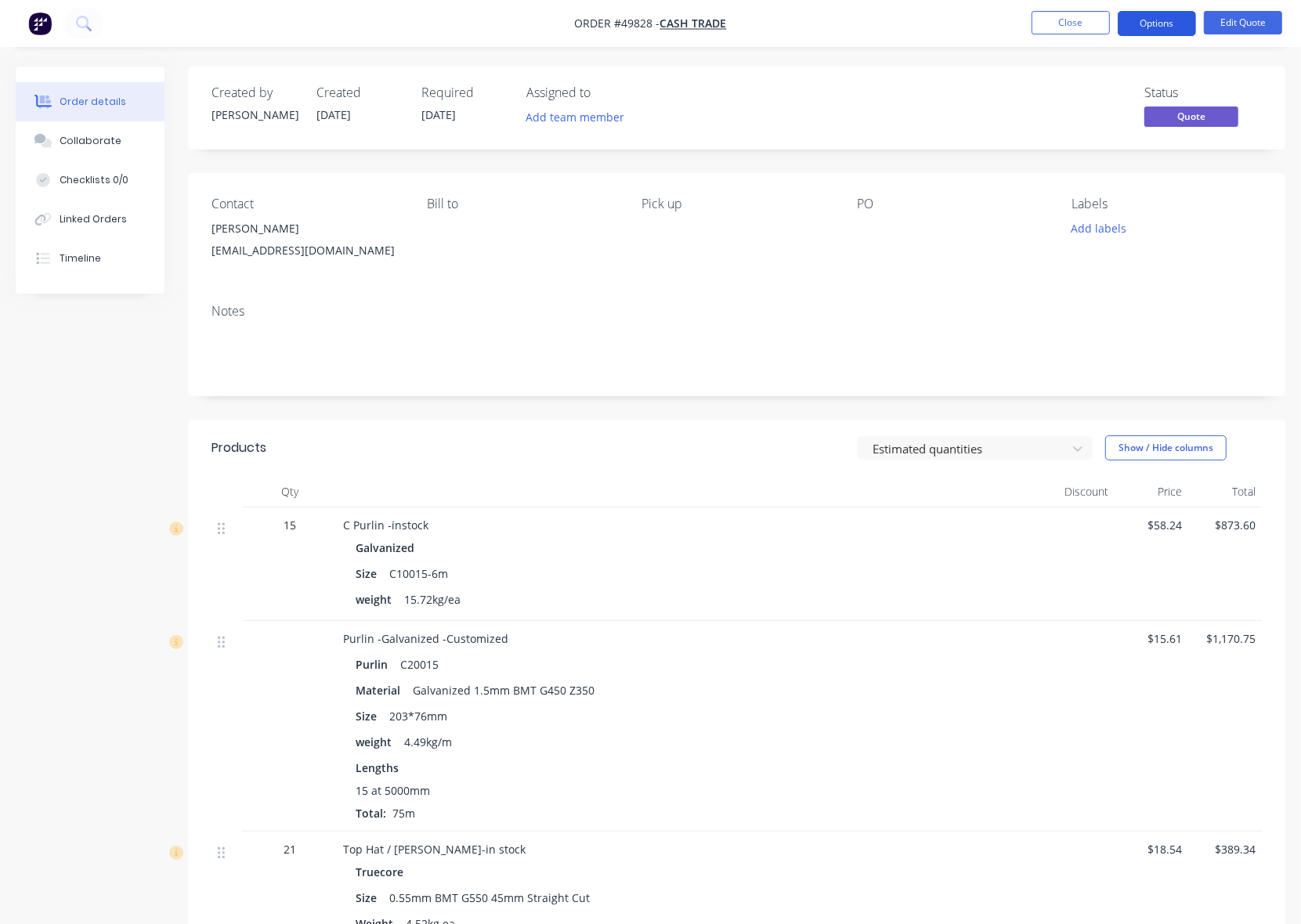
click at [1164, 30] on button "Options" at bounding box center [1157, 24] width 78 height 25
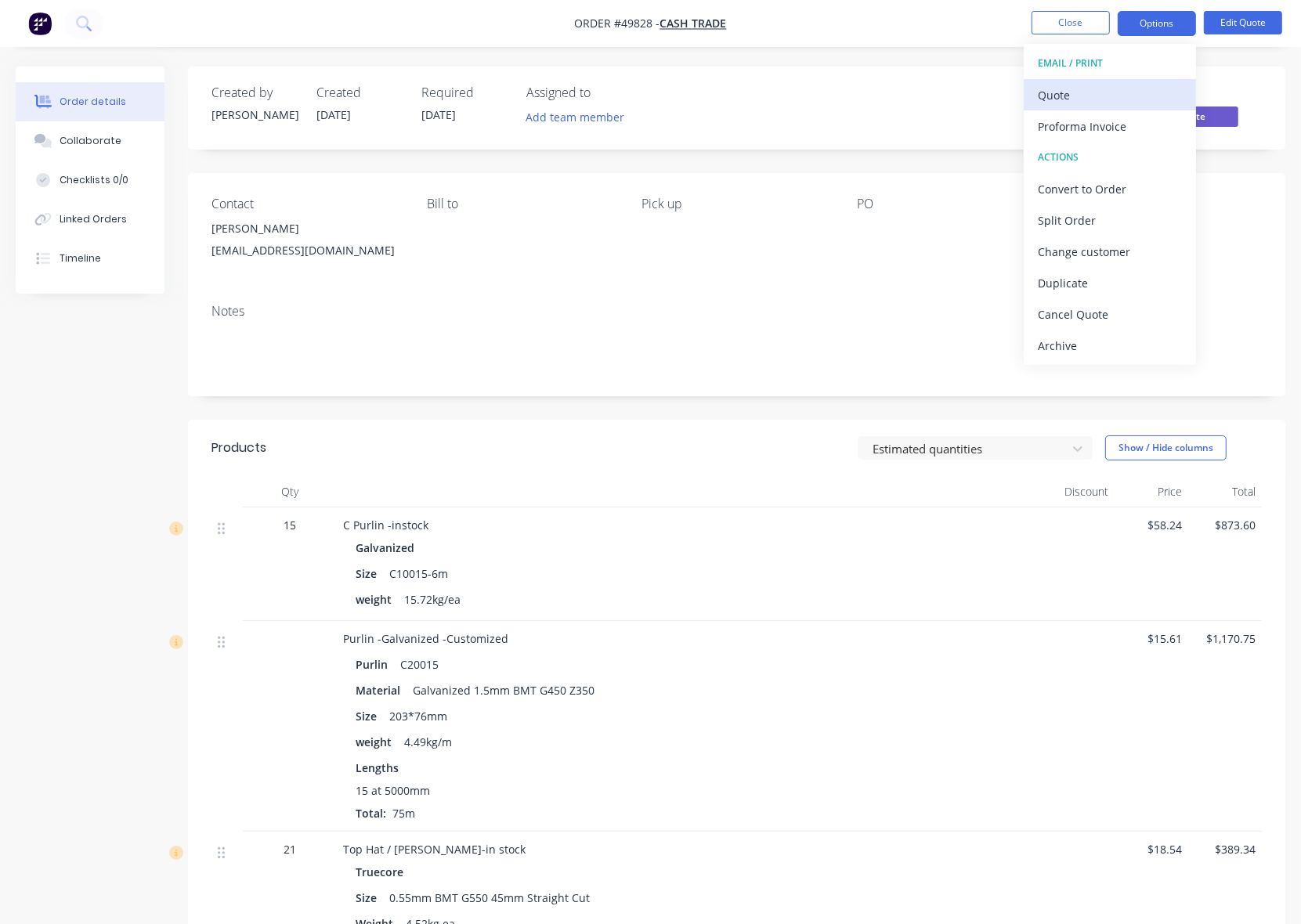
click at [1125, 90] on div "Quote" at bounding box center [1110, 95] width 144 height 23
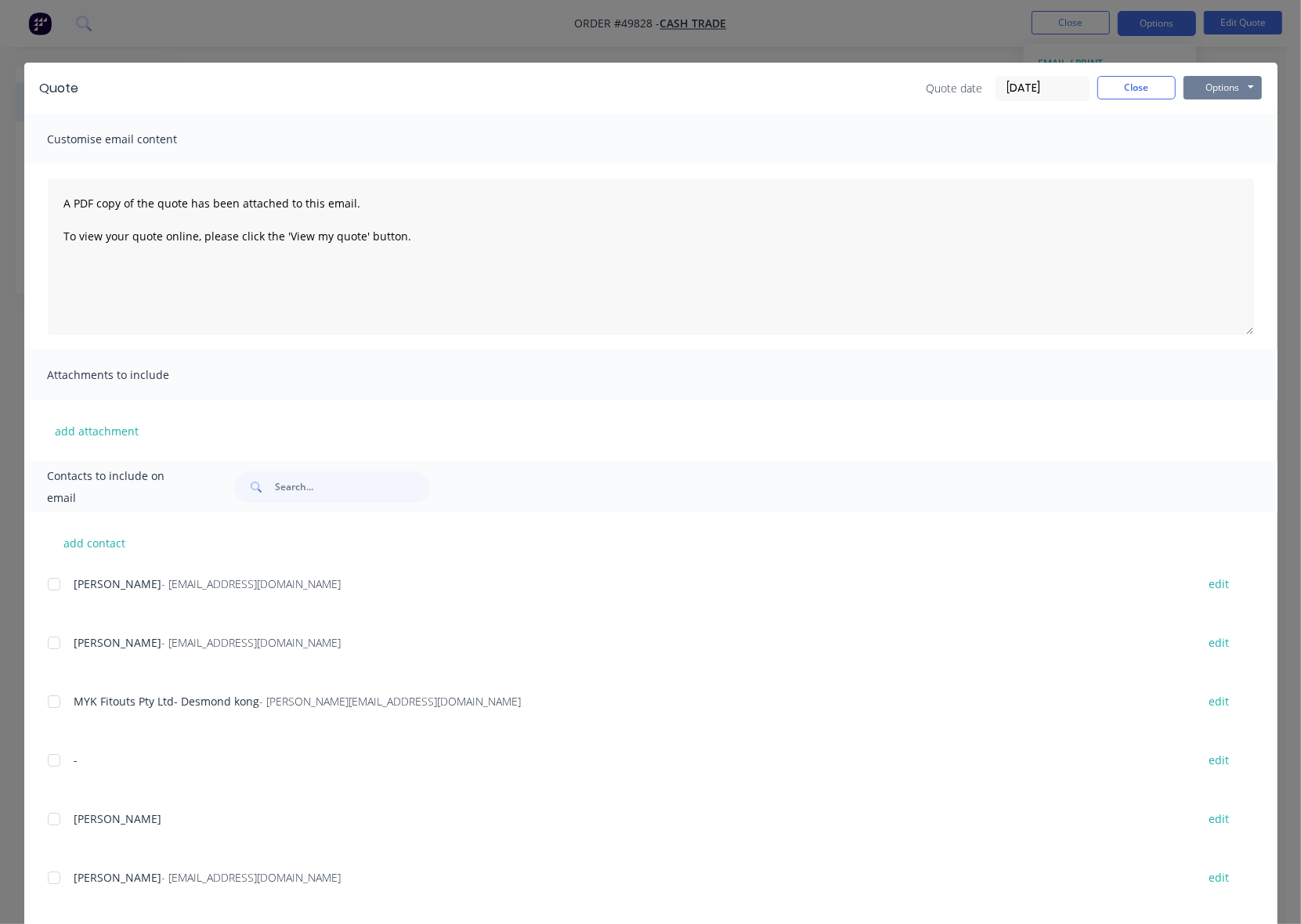
click at [1203, 85] on button "Options" at bounding box center [1223, 88] width 78 height 24
click at [1218, 116] on button "Preview" at bounding box center [1234, 116] width 100 height 25
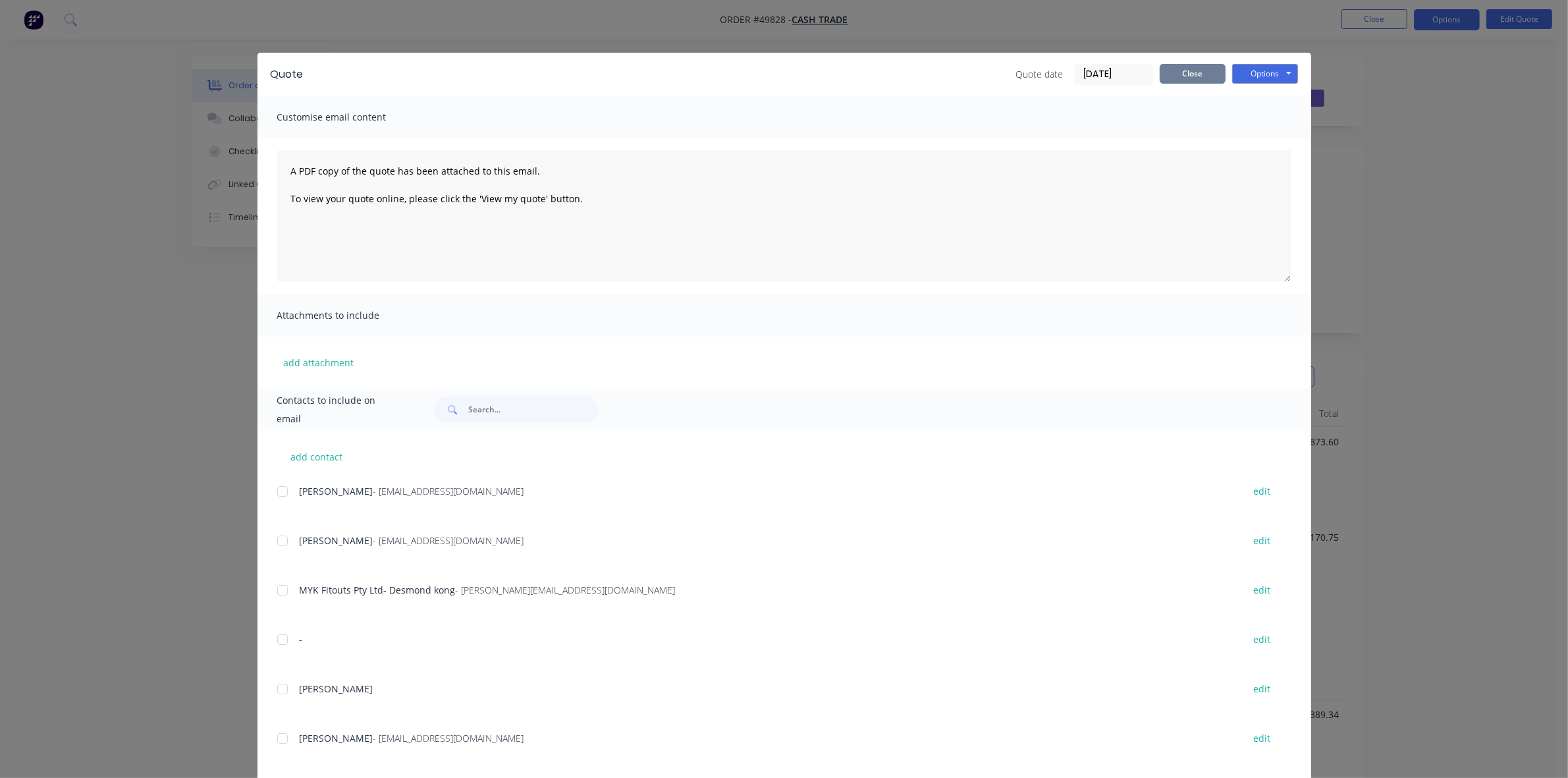
click at [1105, 64] on button "Close" at bounding box center [1192, 74] width 66 height 20
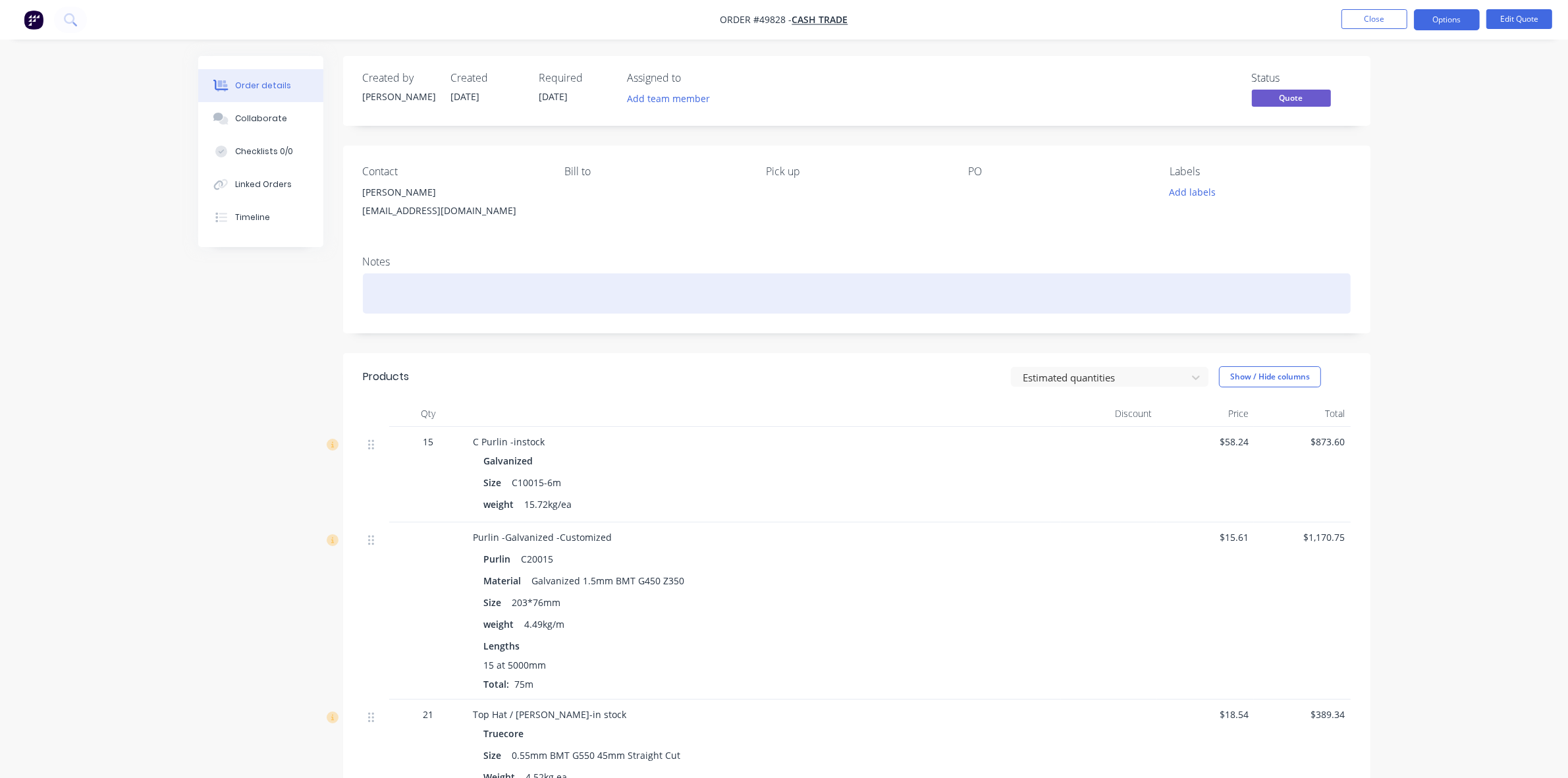
drag, startPoint x: 933, startPoint y: 308, endPoint x: 916, endPoint y: 318, distance: 19.7
click at [932, 308] on div at bounding box center [856, 293] width 987 height 41
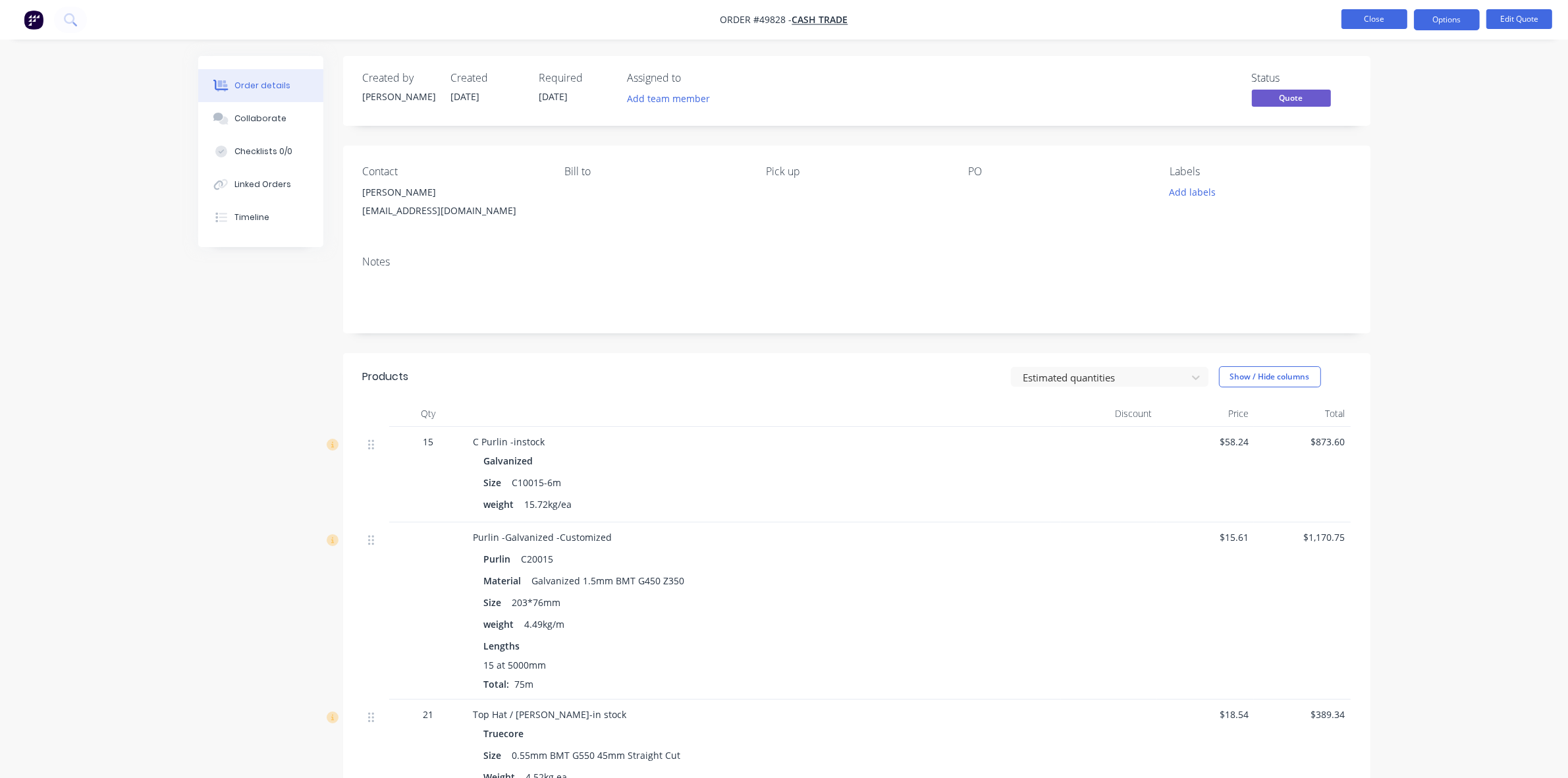
click at [1105, 21] on button "Close" at bounding box center [1374, 19] width 66 height 20
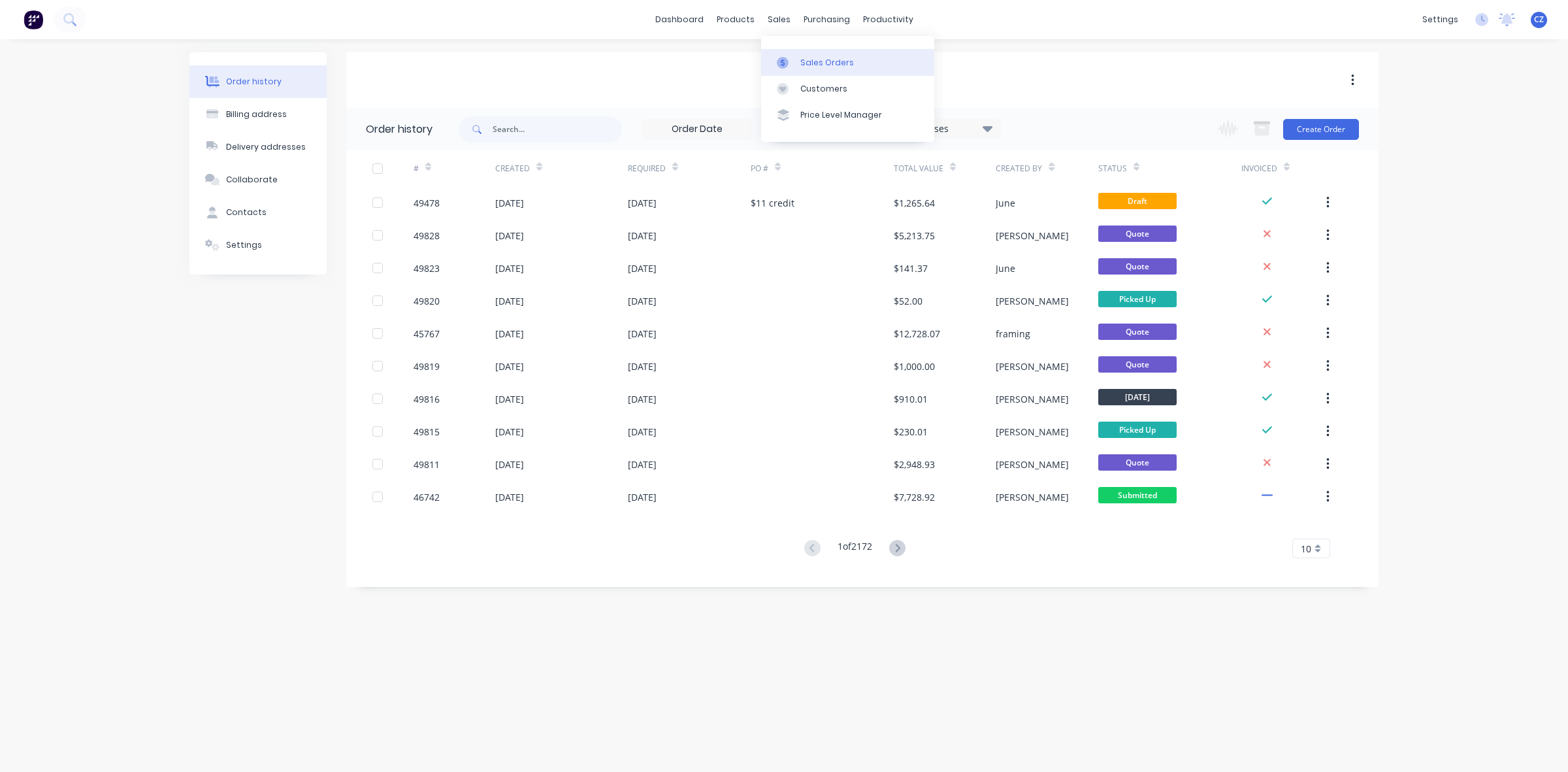
drag, startPoint x: 819, startPoint y: 64, endPoint x: 791, endPoint y: 64, distance: 28.0
click at [819, 64] on div "Sales Orders" at bounding box center [827, 62] width 54 height 11
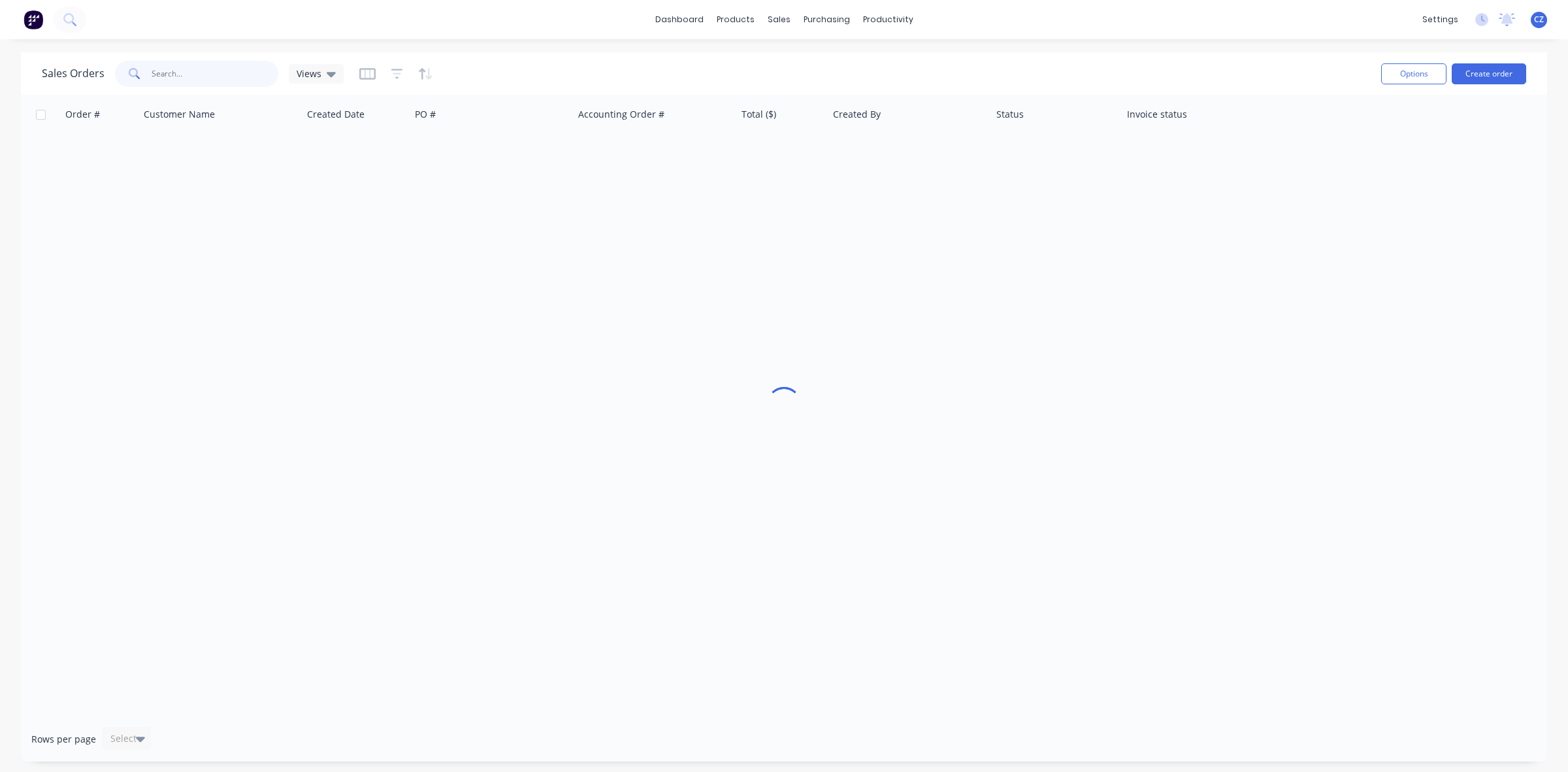
click at [232, 80] on input "text" at bounding box center [216, 74] width 128 height 26
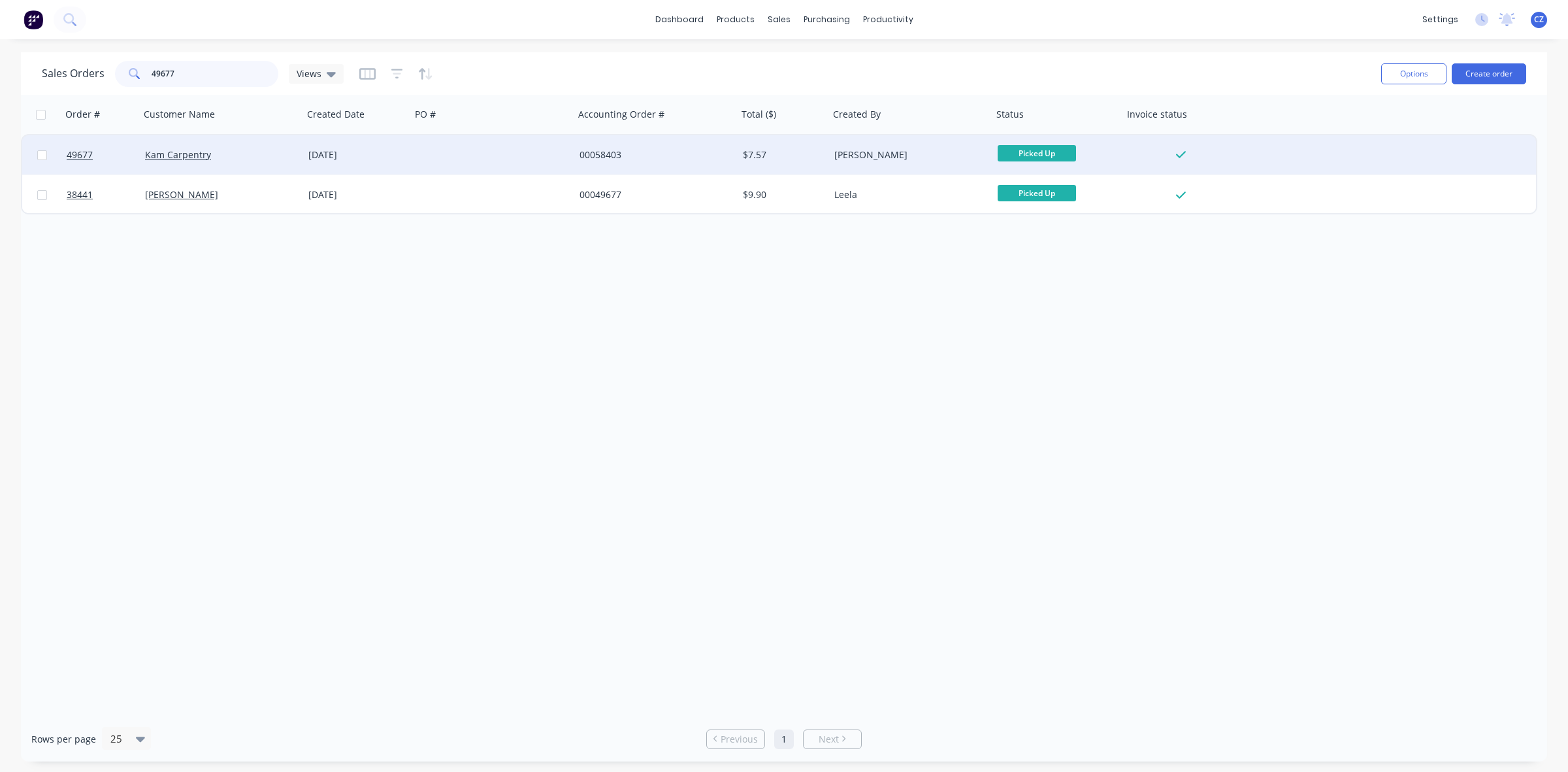
type input "49677"
click at [524, 158] on div at bounding box center [493, 155] width 163 height 39
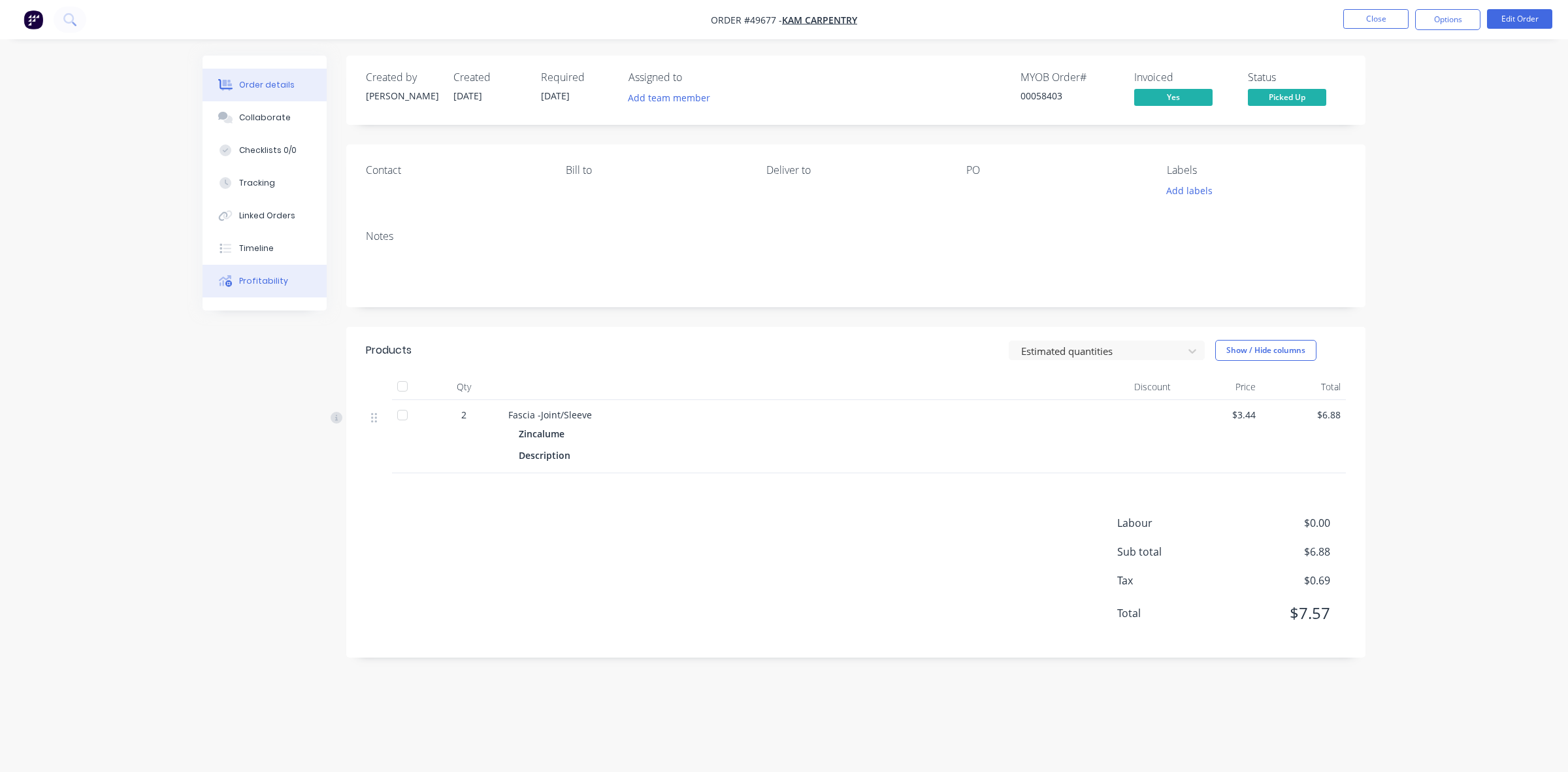
click at [230, 279] on icon at bounding box center [225, 280] width 13 height 11
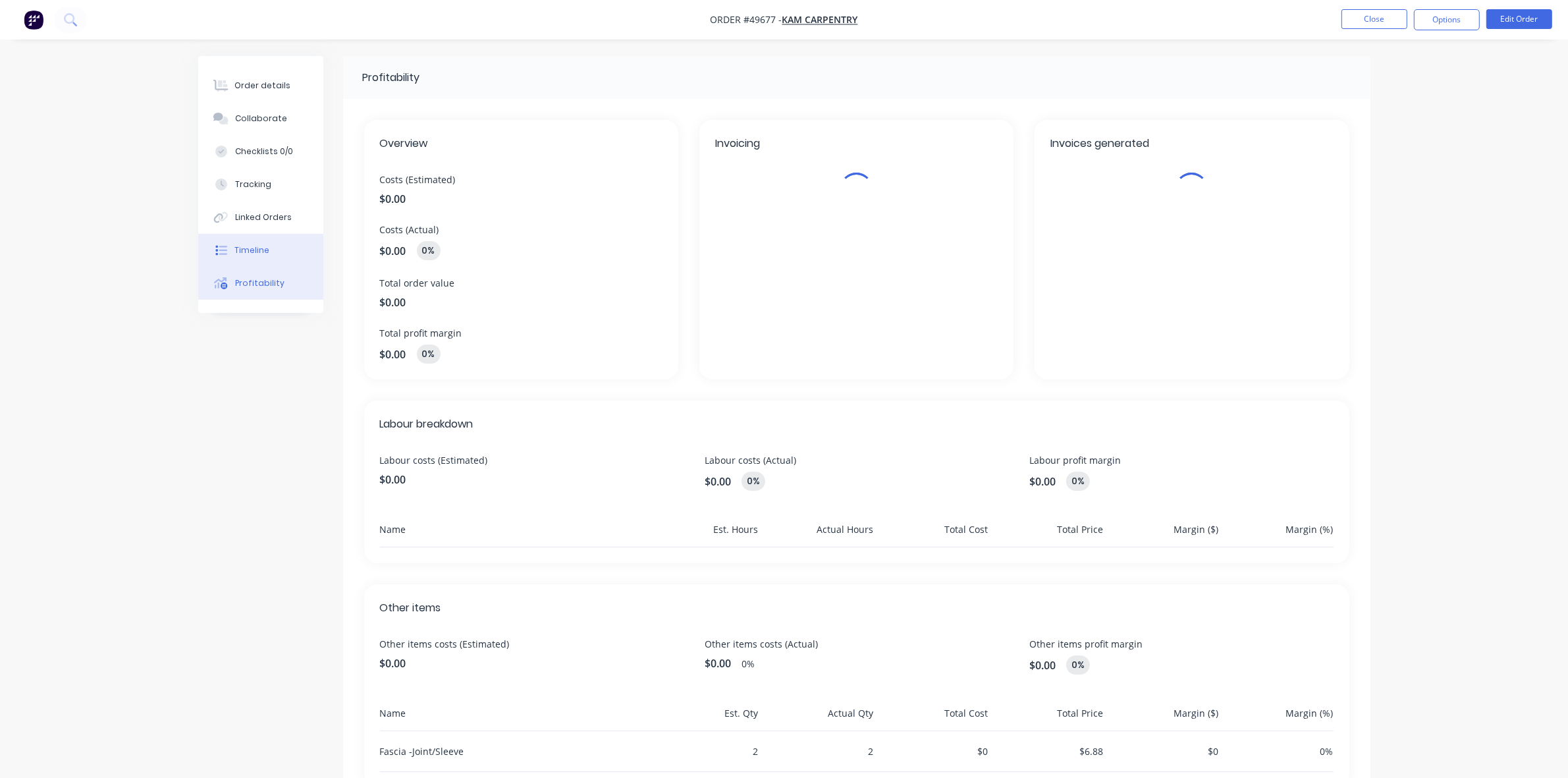
click at [236, 260] on button "Timeline" at bounding box center [261, 250] width 125 height 33
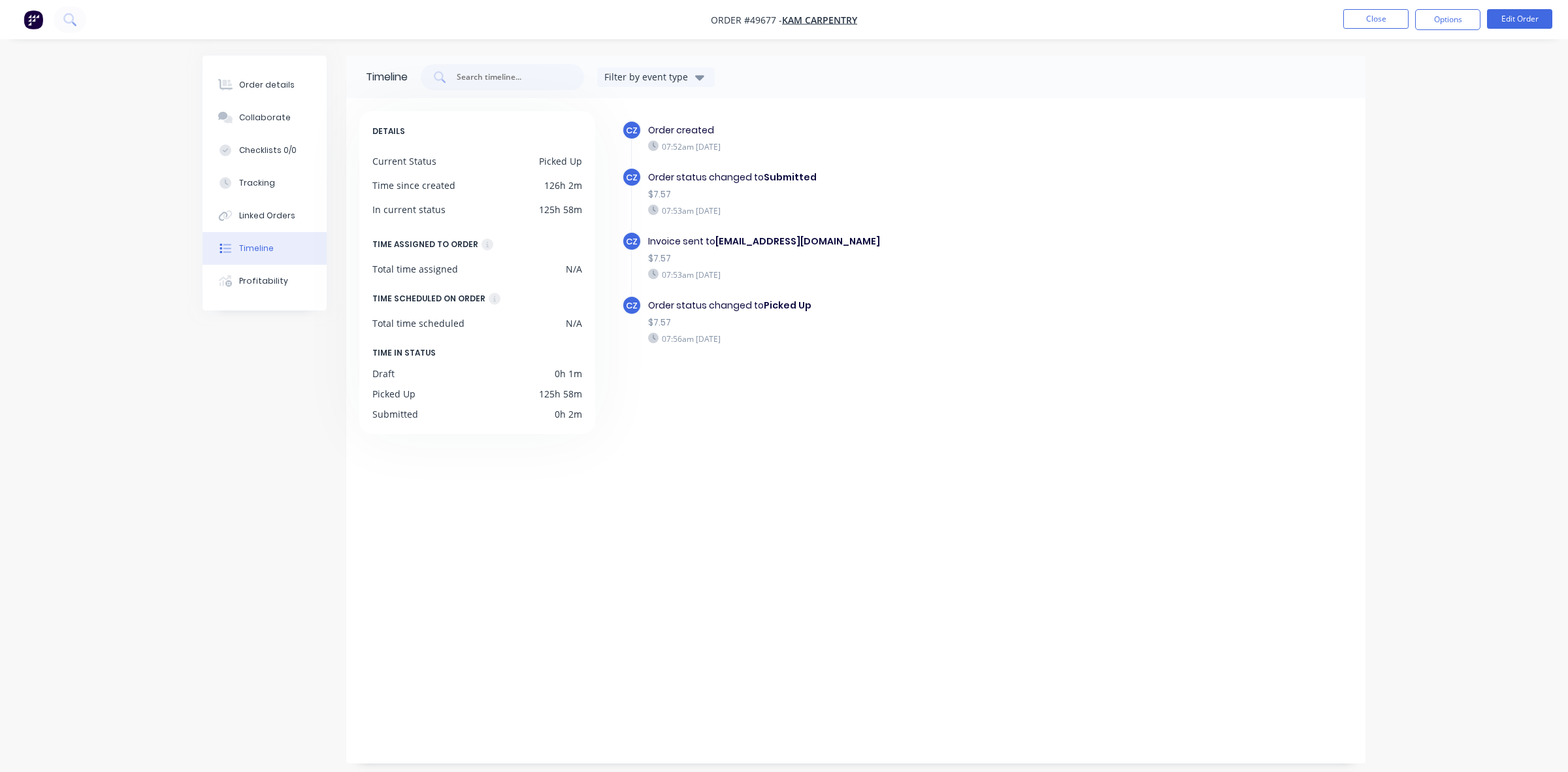
click at [1031, 481] on div "CZ Order created 07:52am Thursday 25/09/25 CZ Order status changed to Submitted…" at bounding box center [980, 427] width 745 height 632
click at [269, 86] on div "Order details" at bounding box center [266, 84] width 55 height 11
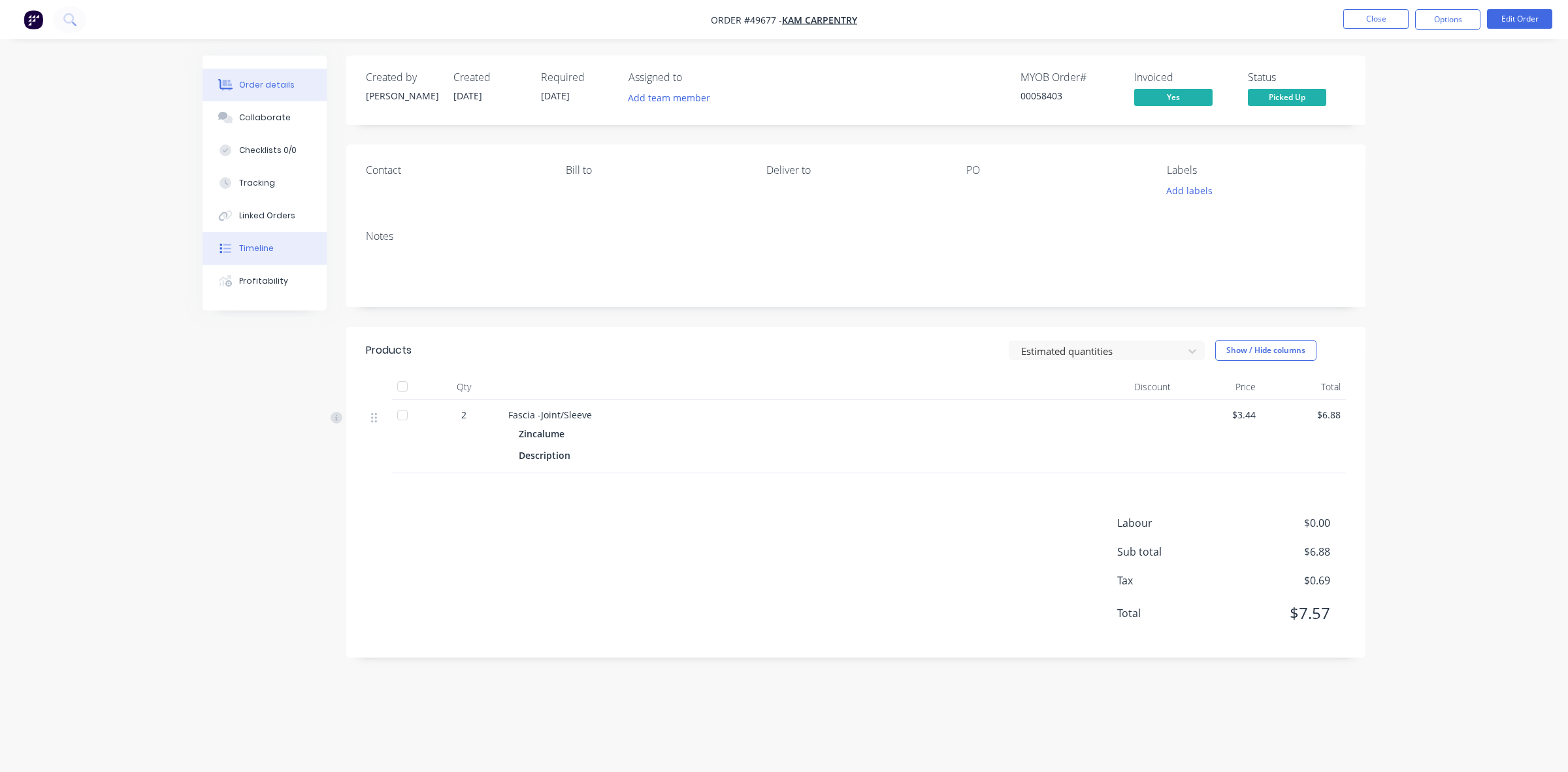
click at [253, 246] on div "Timeline" at bounding box center [257, 247] width 35 height 11
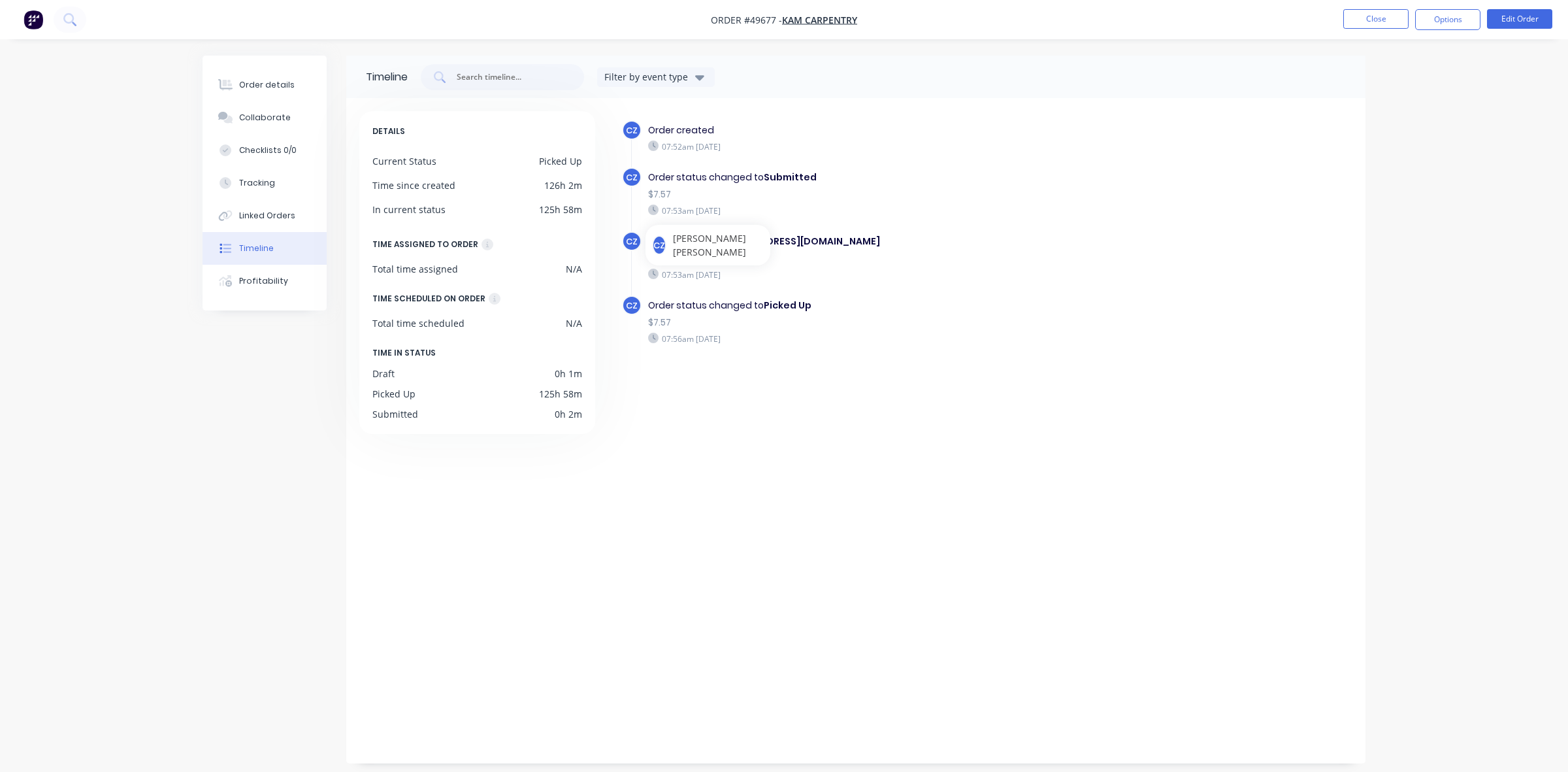
click at [744, 392] on div "CZ Order created 07:52am Thursday 25/09/25 CZ Order status changed to Submitted…" at bounding box center [980, 427] width 745 height 632
click at [223, 75] on button "Order details" at bounding box center [265, 84] width 124 height 33
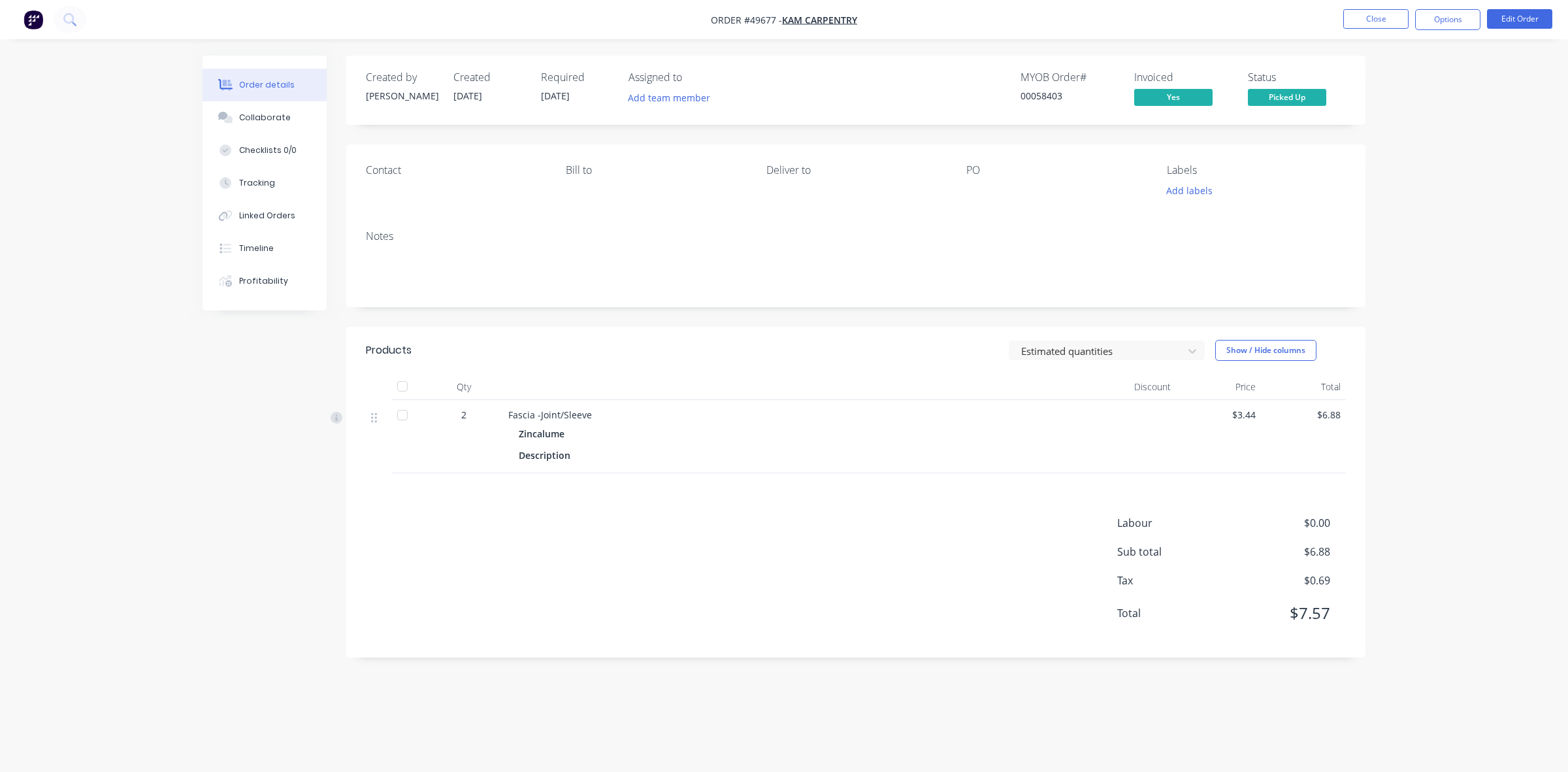
click at [977, 361] on header "Products Estimated quantities Show / Hide columns" at bounding box center [855, 350] width 1019 height 47
click at [1097, 25] on button "Close" at bounding box center [1376, 19] width 65 height 20
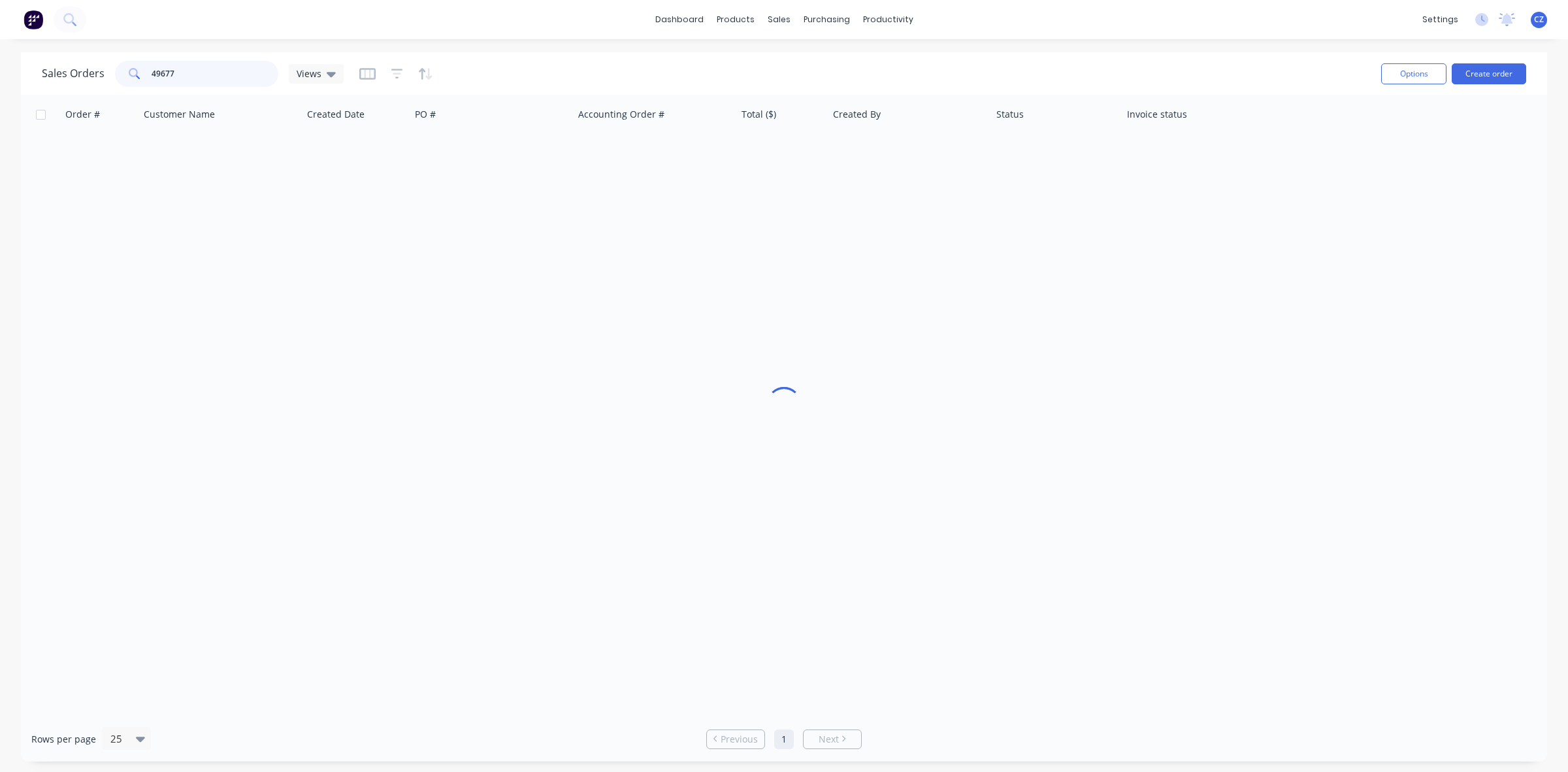
click at [250, 70] on input "49677" at bounding box center [216, 74] width 128 height 26
type input "49559"
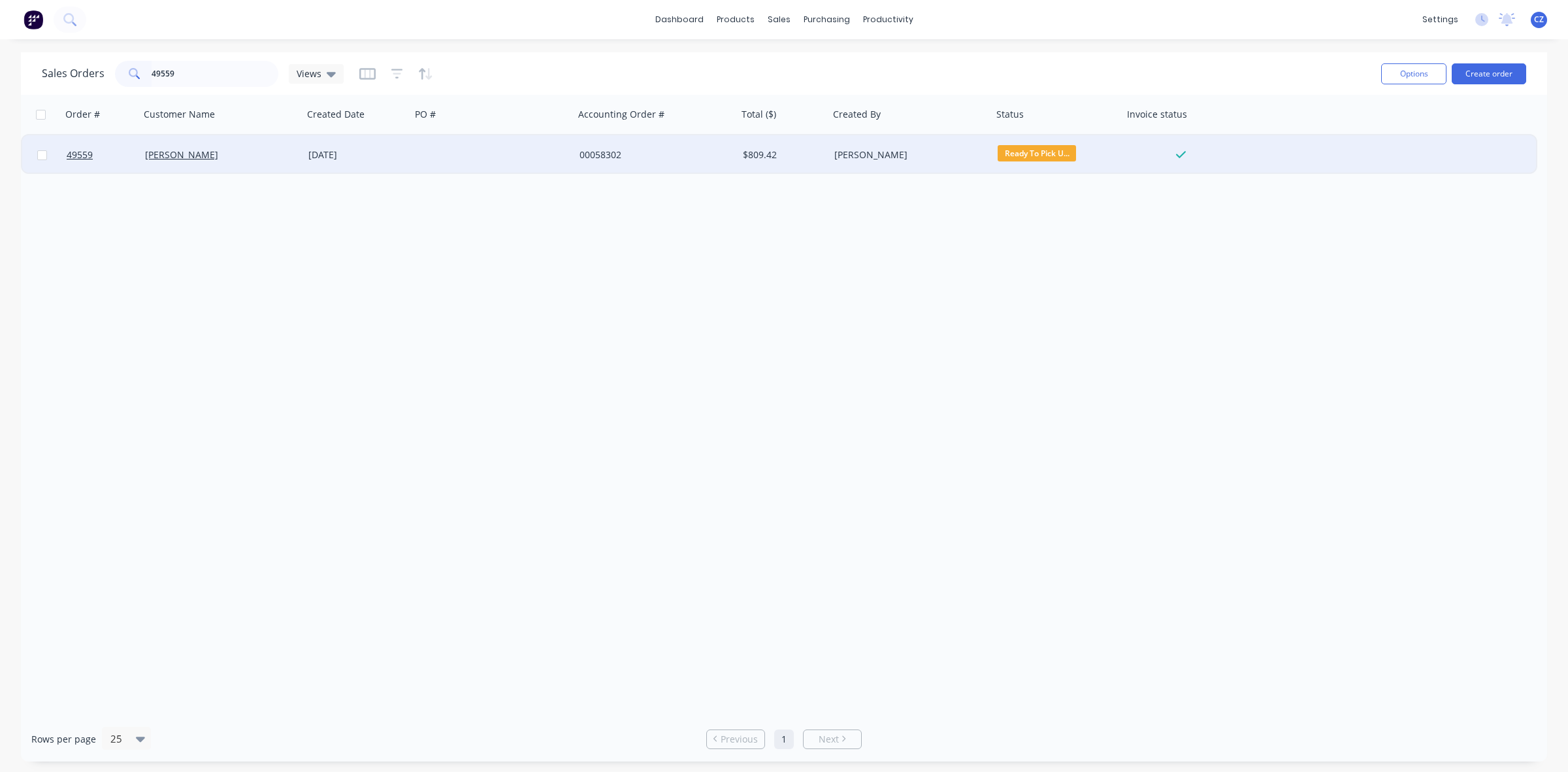
click at [538, 158] on div at bounding box center [493, 155] width 163 height 39
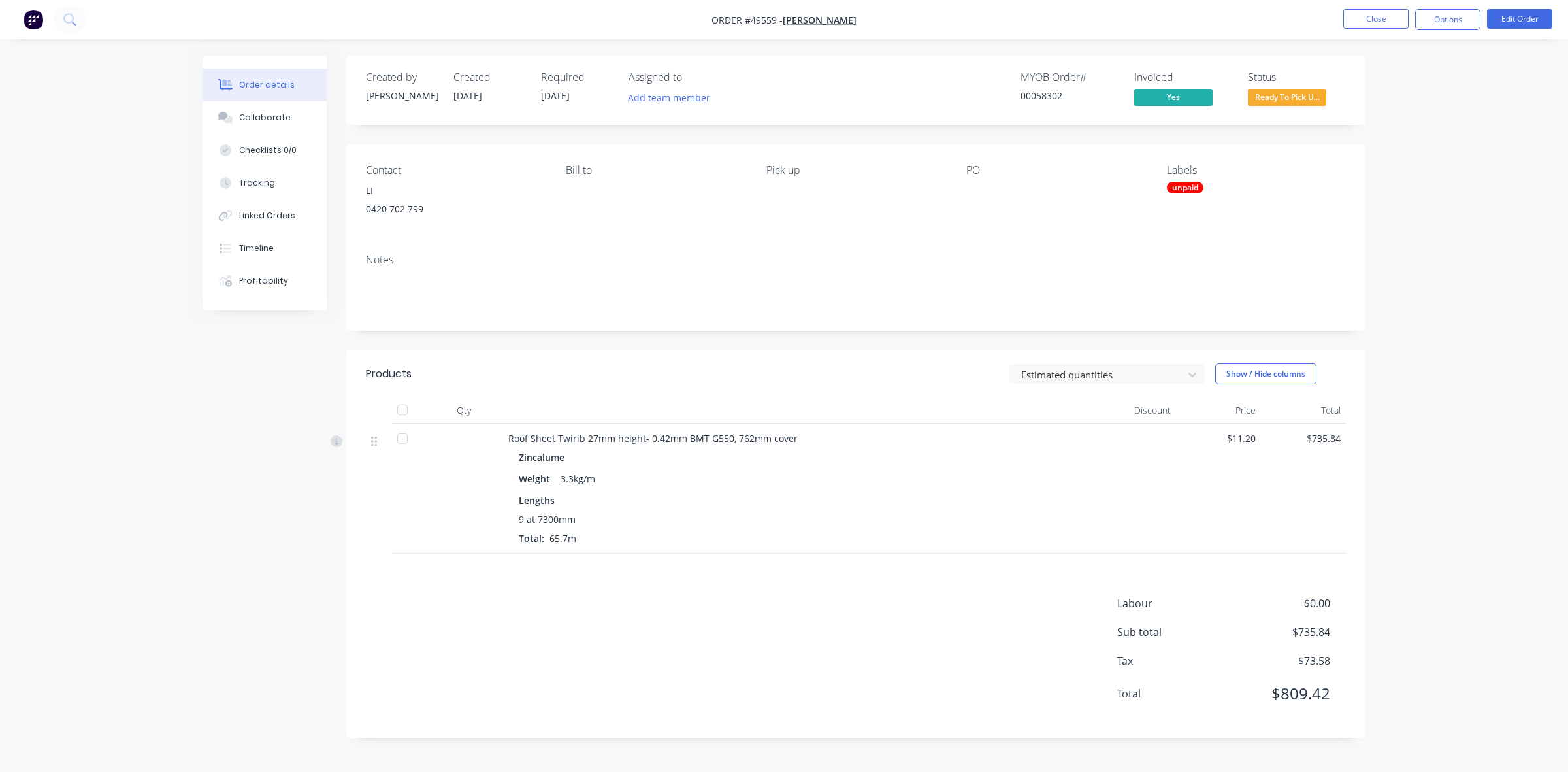
click at [886, 326] on div "Notes" at bounding box center [855, 286] width 1019 height 87
click at [1097, 17] on button "Close" at bounding box center [1376, 19] width 65 height 20
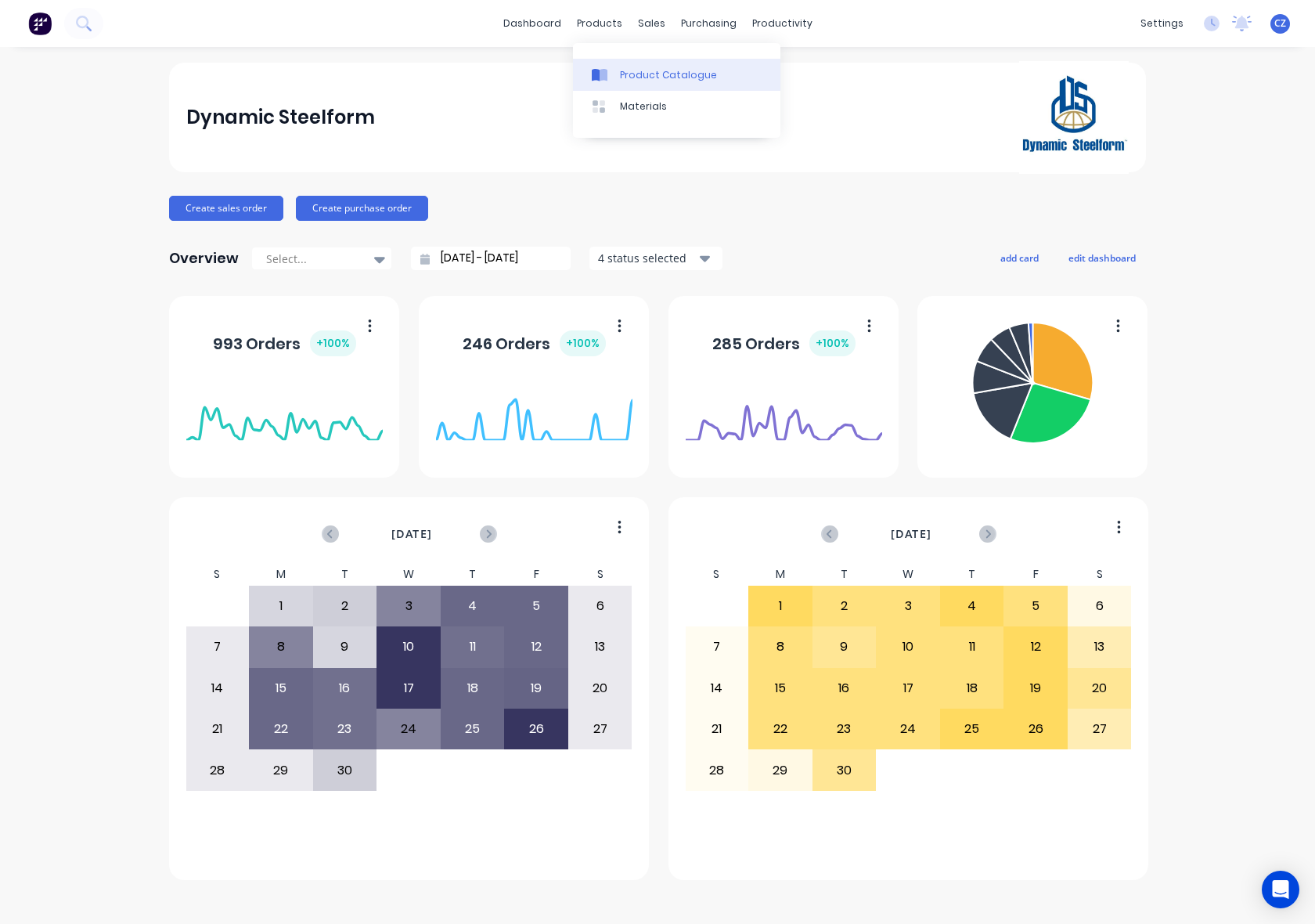
click at [616, 65] on link "Product Catalogue" at bounding box center [677, 75] width 207 height 31
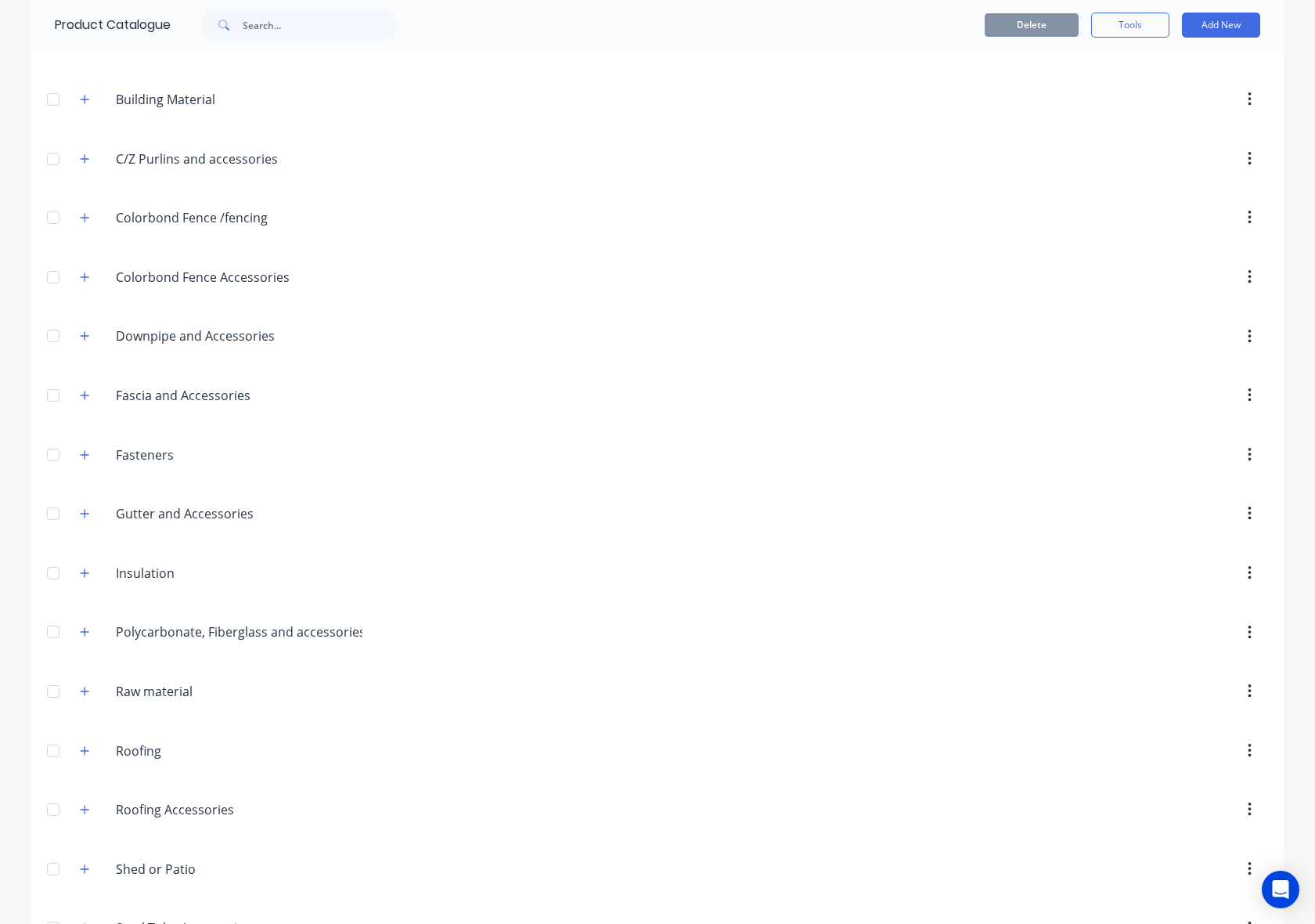
scroll to position [438, 0]
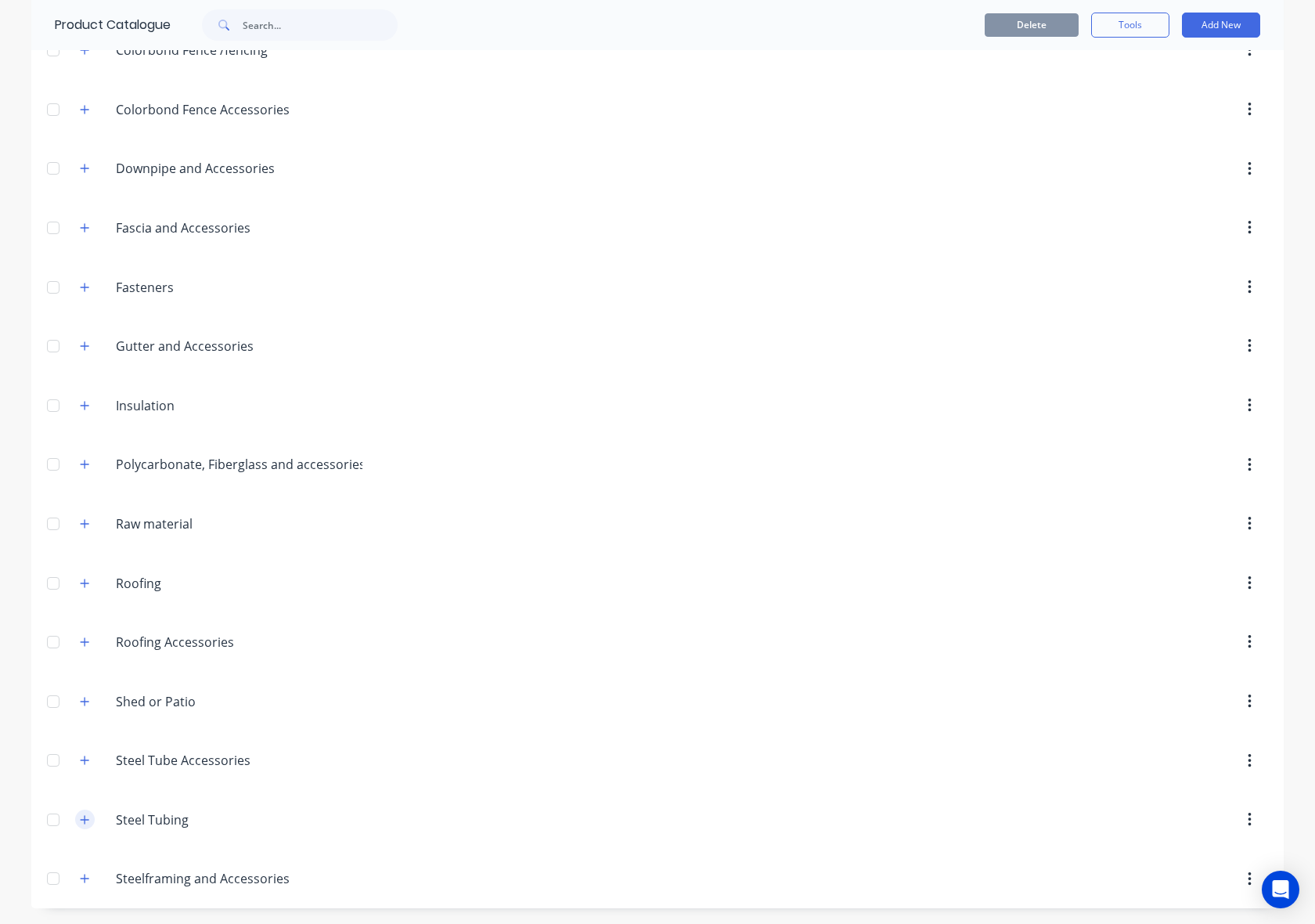
click at [80, 819] on icon "button" at bounding box center [85, 819] width 9 height 11
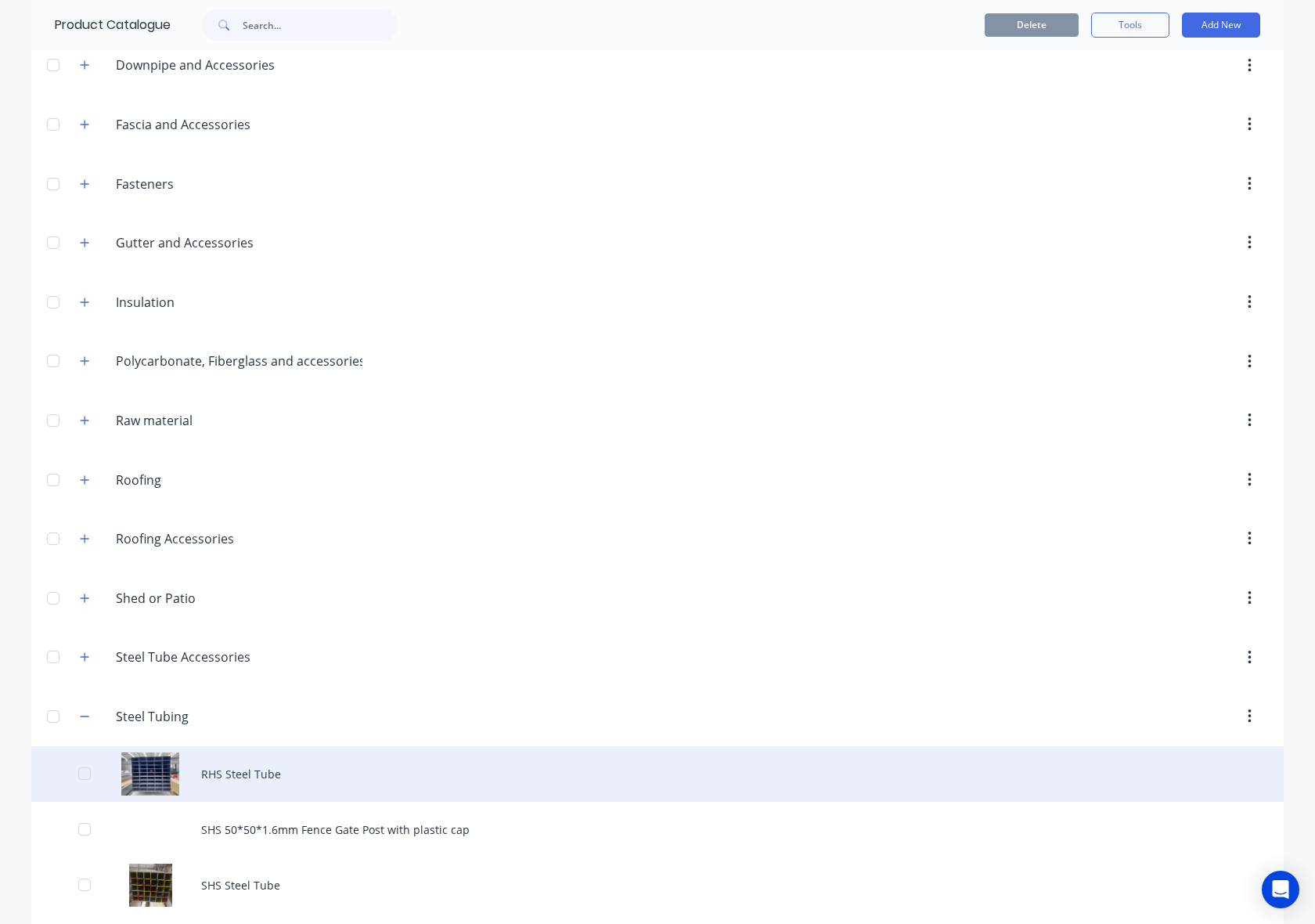
scroll to position [605, 0]
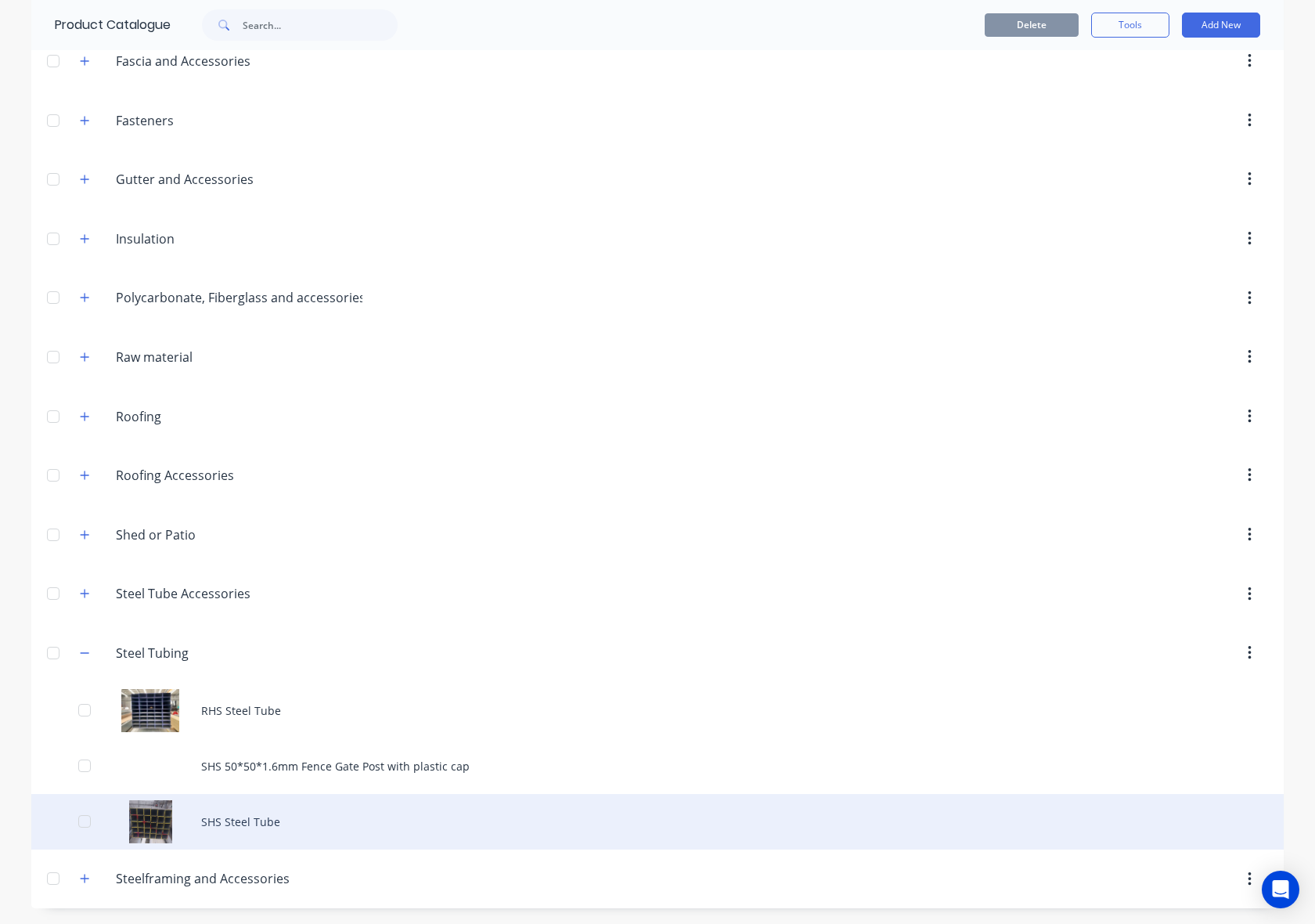
click at [272, 836] on div "SHS Steel Tube" at bounding box center [657, 821] width 1252 height 55
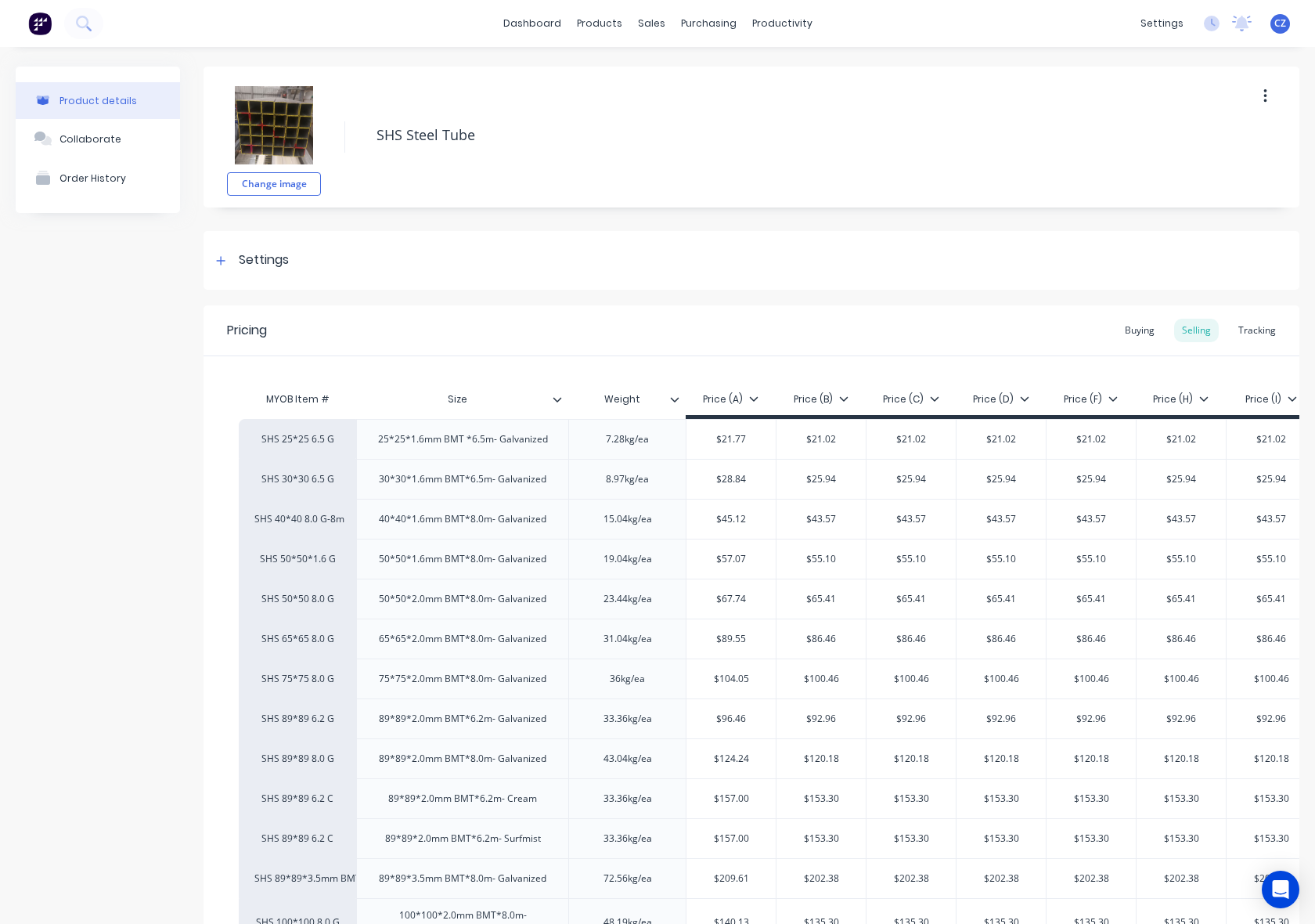
type textarea "x"
drag, startPoint x: 1245, startPoint y: 327, endPoint x: 1203, endPoint y: 327, distance: 42.0
click at [1243, 327] on div "Tracking" at bounding box center [1257, 330] width 54 height 24
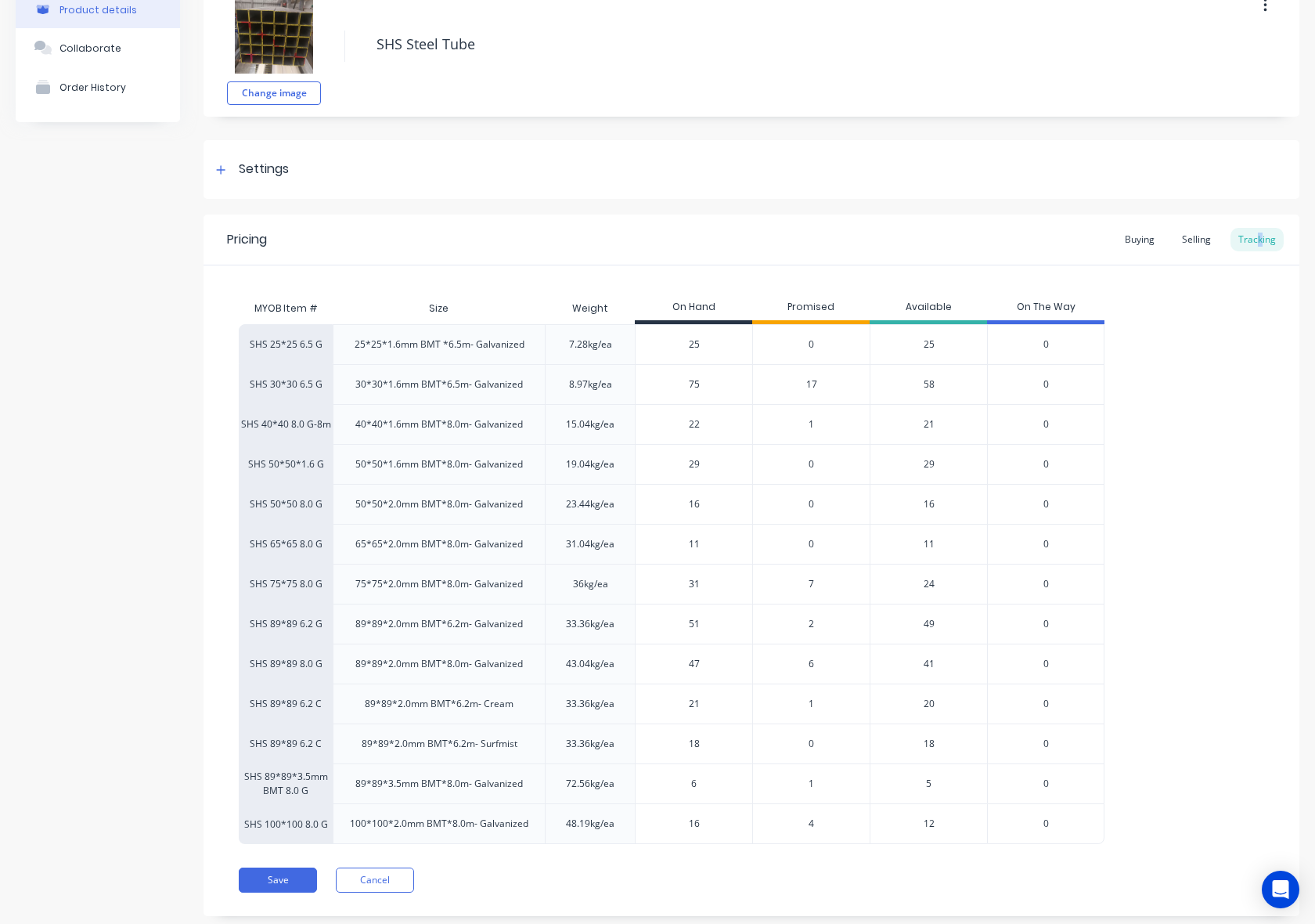
scroll to position [129, 0]
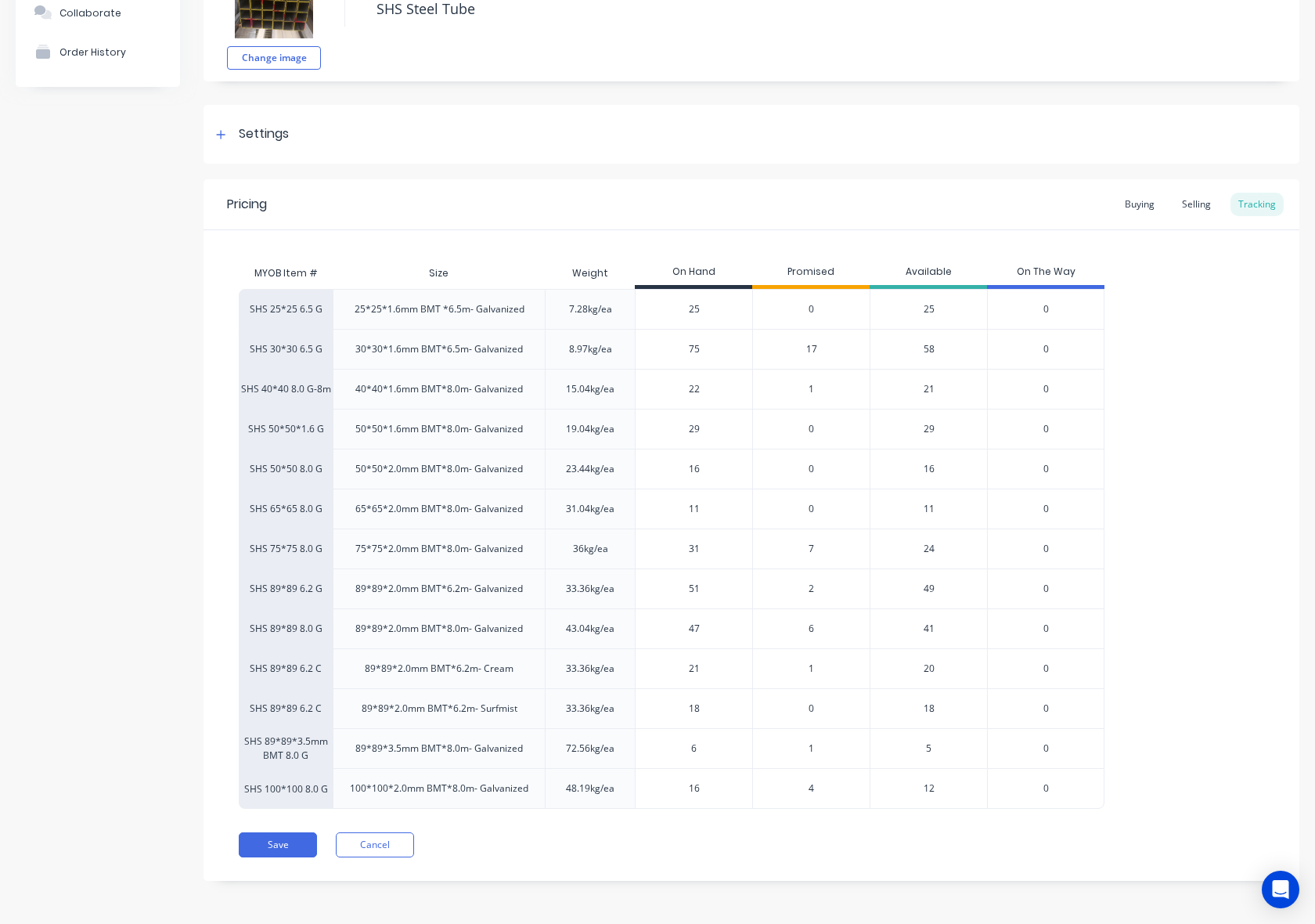
drag, startPoint x: 914, startPoint y: 758, endPoint x: 904, endPoint y: 758, distance: 10.0
click at [904, 758] on div "5" at bounding box center [928, 748] width 117 height 40
click at [936, 750] on div "5" at bounding box center [928, 748] width 117 height 40
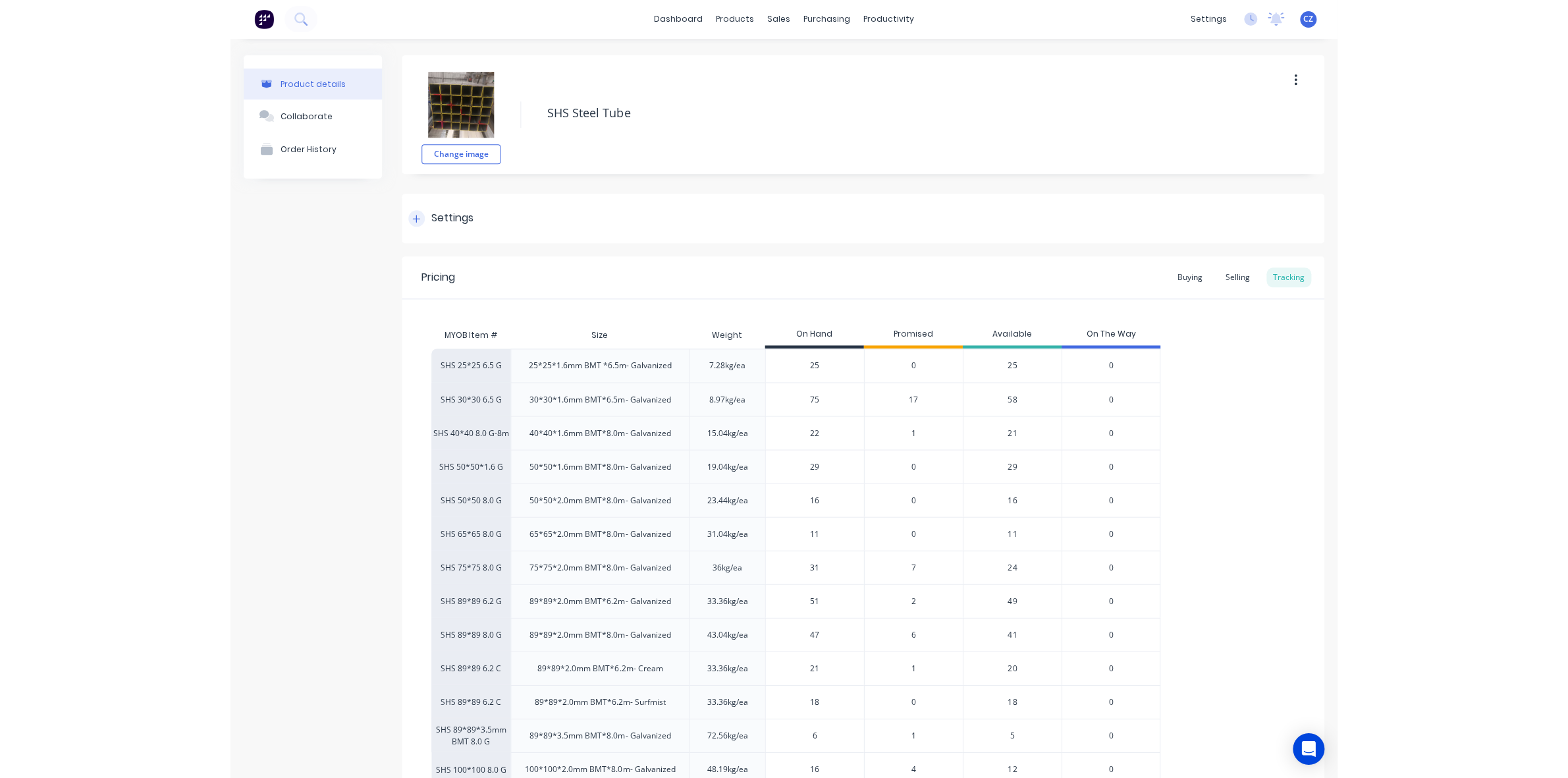
scroll to position [0, 0]
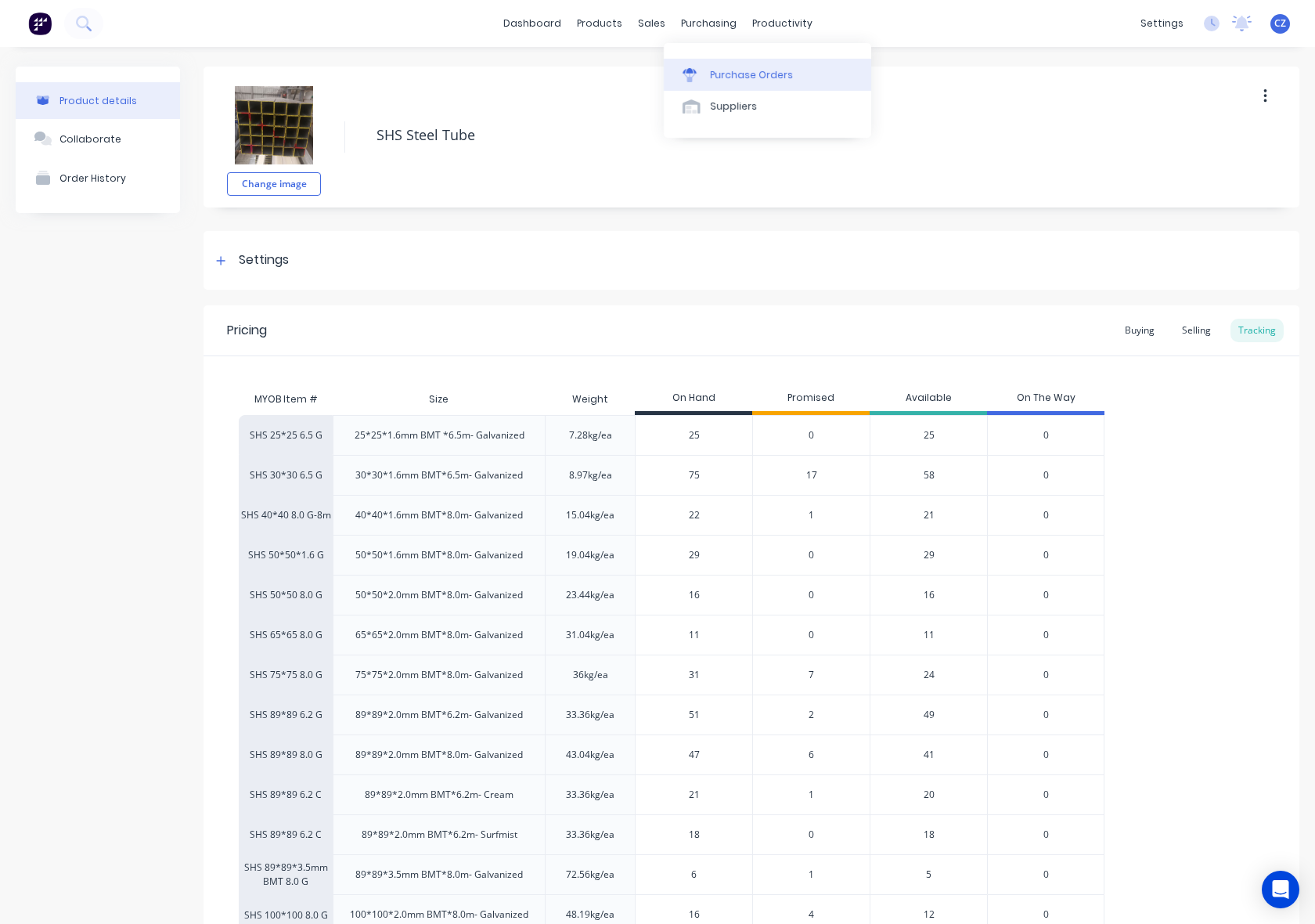
click at [717, 72] on div "Purchase Orders" at bounding box center [752, 75] width 83 height 14
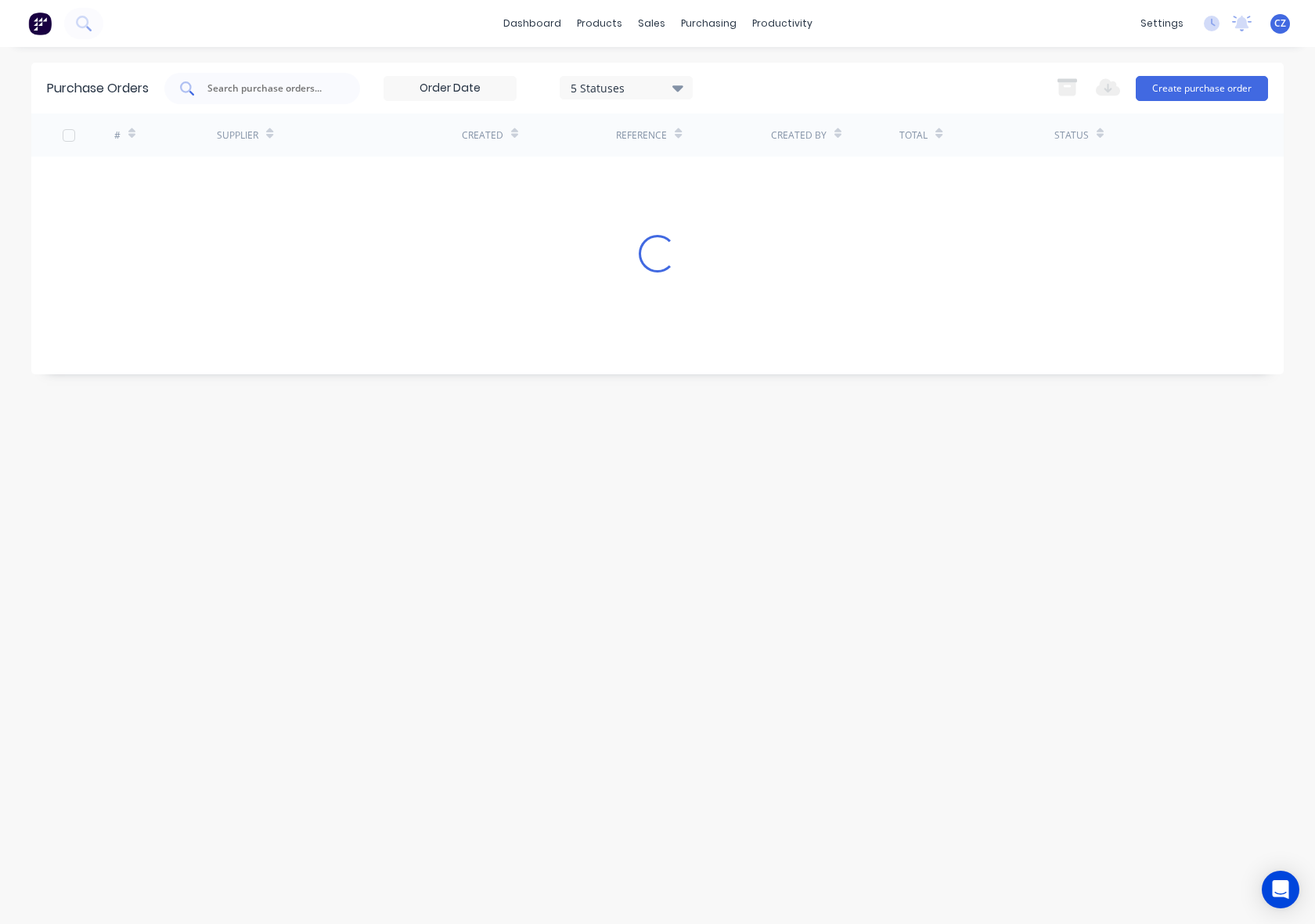
click at [270, 91] on input "text" at bounding box center [270, 88] width 130 height 15
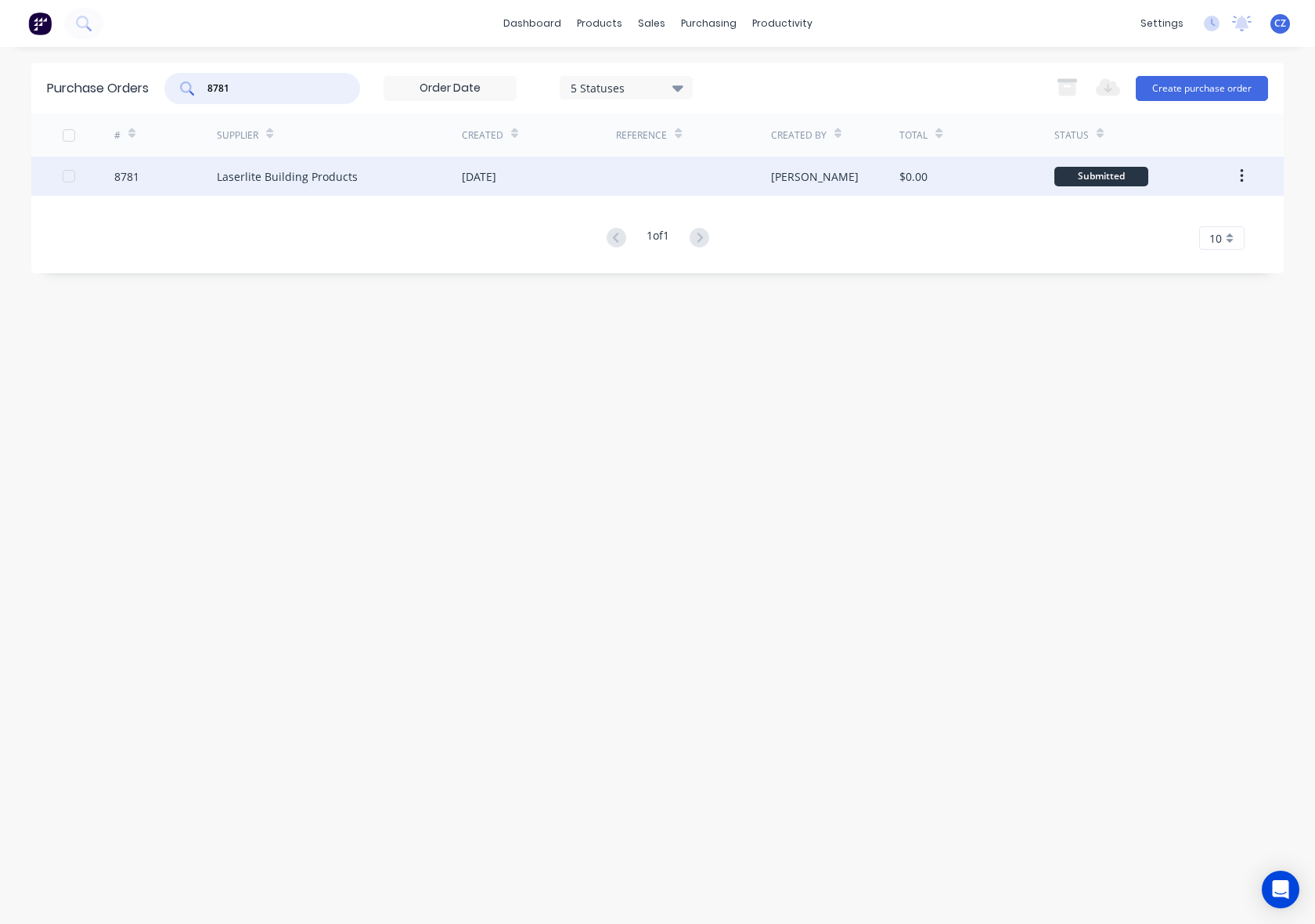
type input "8781"
click at [686, 185] on div at bounding box center [694, 176] width 155 height 39
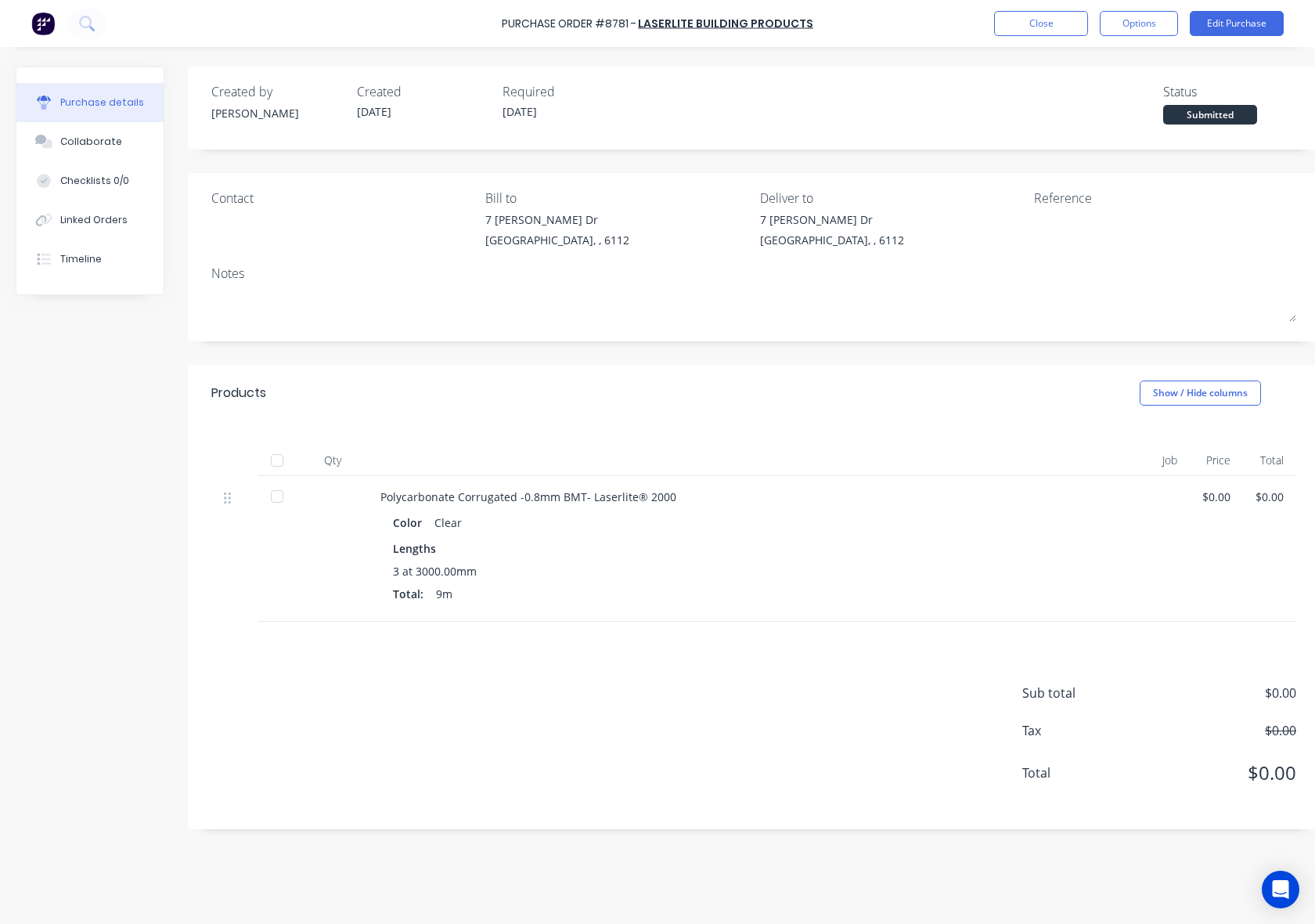
click at [264, 495] on div at bounding box center [277, 497] width 31 height 31
click at [121, 229] on button "Linked Orders" at bounding box center [90, 219] width 147 height 39
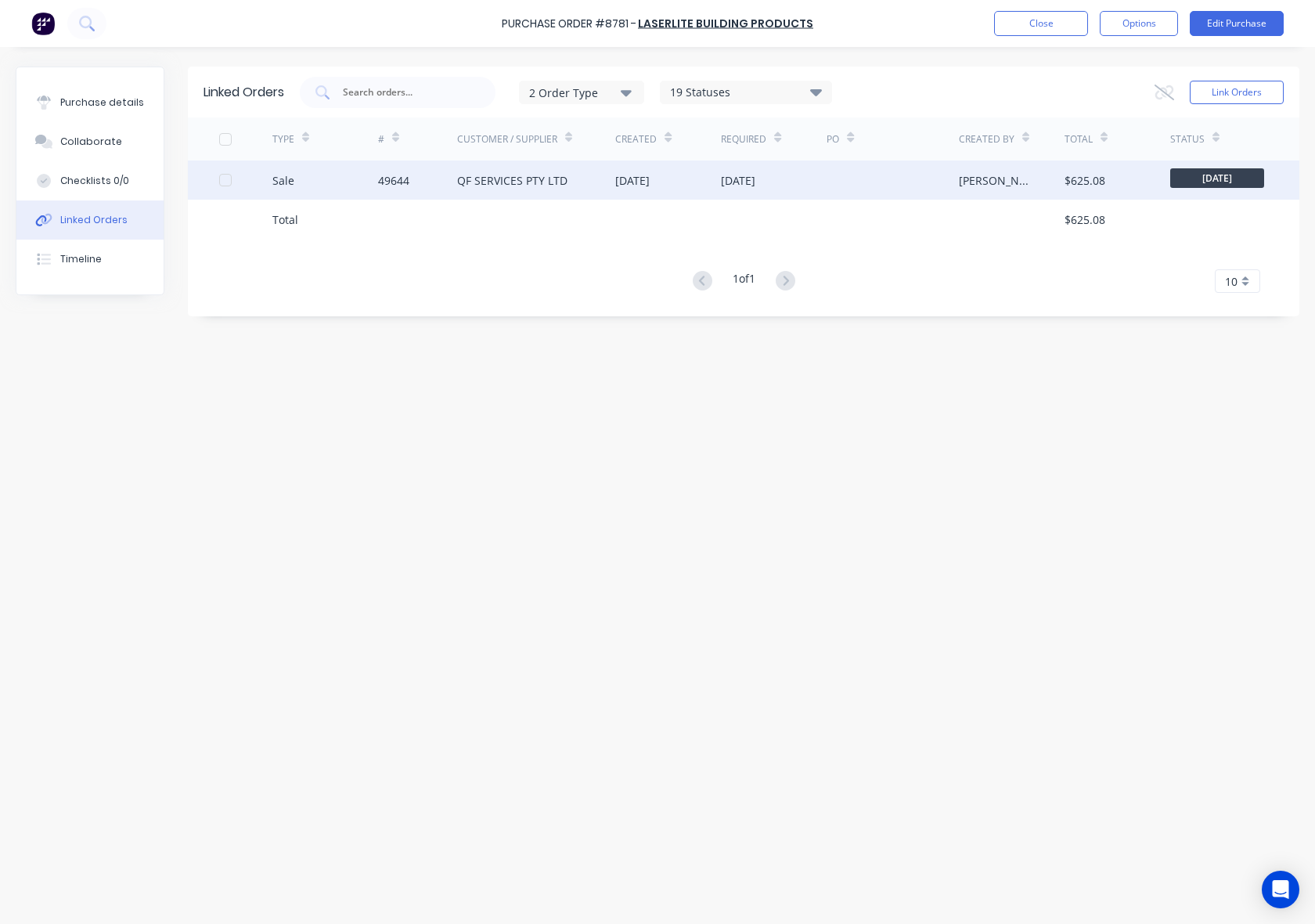
click at [566, 205] on div at bounding box center [537, 219] width 159 height 39
click at [577, 188] on div "QF SERVICES PTY LTD" at bounding box center [537, 179] width 159 height 39
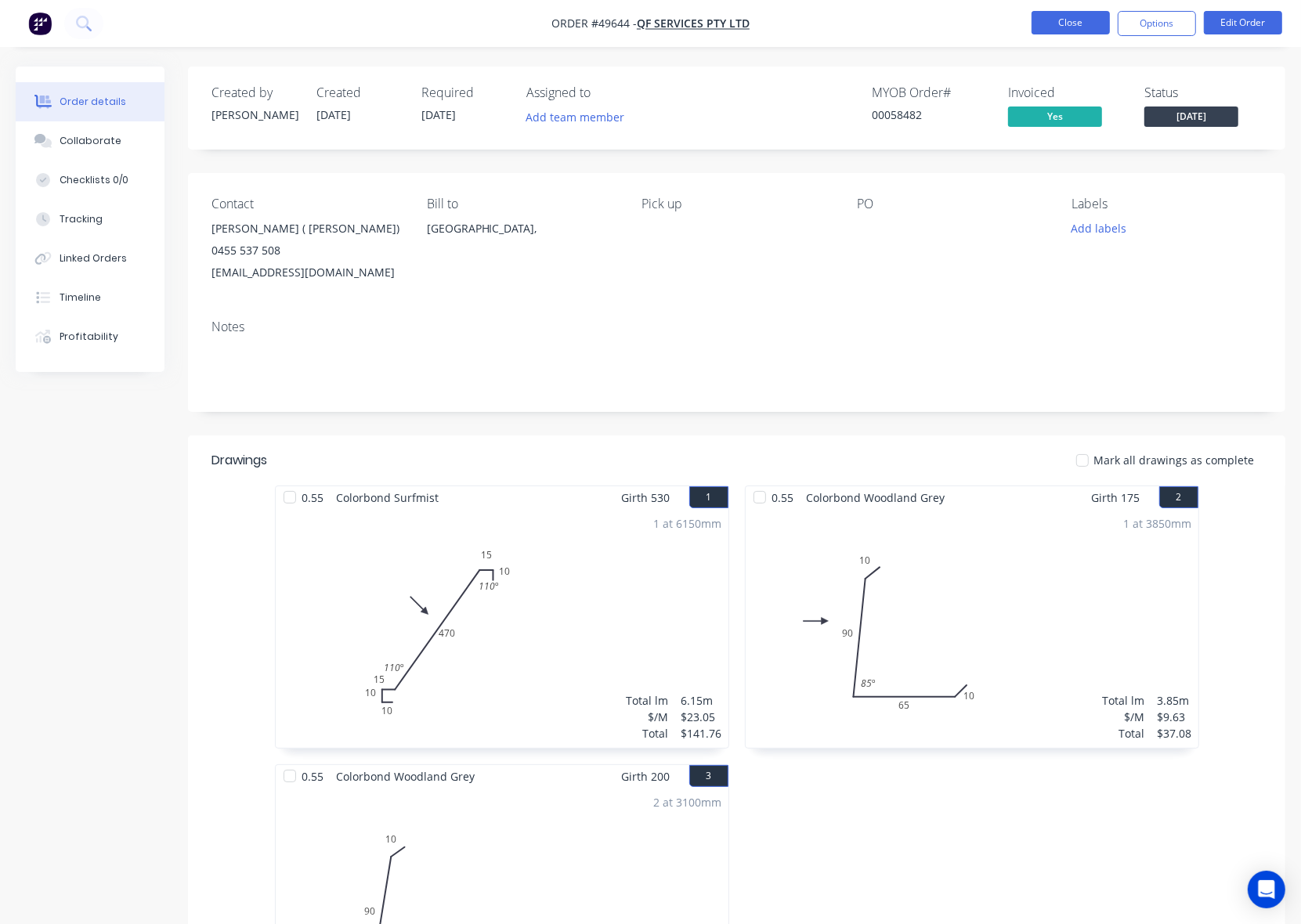
click at [1074, 22] on button "Close" at bounding box center [1071, 23] width 78 height 24
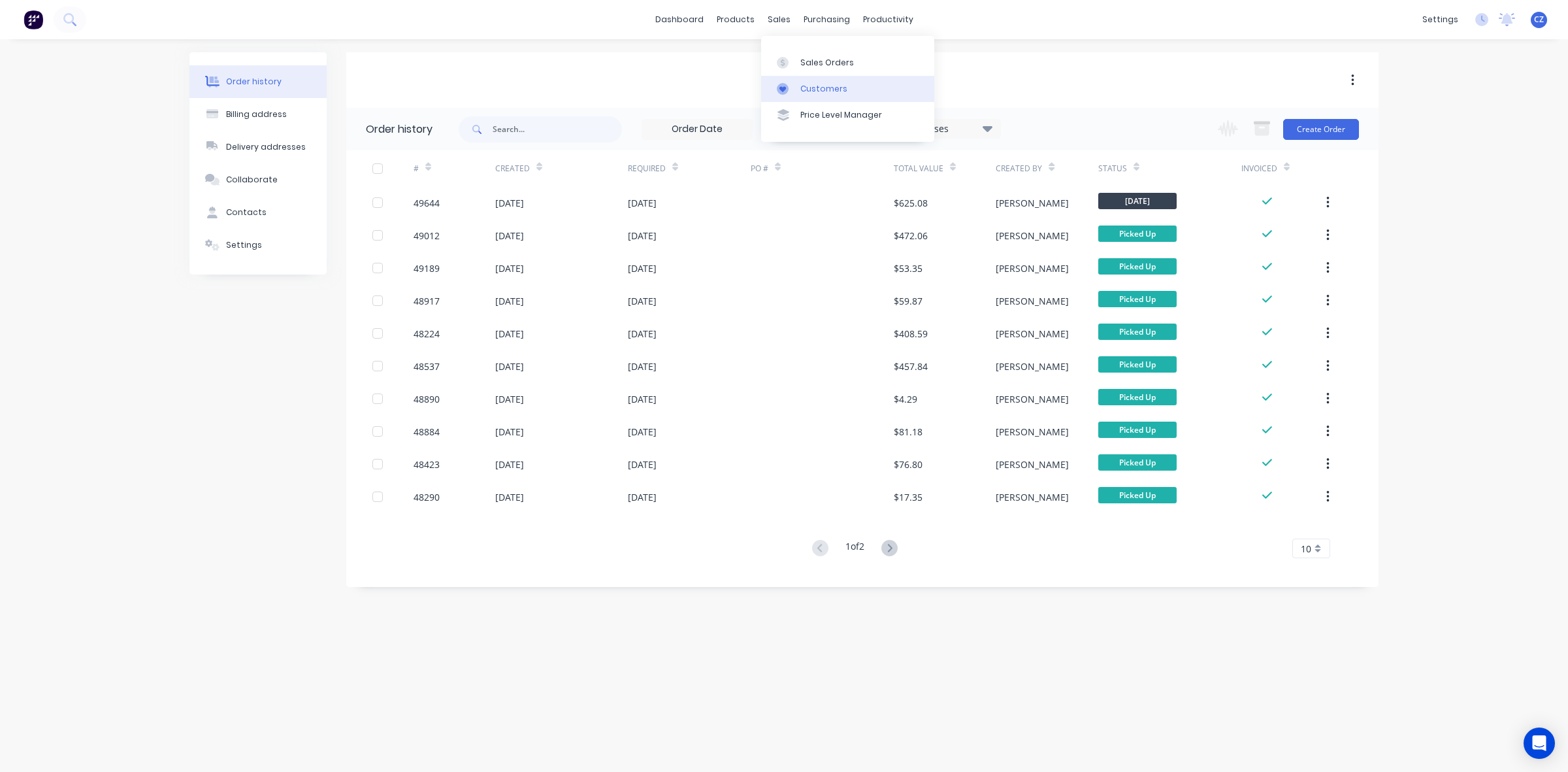
click at [817, 79] on link "Customers" at bounding box center [848, 89] width 173 height 26
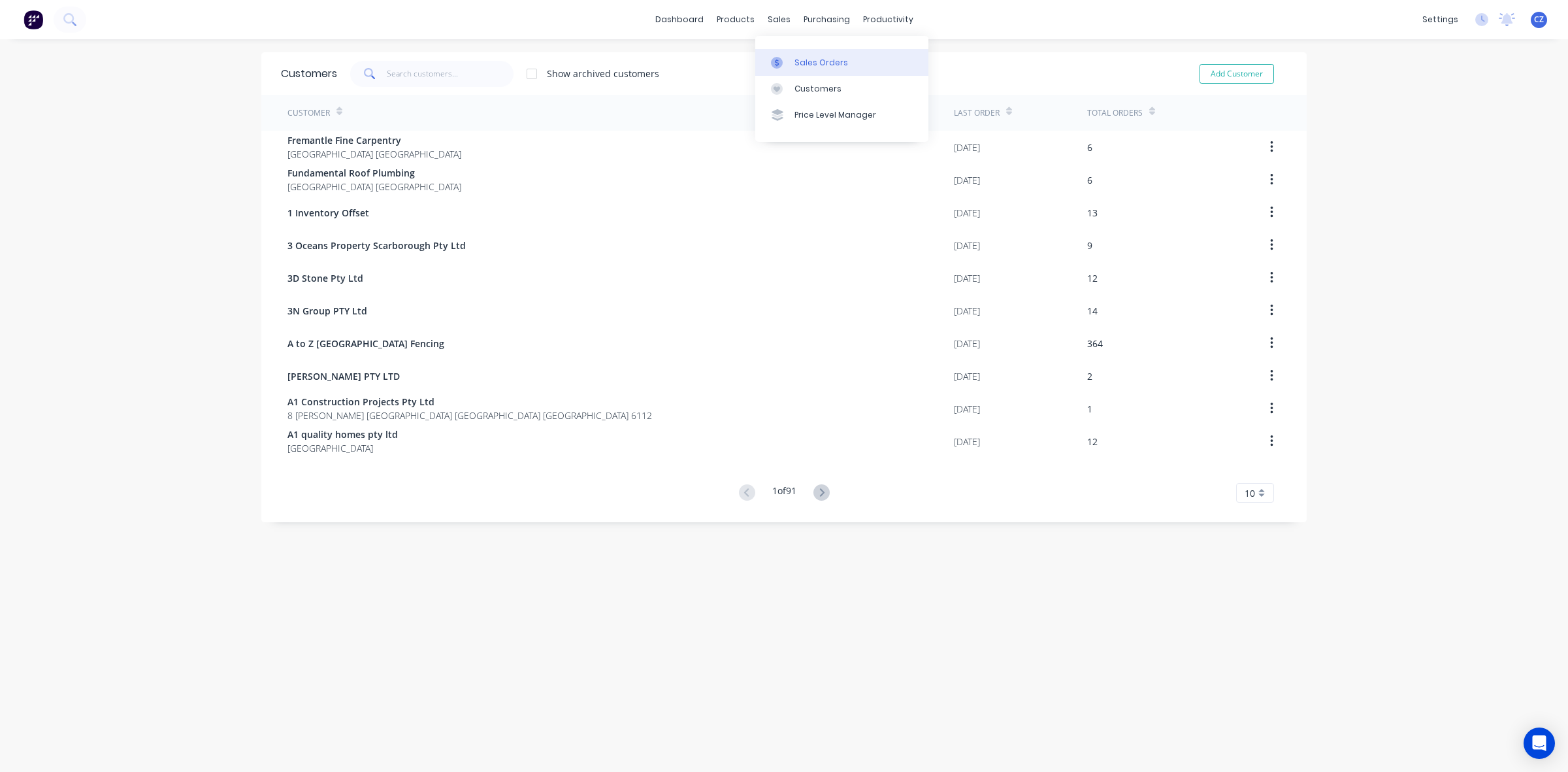
click at [802, 73] on link "Sales Orders" at bounding box center [842, 62] width 173 height 26
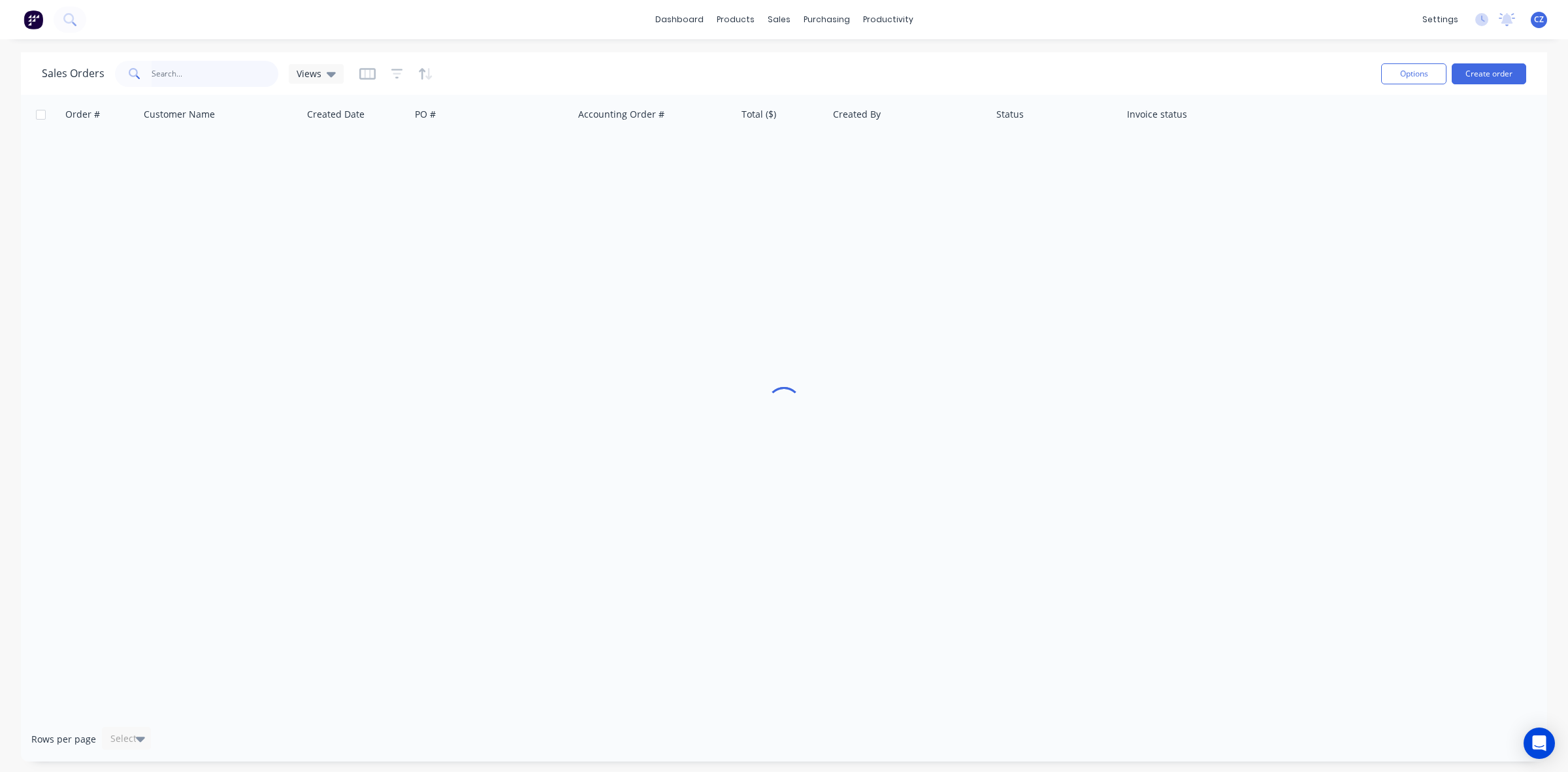
click at [216, 74] on input "text" at bounding box center [216, 74] width 128 height 26
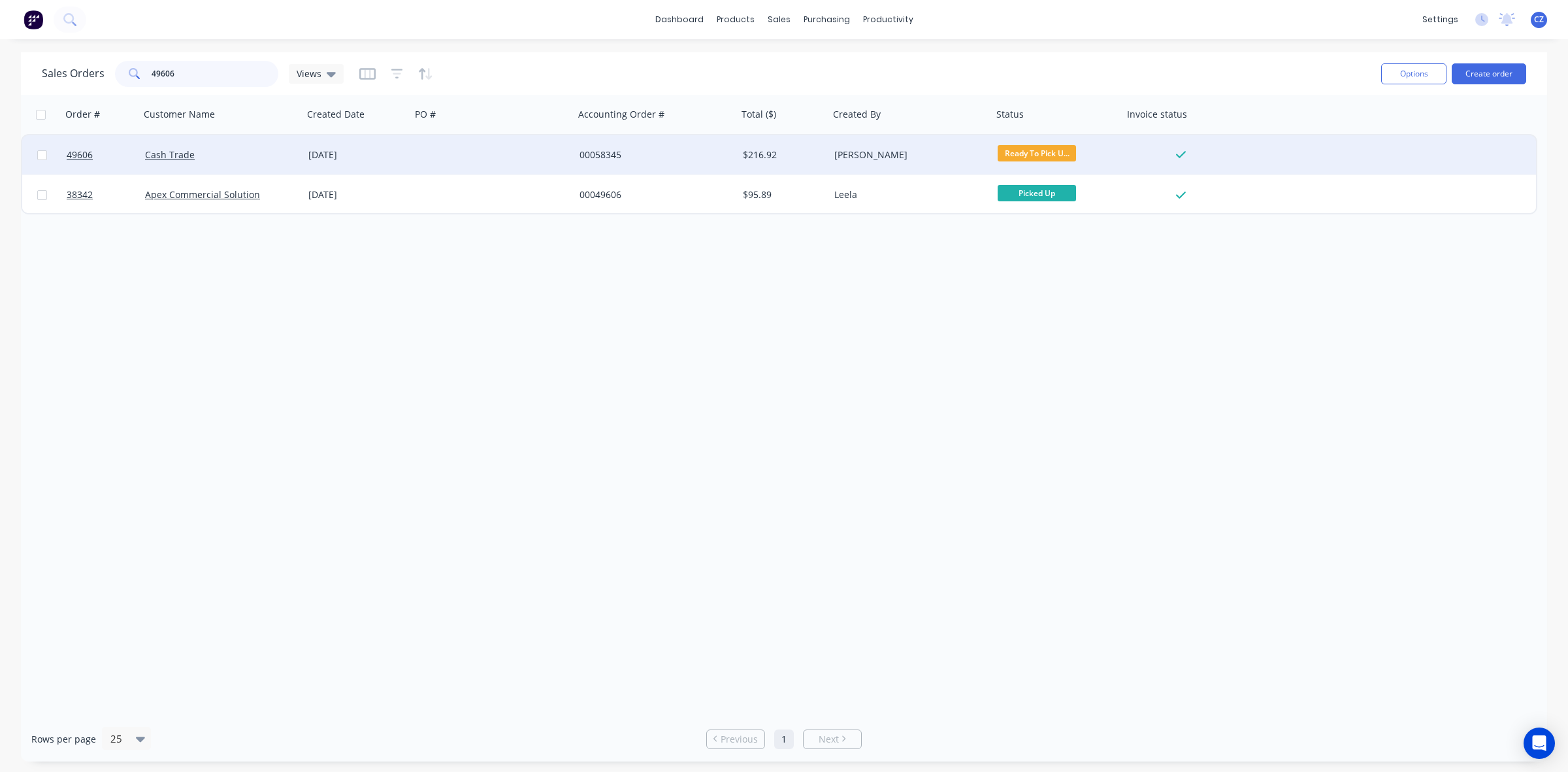
type input "49606"
click at [416, 151] on div at bounding box center [493, 155] width 163 height 39
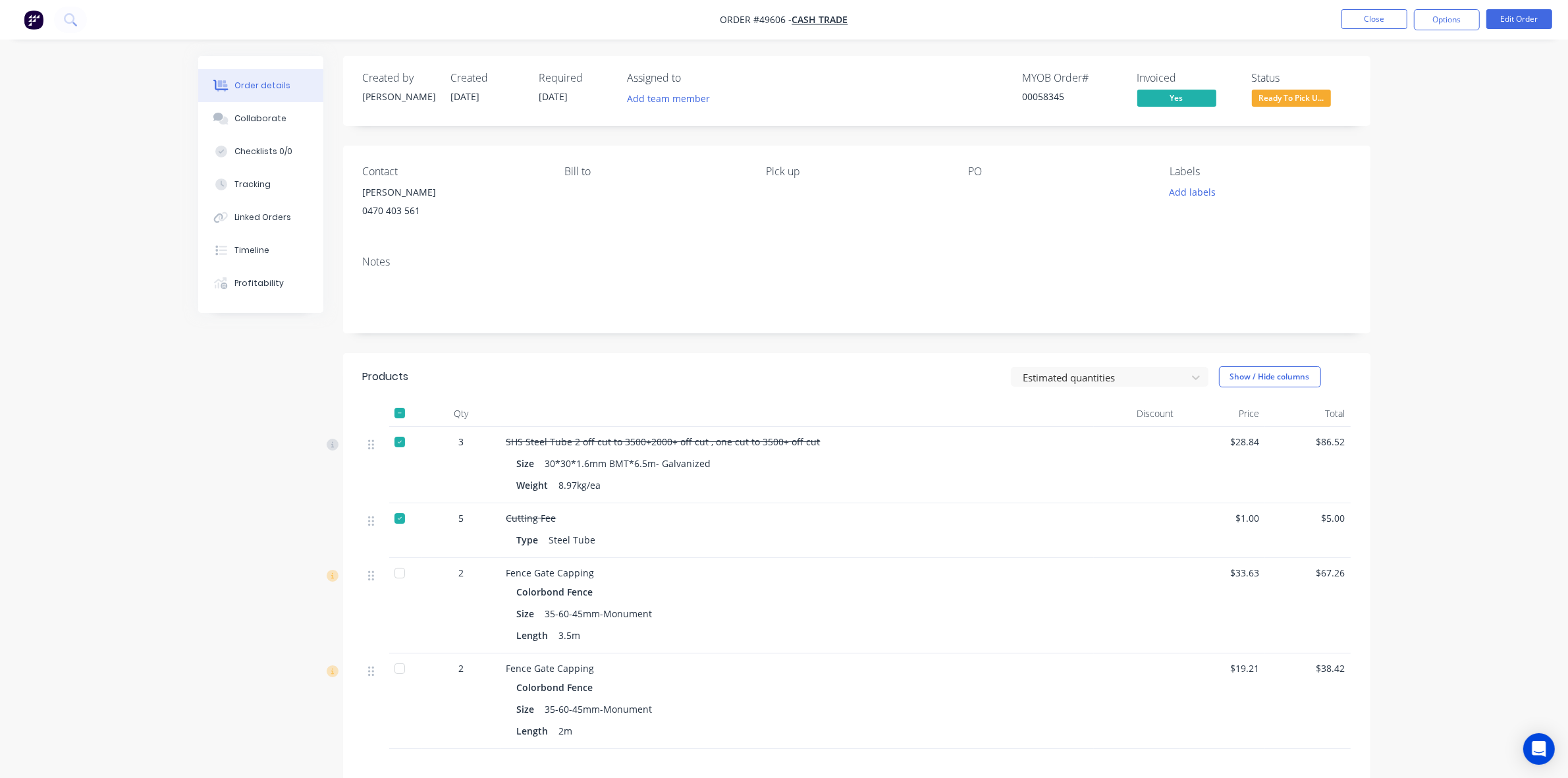
click at [963, 564] on div "Fence Gate Capping Colorbond Fence Size 35-60-45mm-Monument Length 3.5m" at bounding box center [797, 605] width 593 height 96
click at [1105, 99] on span "Ready To Pick U..." at bounding box center [1291, 98] width 79 height 17
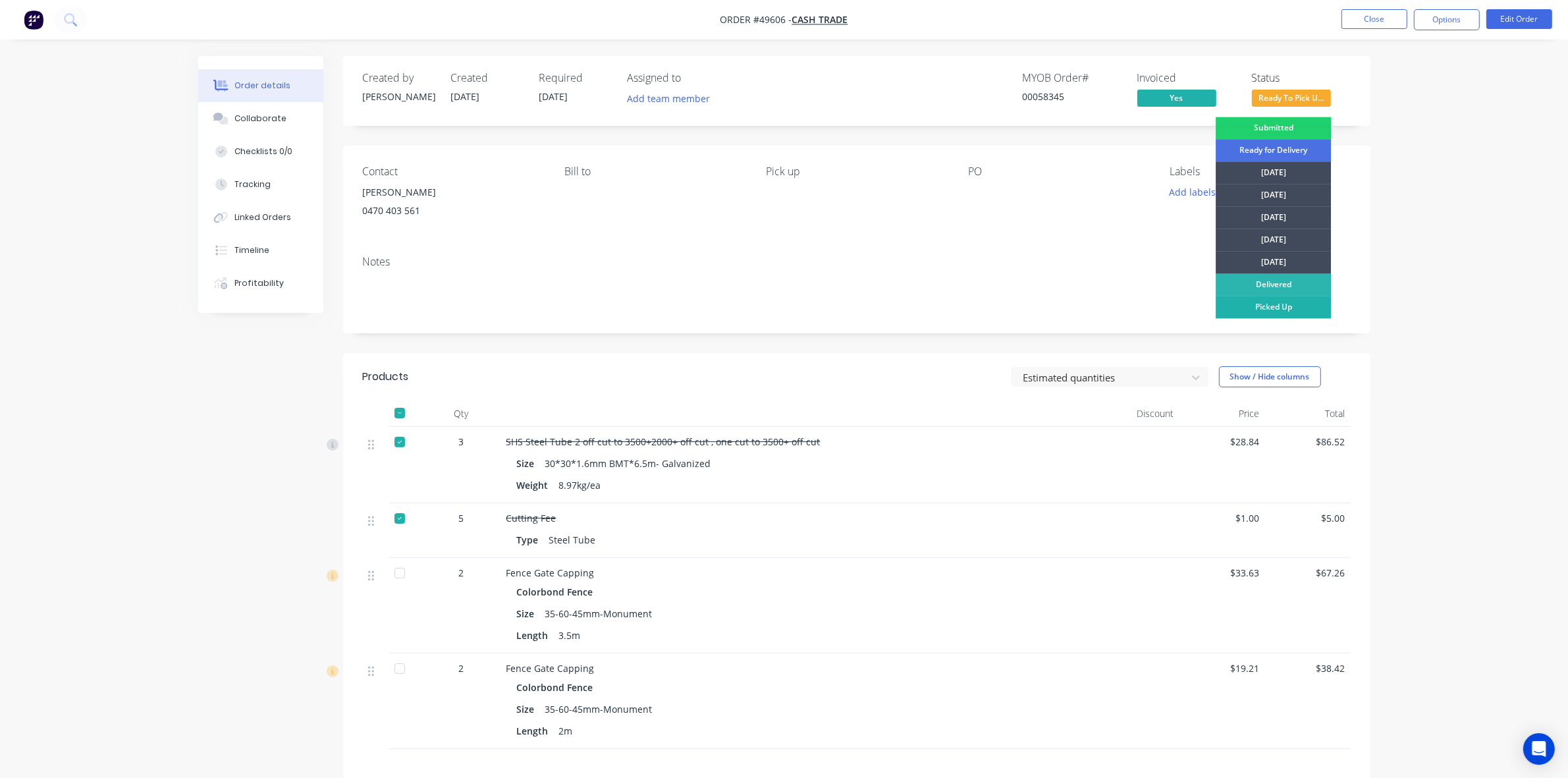
click at [1105, 304] on div "Picked Up" at bounding box center [1273, 307] width 115 height 22
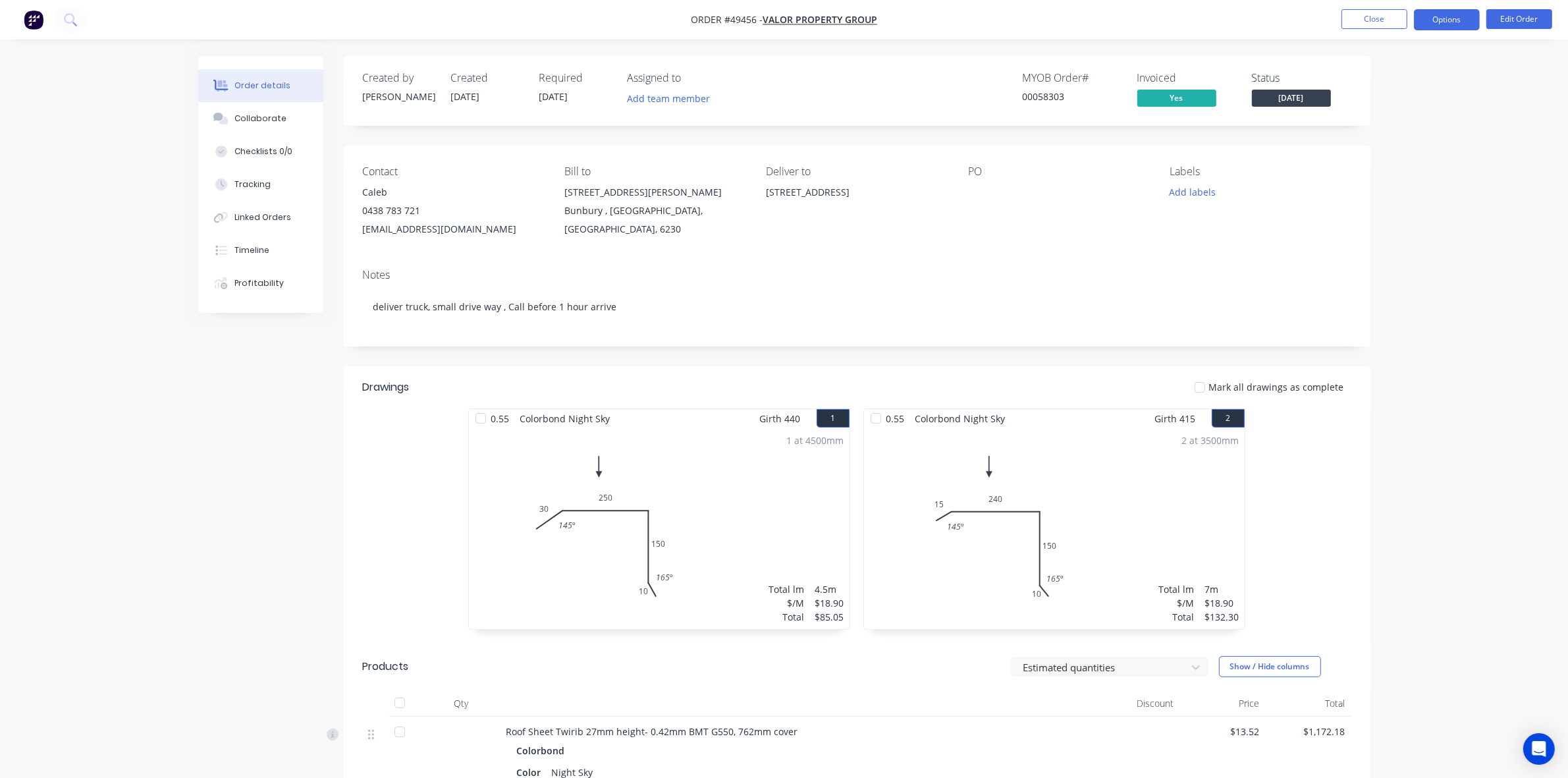
click at [1441, 17] on button "Options" at bounding box center [1446, 20] width 66 height 21
click at [1072, 226] on div "PO" at bounding box center [1059, 202] width 181 height 73
click at [1439, 20] on button "Options" at bounding box center [1446, 20] width 66 height 21
click at [1385, 185] on div "Delivery Docket" at bounding box center [1407, 185] width 121 height 19
click at [1371, 155] on div "Custom" at bounding box center [1407, 158] width 121 height 19
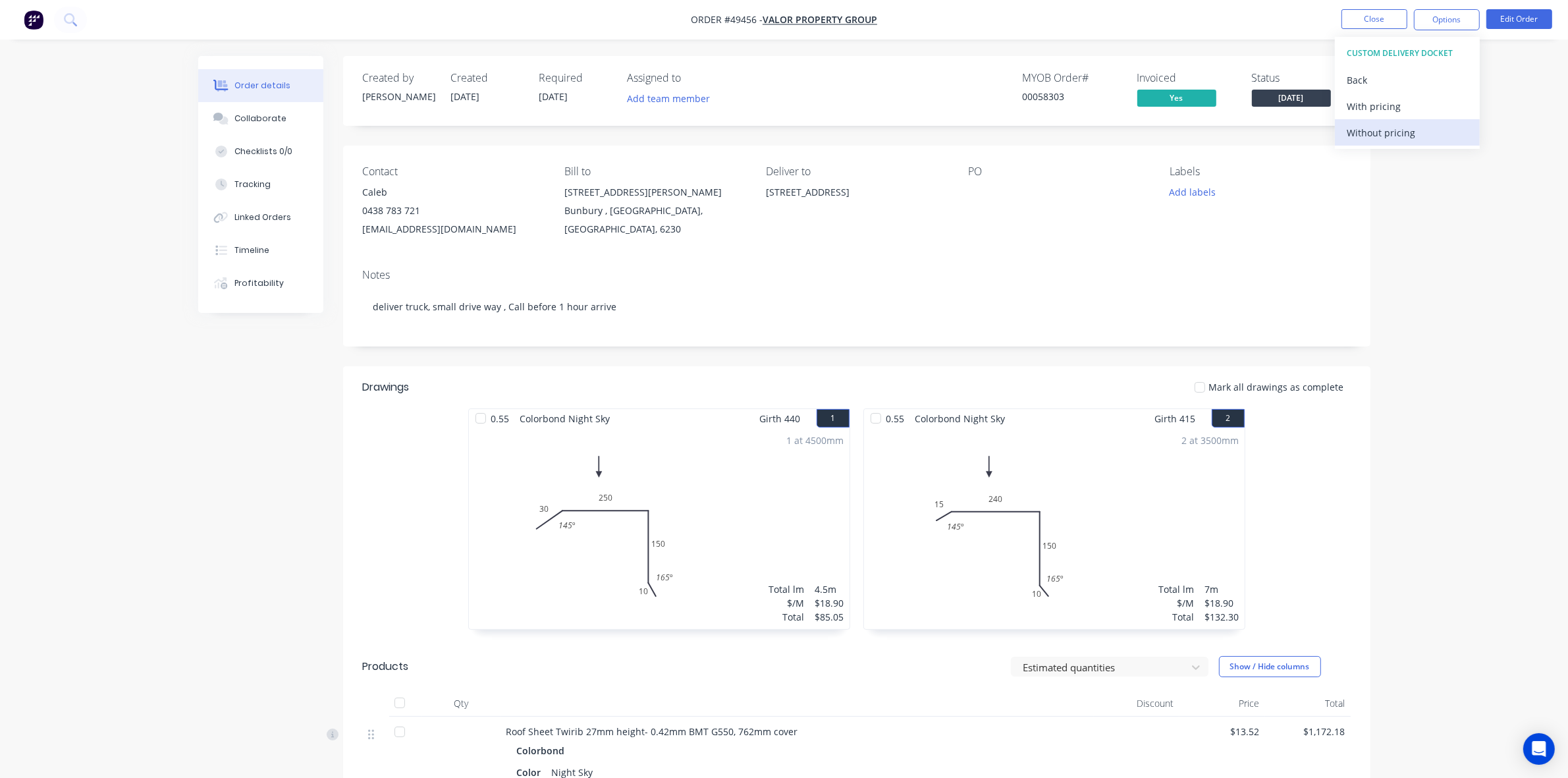
click at [1367, 136] on div "Without pricing" at bounding box center [1407, 132] width 121 height 19
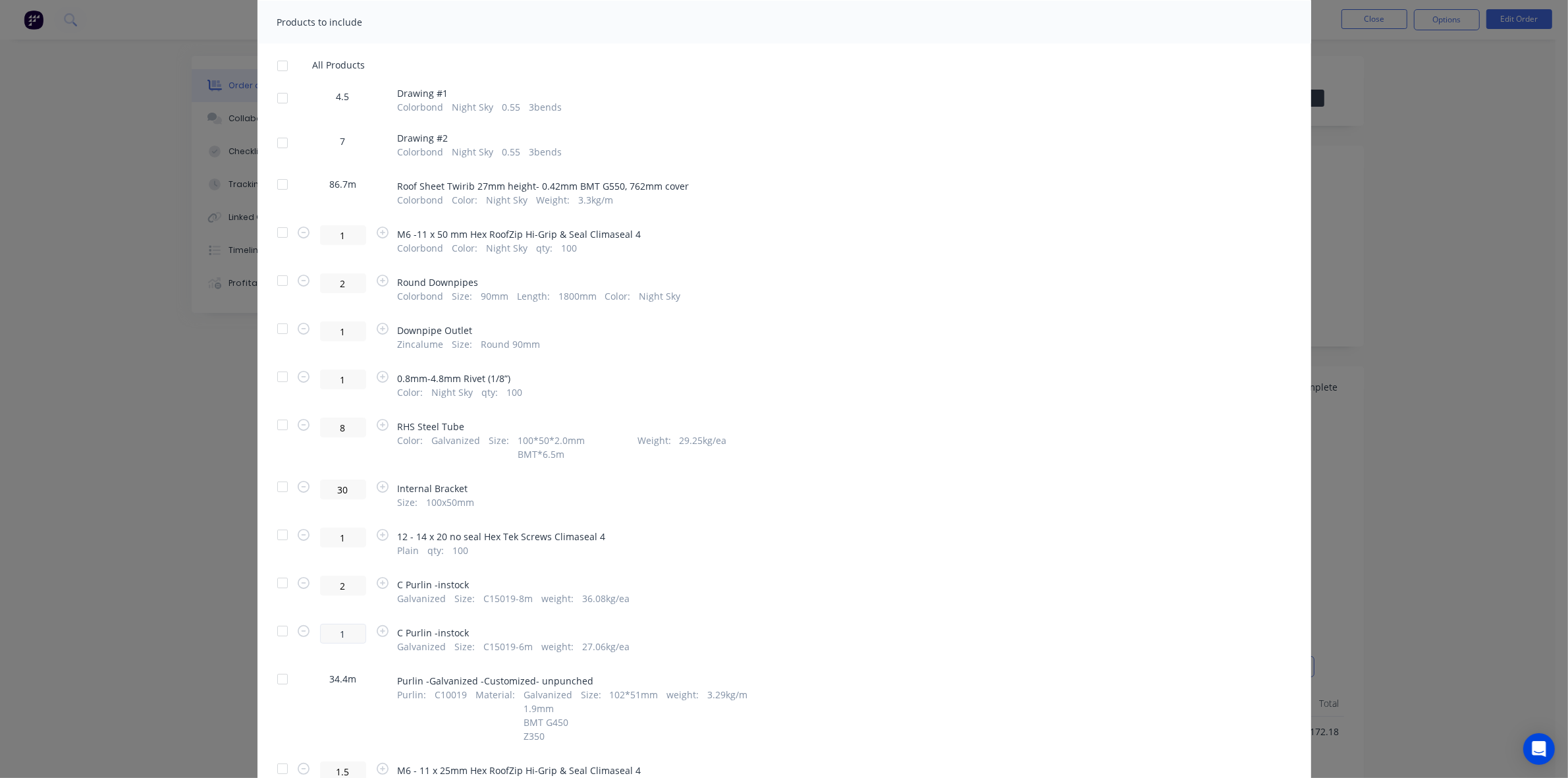
scroll to position [44, 0]
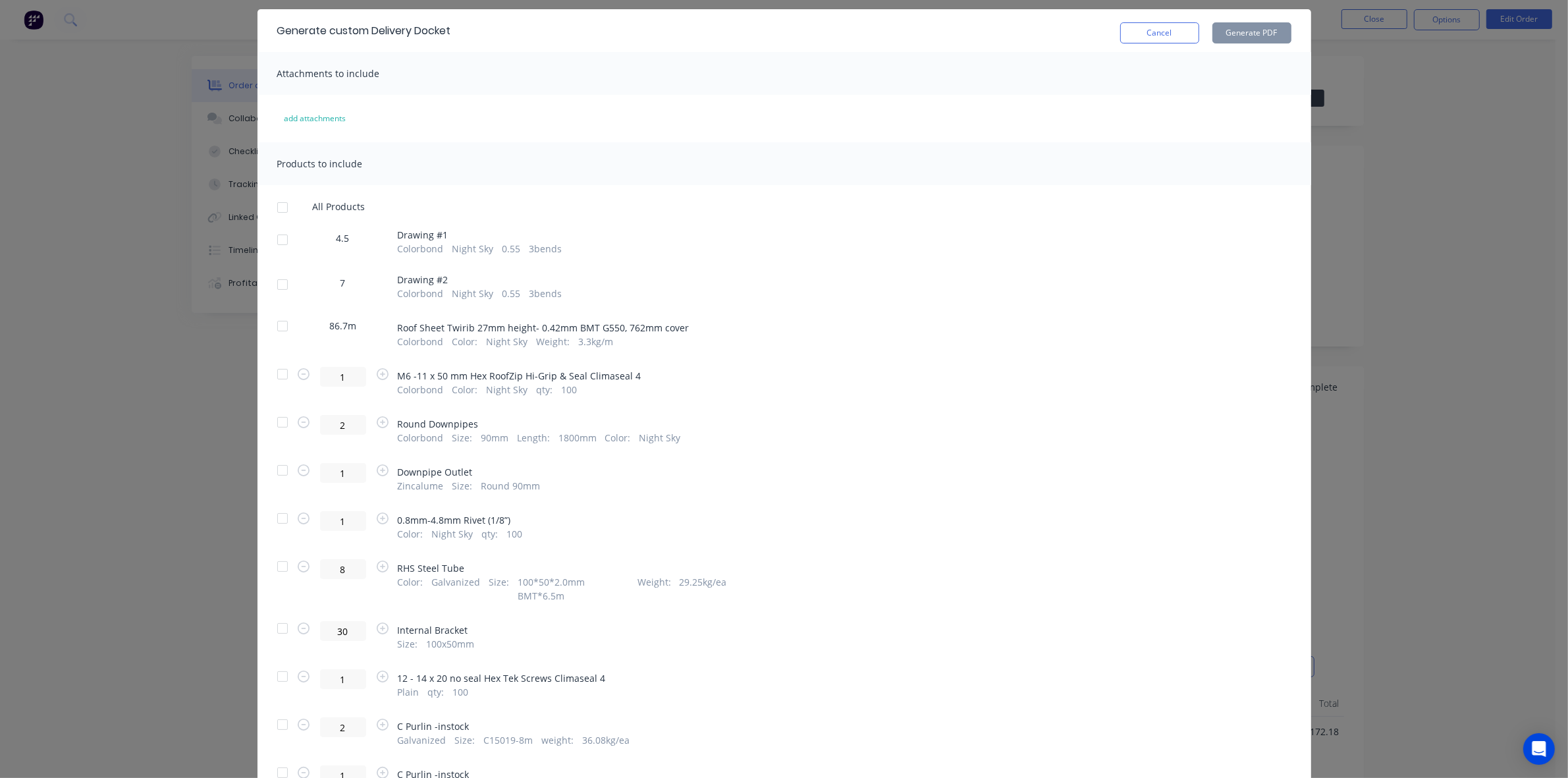
click at [284, 422] on div at bounding box center [282, 422] width 26 height 26
drag, startPoint x: 274, startPoint y: 471, endPoint x: 633, endPoint y: 459, distance: 359.2
click at [281, 468] on div at bounding box center [282, 470] width 26 height 26
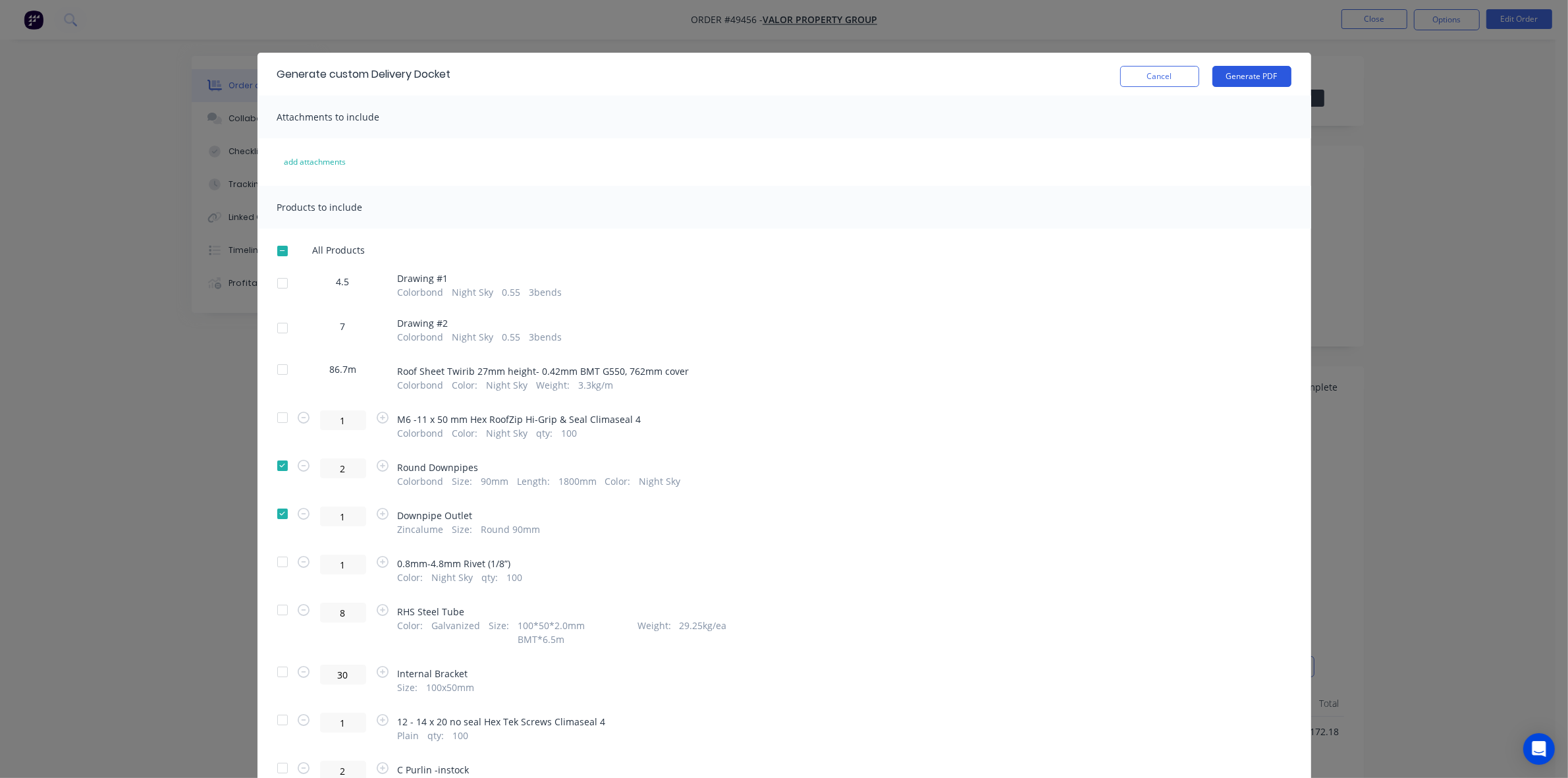
click at [1244, 74] on button "Generate PDF" at bounding box center [1251, 76] width 79 height 21
click at [1140, 77] on button "Cancel" at bounding box center [1159, 76] width 79 height 21
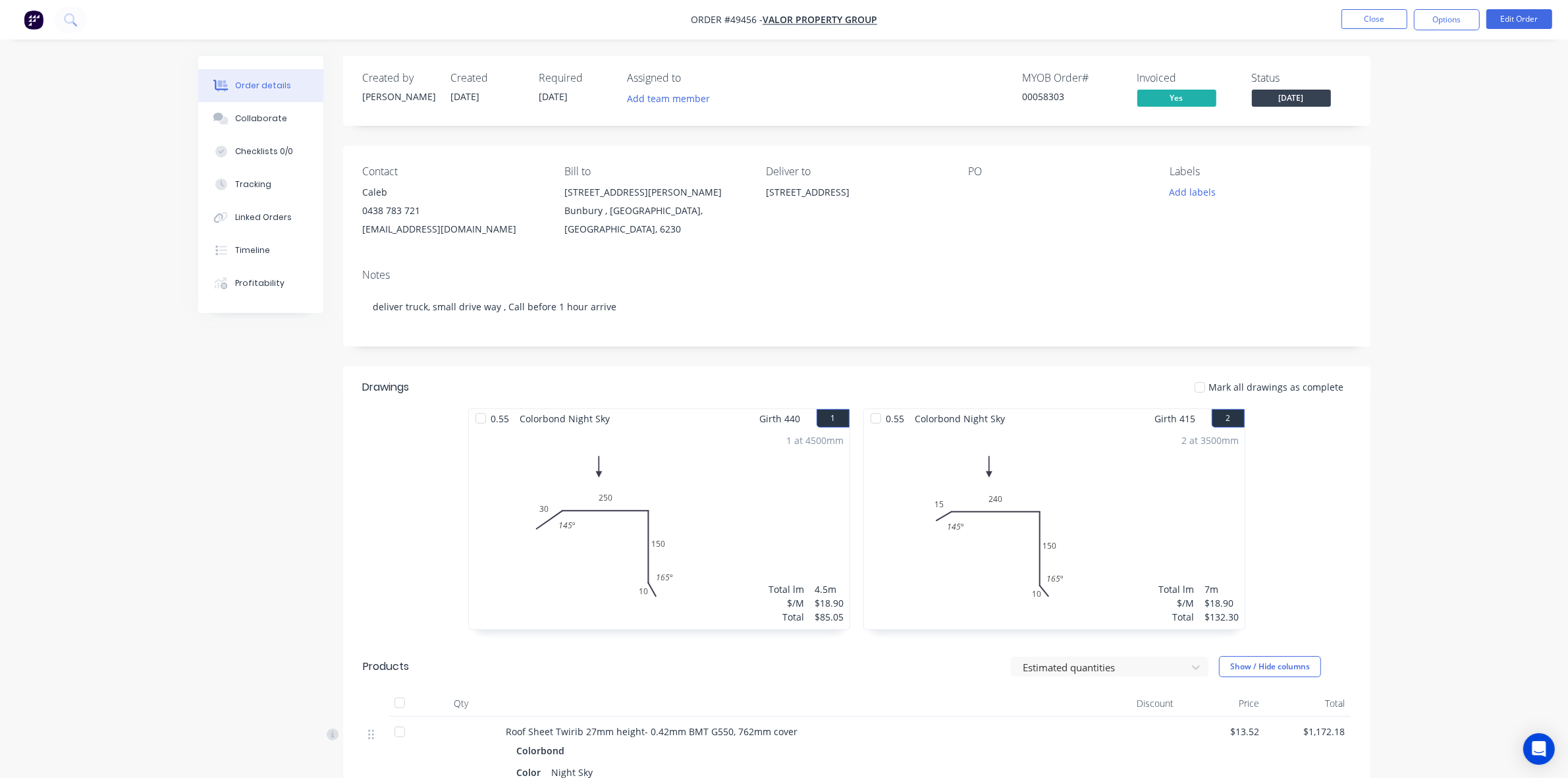
click at [272, 240] on button "Timeline" at bounding box center [261, 250] width 125 height 33
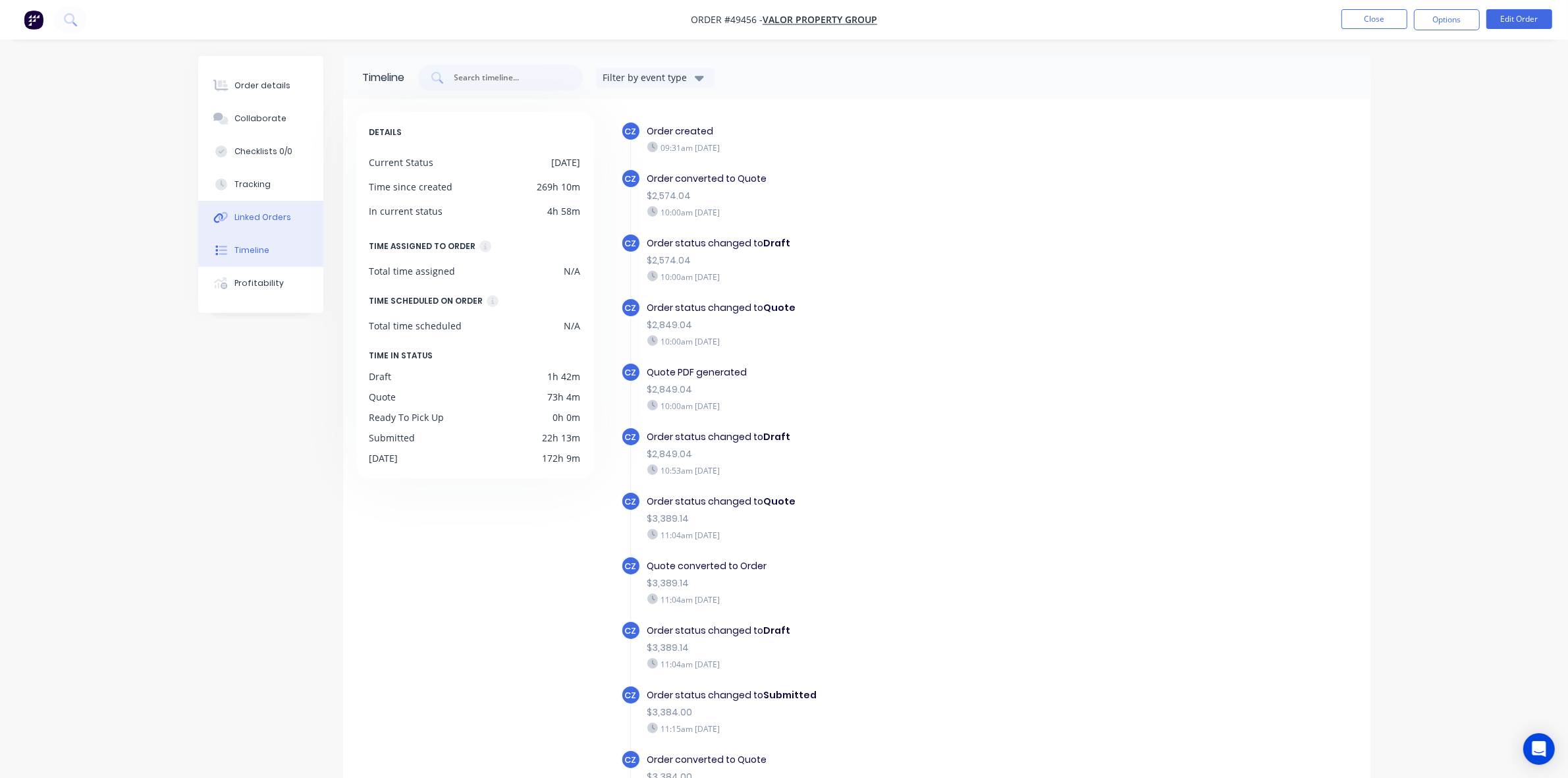
click at [277, 223] on div "Linked Orders" at bounding box center [262, 216] width 57 height 11
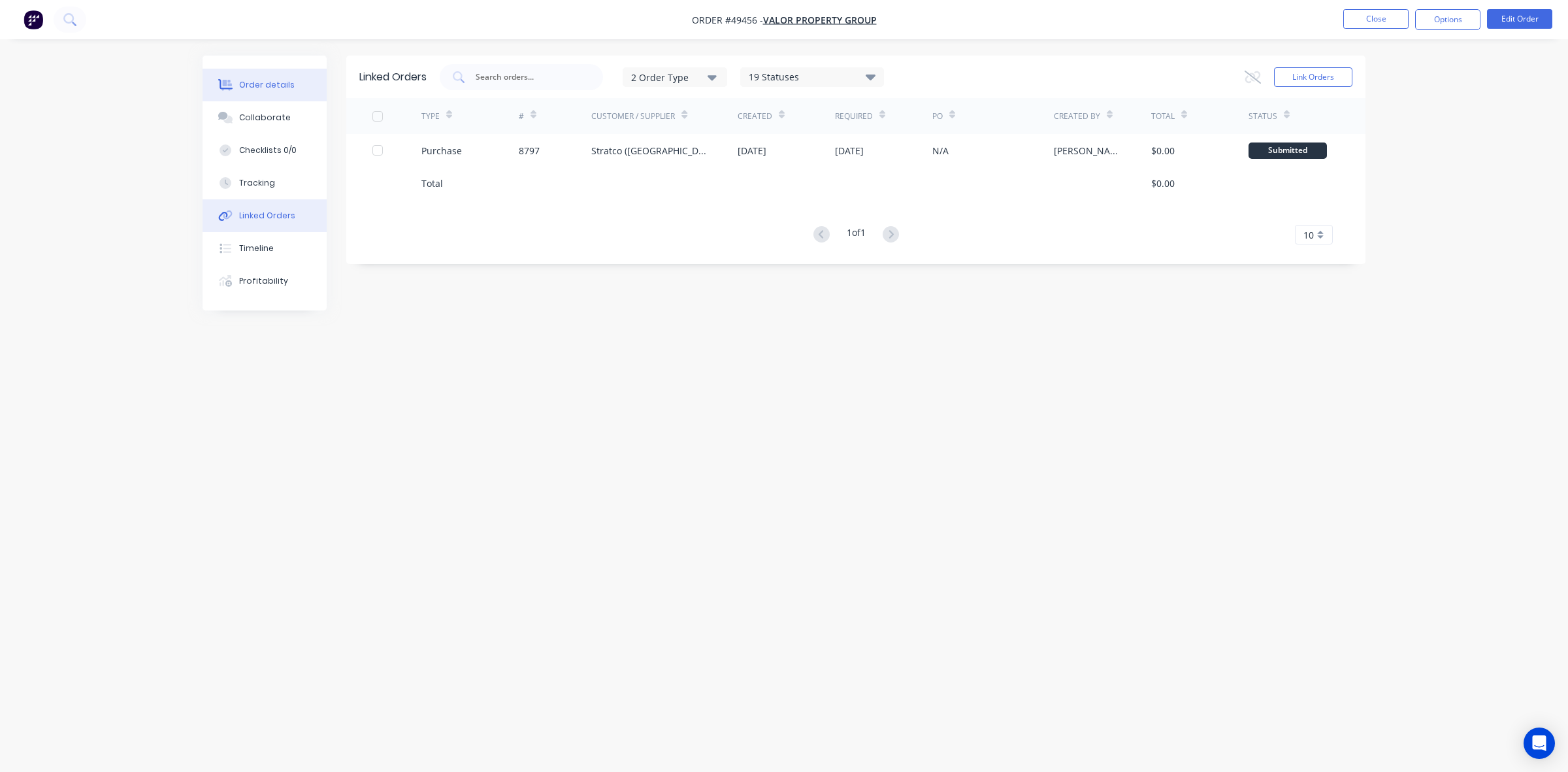
click at [259, 79] on div "Order details" at bounding box center [266, 84] width 55 height 11
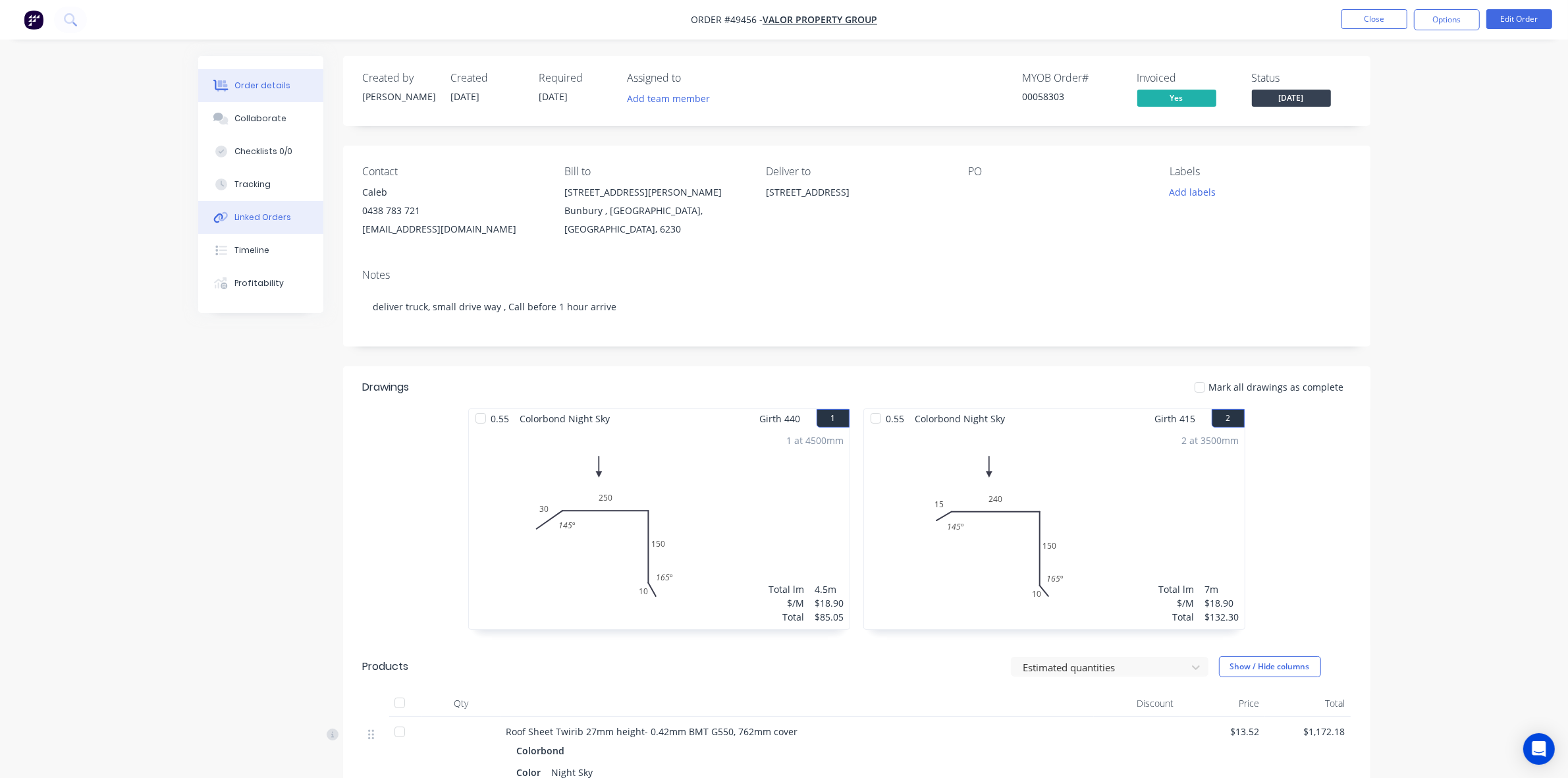
click at [265, 222] on div "Linked Orders" at bounding box center [262, 216] width 57 height 11
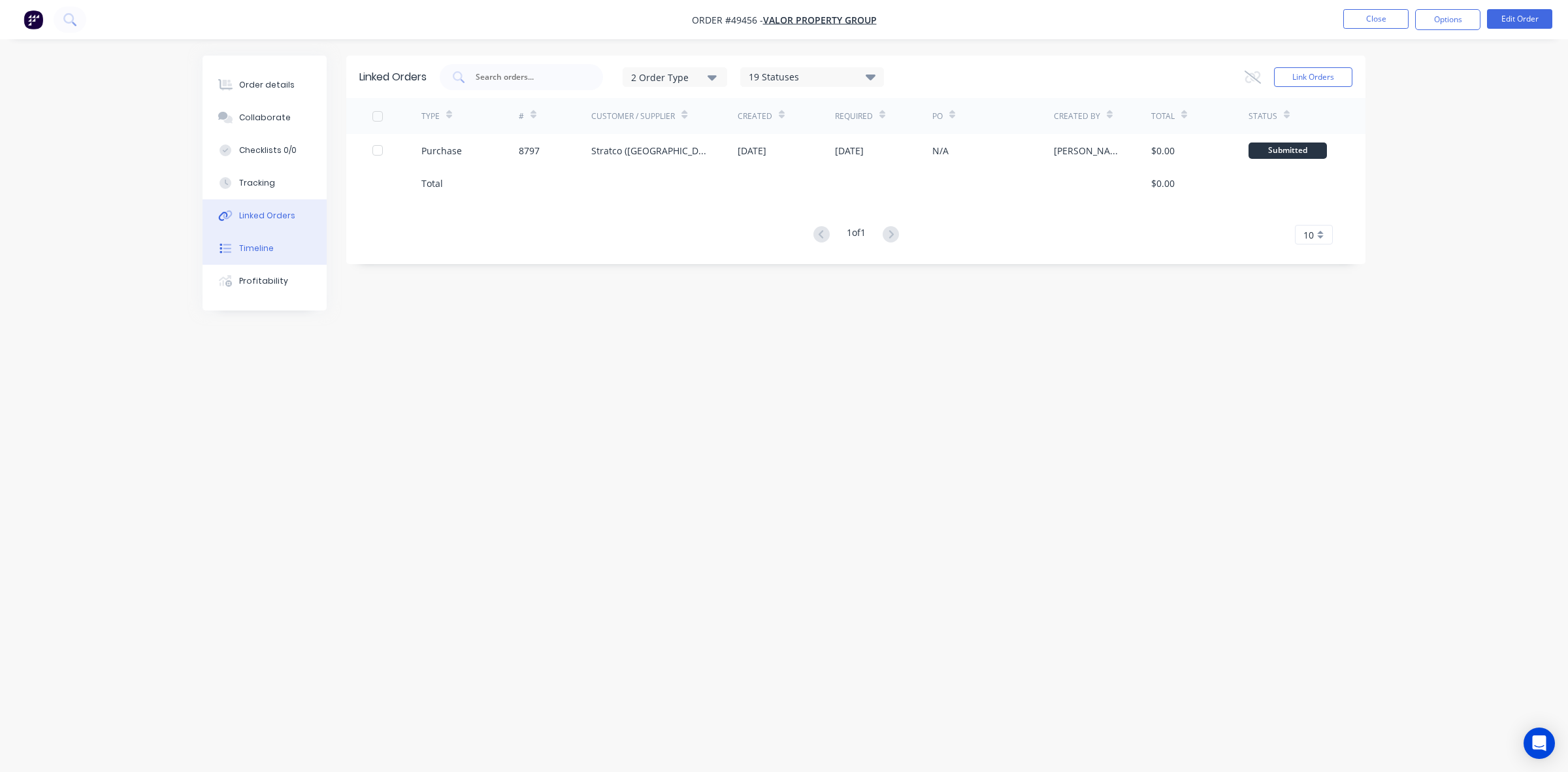
click at [260, 248] on div "Timeline" at bounding box center [257, 247] width 35 height 11
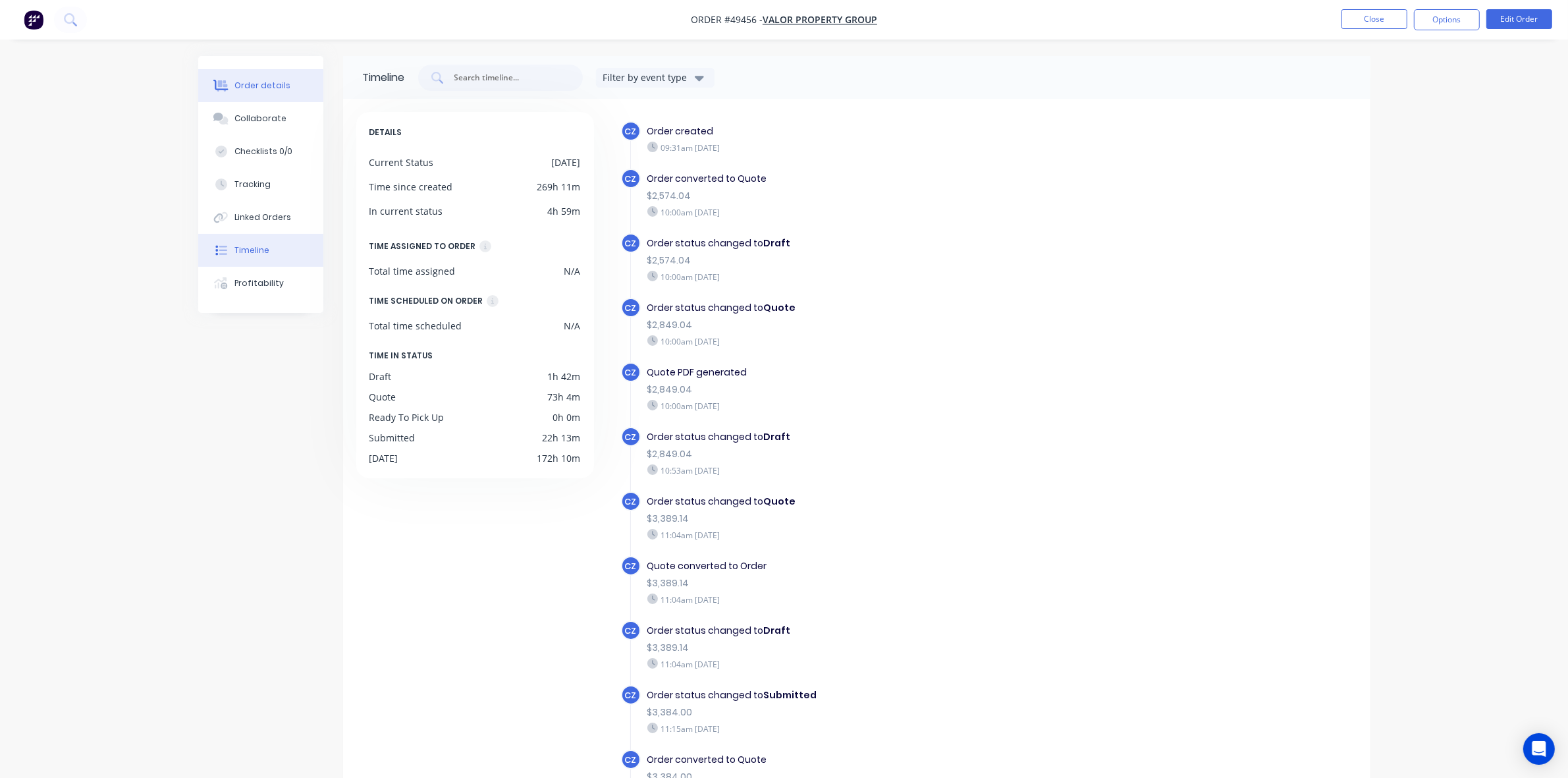
click at [281, 86] on div "Order details" at bounding box center [262, 85] width 56 height 11
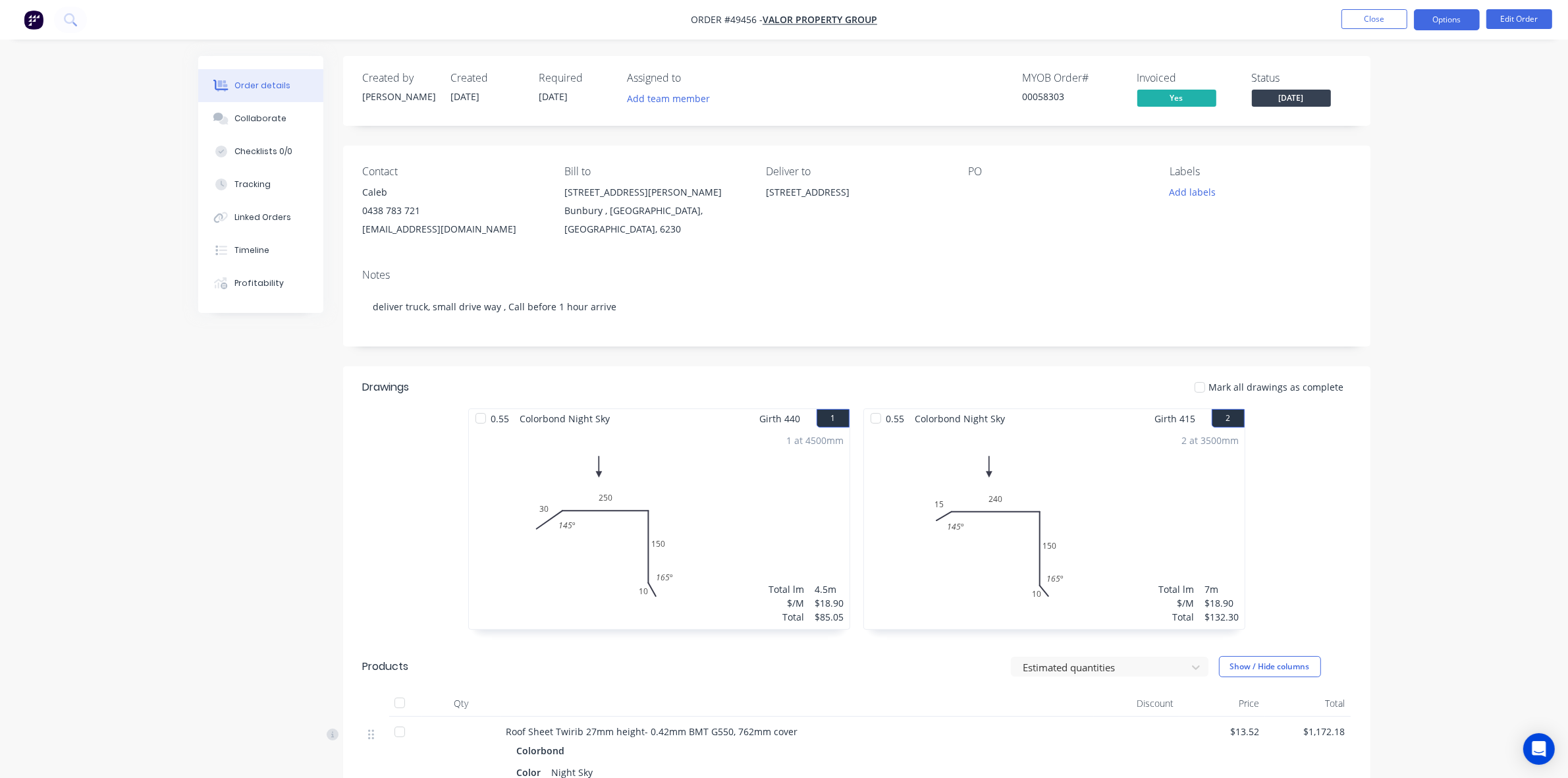
drag, startPoint x: 1433, startPoint y: 31, endPoint x: 1442, endPoint y: 21, distance: 13.5
click at [1436, 26] on nav "Order #49456 - Valor Property Group Close Options Edit Order" at bounding box center [784, 20] width 1568 height 40
click at [1456, 18] on button "Options" at bounding box center [1446, 20] width 66 height 21
click at [1357, 192] on div "Delivery Docket" at bounding box center [1407, 185] width 121 height 19
drag, startPoint x: 1358, startPoint y: 163, endPoint x: 1361, endPoint y: 146, distance: 17.3
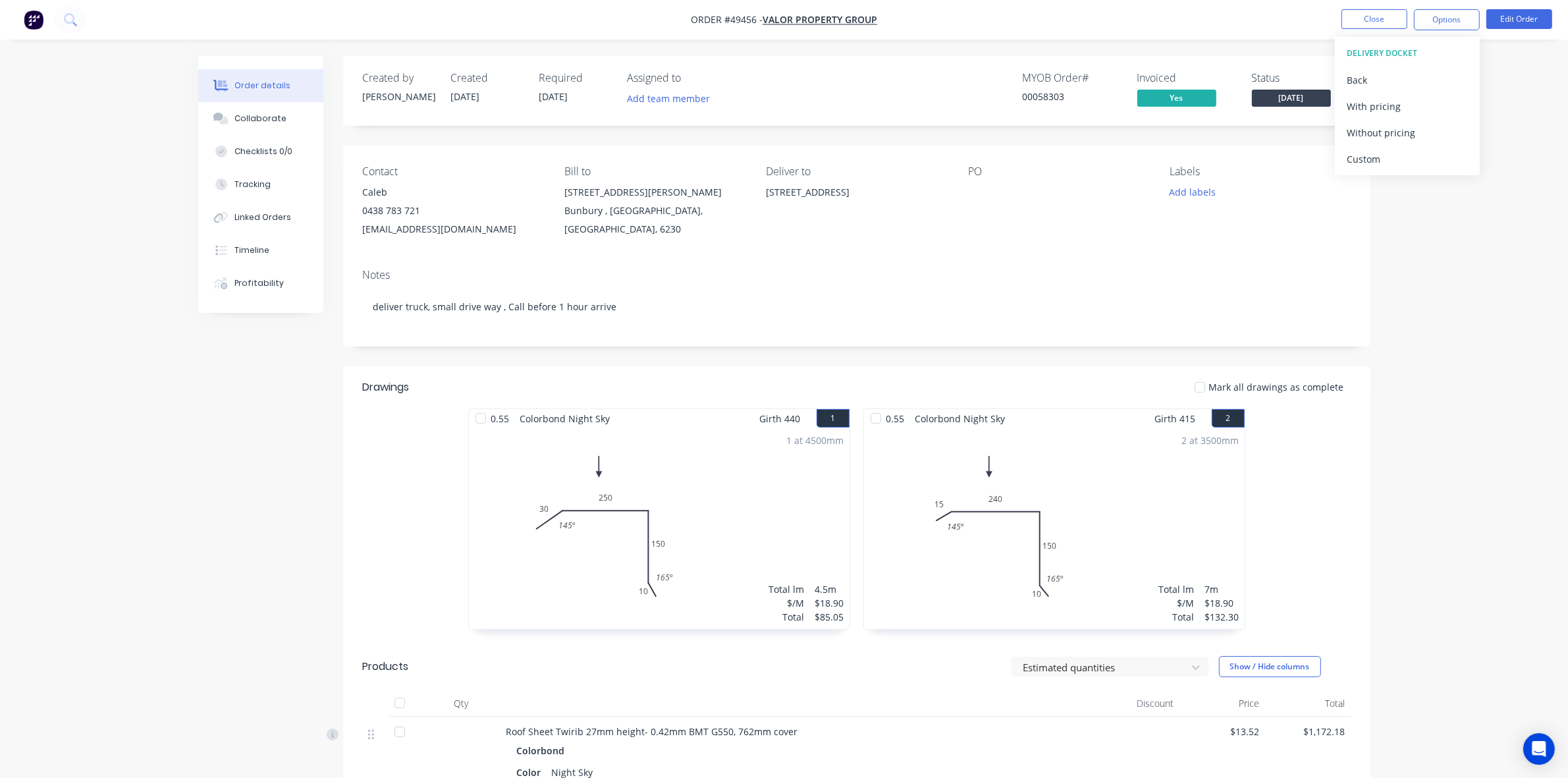
click at [1358, 162] on div "Custom" at bounding box center [1407, 158] width 121 height 19
click at [1367, 135] on div "Without pricing" at bounding box center [1407, 132] width 121 height 19
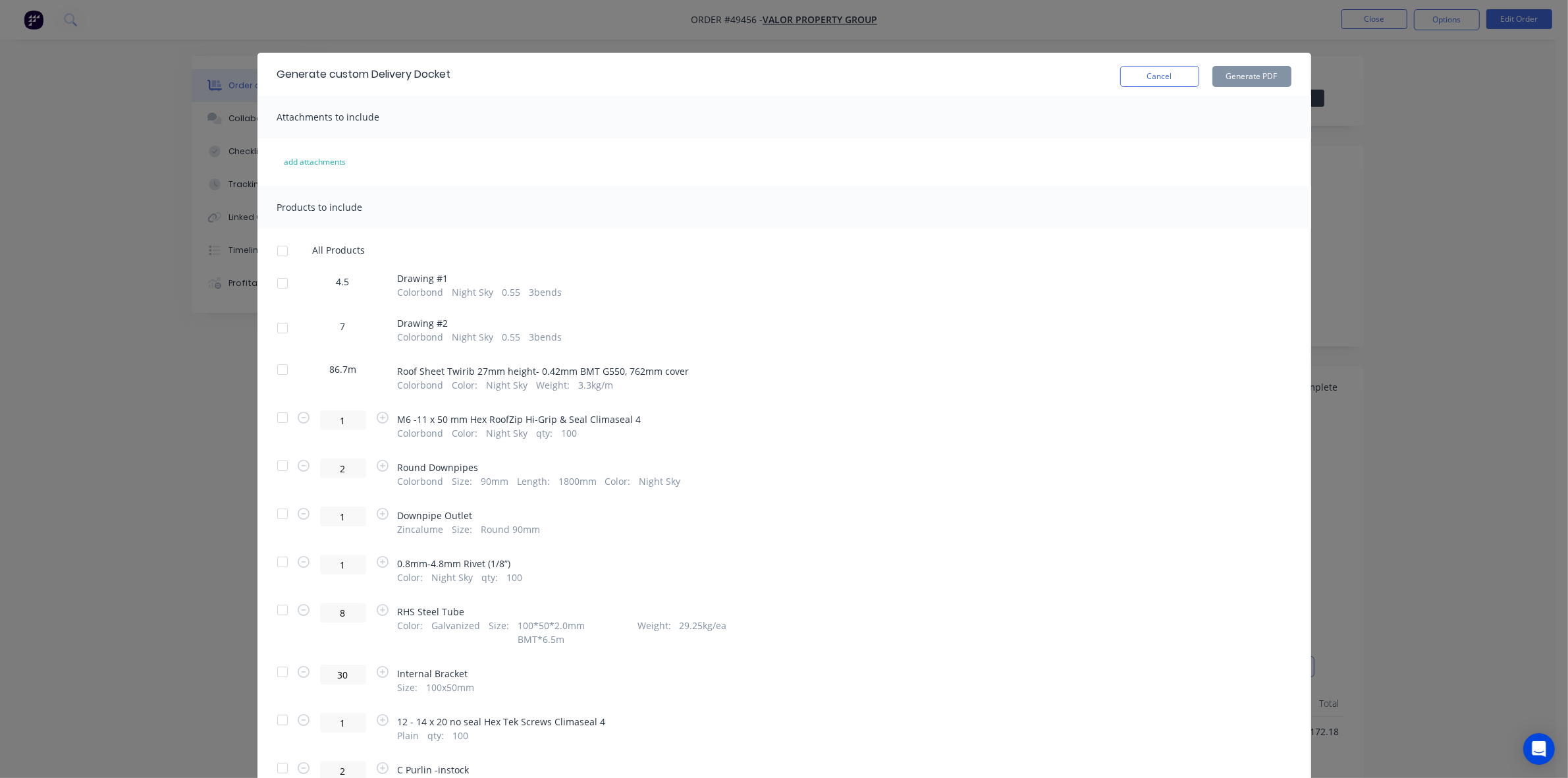
click at [273, 466] on div at bounding box center [282, 465] width 26 height 26
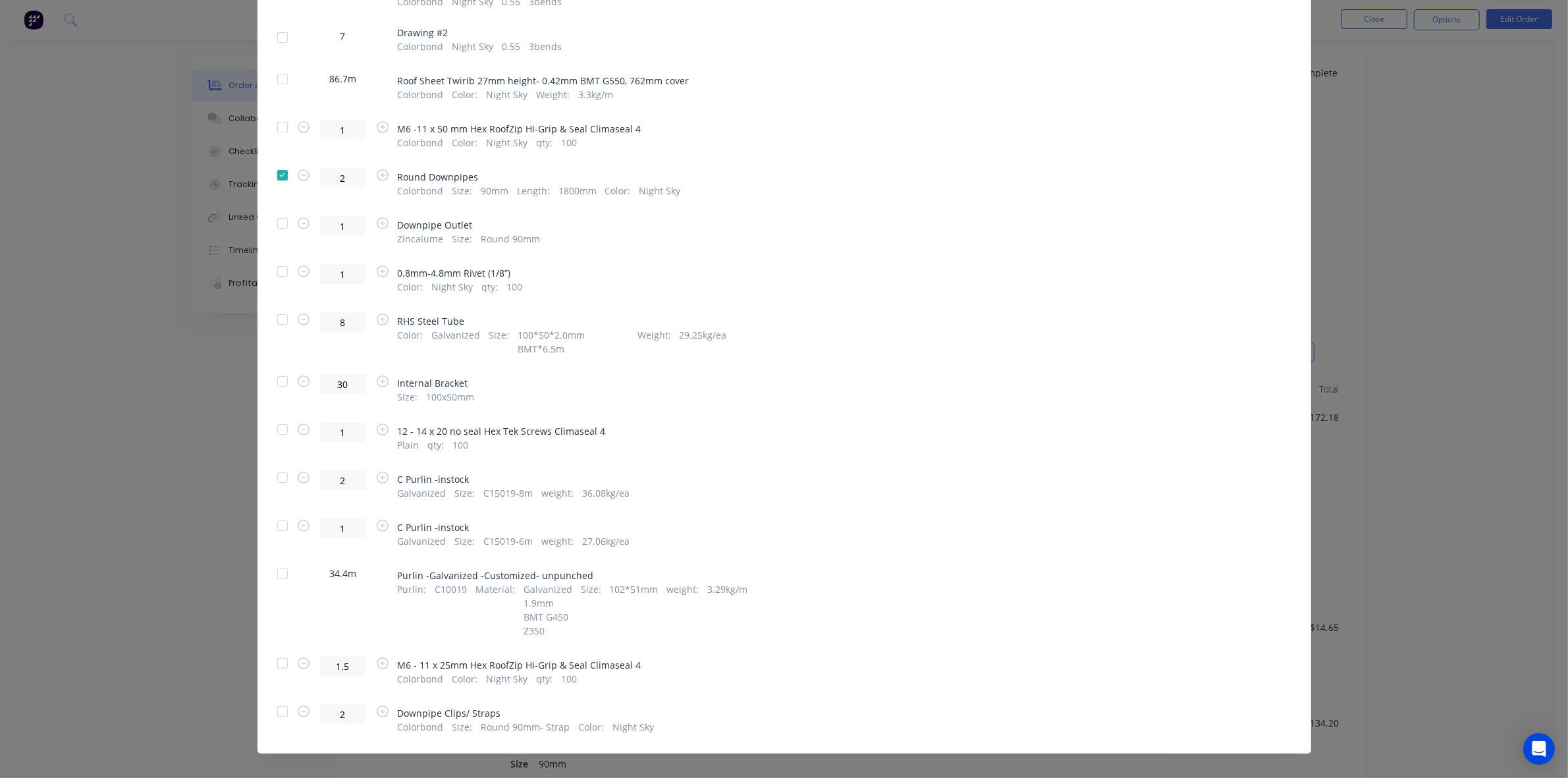
scroll to position [412, 0]
drag, startPoint x: 278, startPoint y: 698, endPoint x: 662, endPoint y: 666, distance: 385.3
click at [281, 698] on div at bounding box center [282, 711] width 26 height 26
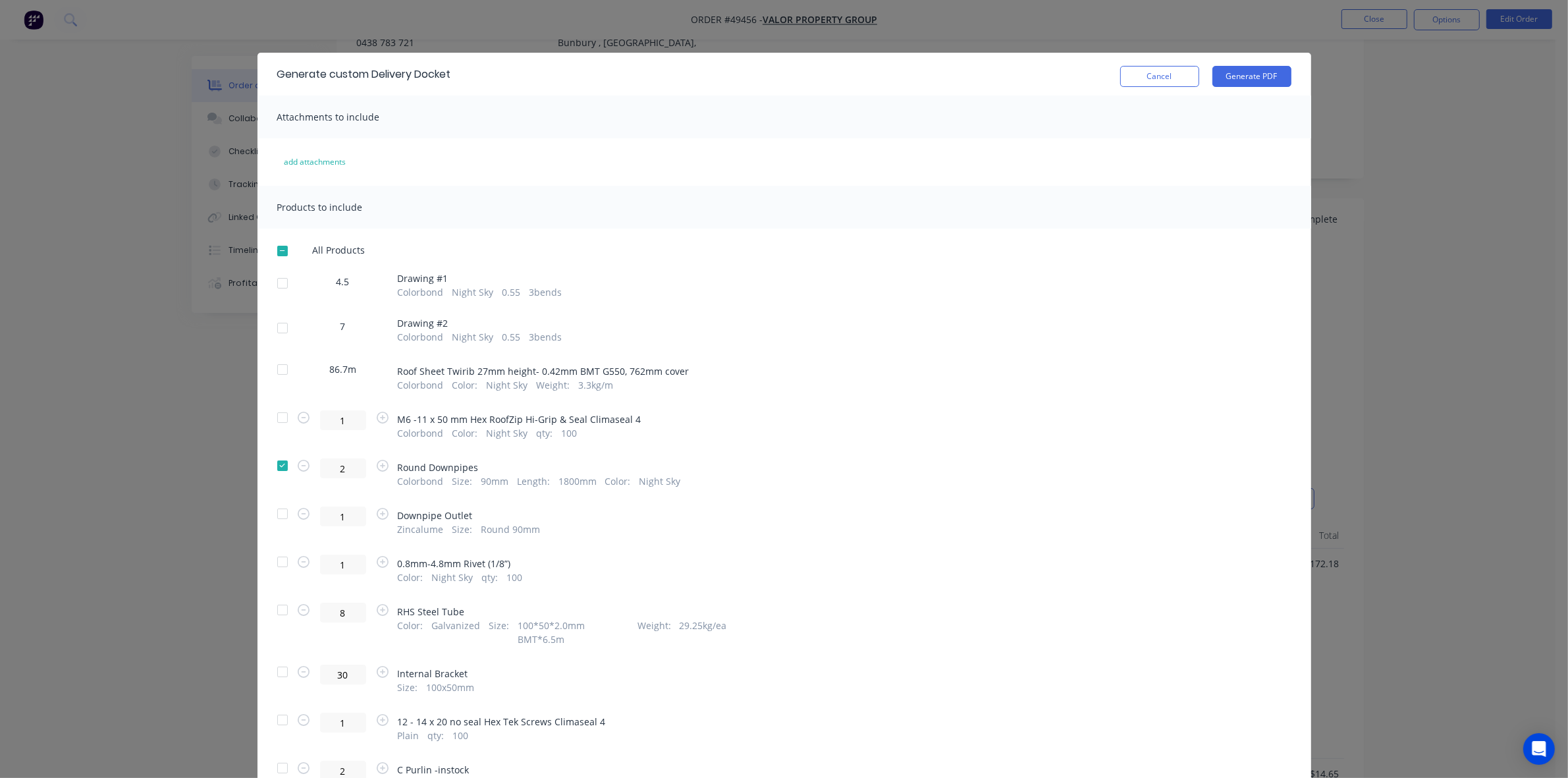
scroll to position [0, 0]
click at [1250, 73] on button "Generate PDF" at bounding box center [1251, 76] width 79 height 21
click at [1159, 84] on button "Cancel" at bounding box center [1159, 76] width 79 height 21
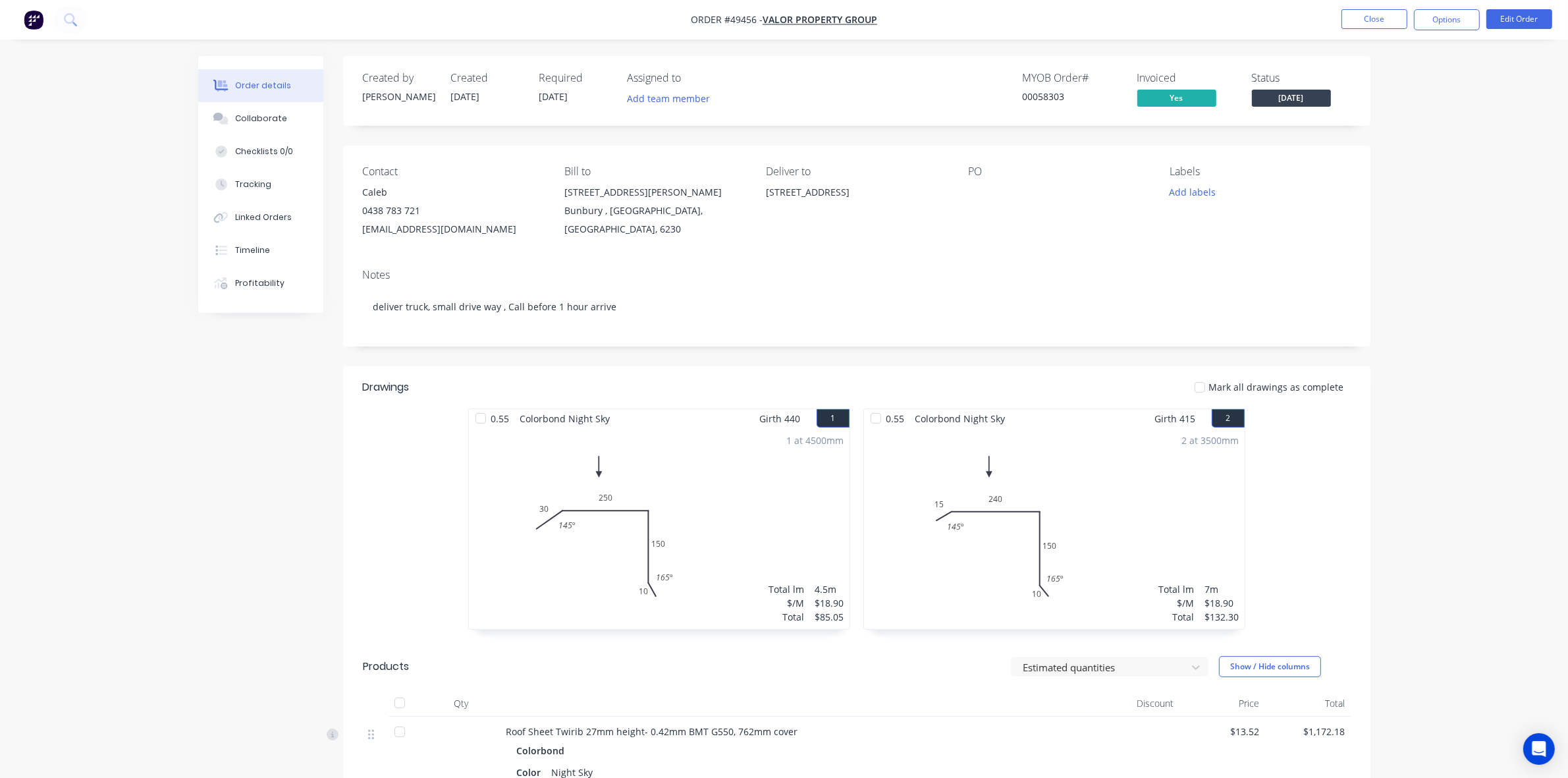
click at [1397, 21] on button "Close" at bounding box center [1374, 19] width 66 height 20
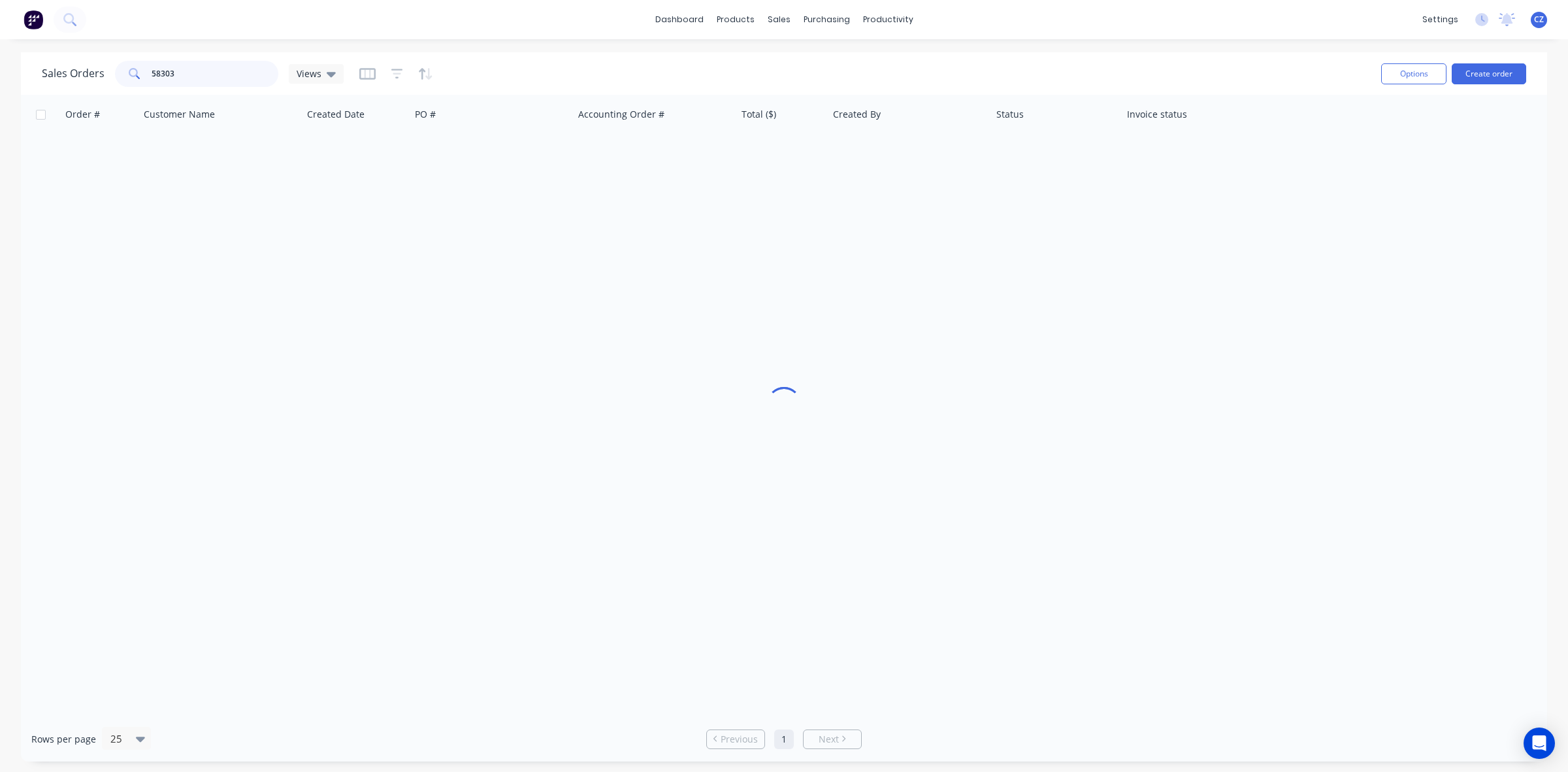
drag, startPoint x: 204, startPoint y: 64, endPoint x: 96, endPoint y: 67, distance: 108.0
click at [96, 67] on div "Sales Orders 58303 Views" at bounding box center [193, 74] width 302 height 26
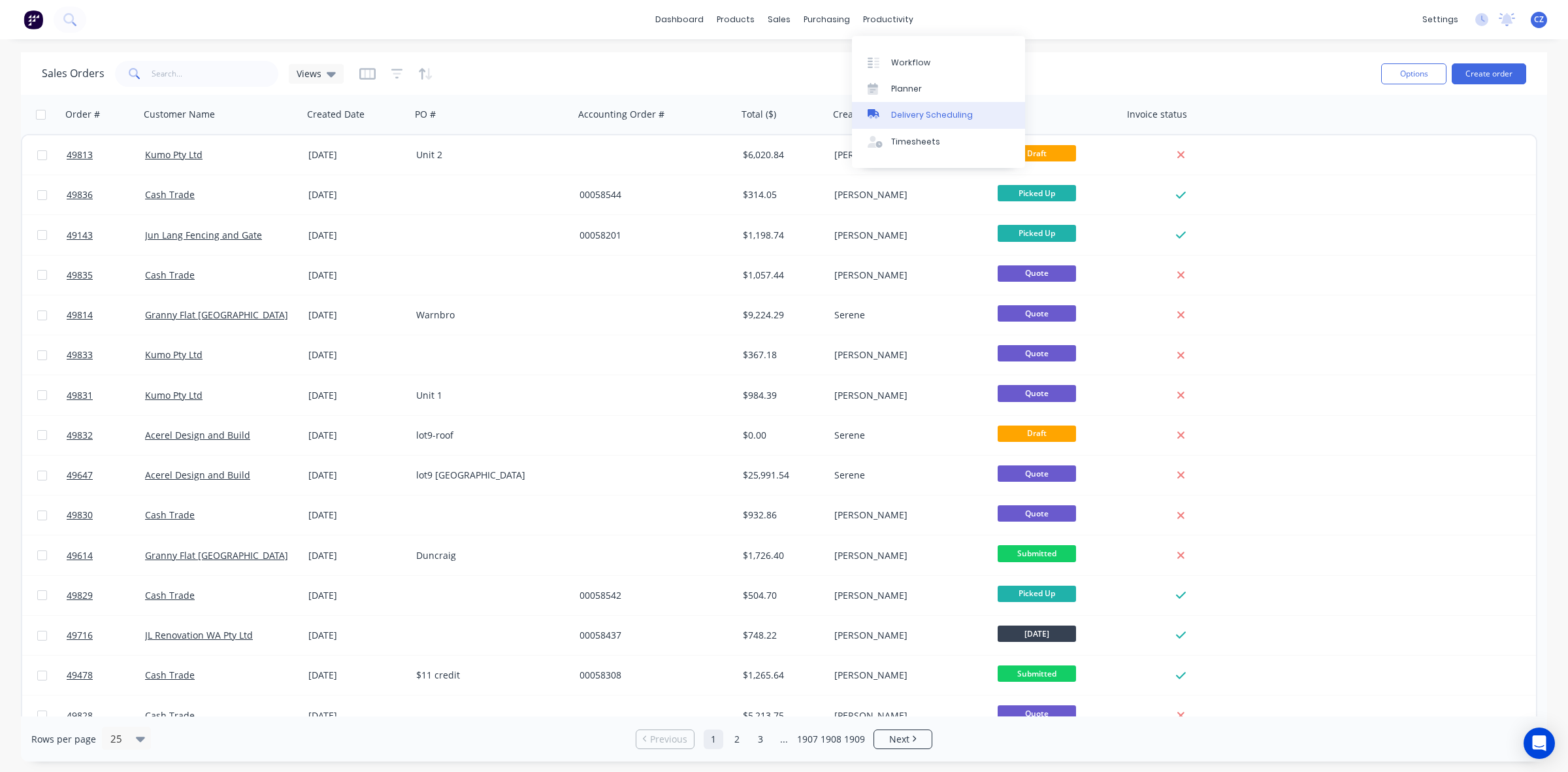
click at [899, 115] on div "Delivery Scheduling" at bounding box center [932, 115] width 82 height 11
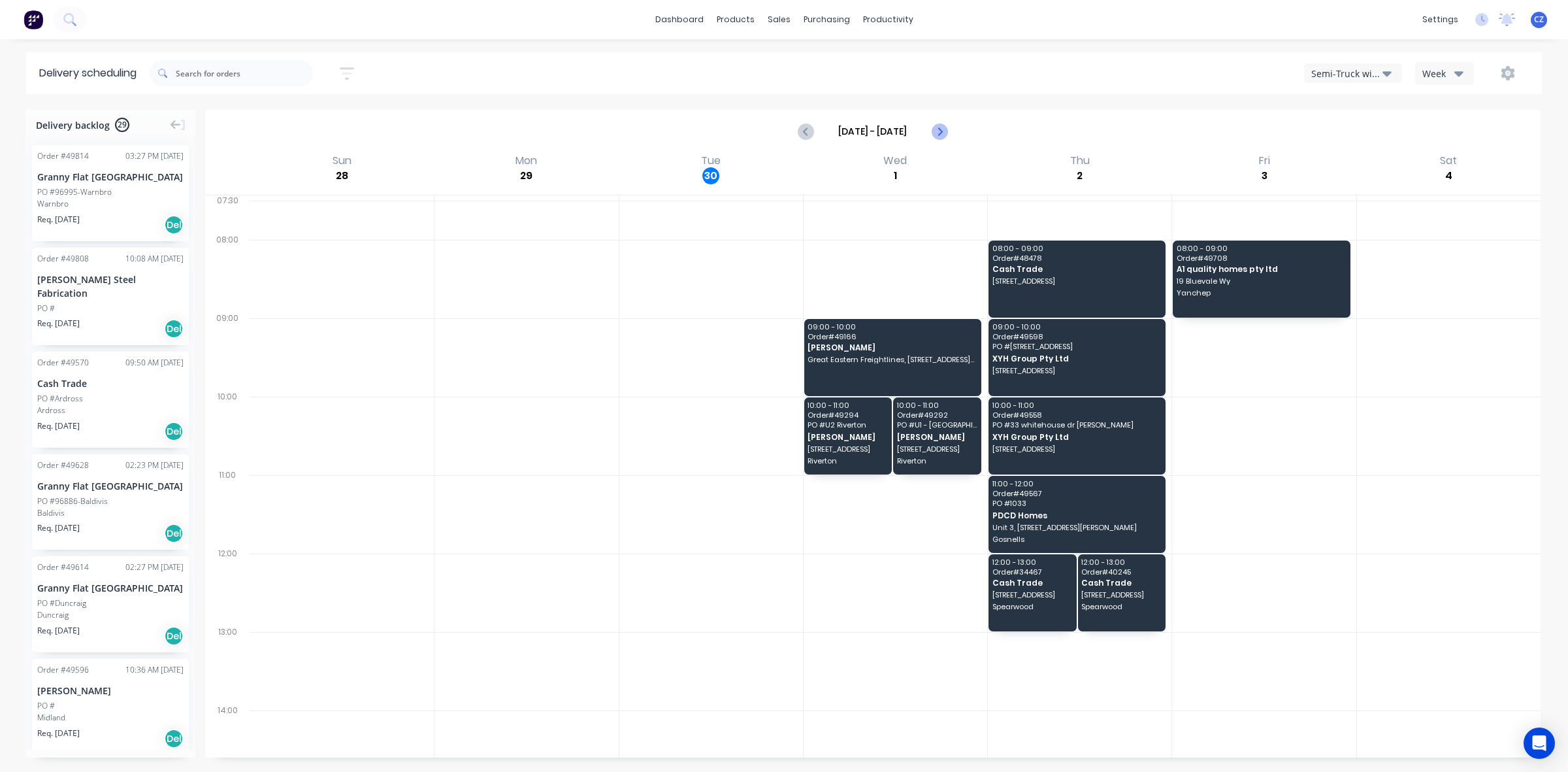
click at [937, 134] on icon "Next page" at bounding box center [939, 131] width 16 height 16
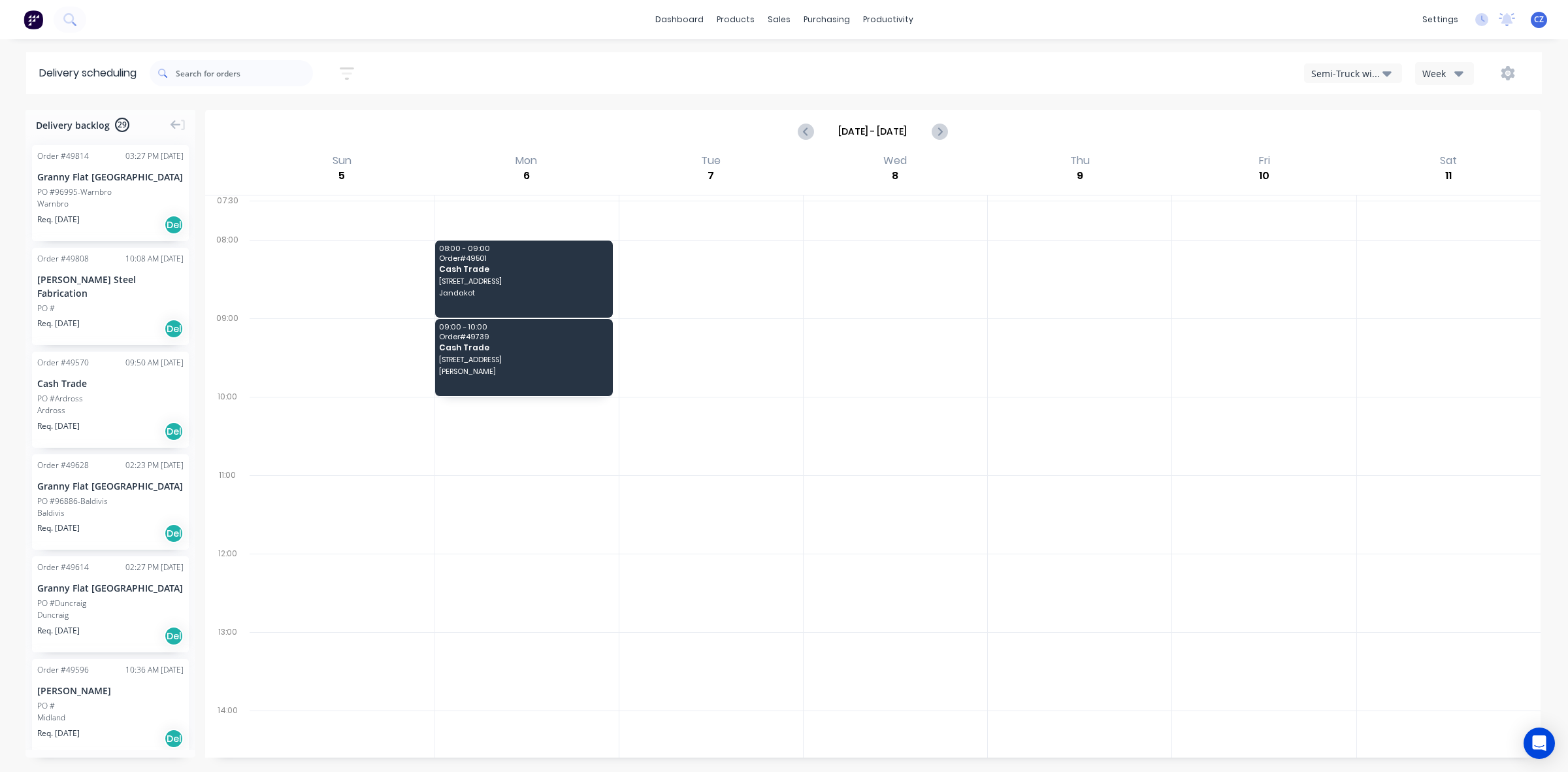
click at [1334, 80] on button "Semi-Truck with Hiab" at bounding box center [1352, 74] width 98 height 20
click at [1328, 165] on div "Utes Delivery" at bounding box center [1369, 159] width 129 height 26
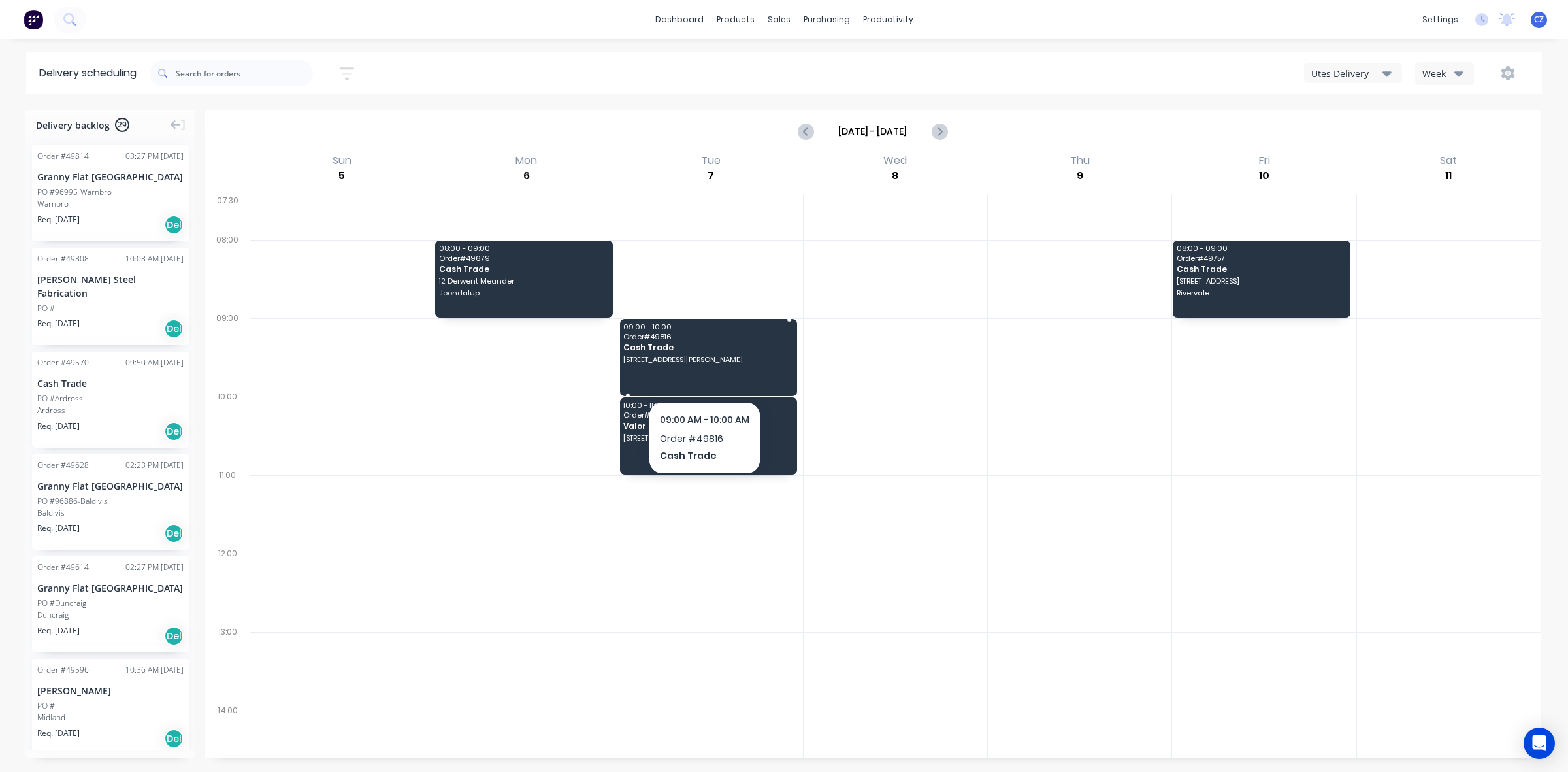
click at [740, 363] on span "3 Costello Pl, Bull Creek WA 6149" at bounding box center [707, 359] width 168 height 8
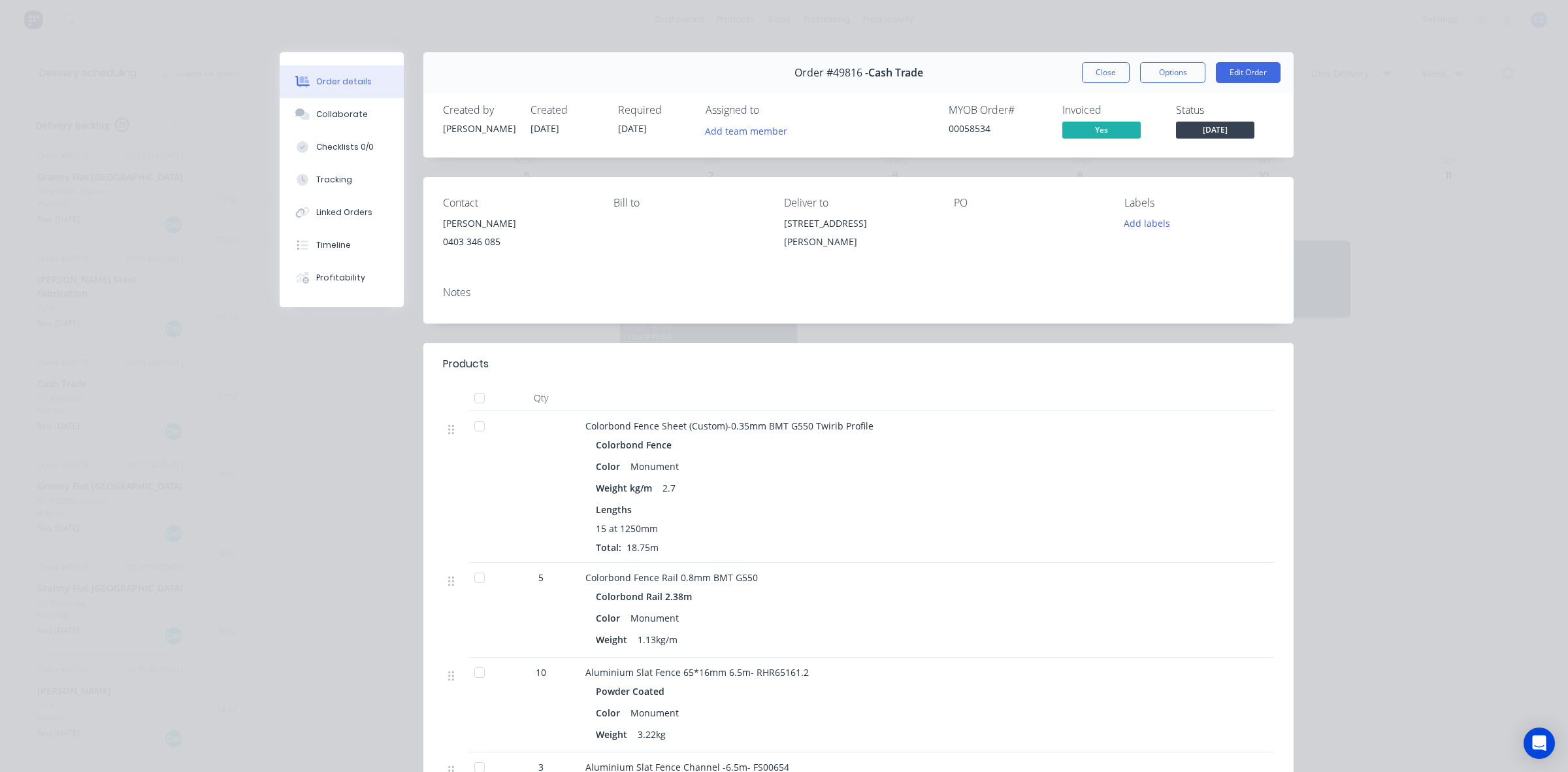
drag, startPoint x: 767, startPoint y: 230, endPoint x: 918, endPoint y: 227, distance: 151.0
click at [918, 227] on div "Contact Sherman Lozada 0403 346 085 Bill to Deliver to 3 Costello Pl, Bull Cree…" at bounding box center [858, 226] width 871 height 99
copy div "3 Costello Pl, Bull Creek WA 6149"
click at [1118, 69] on button "Close" at bounding box center [1106, 73] width 48 height 21
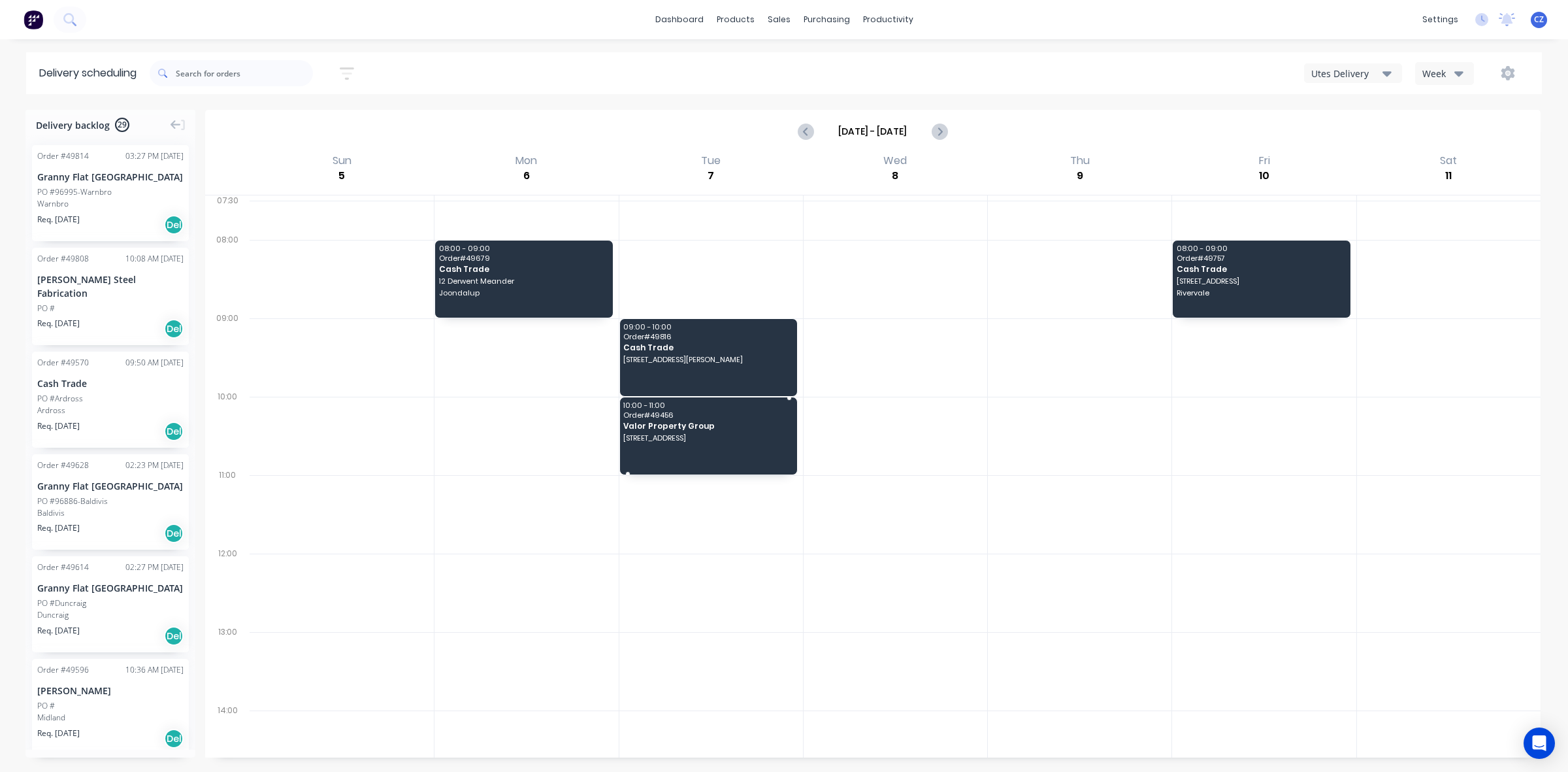
click at [669, 436] on span "[STREET_ADDRESS]" at bounding box center [707, 438] width 168 height 8
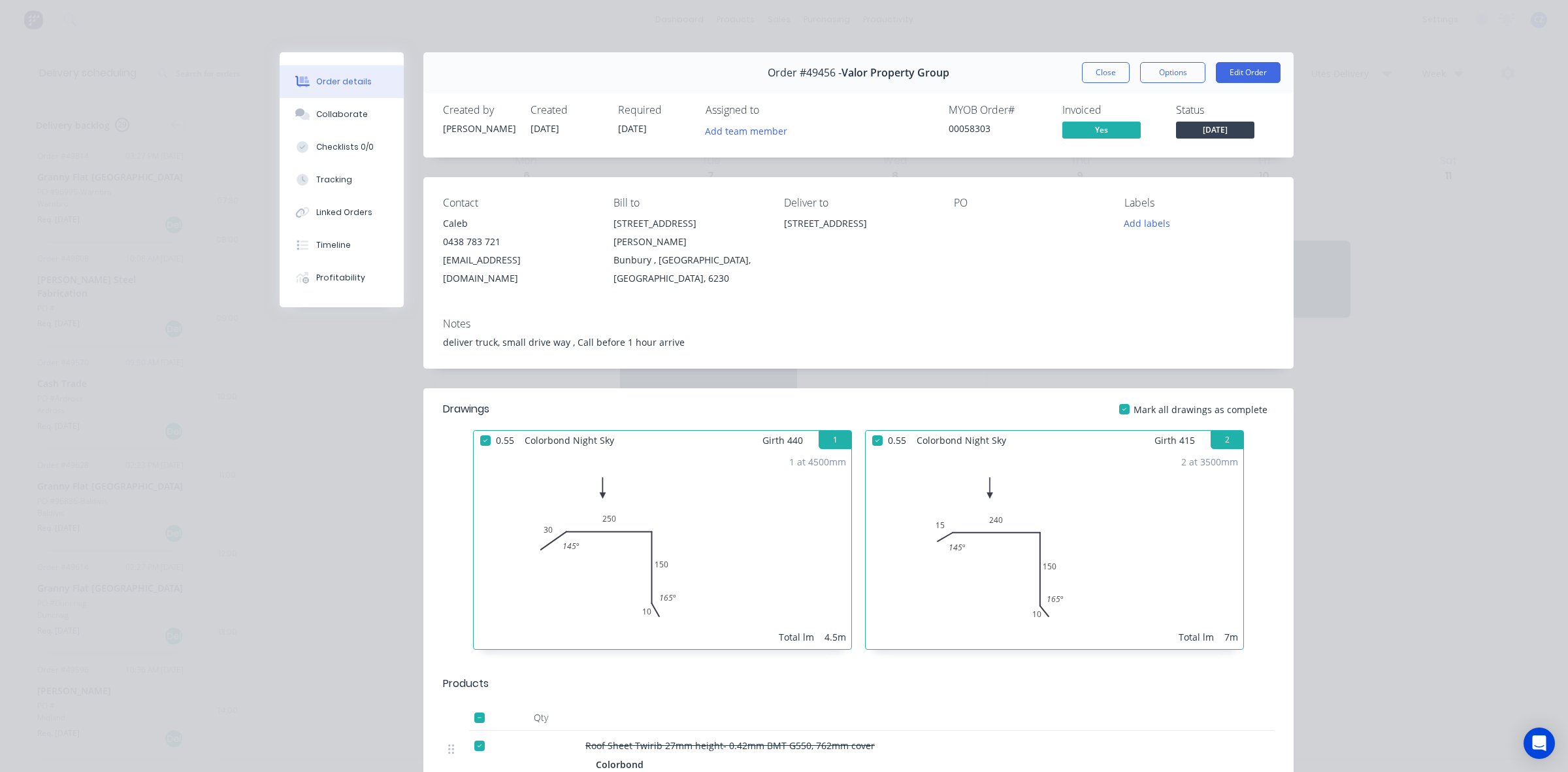
drag, startPoint x: 786, startPoint y: 232, endPoint x: 774, endPoint y: 227, distance: 13.0
click at [774, 227] on div "Contact Caleb 0438 783 721 caleb@valorpropertygroup.com.au Bill to 26 Spencer S…" at bounding box center [858, 241] width 871 height 130
copy div "[STREET_ADDRESS]"
click at [1096, 73] on button "Close" at bounding box center [1106, 73] width 48 height 21
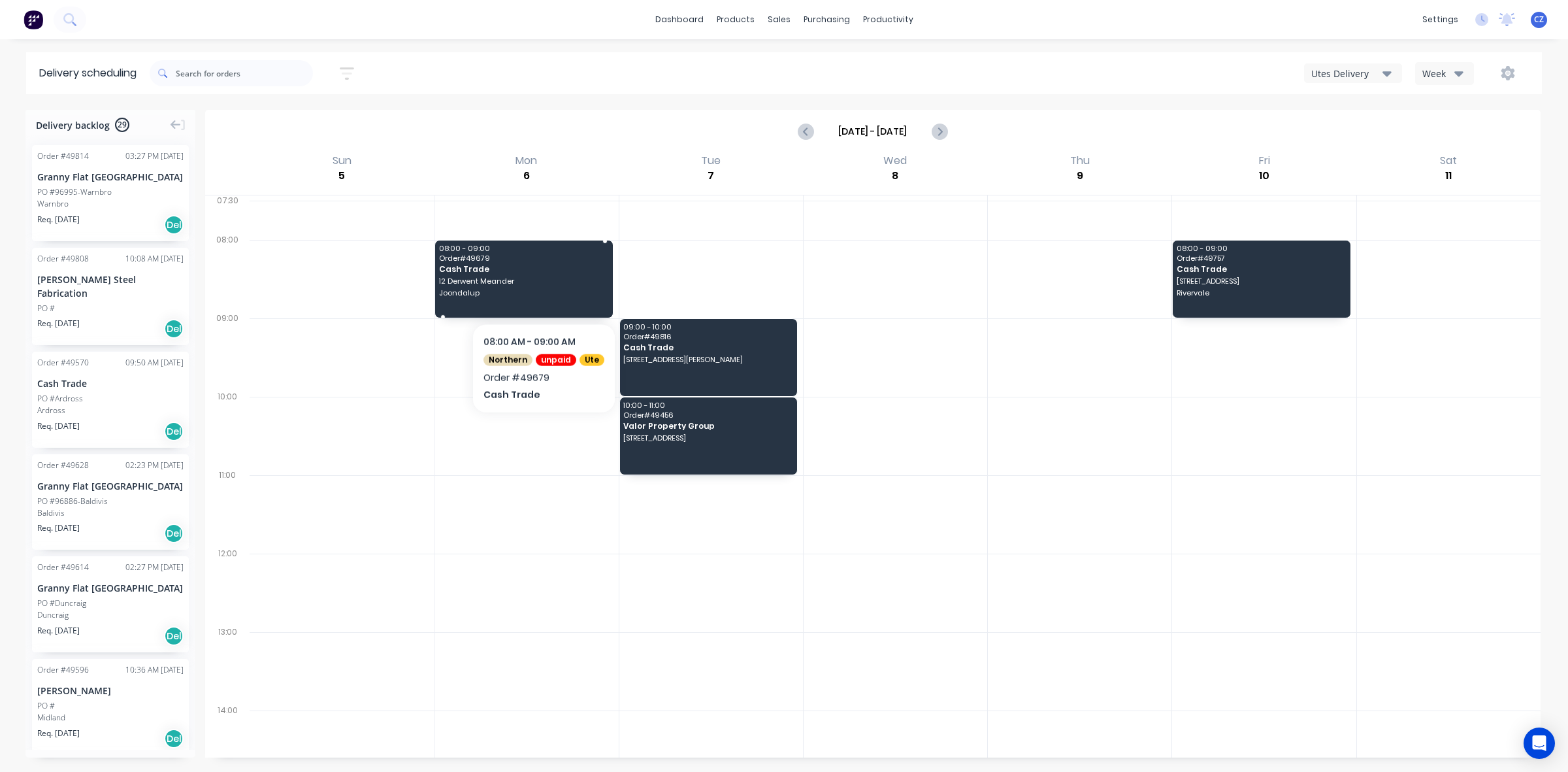
click at [541, 289] on span "Joondalup" at bounding box center [523, 293] width 168 height 8
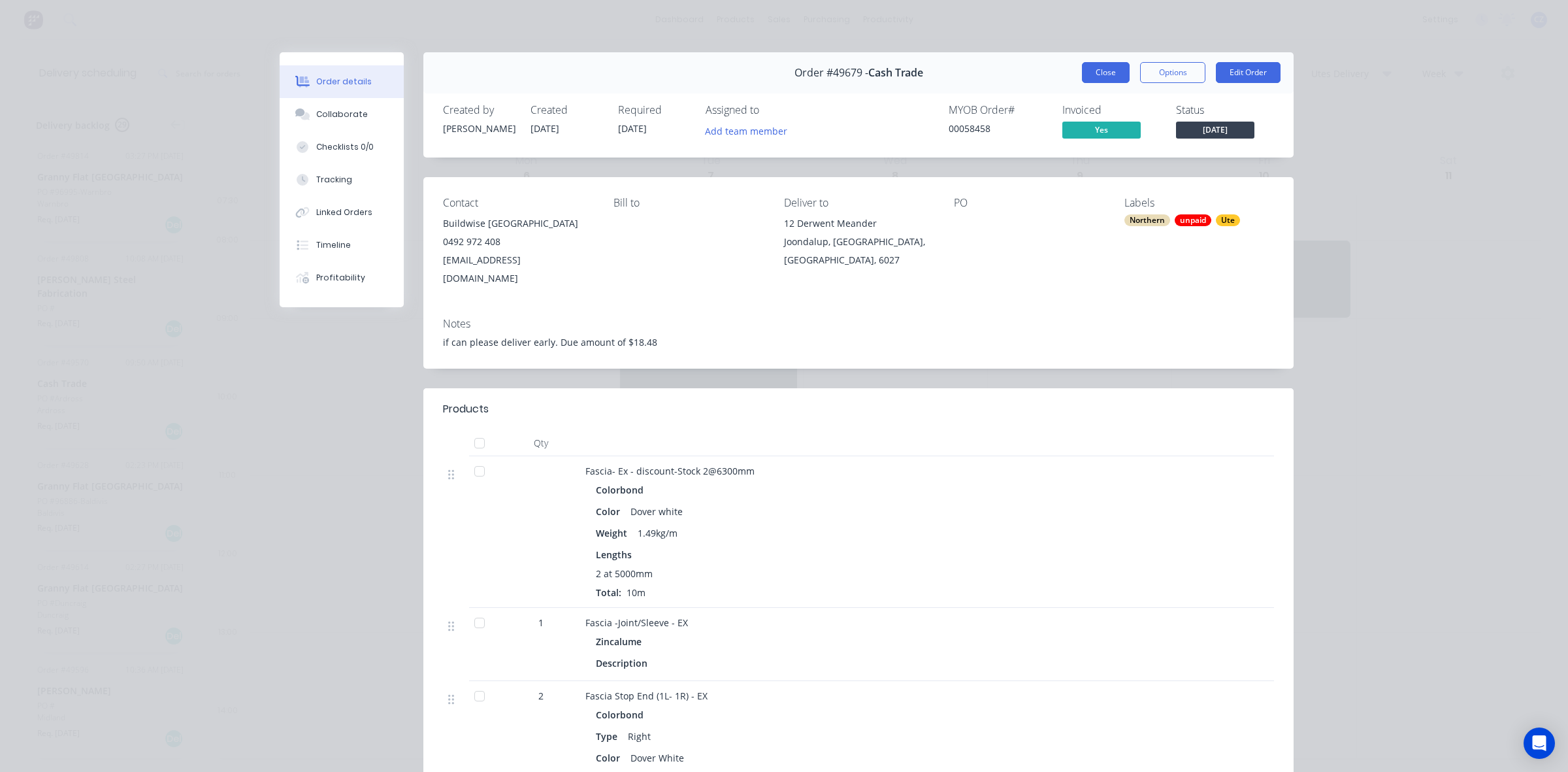
click at [1106, 70] on button "Close" at bounding box center [1106, 73] width 48 height 21
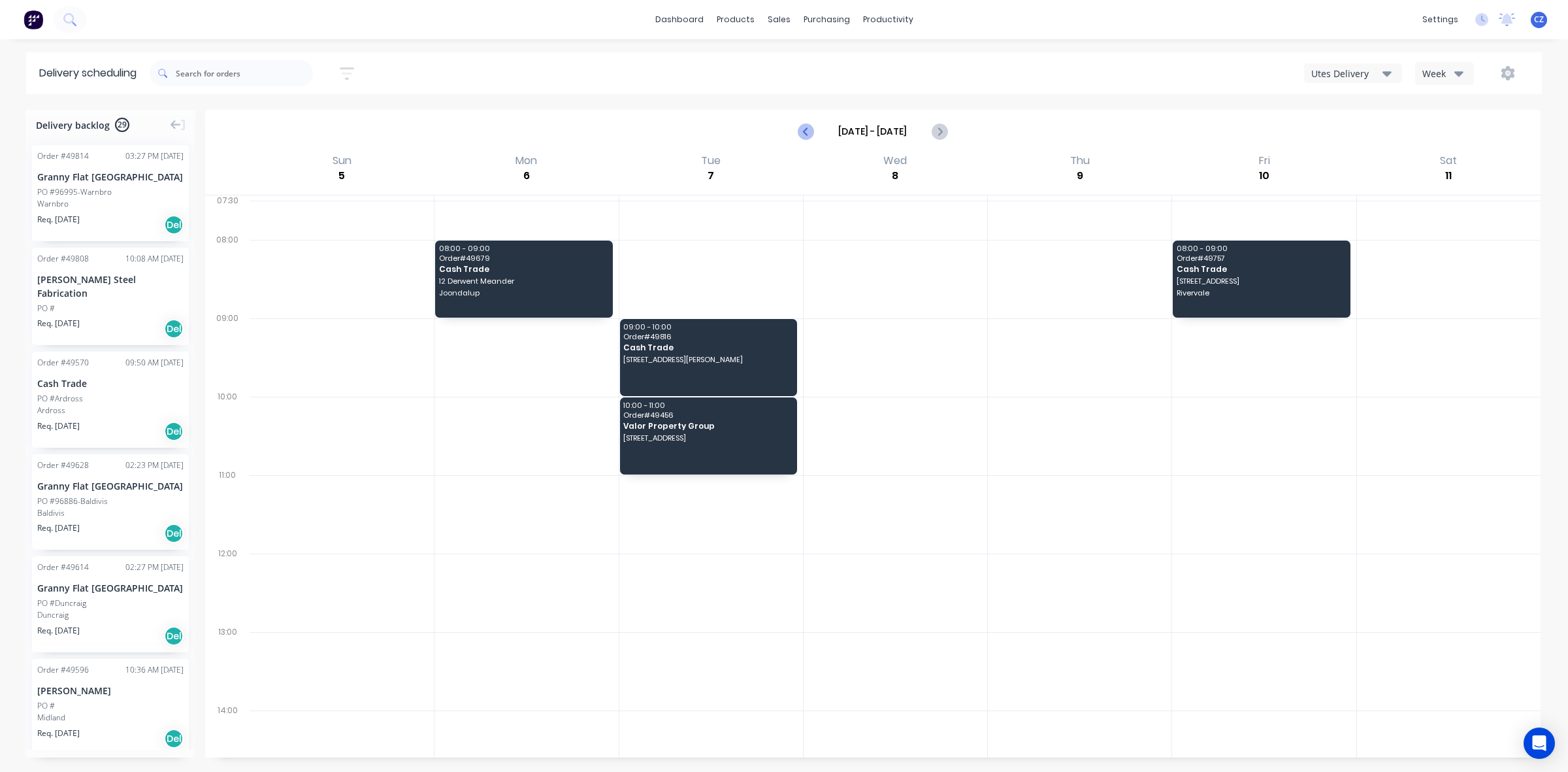
click at [812, 129] on icon "Previous page" at bounding box center [806, 131] width 16 height 16
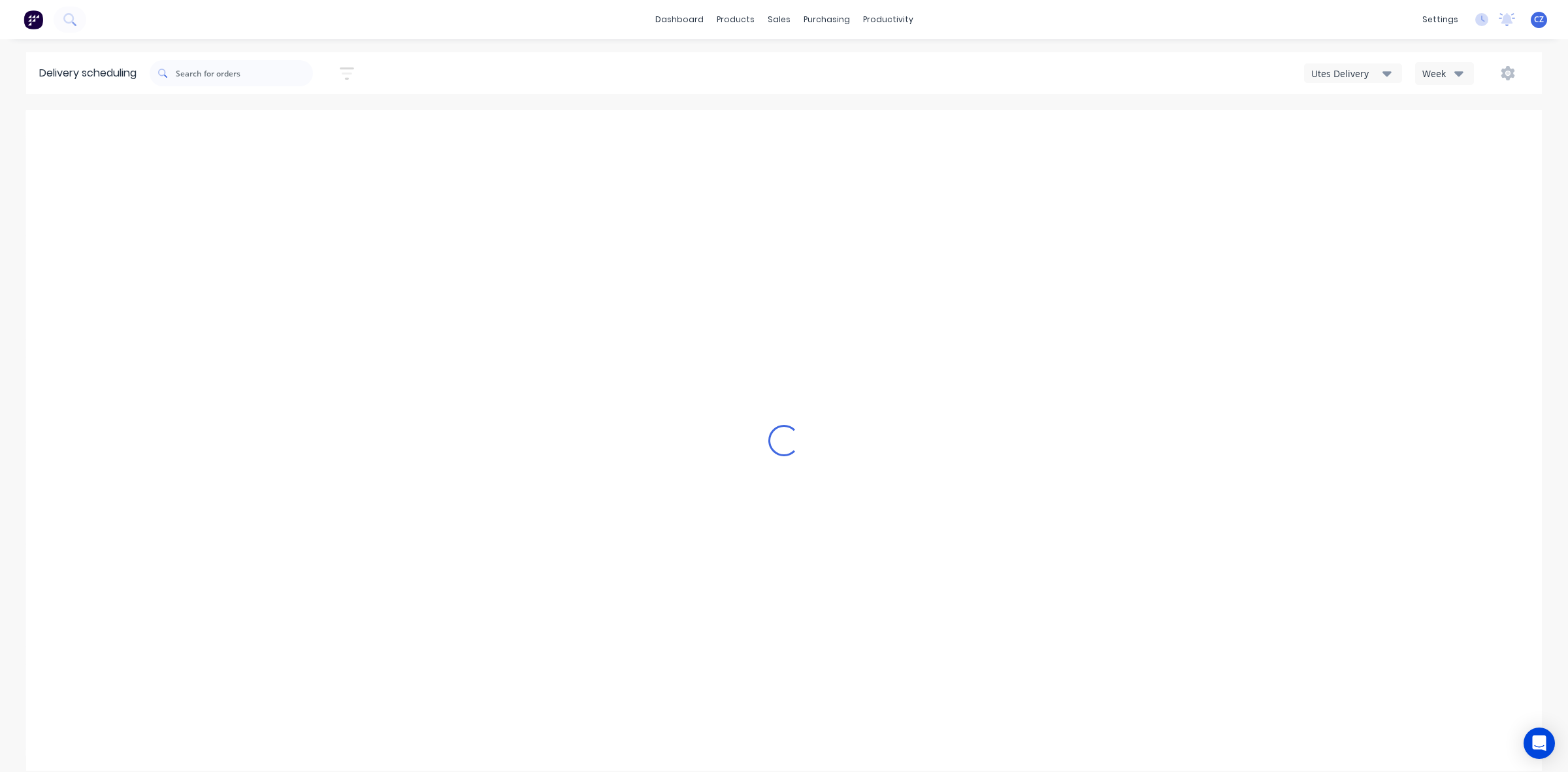
type input "[DATE] - [DATE]"
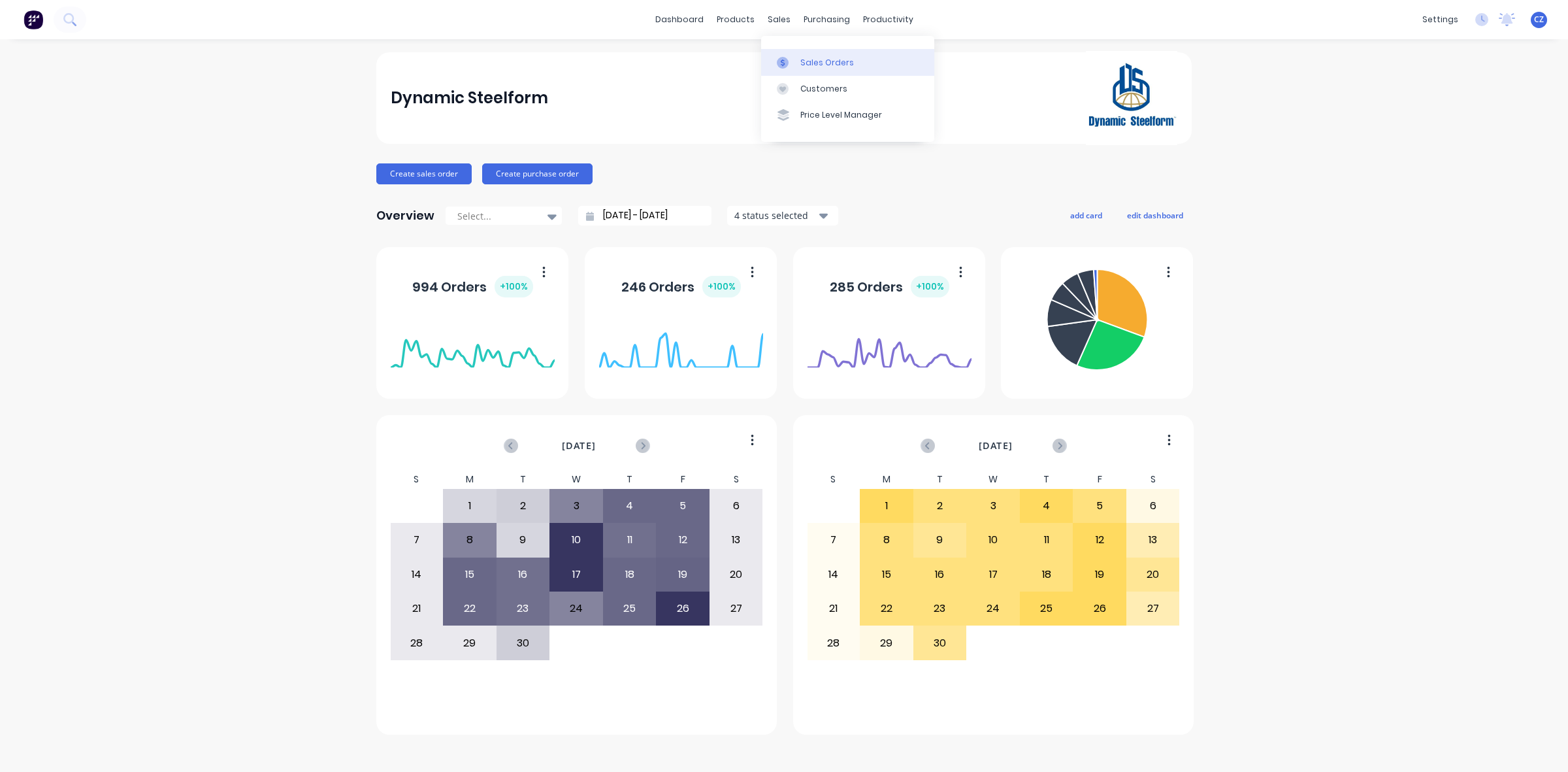
click at [789, 57] on div at bounding box center [787, 62] width 20 height 11
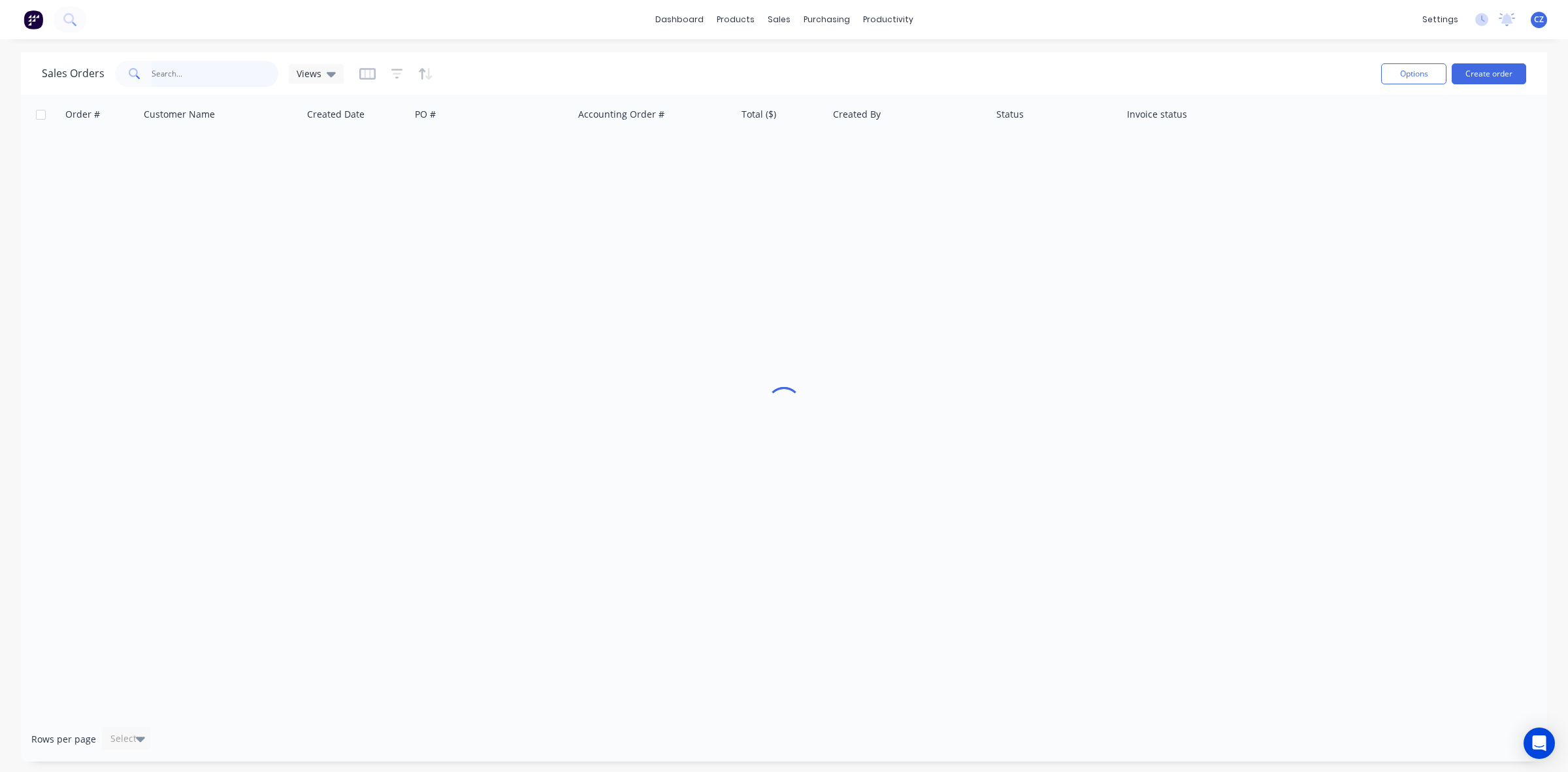
click at [213, 79] on input "text" at bounding box center [216, 74] width 128 height 26
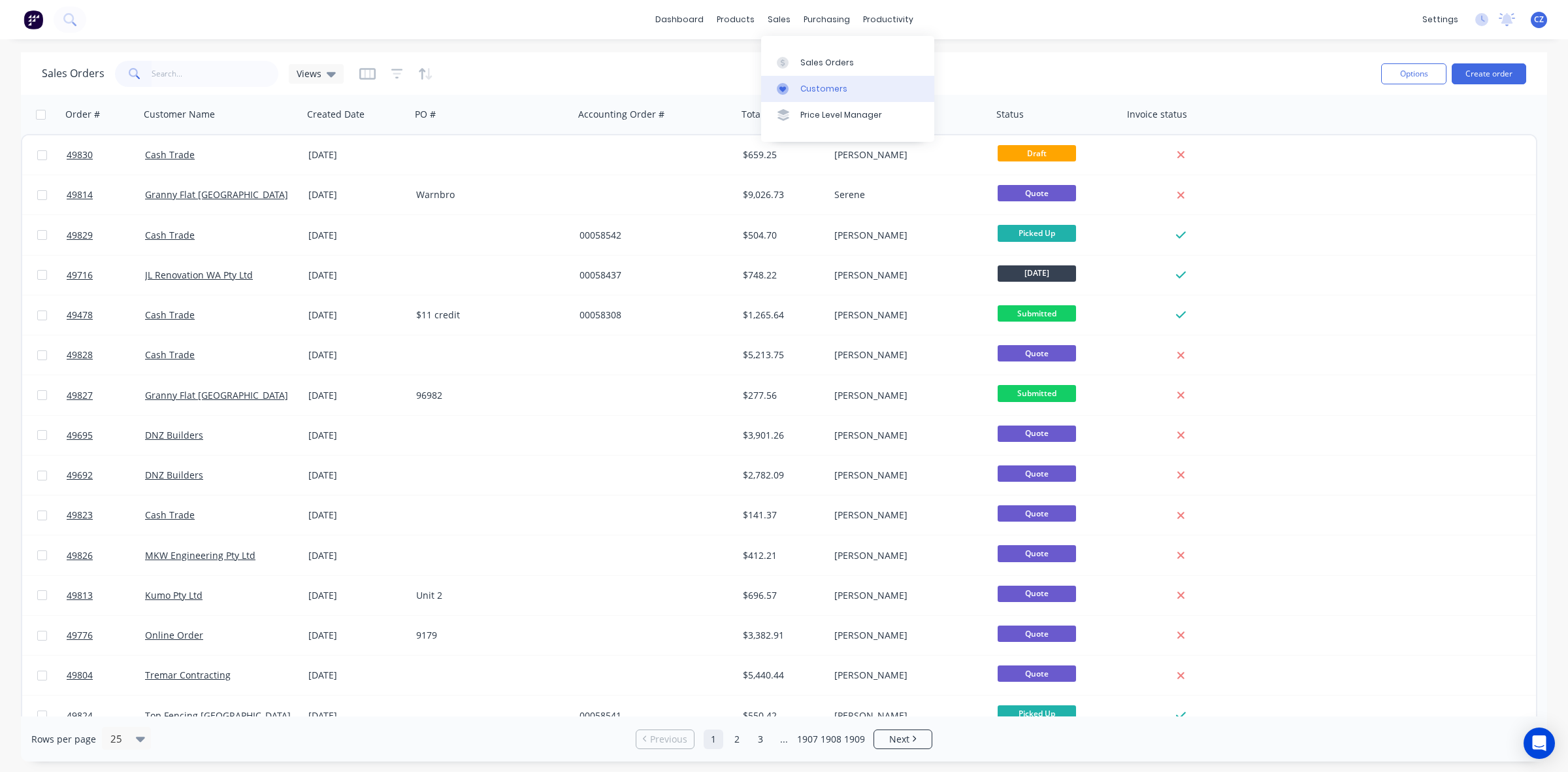
click at [789, 87] on div at bounding box center [787, 88] width 20 height 11
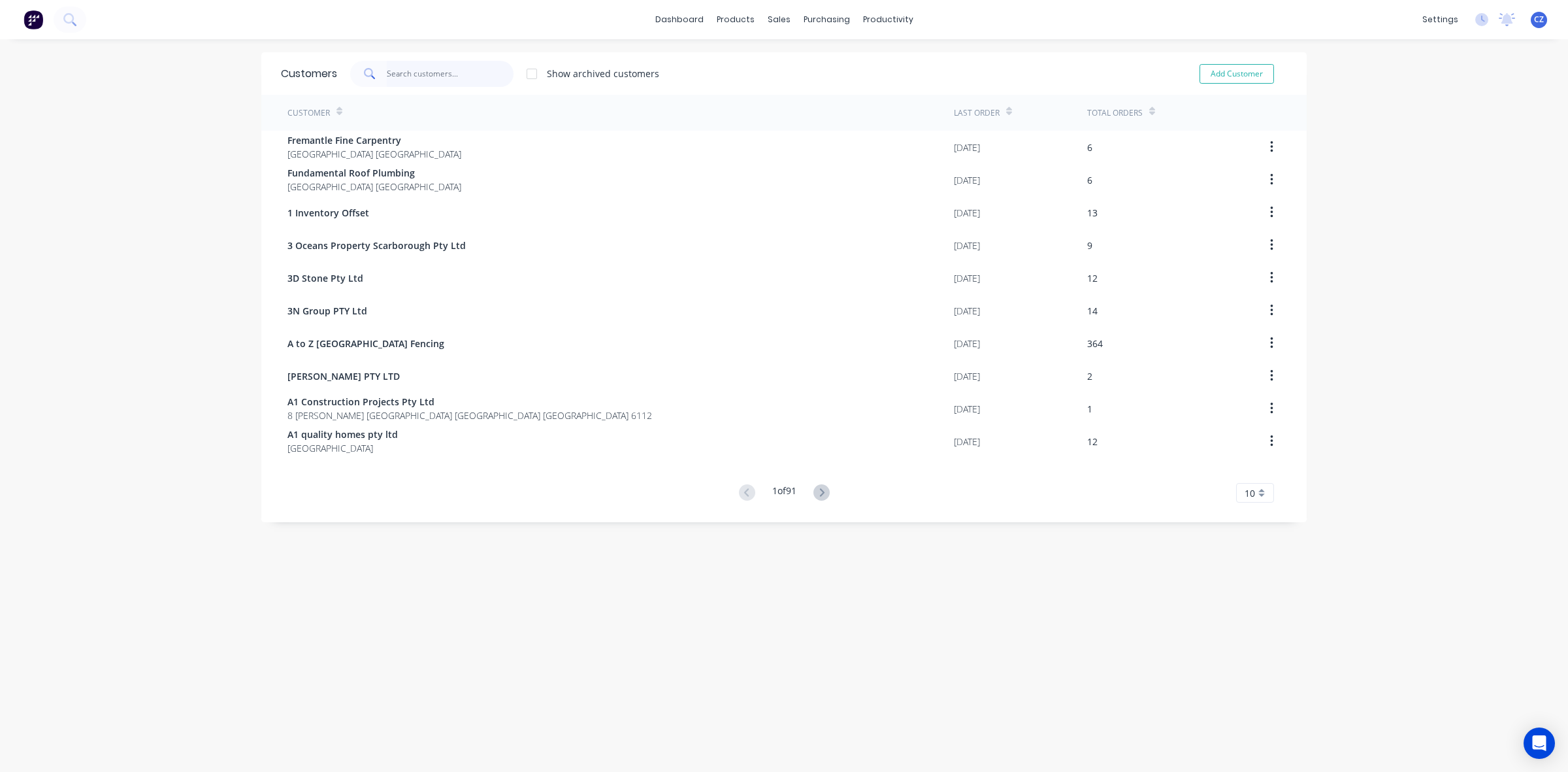
click at [438, 77] on input "text" at bounding box center [451, 74] width 128 height 26
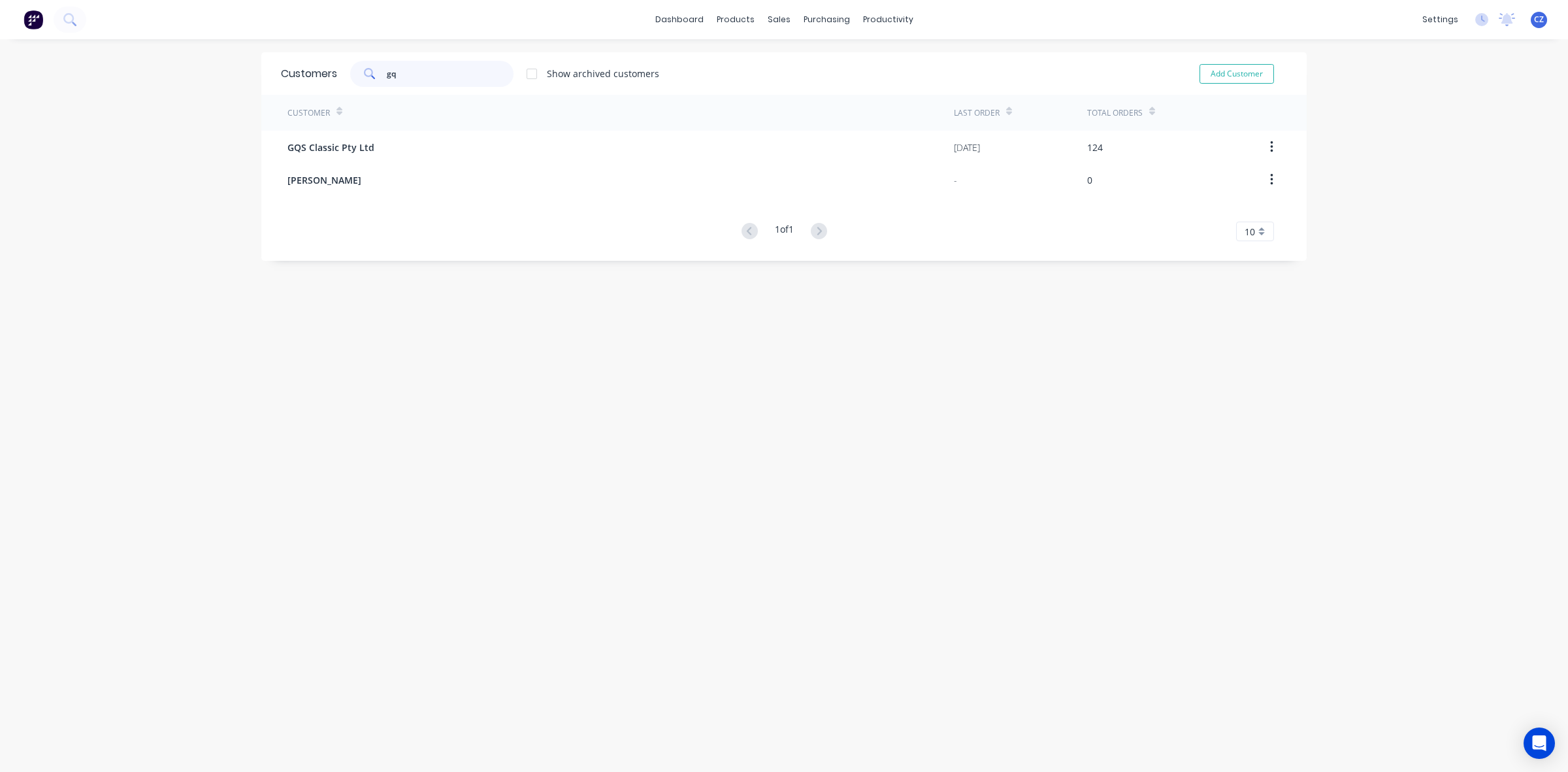
type input "gqs"
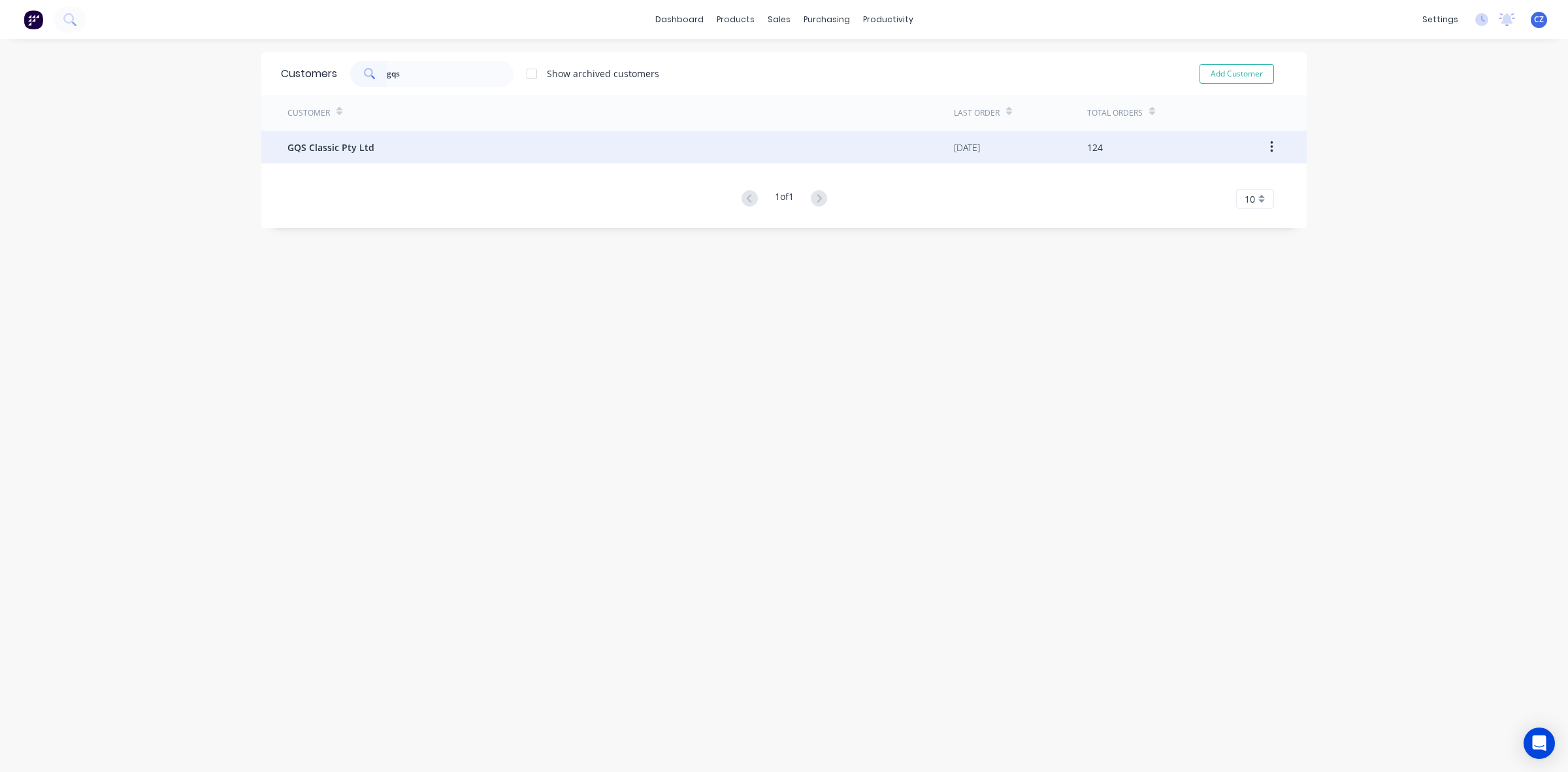
click at [446, 161] on div "GQS Classic Pty Ltd" at bounding box center [621, 147] width 666 height 33
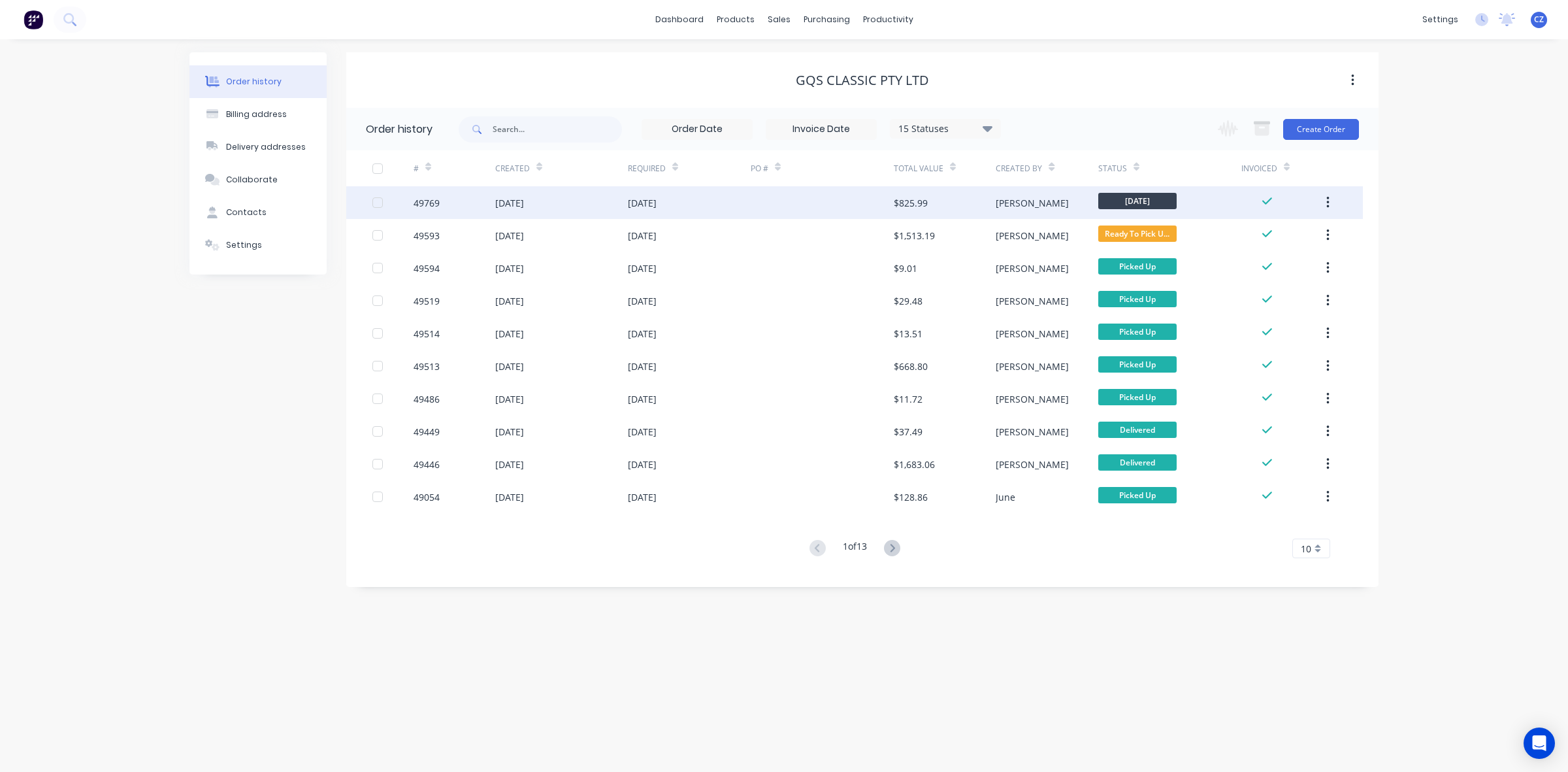
click at [806, 213] on div at bounding box center [822, 202] width 143 height 33
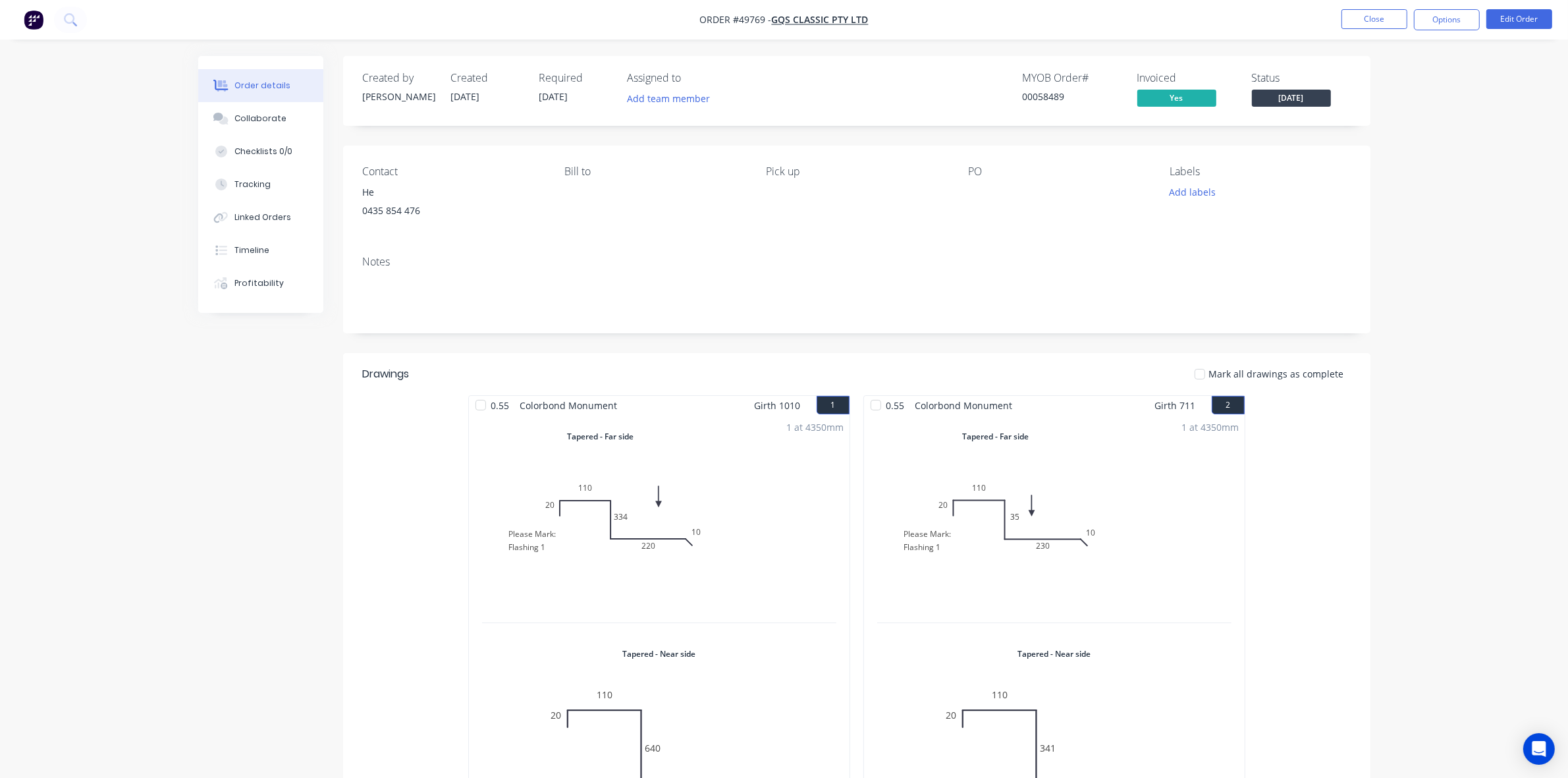
click at [1180, 14] on nav "Order #49769 - GQS Classic Pty Ltd Close Options Edit Order" at bounding box center [784, 20] width 1568 height 40
click at [1352, 11] on button "Close" at bounding box center [1374, 19] width 66 height 20
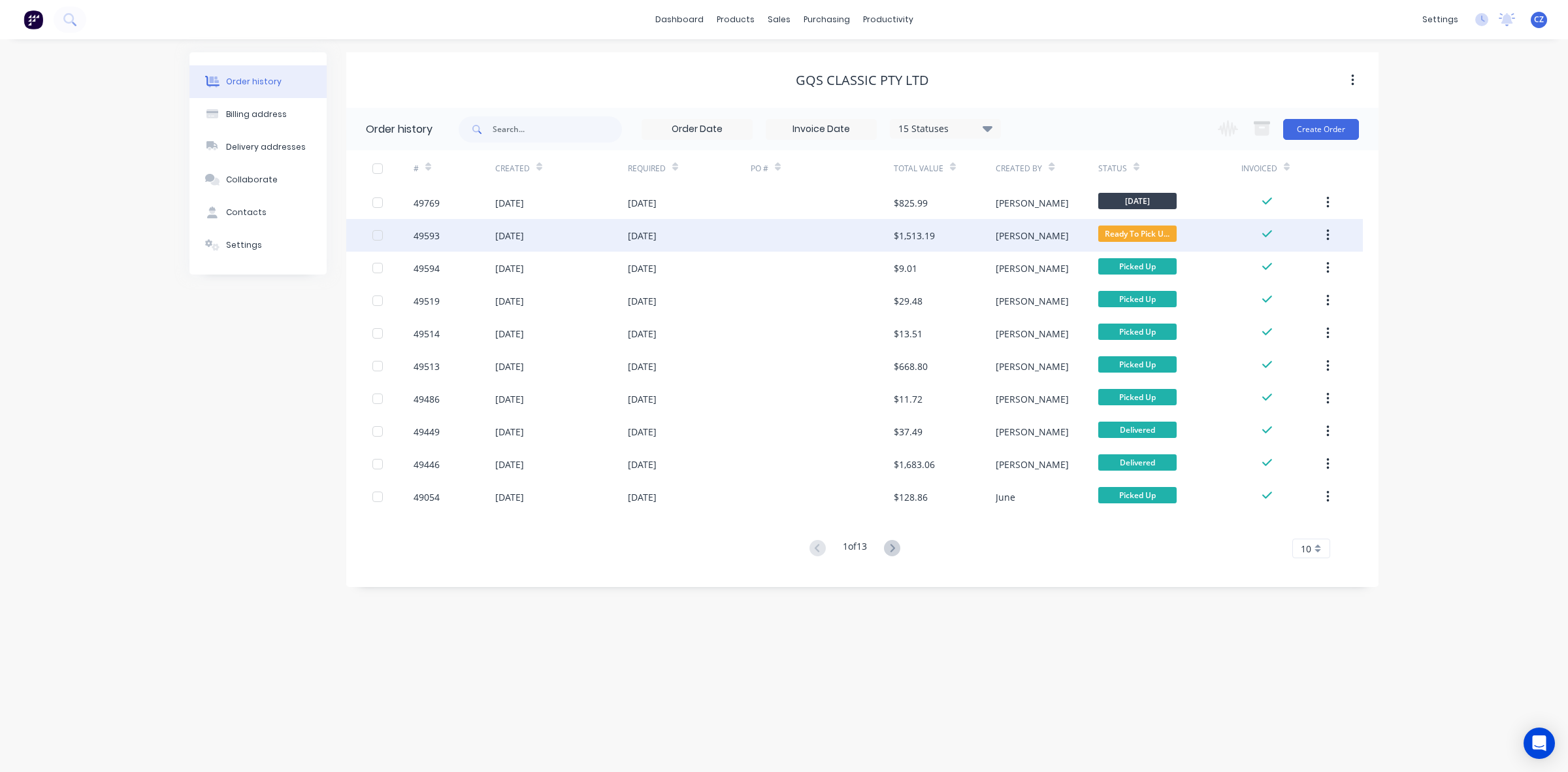
click at [912, 227] on div "$1,513.19" at bounding box center [945, 235] width 102 height 33
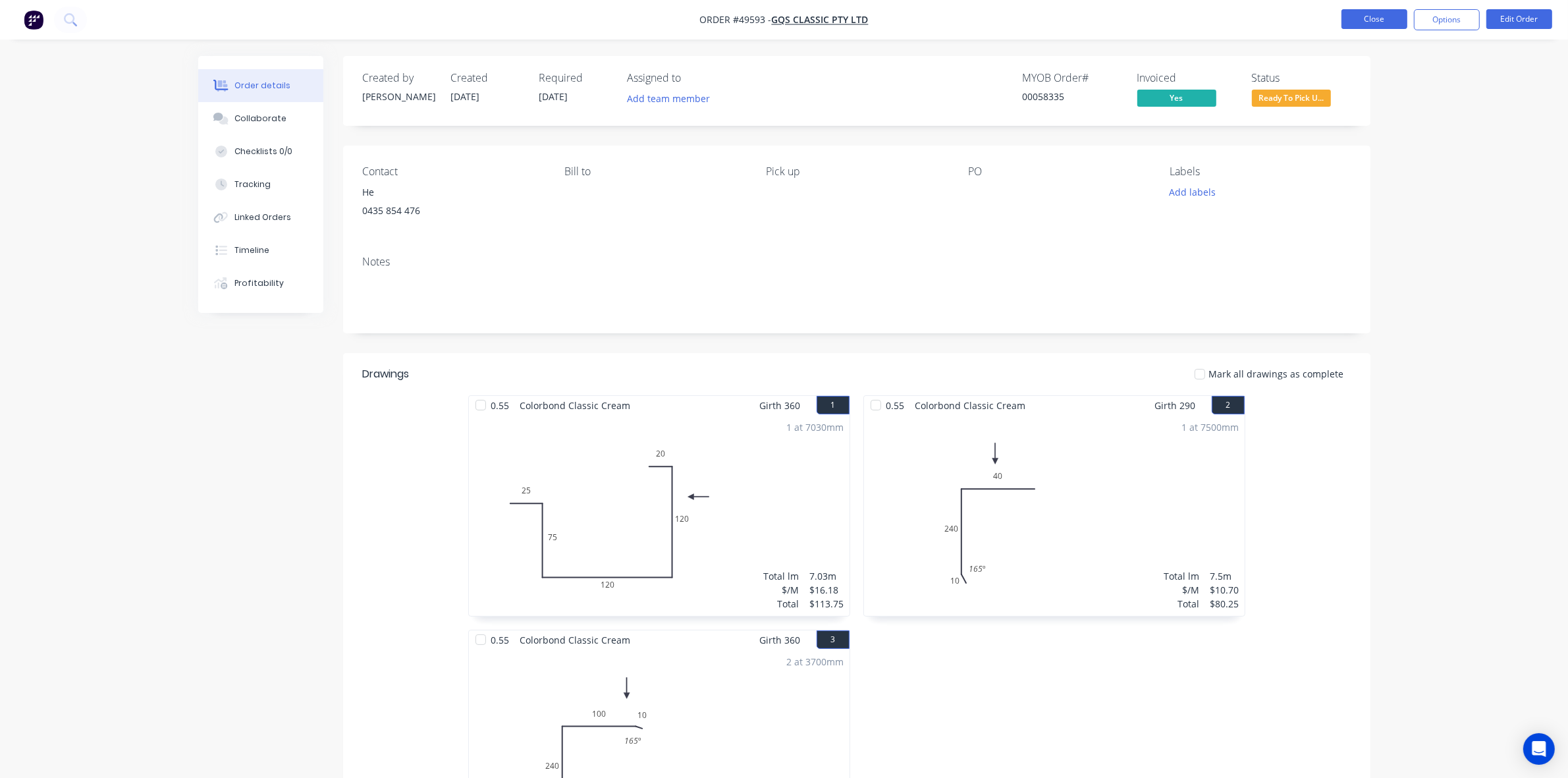
click at [1361, 21] on button "Close" at bounding box center [1374, 19] width 66 height 20
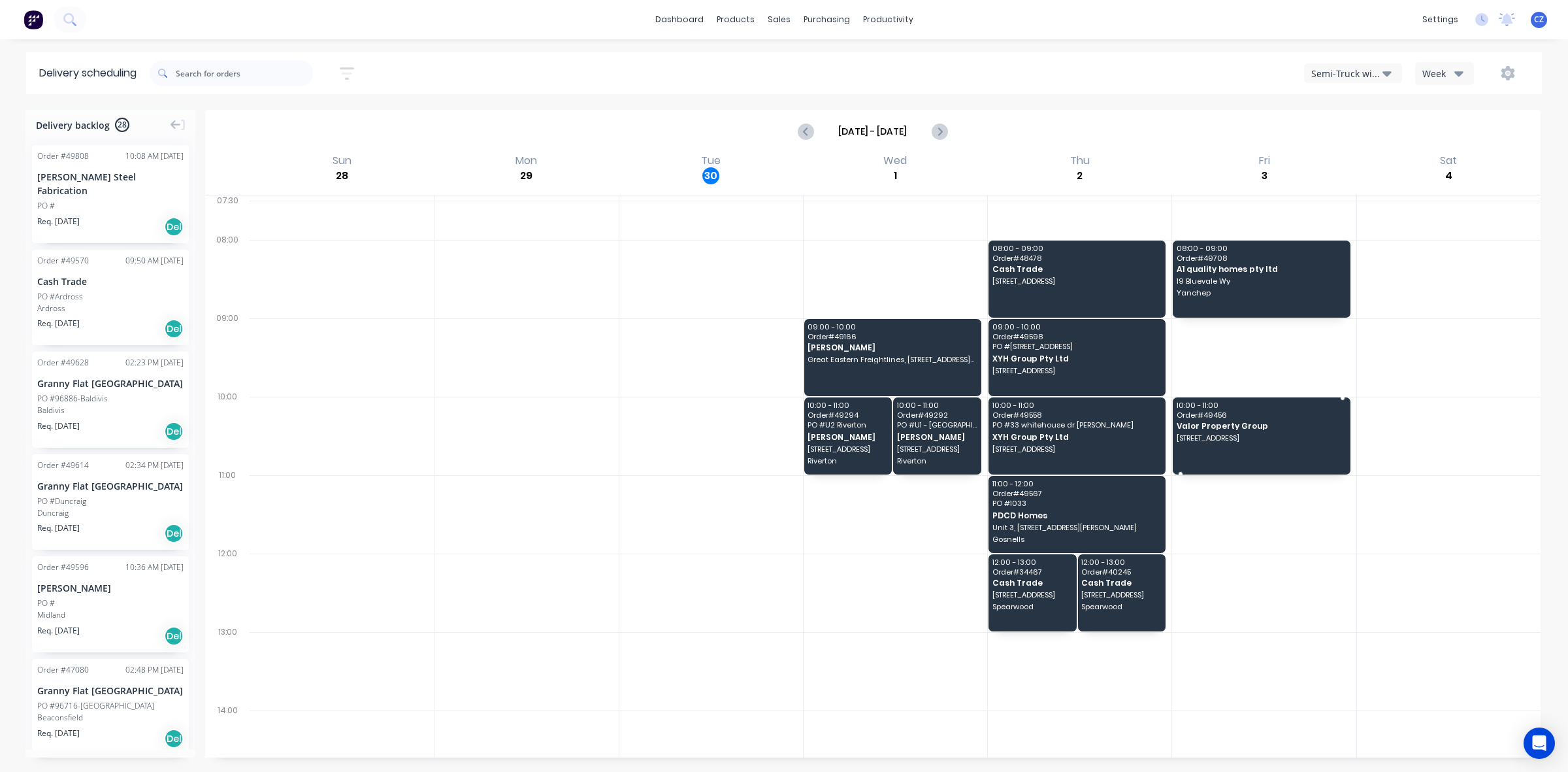
click at [1304, 449] on div "10:00 - 11:00 Order # 49456 Valor Property Group [STREET_ADDRESS]" at bounding box center [1261, 436] width 177 height 77
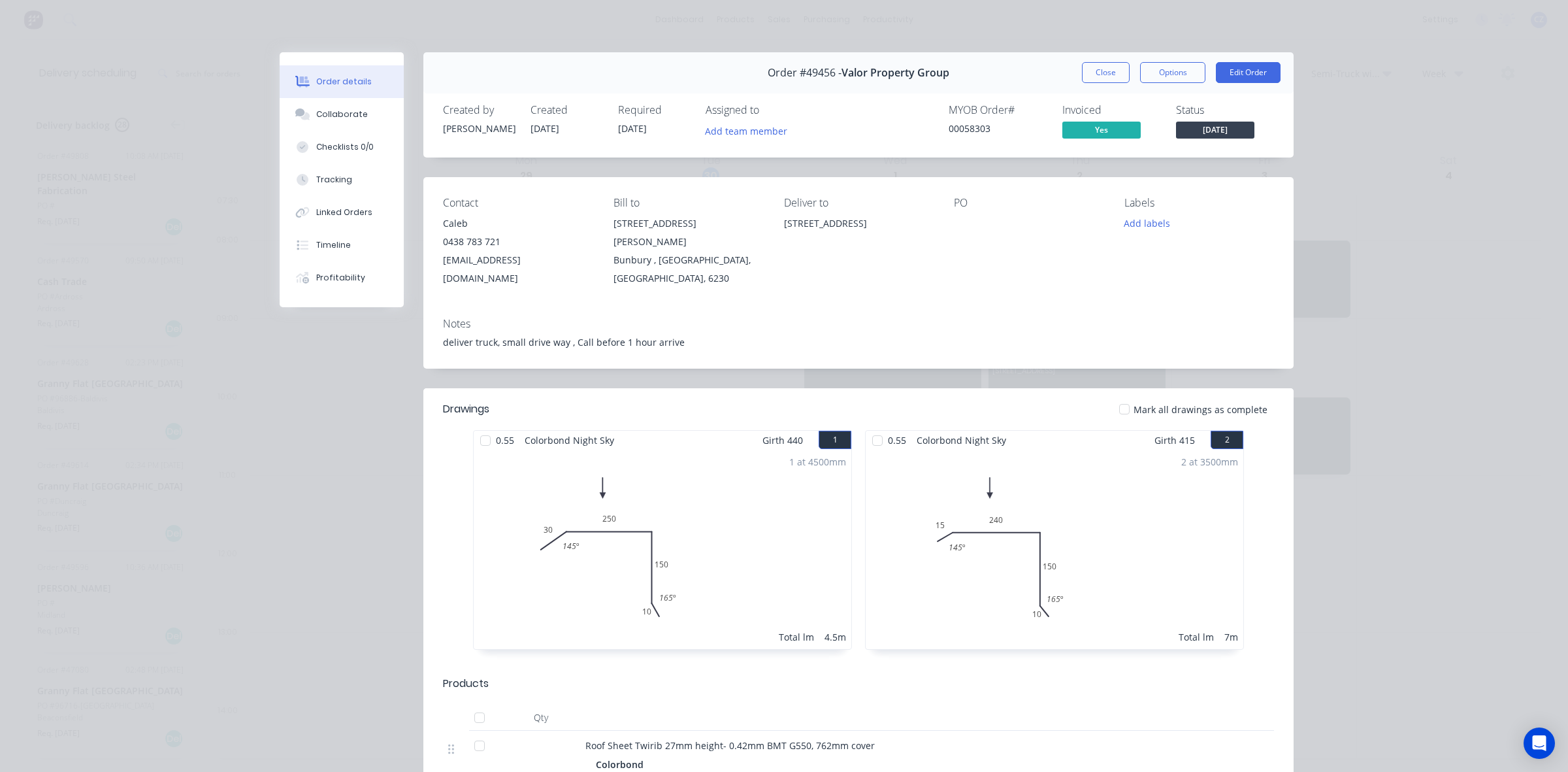
drag, startPoint x: 483, startPoint y: 428, endPoint x: 500, endPoint y: 426, distance: 17.1
click at [486, 427] on div at bounding box center [485, 440] width 26 height 26
click at [874, 428] on div at bounding box center [877, 440] width 26 height 26
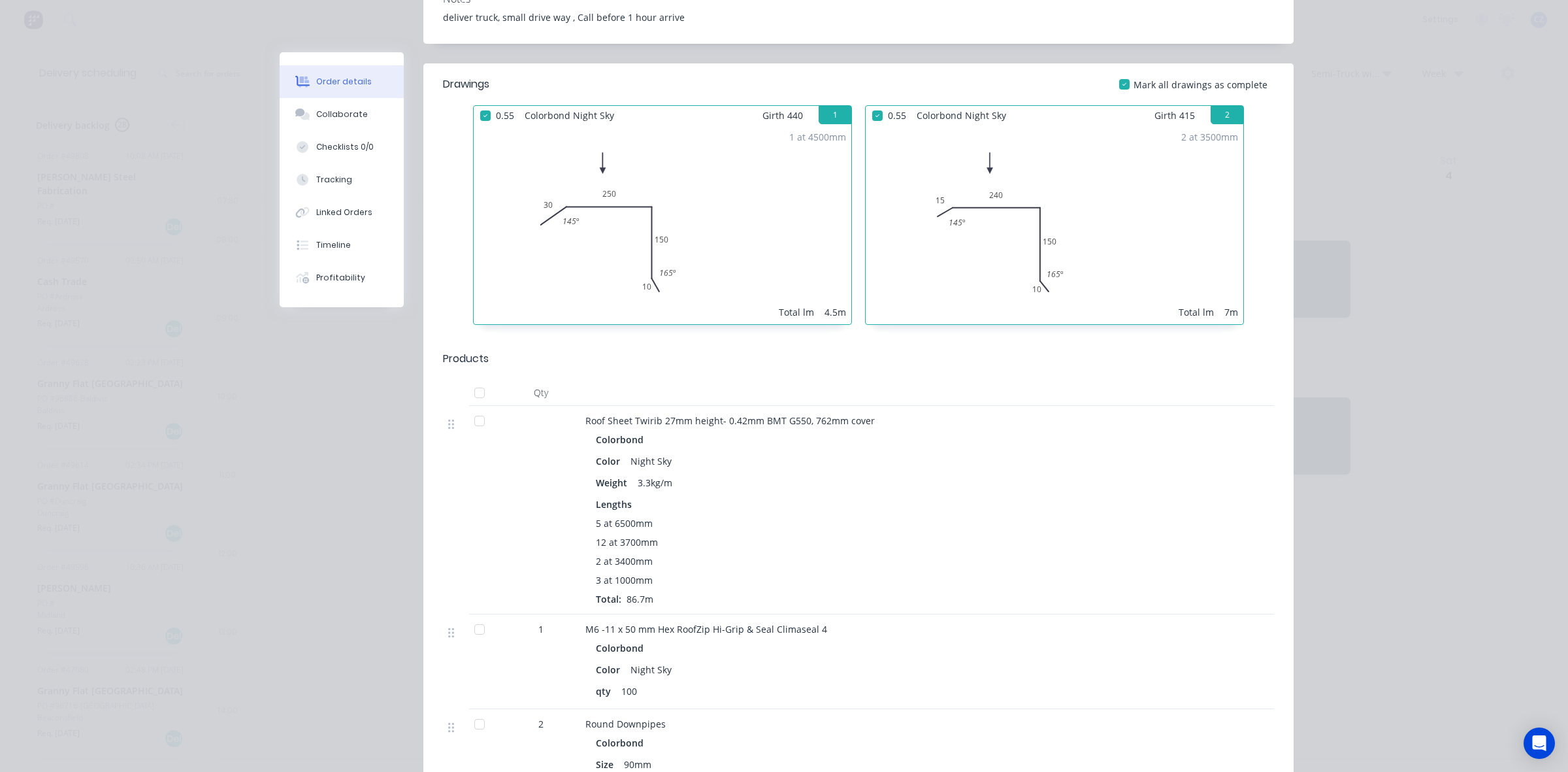
scroll to position [326, 0]
click at [477, 406] on div at bounding box center [480, 419] width 26 height 26
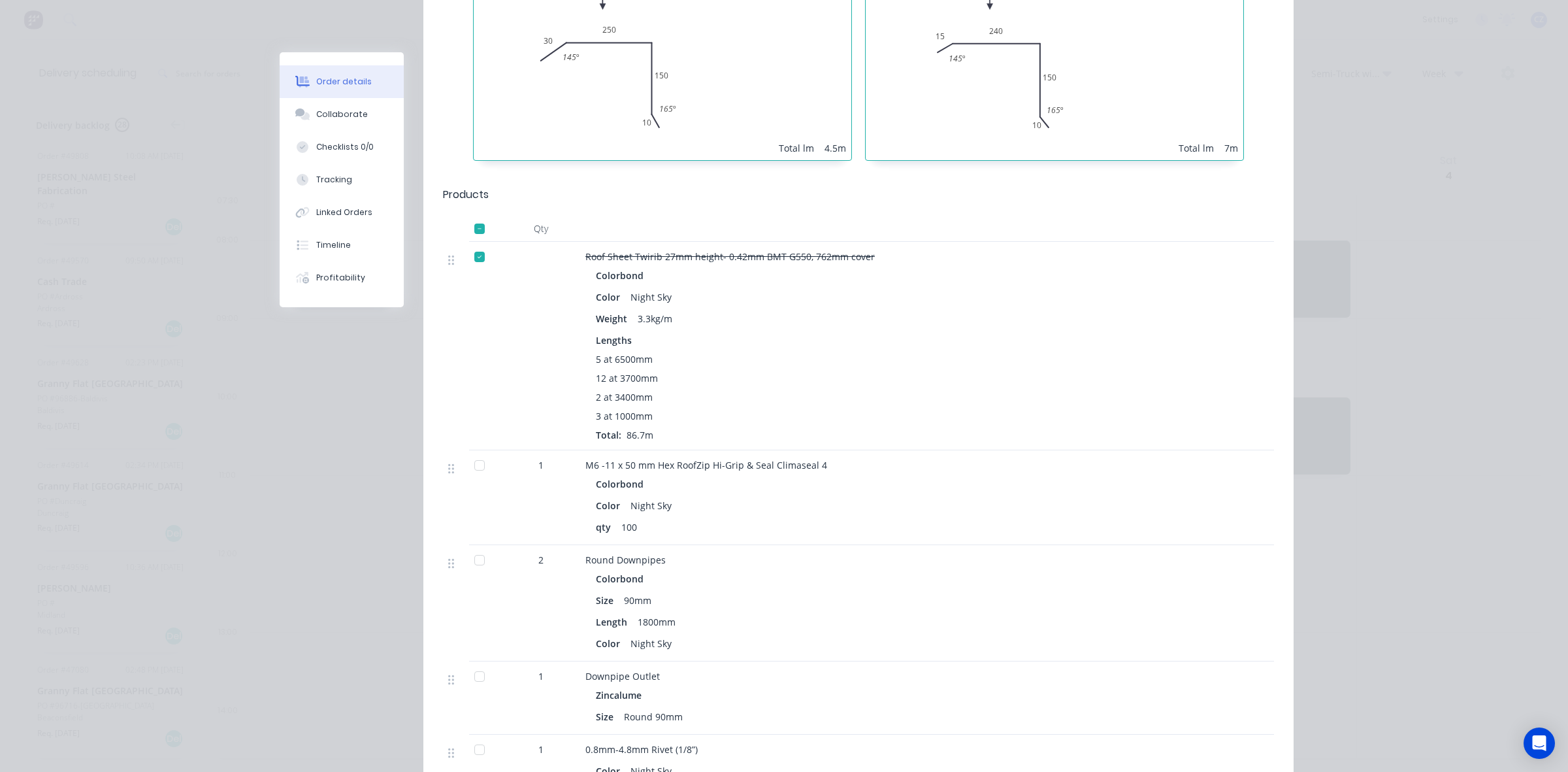
scroll to position [490, 0]
click at [492, 449] on div at bounding box center [485, 496] width 33 height 95
click at [476, 451] on div at bounding box center [480, 464] width 26 height 26
drag, startPoint x: 477, startPoint y: 547, endPoint x: 481, endPoint y: 554, distance: 8.1
click at [477, 549] on div at bounding box center [480, 559] width 26 height 26
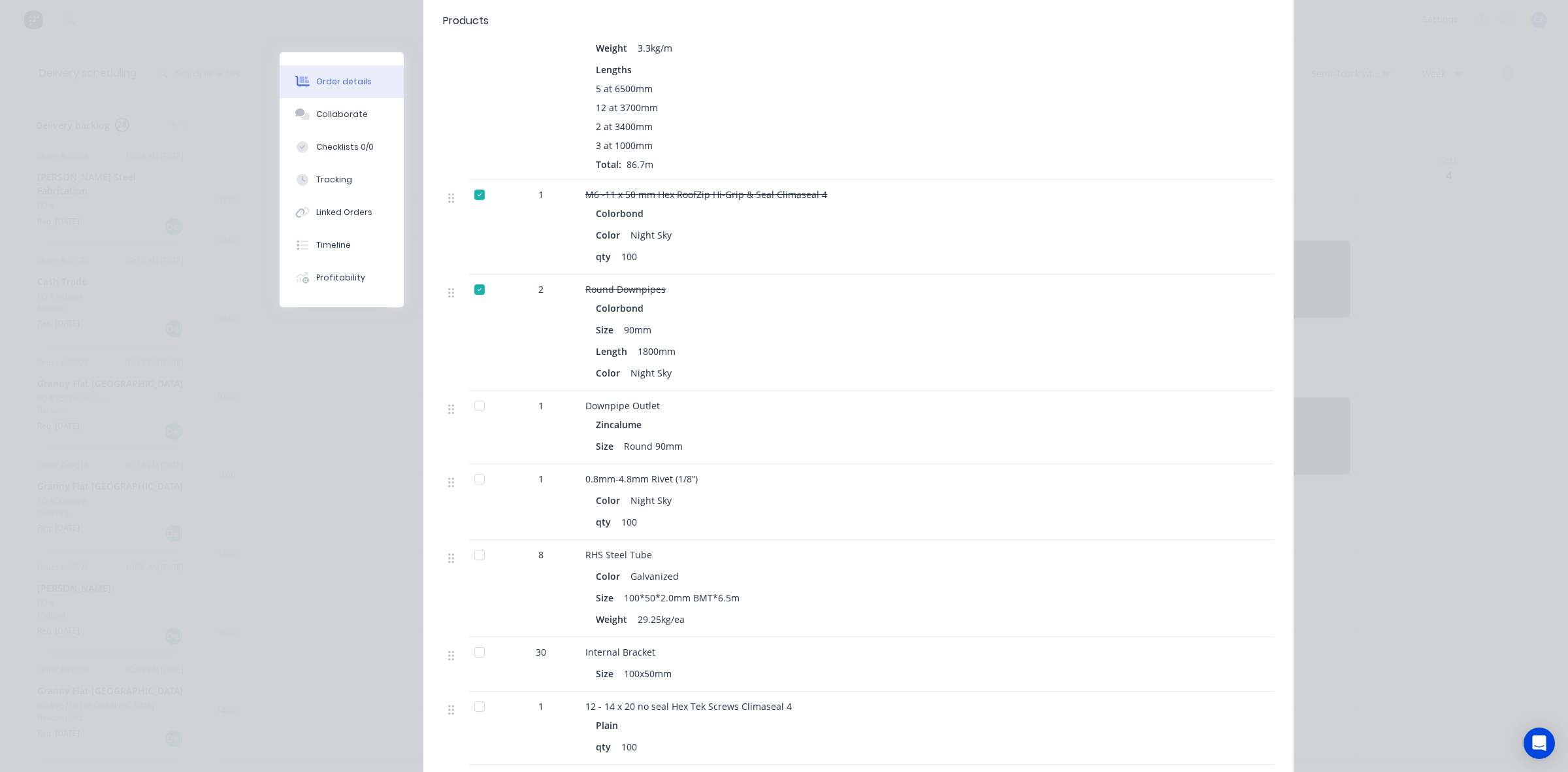
scroll to position [817, 0]
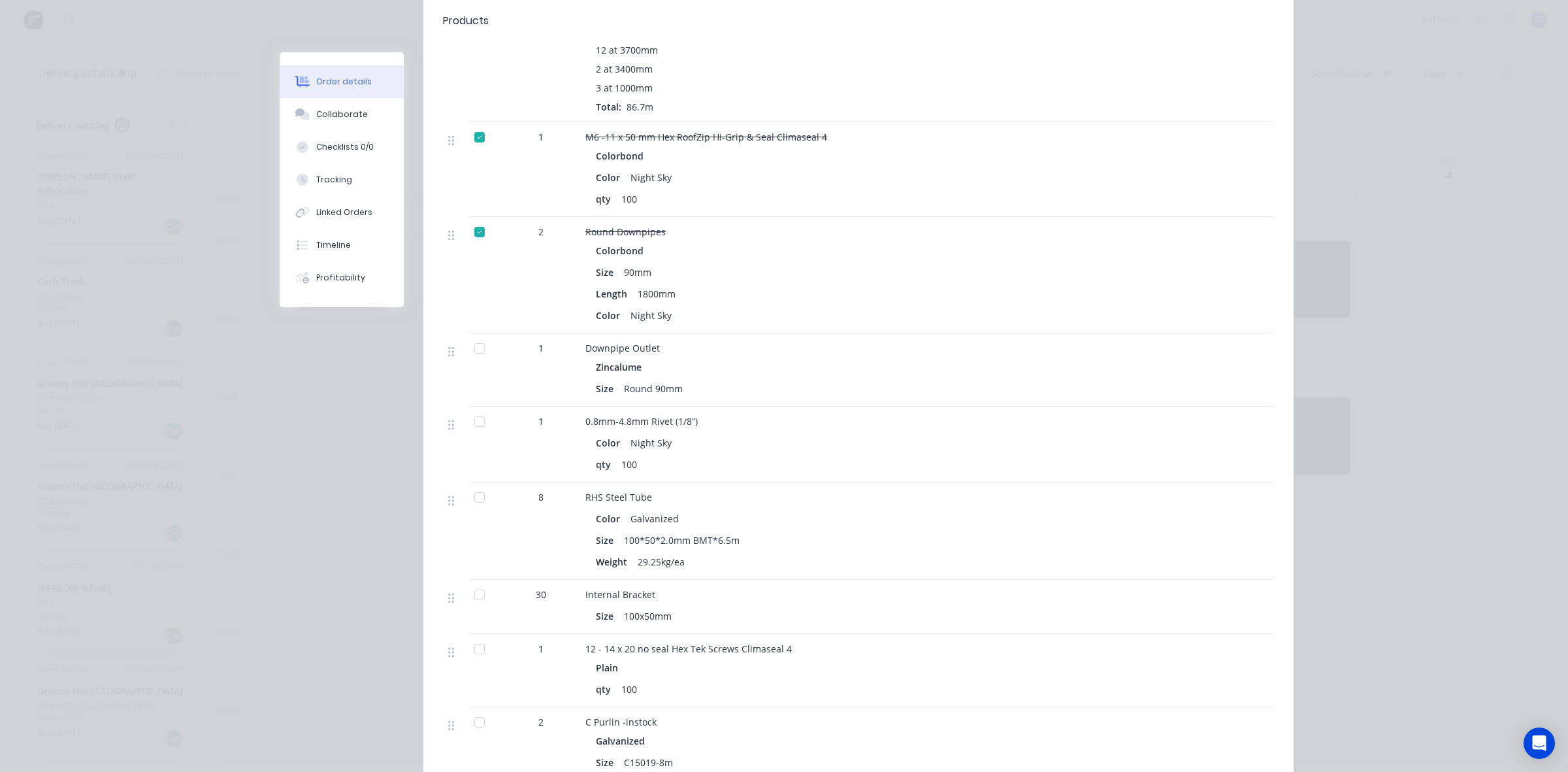
click at [480, 336] on div at bounding box center [480, 348] width 26 height 26
click at [471, 411] on div at bounding box center [480, 421] width 26 height 26
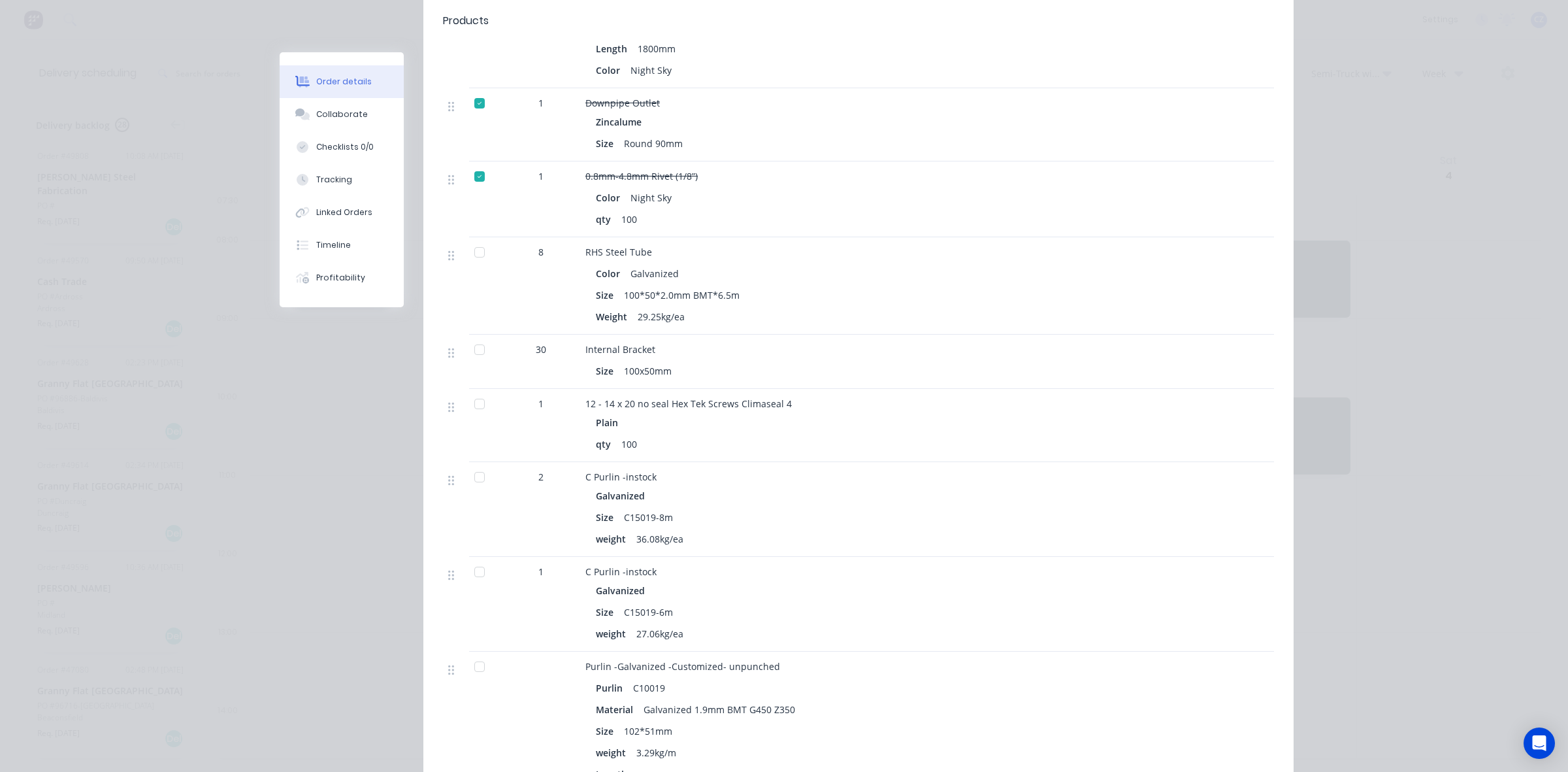
click at [458, 240] on div at bounding box center [456, 286] width 26 height 97
click at [468, 239] on div at bounding box center [480, 252] width 26 height 26
click at [469, 338] on div at bounding box center [480, 349] width 26 height 26
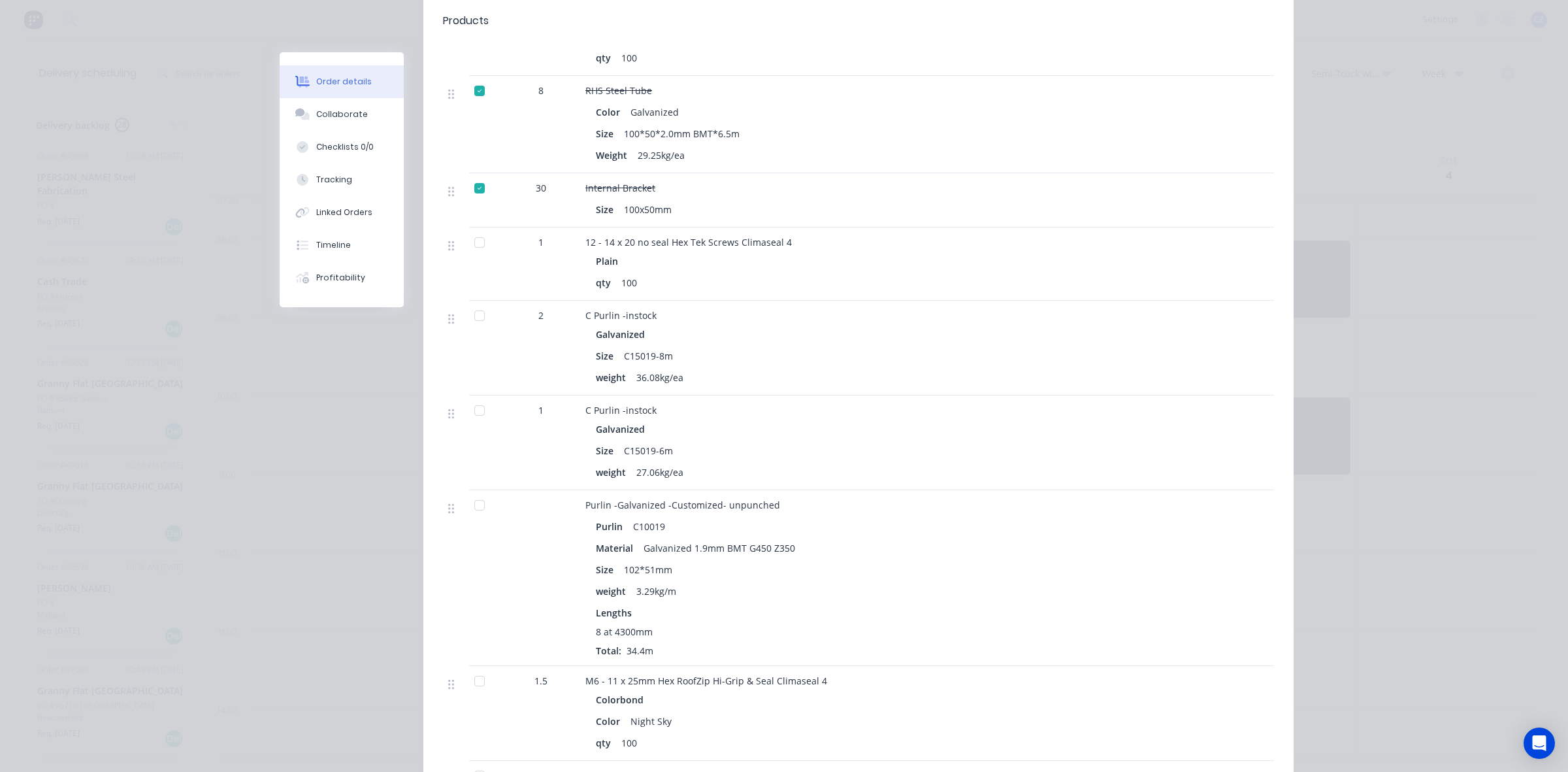
scroll to position [1225, 0]
click at [474, 301] on div at bounding box center [480, 314] width 26 height 26
click at [471, 228] on div at bounding box center [480, 241] width 26 height 26
click at [474, 395] on div at bounding box center [480, 408] width 26 height 26
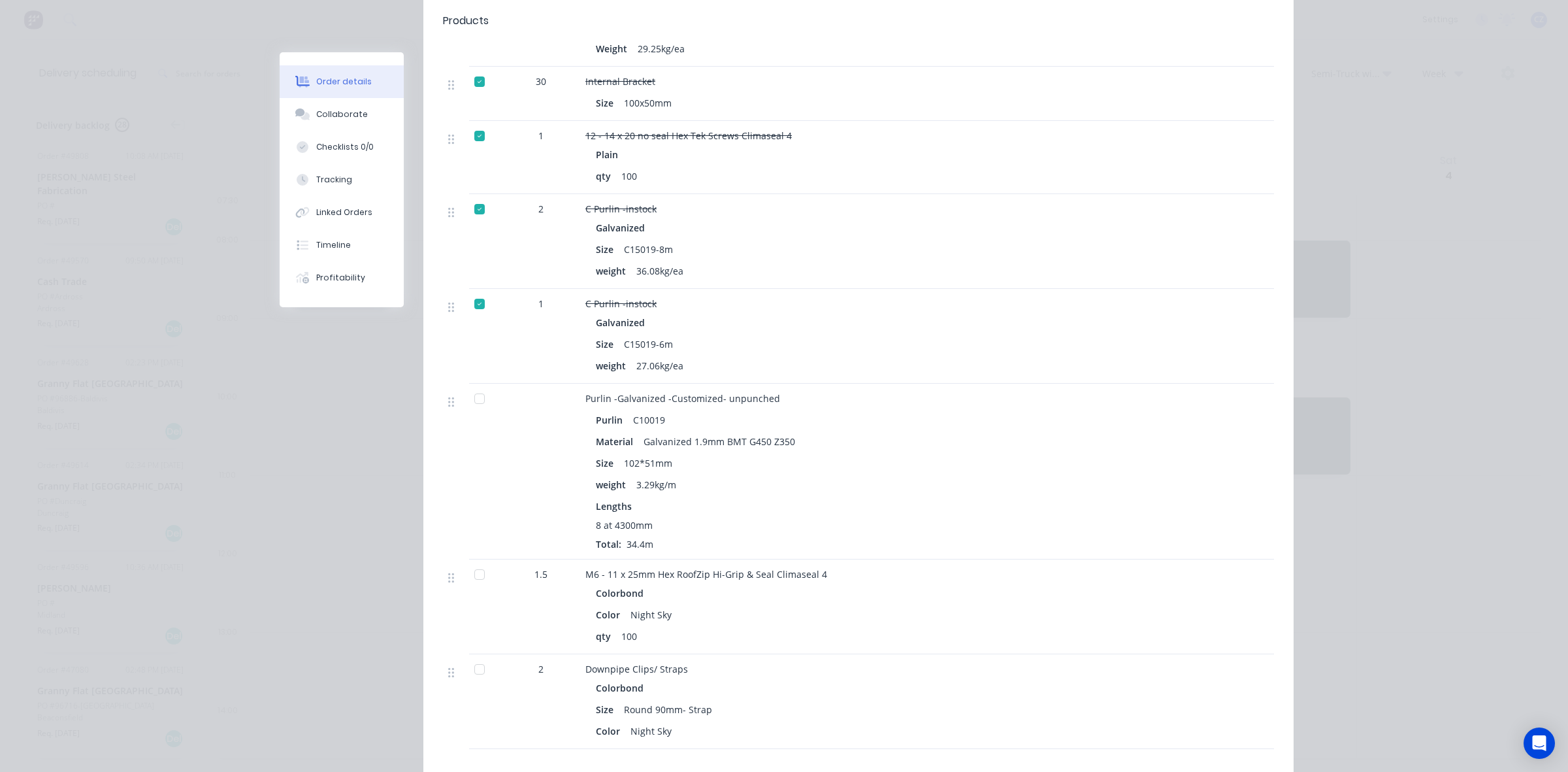
scroll to position [1470, 0]
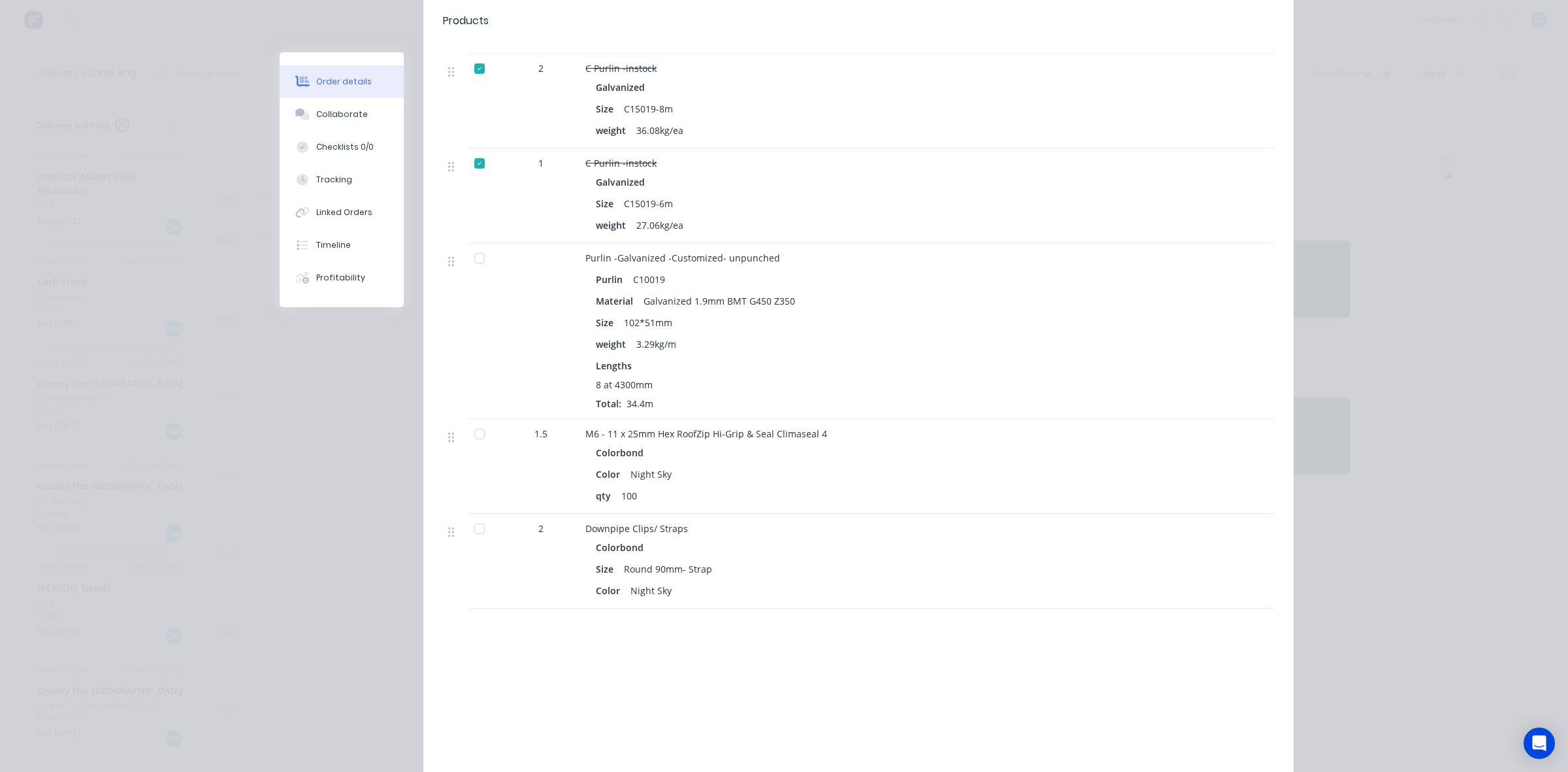
click at [477, 245] on div at bounding box center [480, 258] width 26 height 26
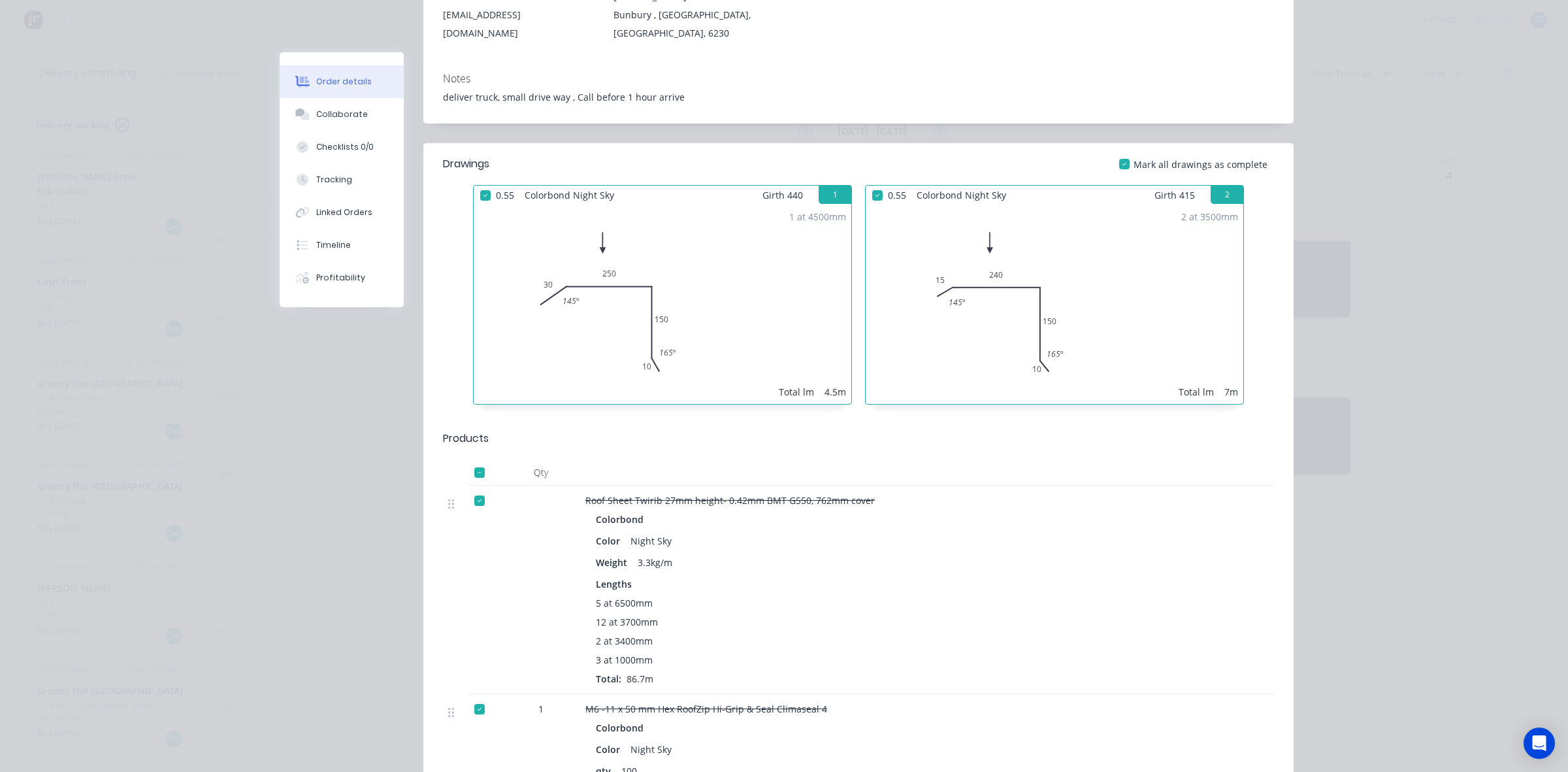
scroll to position [654, 0]
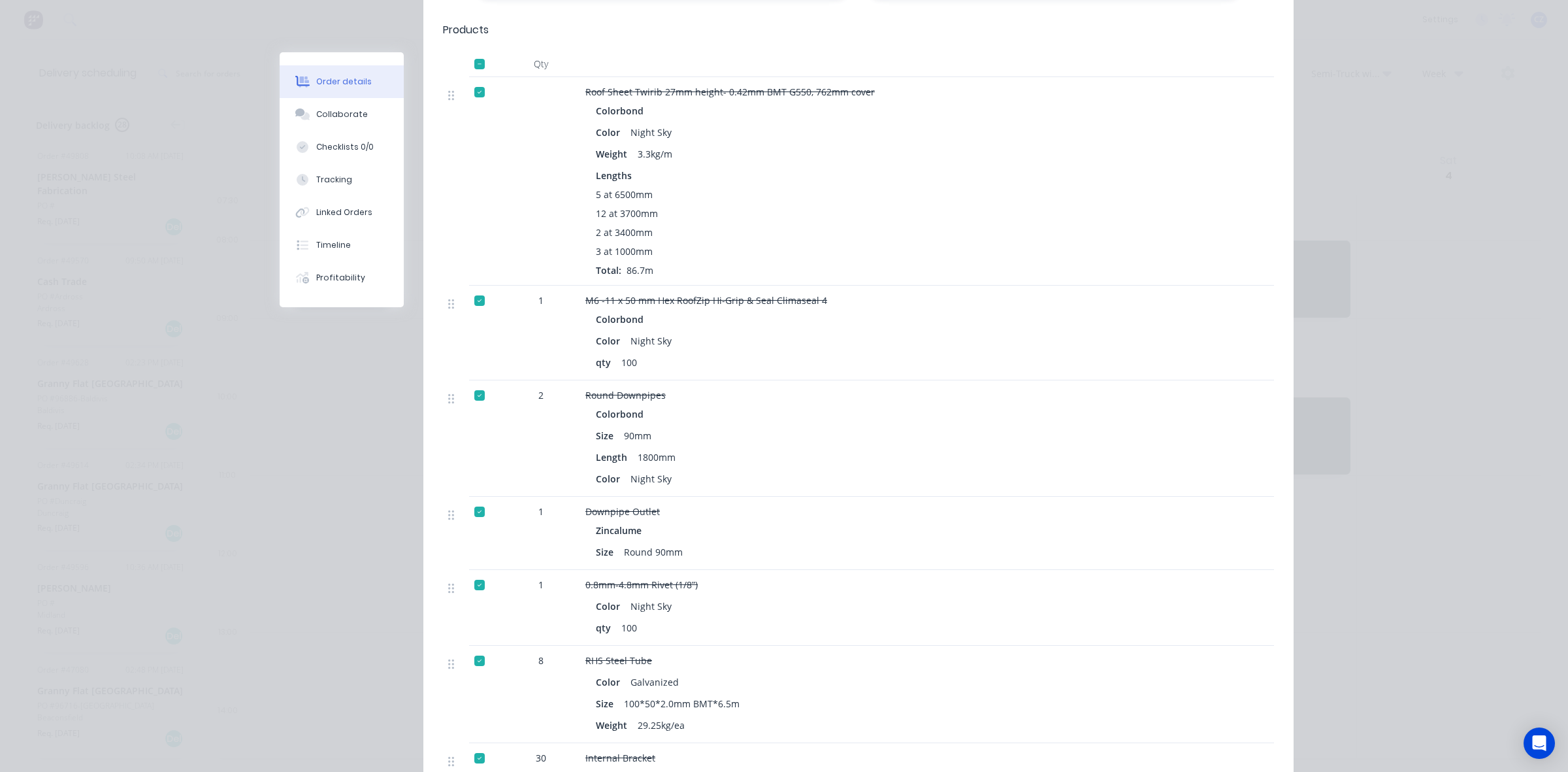
drag, startPoint x: 474, startPoint y: 380, endPoint x: 523, endPoint y: 386, distance: 49.4
click at [474, 383] on div at bounding box center [480, 395] width 26 height 26
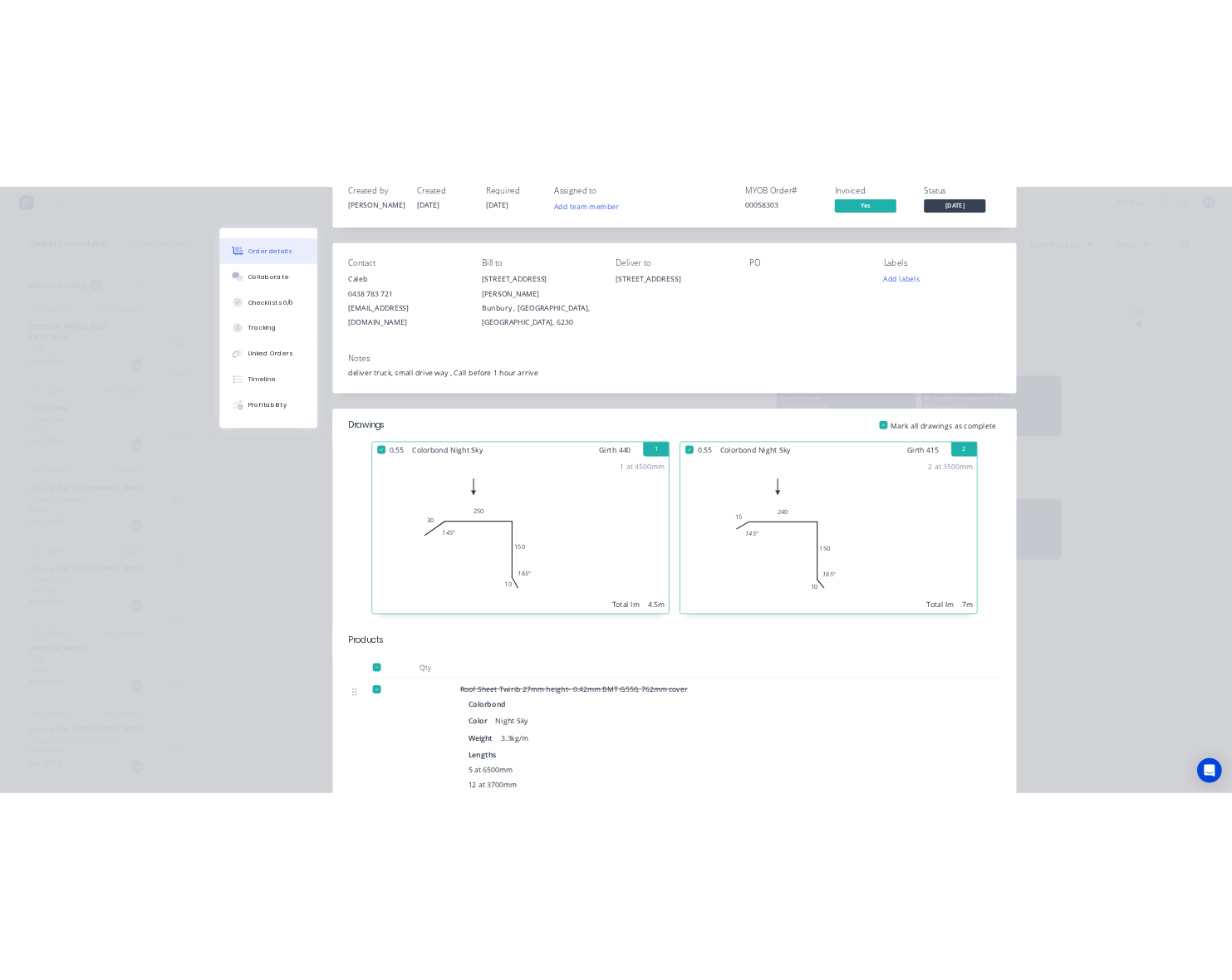
scroll to position [0, 0]
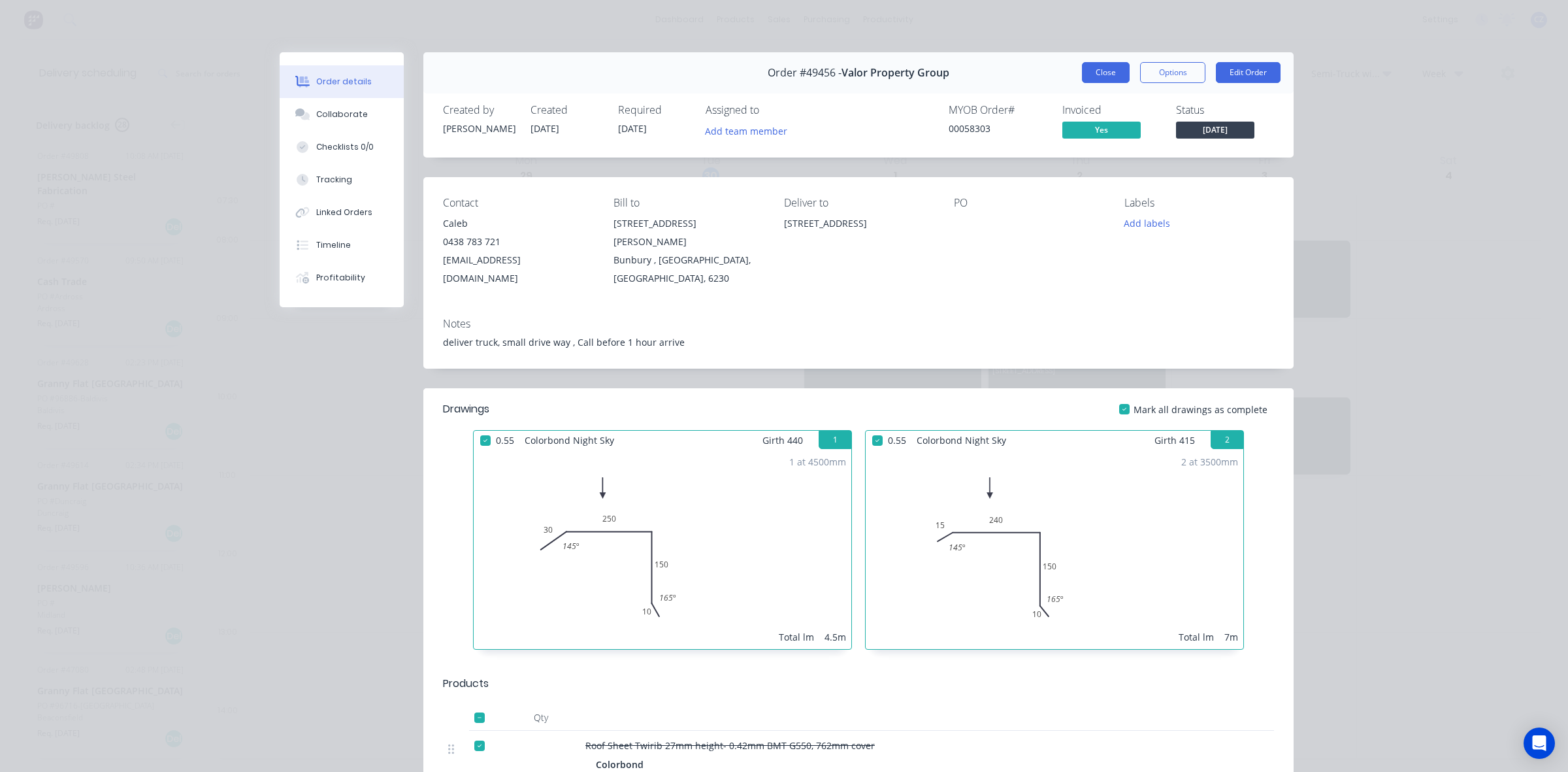
click at [1107, 71] on button "Close" at bounding box center [1106, 73] width 48 height 21
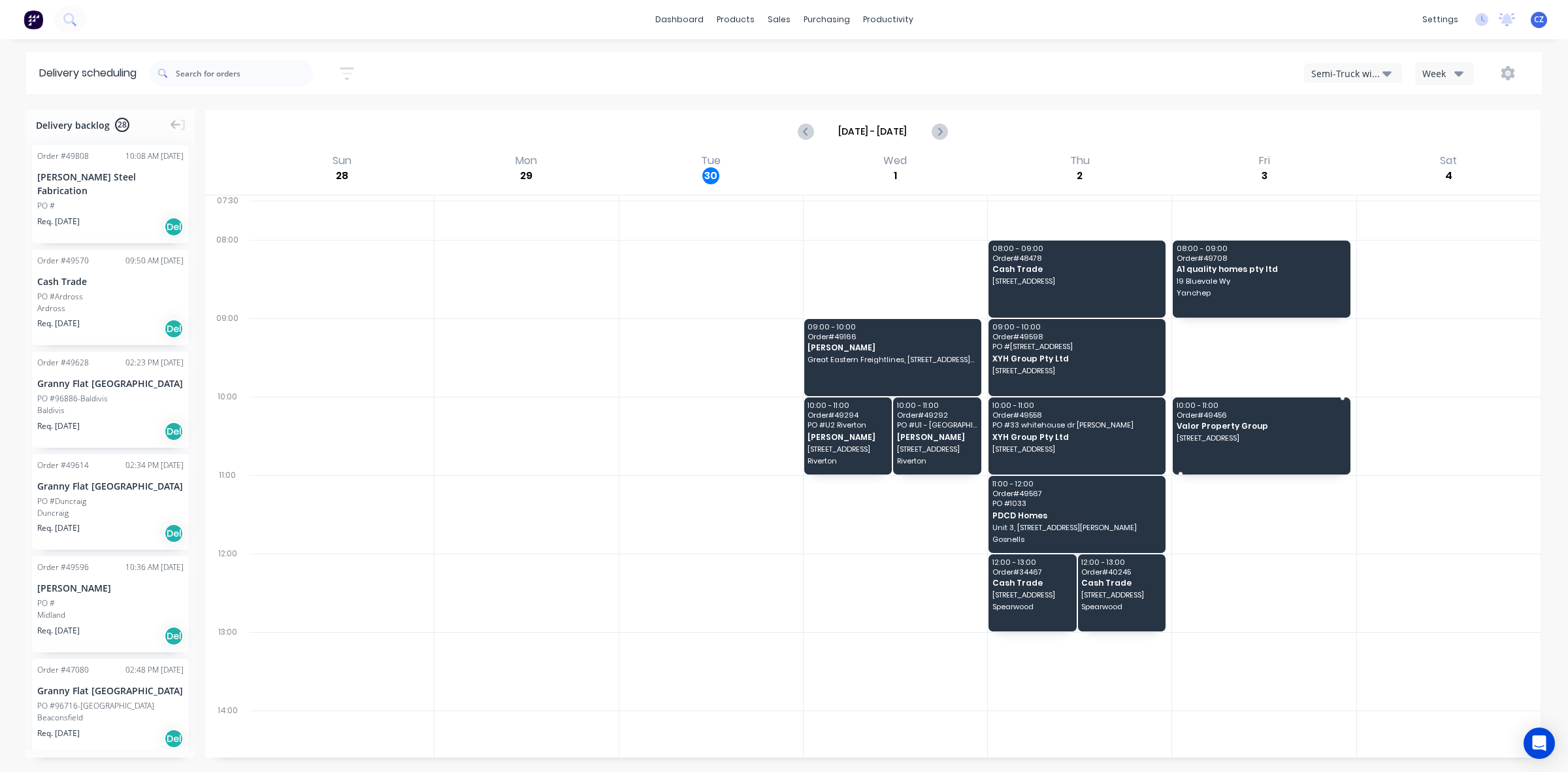
drag, startPoint x: 1242, startPoint y: 446, endPoint x: 1245, endPoint y: 461, distance: 15.3
click at [1351, 527] on div "Moved to Backlog" at bounding box center [1307, 526] width 131 height 27
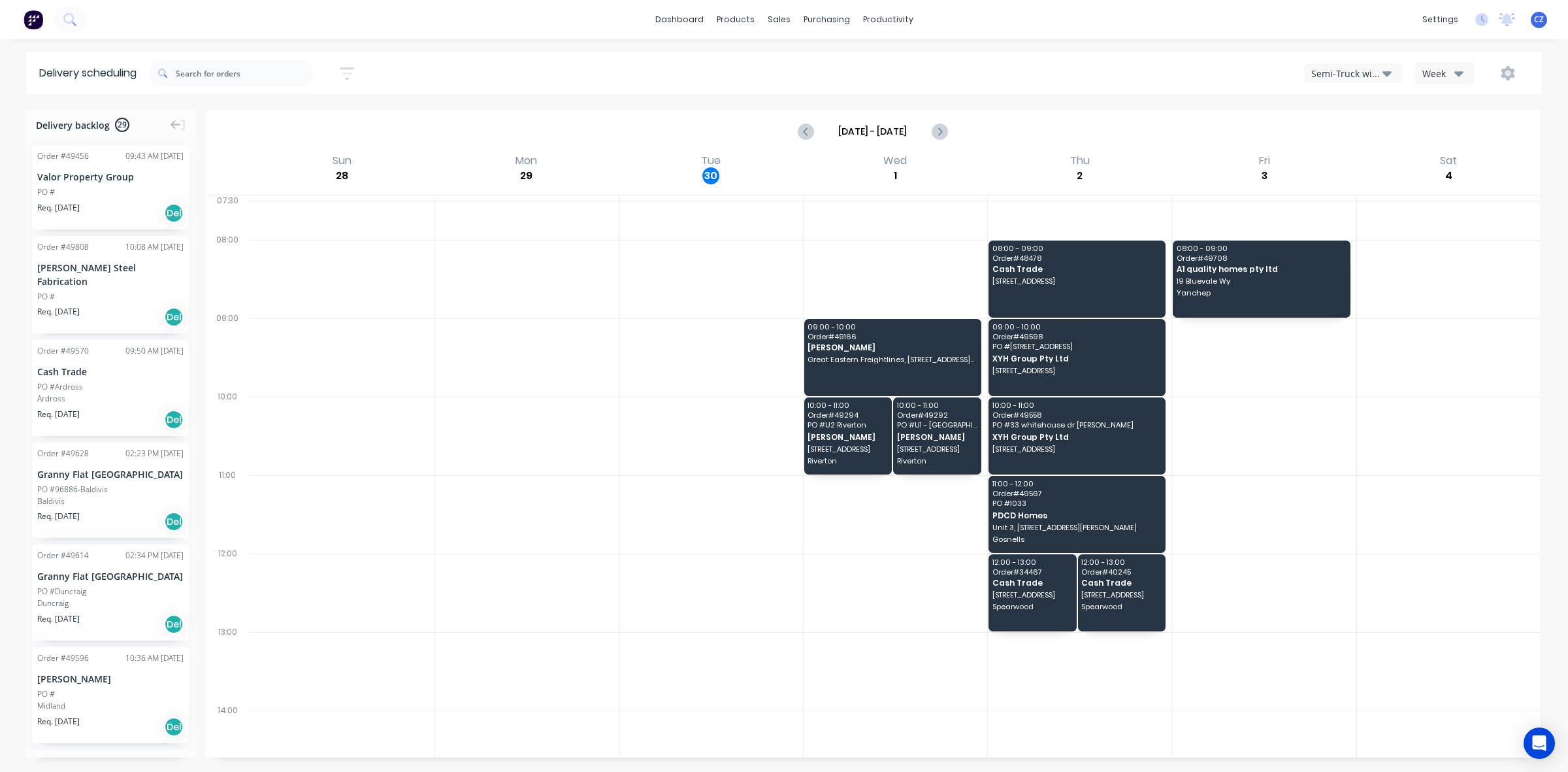
click at [1337, 75] on div "Semi-Truck with Hiab" at bounding box center [1347, 74] width 71 height 14
click at [1335, 153] on div "Utes Delivery" at bounding box center [1369, 159] width 129 height 26
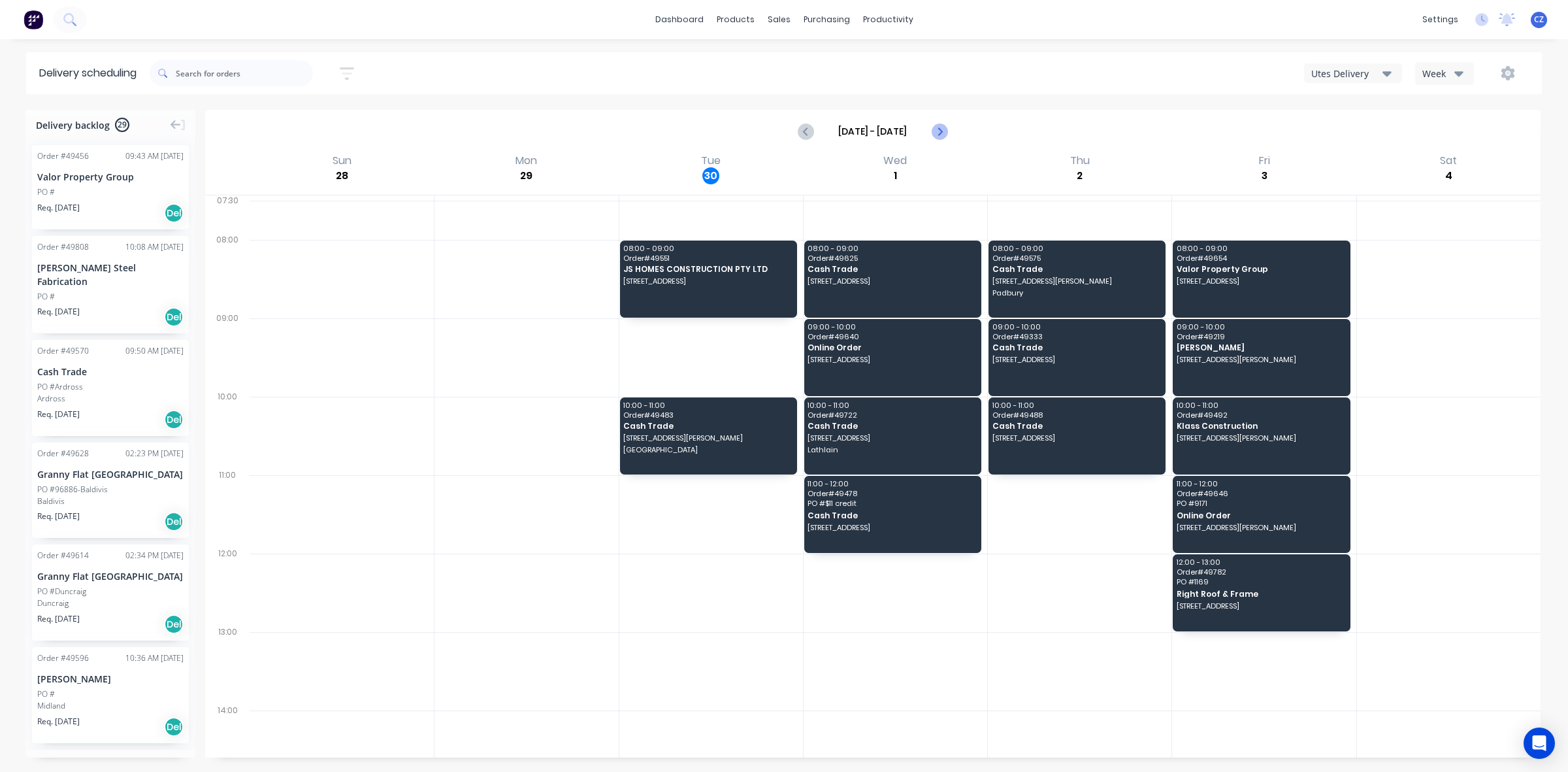
click at [933, 126] on icon "Next page" at bounding box center [939, 131] width 16 height 16
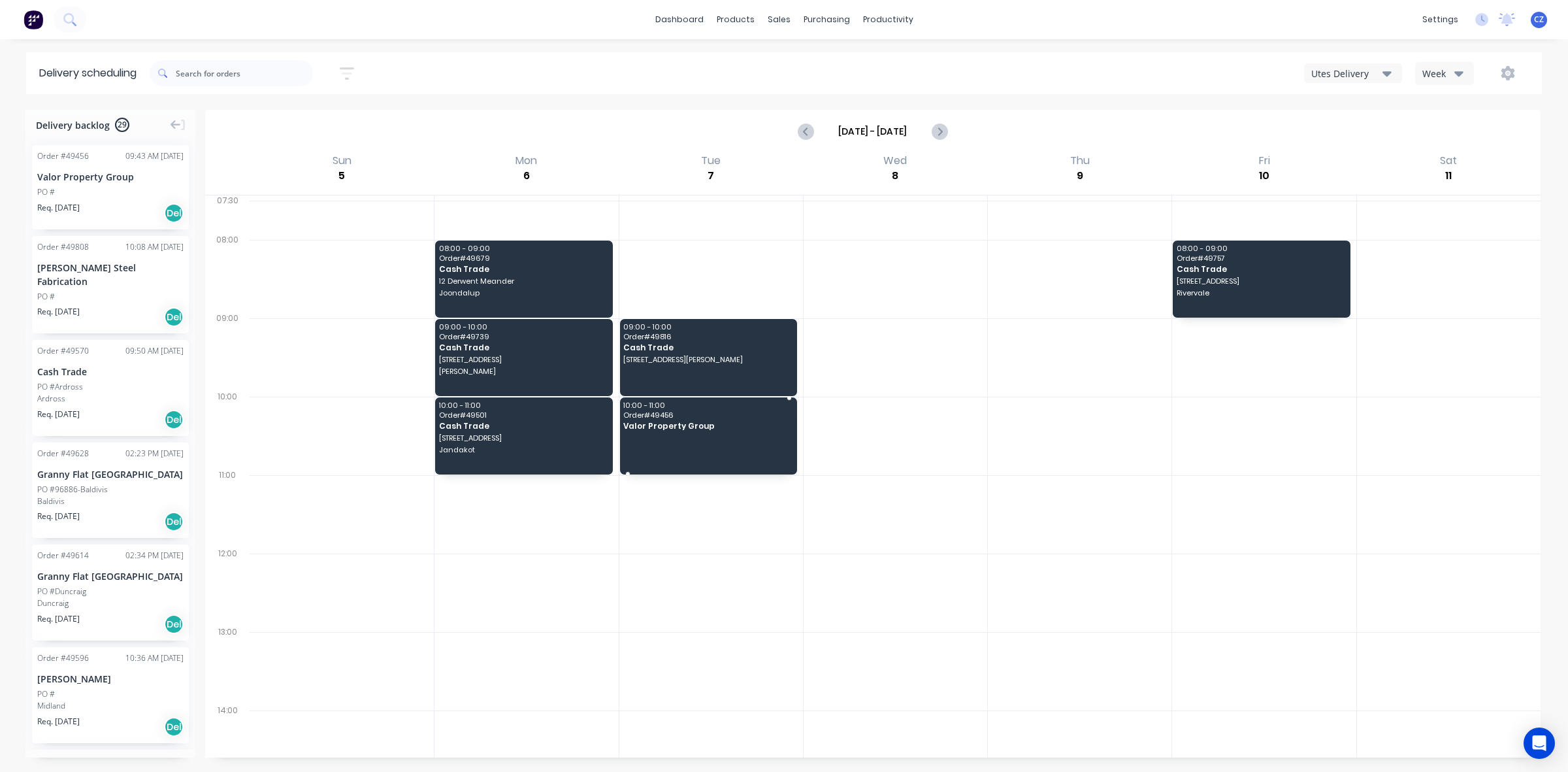
drag, startPoint x: 90, startPoint y: 194, endPoint x: 688, endPoint y: 422, distance: 640.0
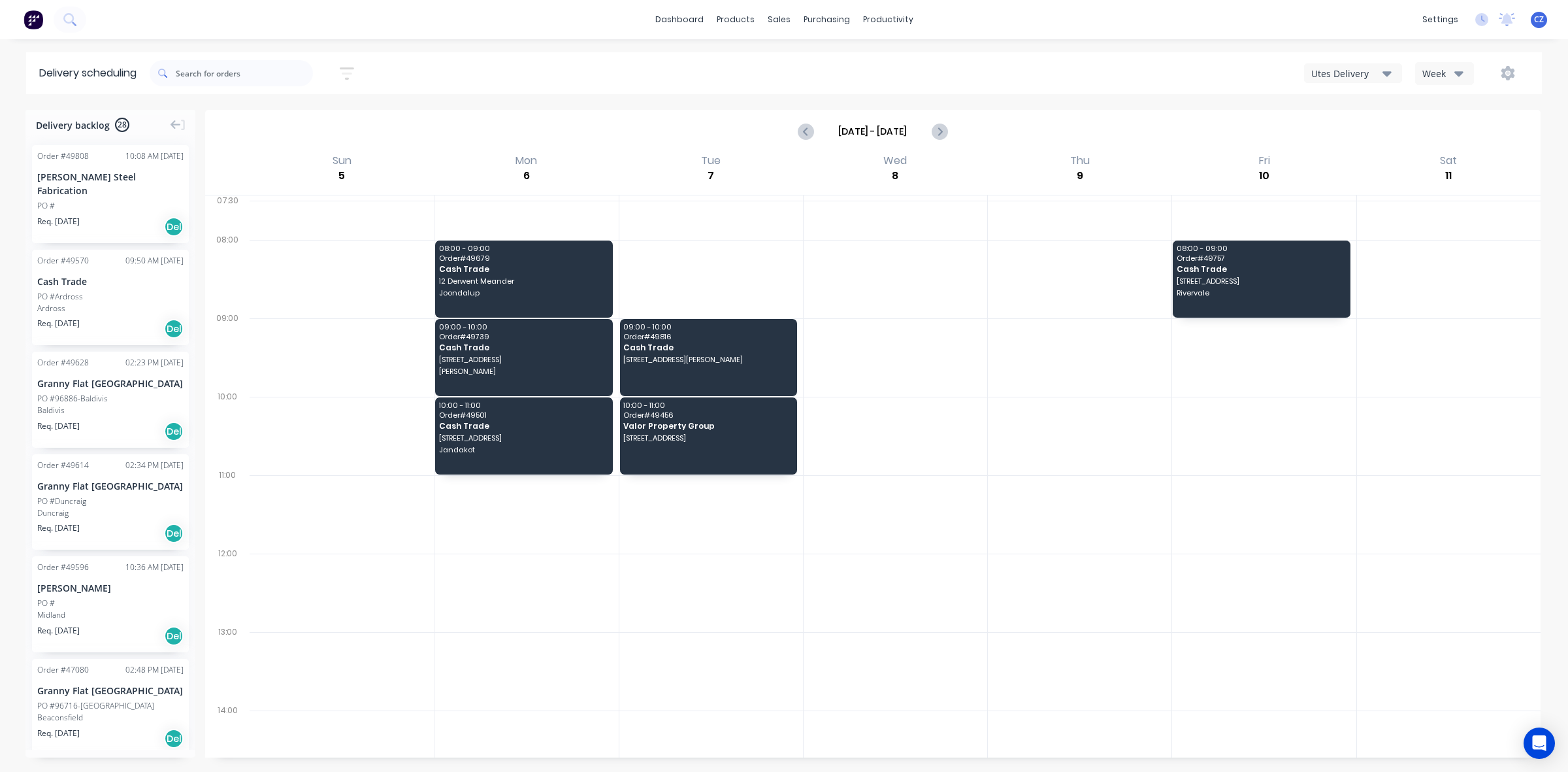
click at [1018, 471] on div at bounding box center [1080, 436] width 184 height 78
click at [804, 136] on icon "Previous page" at bounding box center [806, 131] width 16 height 16
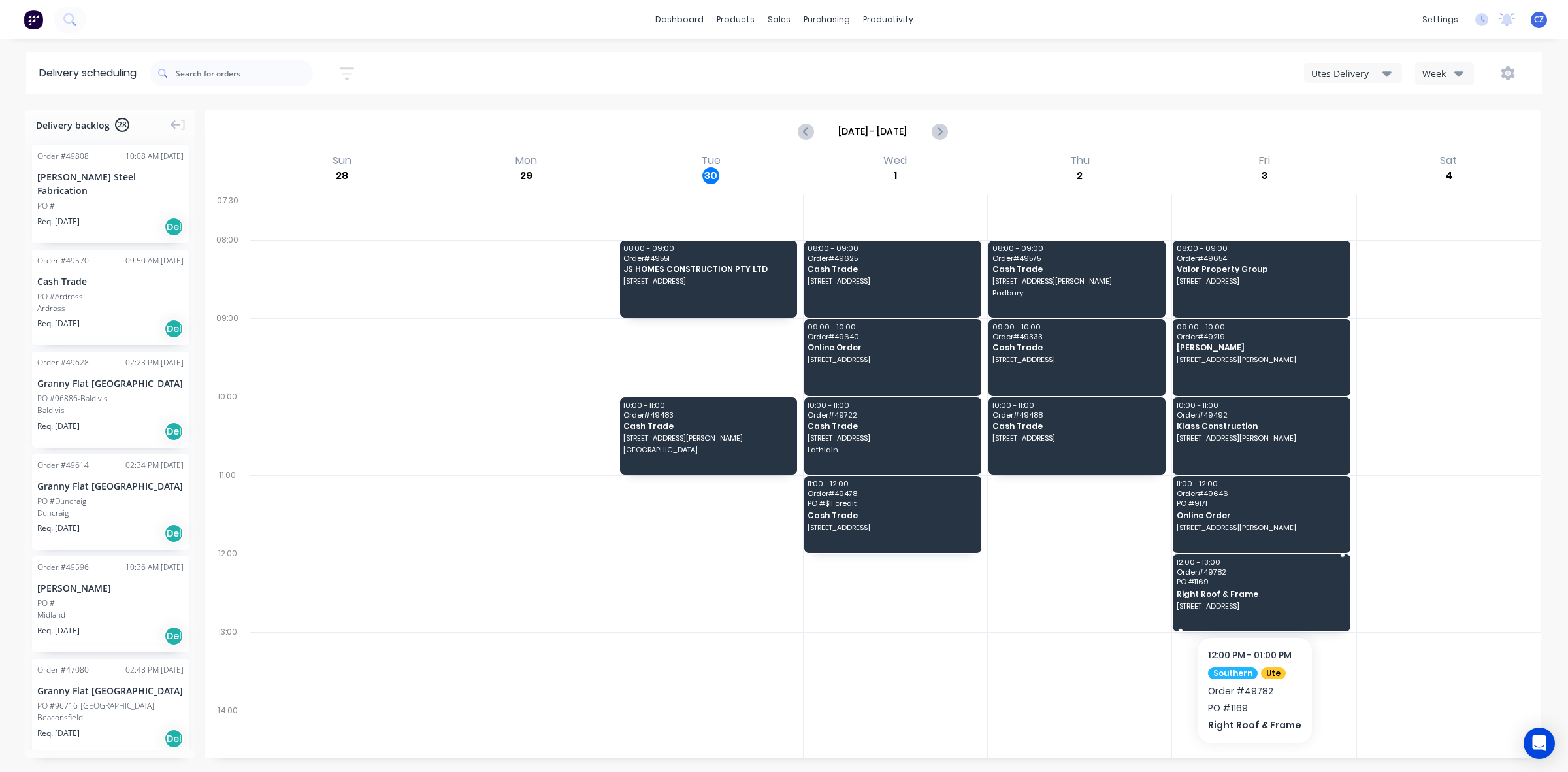
click at [1246, 610] on span "[STREET_ADDRESS]" at bounding box center [1261, 606] width 168 height 8
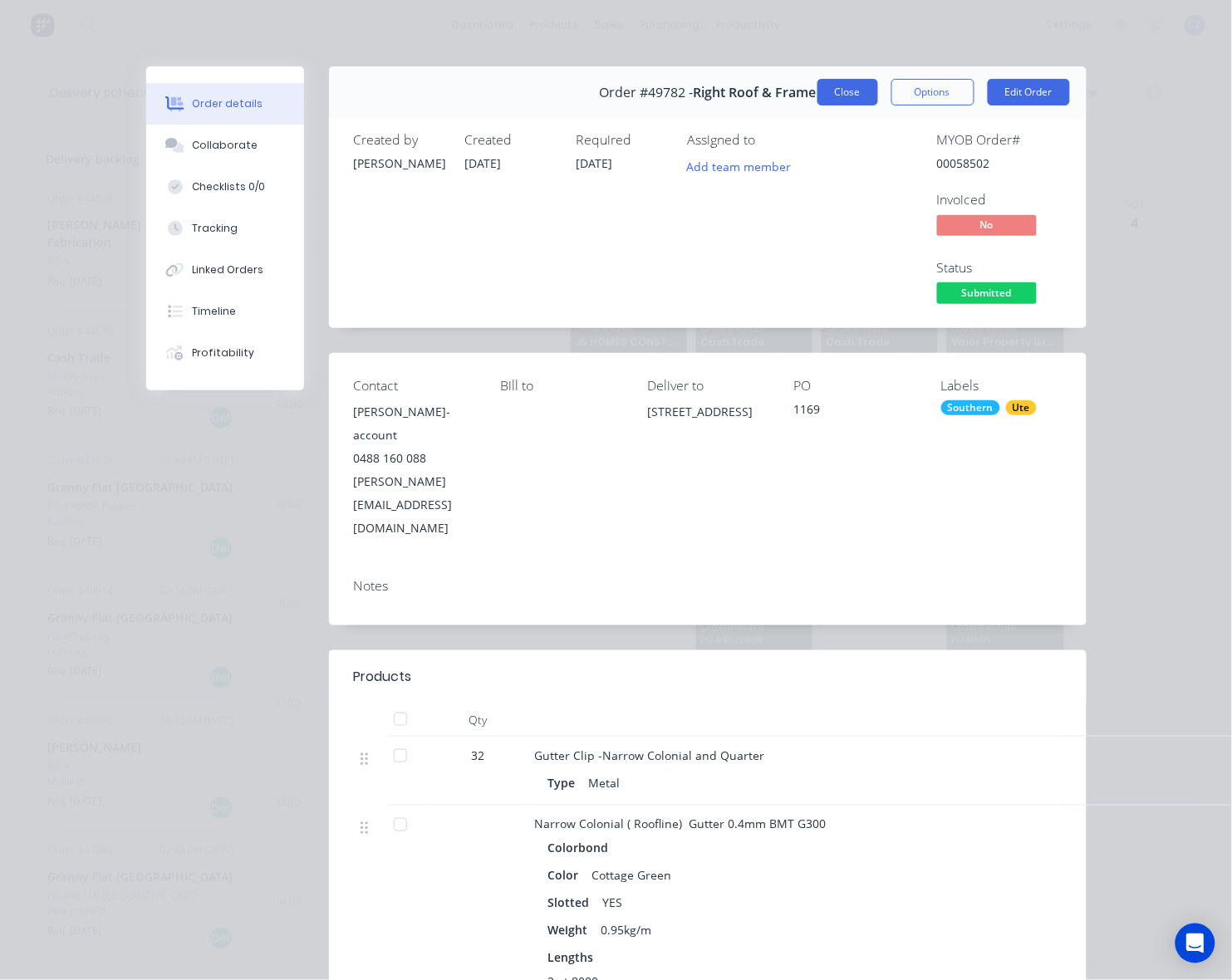
click at [833, 84] on button "Close" at bounding box center [847, 93] width 61 height 27
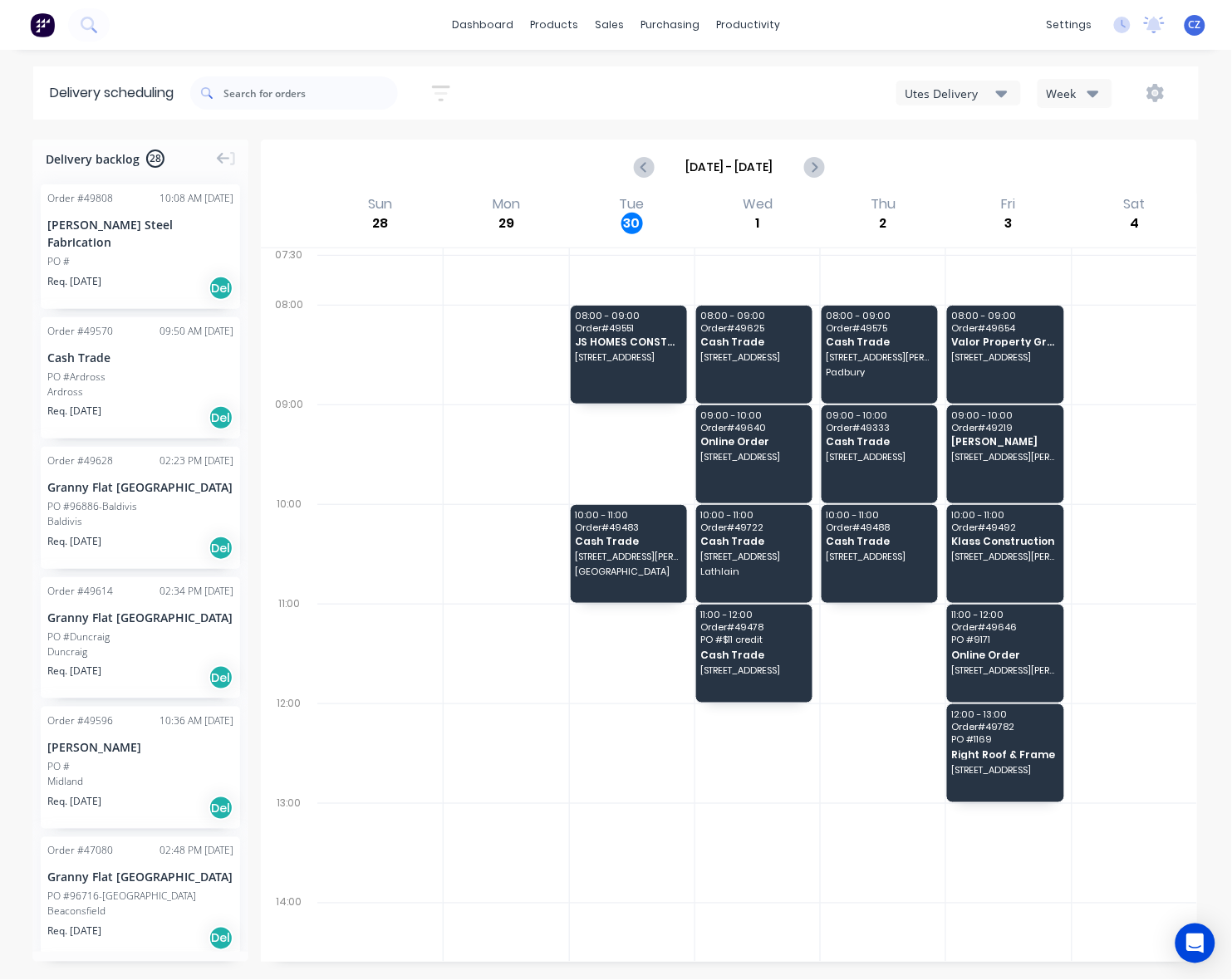
click at [965, 89] on div "Utes Delivery" at bounding box center [950, 94] width 91 height 17
click at [957, 135] on div "Semi-Truck with Hiab" at bounding box center [979, 136] width 164 height 33
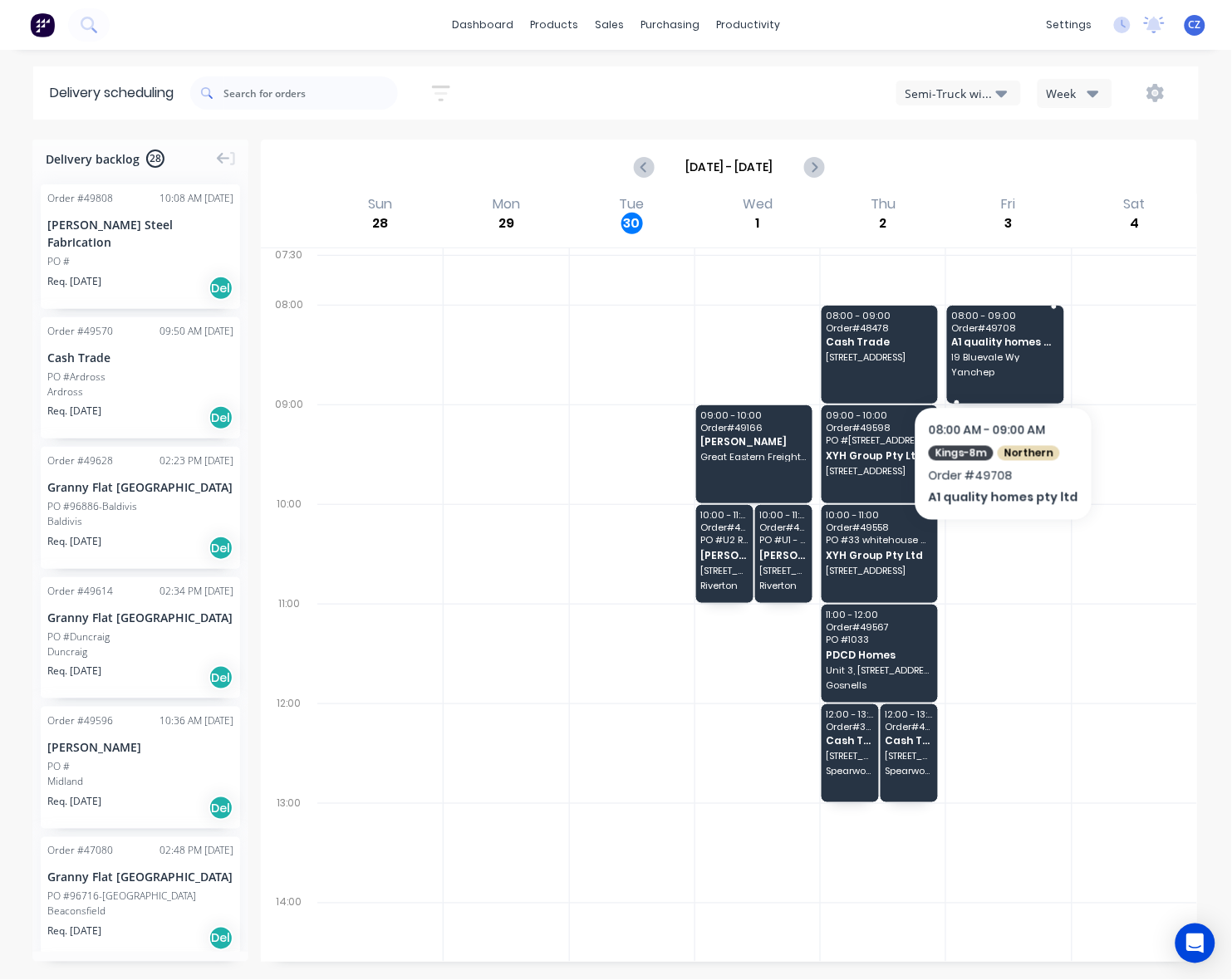
click at [999, 363] on div "08:00 - 09:00 Order # 49708 A1 quality homes pty ltd 19 Bluevale Wy Yanchep" at bounding box center [1004, 355] width 117 height 98
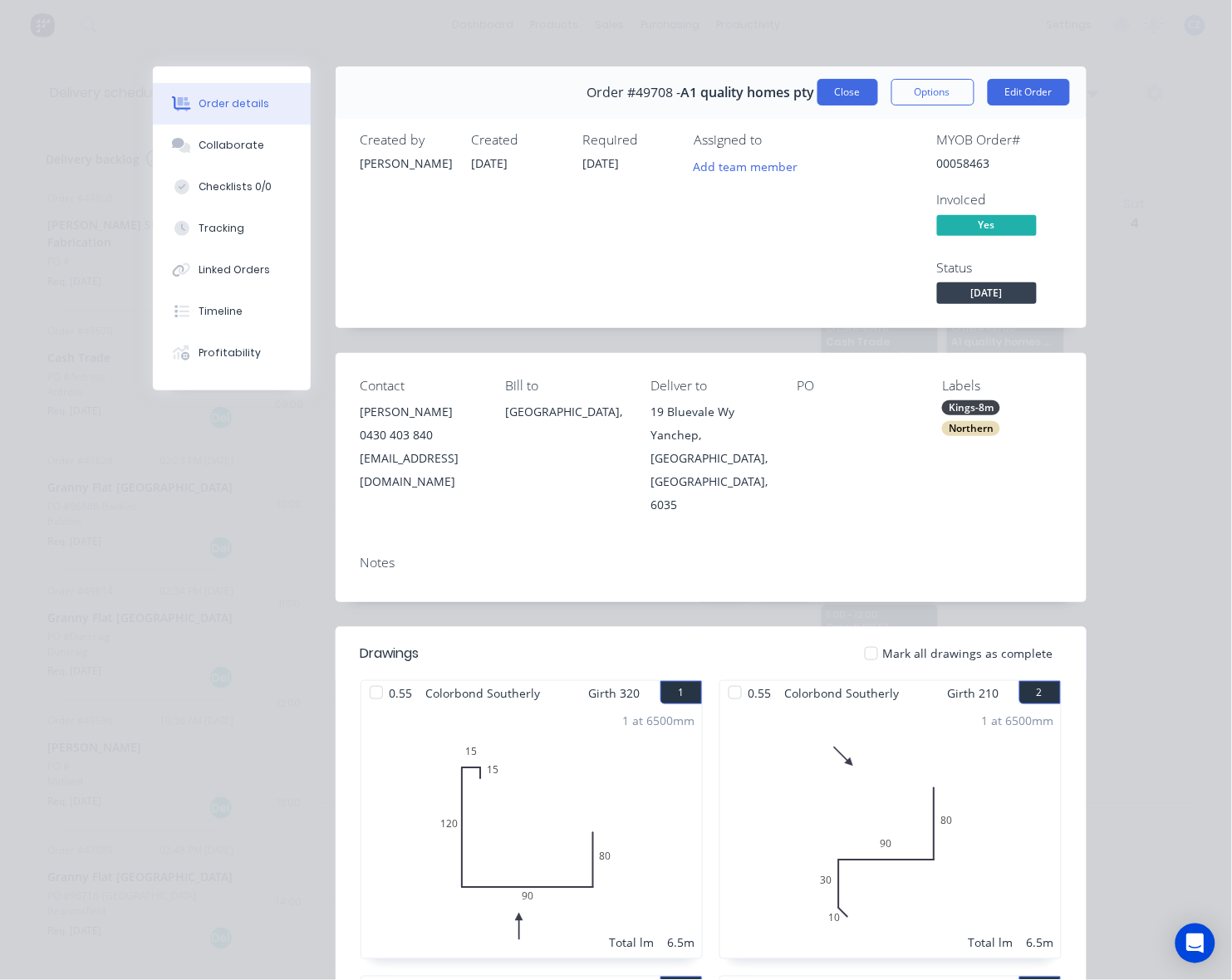
click at [839, 90] on button "Close" at bounding box center [847, 93] width 61 height 27
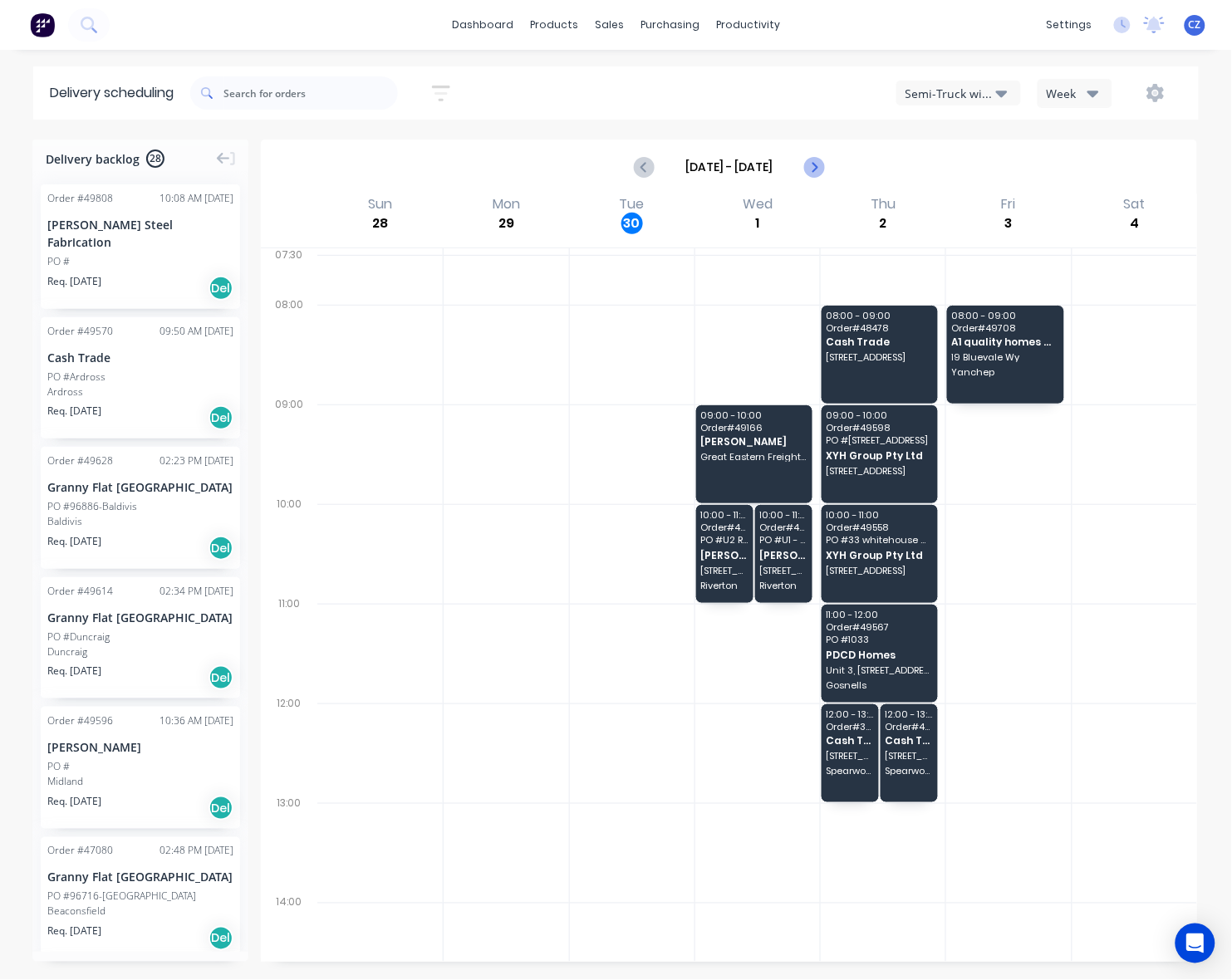
click at [809, 159] on icon "Next page" at bounding box center [813, 167] width 20 height 20
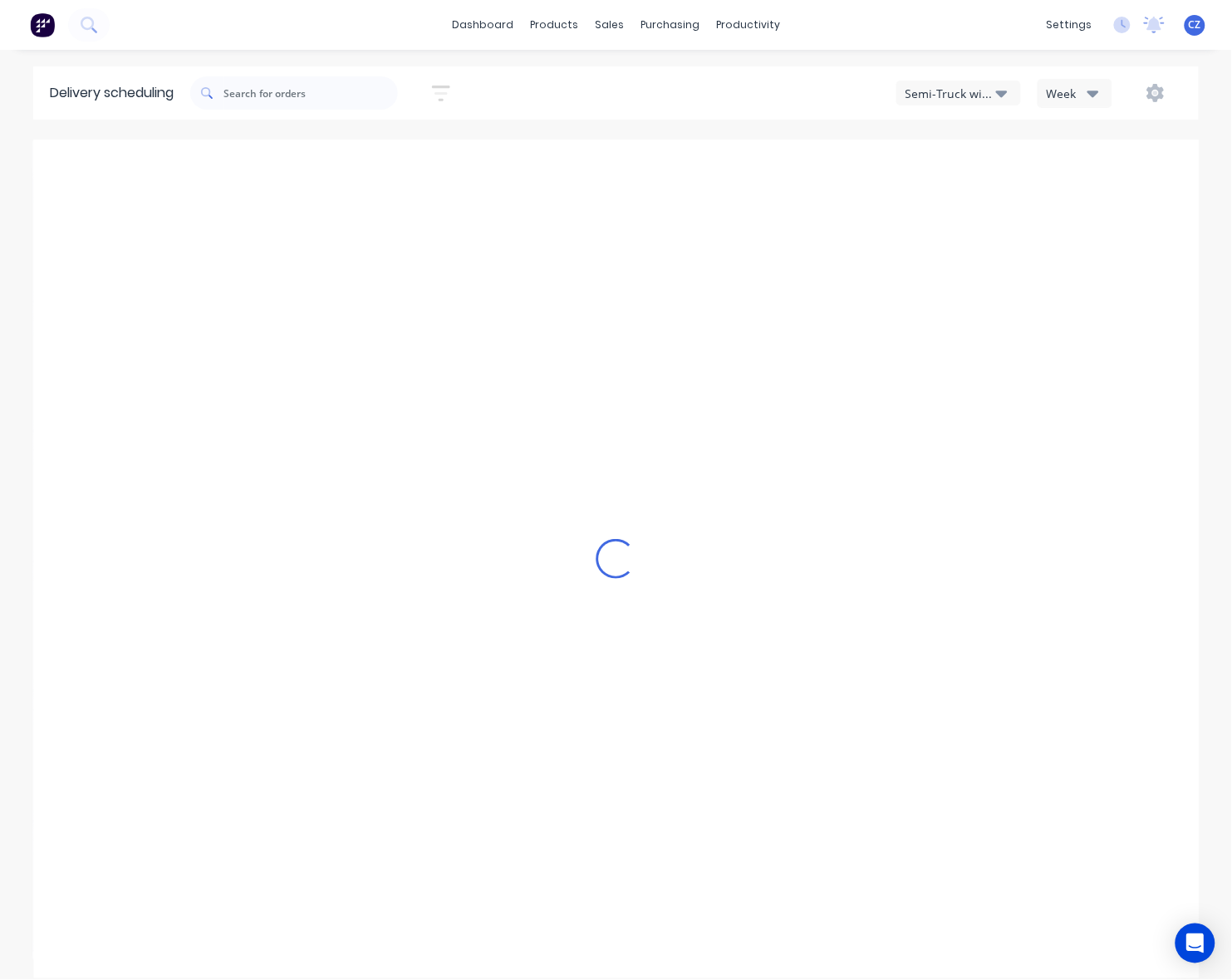
type input "[DATE] - [DATE]"
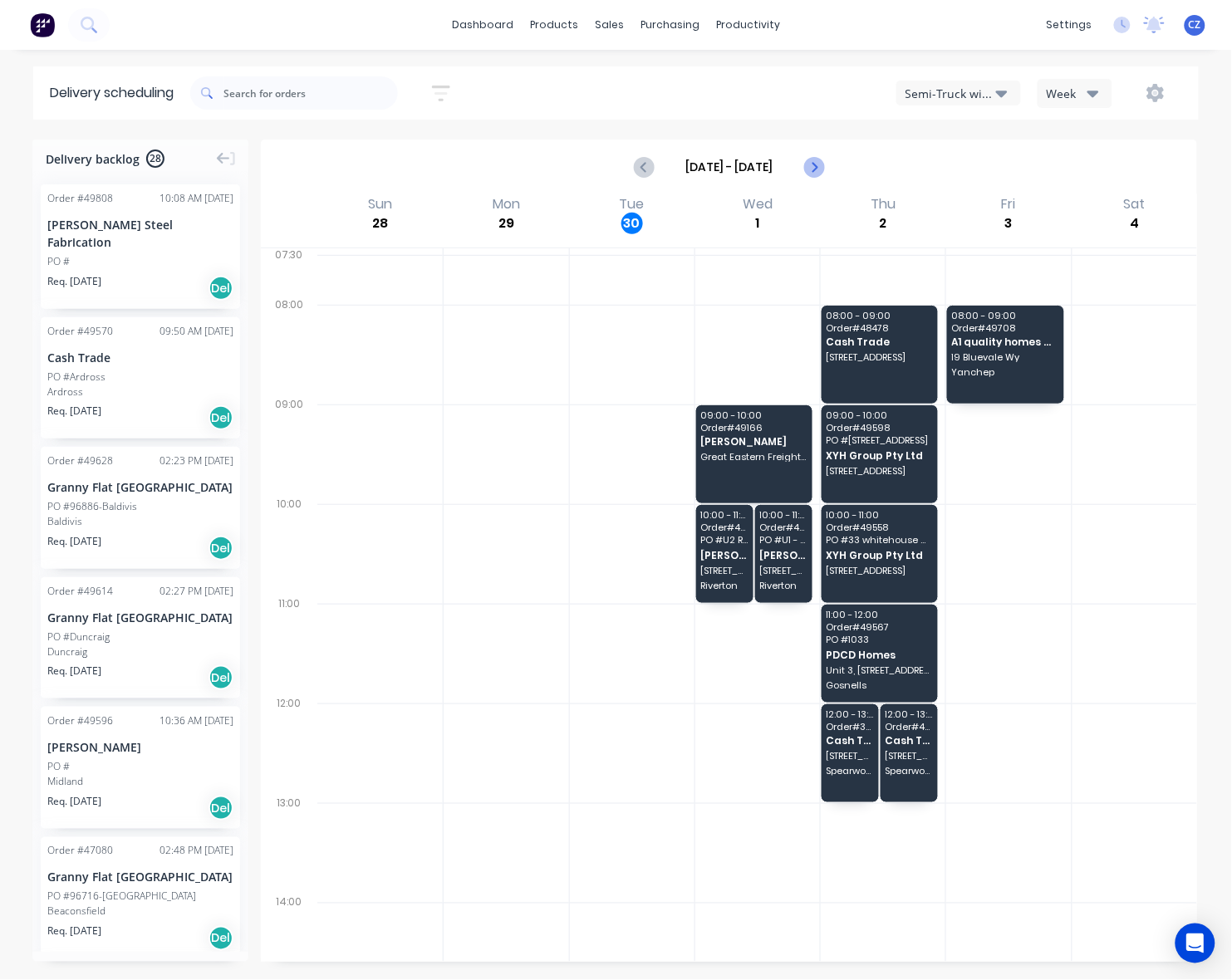
click at [802, 170] on button "Next page" at bounding box center [813, 167] width 33 height 33
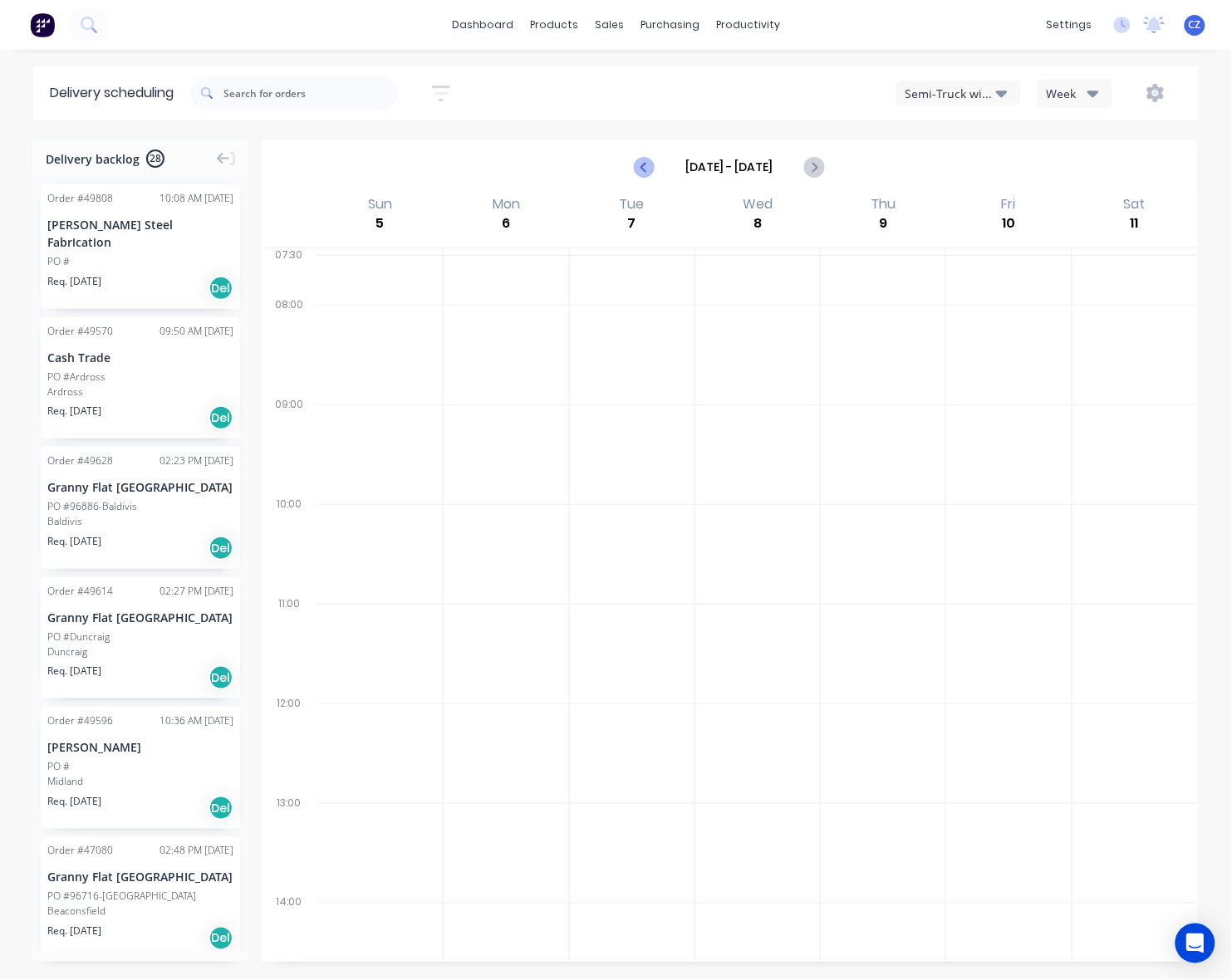
click at [642, 167] on icon "Previous page" at bounding box center [645, 167] width 8 height 14
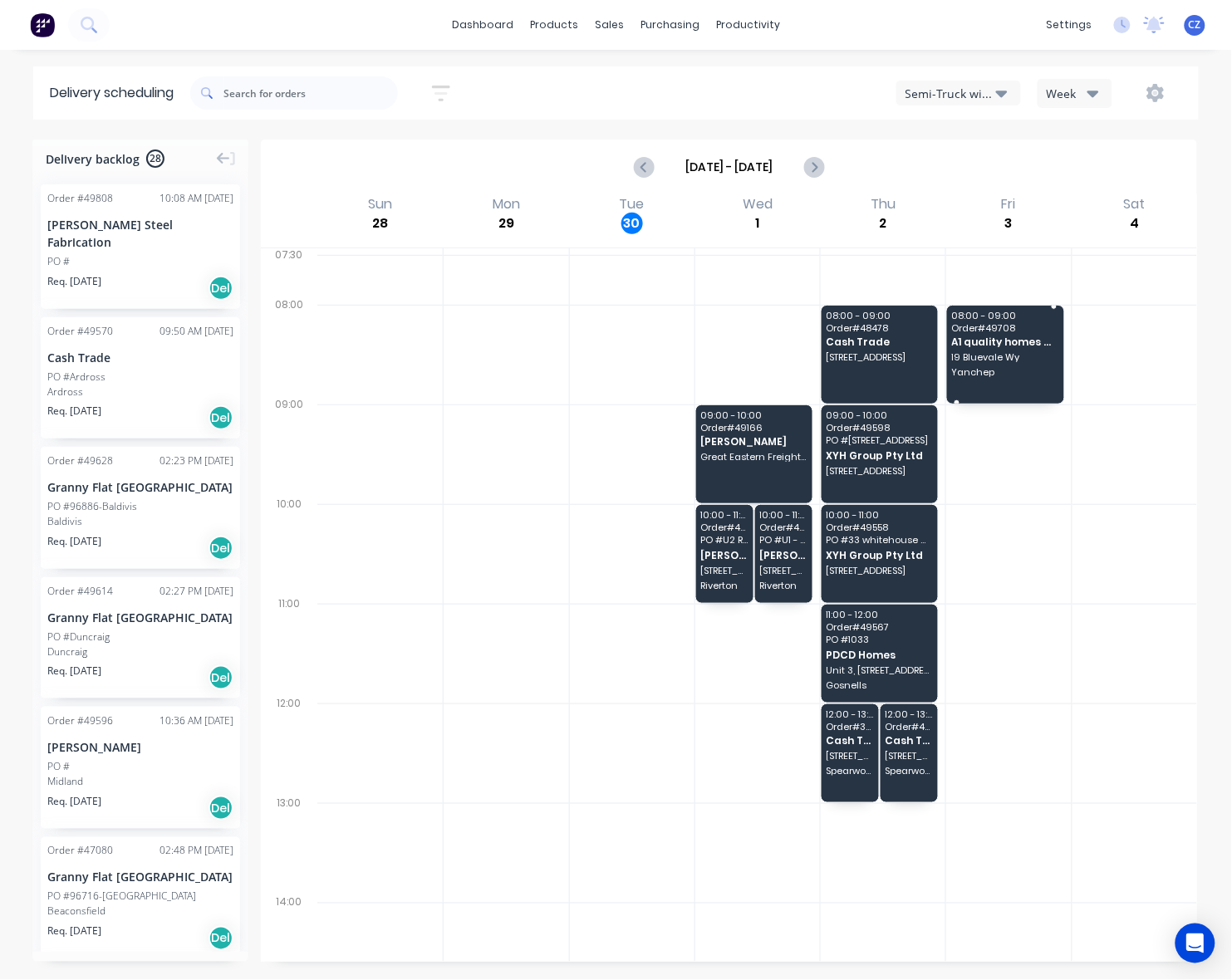
click at [1001, 364] on div "08:00 - 09:00 Order # 49708 A1 quality homes pty ltd 19 Bluevale Wy Yanchep" at bounding box center [1004, 355] width 117 height 98
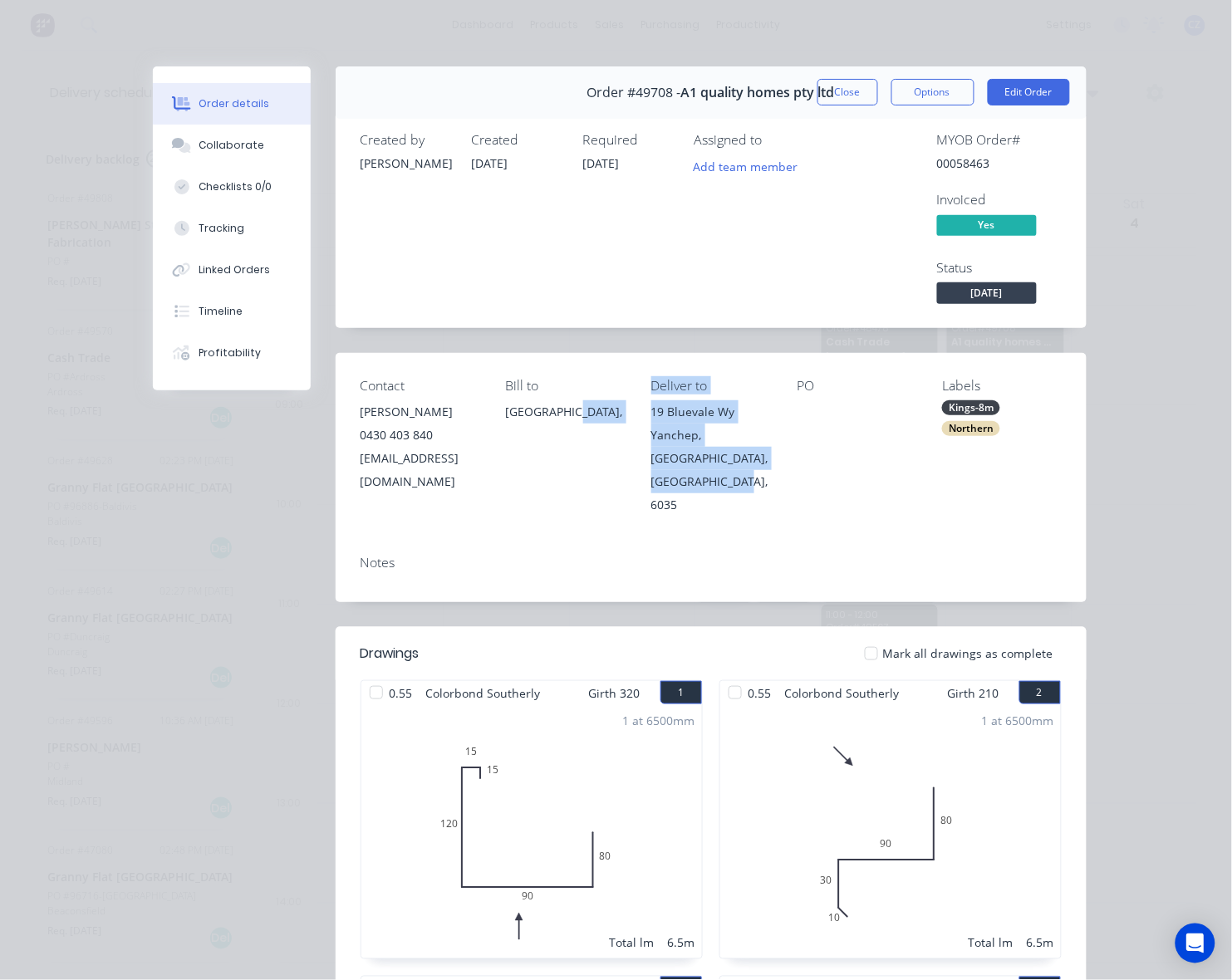
drag, startPoint x: 736, startPoint y: 497, endPoint x: 667, endPoint y: 421, distance: 102.6
click at [667, 421] on div "Contact [PERSON_NAME] [PHONE_NUMBER] [EMAIL_ADDRESS][DOMAIN_NAME] Bill to [GEOG…" at bounding box center [711, 447] width 751 height 188
drag, startPoint x: 724, startPoint y: 488, endPoint x: 679, endPoint y: 418, distance: 83.2
click at [679, 418] on div "Contact [PERSON_NAME] [PHONE_NUMBER] [EMAIL_ADDRESS][DOMAIN_NAME] Bill to [GEOG…" at bounding box center [711, 447] width 751 height 188
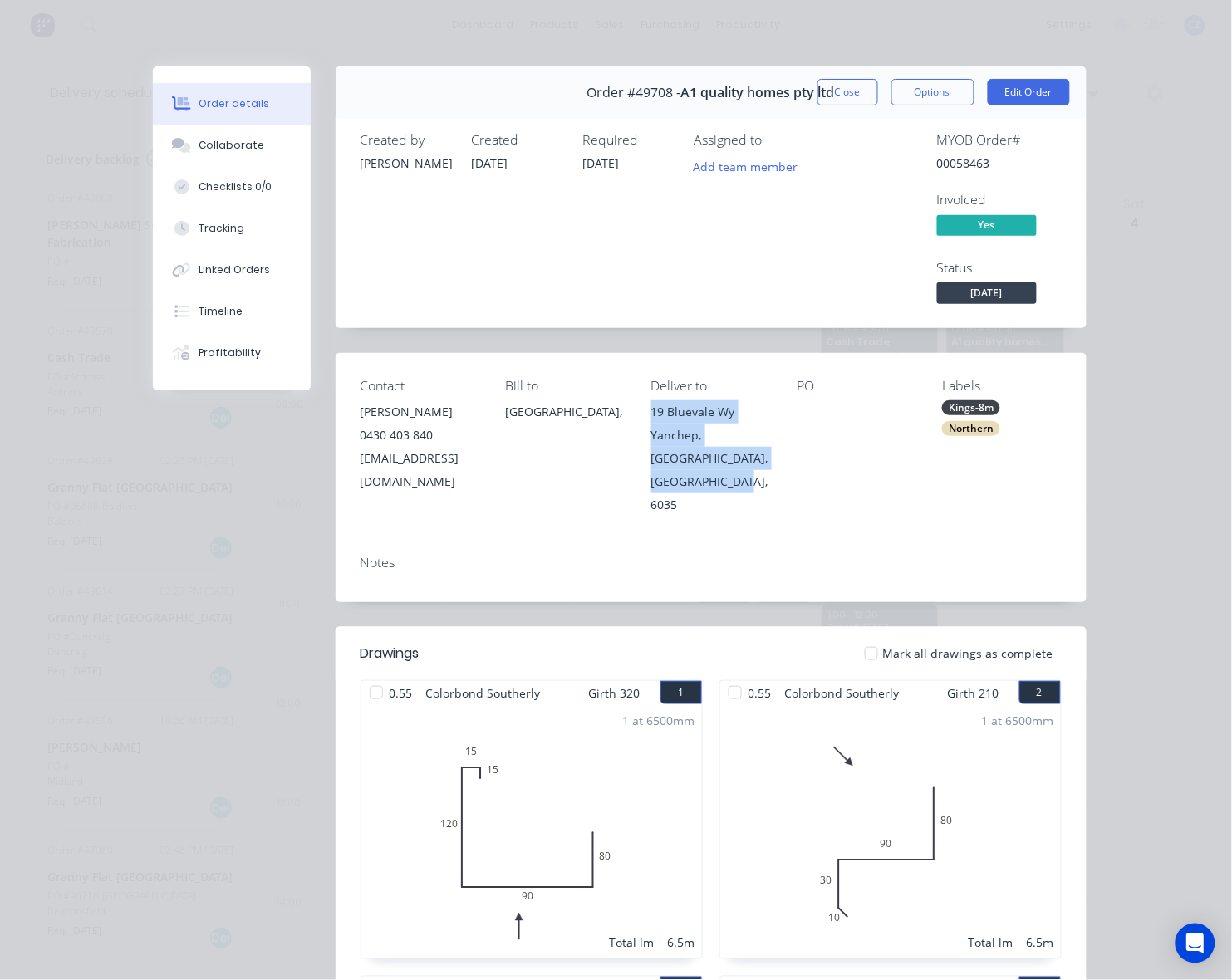
copy div "[STREET_ADDRESS]"
click at [823, 93] on button "Close" at bounding box center [847, 93] width 61 height 27
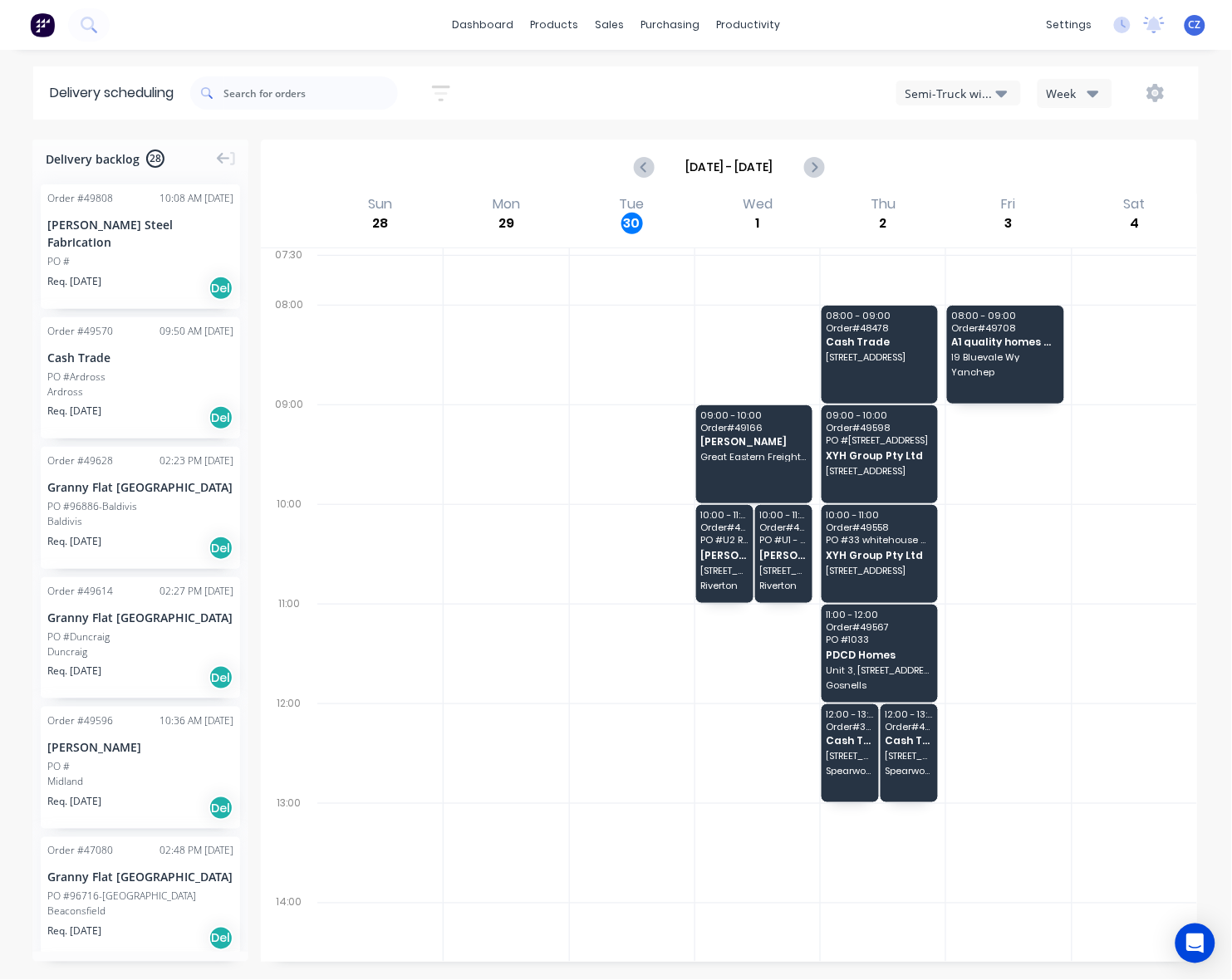
click at [974, 89] on div "Semi-Truck with Hiab" at bounding box center [950, 94] width 91 height 17
click at [1054, 493] on div at bounding box center [1008, 453] width 124 height 99
click at [795, 176] on input "Sep 28 - Oct 4" at bounding box center [728, 167] width 148 height 25
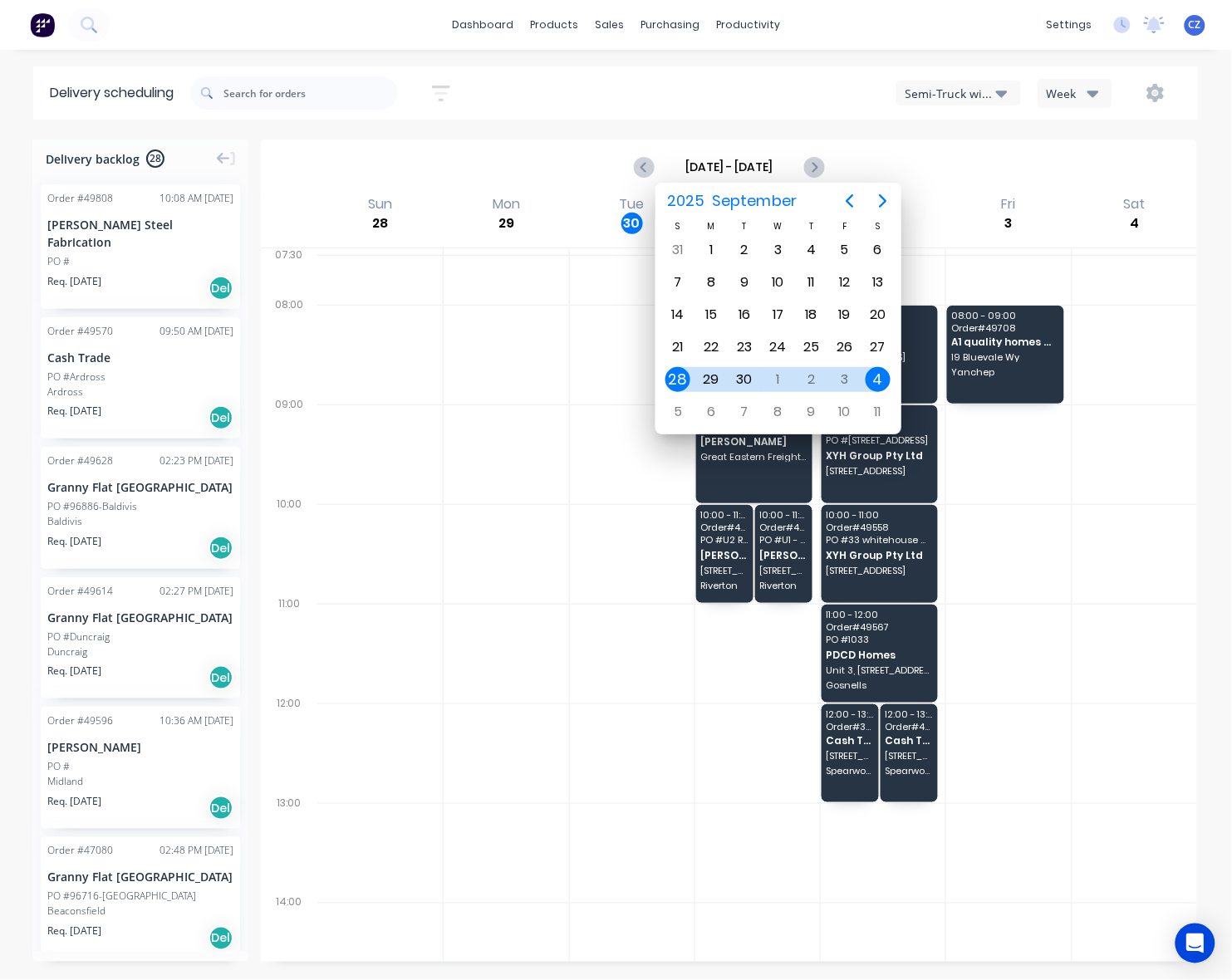
click at [886, 138] on div "Delivery scheduling Sort by Most recent Created date Required date Order number…" at bounding box center [616, 523] width 1232 height 913
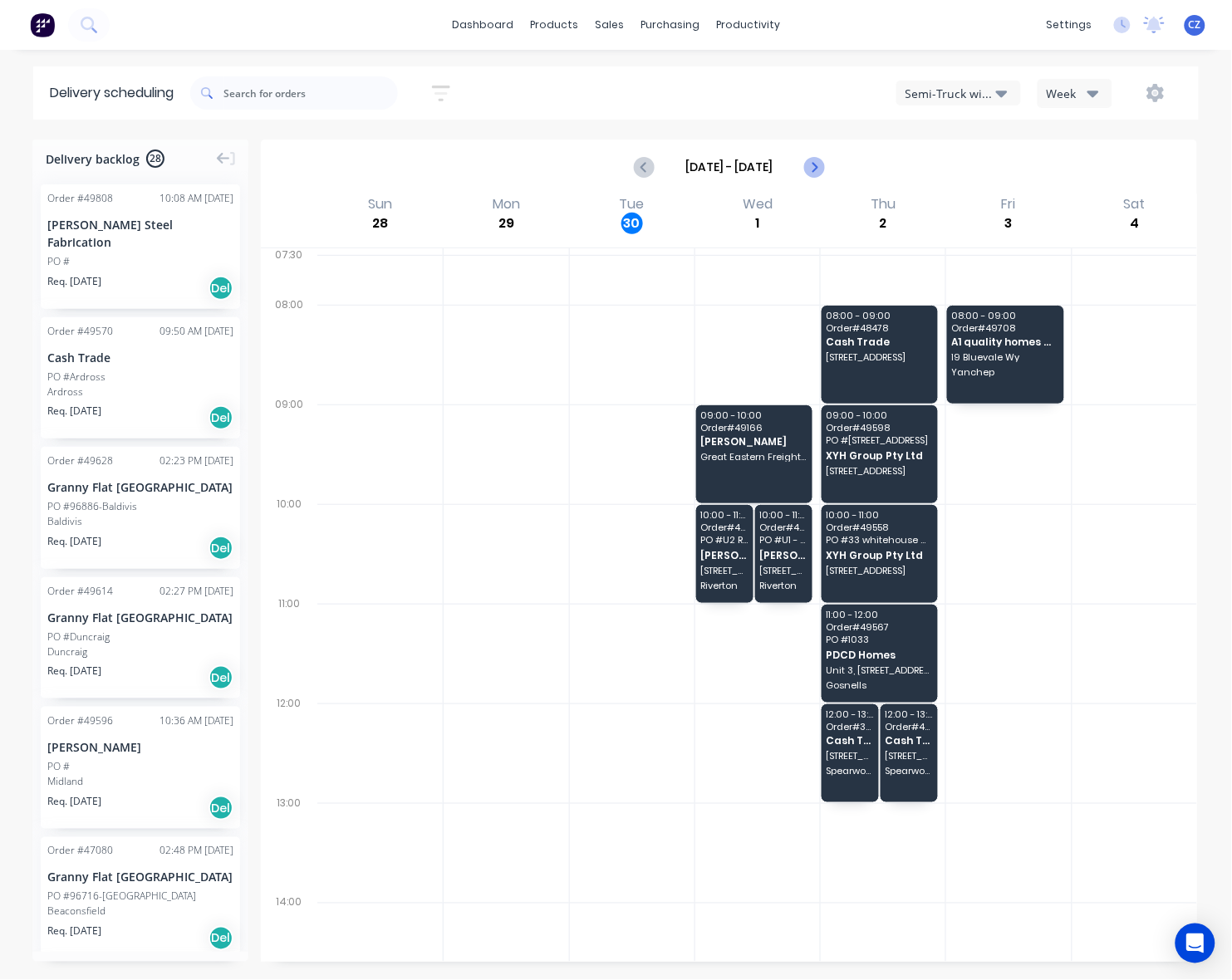
click at [811, 179] on button "Next page" at bounding box center [813, 167] width 33 height 33
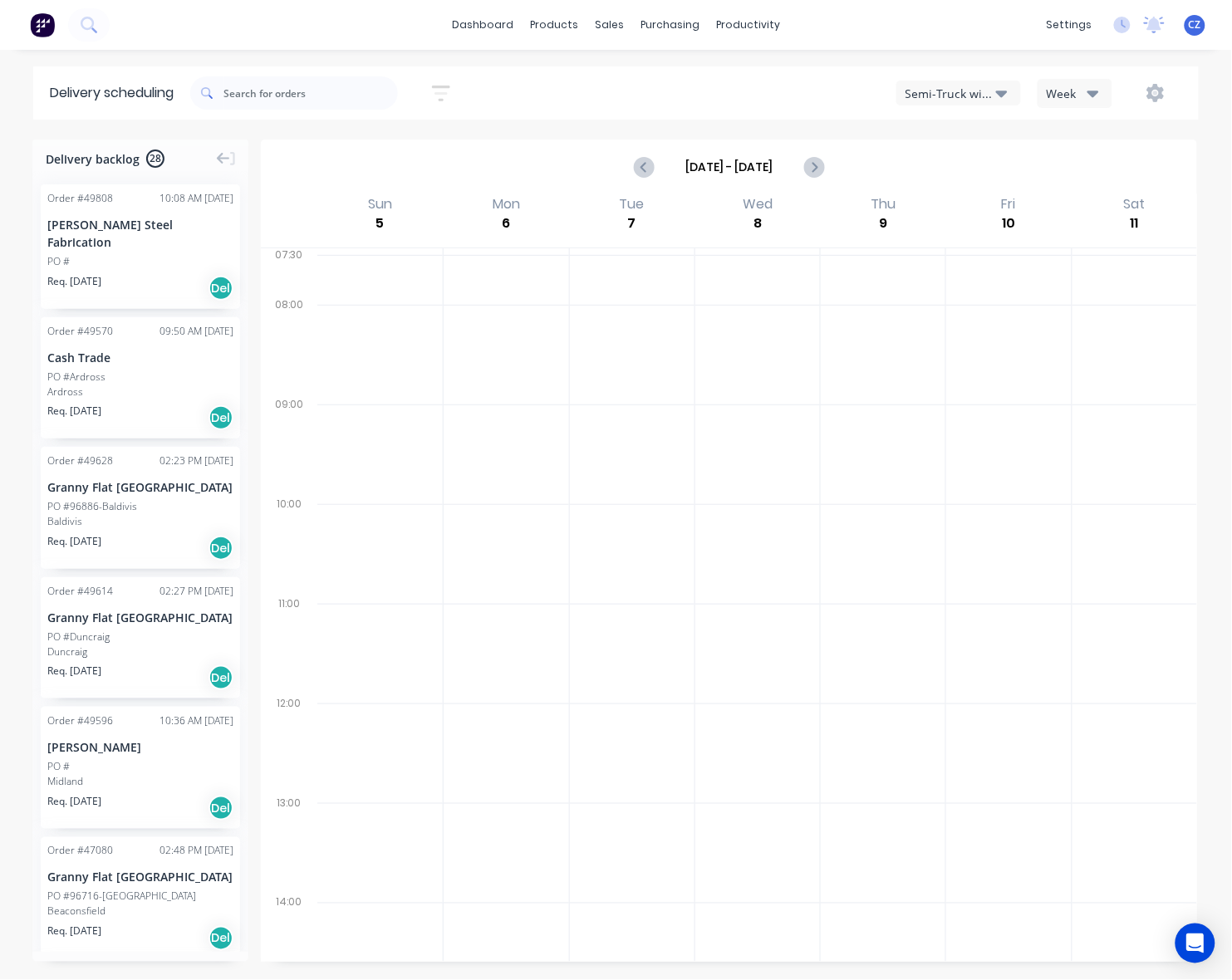
click at [625, 169] on div "Oct 5 - Oct 11" at bounding box center [728, 166] width 933 height 51
click at [633, 160] on button "Previous page" at bounding box center [644, 167] width 33 height 33
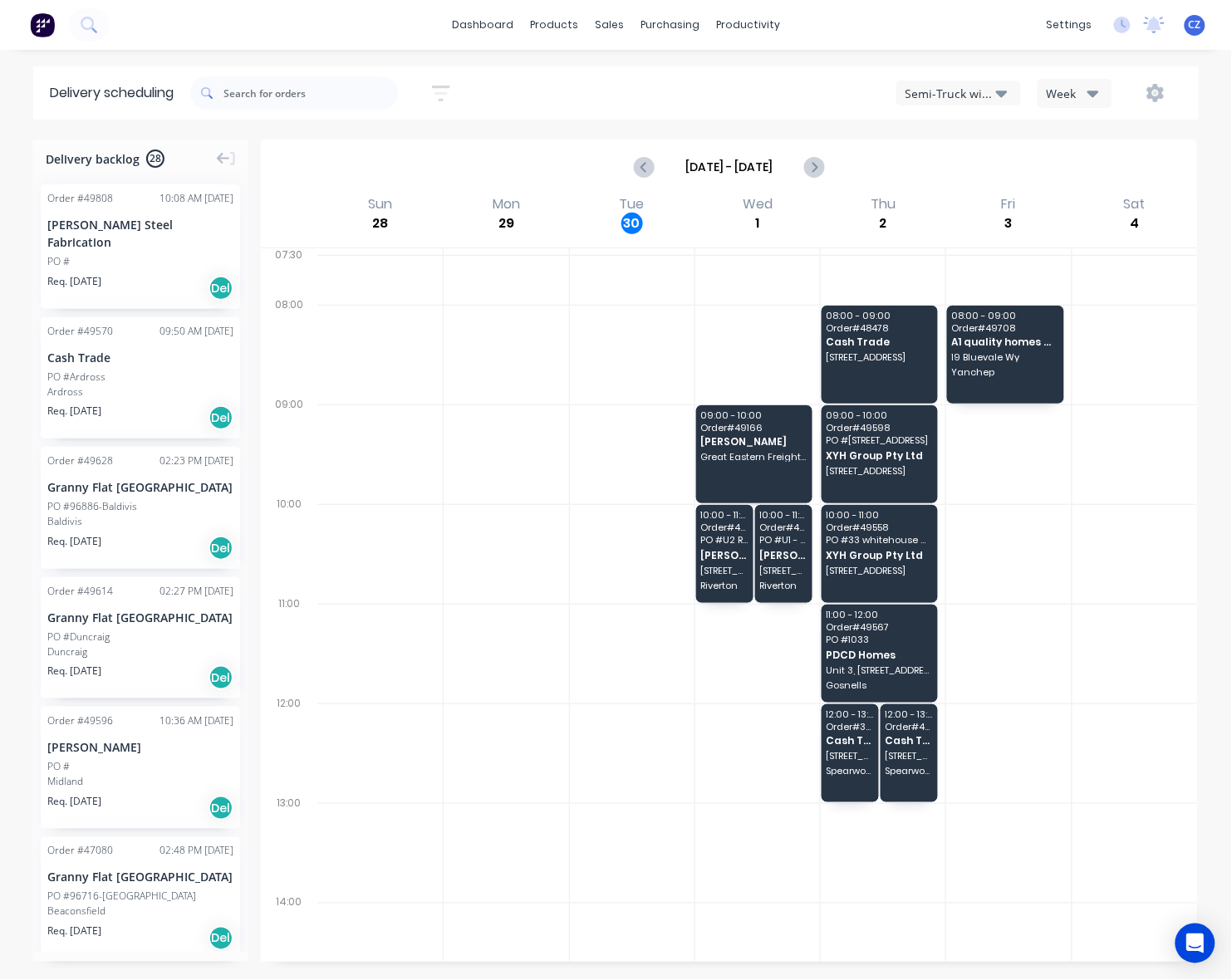
click at [522, 141] on div "Sep 28 - Oct 4" at bounding box center [728, 166] width 933 height 51
click at [793, 166] on input "Sep 28 - Oct 4" at bounding box center [728, 167] width 148 height 25
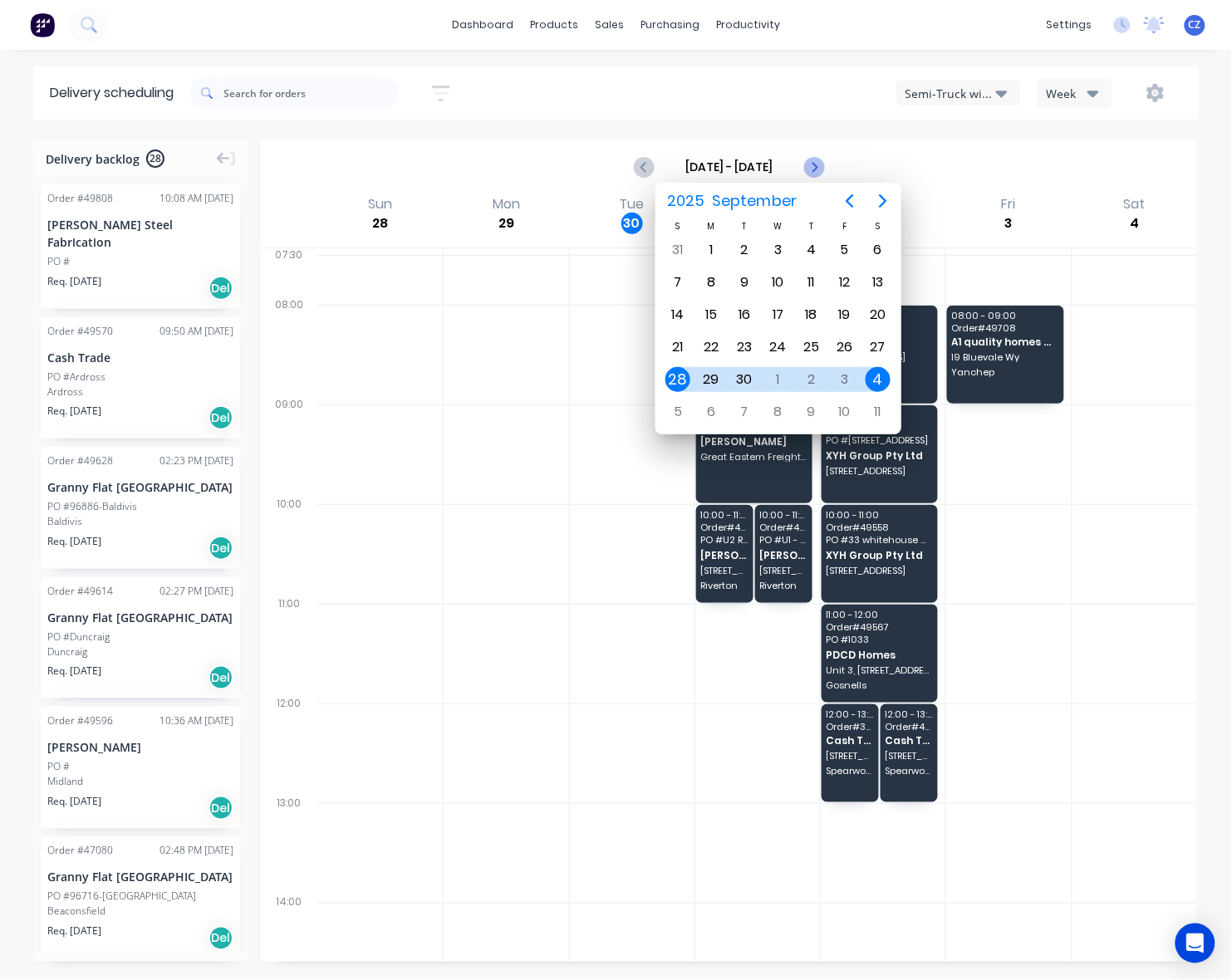
click at [822, 168] on icon "Next page" at bounding box center [813, 167] width 20 height 20
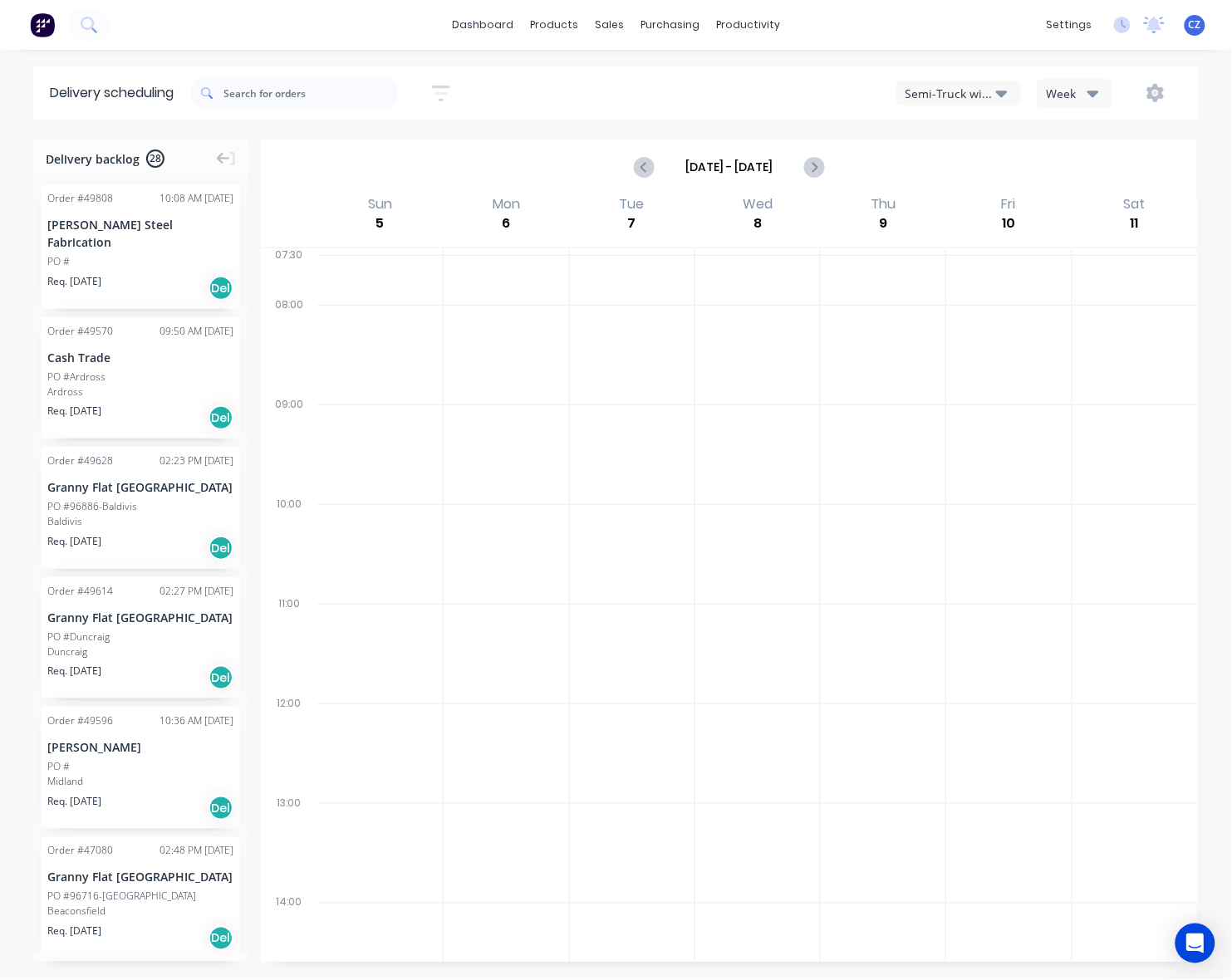
click at [998, 87] on icon "button" at bounding box center [1001, 93] width 12 height 18
click at [525, 126] on div "Delivery scheduling Sort by Most recent Created date Required date Order number…" at bounding box center [616, 523] width 1232 height 913
click at [649, 164] on icon "Previous page" at bounding box center [644, 167] width 20 height 20
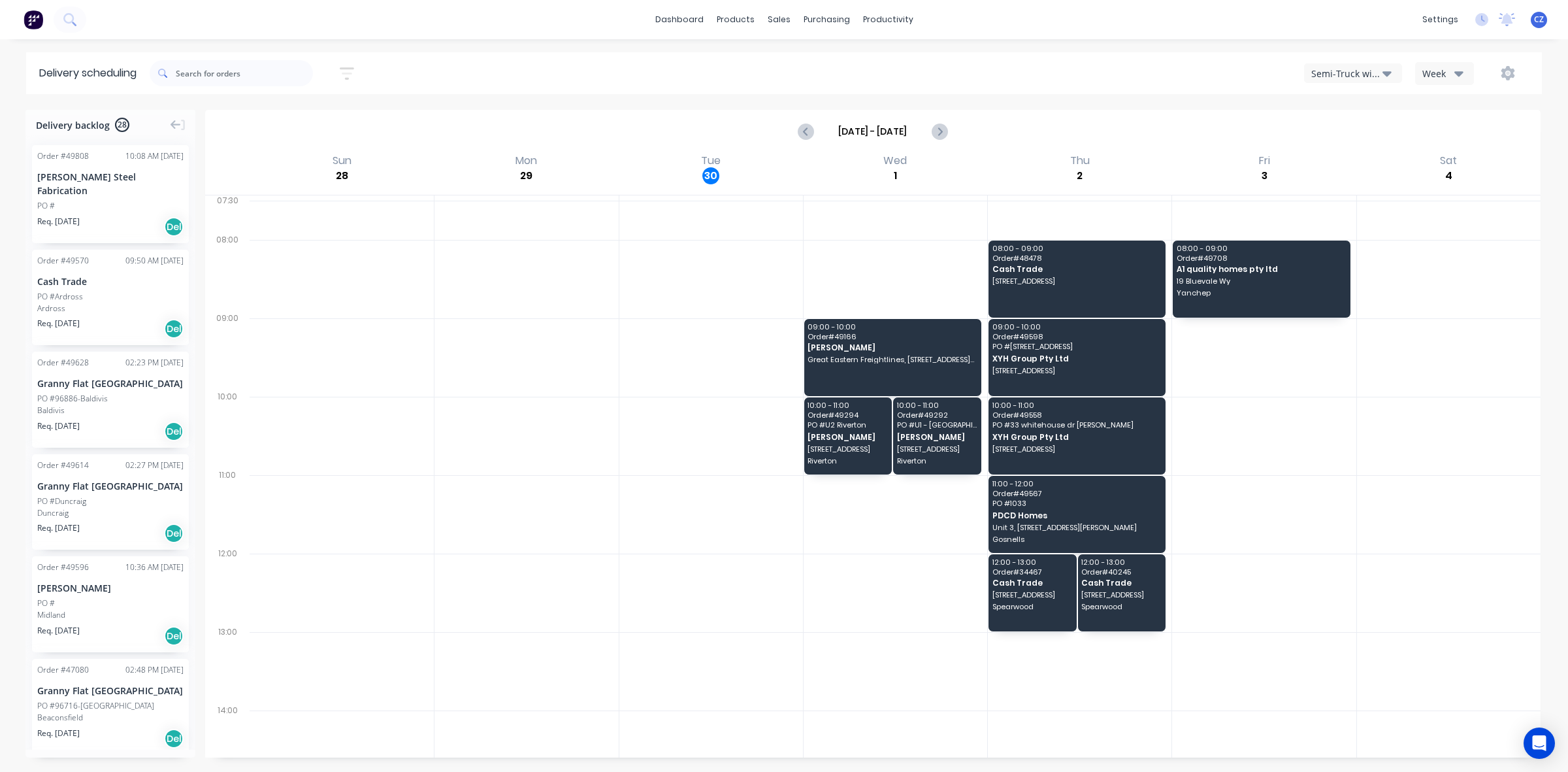
click at [968, 77] on div "Semi-Truck with Hiab" at bounding box center [1347, 74] width 71 height 14
click at [968, 156] on div "Utes Delivery" at bounding box center [1369, 159] width 129 height 26
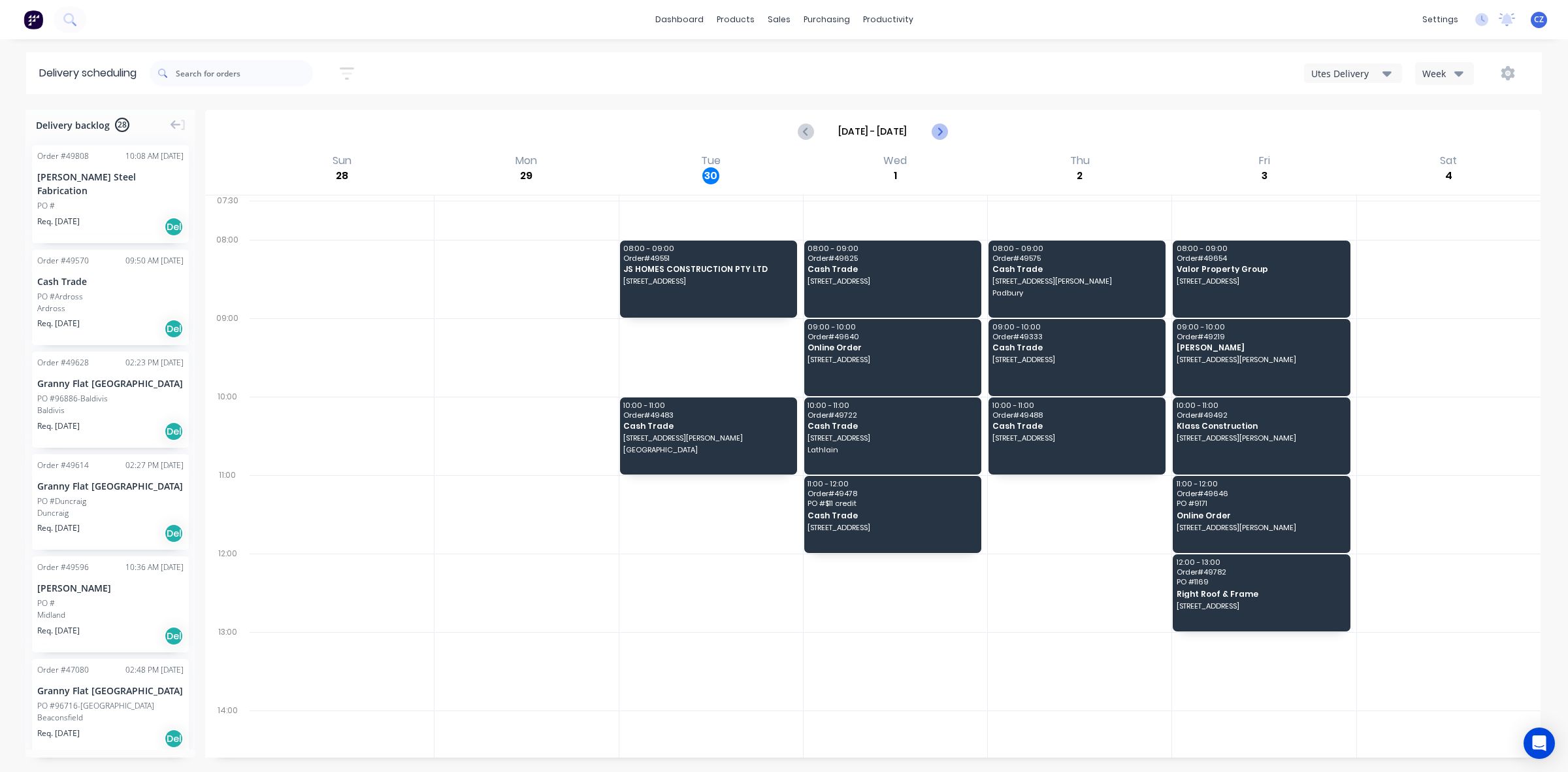
click at [946, 128] on icon "Next page" at bounding box center [939, 131] width 16 height 16
type input "Oct 5 - Oct 11"
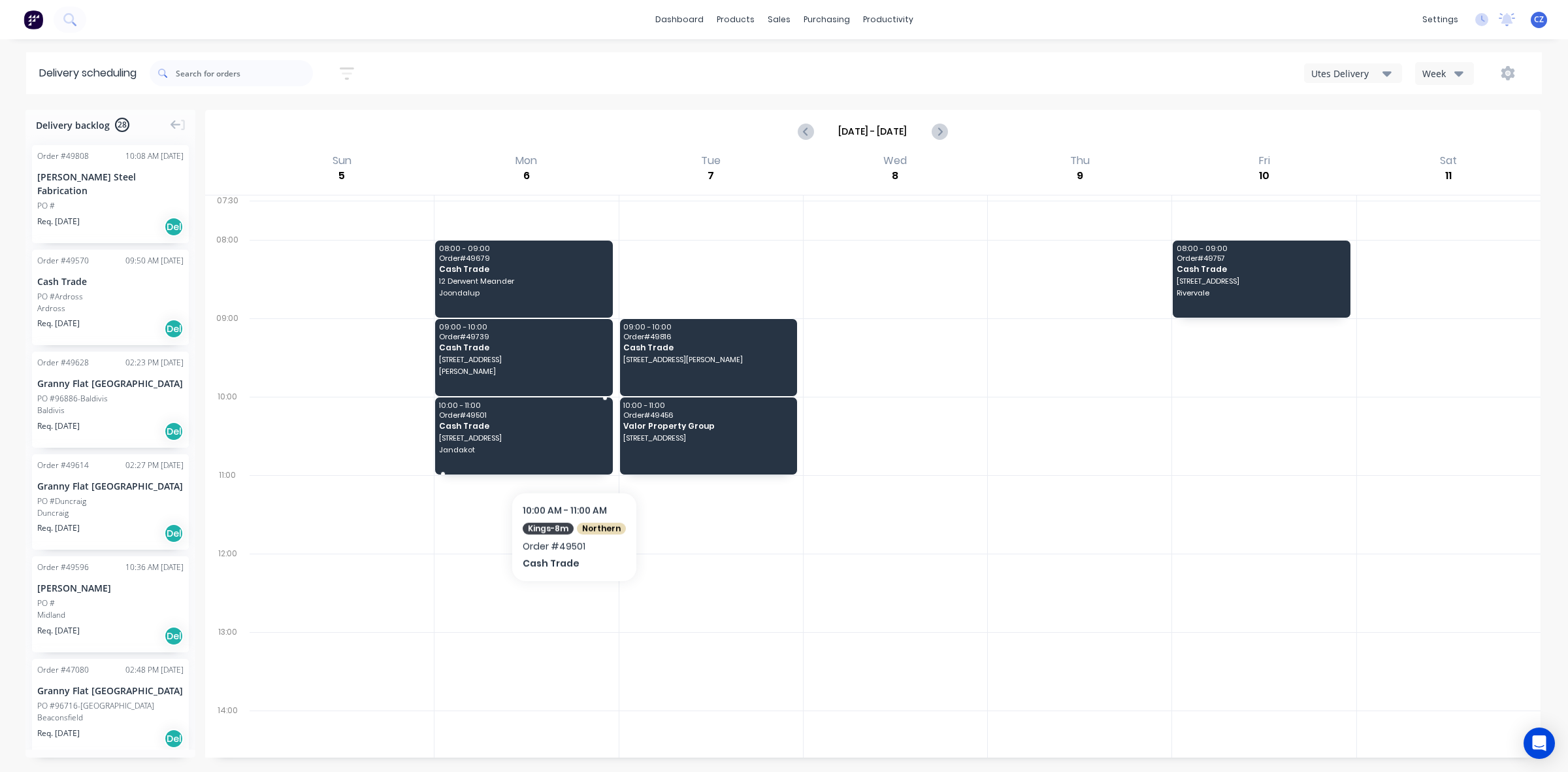
click at [572, 458] on div "10:00 - 11:00 Order # 49501 Cash Trade 11 Lakes Way Jandakot" at bounding box center [523, 436] width 177 height 77
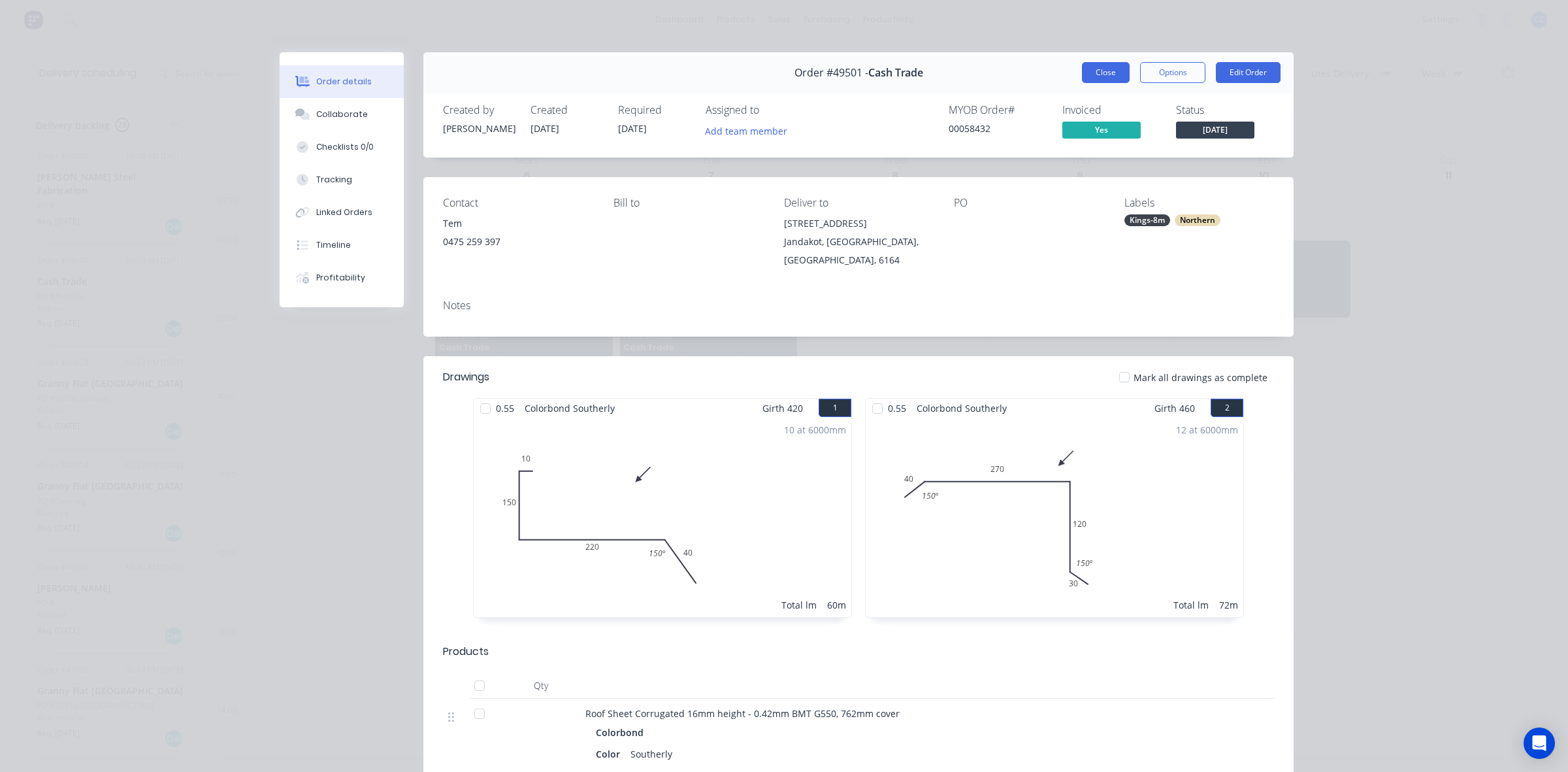
click at [968, 68] on button "Close" at bounding box center [1106, 73] width 48 height 21
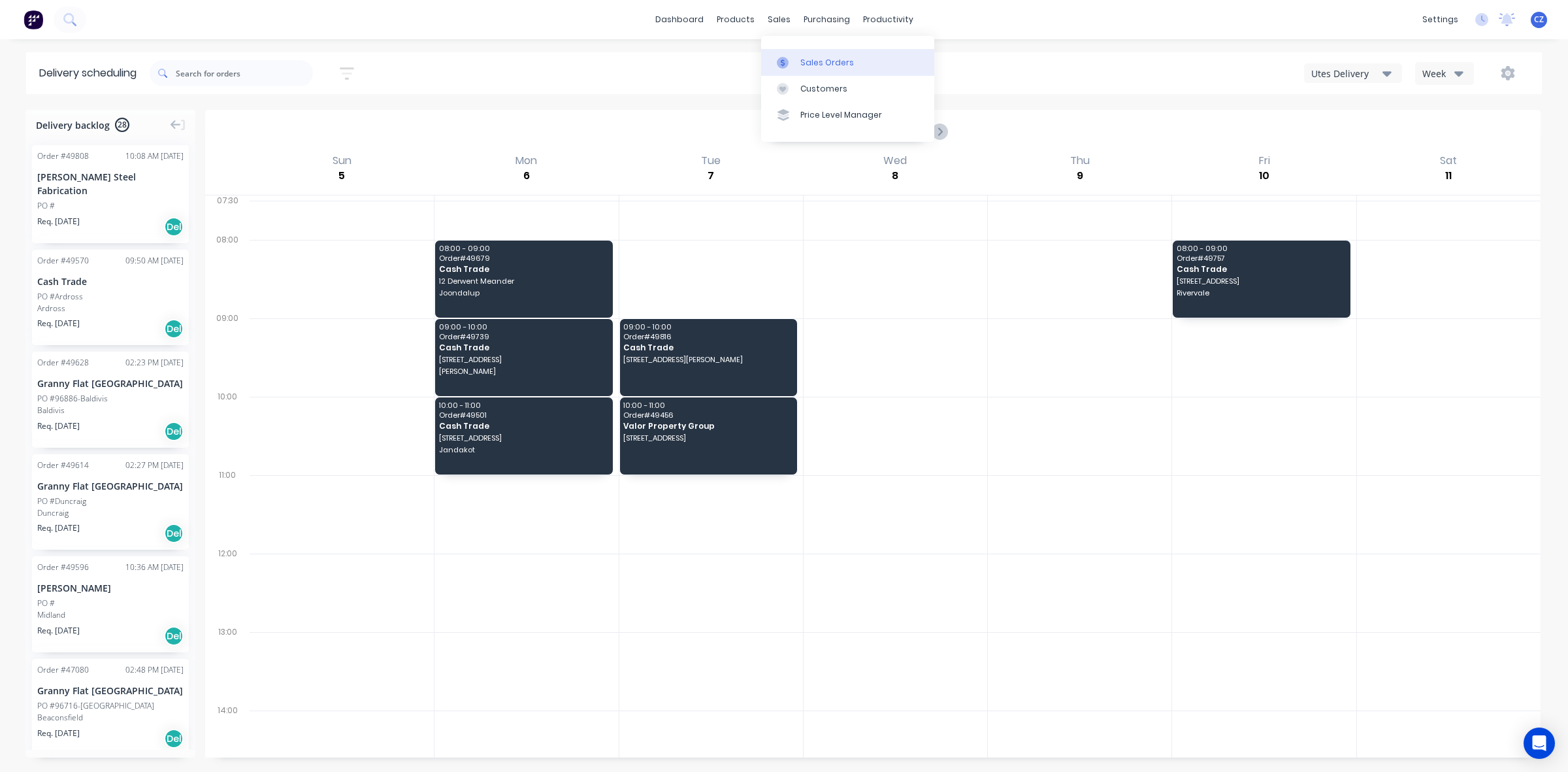
click at [817, 58] on div "Sales Orders" at bounding box center [827, 62] width 54 height 11
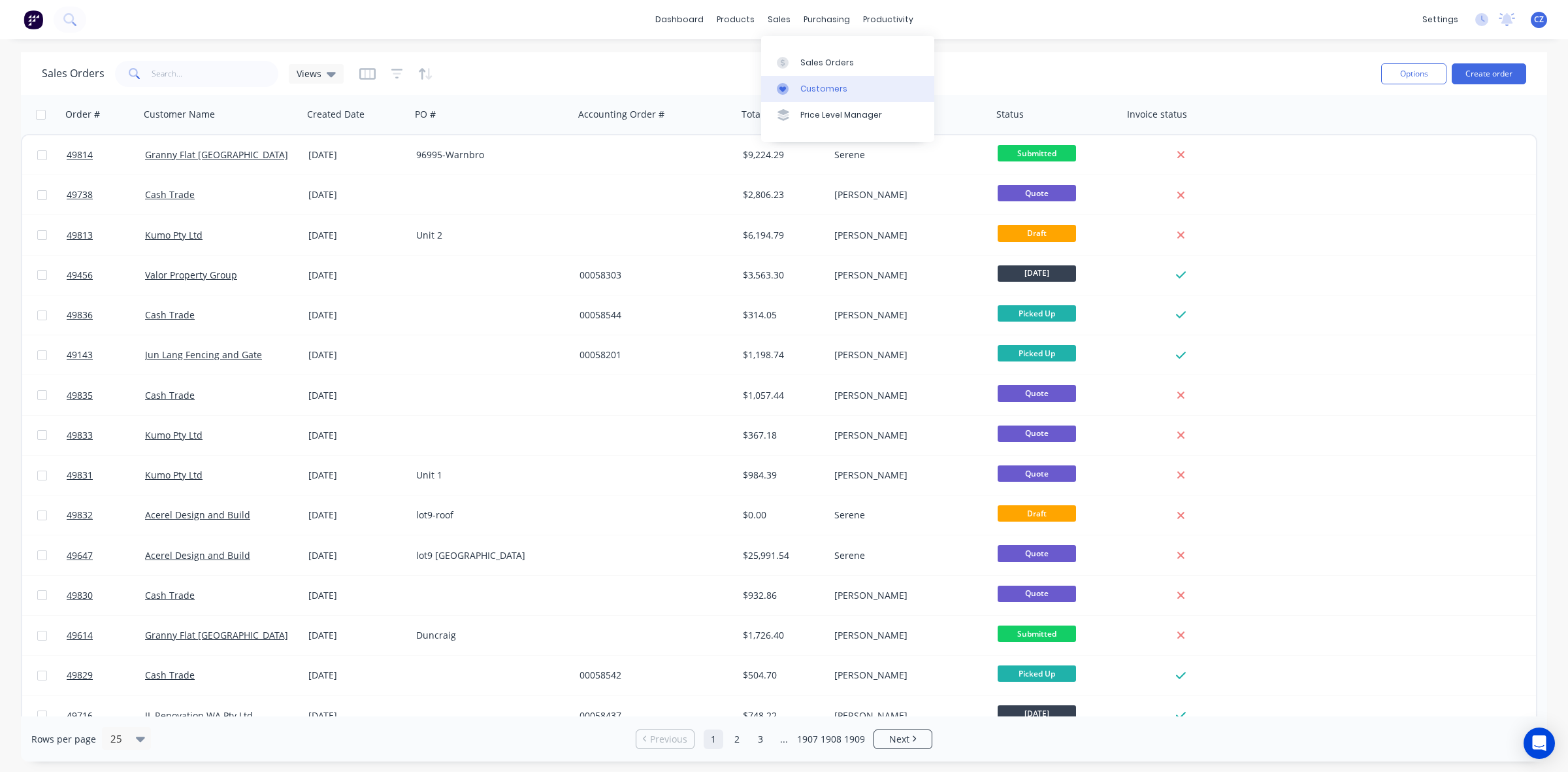
click at [801, 92] on div "Customers" at bounding box center [824, 88] width 47 height 11
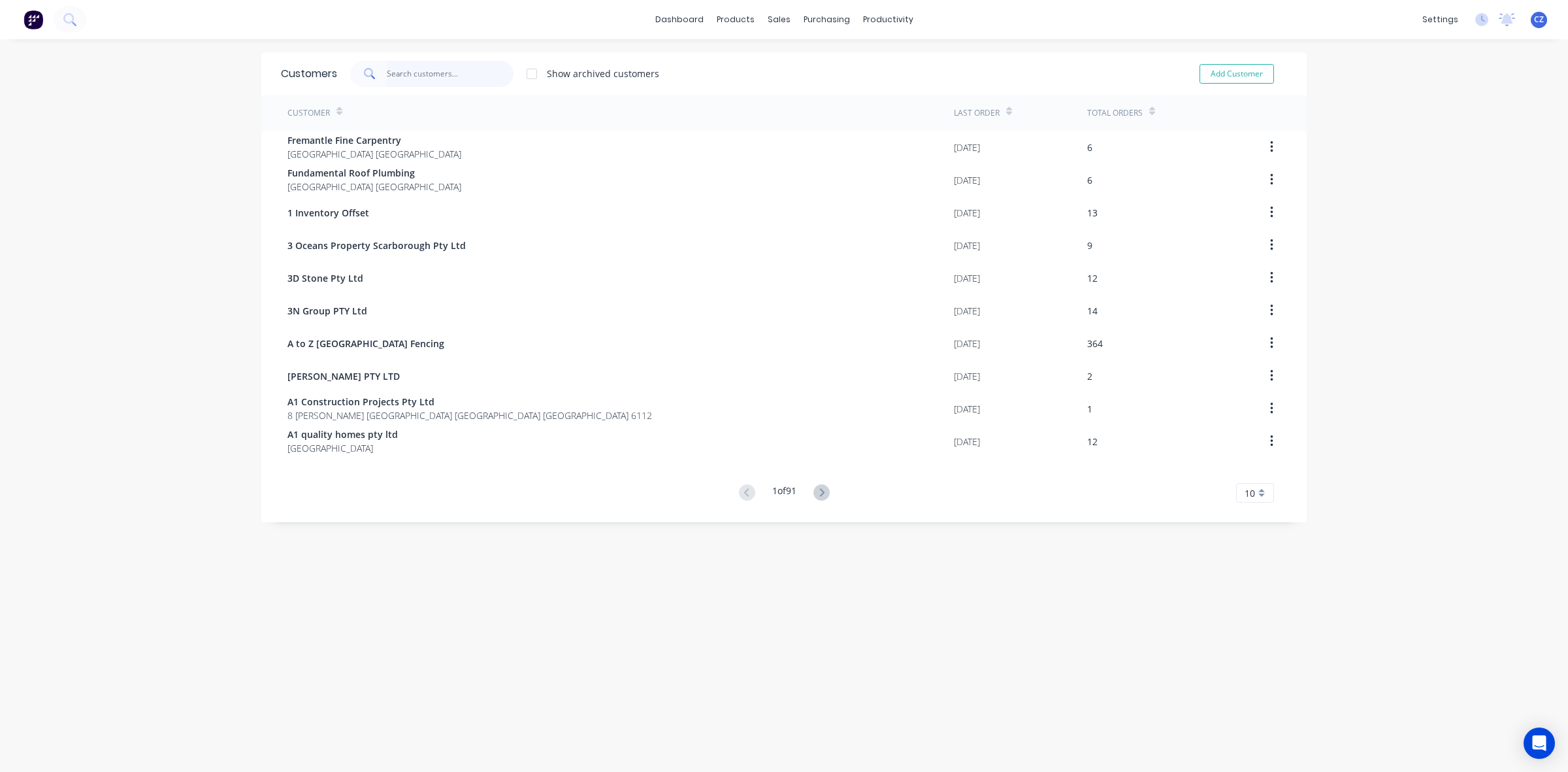
click at [446, 77] on input "text" at bounding box center [451, 74] width 128 height 26
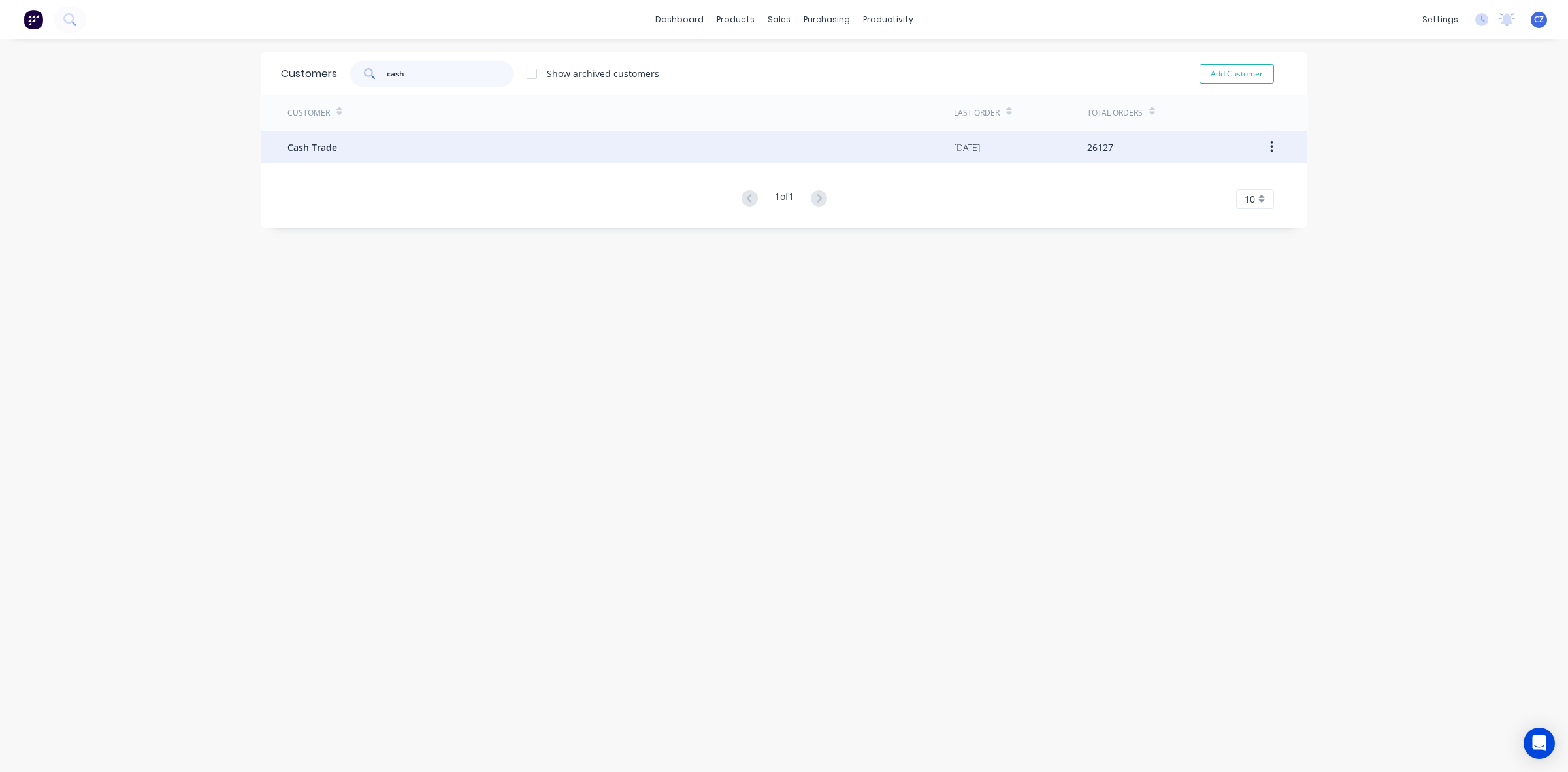
type input "cash"
click at [465, 135] on div "Cash Trade" at bounding box center [621, 147] width 666 height 33
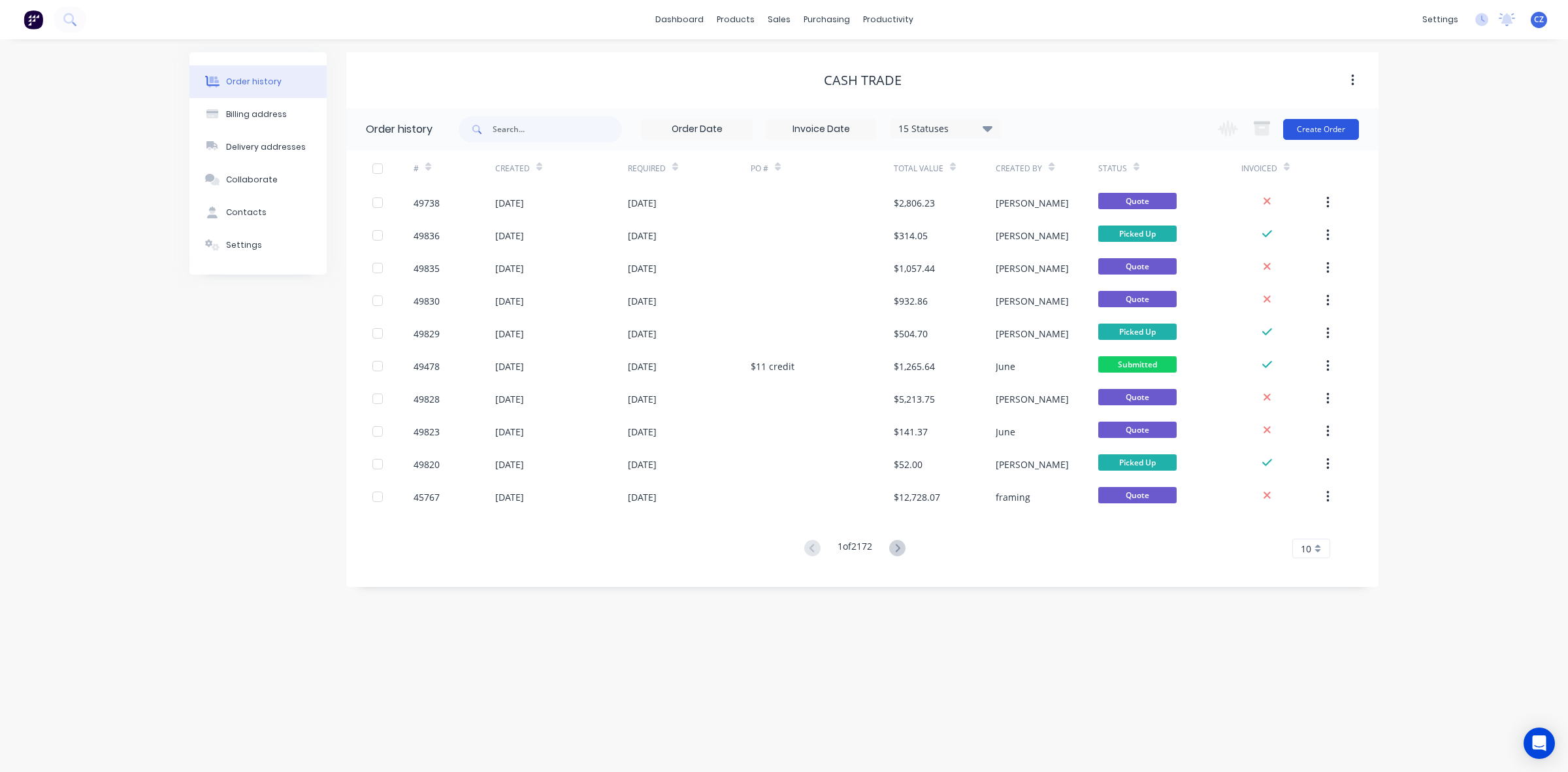
click at [968, 129] on button "Create Order" at bounding box center [1321, 130] width 76 height 21
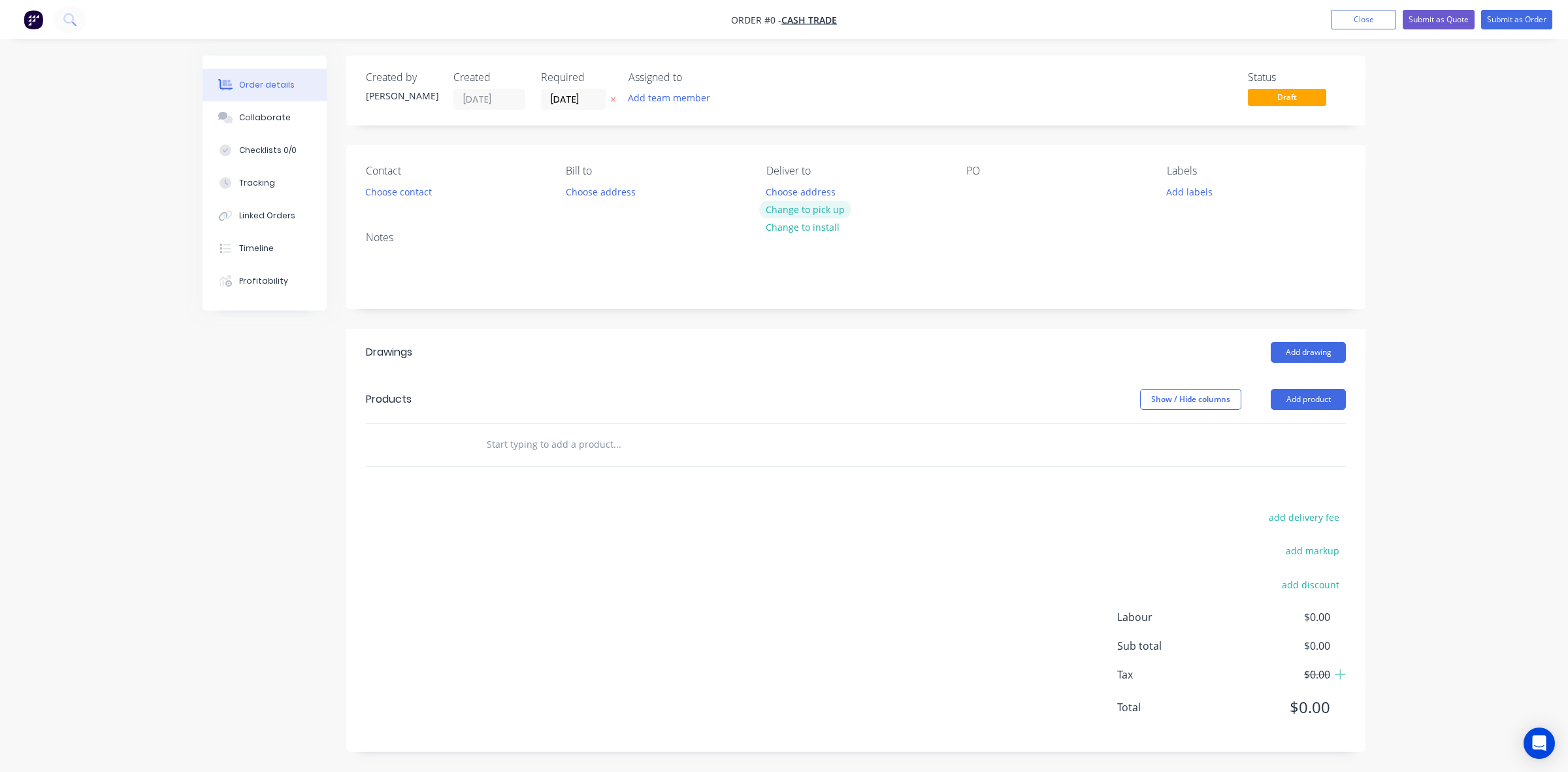
click at [818, 213] on button "Change to pick up" at bounding box center [805, 209] width 93 height 17
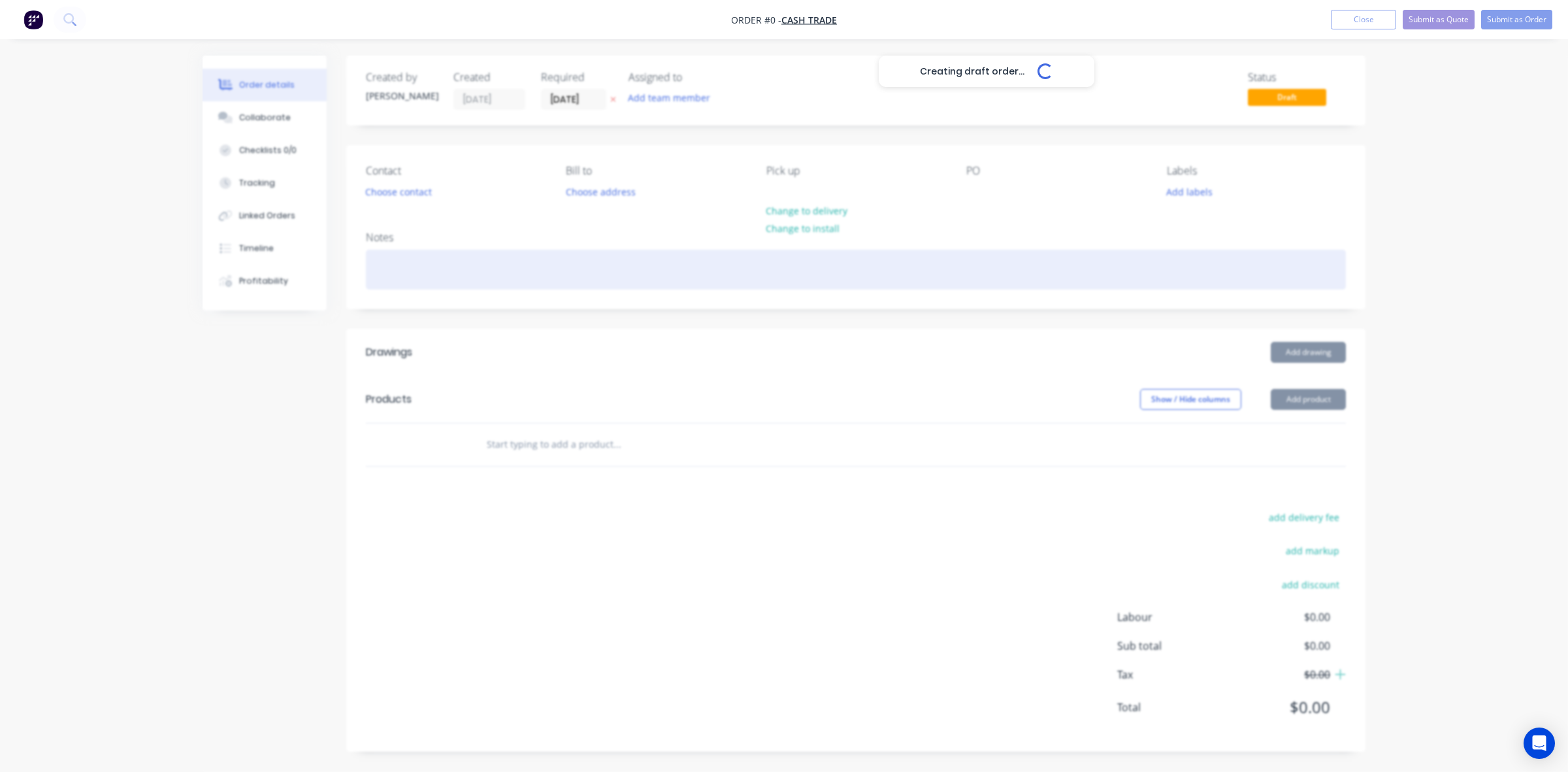
drag, startPoint x: 751, startPoint y: 284, endPoint x: 534, endPoint y: 279, distance: 217.1
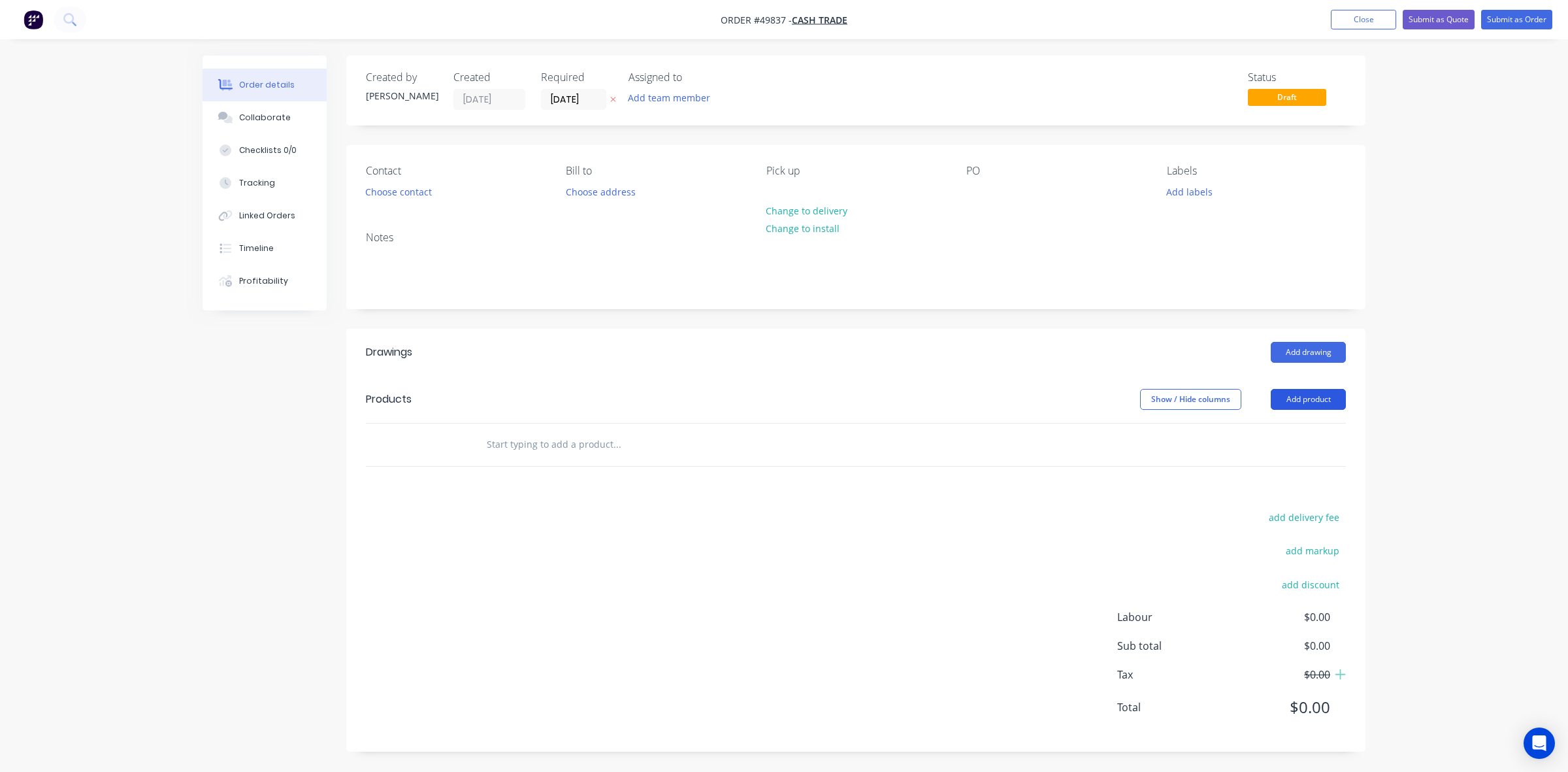
click at [968, 392] on button "Add product" at bounding box center [1308, 399] width 75 height 21
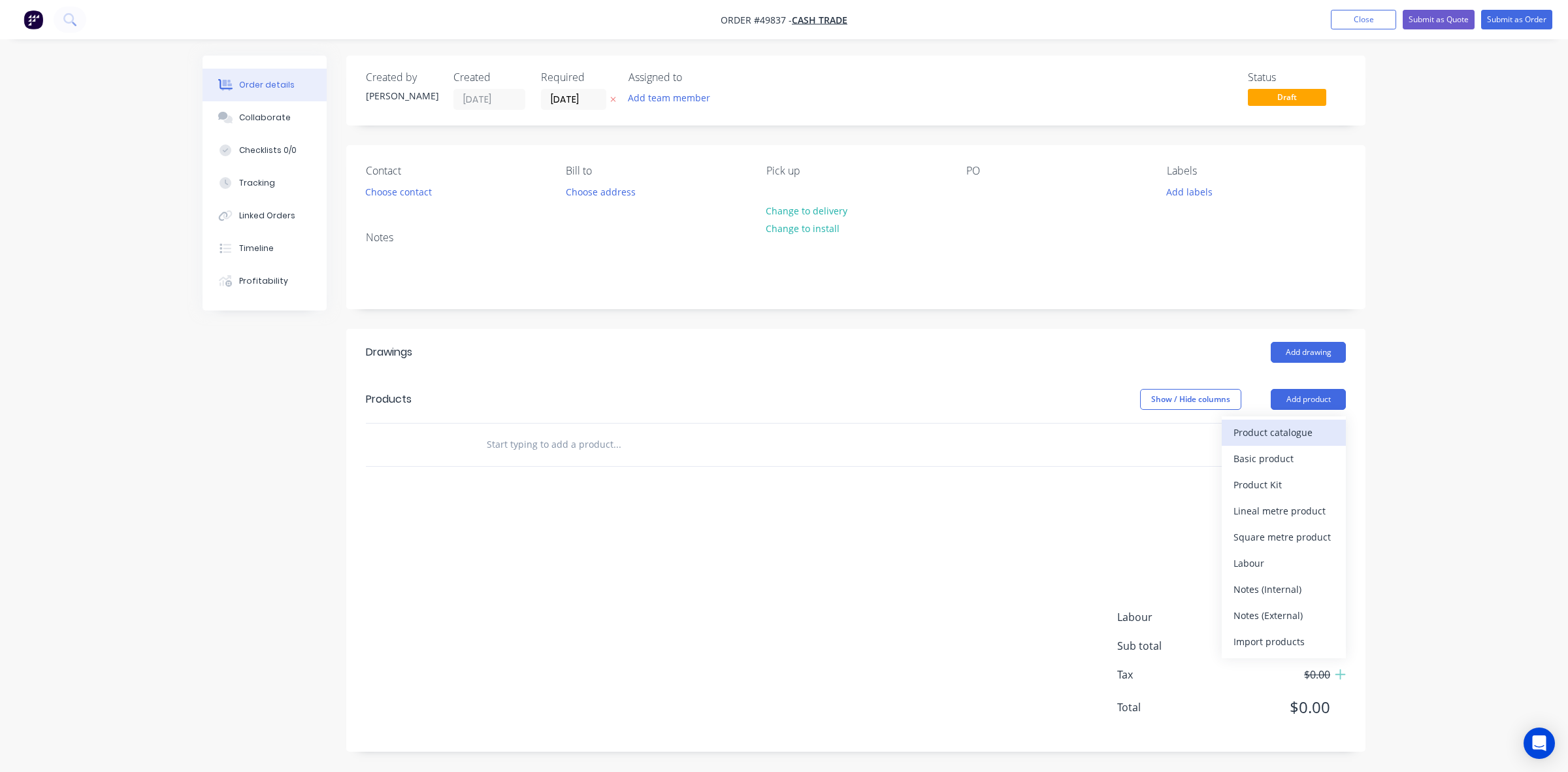
drag, startPoint x: 1292, startPoint y: 392, endPoint x: 1266, endPoint y: 433, distance: 48.5
click at [968, 433] on div "Product catalogue" at bounding box center [1283, 432] width 101 height 19
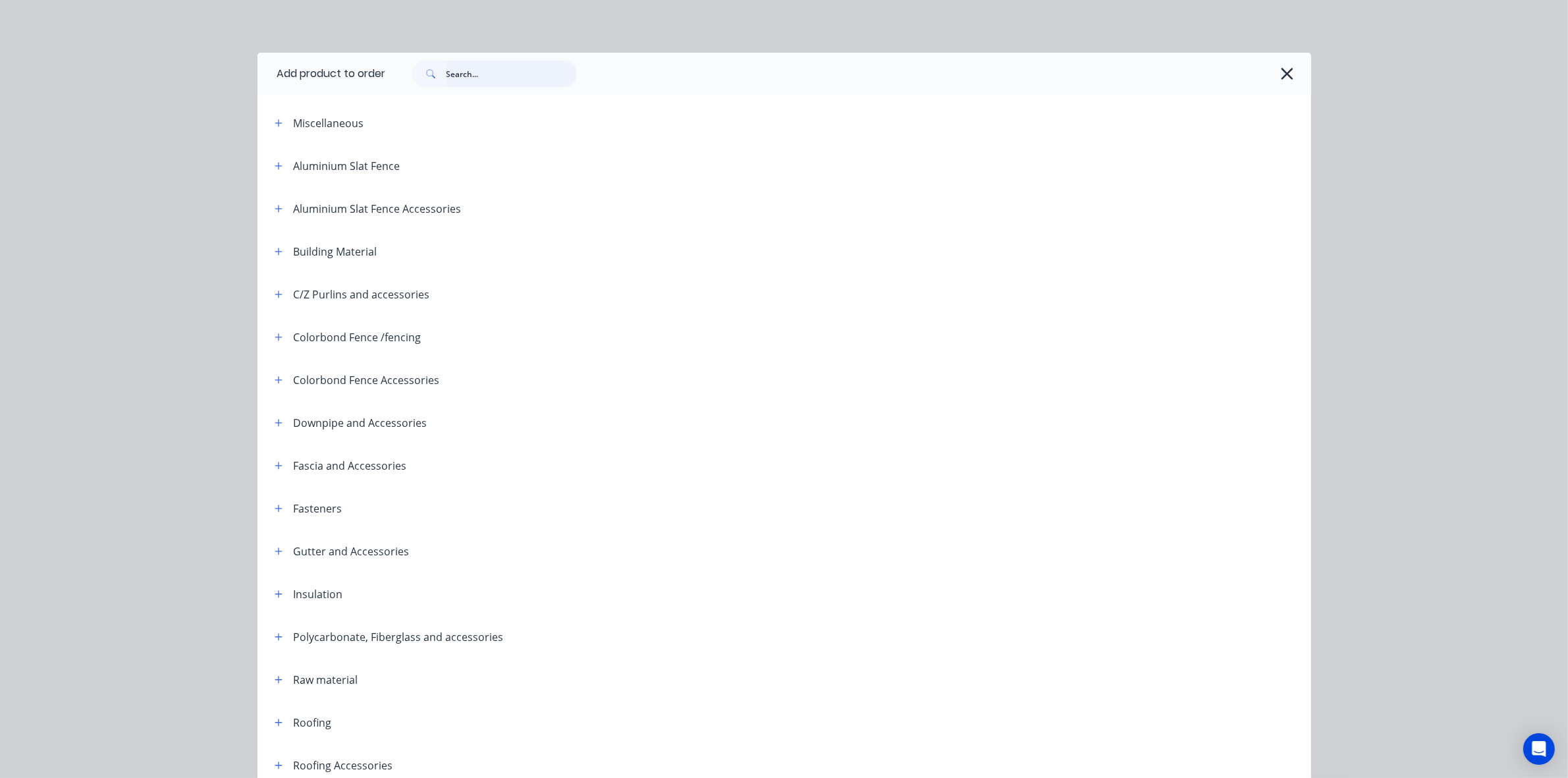
click at [532, 80] on input "text" at bounding box center [512, 73] width 130 height 26
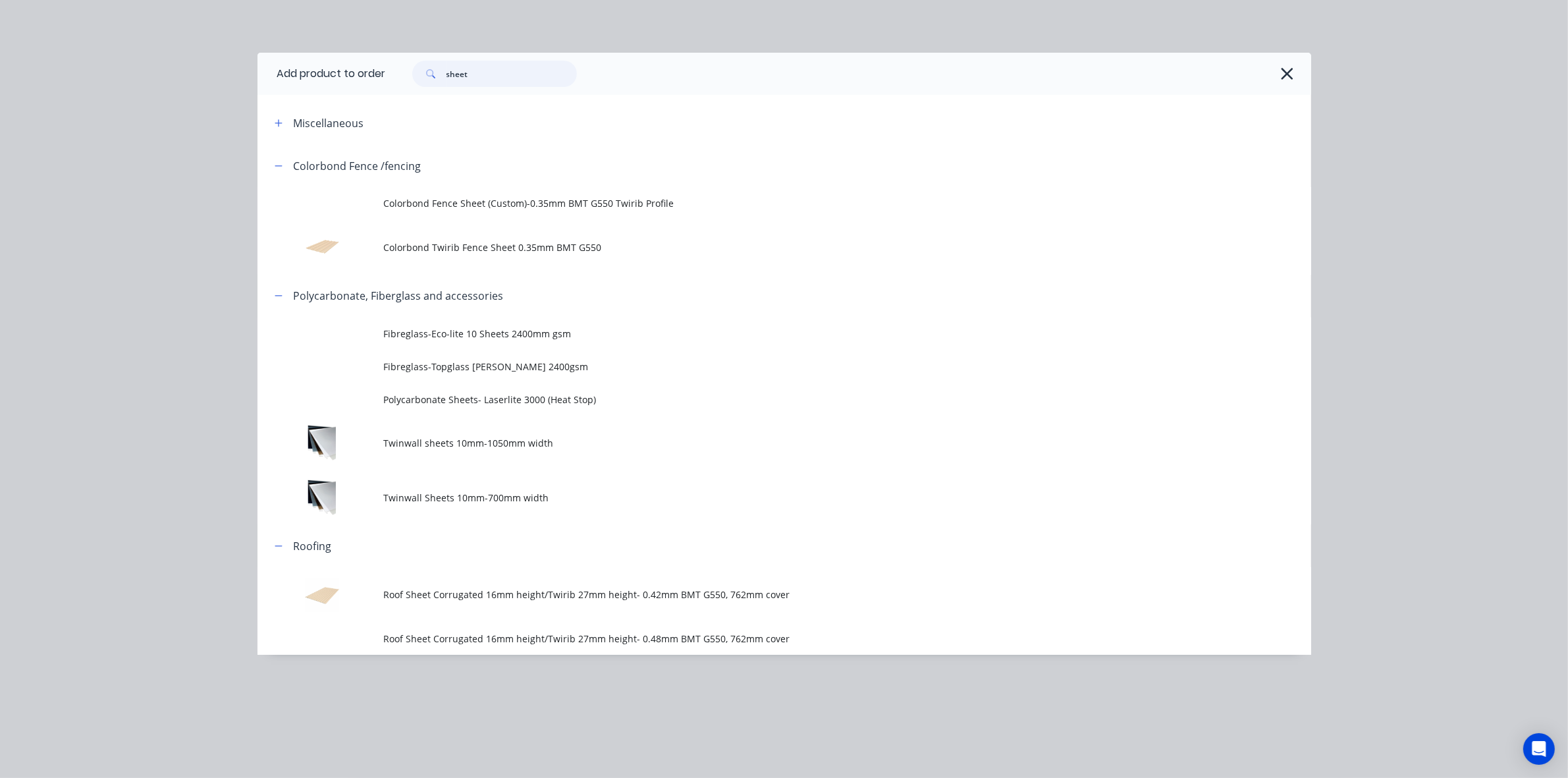
drag, startPoint x: 377, startPoint y: 70, endPoint x: 311, endPoint y: 71, distance: 66.0
click at [310, 70] on header "Add product to order sheet" at bounding box center [784, 73] width 1053 height 42
type input "poly"
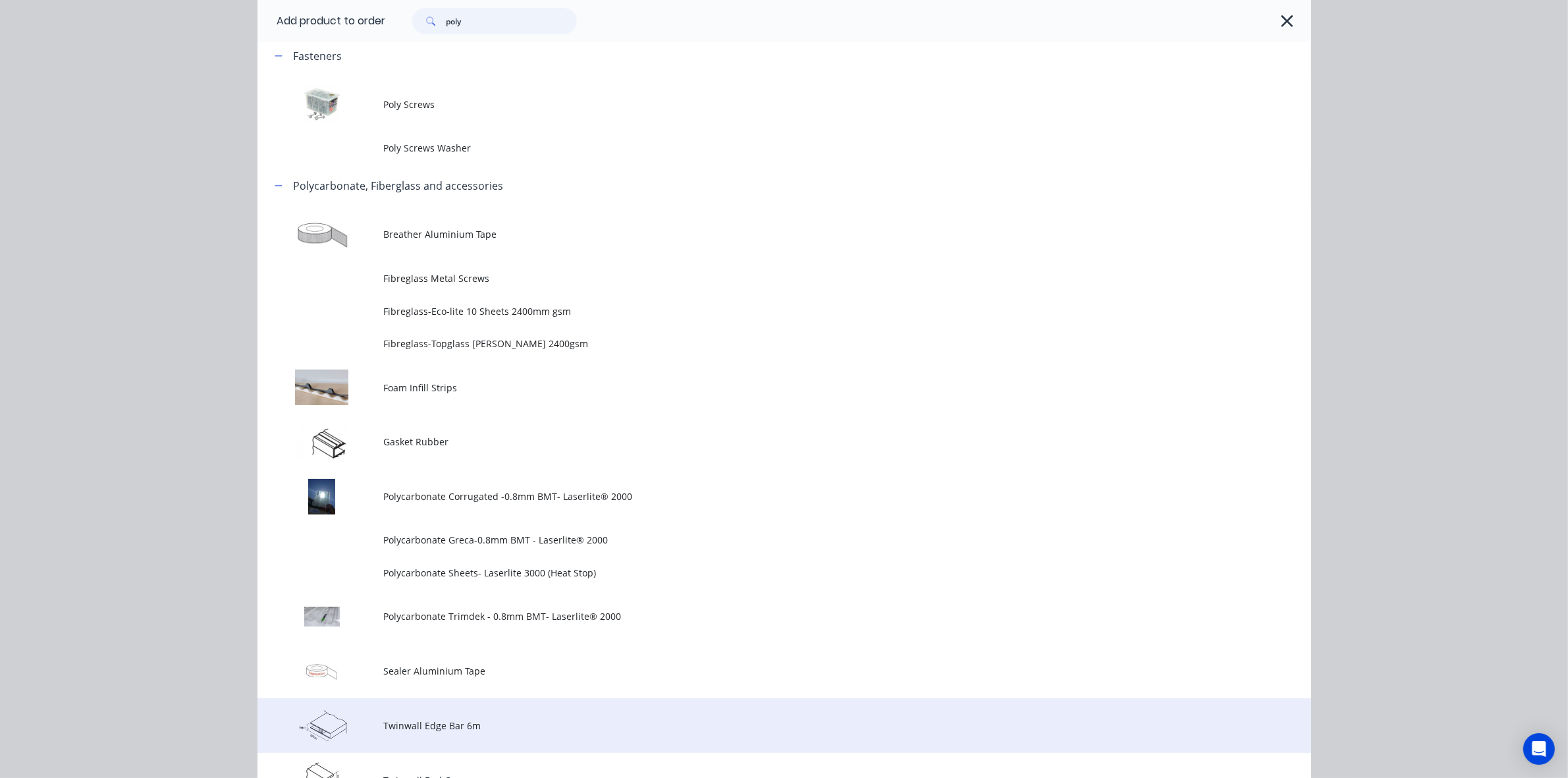
scroll to position [412, 0]
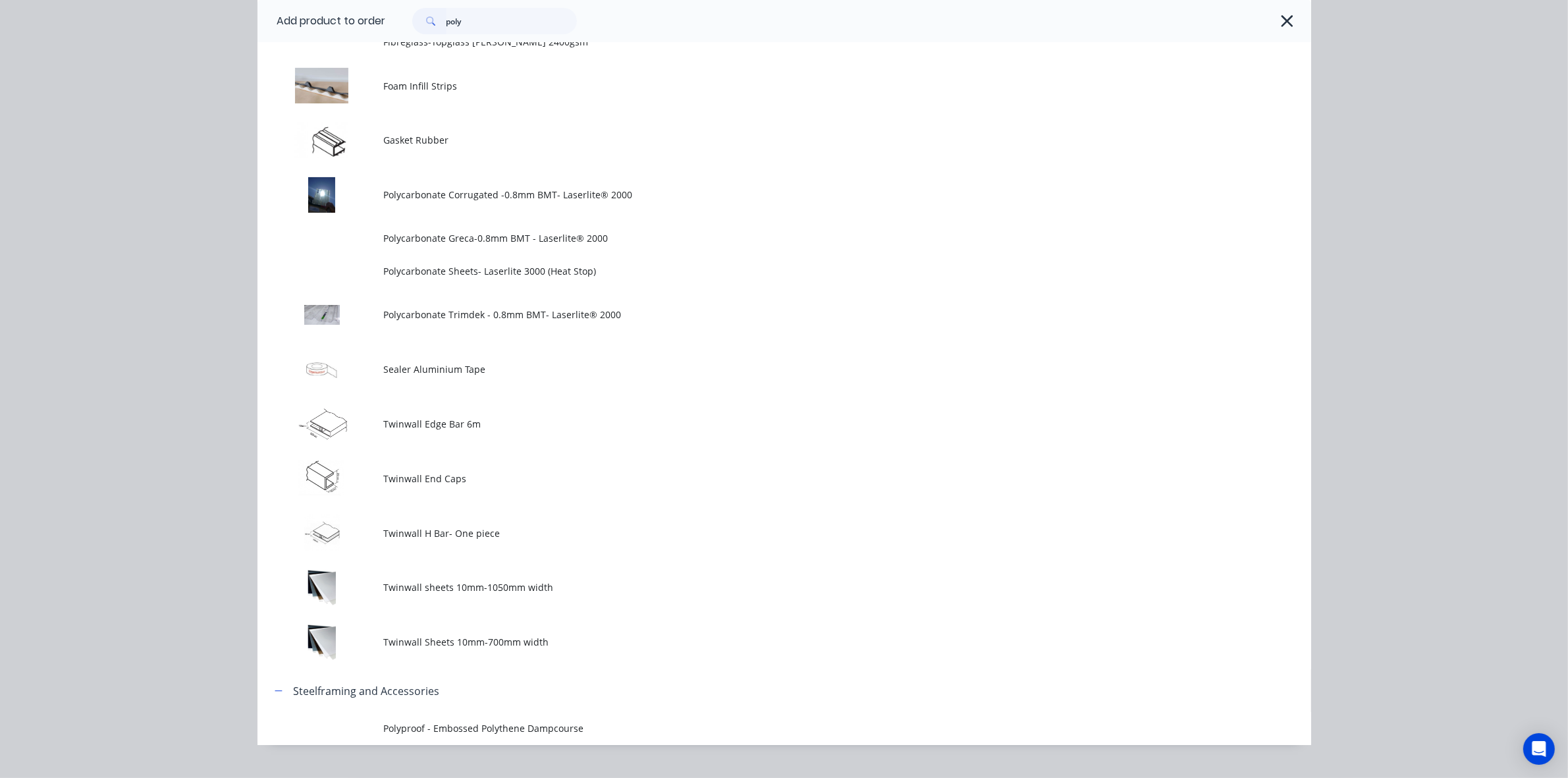
click at [551, 311] on span "Polycarbonate Trimdek - 0.8mm BMT- Laserlite® 2000" at bounding box center [754, 314] width 741 height 14
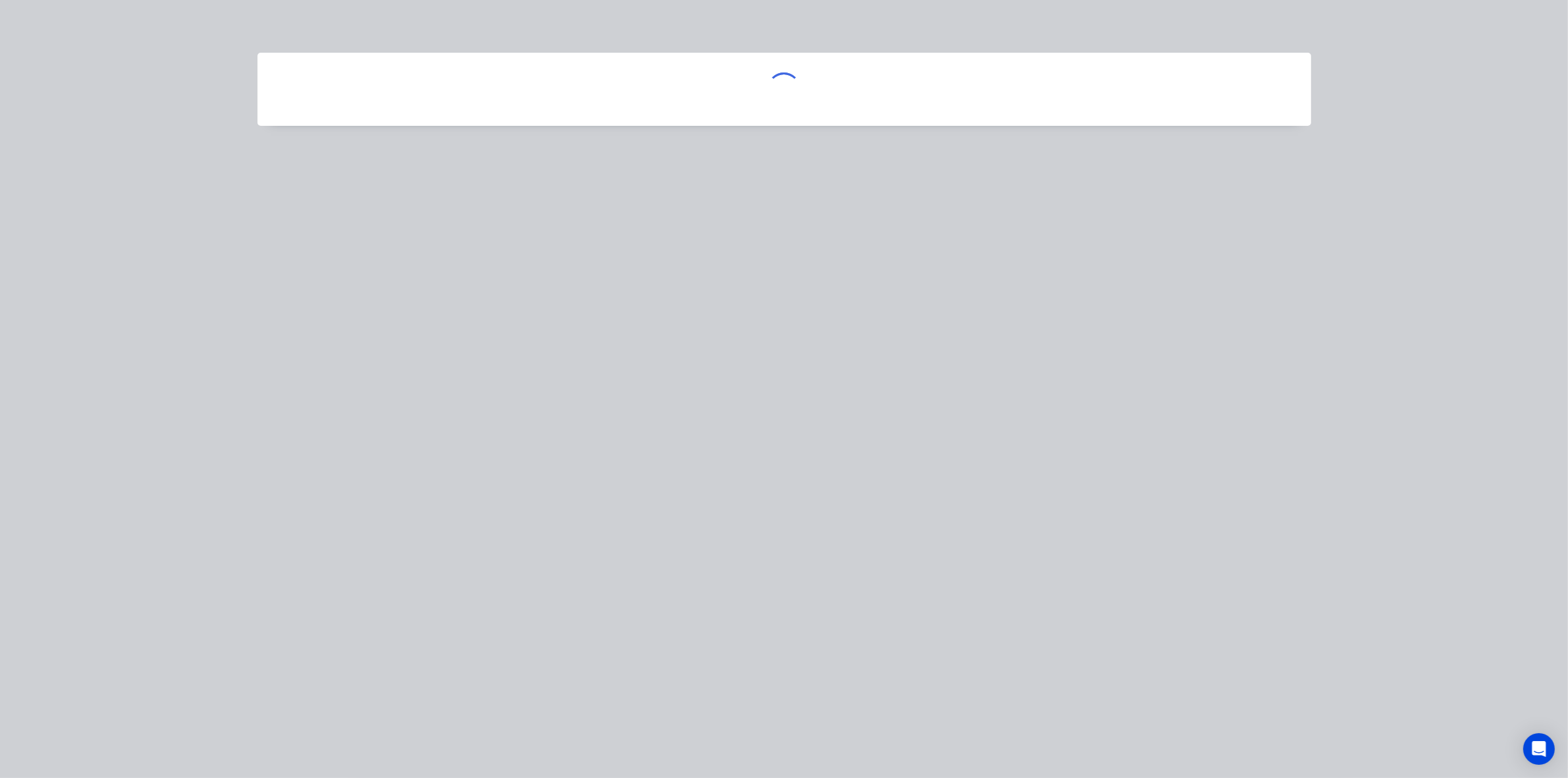
scroll to position [0, 0]
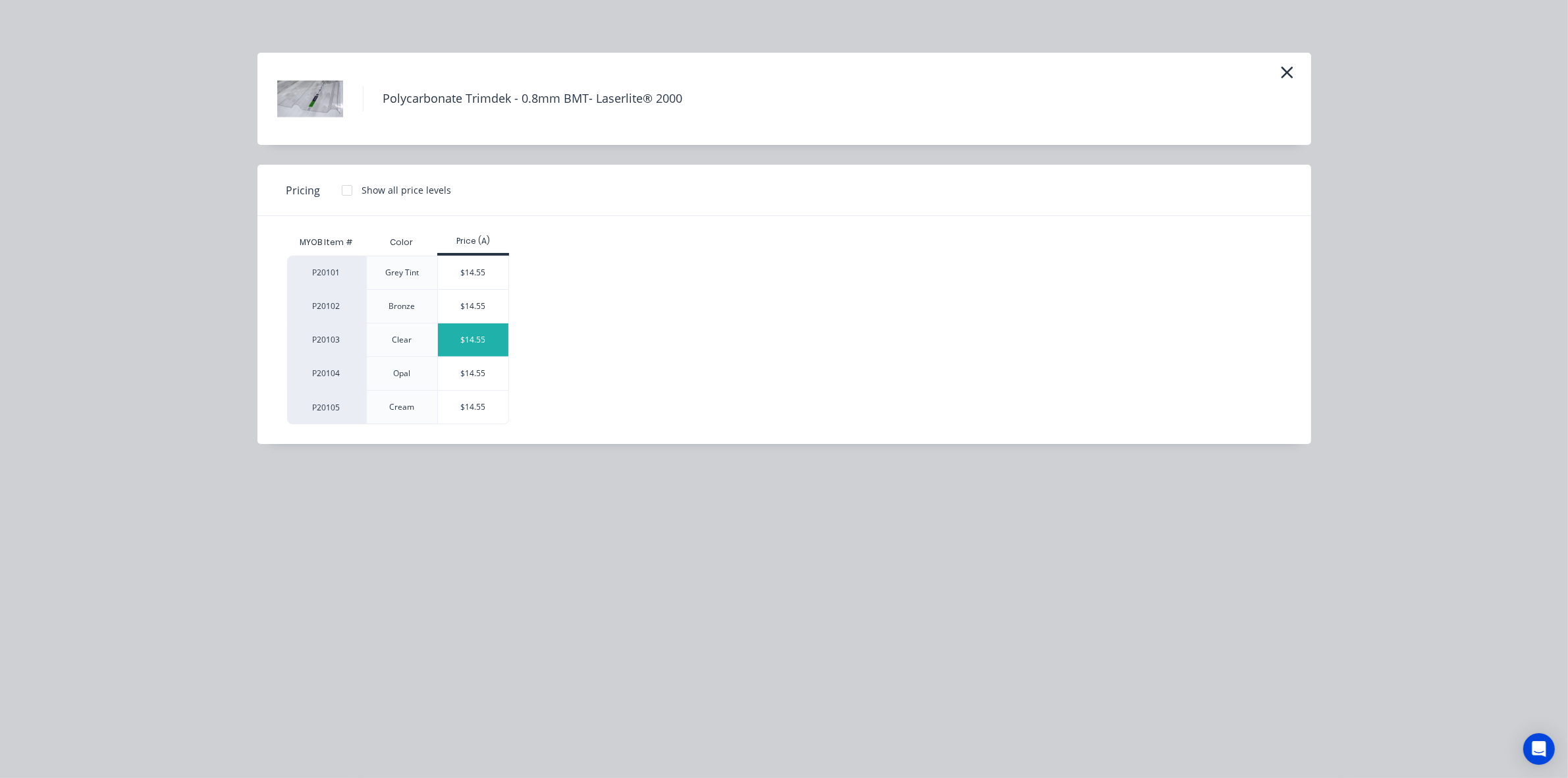
click at [488, 334] on div "$14.55" at bounding box center [473, 340] width 70 height 33
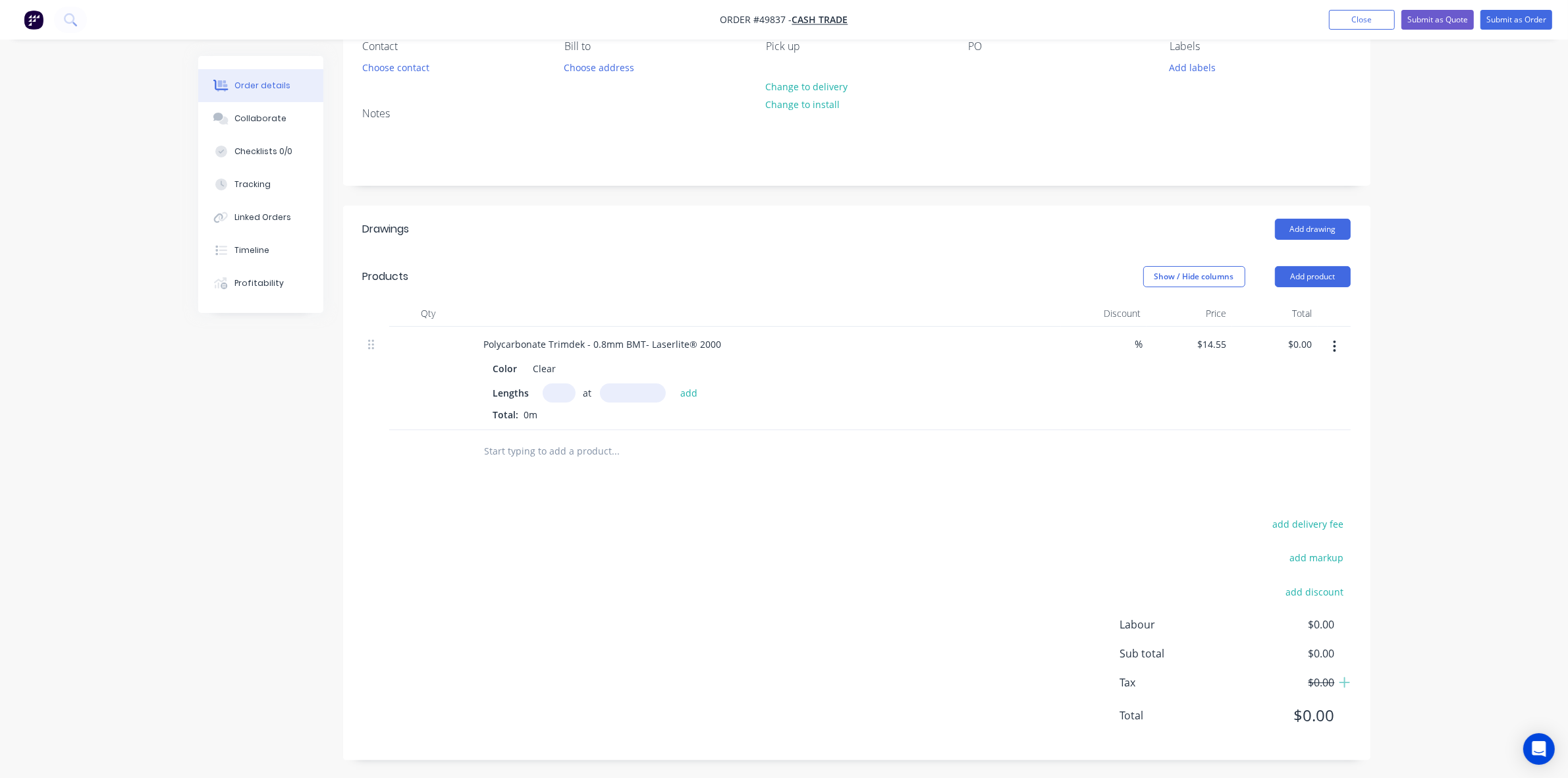
scroll to position [129, 0]
click at [574, 396] on div "at add" at bounding box center [623, 390] width 162 height 19
click at [556, 400] on div "Lengths at add Total: 0m" at bounding box center [764, 400] width 542 height 38
type input "1"
type input "1000"
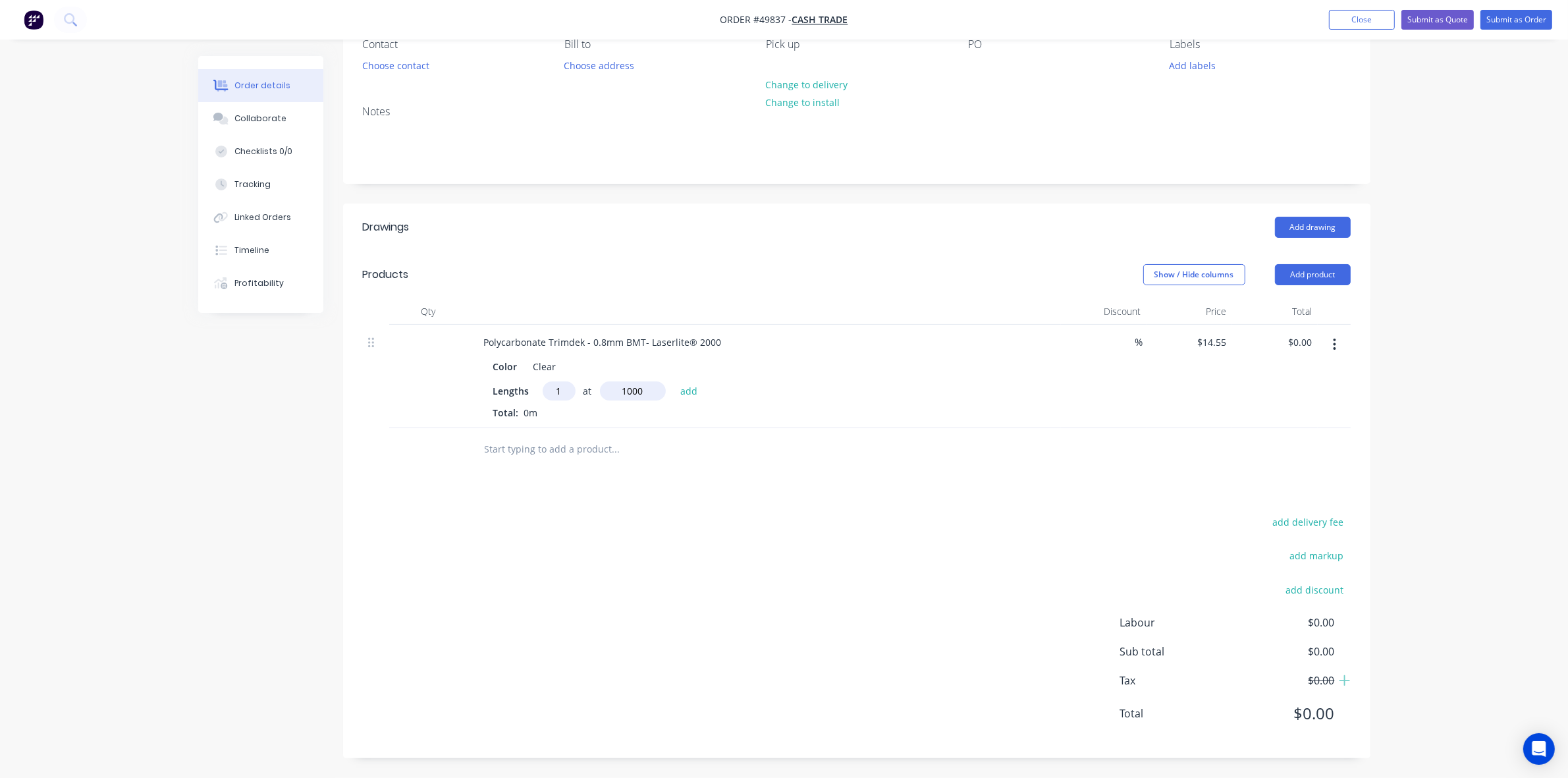
click at [674, 381] on button "add" at bounding box center [689, 389] width 31 height 18
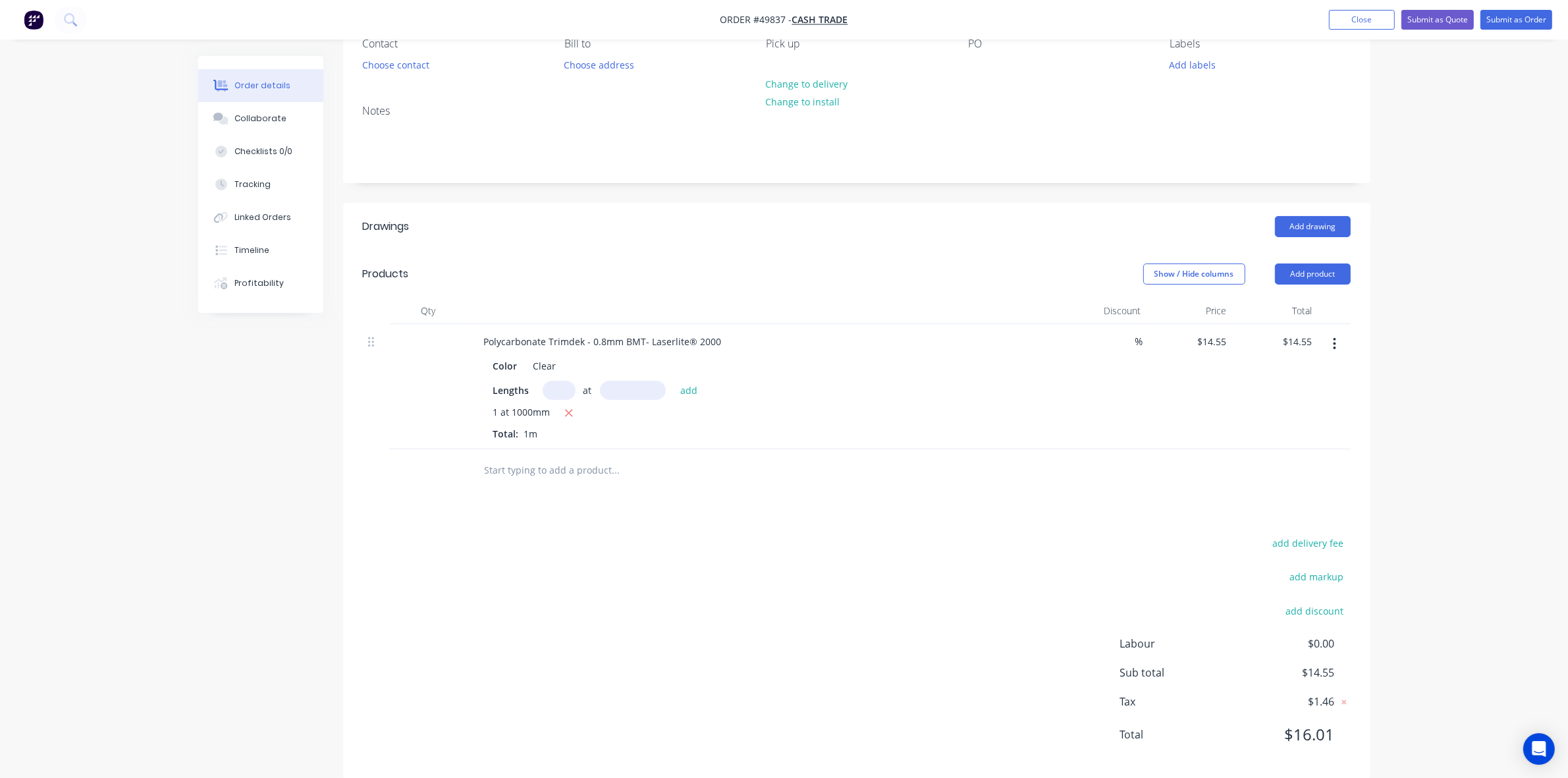
click at [976, 680] on div "add delivery fee add markup add discount Labour $0.00 Sub total $14.55 Tax $1.4…" at bounding box center [856, 646] width 987 height 225
click at [570, 413] on icon "button" at bounding box center [569, 412] width 7 height 7
type input "$0.00"
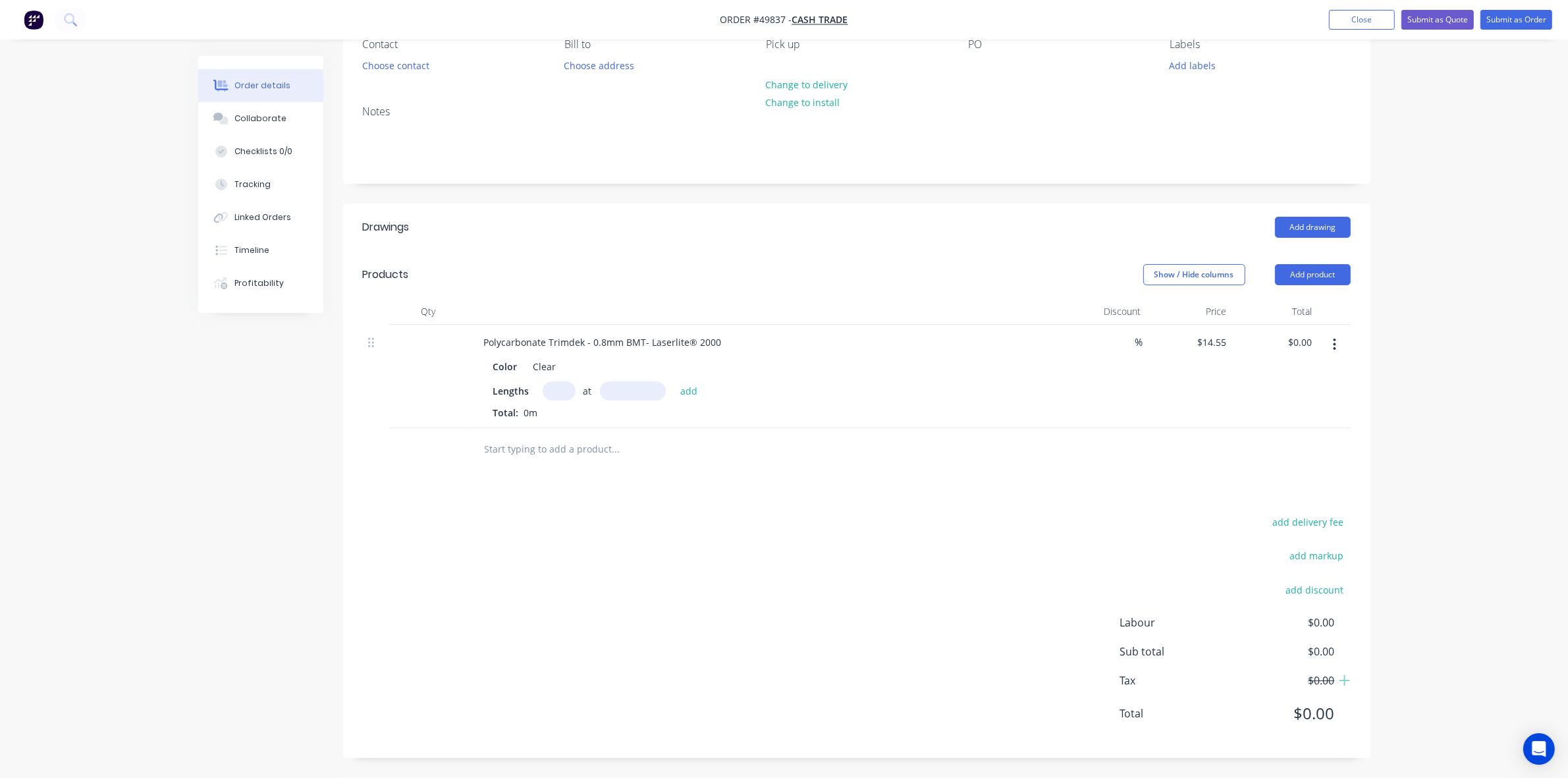
click at [568, 393] on input "text" at bounding box center [558, 390] width 33 height 19
type input "7"
type input "1800"
click at [674, 381] on button "add" at bounding box center [689, 389] width 31 height 18
type input "$183.33"
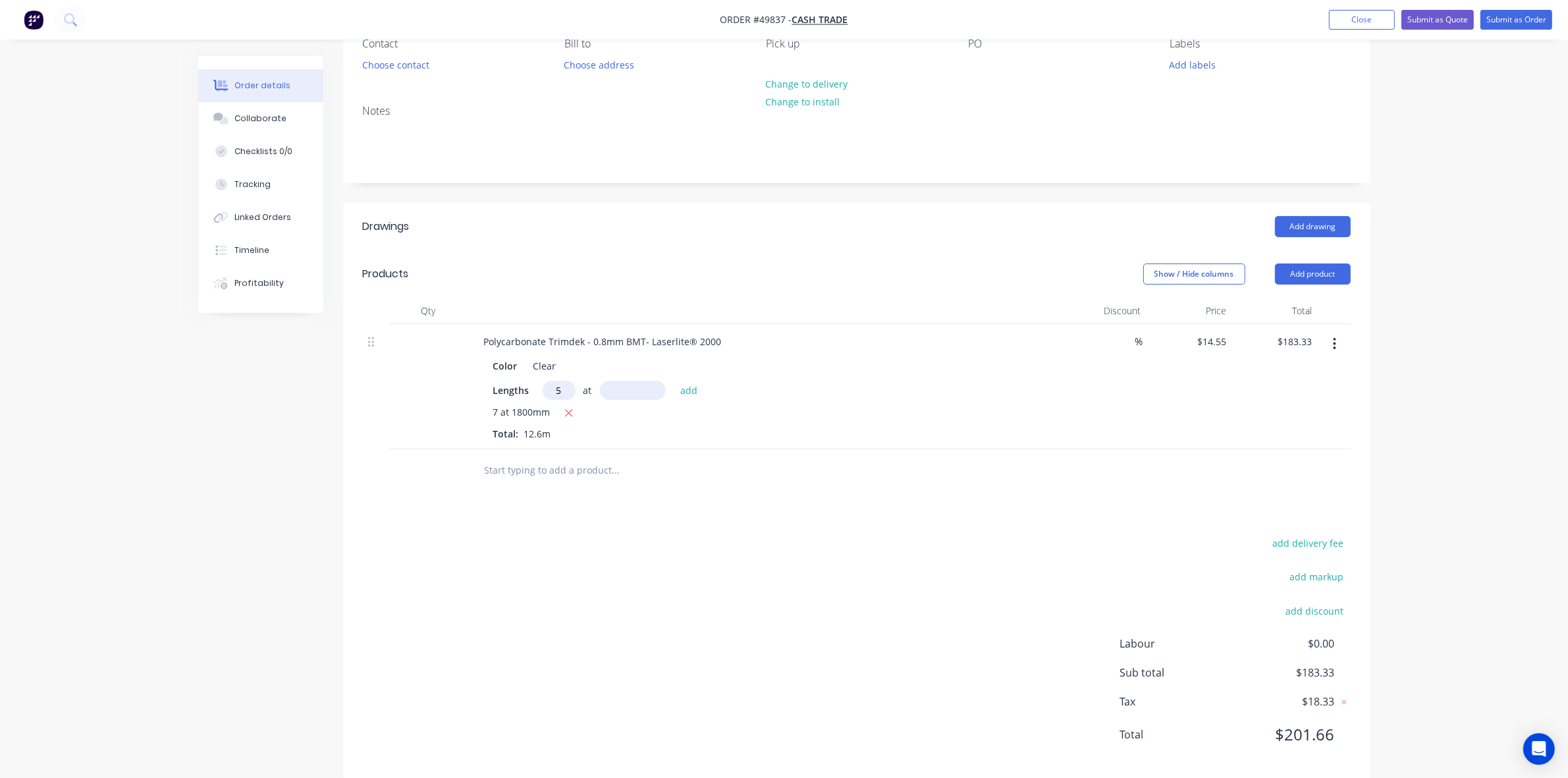
type input "5"
type input "1600"
click at [674, 381] on button "add" at bounding box center [689, 389] width 31 height 18
type input "$299.73"
type input "2"
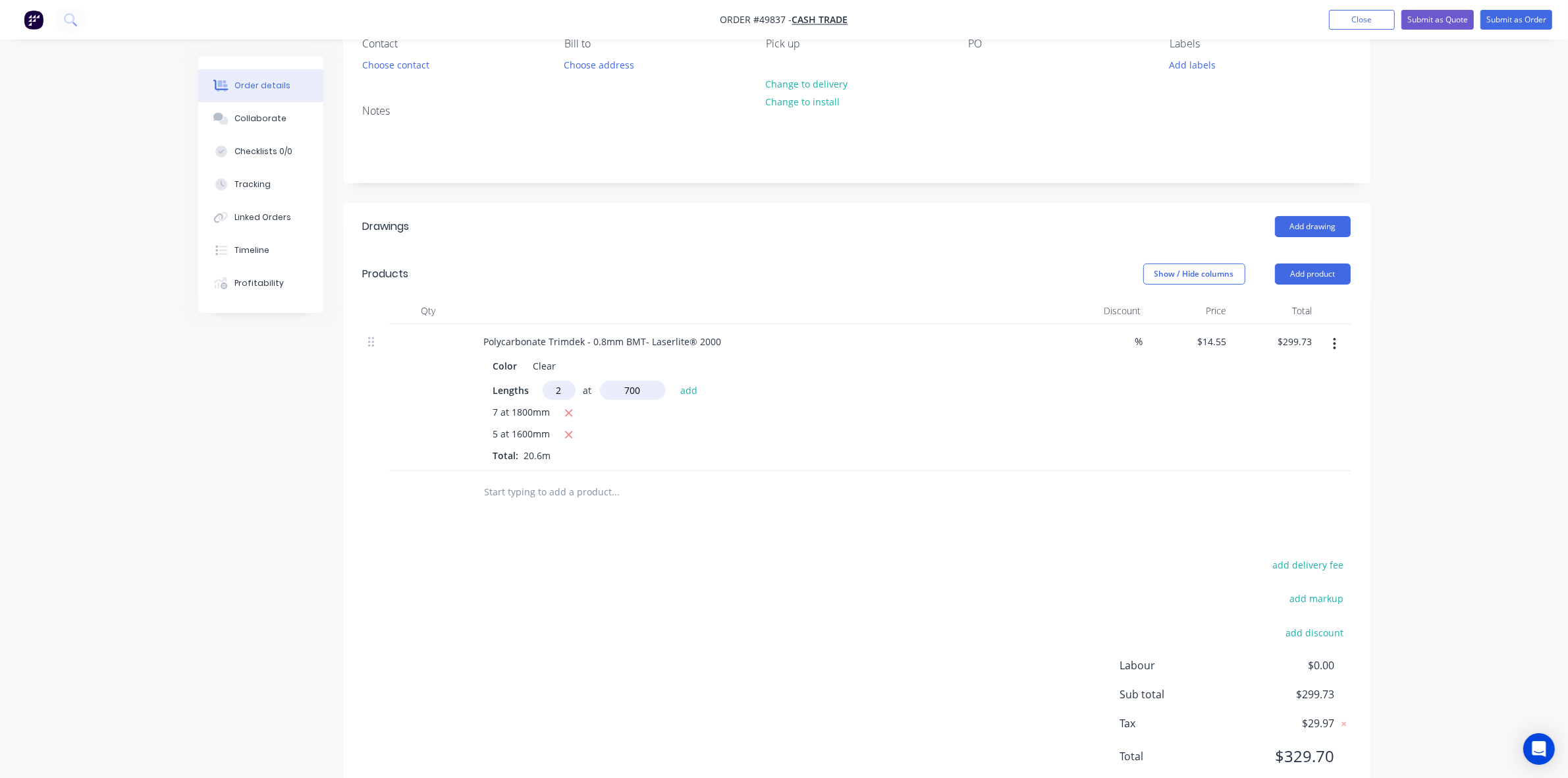
type input "700mm"
drag, startPoint x: 571, startPoint y: 382, endPoint x: 521, endPoint y: 379, distance: 50.1
click at [521, 379] on div "Color Clear Lengths 2 at 700mm add 7 at 1800mm 5 at 1600mm Total: 20.6m" at bounding box center [764, 408] width 582 height 109
type input "7"
type input "2000"
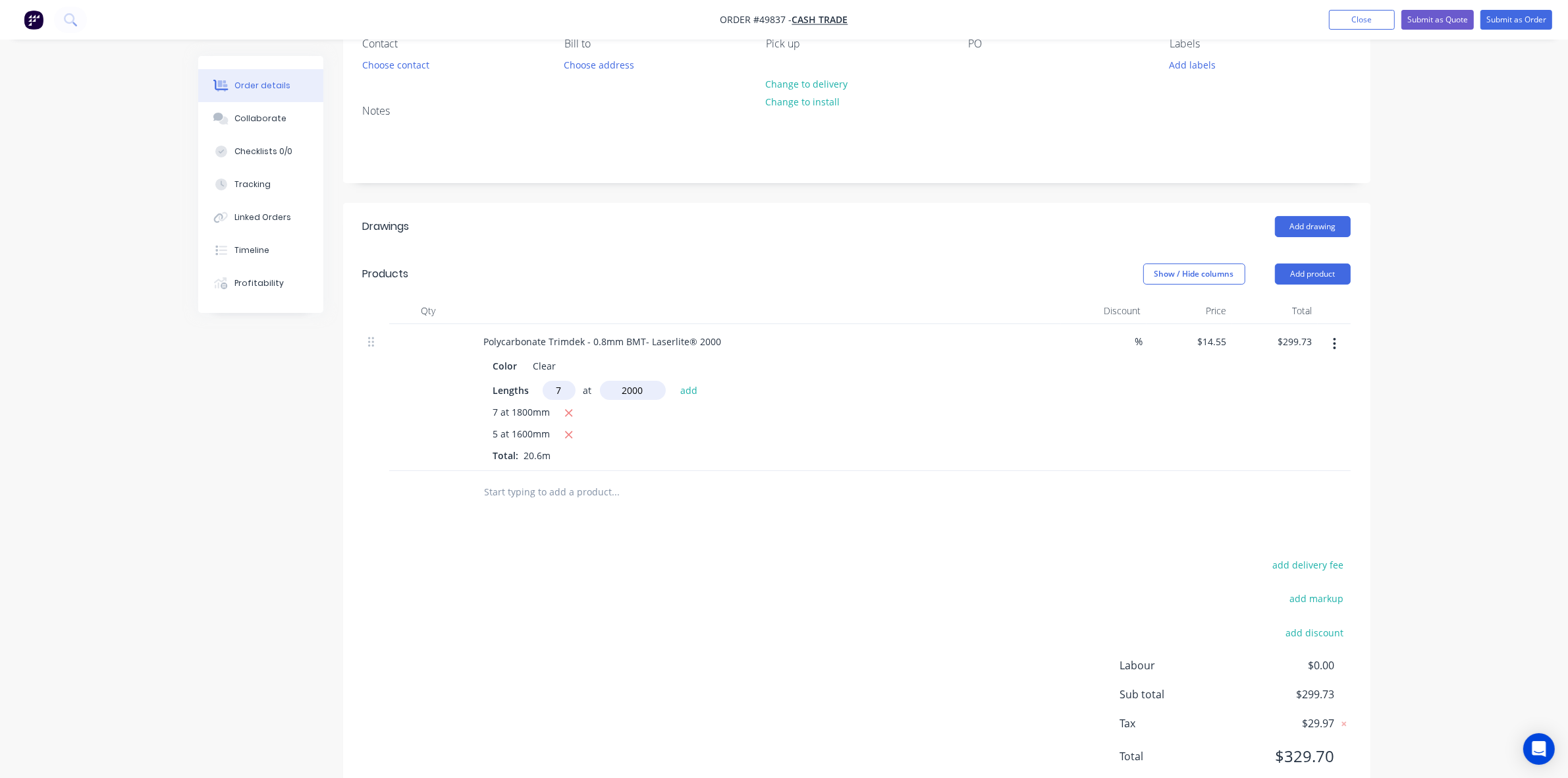
click at [674, 381] on button "add" at bounding box center [689, 389] width 31 height 18
type input "$503.43"
click at [945, 502] on div at bounding box center [856, 514] width 987 height 43
click at [548, 387] on input "text" at bounding box center [558, 390] width 33 height 19
click at [656, 394] on input "text" at bounding box center [633, 390] width 66 height 19
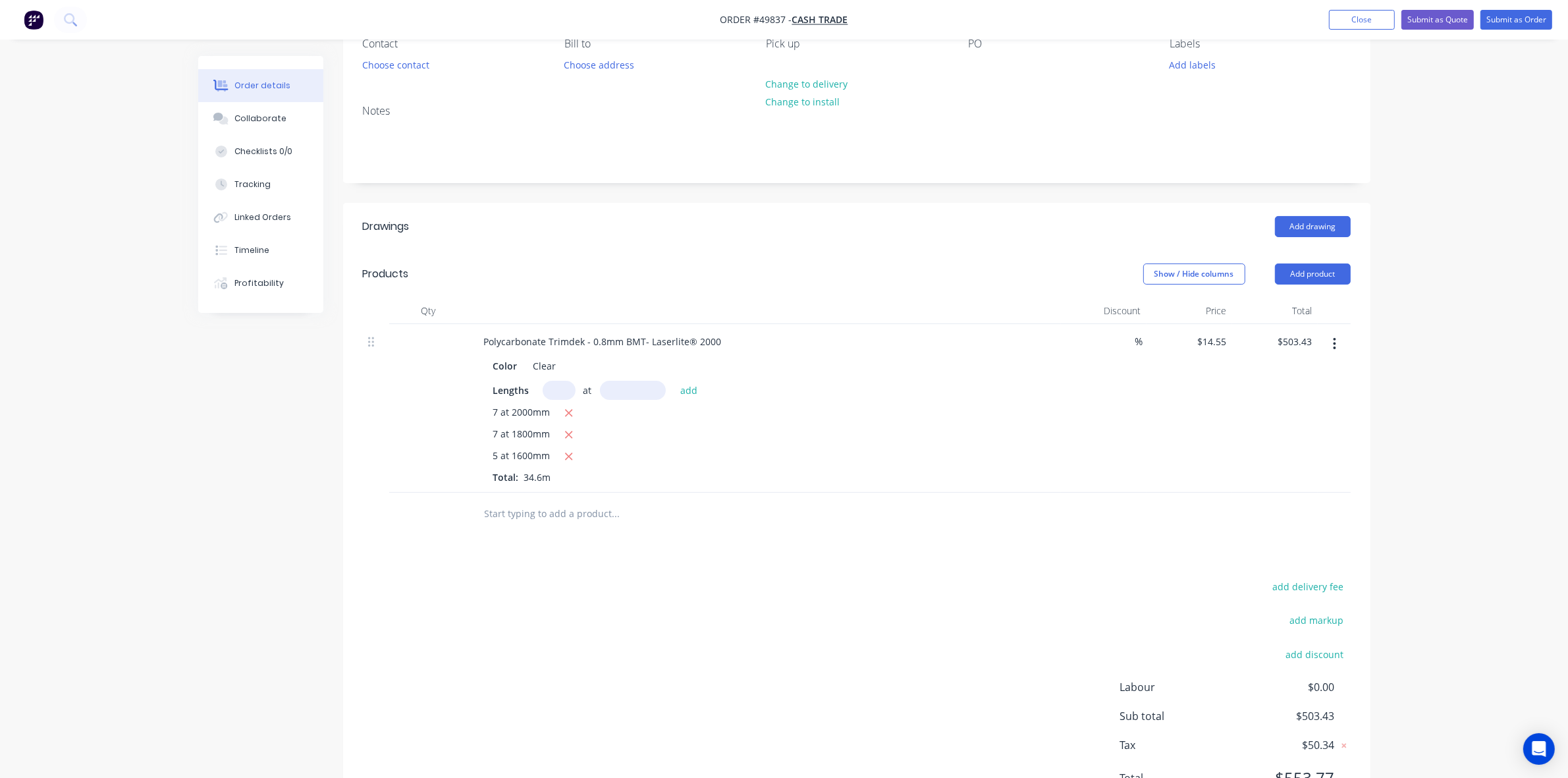
click at [573, 376] on div "Color Clear Lengths at add 7 at 2000mm 7 at 1800mm 5 at 1600mm Total: 34.6m" at bounding box center [764, 418] width 582 height 130
click at [573, 383] on div "at add" at bounding box center [623, 390] width 162 height 19
click at [580, 396] on div "at add" at bounding box center [623, 390] width 162 height 19
click at [548, 389] on input "text" at bounding box center [558, 390] width 33 height 19
type input "4"
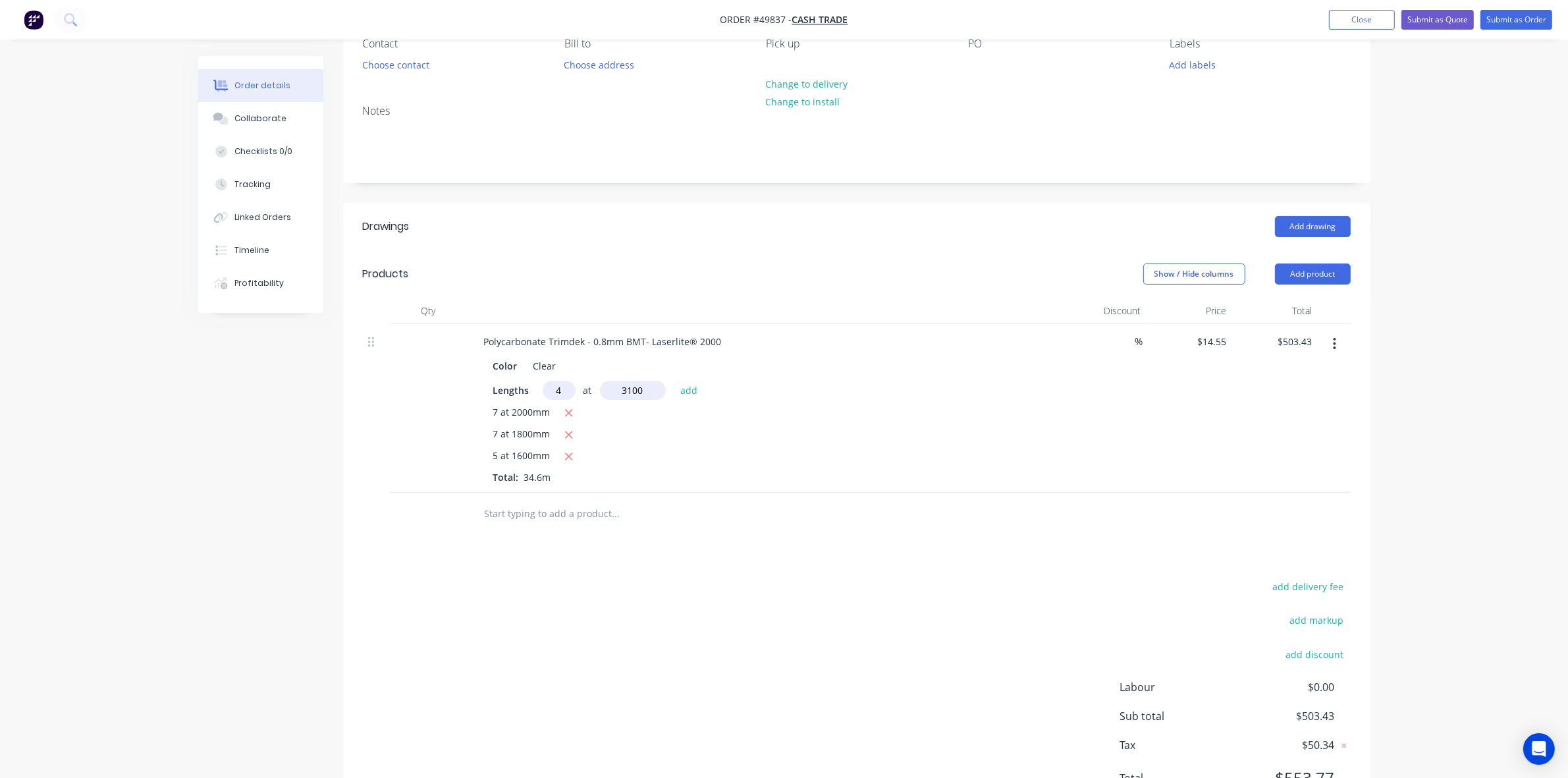
type input "3100"
click at [674, 381] on button "add" at bounding box center [689, 389] width 31 height 18
type input "$683.85"
drag, startPoint x: 1067, startPoint y: 471, endPoint x: 1067, endPoint y: 460, distance: 11.0
click at [976, 466] on div "%" at bounding box center [1104, 419] width 86 height 190
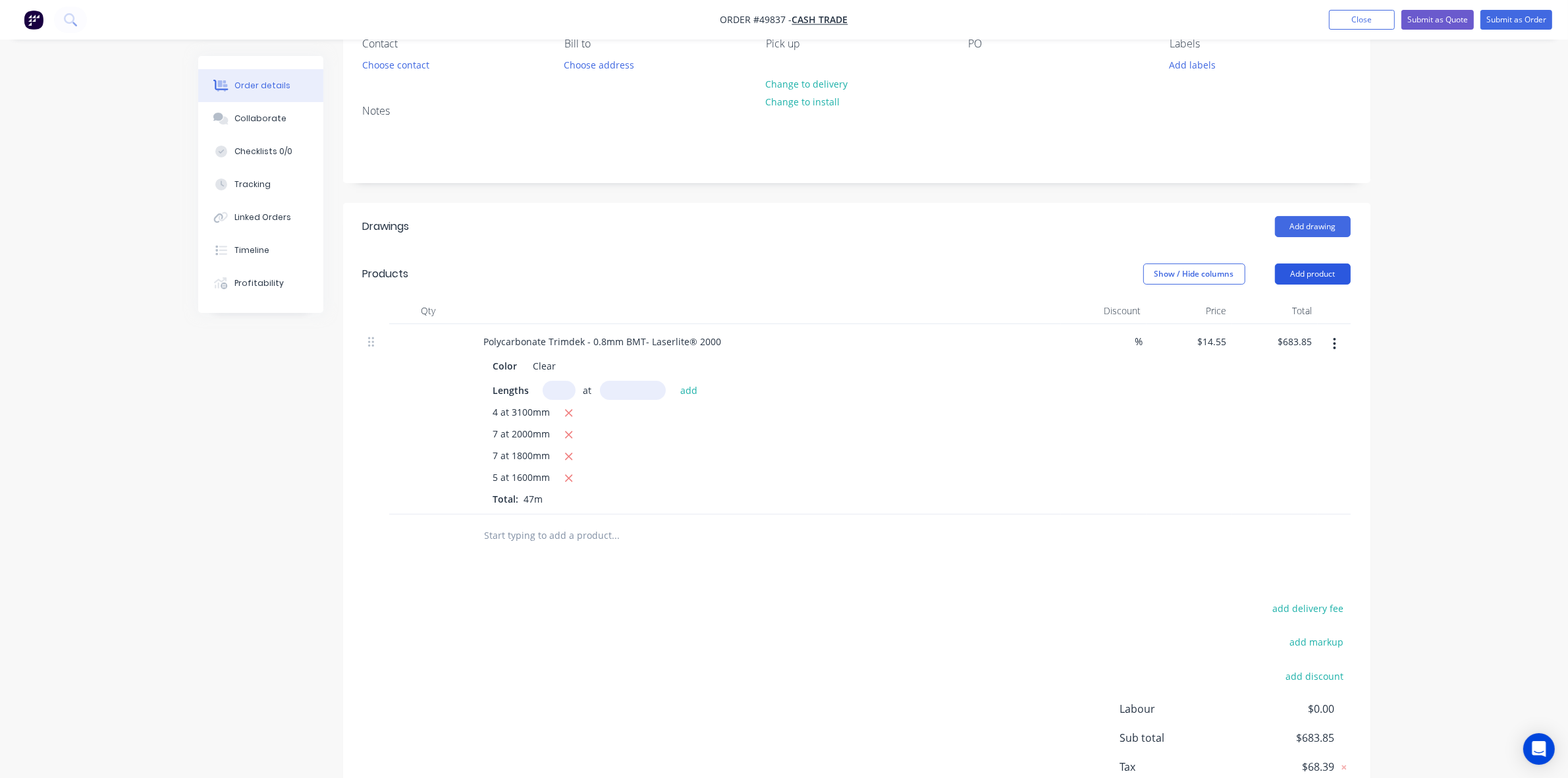
click at [976, 272] on button "Add product" at bounding box center [1313, 274] width 76 height 21
click at [976, 304] on div "Product catalogue" at bounding box center [1288, 307] width 102 height 19
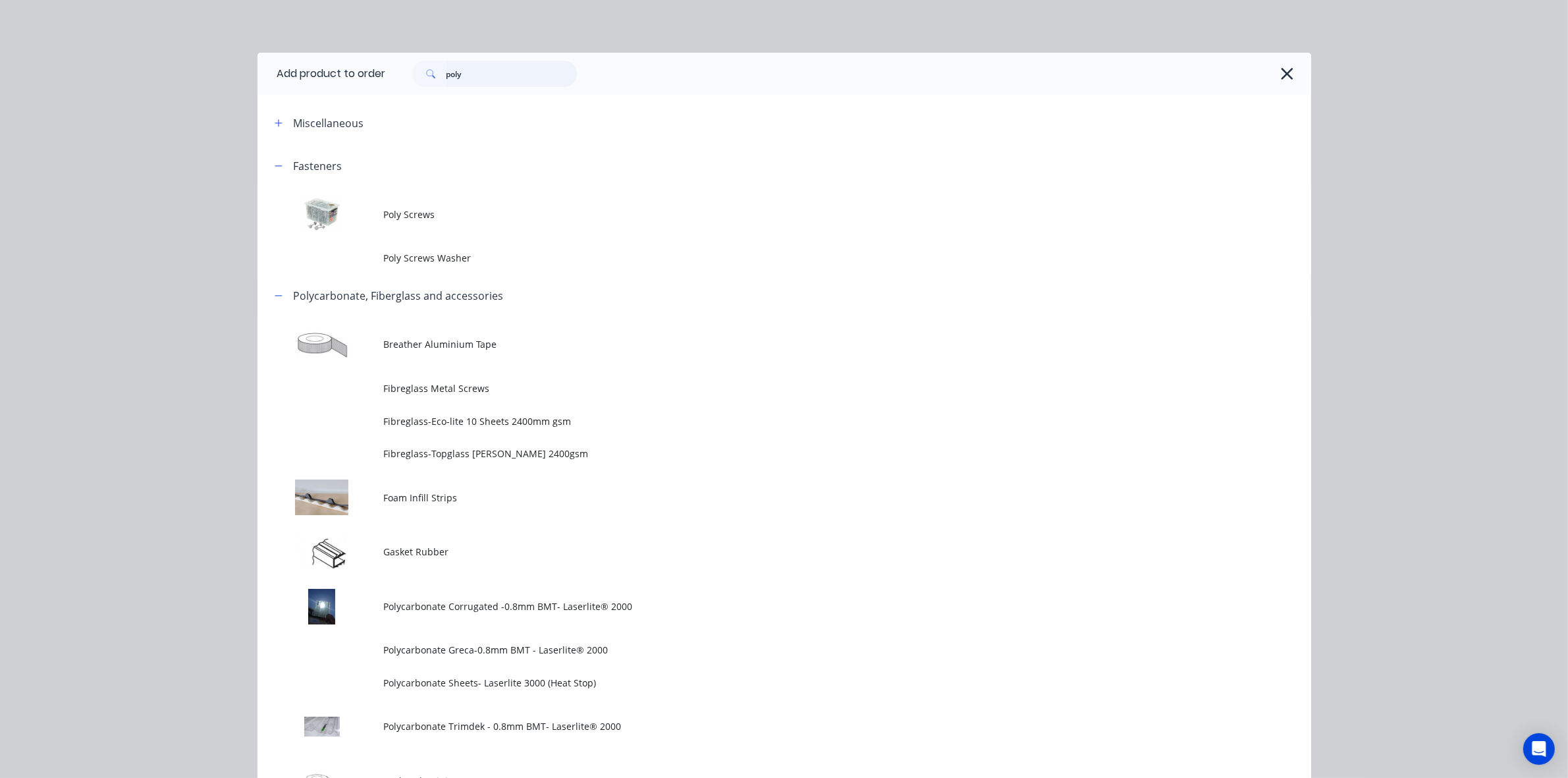
drag, startPoint x: 495, startPoint y: 73, endPoint x: 396, endPoint y: 77, distance: 99.1
click at [399, 77] on div "poly" at bounding box center [488, 73] width 177 height 26
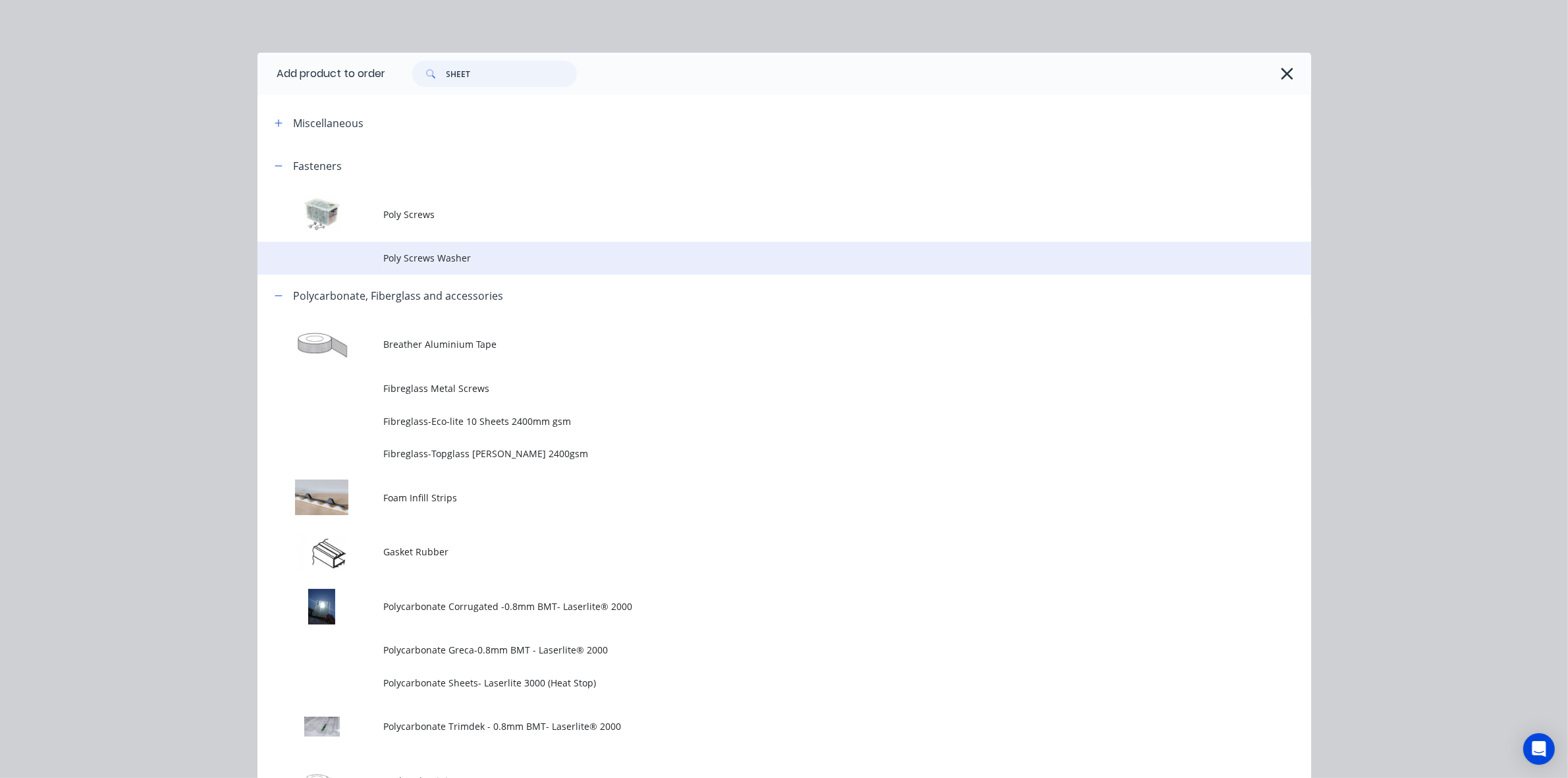
type input "SHEET"
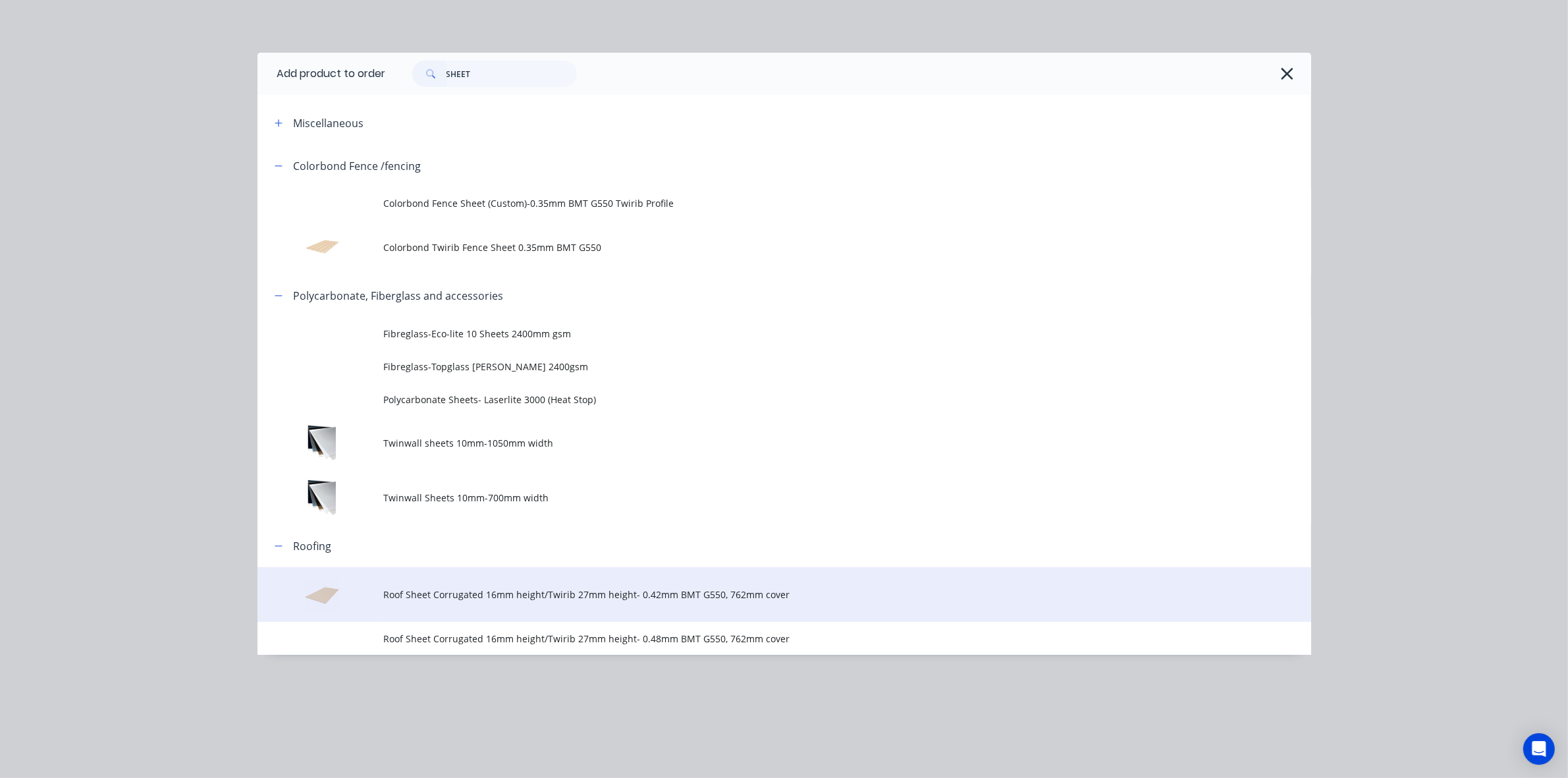
click at [561, 594] on span "Roof Sheet Corrugated 16mm height/Twirib 27mm height- 0.42mm BMT G550, 762mm co…" at bounding box center [754, 594] width 741 height 14
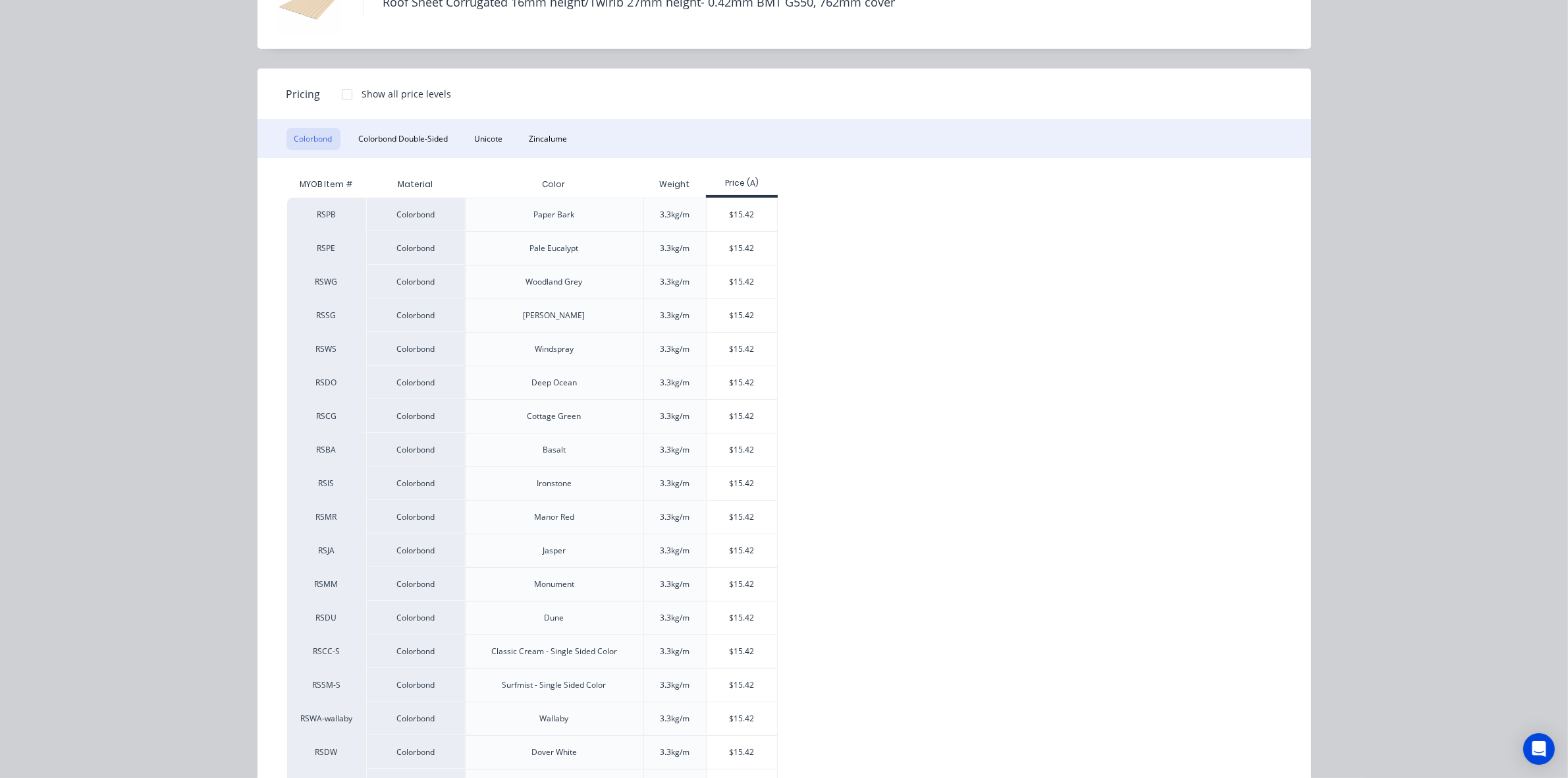
scroll to position [229, 0]
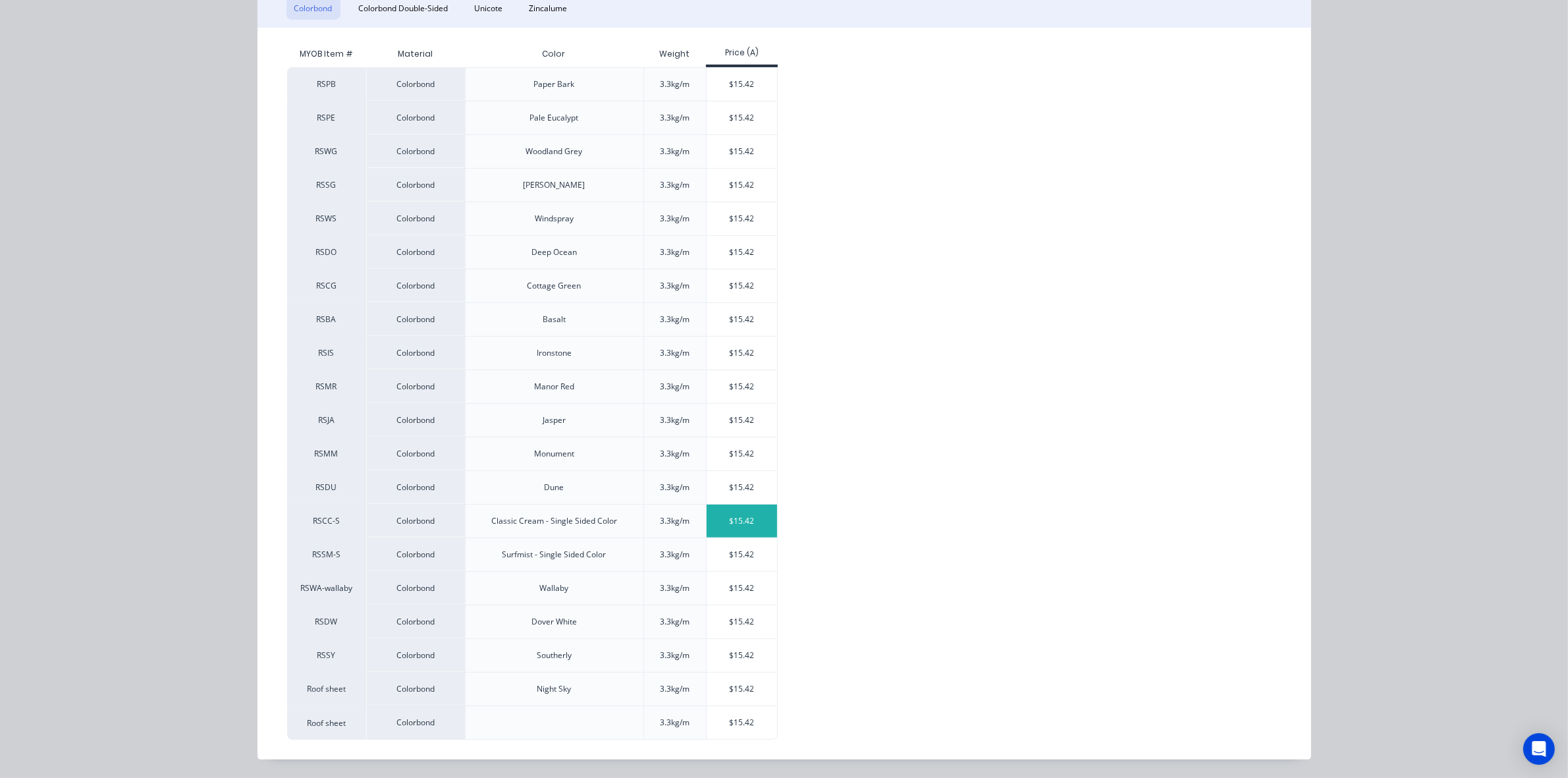
click at [752, 520] on div "$15.42" at bounding box center [742, 520] width 70 height 33
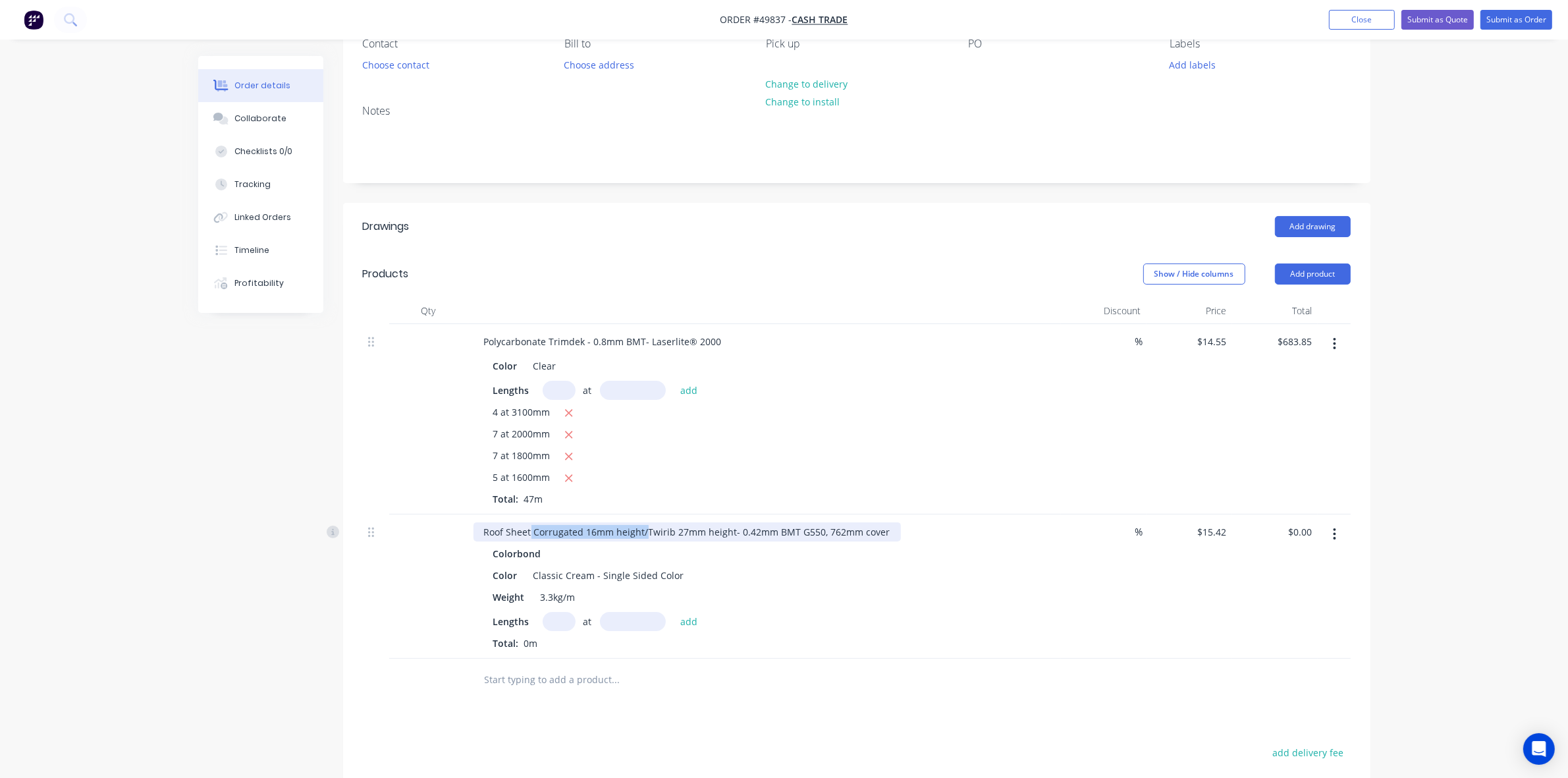
drag, startPoint x: 646, startPoint y: 528, endPoint x: 531, endPoint y: 527, distance: 115.0
click at [531, 527] on div "Roof Sheet Corrugated 16mm height/Twirib 27mm height- 0.42mm BMT G550, 762mm co…" at bounding box center [687, 532] width 428 height 19
click at [573, 617] on input "text" at bounding box center [558, 621] width 33 height 19
click at [976, 249] on header "Drawings Add drawing" at bounding box center [857, 226] width 1027 height 47
click at [976, 247] on header "Drawings Add drawing" at bounding box center [857, 226] width 1027 height 47
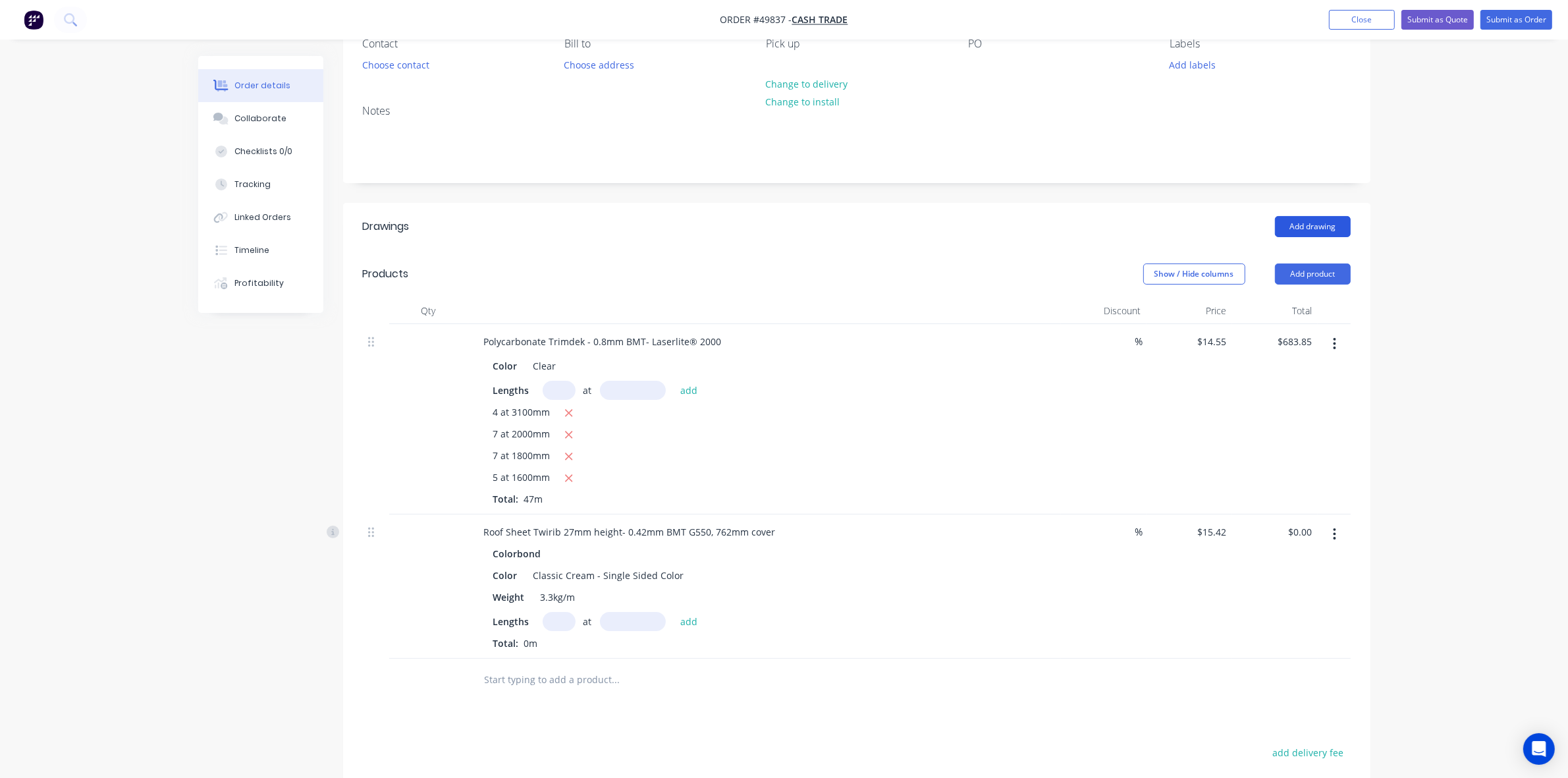
click at [976, 223] on button "Add drawing" at bounding box center [1313, 226] width 76 height 21
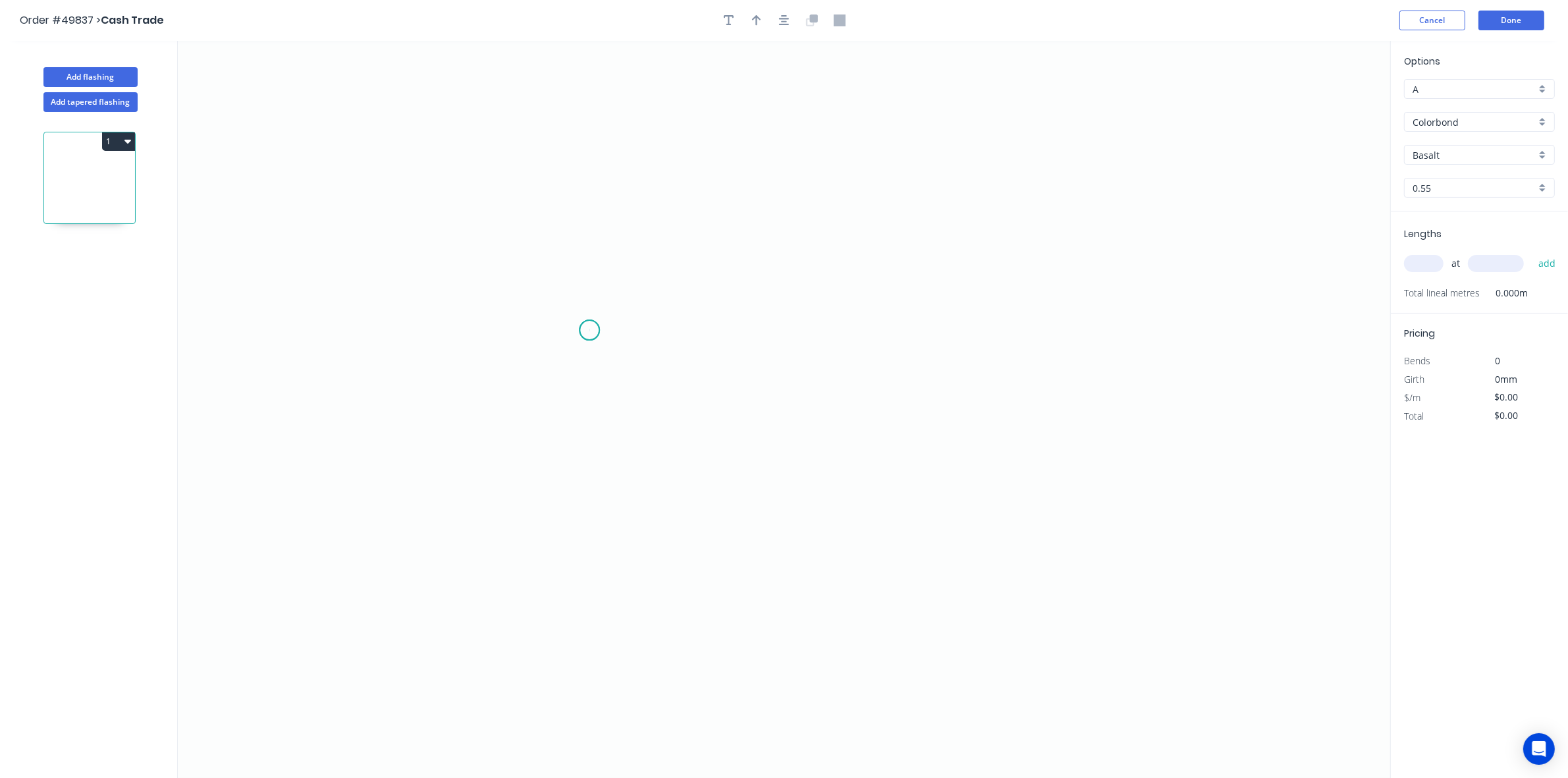
click at [590, 330] on icon "0" at bounding box center [783, 409] width 1212 height 737
click at [923, 324] on icon "0" at bounding box center [783, 409] width 1212 height 737
click at [923, 324] on circle at bounding box center [923, 330] width 20 height 20
click at [760, 344] on rect at bounding box center [756, 344] width 26 height 18
drag, startPoint x: 797, startPoint y: 373, endPoint x: 850, endPoint y: 350, distance: 57.8
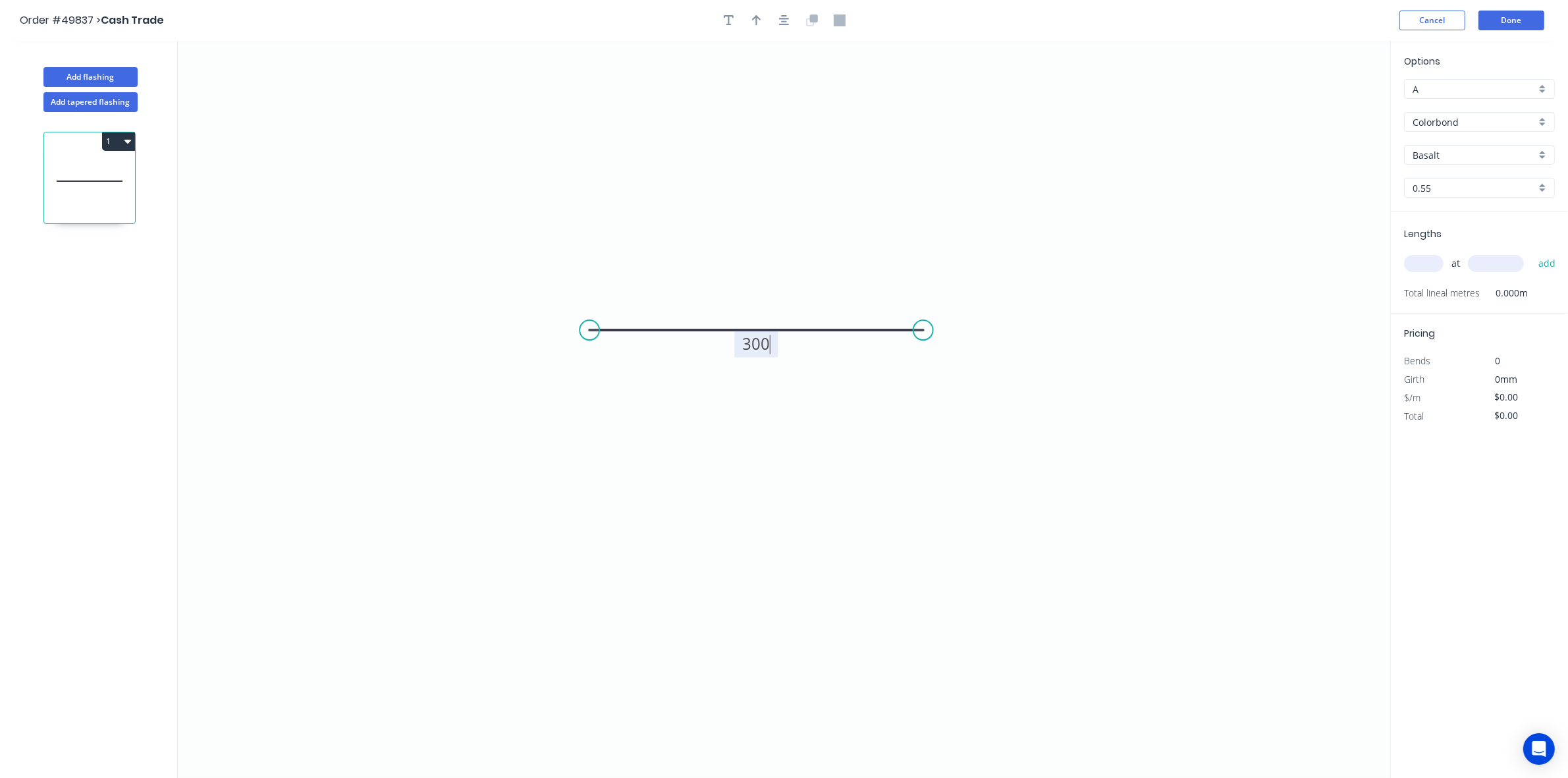
click at [801, 373] on icon "0 300" at bounding box center [783, 409] width 1212 height 737
type input "$10.09"
click at [976, 258] on input "text" at bounding box center [1423, 263] width 40 height 17
type input "1"
type input "5100"
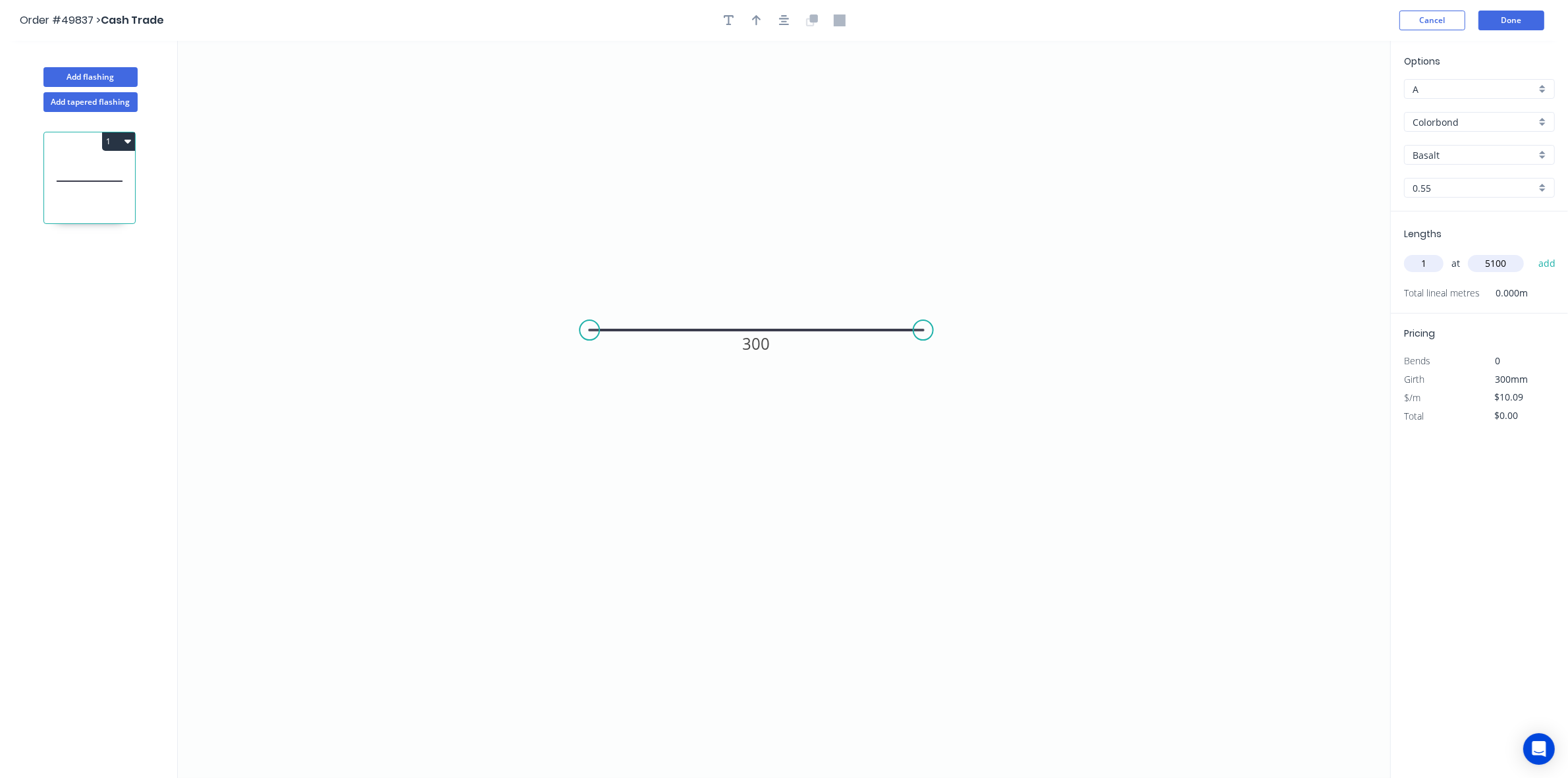
click at [976, 252] on button "add" at bounding box center [1547, 263] width 31 height 22
type input "$51.46"
click at [976, 152] on input "Basalt" at bounding box center [1474, 155] width 123 height 14
click at [976, 199] on div "Classic Cream" at bounding box center [1479, 203] width 149 height 23
type input "Classic Cream"
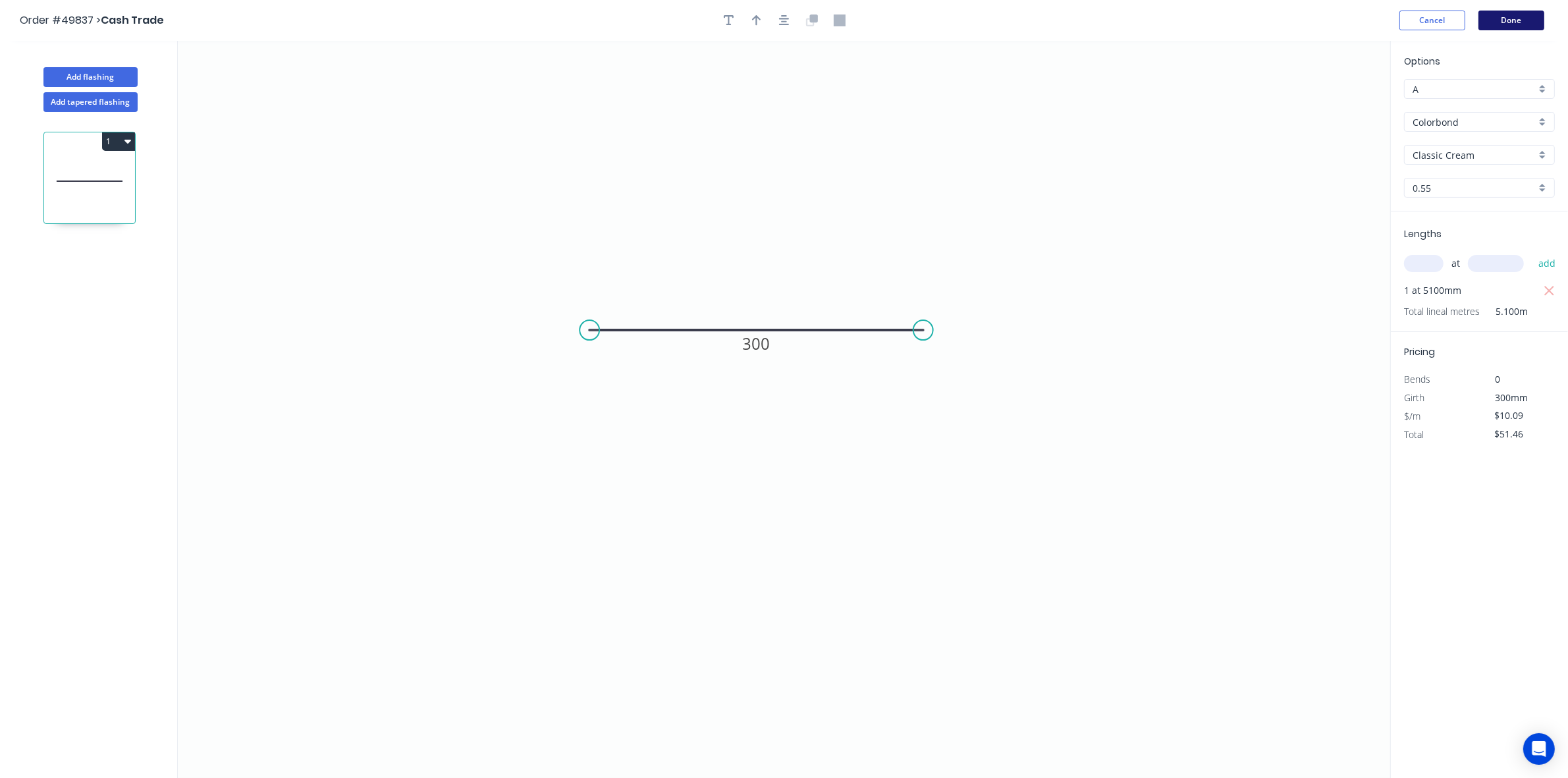
click at [976, 25] on button "Done" at bounding box center [1511, 21] width 66 height 20
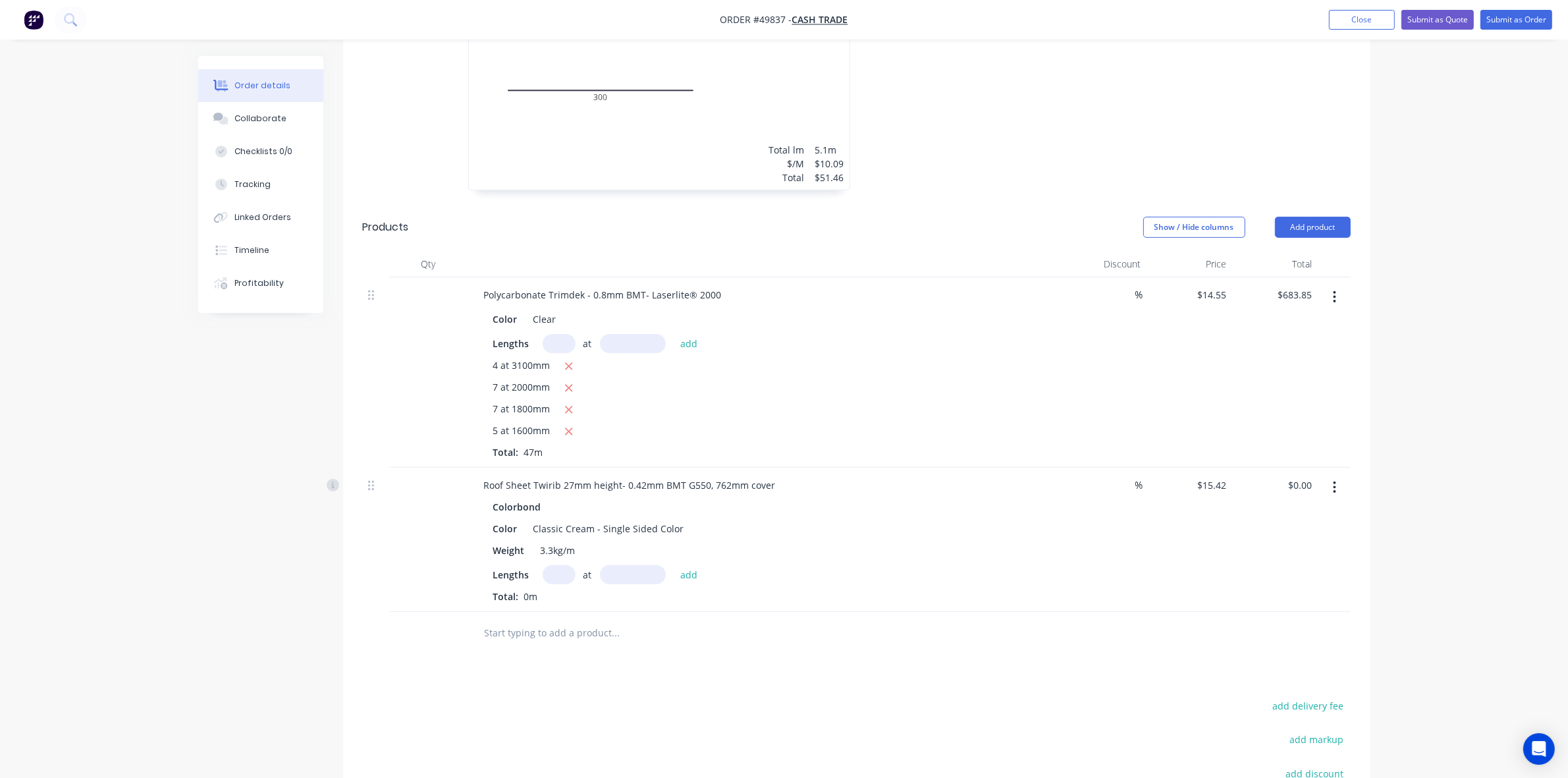
scroll to position [412, 0]
click at [557, 578] on input "text" at bounding box center [558, 572] width 33 height 19
type input "4"
type input "2000"
click at [674, 563] on button "add" at bounding box center [689, 571] width 31 height 18
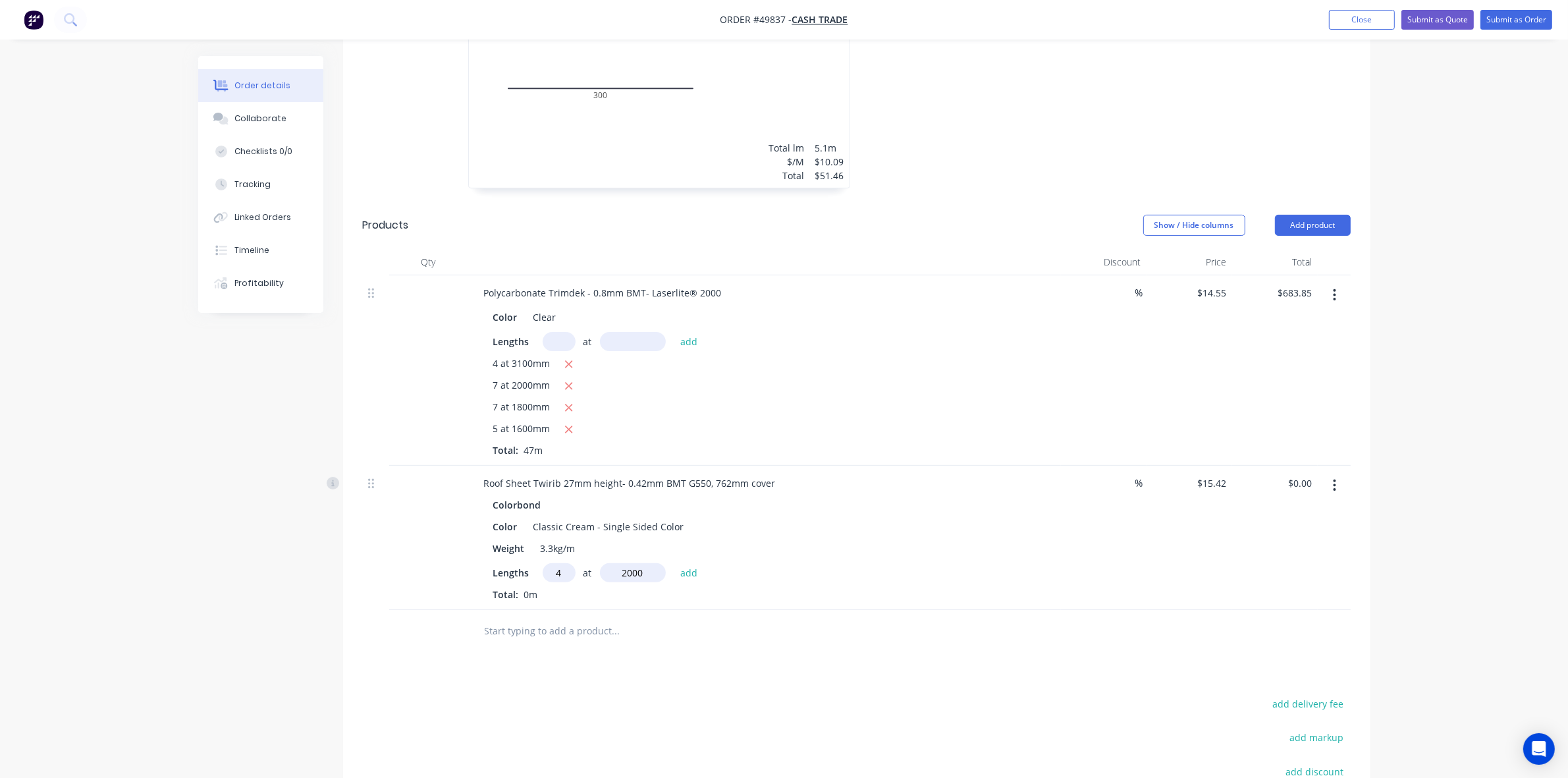
type input "$123.36"
click at [976, 611] on div "%" at bounding box center [1104, 549] width 86 height 166
click at [976, 220] on button "Add product" at bounding box center [1313, 226] width 76 height 21
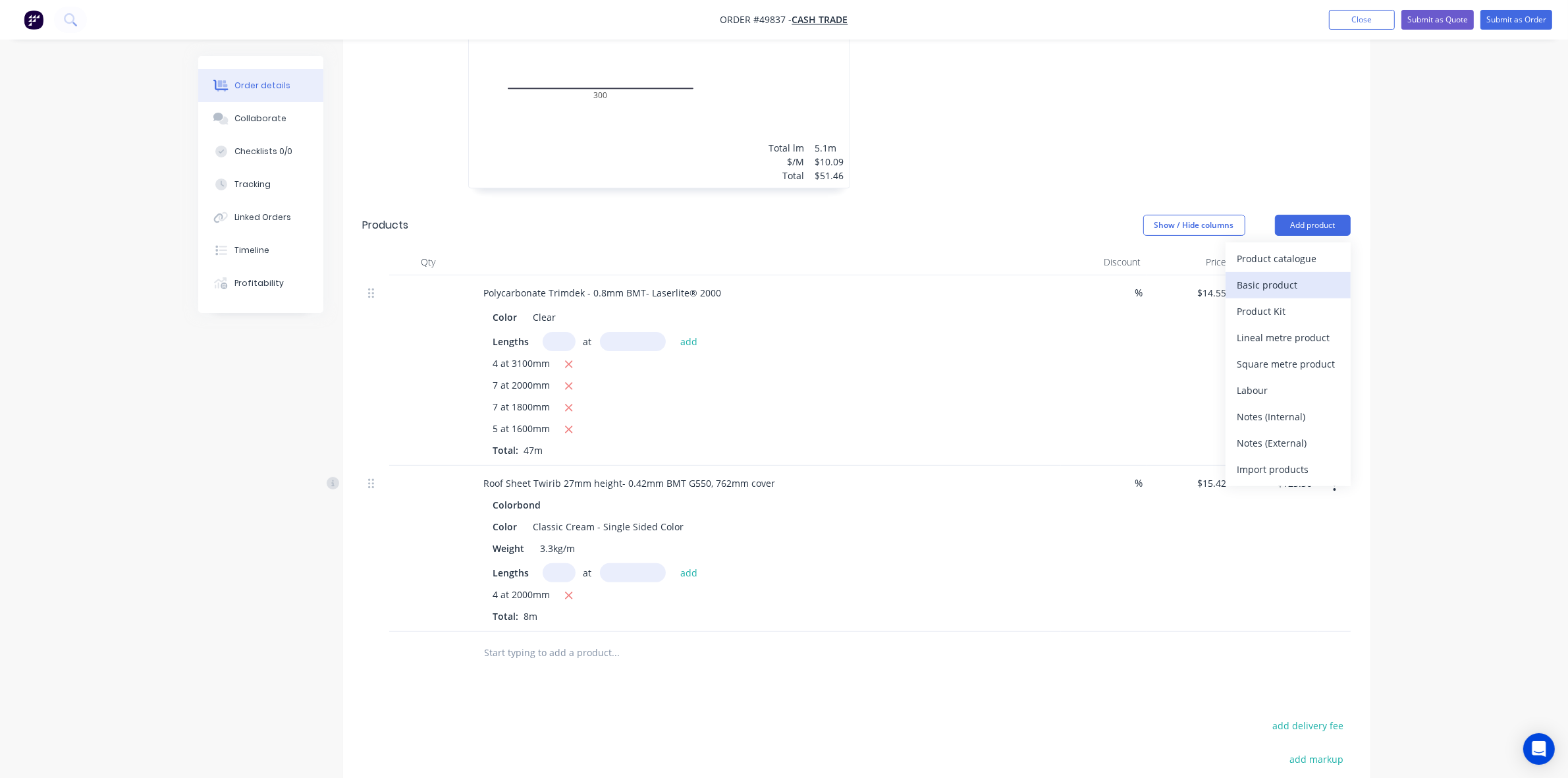
click at [976, 294] on div "Basic product" at bounding box center [1288, 285] width 102 height 19
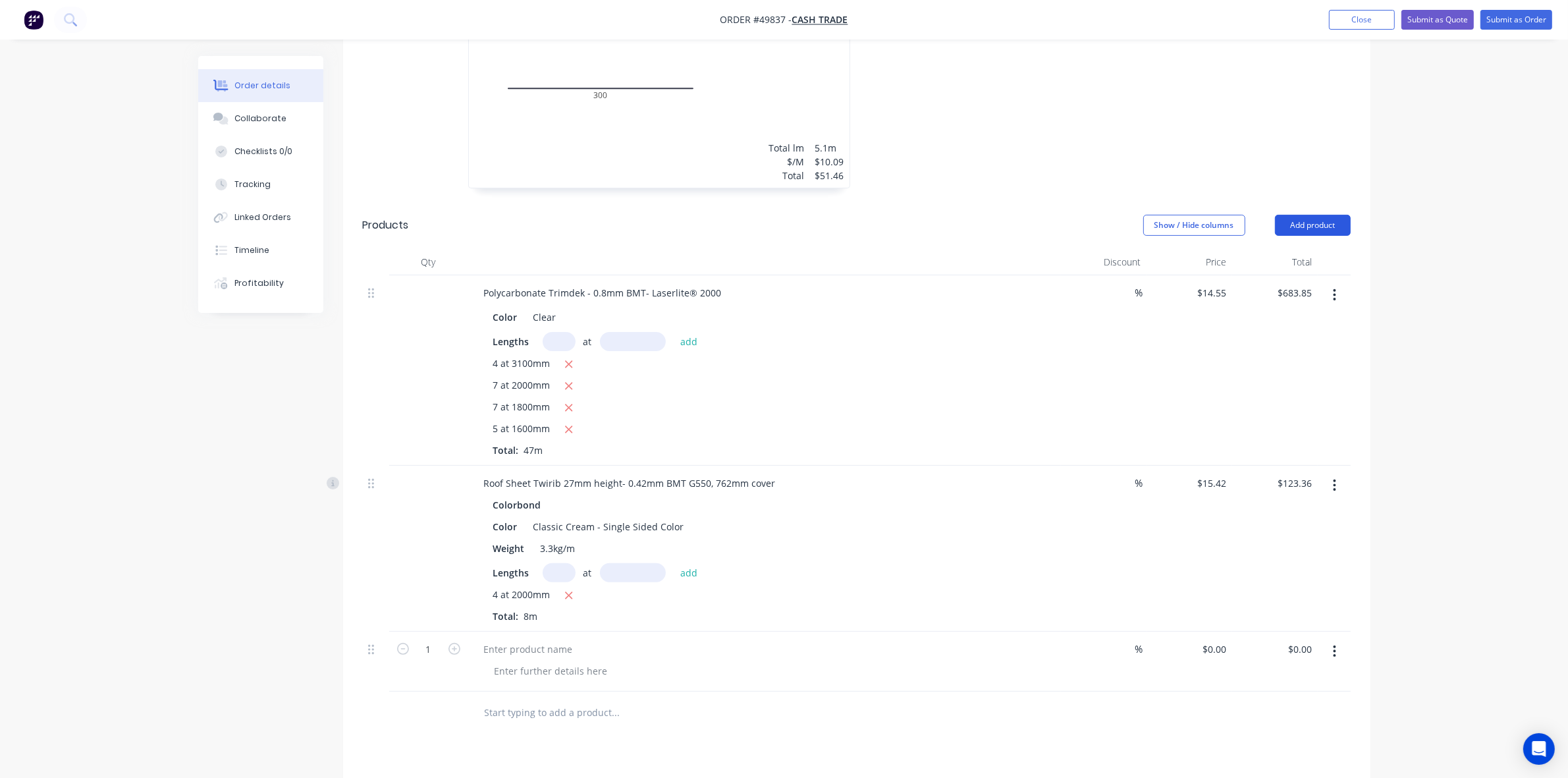
click at [976, 221] on button "Add product" at bounding box center [1313, 226] width 76 height 21
click at [976, 258] on div "Product catalogue" at bounding box center [1288, 258] width 102 height 19
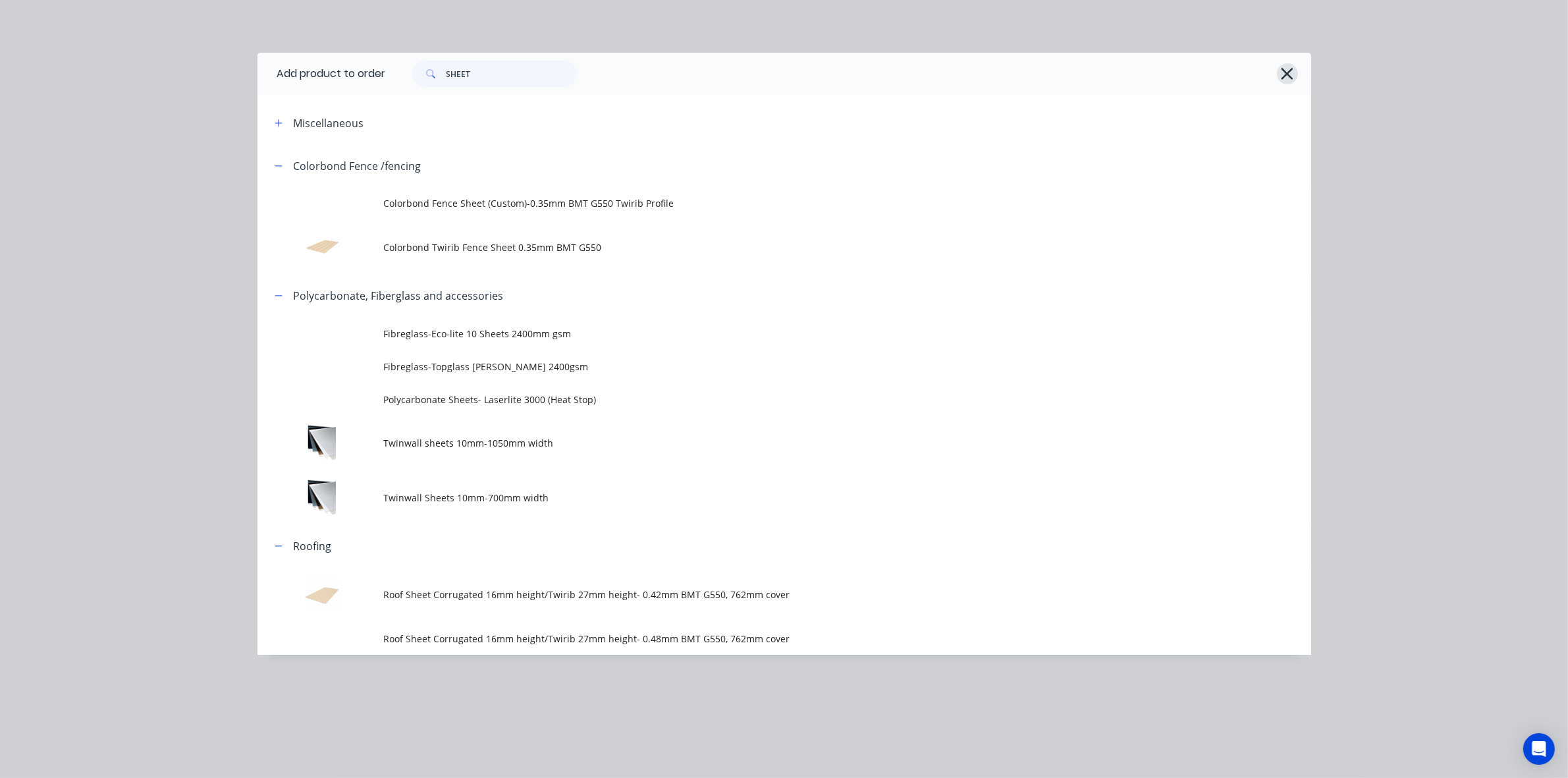
click at [976, 70] on icon "button" at bounding box center [1287, 73] width 11 height 11
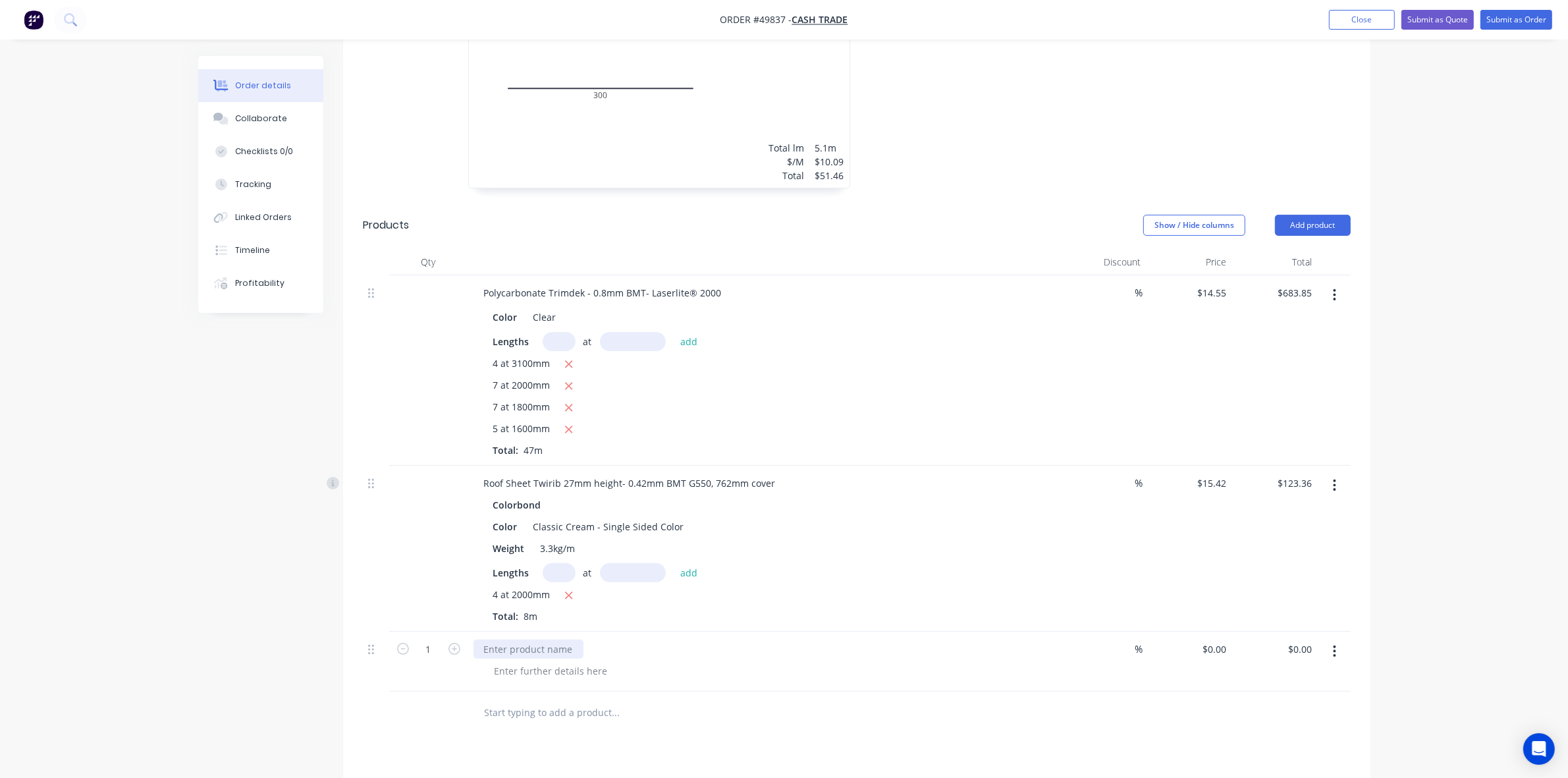
click at [564, 653] on div at bounding box center [529, 649] width 110 height 19
click at [976, 653] on input "0" at bounding box center [1225, 649] width 15 height 19
type input "$7.71"
click at [976, 649] on div "Material waste surcharge" at bounding box center [764, 649] width 582 height 19
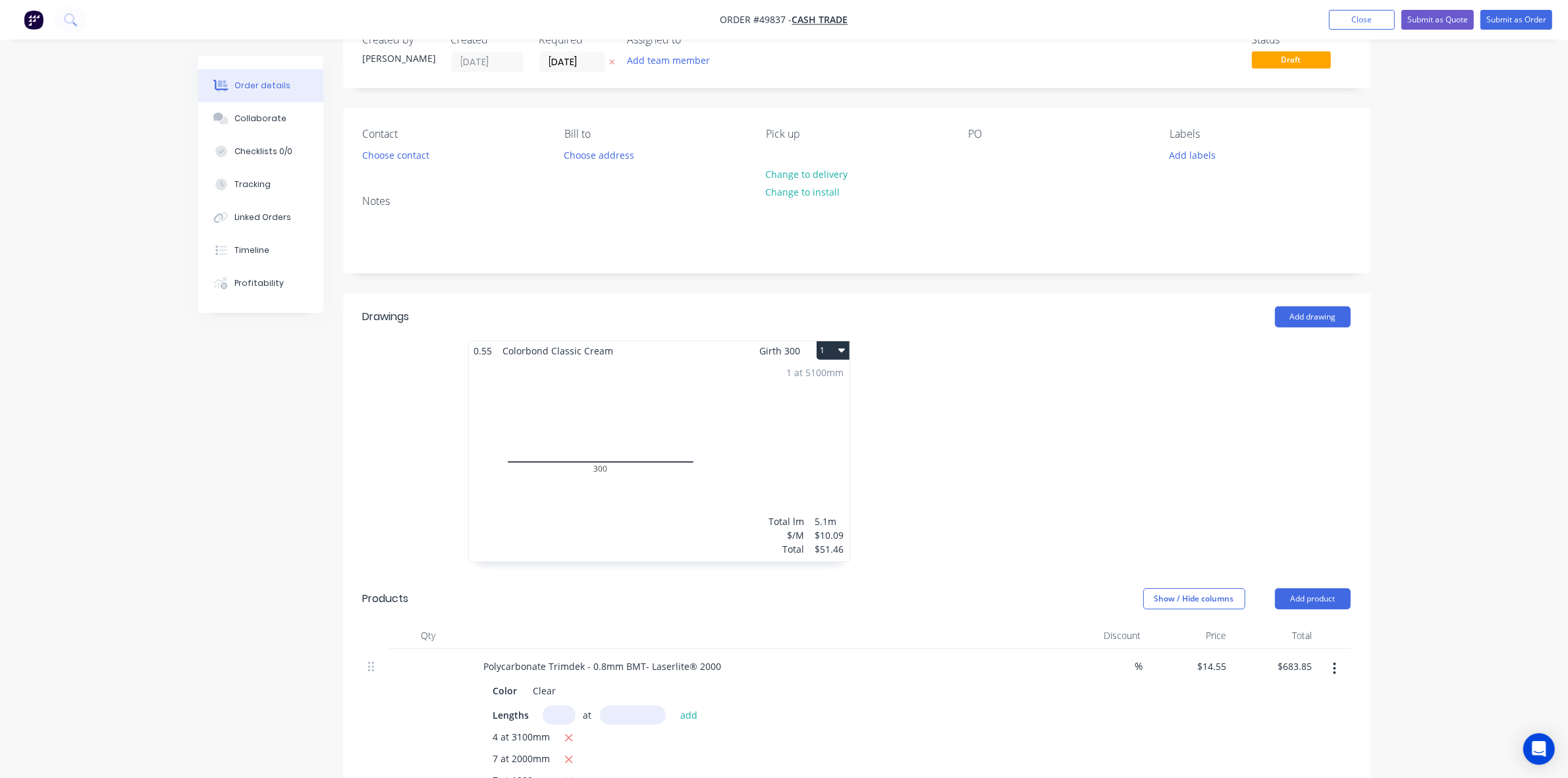
scroll to position [0, 0]
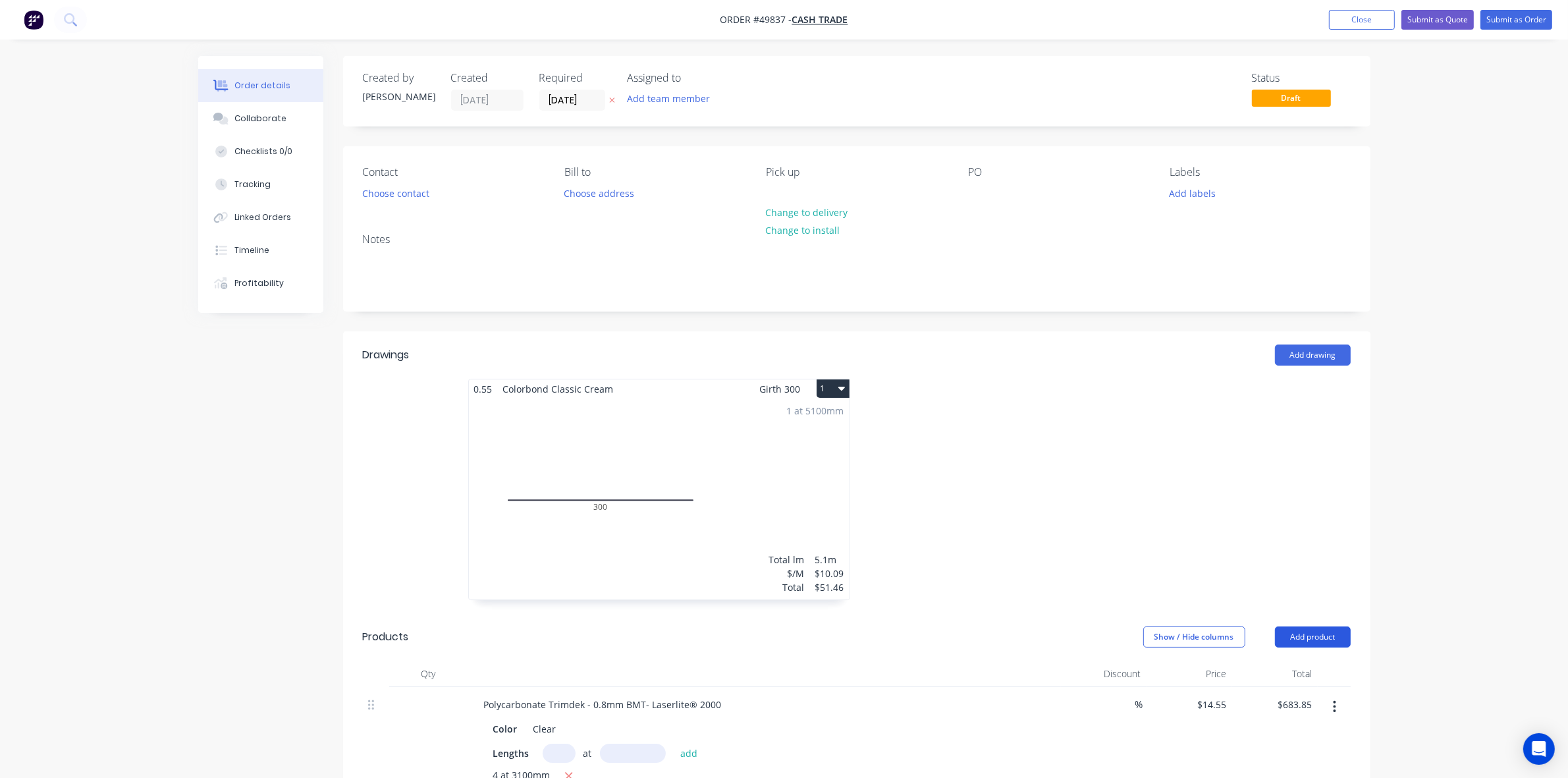
click at [976, 631] on button "Add product" at bounding box center [1313, 637] width 76 height 21
click at [976, 672] on div "Product catalogue" at bounding box center [1288, 669] width 102 height 19
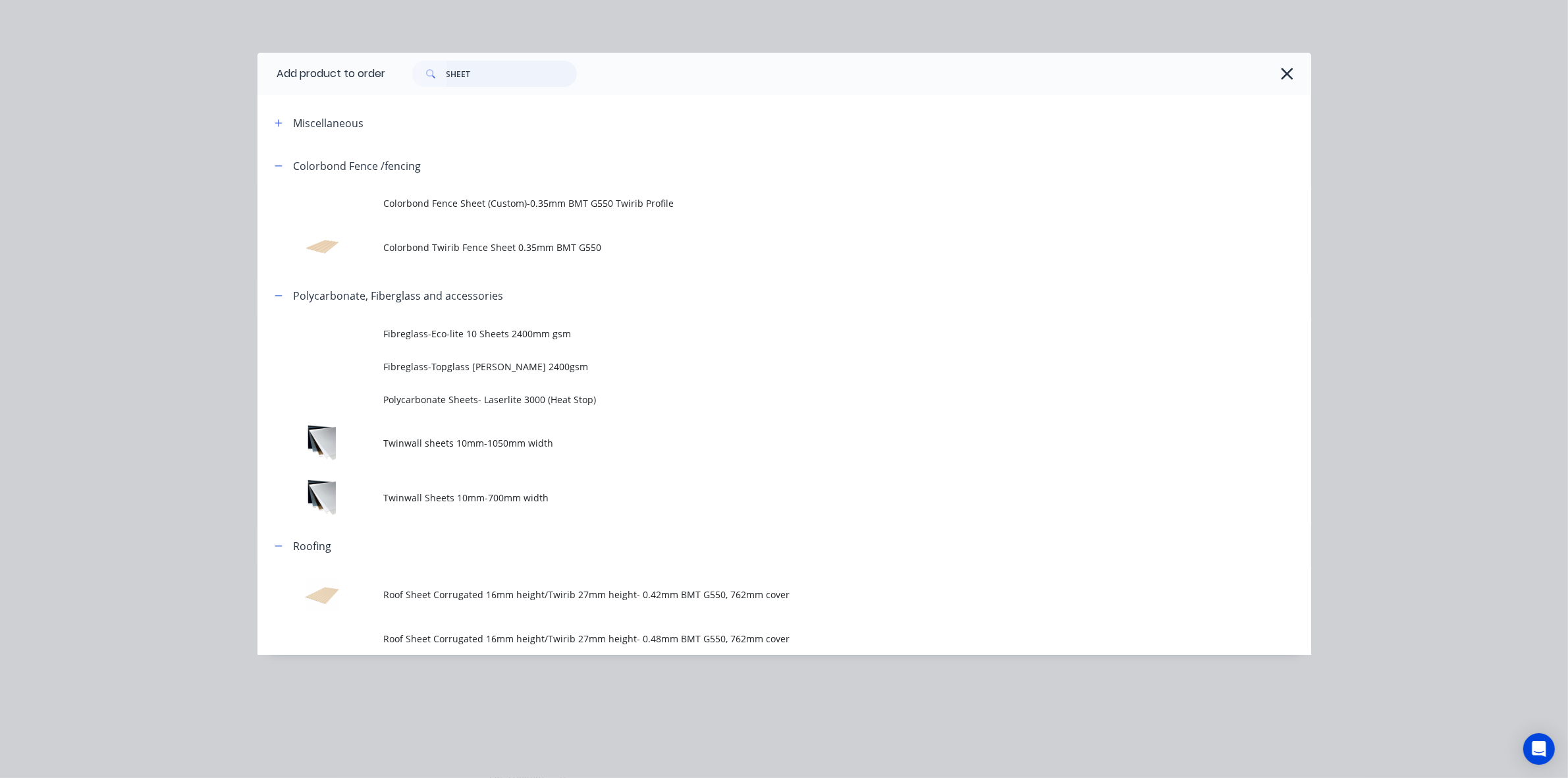
click at [263, 80] on header "Add product to order SHEET" at bounding box center [784, 73] width 1053 height 42
type input "20"
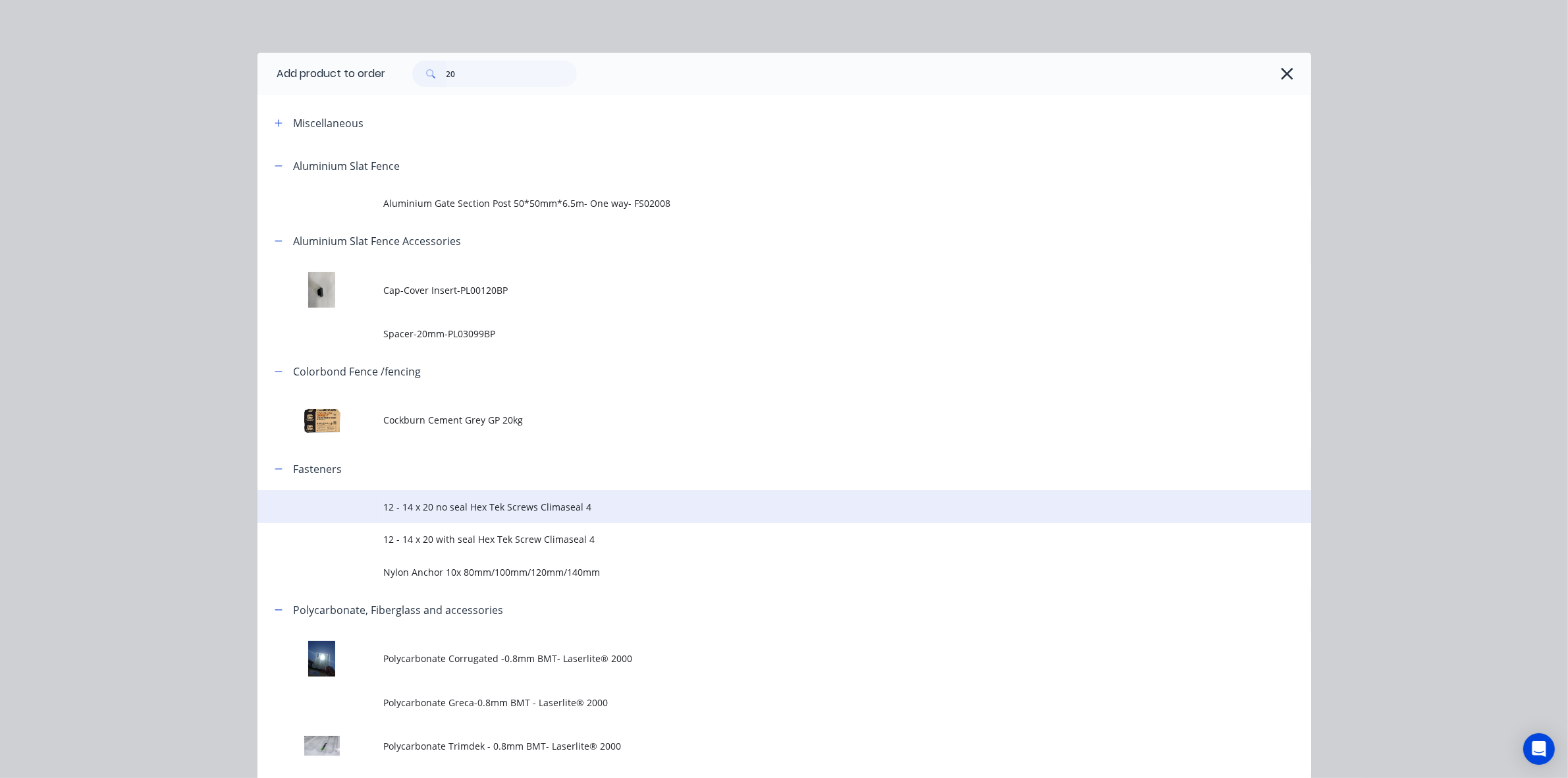
click at [606, 505] on span "12 - 14 x 20 no seal Hex Tek Screws Climaseal 4" at bounding box center [754, 506] width 741 height 14
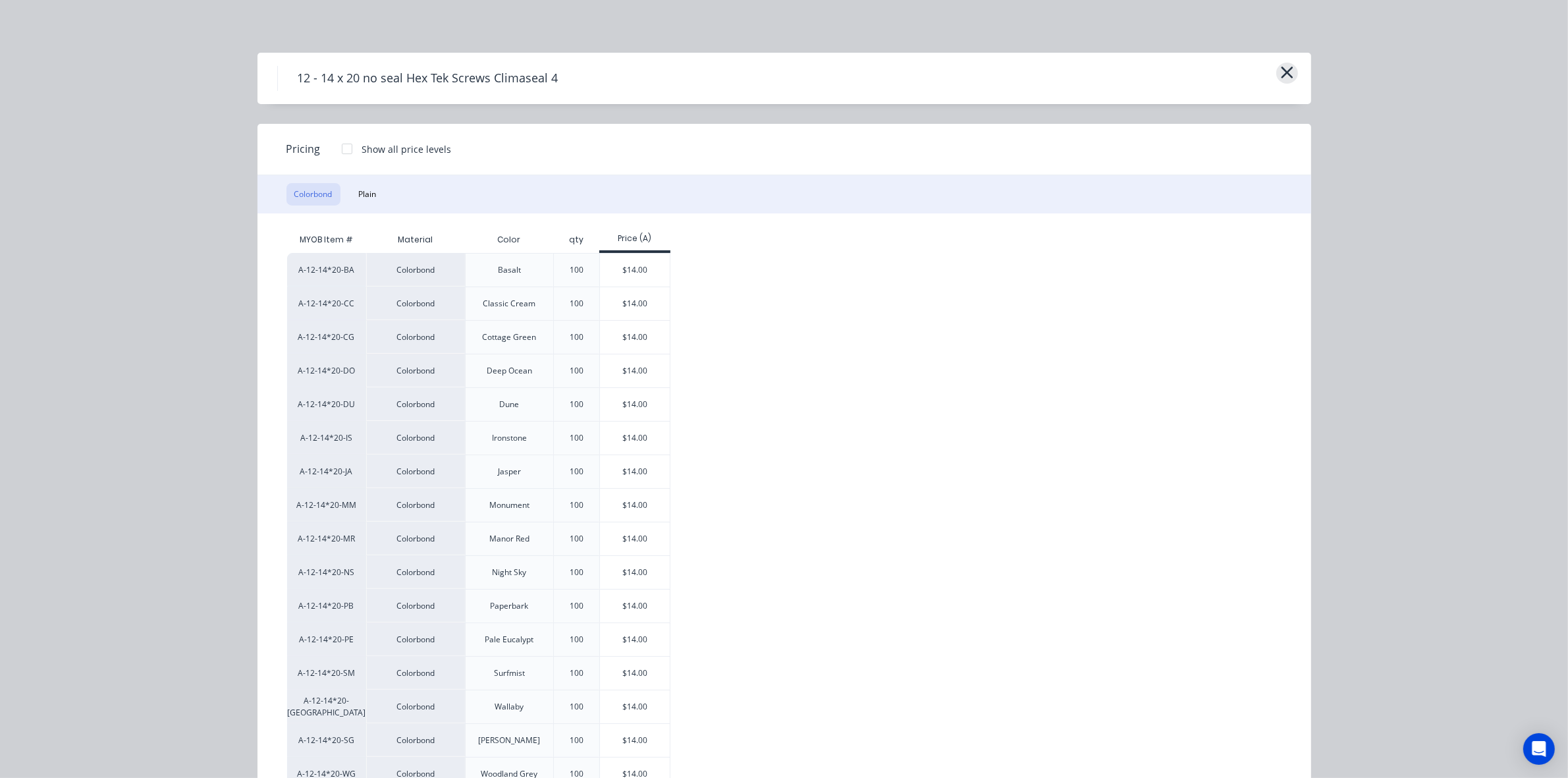
click at [976, 80] on icon "button" at bounding box center [1287, 73] width 14 height 18
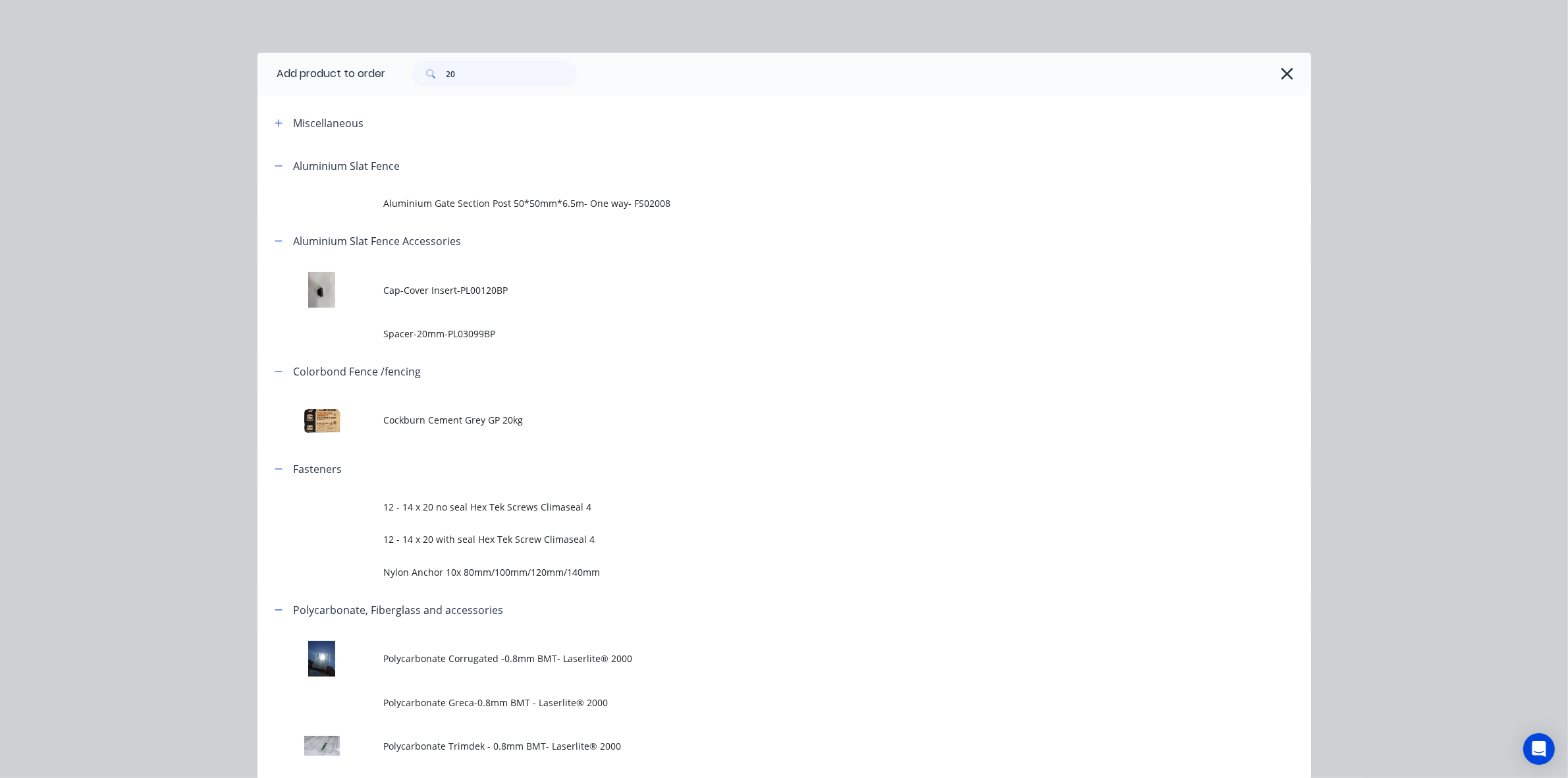
scroll to position [96, 0]
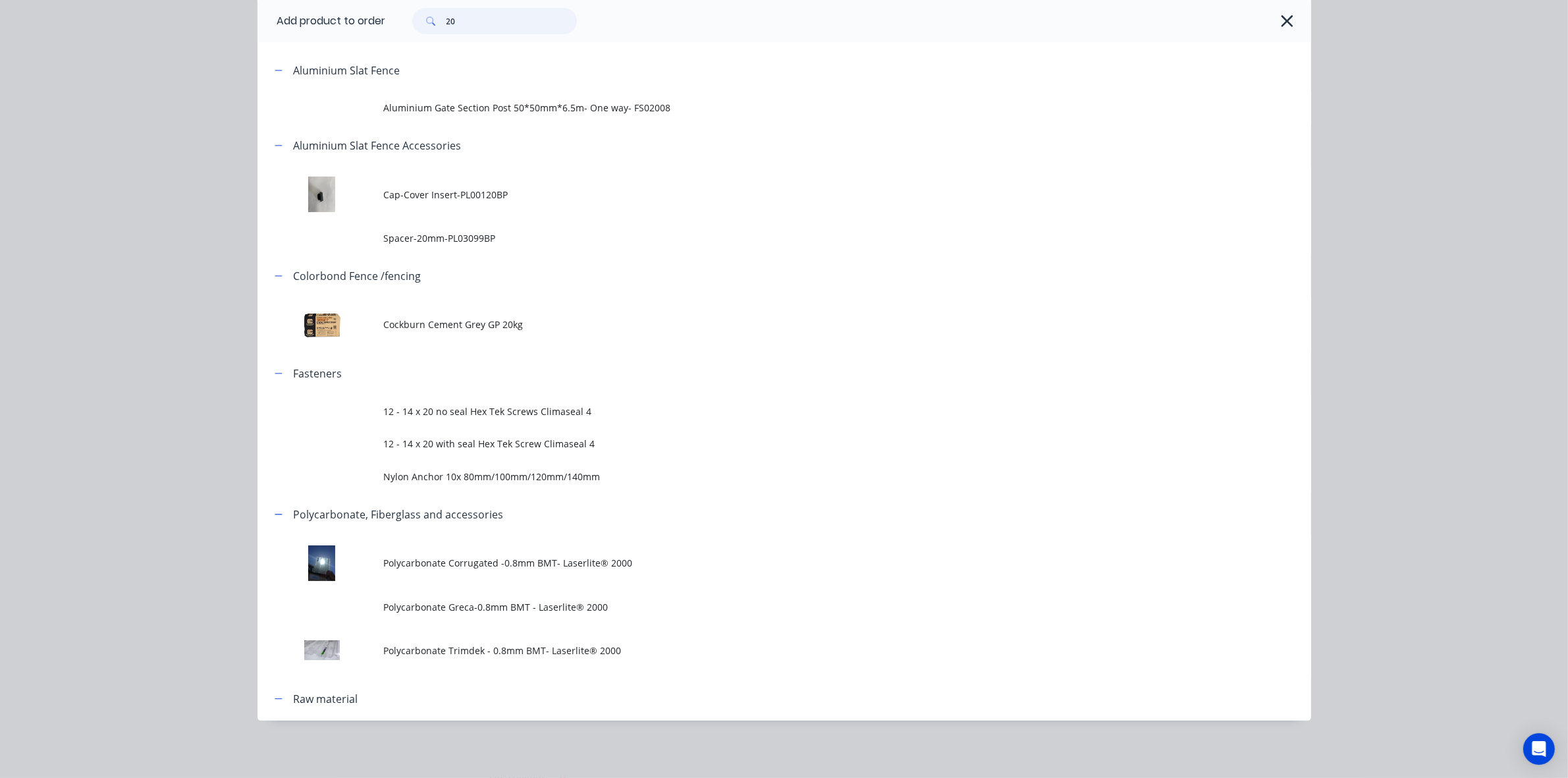
drag, startPoint x: 502, startPoint y: 18, endPoint x: 60, endPoint y: 35, distance: 442.3
click at [60, 35] on div "Add product to order 20 Miscellaneous Aluminium Slat Fence Aluminium Gate Secti…" at bounding box center [784, 389] width 1568 height 778
type input "poly"
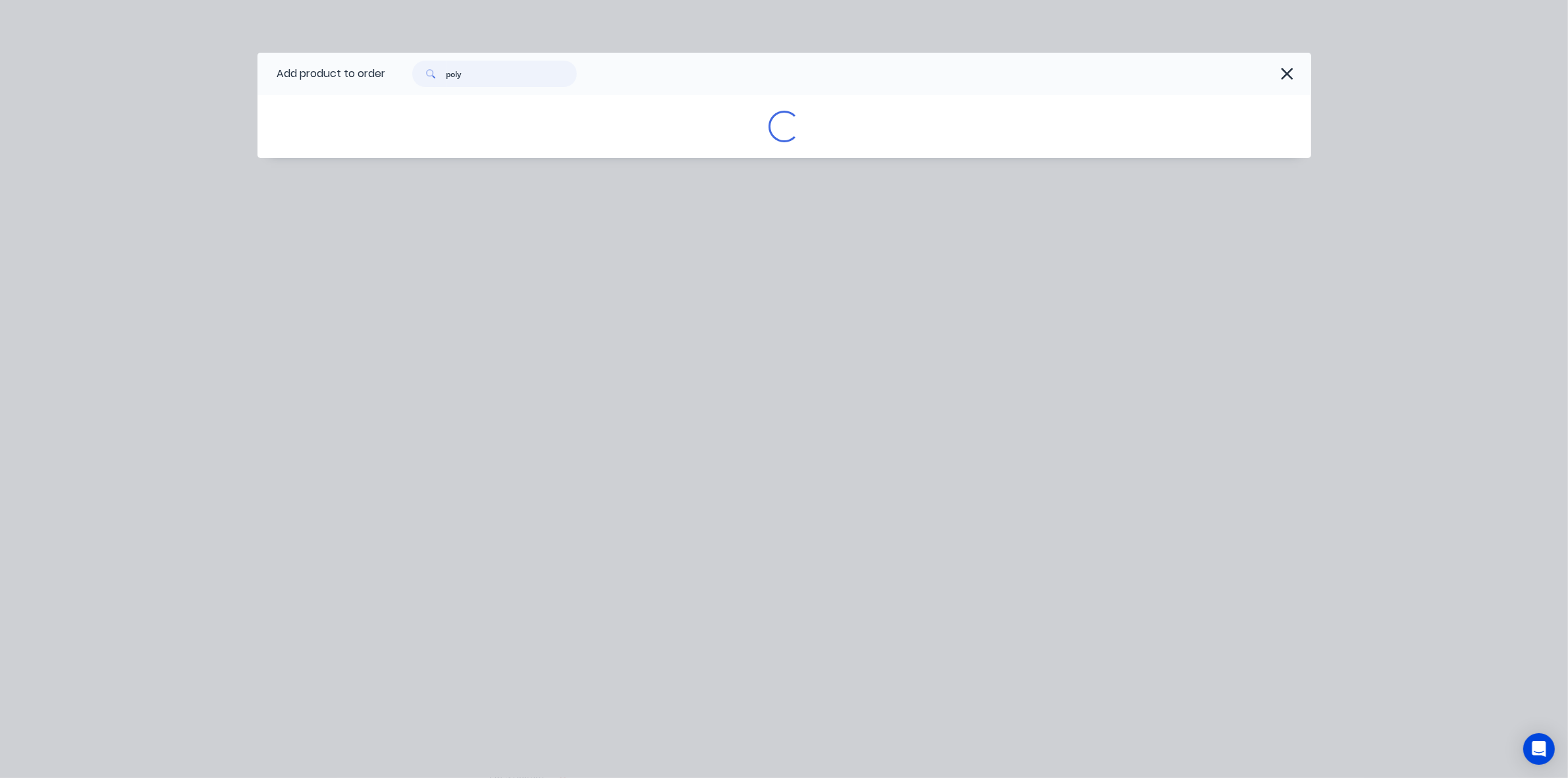
scroll to position [0, 0]
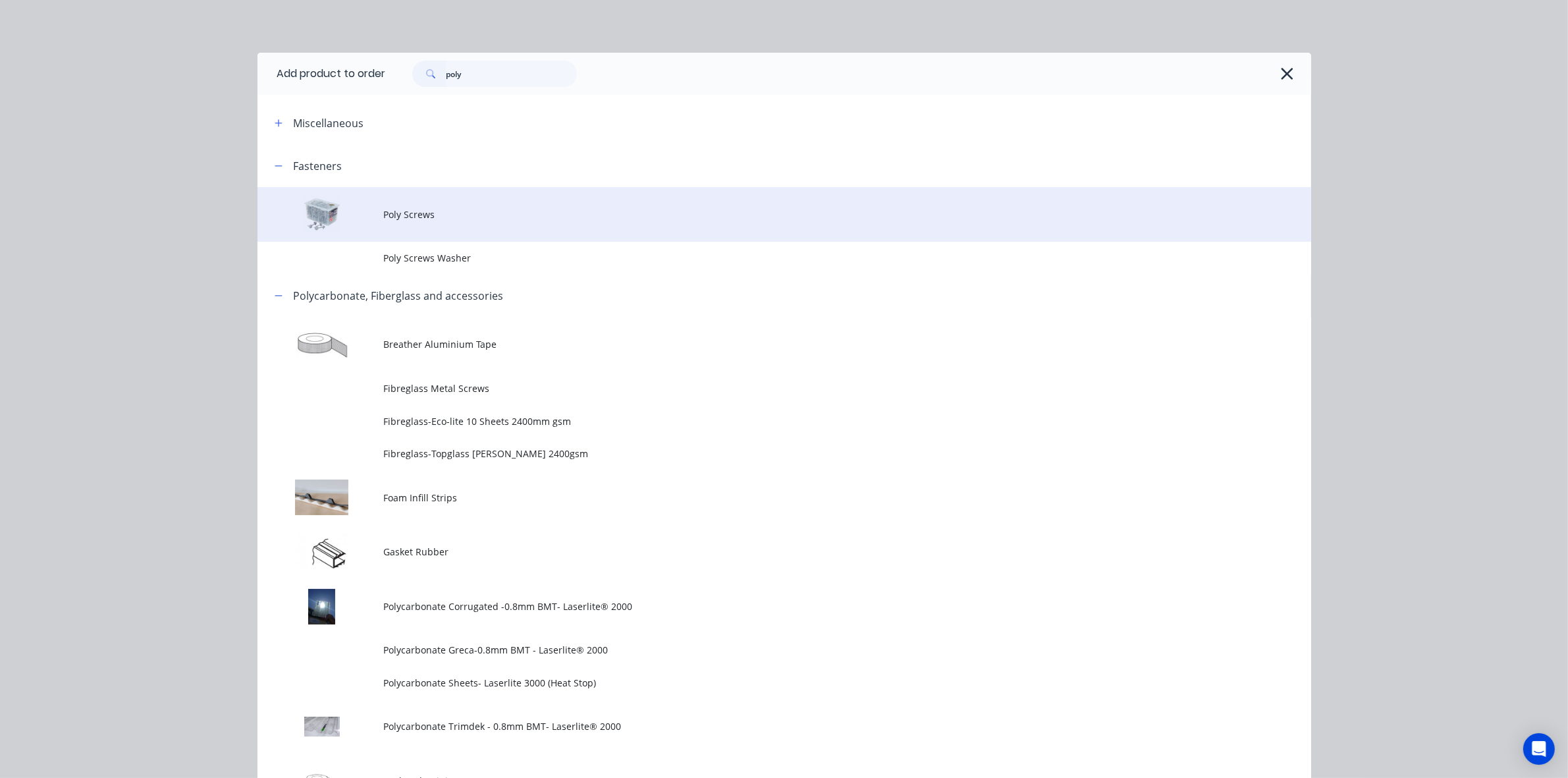
click at [509, 223] on td "Poly Screws" at bounding box center [847, 213] width 927 height 54
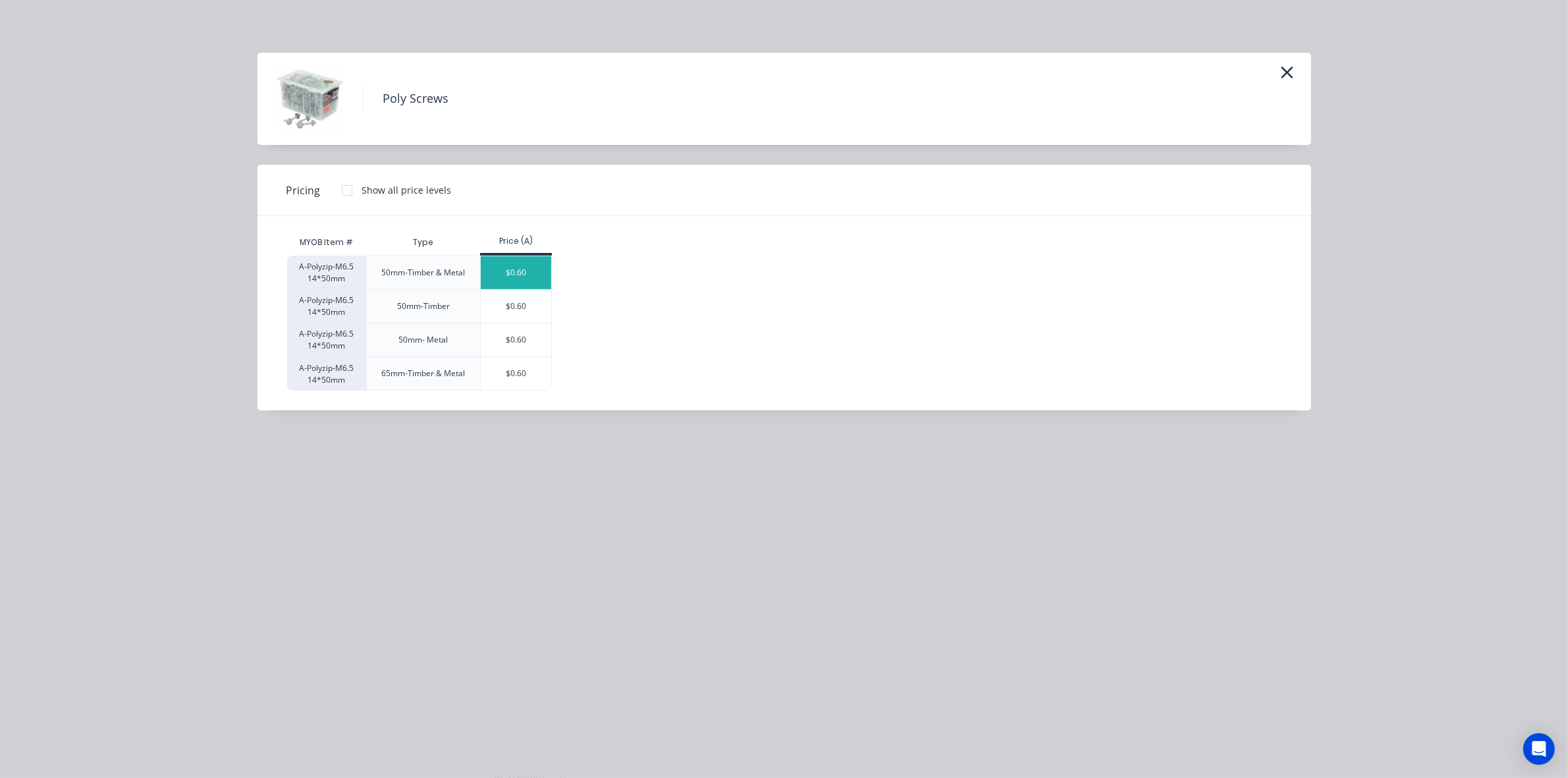
click at [535, 273] on div "$0.60" at bounding box center [516, 272] width 70 height 33
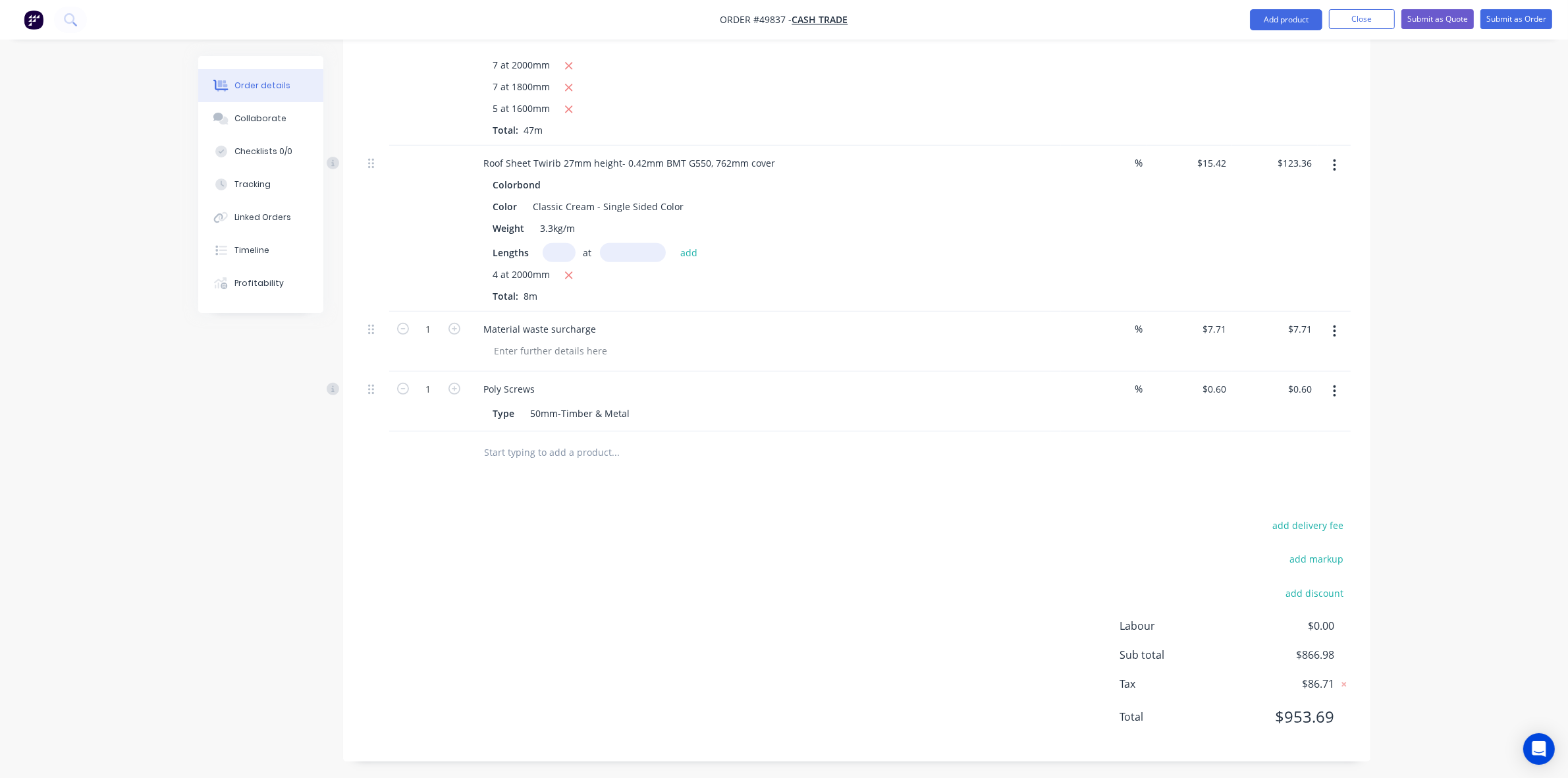
scroll to position [736, 0]
click at [461, 458] on div at bounding box center [428, 450] width 79 height 43
click at [433, 389] on input "1" at bounding box center [428, 386] width 34 height 20
drag, startPoint x: 418, startPoint y: 387, endPoint x: 499, endPoint y: 387, distance: 81.0
click at [499, 387] on div "1.35 Poly Screws Type 50mm-Timber & Metal % $0.60 $0.60 $0.60 $0.60" at bounding box center [856, 398] width 987 height 60
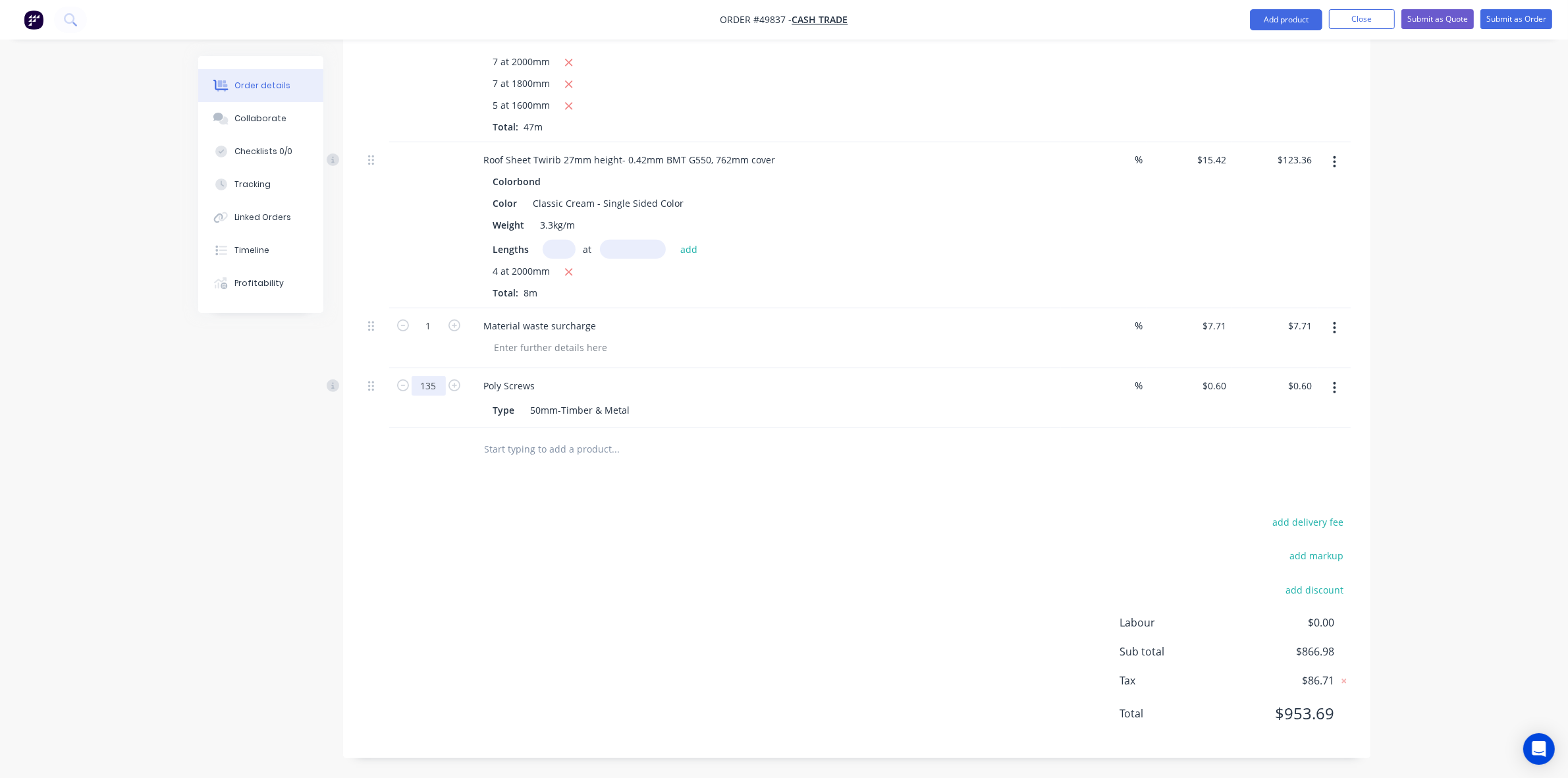
type input "135"
type input "$81.00"
click at [808, 580] on div "add delivery fee add markup add discount Labour $0.00 Sub total $866.98 Tax $86…" at bounding box center [856, 626] width 987 height 225
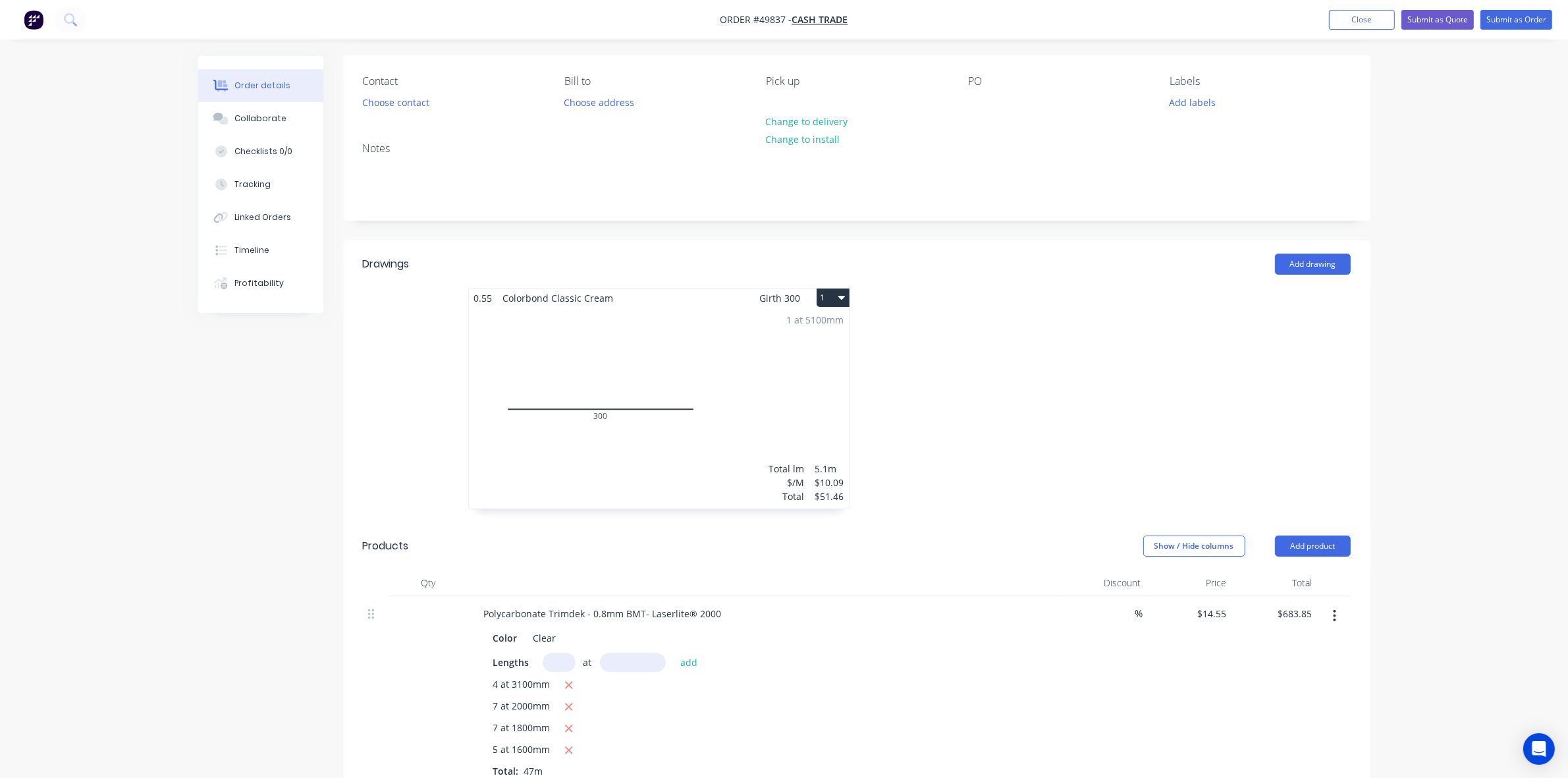
scroll to position [0, 0]
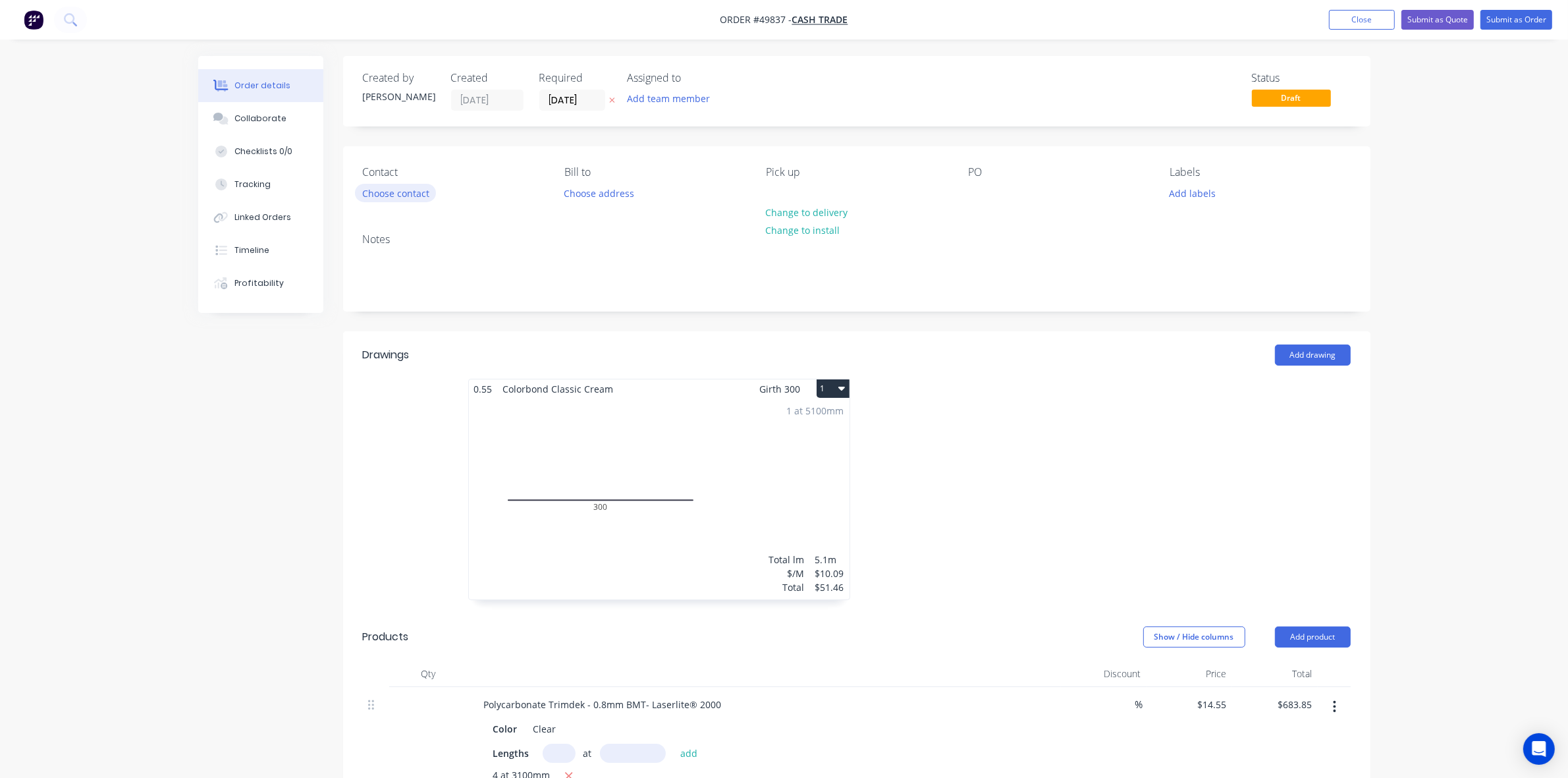
drag, startPoint x: 410, startPoint y: 202, endPoint x: 412, endPoint y: 196, distance: 6.3
click at [410, 201] on div "Contact Choose contact" at bounding box center [453, 184] width 181 height 37
click at [412, 195] on button "Choose contact" at bounding box center [395, 192] width 81 height 18
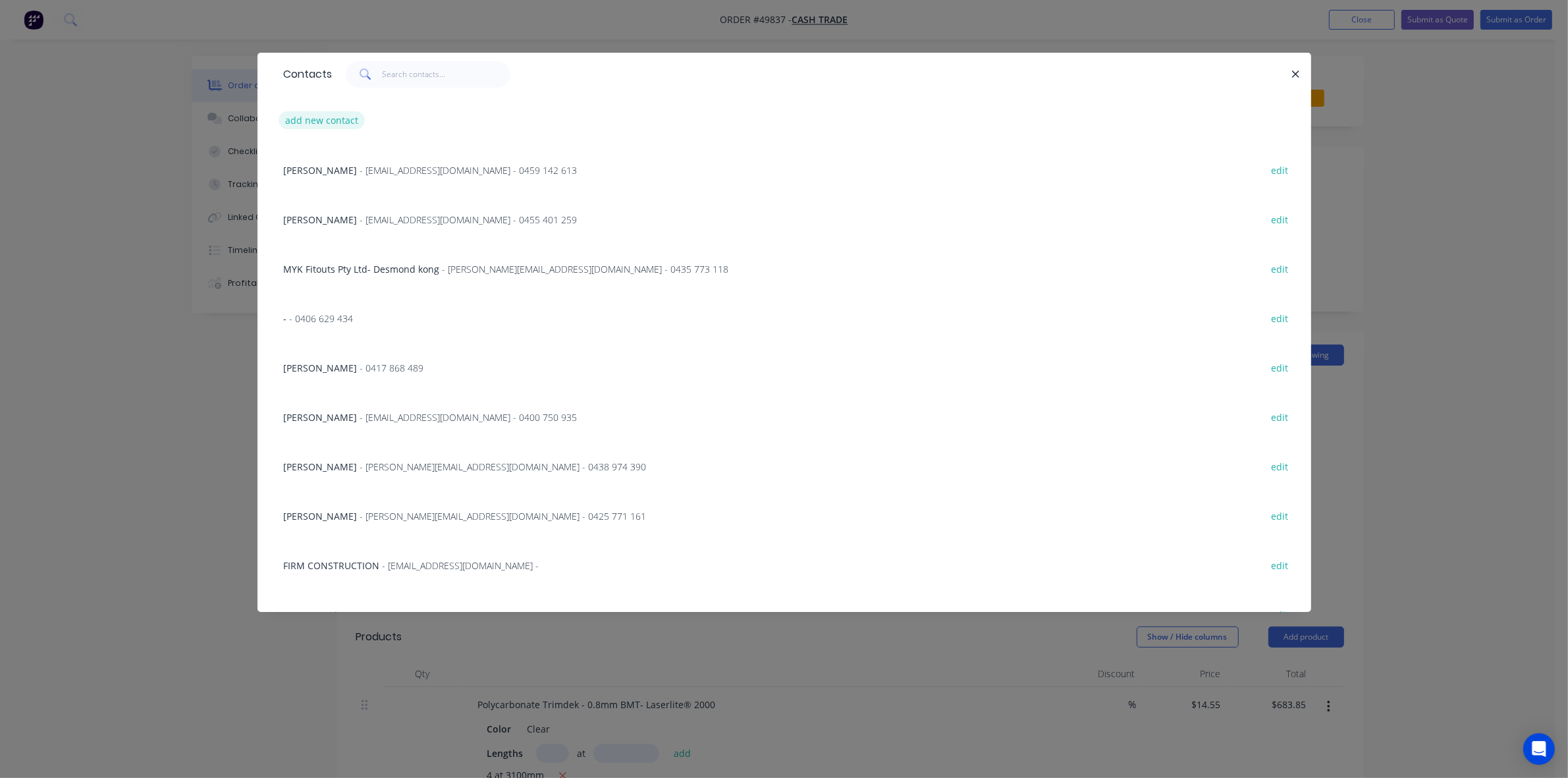
click at [320, 121] on button "add new contact" at bounding box center [322, 119] width 87 height 18
select select "AU"
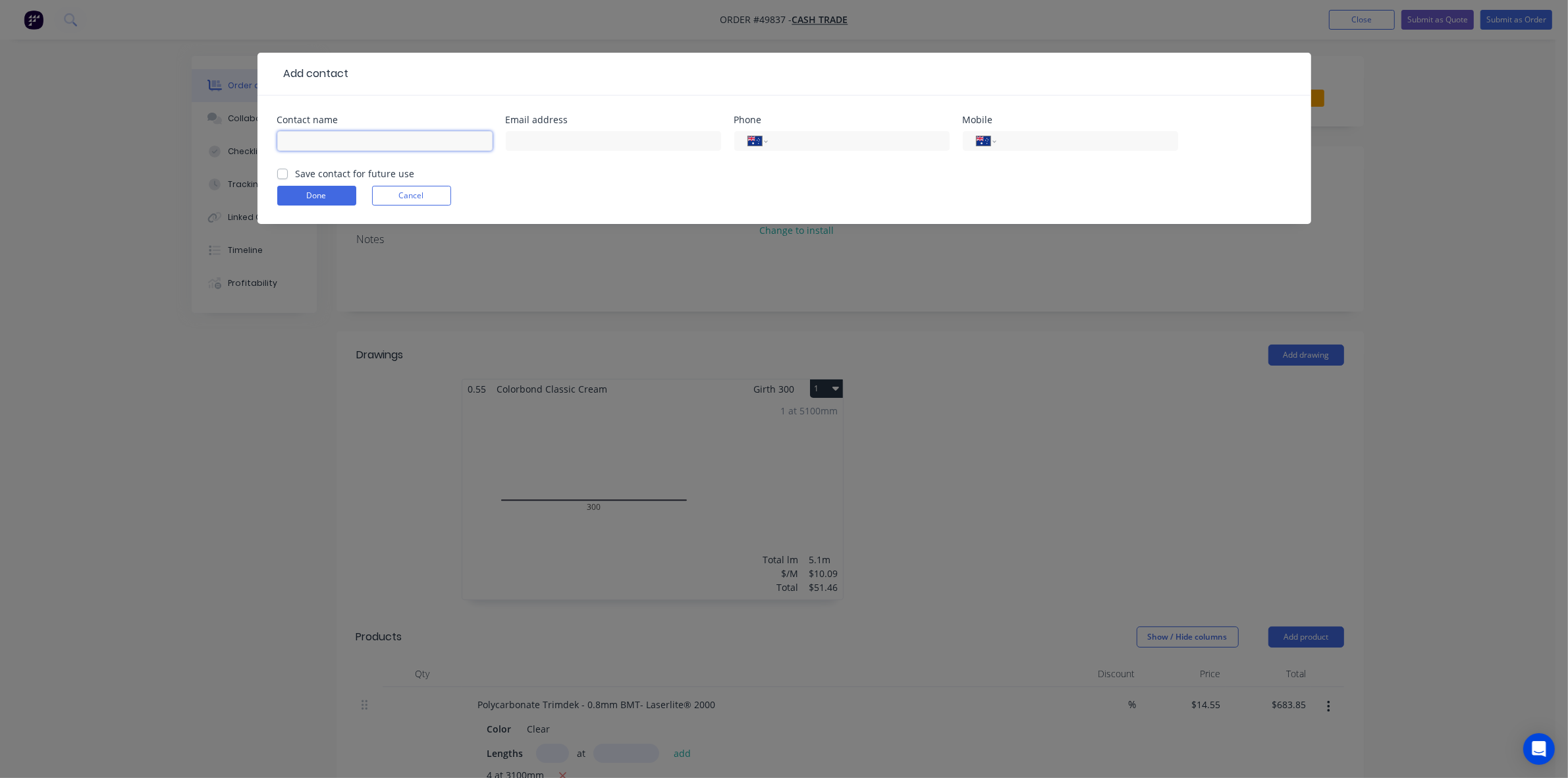
click at [320, 137] on input "text" at bounding box center [385, 141] width 216 height 20
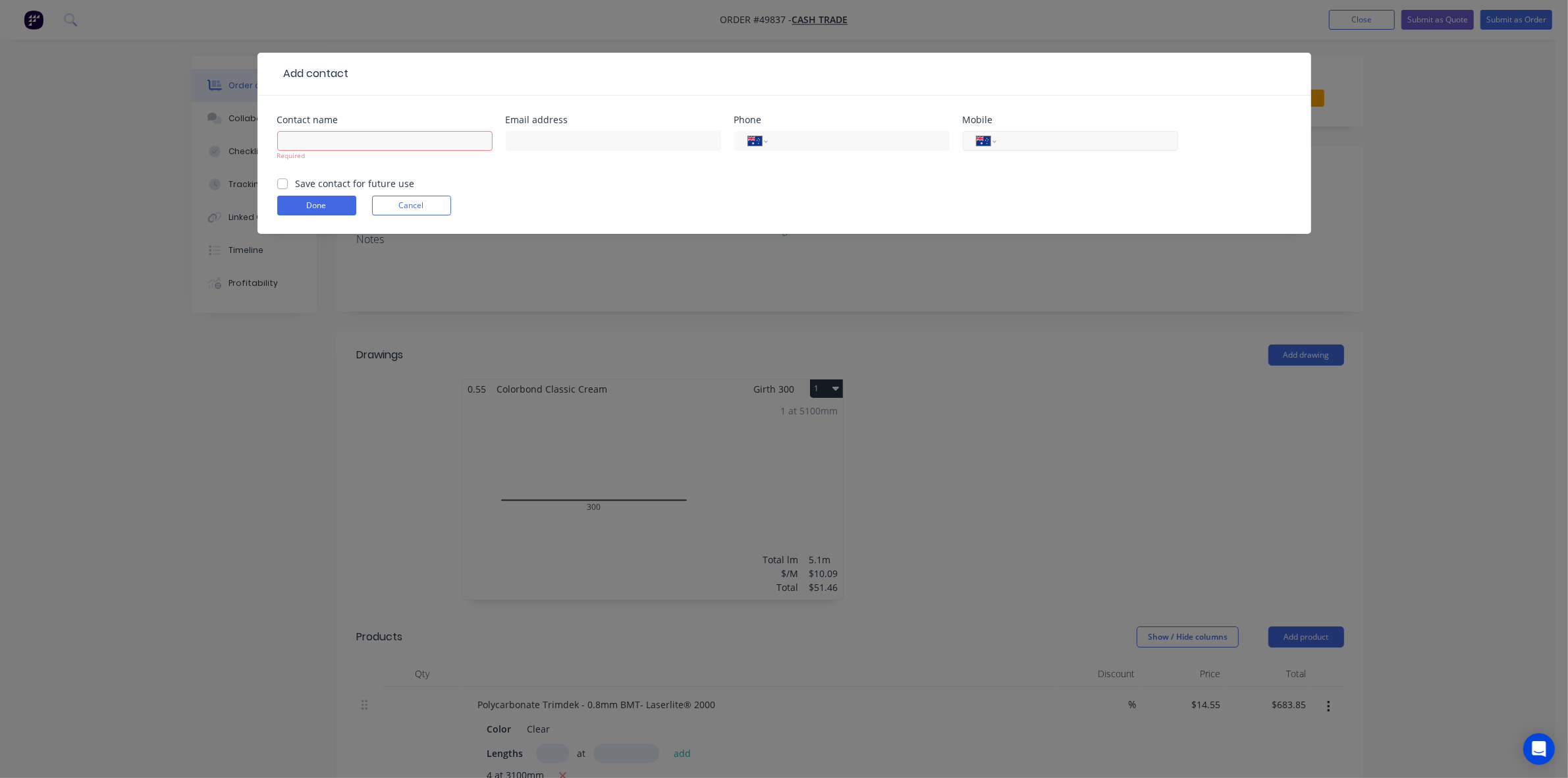
click at [976, 142] on input "tel" at bounding box center [1085, 142] width 158 height 15
type input "0403 169 658"
click at [306, 142] on input "text" at bounding box center [385, 141] width 216 height 20
type input "Lin"
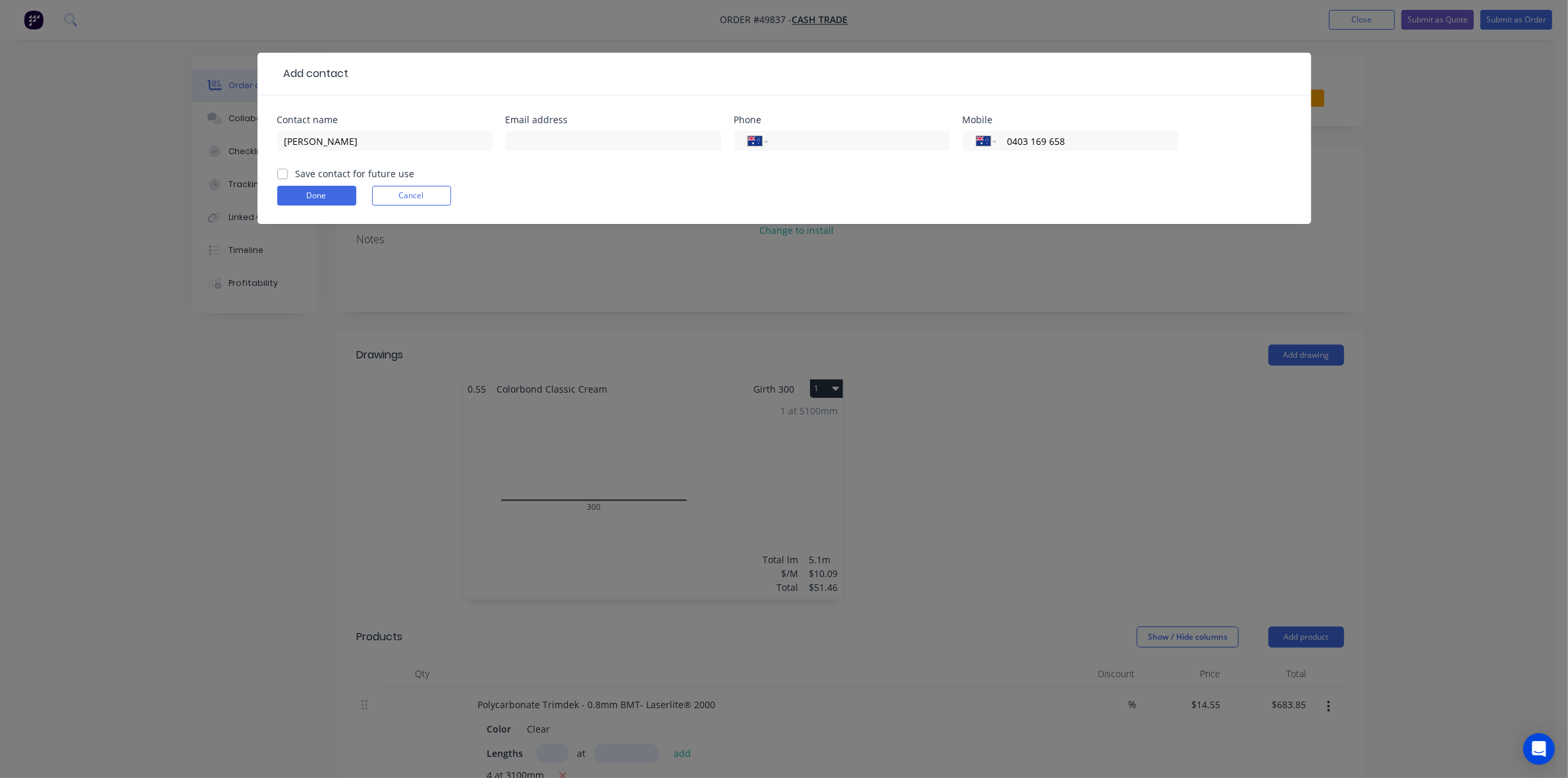
drag, startPoint x: 272, startPoint y: 205, endPoint x: 285, endPoint y: 201, distance: 13.6
click at [273, 205] on div "Contact name Lin Email address Phone International Afghanistan Åland Islands Al…" at bounding box center [784, 160] width 1053 height 129
click at [301, 199] on button "Done" at bounding box center [316, 196] width 79 height 20
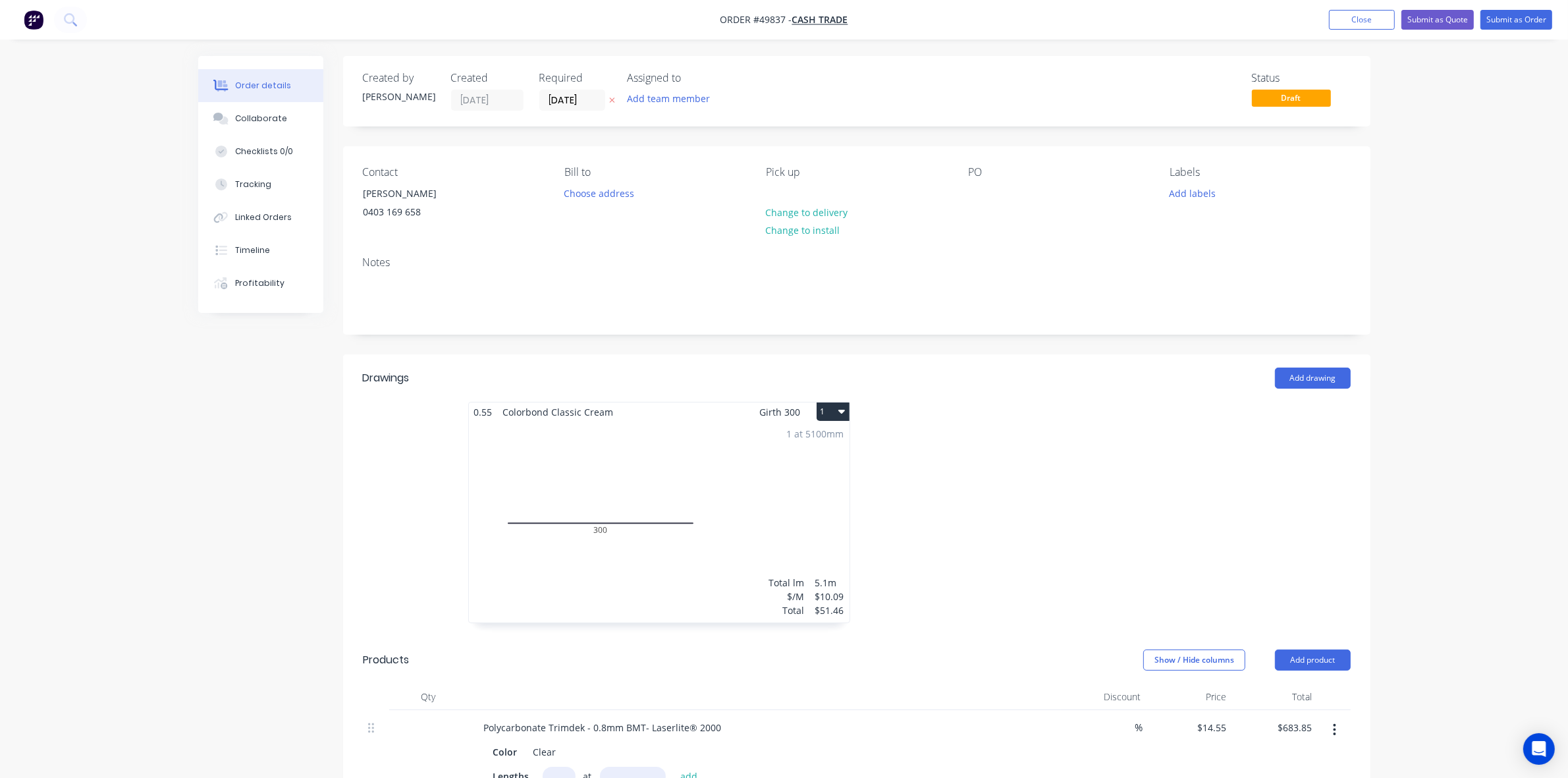
click at [976, 390] on header "Drawings Add drawing" at bounding box center [857, 378] width 1027 height 47
click at [976, 11] on ul "Add product Close Submit as Quote Submit as Order" at bounding box center [1440, 20] width 255 height 20
click at [976, 11] on button "Submit as Quote" at bounding box center [1437, 20] width 73 height 20
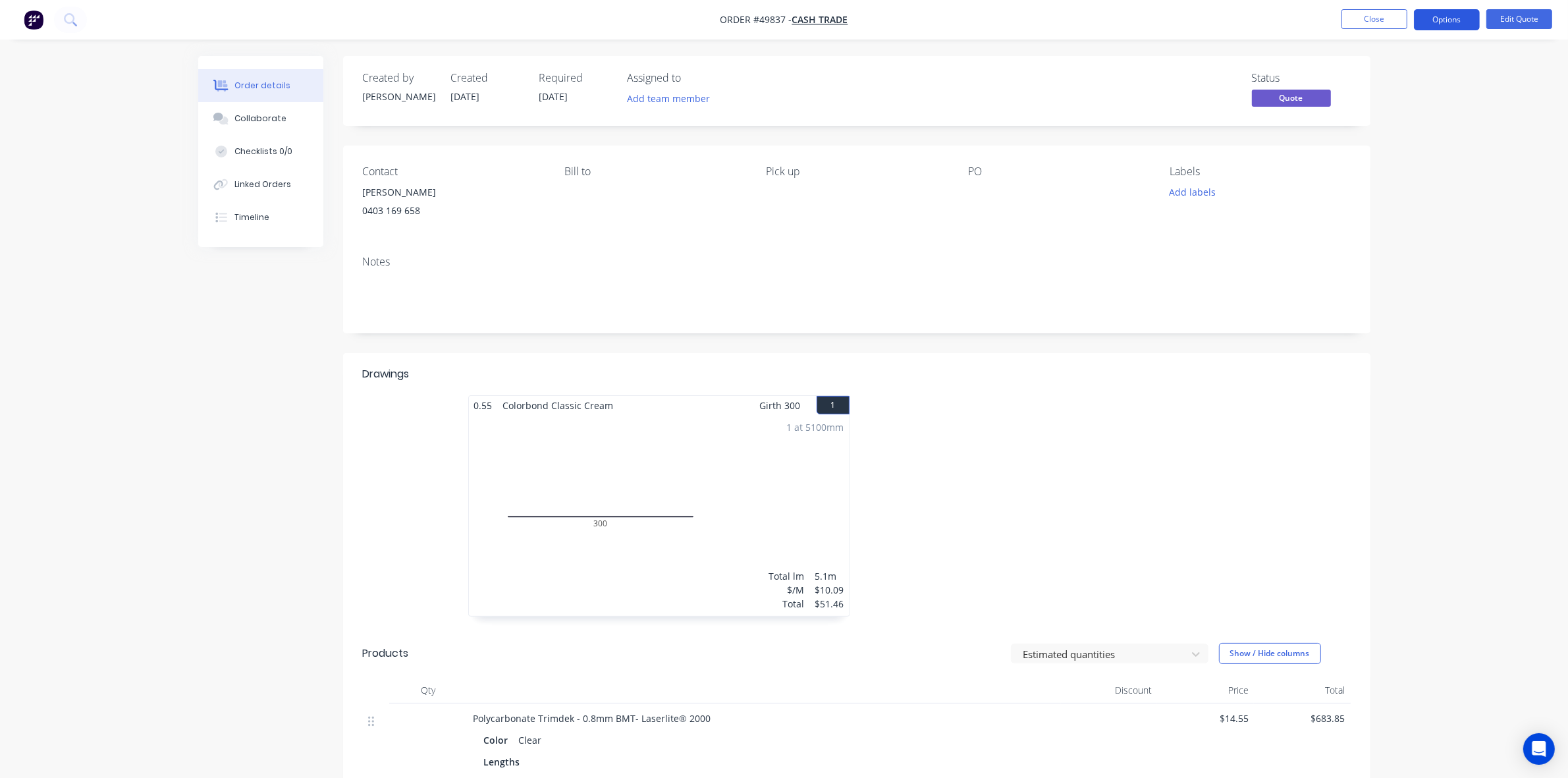
drag, startPoint x: 1452, startPoint y: 11, endPoint x: 1444, endPoint y: 23, distance: 14.4
click at [976, 11] on button "Options" at bounding box center [1446, 20] width 66 height 21
click at [976, 83] on div "Quote" at bounding box center [1407, 80] width 121 height 19
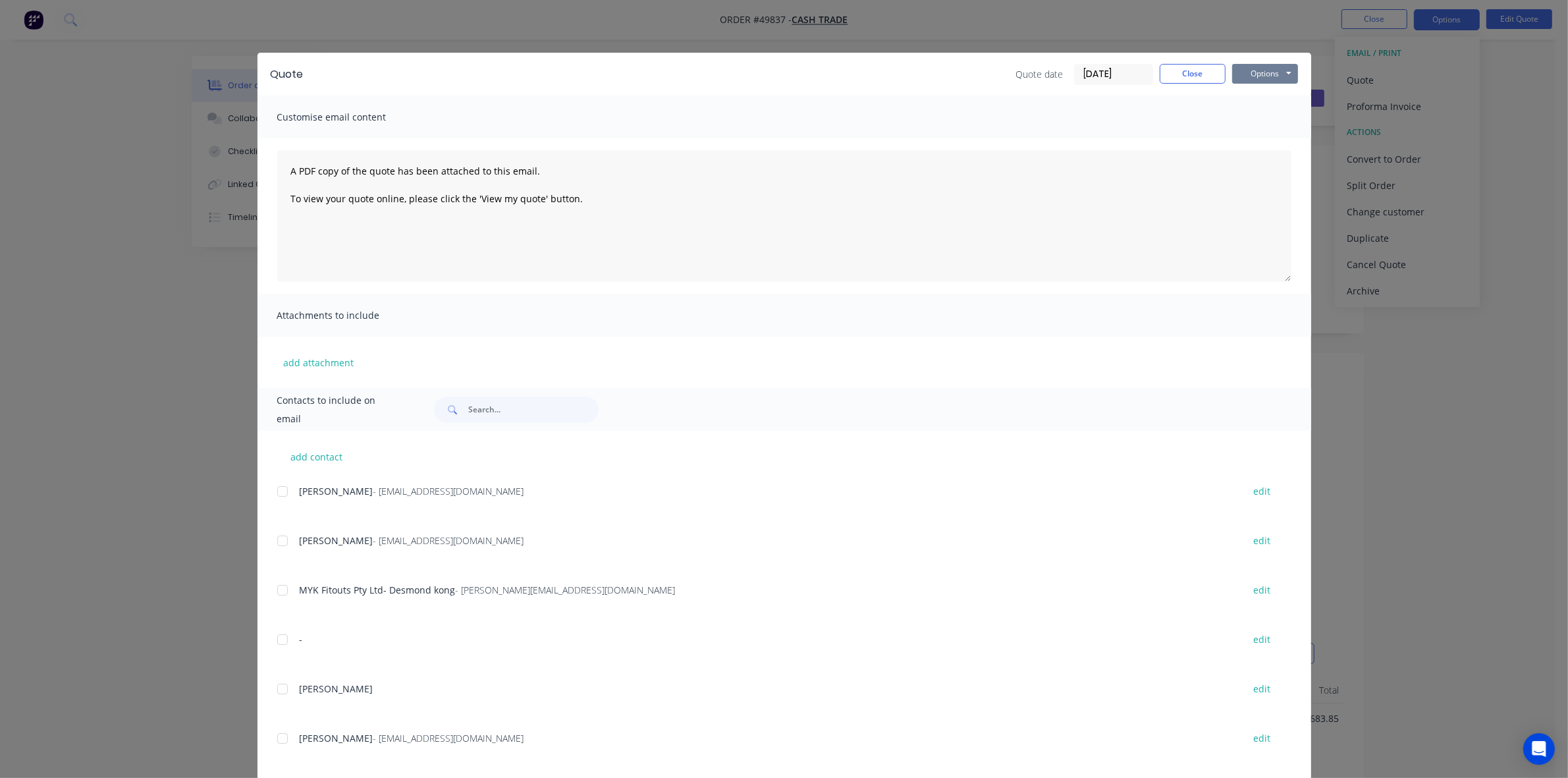
click at [976, 67] on button "Options" at bounding box center [1265, 74] width 66 height 20
drag, startPoint x: 1237, startPoint y: 133, endPoint x: 1244, endPoint y: 116, distance: 18.4
click at [976, 116] on div "Preview Print Email" at bounding box center [1274, 119] width 84 height 65
click at [976, 116] on button "Print" at bounding box center [1274, 119] width 84 height 21
click at [976, 67] on button "Close" at bounding box center [1192, 74] width 66 height 20
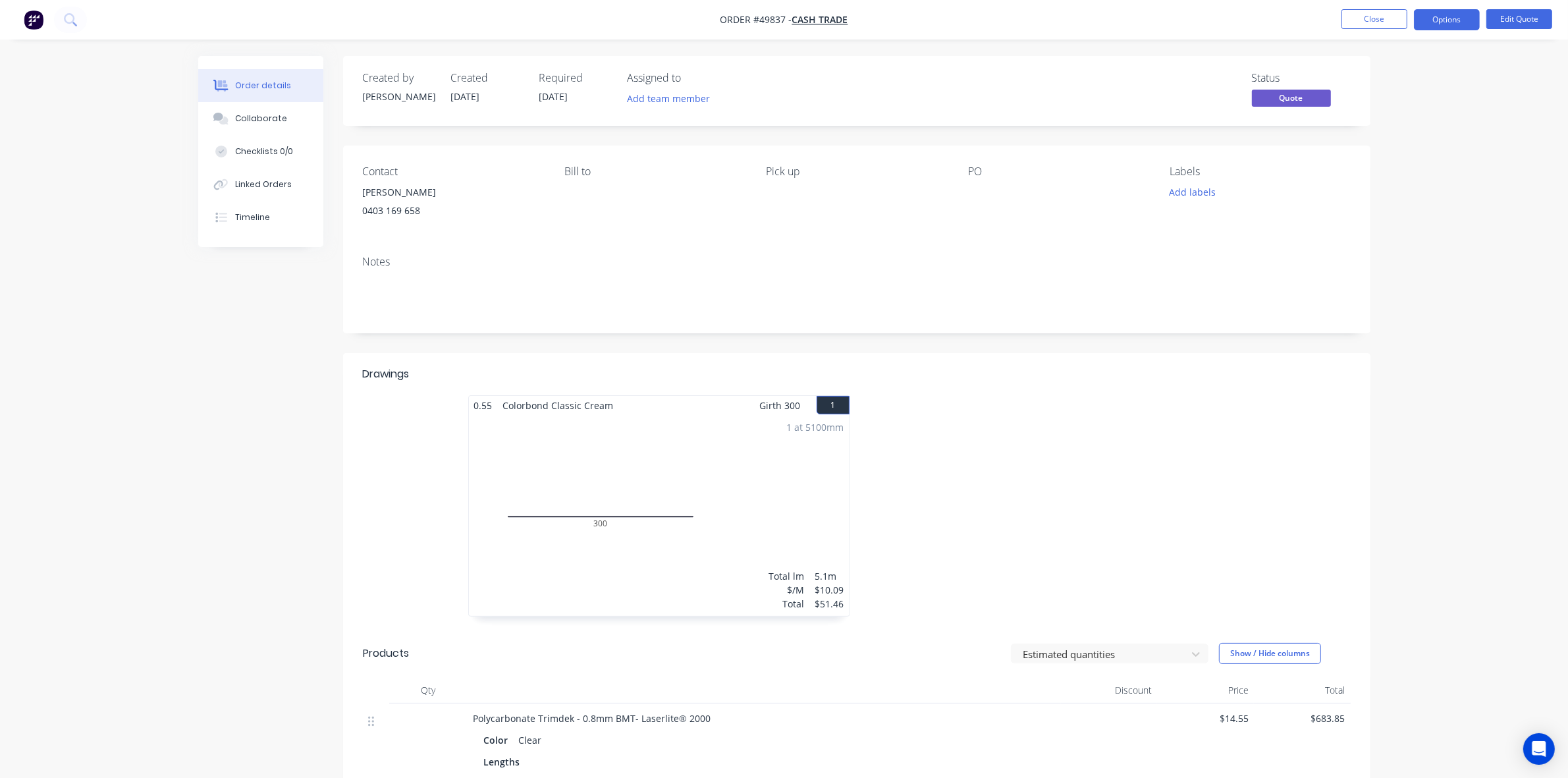
click at [820, 262] on div "Notes" at bounding box center [856, 262] width 987 height 12
click at [976, 21] on button "Edit Quote" at bounding box center [1519, 19] width 66 height 20
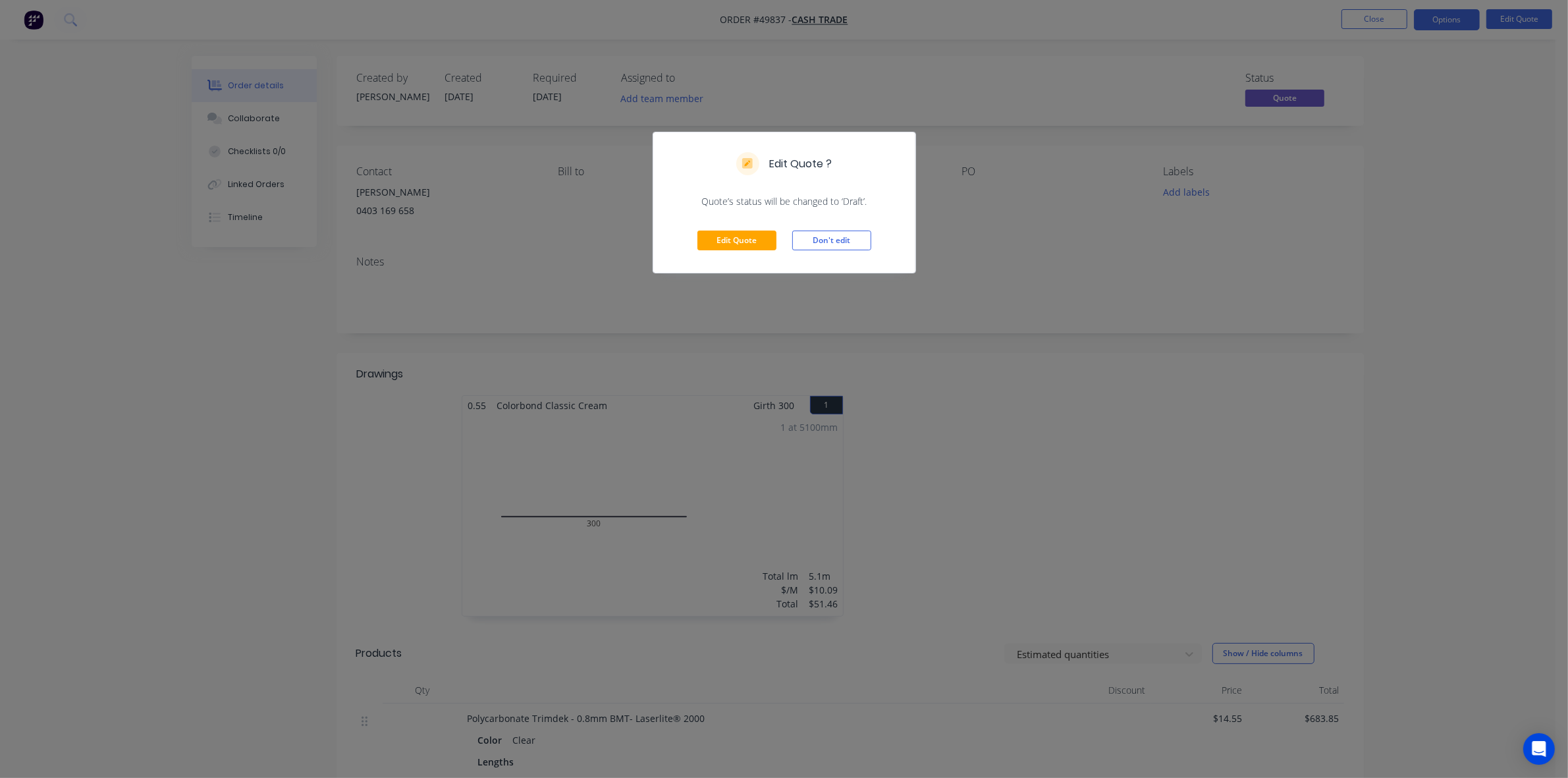
click at [731, 229] on div "Edit Quote Don't edit" at bounding box center [784, 240] width 262 height 64
click at [731, 234] on button "Edit Quote" at bounding box center [737, 240] width 79 height 20
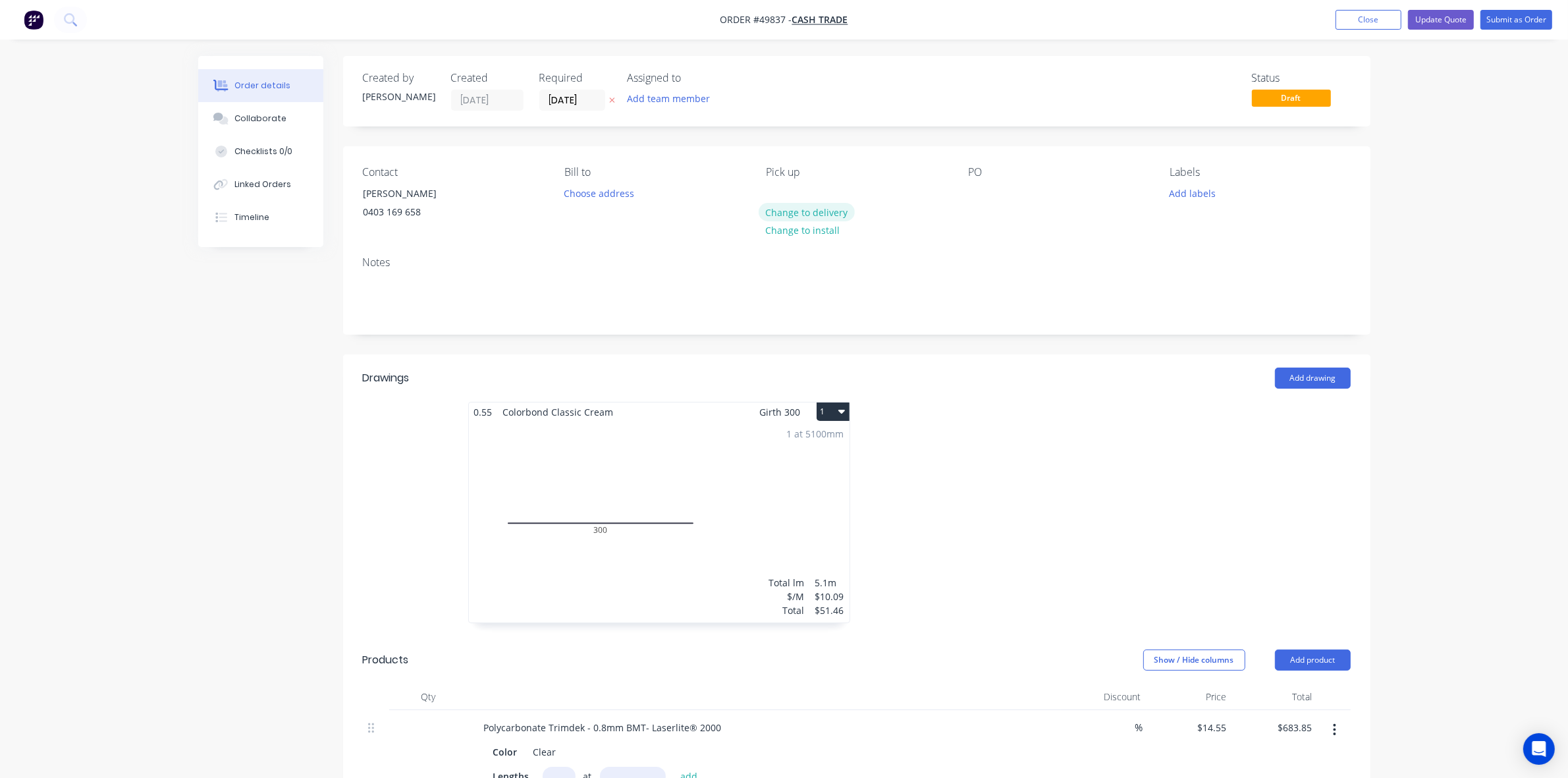
click at [824, 210] on button "Change to delivery" at bounding box center [807, 211] width 96 height 18
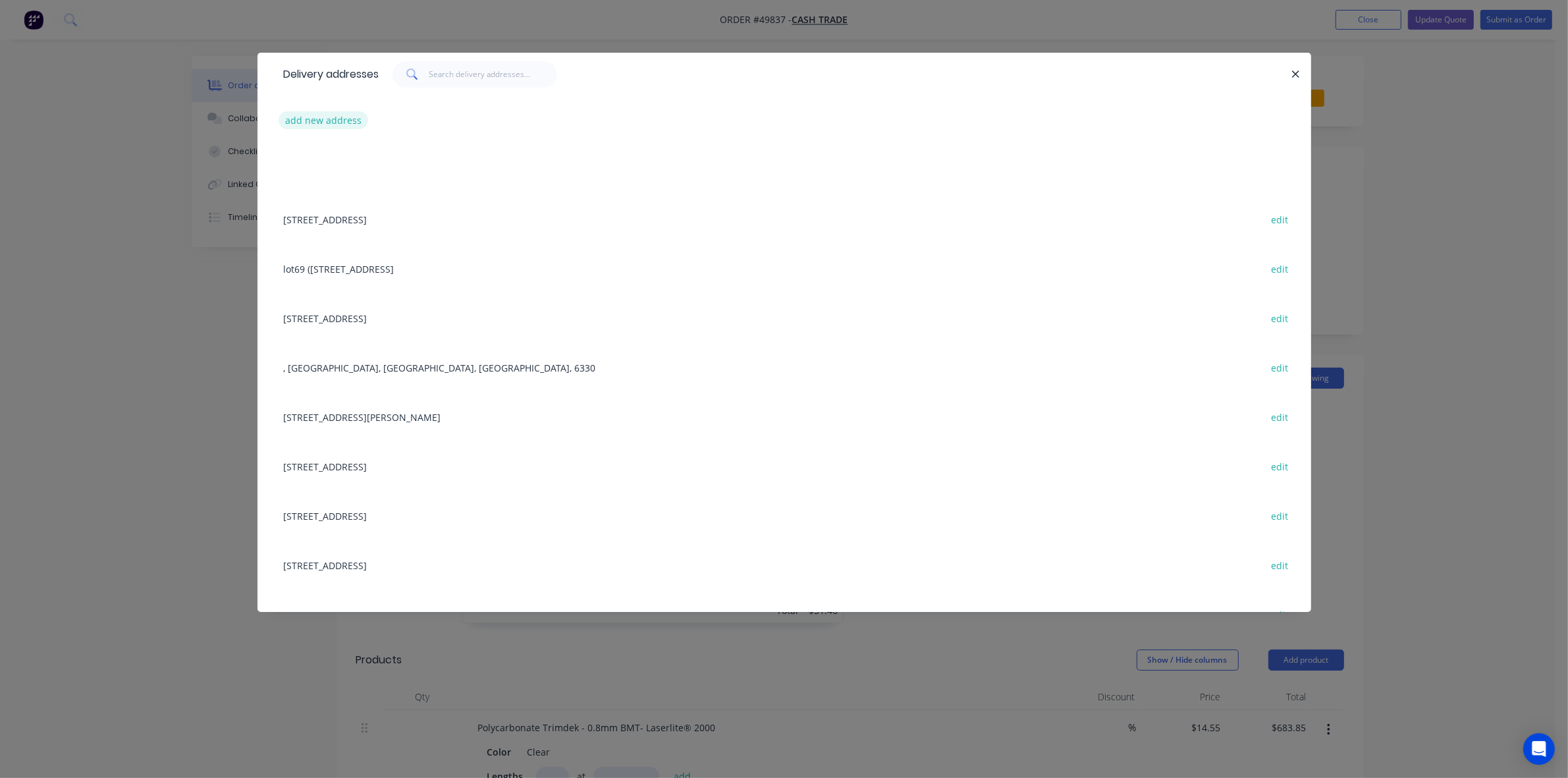
click at [287, 116] on button "add new address" at bounding box center [324, 119] width 90 height 18
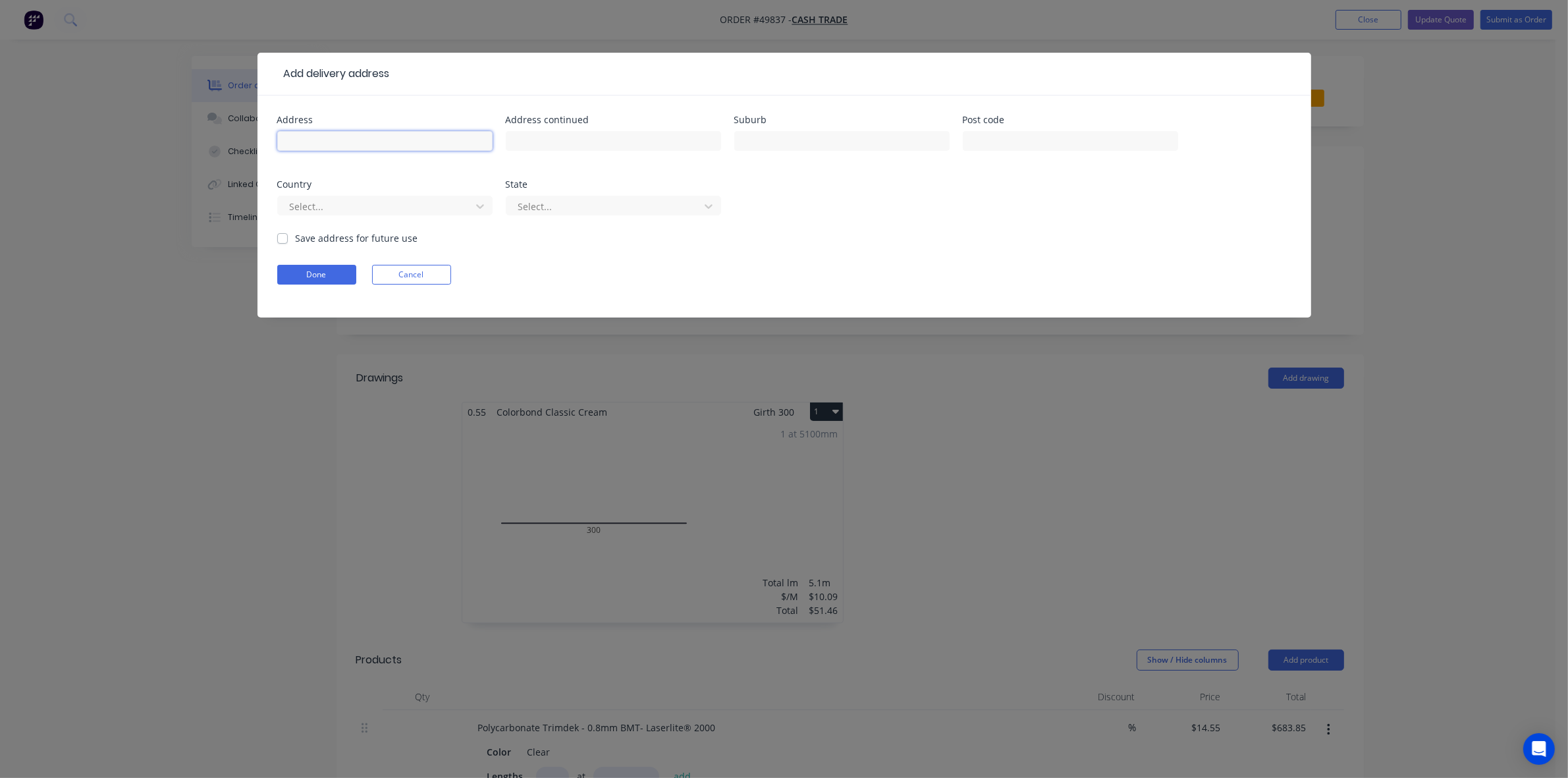
click at [320, 144] on input "text" at bounding box center [385, 141] width 216 height 20
paste input "99 Brenchley Dr, Atwell WA 6164"
type input "99 Brenchley Dr, Atwell WA 6164"
click at [300, 284] on button "Done" at bounding box center [316, 275] width 79 height 20
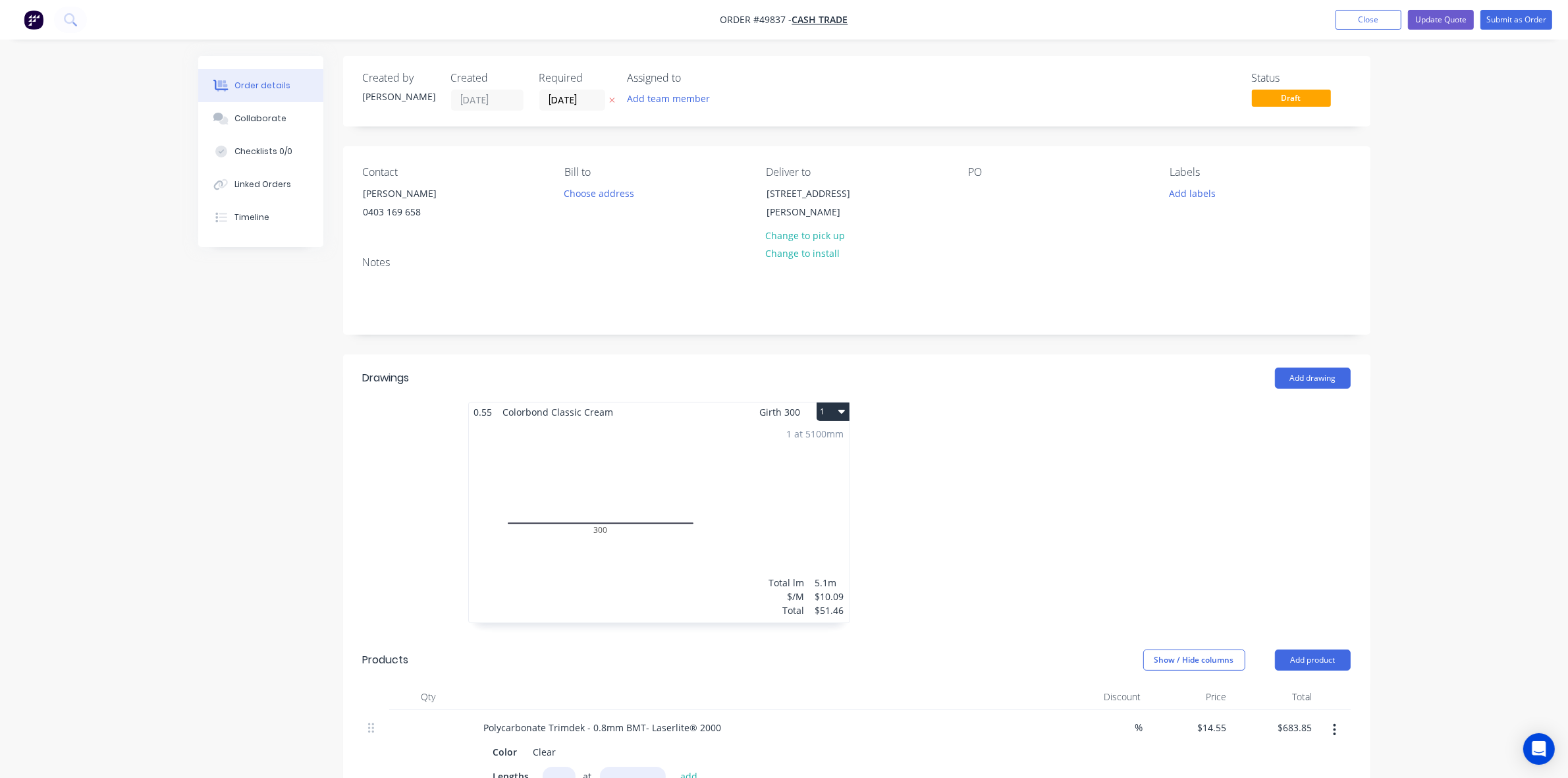
click at [976, 573] on div at bounding box center [1054, 519] width 395 height 234
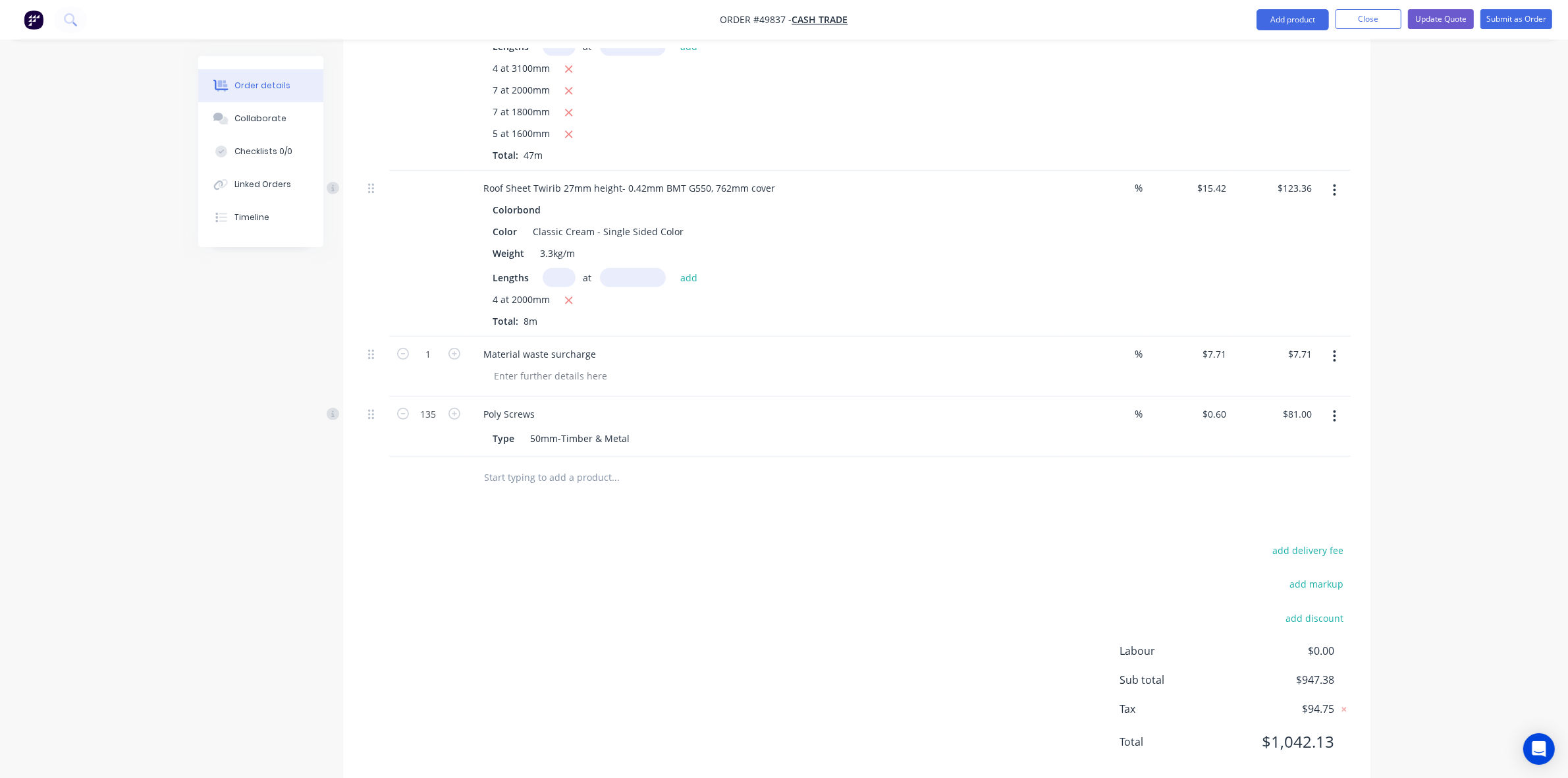
scroll to position [741, 0]
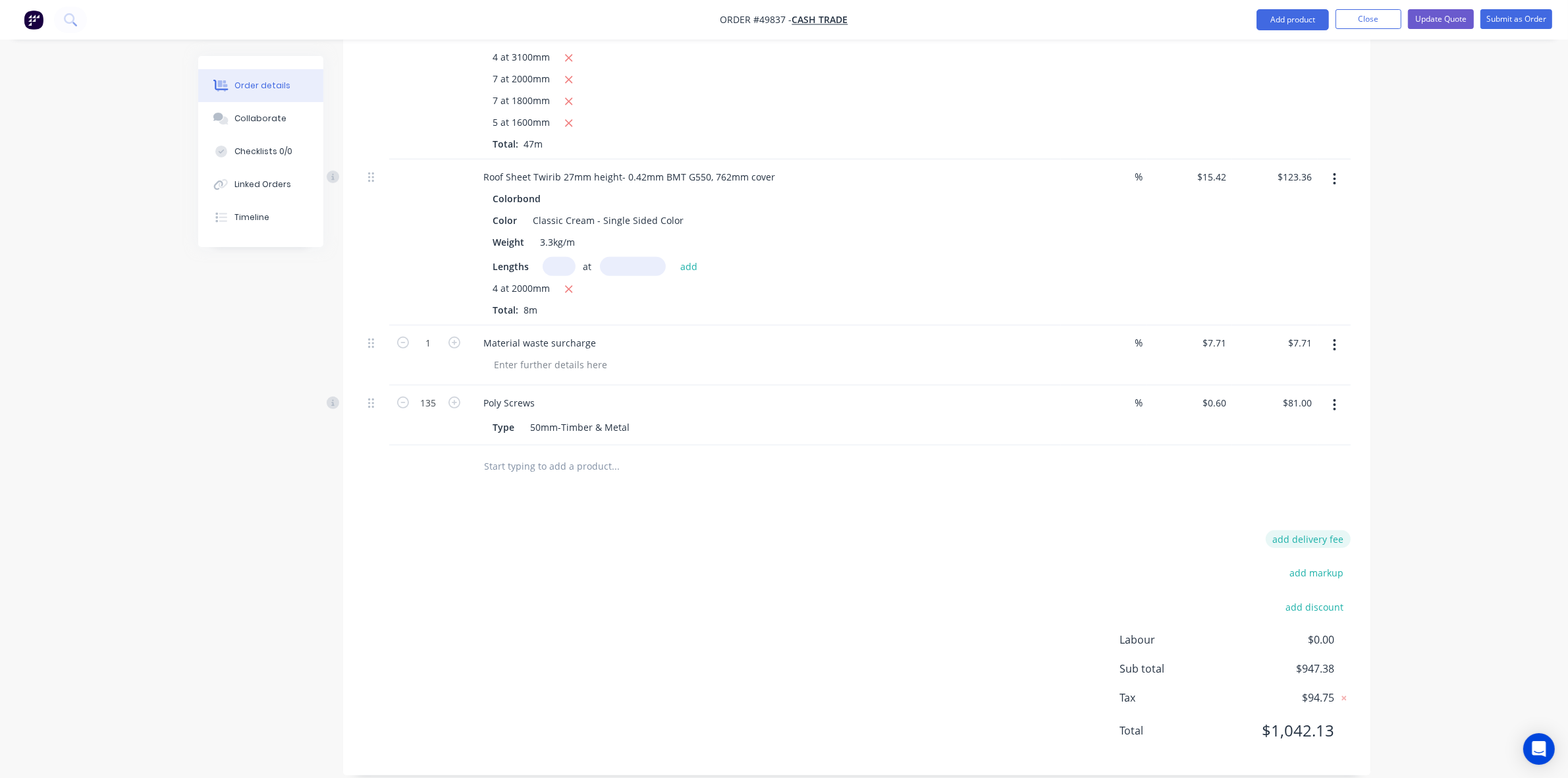
click at [976, 533] on button "add delivery fee" at bounding box center [1308, 539] width 85 height 18
type input "65"
click input "submit" at bounding box center [0, 0] width 0 height 0
click at [976, 538] on div "Delivery fee $65.00 add markup add discount Labour $0.00 Sub total $1,012.38 Ta…" at bounding box center [856, 640] width 987 height 219
click at [935, 621] on div "Delivery fee $65.00 add markup add discount Labour $0.00 Sub total $1,012.38 Ta…" at bounding box center [856, 640] width 987 height 219
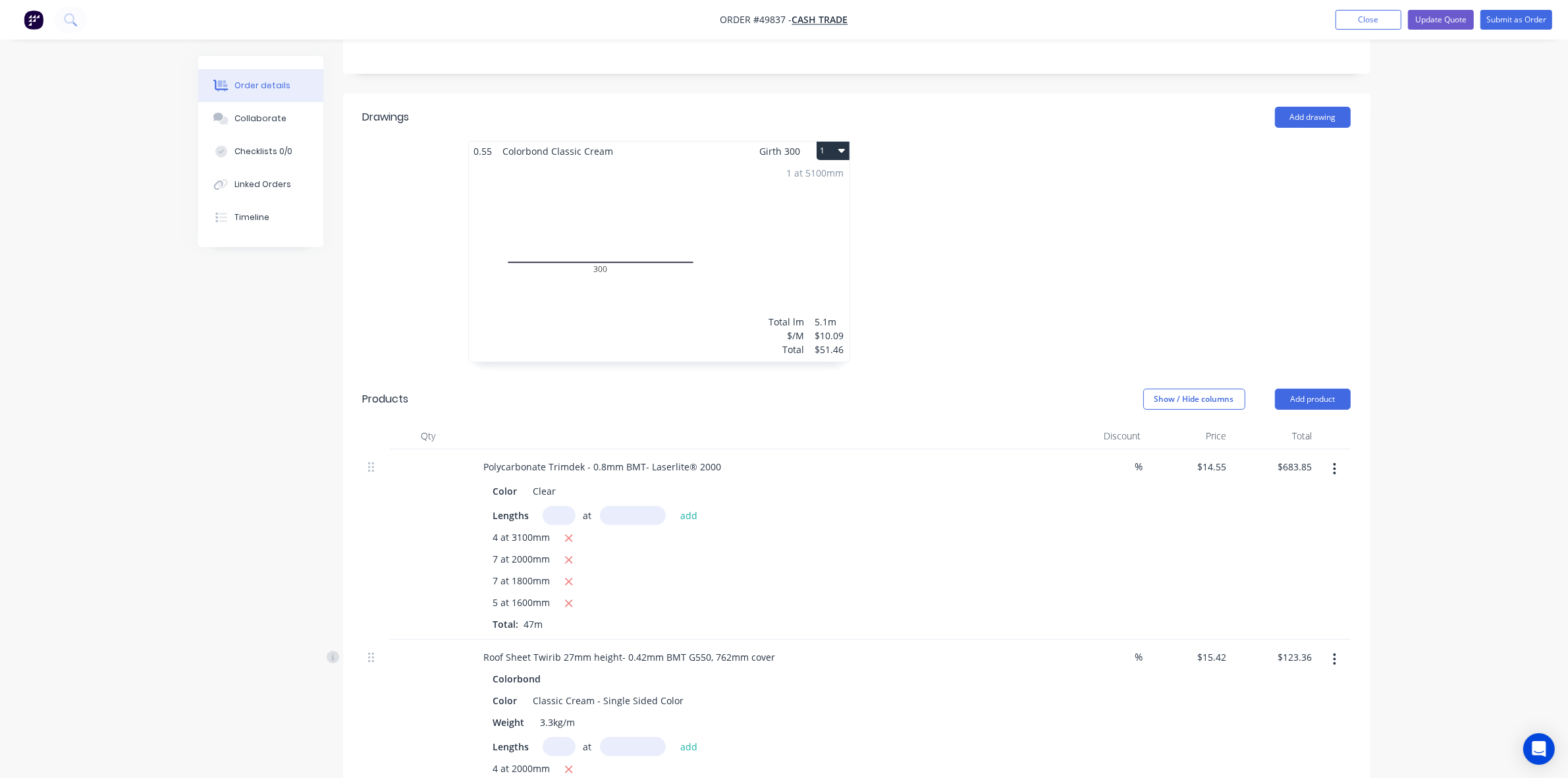
scroll to position [0, 0]
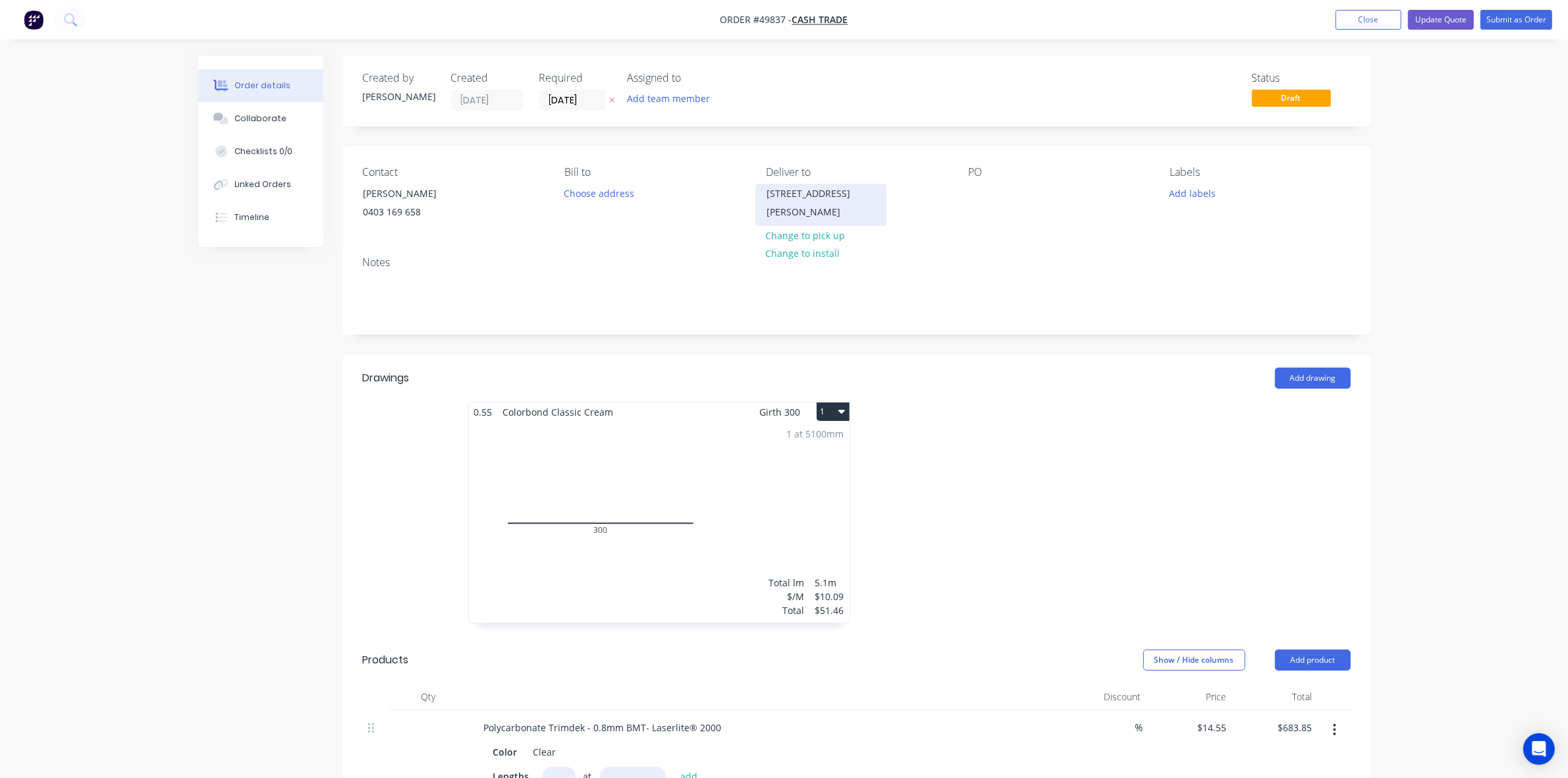
copy div "99 Brenchley Dr, Atwell WA 6164"
drag, startPoint x: 818, startPoint y: 210, endPoint x: 1059, endPoint y: 465, distance: 350.9
click at [976, 465] on div "Created by Cathy Created 30/09/25 Required 30/09/25 Assigned to Add team member…" at bounding box center [857, 783] width 1027 height 1453
click at [976, 417] on div at bounding box center [1054, 519] width 395 height 234
click at [551, 101] on input "[DATE]" at bounding box center [572, 100] width 64 height 20
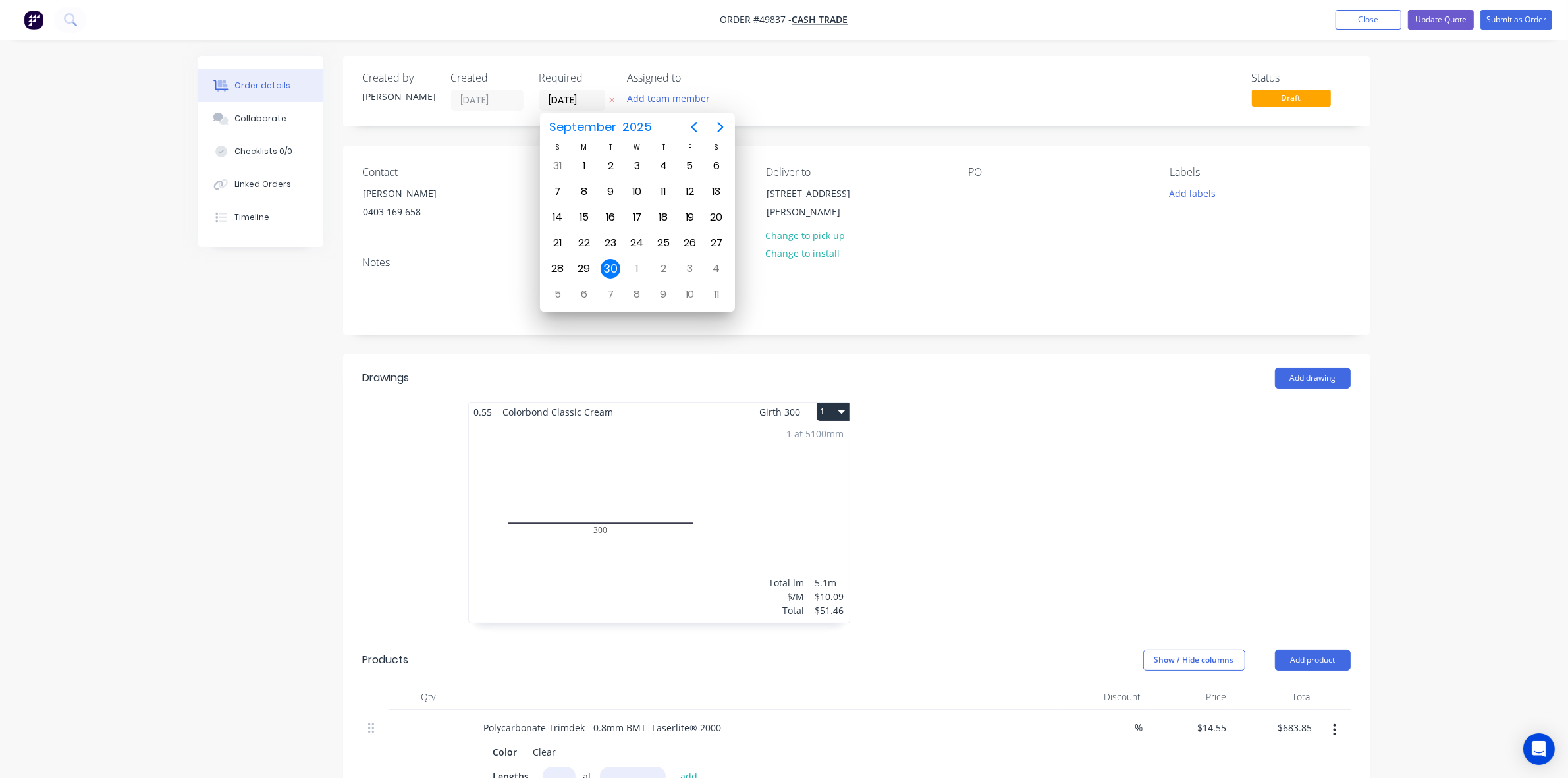
click at [976, 391] on header "Drawings Add drawing" at bounding box center [857, 378] width 1027 height 47
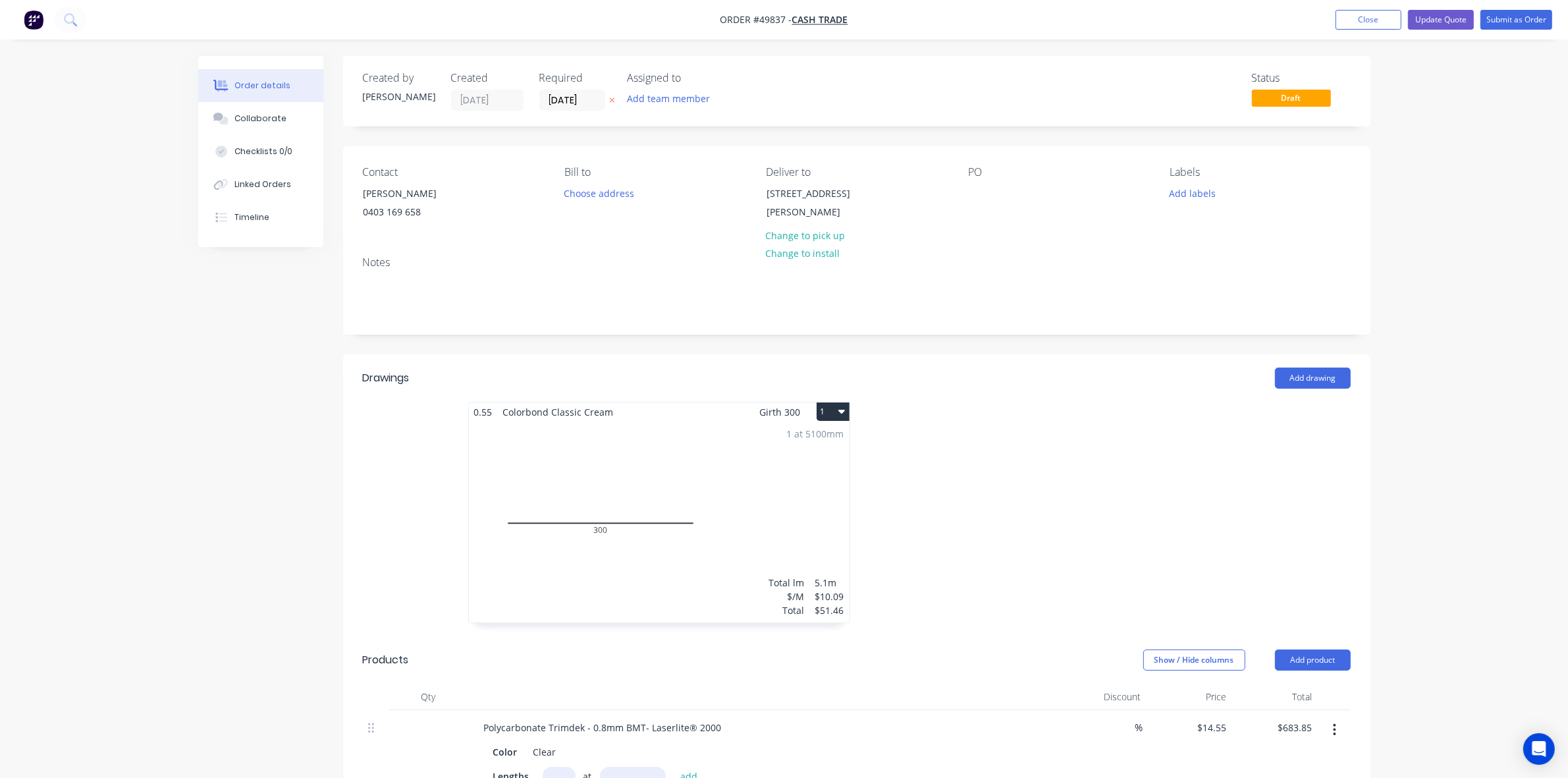
click at [558, 84] on div "Required 30/09/25" at bounding box center [575, 91] width 73 height 39
click at [558, 99] on input "[DATE]" at bounding box center [572, 100] width 64 height 20
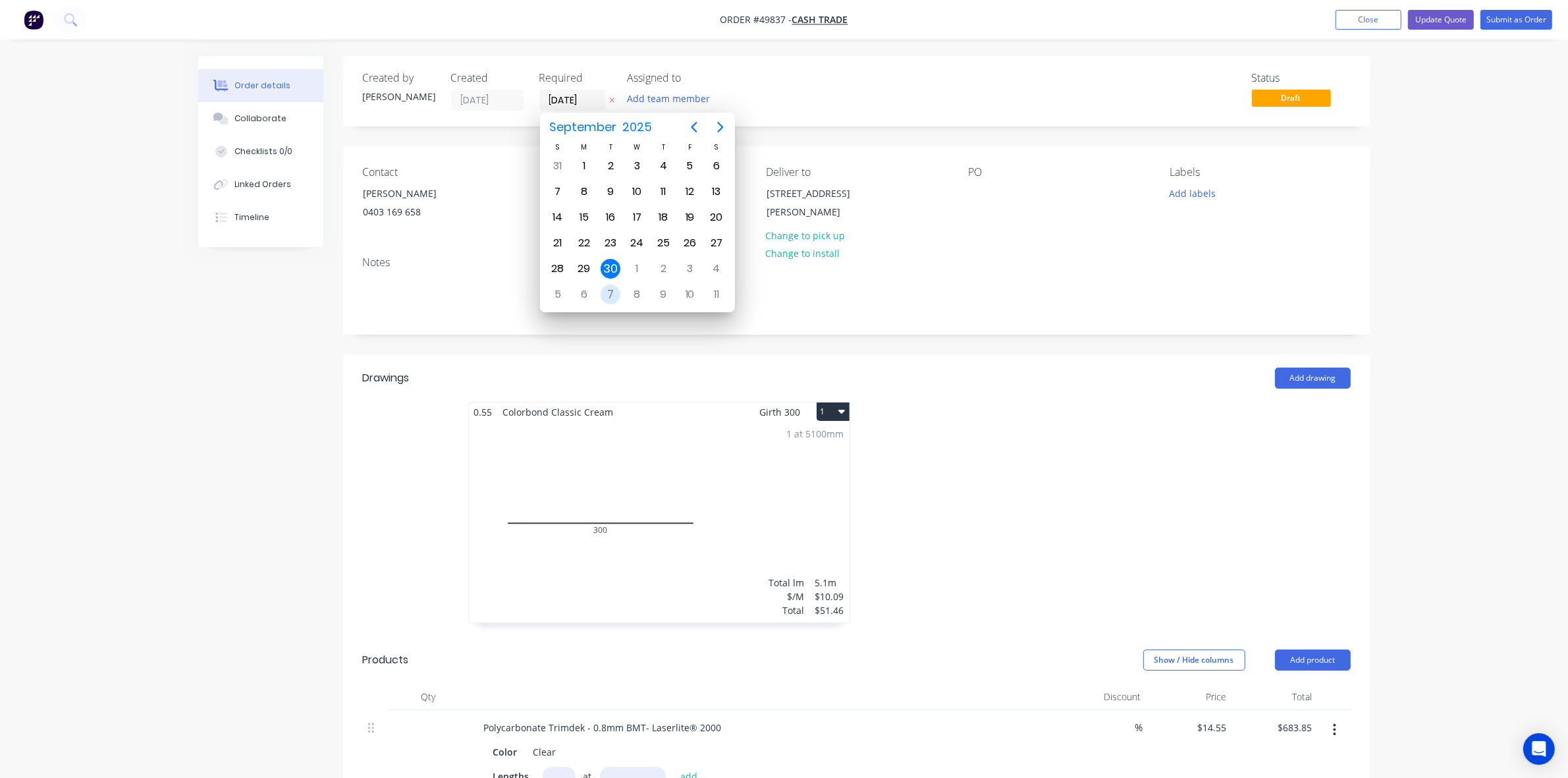
click at [610, 295] on div "7" at bounding box center [610, 295] width 20 height 20
type input "07/10/25"
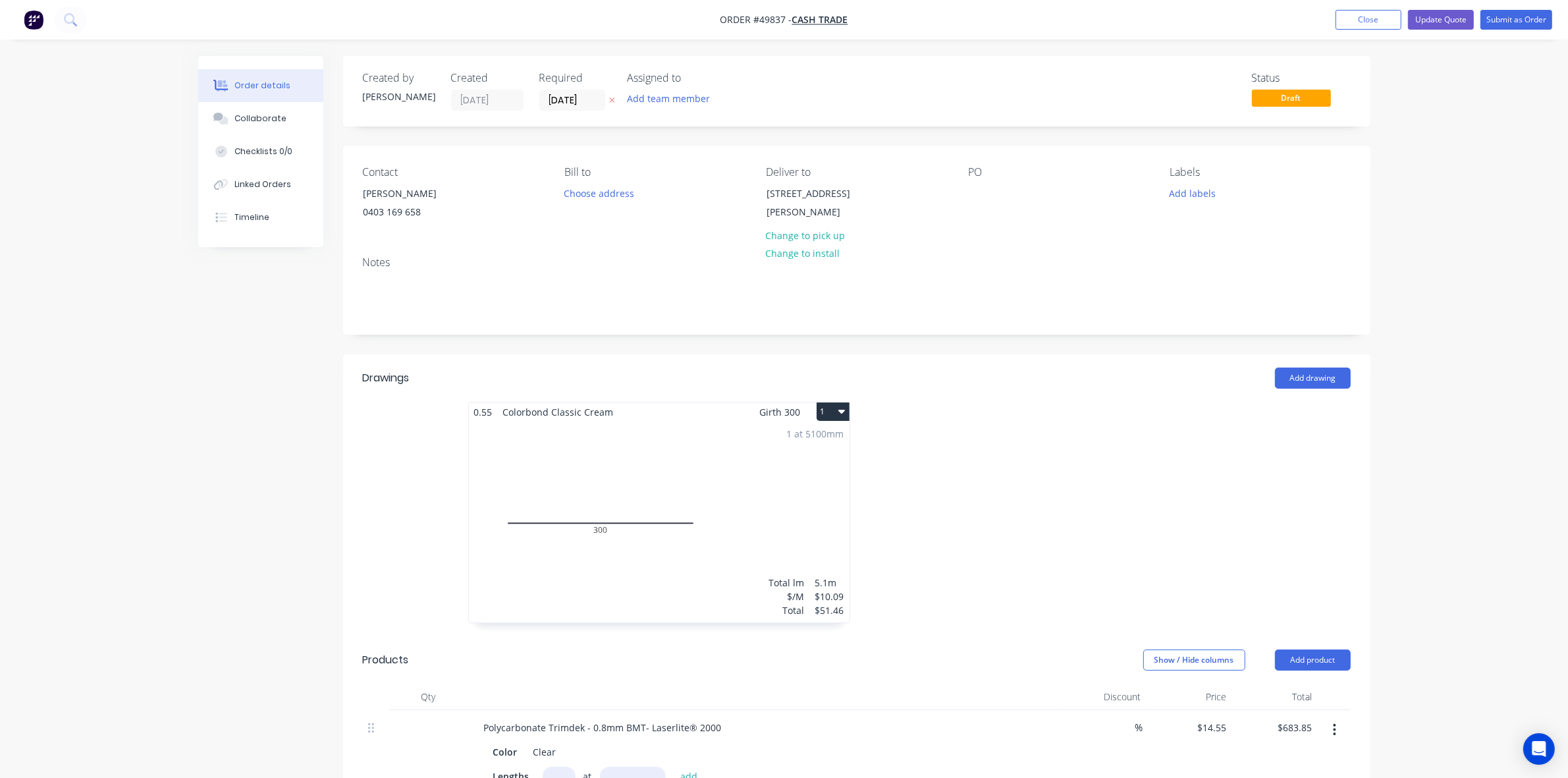
click at [976, 584] on div at bounding box center [1054, 519] width 395 height 234
click at [976, 21] on button "Submit as Order" at bounding box center [1516, 20] width 72 height 20
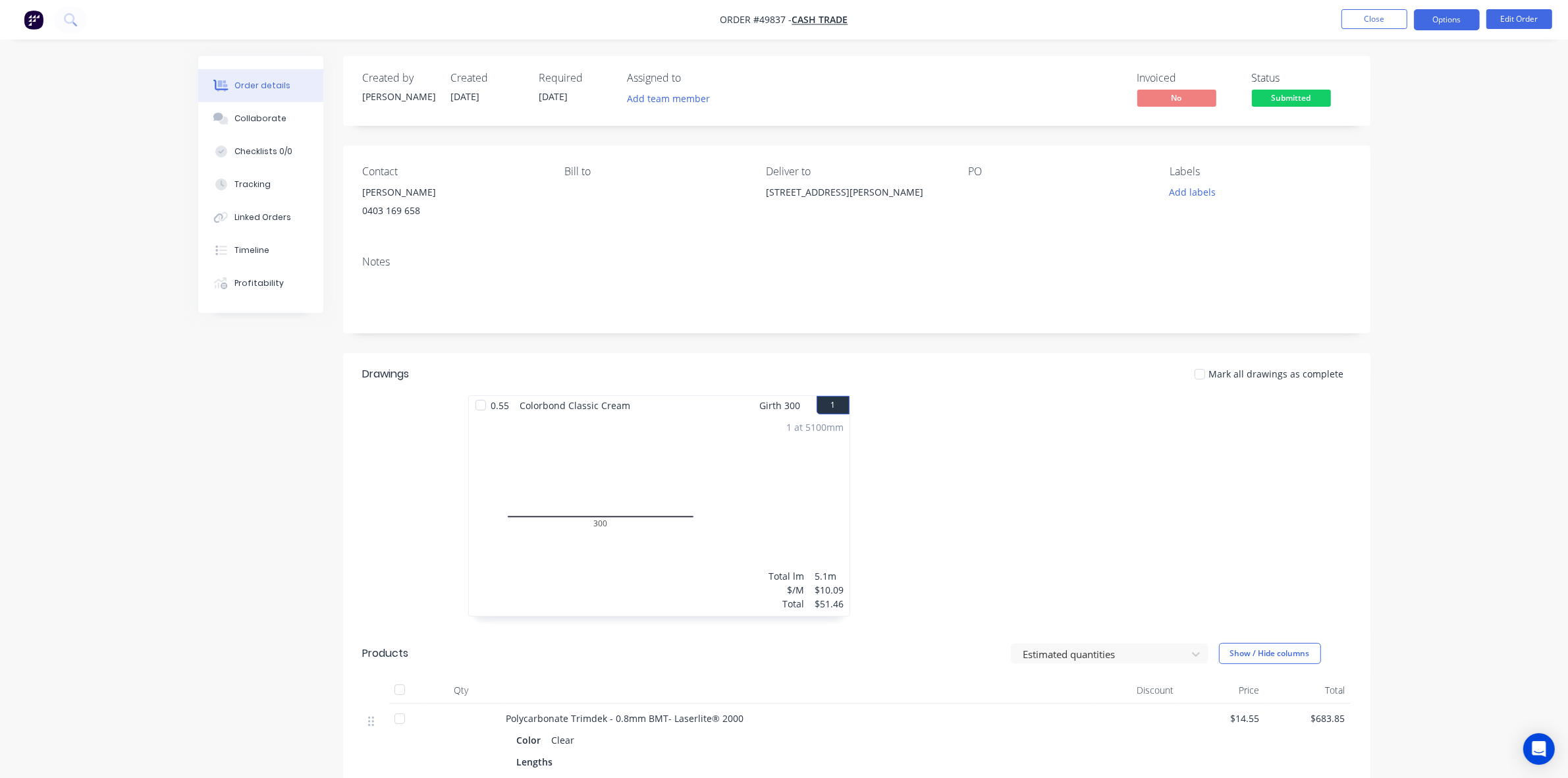
click at [976, 21] on button "Options" at bounding box center [1446, 20] width 66 height 21
click at [976, 508] on div at bounding box center [1054, 513] width 395 height 234
click at [976, 33] on nav "Order #49837 - Cash Trade Close Options Edit Order" at bounding box center [784, 20] width 1568 height 40
click at [976, 21] on button "Options" at bounding box center [1446, 20] width 66 height 21
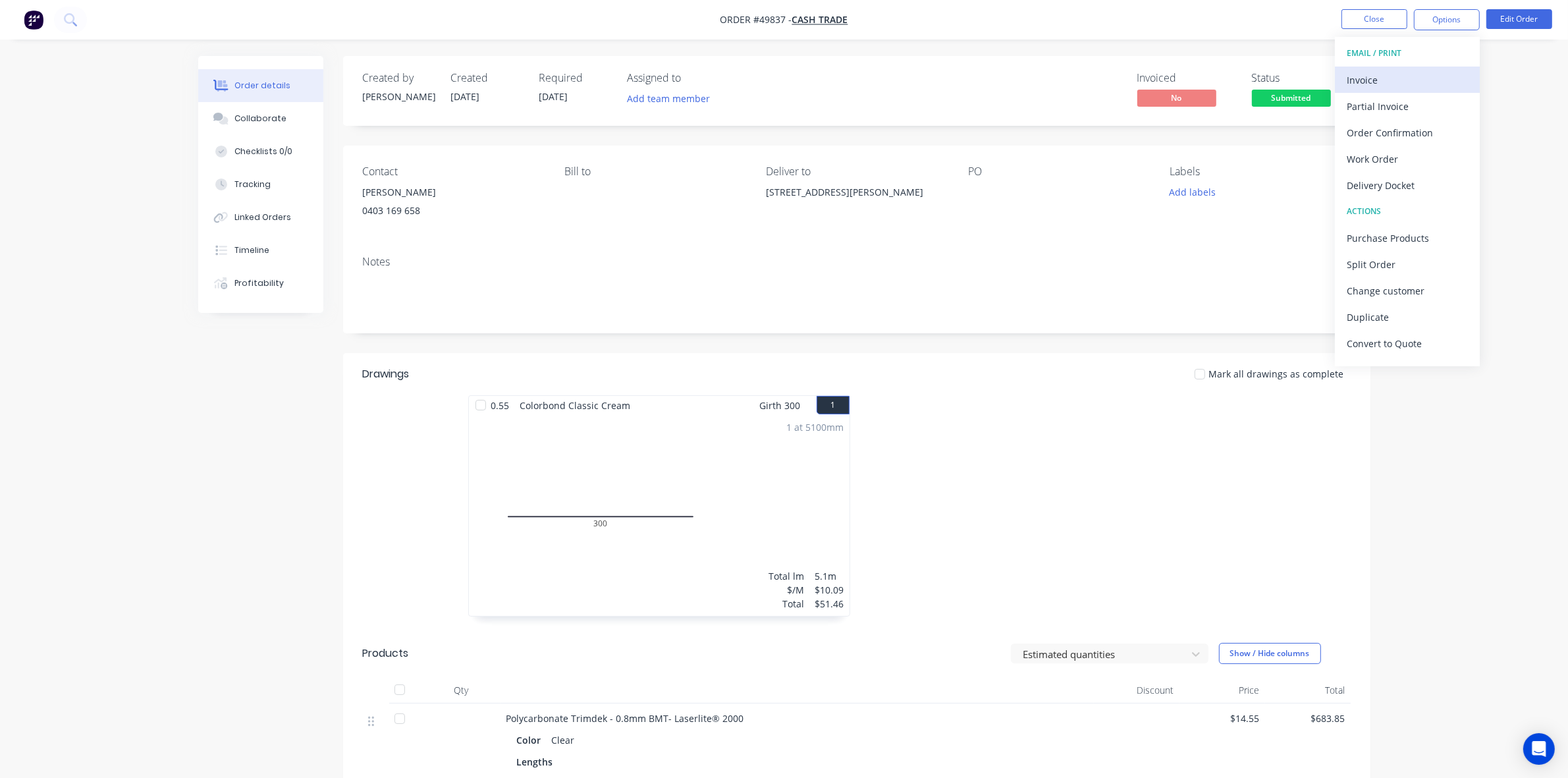
click at [976, 67] on button "Invoice" at bounding box center [1407, 80] width 145 height 26
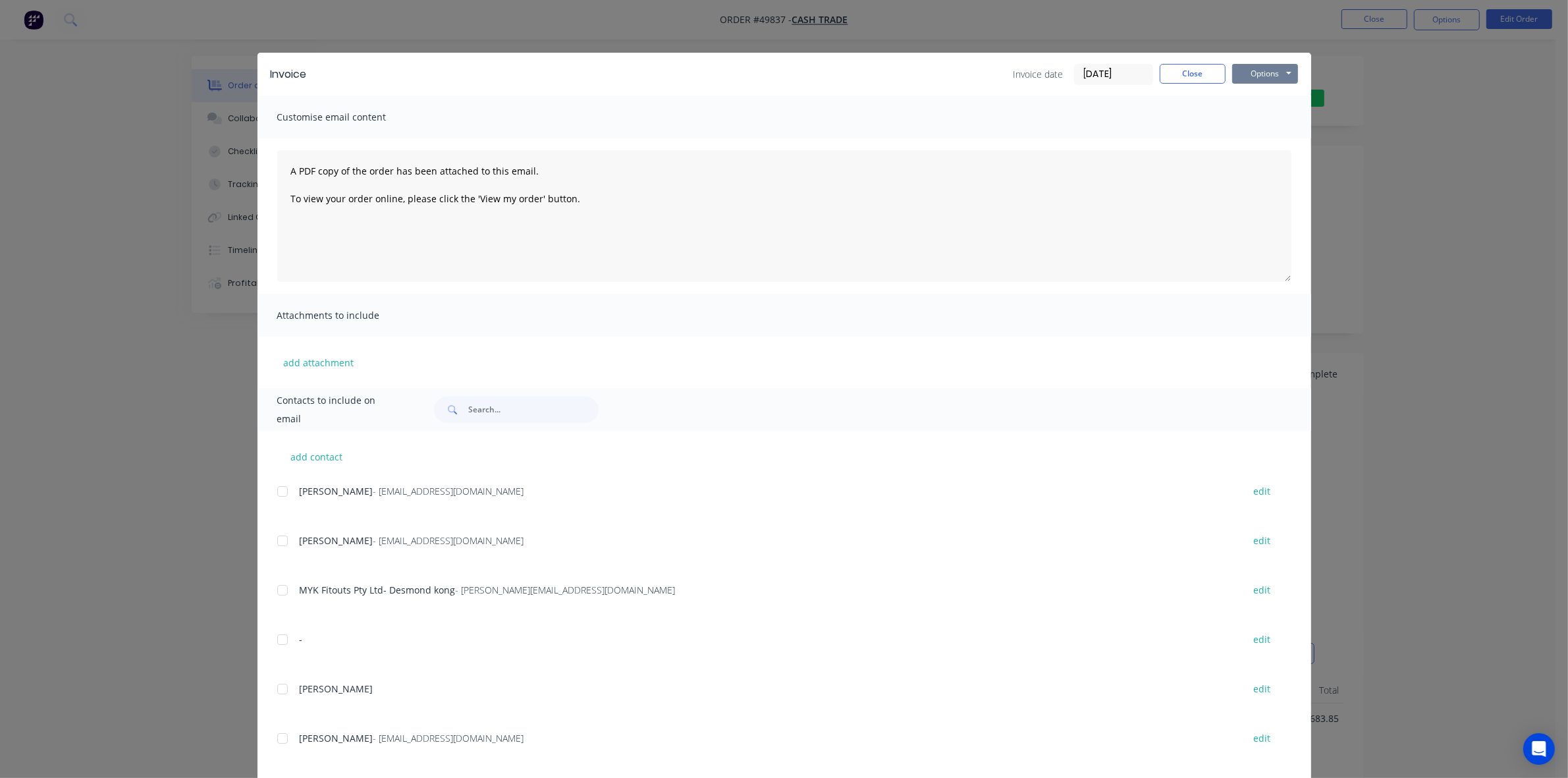
click at [976, 67] on button "Options" at bounding box center [1265, 74] width 66 height 20
click at [976, 116] on button "Print" at bounding box center [1274, 119] width 84 height 21
click at [976, 76] on button "Close" at bounding box center [1192, 74] width 66 height 20
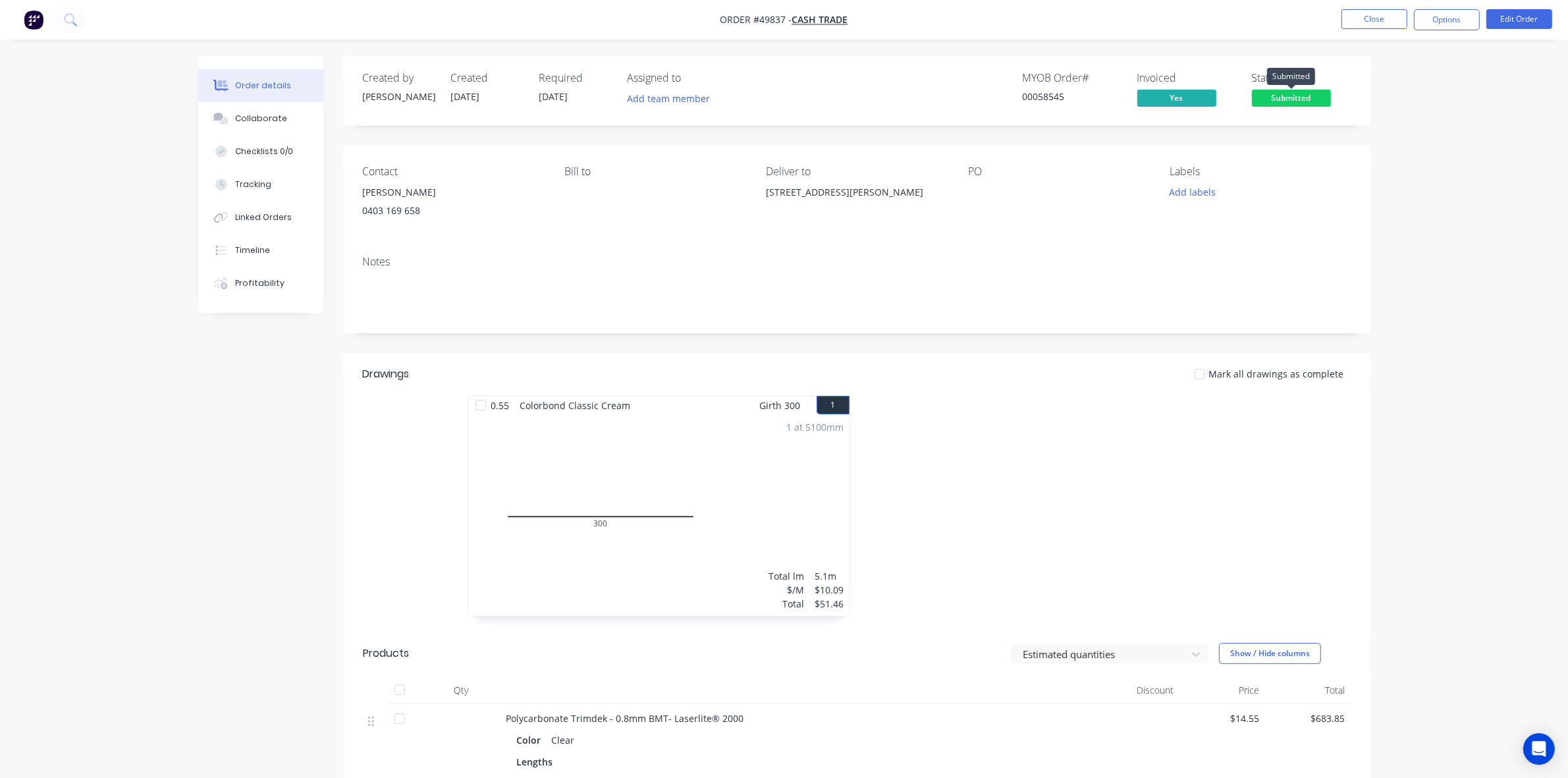
click at [976, 104] on span "Submitted" at bounding box center [1291, 98] width 79 height 17
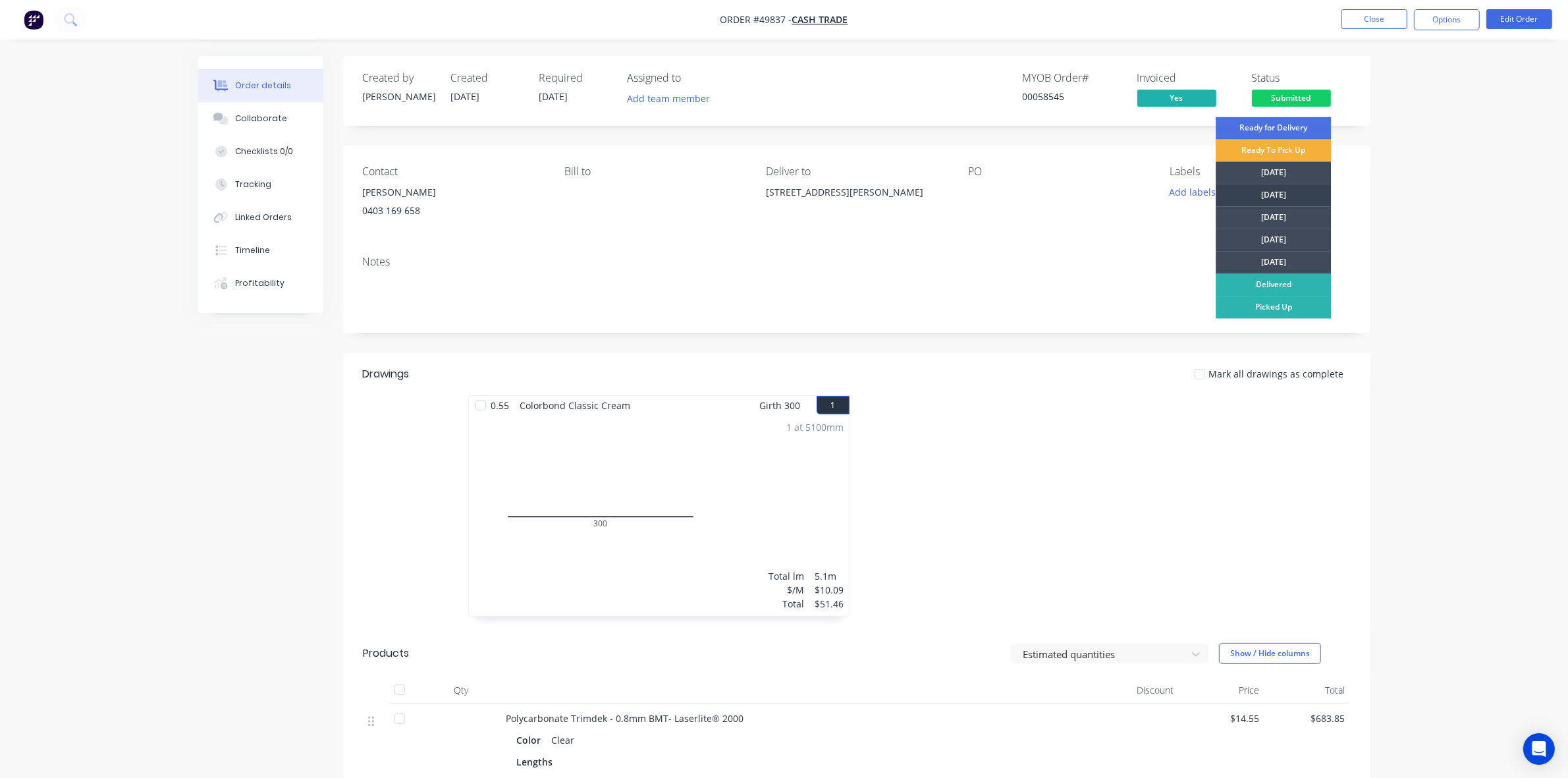
click at [976, 190] on div "[DATE]" at bounding box center [1273, 195] width 115 height 22
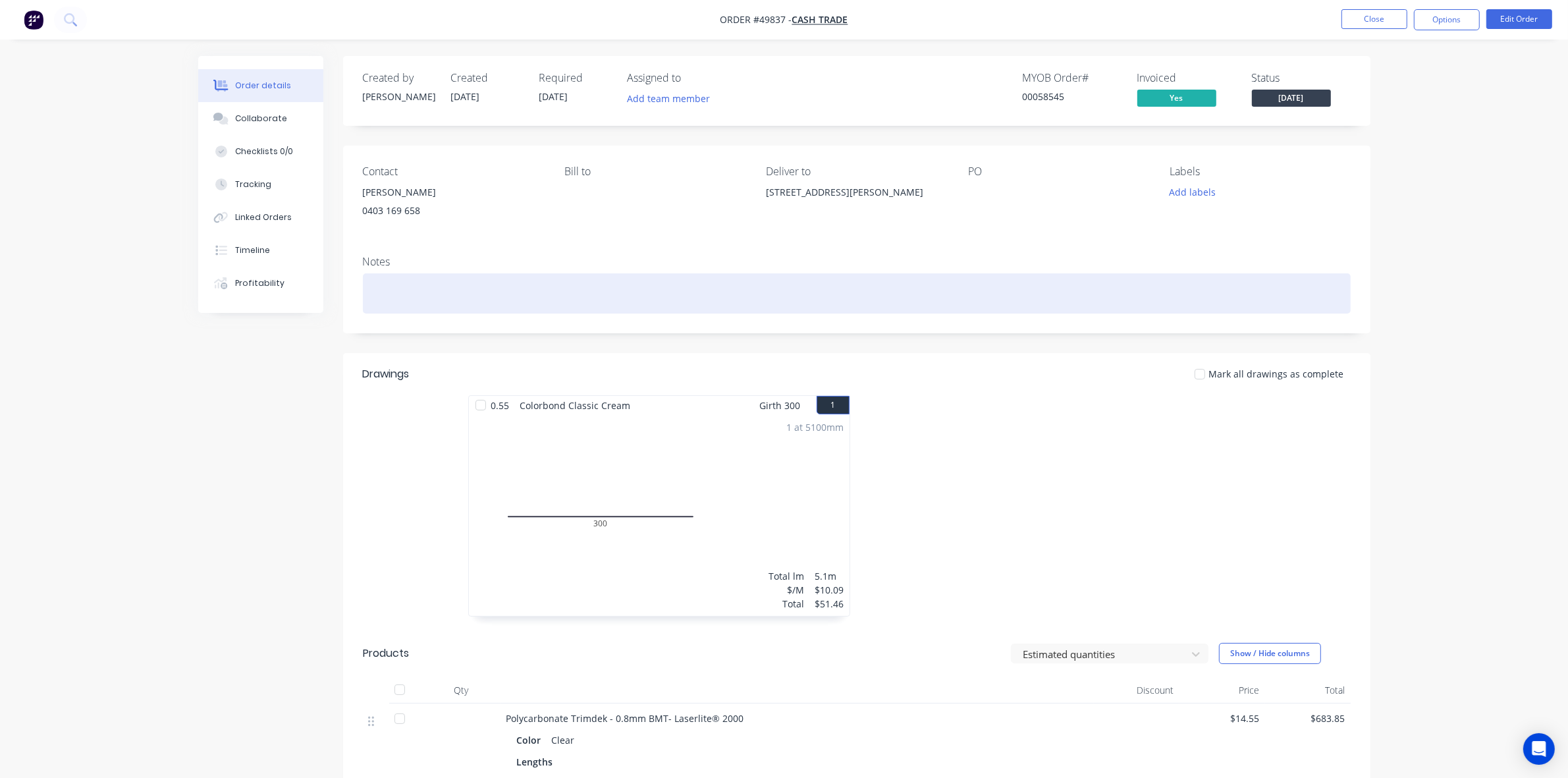
drag, startPoint x: 828, startPoint y: 336, endPoint x: 985, endPoint y: 306, distance: 159.8
click at [836, 333] on div "Created by Cathy Created 30/09/25 Required 07/10/25 Assigned to Add team member…" at bounding box center [857, 692] width 1027 height 1273
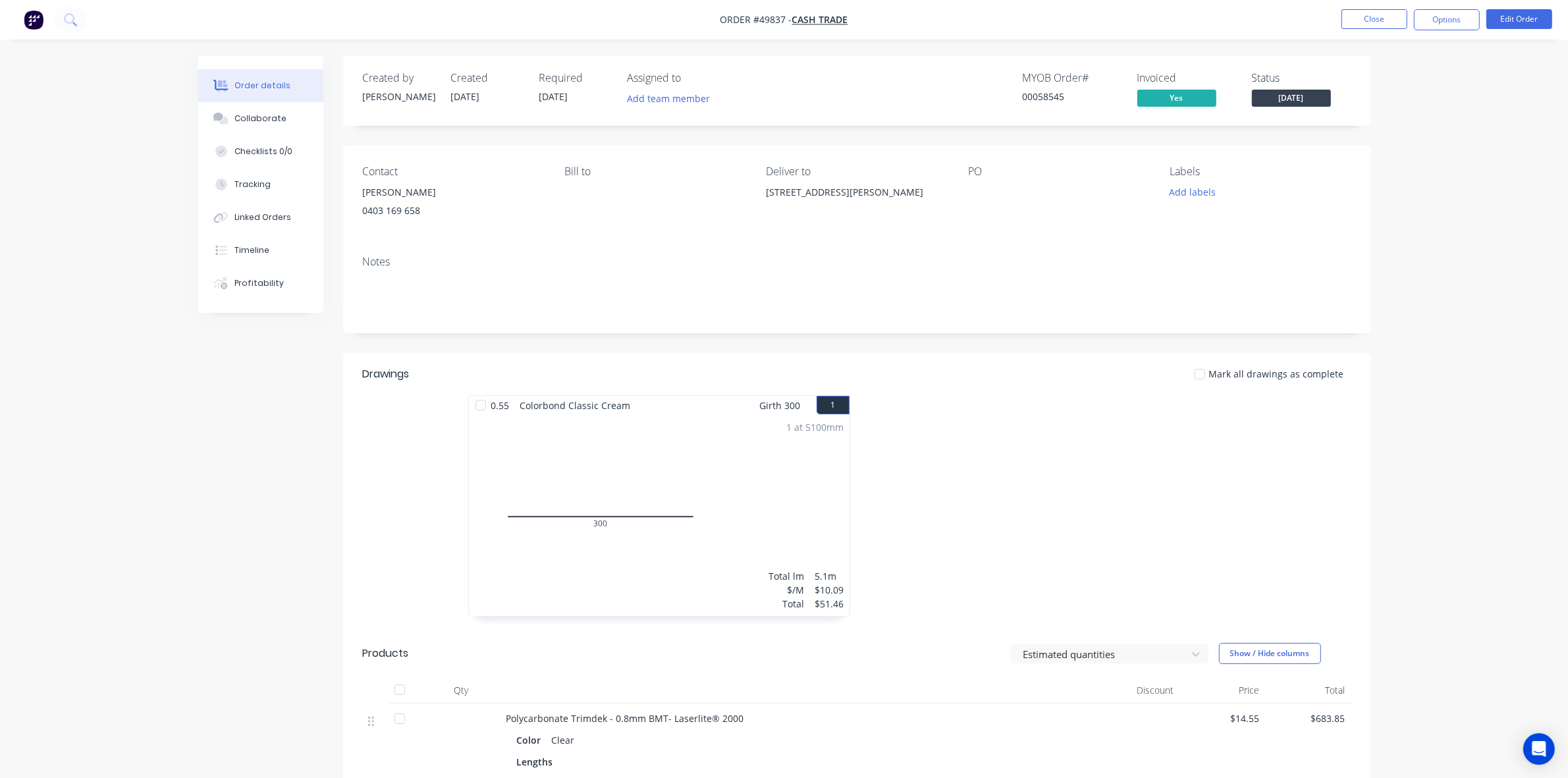
click at [958, 493] on div at bounding box center [1054, 513] width 395 height 234
click at [976, 17] on button "Options" at bounding box center [1446, 20] width 66 height 21
click at [976, 177] on div "Delivery Docket" at bounding box center [1407, 185] width 121 height 19
click at [976, 76] on div "Back" at bounding box center [1407, 80] width 121 height 19
click at [976, 159] on div "Work Order" at bounding box center [1407, 158] width 121 height 19
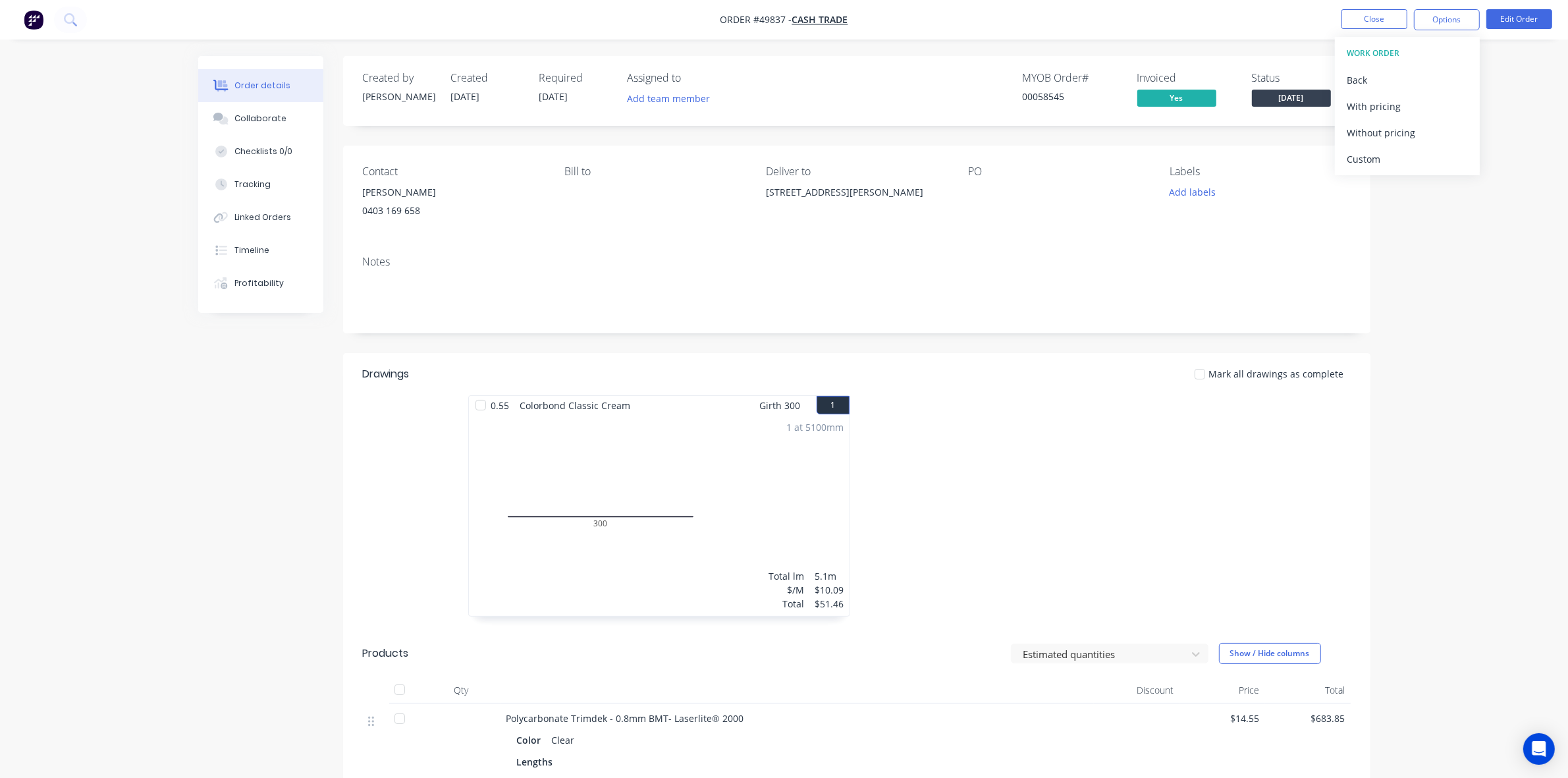
click at [976, 159] on div "Custom" at bounding box center [1407, 158] width 121 height 19
click at [976, 142] on button "Without pricing" at bounding box center [1407, 132] width 145 height 26
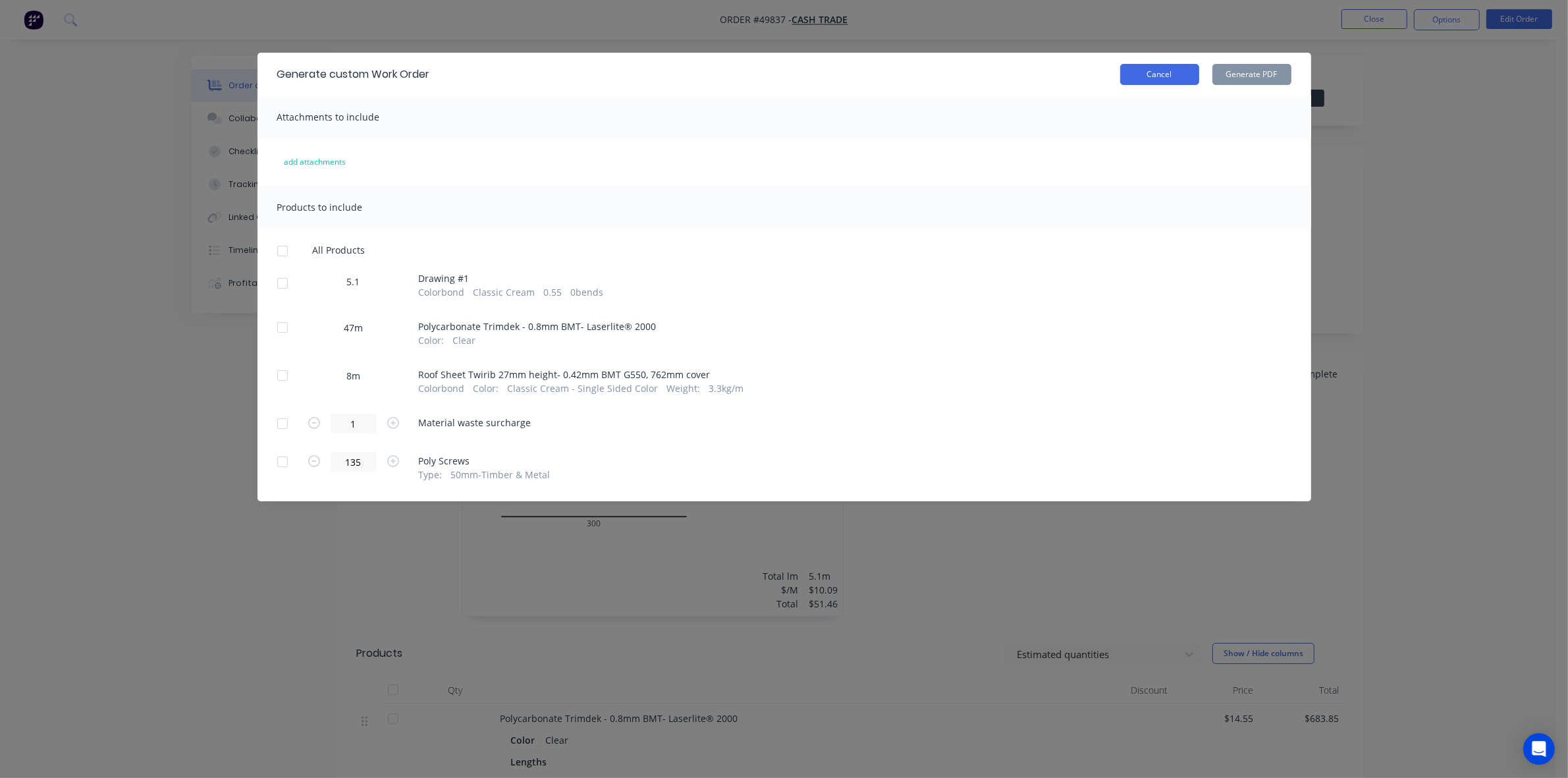
click at [976, 81] on button "Cancel" at bounding box center [1159, 75] width 79 height 21
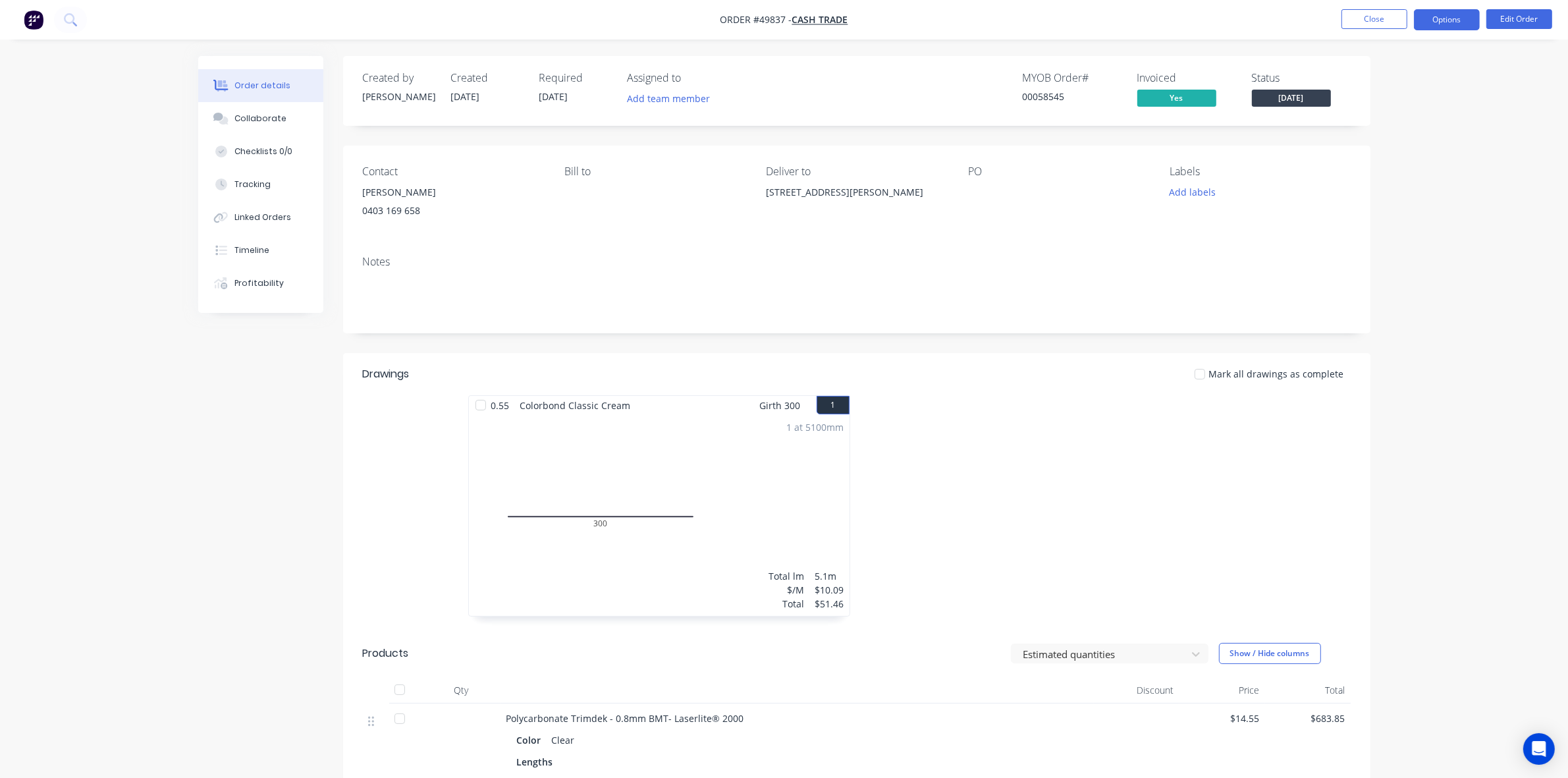
click at [976, 24] on button "Options" at bounding box center [1446, 20] width 66 height 21
click at [976, 176] on div "Delivery Docket" at bounding box center [1407, 185] width 121 height 19
click at [976, 129] on div "Without pricing" at bounding box center [1407, 132] width 121 height 19
click at [976, 160] on div "Work Order" at bounding box center [1407, 158] width 121 height 19
click at [976, 160] on div "Custom" at bounding box center [1407, 158] width 121 height 19
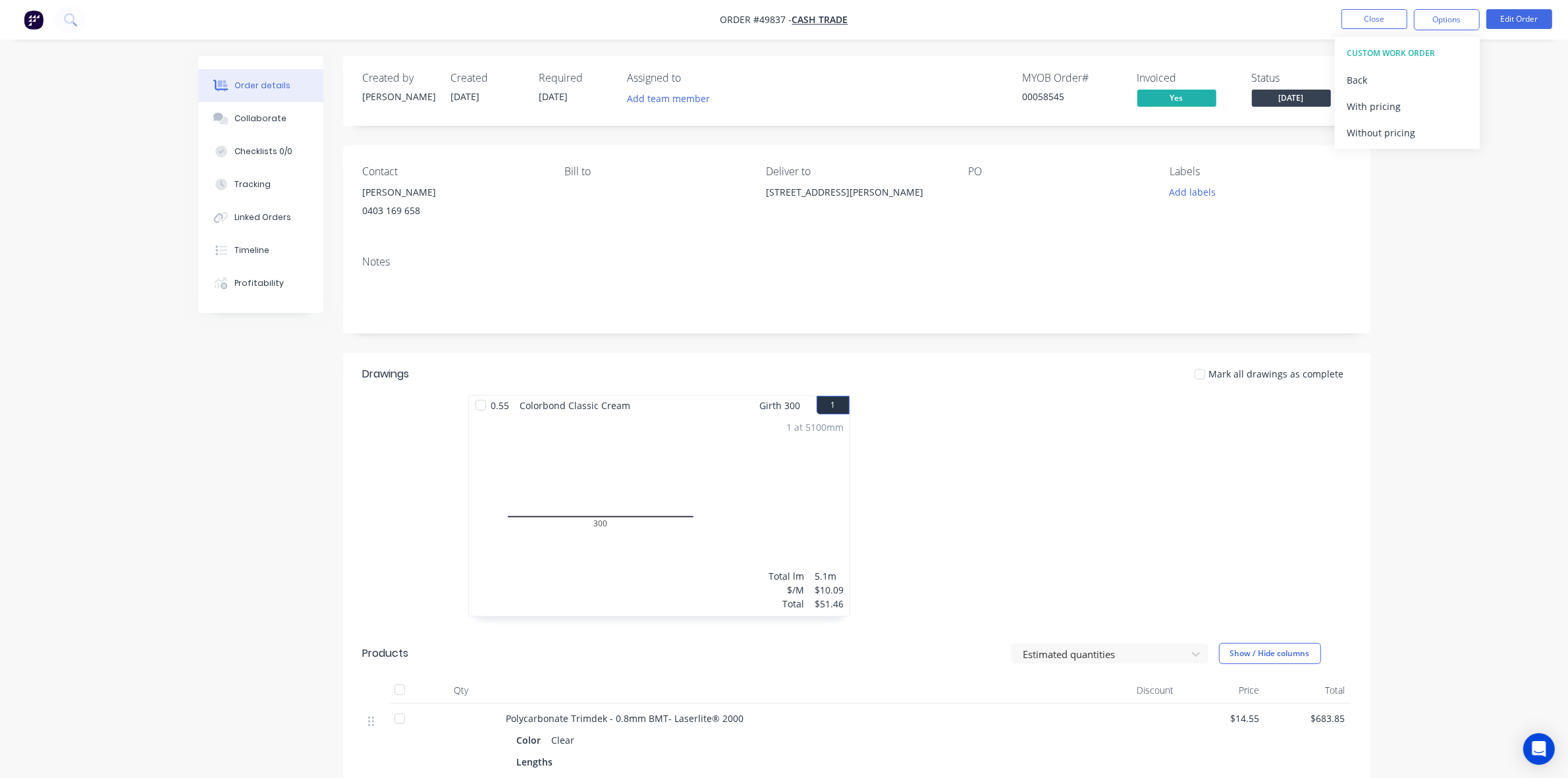
click at [976, 145] on div "CUSTOM WORK ORDER Back With pricing Without pricing" at bounding box center [1407, 93] width 145 height 112
click at [976, 121] on button "Without pricing" at bounding box center [1407, 132] width 145 height 26
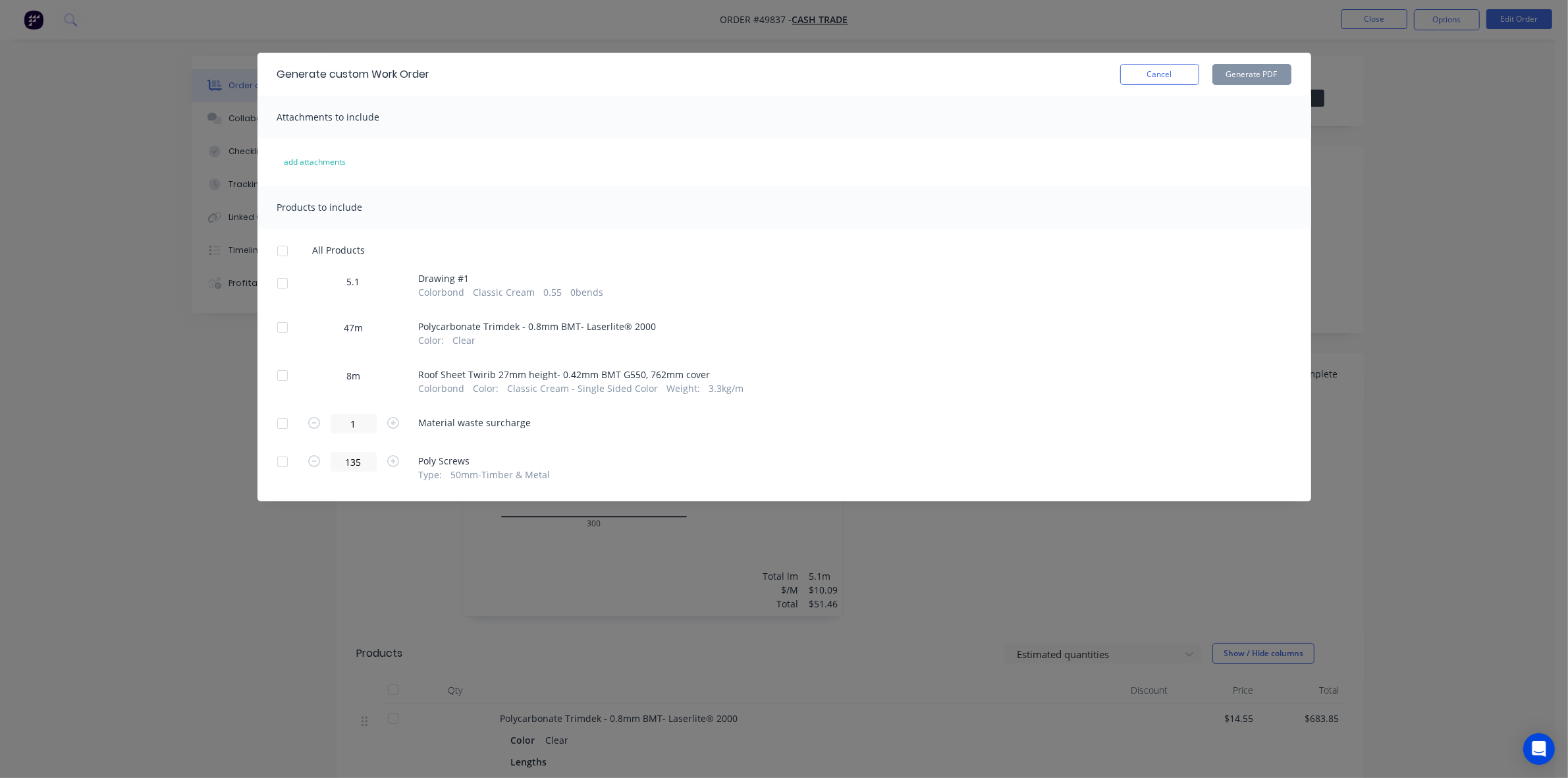
click at [285, 278] on div at bounding box center [282, 283] width 26 height 26
click at [976, 67] on button "Generate PDF" at bounding box center [1251, 75] width 79 height 21
click at [275, 376] on div at bounding box center [282, 376] width 26 height 26
click at [278, 418] on div at bounding box center [282, 423] width 26 height 26
click at [976, 81] on button "Generate PDF" at bounding box center [1251, 75] width 79 height 21
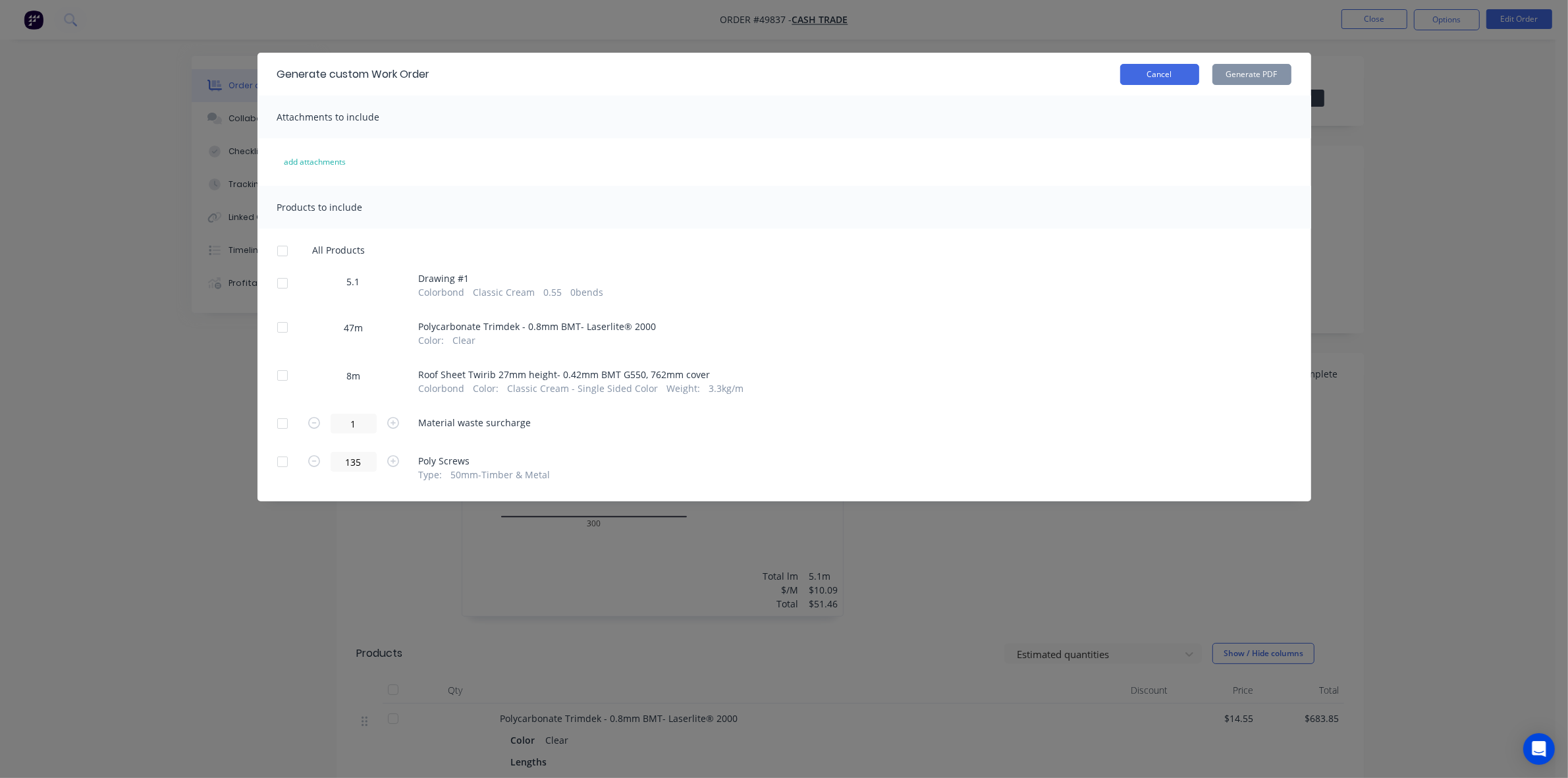
click at [976, 70] on button "Cancel" at bounding box center [1159, 75] width 79 height 21
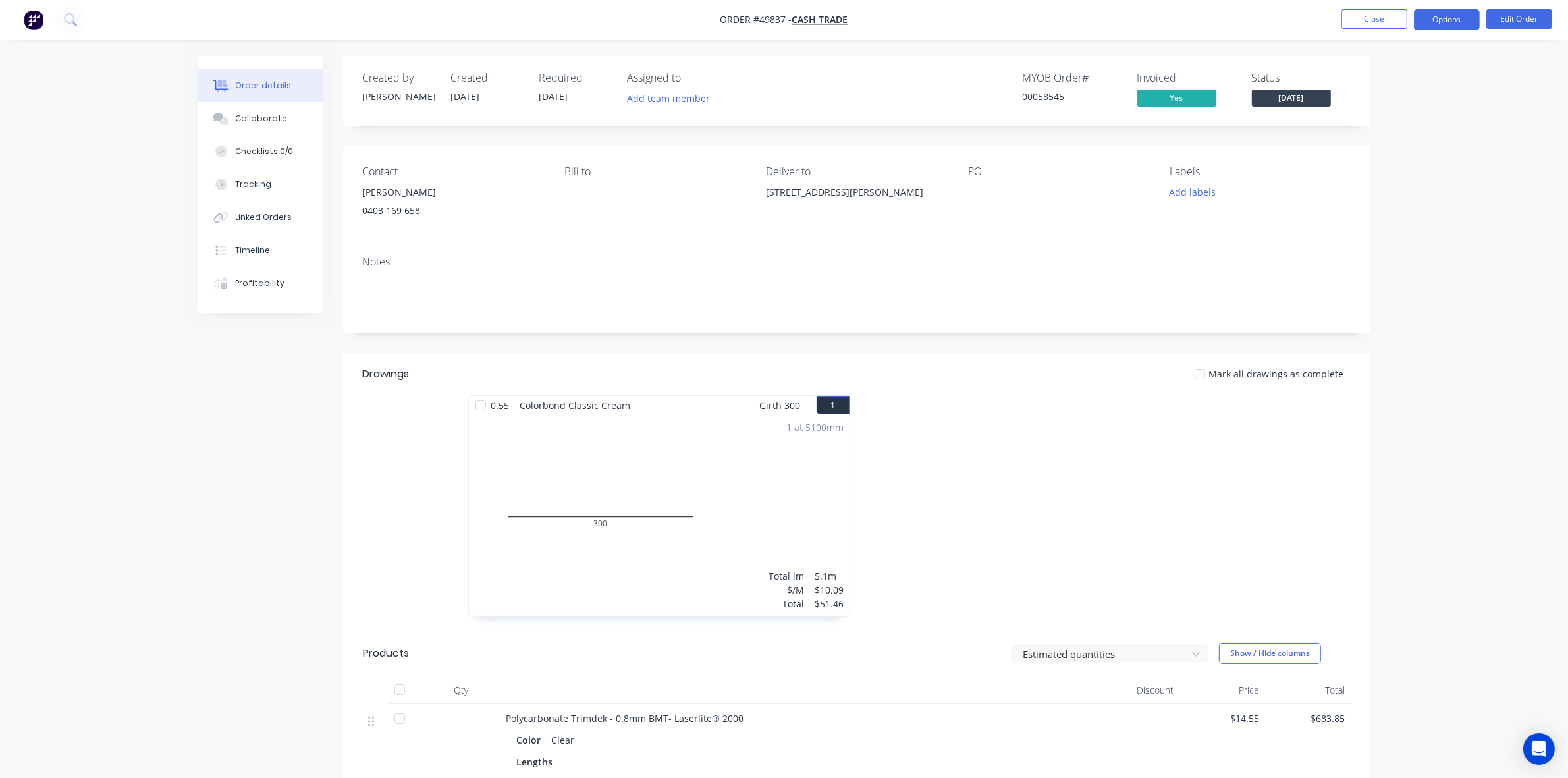
click at [976, 18] on button "Options" at bounding box center [1446, 20] width 66 height 21
click at [976, 177] on div "Delivery Docket" at bounding box center [1407, 185] width 121 height 19
click at [976, 153] on div "Custom" at bounding box center [1407, 158] width 121 height 19
click at [976, 125] on div "Without pricing" at bounding box center [1407, 132] width 121 height 19
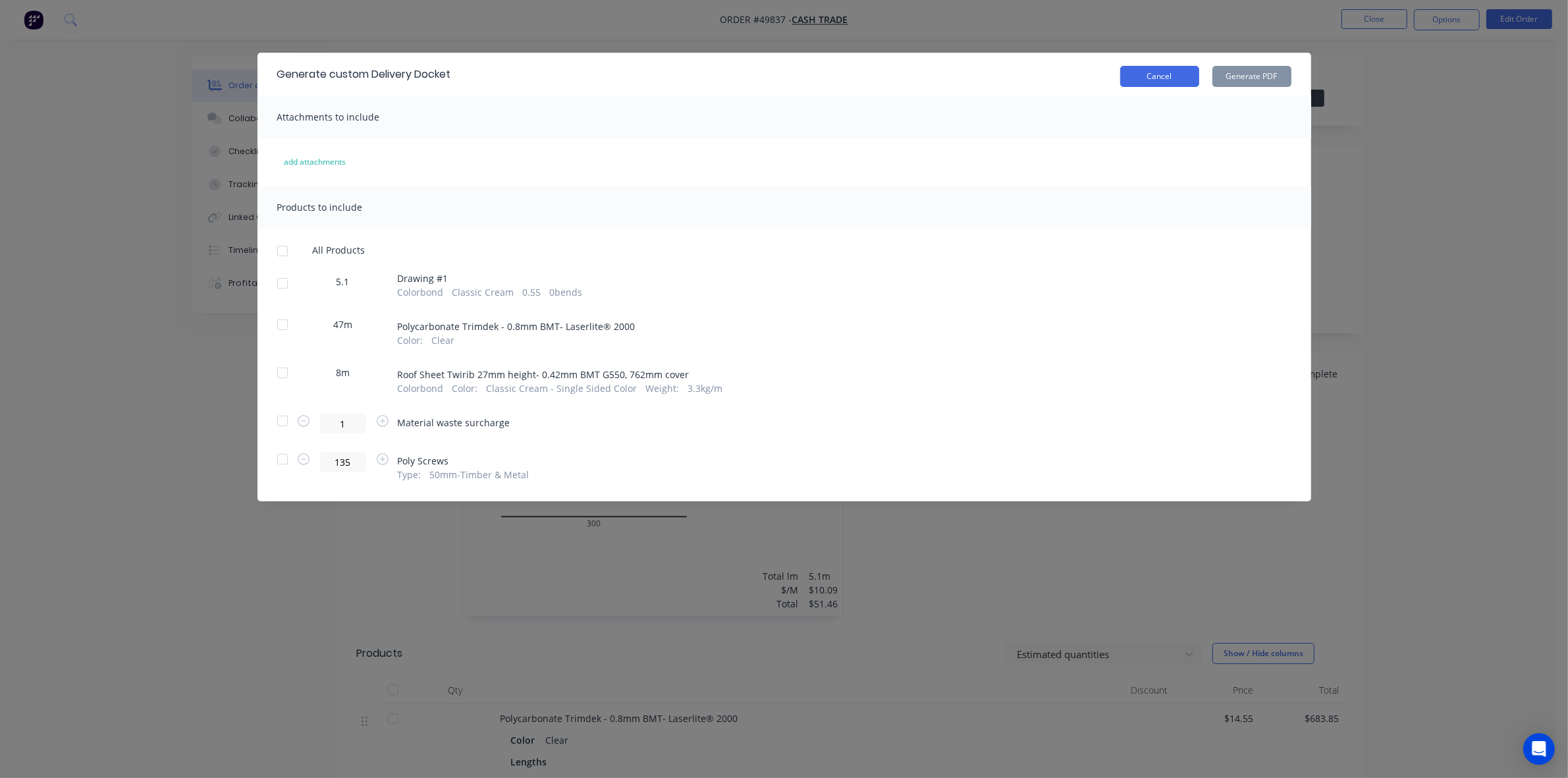
click at [976, 73] on button "Cancel" at bounding box center [1159, 76] width 79 height 21
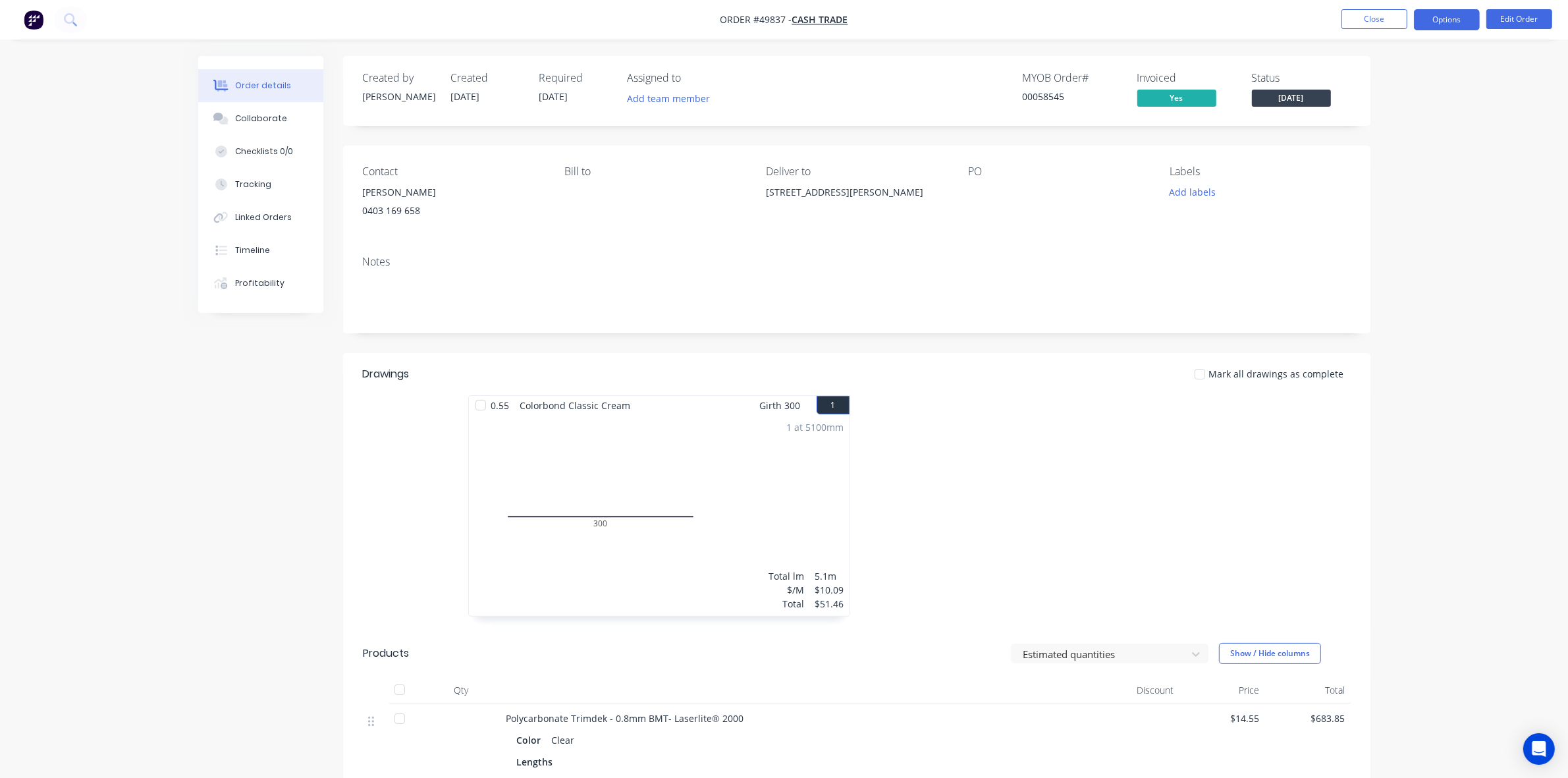
click at [976, 24] on button "Options" at bounding box center [1446, 20] width 66 height 21
drag, startPoint x: 1404, startPoint y: 185, endPoint x: 1404, endPoint y: 176, distance: 9.0
click at [976, 184] on div "Delivery Docket" at bounding box center [1407, 185] width 121 height 19
click at [976, 138] on div "Without pricing" at bounding box center [1407, 132] width 121 height 19
click at [976, 229] on div "Purchase Products" at bounding box center [1407, 238] width 121 height 19
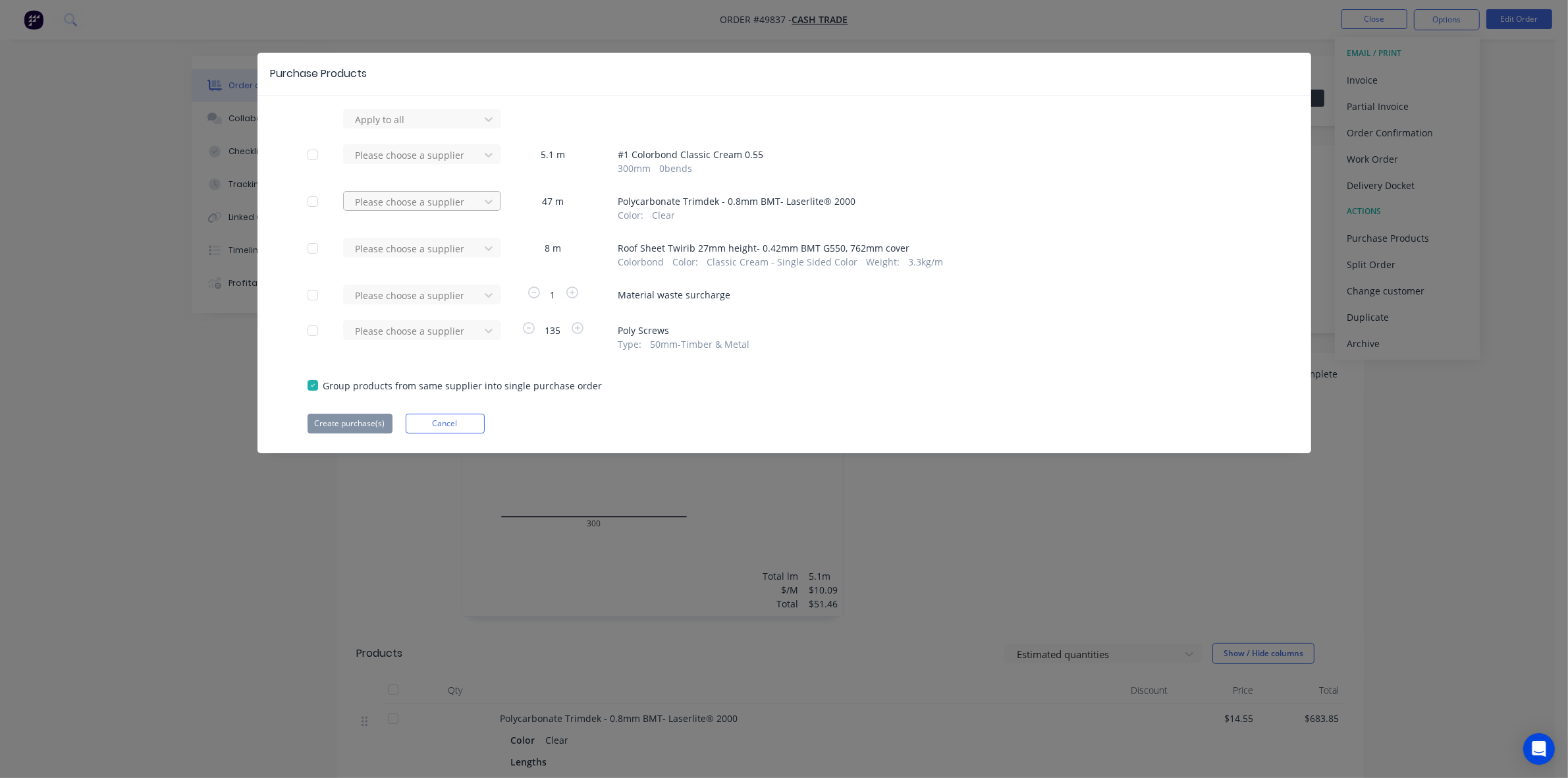
click at [463, 204] on div at bounding box center [413, 202] width 119 height 17
click at [385, 247] on div "Laserlite Building Products" at bounding box center [422, 250] width 158 height 24
click at [356, 422] on button "Create purchase(s)" at bounding box center [350, 424] width 85 height 20
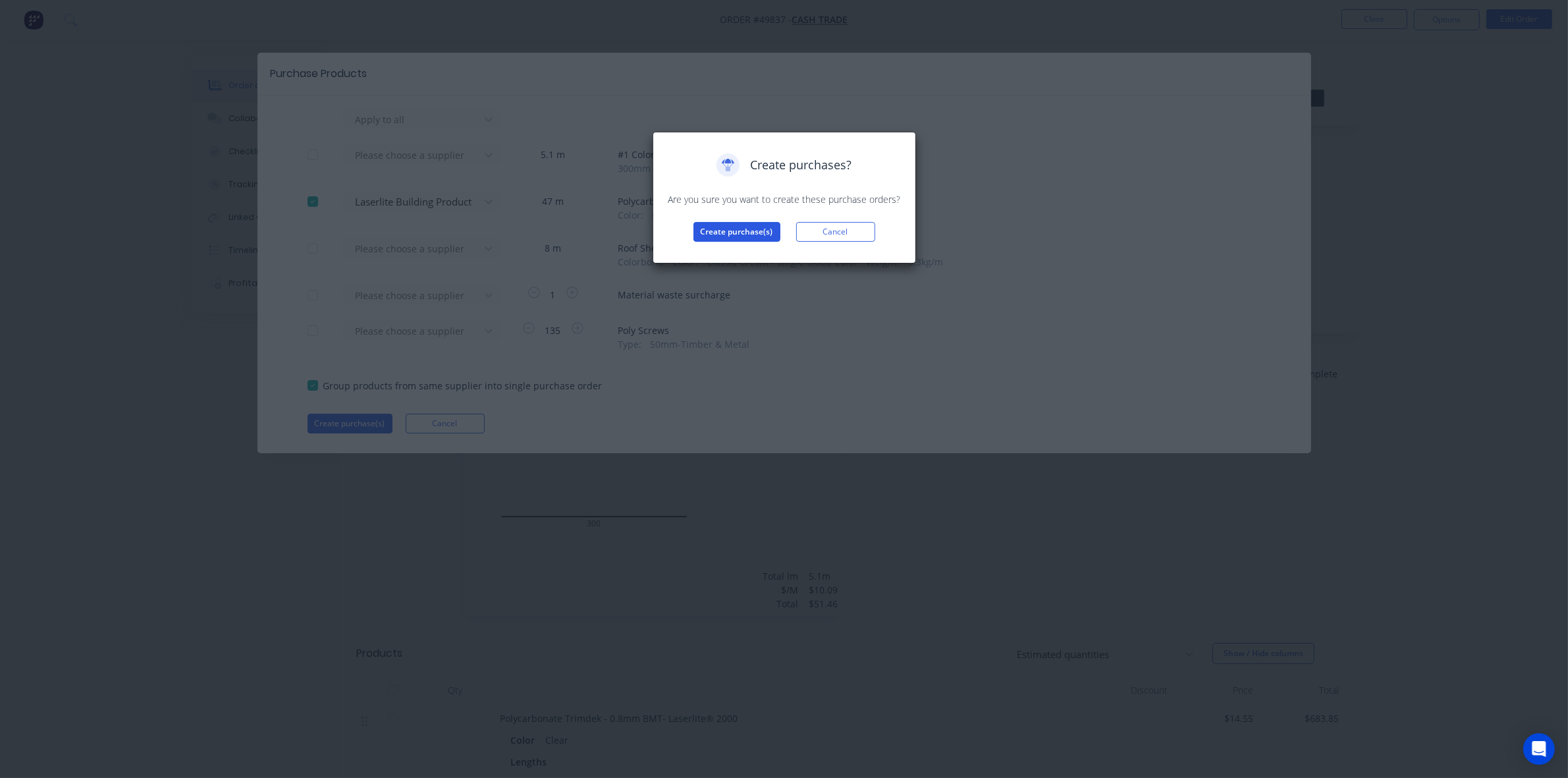
click at [759, 239] on button "Create purchase(s)" at bounding box center [737, 232] width 87 height 20
click at [734, 255] on button "View purchase(s)" at bounding box center [737, 253] width 79 height 20
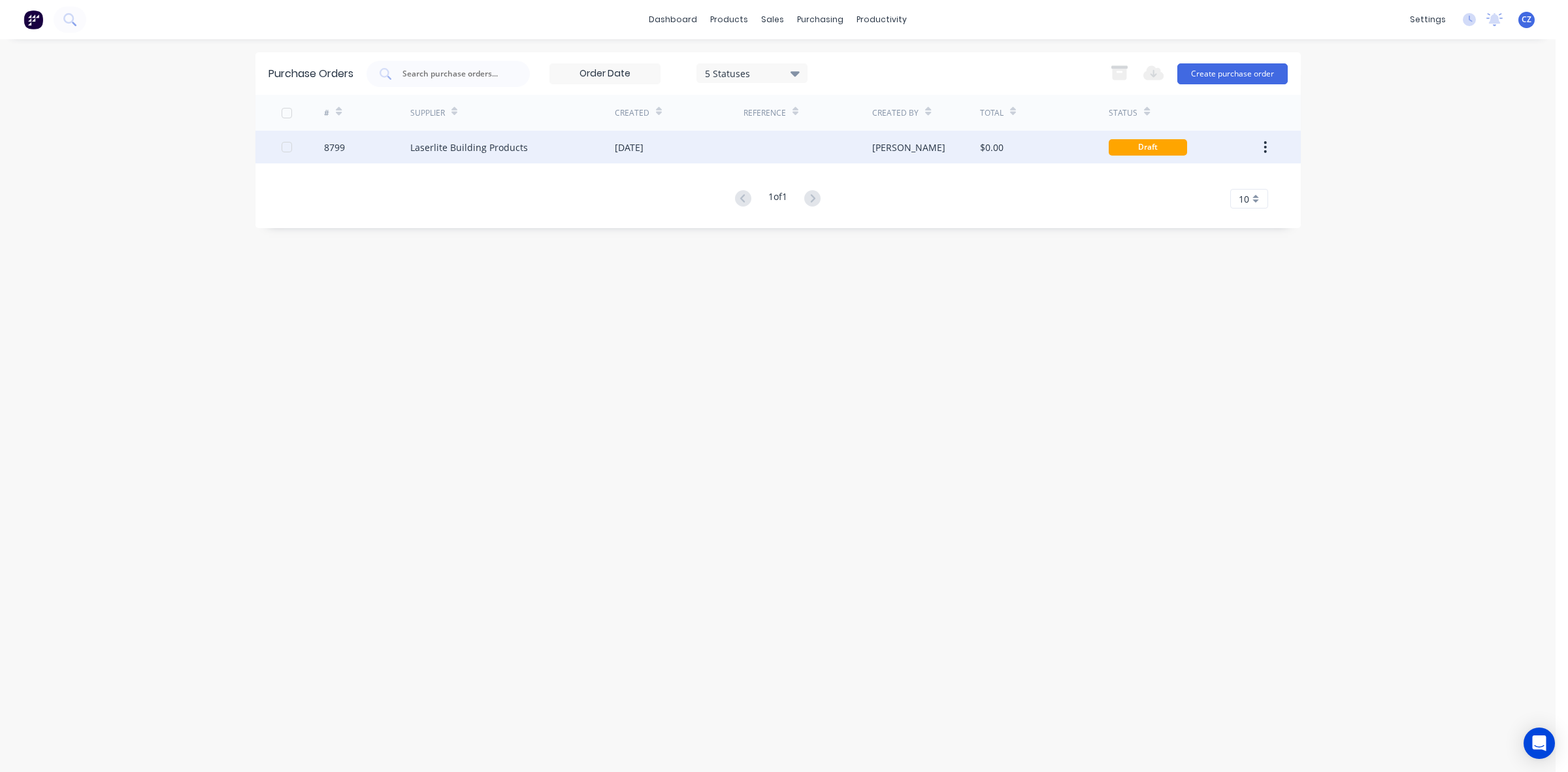
click at [772, 152] on div at bounding box center [808, 147] width 129 height 33
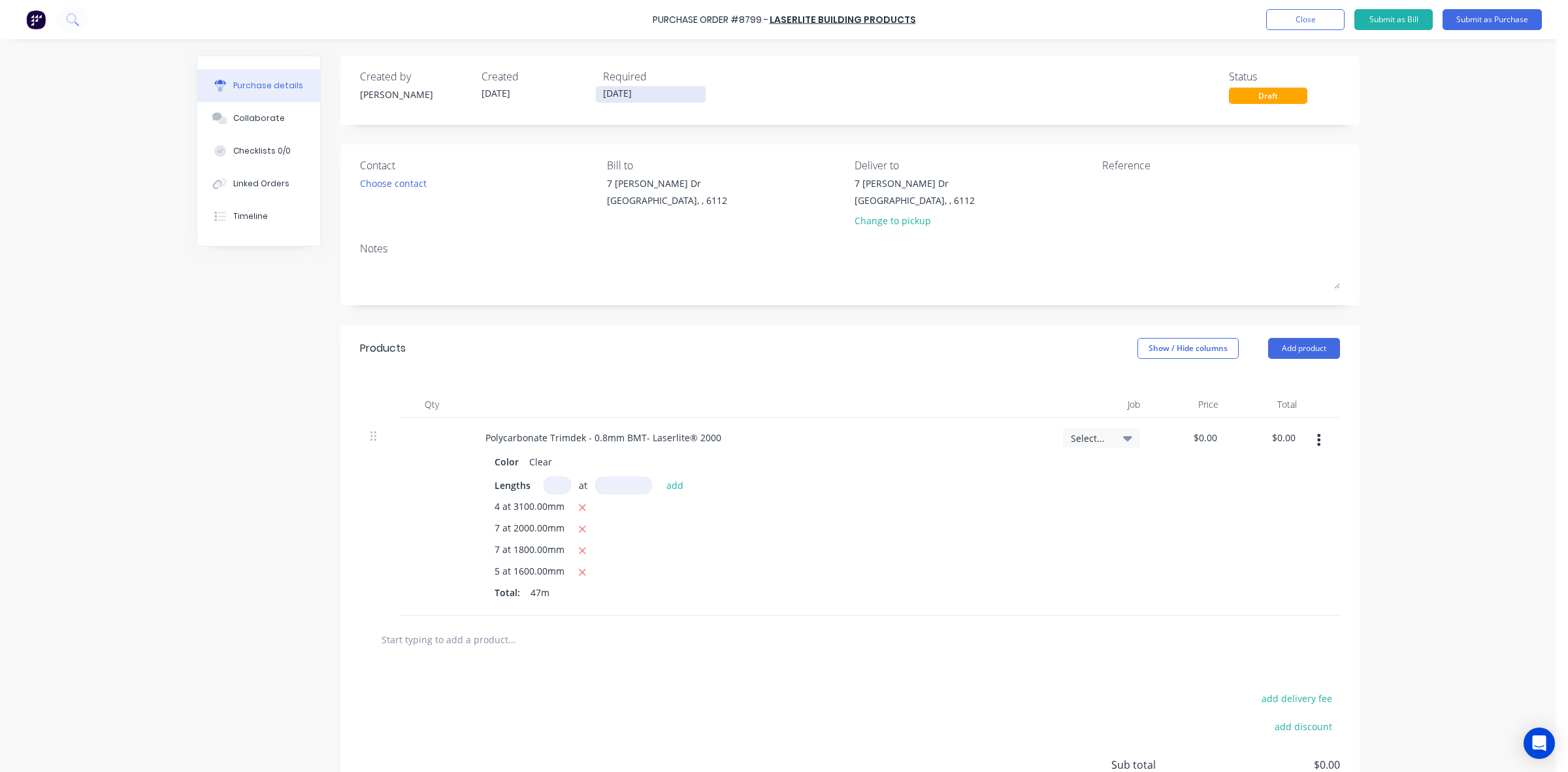
click at [604, 102] on label "[DATE]" at bounding box center [650, 94] width 111 height 17
click at [604, 102] on input "[DATE]" at bounding box center [650, 95] width 110 height 17
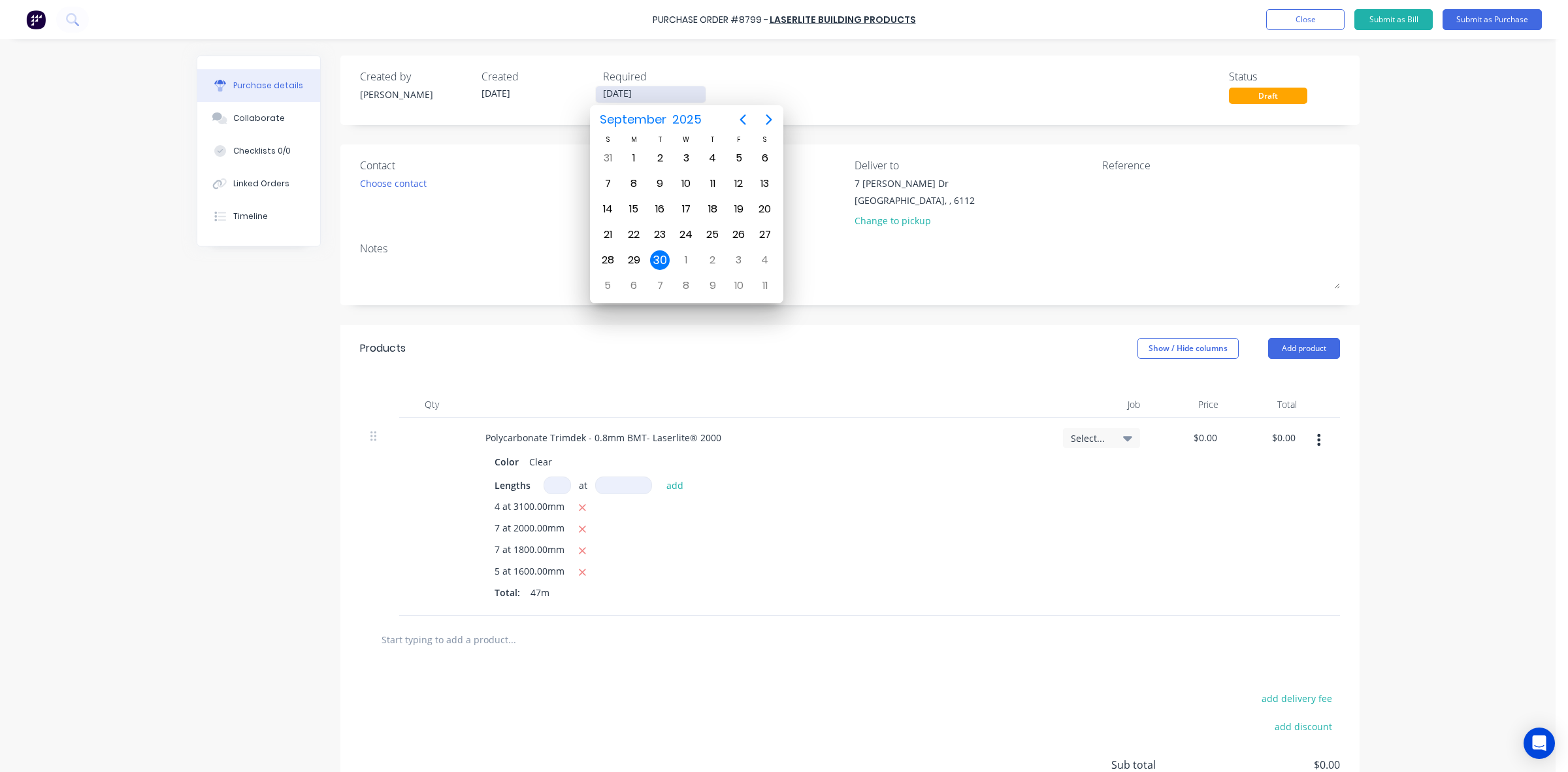
click at [616, 90] on input "[DATE]" at bounding box center [650, 95] width 110 height 17
click at [713, 255] on div "2" at bounding box center [713, 260] width 20 height 20
type input "02/10/25"
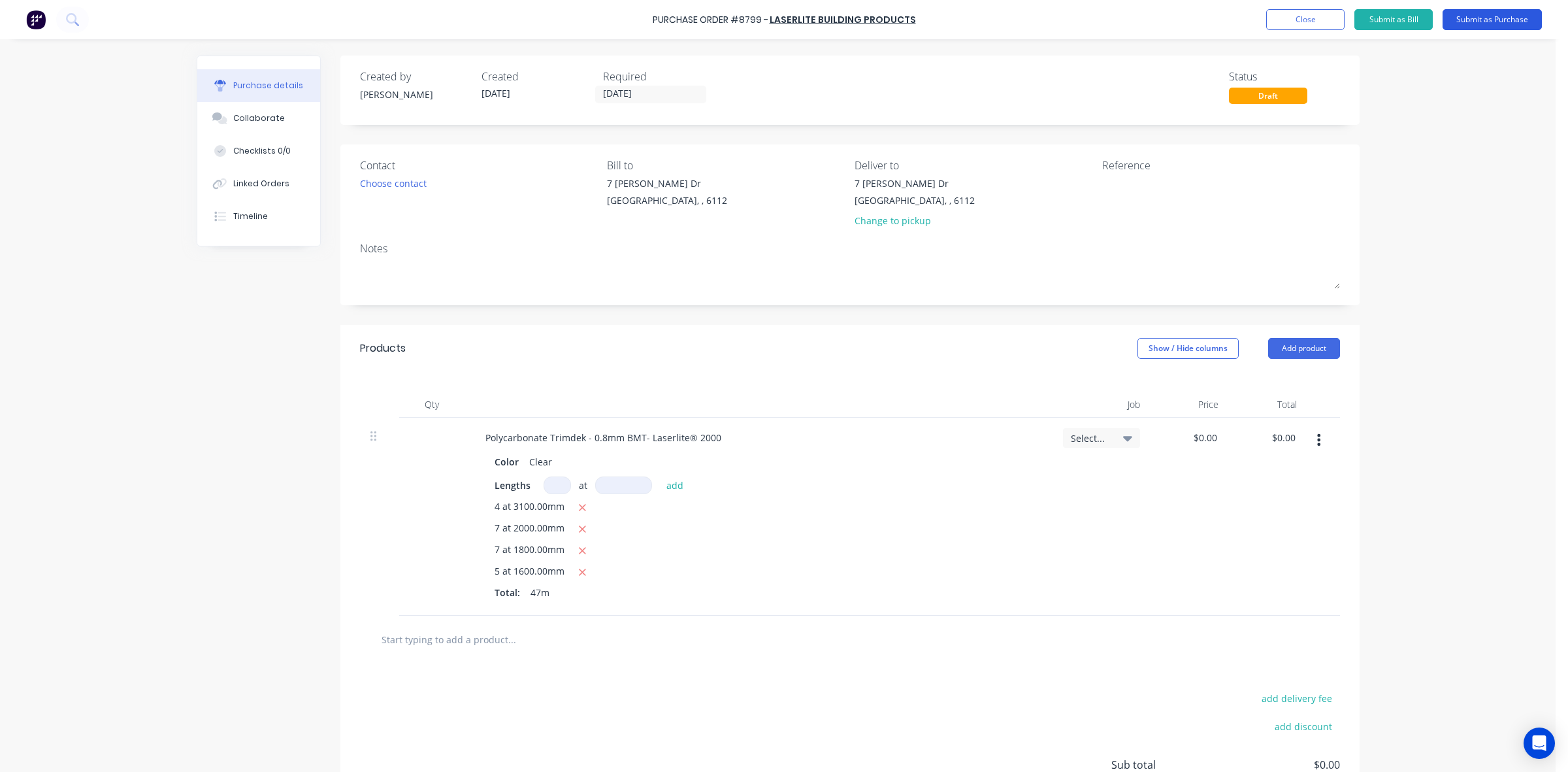
click at [968, 11] on button "Submit as Purchase" at bounding box center [1492, 20] width 99 height 21
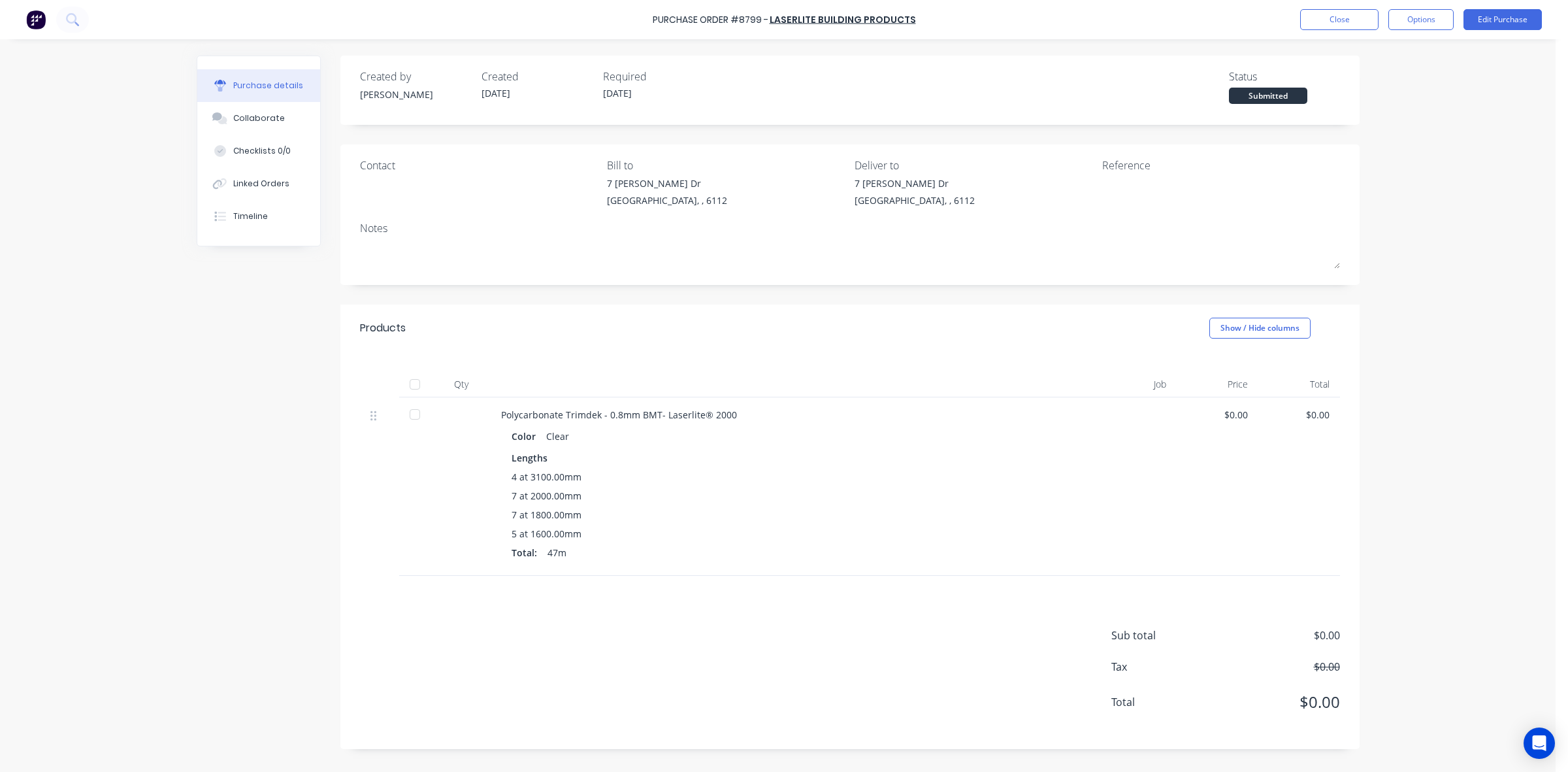
click at [968, 30] on div "Purchase Order #8799 - Laserlite Building Products Close Options Edit Purchase" at bounding box center [784, 20] width 1568 height 39
click at [968, 20] on button "Options" at bounding box center [1421, 20] width 65 height 21
click at [968, 46] on div "Print / Email" at bounding box center [1391, 53] width 101 height 19
click at [968, 111] on div "Without pricing" at bounding box center [1391, 106] width 101 height 19
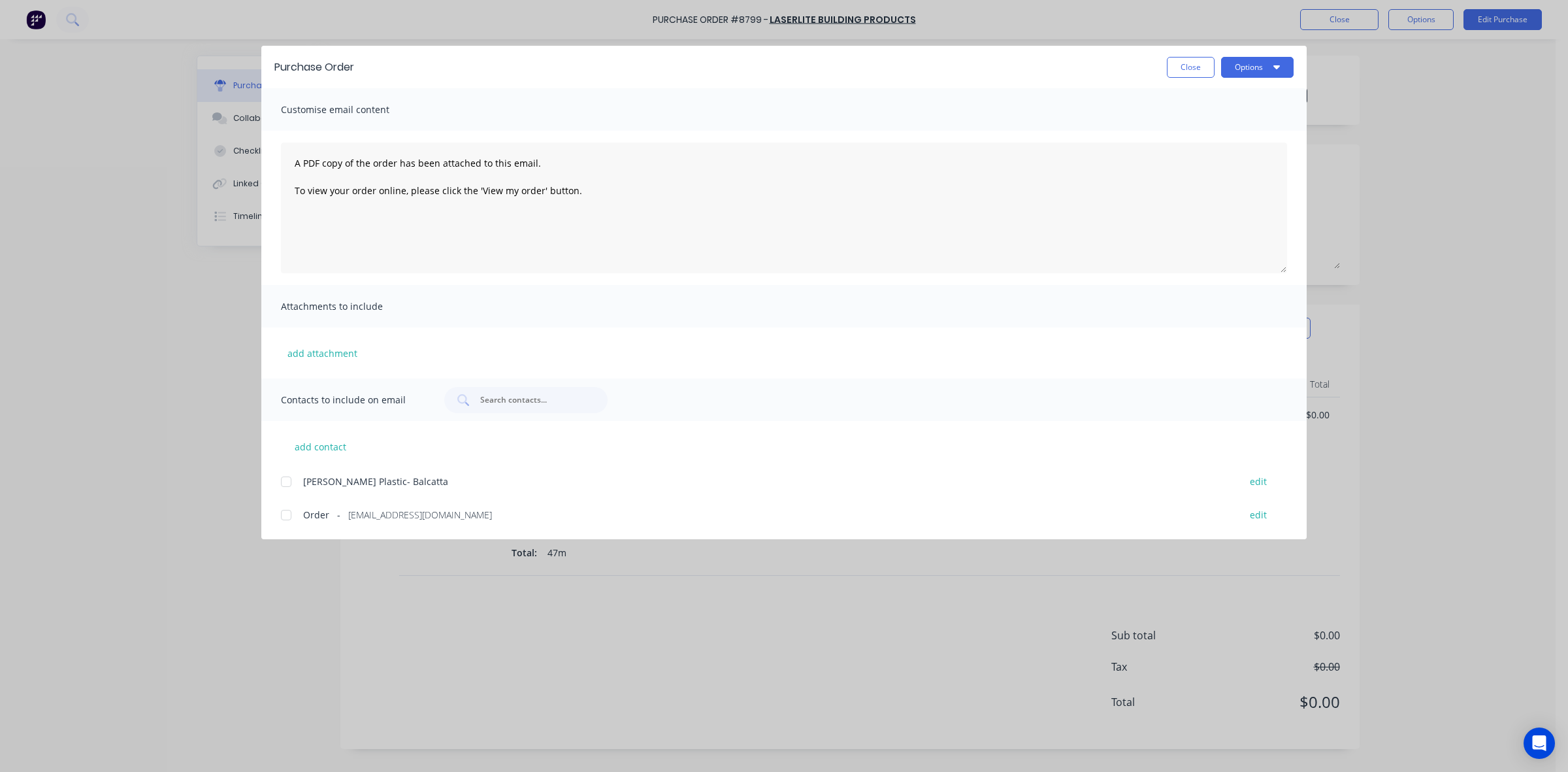
click at [281, 518] on div at bounding box center [286, 515] width 26 height 26
click at [968, 64] on button "Options" at bounding box center [1258, 68] width 73 height 21
click at [968, 159] on div "Email" at bounding box center [1232, 153] width 101 height 19
click at [968, 70] on button "Close" at bounding box center [1191, 68] width 48 height 21
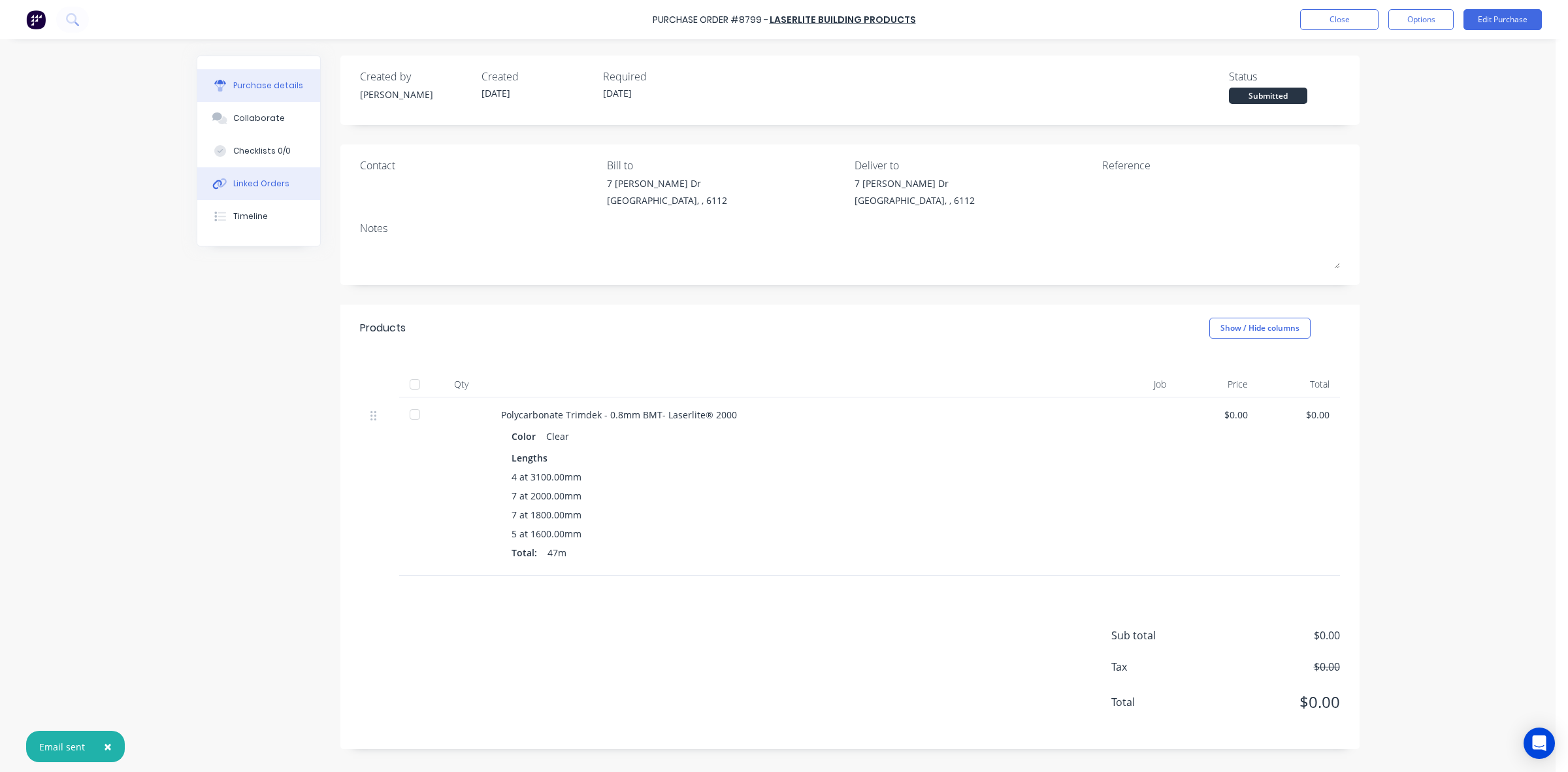
drag, startPoint x: 233, startPoint y: 191, endPoint x: 322, endPoint y: 176, distance: 90.3
click at [234, 191] on button "Linked Orders" at bounding box center [259, 183] width 123 height 33
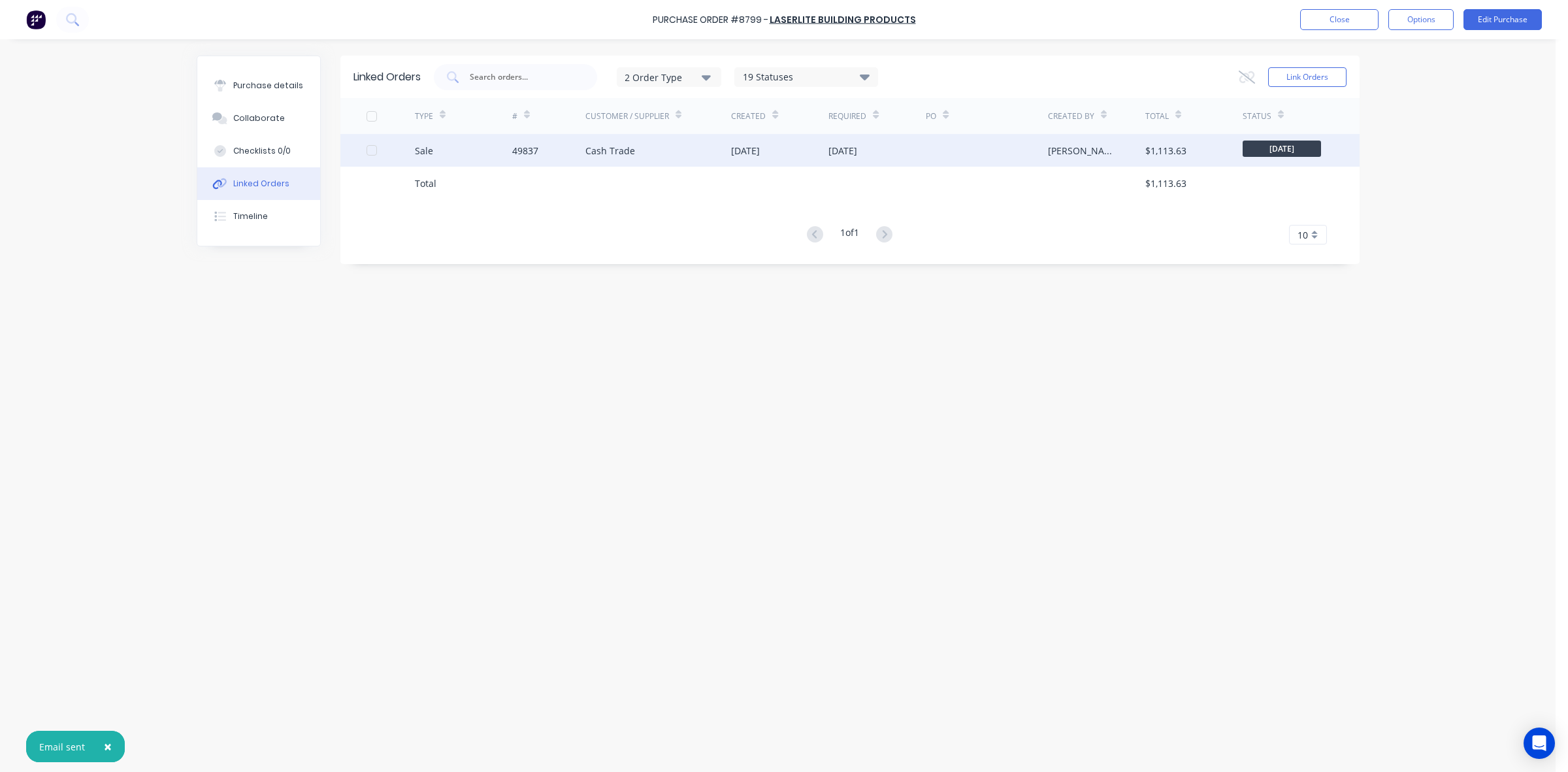
click at [909, 157] on div "07 Oct 2025" at bounding box center [877, 150] width 97 height 33
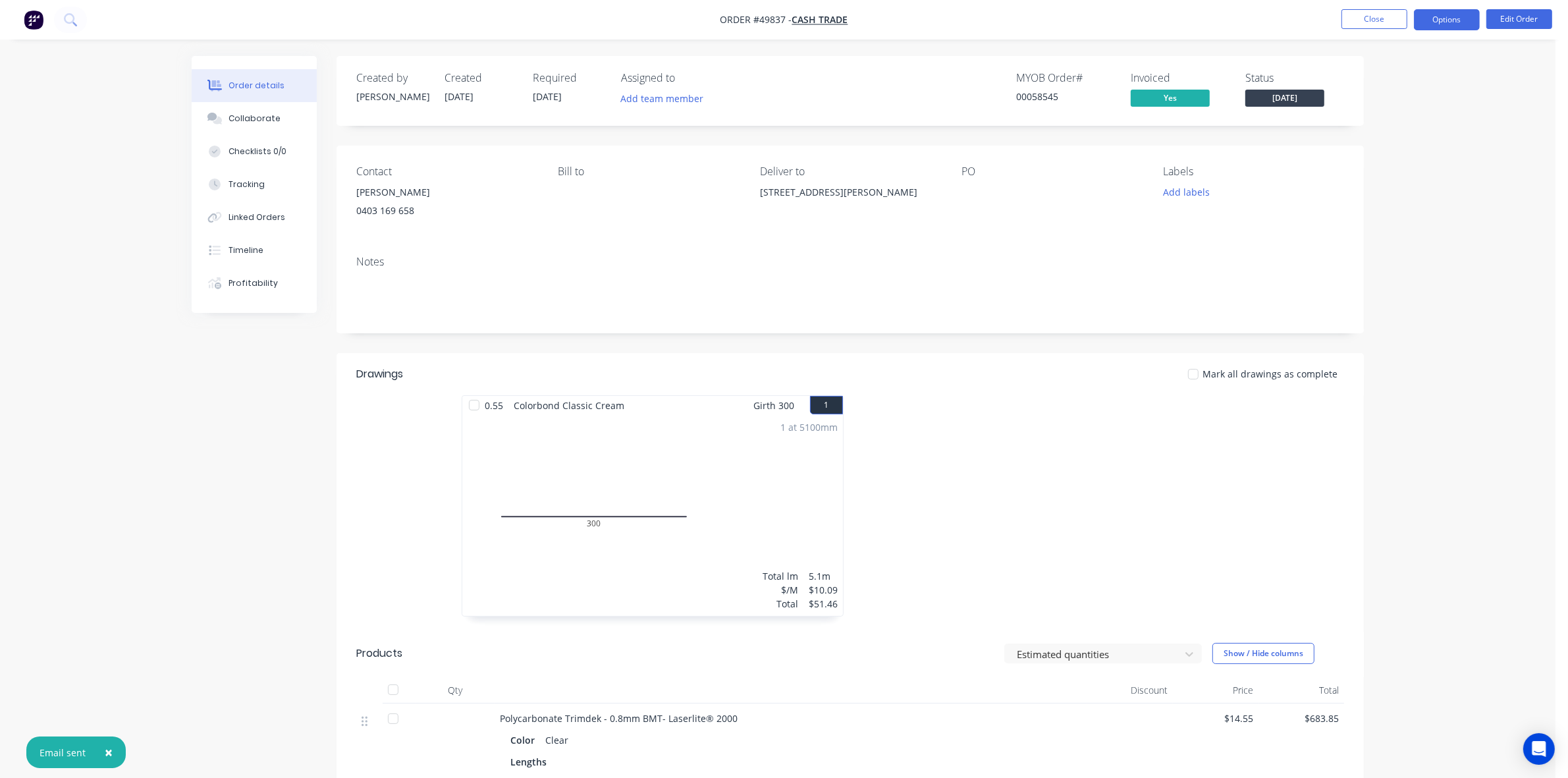
click at [976, 17] on button "Options" at bounding box center [1446, 20] width 66 height 21
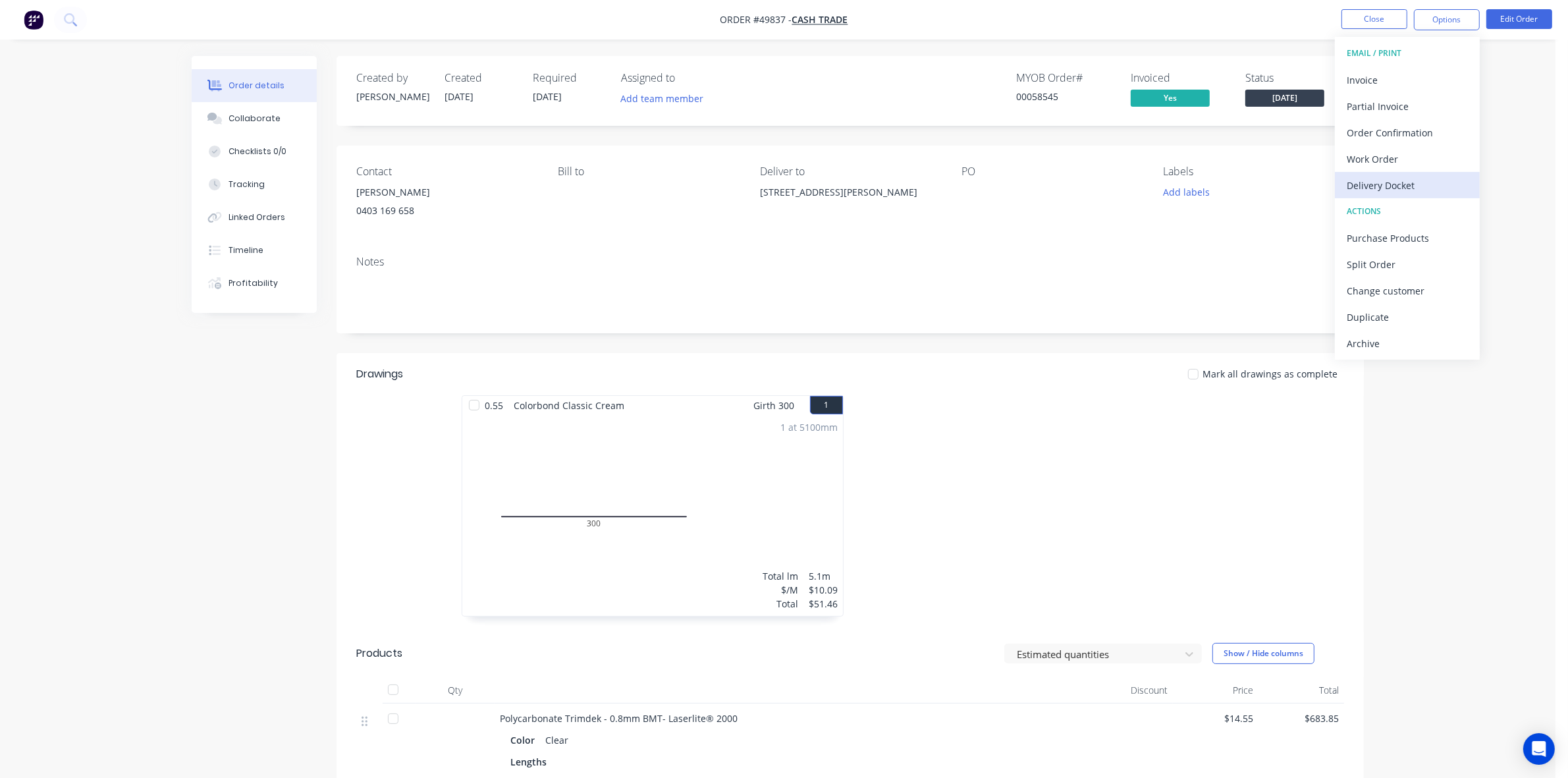
click at [976, 180] on div "Delivery Docket" at bounding box center [1407, 185] width 121 height 19
click at [976, 126] on div "Without pricing" at bounding box center [1407, 132] width 121 height 19
drag, startPoint x: 1123, startPoint y: 470, endPoint x: 776, endPoint y: 337, distance: 371.6
click at [976, 470] on div at bounding box center [1047, 513] width 395 height 234
click at [976, 18] on button "Close" at bounding box center [1374, 19] width 66 height 20
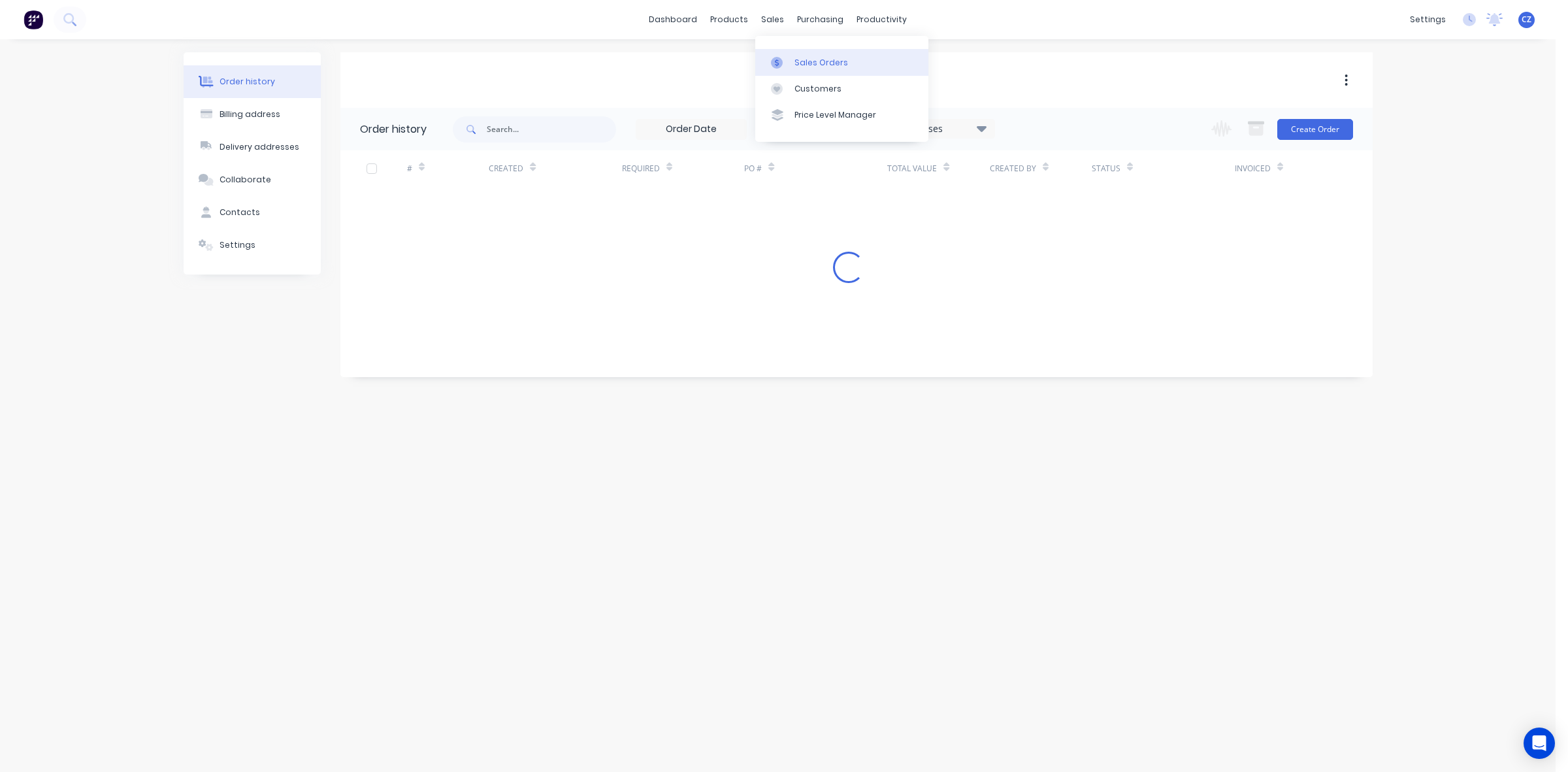
click at [787, 57] on div at bounding box center [781, 62] width 20 height 11
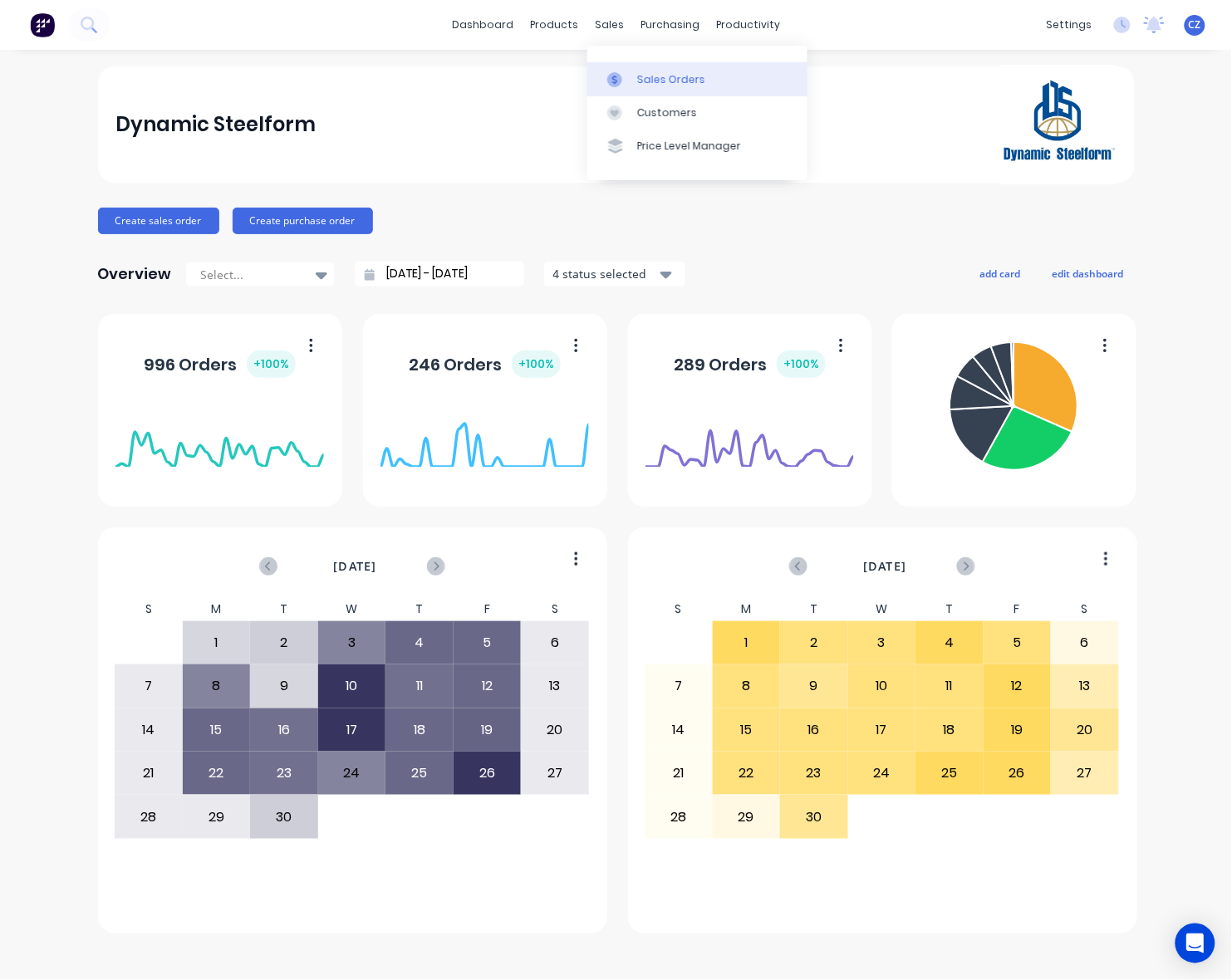
click at [618, 77] on icon at bounding box center [614, 79] width 14 height 14
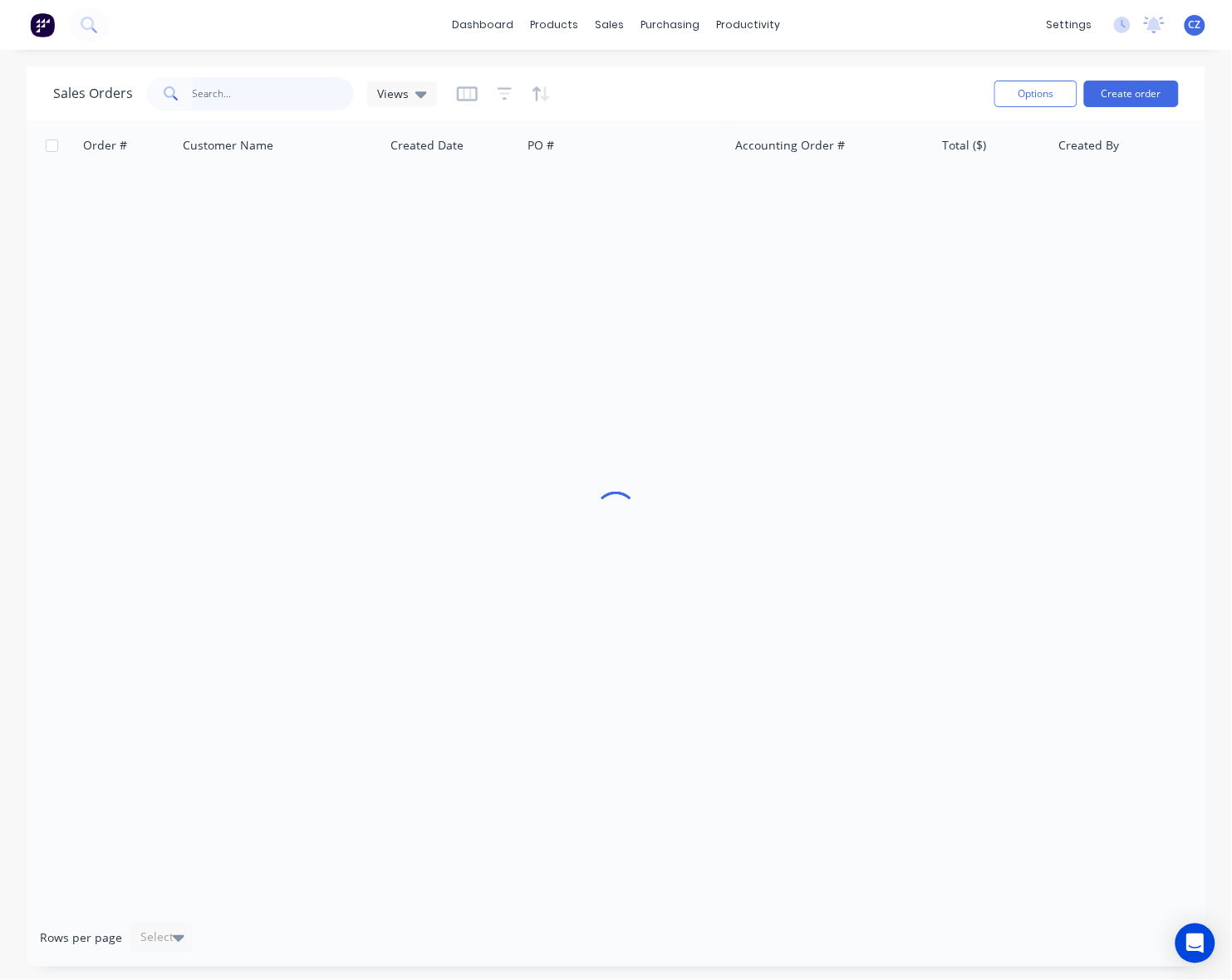
click at [212, 94] on input "text" at bounding box center [274, 94] width 162 height 33
type input "49803"
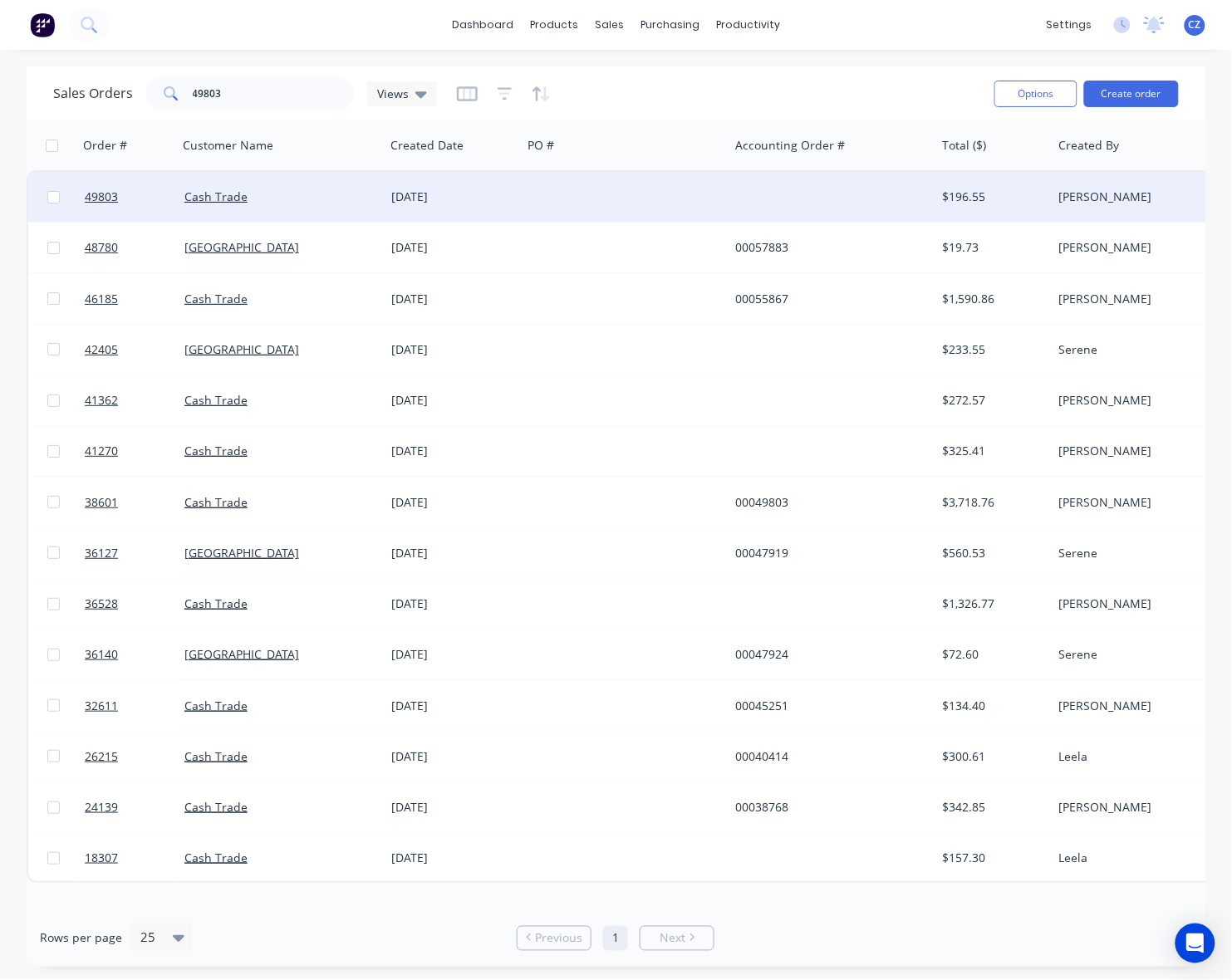
click at [732, 210] on div at bounding box center [832, 197] width 206 height 50
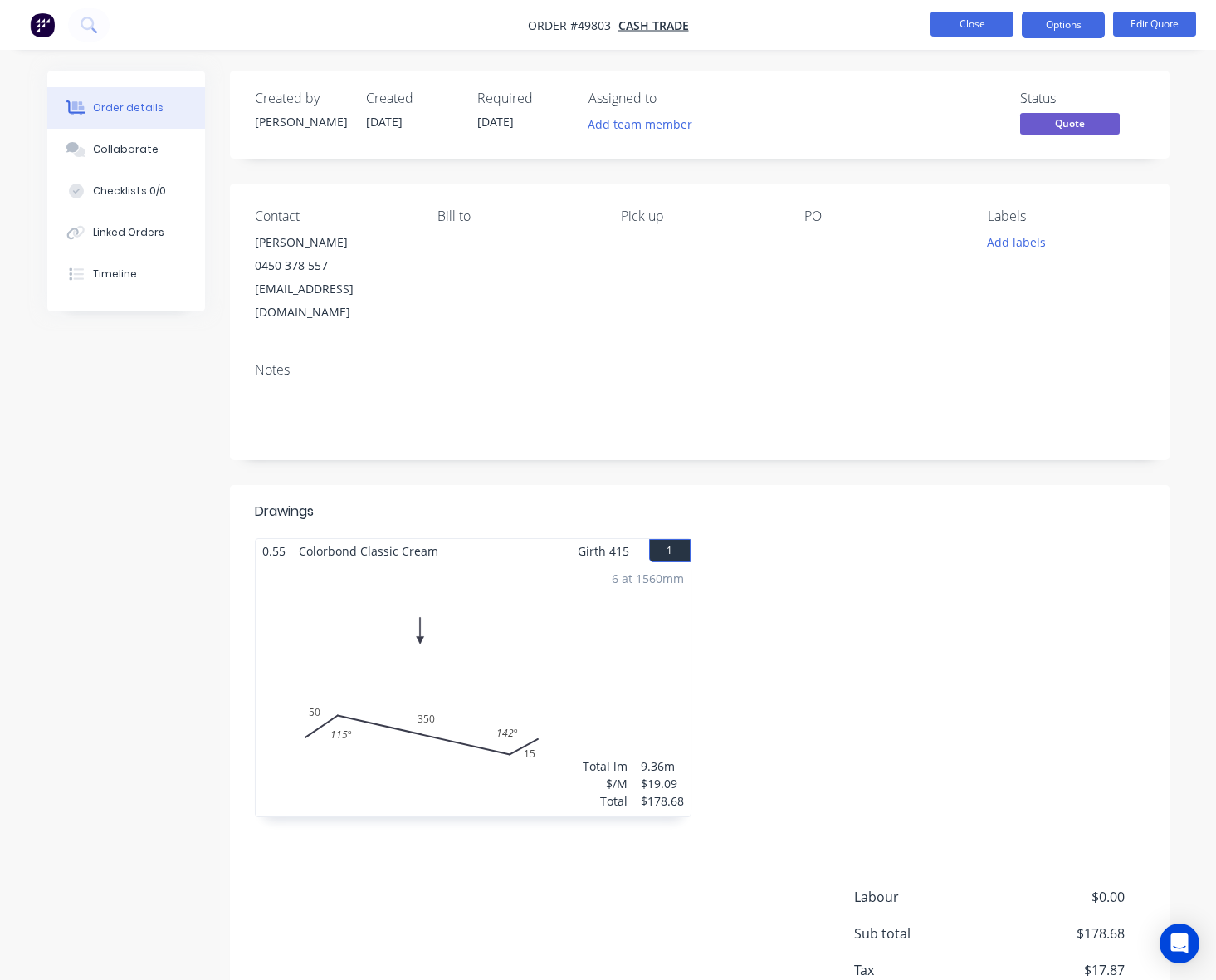
click at [952, 21] on button "Close" at bounding box center [972, 24] width 83 height 25
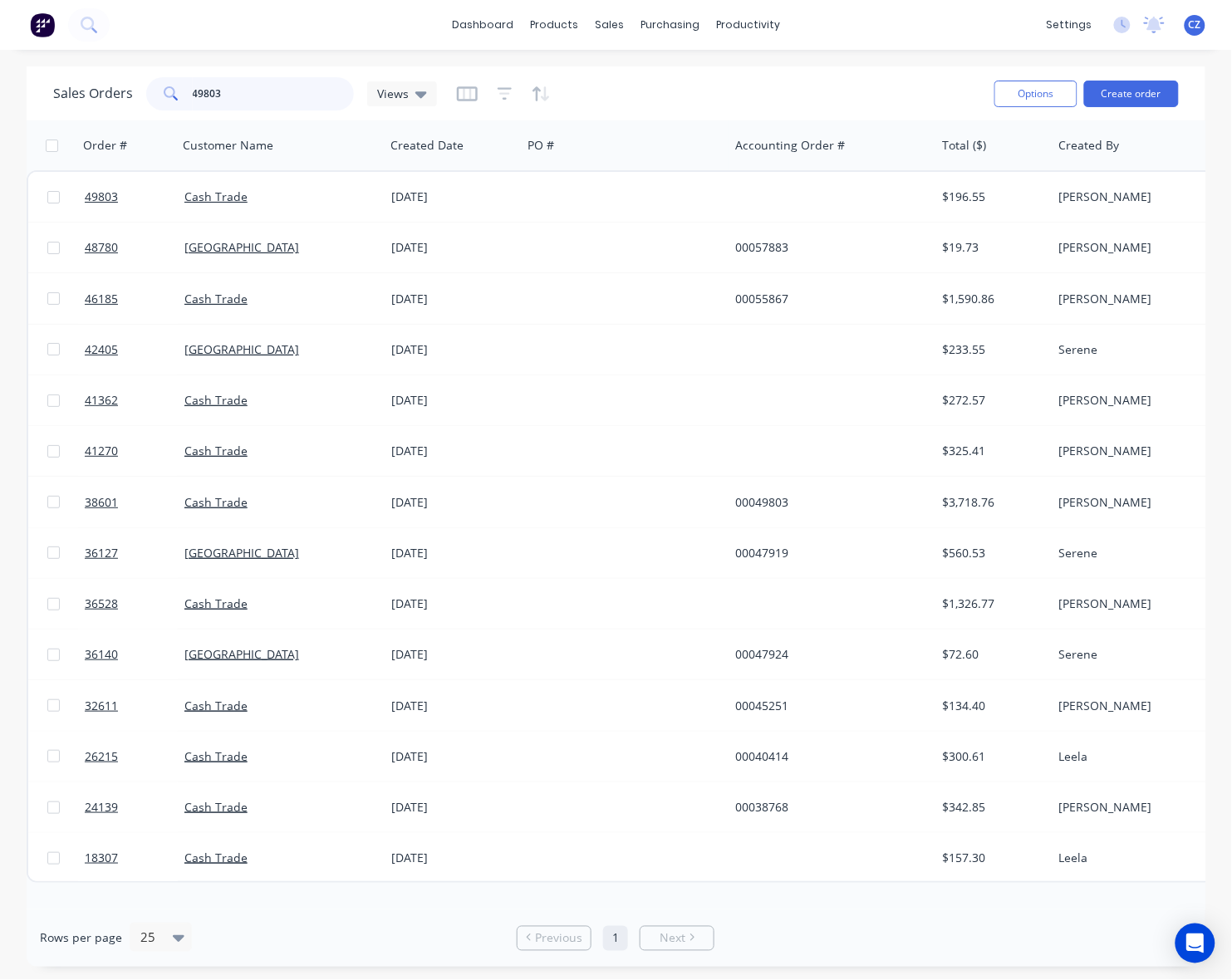
drag, startPoint x: 264, startPoint y: 81, endPoint x: 43, endPoint y: 99, distance: 221.7
click at [43, 99] on div "Sales Orders 49803 Views Options Create order" at bounding box center [616, 94] width 1179 height 54
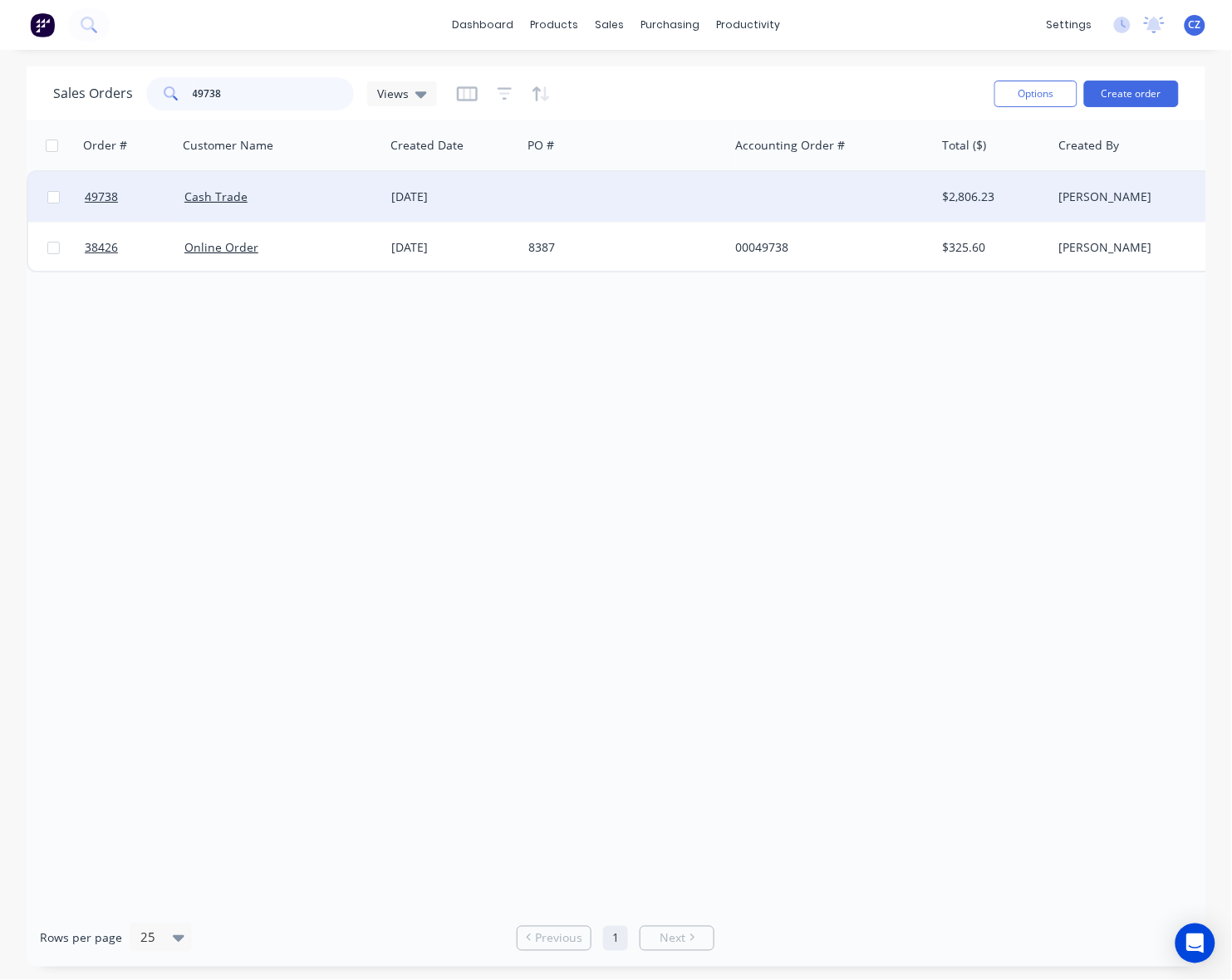
type input "49738"
click at [570, 200] on div at bounding box center [625, 197] width 206 height 50
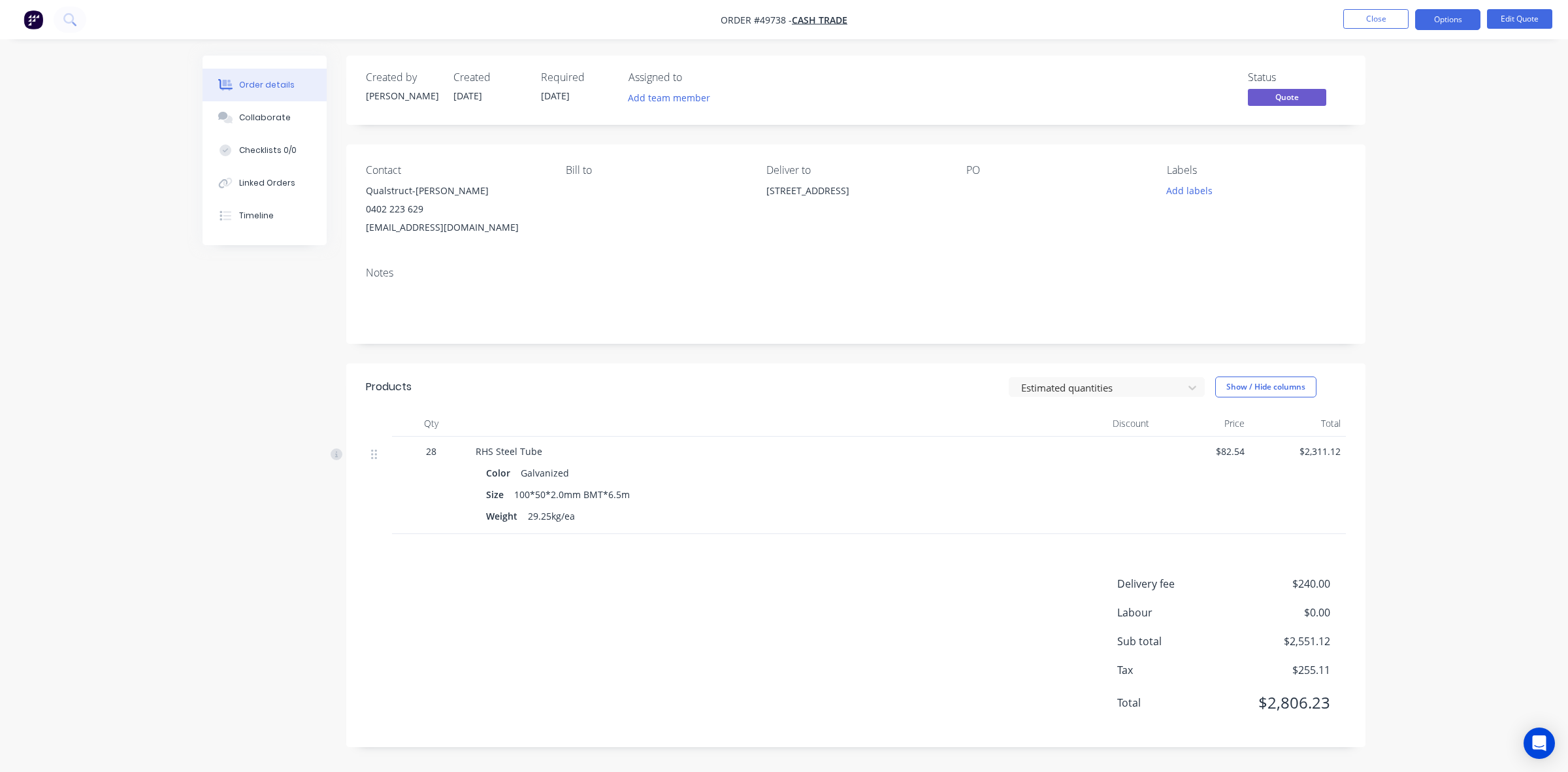
click at [808, 478] on div "Color Galvanized" at bounding box center [764, 472] width 556 height 19
drag, startPoint x: 433, startPoint y: 206, endPoint x: 373, endPoint y: 207, distance: 60.0
click at [373, 207] on div "0402 223 629" at bounding box center [455, 209] width 179 height 18
copy div "402 223 629"
click at [968, 21] on button "Close" at bounding box center [1376, 19] width 65 height 20
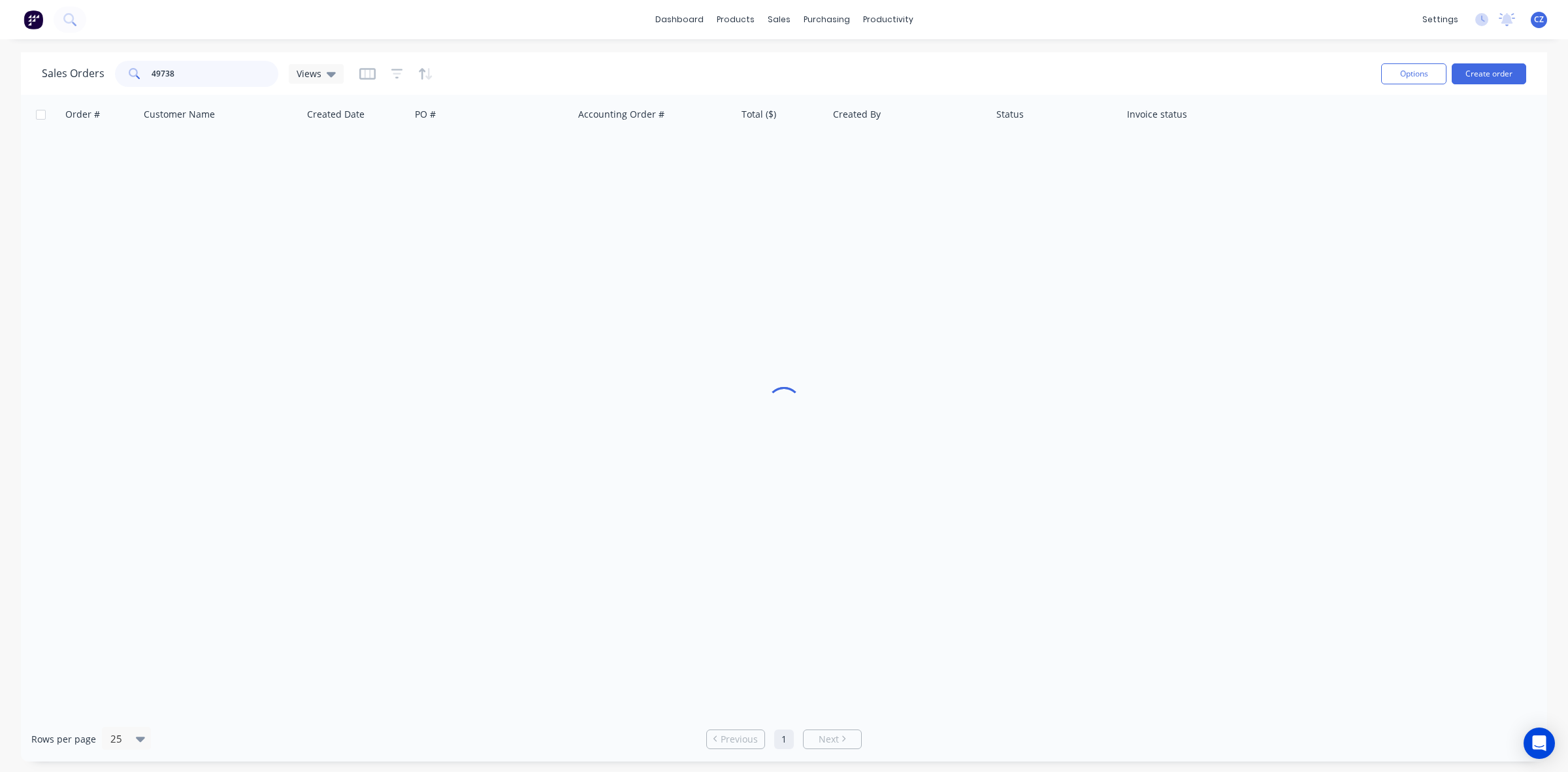
drag, startPoint x: 255, startPoint y: 75, endPoint x: 128, endPoint y: 84, distance: 127.3
click at [128, 84] on div "49738" at bounding box center [197, 74] width 163 height 26
paste input "02 223 629"
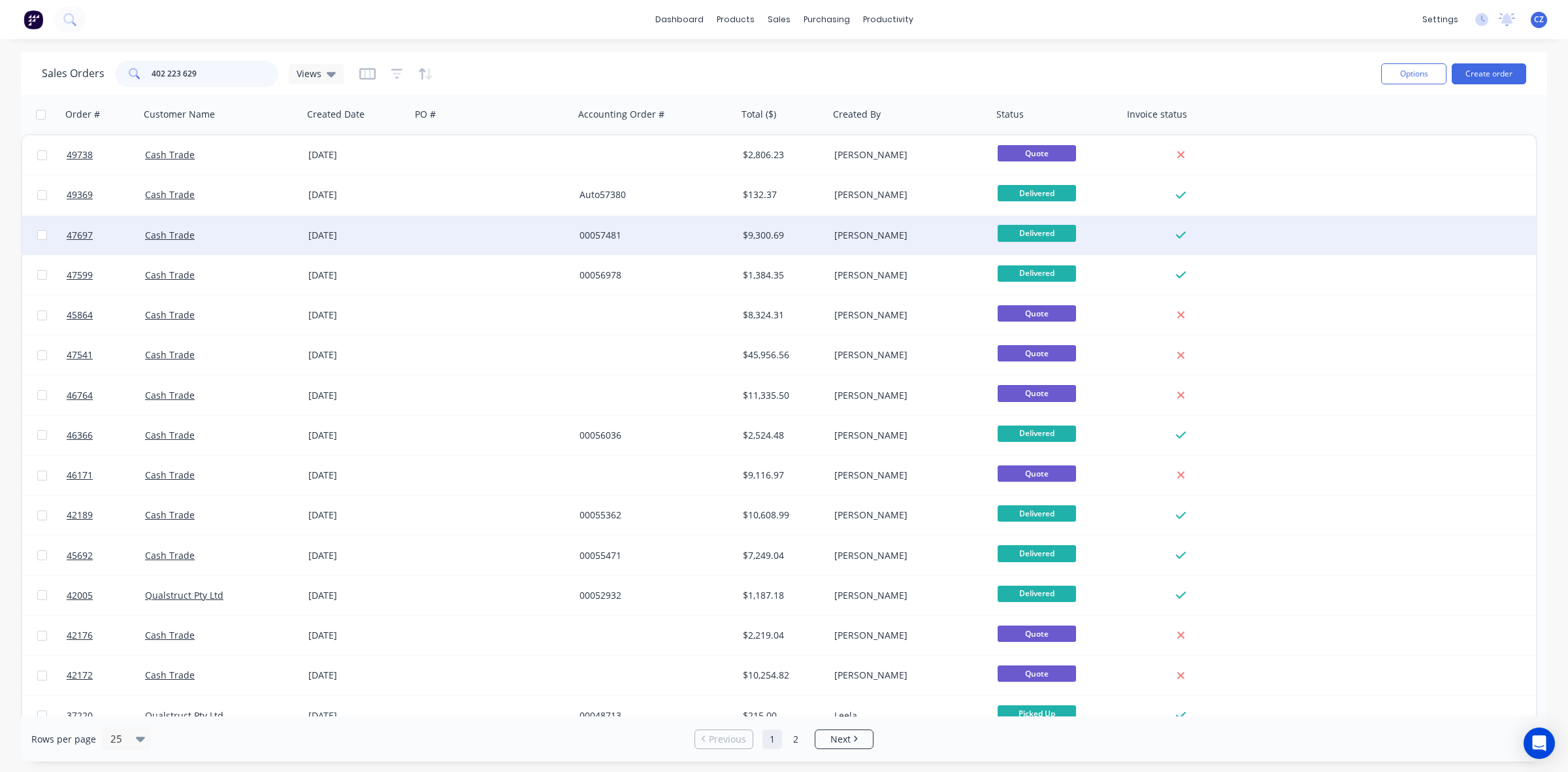
type input "402 223 629"
click at [677, 236] on div "00057481" at bounding box center [652, 235] width 145 height 13
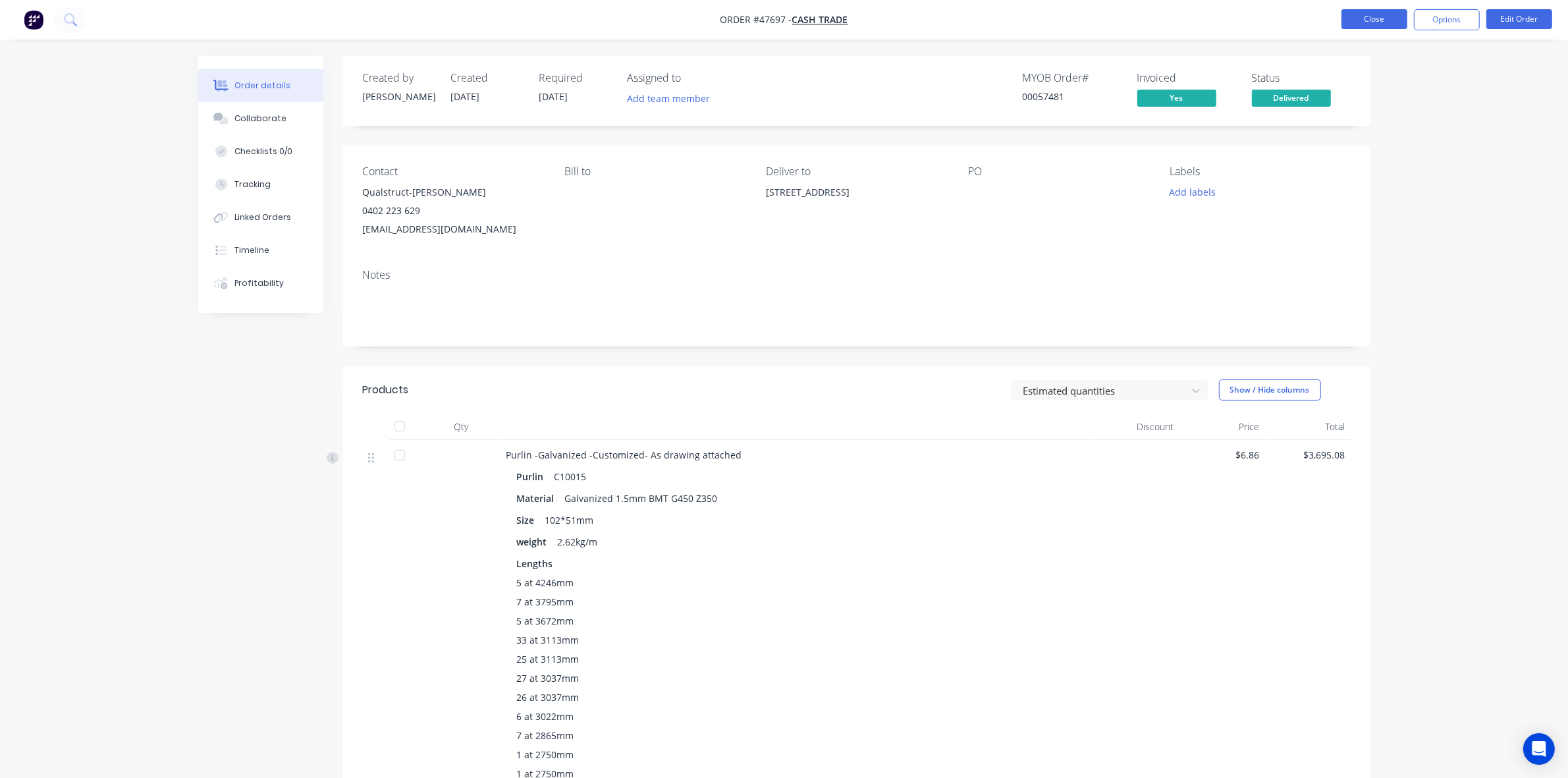
click at [976, 18] on button "Close" at bounding box center [1374, 19] width 66 height 20
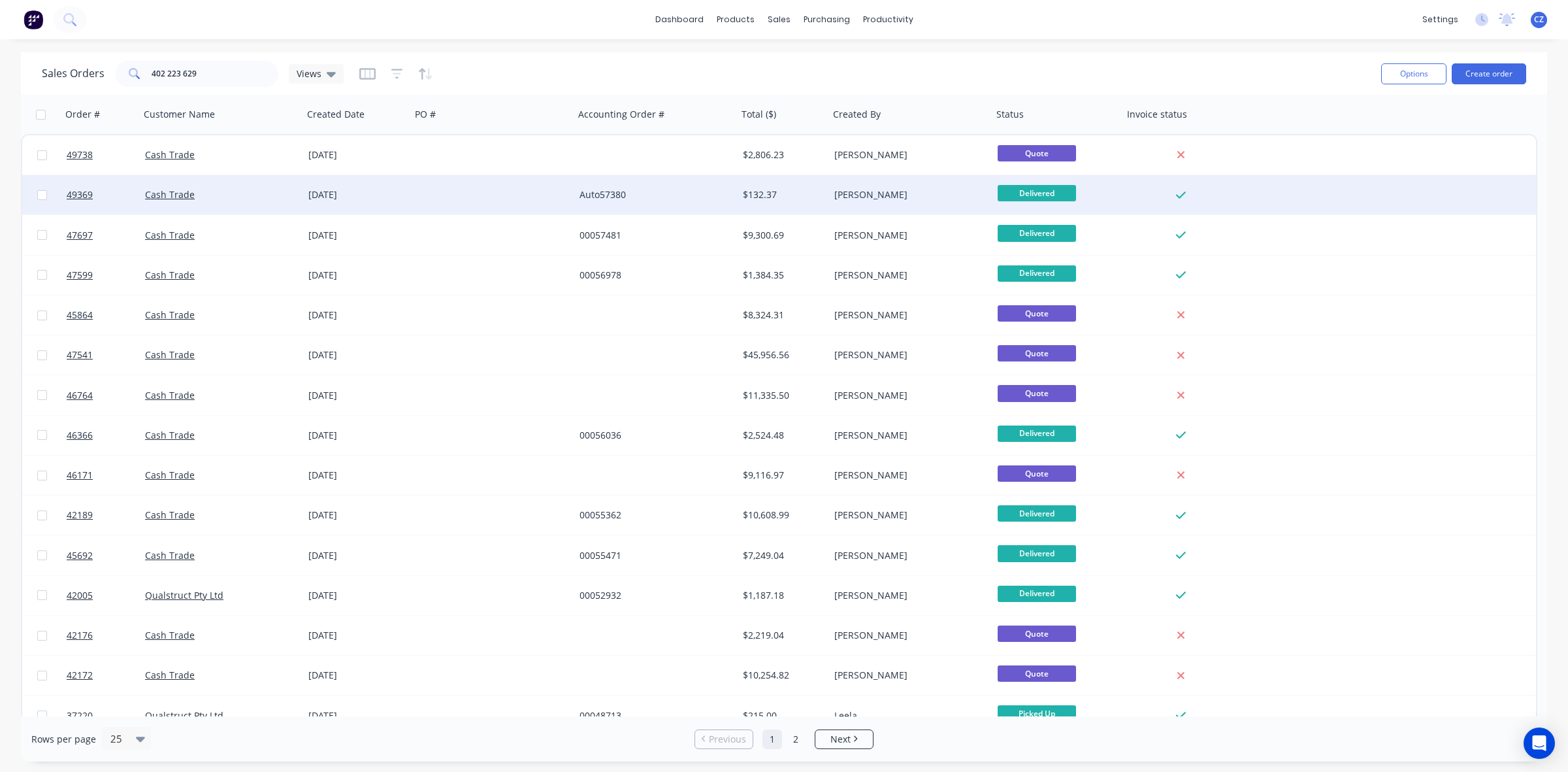
click at [806, 196] on div "$132.37" at bounding box center [782, 194] width 77 height 13
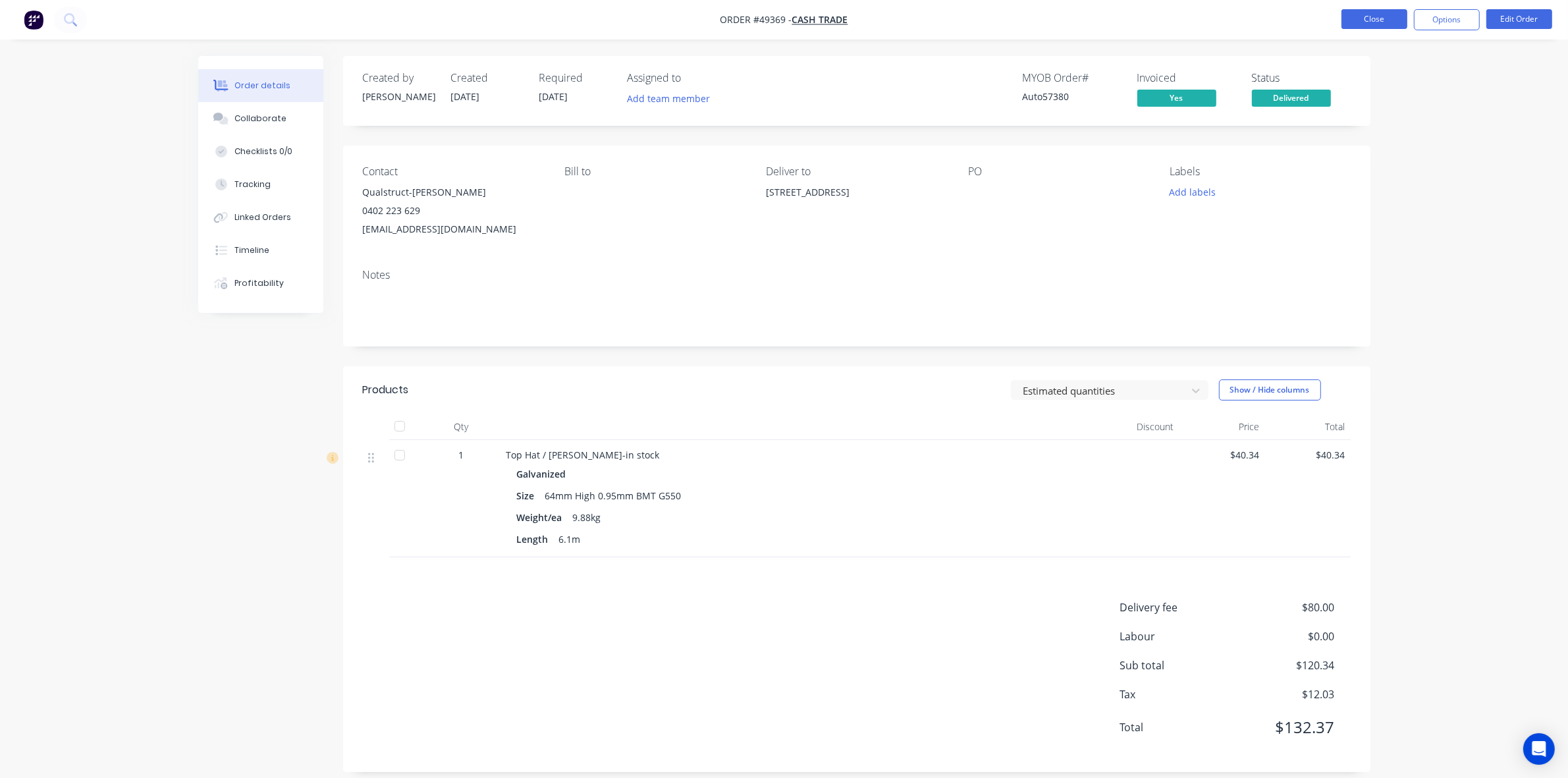
click at [976, 18] on button "Close" at bounding box center [1374, 19] width 66 height 20
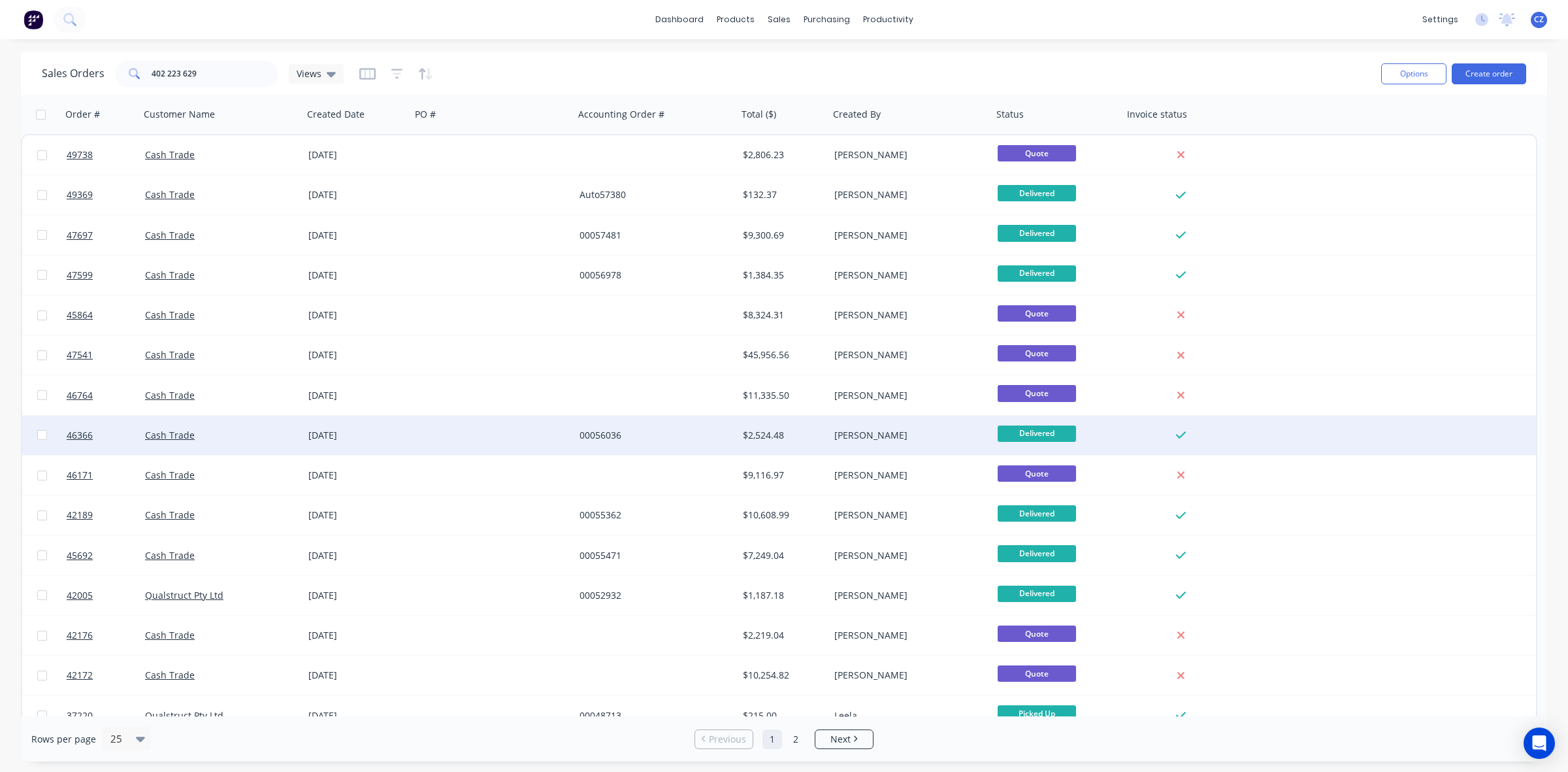
click at [833, 443] on div "[PERSON_NAME]" at bounding box center [911, 436] width 163 height 39
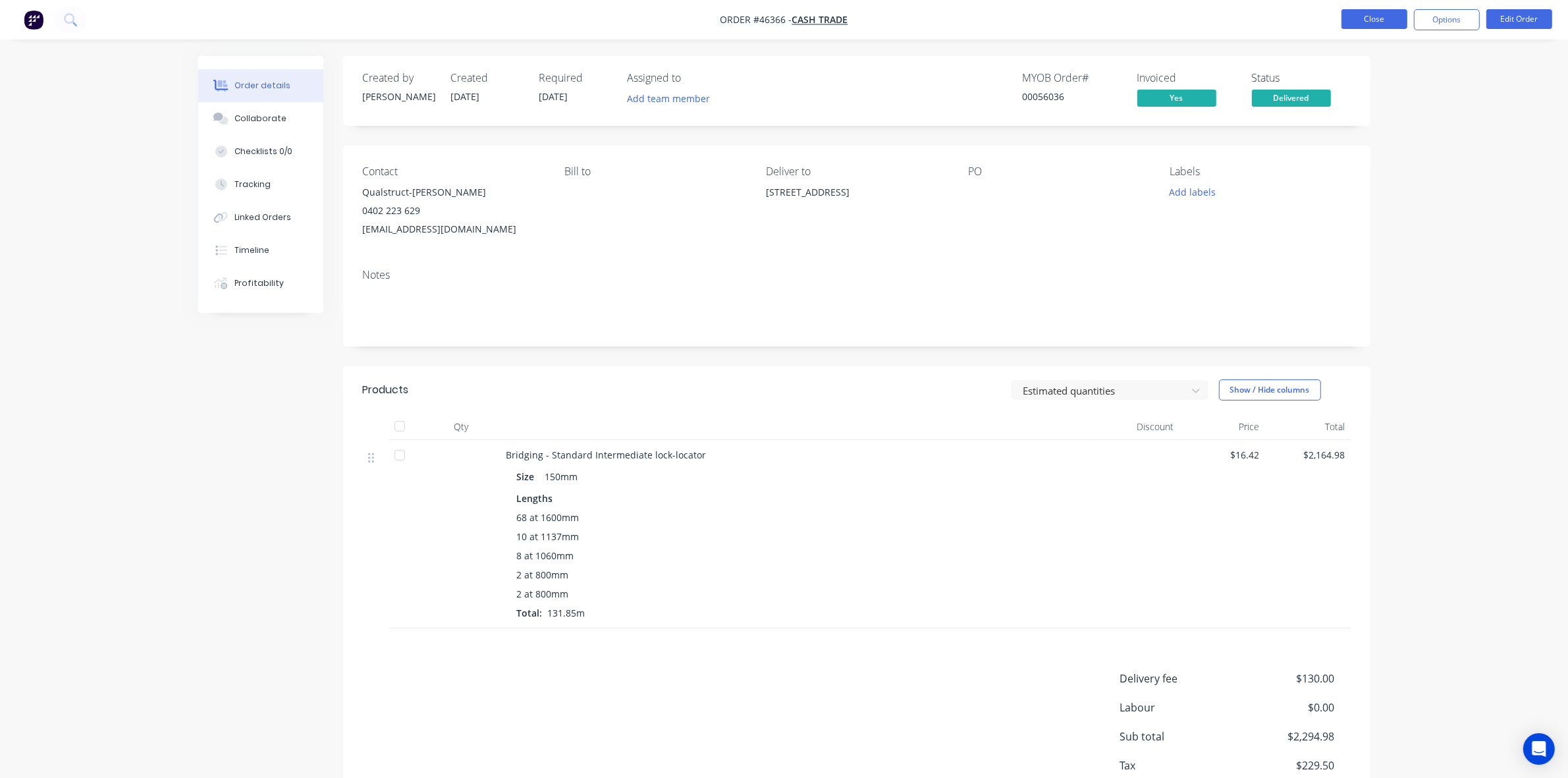
click at [976, 14] on button "Close" at bounding box center [1374, 19] width 66 height 20
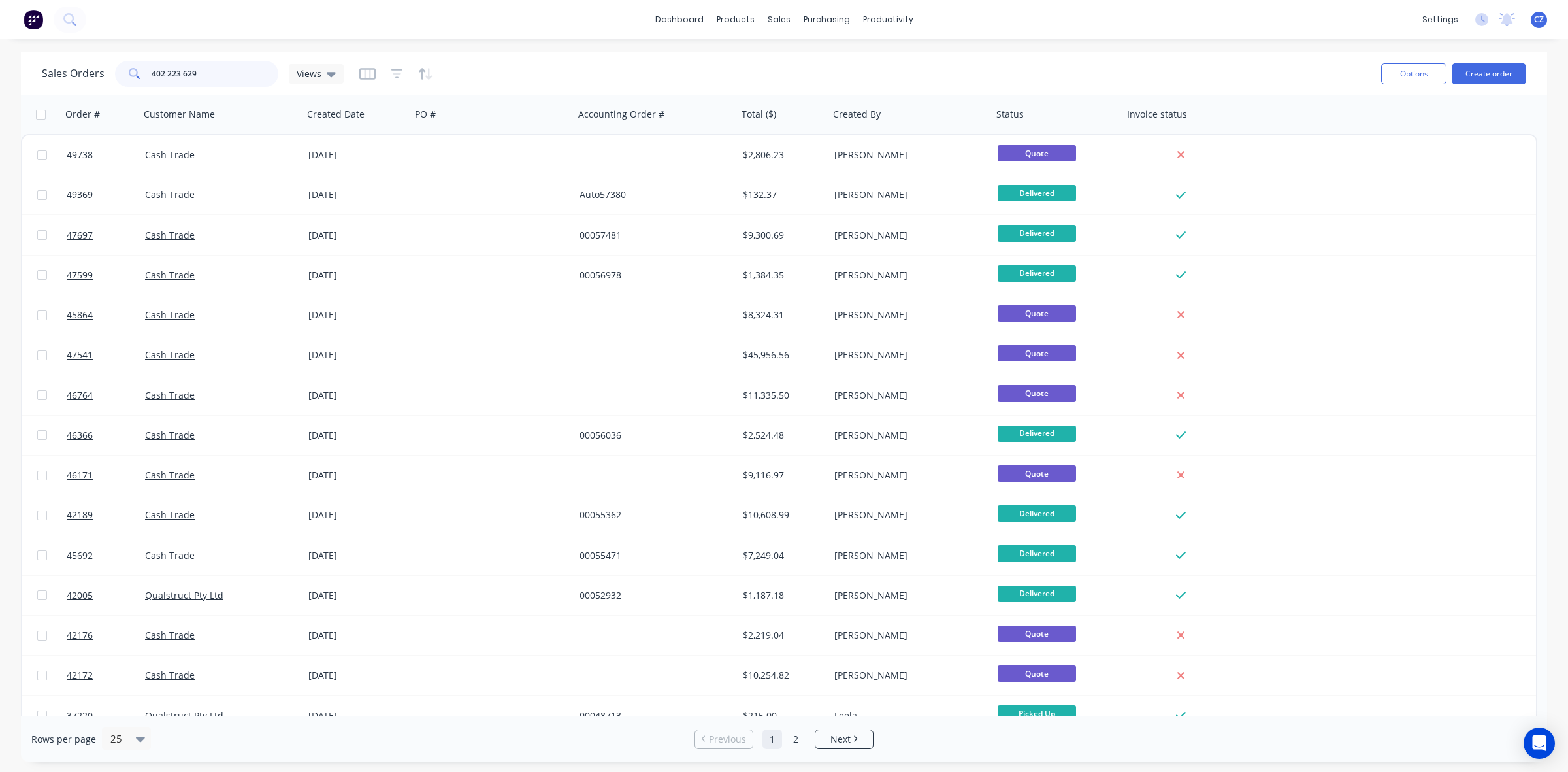
drag, startPoint x: 223, startPoint y: 72, endPoint x: 93, endPoint y: 77, distance: 130.1
click at [93, 77] on div "Sales Orders 402 223 629 Views" at bounding box center [193, 74] width 302 height 26
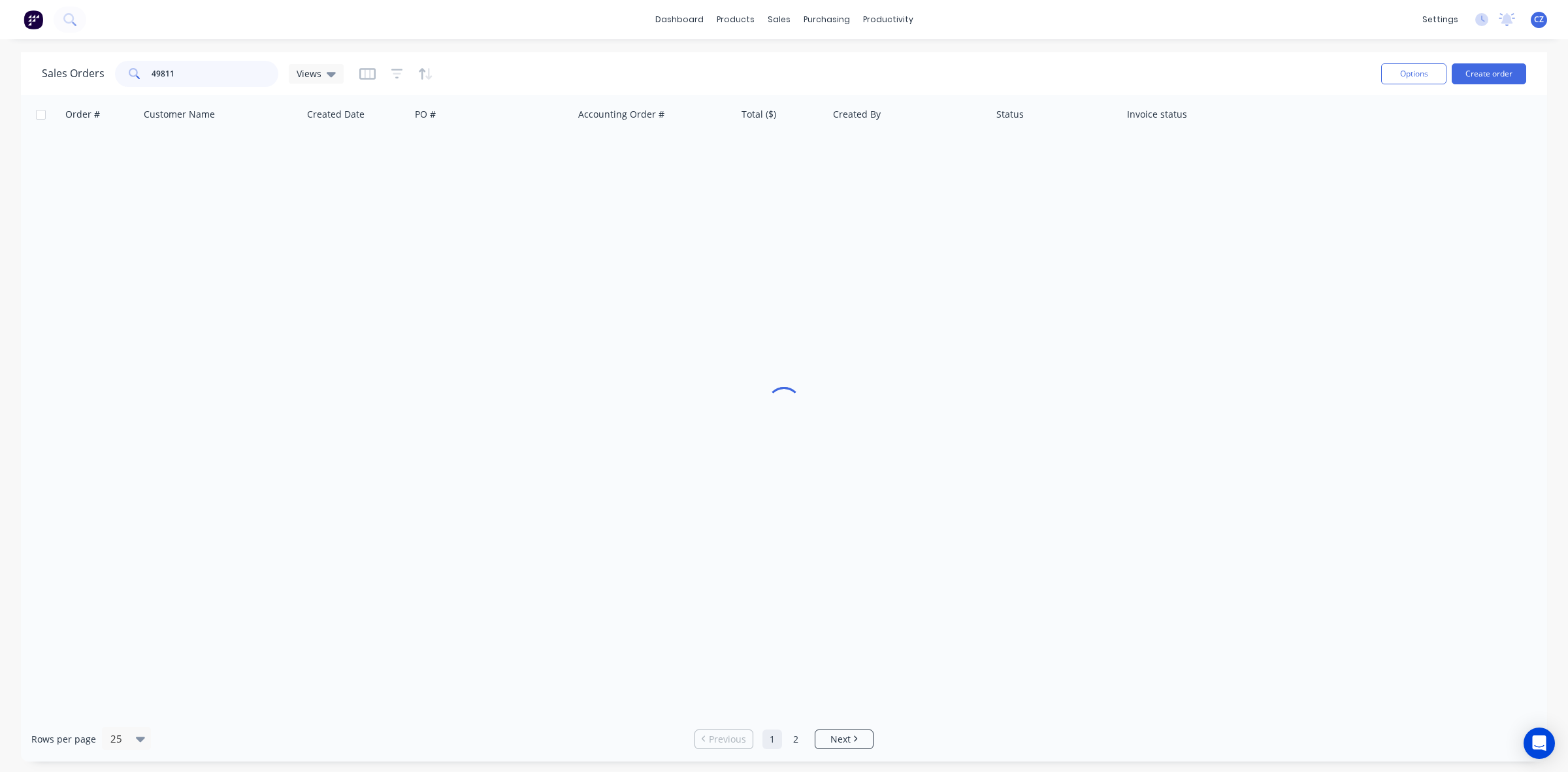
type input "49811"
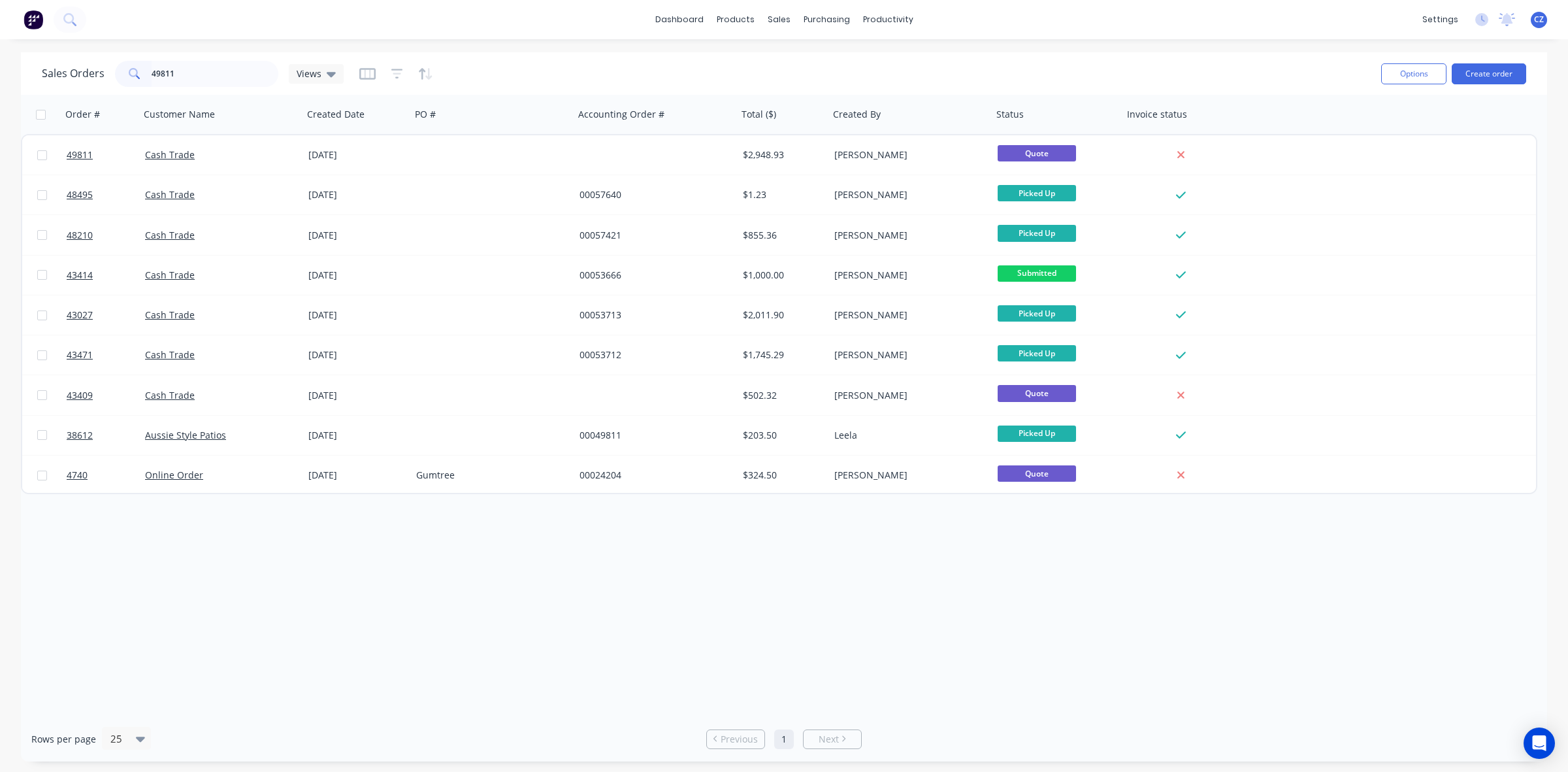
click at [601, 167] on div at bounding box center [656, 155] width 163 height 39
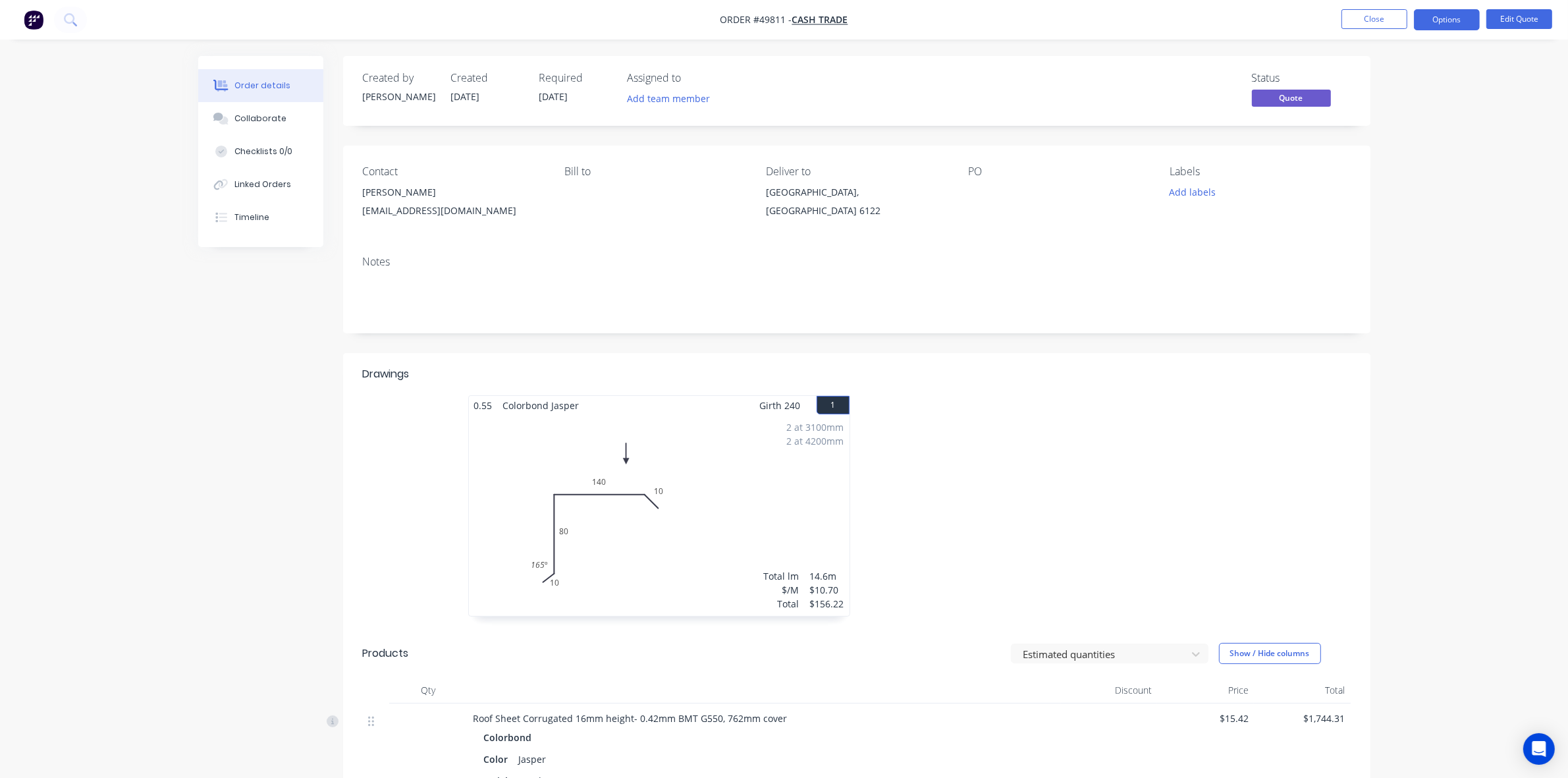
click at [739, 504] on div "2 at 3100mm 2 at 4200mm Total lm $/M Total 14.6m $10.70 $156.22" at bounding box center [659, 515] width 381 height 201
click at [976, 18] on button "Edit Quote" at bounding box center [1519, 19] width 66 height 20
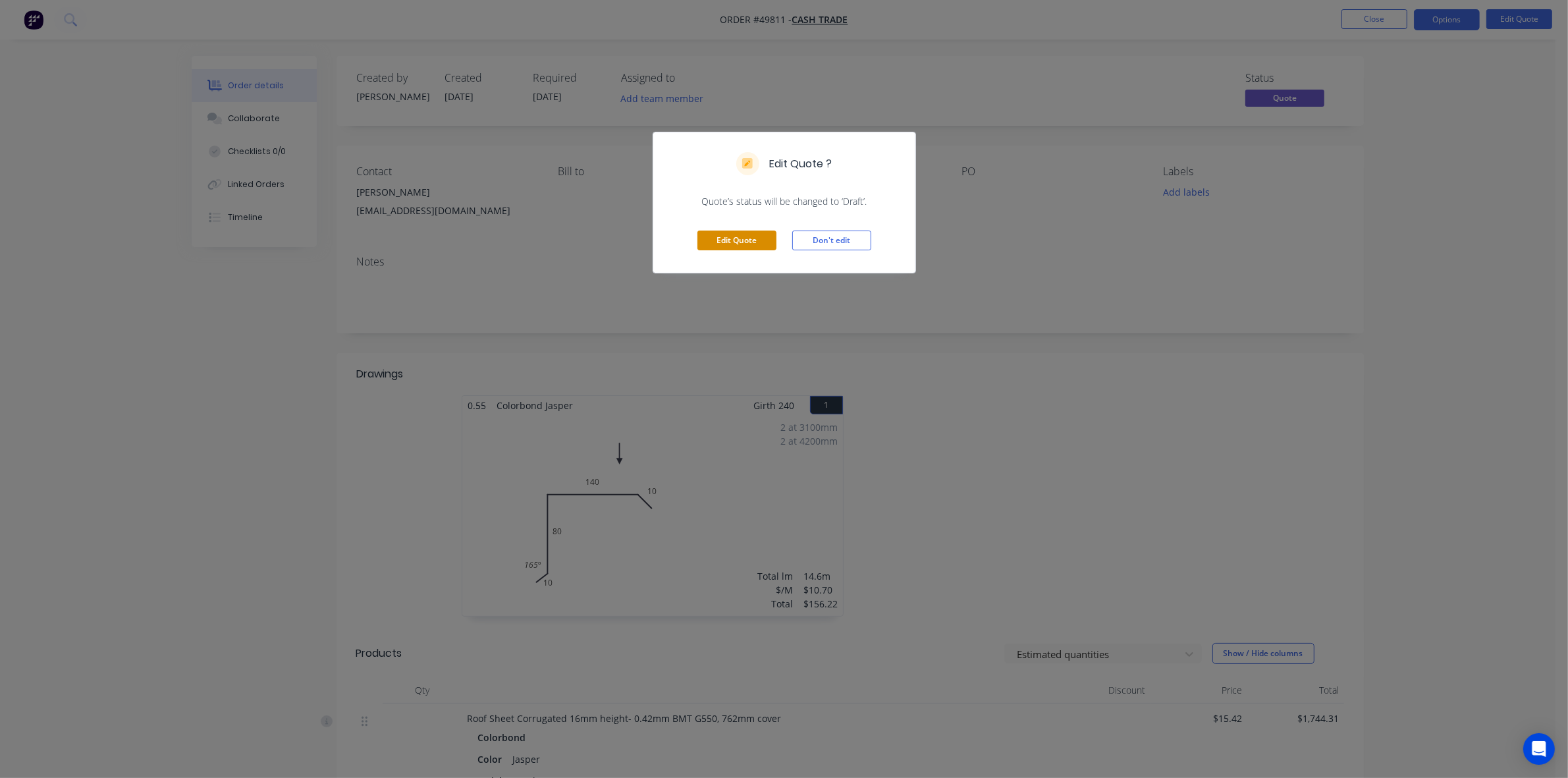
click at [745, 237] on button "Edit Quote" at bounding box center [737, 240] width 79 height 20
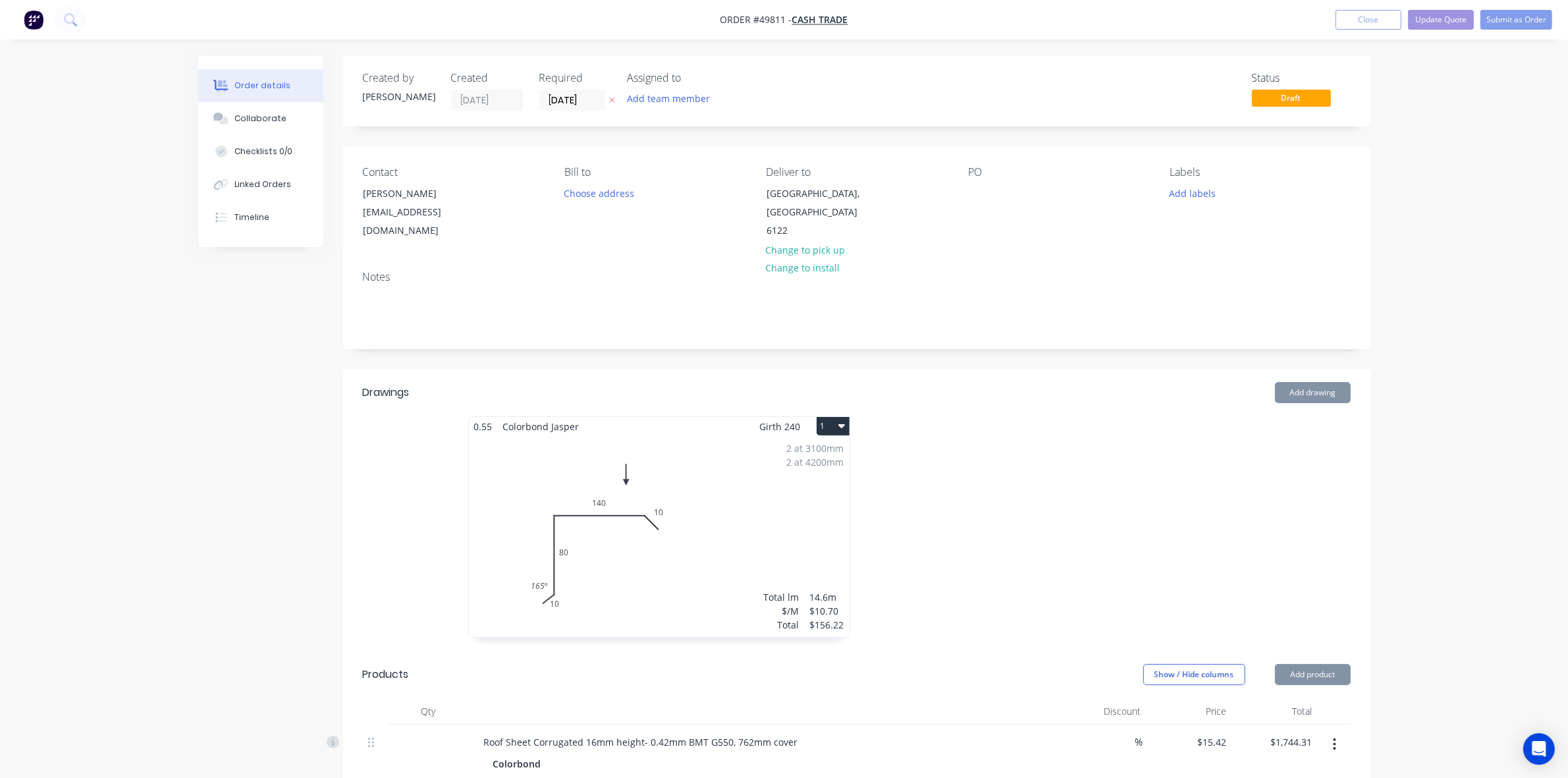
click at [685, 514] on div "2 at 3100mm 2 at 4200mm Total lm $/M Total 14.6m $10.70 $156.22" at bounding box center [659, 536] width 381 height 201
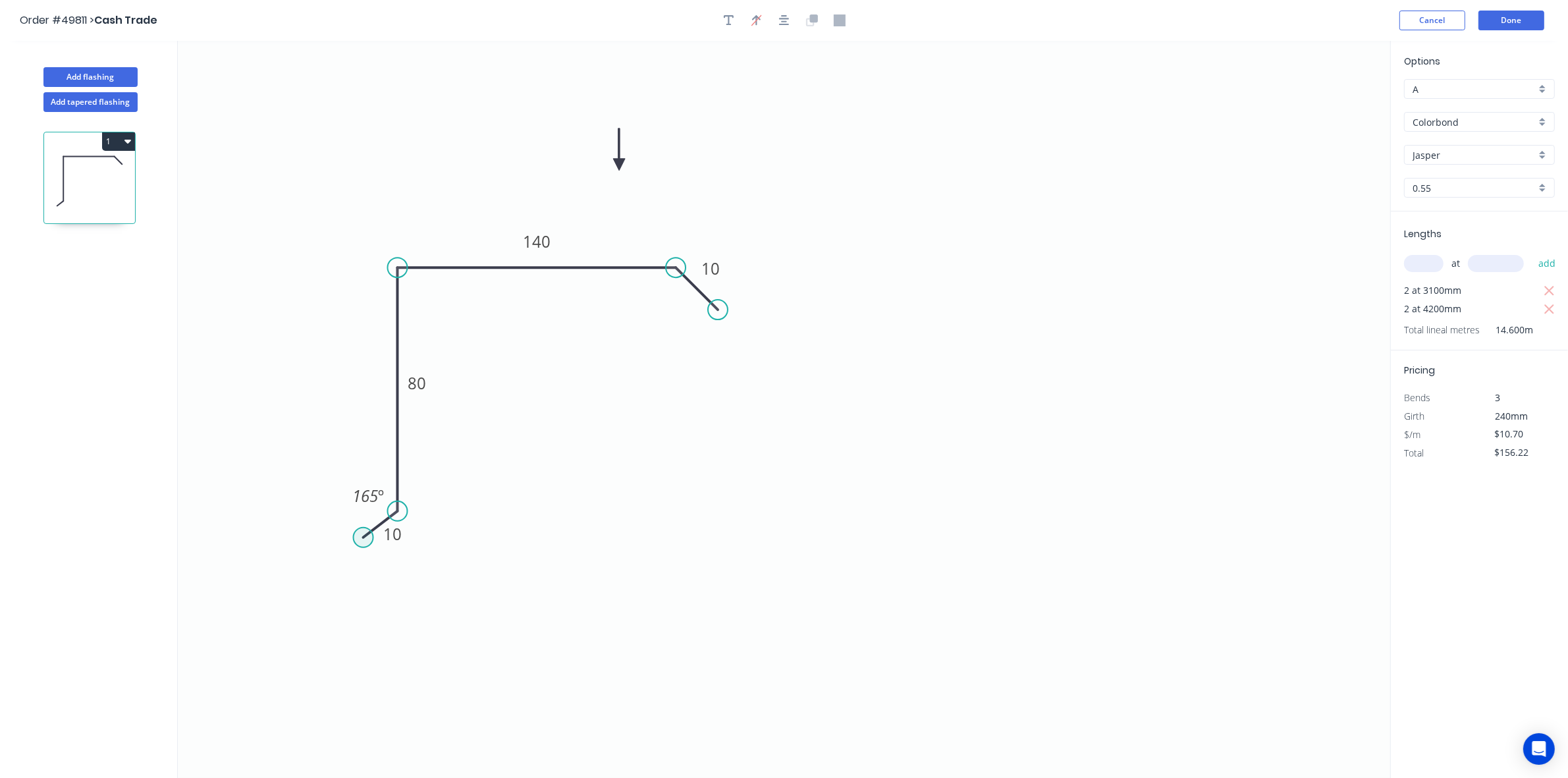
click at [367, 542] on circle at bounding box center [363, 538] width 20 height 20
click at [430, 561] on div "Delete point" at bounding box center [433, 562] width 132 height 27
type input "$0.00"
type input "$10.12"
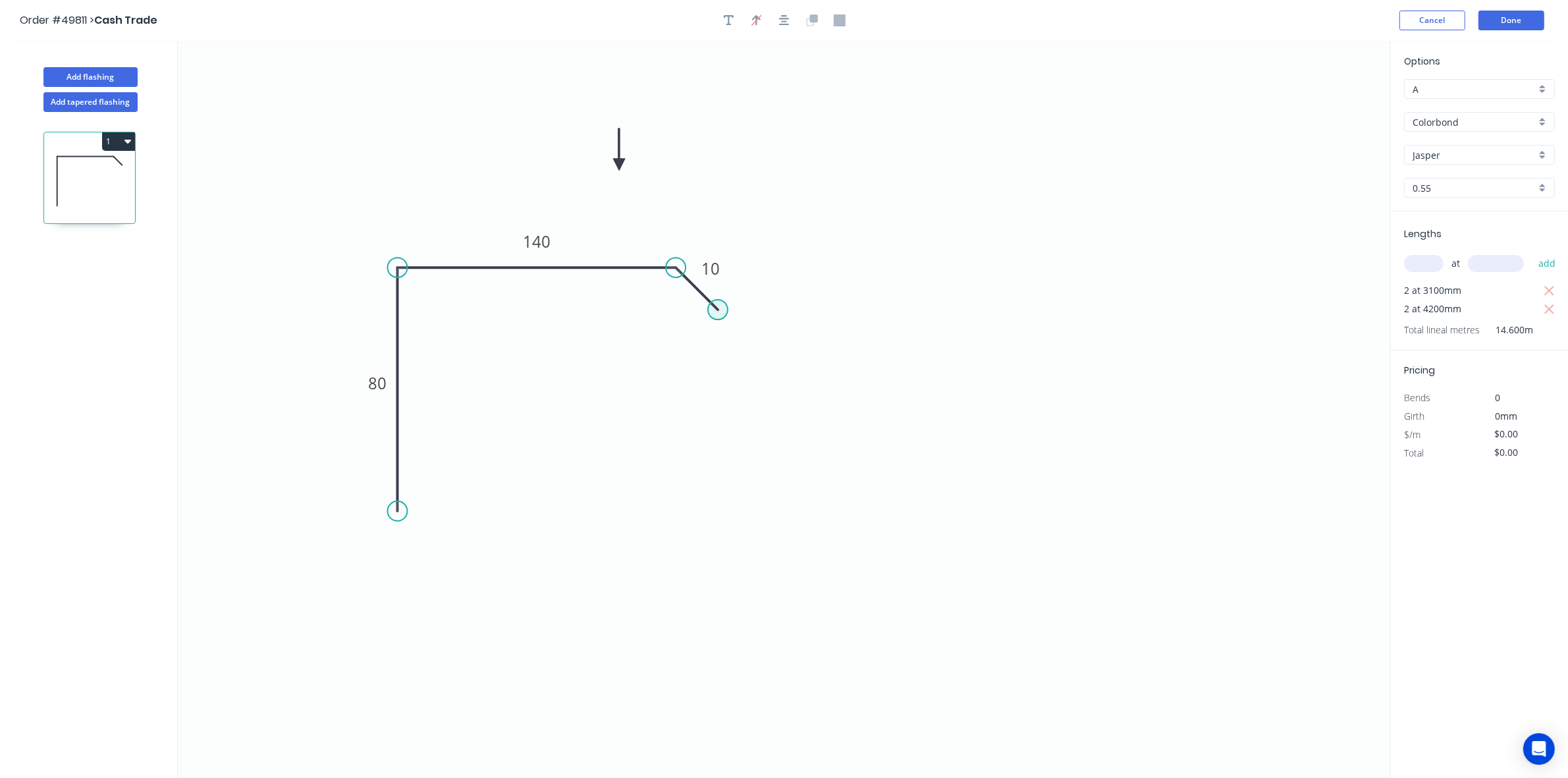
type input "$147.75"
drag, startPoint x: 718, startPoint y: 305, endPoint x: 714, endPoint y: 284, distance: 21.4
click at [714, 284] on circle at bounding box center [714, 283] width 20 height 20
click at [676, 301] on rect at bounding box center [669, 300] width 26 height 18
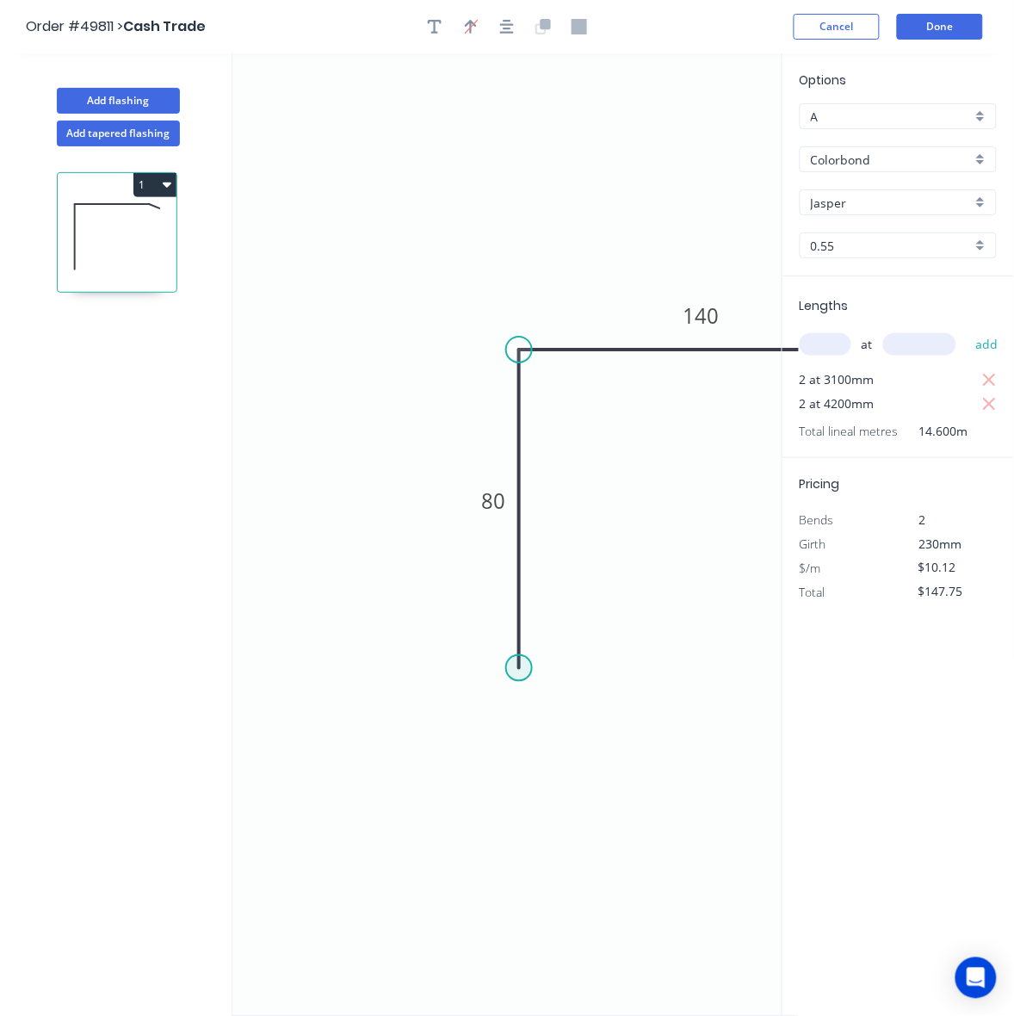
click at [506, 667] on circle at bounding box center [519, 668] width 26 height 26
click at [650, 676] on icon "0 80 140 10 165 º" at bounding box center [515, 534] width 566 height 963
type input "$10.70"
type input "$156.22"
click at [652, 801] on icon "0 ? 80 140 10 165 º" at bounding box center [515, 534] width 566 height 963
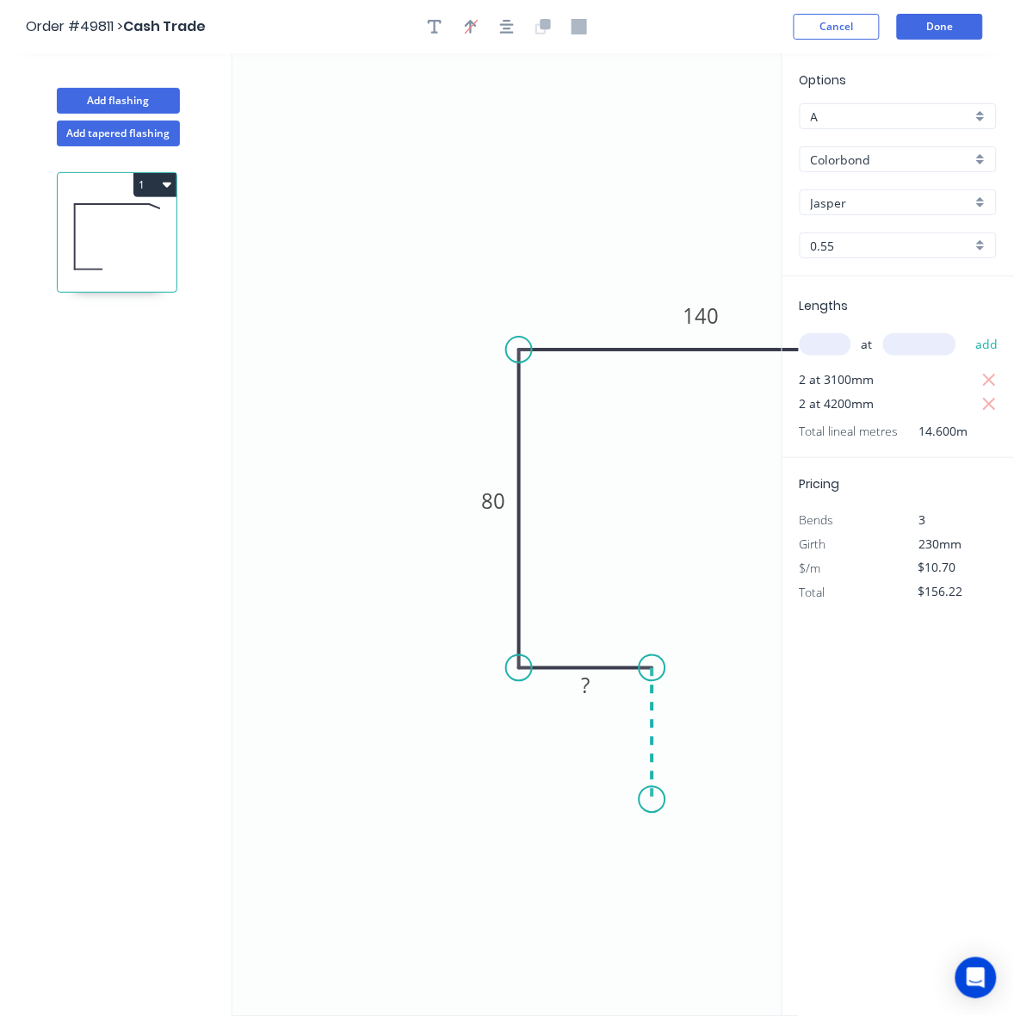
type input "$0.00"
click at [690, 833] on icon "0 ? ? 80 140 10 165 º" at bounding box center [515, 534] width 566 height 963
click at [502, 504] on tspan "80" at bounding box center [493, 500] width 24 height 28
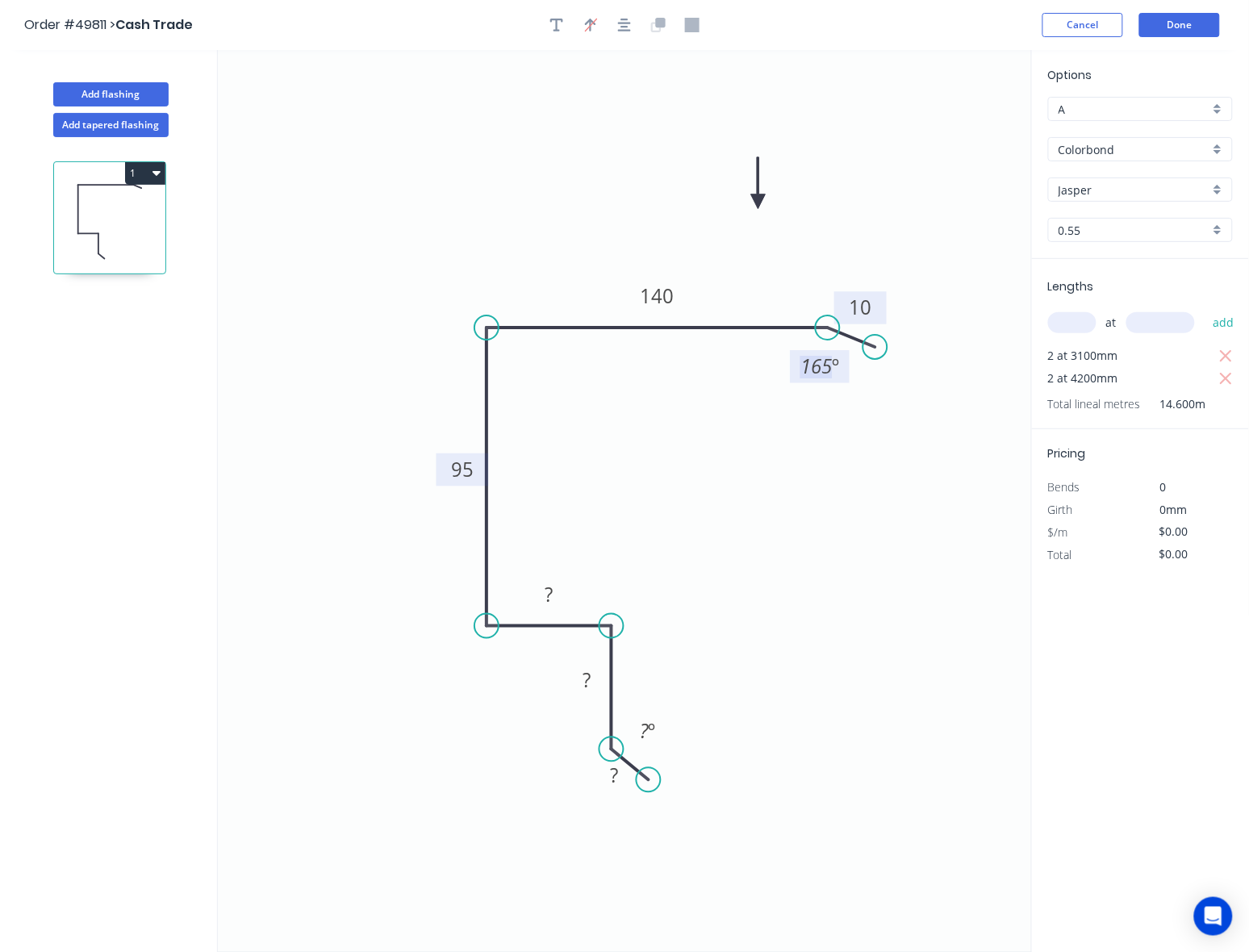
click at [855, 308] on tspan "10" at bounding box center [861, 306] width 22 height 26
click at [658, 291] on tspan "140" at bounding box center [657, 295] width 34 height 26
click at [561, 597] on rect at bounding box center [548, 595] width 32 height 22
click at [492, 768] on icon "0 10 25 30 95 130 10 165 º 165 º" at bounding box center [624, 500] width 814 height 902
type input "$13.00"
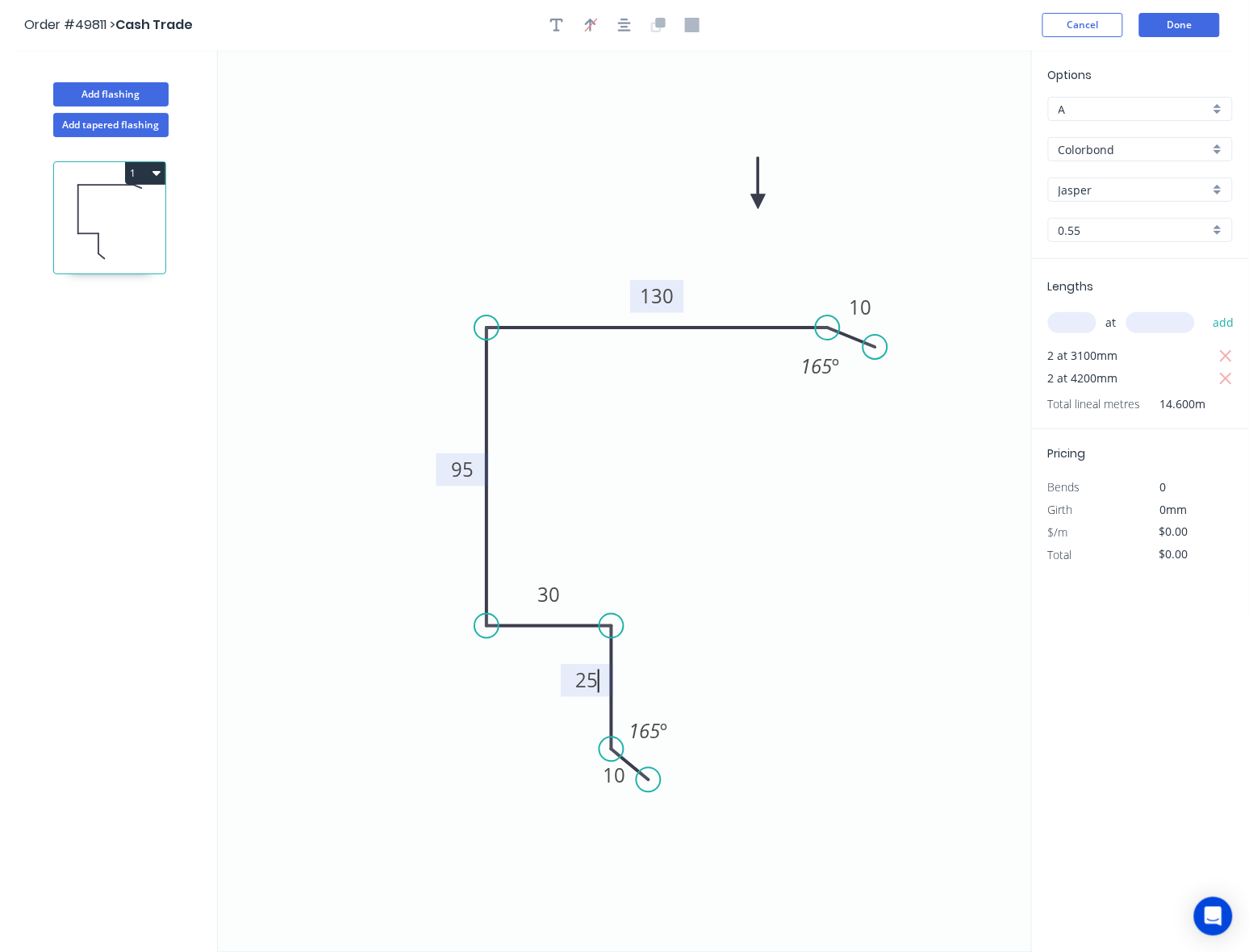
type input "$189.80"
drag, startPoint x: 610, startPoint y: 745, endPoint x: 639, endPoint y: 765, distance: 35.2
click at [615, 714] on circle at bounding box center [612, 710] width 24 height 24
drag, startPoint x: 649, startPoint y: 785, endPoint x: 641, endPoint y: 738, distance: 47.7
click at [641, 738] on circle at bounding box center [642, 737] width 24 height 24
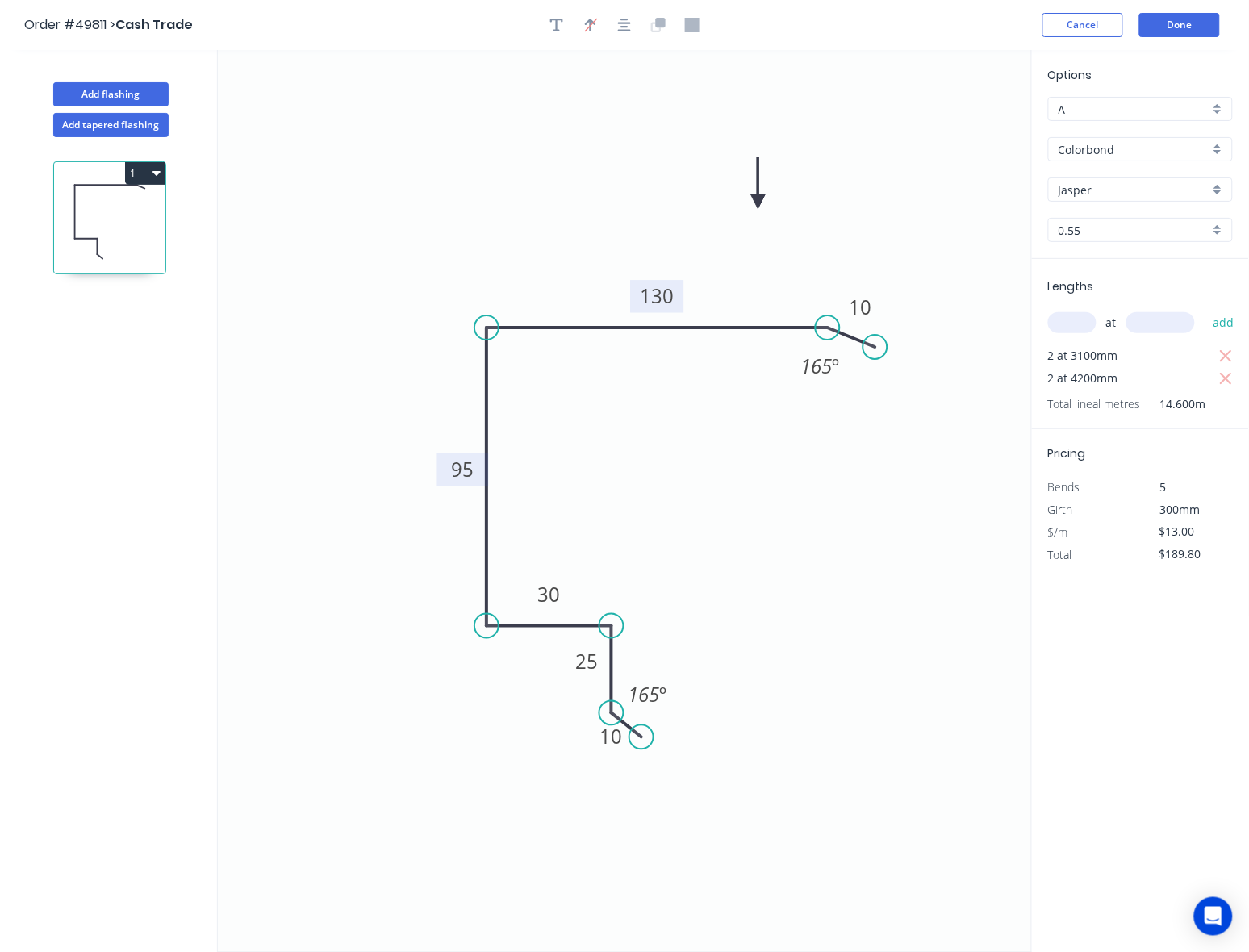
click at [773, 674] on icon "0 10 25 30 95 130 10 165 º 165 º" at bounding box center [624, 500] width 814 height 902
click at [1196, 14] on button "Done" at bounding box center [1180, 25] width 81 height 24
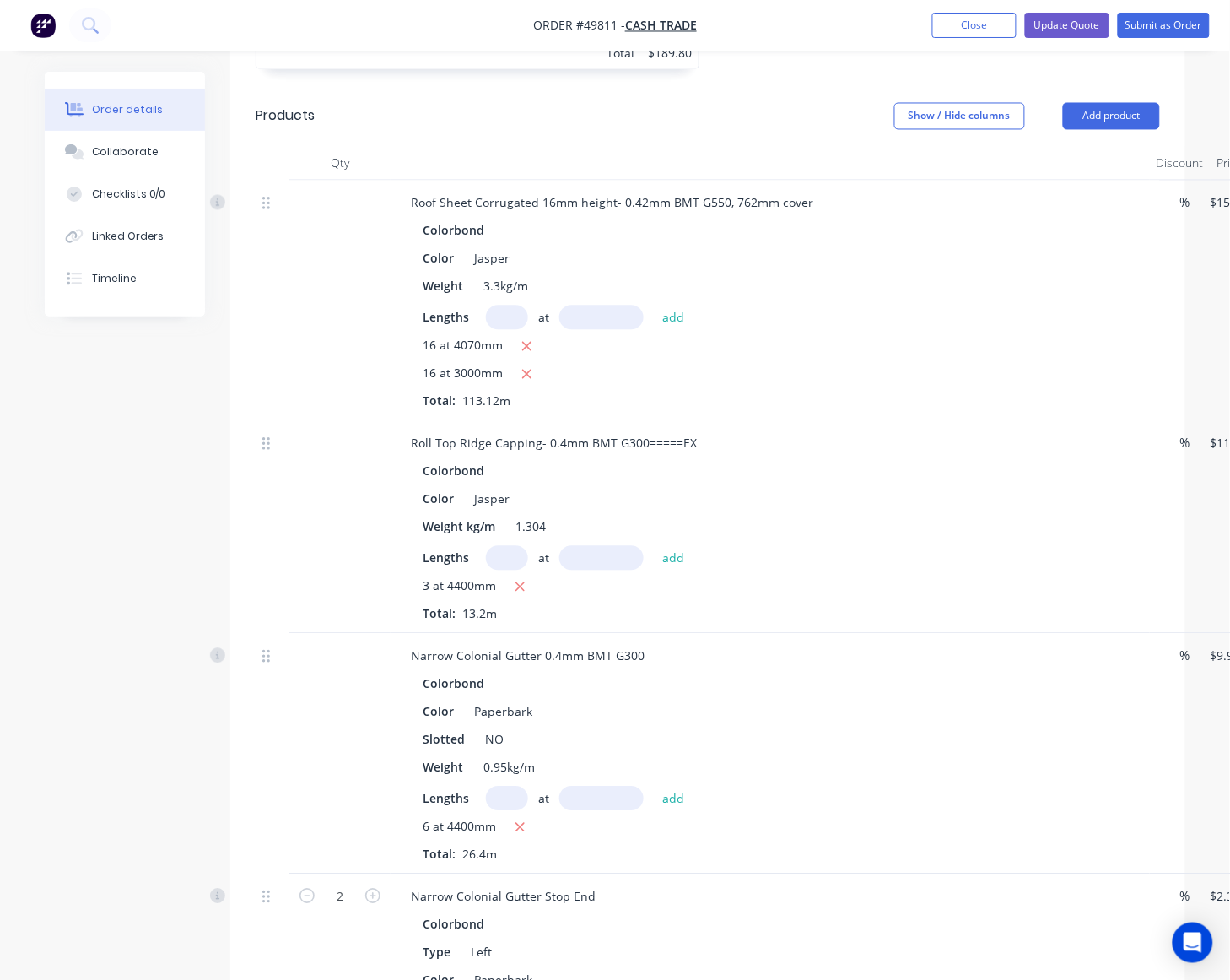
scroll to position [527, 0]
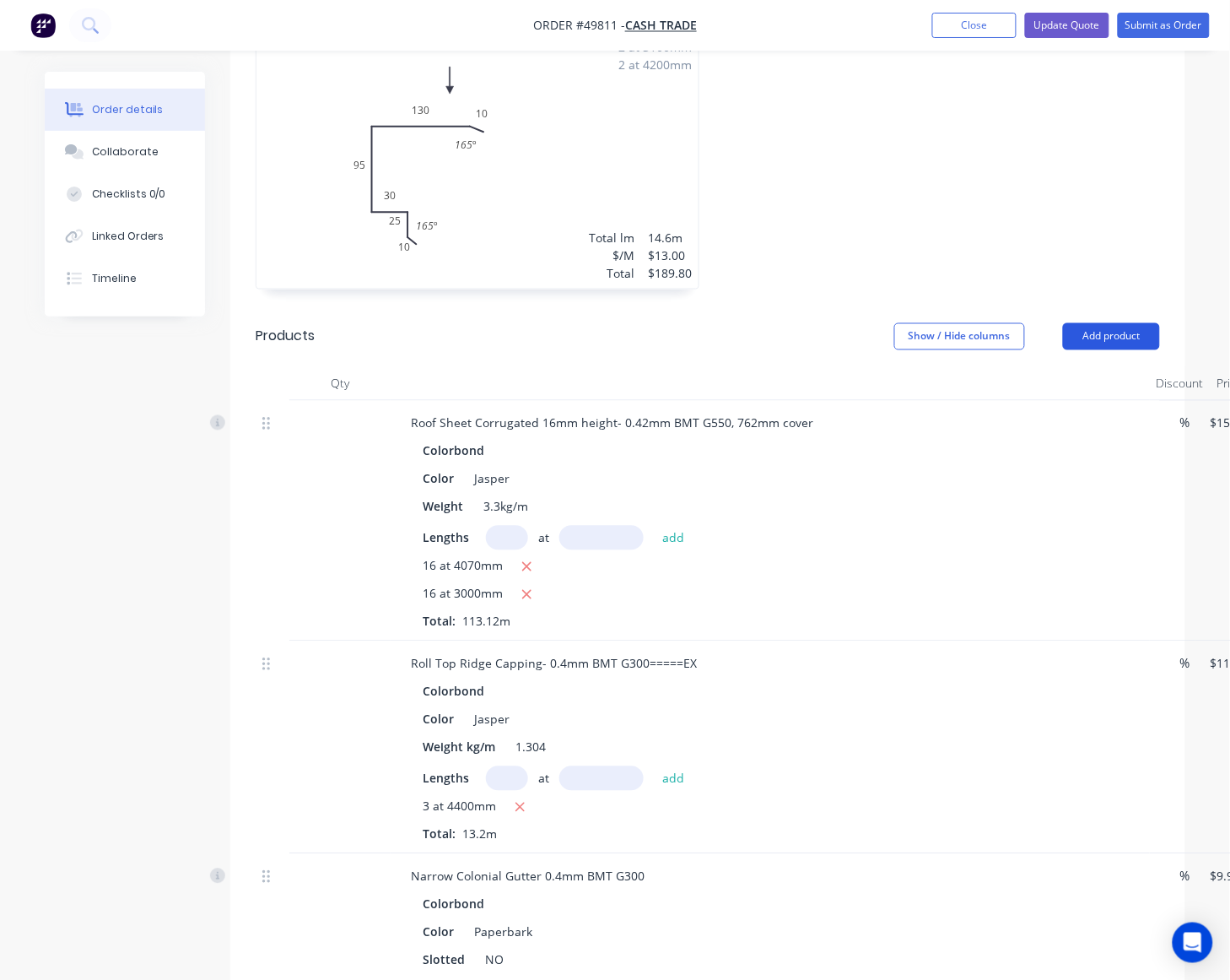
click at [1113, 329] on button "Add product" at bounding box center [1111, 337] width 97 height 27
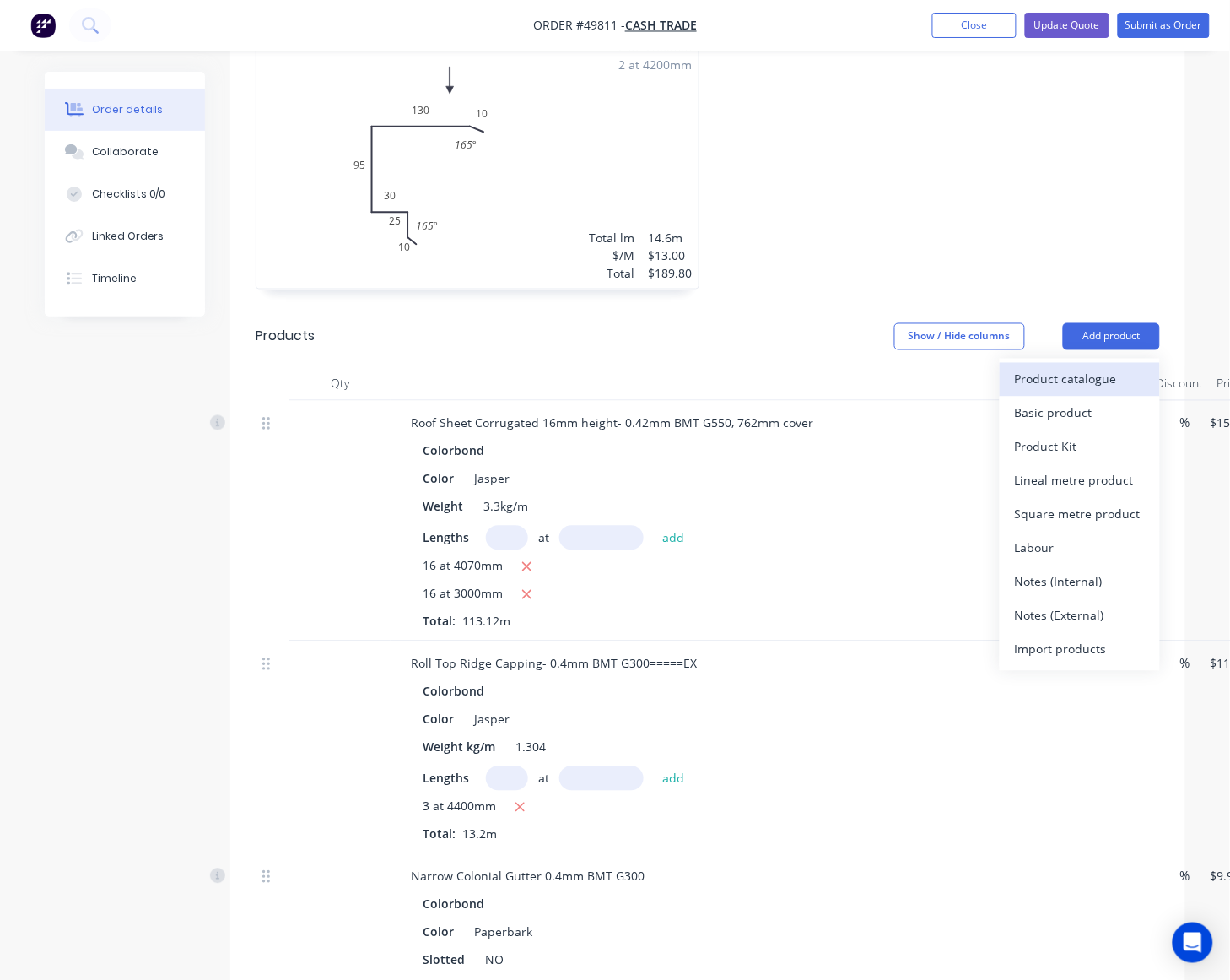
click at [1082, 367] on div "Product catalogue" at bounding box center [1080, 378] width 130 height 24
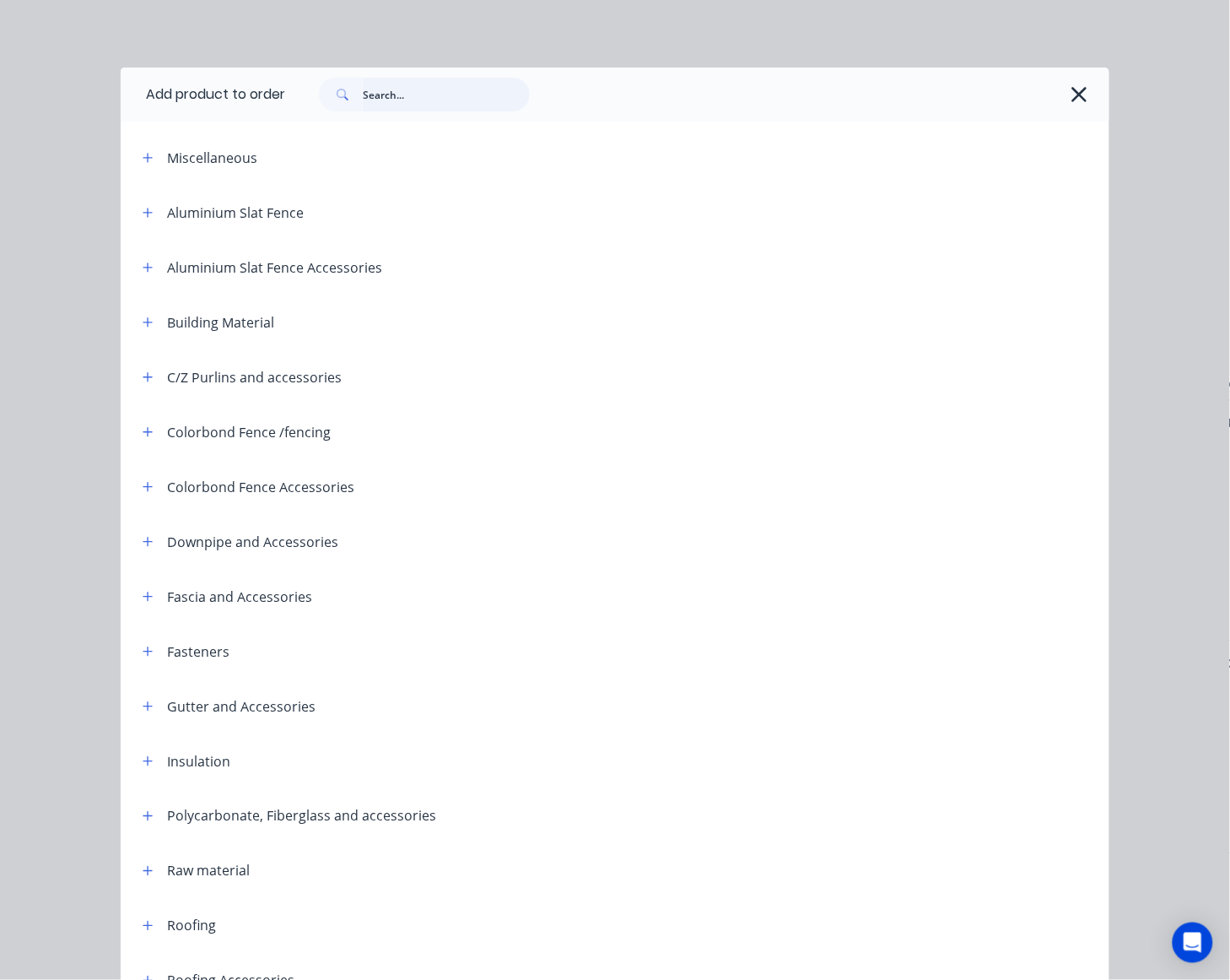
click at [410, 97] on input "text" at bounding box center [446, 94] width 167 height 33
type input "ceme"
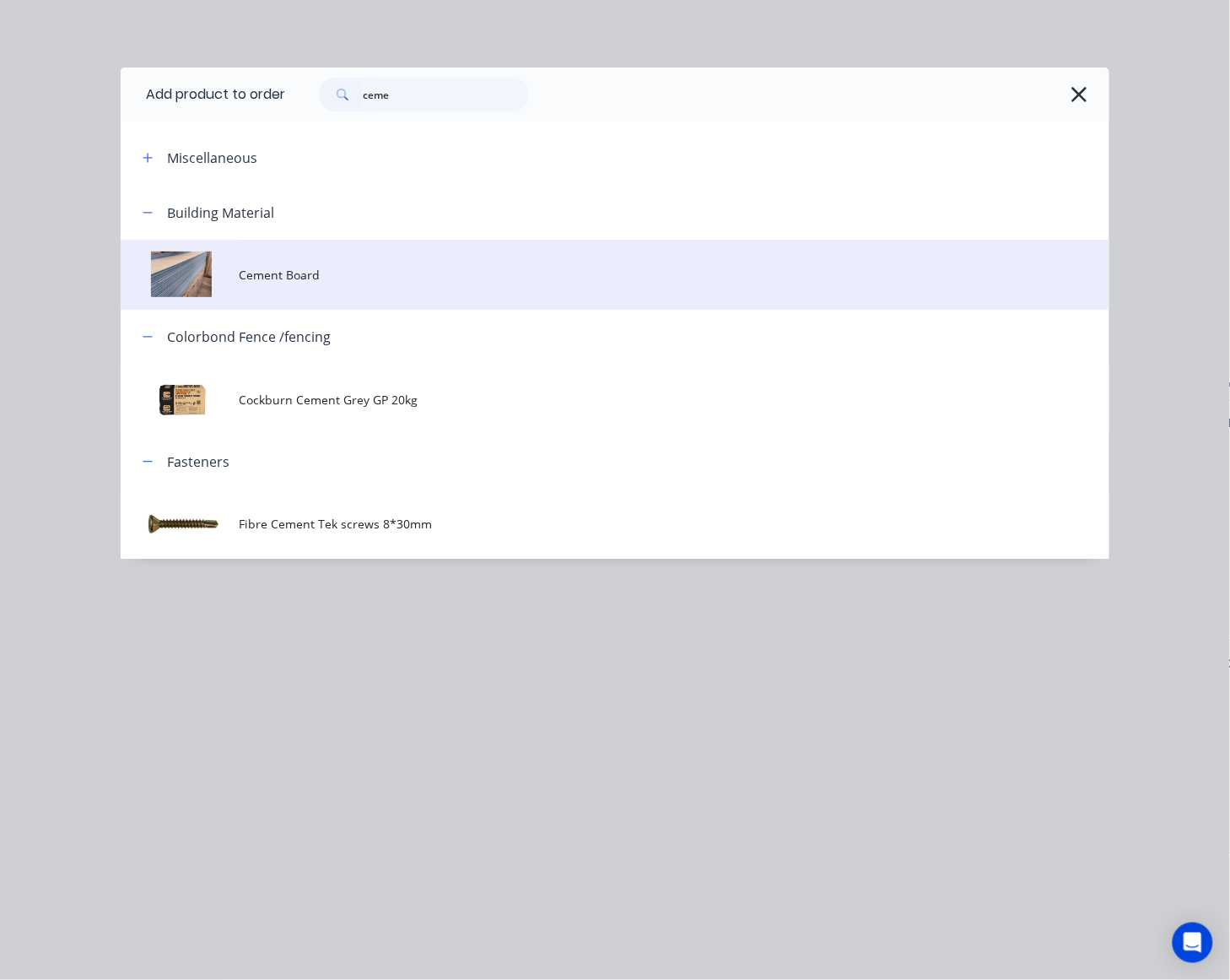
click at [372, 279] on span "Cement Board" at bounding box center [587, 274] width 696 height 18
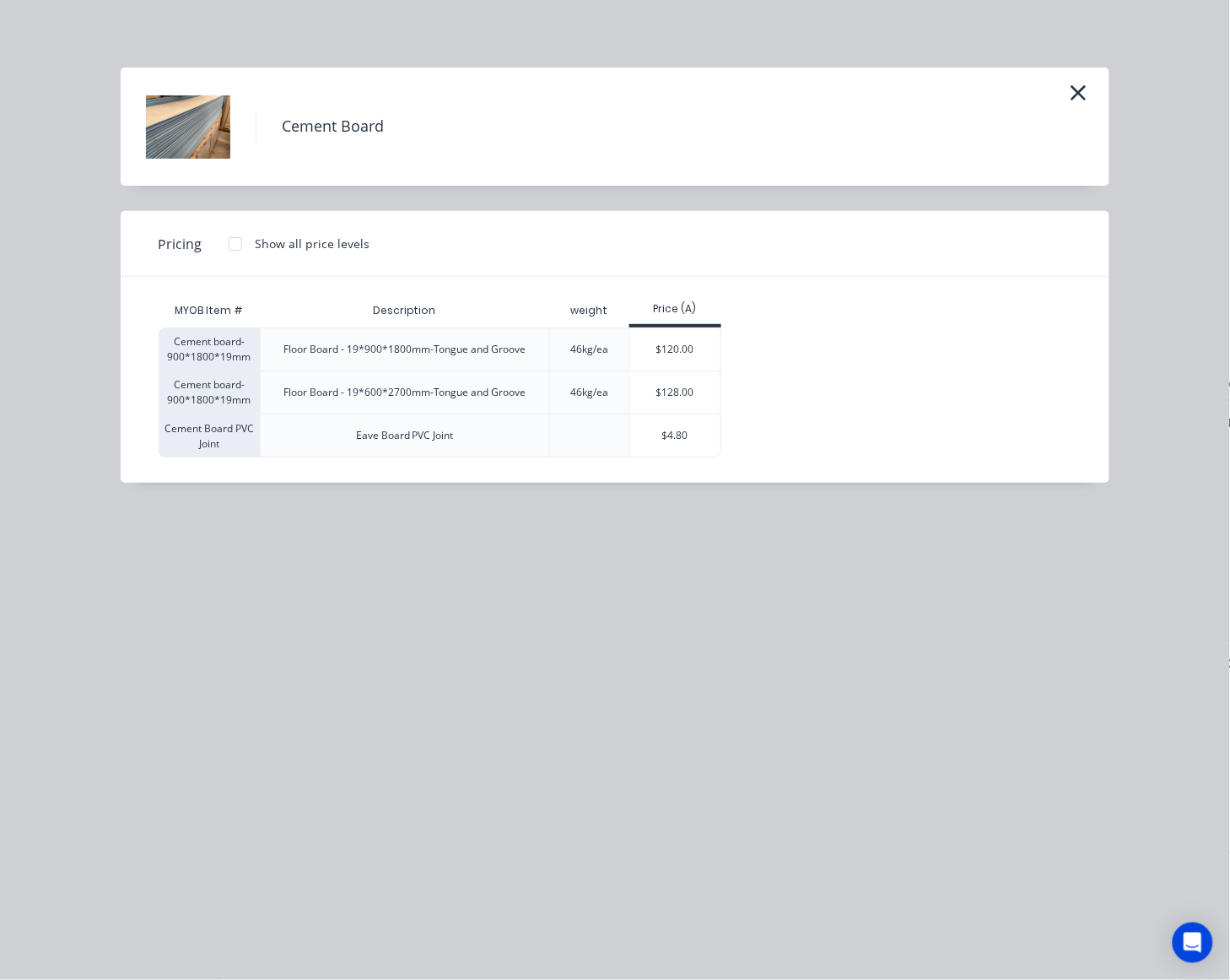
click at [241, 243] on div at bounding box center [235, 244] width 33 height 33
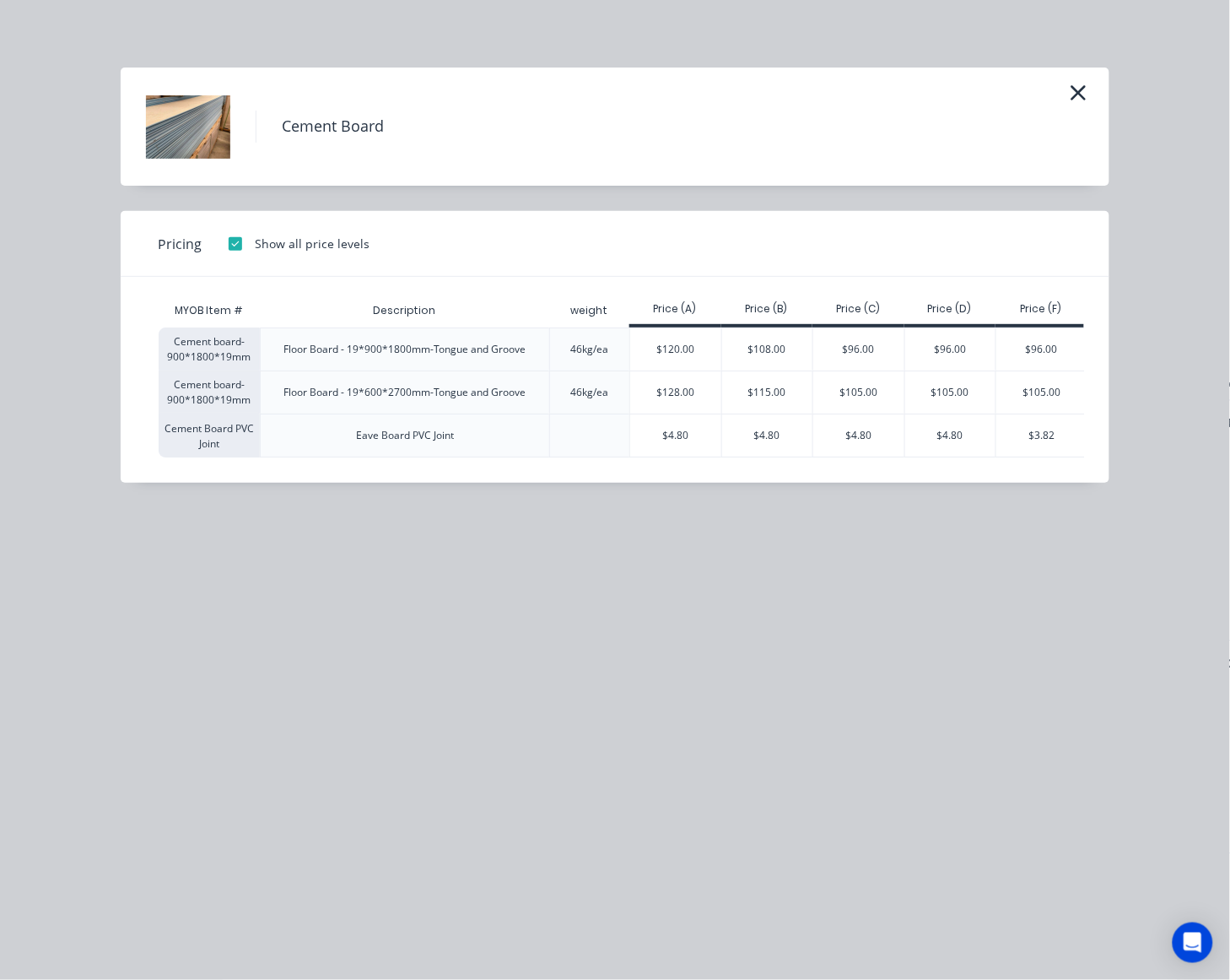
click at [237, 246] on div at bounding box center [235, 244] width 33 height 33
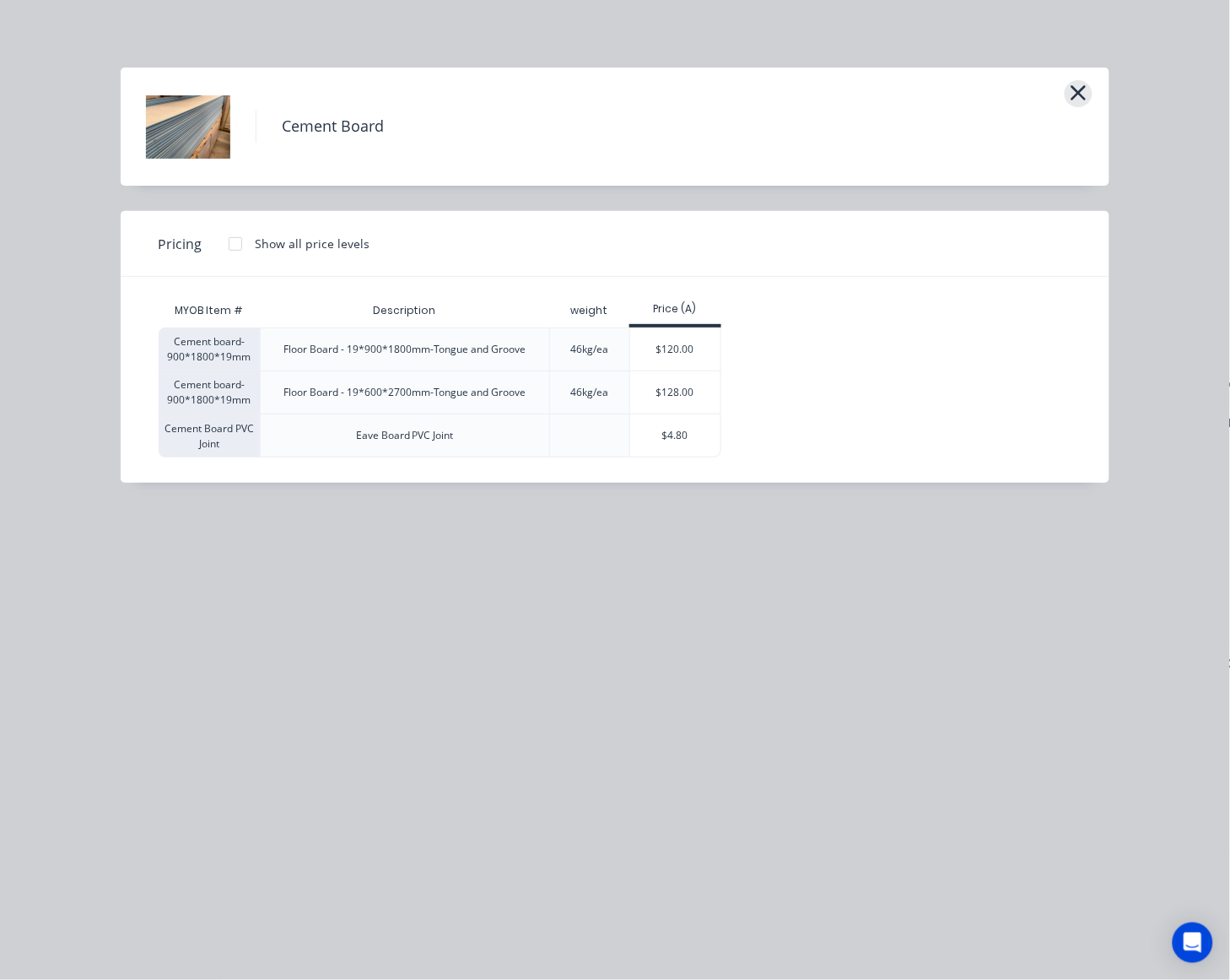
click at [1081, 90] on icon "button" at bounding box center [1078, 92] width 15 height 15
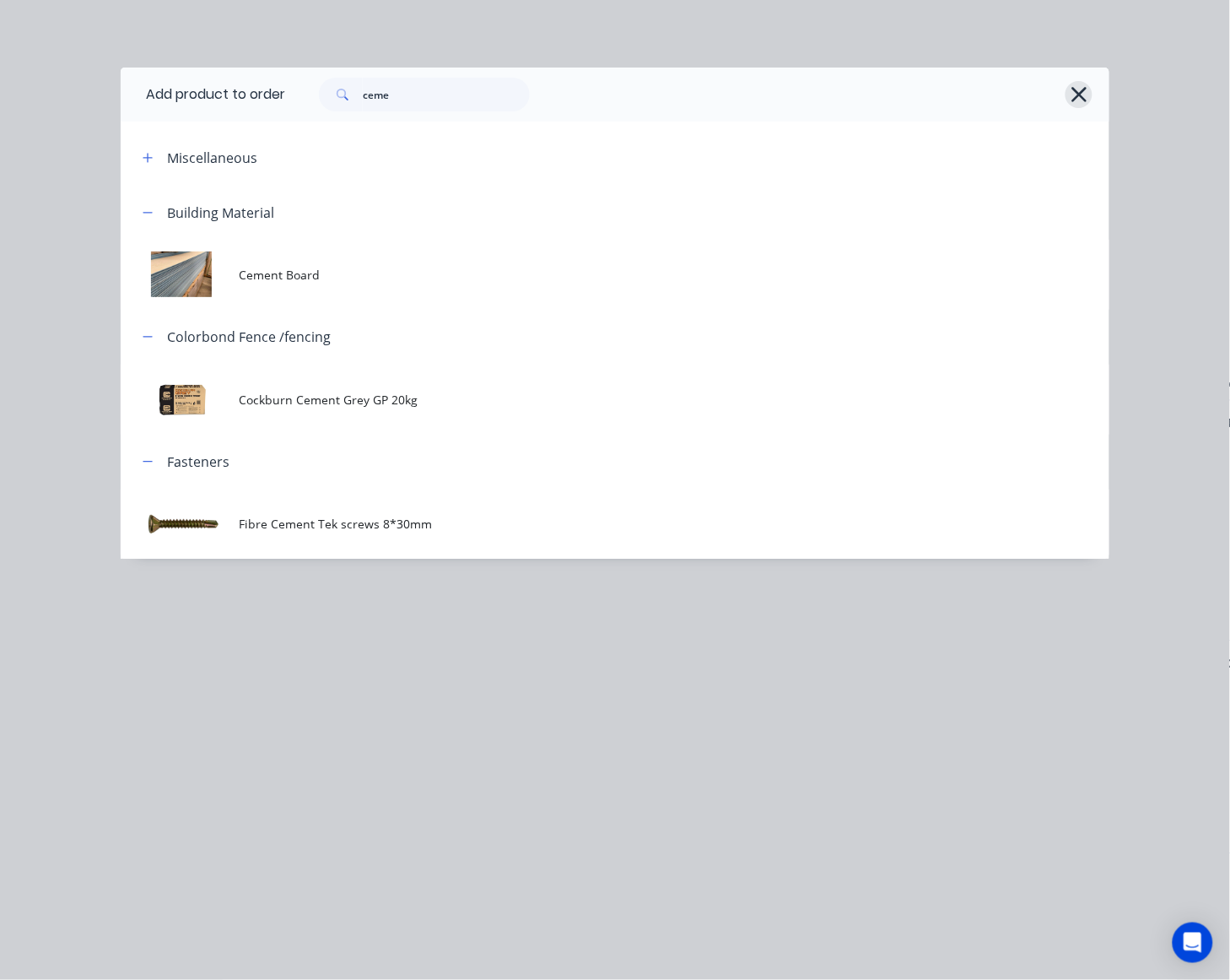
click at [1083, 99] on icon "button" at bounding box center [1078, 94] width 15 height 15
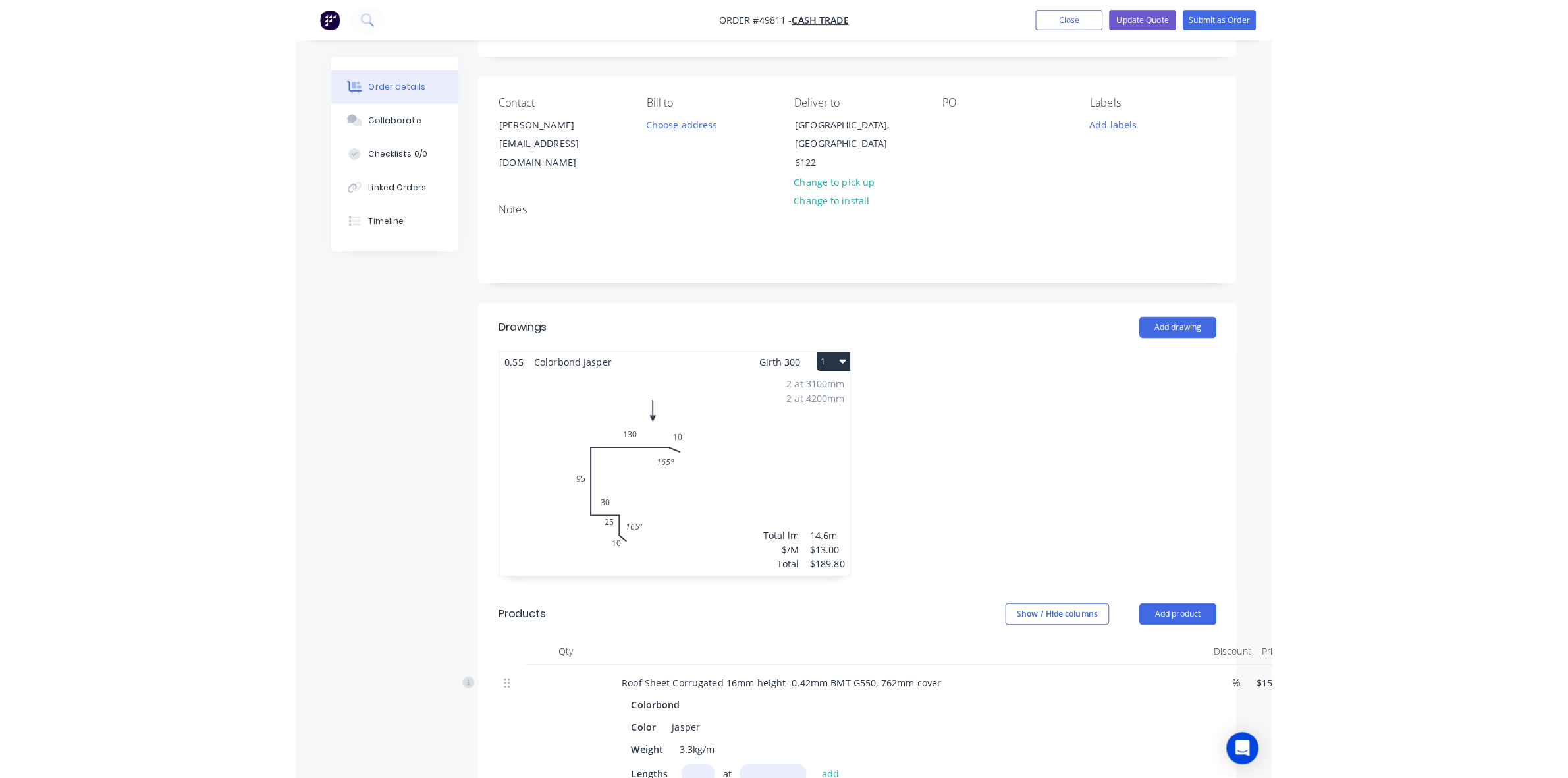
scroll to position [0, 0]
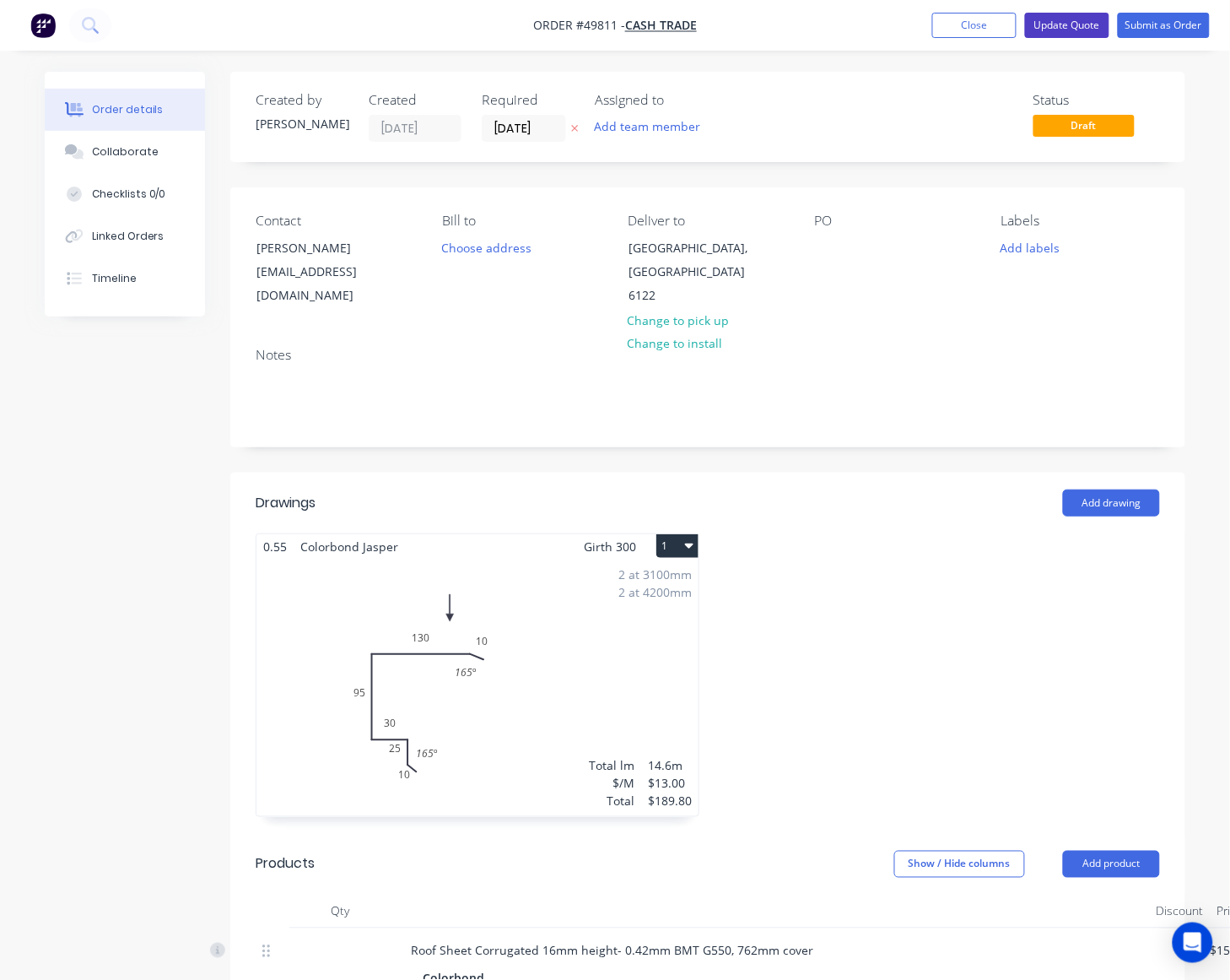
click at [1076, 23] on button "Update Quote" at bounding box center [1067, 25] width 84 height 25
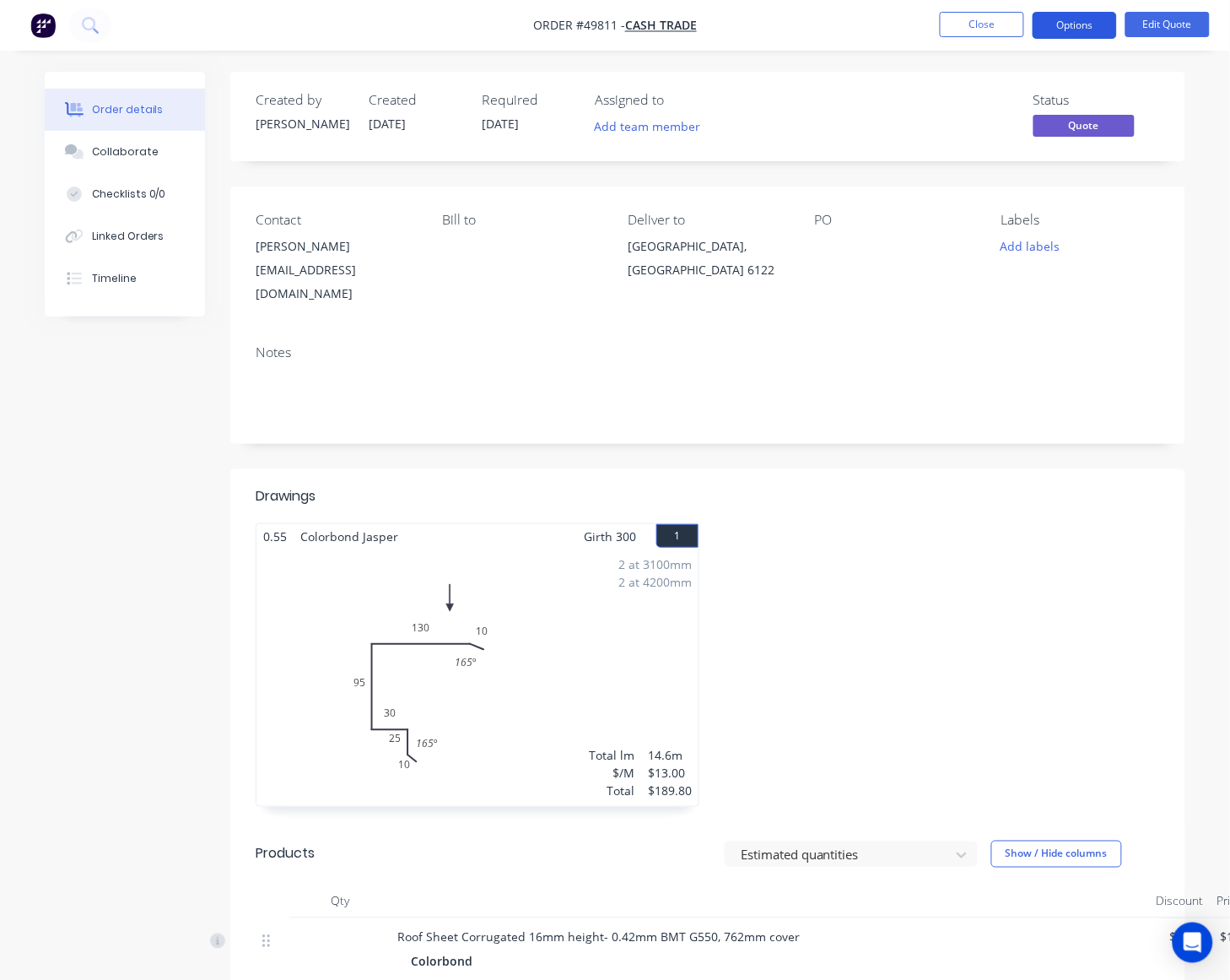
click at [1070, 29] on button "Options" at bounding box center [1075, 25] width 84 height 27
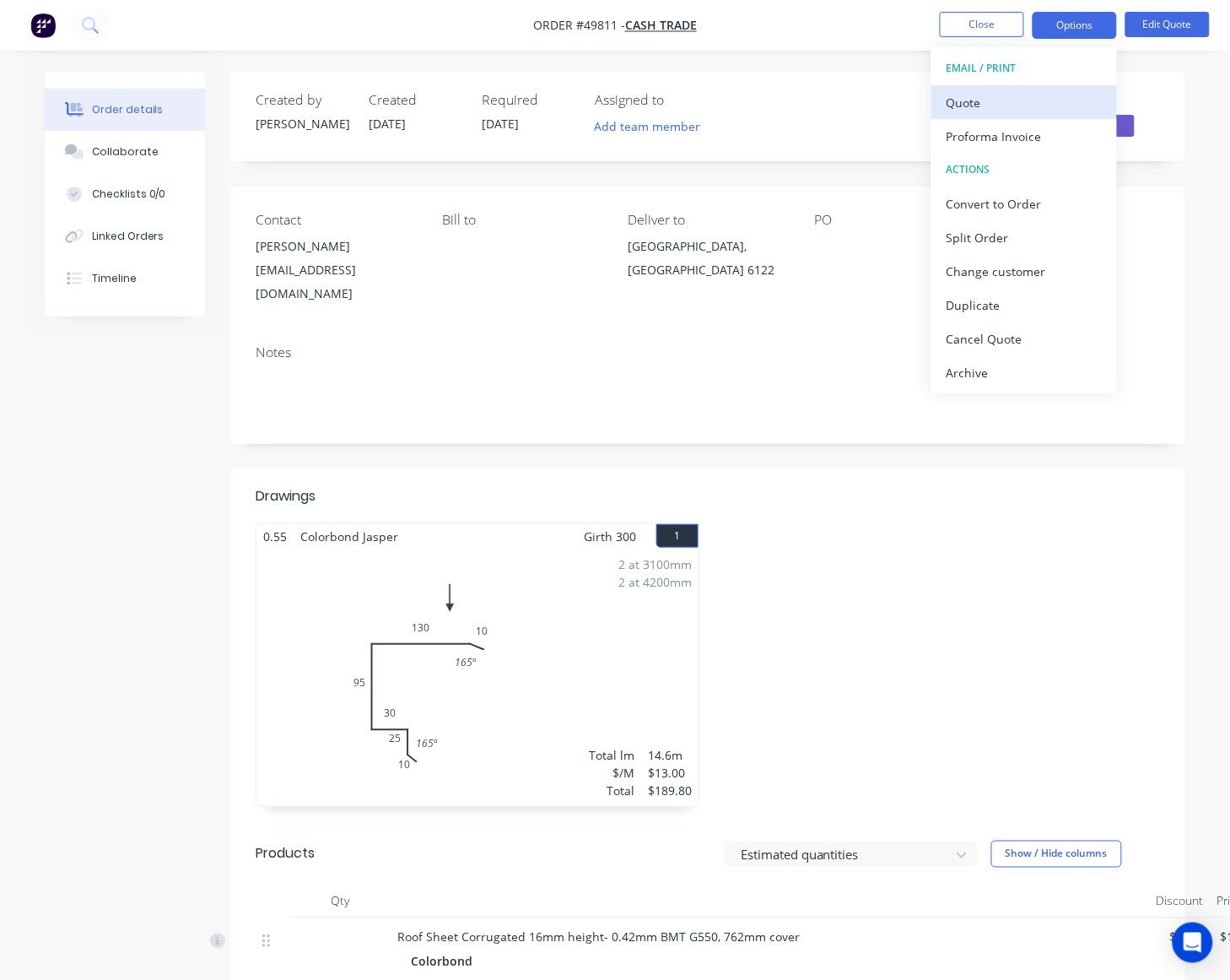
click at [1010, 97] on div "Quote" at bounding box center [1024, 102] width 155 height 24
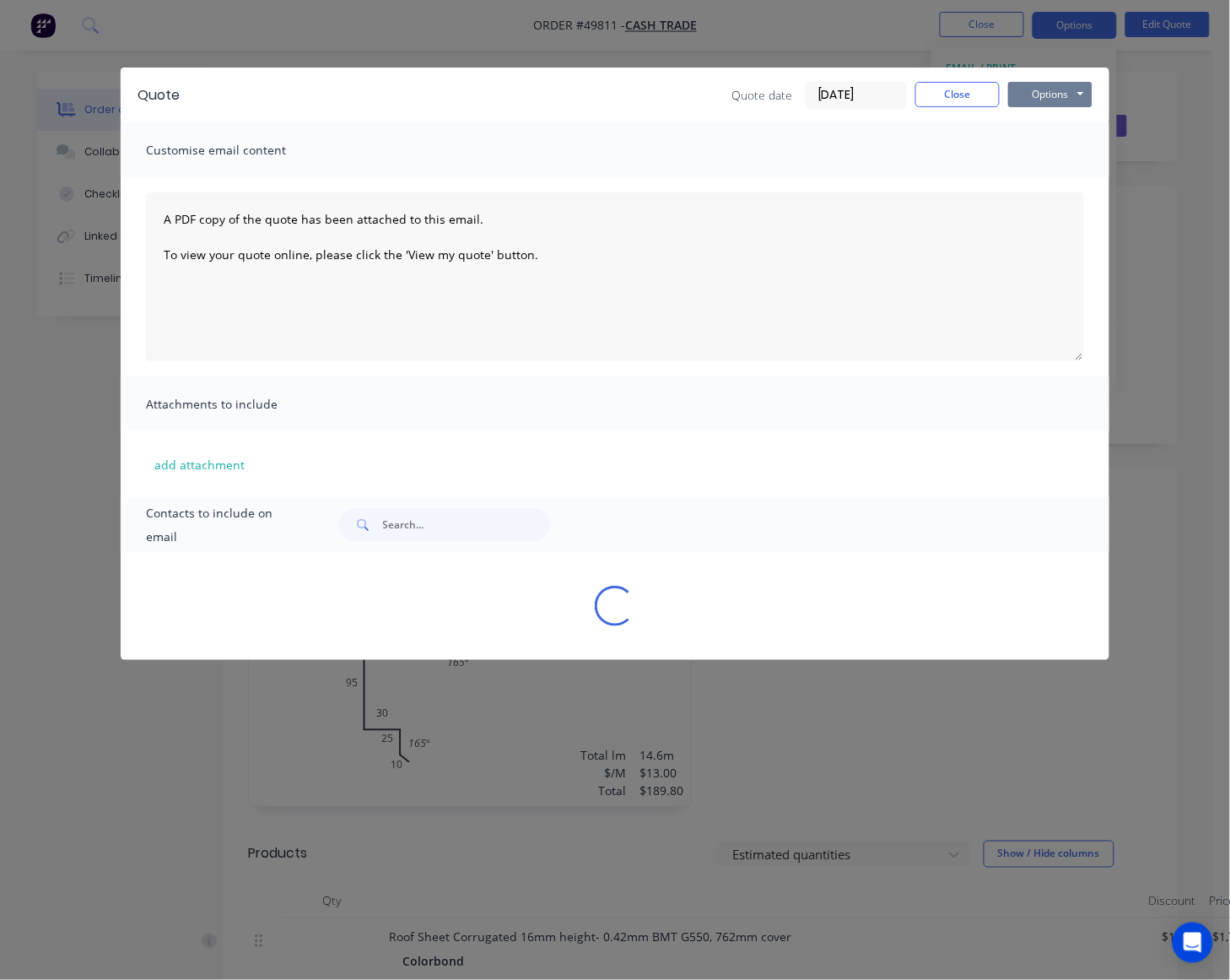
click at [1056, 82] on button "Options" at bounding box center [1051, 95] width 84 height 25
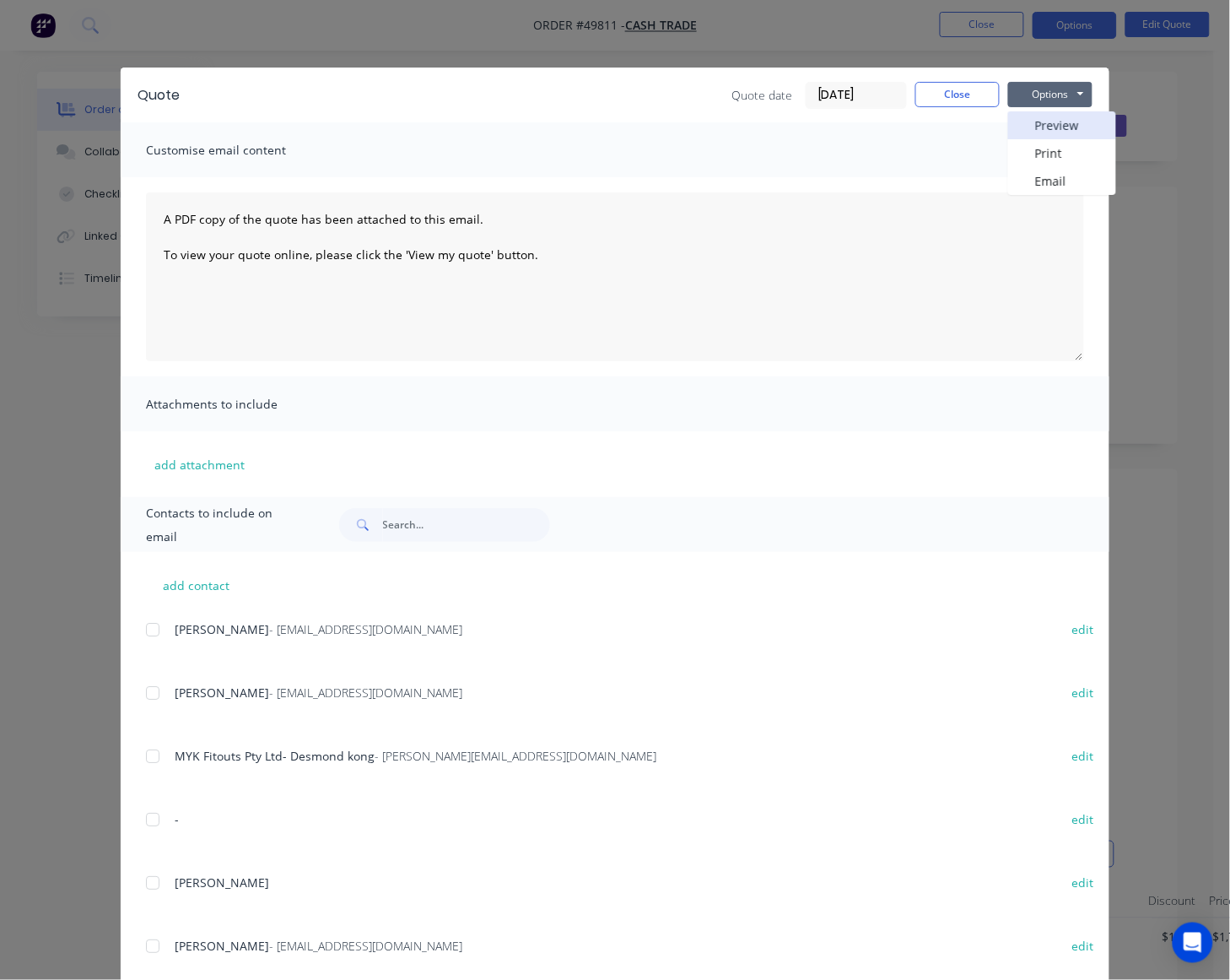
click at [1043, 132] on button "Preview" at bounding box center [1062, 125] width 108 height 27
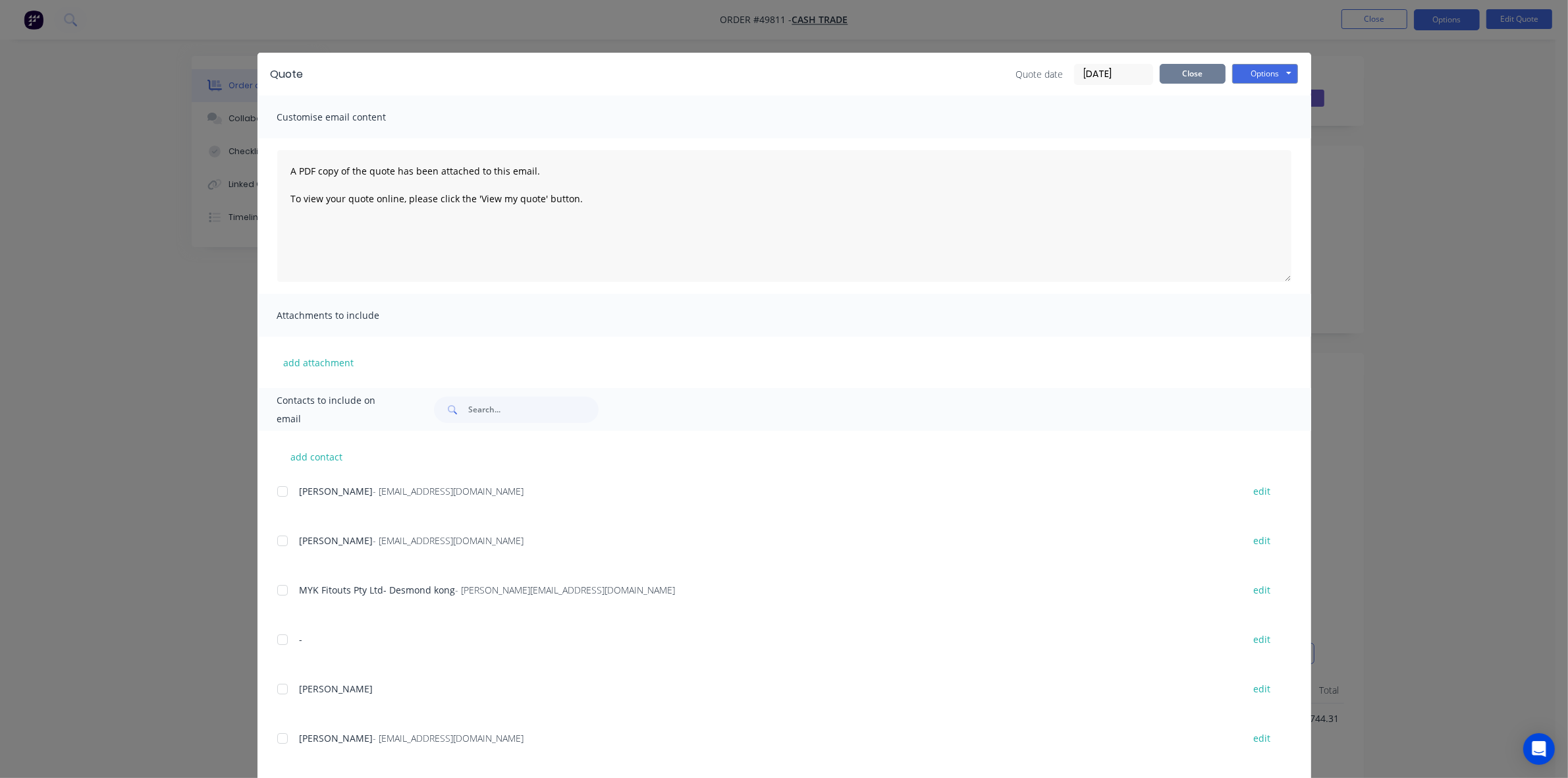
click at [976, 69] on button "Close" at bounding box center [1192, 74] width 66 height 20
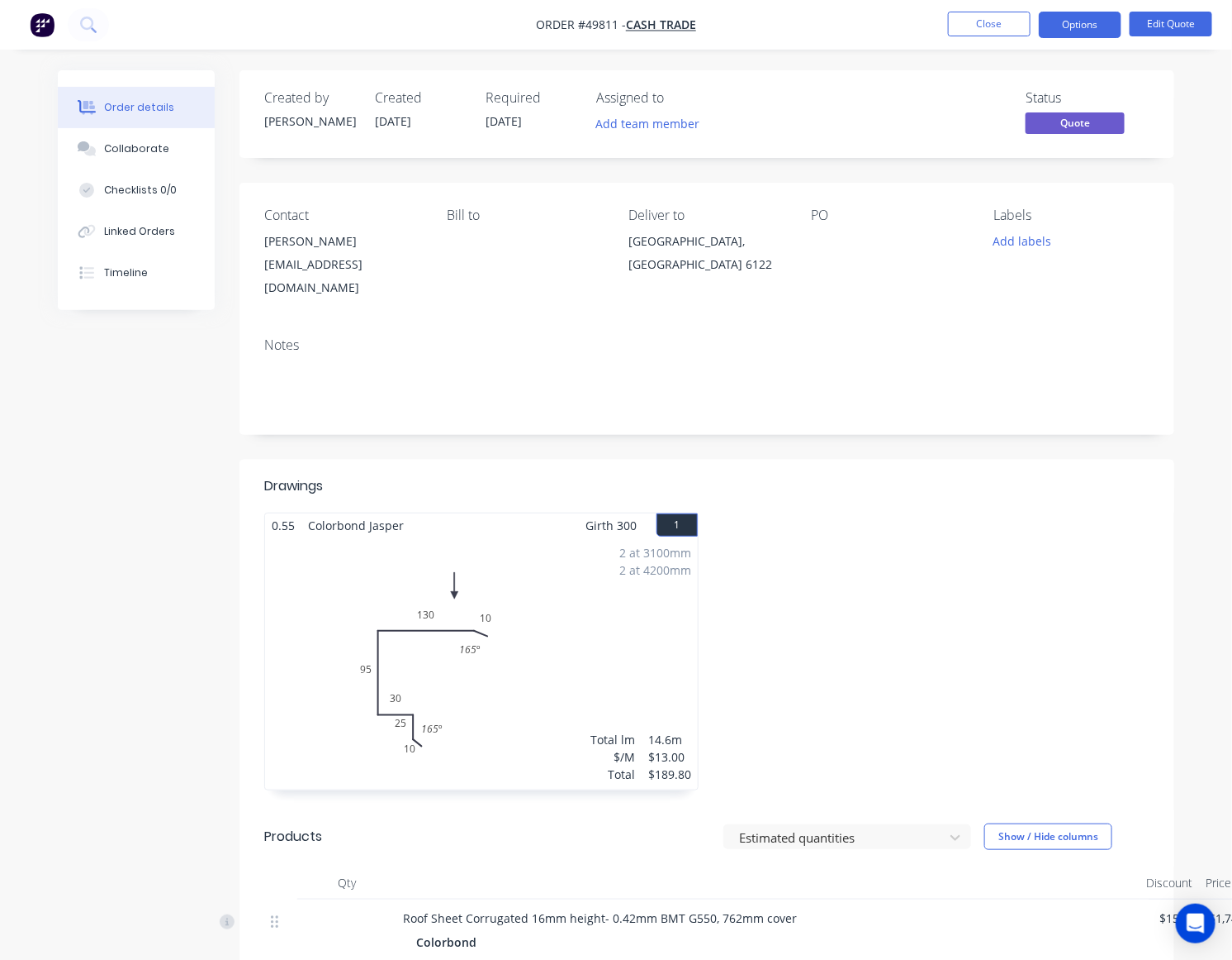
click at [1022, 4] on nav "Order #49811 - Cash Trade Close Options Edit Quote" at bounding box center [616, 25] width 1232 height 50
click at [979, 26] on button "Close" at bounding box center [989, 24] width 83 height 25
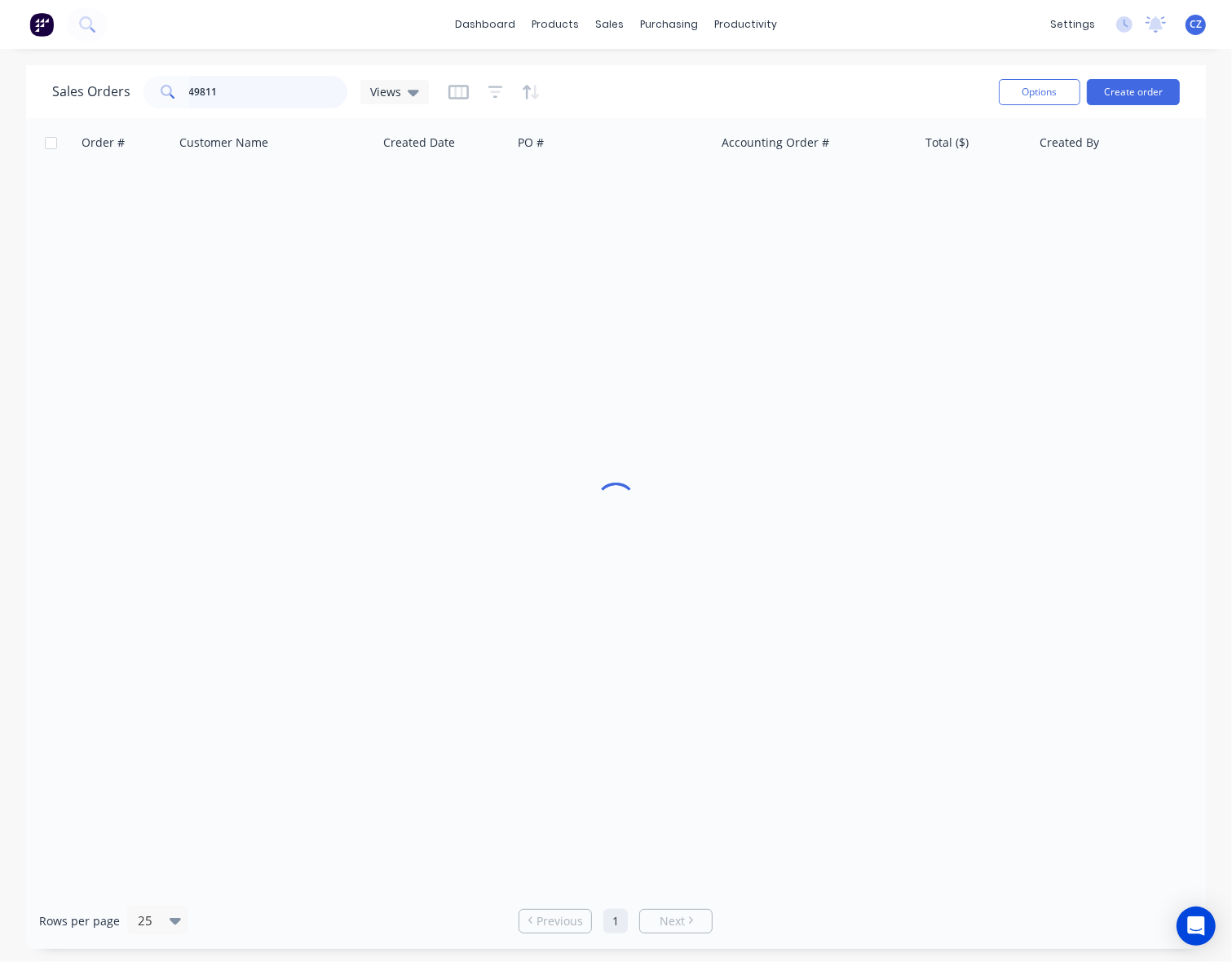
drag, startPoint x: 242, startPoint y: 84, endPoint x: 90, endPoint y: 91, distance: 152.2
click at [90, 91] on div "Sales Orders 49811 Views" at bounding box center [241, 92] width 377 height 32
type input "49653"
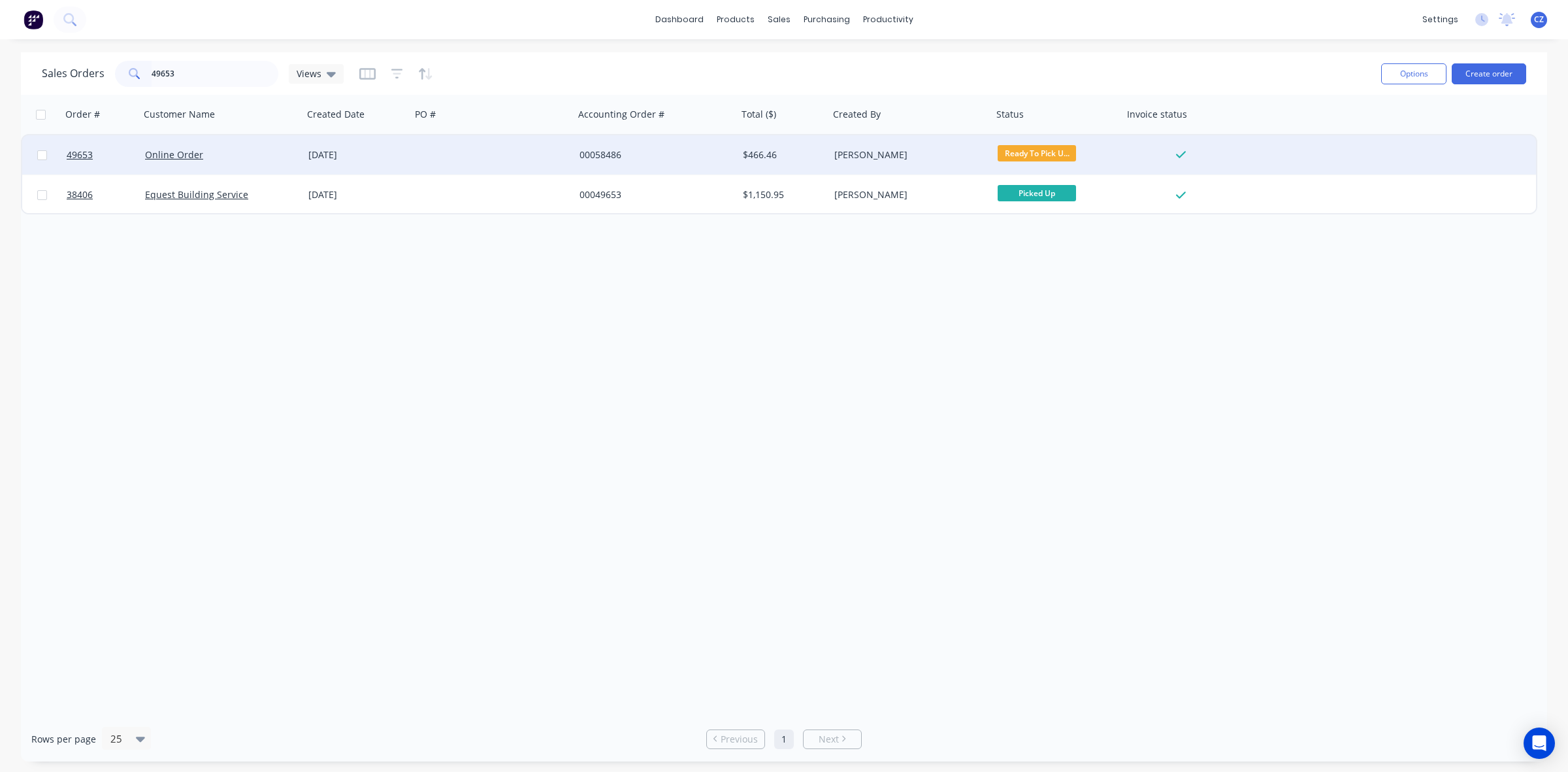
click at [759, 144] on div "$466.46" at bounding box center [783, 155] width 92 height 39
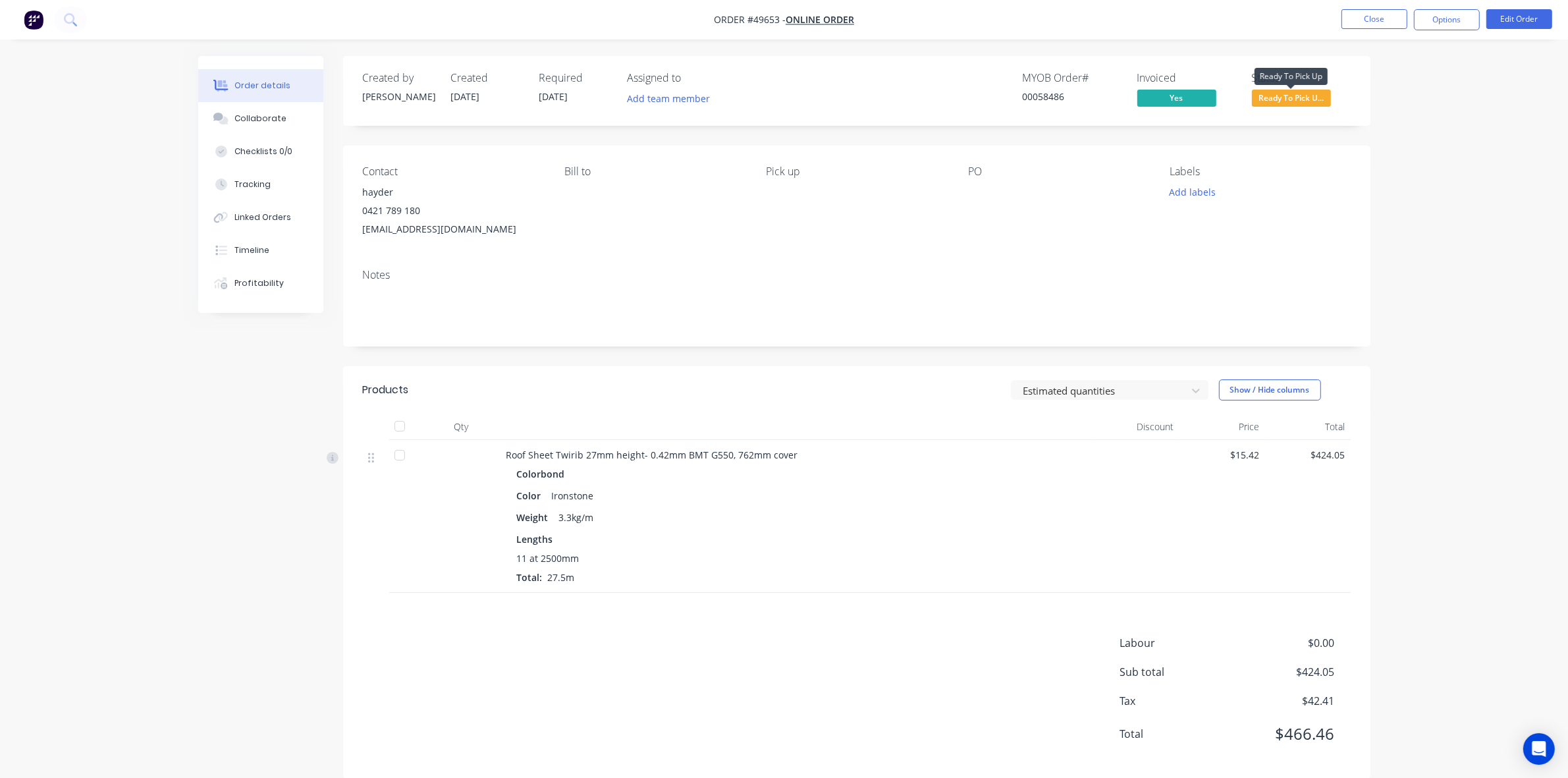
click at [976, 99] on span "Ready To Pick U..." at bounding box center [1291, 98] width 79 height 17
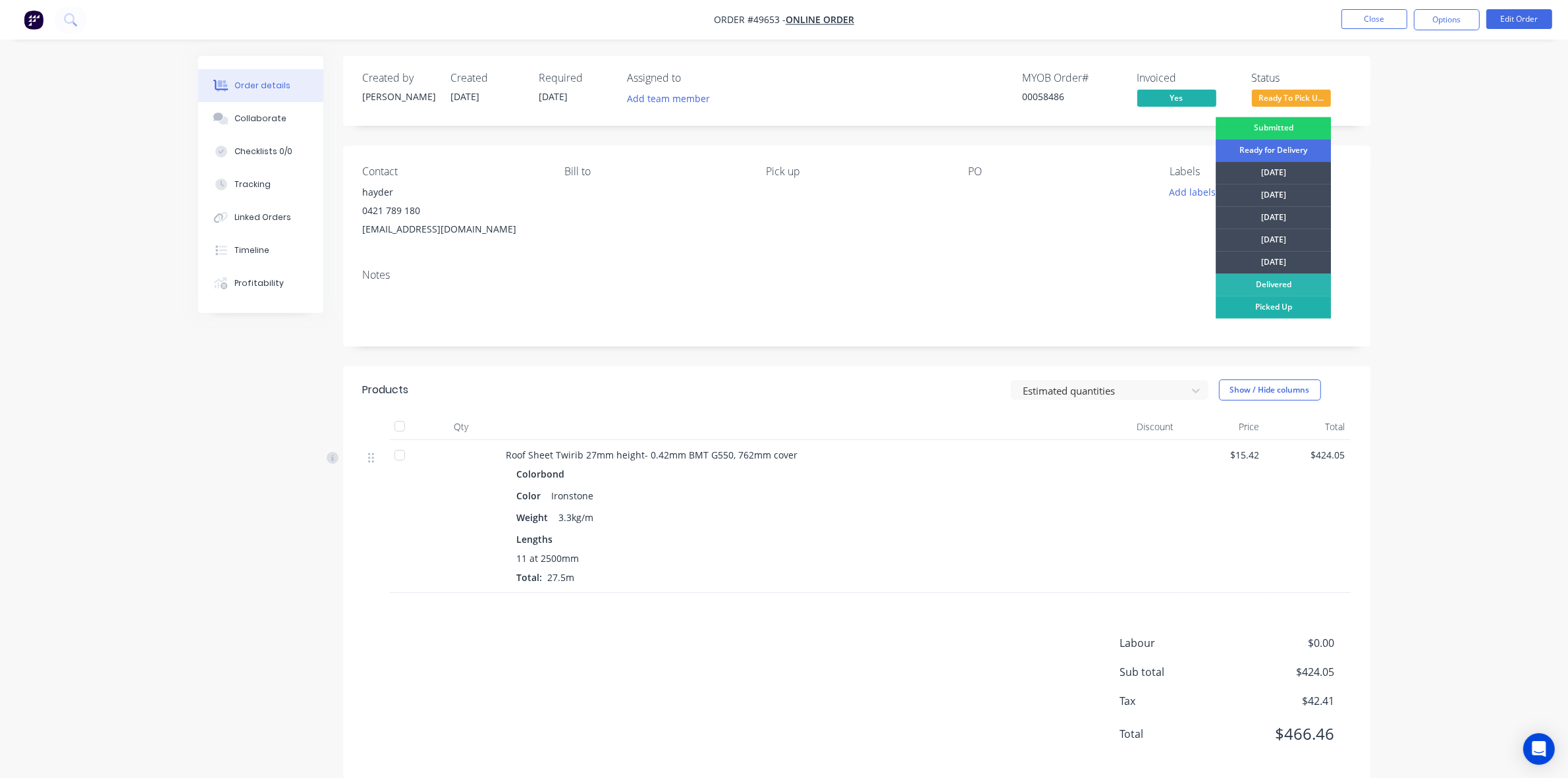
click at [976, 313] on div "Picked Up" at bounding box center [1273, 307] width 115 height 22
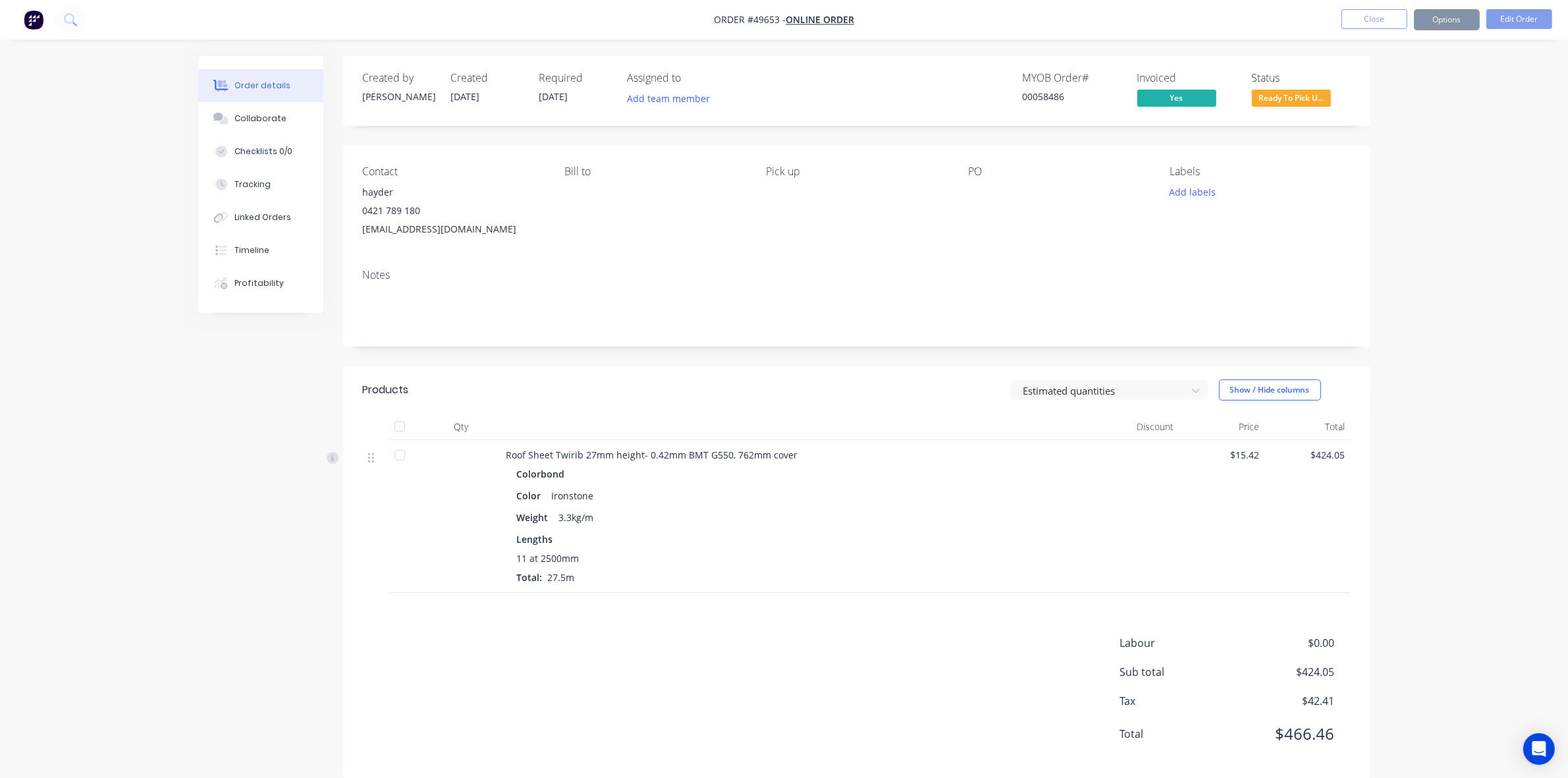
click at [976, 272] on div "Notes" at bounding box center [856, 275] width 987 height 12
click at [976, 24] on button "Close" at bounding box center [1374, 19] width 66 height 20
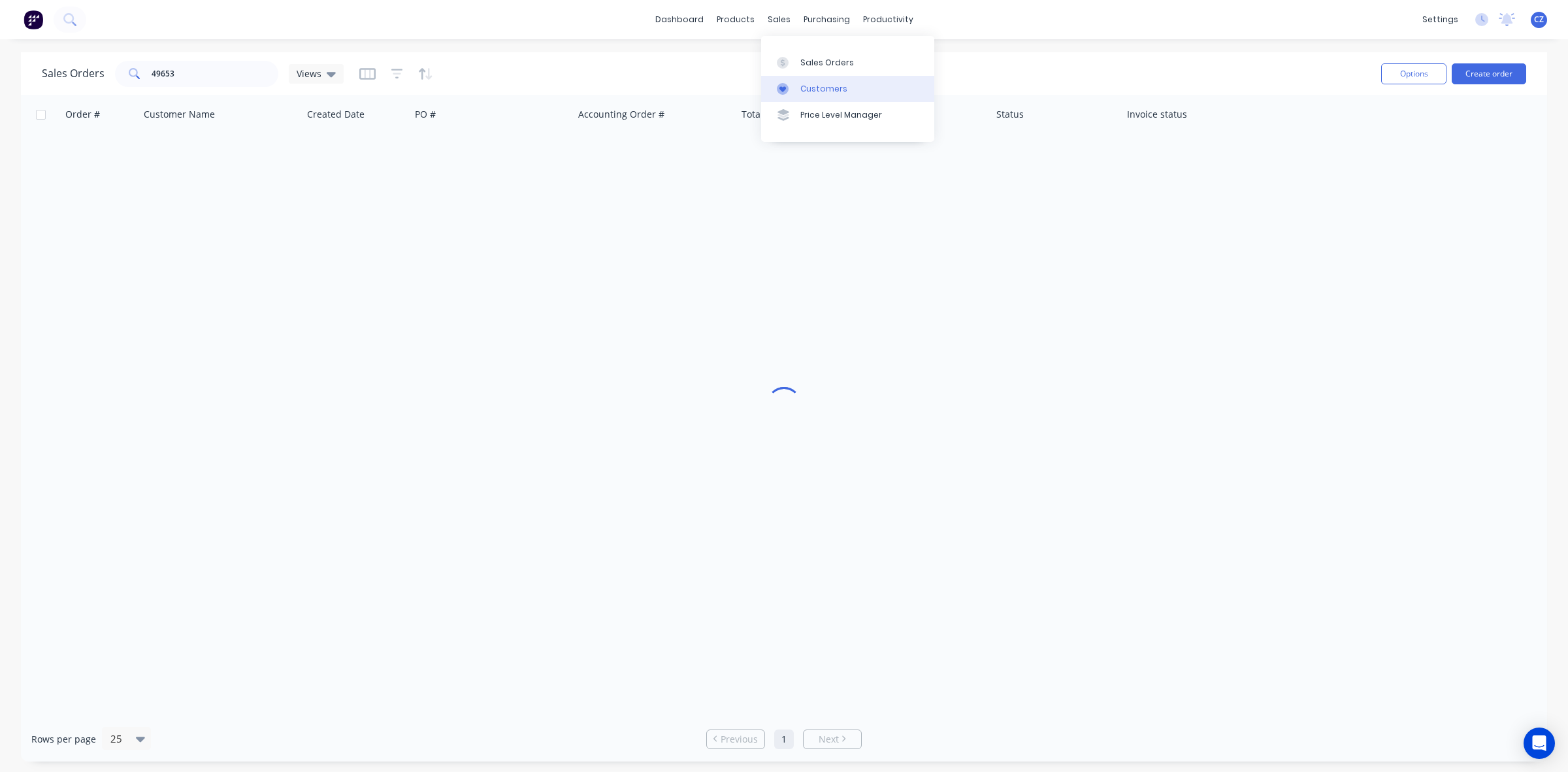
click at [814, 93] on div "Customers" at bounding box center [824, 88] width 47 height 11
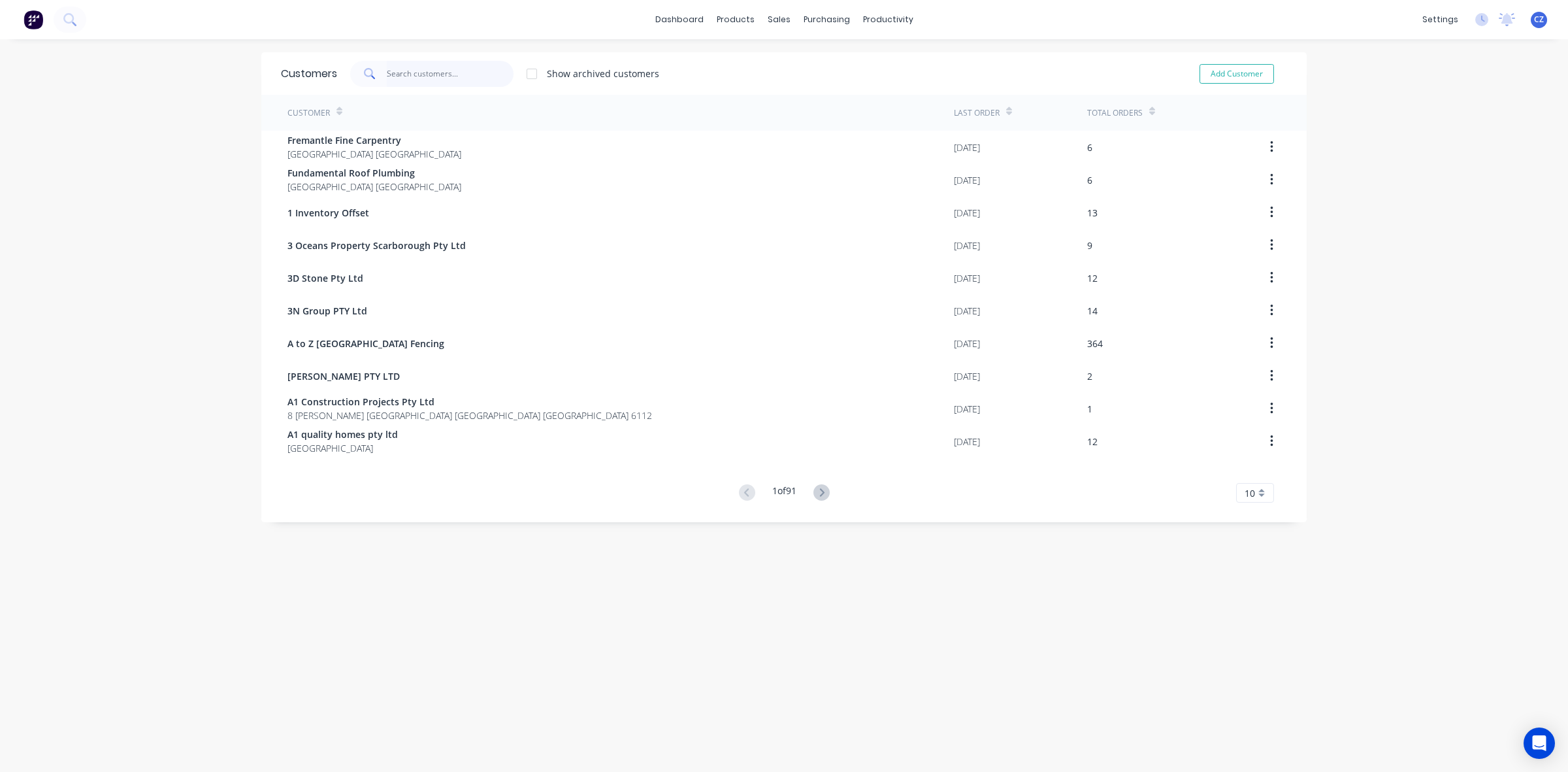
click at [468, 77] on input "text" at bounding box center [451, 74] width 128 height 26
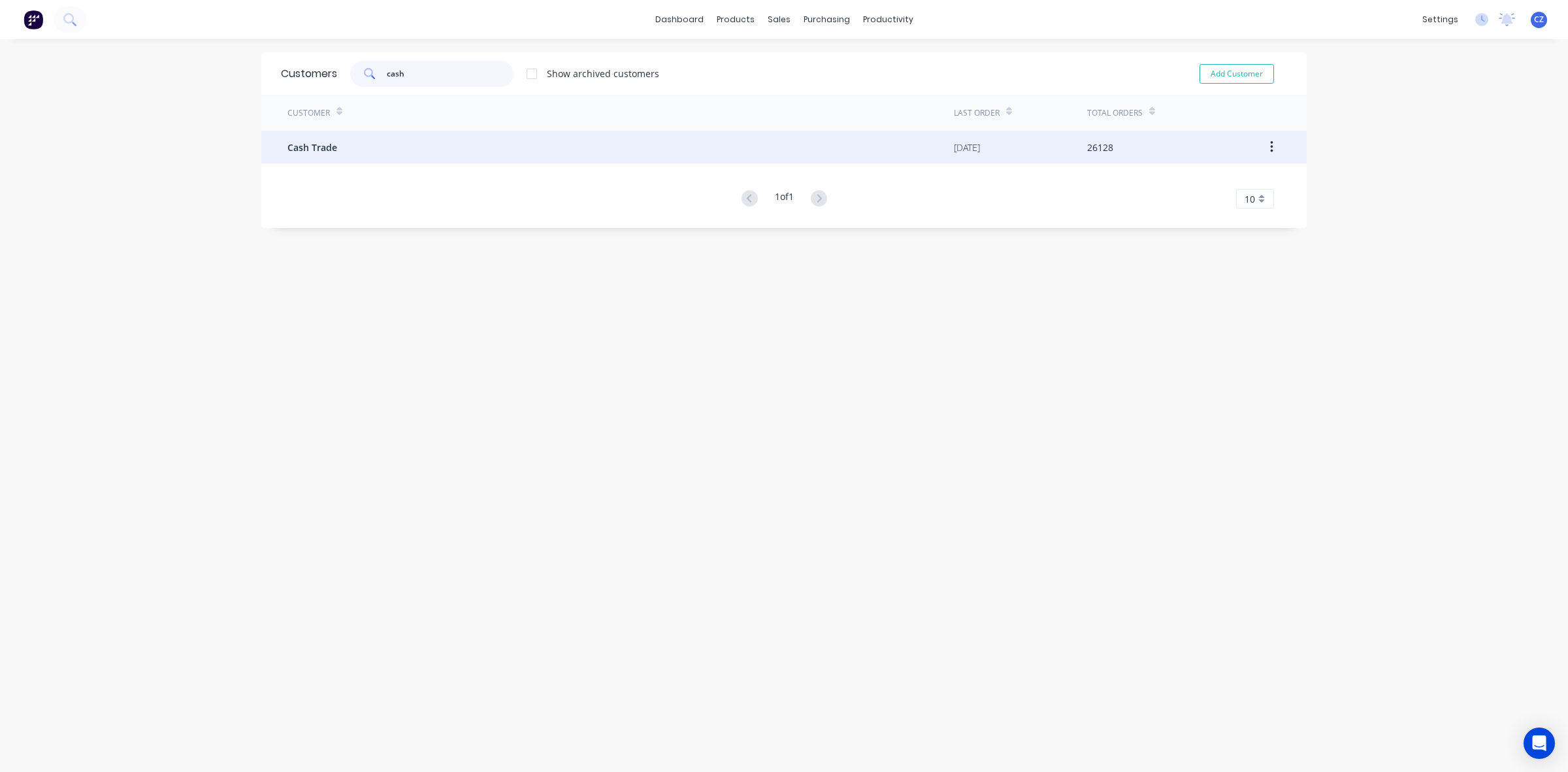
type input "cash"
click at [486, 155] on div "Cash Trade" at bounding box center [621, 147] width 666 height 33
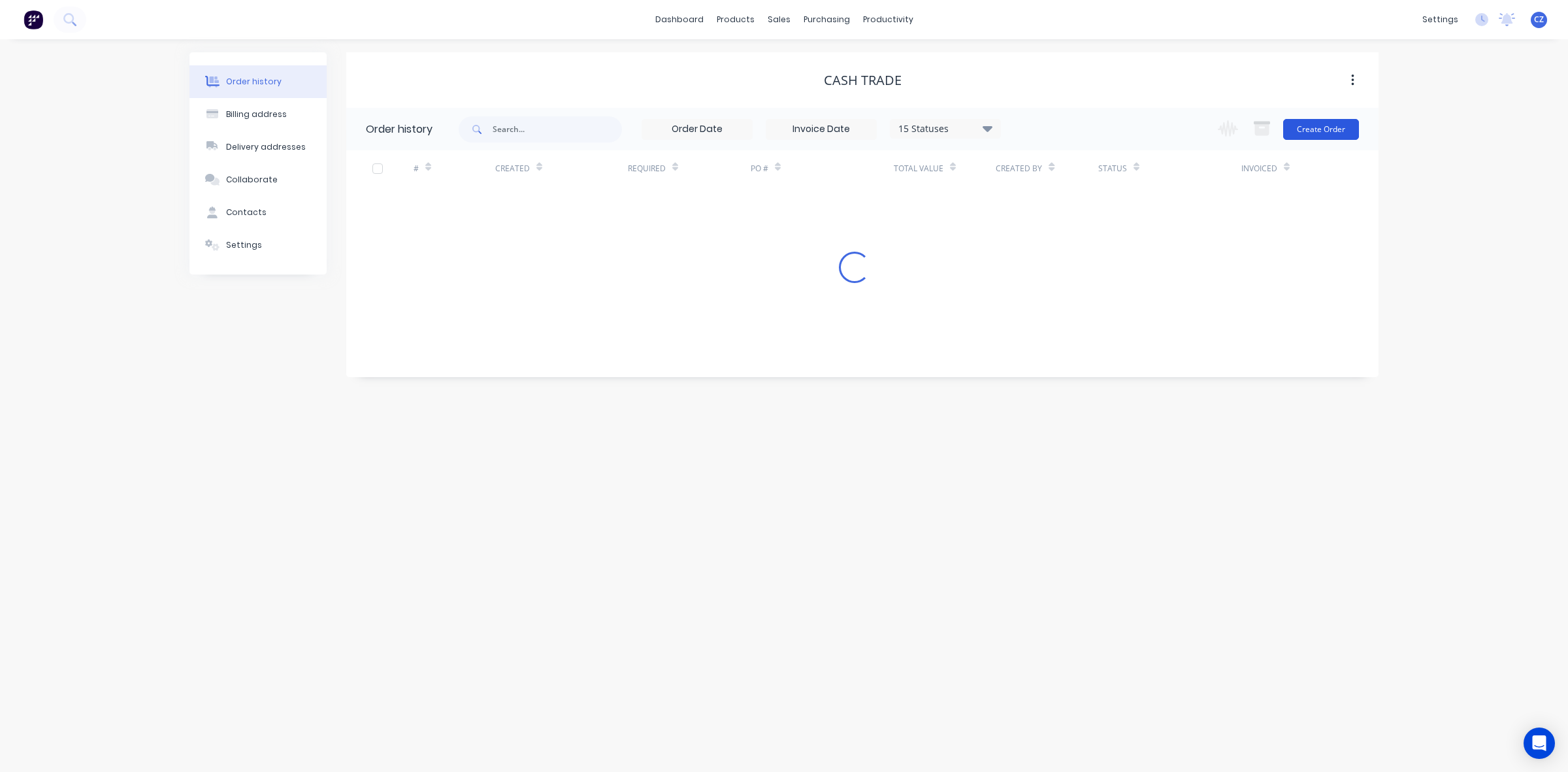
click at [968, 128] on button "Create Order" at bounding box center [1321, 130] width 76 height 21
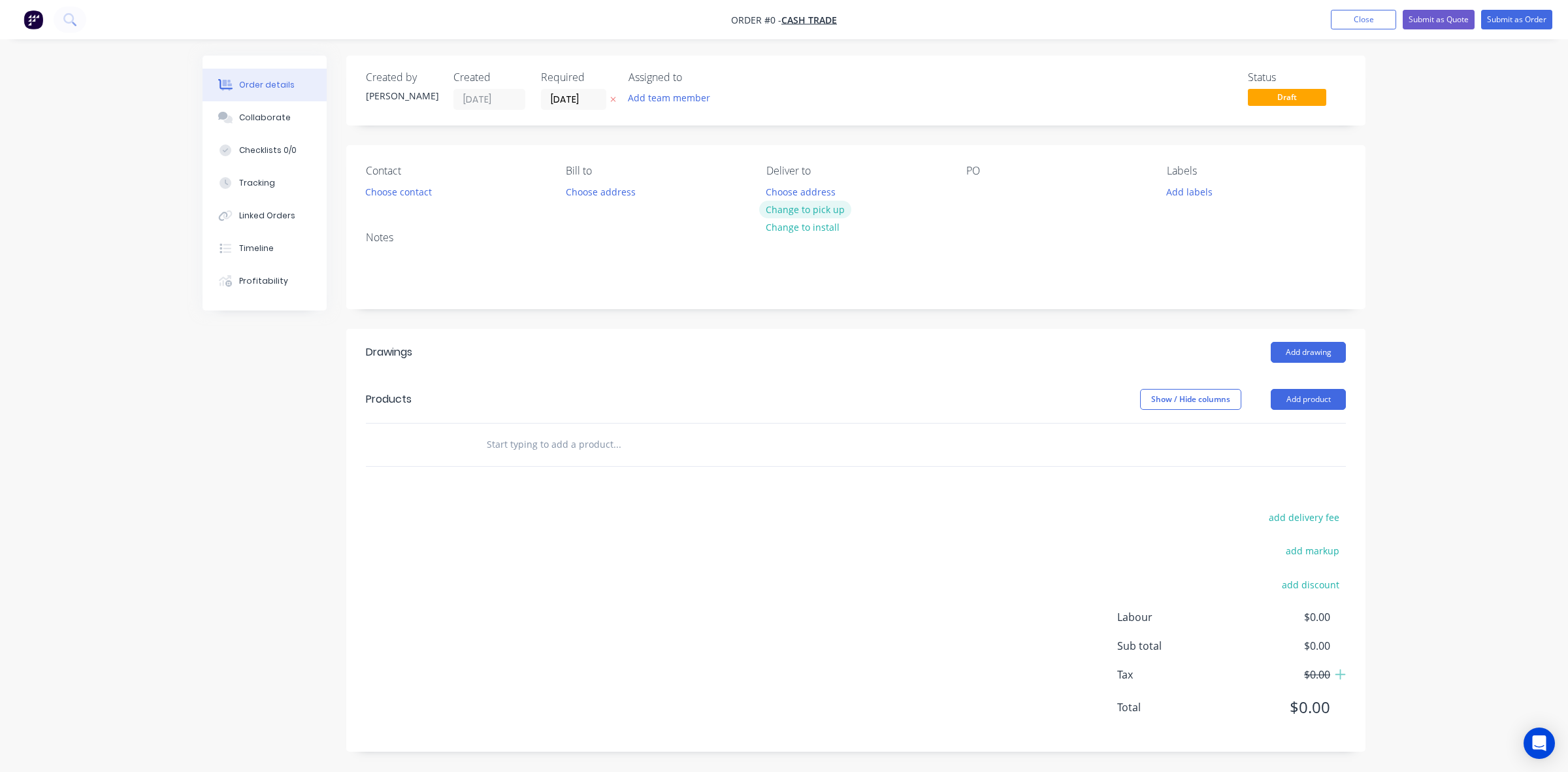
click at [839, 209] on button "Change to pick up" at bounding box center [805, 209] width 93 height 17
click at [968, 408] on button "Add product" at bounding box center [1308, 399] width 75 height 21
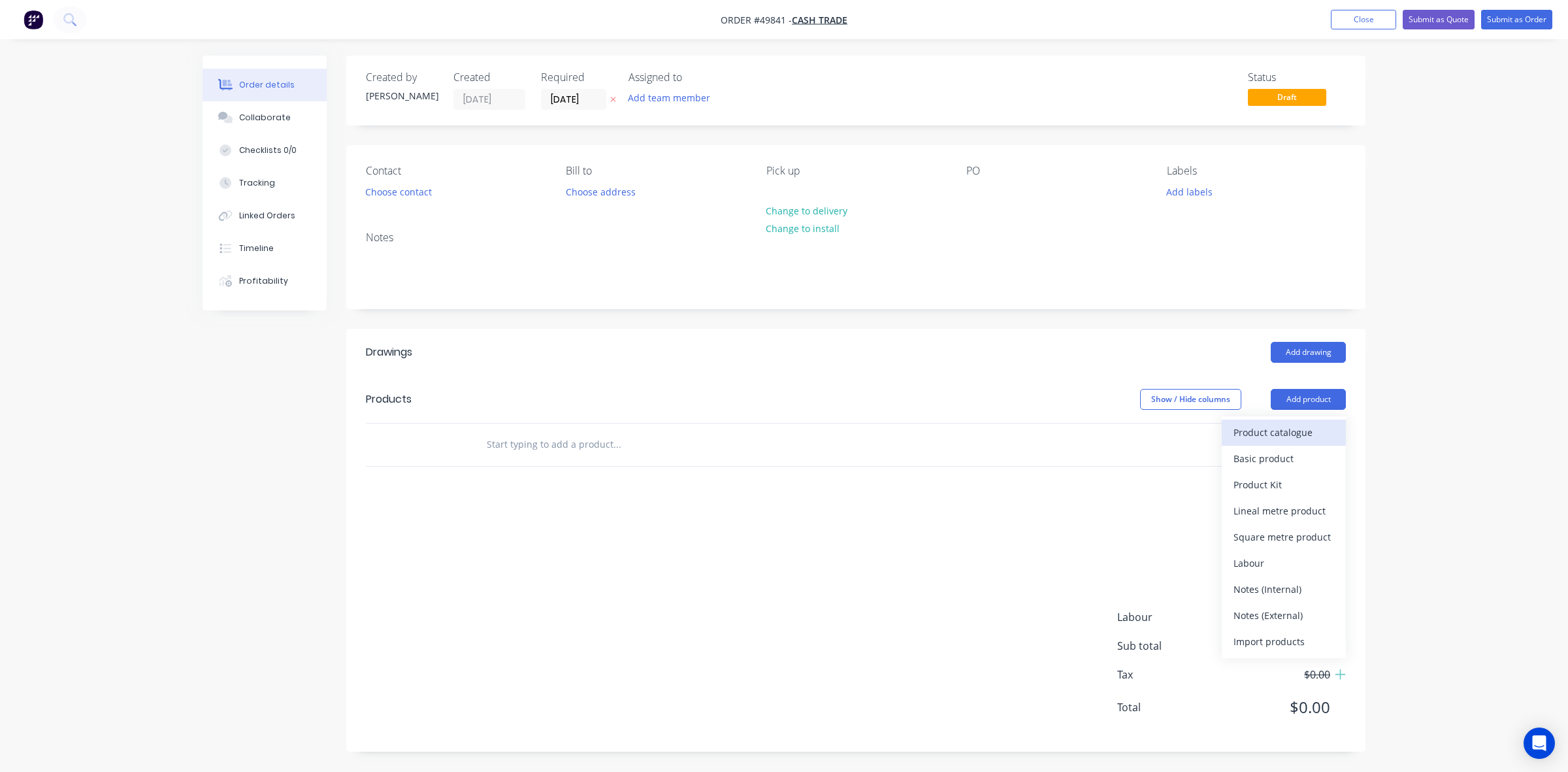
click at [968, 433] on div "Product catalogue" at bounding box center [1283, 432] width 101 height 19
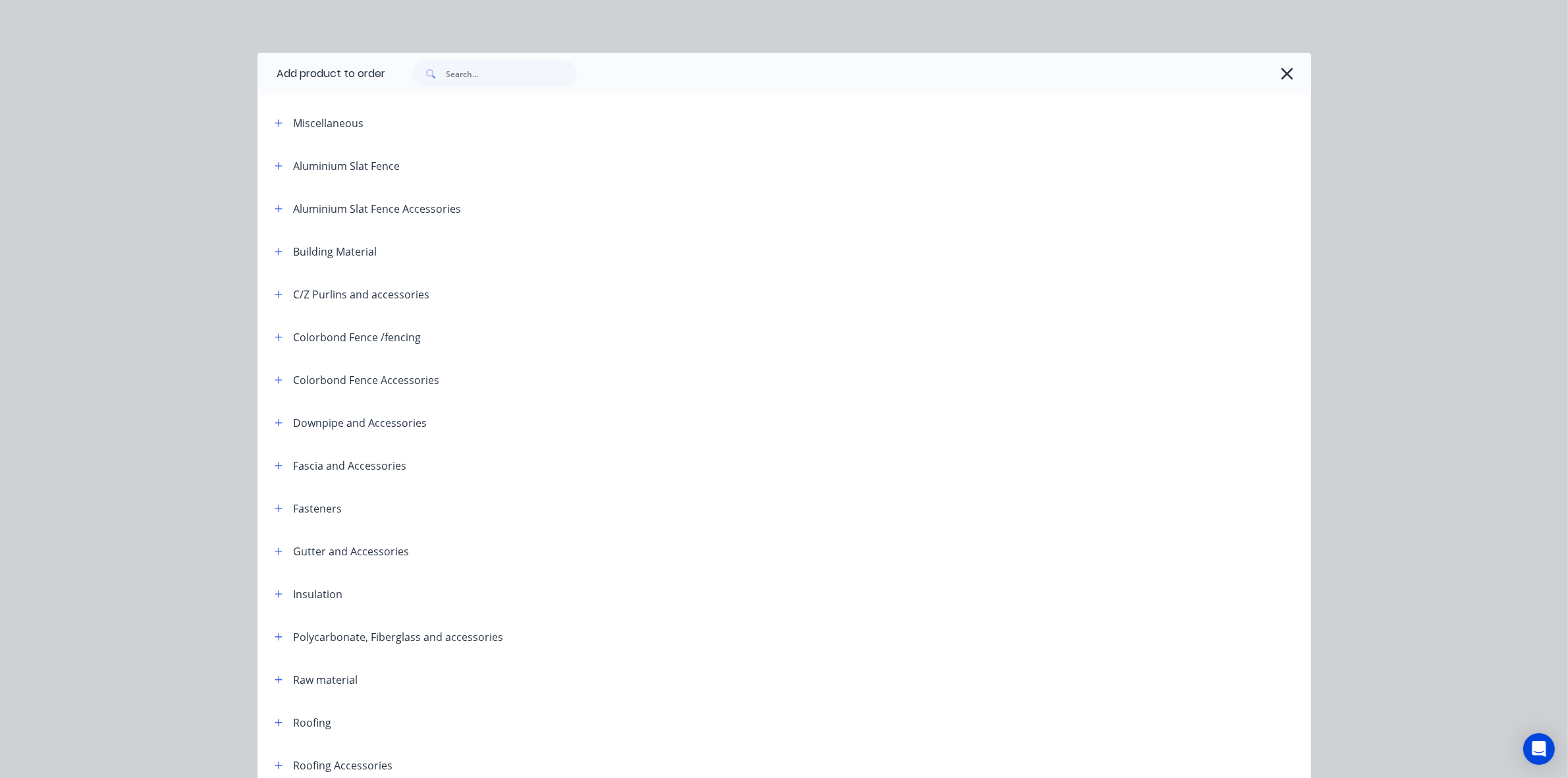
click at [535, 90] on div at bounding box center [848, 73] width 926 height 42
click at [534, 86] on input "text" at bounding box center [512, 73] width 130 height 26
type input "M6"
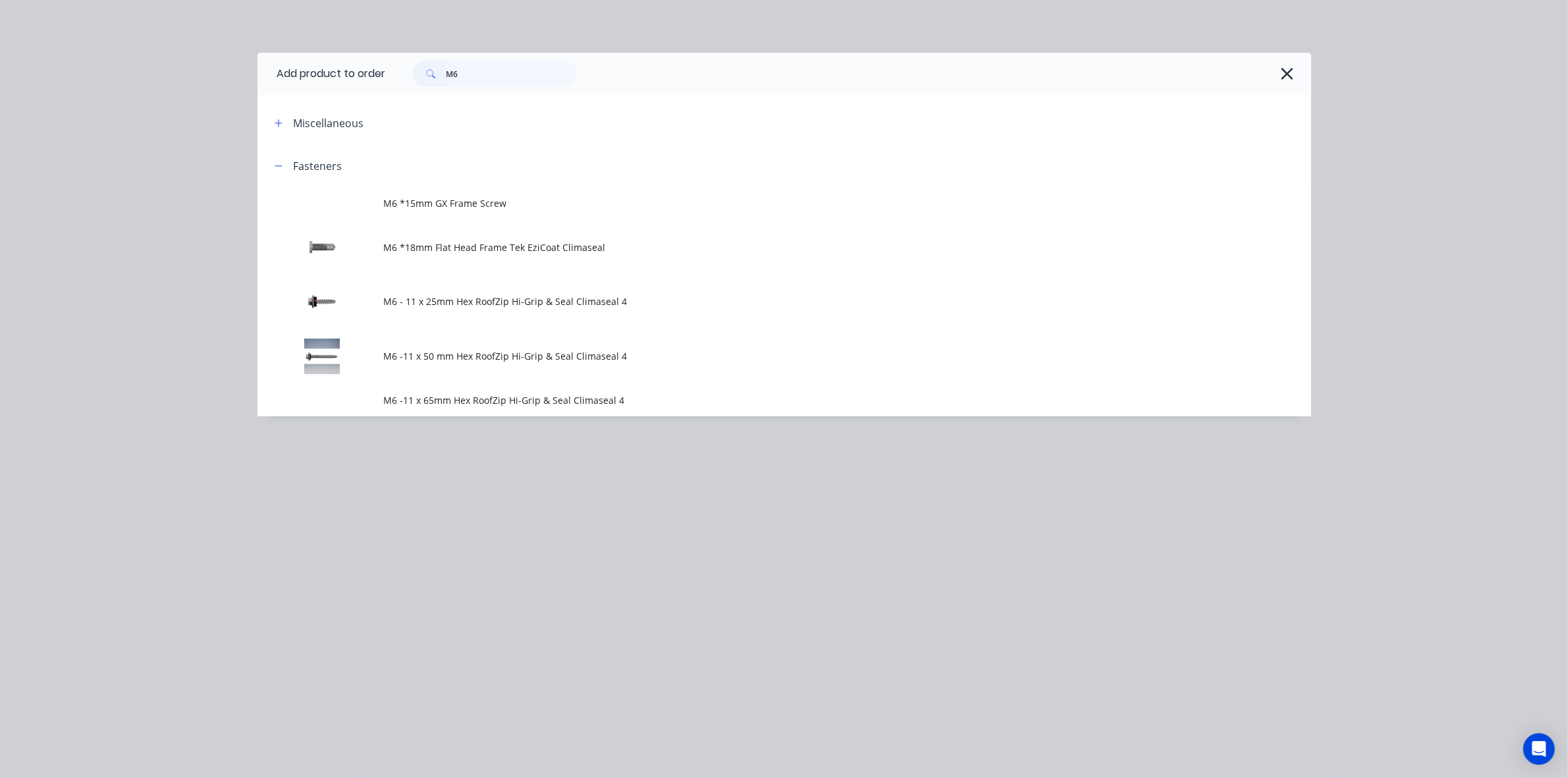
click at [480, 363] on span "M6 -11 x 50 mm Hex RoofZip Hi-Grip & Seal Climaseal 4" at bounding box center [754, 356] width 741 height 14
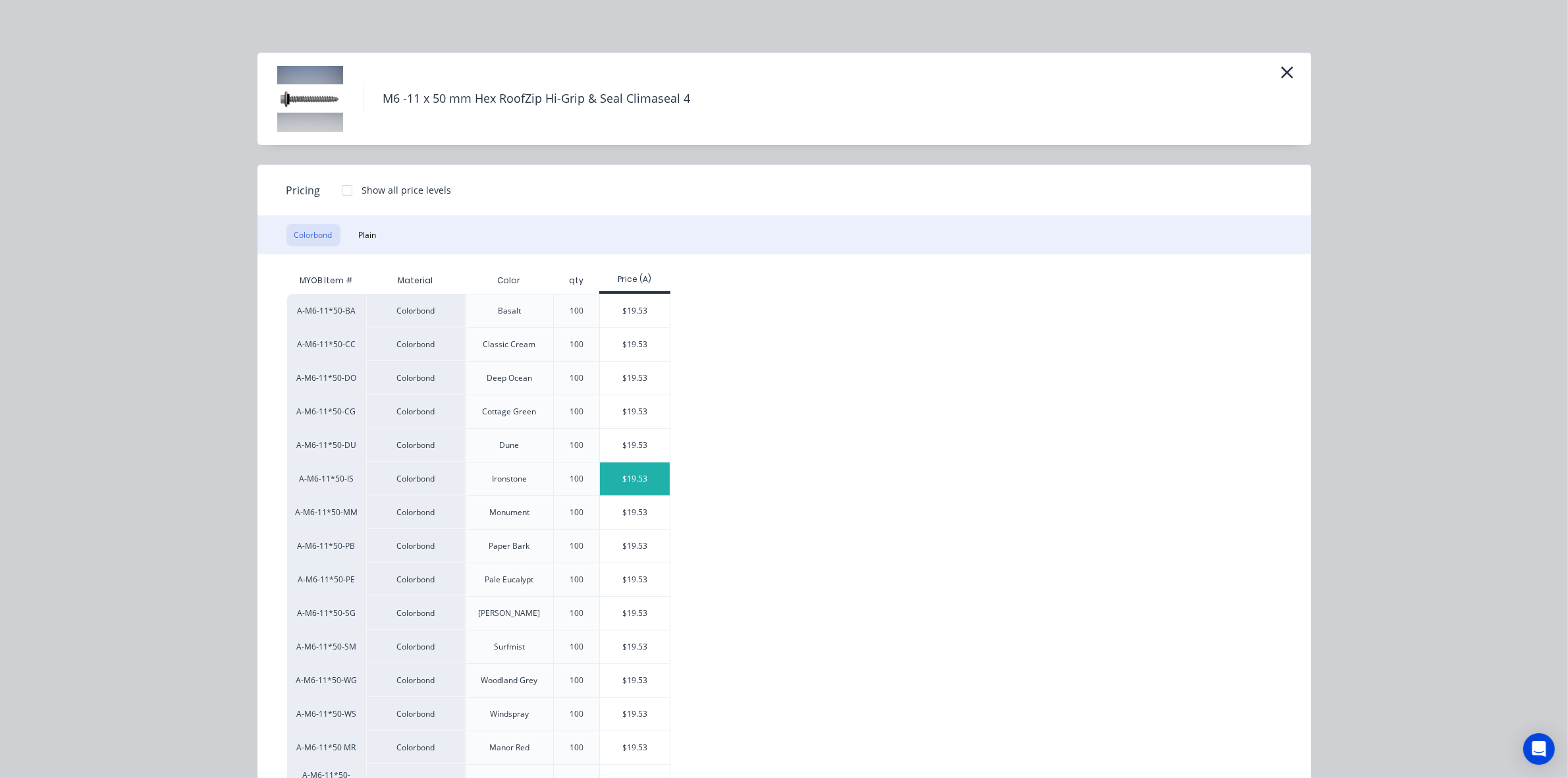
click at [633, 469] on div "$19.53" at bounding box center [635, 478] width 70 height 33
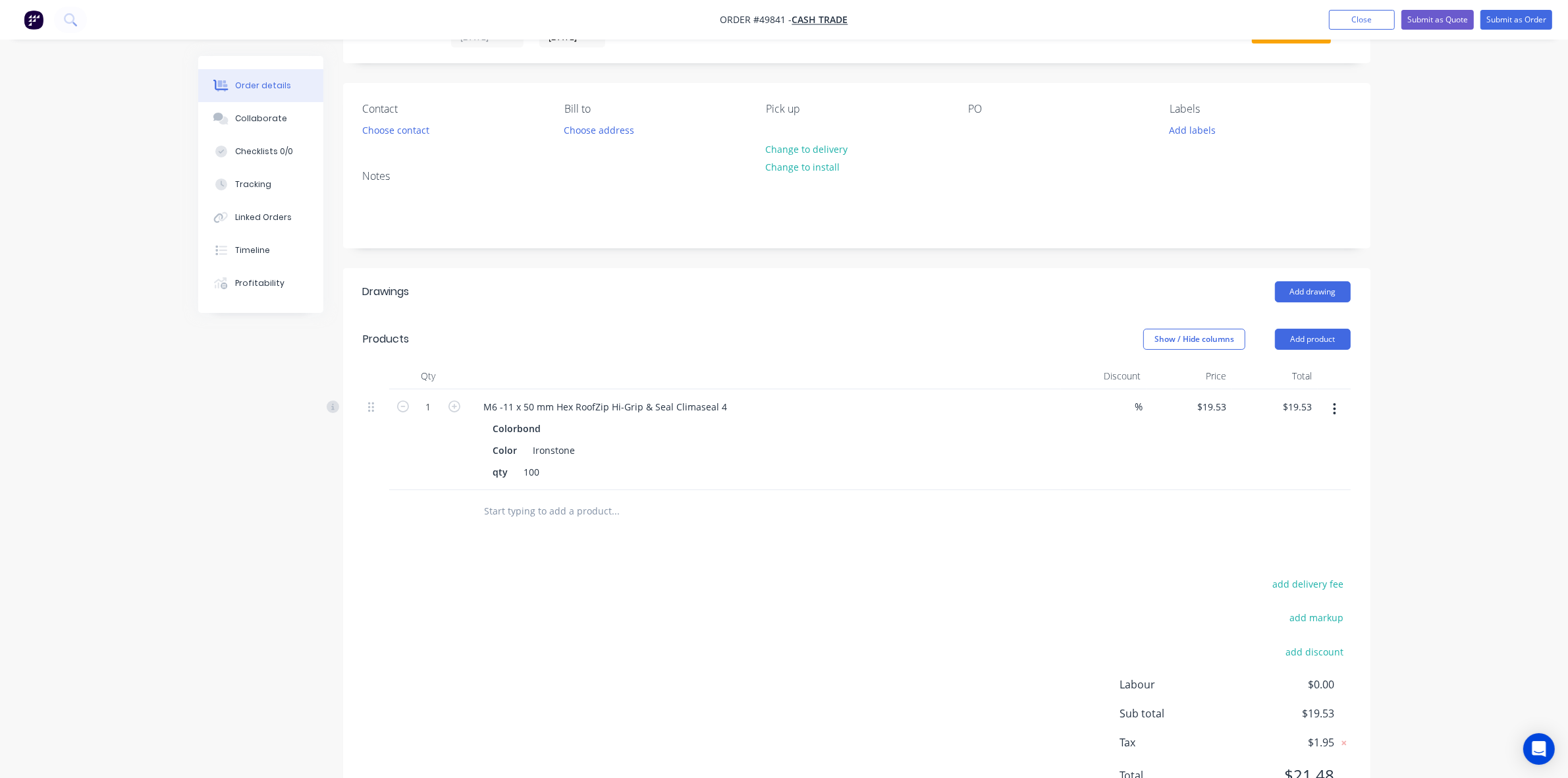
scroll to position [83, 0]
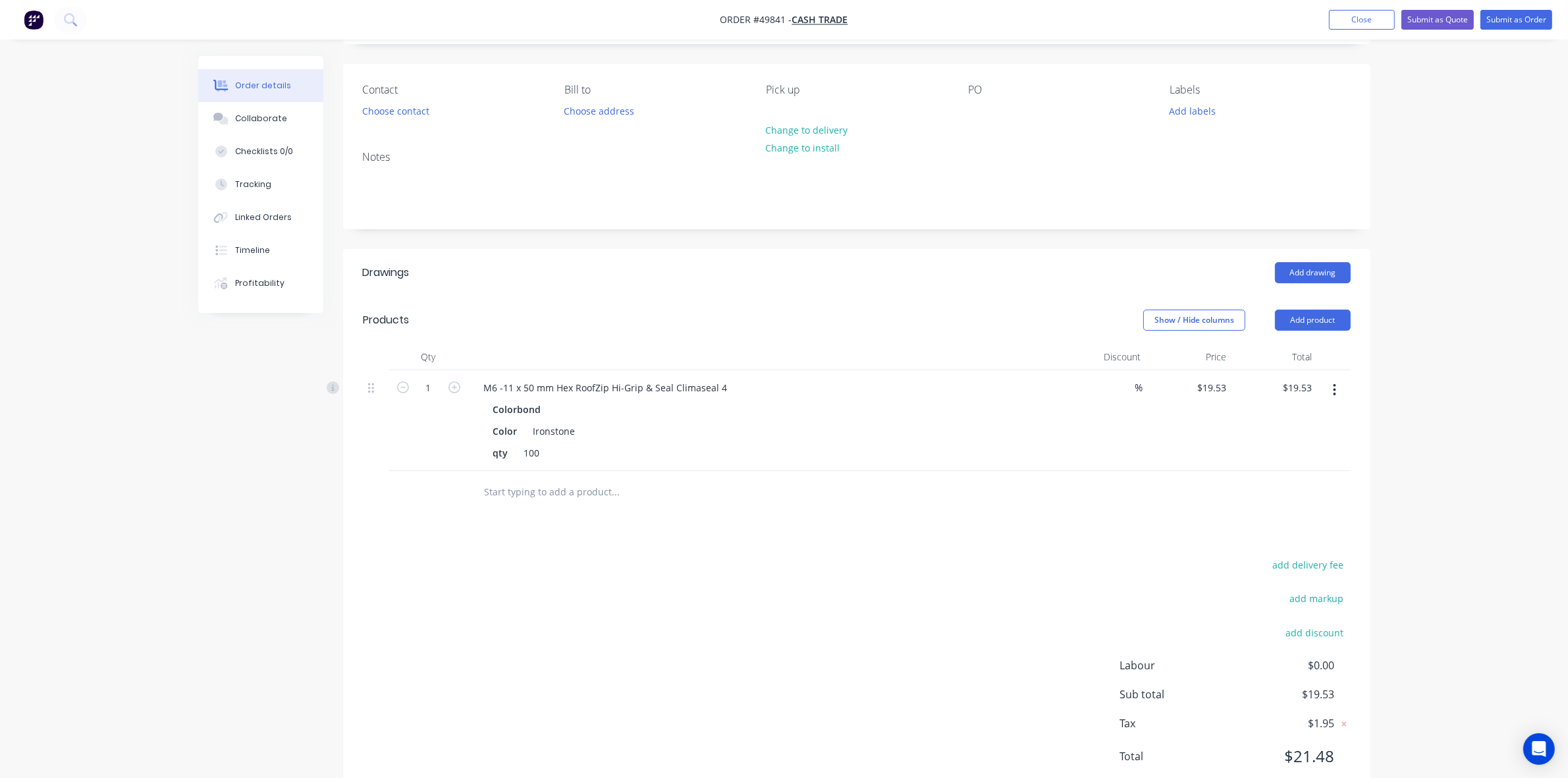
click at [976, 575] on div "add delivery fee add markup add discount Labour $0.00 Sub total $19.53 Tax $1.9…" at bounding box center [856, 669] width 987 height 225
click at [431, 381] on input "1" at bounding box center [428, 388] width 34 height 20
type input "2"
type input "$39.06"
click at [859, 337] on header "Products Show / Hide columns Add product" at bounding box center [857, 320] width 1027 height 47
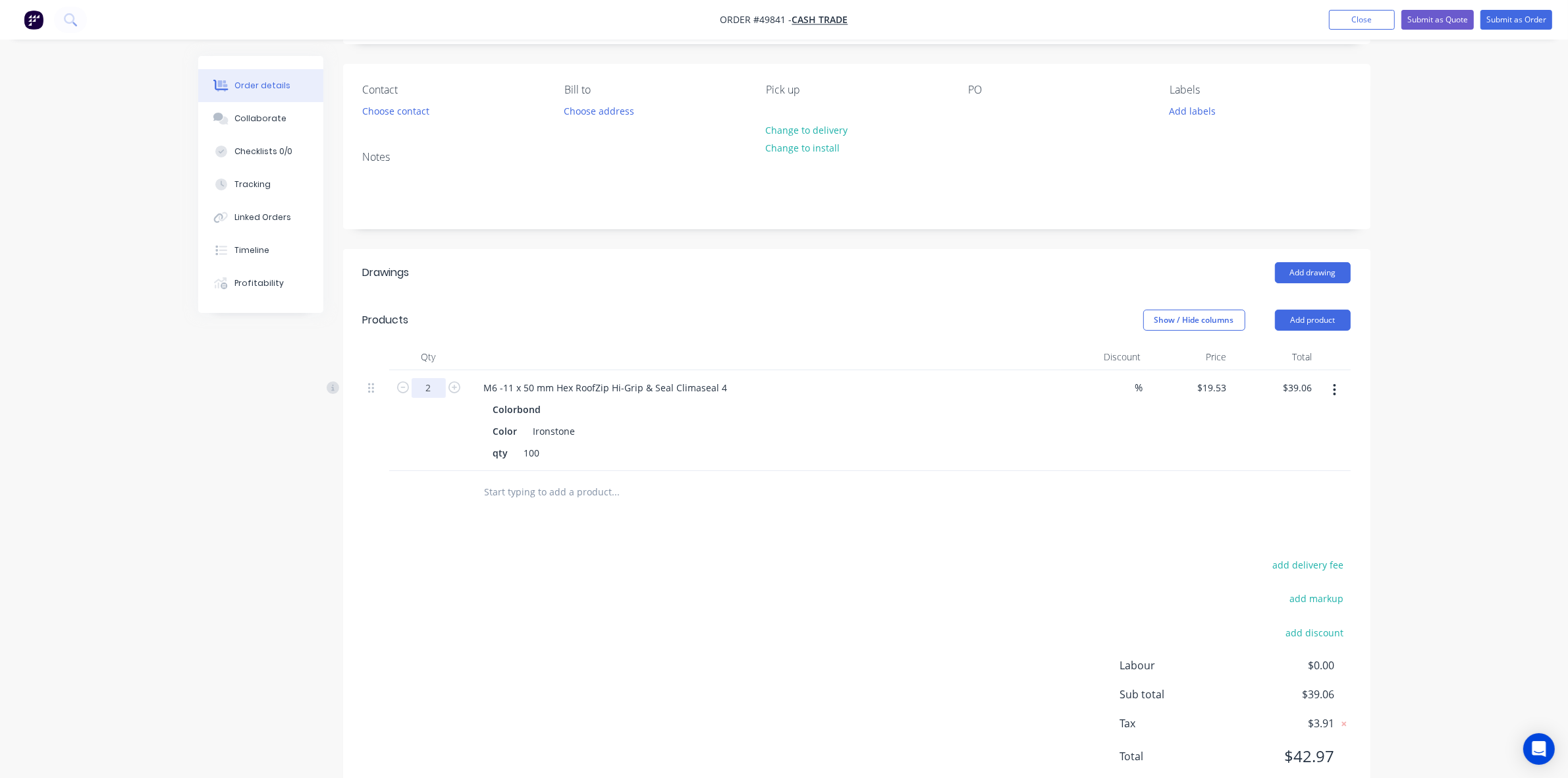
click at [431, 386] on input "2" at bounding box center [428, 388] width 34 height 20
type input "1.5"
type input "$29.30"
drag, startPoint x: 853, startPoint y: 571, endPoint x: 868, endPoint y: 565, distance: 16.2
click at [856, 571] on div "add delivery fee add markup add discount Labour $0.00 Sub total $29.30 Tax $2.9…" at bounding box center [856, 669] width 987 height 225
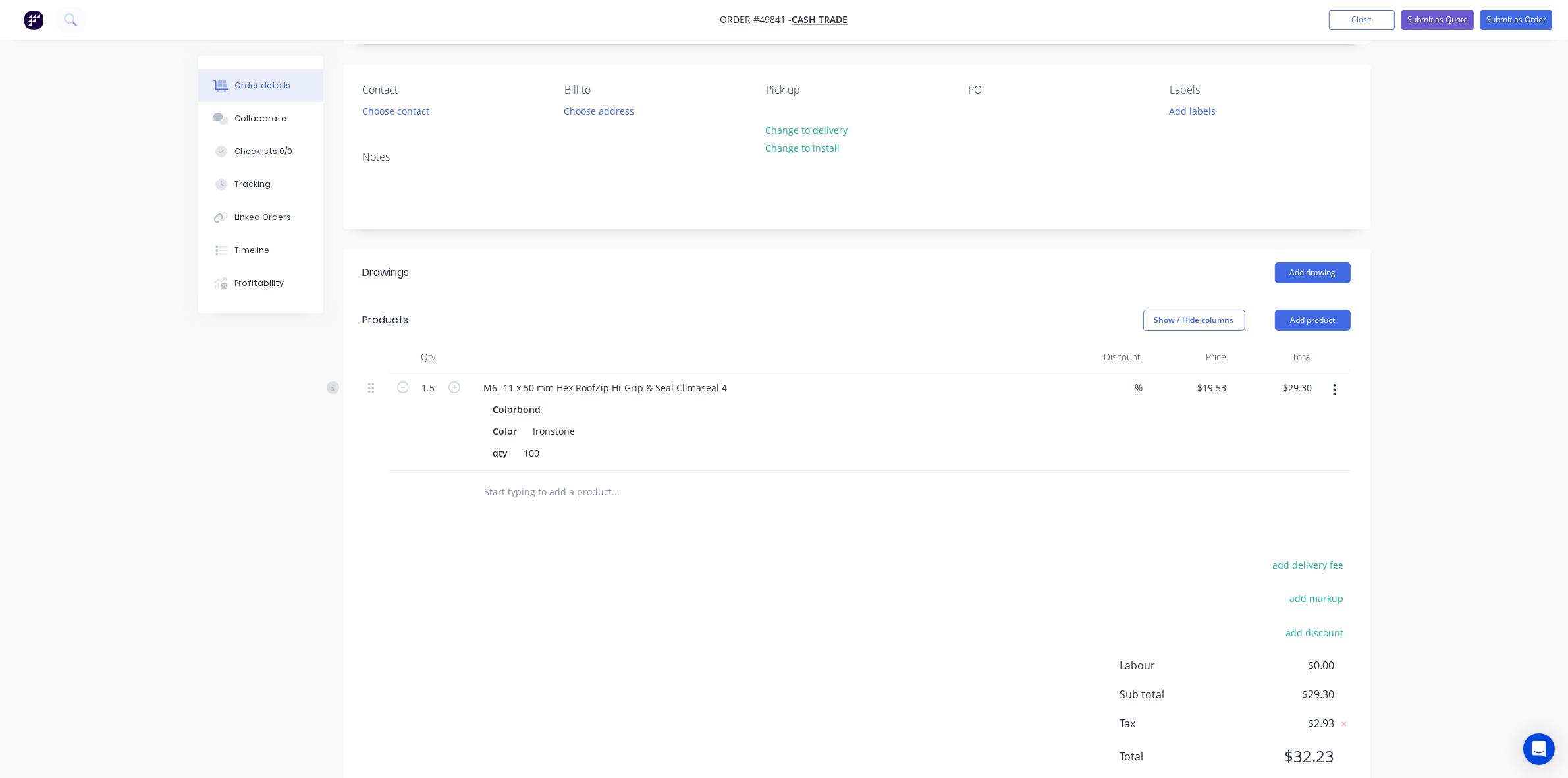
scroll to position [125, 0]
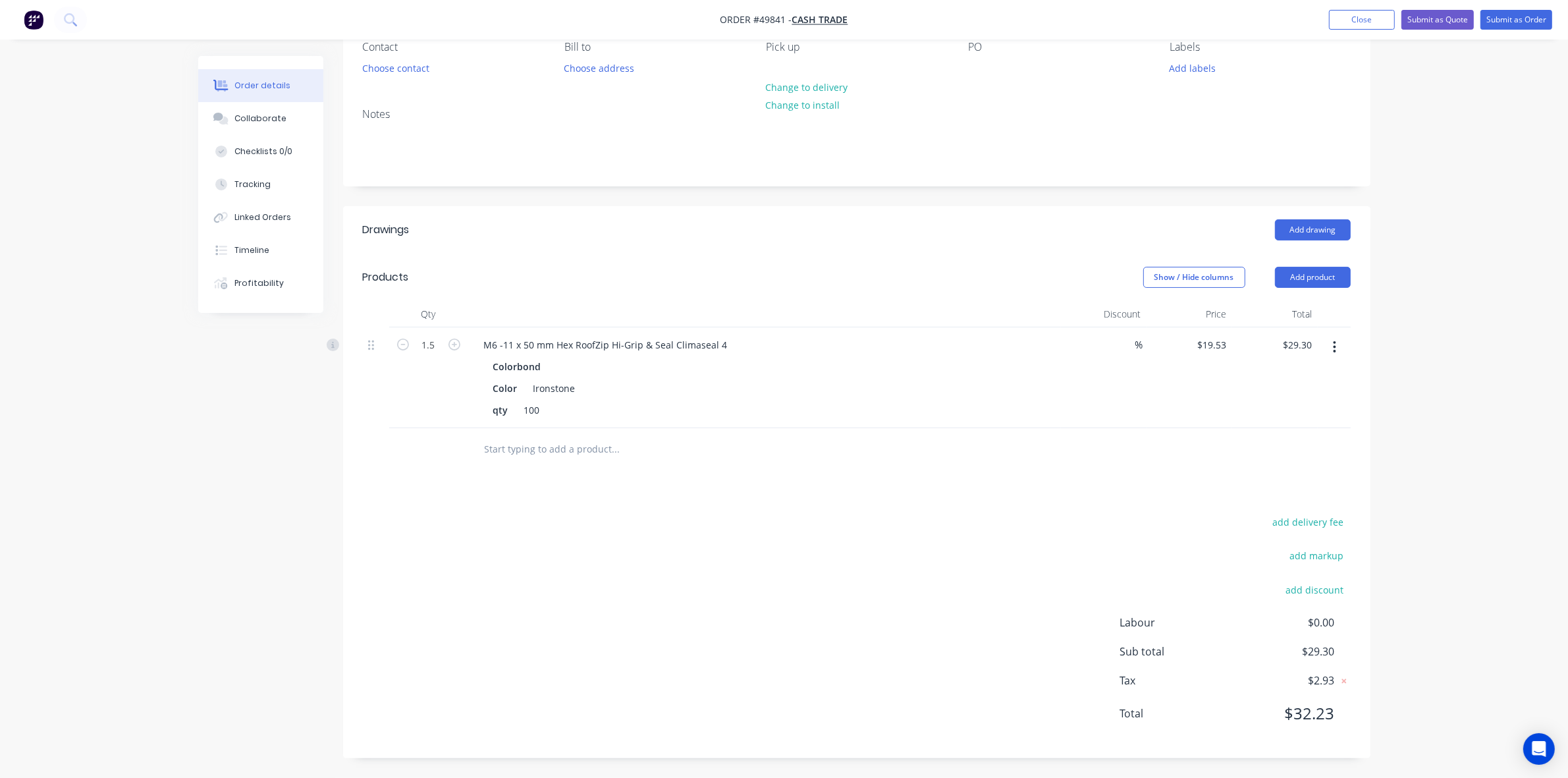
click at [949, 642] on div "add delivery fee add markup add discount Labour $0.00 Sub total $29.30 Tax $2.9…" at bounding box center [856, 626] width 987 height 225
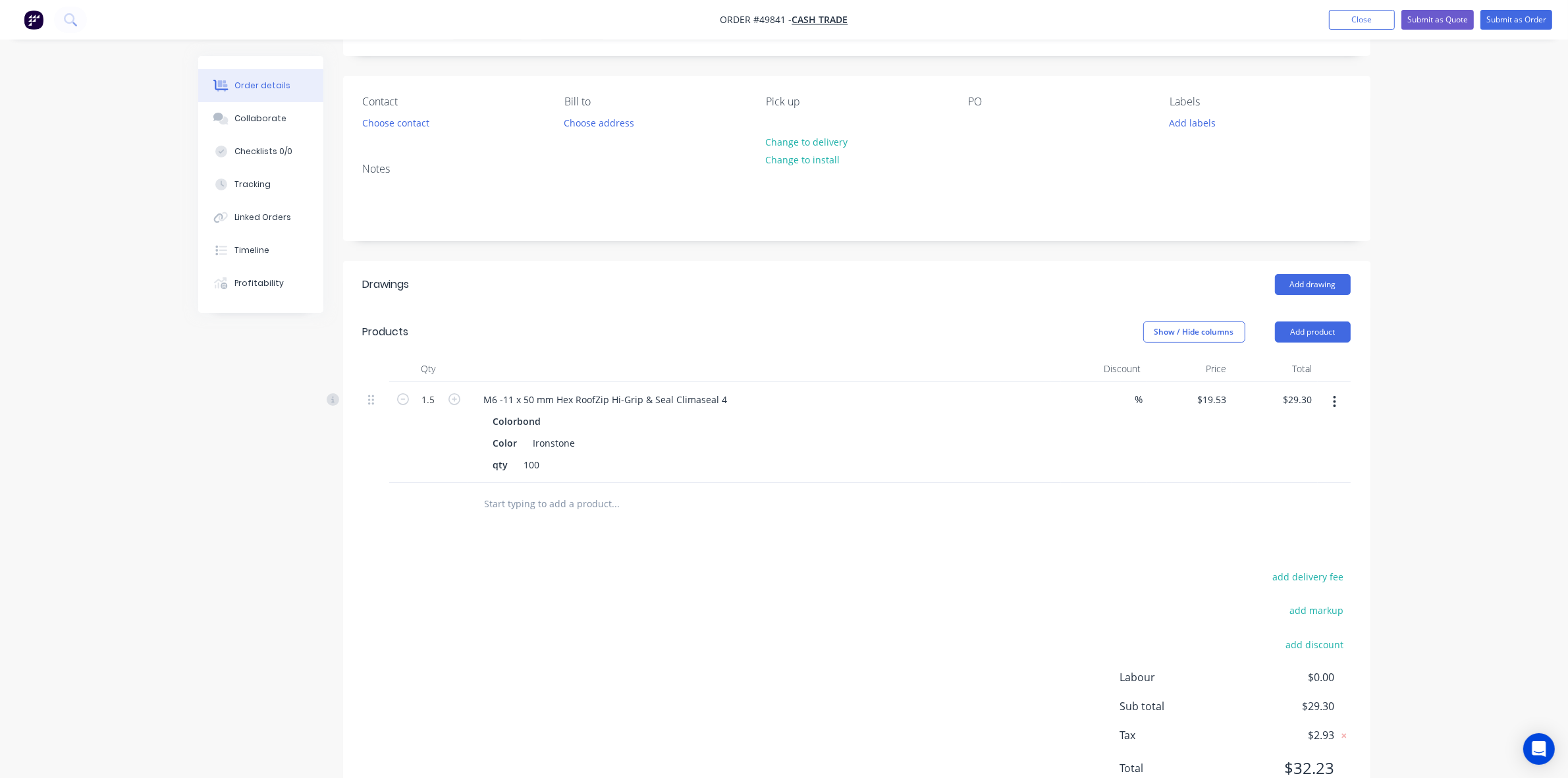
scroll to position [0, 0]
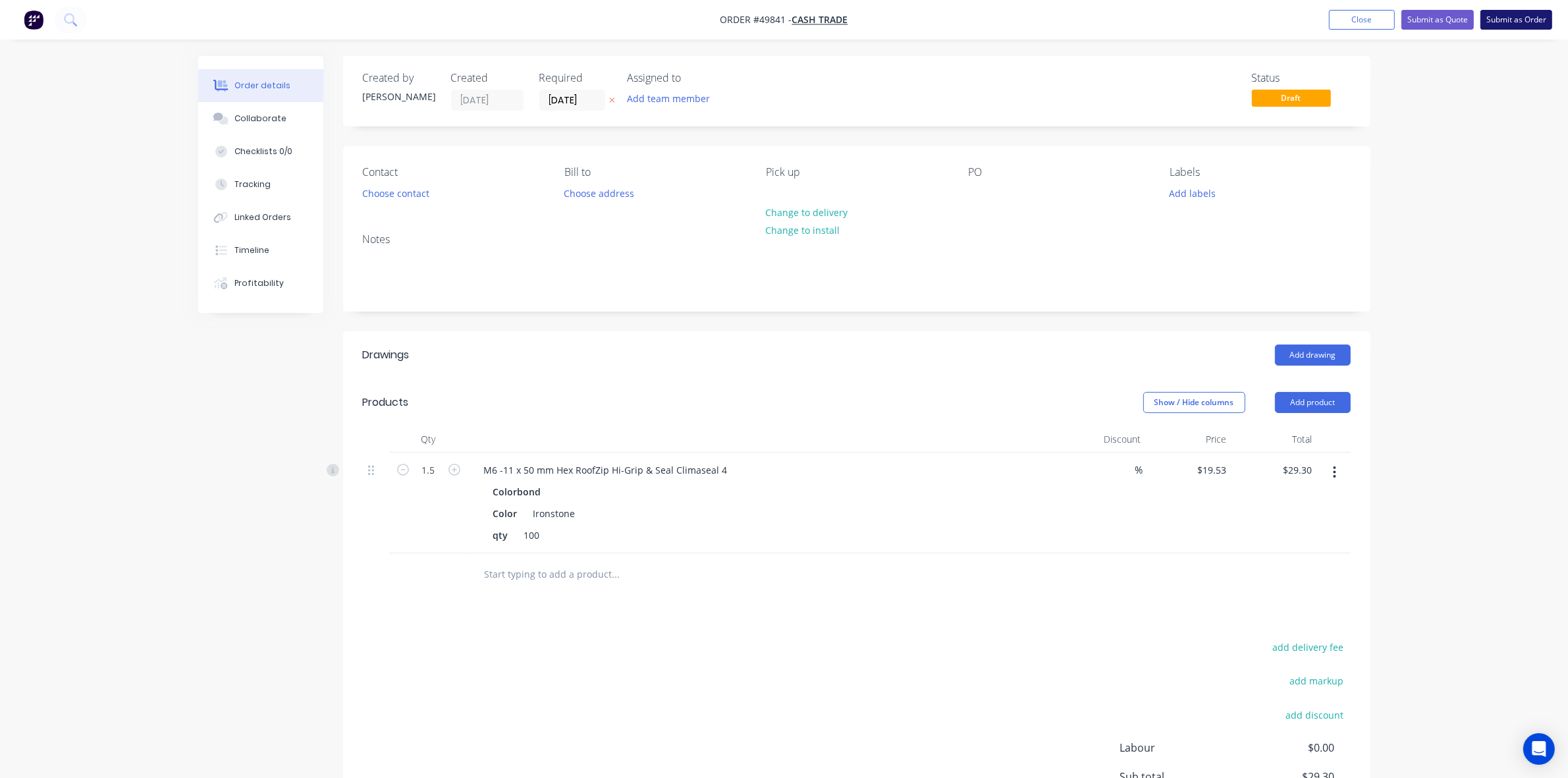
click at [976, 15] on button "Submit as Order" at bounding box center [1516, 20] width 72 height 20
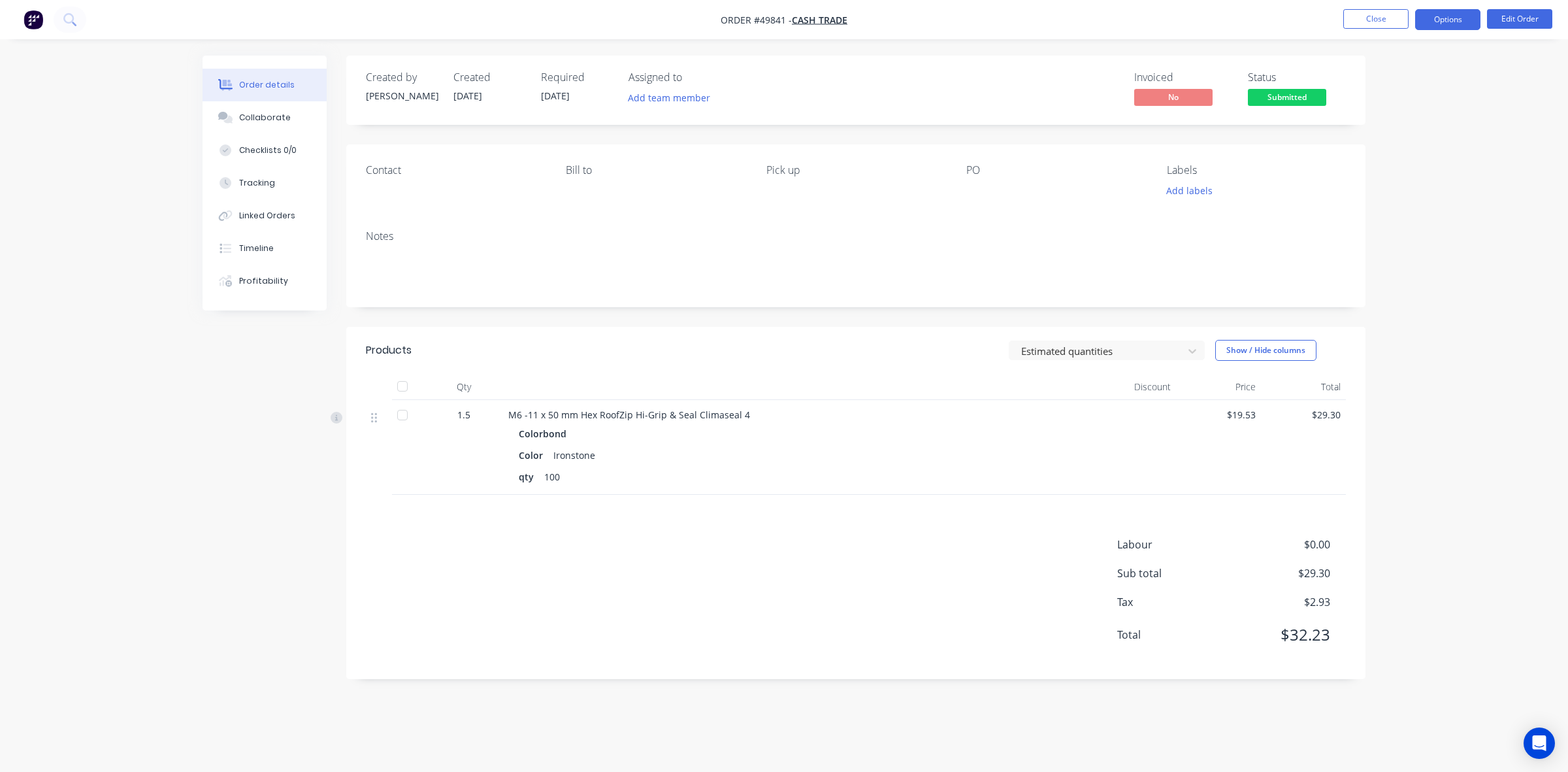
click at [968, 17] on button "Options" at bounding box center [1448, 20] width 65 height 21
click at [968, 78] on div "Invoice" at bounding box center [1409, 79] width 120 height 19
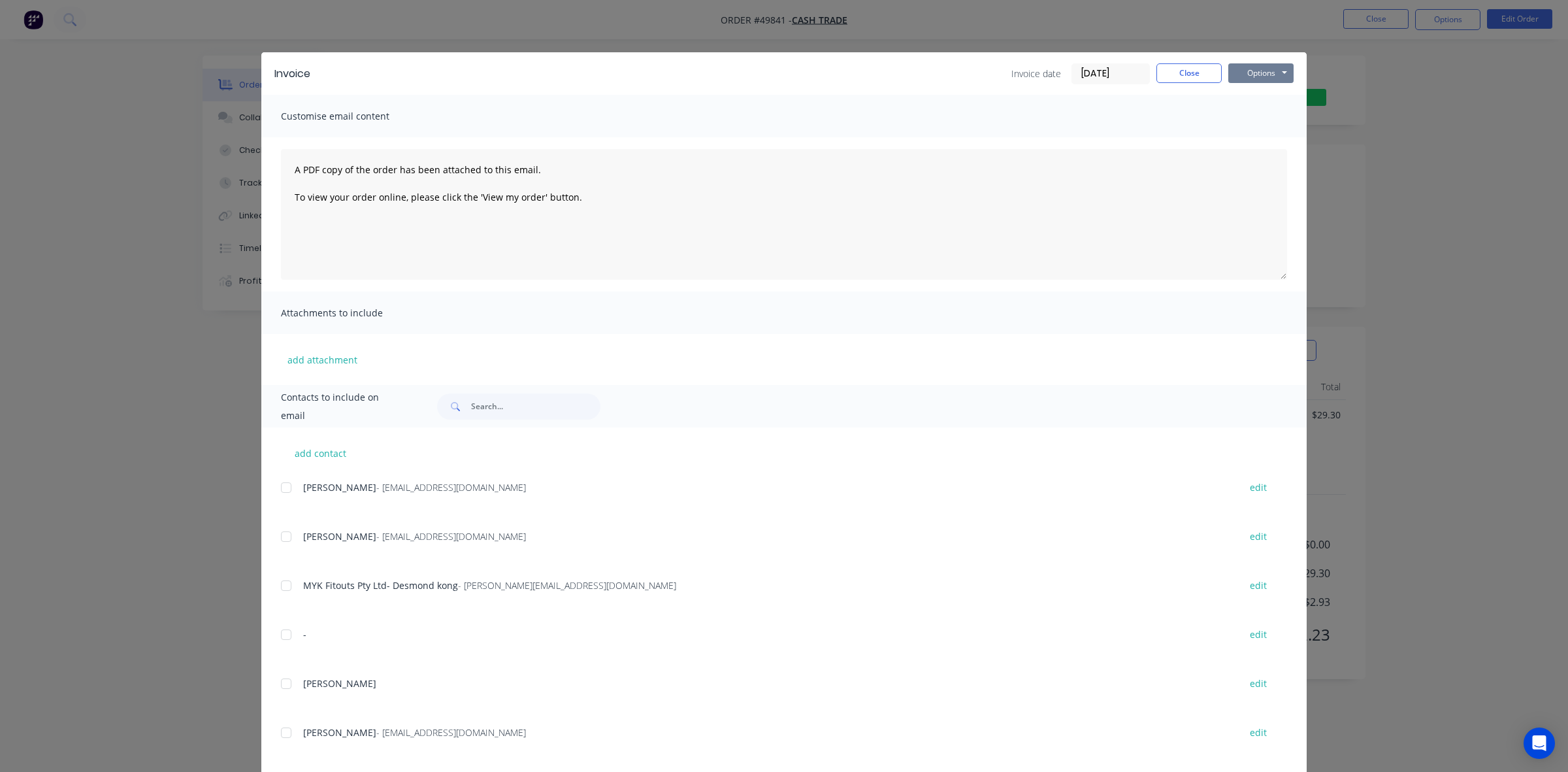
click at [968, 67] on button "Options" at bounding box center [1261, 74] width 65 height 20
click at [968, 118] on button "Print" at bounding box center [1270, 118] width 83 height 21
click at [968, 80] on button "Close" at bounding box center [1189, 74] width 65 height 20
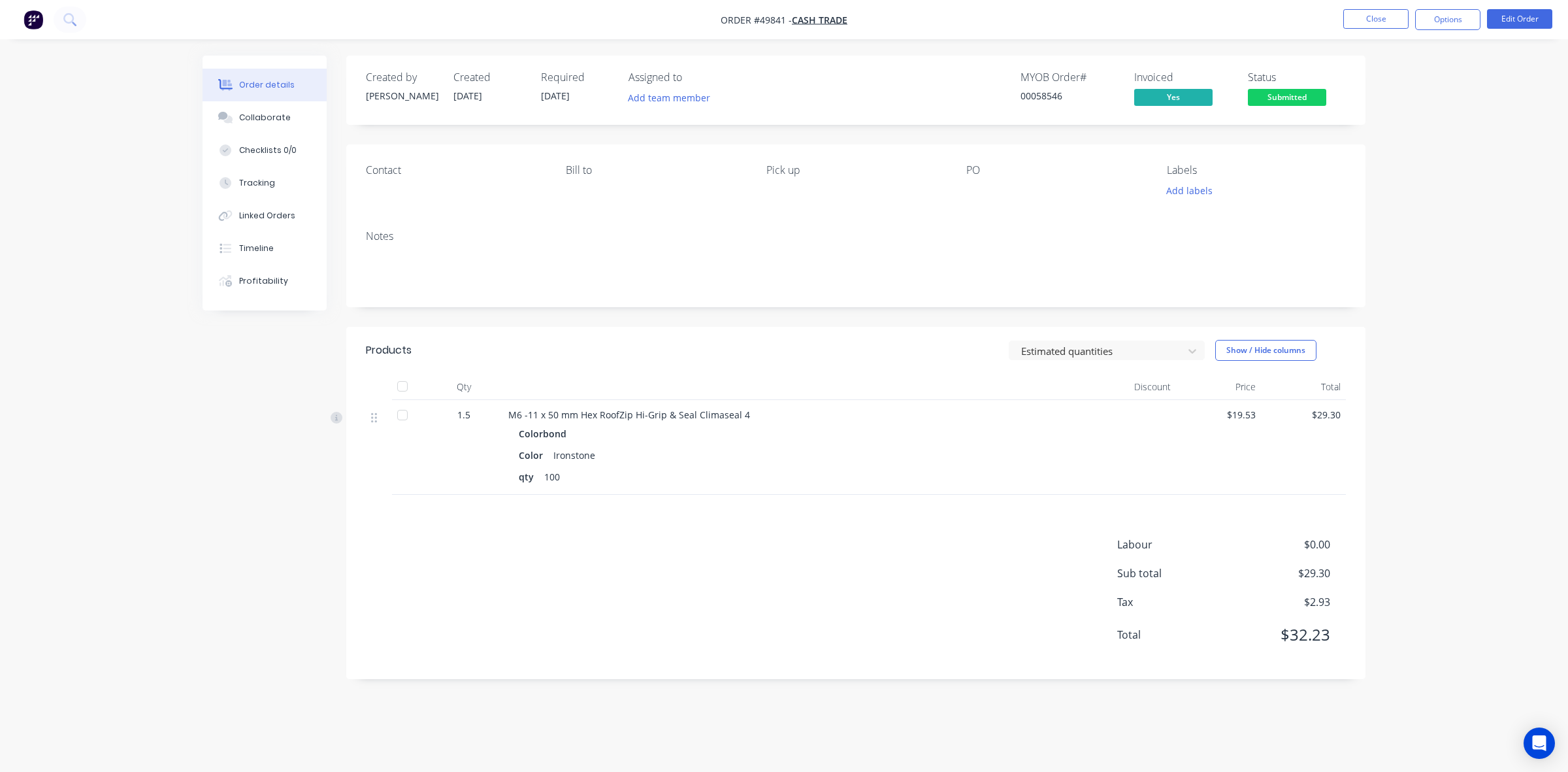
click at [968, 99] on span "Submitted" at bounding box center [1286, 97] width 78 height 17
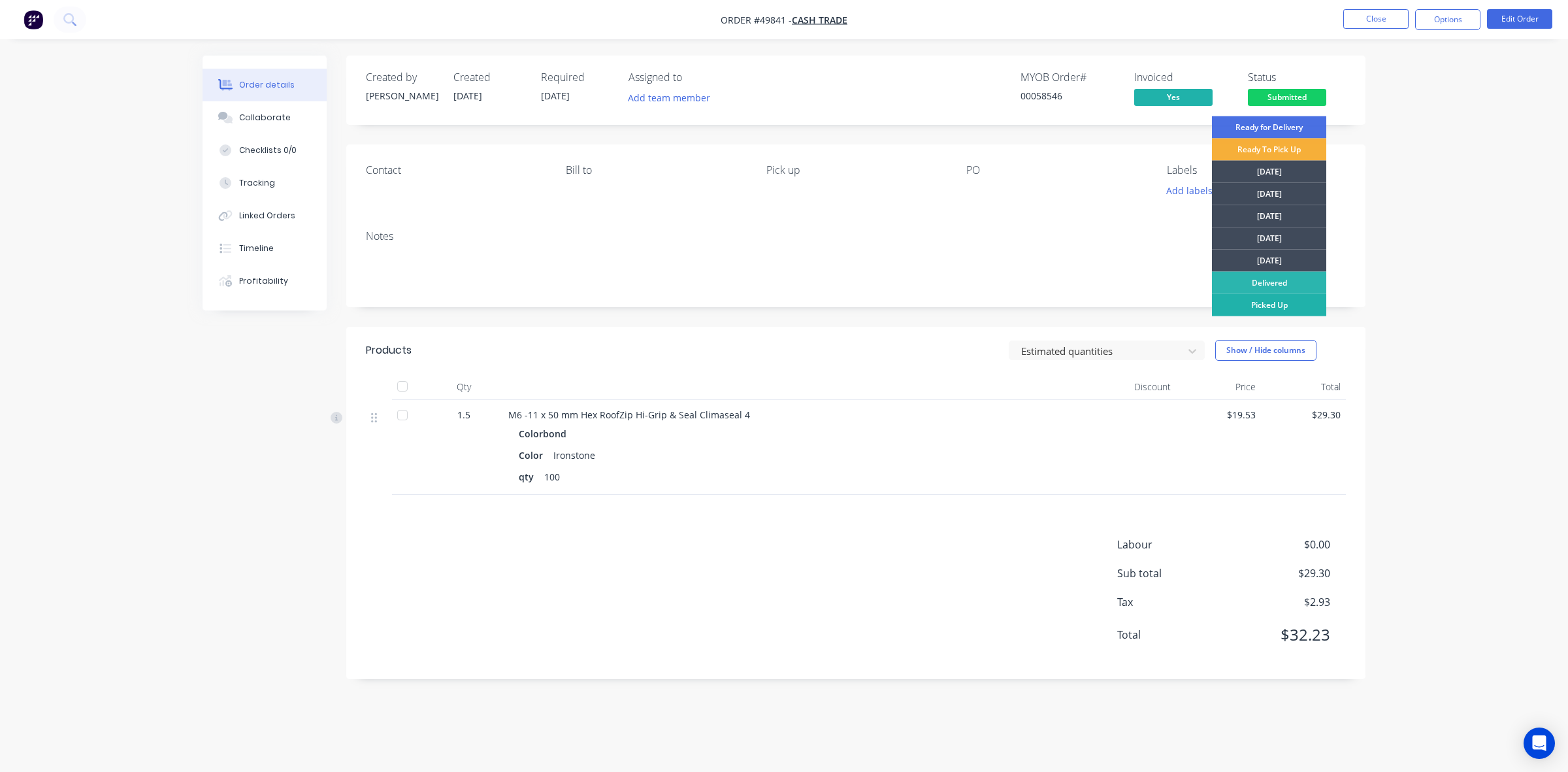
click at [968, 295] on div "Picked Up" at bounding box center [1269, 304] width 115 height 22
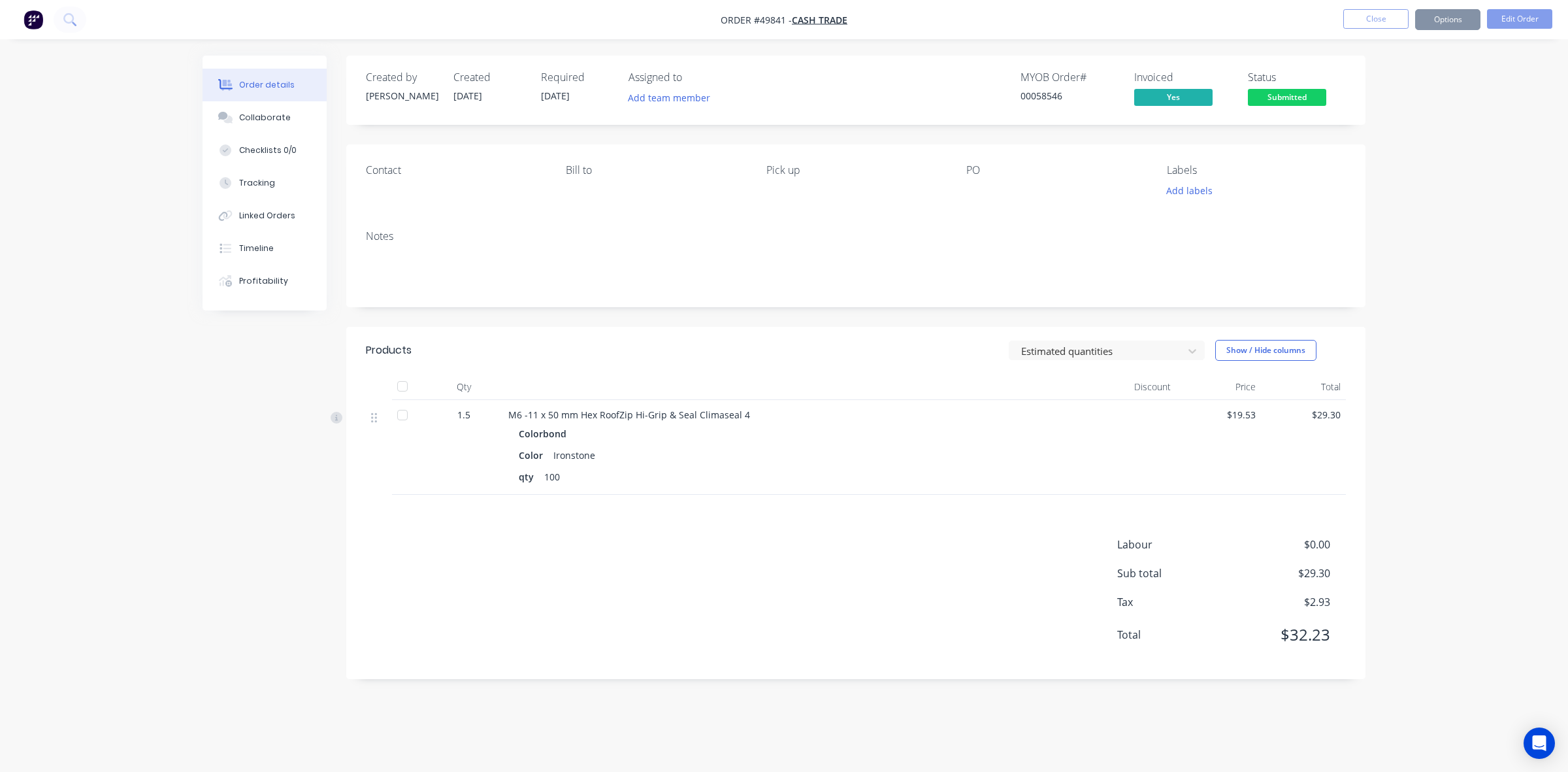
click at [903, 291] on div "Notes" at bounding box center [855, 263] width 1019 height 87
click at [968, 269] on div "Order details Collaborate Checklists 0/0 Tracking Linked Orders Timeline Profit…" at bounding box center [784, 386] width 1568 height 772
click at [968, 26] on button "Close" at bounding box center [1376, 19] width 65 height 20
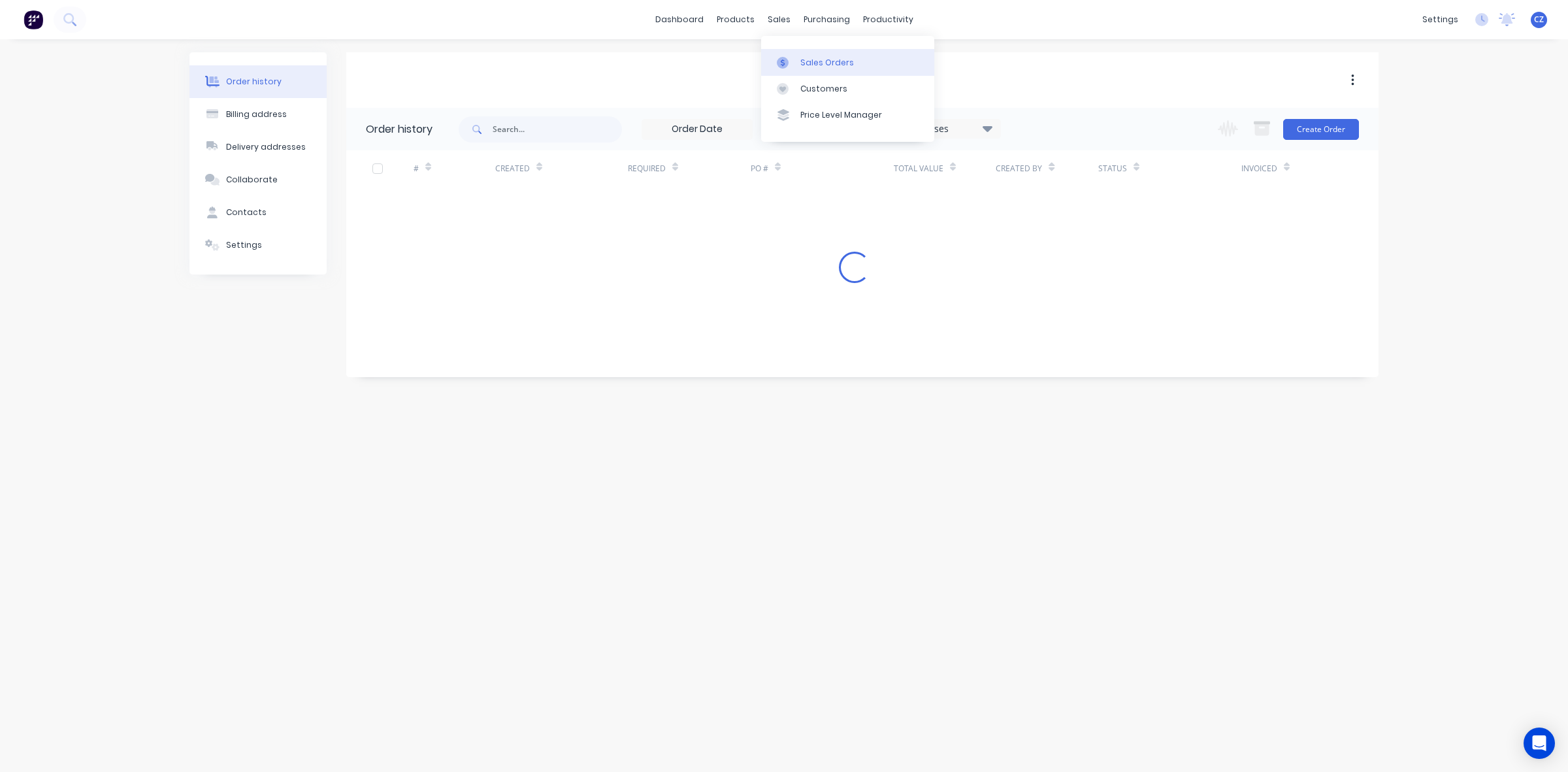
click at [804, 62] on div "Sales Orders" at bounding box center [827, 62] width 54 height 11
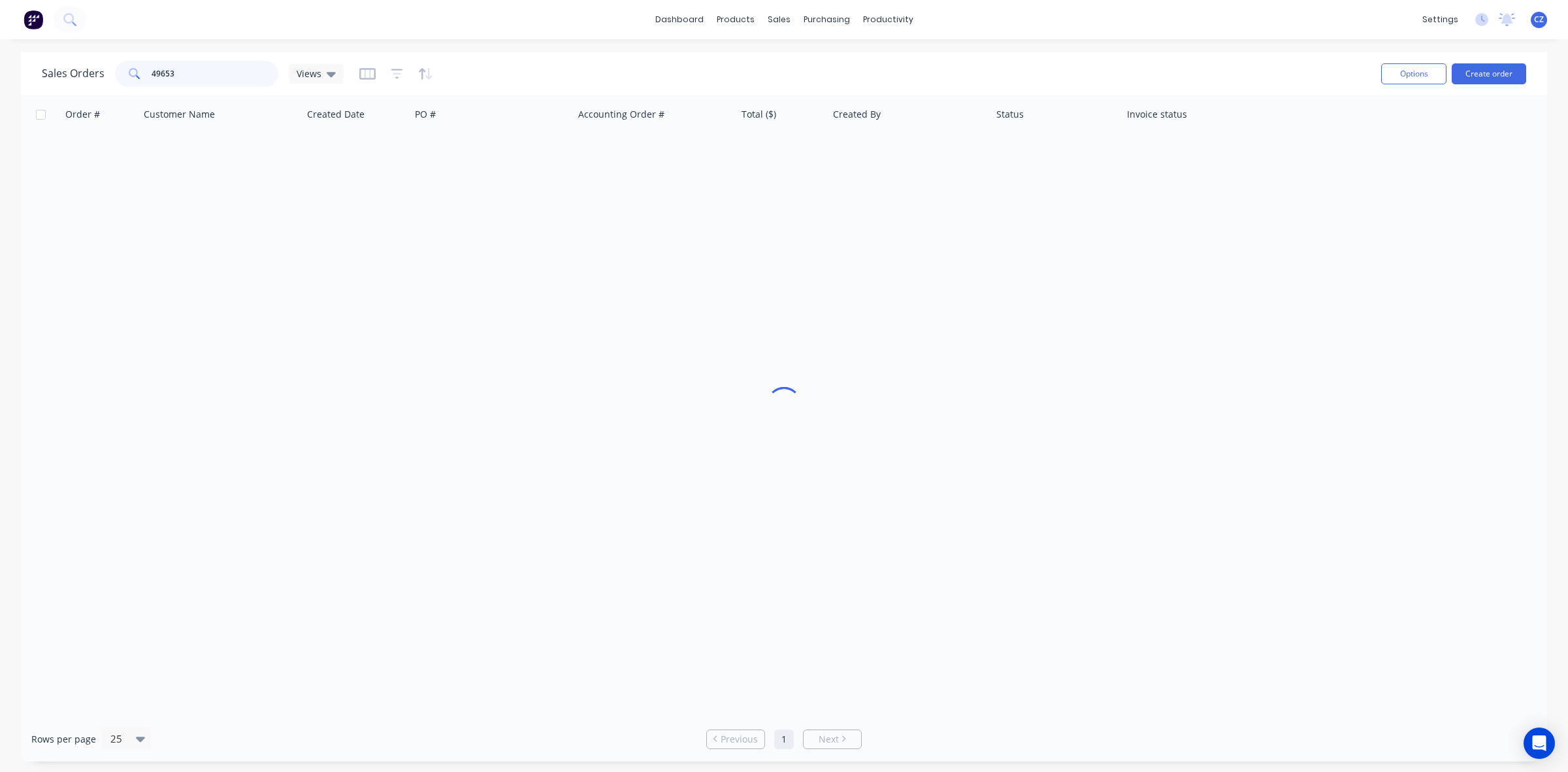
drag, startPoint x: 242, startPoint y: 70, endPoint x: 20, endPoint y: 80, distance: 222.2
click at [21, 79] on div "Sales Orders 49653 Views Options Create order" at bounding box center [784, 74] width 1526 height 43
type input "49593"
drag, startPoint x: 158, startPoint y: 392, endPoint x: 175, endPoint y: 381, distance: 20.2
click at [165, 389] on div "Order # Customer Name Created Date PO # Accounting Order # Total ($) Created By…" at bounding box center [784, 405] width 1526 height 622
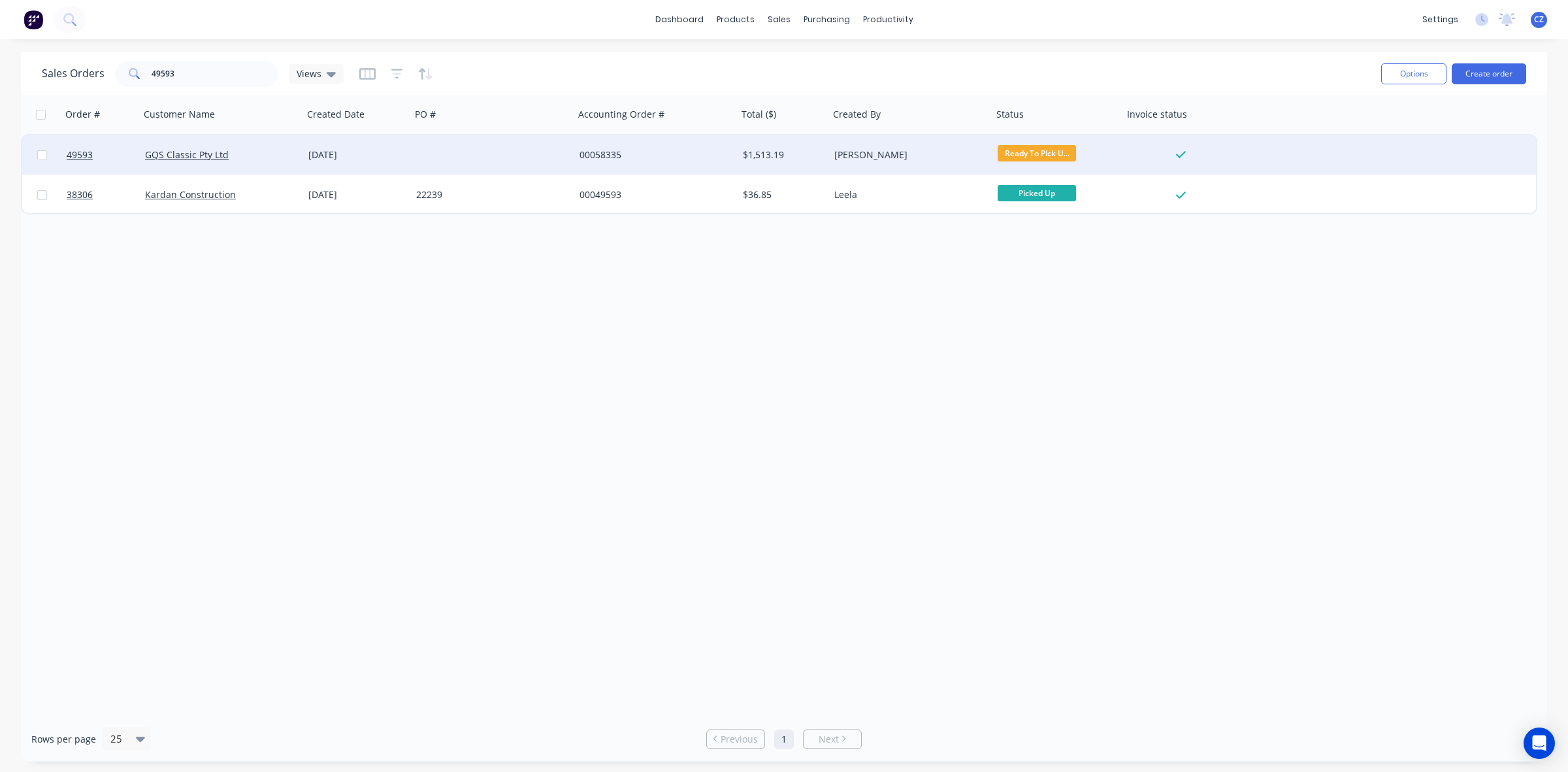
click at [477, 157] on div at bounding box center [493, 155] width 163 height 39
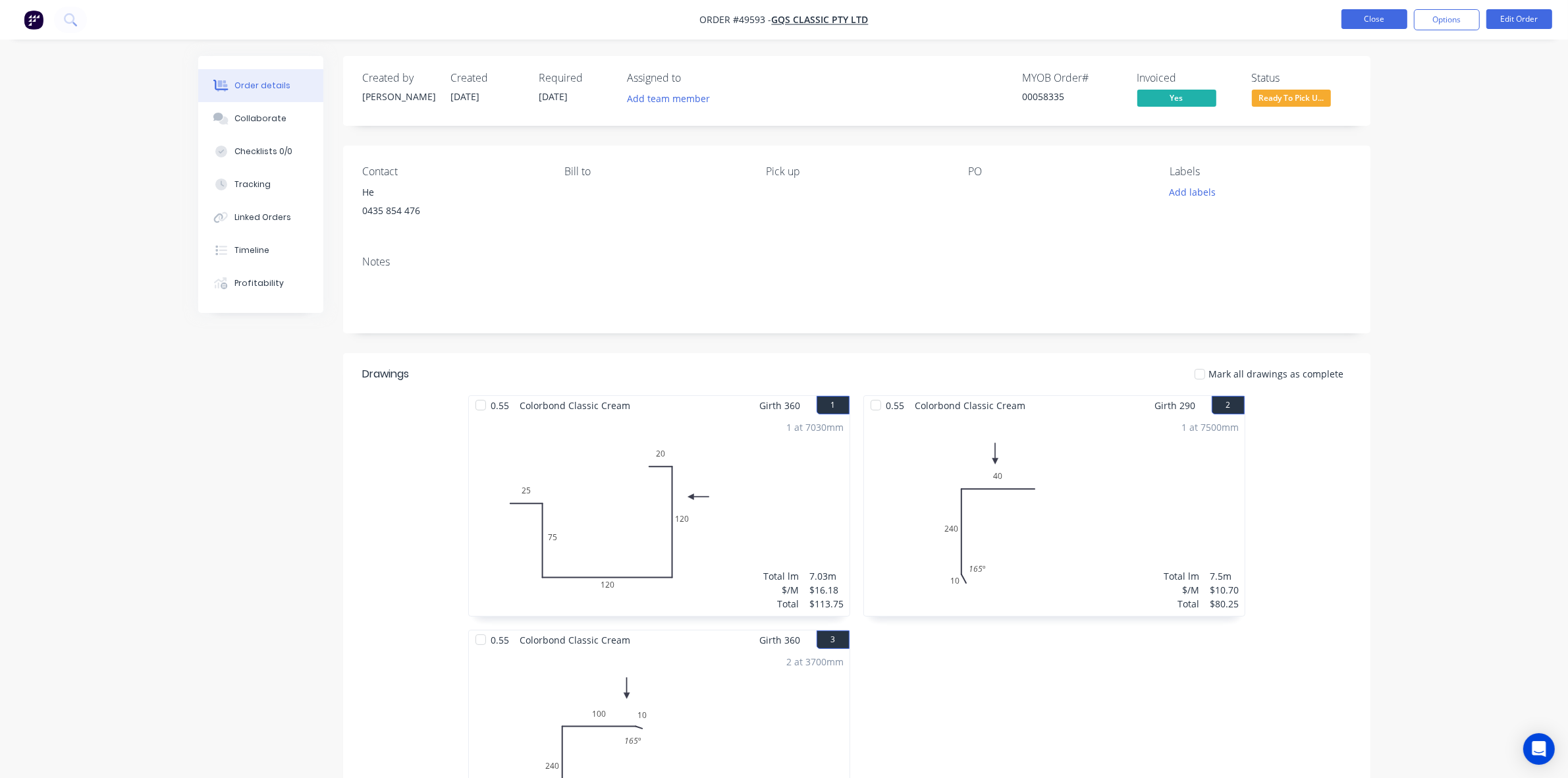
click at [976, 21] on button "Close" at bounding box center [1374, 19] width 66 height 20
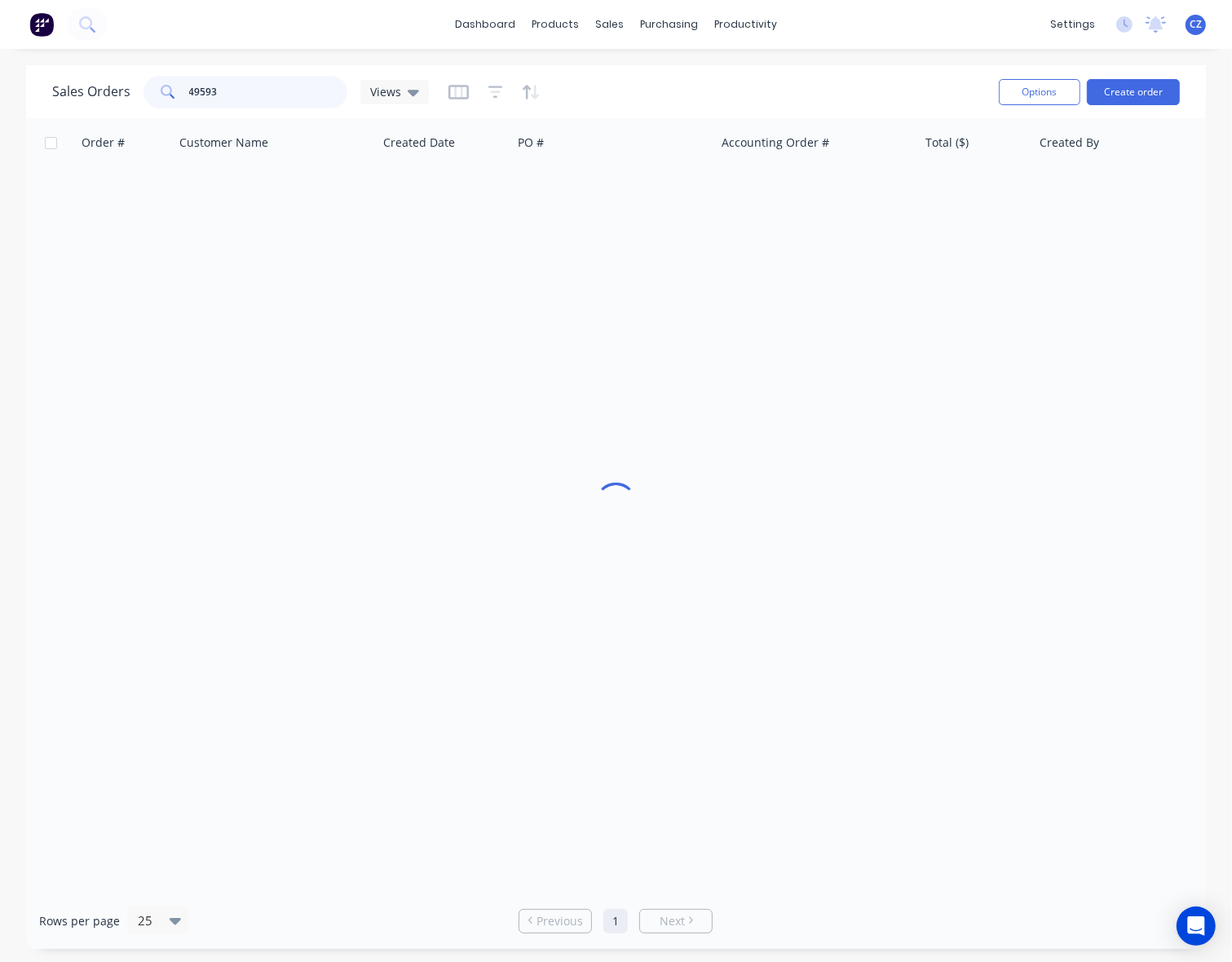
drag, startPoint x: 241, startPoint y: 87, endPoint x: 80, endPoint y: 115, distance: 163.4
click at [80, 115] on div "Sales Orders 49593 Views Options Create order" at bounding box center [616, 92] width 1180 height 53
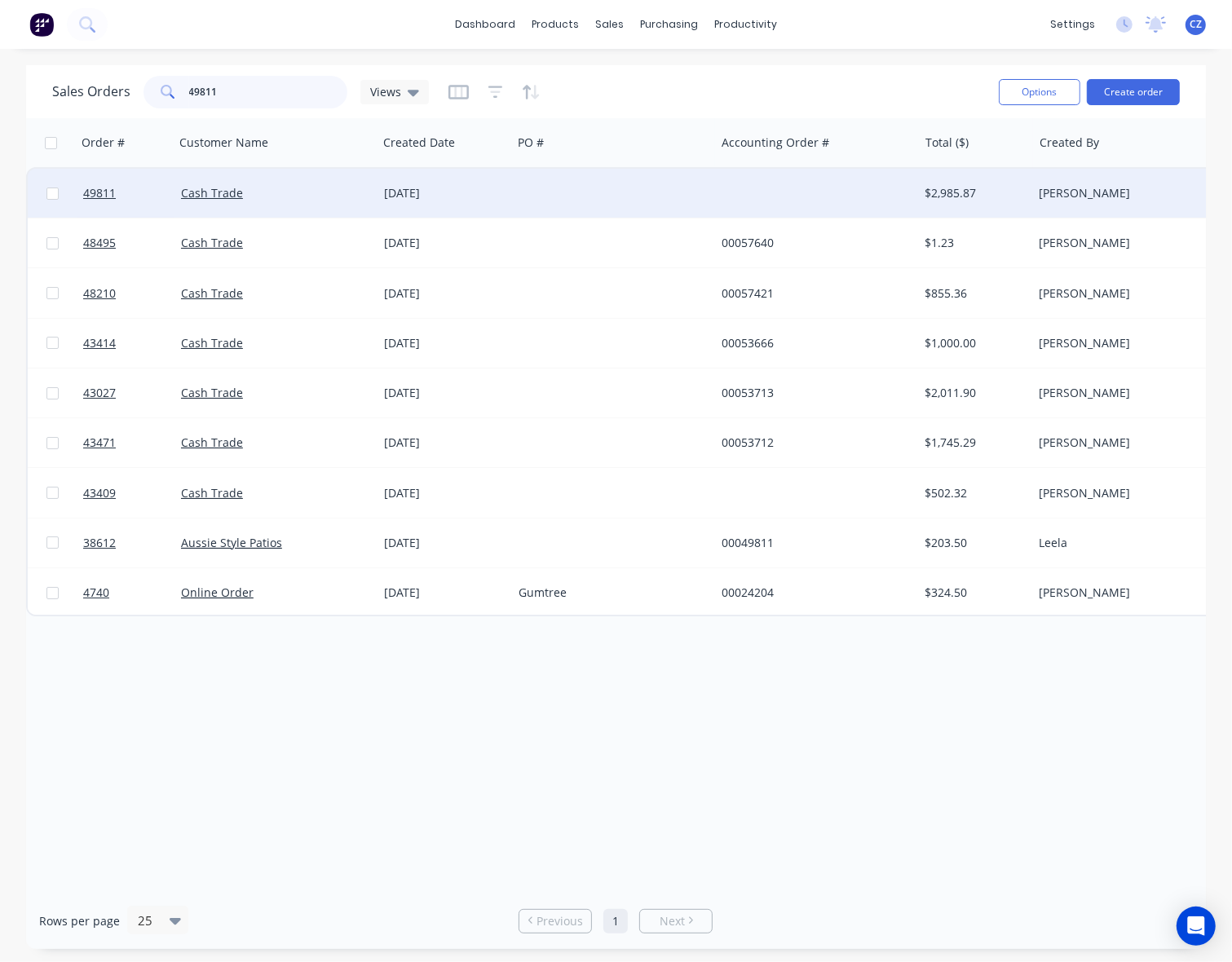
type input "49811"
click at [420, 184] on div "30 Sep 2025" at bounding box center [445, 193] width 134 height 49
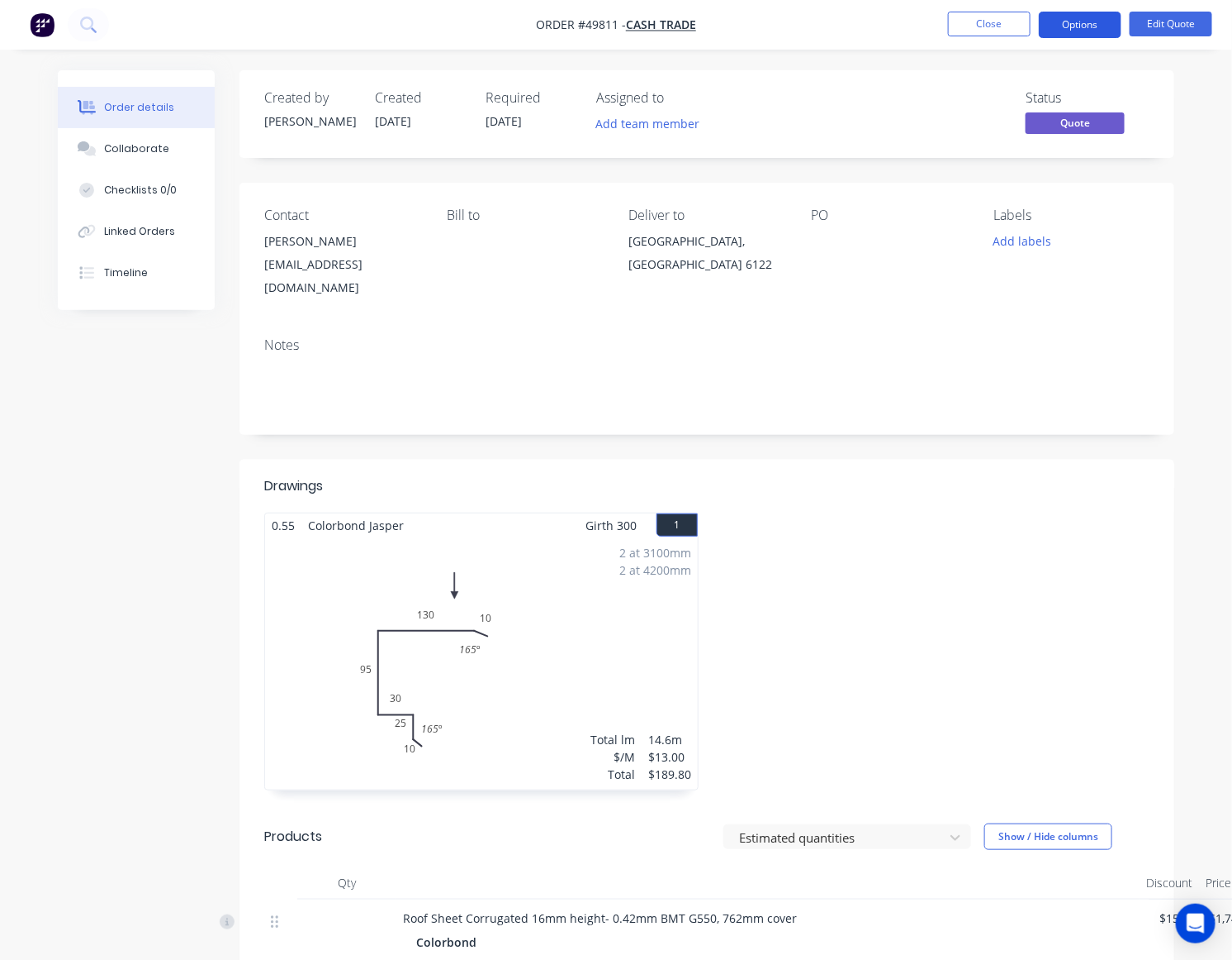
click at [1097, 32] on button "Options" at bounding box center [1080, 25] width 83 height 27
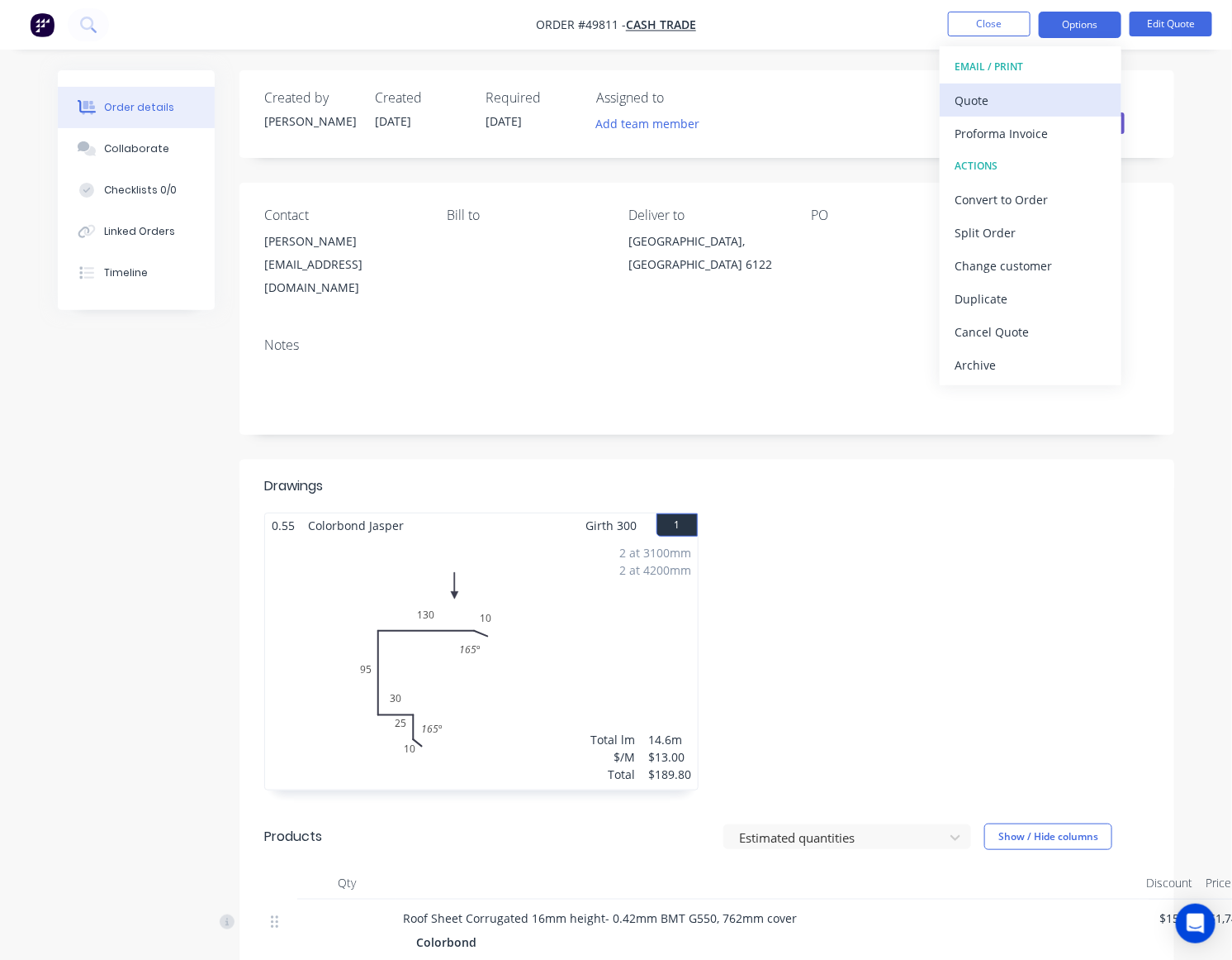
click at [1025, 91] on div "Quote" at bounding box center [1031, 100] width 152 height 24
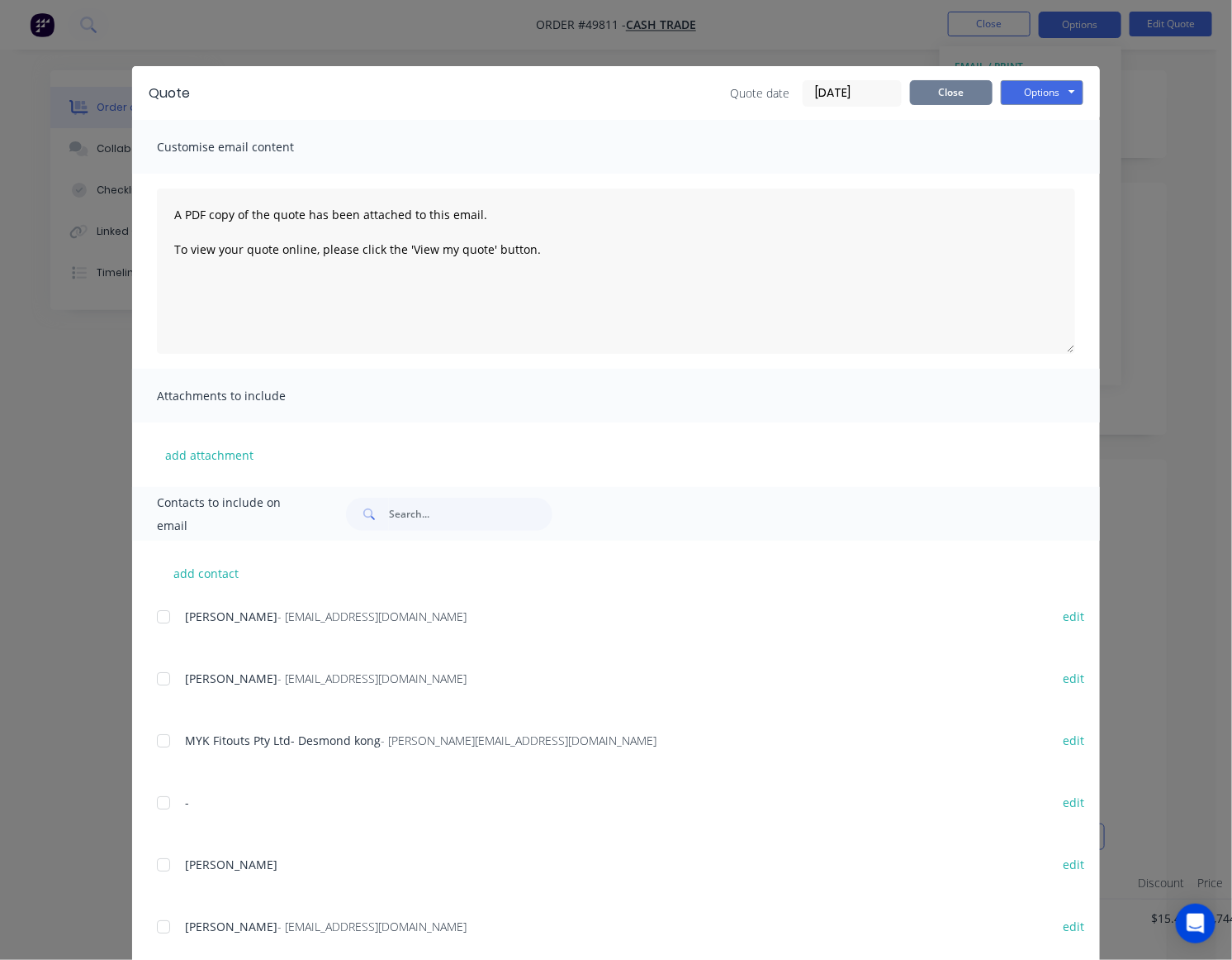
click at [943, 98] on button "Close" at bounding box center [952, 93] width 83 height 25
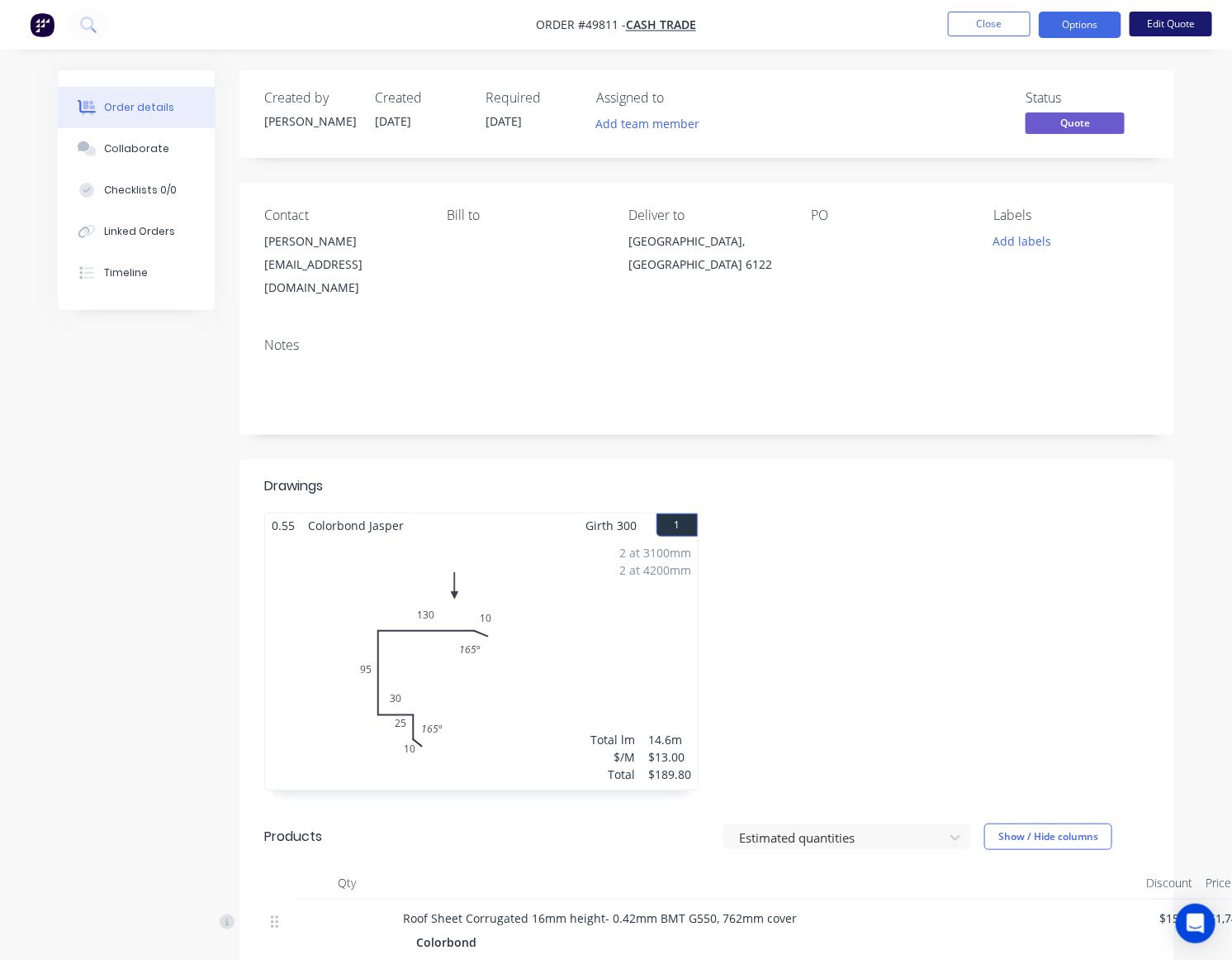
click at [1163, 27] on button "Edit Quote" at bounding box center [1172, 24] width 83 height 25
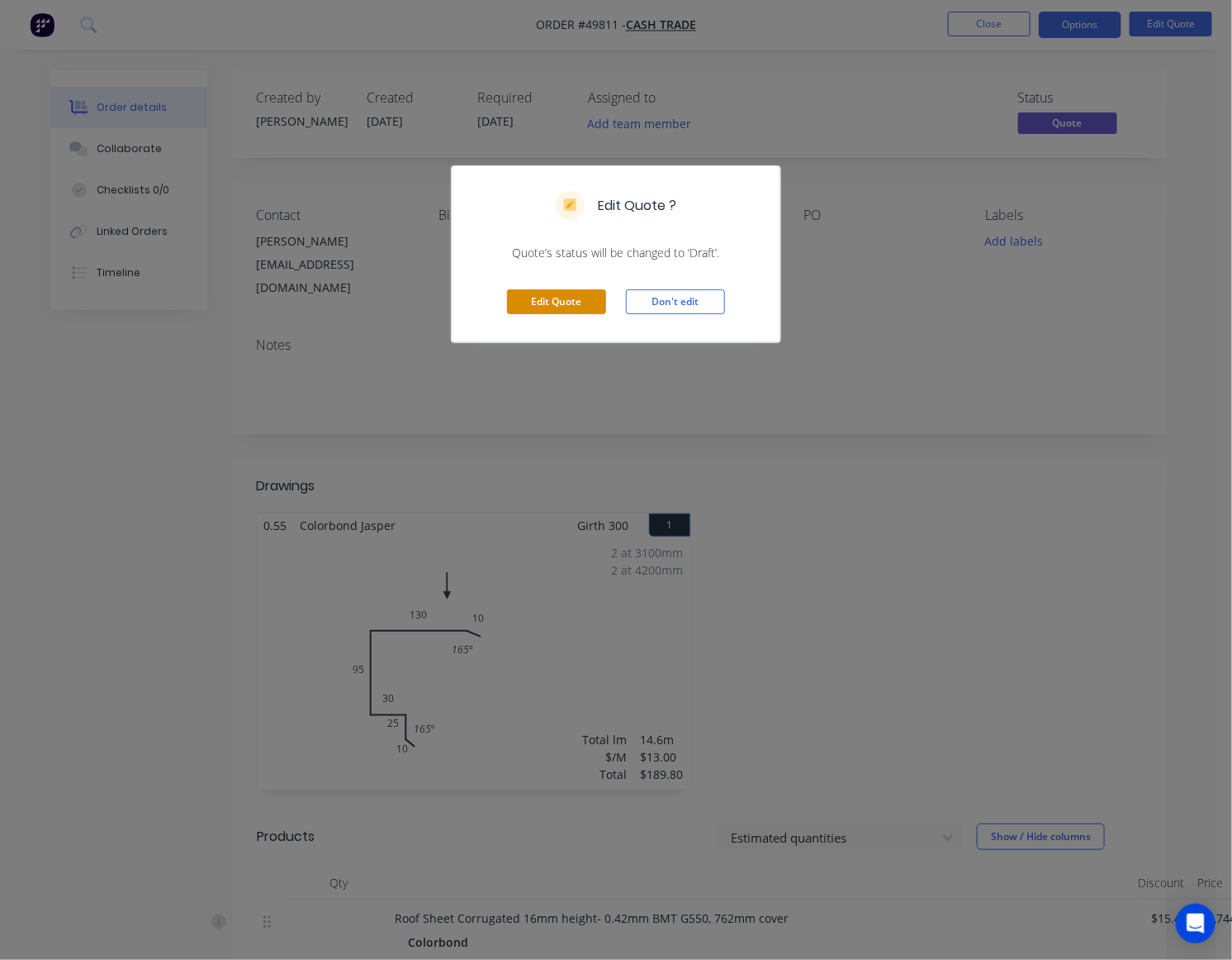
click at [554, 294] on button "Edit Quote" at bounding box center [557, 301] width 99 height 25
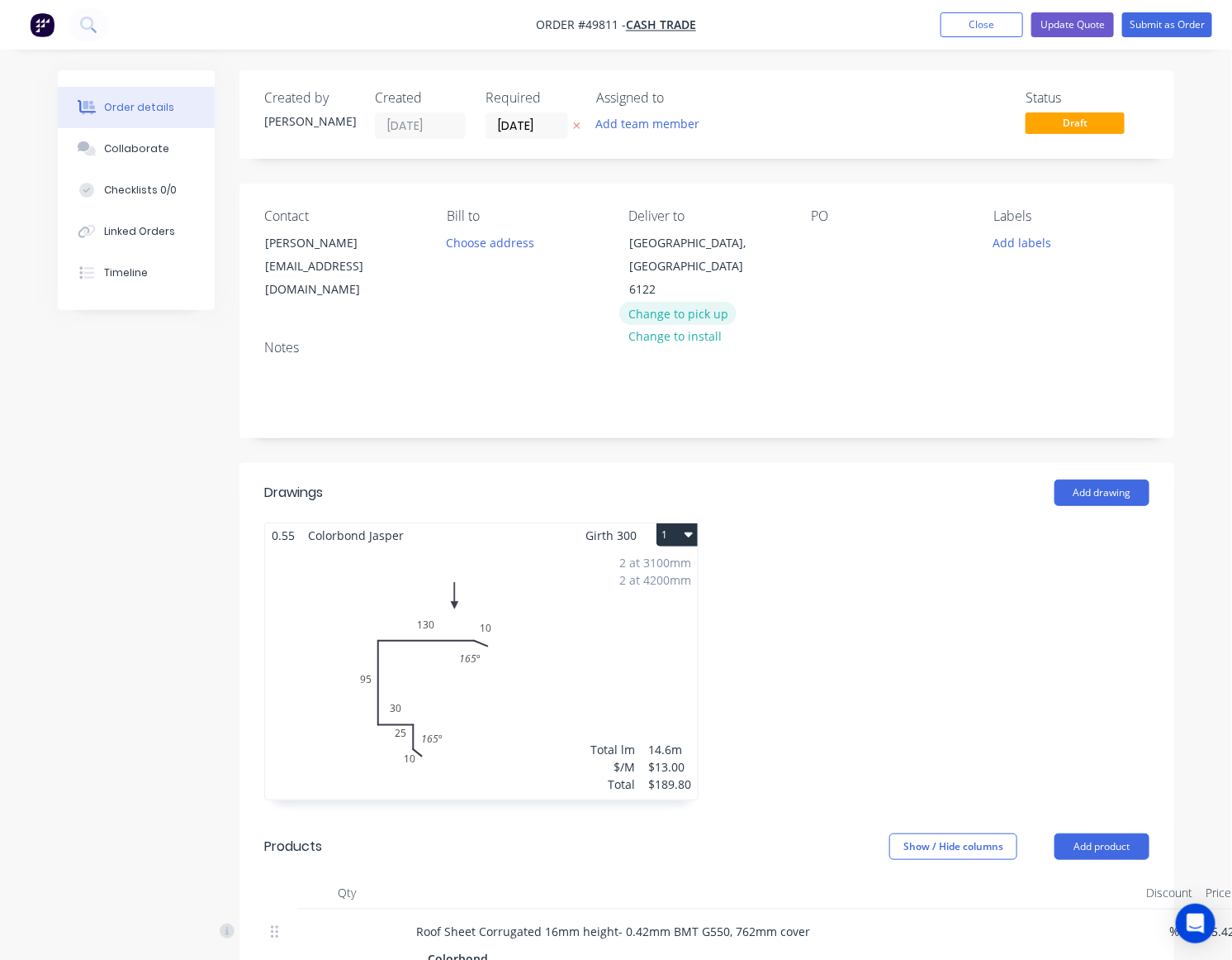
click at [707, 301] on button "Change to pick up" at bounding box center [678, 312] width 117 height 22
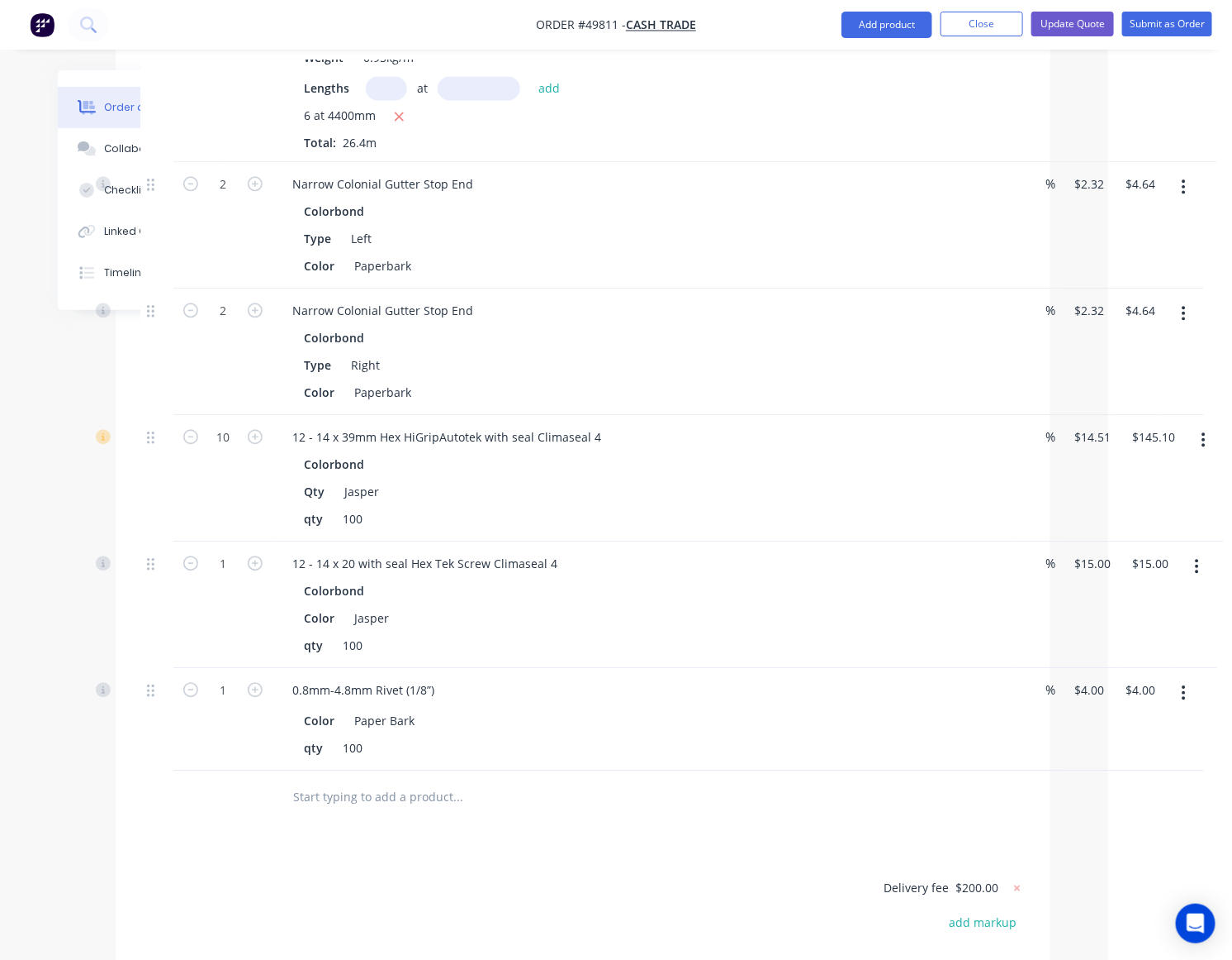
scroll to position [1447, 124]
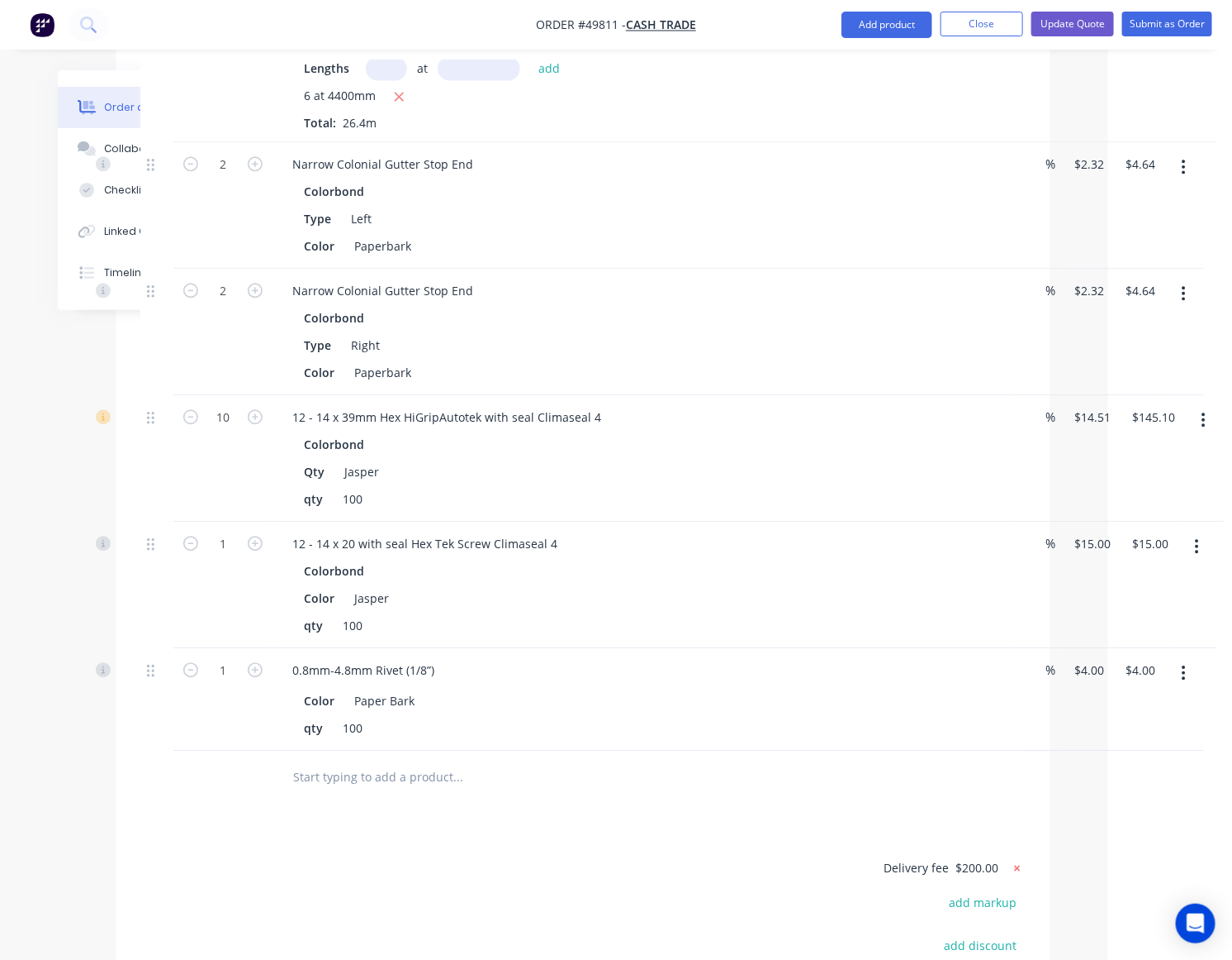
drag, startPoint x: 1017, startPoint y: 849, endPoint x: 1103, endPoint y: 550, distance: 311.1
click at [1023, 859] on icon at bounding box center [1017, 867] width 16 height 16
click at [1096, 23] on button "Update Quote" at bounding box center [1073, 24] width 83 height 25
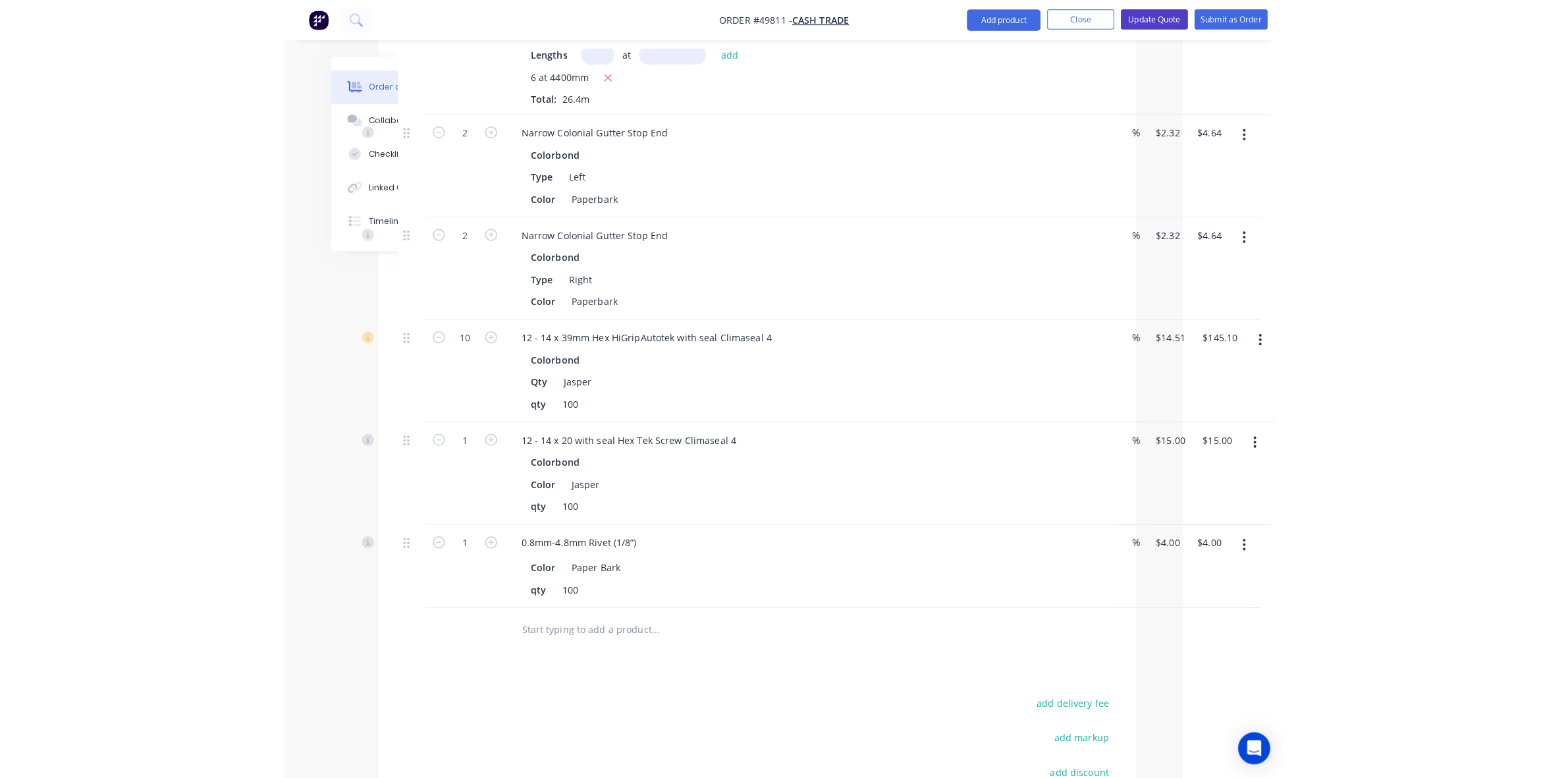
scroll to position [0, 0]
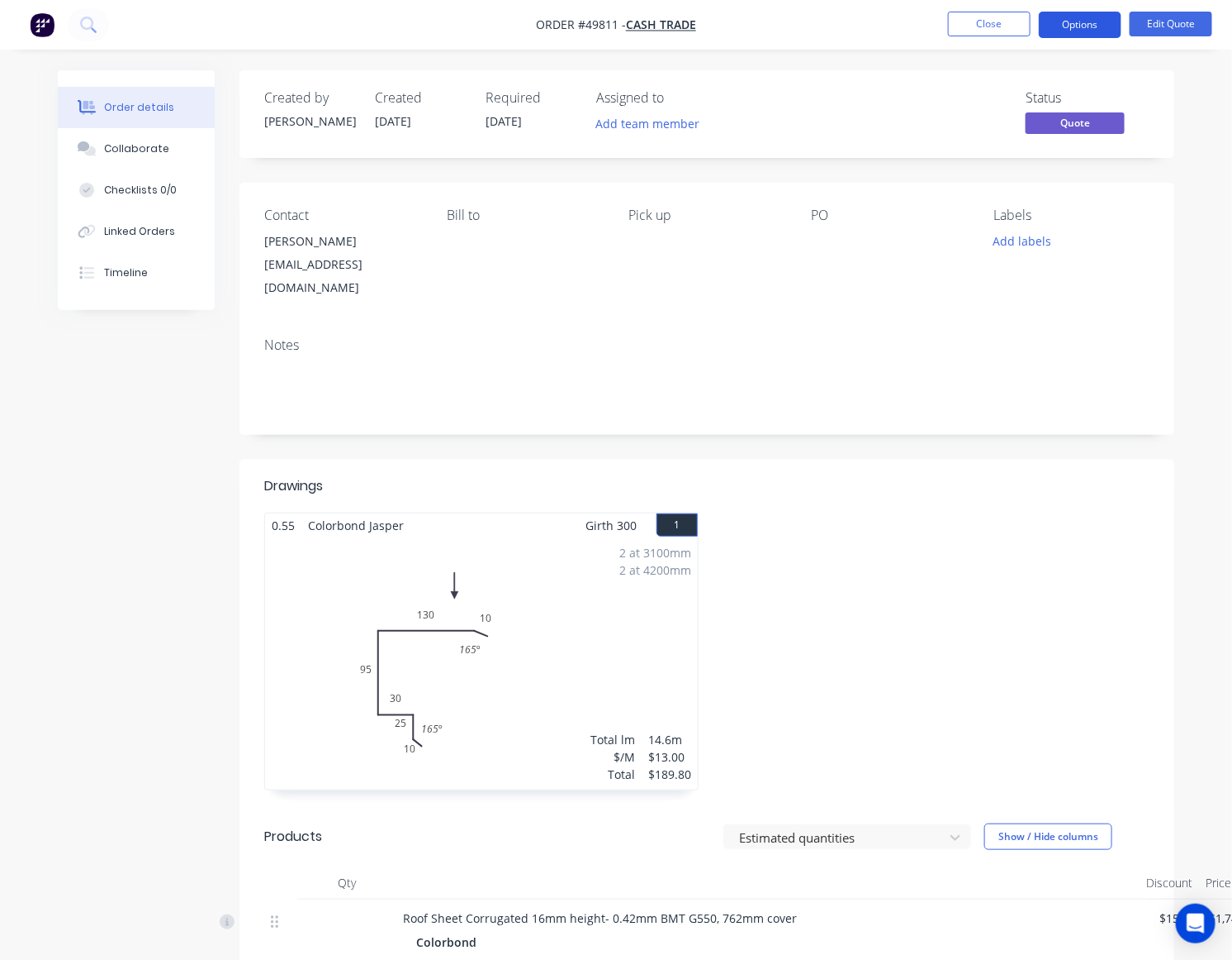
drag, startPoint x: 1051, startPoint y: 21, endPoint x: 1049, endPoint y: 35, distance: 14.1
click at [1051, 21] on button "Options" at bounding box center [1080, 25] width 83 height 27
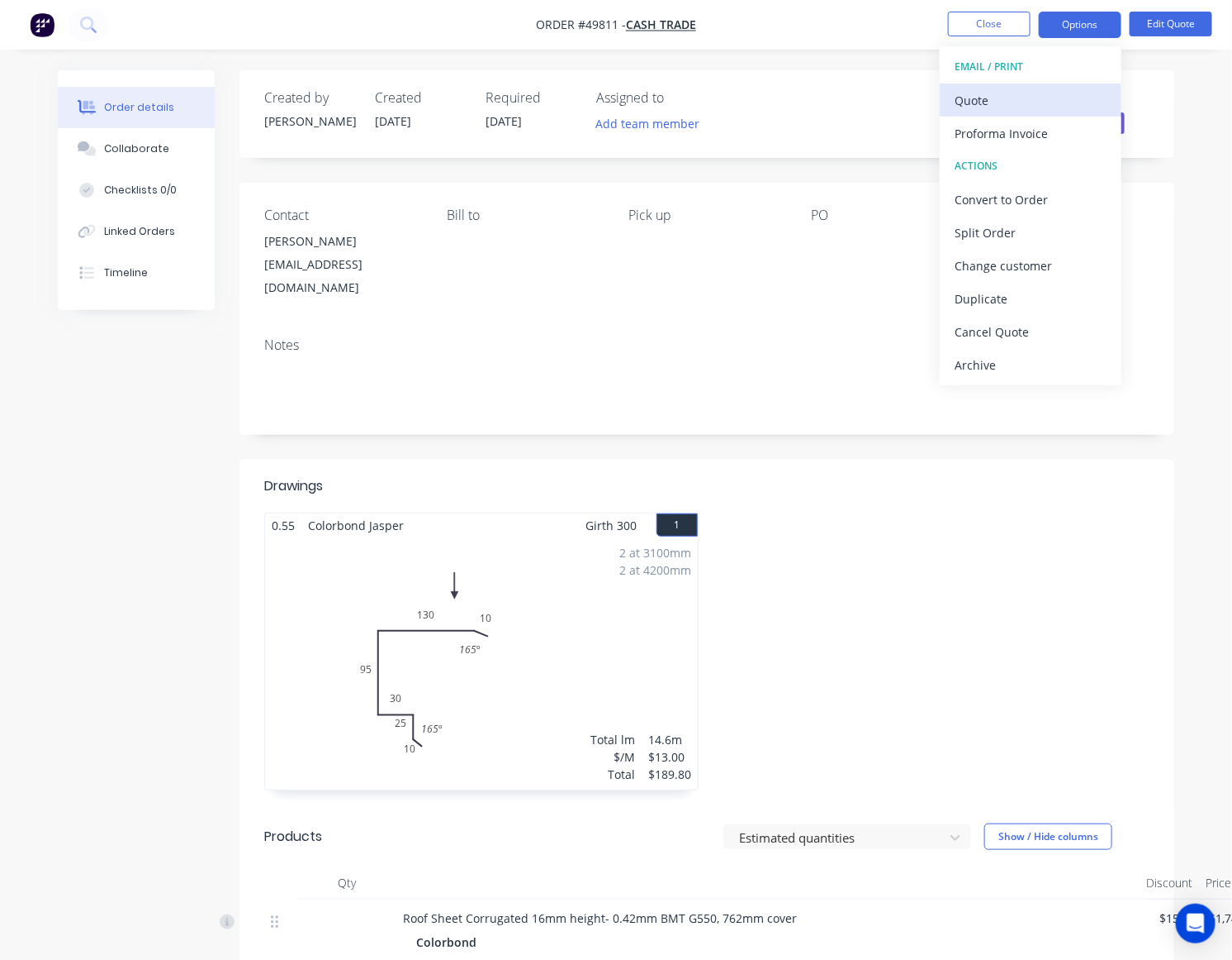
click at [984, 98] on div "Quote" at bounding box center [1031, 100] width 152 height 24
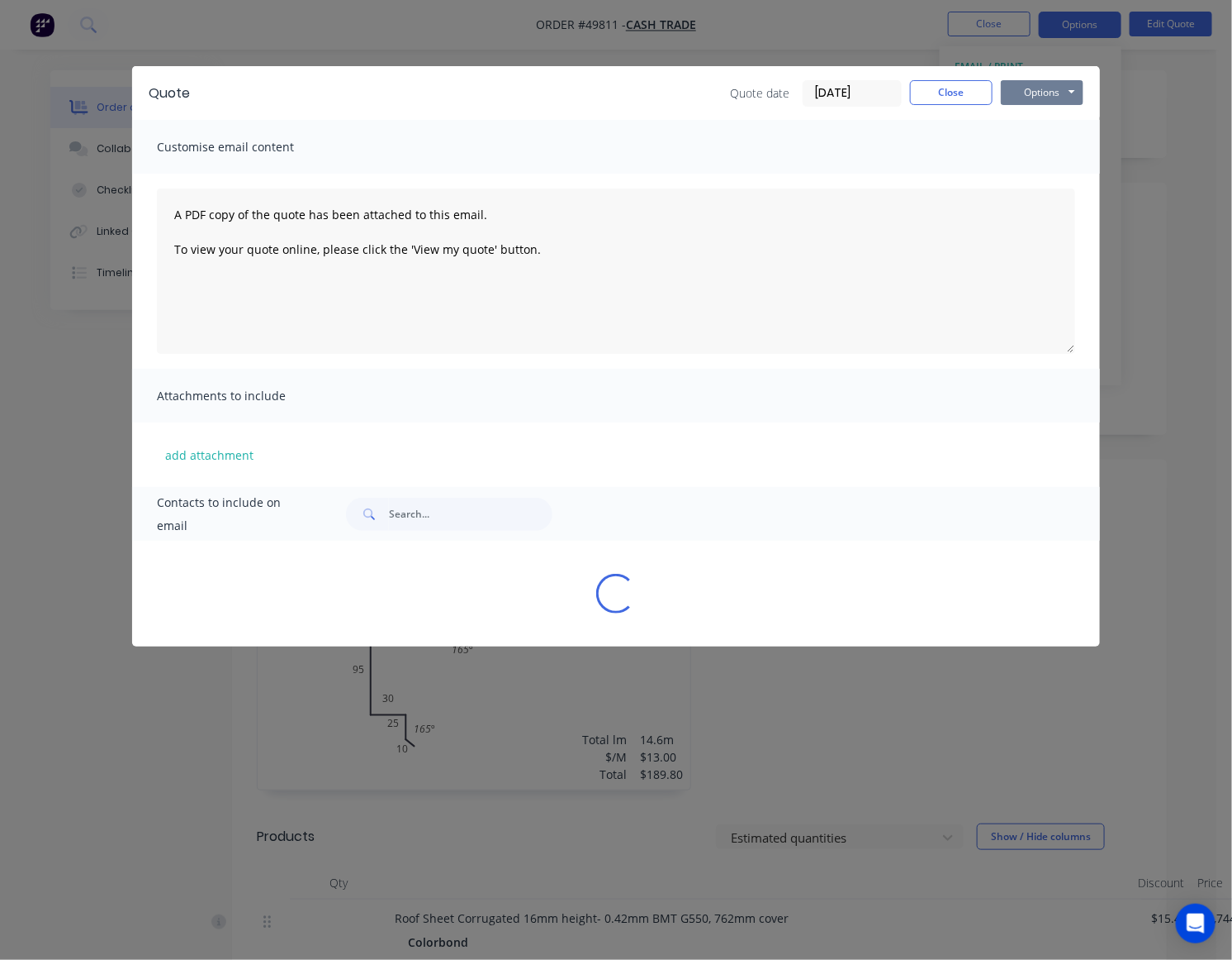
click at [1038, 92] on button "Options" at bounding box center [1042, 93] width 83 height 25
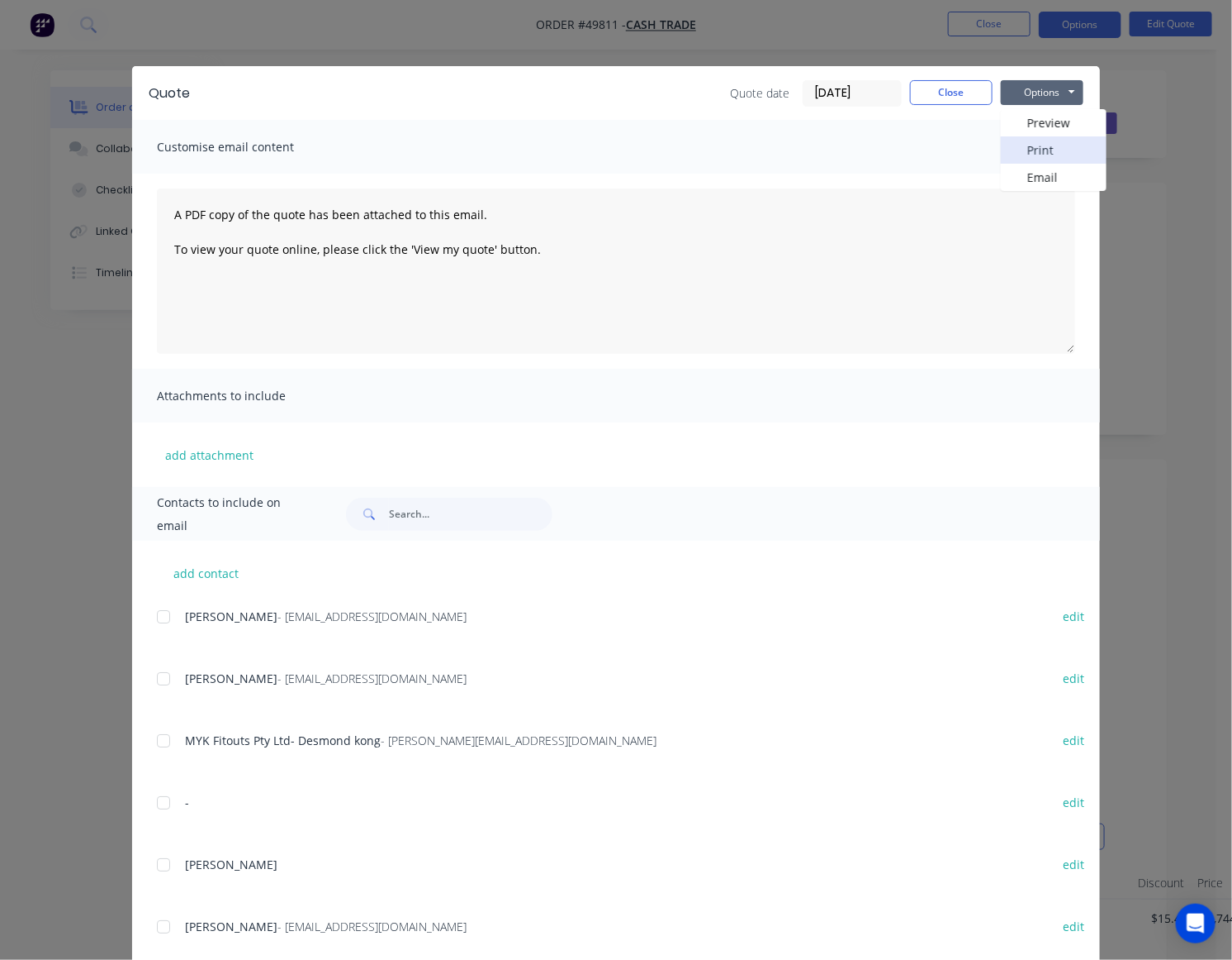
click at [1032, 152] on button "Print" at bounding box center [1054, 150] width 106 height 27
click at [940, 104] on div "Quote date 30/09/25 Close Options Preview Print Email" at bounding box center [907, 94] width 353 height 27
click at [942, 89] on button "Close" at bounding box center [952, 93] width 83 height 25
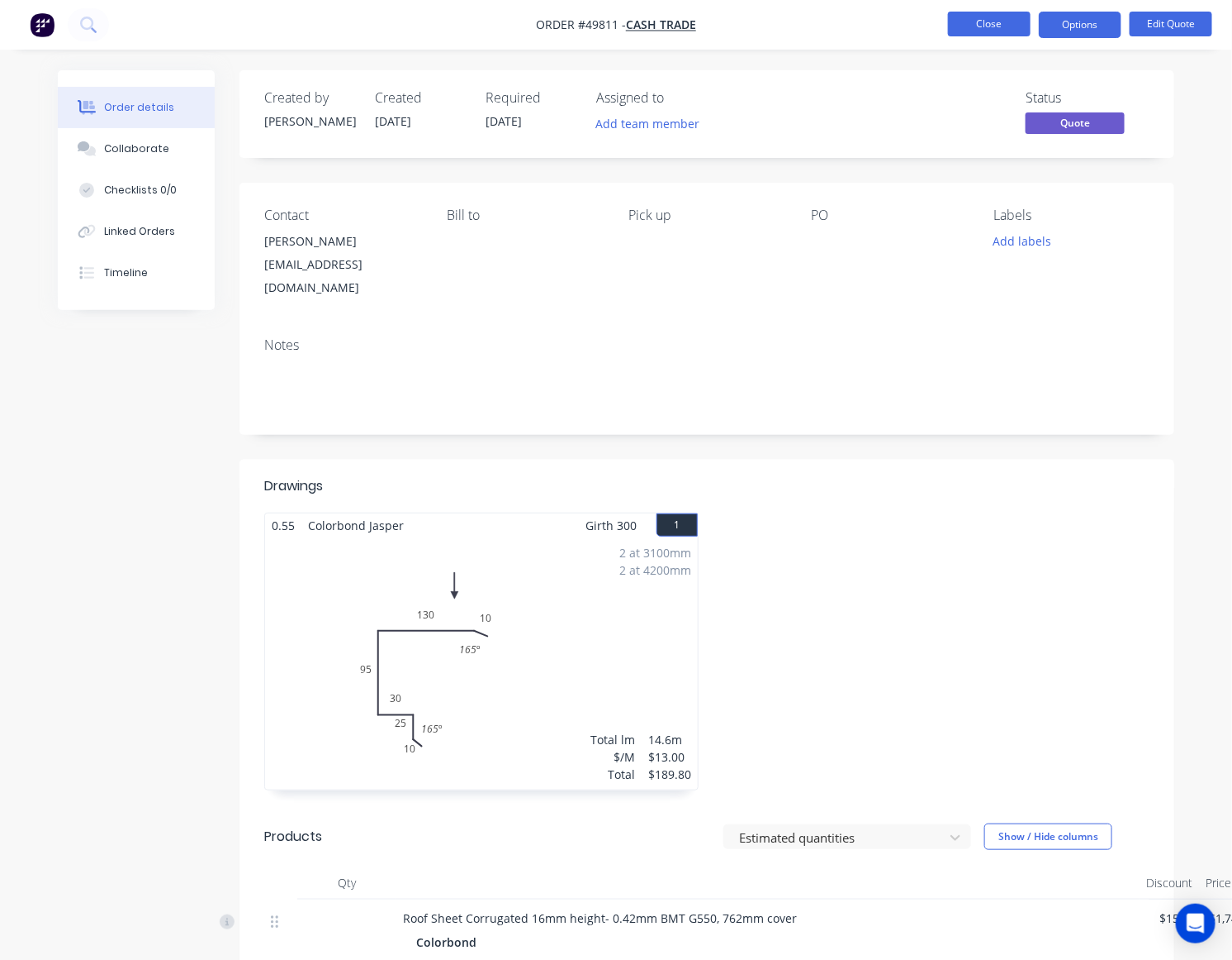
click at [1006, 25] on button "Close" at bounding box center [989, 24] width 83 height 25
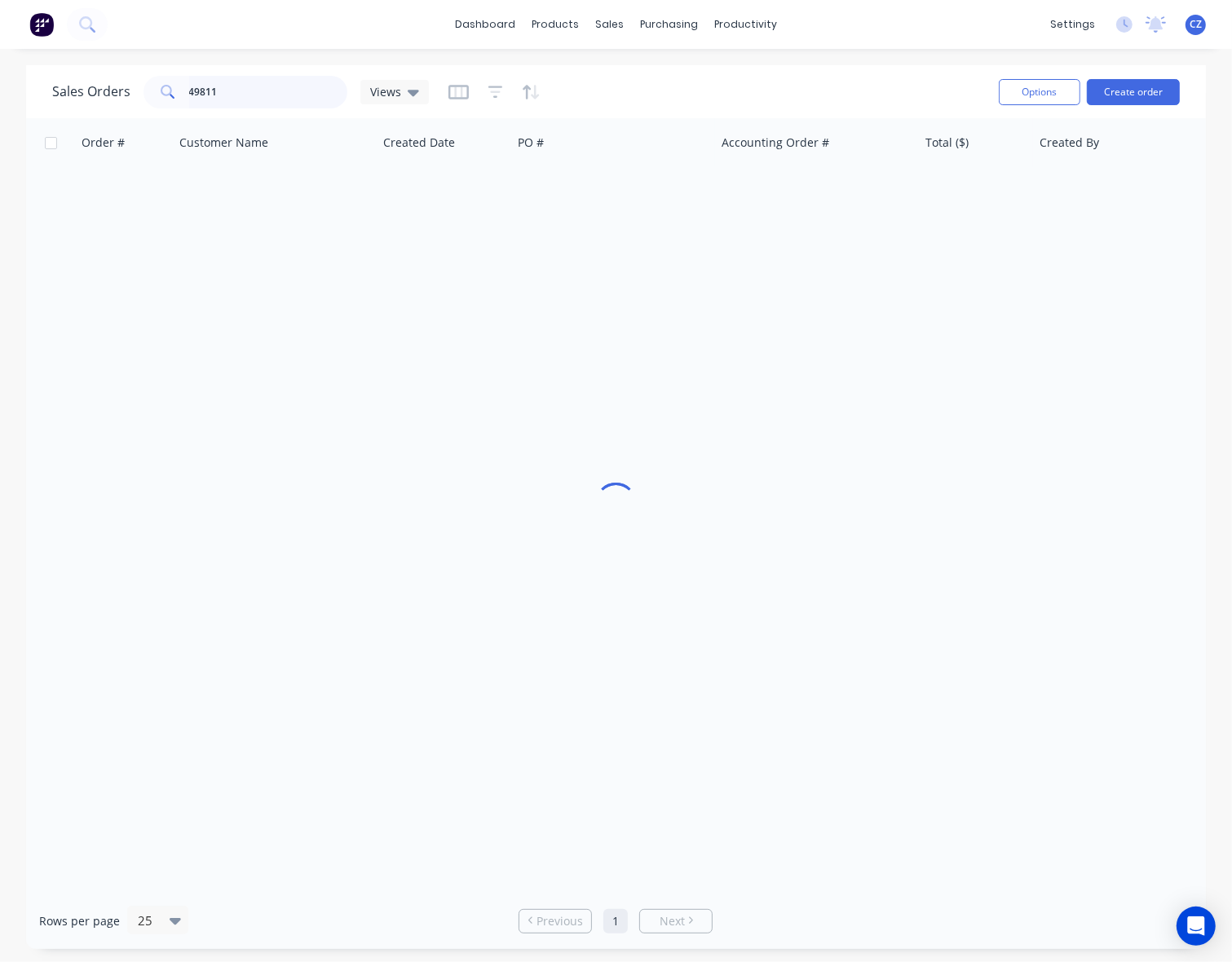
drag, startPoint x: 259, startPoint y: 84, endPoint x: 120, endPoint y: 91, distance: 139.2
click at [118, 91] on div "Sales Orders 49811 Views" at bounding box center [241, 92] width 377 height 32
drag, startPoint x: 257, startPoint y: 92, endPoint x: 102, endPoint y: 79, distance: 155.5
click at [102, 79] on div "Sales Orders 58528 Views" at bounding box center [241, 92] width 377 height 32
click at [772, 90] on div "Sales Orders 58528 Views" at bounding box center [519, 92] width 934 height 40
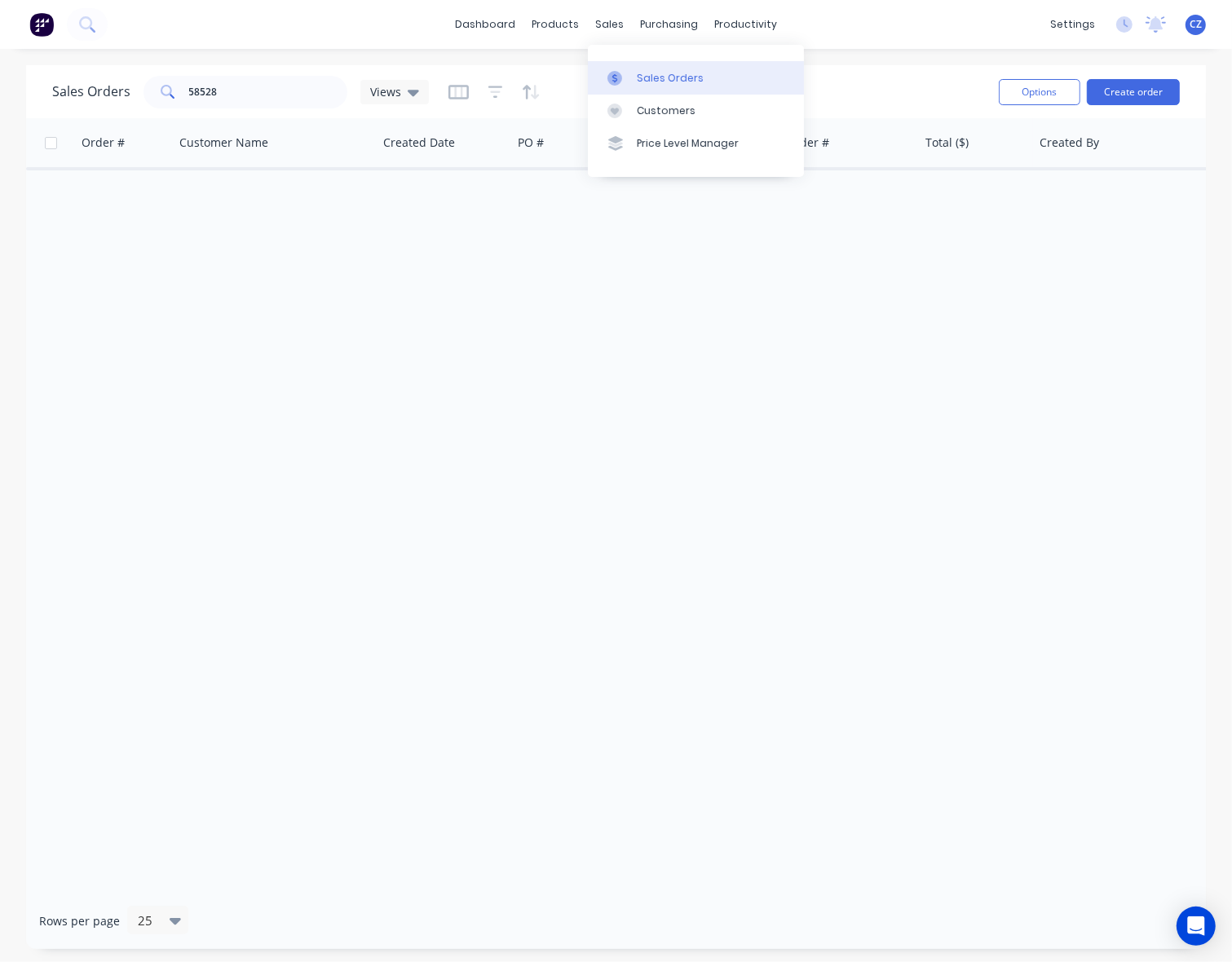
click at [607, 72] on link "Sales Orders" at bounding box center [696, 78] width 216 height 32
click at [691, 80] on div "Sales Orders" at bounding box center [670, 78] width 67 height 14
click at [275, 88] on input "58528" at bounding box center [269, 92] width 159 height 32
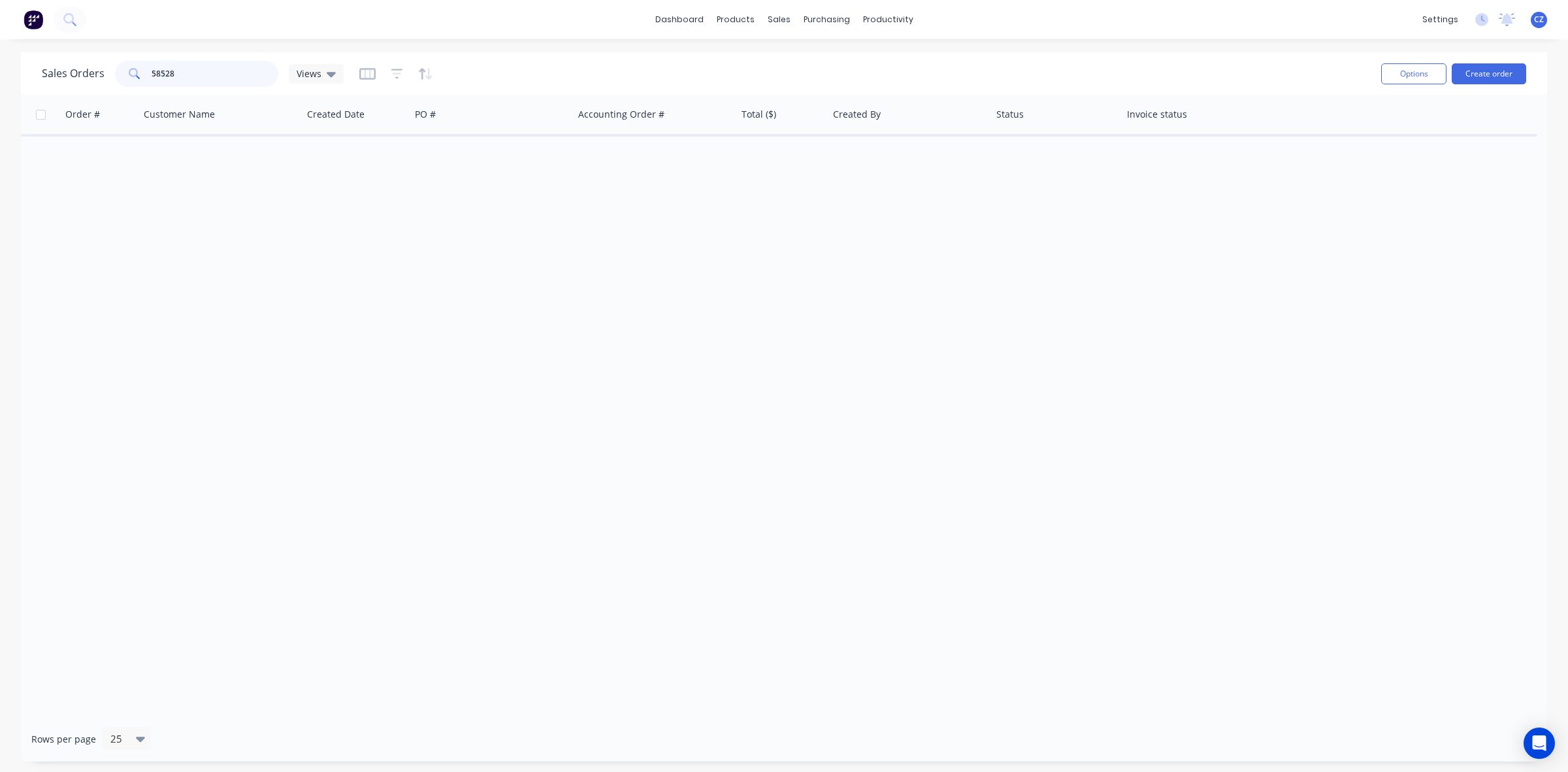
drag, startPoint x: 222, startPoint y: 68, endPoint x: 96, endPoint y: 62, distance: 126.1
click at [95, 62] on div "Sales Orders 58528 Views" at bounding box center [193, 74] width 302 height 26
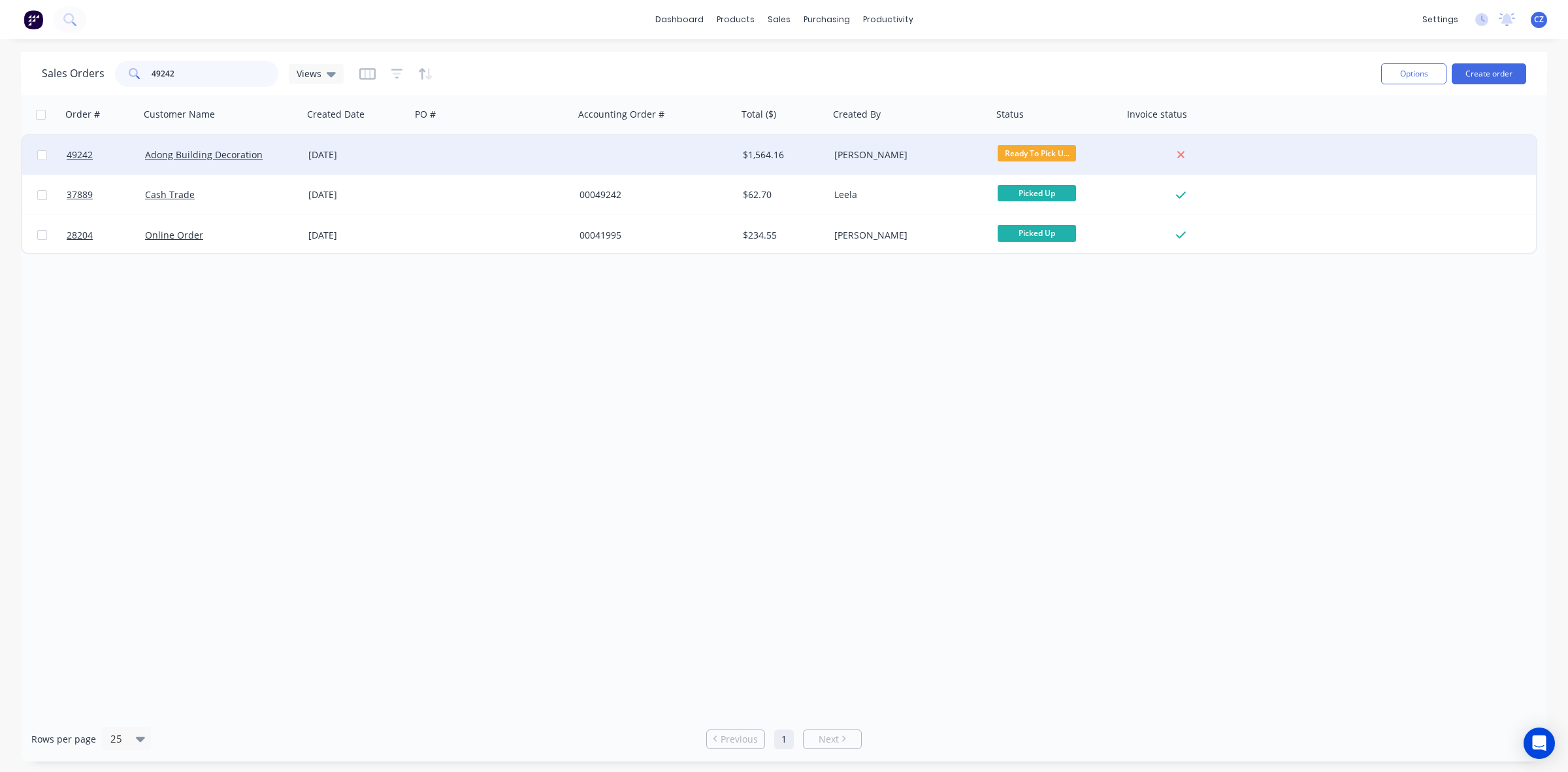
type input "49242"
click at [627, 159] on div at bounding box center [656, 155] width 163 height 39
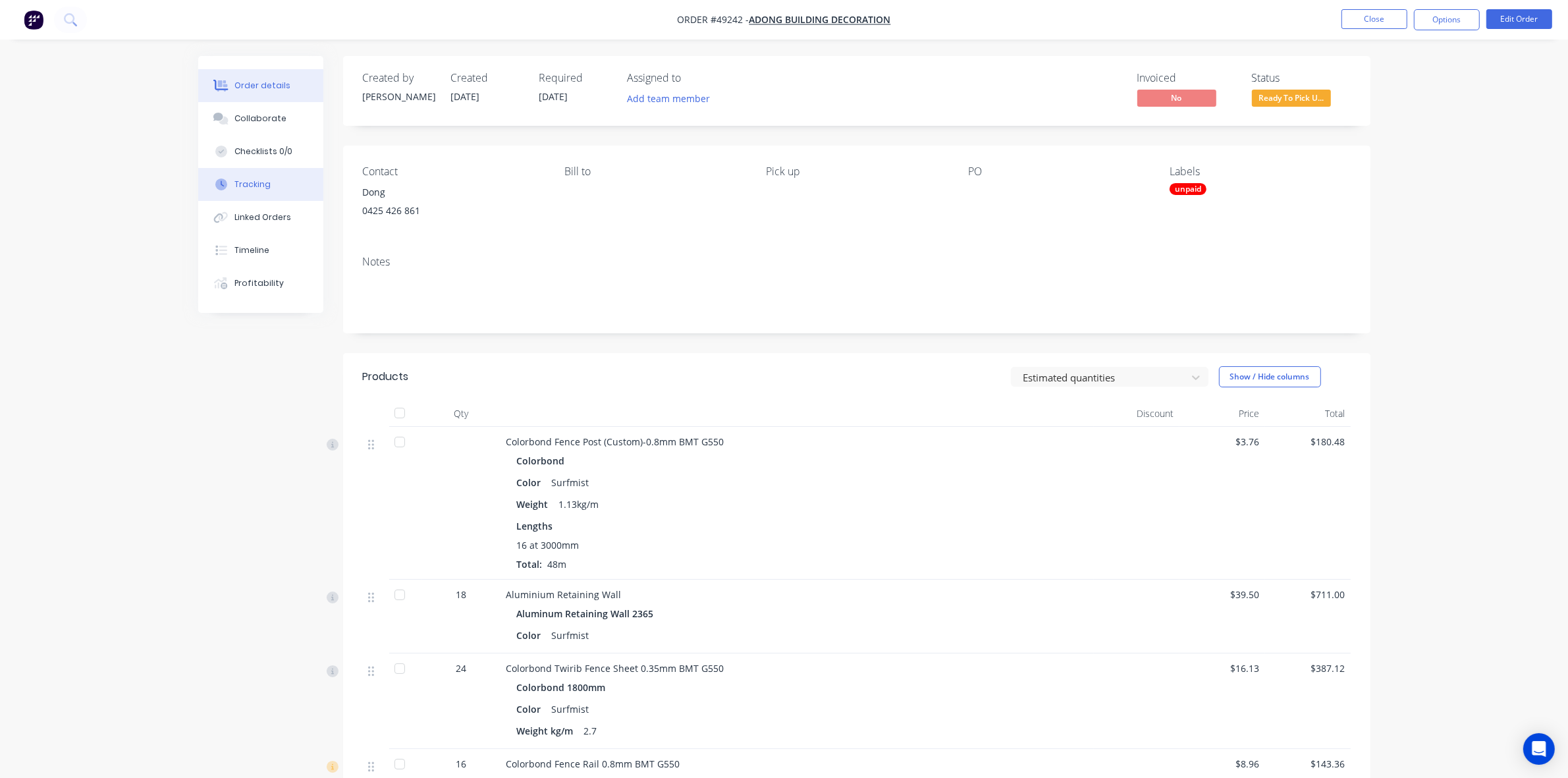
click at [281, 182] on button "Tracking" at bounding box center [261, 184] width 125 height 33
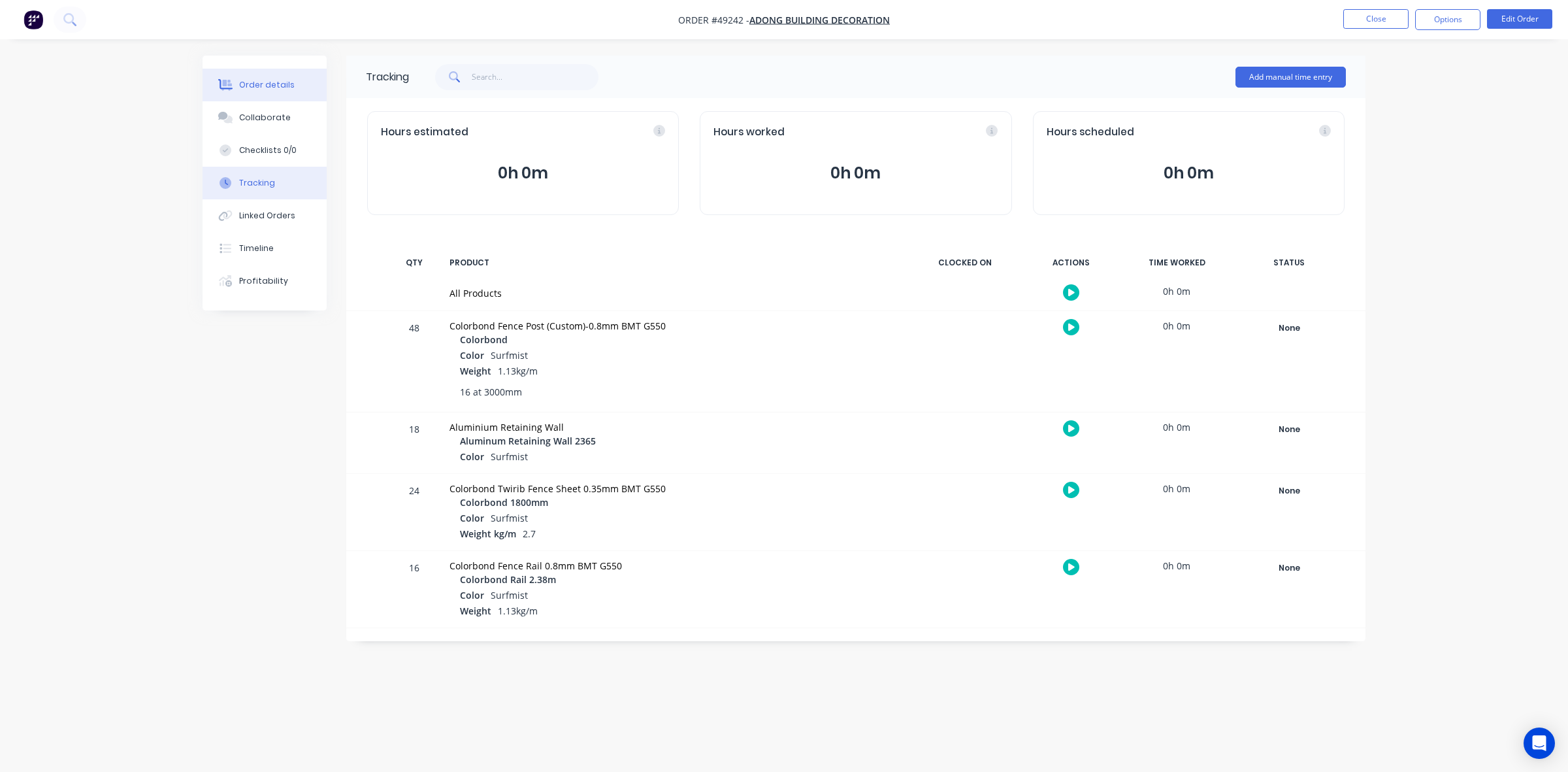
click at [246, 93] on button "Order details" at bounding box center [265, 84] width 124 height 33
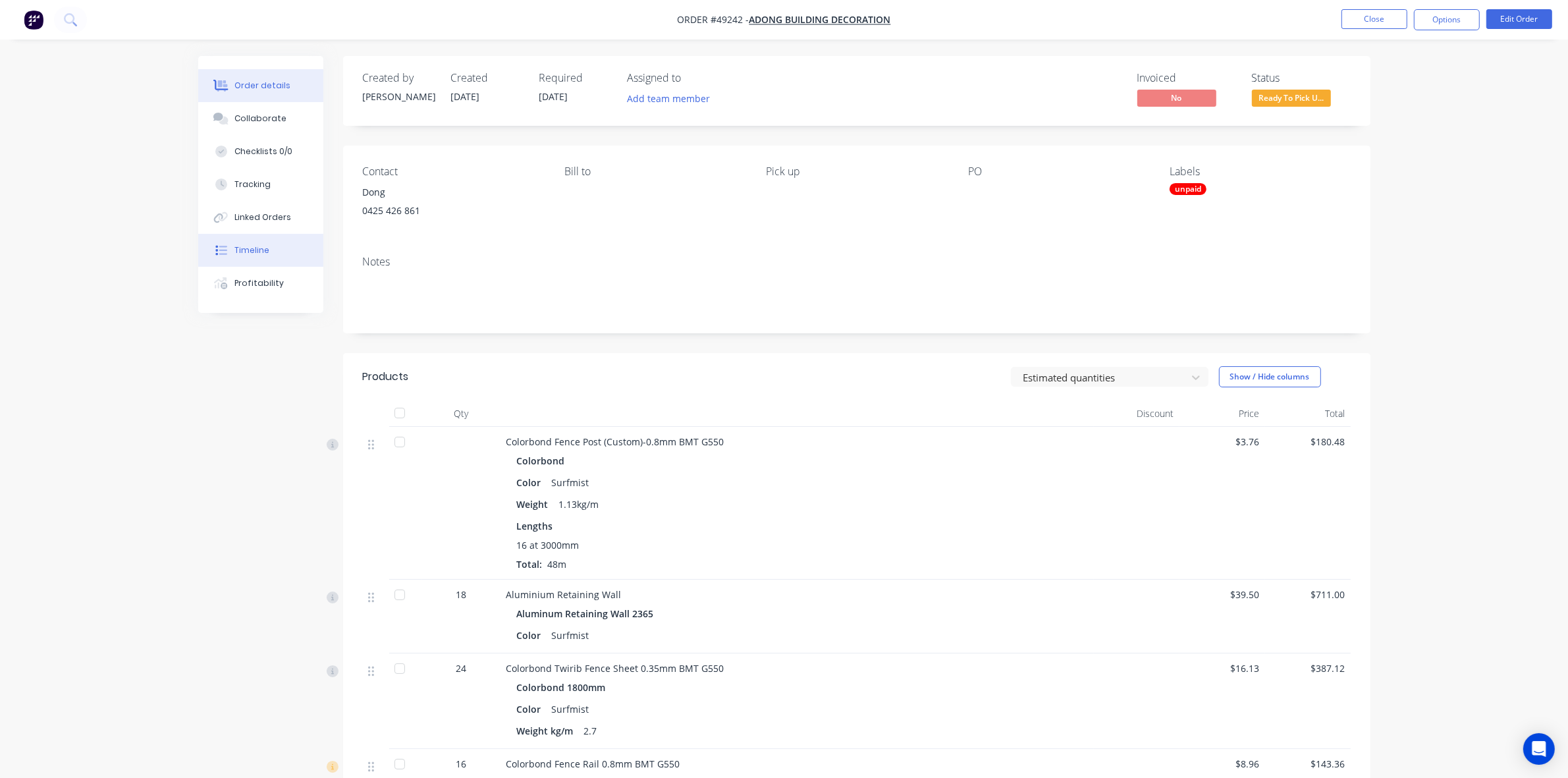
click at [268, 252] on button "Timeline" at bounding box center [261, 250] width 125 height 33
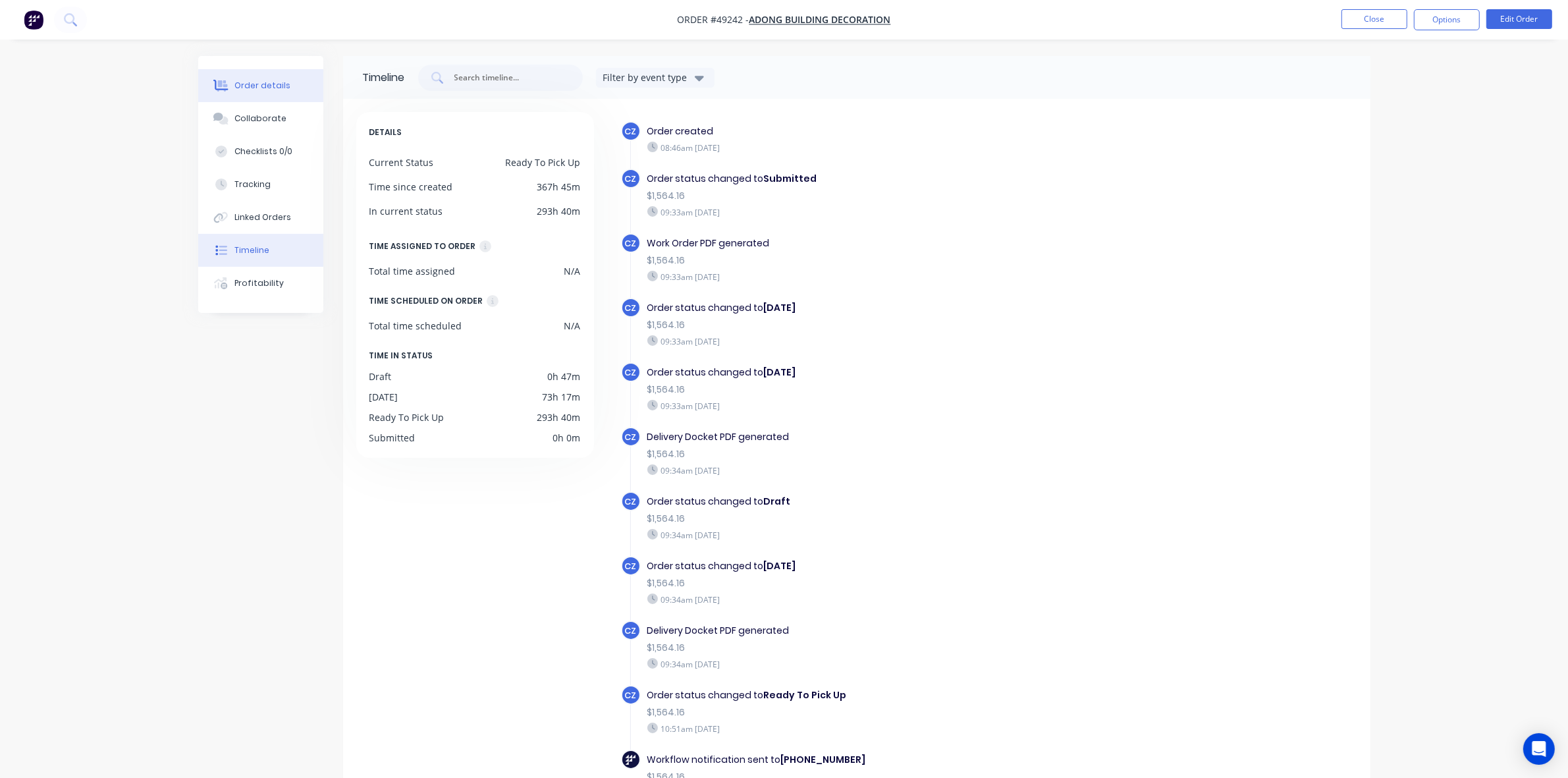
click at [265, 100] on button "Order details" at bounding box center [261, 85] width 125 height 33
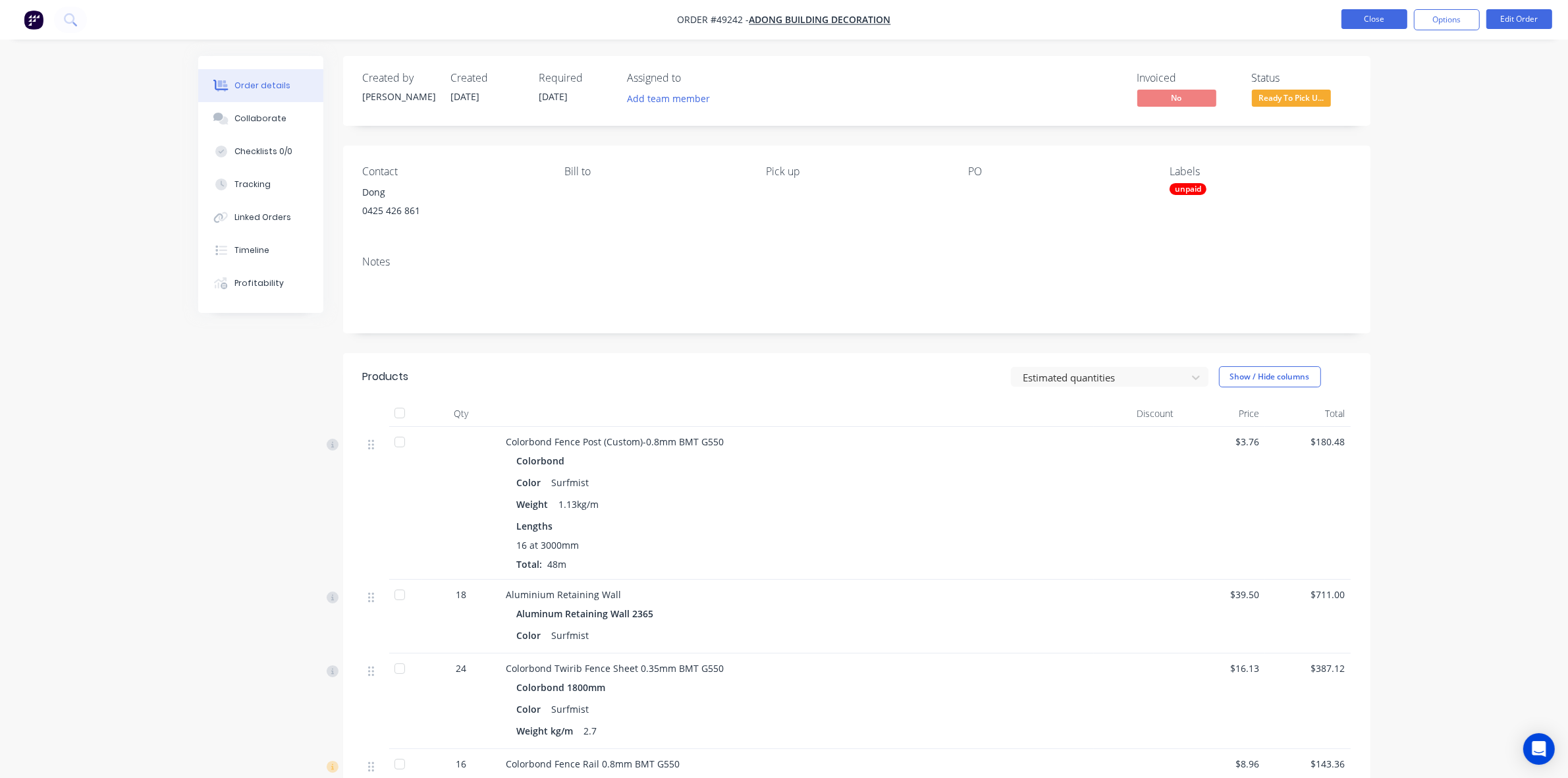
click at [976, 11] on button "Close" at bounding box center [1374, 19] width 66 height 20
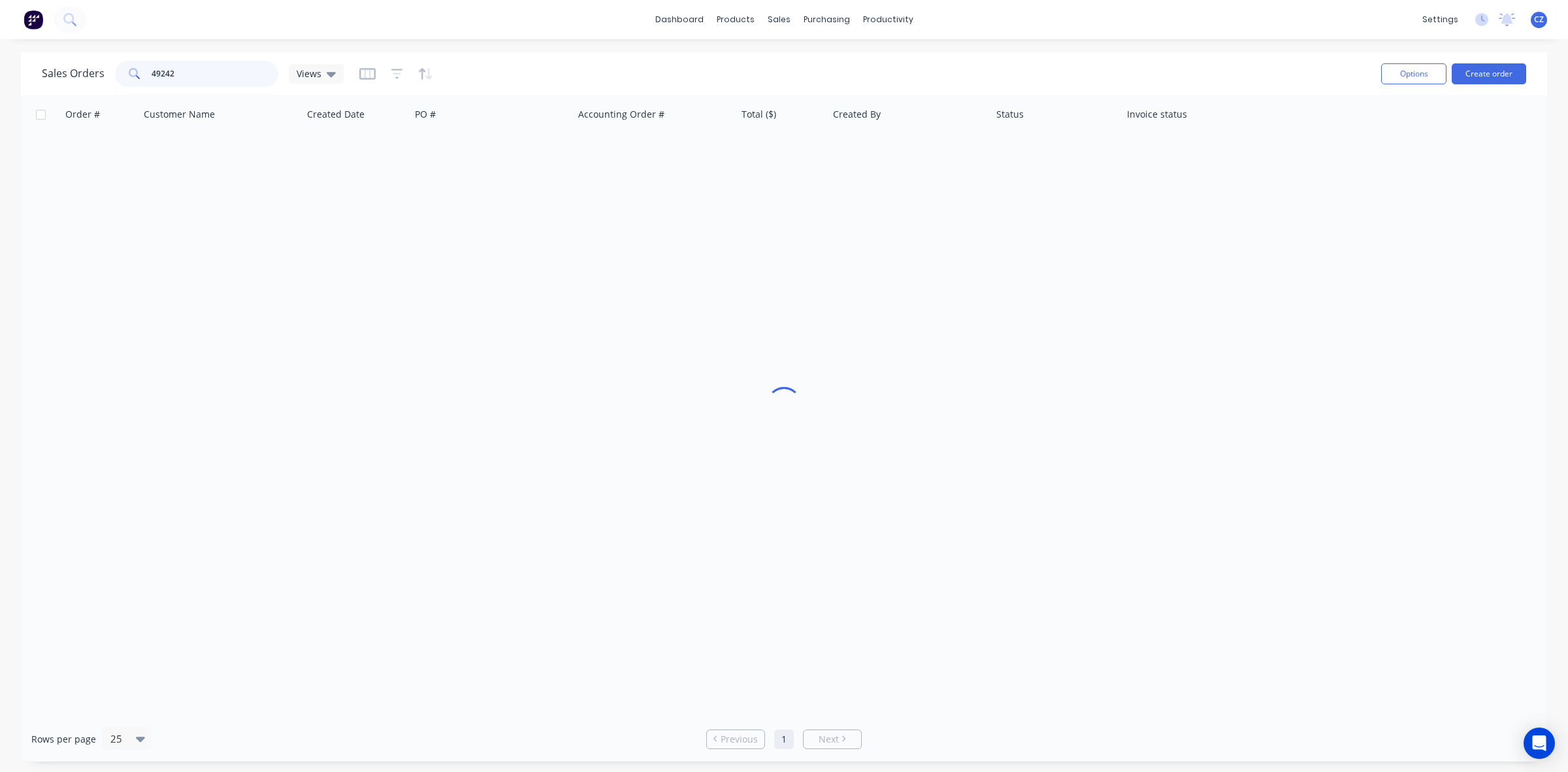
drag, startPoint x: 228, startPoint y: 80, endPoint x: 96, endPoint y: 82, distance: 132.0
click at [103, 82] on div "Sales Orders 49242 Views" at bounding box center [193, 74] width 302 height 26
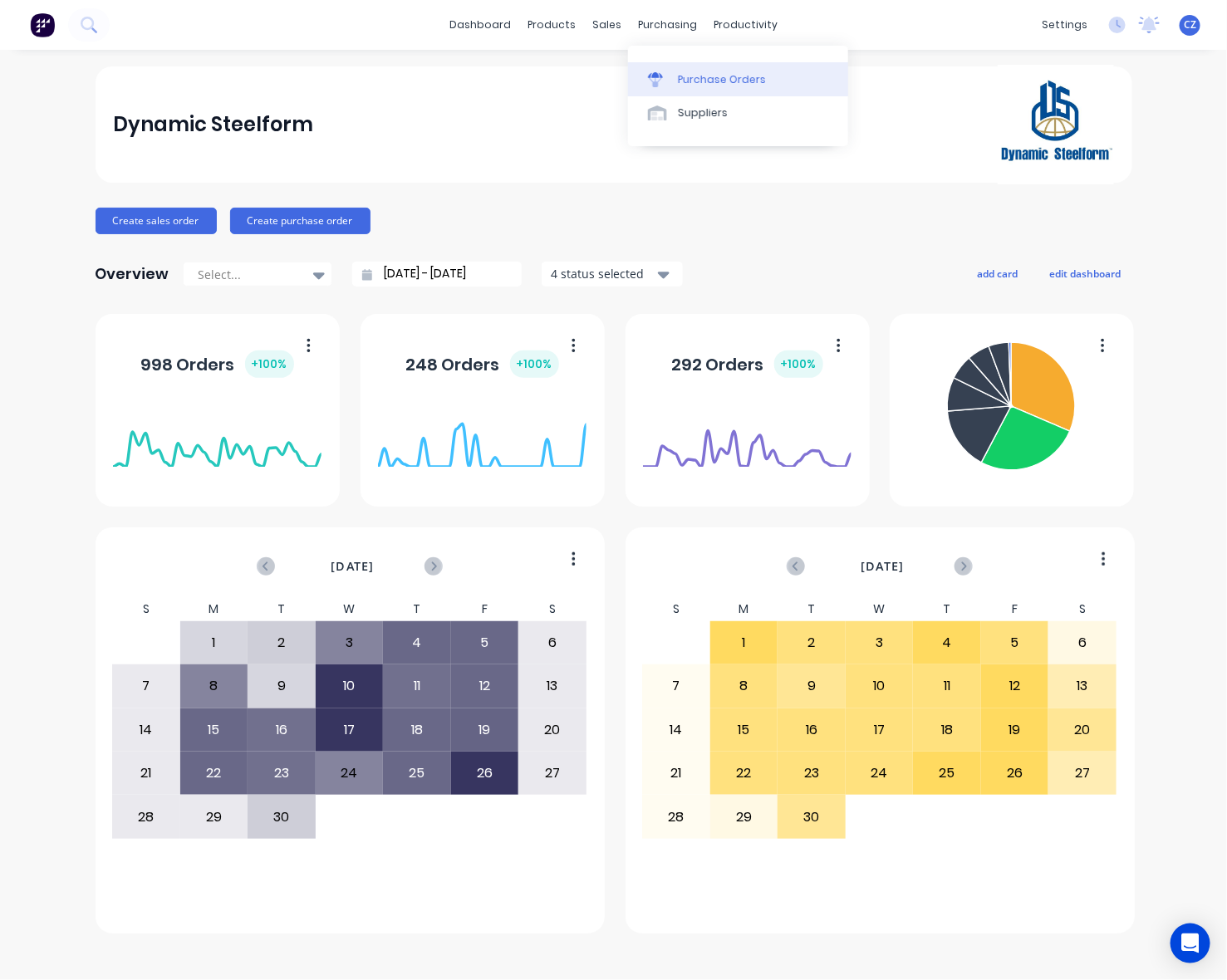
click at [678, 84] on div "Purchase Orders" at bounding box center [722, 79] width 88 height 14
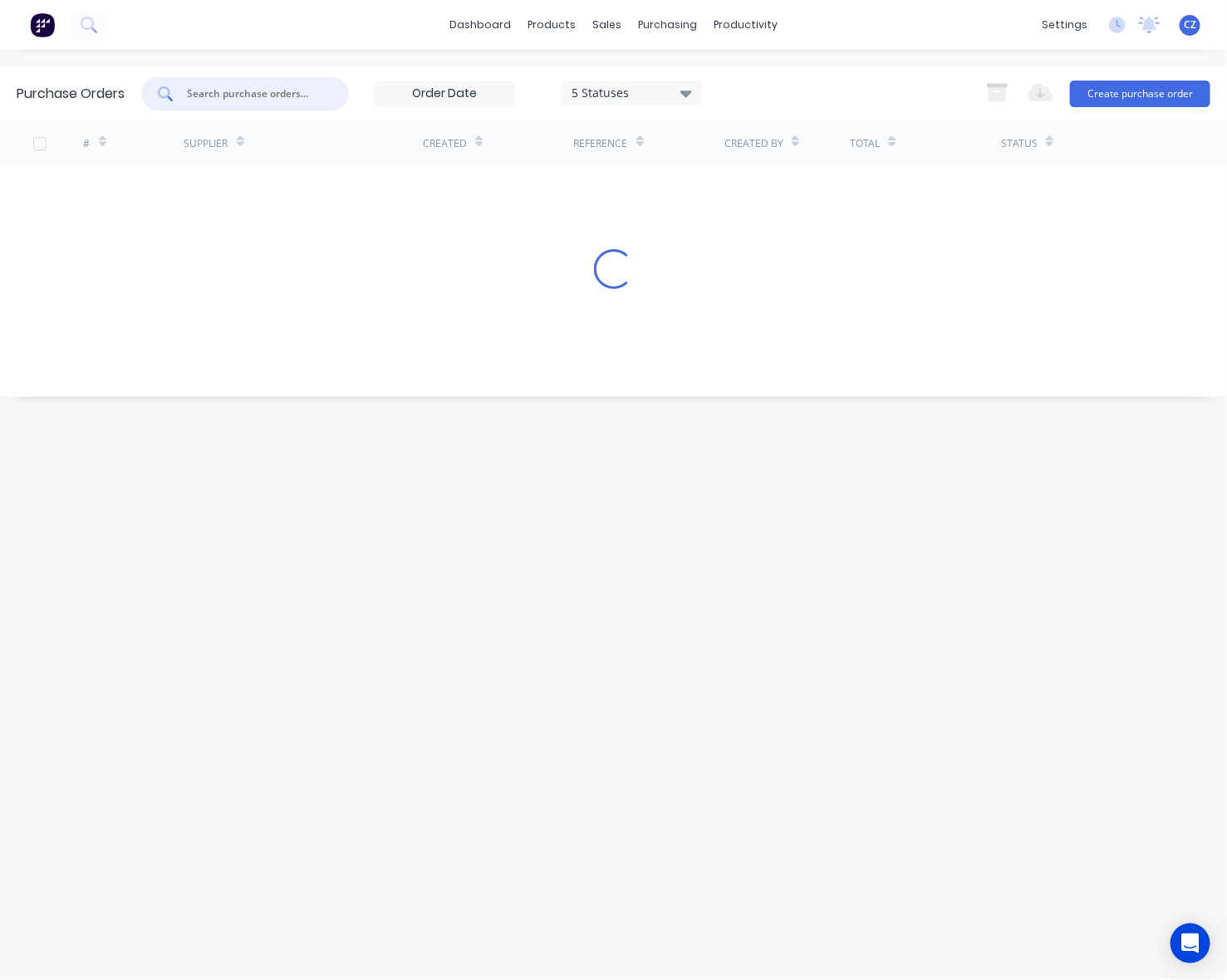
click at [242, 89] on input "text" at bounding box center [254, 94] width 138 height 16
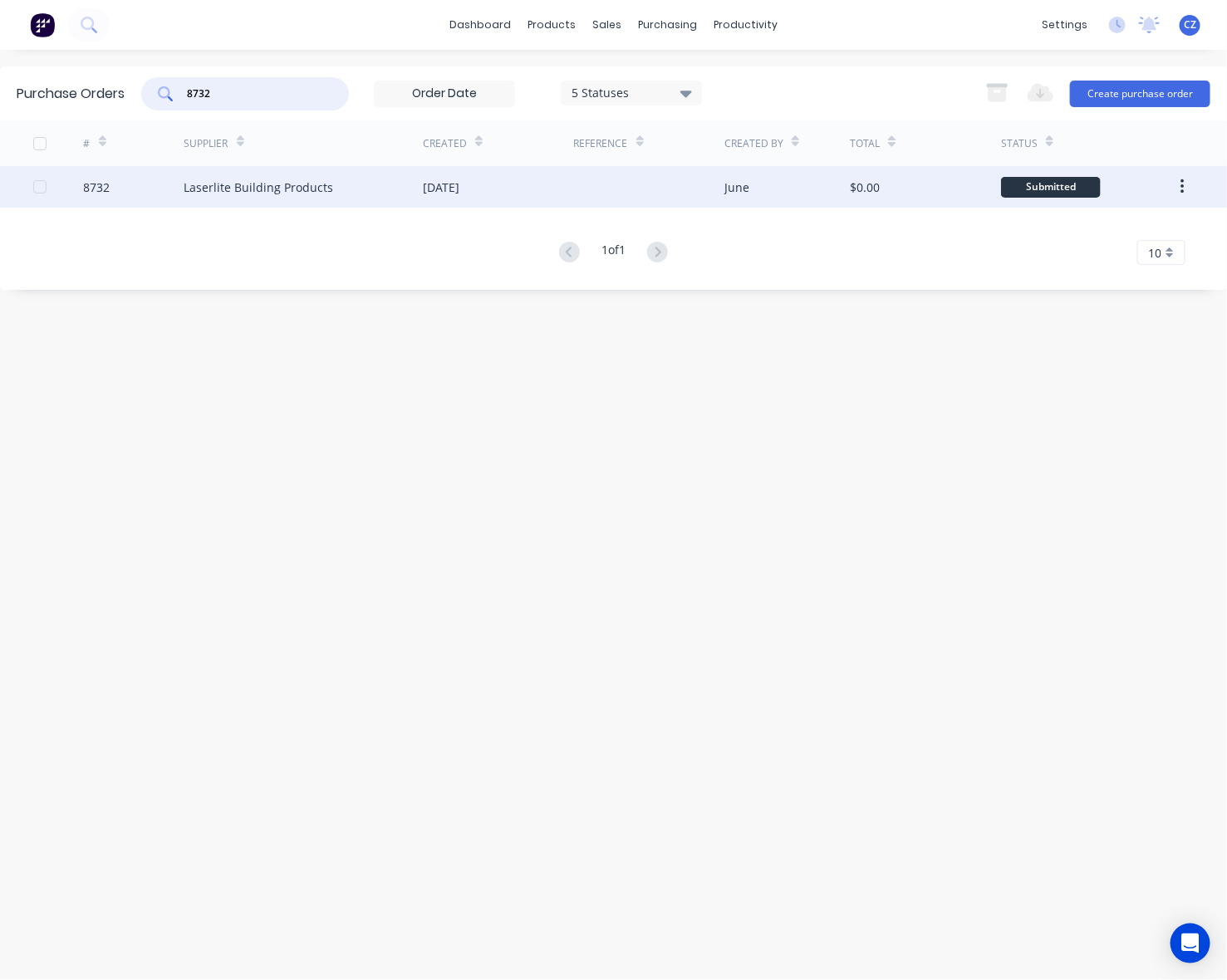
type input "8732"
click at [519, 184] on div "[DATE]" at bounding box center [498, 186] width 151 height 41
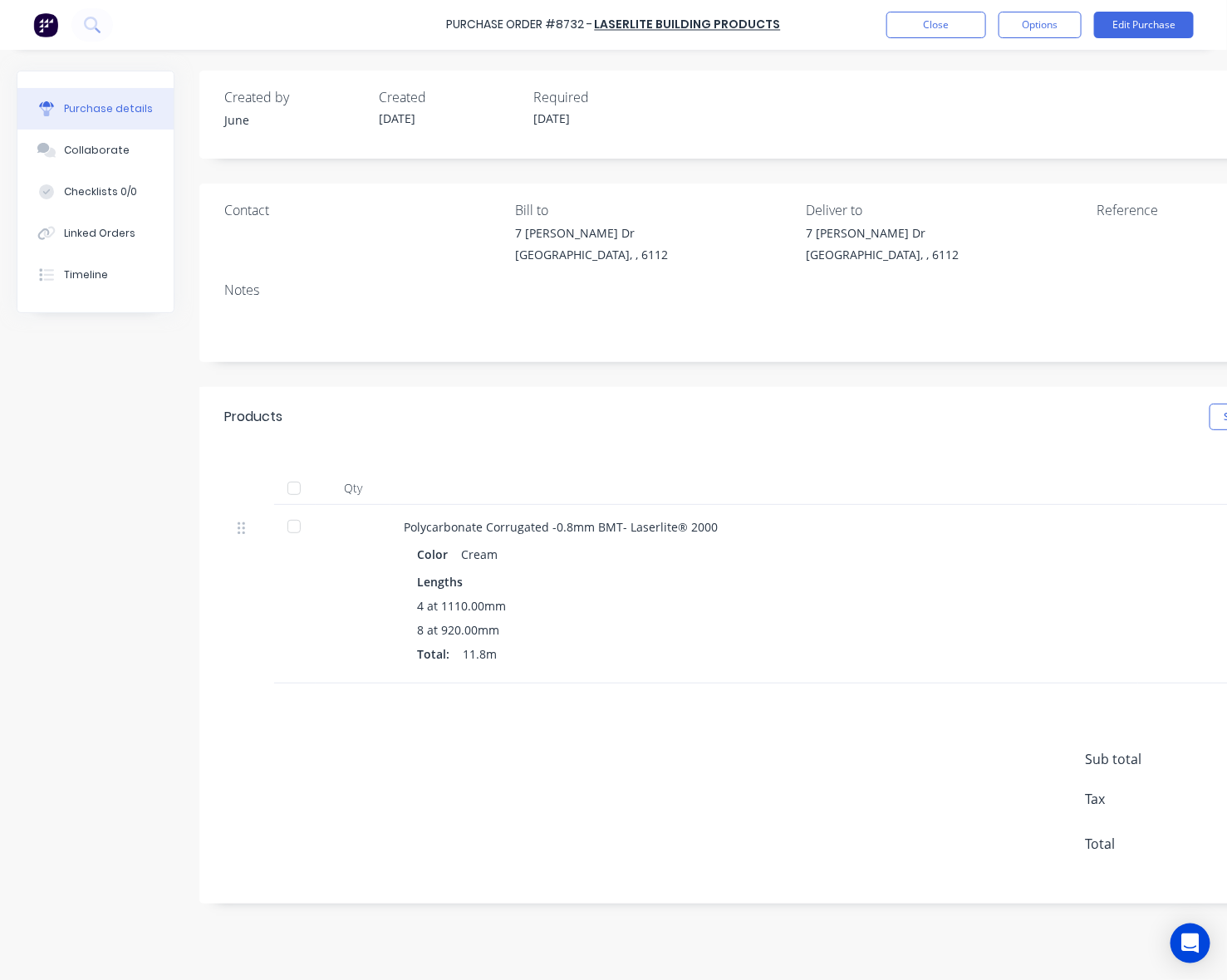
click at [295, 530] on div at bounding box center [294, 527] width 33 height 33
click at [54, 235] on icon at bounding box center [47, 232] width 19 height 14
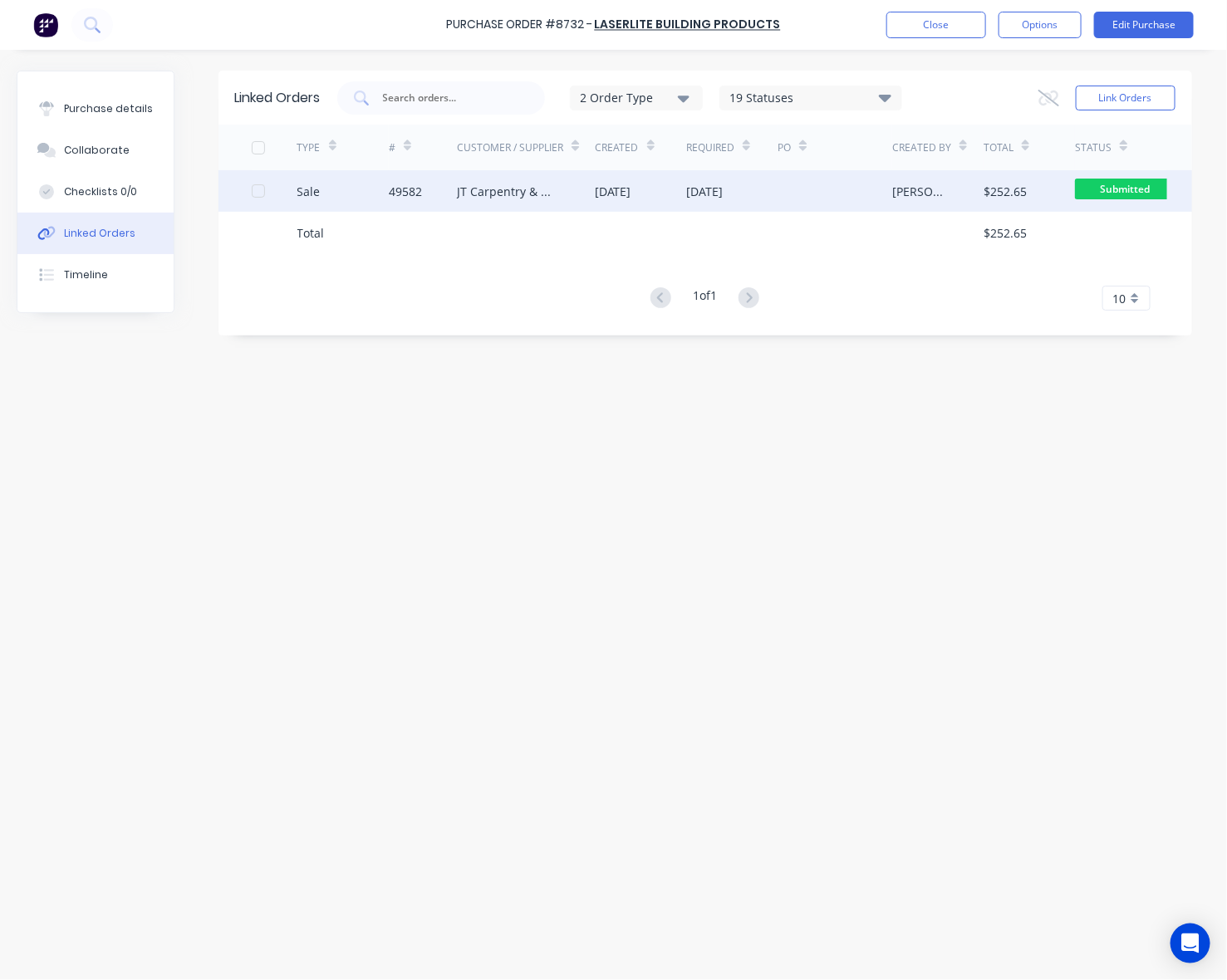
click at [619, 178] on div "[DATE]" at bounding box center [640, 190] width 92 height 41
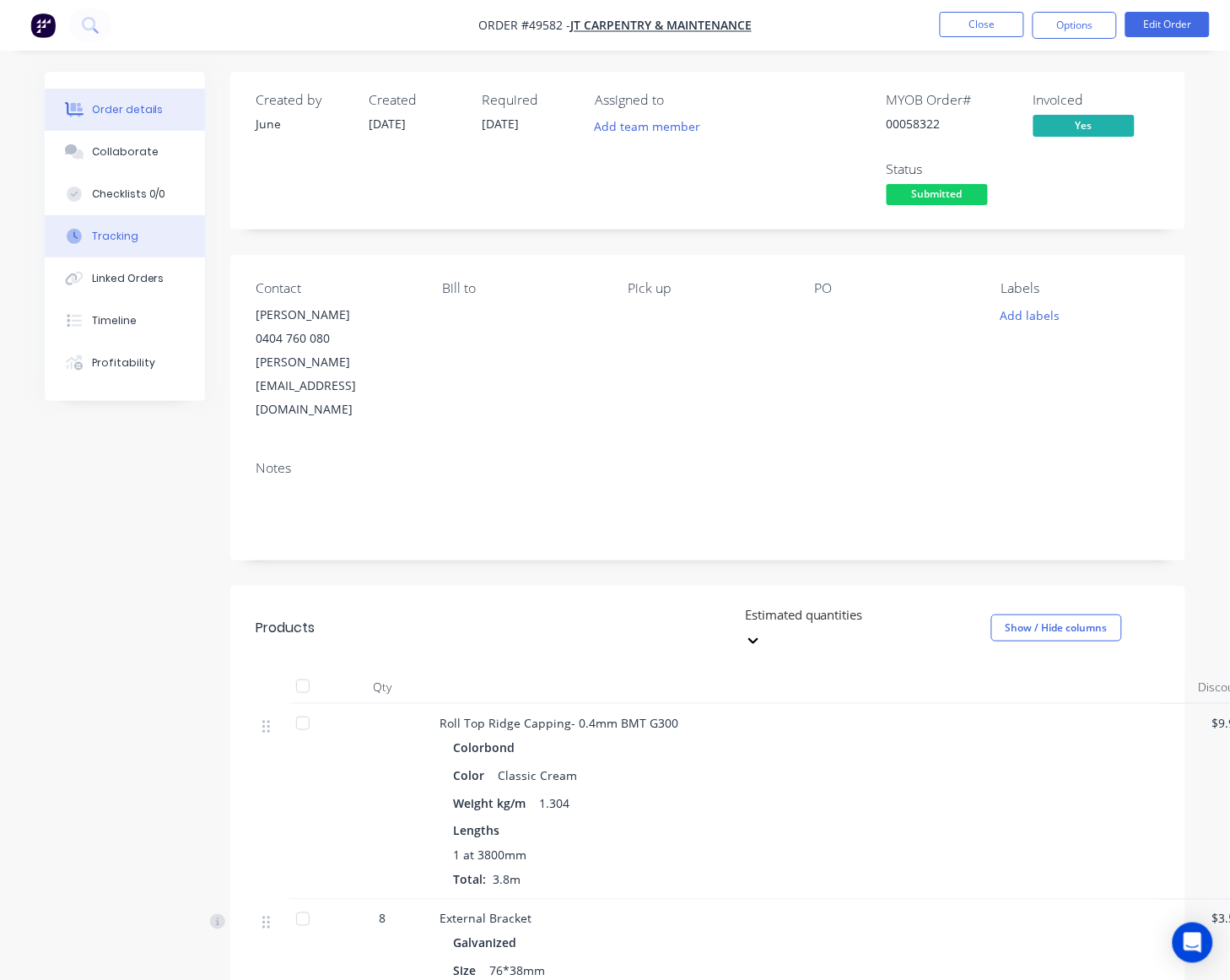
click at [103, 234] on div "Tracking" at bounding box center [115, 235] width 46 height 15
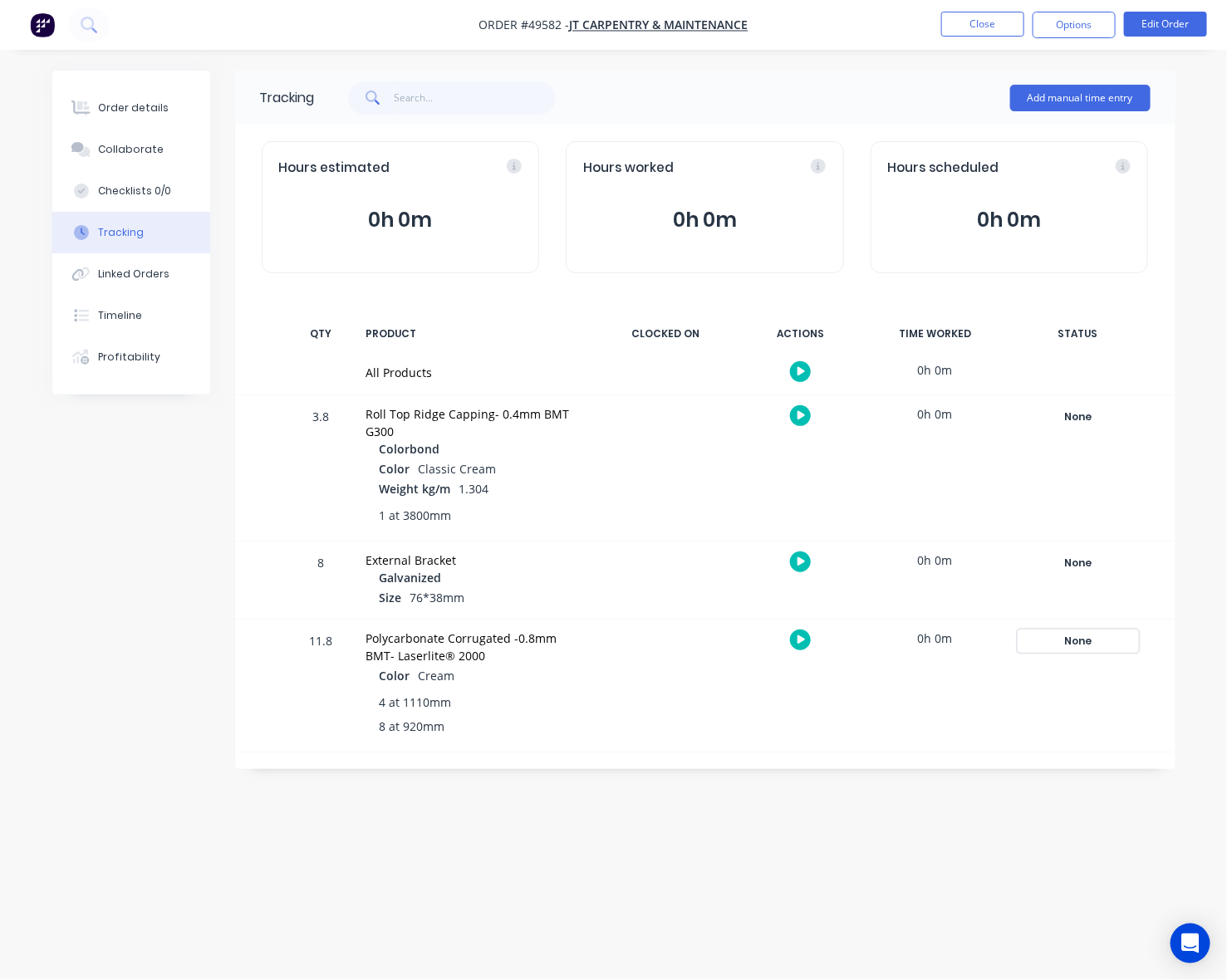
click at [1068, 638] on div "None" at bounding box center [1077, 640] width 120 height 21
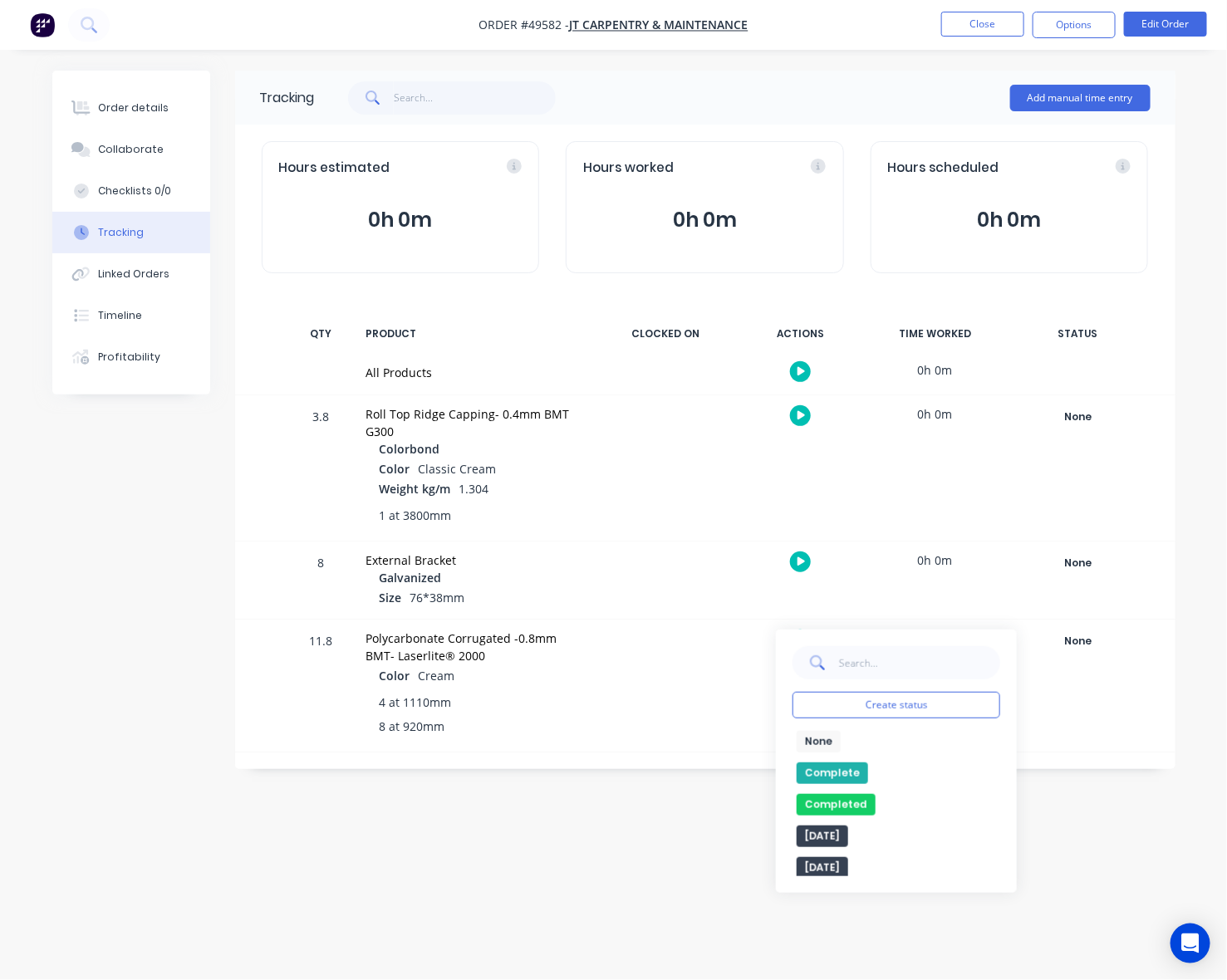
click at [840, 774] on button "Complete" at bounding box center [832, 773] width 71 height 21
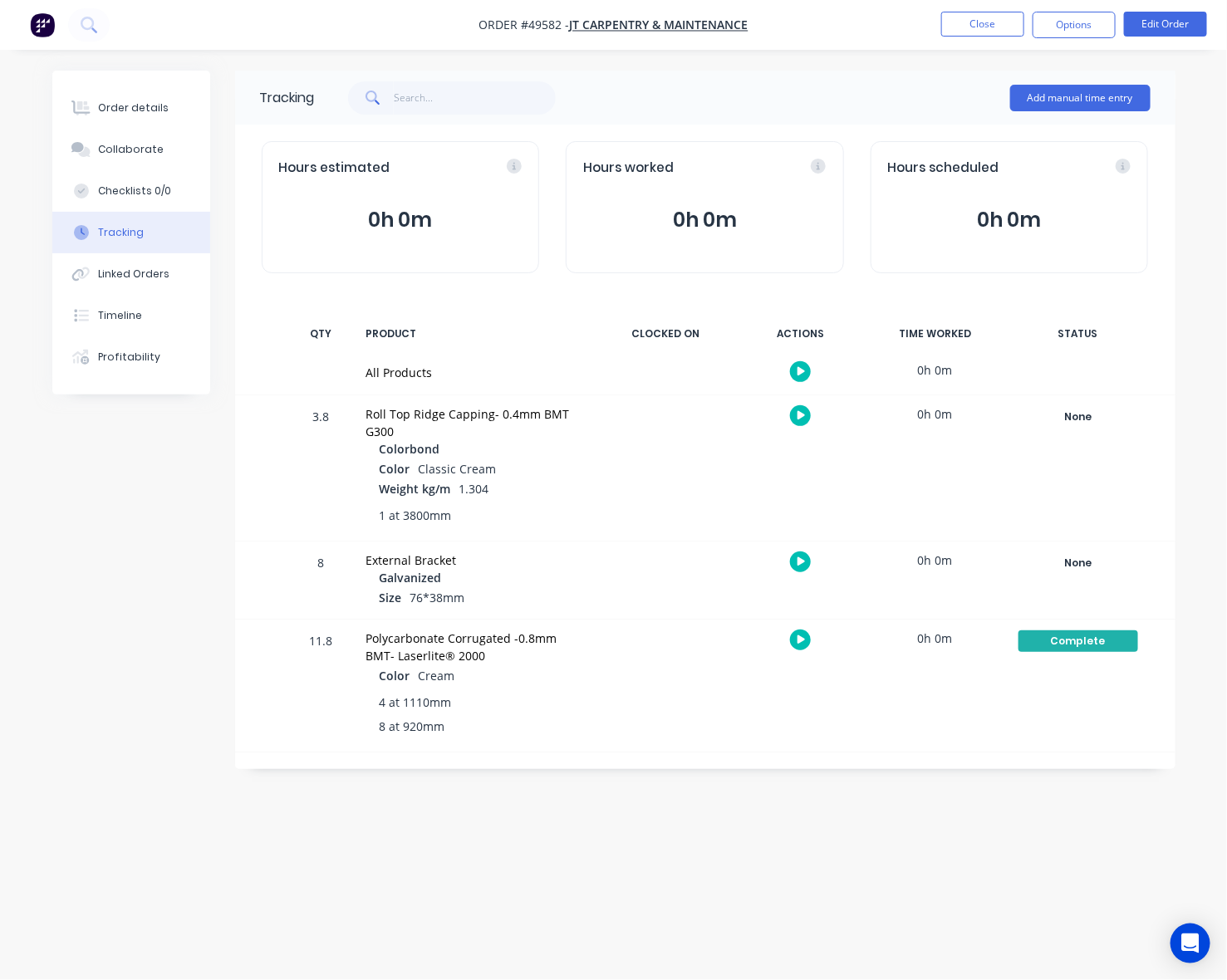
drag, startPoint x: 442, startPoint y: 765, endPoint x: 628, endPoint y: 679, distance: 204.9
click at [475, 756] on div "Tracking Add manual time entry Hours estimated 0h 0m Hours worked 0h 0m Hours s…" at bounding box center [705, 420] width 941 height 698
click at [982, 29] on button "Close" at bounding box center [982, 24] width 83 height 25
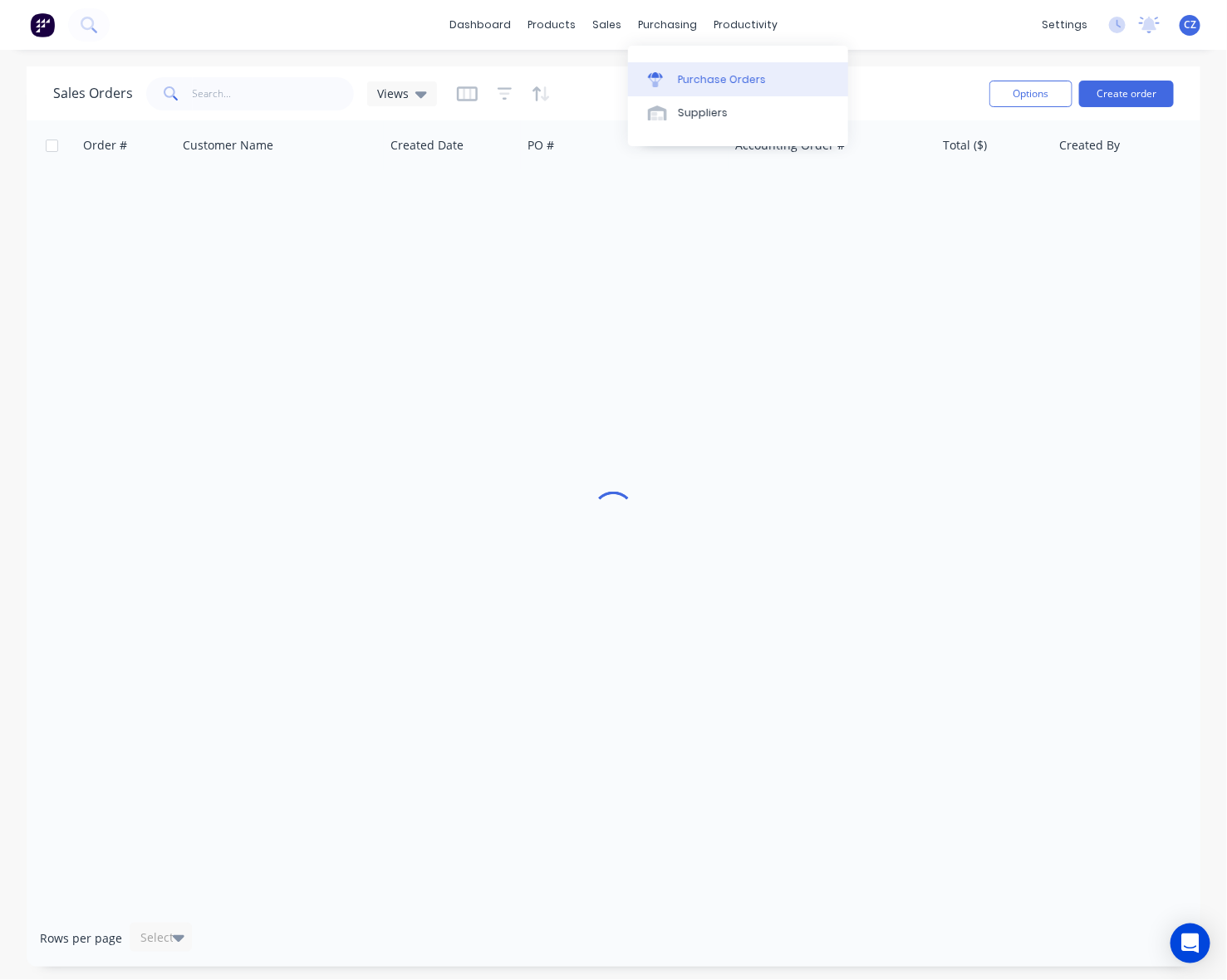
click at [672, 80] on link "Purchase Orders" at bounding box center [738, 79] width 220 height 33
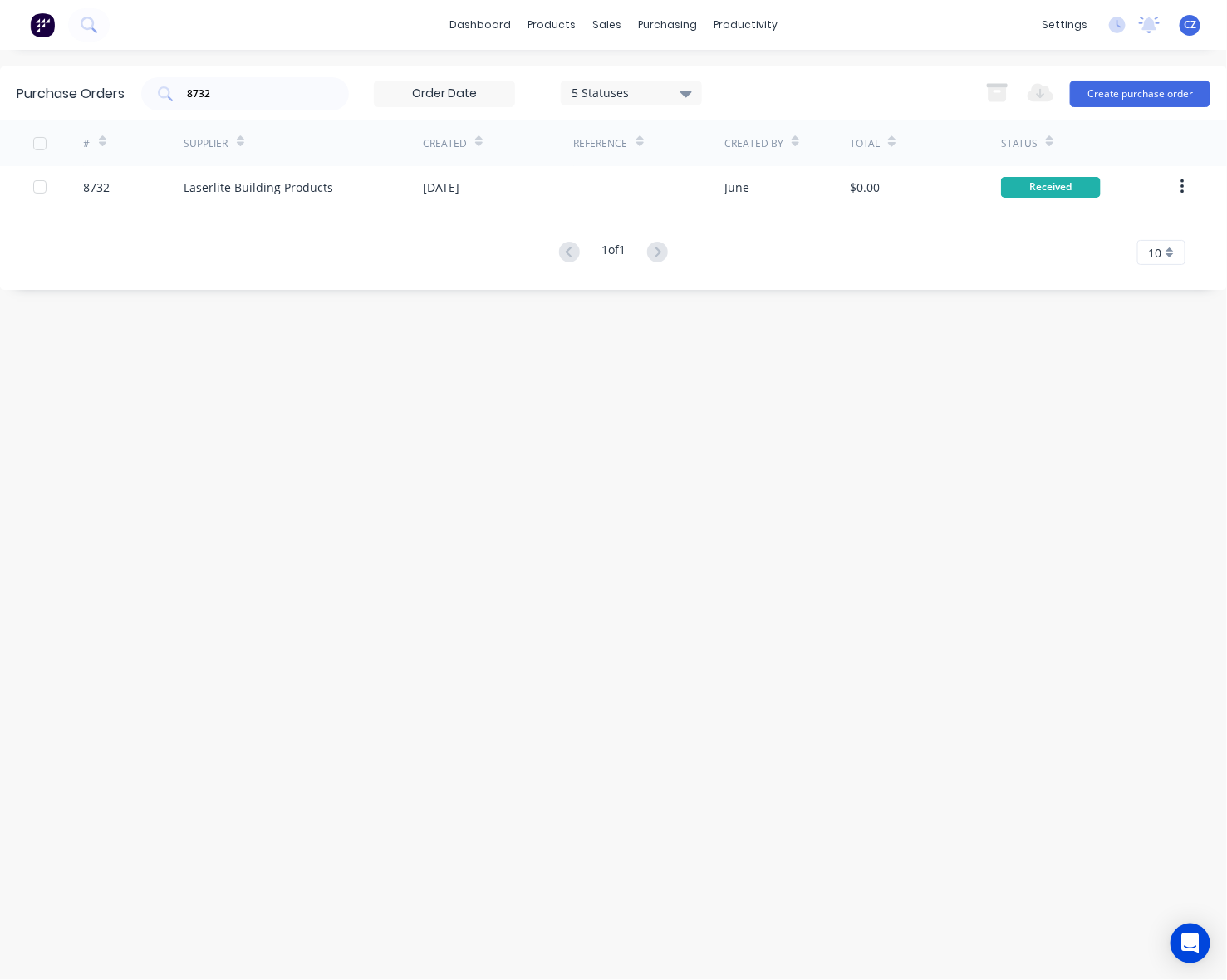
drag, startPoint x: 265, startPoint y: 76, endPoint x: 138, endPoint y: 93, distance: 128.1
click at [138, 93] on div "Purchase Orders 8732 5 Statuses 5 Statuses Export to Excel (XLSX) Create purcha…" at bounding box center [614, 94] width 1227 height 54
click at [241, 93] on input "8732" at bounding box center [254, 94] width 138 height 16
drag, startPoint x: 259, startPoint y: 93, endPoint x: 148, endPoint y: 93, distance: 111.0
click at [148, 93] on div "8732" at bounding box center [244, 94] width 207 height 33
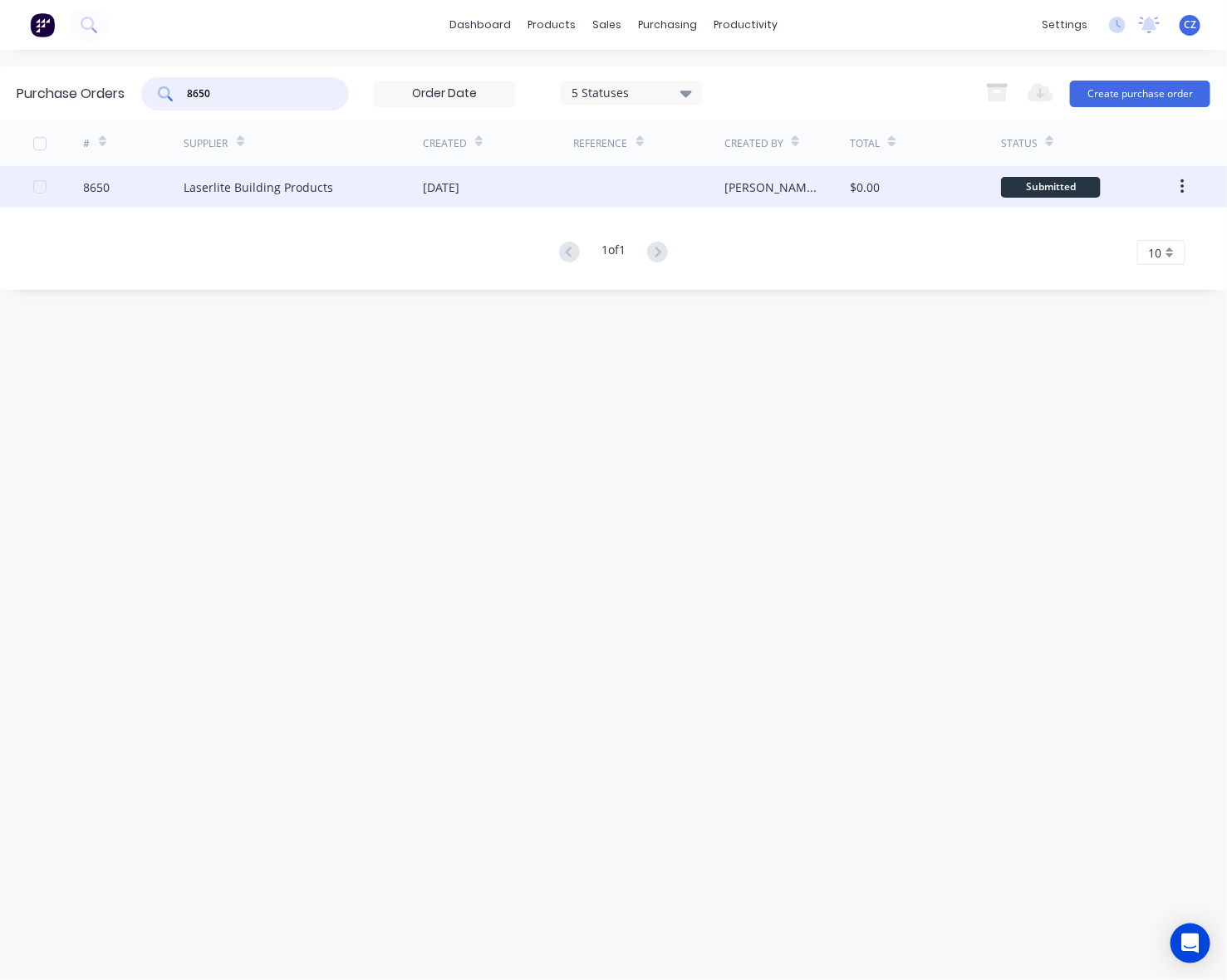
type input "8650"
click at [545, 204] on div "[DATE]" at bounding box center [498, 186] width 151 height 41
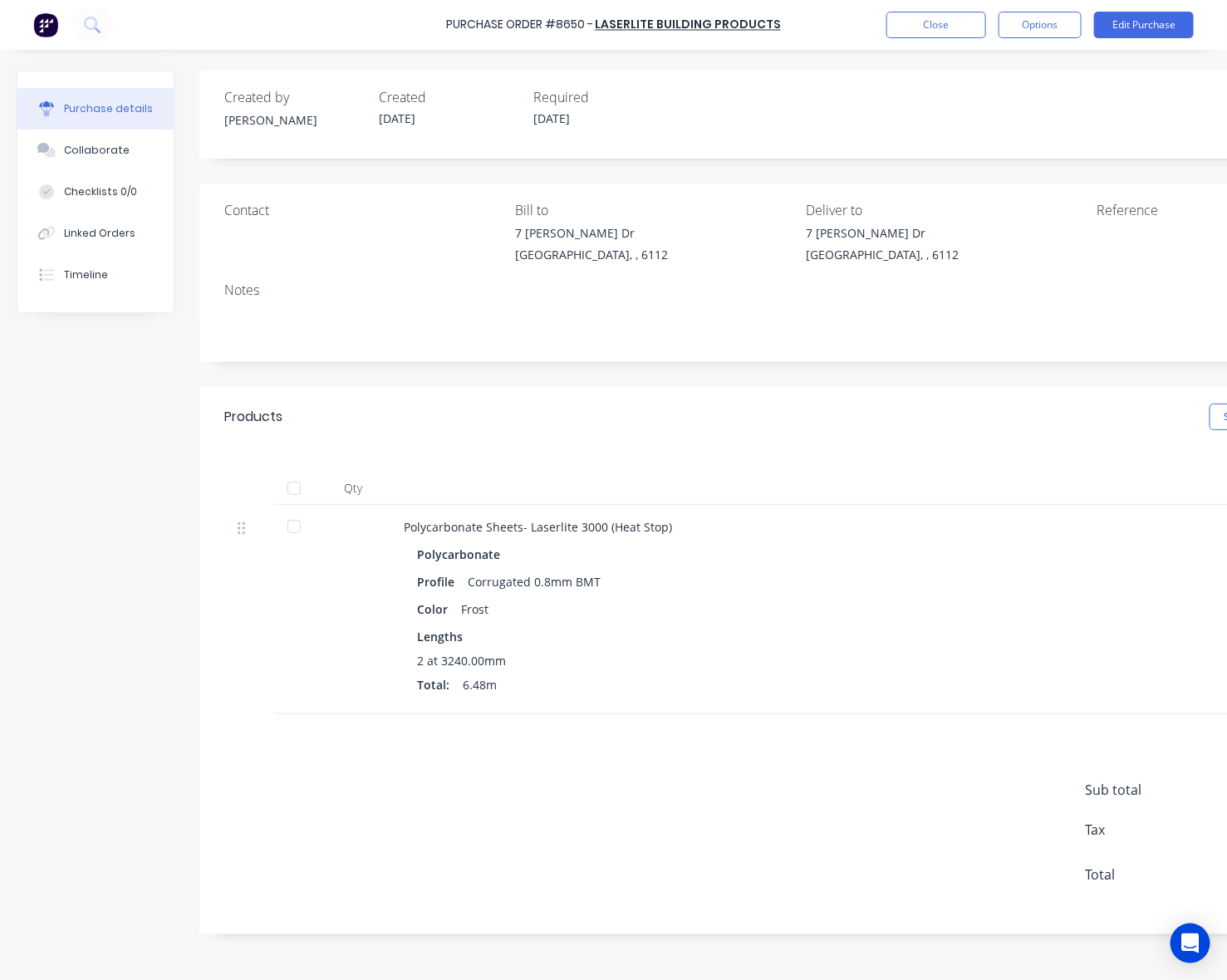
click at [299, 529] on div at bounding box center [294, 527] width 33 height 33
click at [148, 236] on button "Linked Orders" at bounding box center [95, 232] width 156 height 41
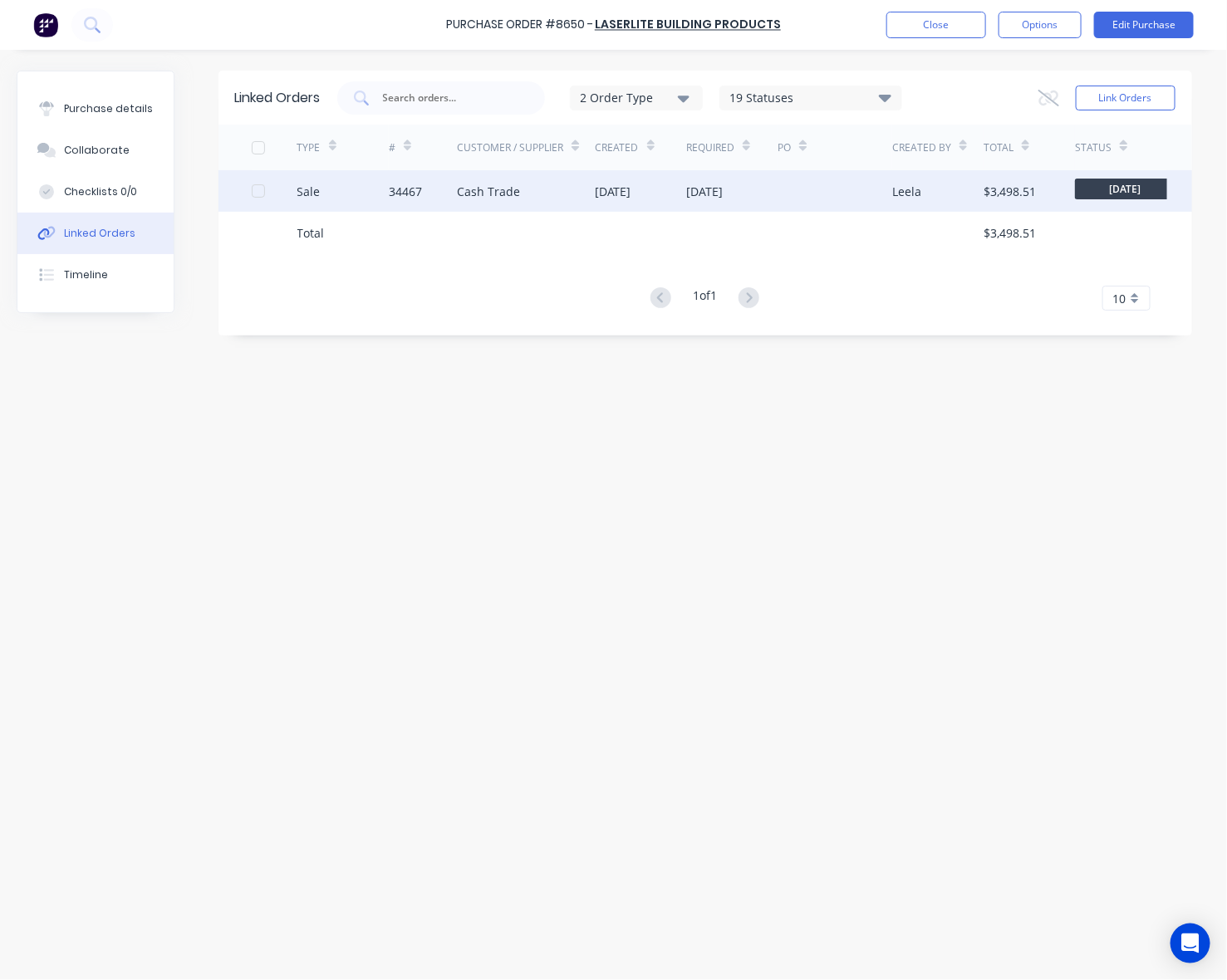
click at [708, 200] on div "[DATE]" at bounding box center [731, 190] width 92 height 41
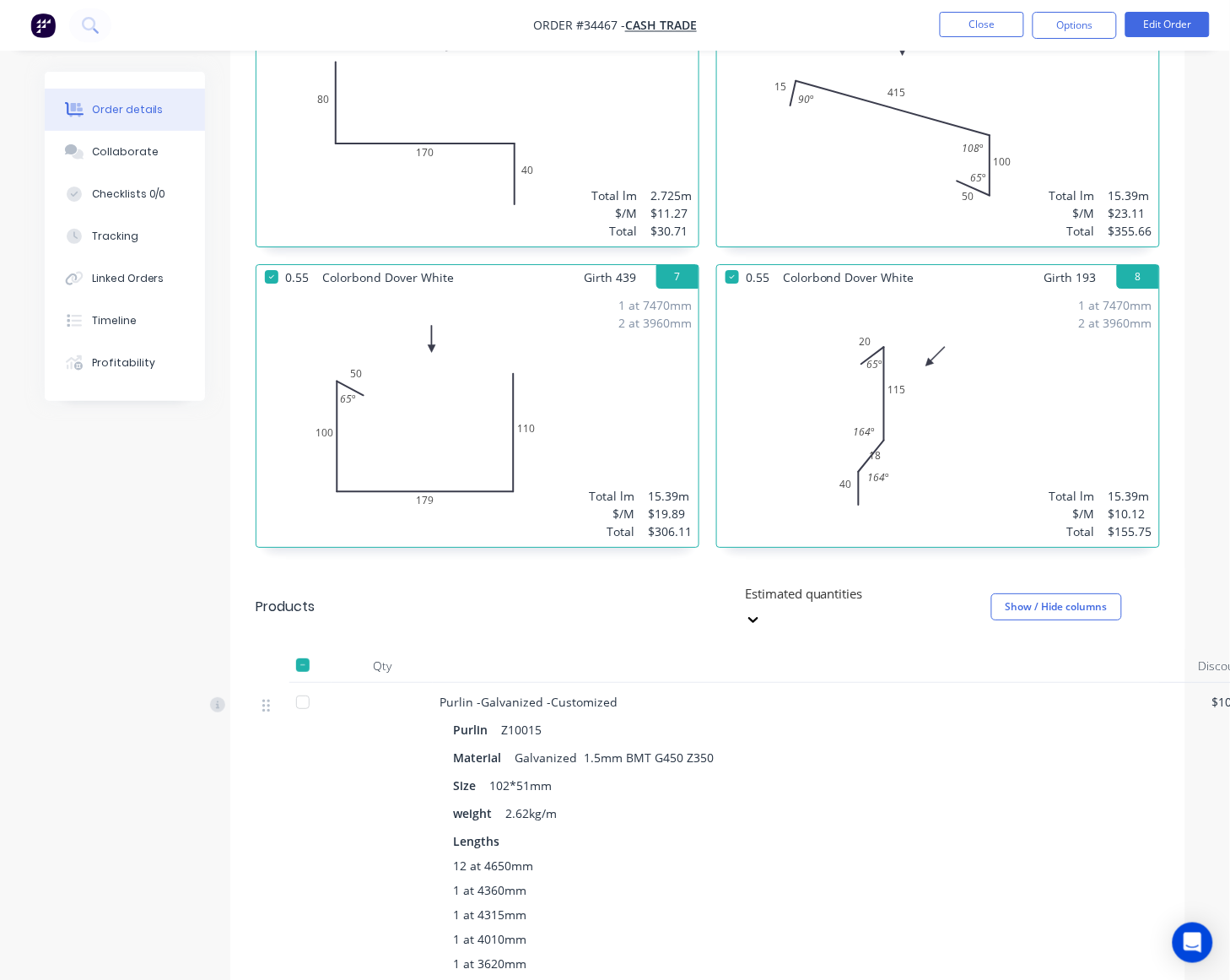
scroll to position [1477, 0]
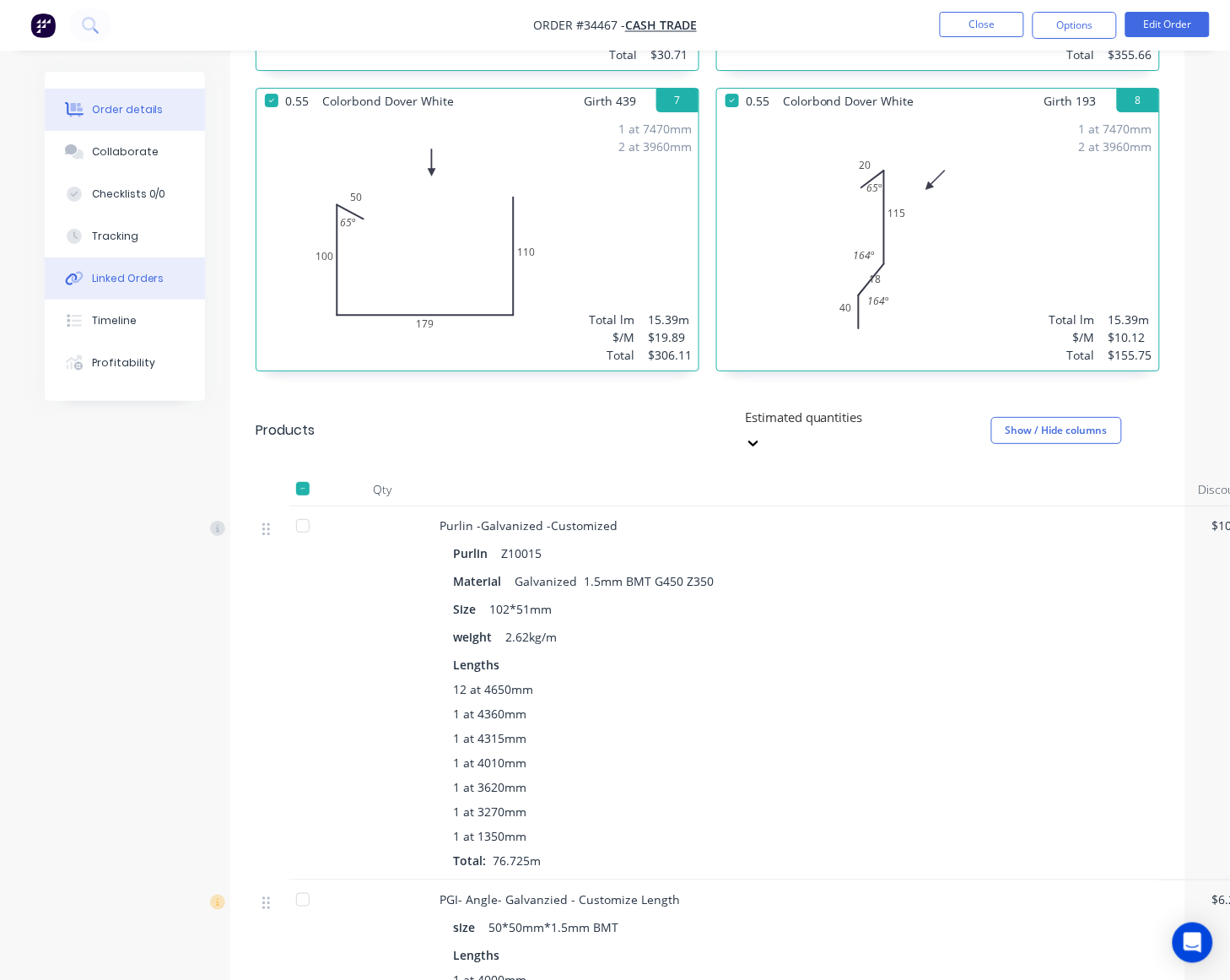
click at [120, 263] on button "Linked Orders" at bounding box center [125, 278] width 161 height 42
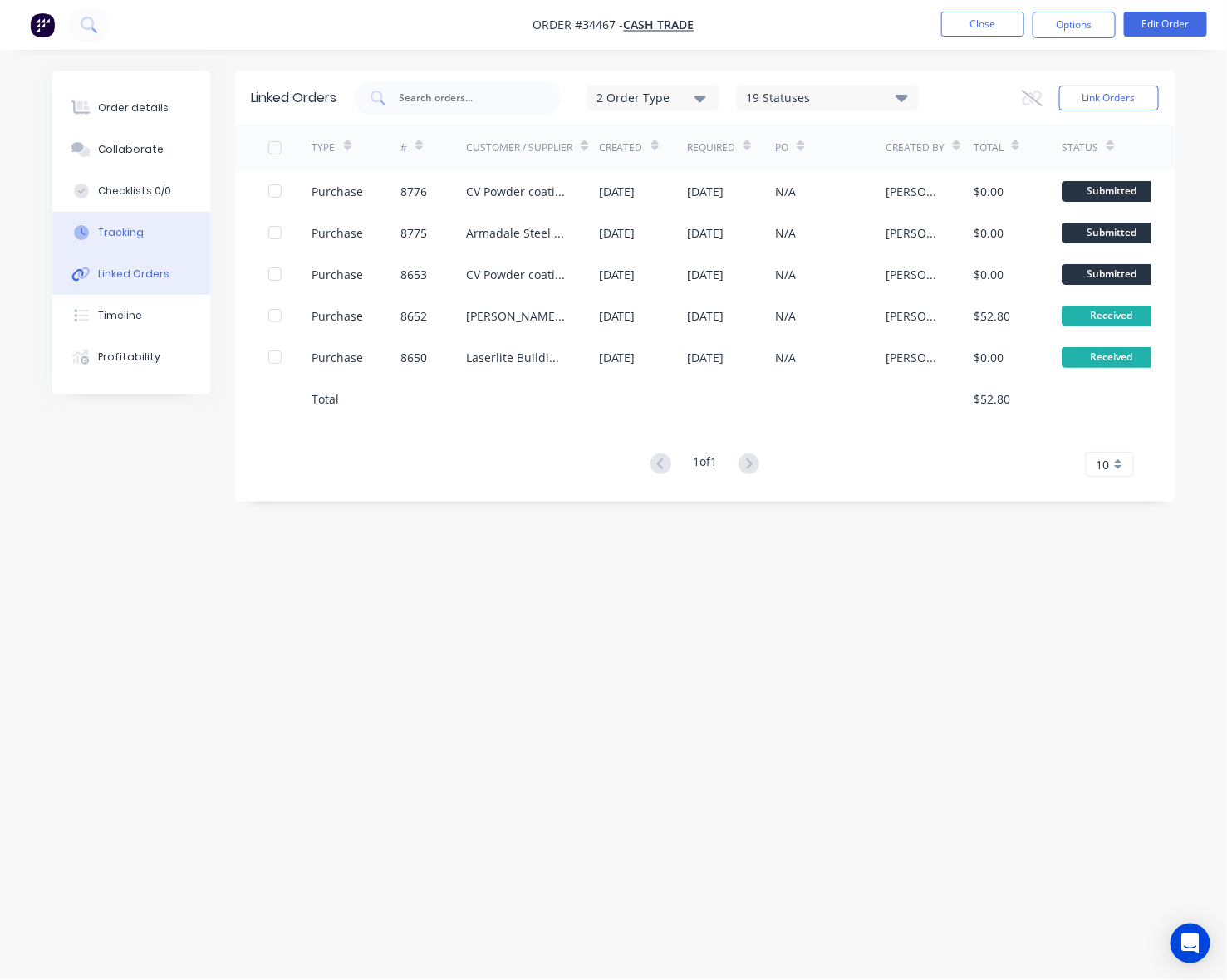
click at [110, 242] on button "Tracking" at bounding box center [131, 232] width 158 height 41
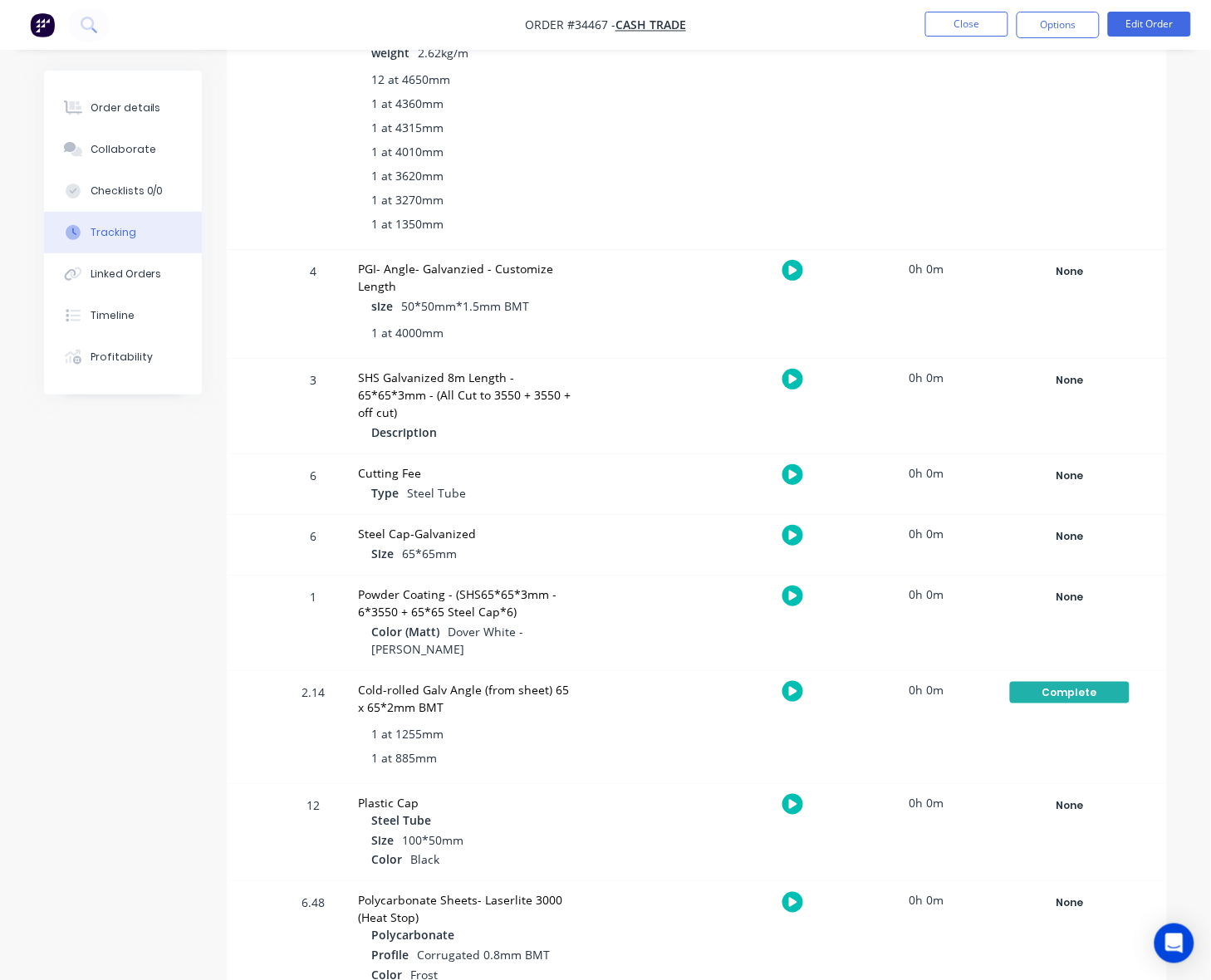
scroll to position [1686, 0]
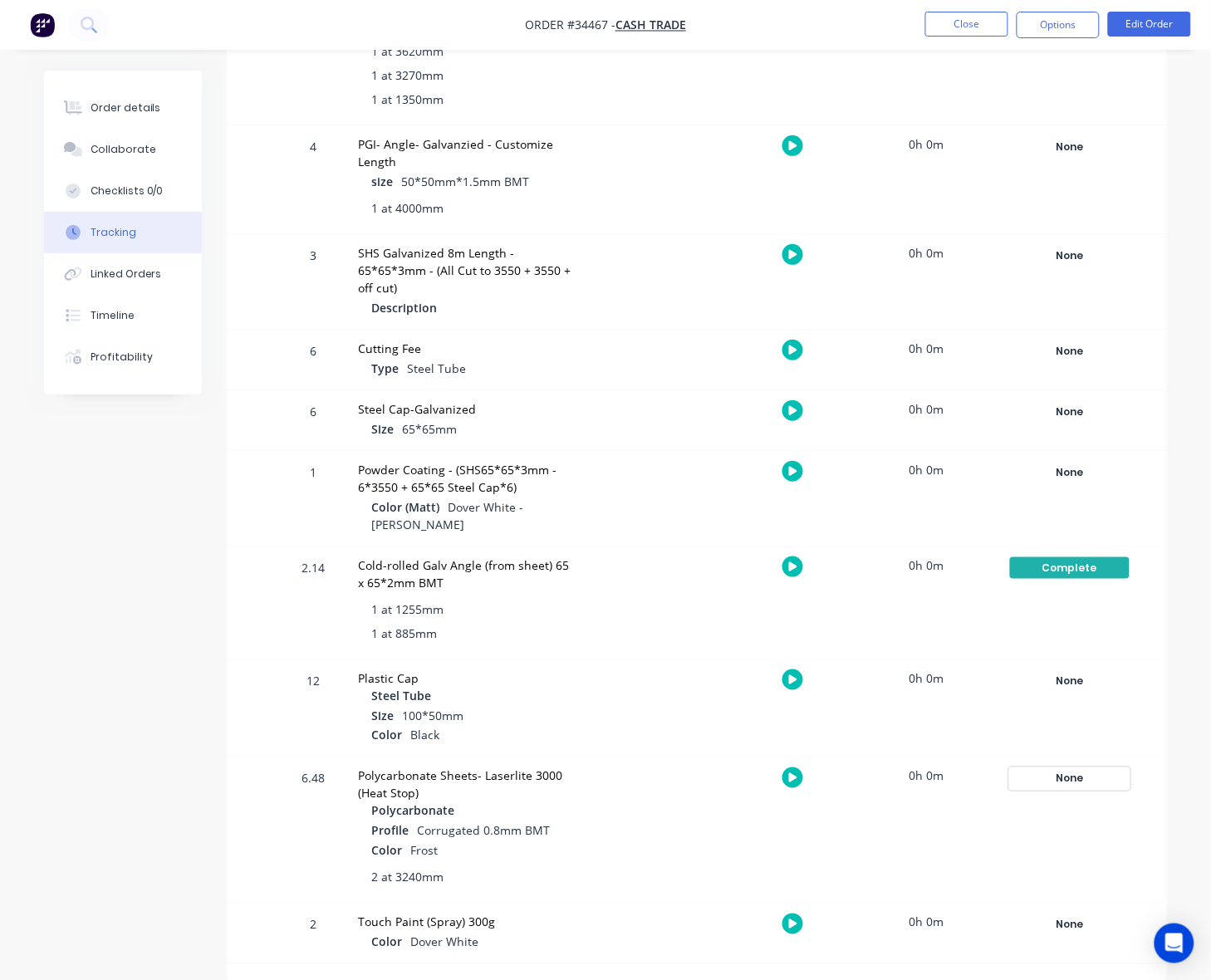
click at [1073, 776] on div "None" at bounding box center [1070, 778] width 120 height 21
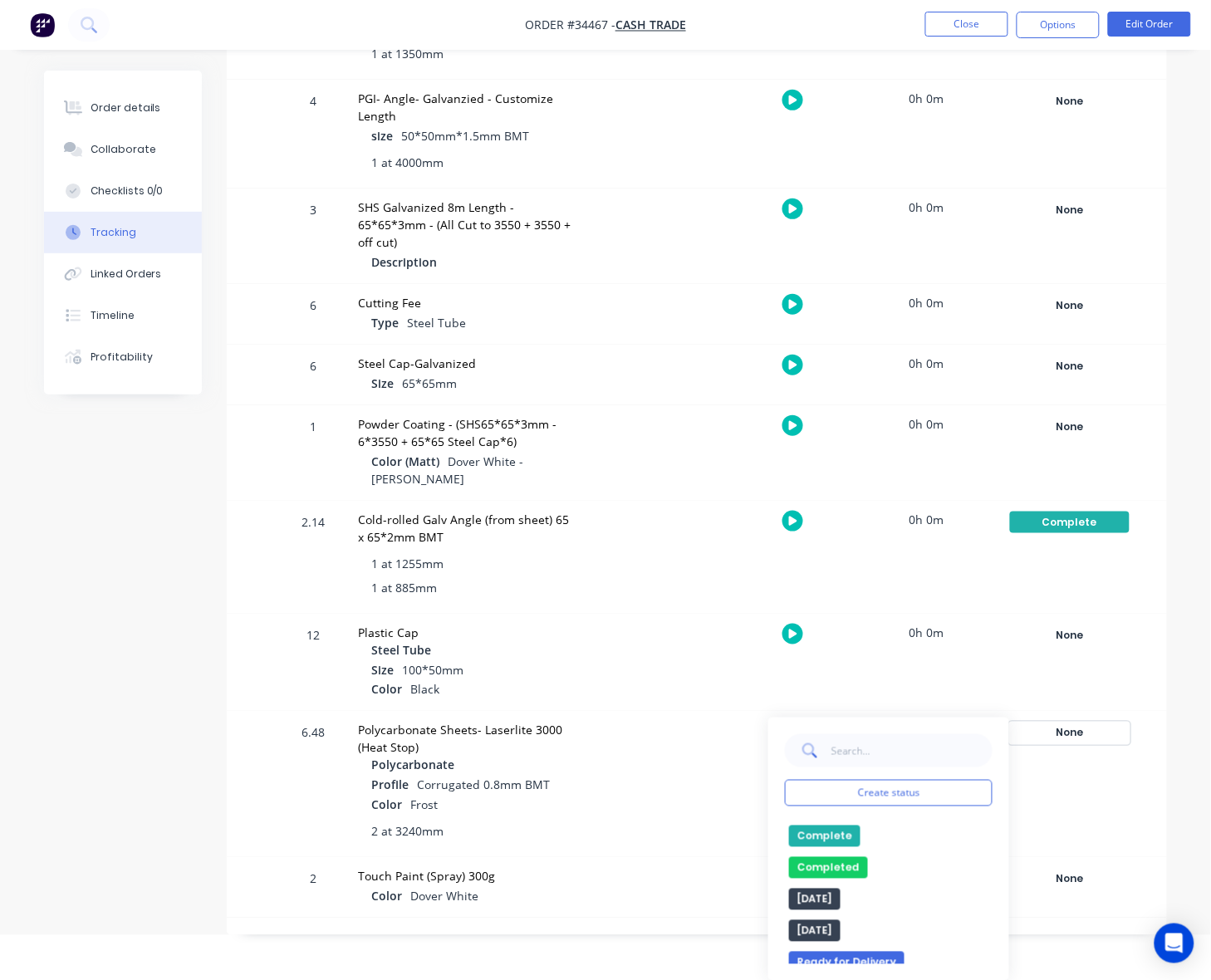
scroll to position [0, 0]
click at [849, 860] on button "Complete" at bounding box center [825, 861] width 71 height 21
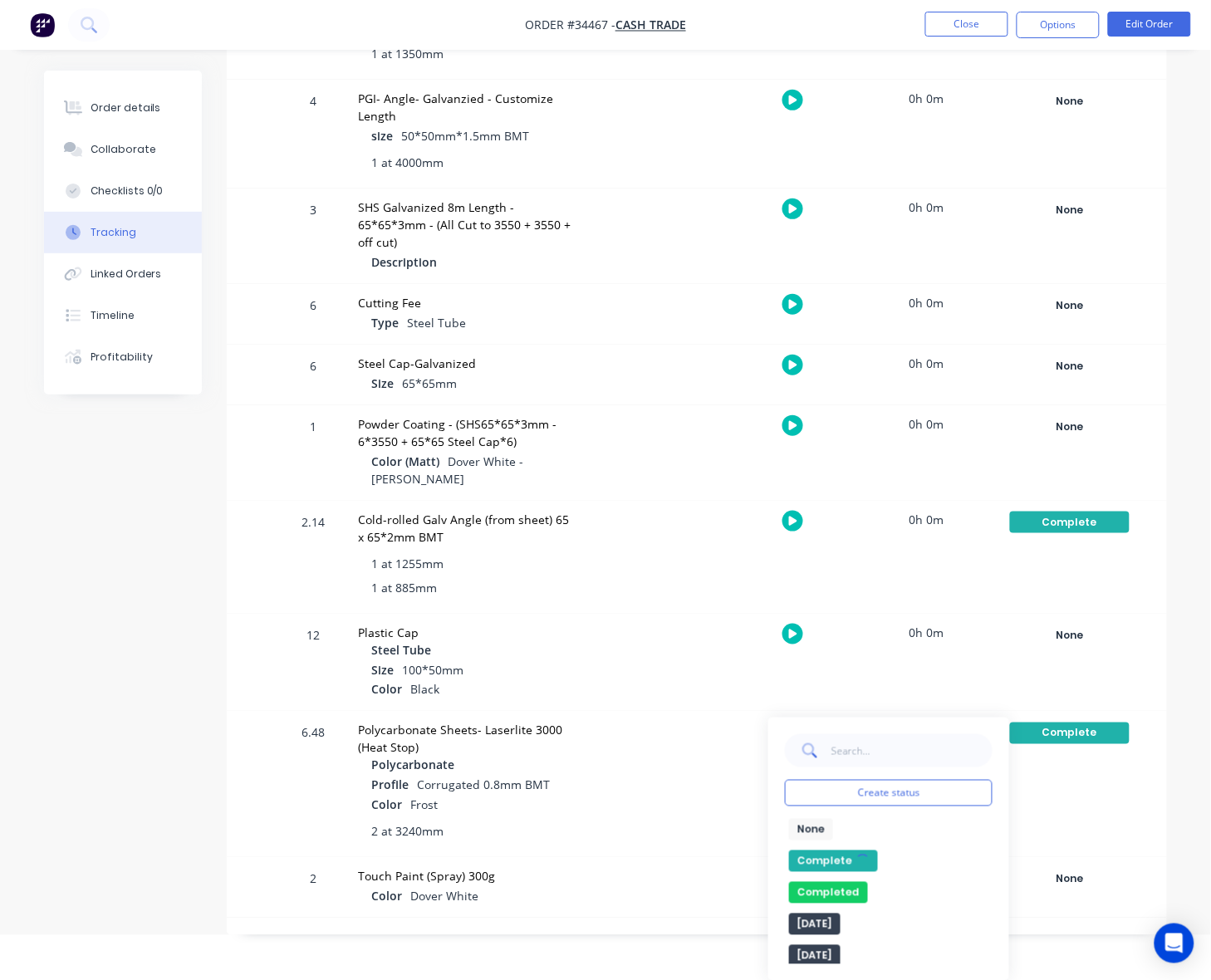
scroll to position [1686, 0]
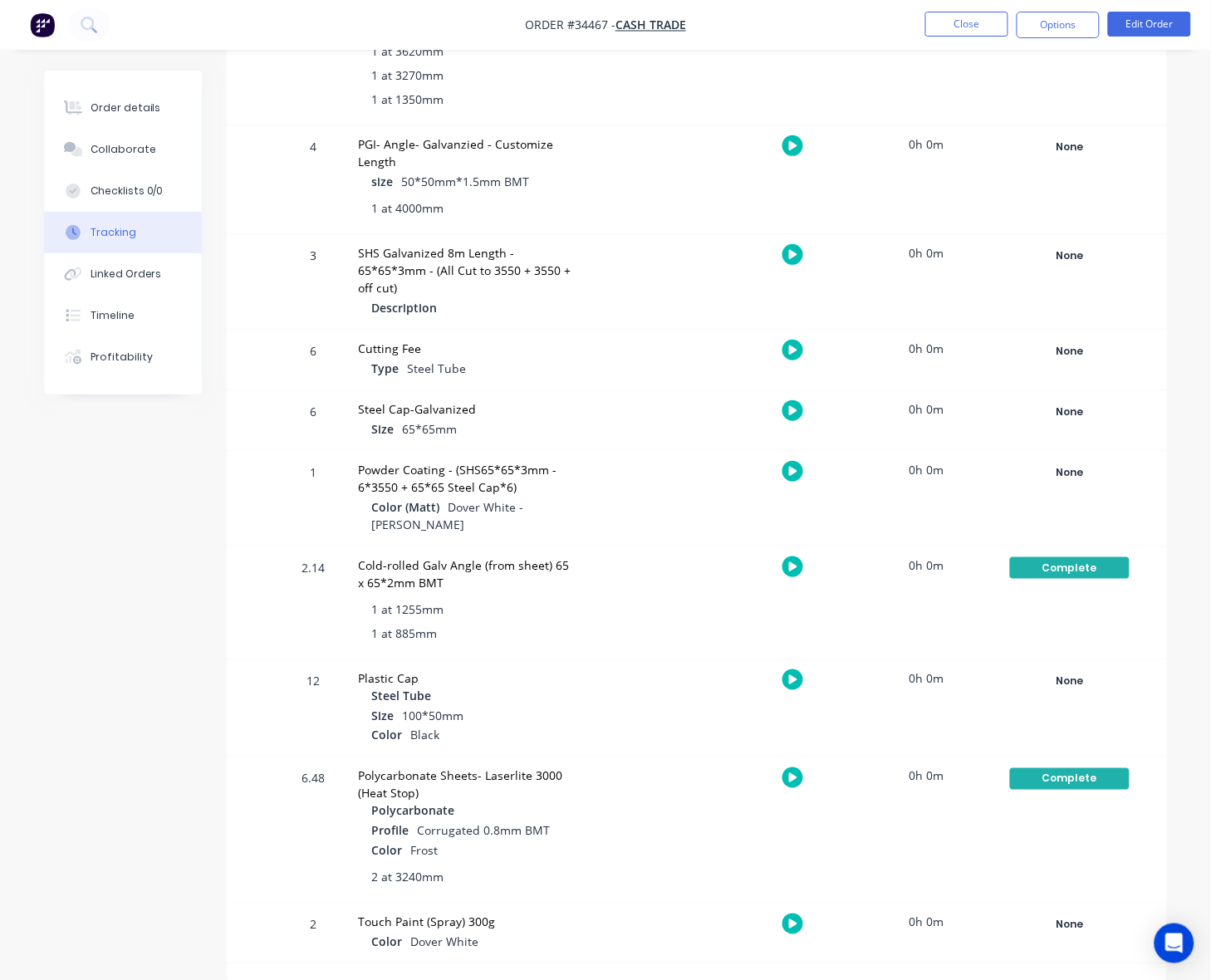
click at [673, 662] on div at bounding box center [657, 708] width 124 height 97
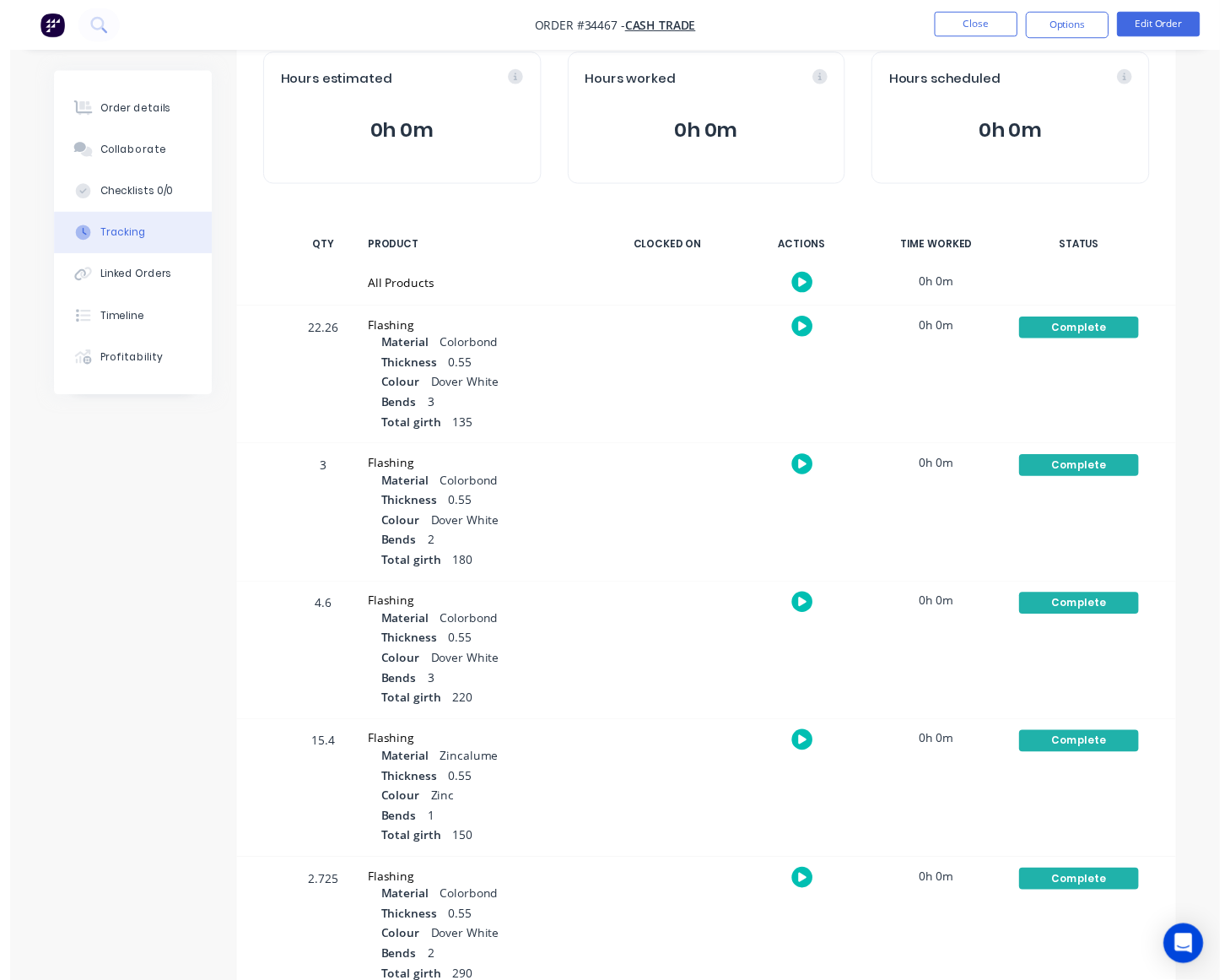
scroll to position [0, 0]
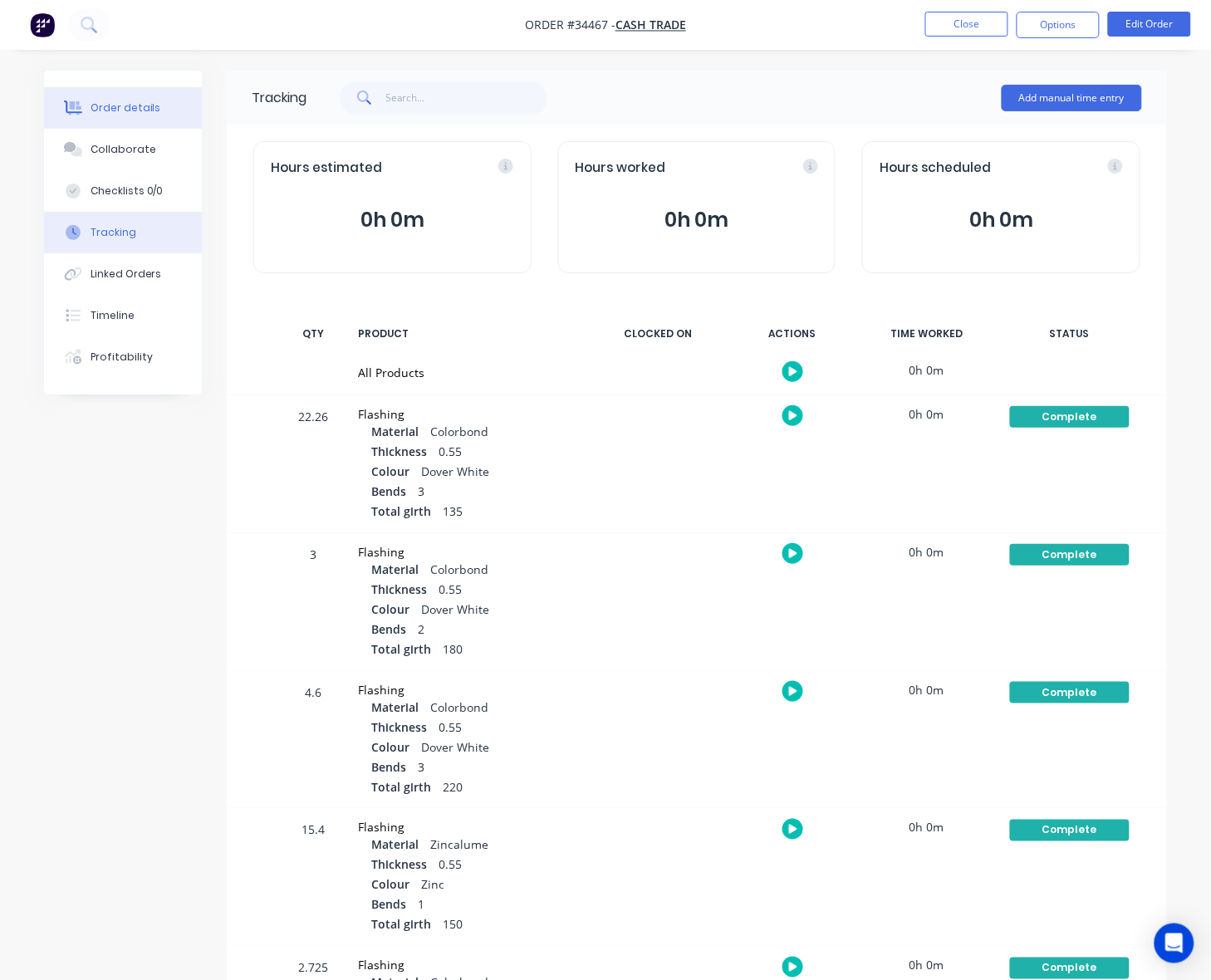
click at [134, 113] on div "Order details" at bounding box center [125, 107] width 70 height 14
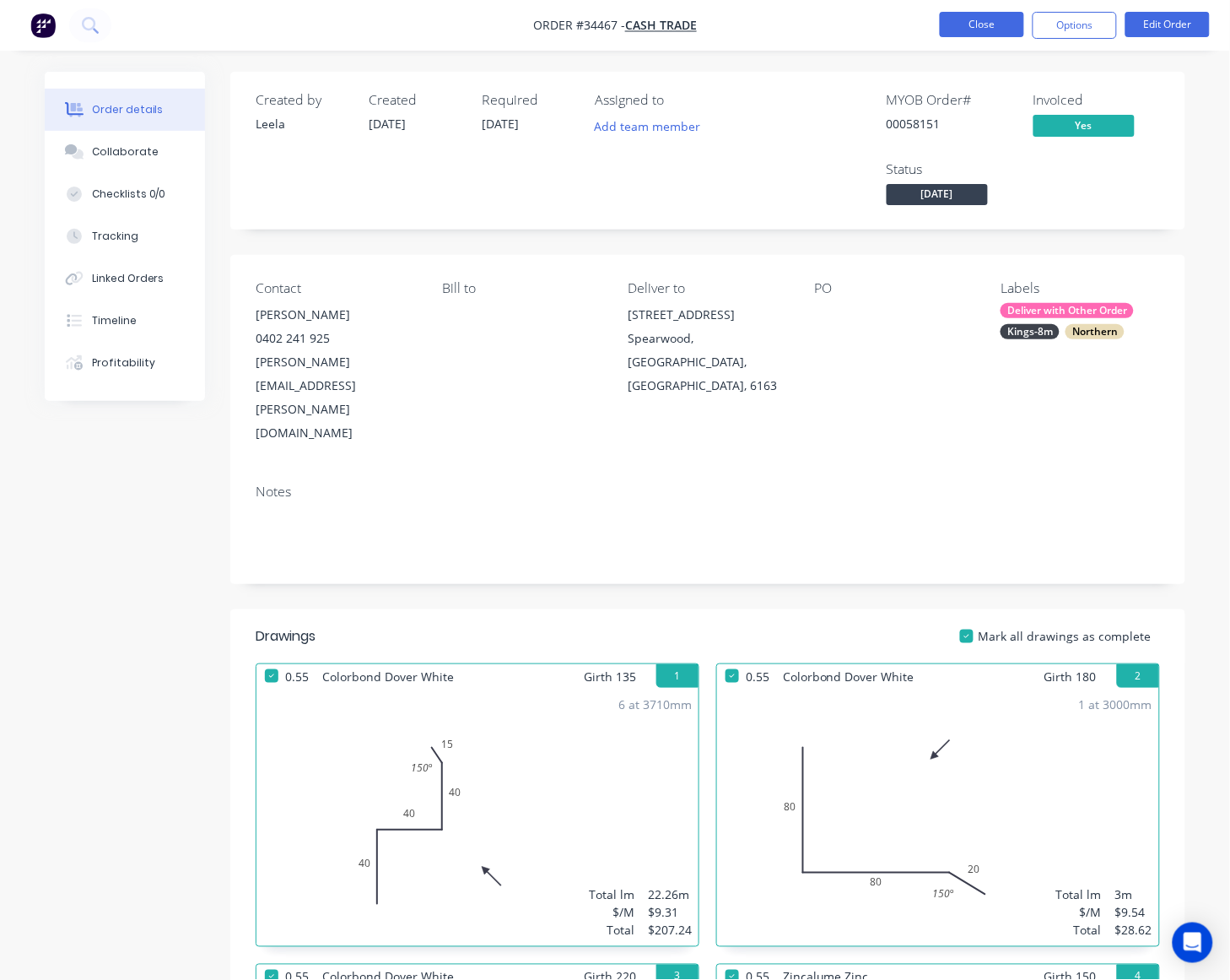
click at [979, 26] on button "Close" at bounding box center [982, 24] width 84 height 25
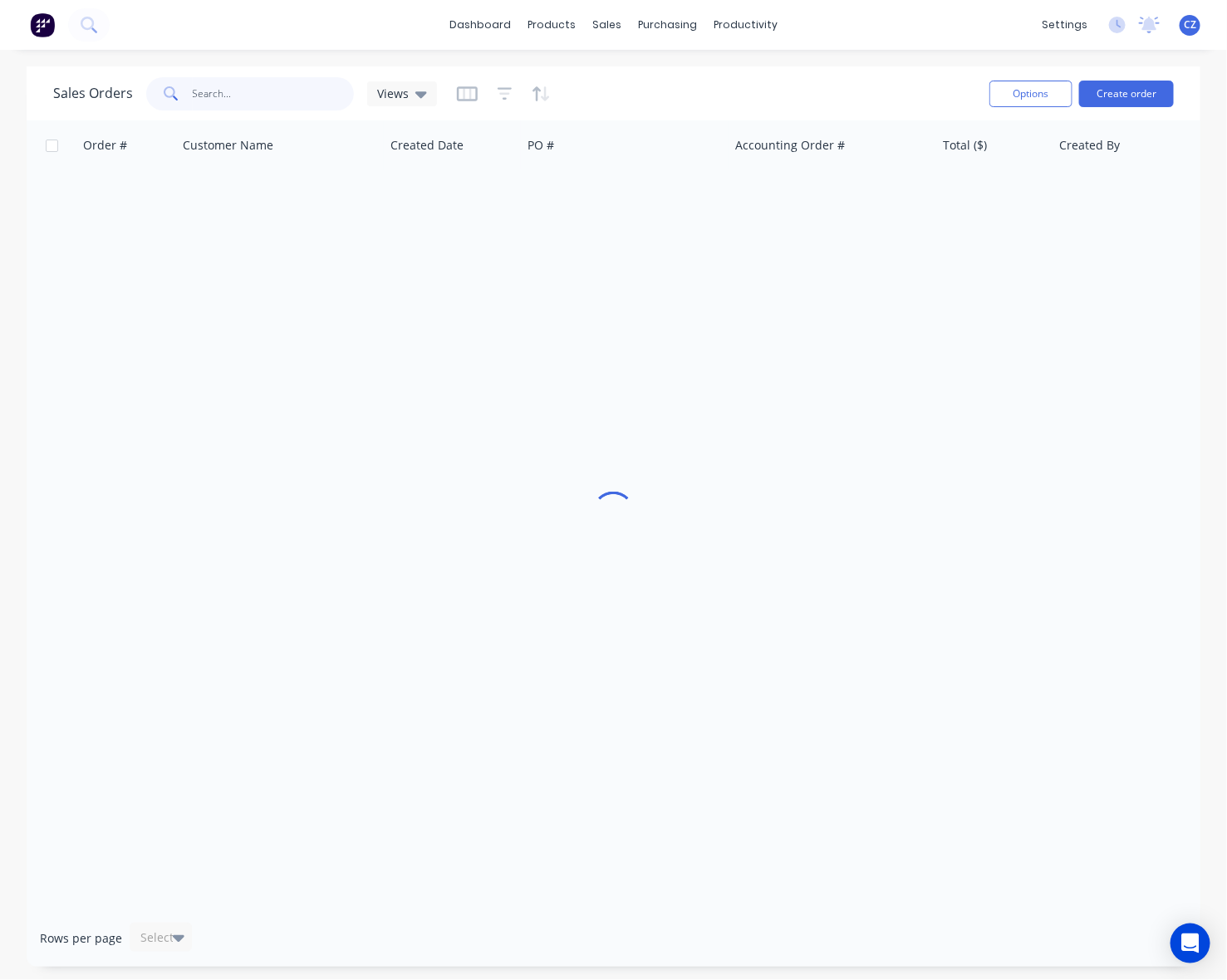
click at [342, 93] on input "text" at bounding box center [274, 94] width 162 height 33
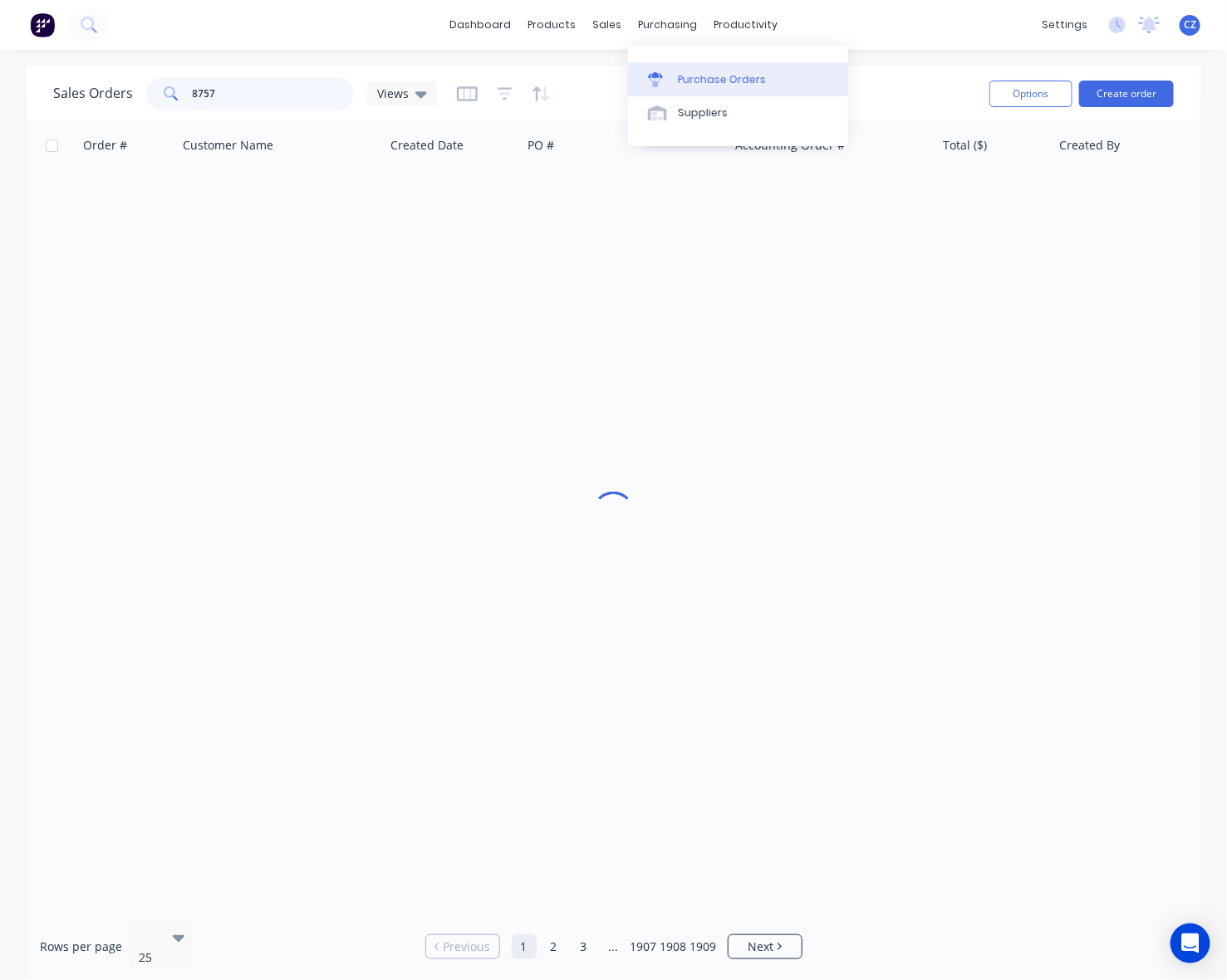
type input "8757"
click at [681, 81] on div "Purchase Orders" at bounding box center [722, 79] width 88 height 14
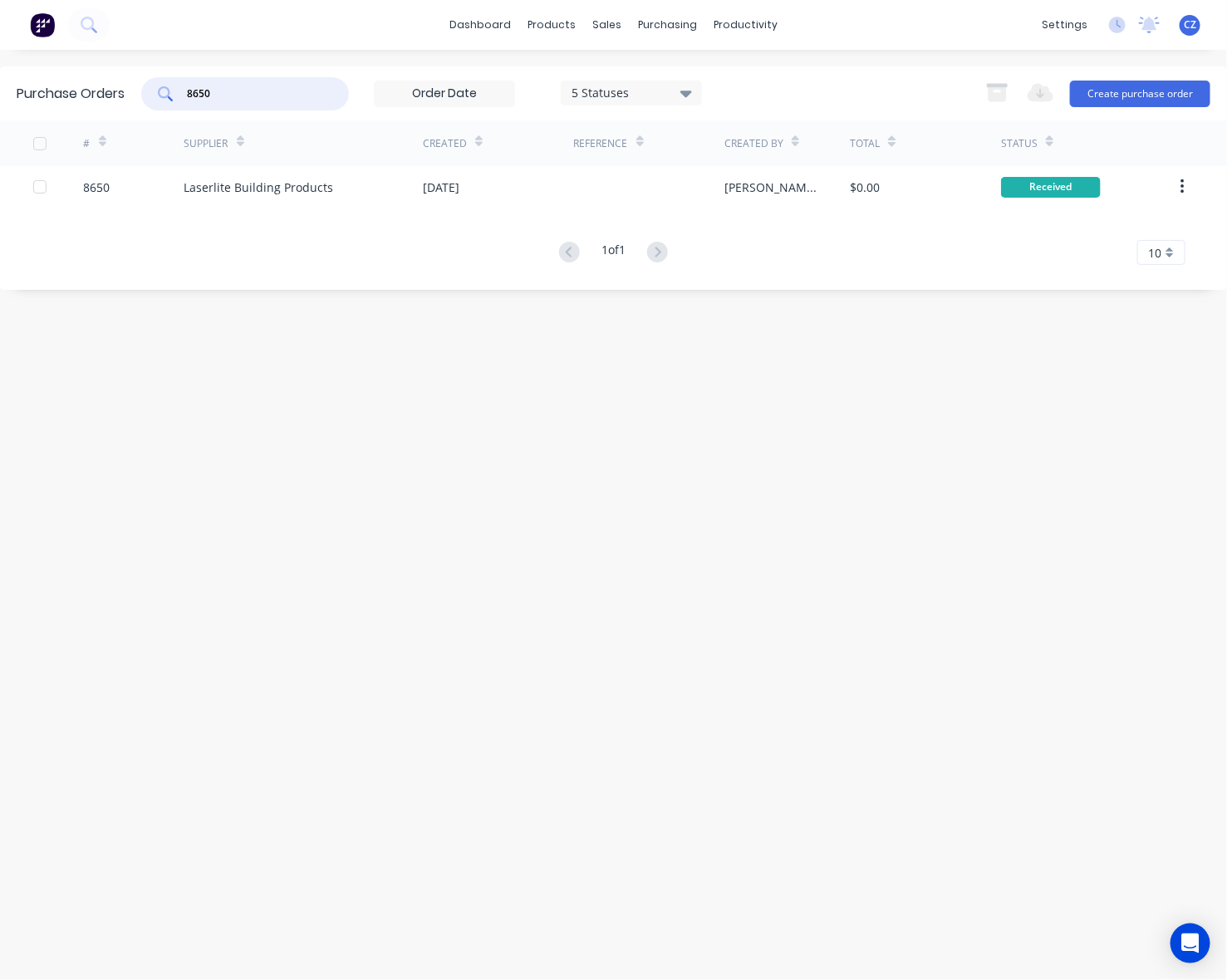
click at [130, 100] on div "Purchase Orders 8650 5 Statuses 5 Statuses Export to Excel (XLSX) Create purcha…" at bounding box center [614, 94] width 1227 height 54
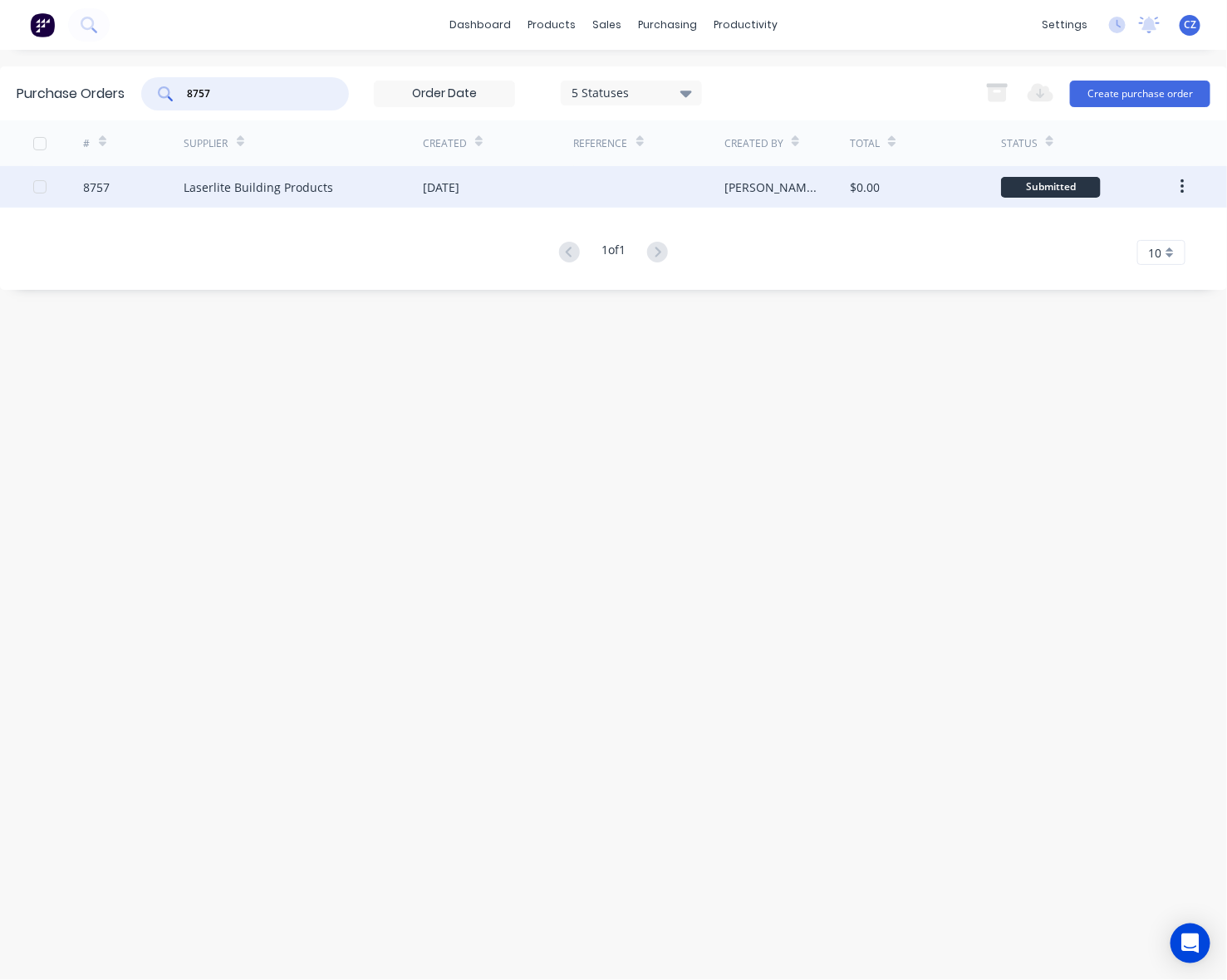
type input "8757"
click at [526, 200] on div "[DATE]" at bounding box center [498, 186] width 151 height 41
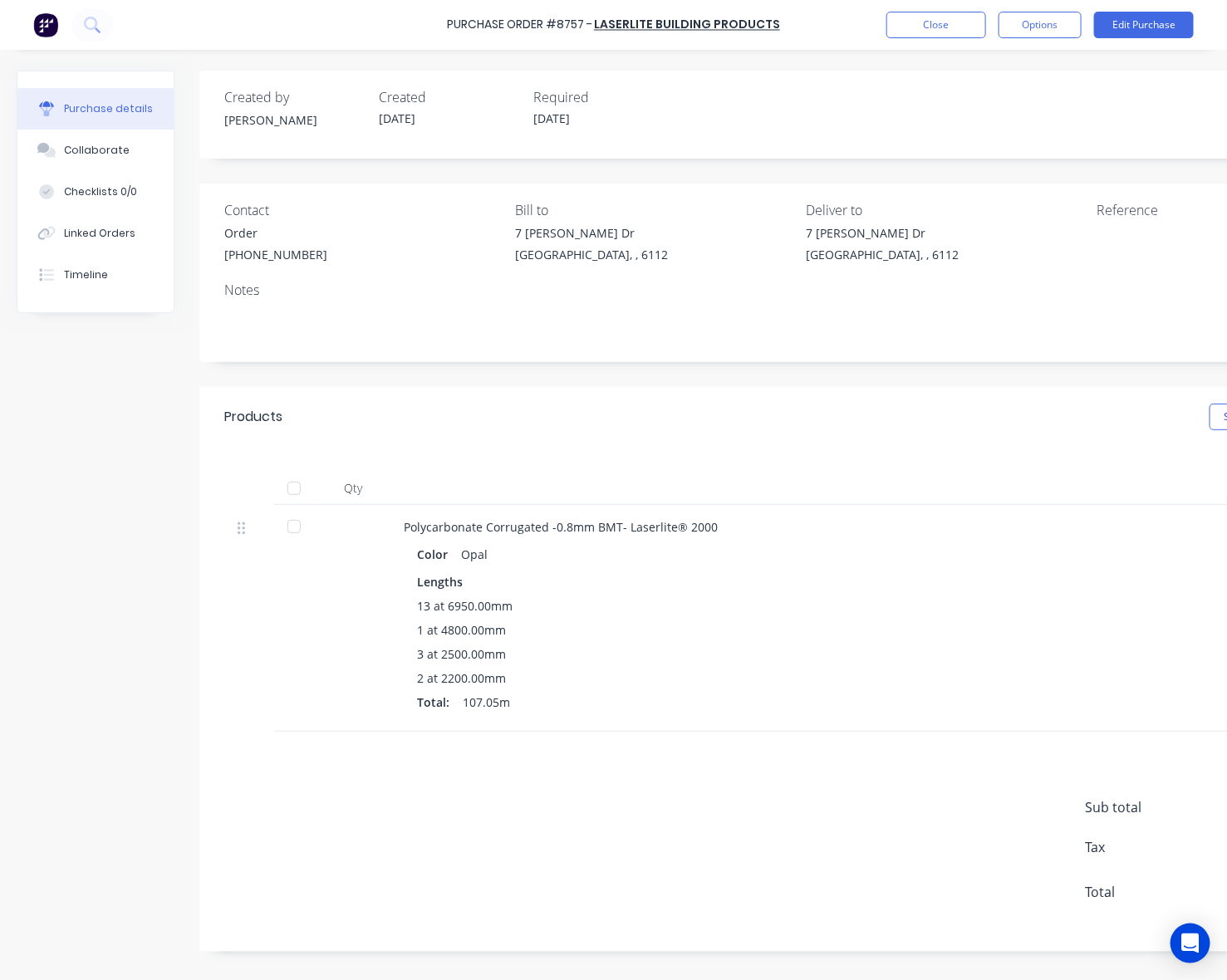
click at [304, 531] on div at bounding box center [294, 527] width 33 height 33
click at [968, 674] on div "2 at 2200.00mm" at bounding box center [764, 678] width 695 height 17
click at [104, 249] on button "Linked Orders" at bounding box center [95, 232] width 156 height 41
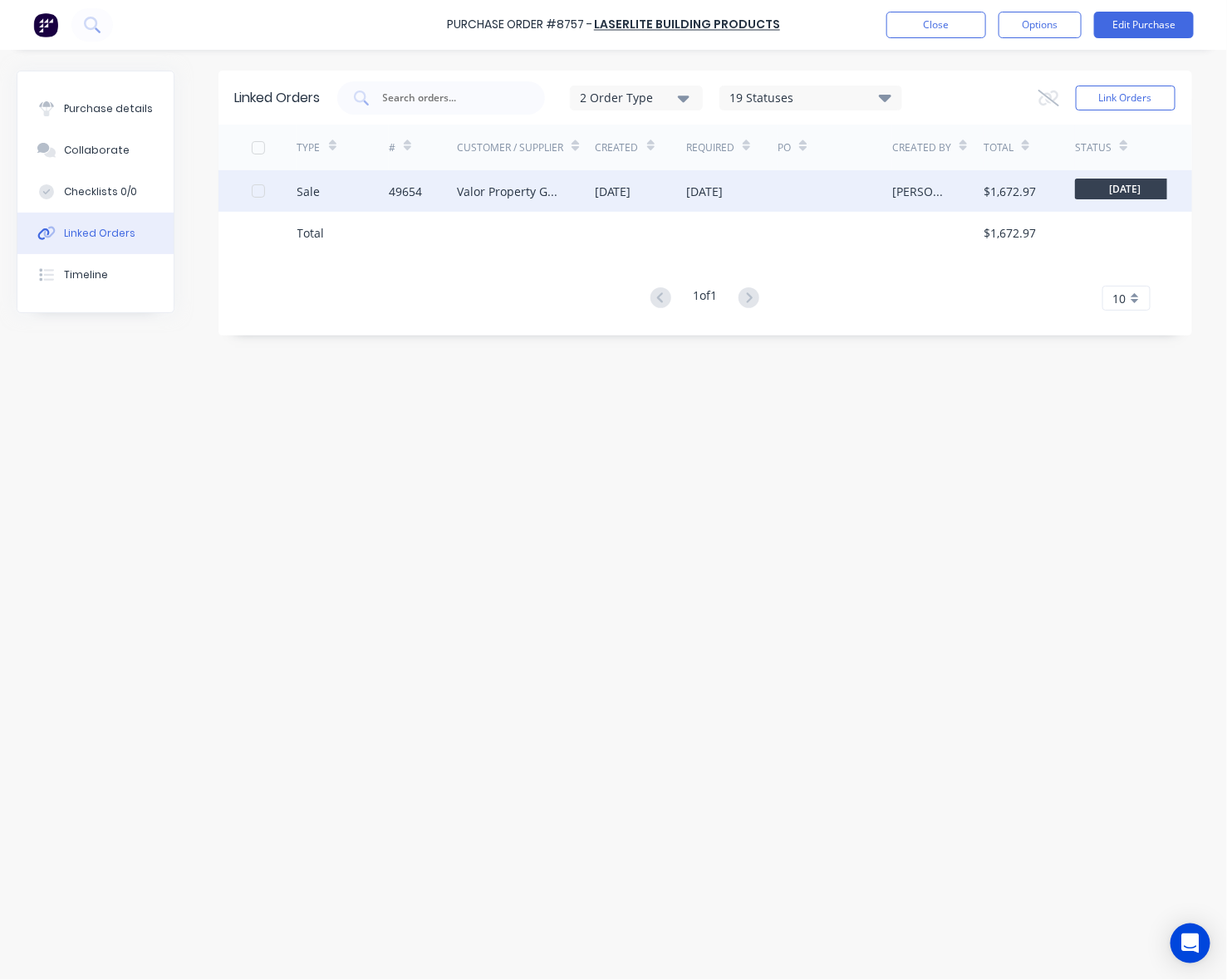
click at [555, 171] on div "Valor Property Group" at bounding box center [526, 190] width 137 height 41
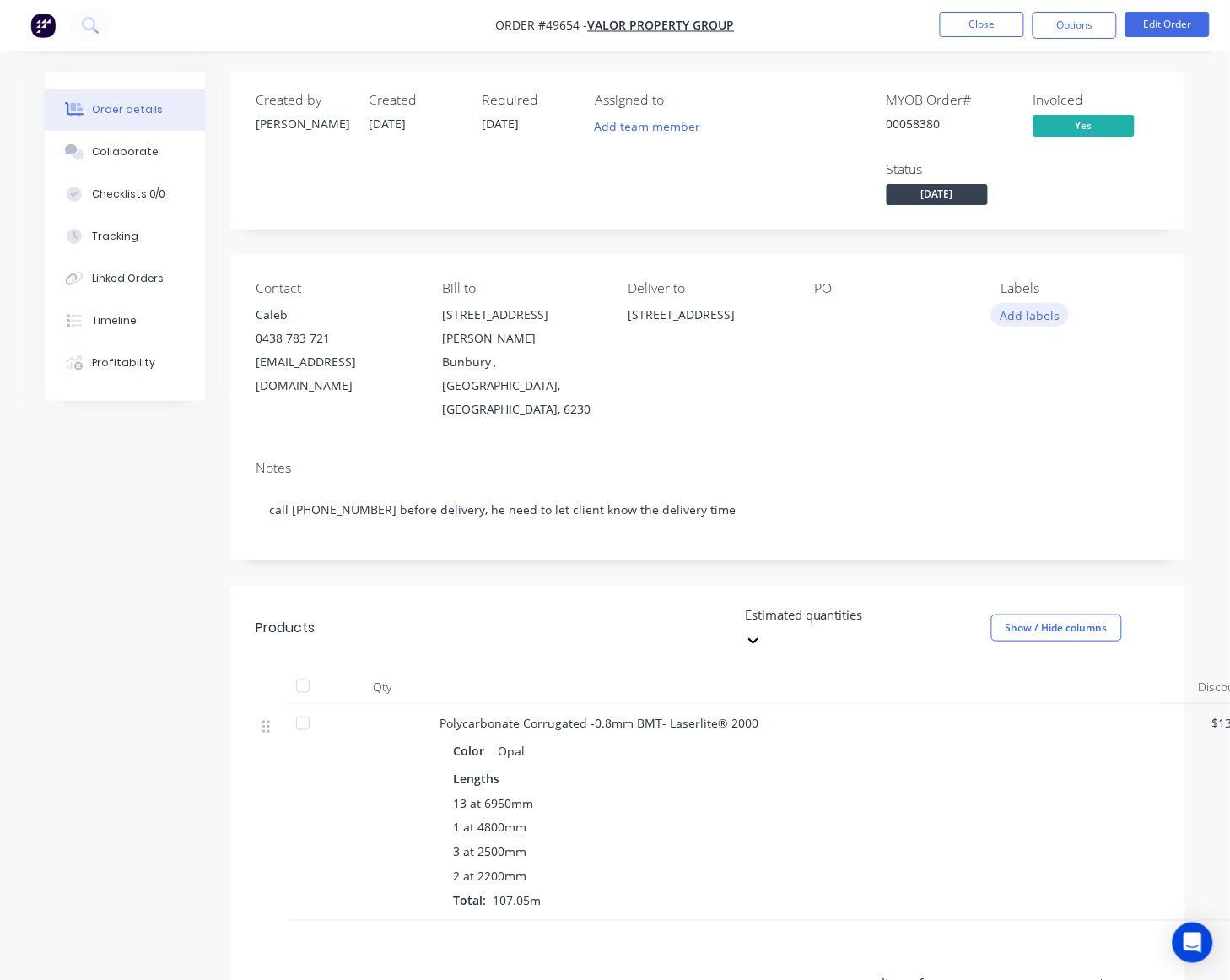
click at [1035, 318] on button "Add labels" at bounding box center [1030, 314] width 77 height 23
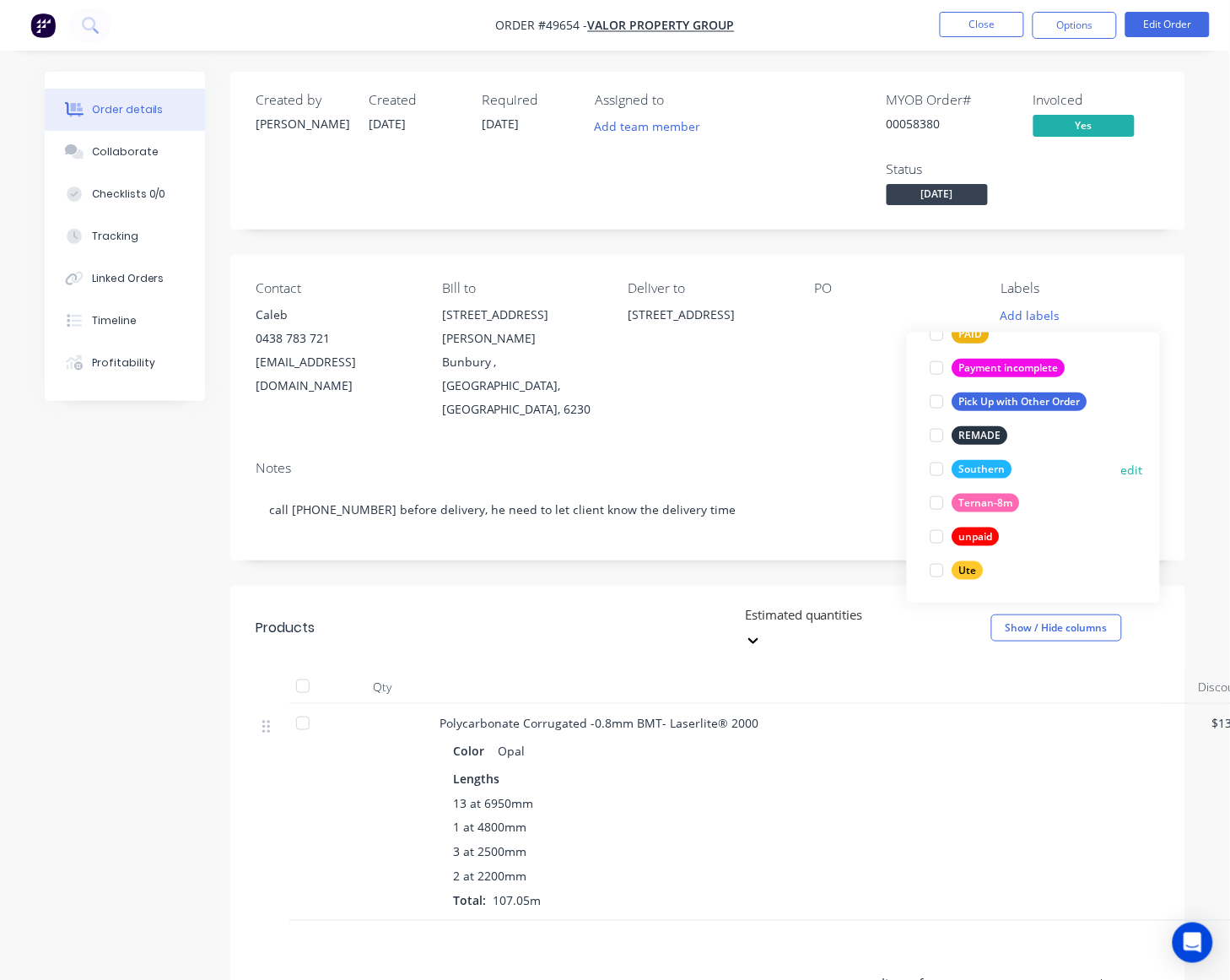
scroll to position [472, 0]
drag, startPoint x: 933, startPoint y: 559, endPoint x: 808, endPoint y: 640, distance: 148.9
click at [925, 562] on div at bounding box center [937, 568] width 33 height 33
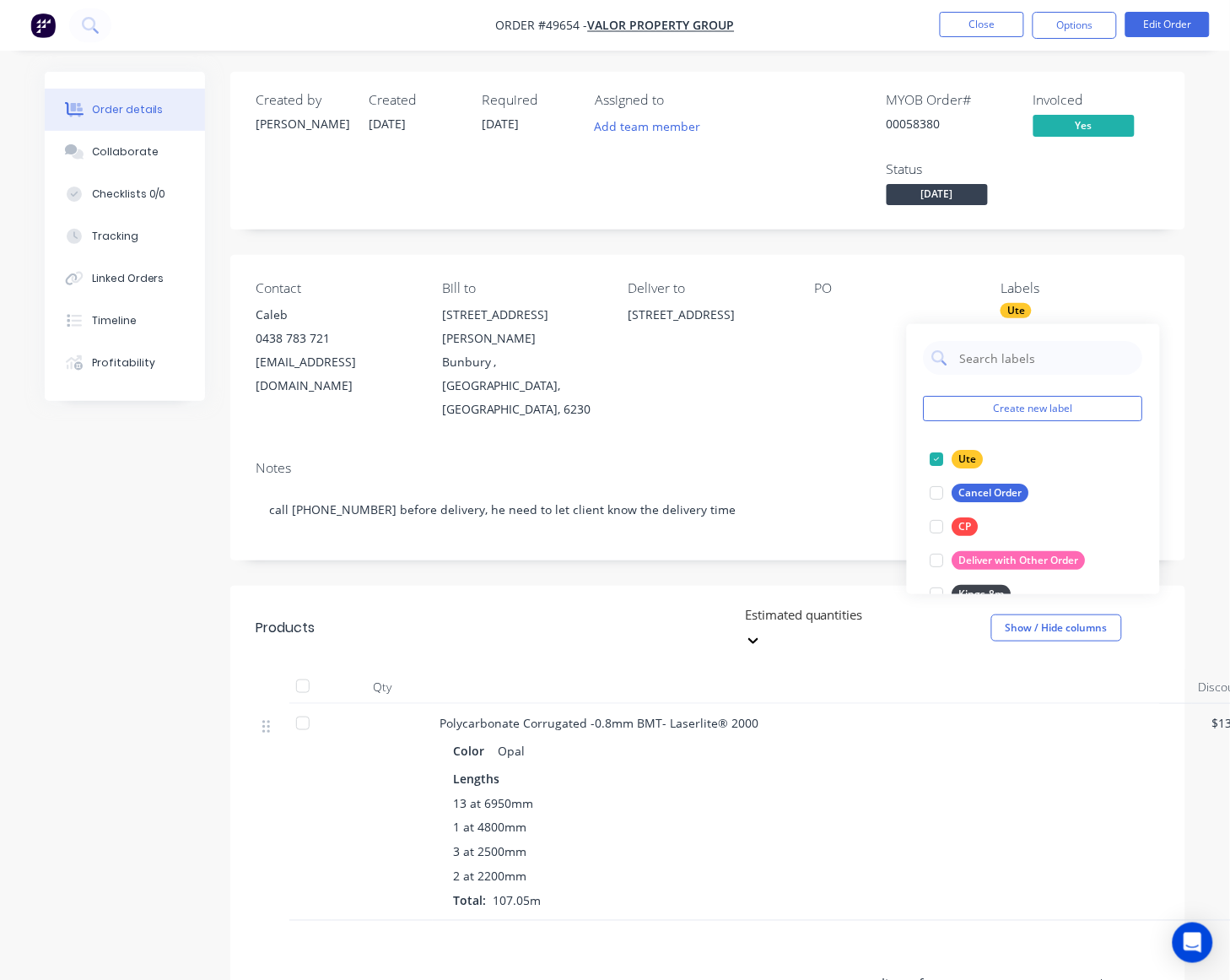
click at [808, 704] on div "Polycarbonate Corrugated -0.8mm BMT- Laserlite® 2000 Color Opal Lengths 13 at 6…" at bounding box center [812, 811] width 760 height 217
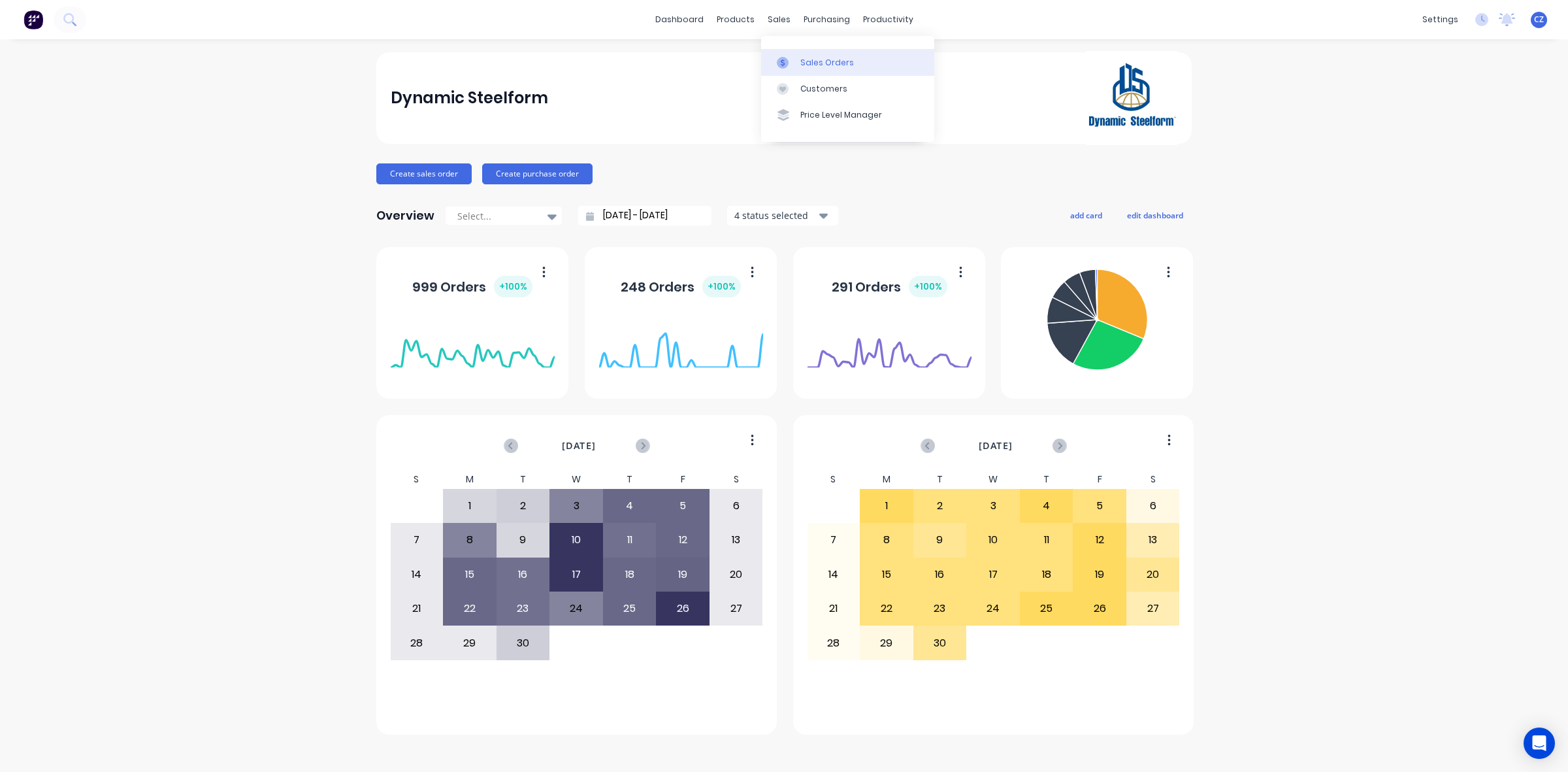
drag, startPoint x: 778, startPoint y: 62, endPoint x: 769, endPoint y: 62, distance: 9.0
click at [778, 62] on icon at bounding box center [782, 62] width 11 height 11
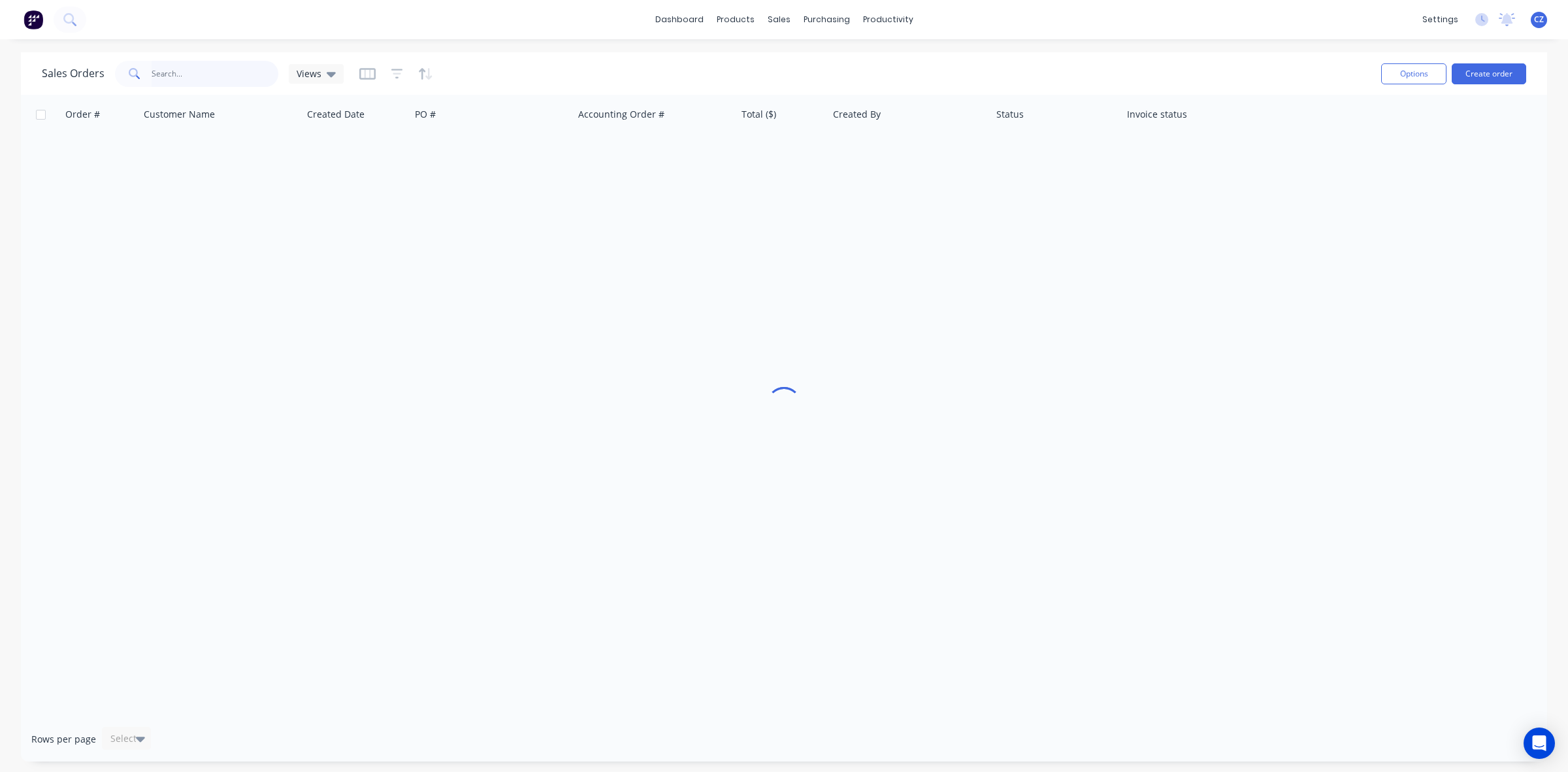
click at [197, 69] on input "text" at bounding box center [216, 74] width 128 height 26
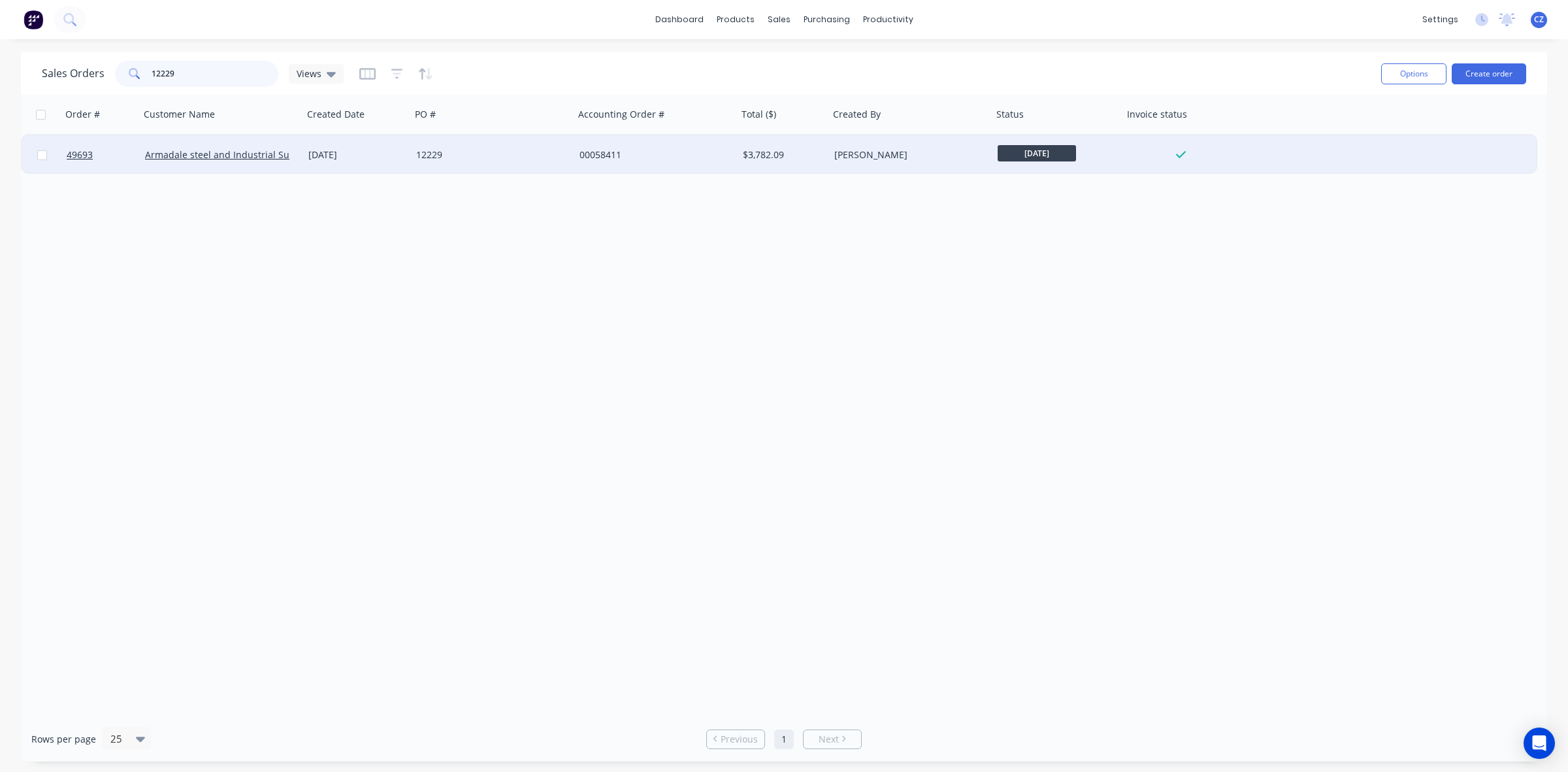
type input "12229"
click at [670, 157] on div "00058411" at bounding box center [652, 154] width 145 height 13
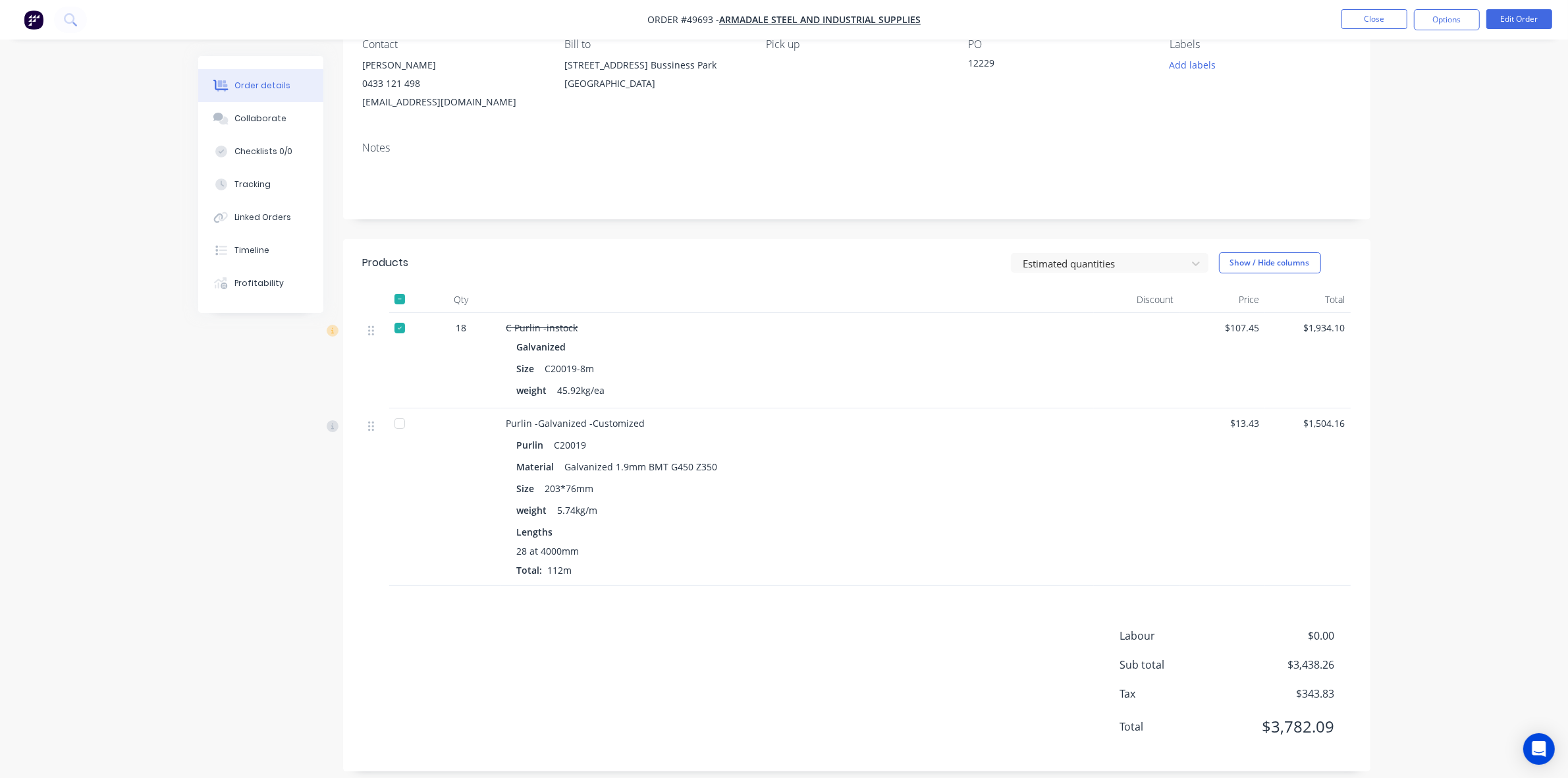
scroll to position [140, 0]
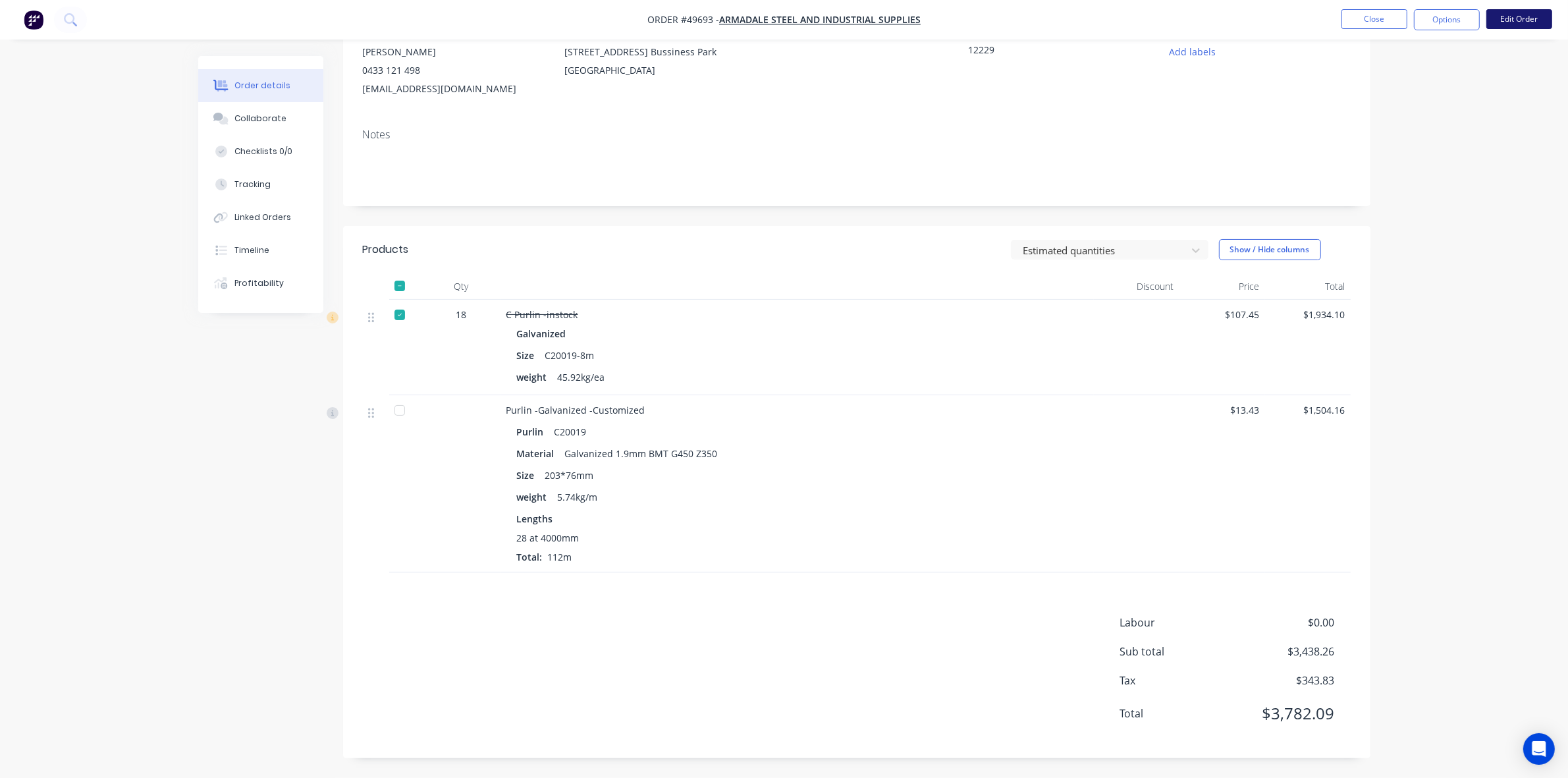
click at [1545, 11] on button "Edit Order" at bounding box center [1519, 19] width 66 height 20
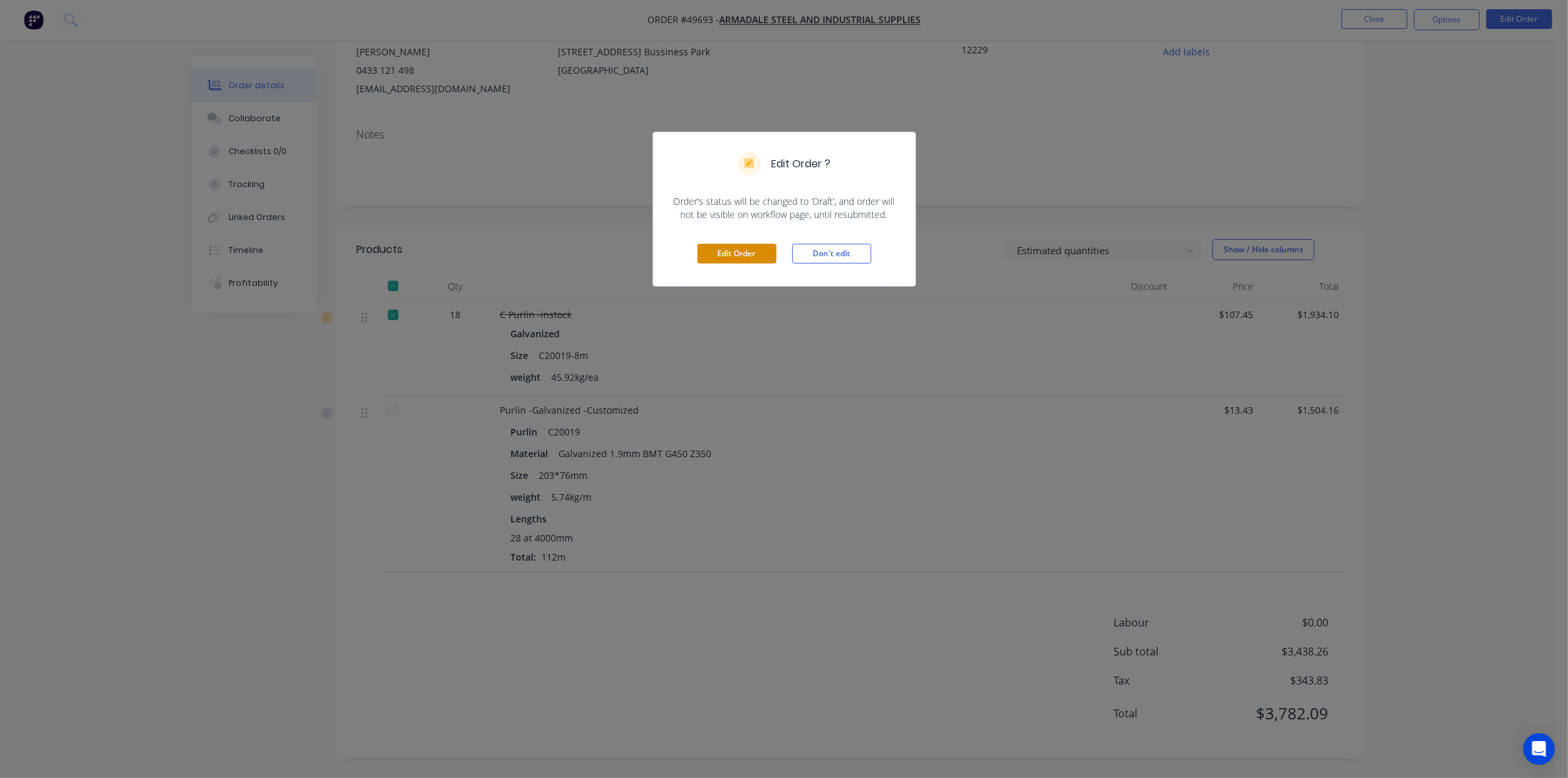
click at [717, 247] on button "Edit Order" at bounding box center [737, 254] width 79 height 20
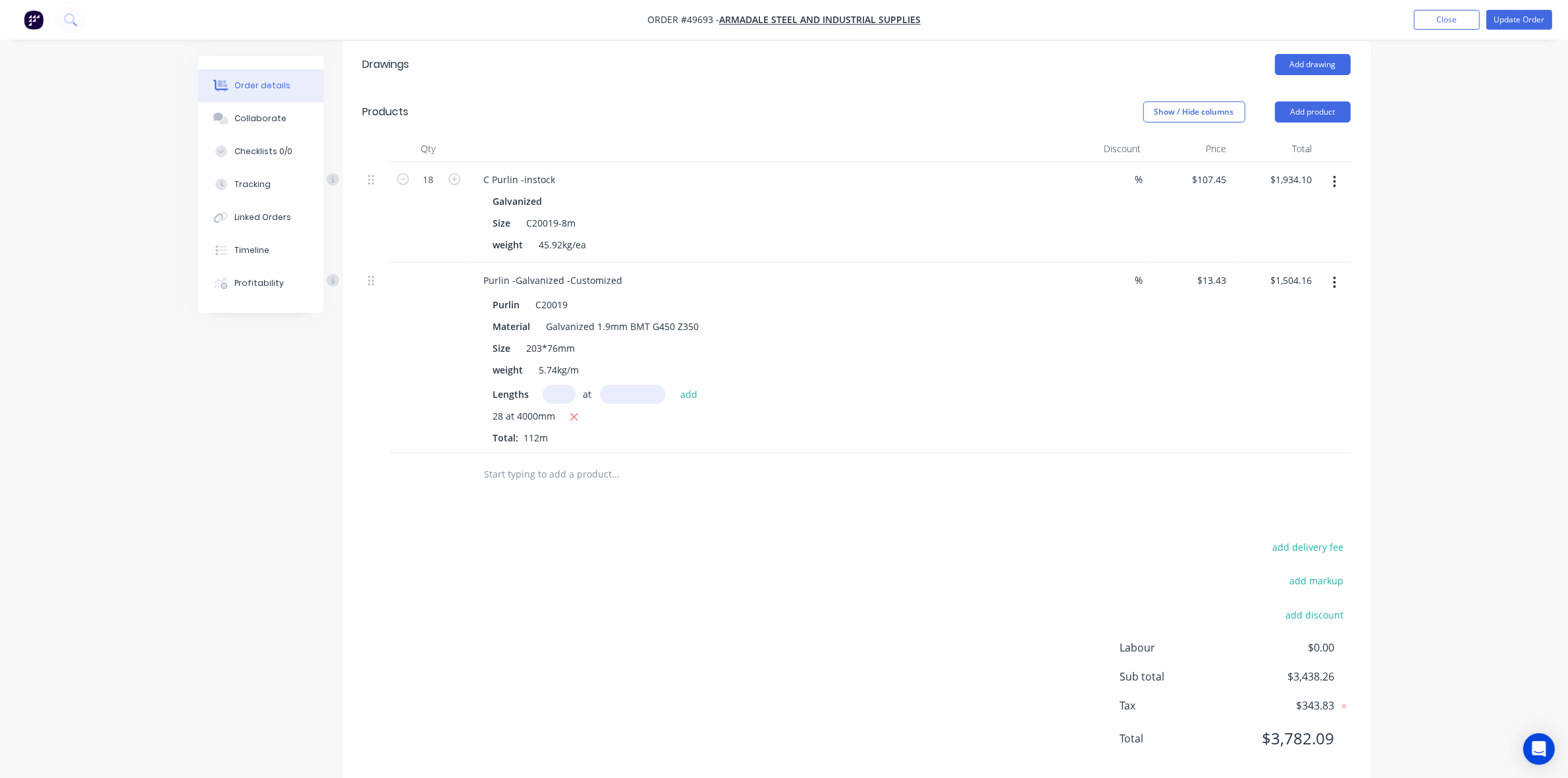
scroll to position [353, 0]
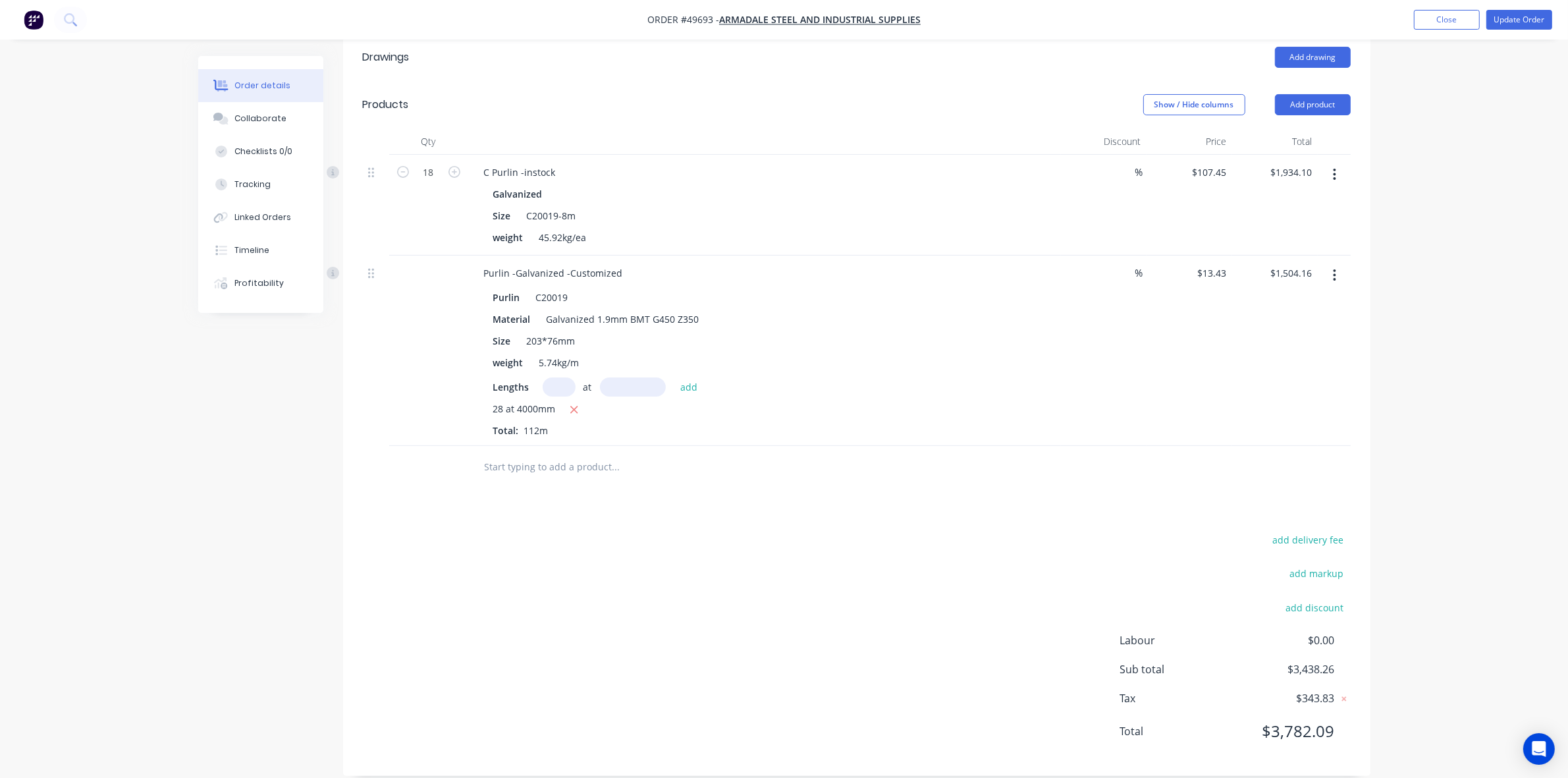
click at [1331, 164] on button "button" at bounding box center [1334, 174] width 31 height 24
click at [1287, 226] on div "Duplicate" at bounding box center [1288, 235] width 102 height 19
click at [421, 454] on input "1" at bounding box center [428, 464] width 34 height 20
type input "12"
type input "$1,289.40"
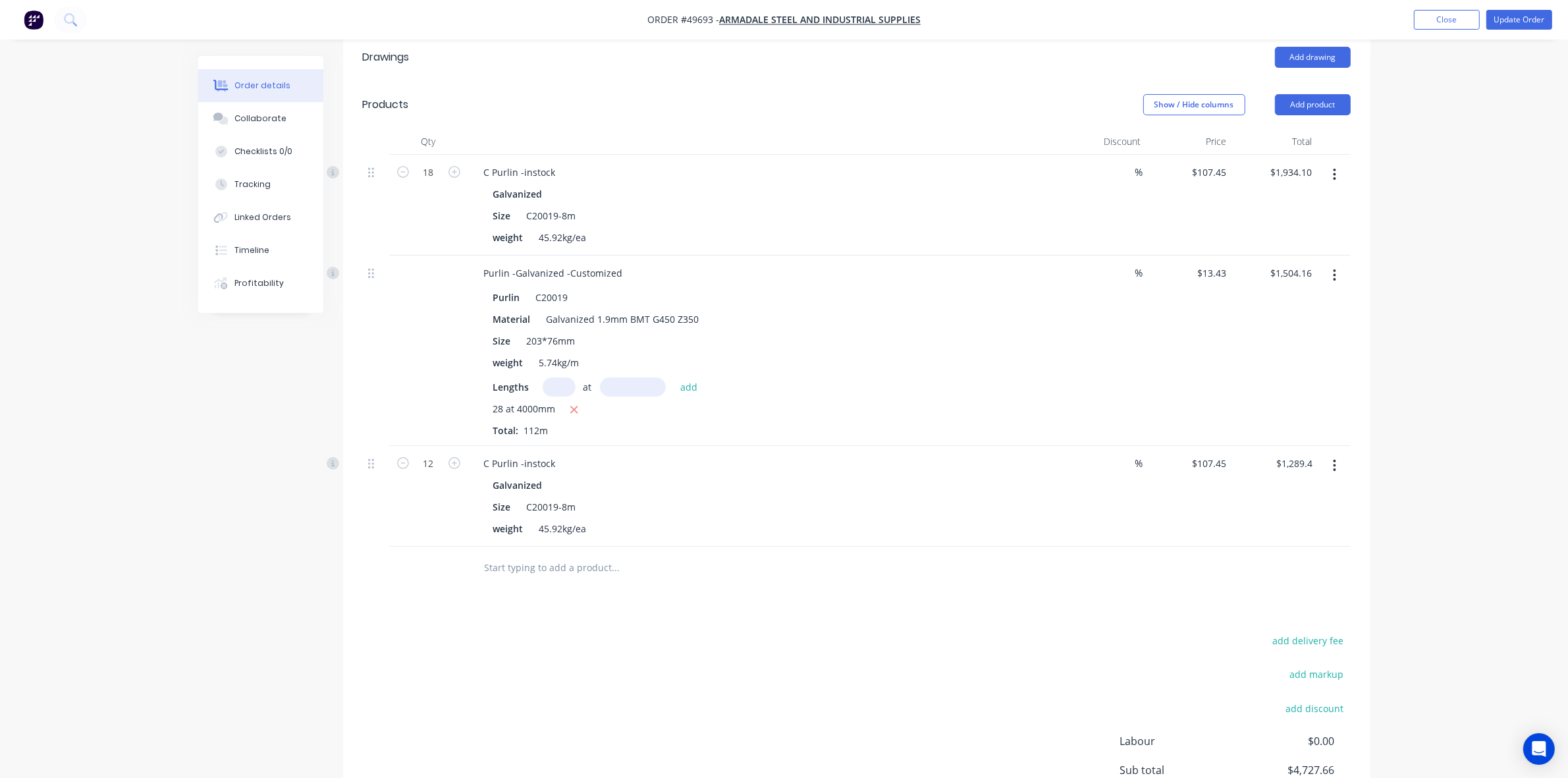
click at [649, 555] on input "text" at bounding box center [616, 568] width 263 height 26
click at [1312, 94] on button "Add product" at bounding box center [1313, 105] width 76 height 21
click at [1294, 129] on div "Product catalogue" at bounding box center [1288, 138] width 102 height 19
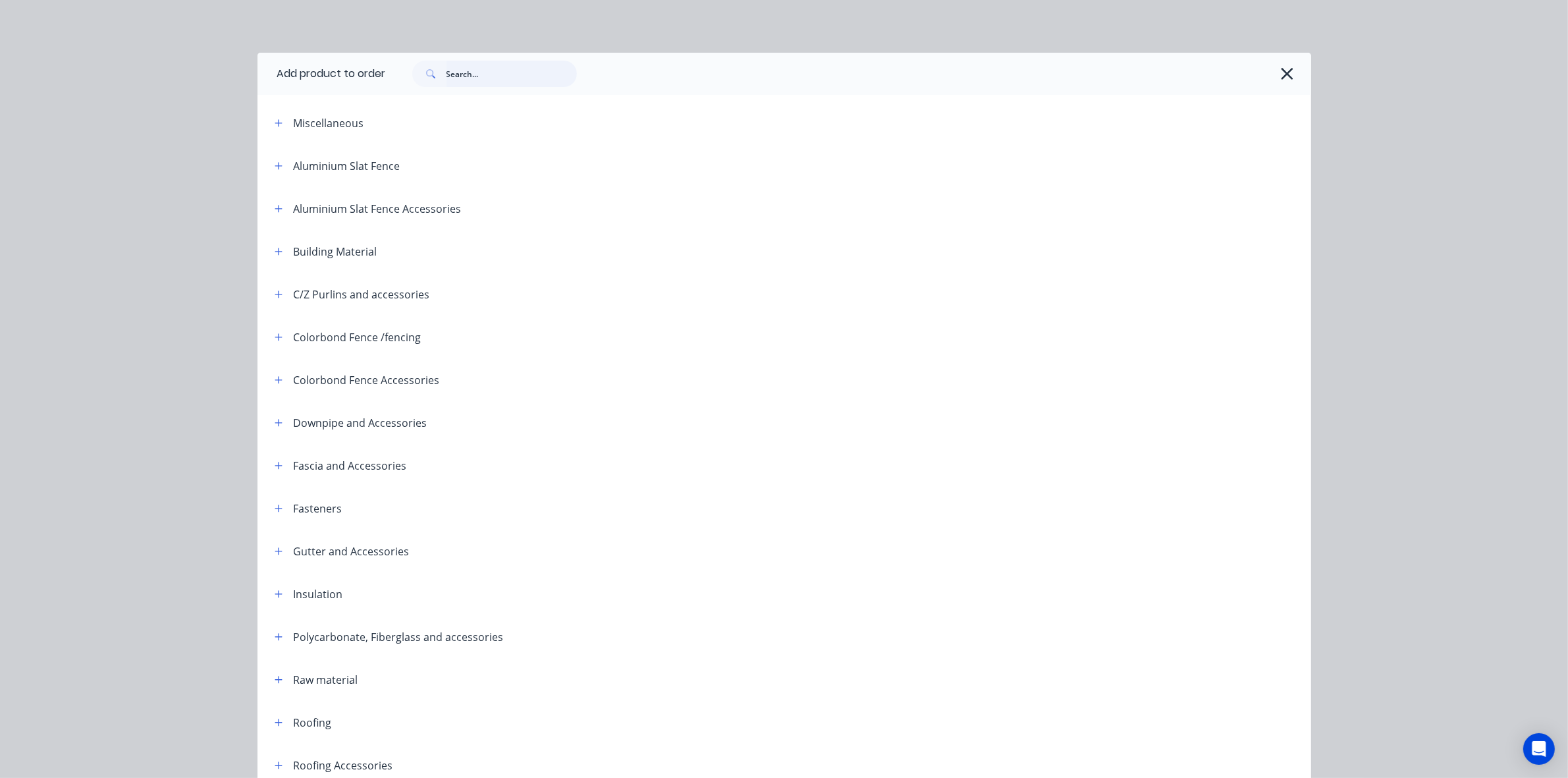
click at [522, 79] on input "text" at bounding box center [512, 73] width 130 height 26
click at [275, 290] on icon "button" at bounding box center [278, 295] width 8 height 9
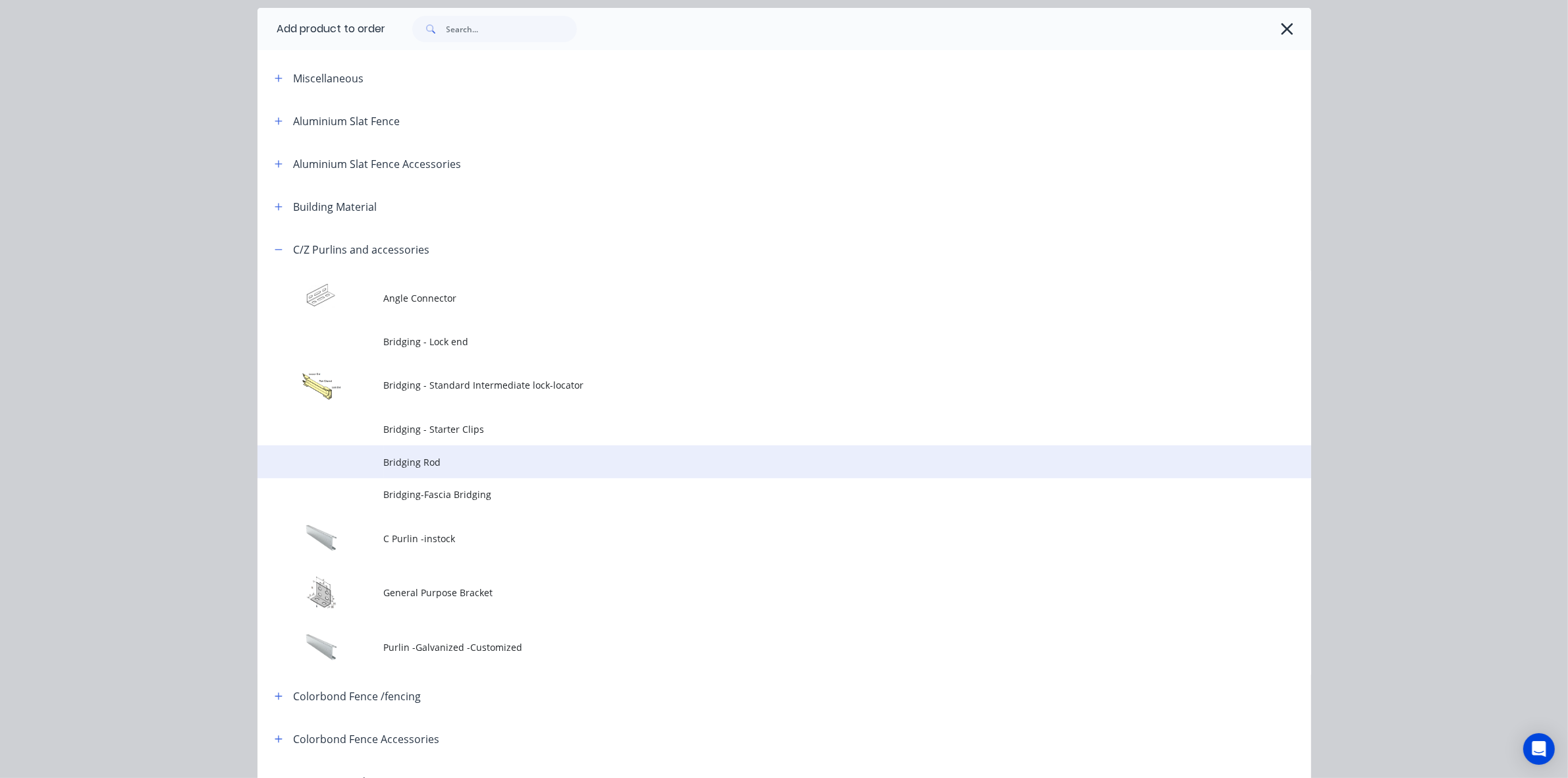
scroll to position [83, 0]
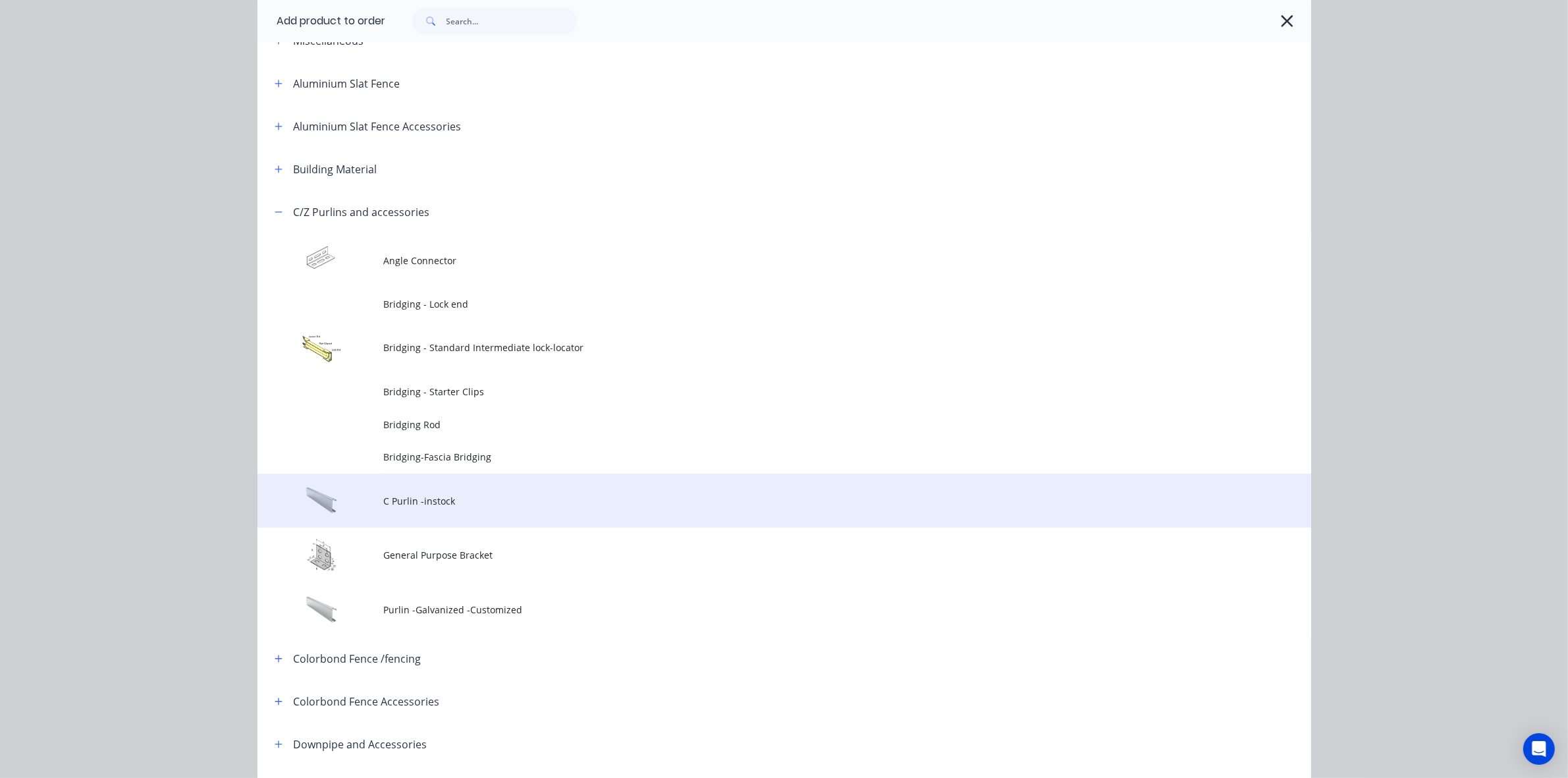
click at [476, 506] on span "C Purlin -instock" at bounding box center [754, 501] width 741 height 14
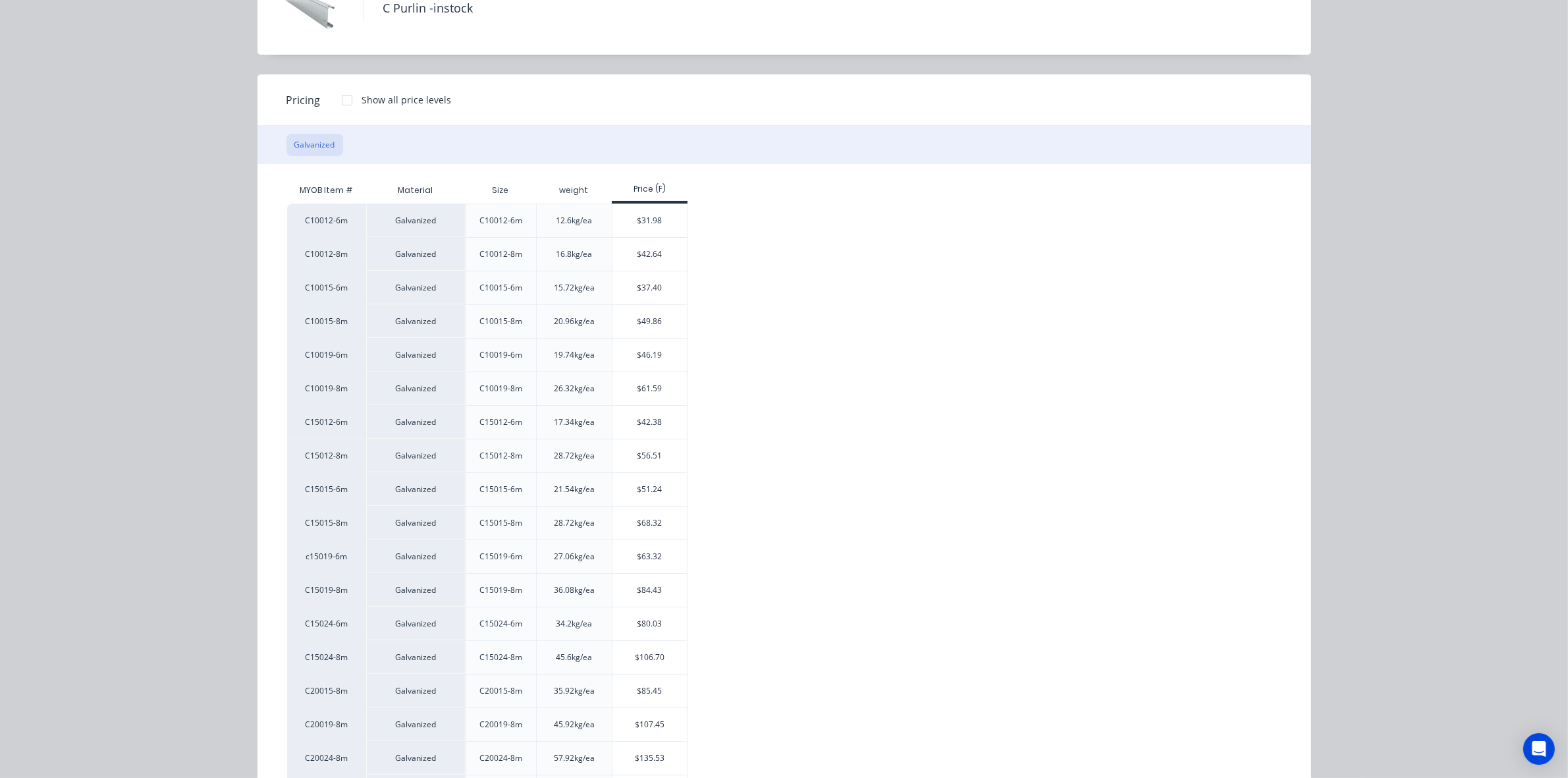
scroll to position [195, 0]
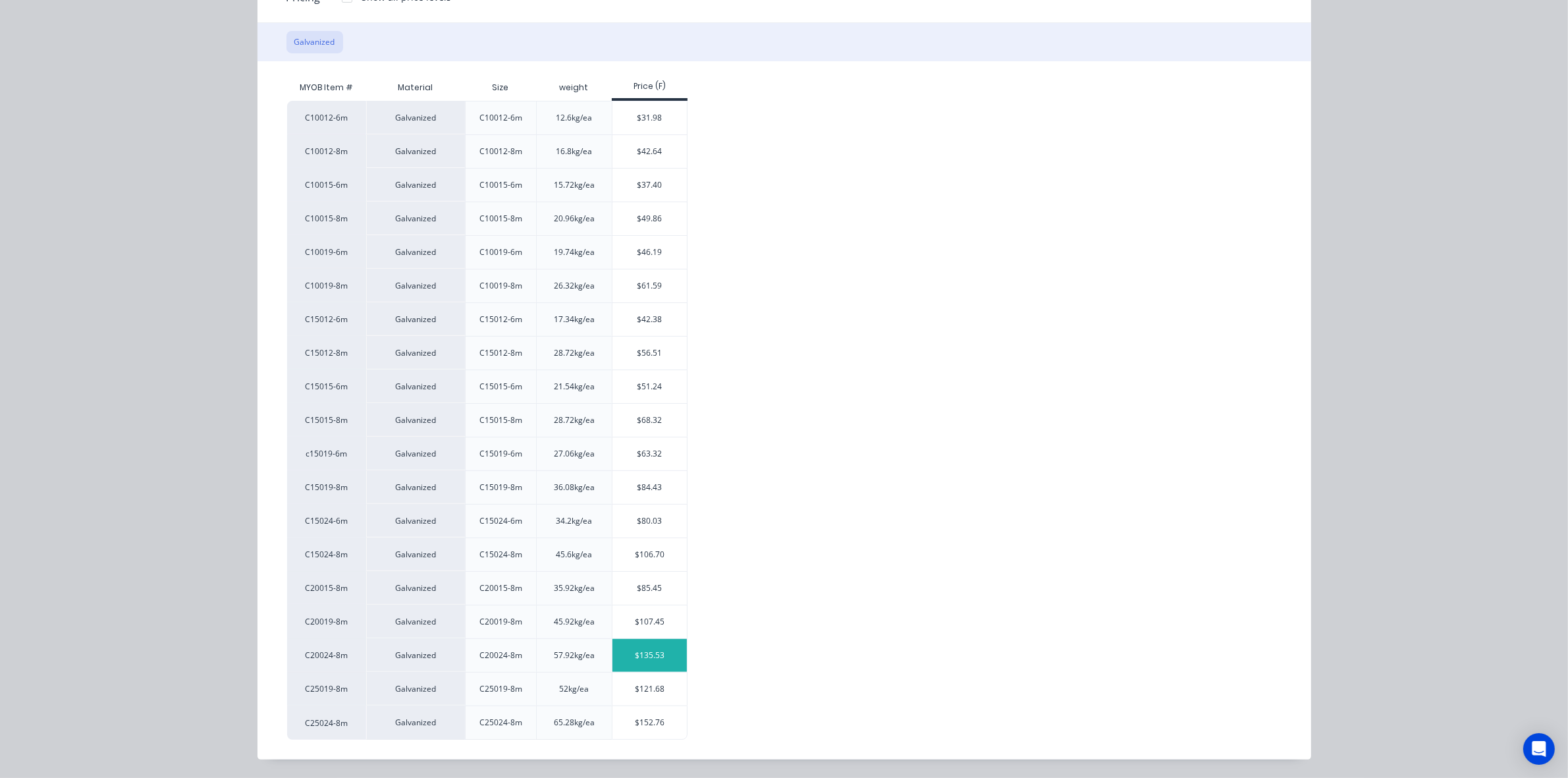
click at [633, 660] on div "$135.53" at bounding box center [649, 655] width 74 height 33
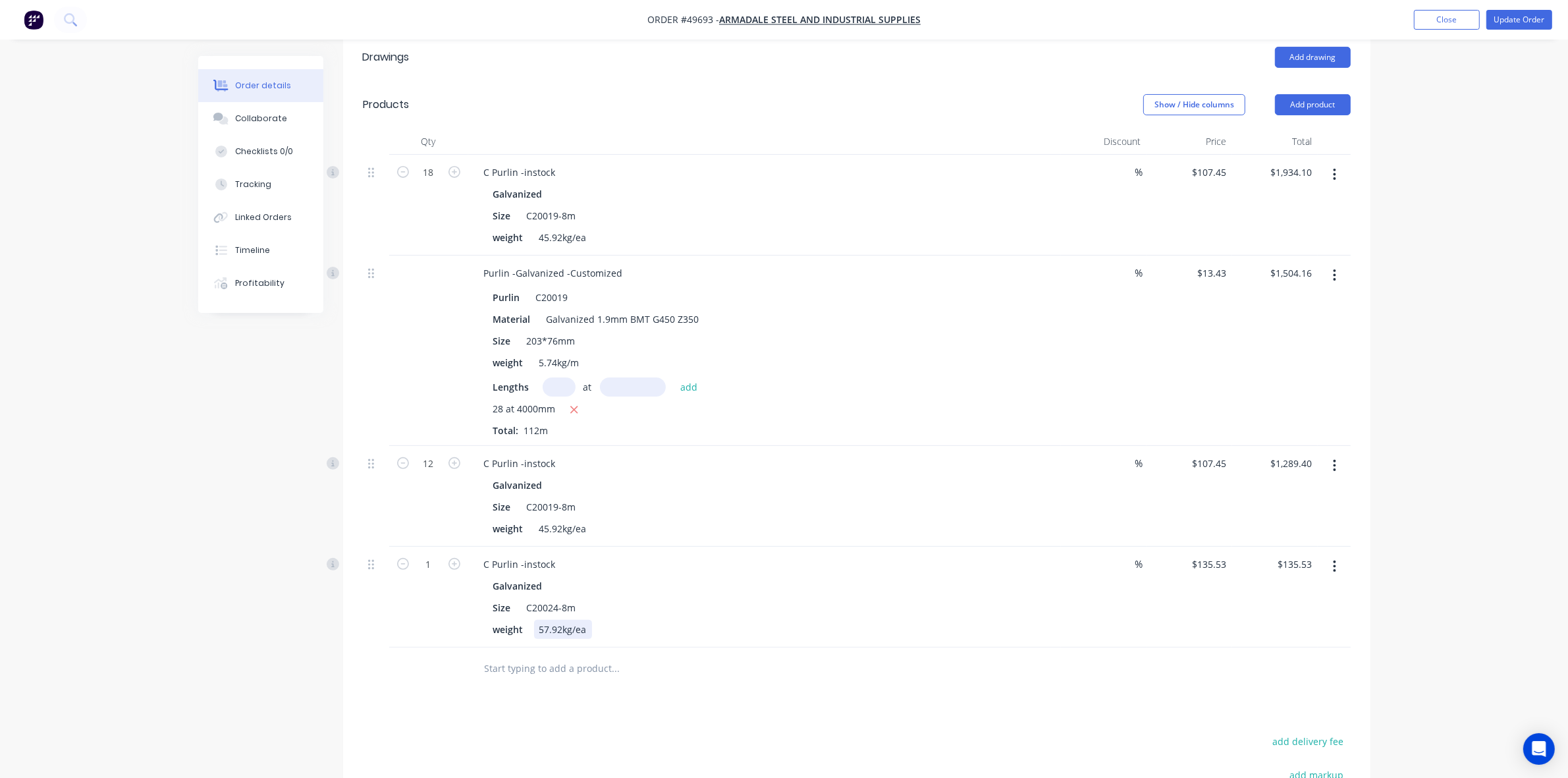
click at [868, 620] on div "weight 57.92kg/ea" at bounding box center [762, 629] width 548 height 19
click at [678, 709] on div "Drawings Add drawing Products Show / Hide columns Add product Qty Discount Pric…" at bounding box center [857, 506] width 1027 height 944
click at [456, 558] on icon "button" at bounding box center [454, 563] width 11 height 11
type input "2"
type input "$271.06"
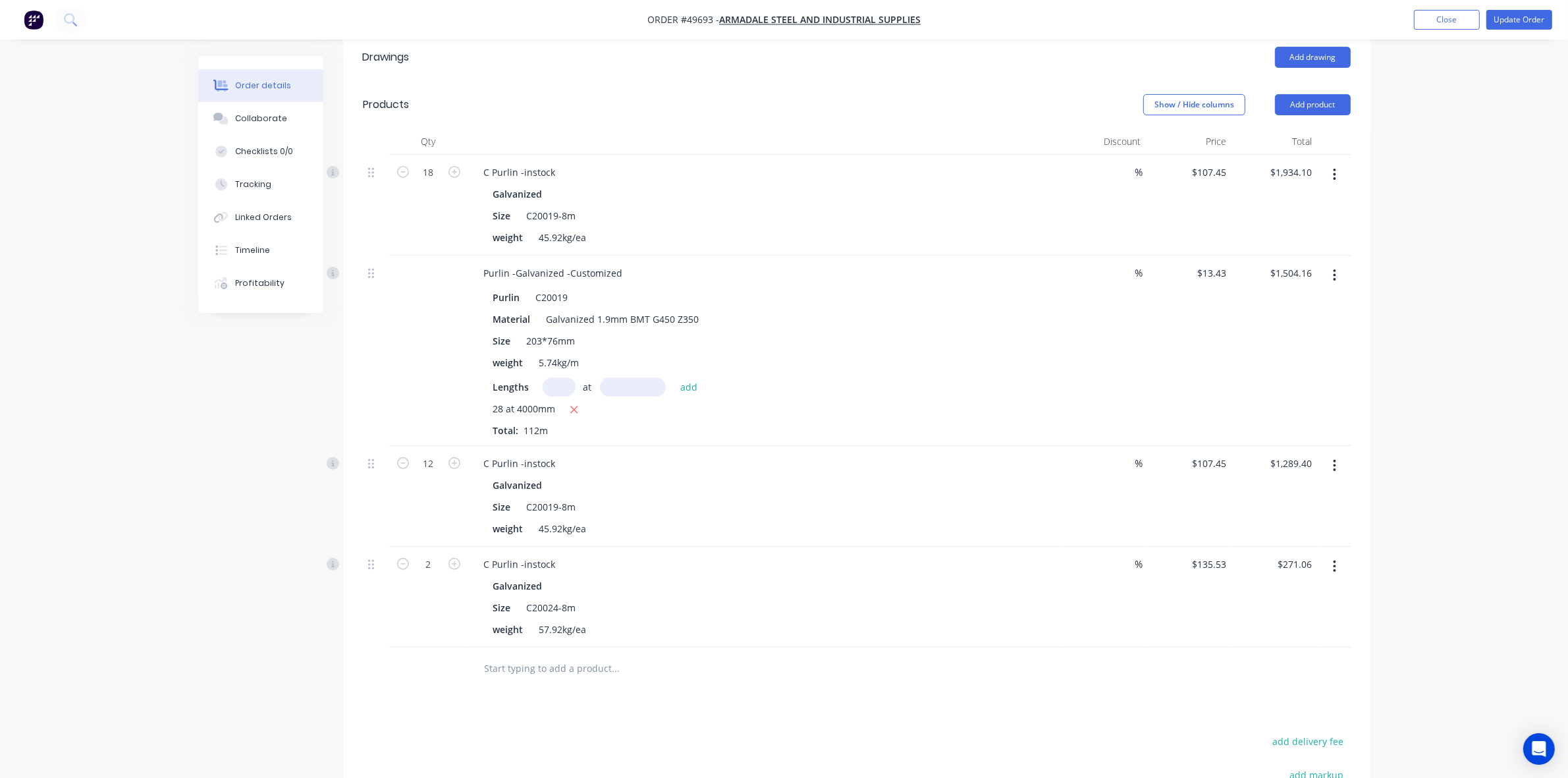
click at [442, 618] on div "2" at bounding box center [428, 597] width 79 height 101
click at [1332, 268] on icon "button" at bounding box center [1334, 275] width 3 height 15
click at [1260, 379] on div "Delete" at bounding box center [1288, 389] width 102 height 19
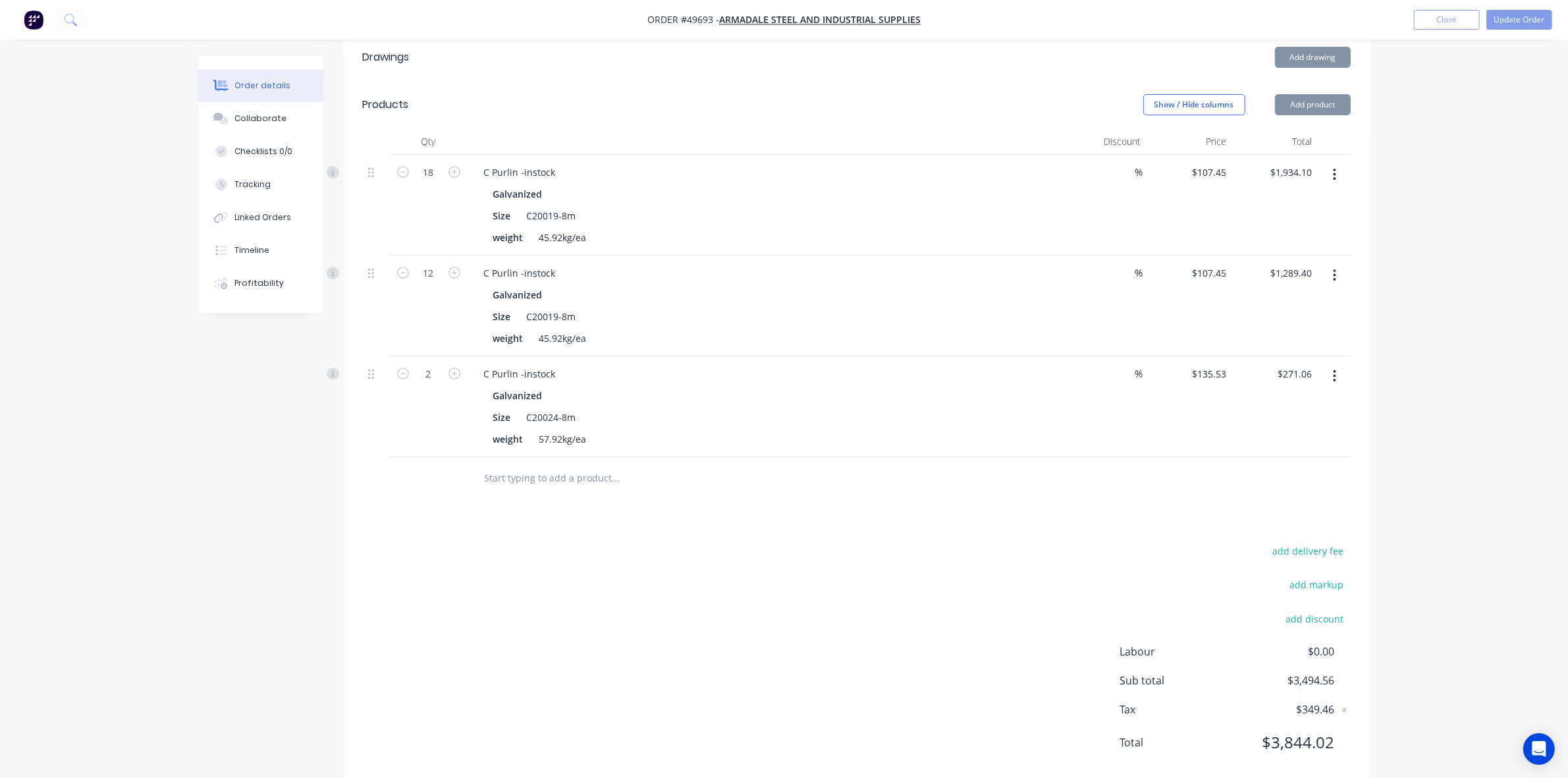
click at [893, 504] on div "Drawings Add drawing Products Show / Hide columns Add product Qty Discount Pric…" at bounding box center [857, 410] width 1027 height 754
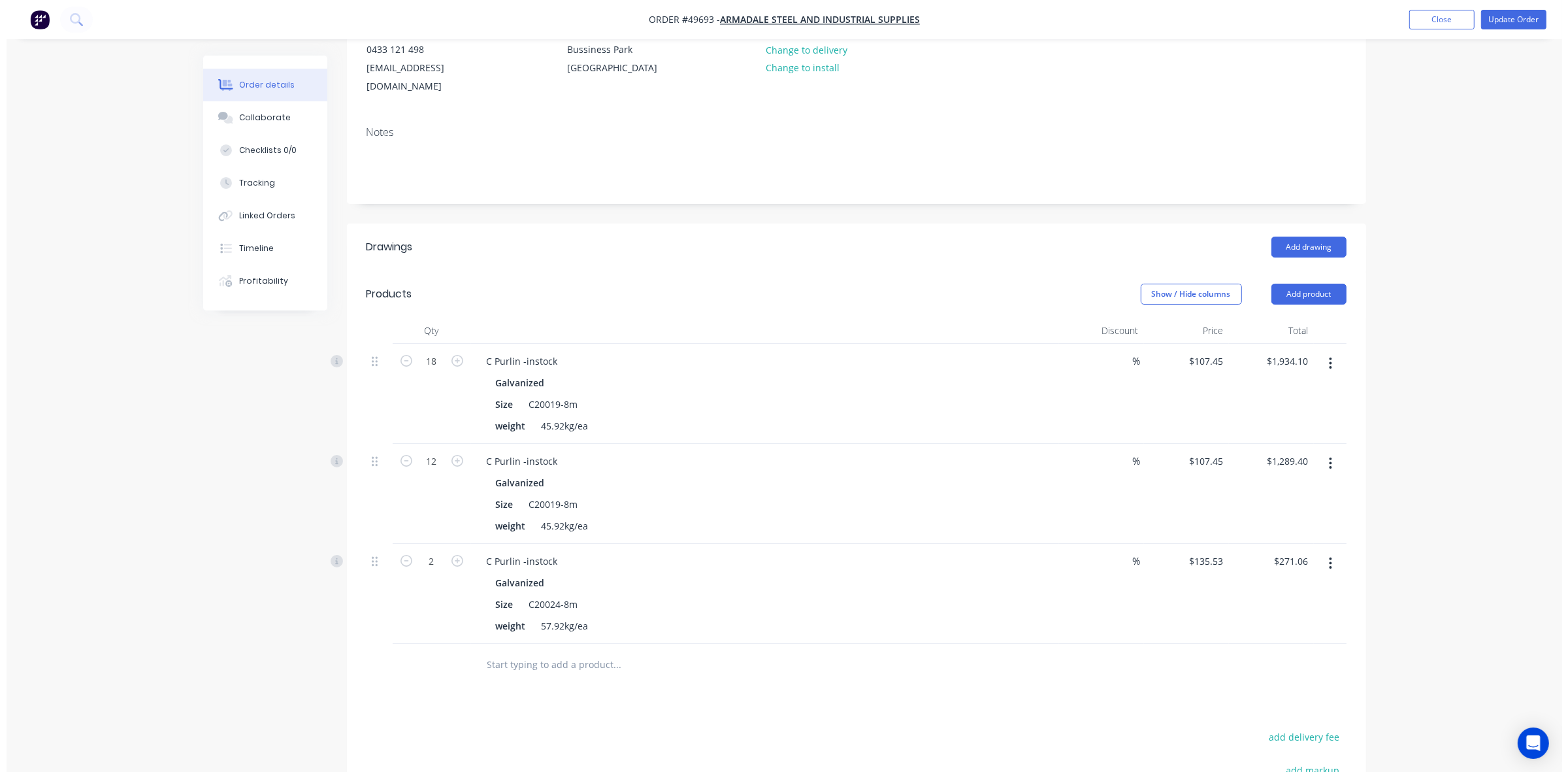
scroll to position [24, 0]
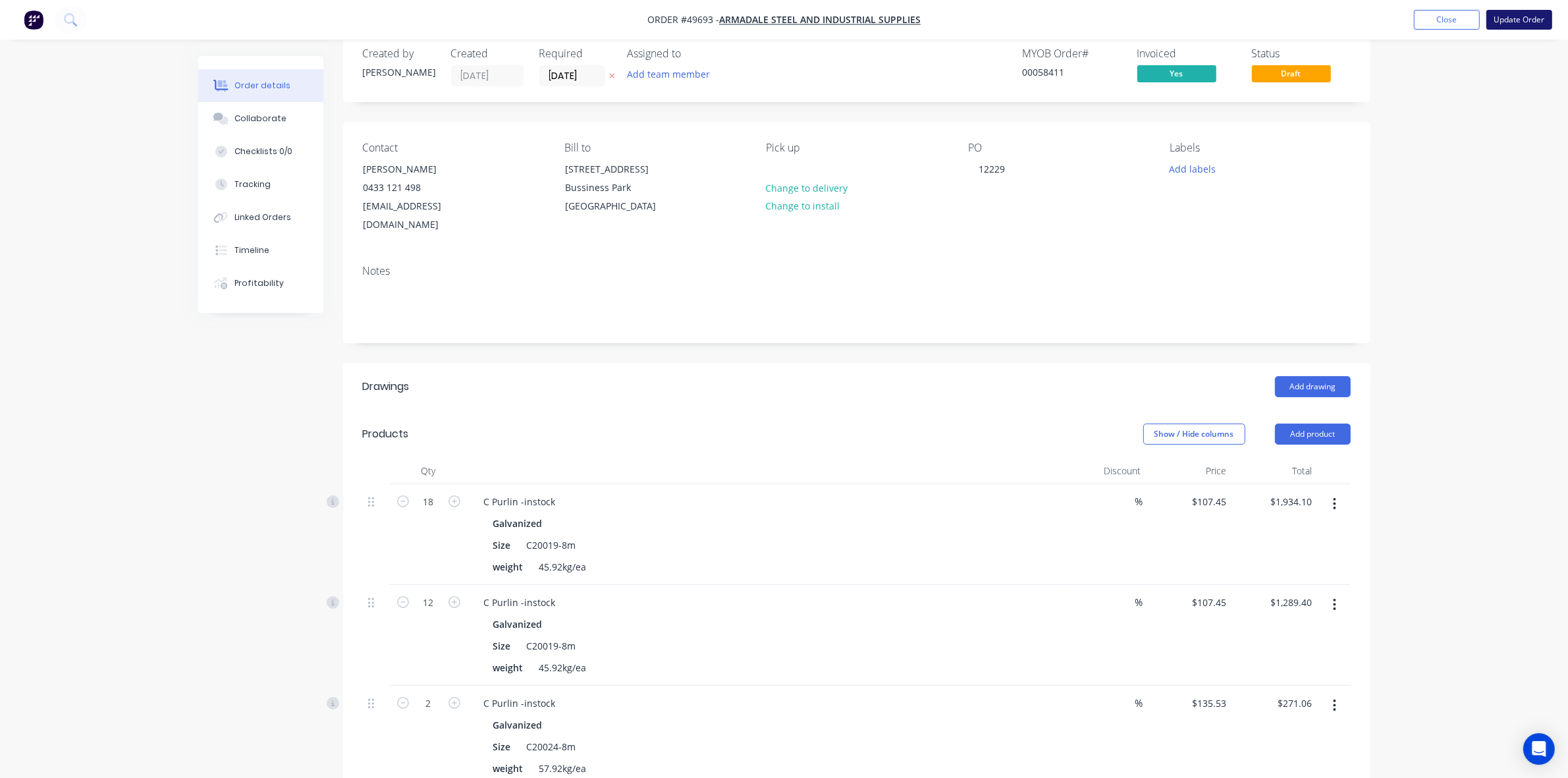
click at [1531, 23] on button "Update Order" at bounding box center [1519, 20] width 66 height 20
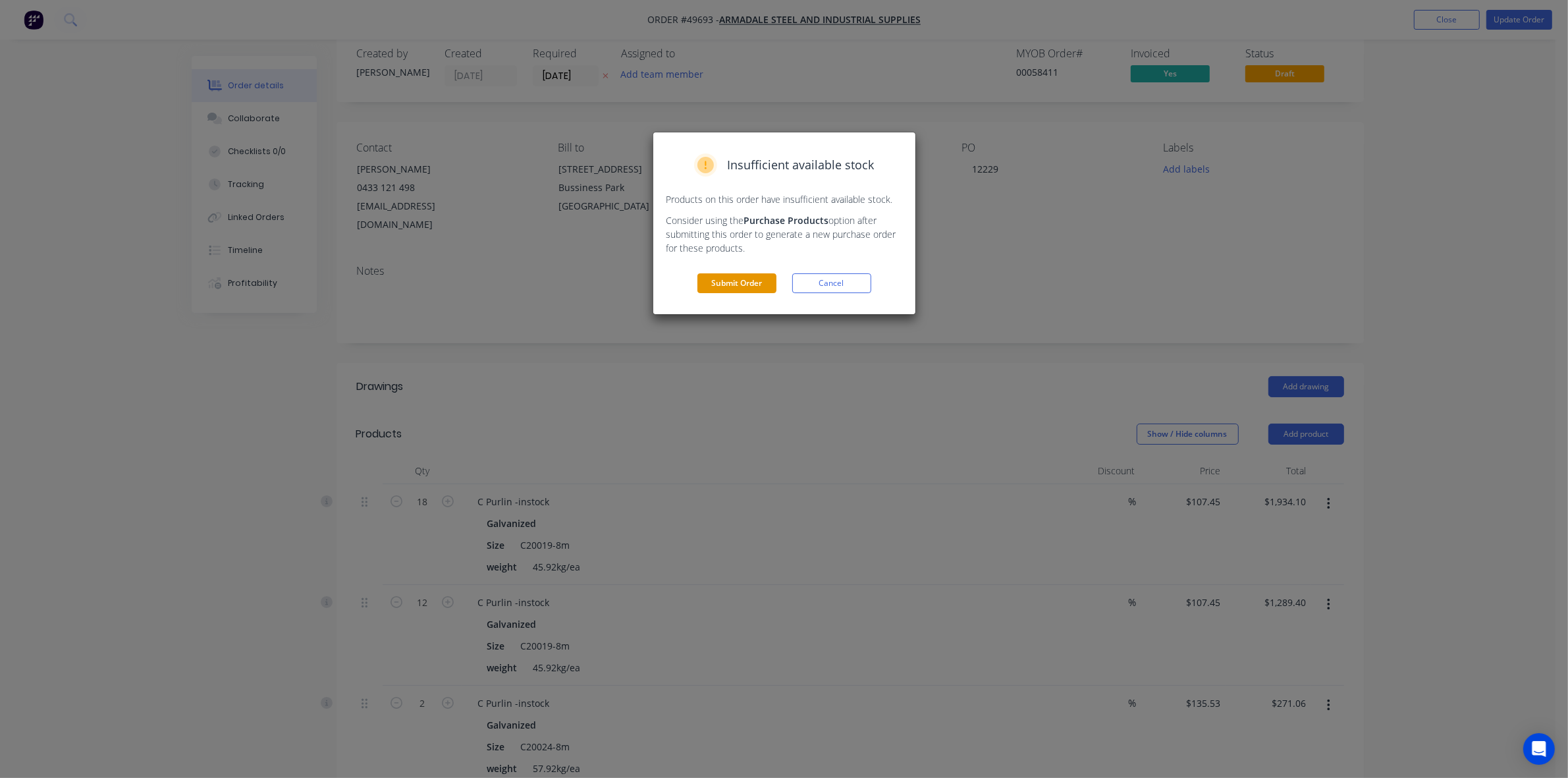
click at [721, 281] on button "Submit Order" at bounding box center [737, 283] width 79 height 20
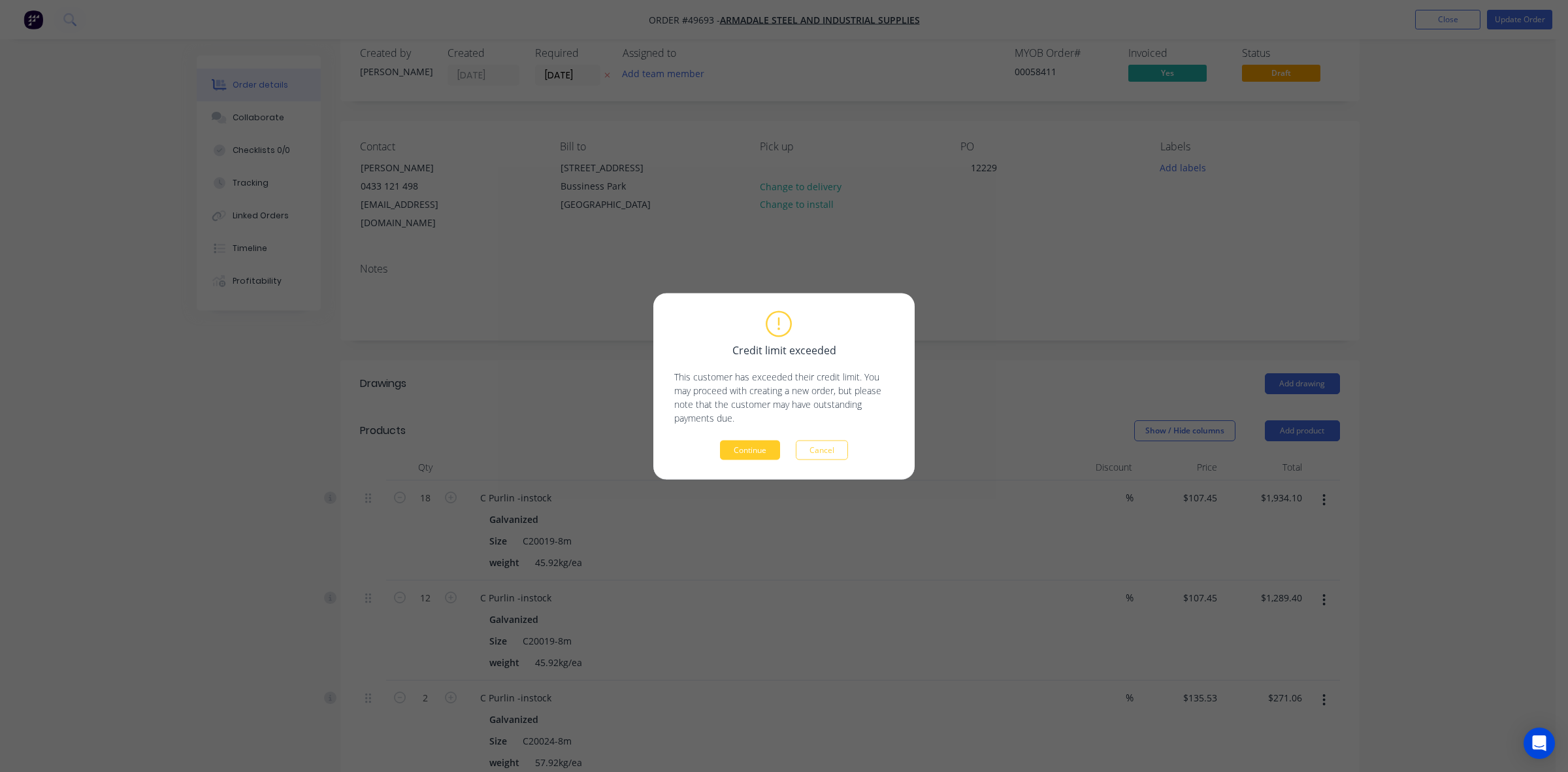
click at [747, 442] on button "Continue" at bounding box center [750, 449] width 60 height 20
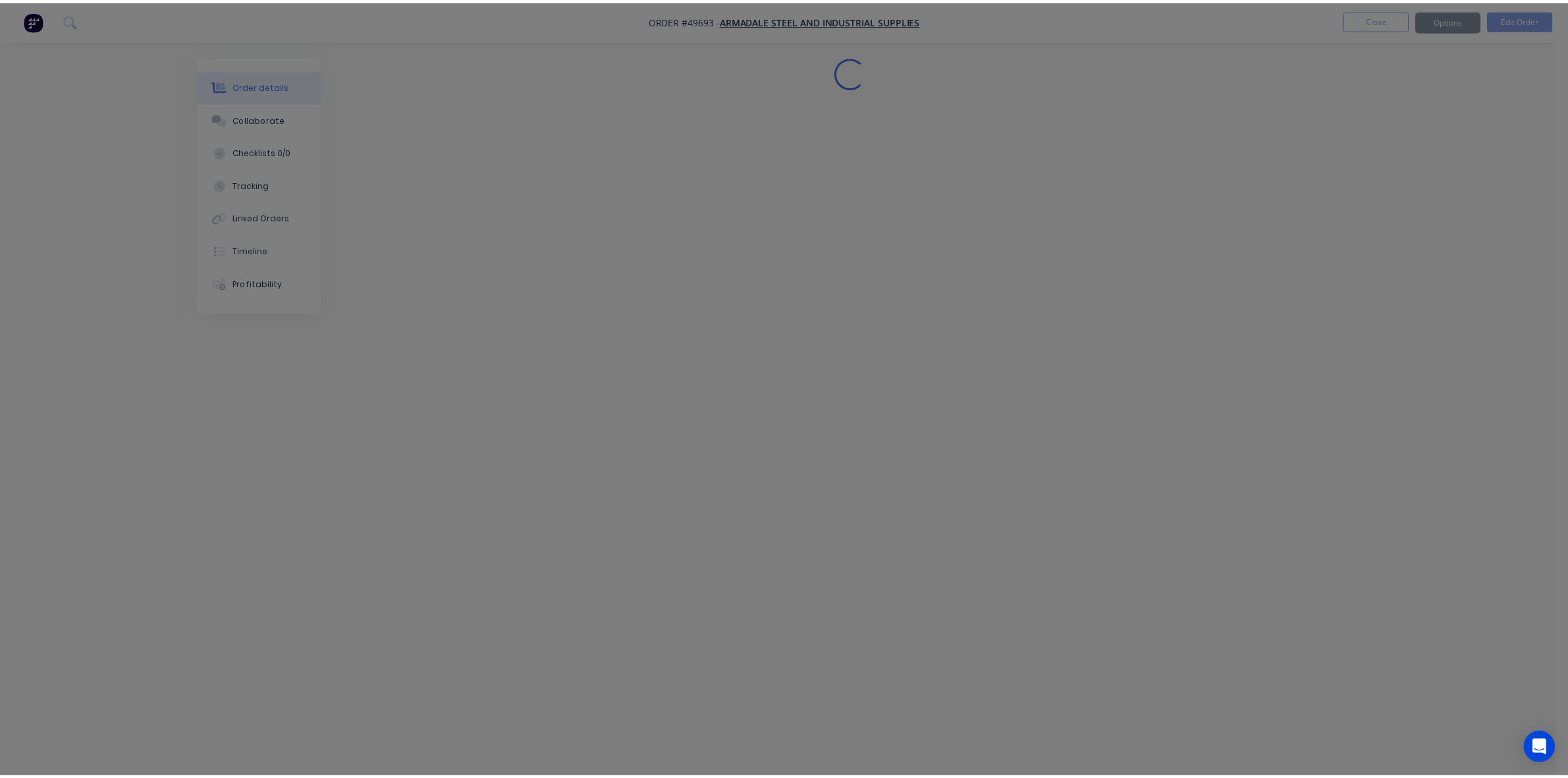
scroll to position [0, 0]
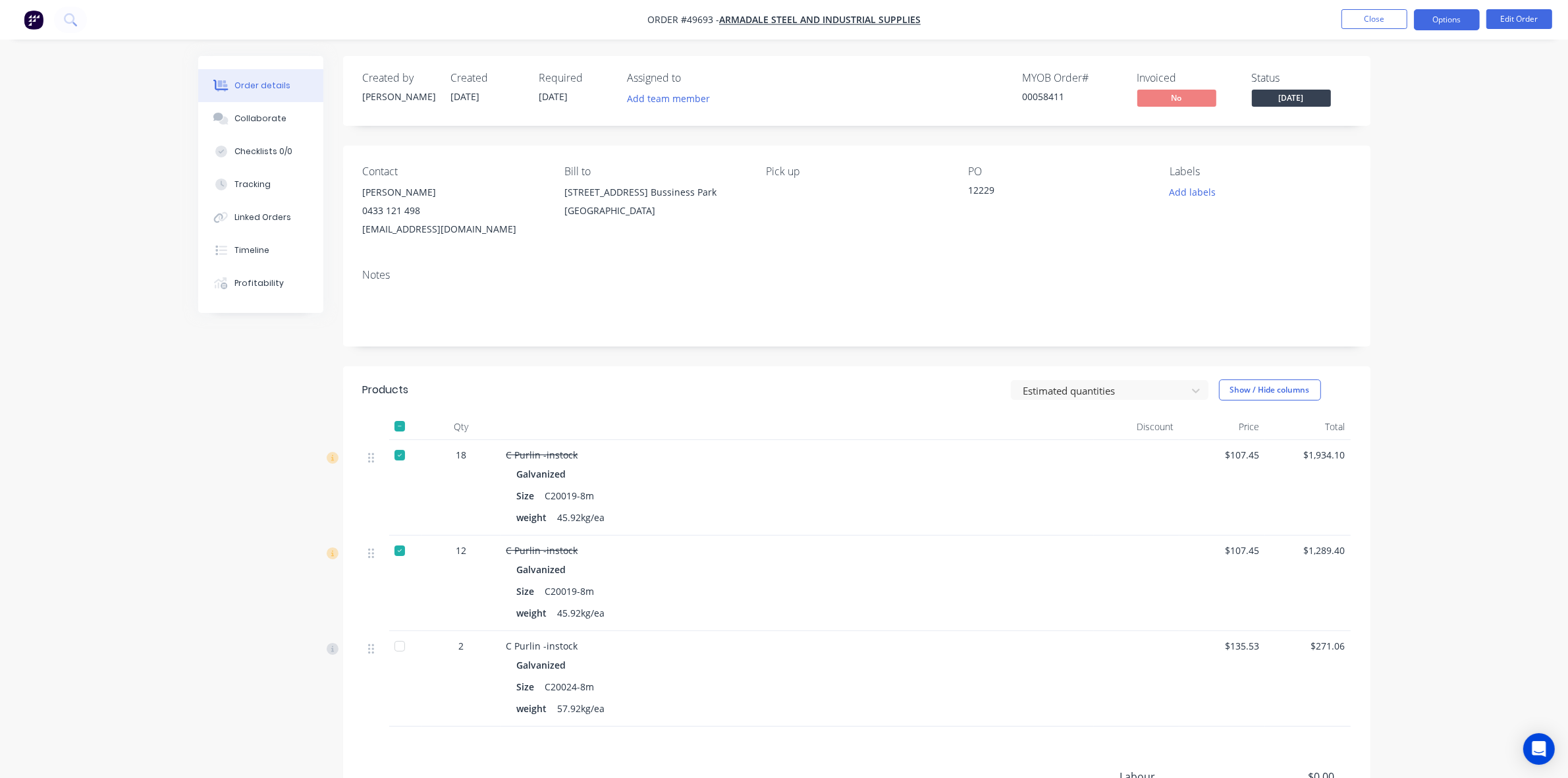
click at [1444, 25] on button "Options" at bounding box center [1446, 20] width 66 height 21
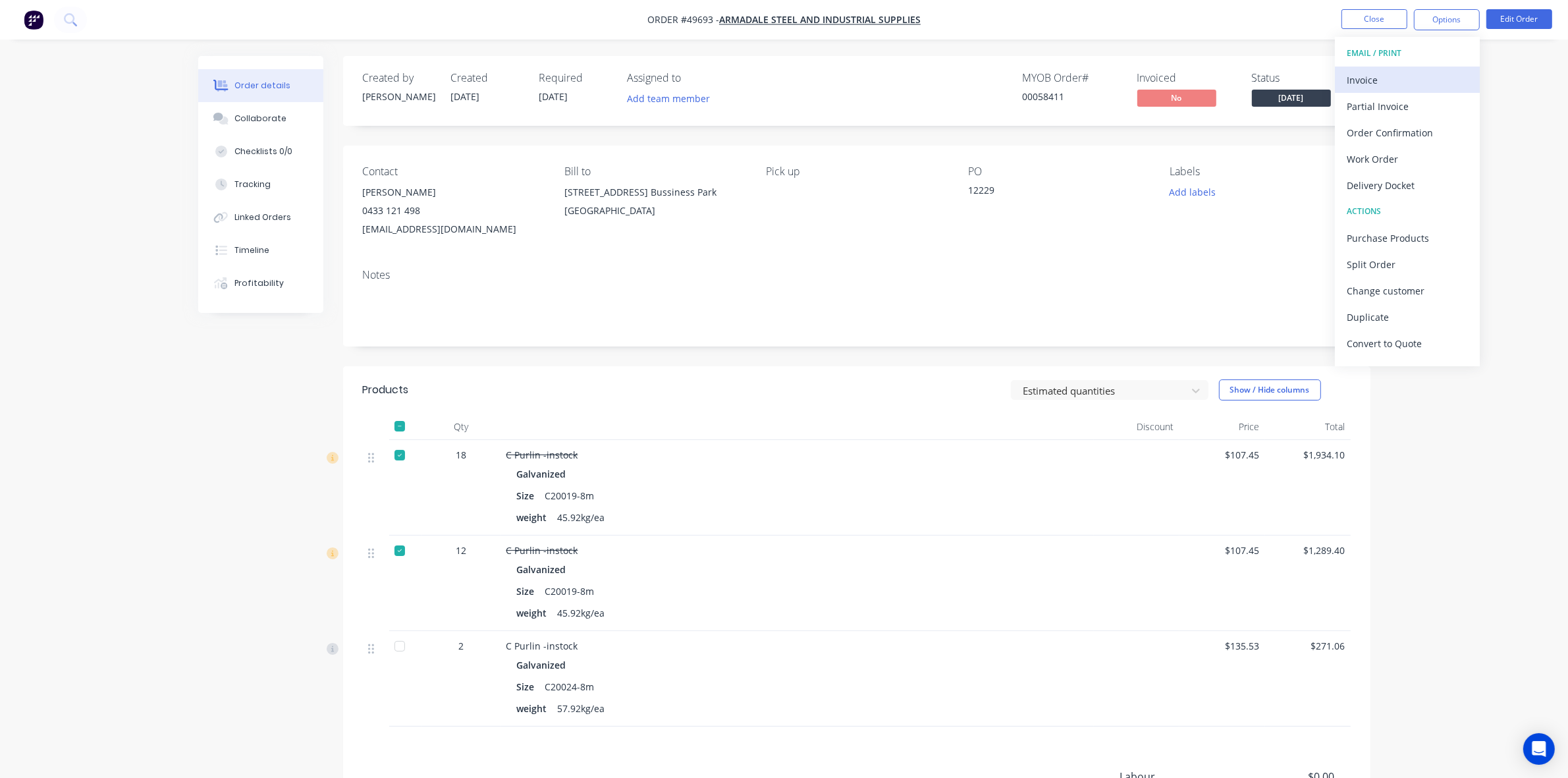
click at [1368, 80] on div "Invoice" at bounding box center [1407, 80] width 121 height 19
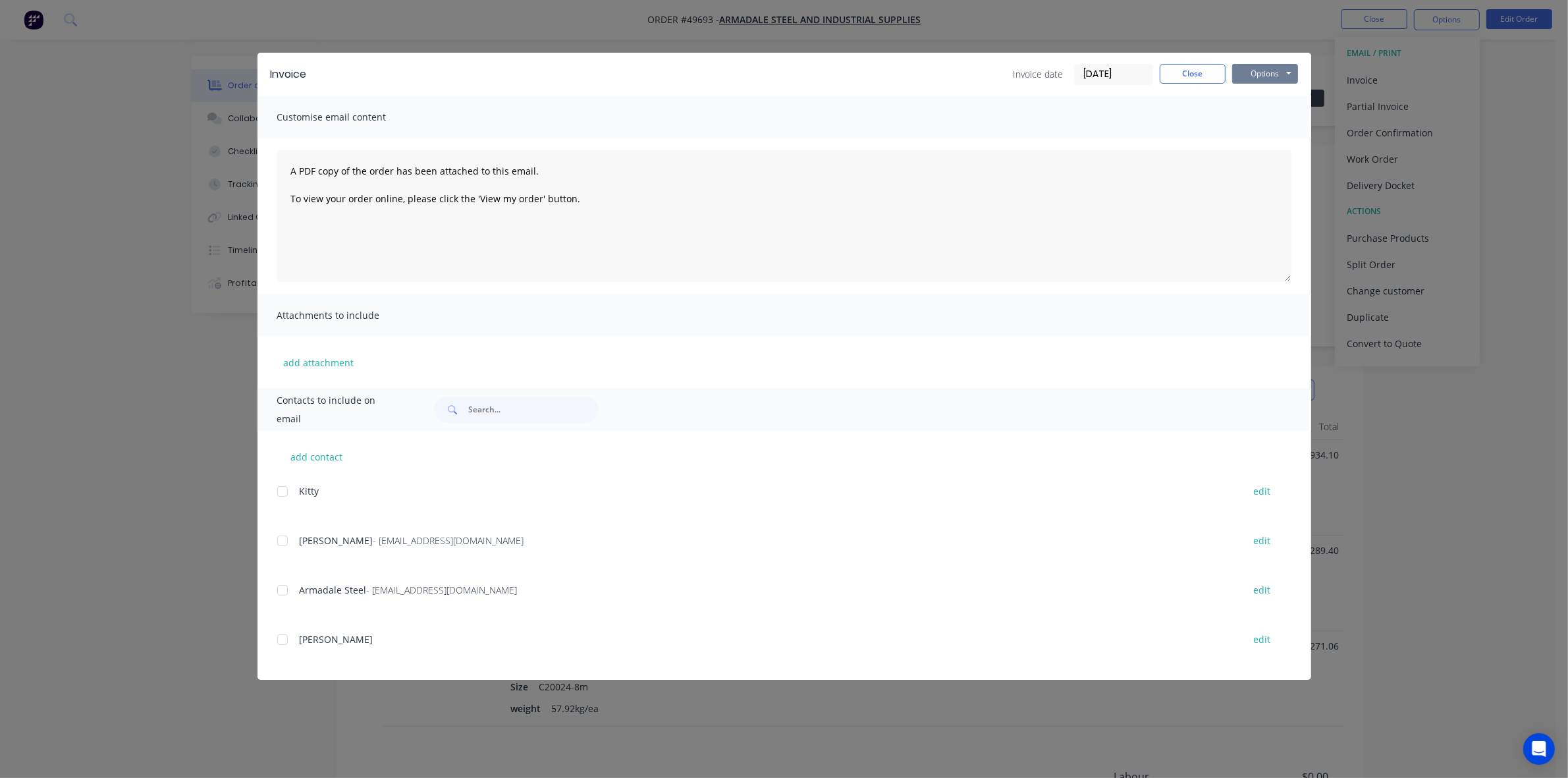
click at [1264, 79] on button "Options" at bounding box center [1265, 74] width 66 height 20
click at [288, 544] on div at bounding box center [282, 541] width 26 height 26
click at [1257, 67] on button "Options" at bounding box center [1265, 74] width 66 height 20
click at [1253, 143] on button "Email" at bounding box center [1274, 141] width 84 height 21
click at [1192, 86] on div "Invoice Invoice date [DATE] Close Options Preview Print Email" at bounding box center [784, 74] width 1053 height 43
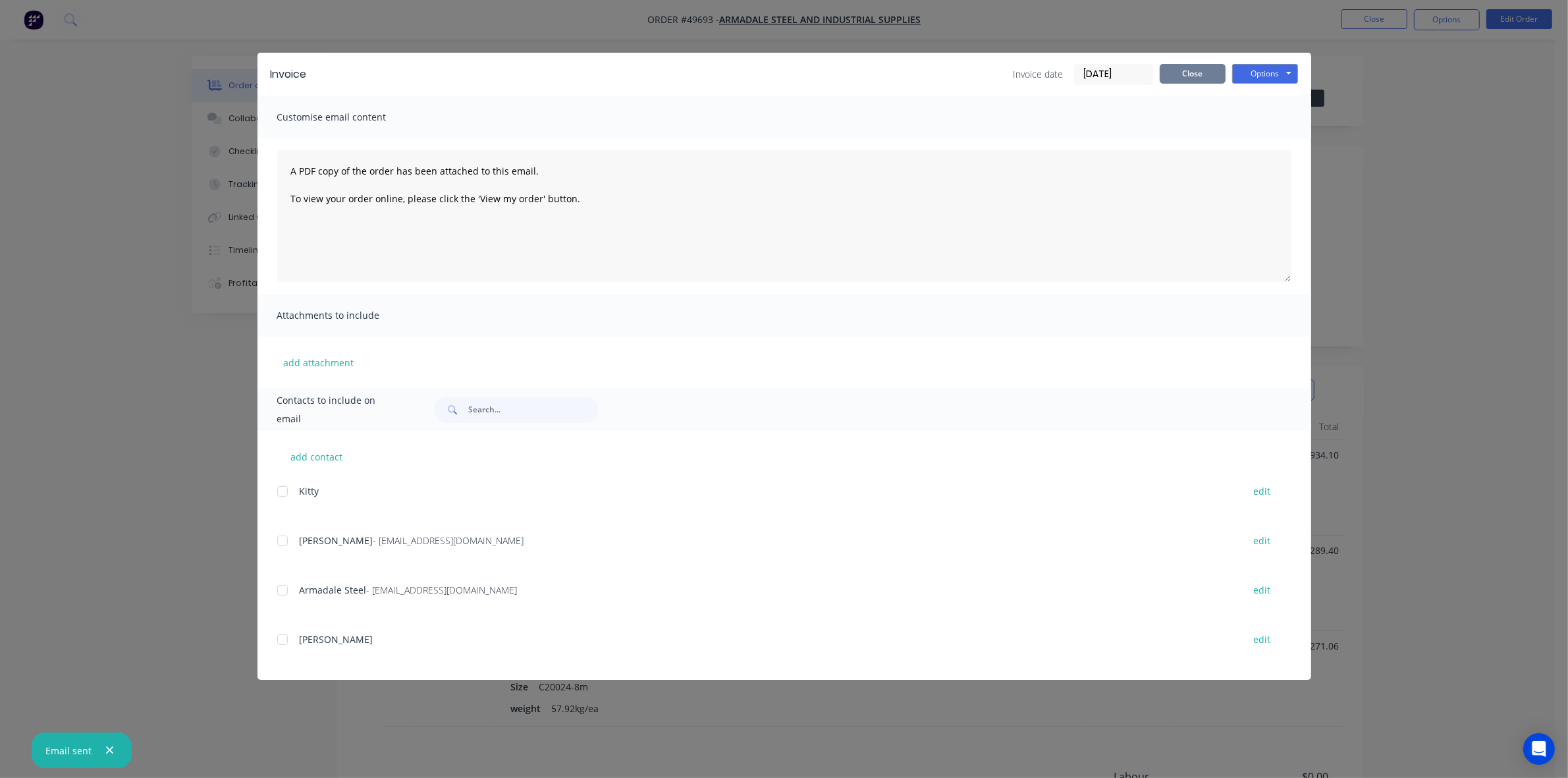
click at [1204, 80] on button "Close" at bounding box center [1192, 74] width 66 height 20
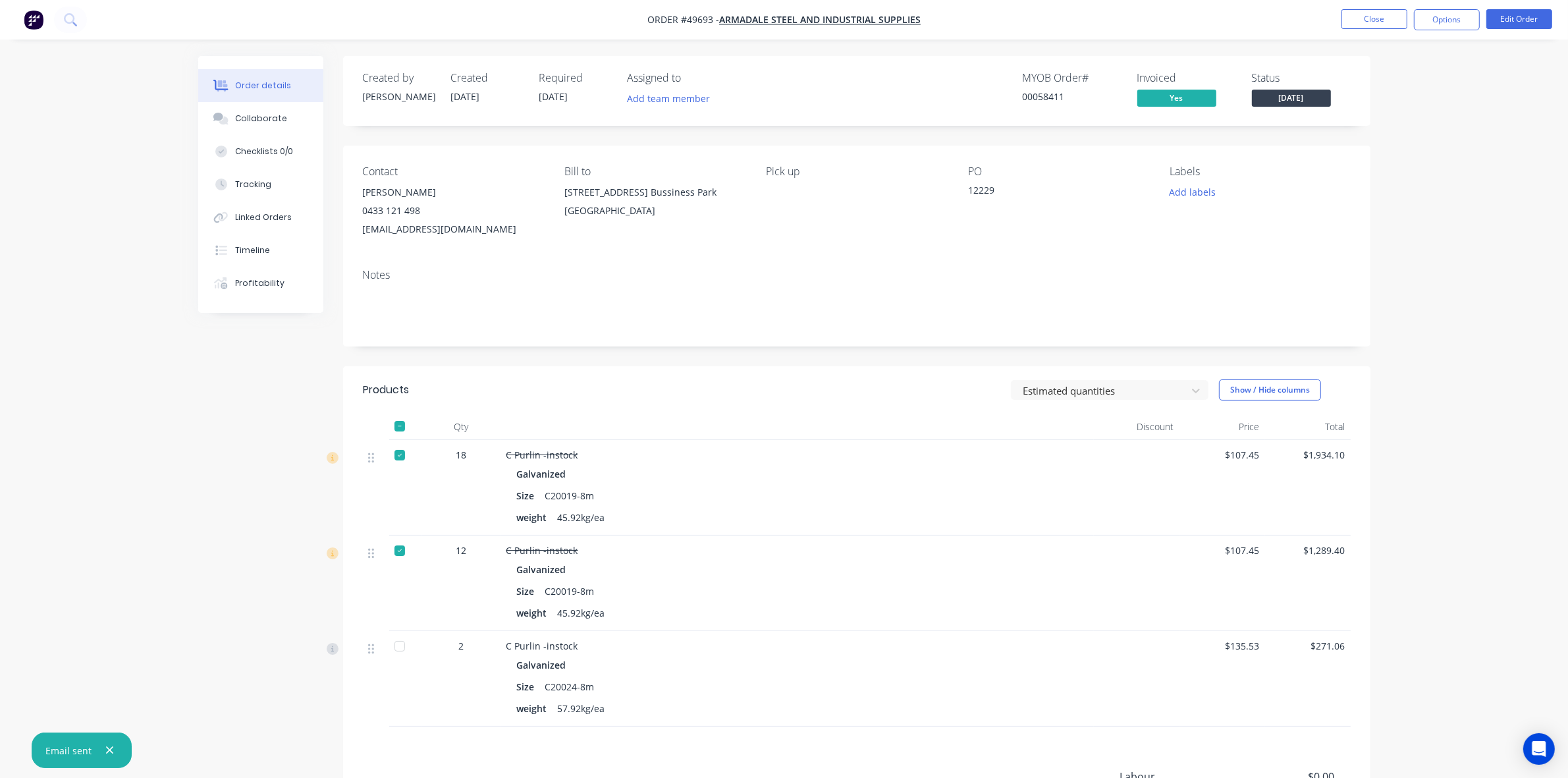
drag, startPoint x: 851, startPoint y: 236, endPoint x: 860, endPoint y: 198, distance: 39.1
click at [860, 231] on div "Pick up" at bounding box center [856, 202] width 181 height 73
click at [385, 548] on div "12 C Purlin -instock Galvanized Size C20019-8m weight 45.92kg/ea $107.45 $1,289…" at bounding box center [856, 583] width 987 height 96
click at [405, 548] on div at bounding box center [399, 551] width 26 height 26
click at [846, 519] on div "weight 45.92kg/ea" at bounding box center [797, 517] width 561 height 19
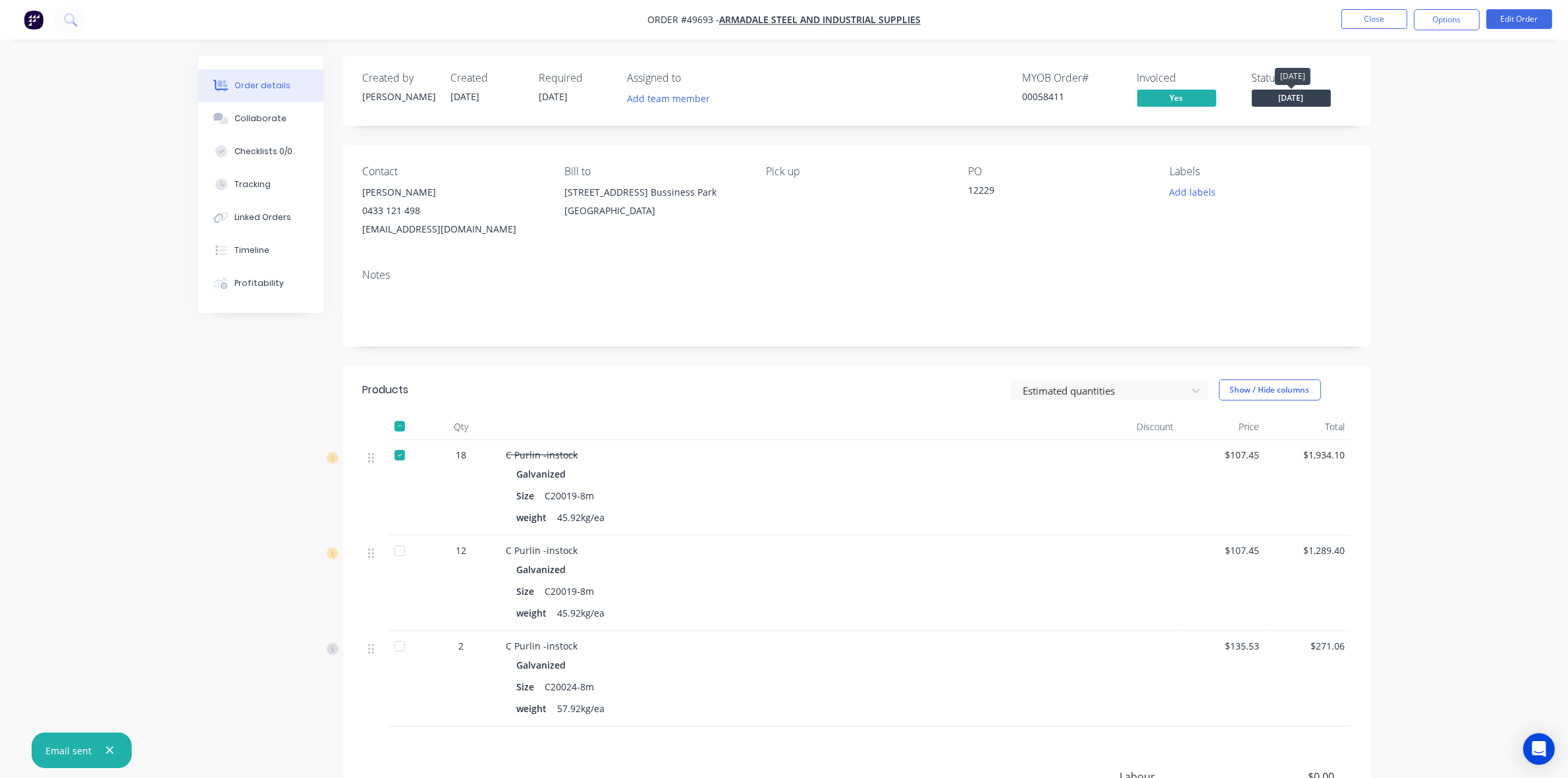
click at [1322, 99] on span "[DATE]" at bounding box center [1291, 98] width 79 height 17
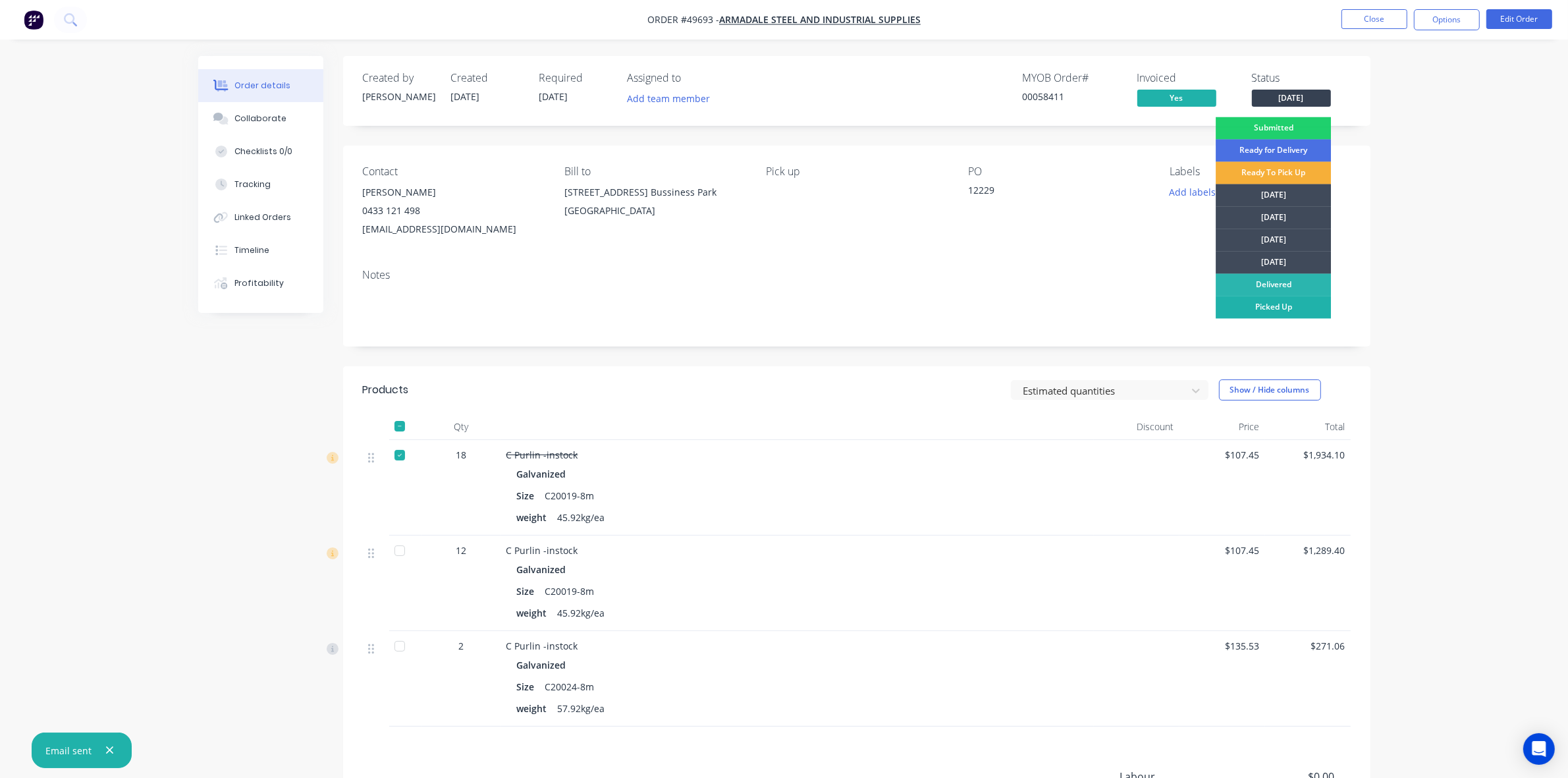
click at [1304, 304] on div "Picked Up" at bounding box center [1273, 307] width 115 height 22
